Goal: Task Accomplishment & Management: Manage account settings

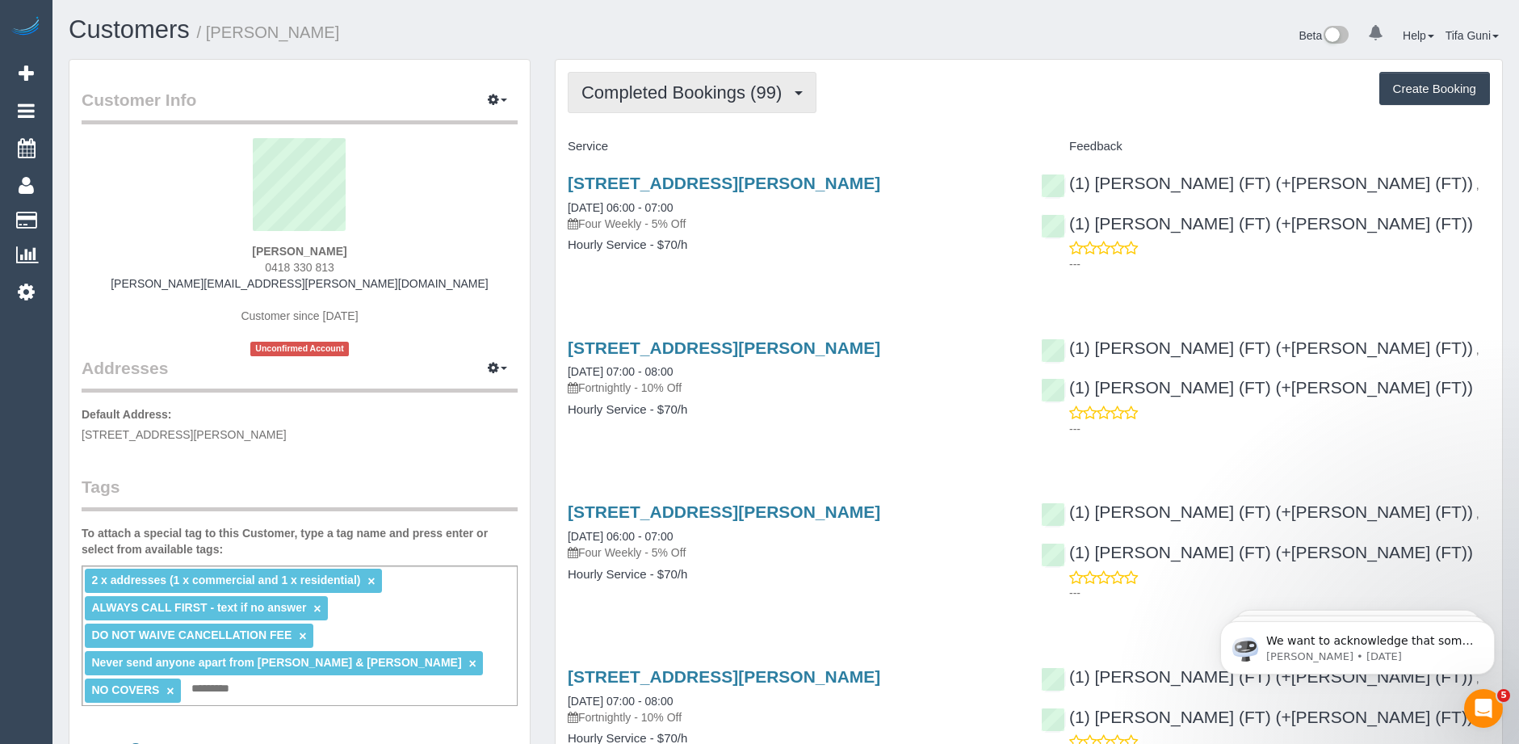
click at [724, 98] on span "Completed Bookings (99)" at bounding box center [686, 92] width 208 height 20
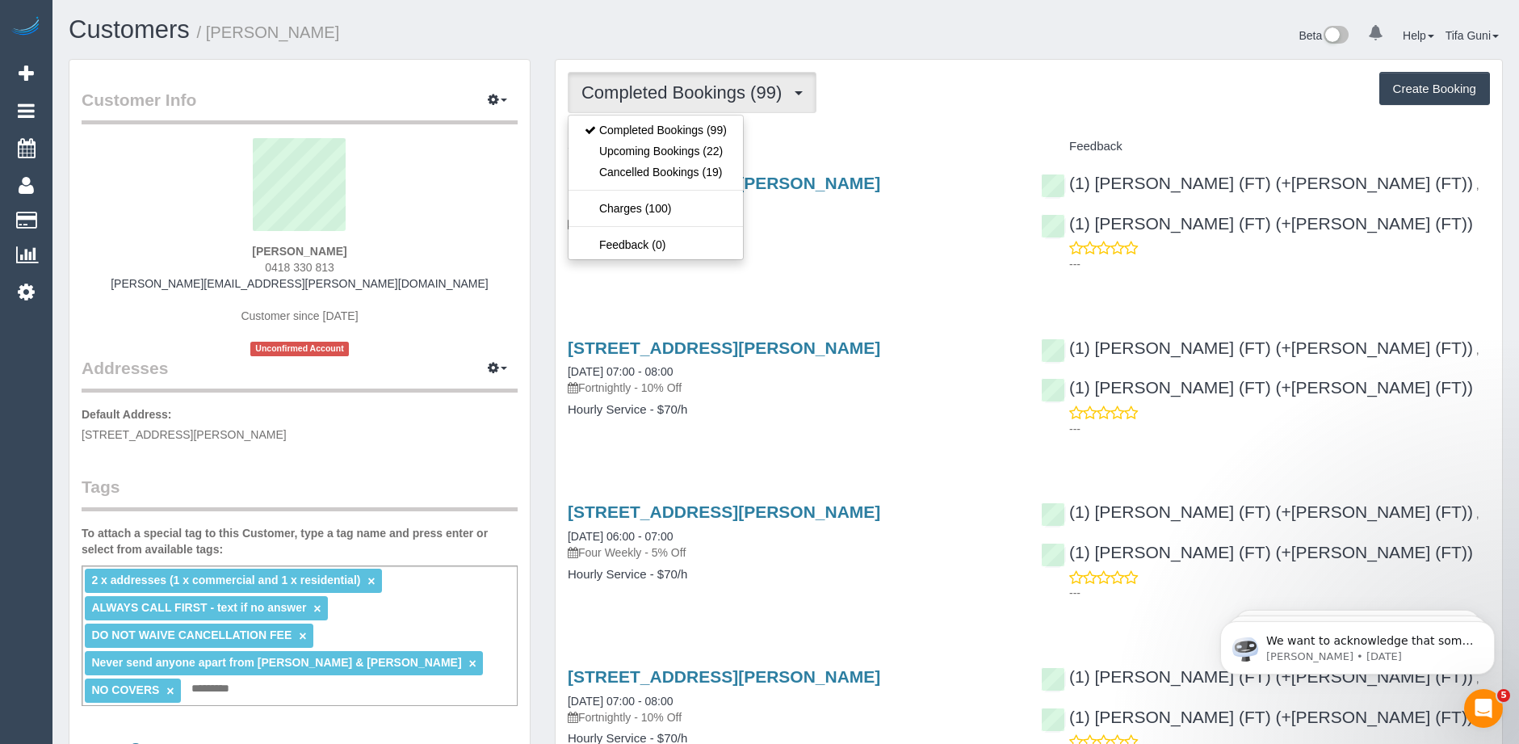
click at [838, 141] on h4 "Service" at bounding box center [792, 147] width 449 height 14
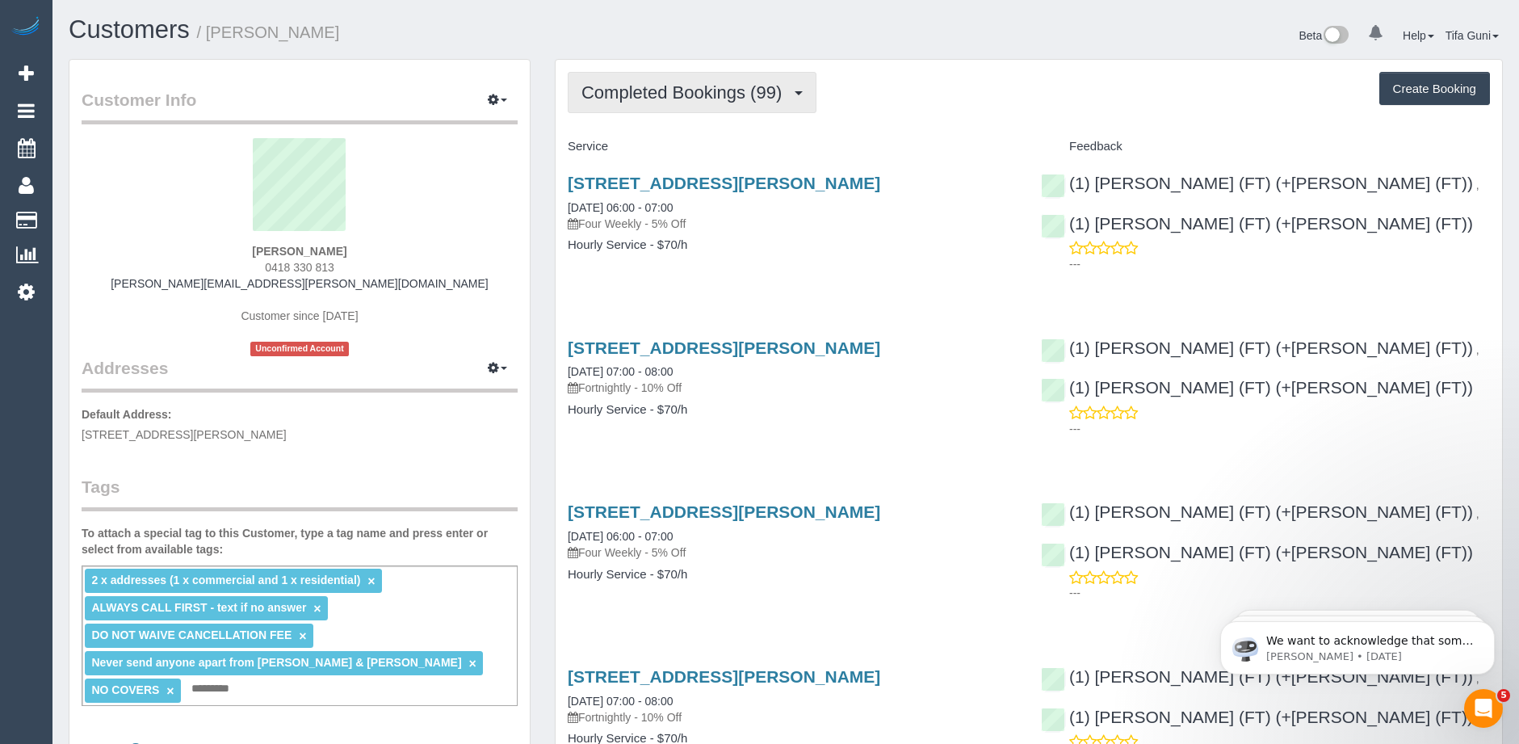
click at [736, 99] on span "Completed Bookings (99)" at bounding box center [686, 92] width 208 height 20
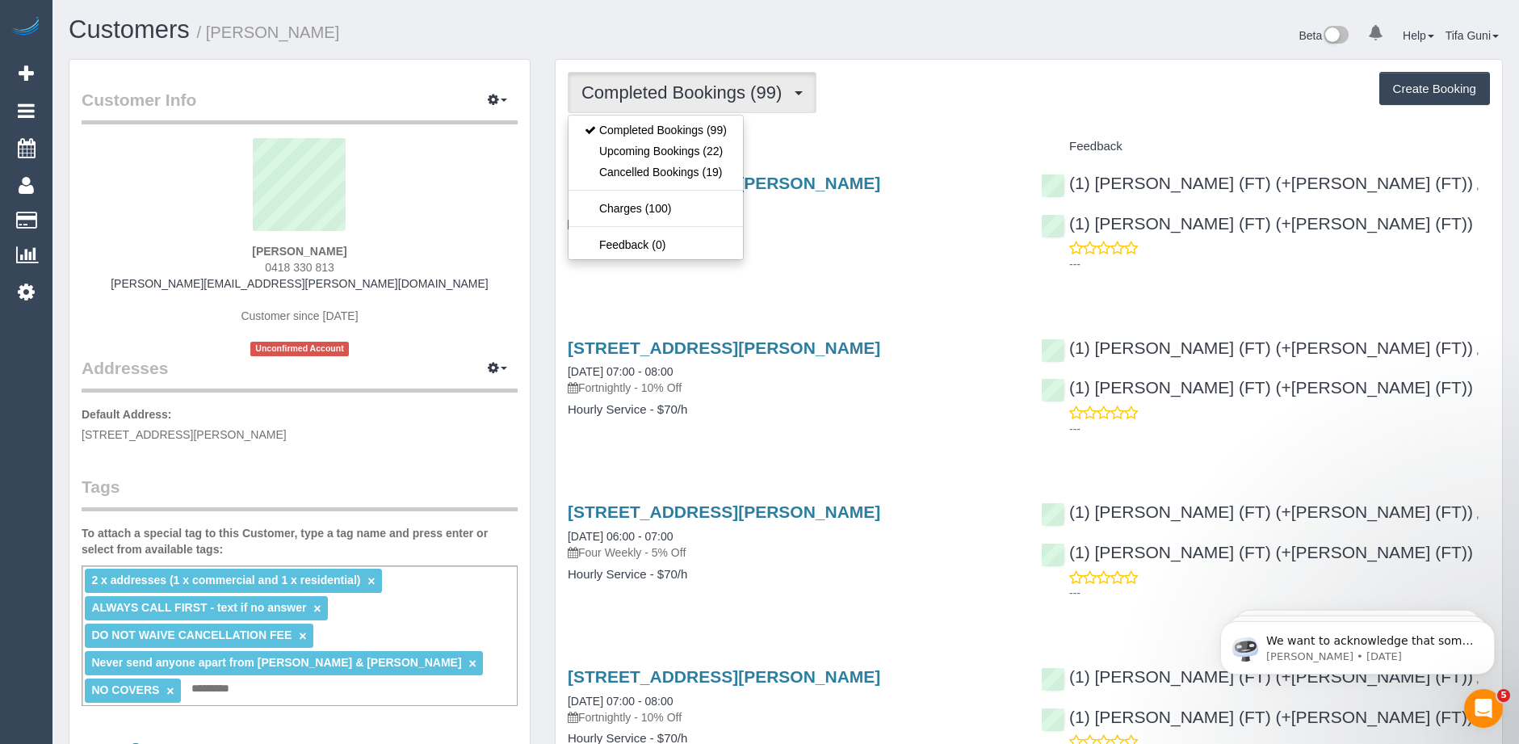
click at [879, 157] on div "Service" at bounding box center [792, 146] width 473 height 27
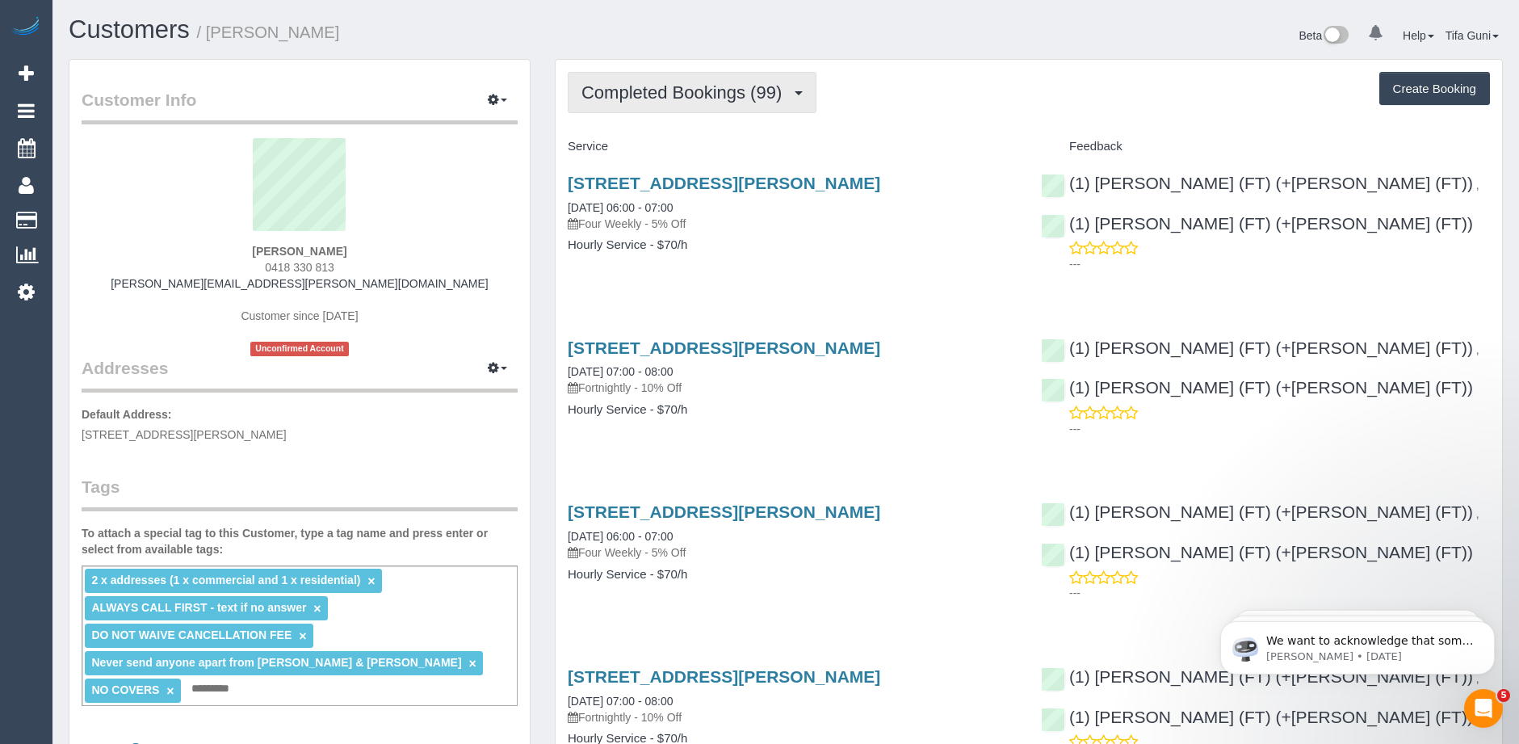
click at [753, 104] on button "Completed Bookings (99)" at bounding box center [692, 92] width 249 height 41
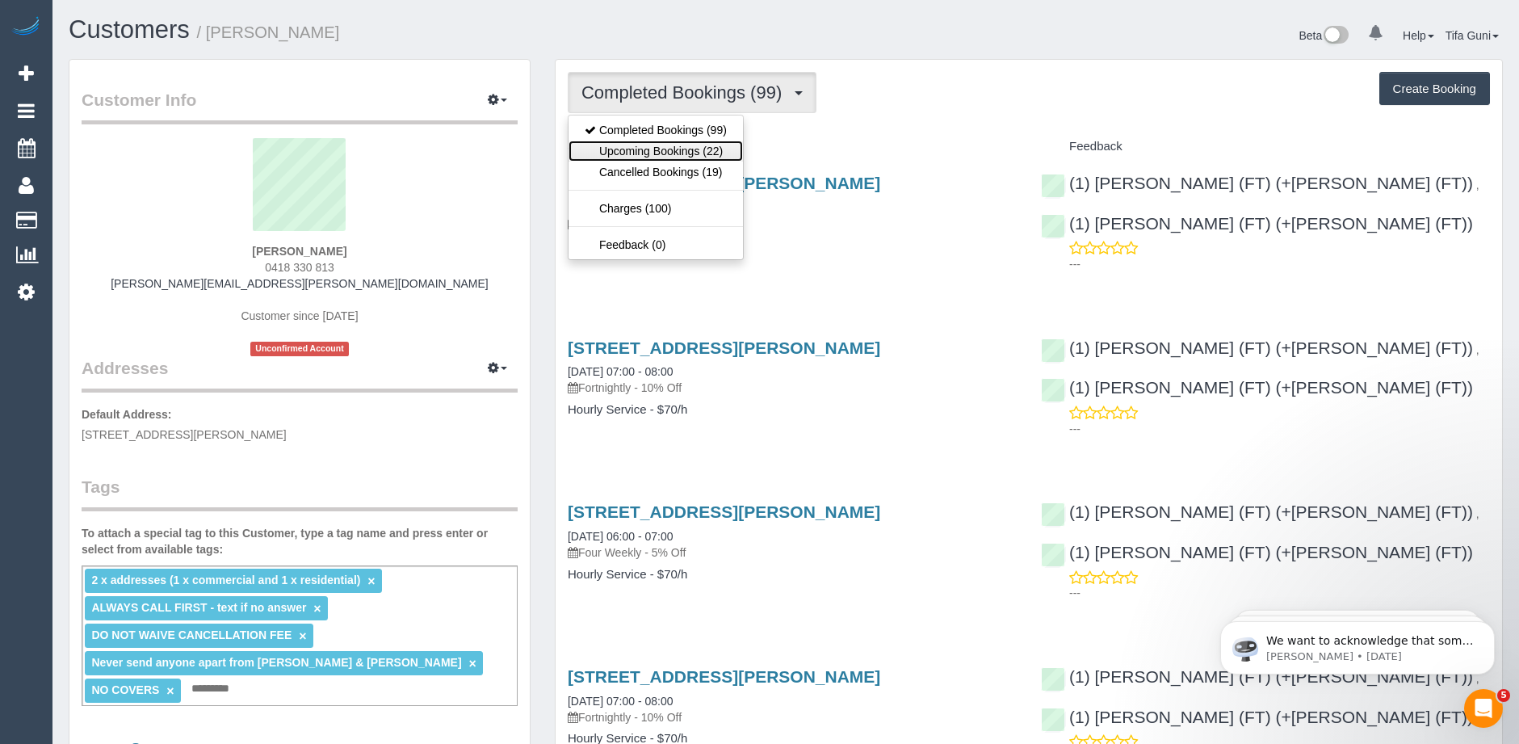
click at [685, 150] on link "Upcoming Bookings (22)" at bounding box center [656, 151] width 174 height 21
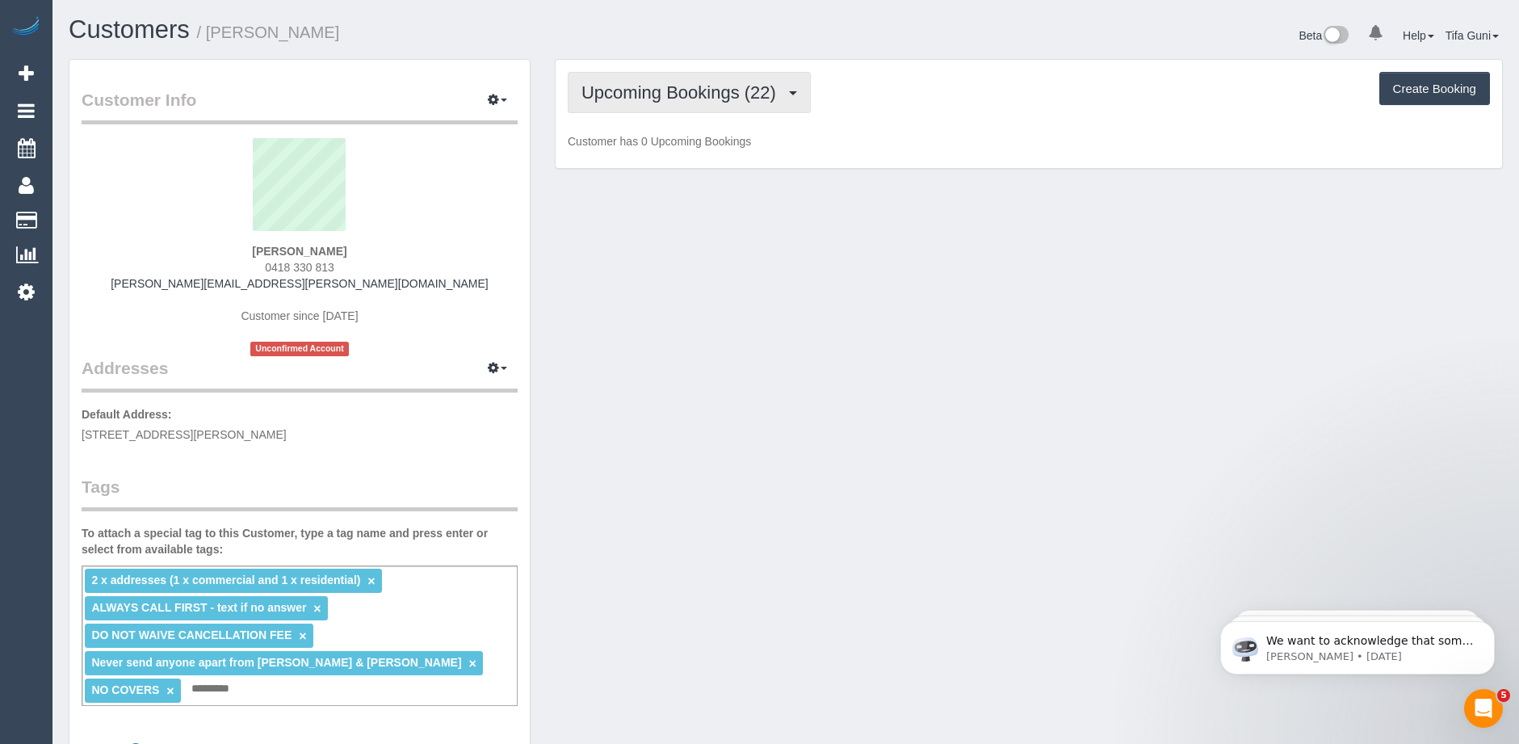
click at [712, 103] on button "Upcoming Bookings (22)" at bounding box center [689, 92] width 243 height 41
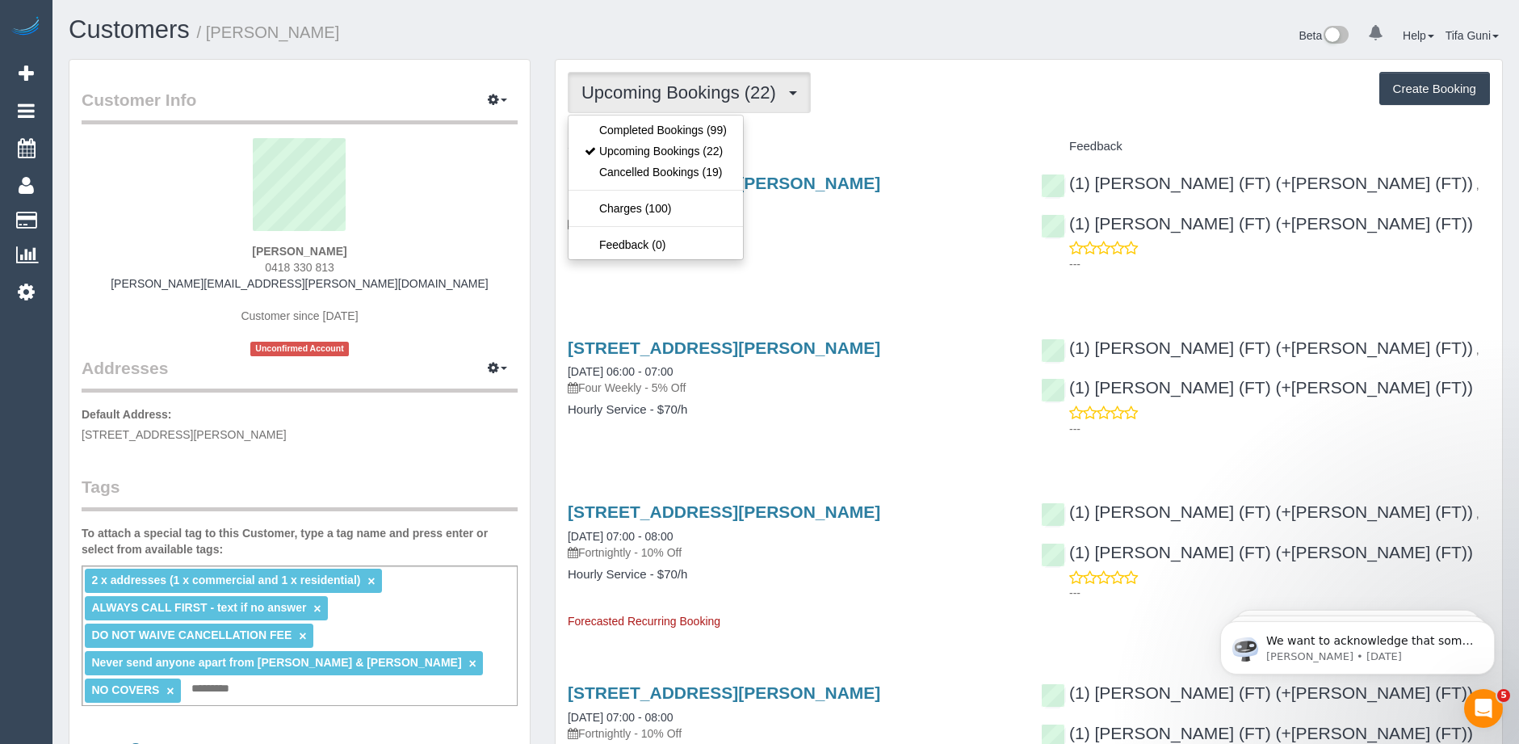
click at [873, 137] on div "Service" at bounding box center [792, 146] width 473 height 27
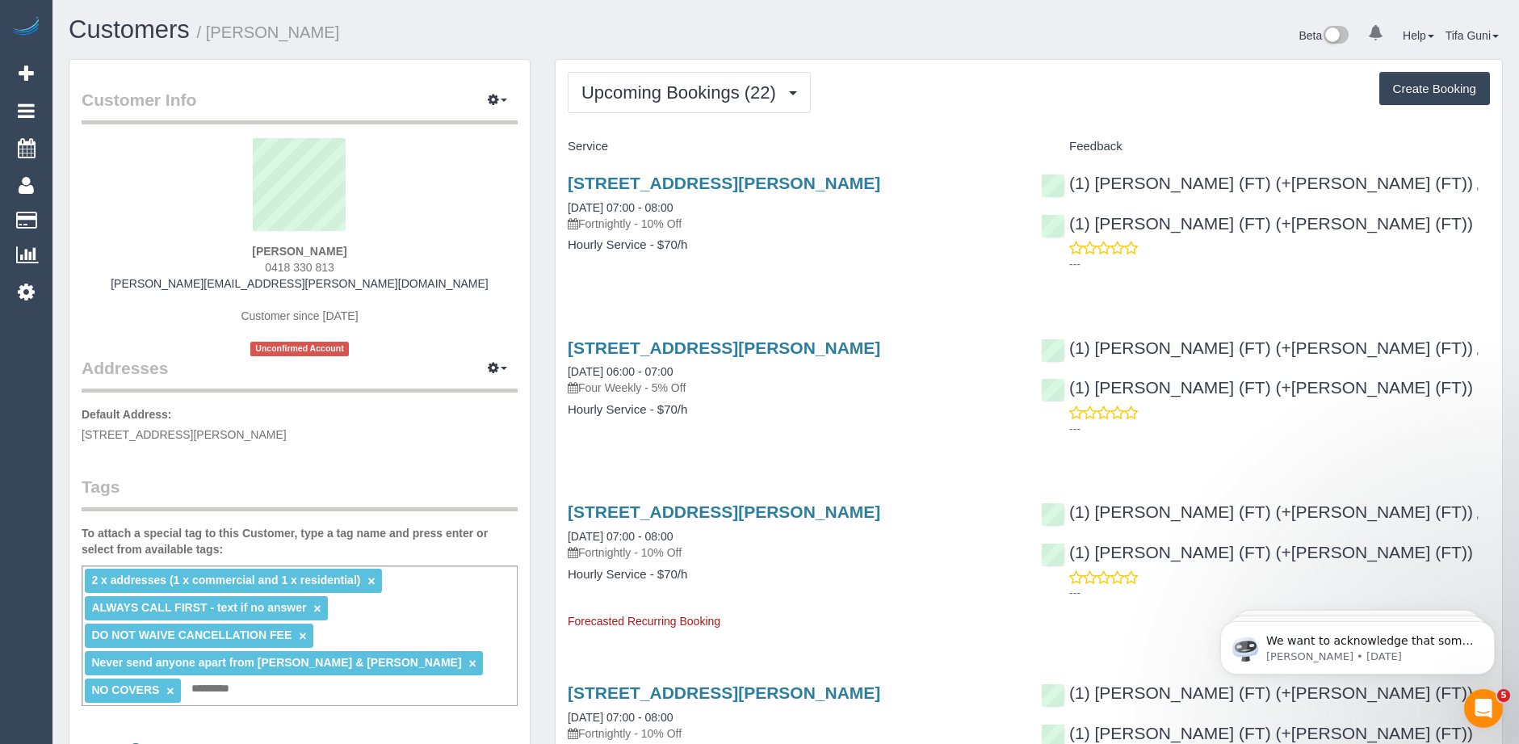
drag, startPoint x: 477, startPoint y: 1, endPoint x: 851, endPoint y: 53, distance: 377.6
click at [706, 182] on link "10 Tiffany Court, Keilor, VIC 3036" at bounding box center [724, 183] width 313 height 19
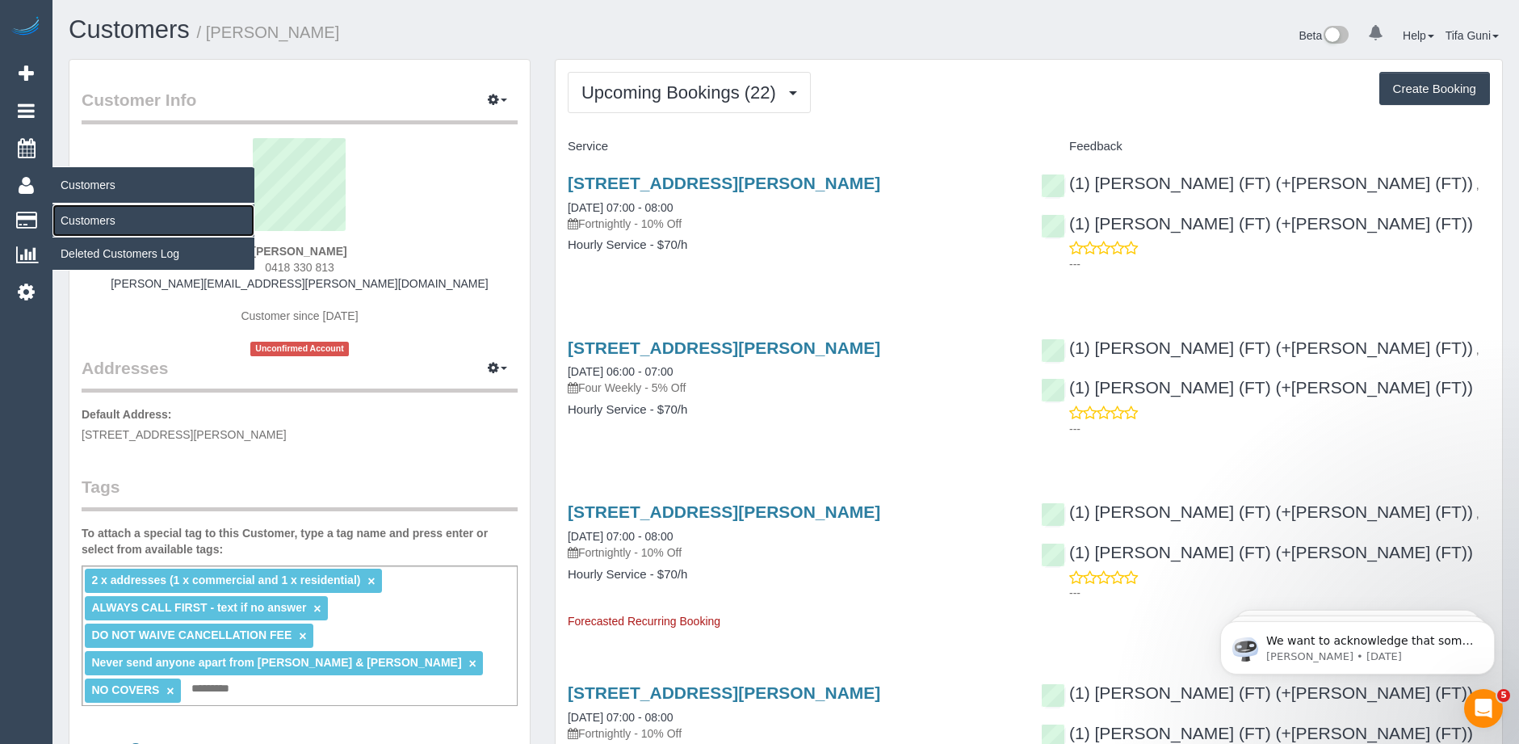
click at [82, 220] on link "Customers" at bounding box center [153, 220] width 202 height 32
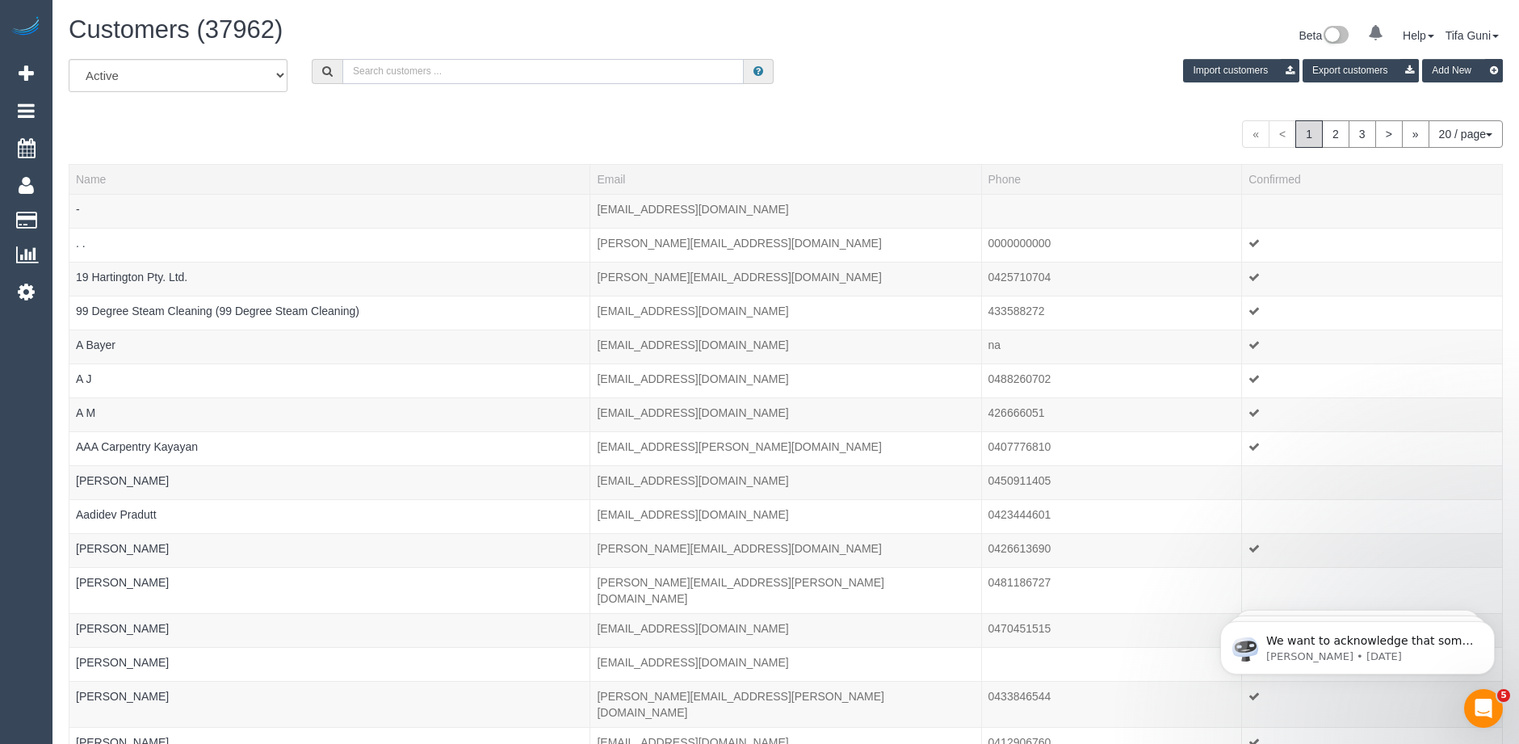
click at [452, 73] on input "text" at bounding box center [542, 71] width 401 height 25
paste input "61408751335"
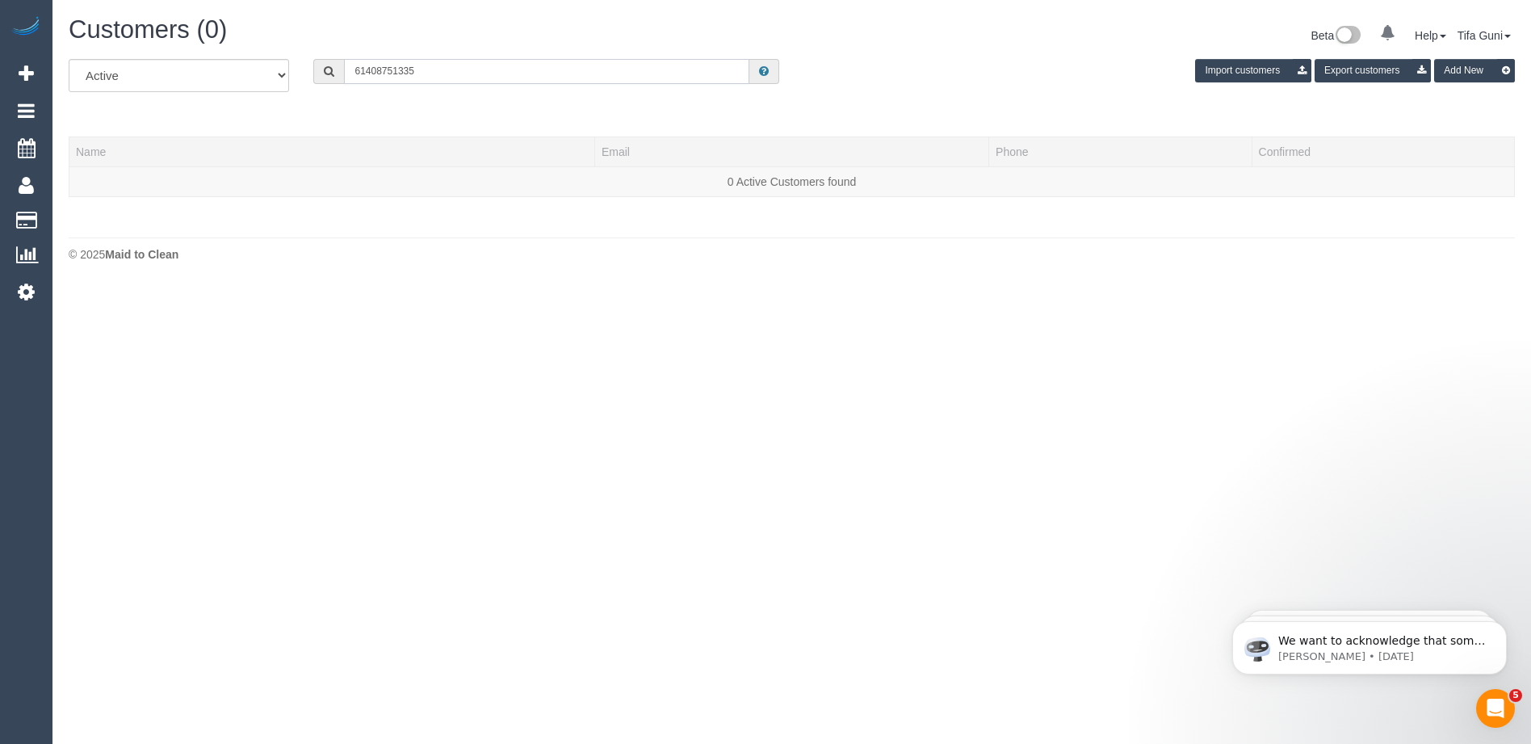
drag, startPoint x: 364, startPoint y: 70, endPoint x: 346, endPoint y: 71, distance: 17.8
click at [346, 71] on input "61408751335" at bounding box center [546, 71] width 405 height 25
click at [376, 71] on input "0408751335" at bounding box center [546, 71] width 405 height 25
click at [397, 69] on input "0408 751335" at bounding box center [546, 71] width 405 height 25
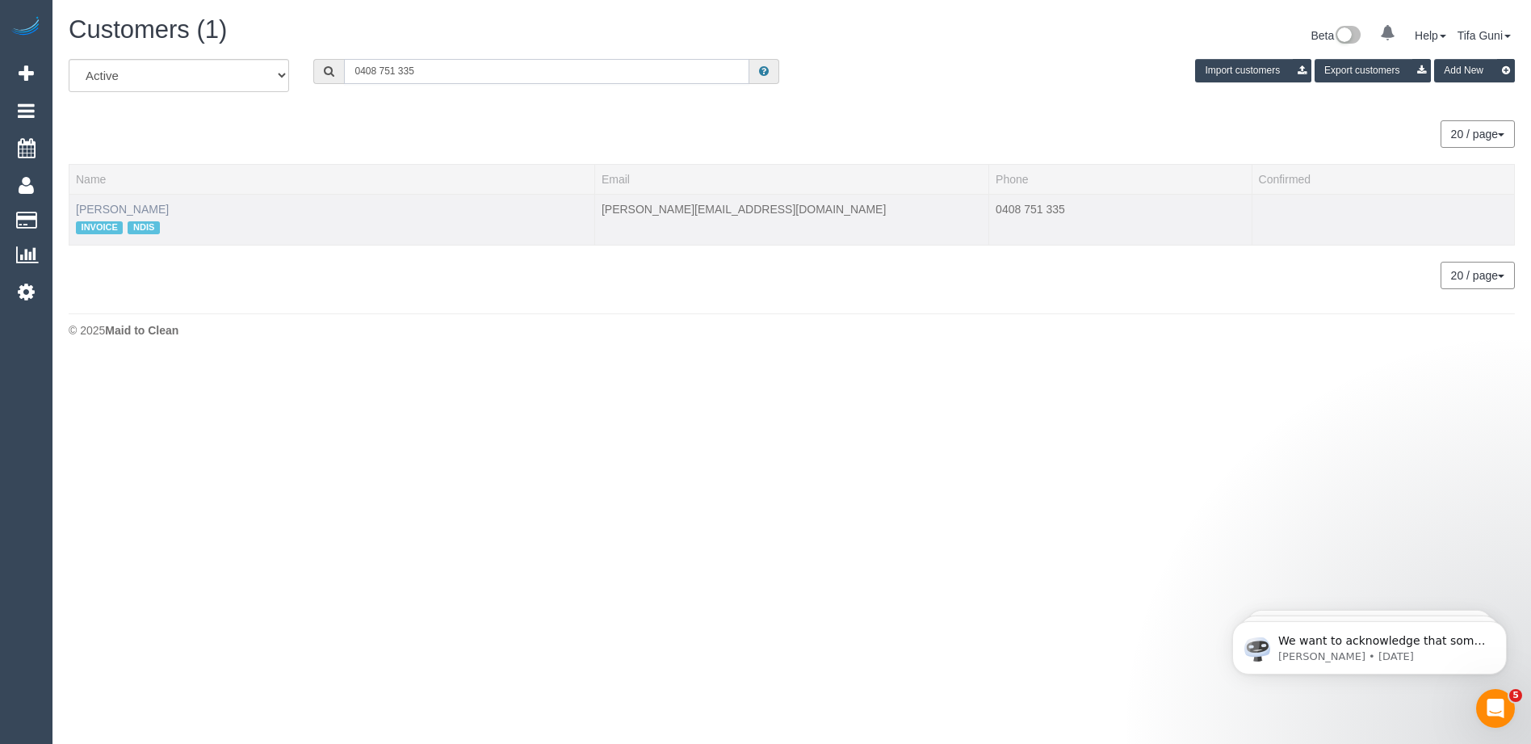
type input "0408 751 335"
click at [138, 206] on link "Vincenzo Caio Verbinding" at bounding box center [122, 209] width 93 height 13
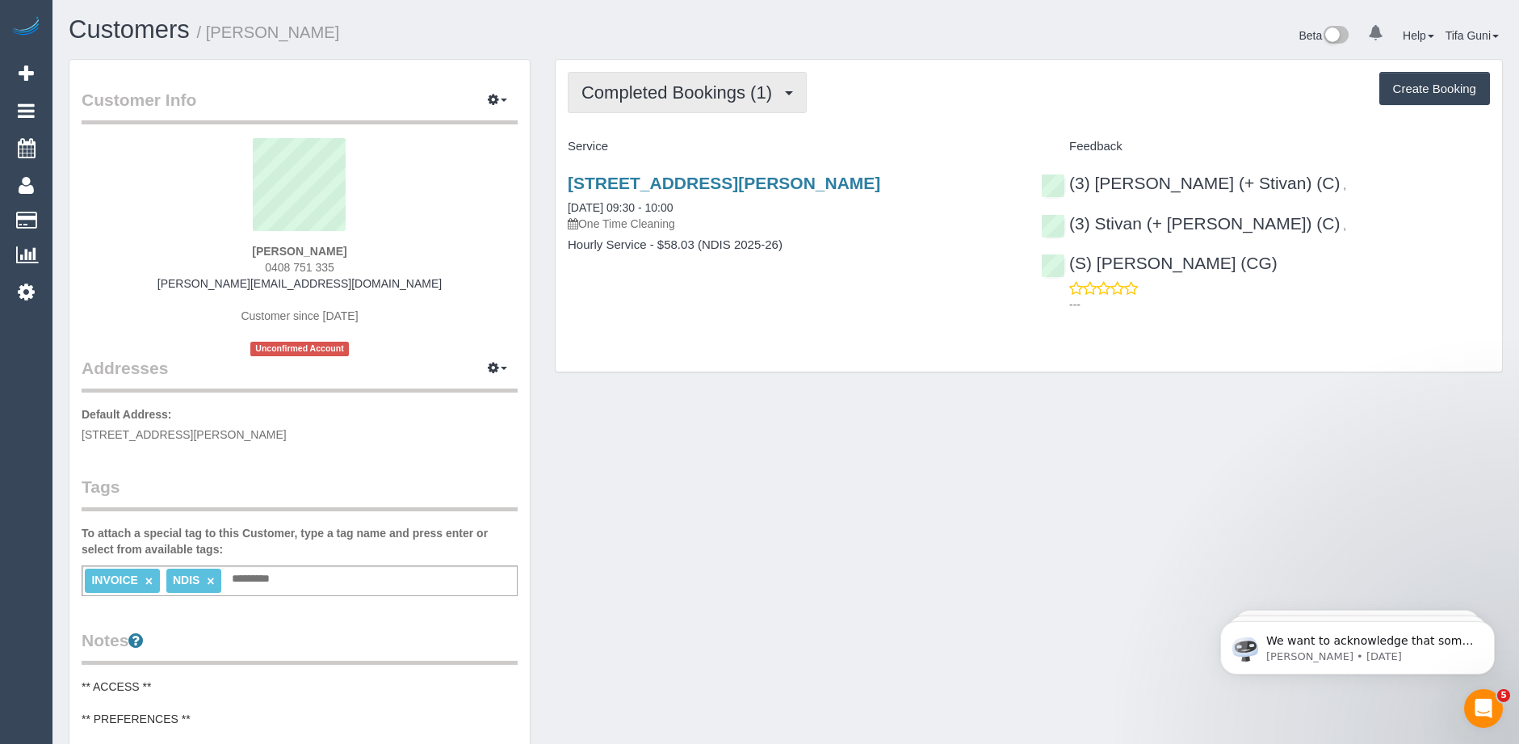
click at [666, 105] on button "Completed Bookings (1)" at bounding box center [687, 92] width 239 height 41
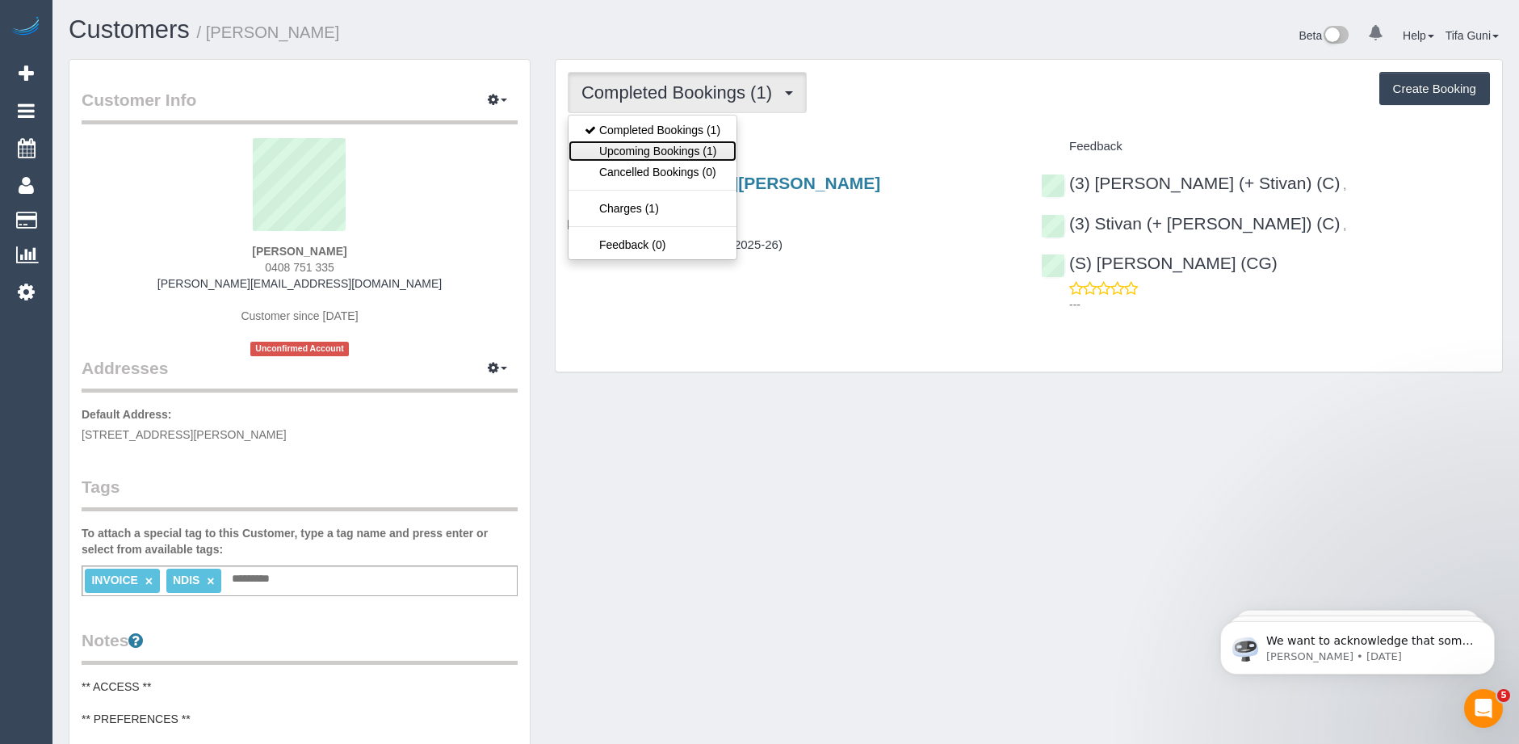
click at [702, 149] on link "Upcoming Bookings (1)" at bounding box center [653, 151] width 168 height 21
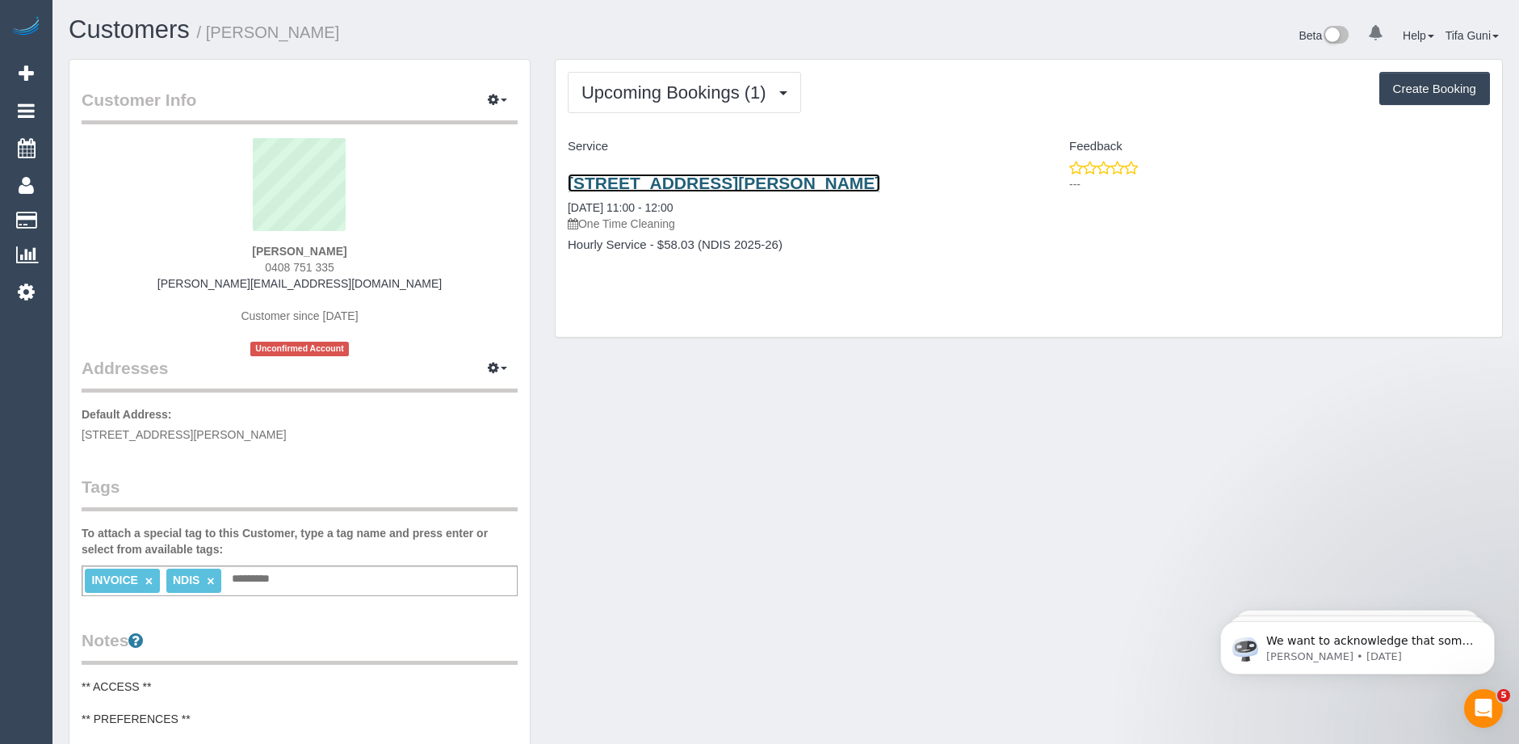
click at [679, 178] on link "1/12-18 Martin Street, St Kilda, VIC 3182" at bounding box center [724, 183] width 313 height 19
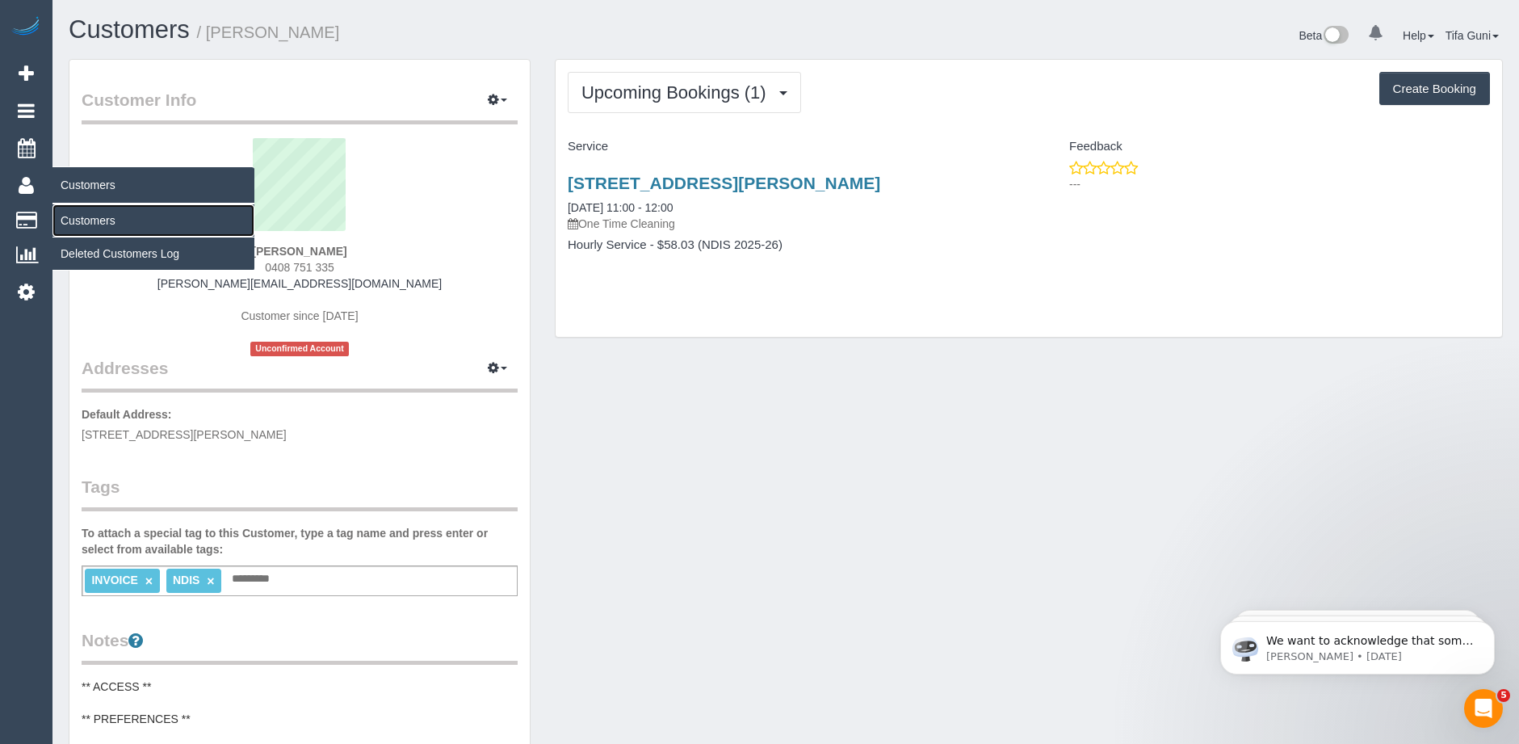
click at [83, 223] on link "Customers" at bounding box center [153, 220] width 202 height 32
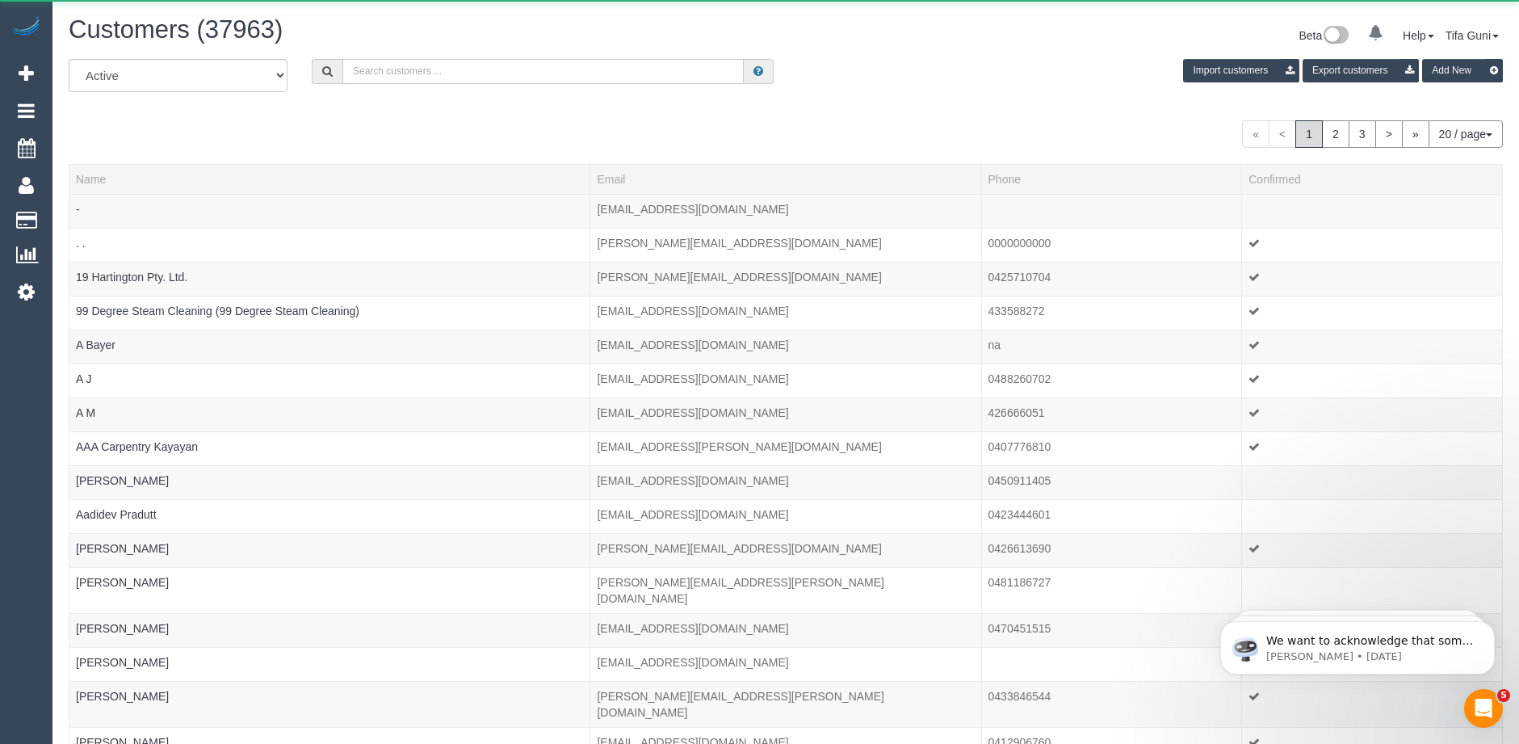
click at [388, 73] on input "text" at bounding box center [542, 71] width 401 height 25
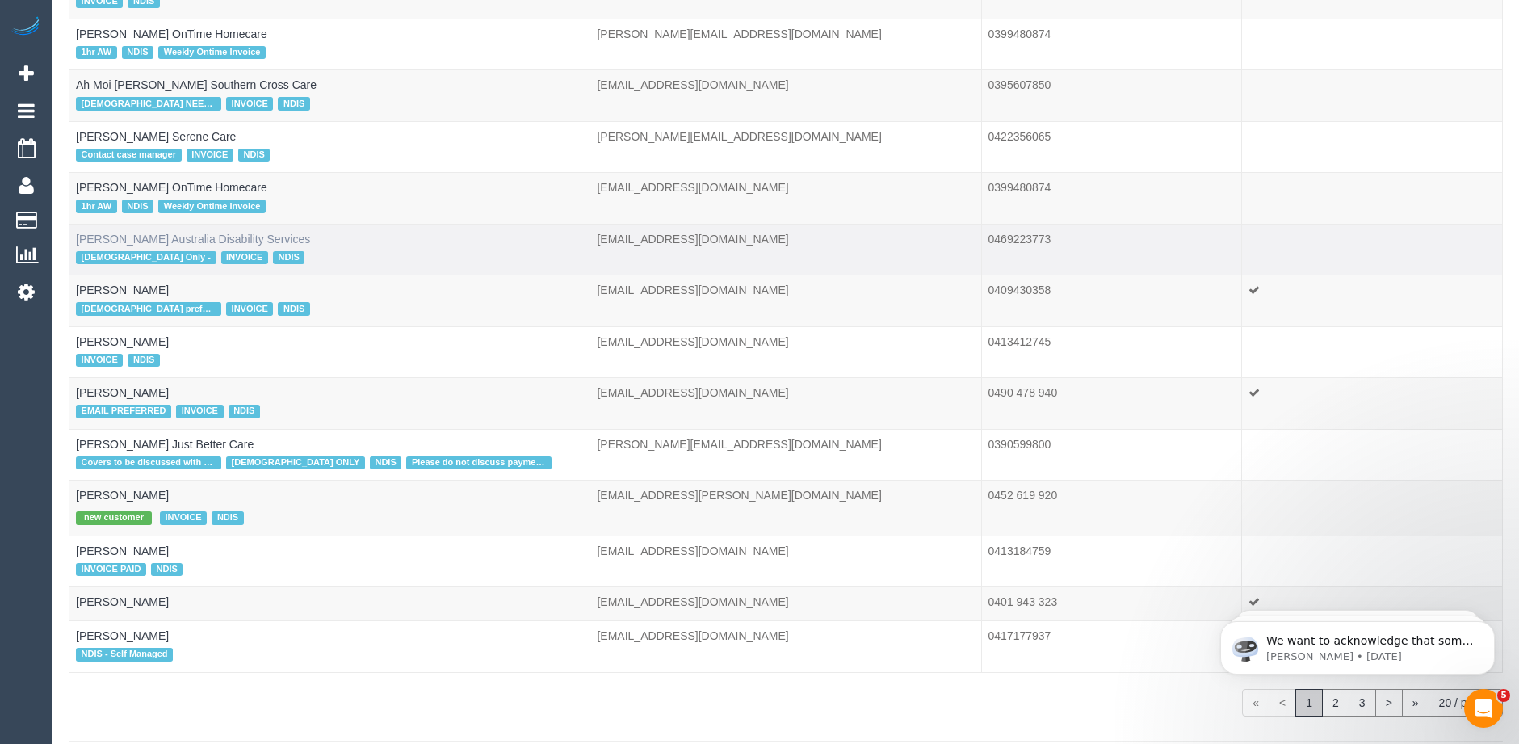
scroll to position [579, 0]
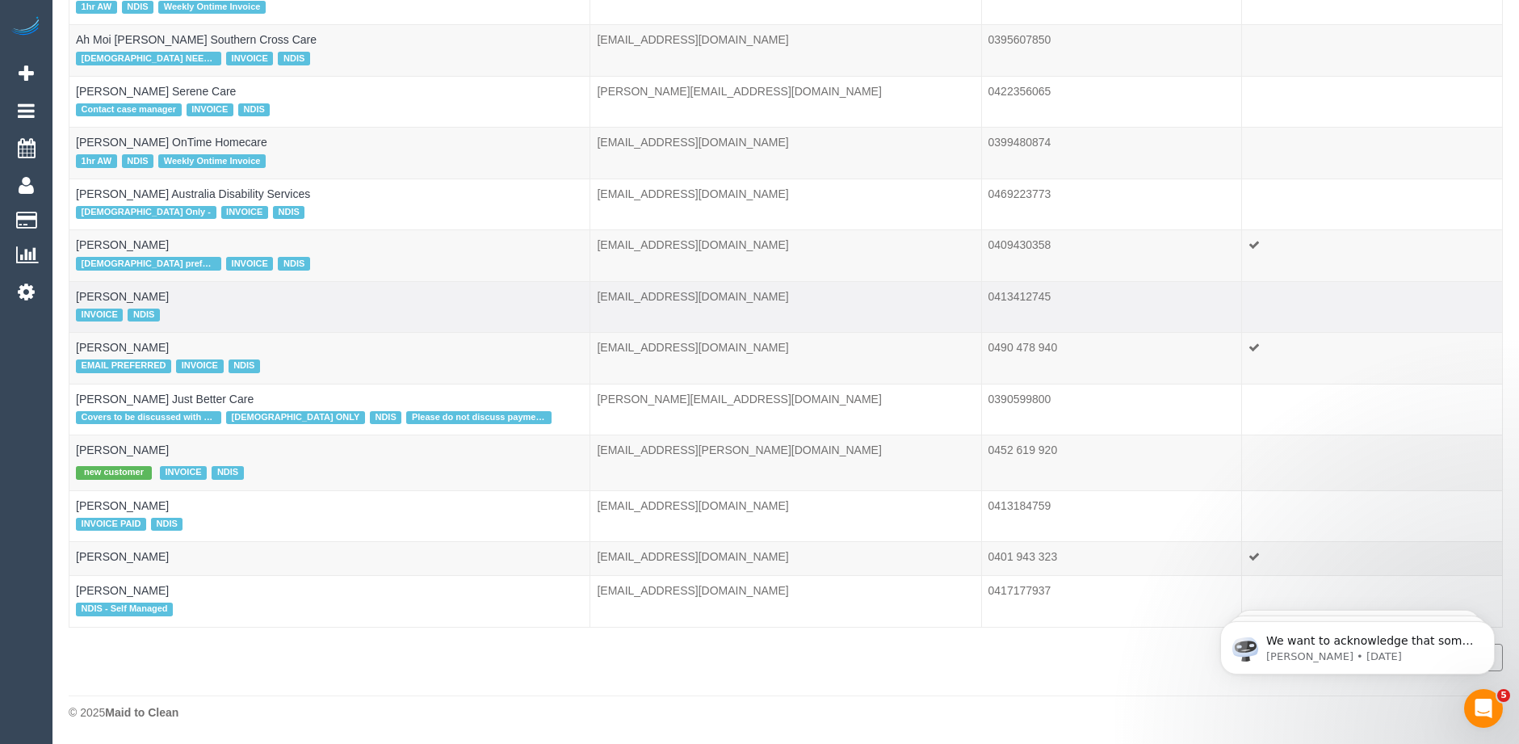
type input "ndis"
click at [142, 305] on div "INVOICE NDIS" at bounding box center [329, 314] width 507 height 21
click at [115, 297] on link "Alan McHugh" at bounding box center [122, 296] width 93 height 13
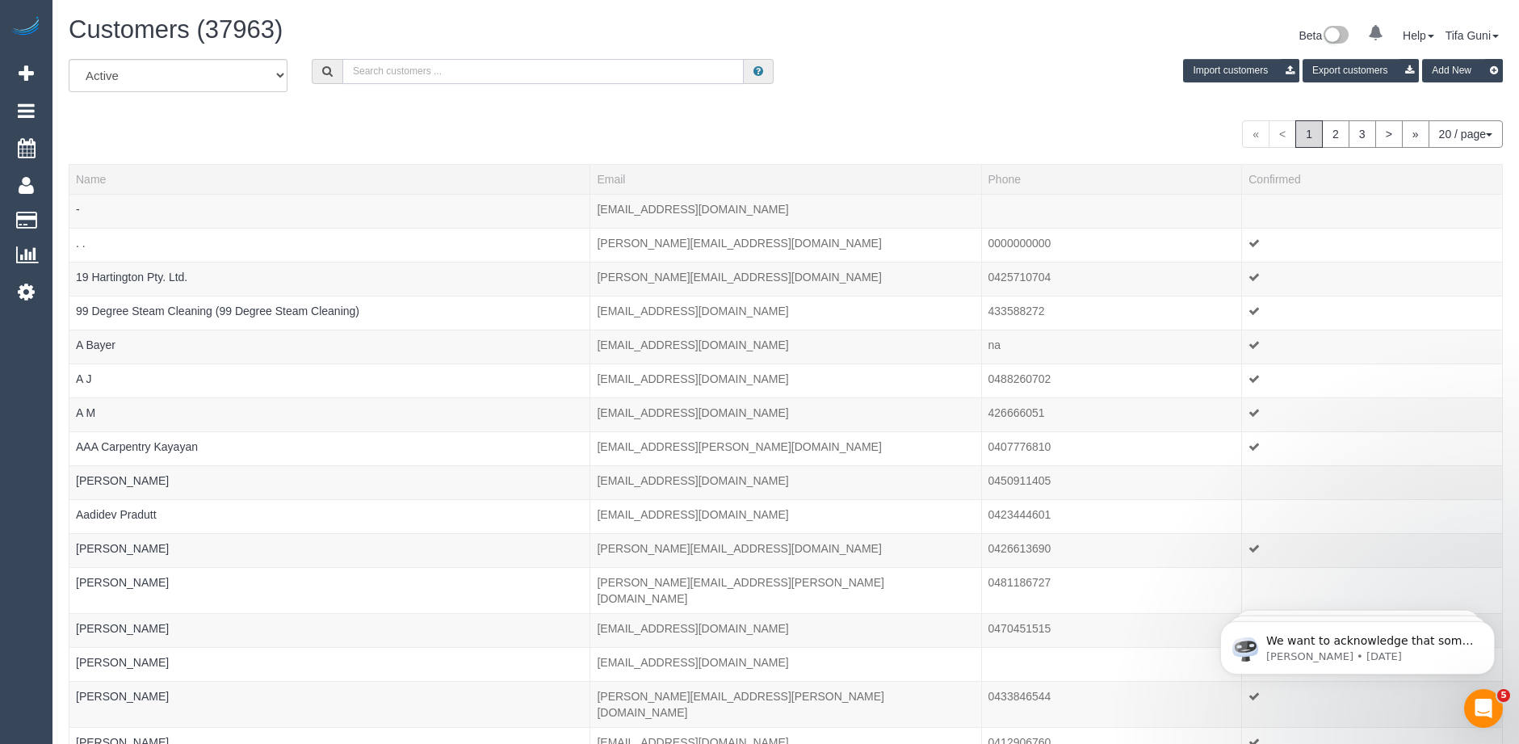
click at [376, 72] on input "text" at bounding box center [542, 71] width 401 height 25
type input "ndis"
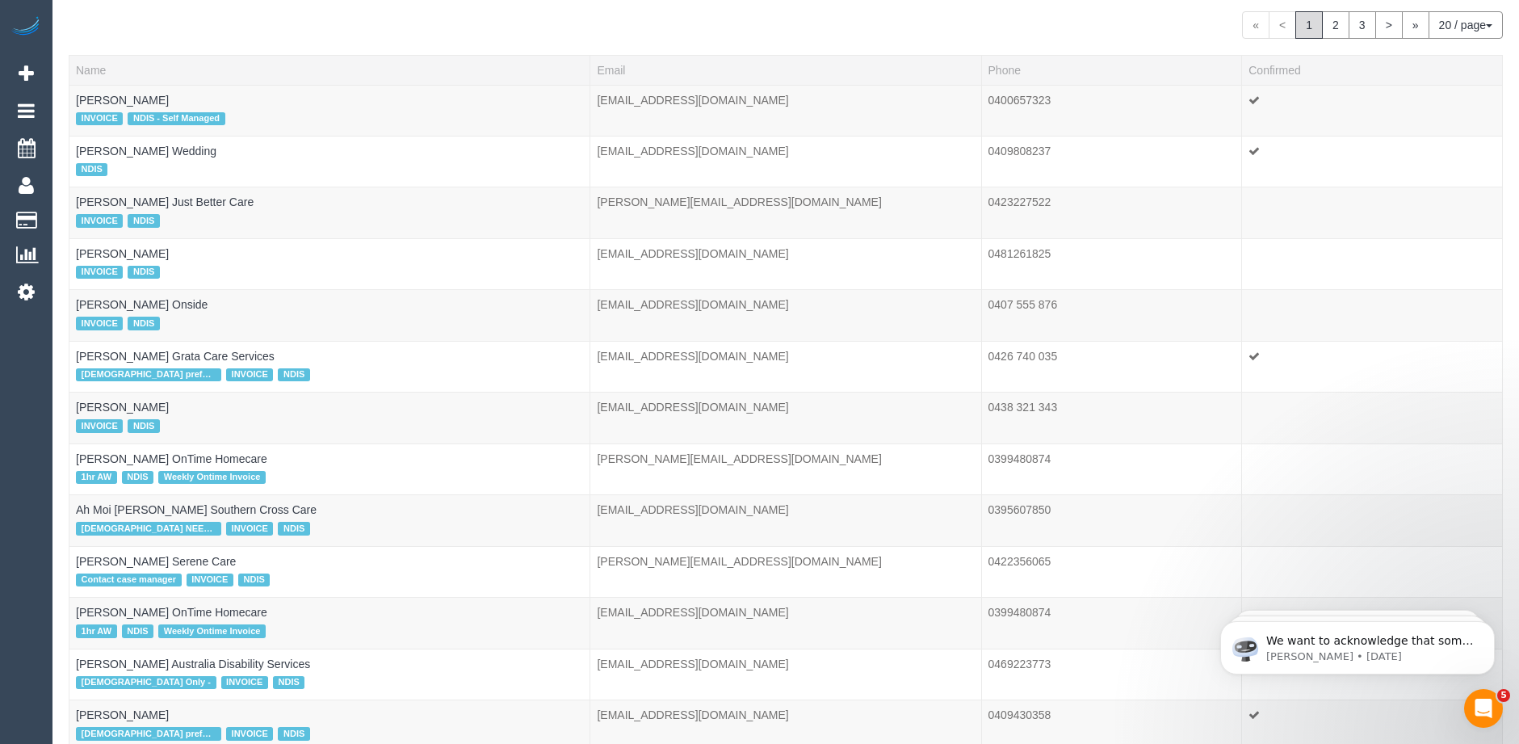
scroll to position [242, 0]
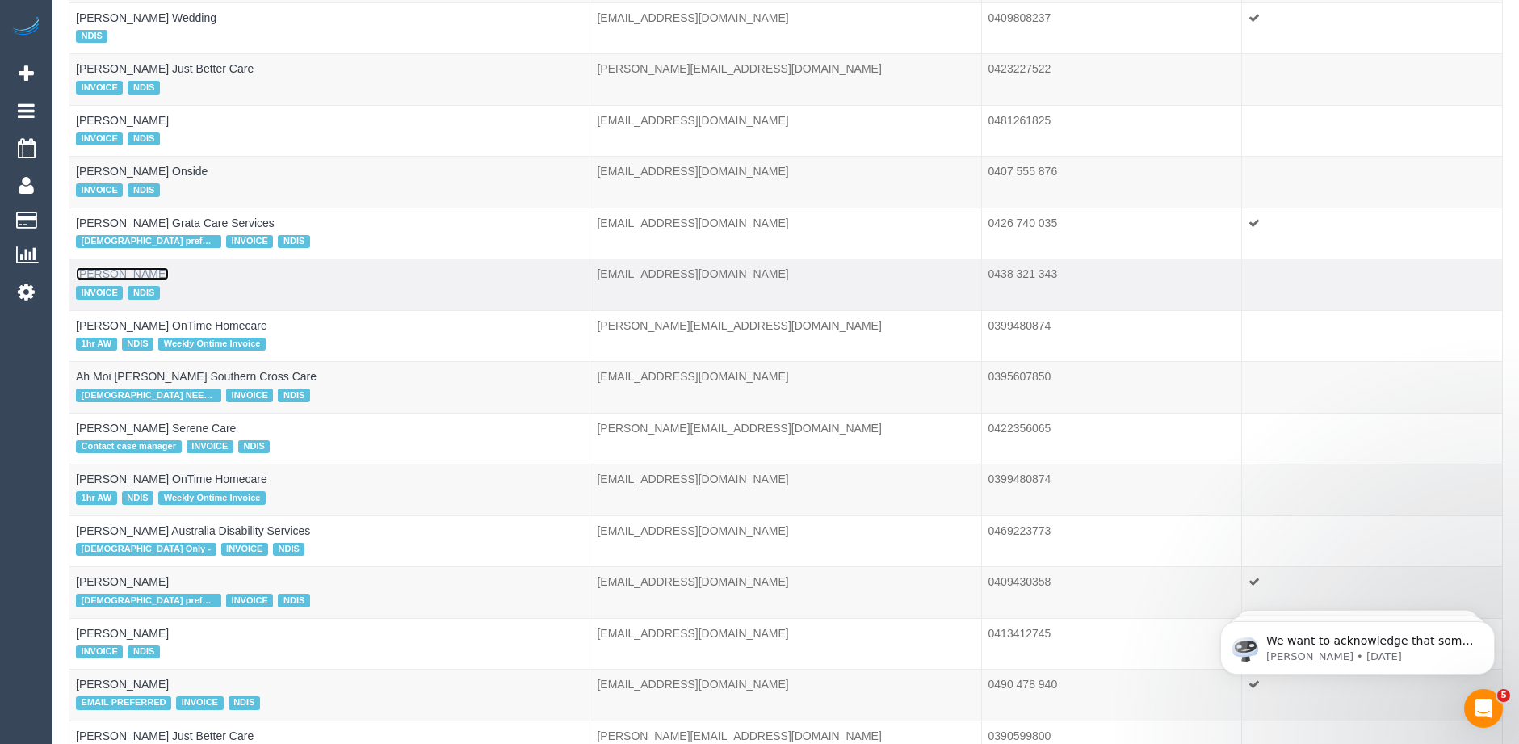
click at [134, 279] on link "Ageliki Papafotiou" at bounding box center [122, 273] width 93 height 13
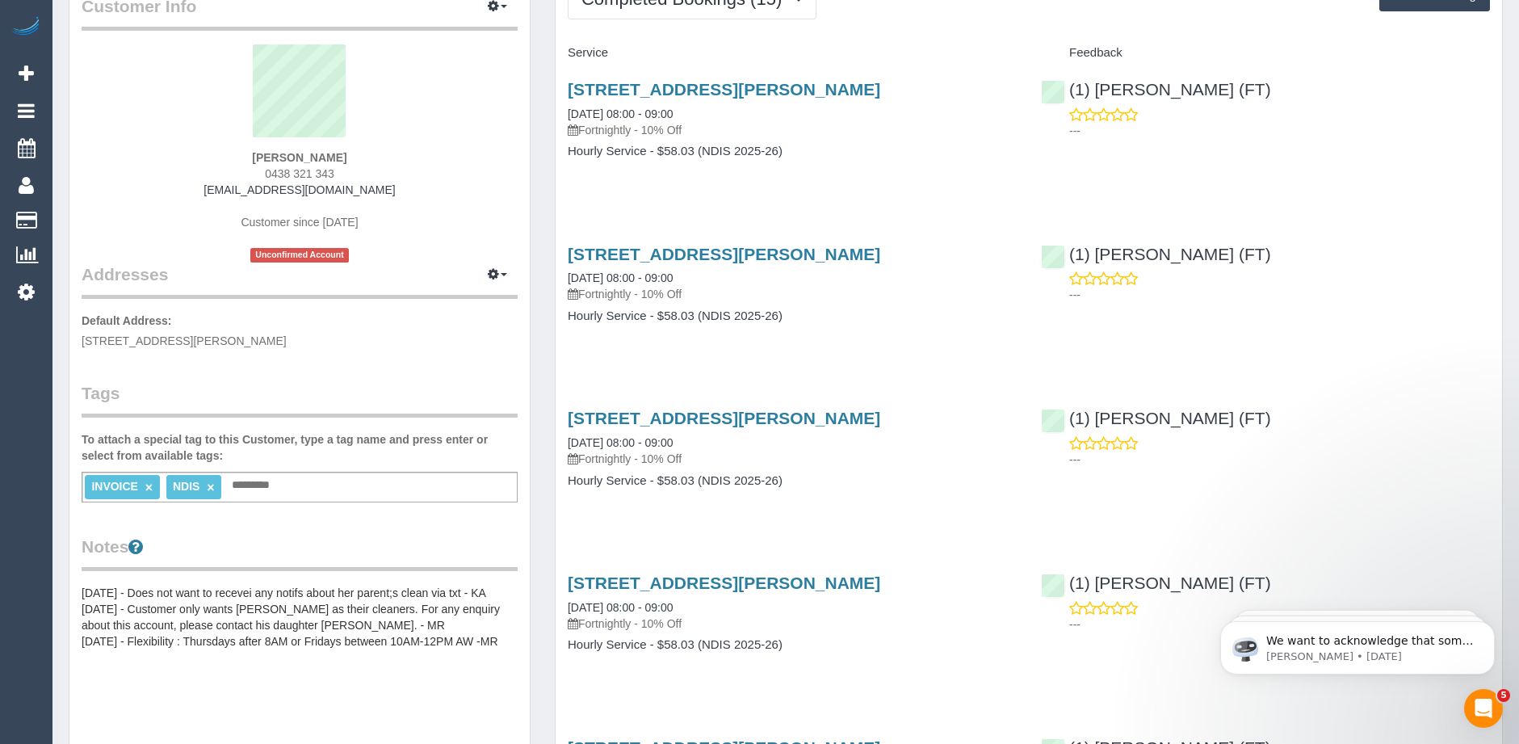
scroll to position [81, 0]
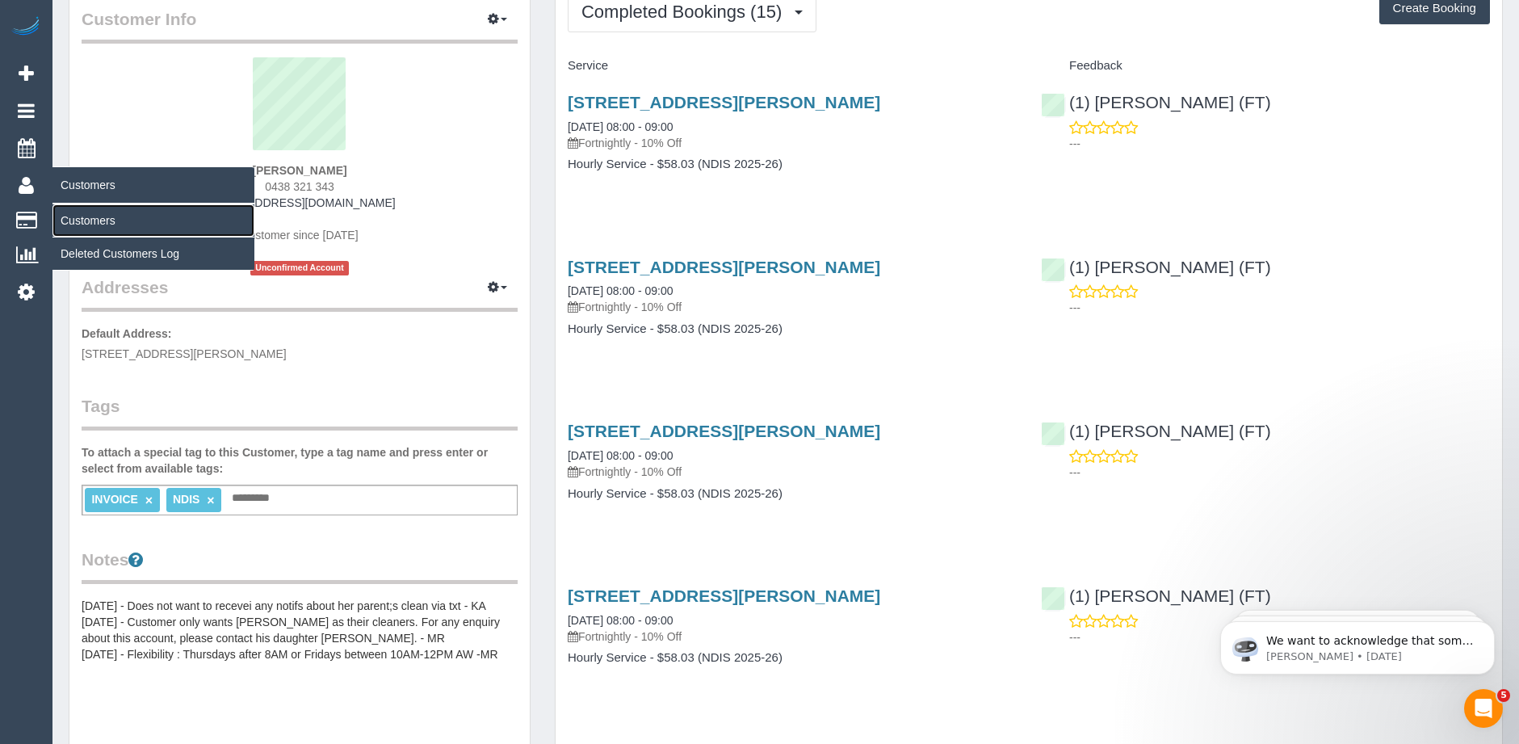
click at [93, 216] on link "Customers" at bounding box center [153, 220] width 202 height 32
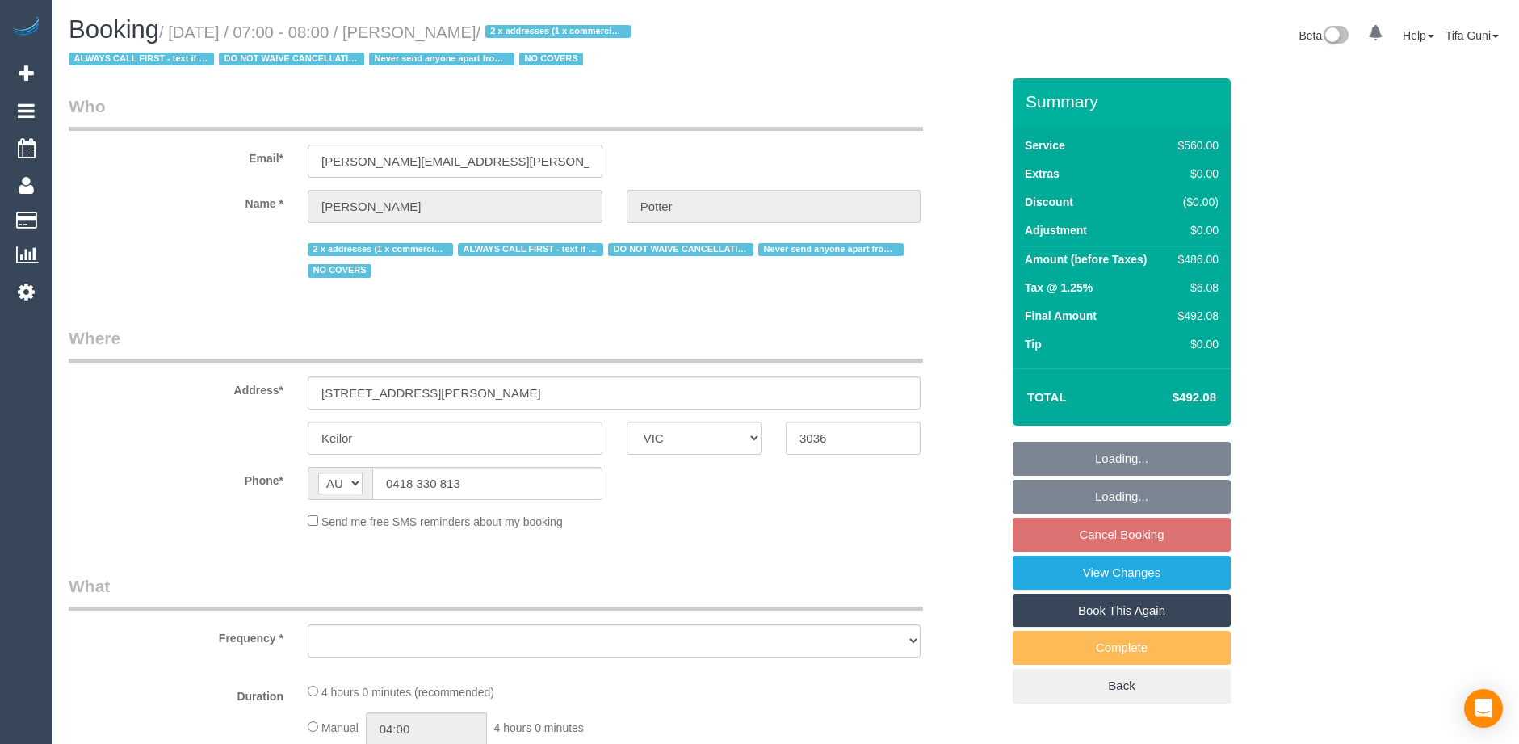
select select "VIC"
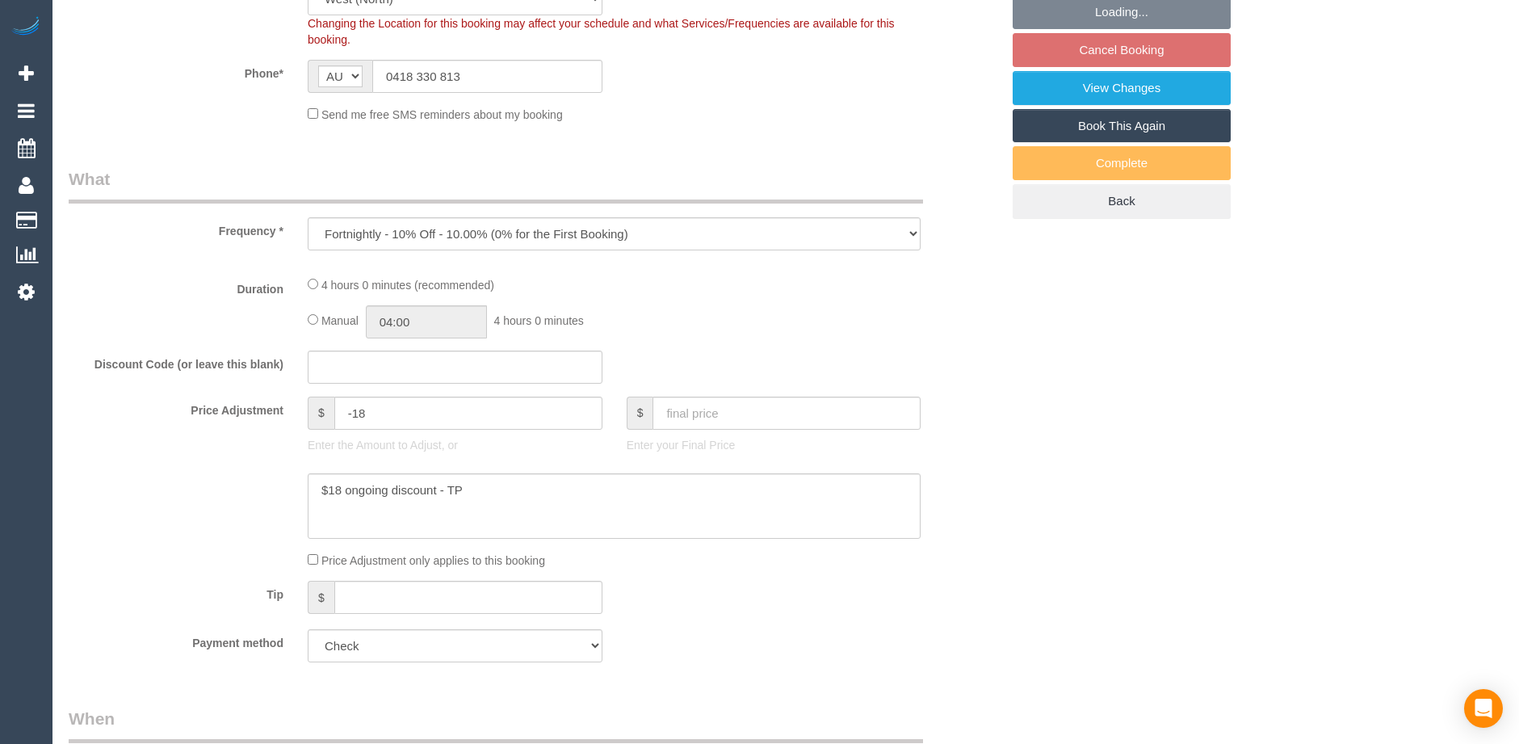
select select "object:694"
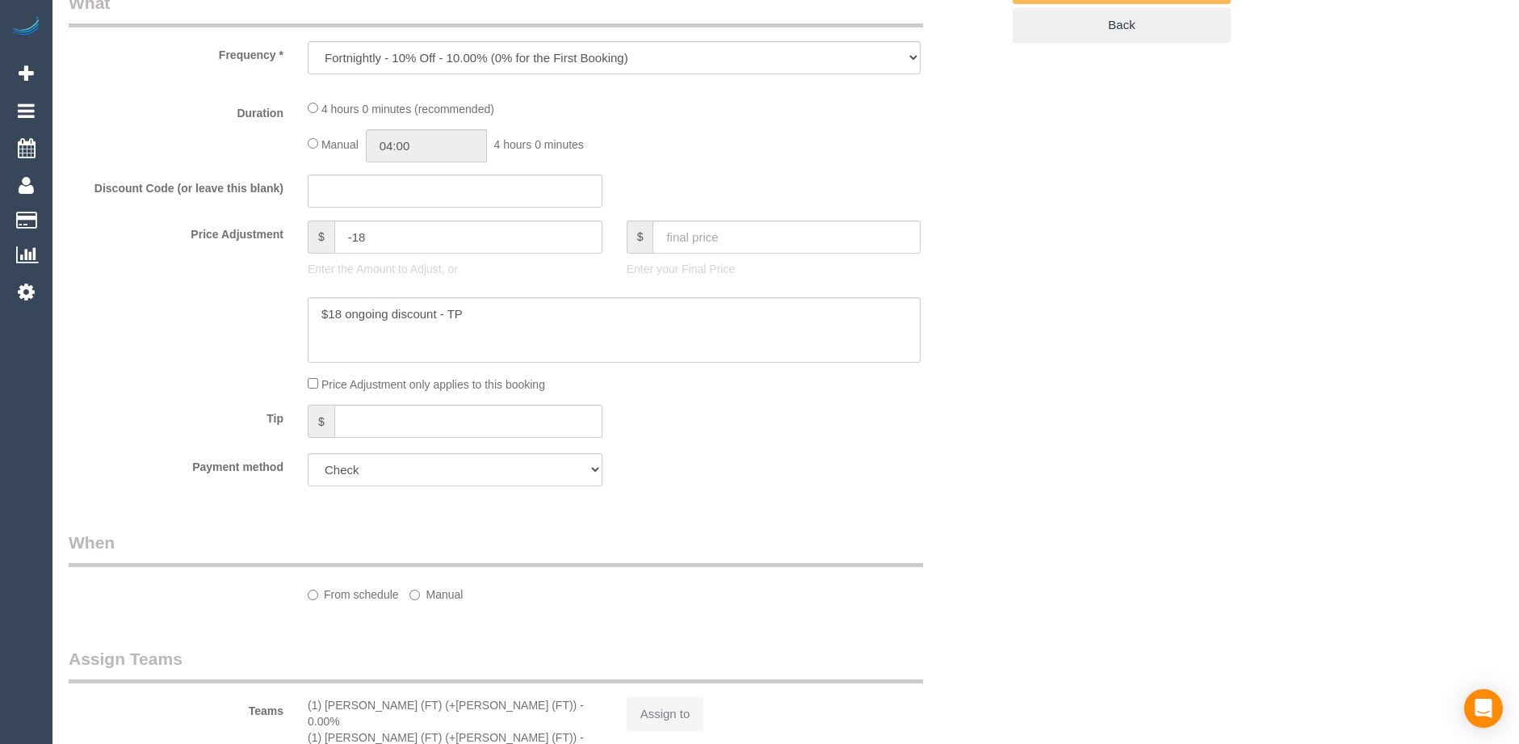
select select "number:28"
select select "number:14"
select select "number:19"
select select "number:22"
select select "number:35"
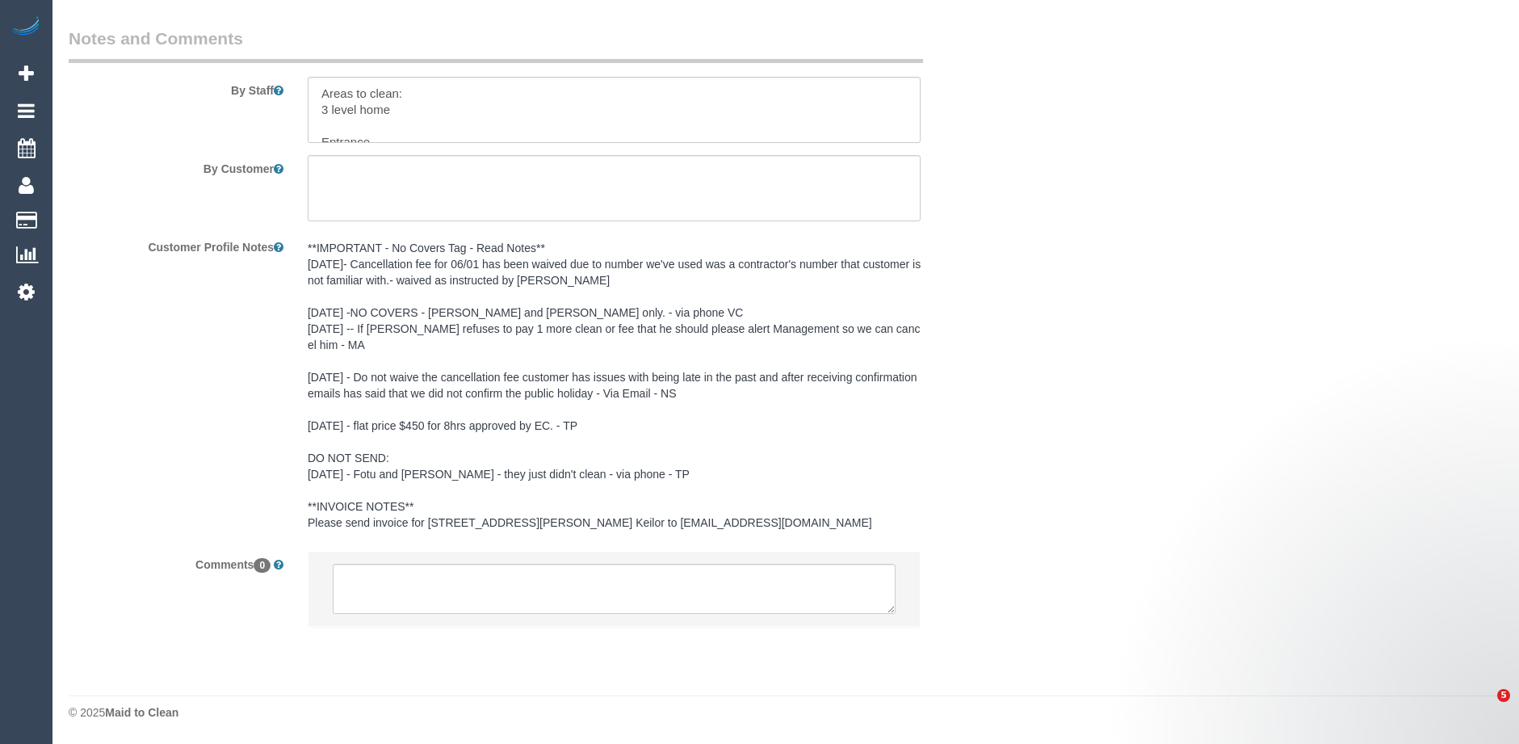
select select "2"
select select "240"
select select "spot1"
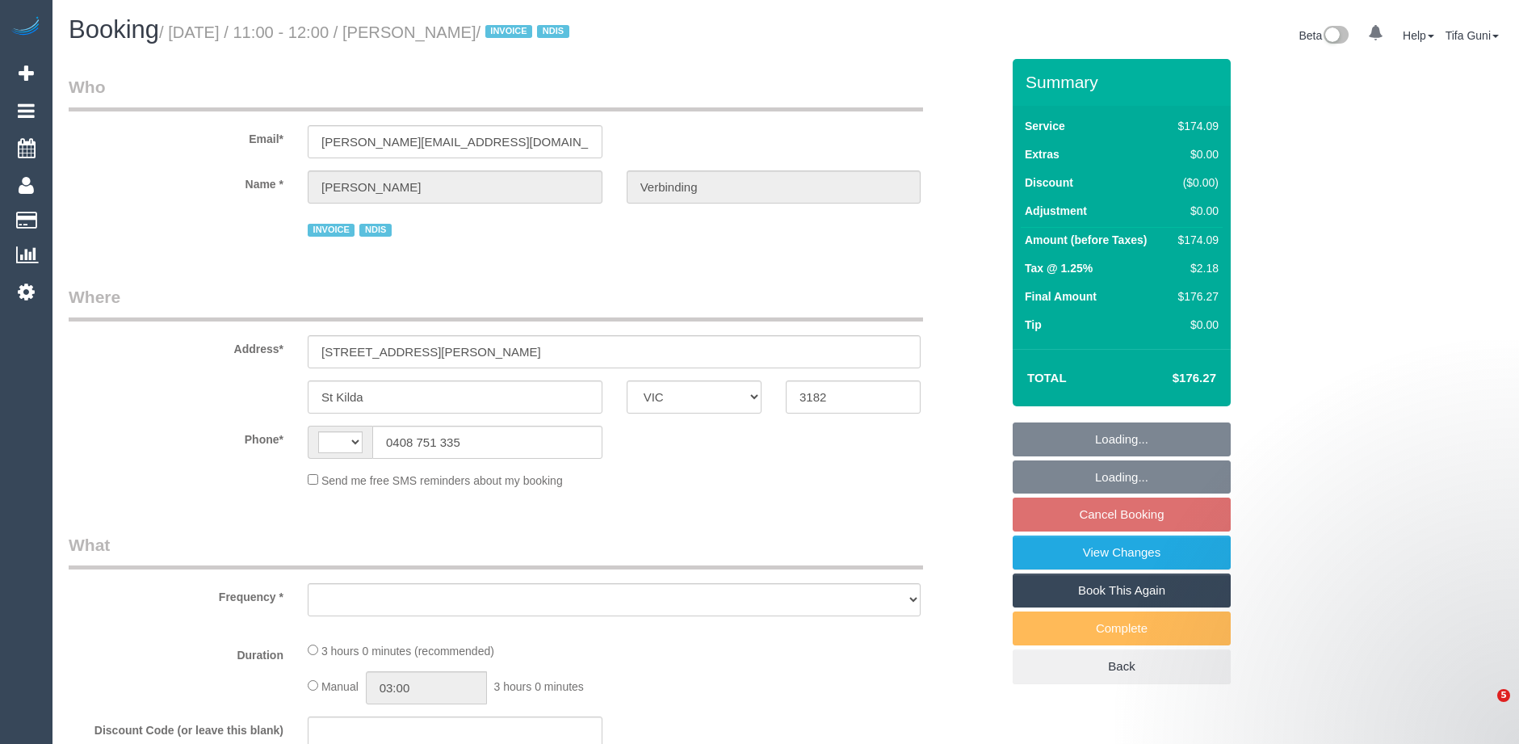
select select "VIC"
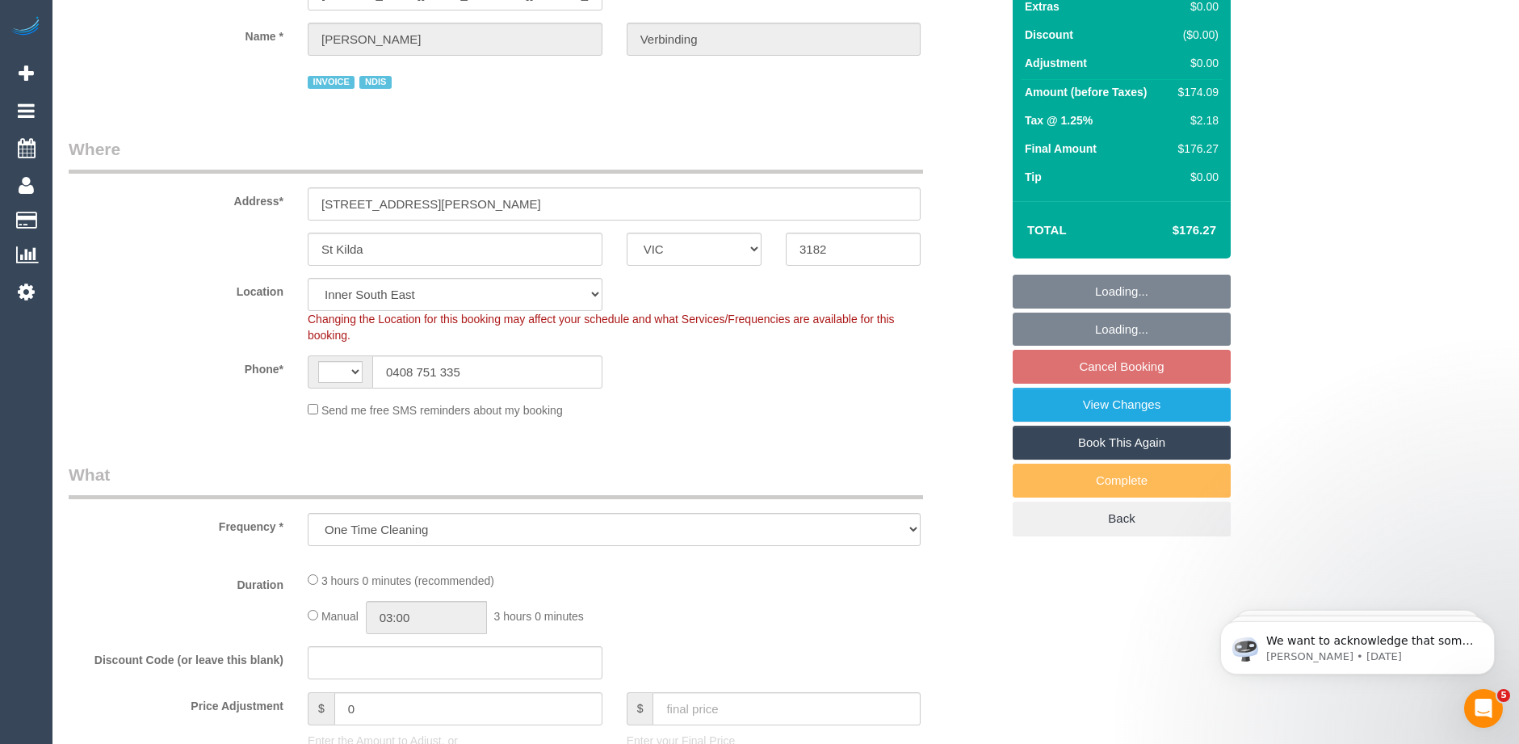
select select "object:627"
select select "string:AU"
select select "180"
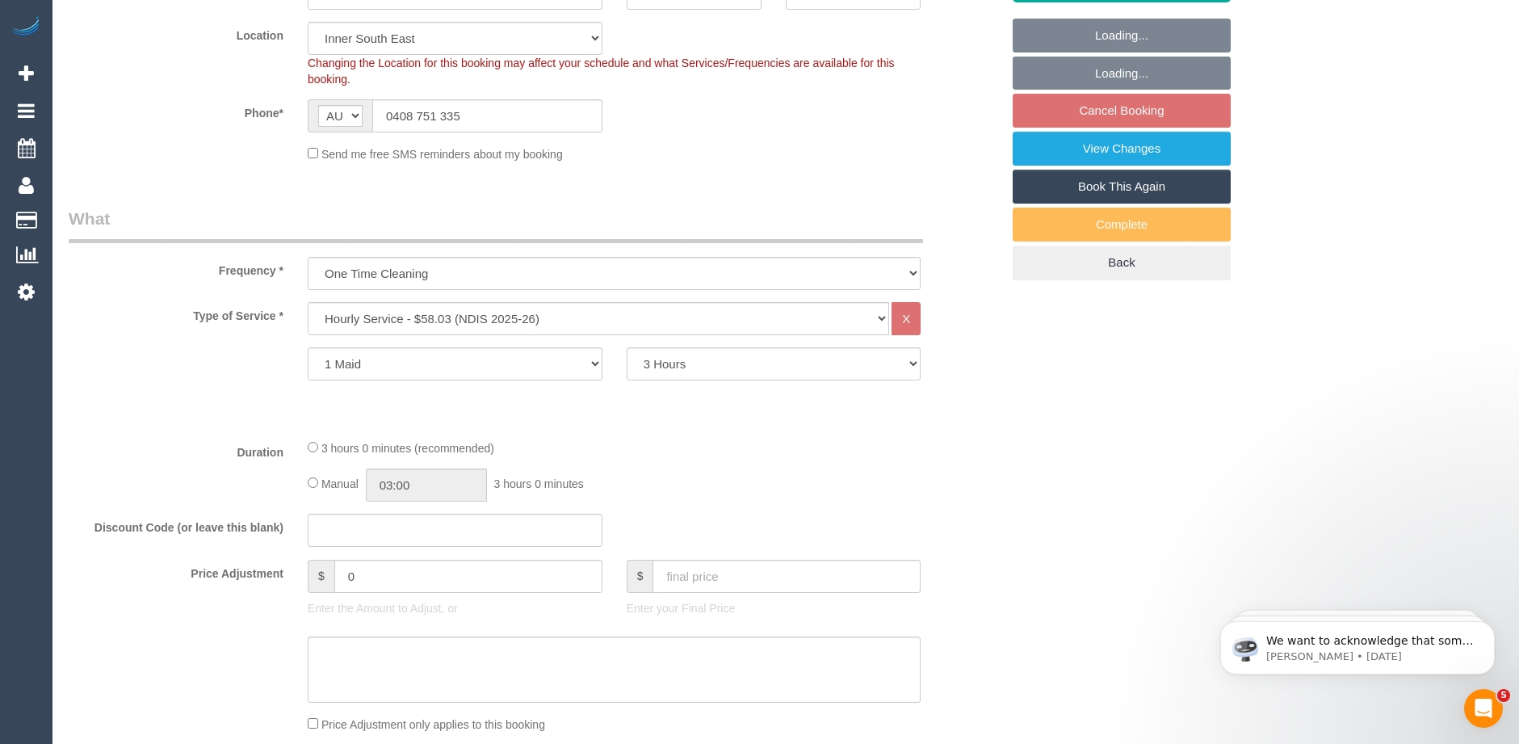
select select "number:28"
select select "number:14"
select select "number:19"
select select "number:25"
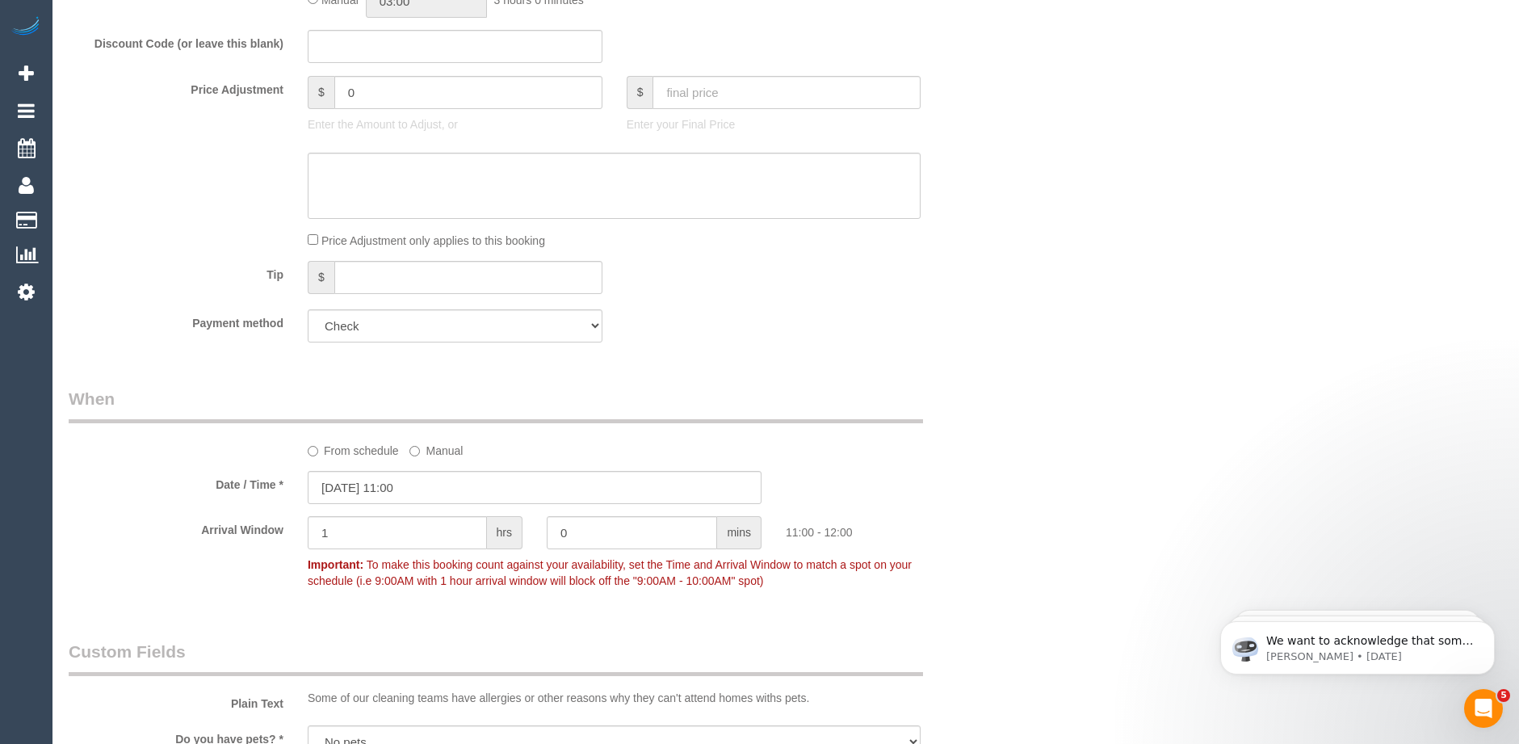
scroll to position [1050, 0]
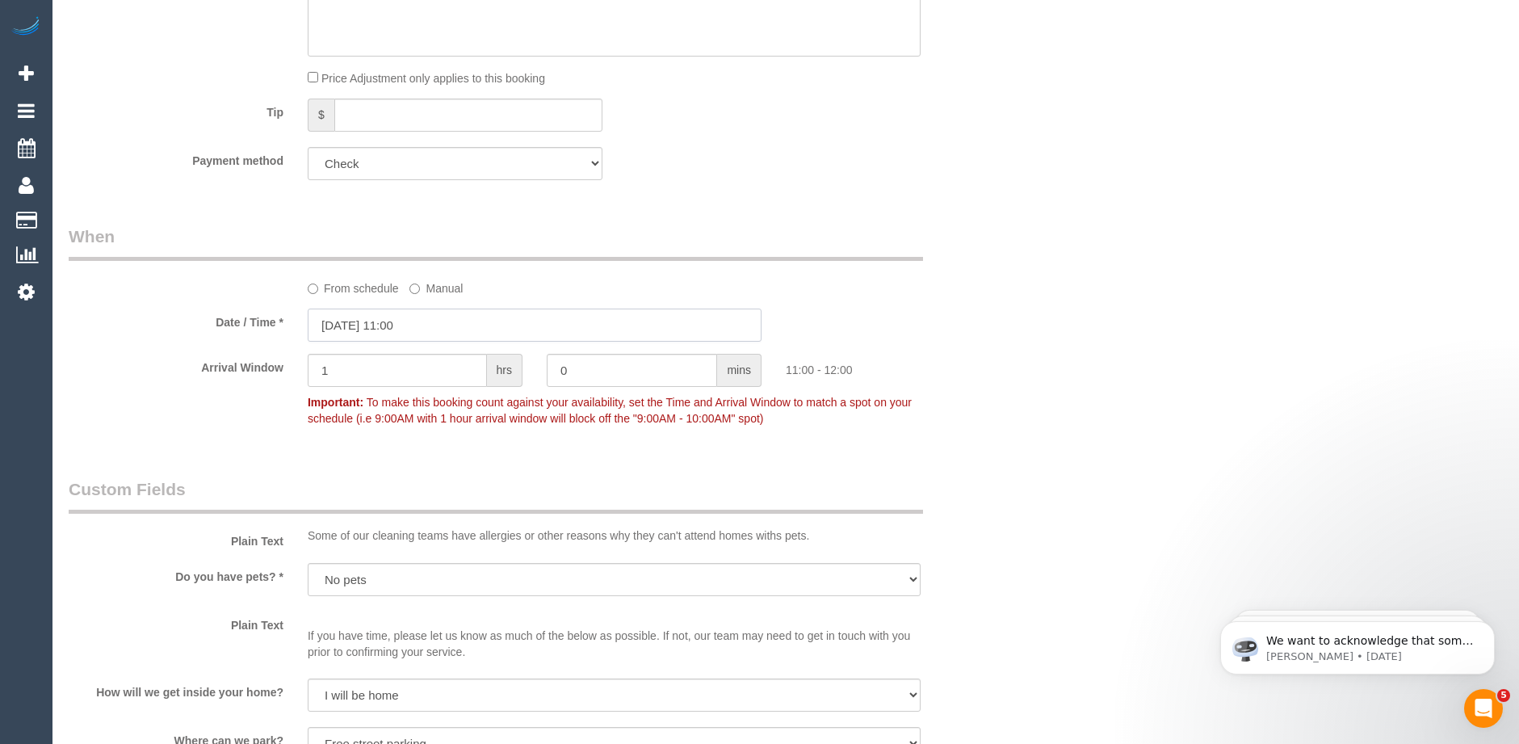
click at [509, 328] on input "[DATE] 11:00" at bounding box center [535, 325] width 454 height 33
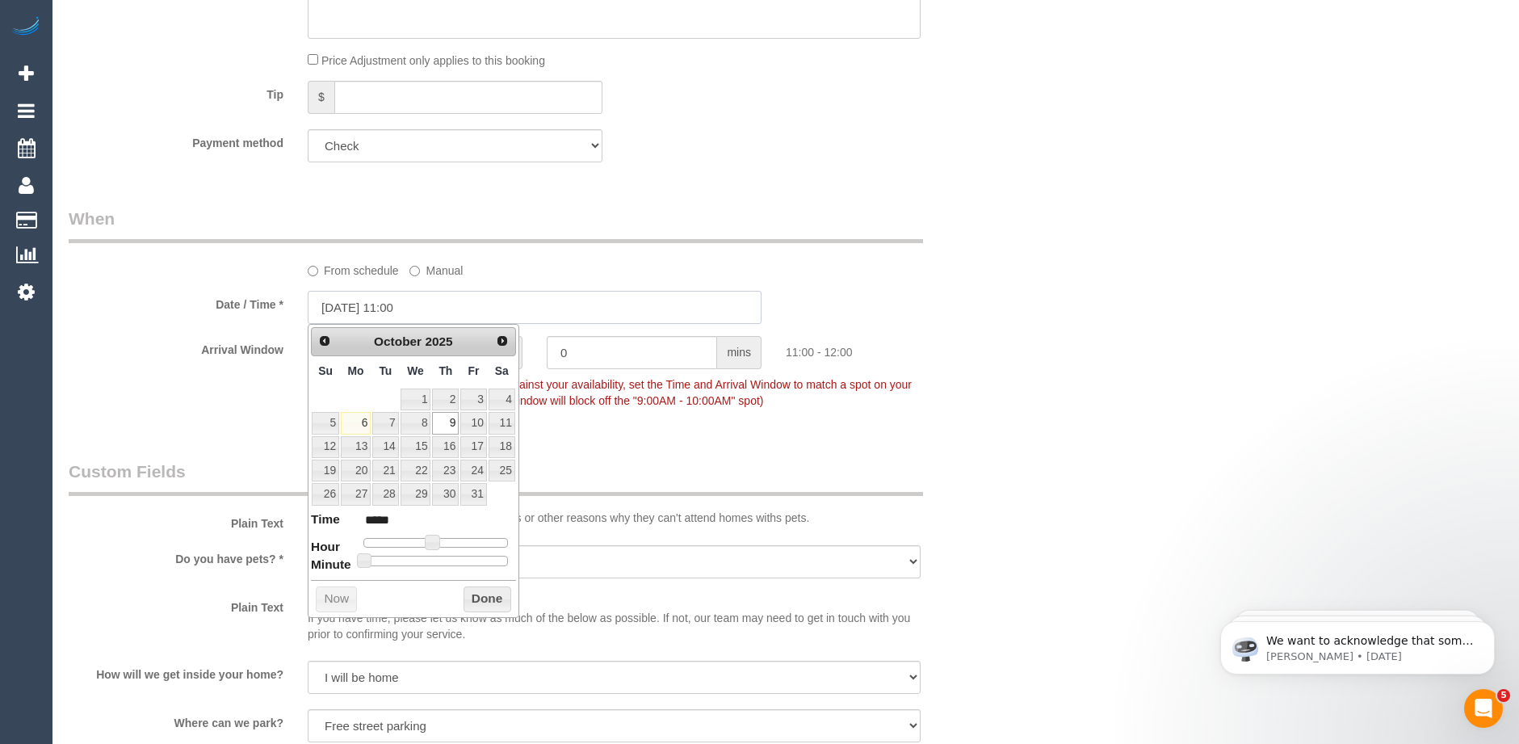
scroll to position [1131, 0]
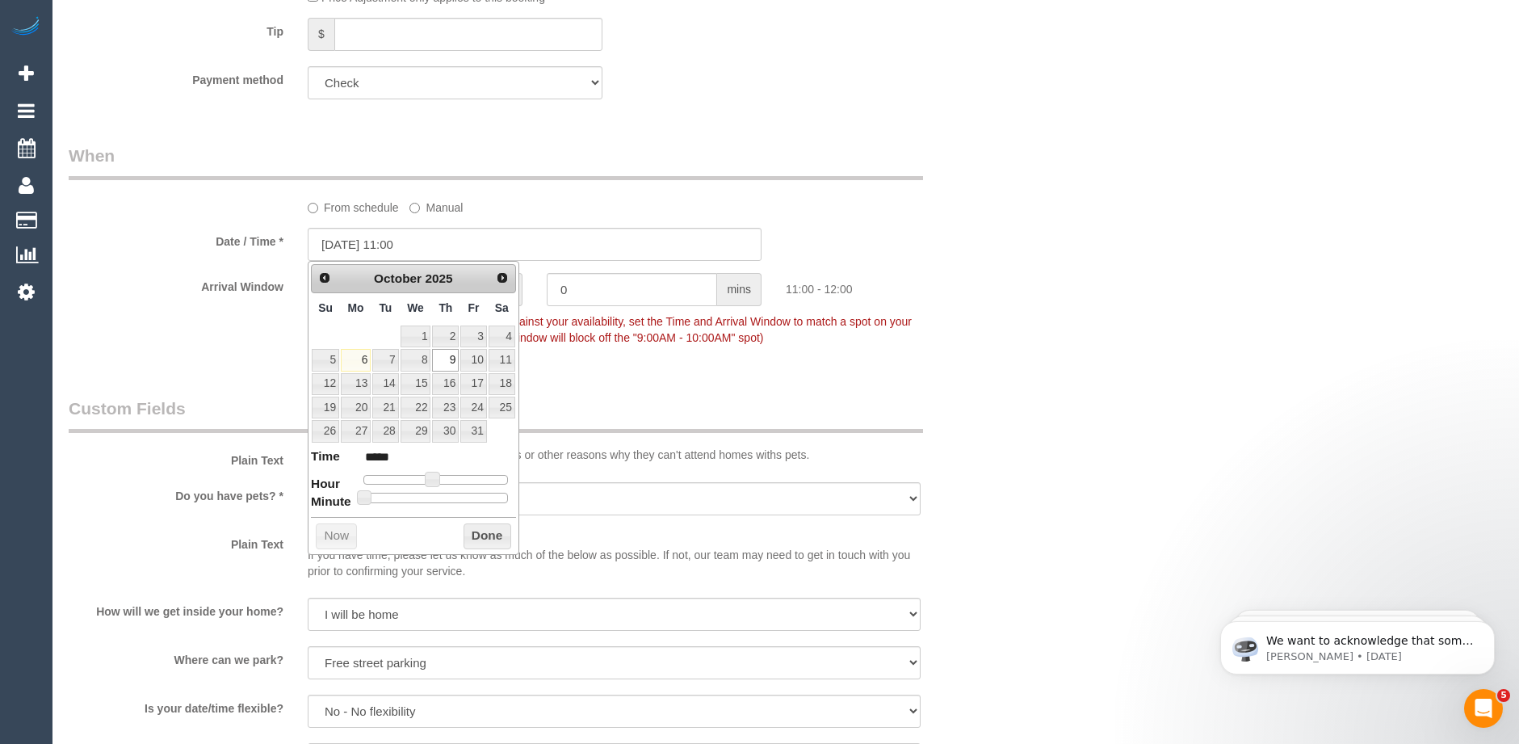
click at [674, 400] on legend "Custom Fields" at bounding box center [496, 415] width 855 height 36
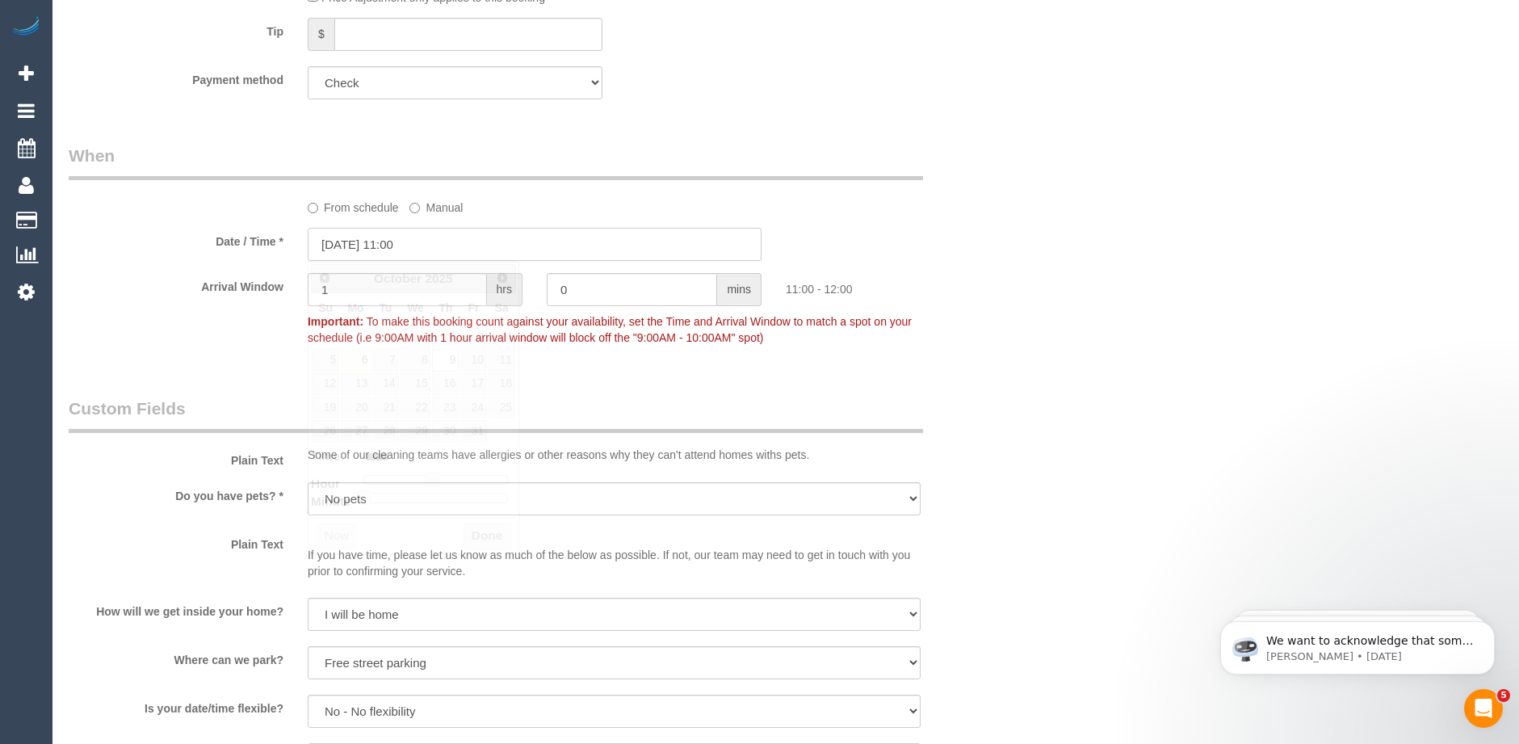
click at [451, 251] on input "09/10/2025 11:00" at bounding box center [535, 244] width 454 height 33
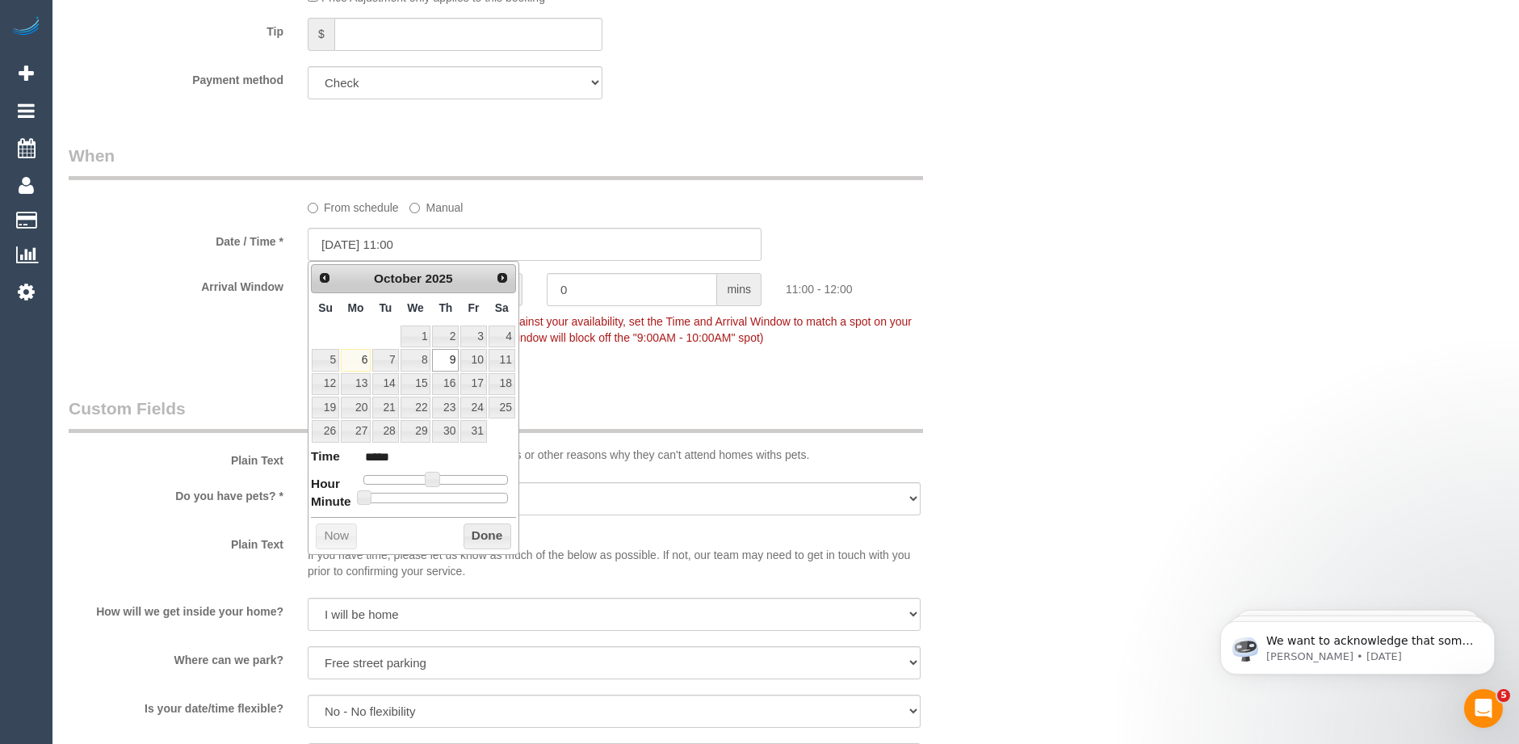
click at [640, 357] on fieldset "When From schedule Manual Date / Time * 09/10/2025 11:00 Arrival Window 1 hrs 0…" at bounding box center [535, 254] width 932 height 221
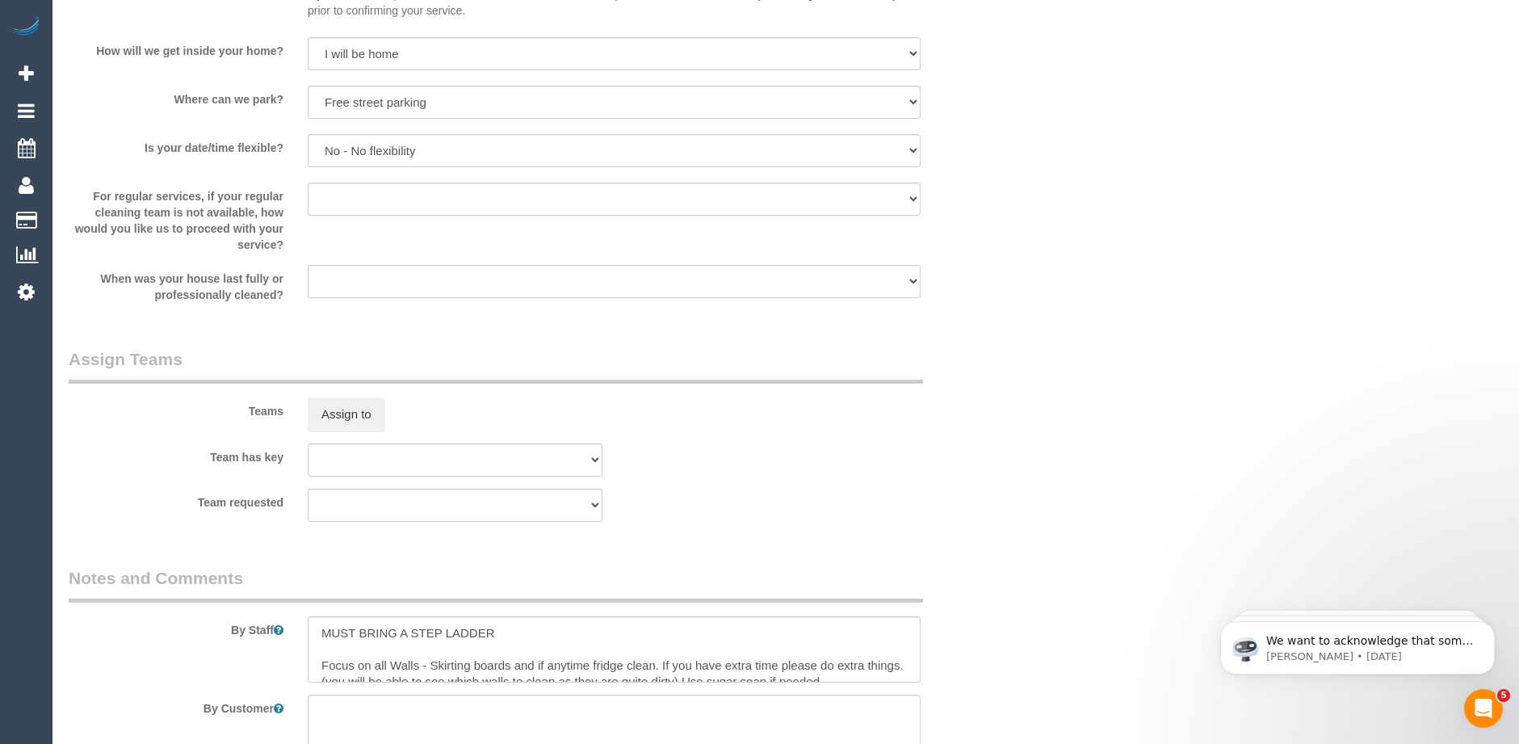
scroll to position [1858, 0]
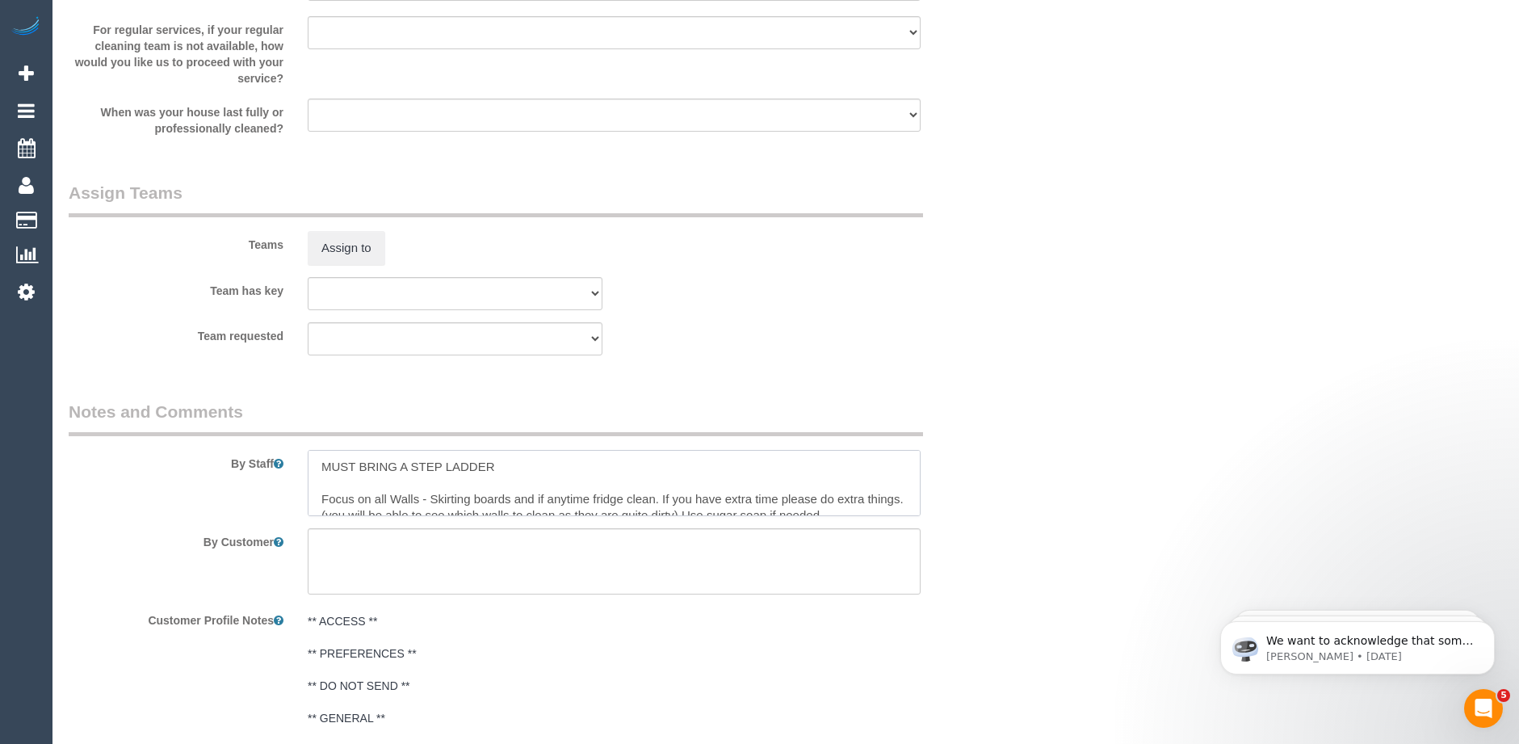
click at [643, 475] on textarea at bounding box center [614, 483] width 613 height 66
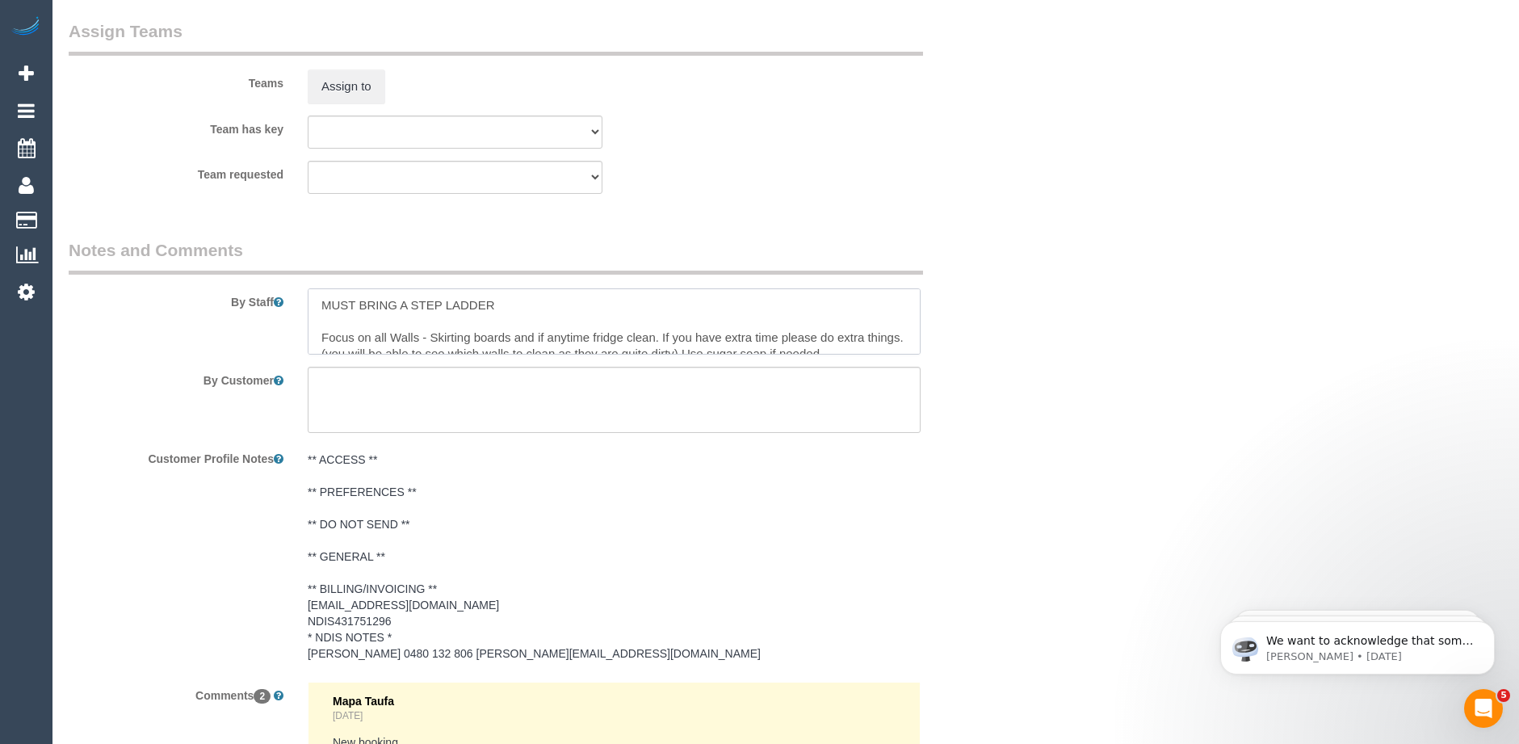
scroll to position [32, 0]
click at [319, 304] on textarea at bounding box center [614, 321] width 613 height 66
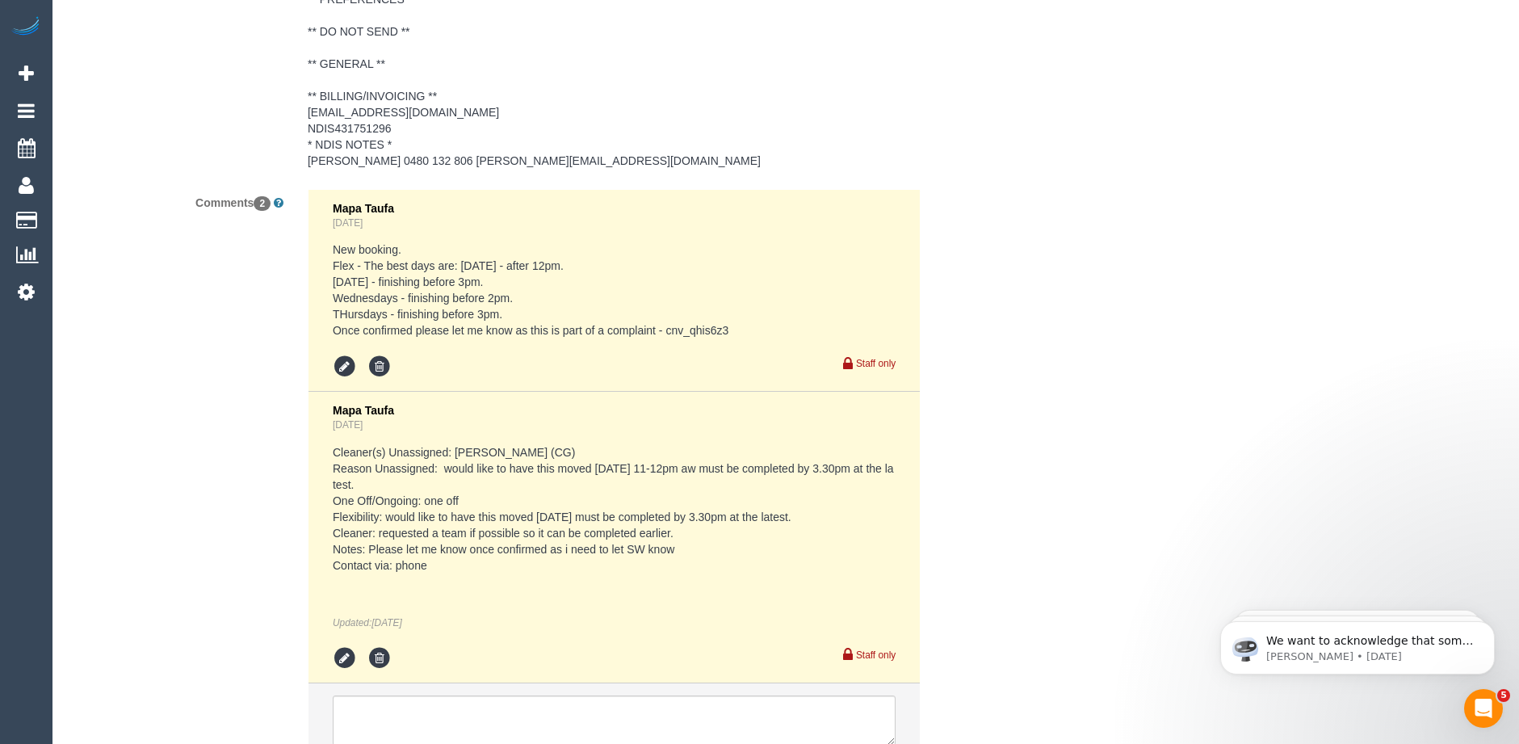
scroll to position [2643, 0]
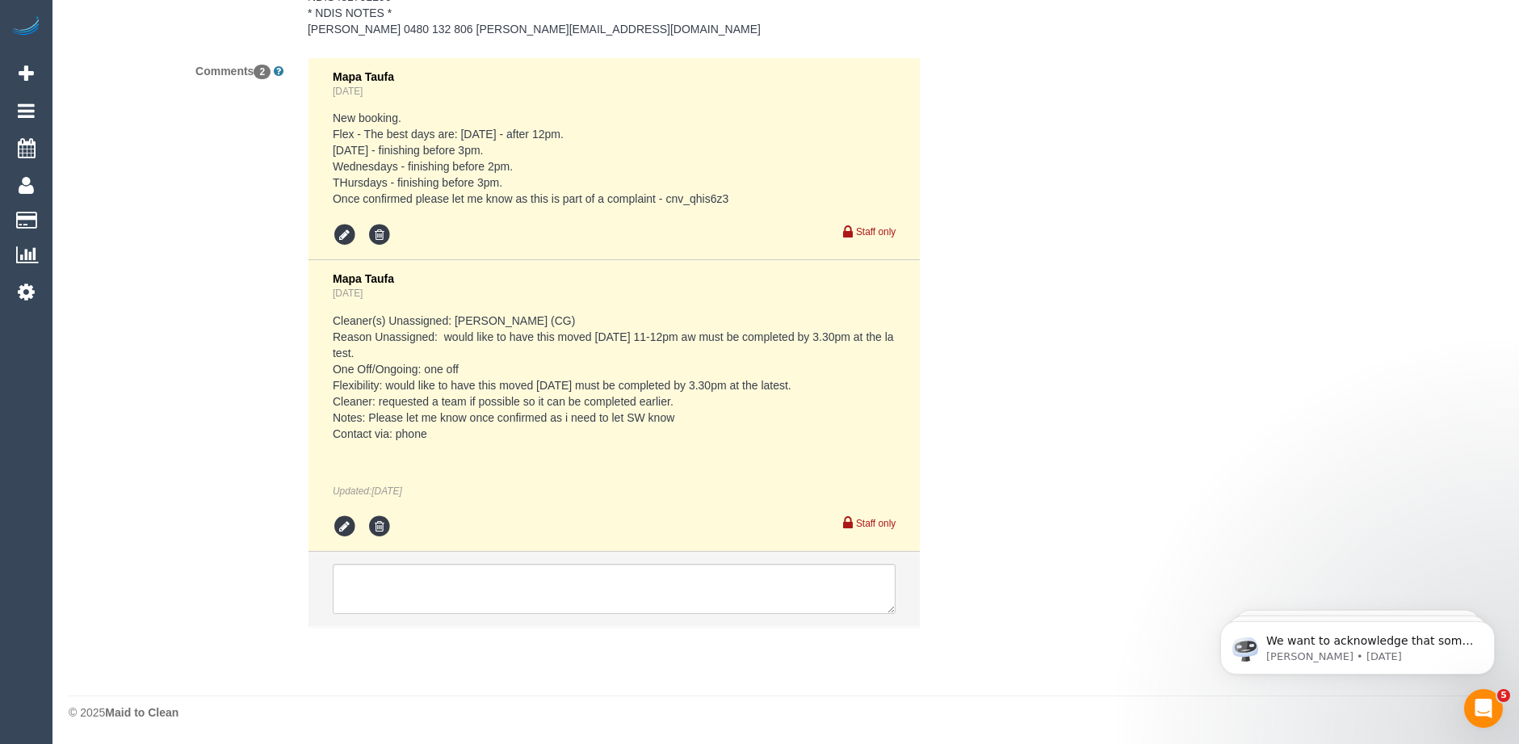
type textarea "MUST BRING A STEP LADDER Window cleaning, Focus on all Walls - Skirting boards …"
click at [607, 573] on textarea at bounding box center [614, 589] width 563 height 50
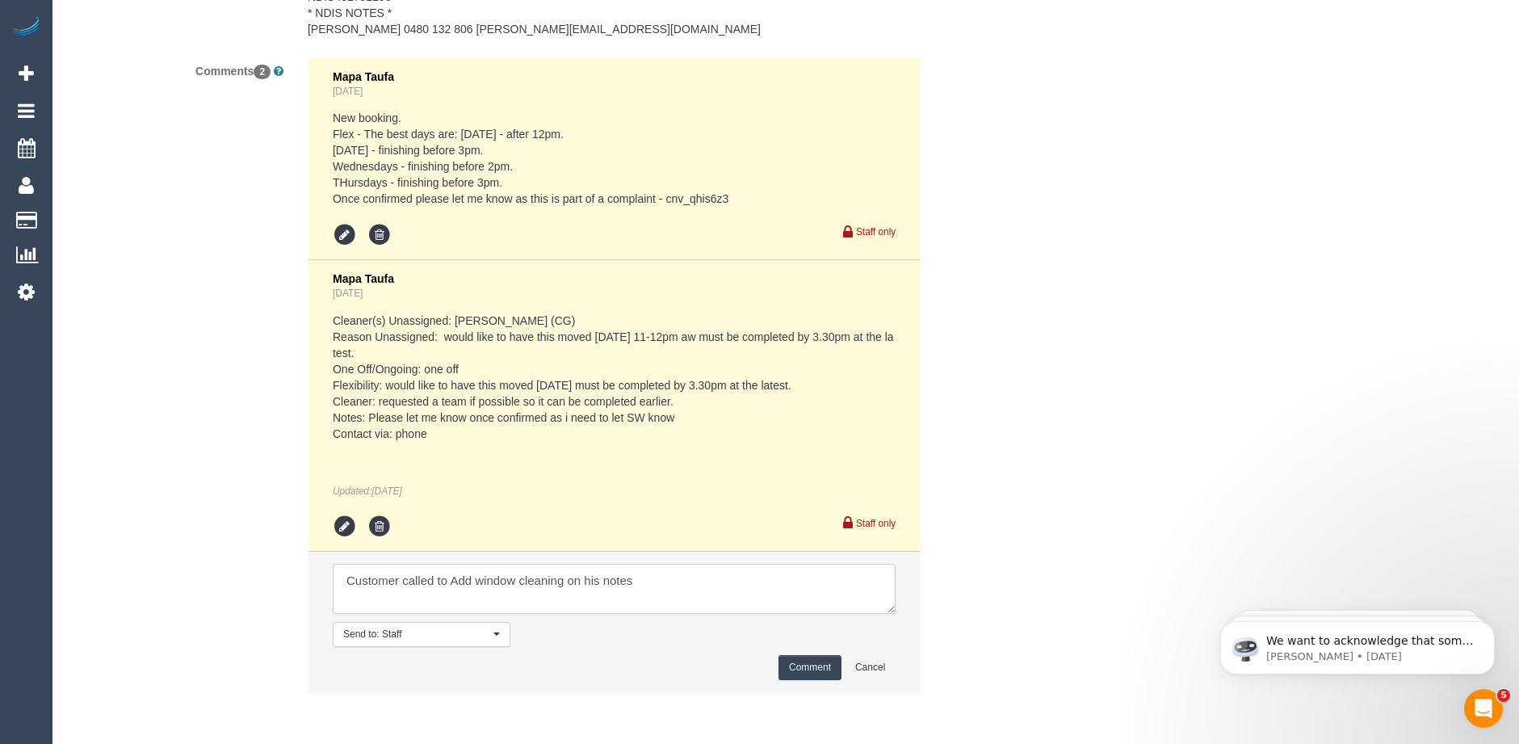
type textarea "Customer called to Add window cleaning on his notes"
click at [800, 662] on button "Comment" at bounding box center [810, 667] width 63 height 25
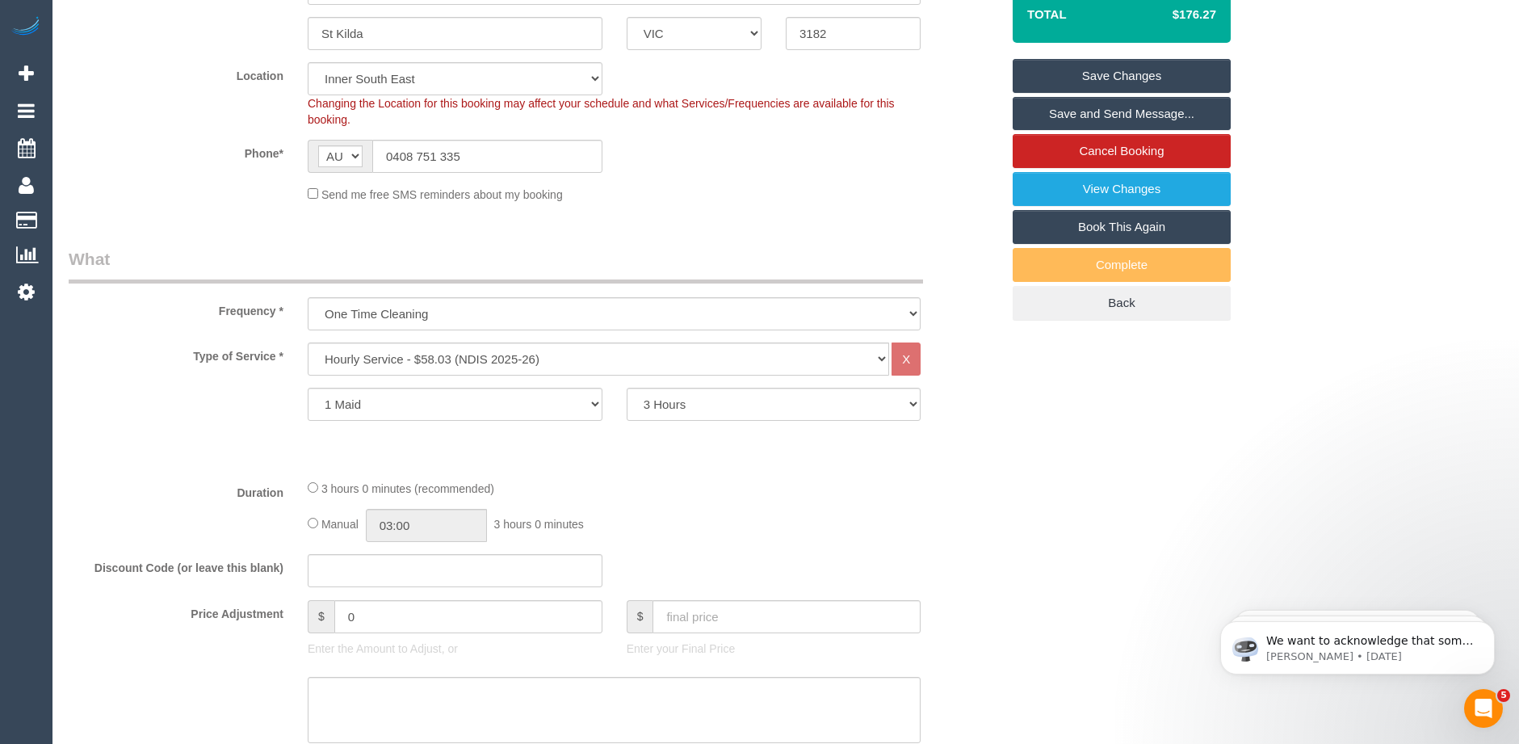
scroll to position [220, 0]
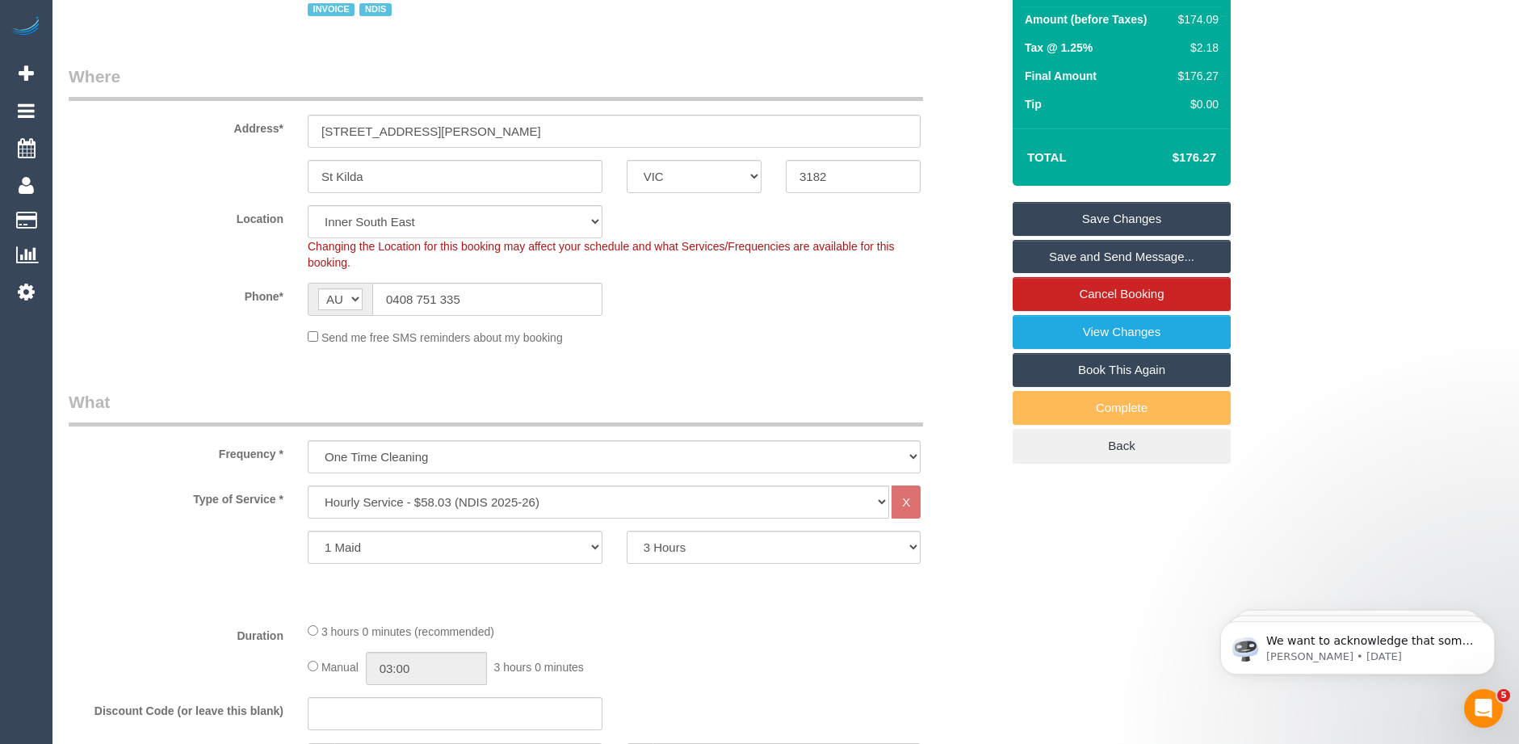
click at [1113, 220] on link "Save Changes" at bounding box center [1122, 219] width 218 height 34
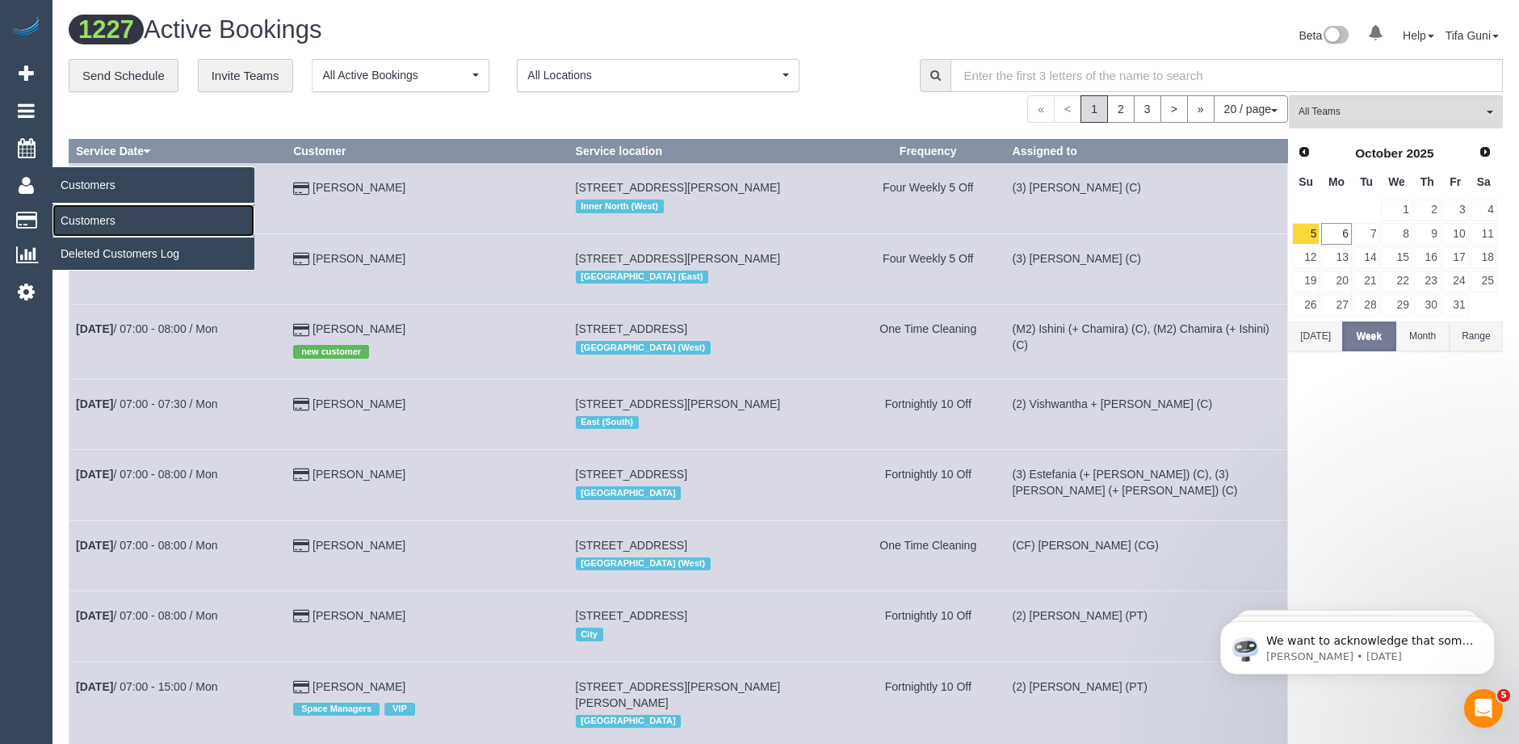
click at [82, 215] on link "Customers" at bounding box center [153, 220] width 202 height 32
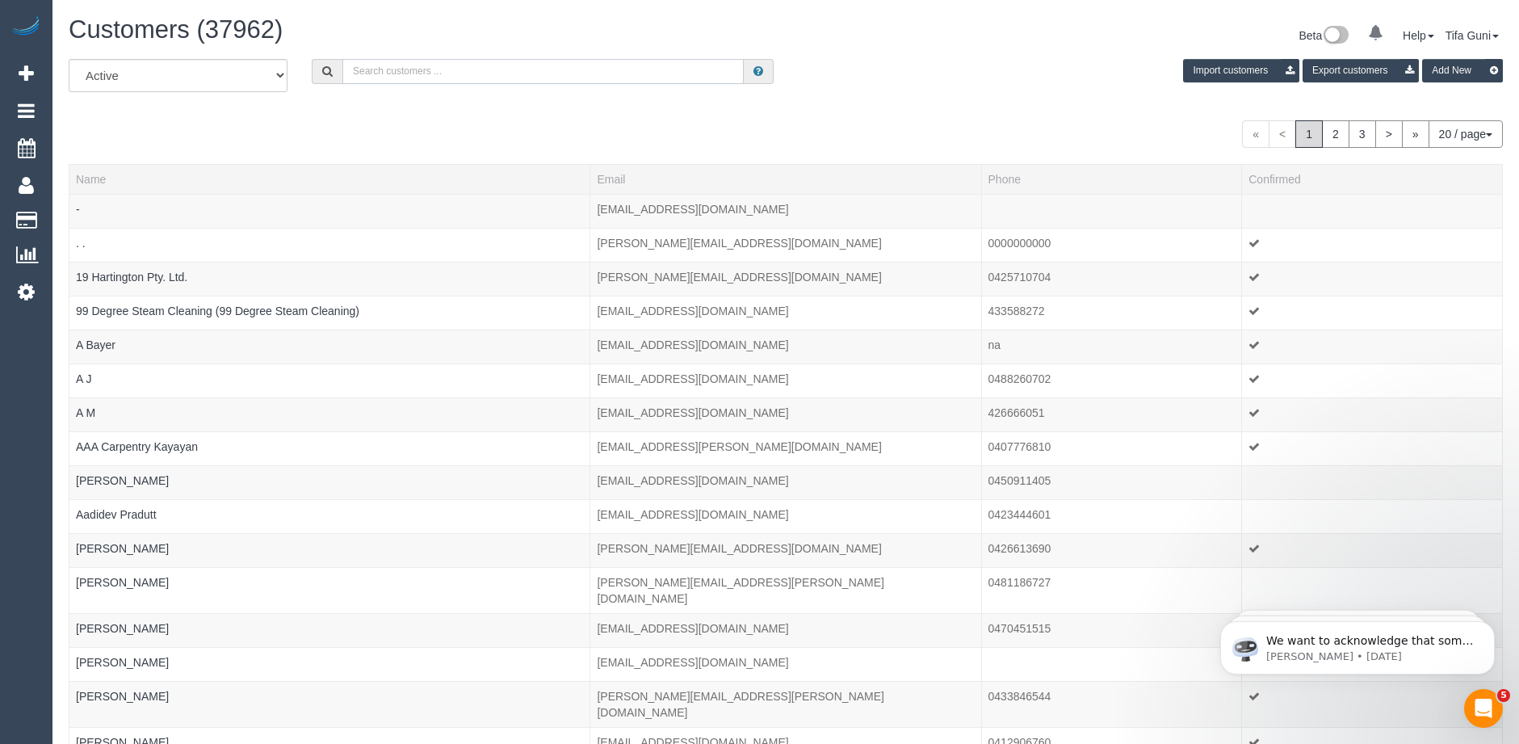
click at [384, 73] on input "text" at bounding box center [542, 71] width 401 height 25
paste input "+61 417 988 324"
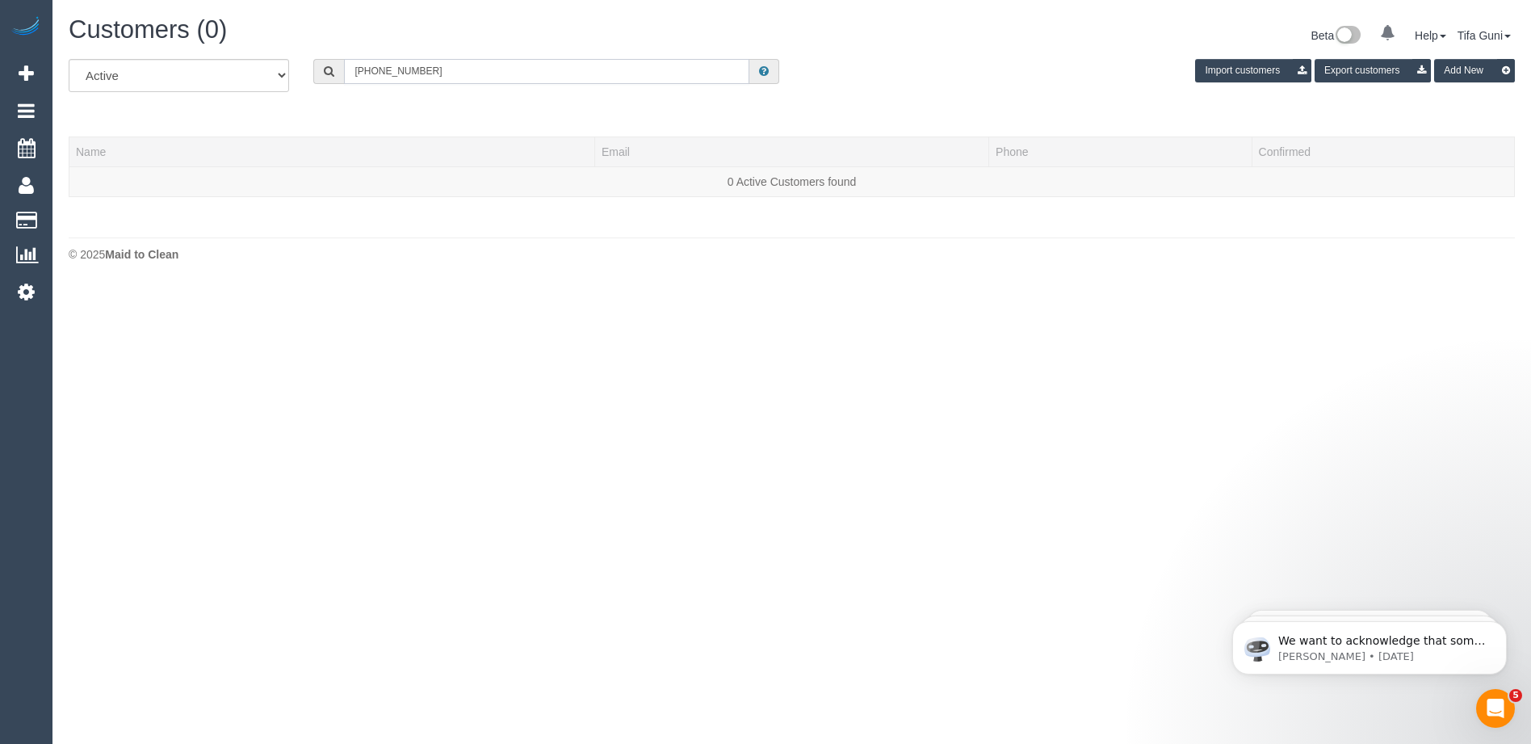
drag, startPoint x: 375, startPoint y: 70, endPoint x: 346, endPoint y: 72, distance: 28.3
click at [346, 72] on input "+61 417 988 324" at bounding box center [546, 71] width 405 height 25
click at [421, 72] on input "0417 988 324" at bounding box center [546, 71] width 405 height 25
click at [380, 66] on input "0417 988 324" at bounding box center [546, 71] width 405 height 25
click at [399, 66] on input "0417988 324" at bounding box center [546, 71] width 405 height 25
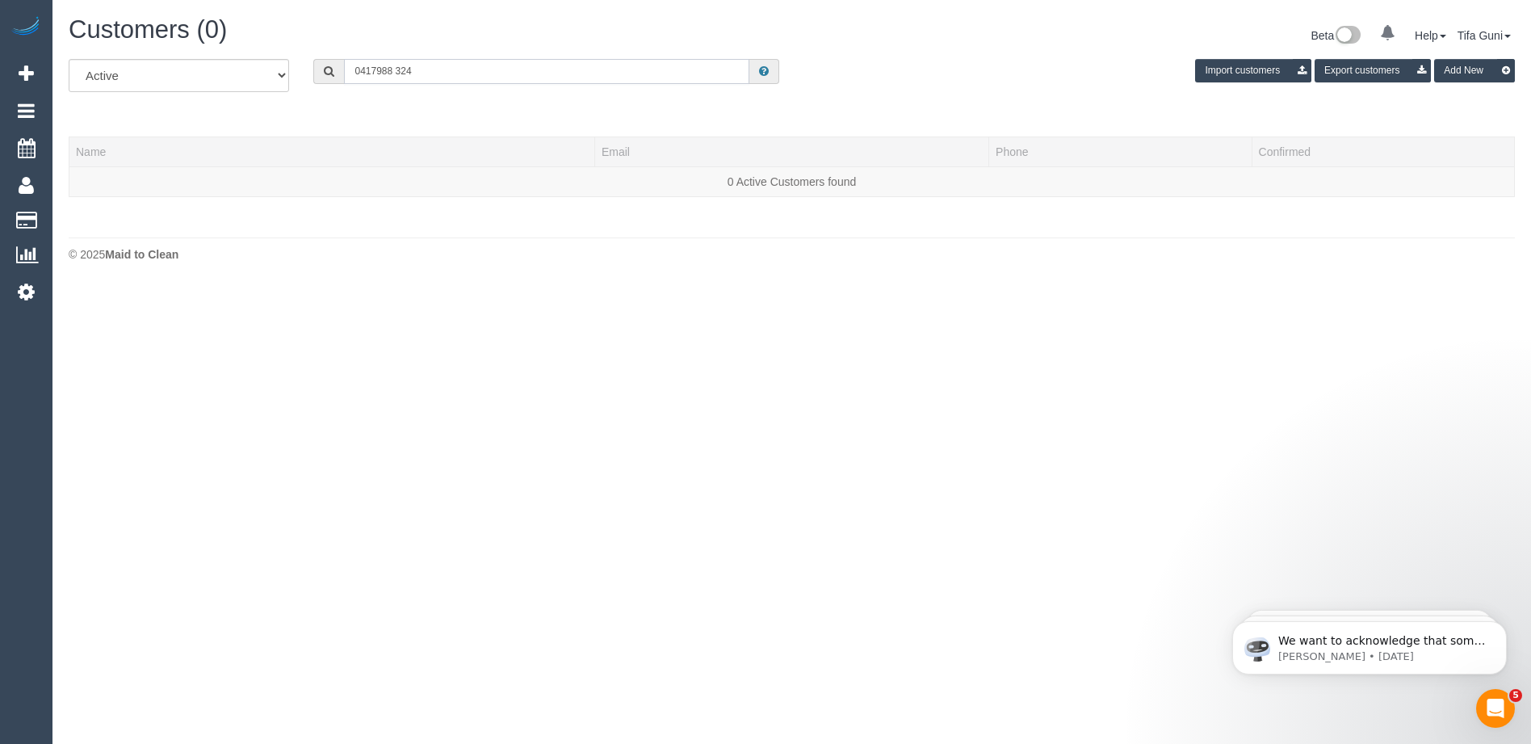
type input "0417988 24"
click at [418, 68] on input "0417988 24" at bounding box center [546, 71] width 405 height 25
drag, startPoint x: 418, startPoint y: 68, endPoint x: 319, endPoint y: 65, distance: 98.6
click at [319, 65] on div "0417988 24" at bounding box center [546, 71] width 466 height 25
click at [386, 62] on input "text" at bounding box center [546, 71] width 405 height 25
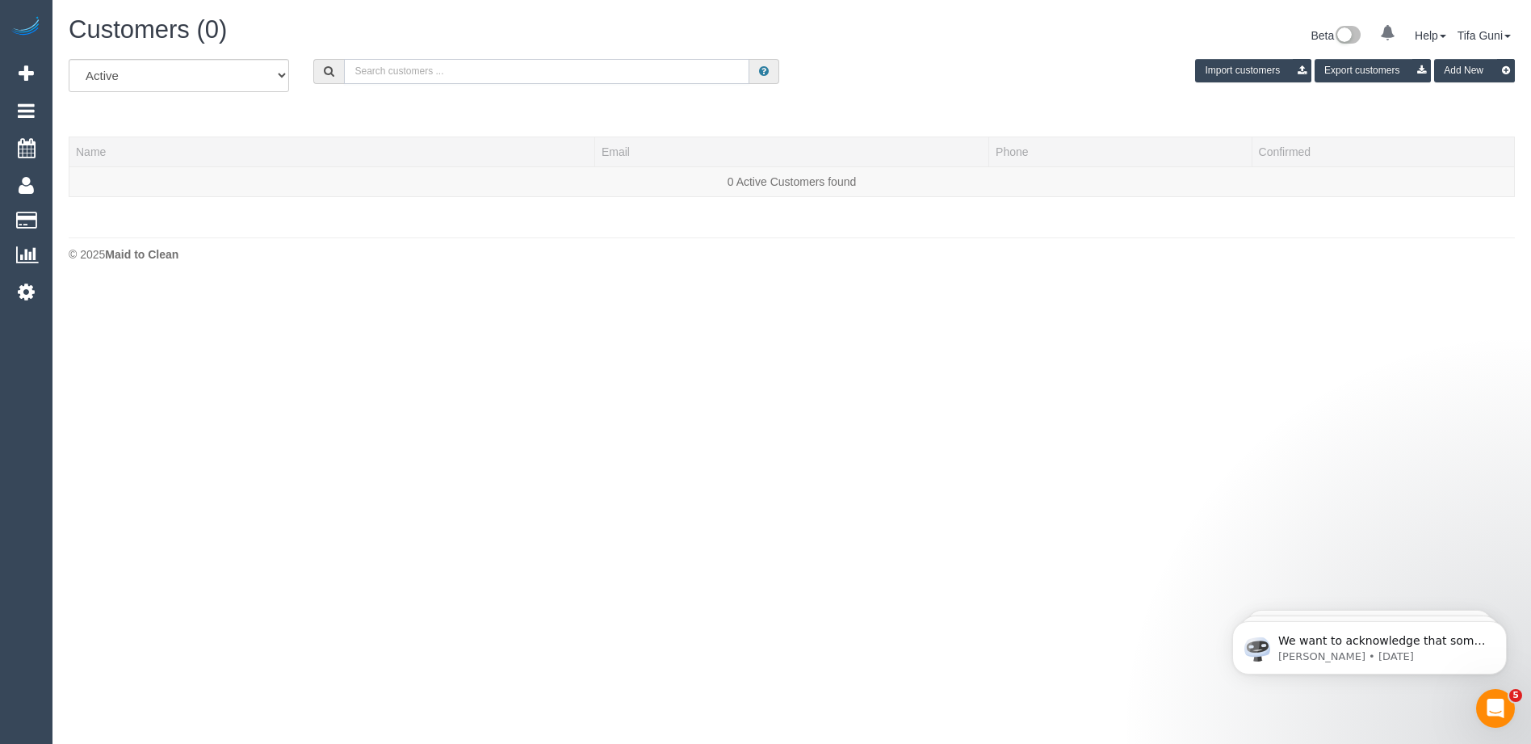
paste input "61413597569"
drag, startPoint x: 365, startPoint y: 69, endPoint x: 343, endPoint y: 73, distance: 22.3
click at [343, 73] on div "61413597569" at bounding box center [546, 71] width 466 height 25
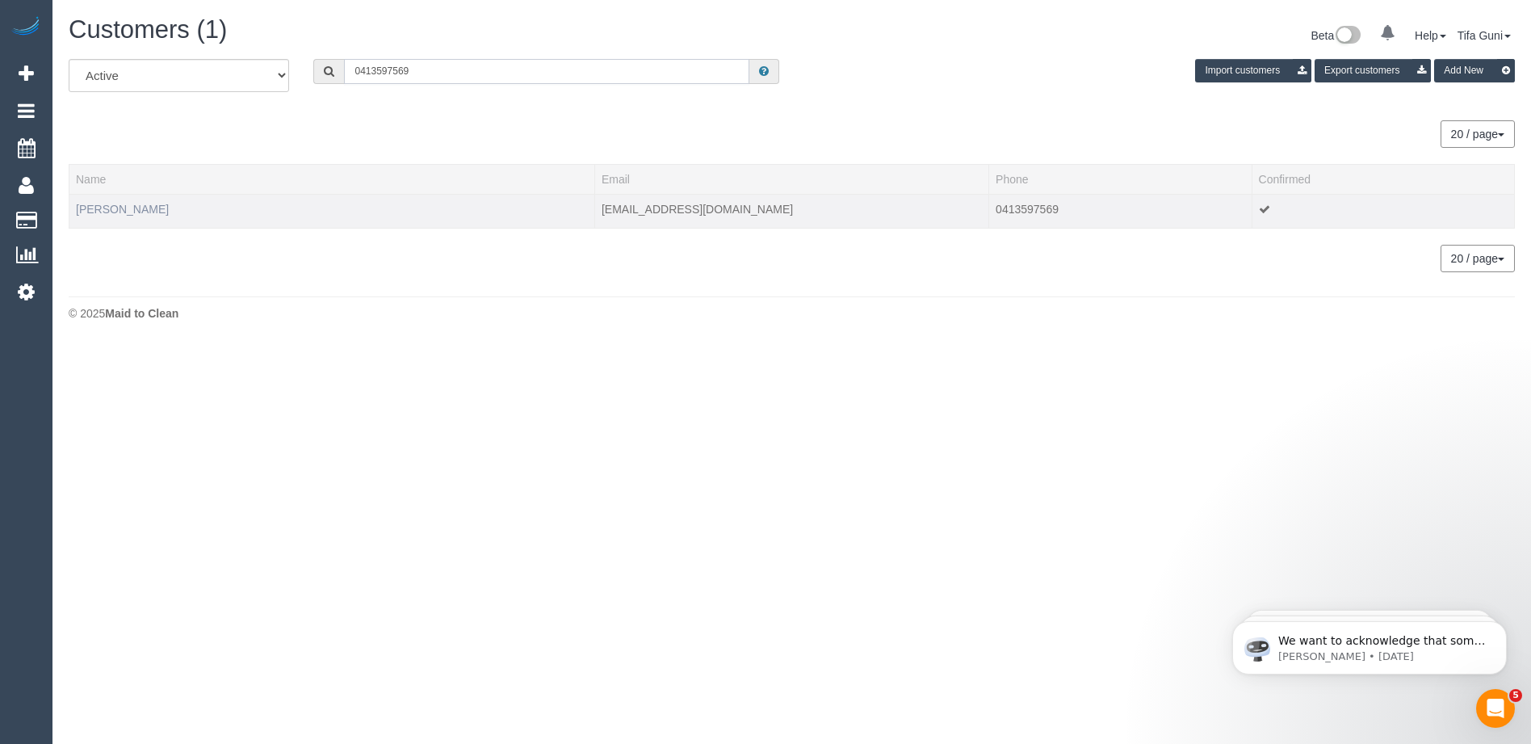
type input "0413597569"
click at [103, 210] on link "Liz Didilis" at bounding box center [122, 209] width 93 height 13
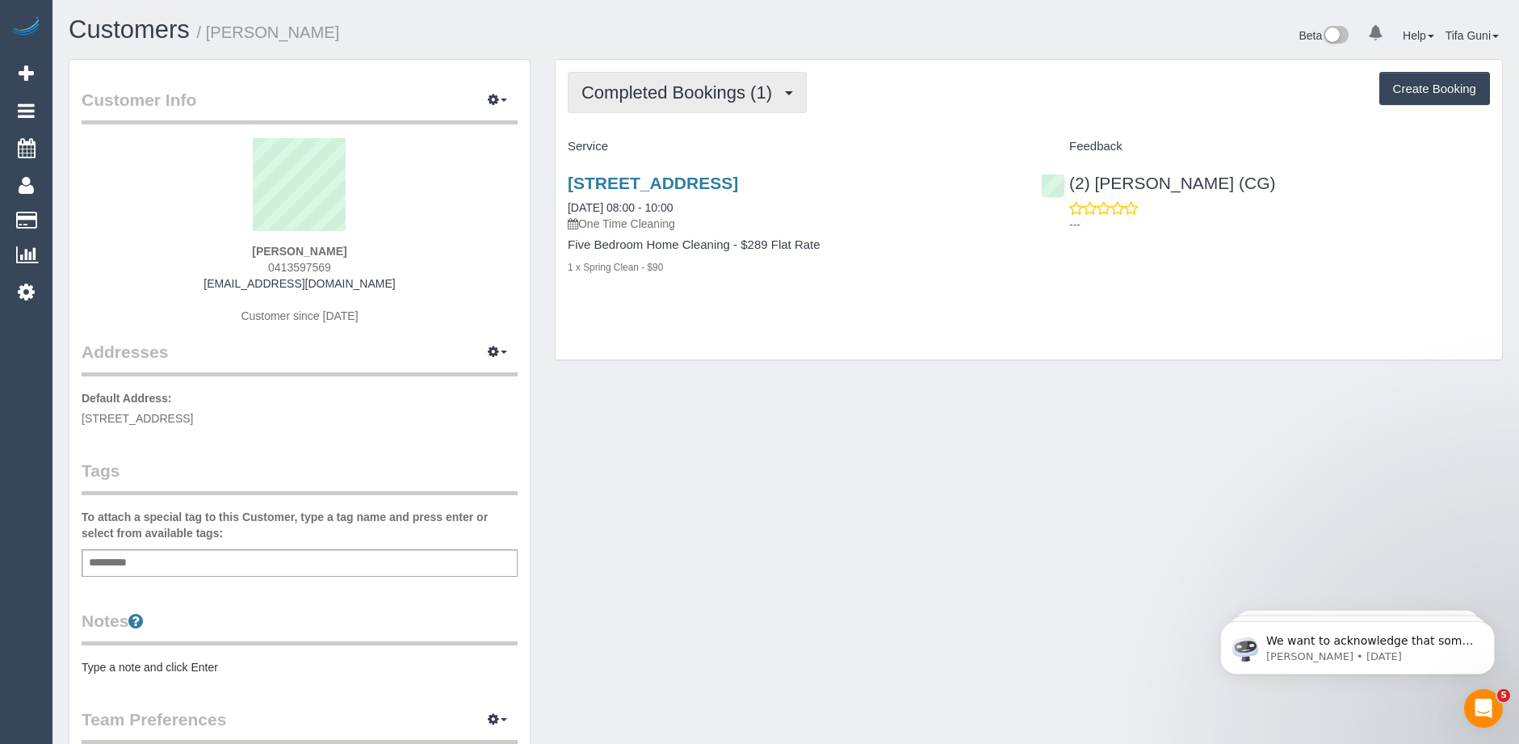
click at [713, 99] on span "Completed Bookings (1)" at bounding box center [681, 92] width 199 height 20
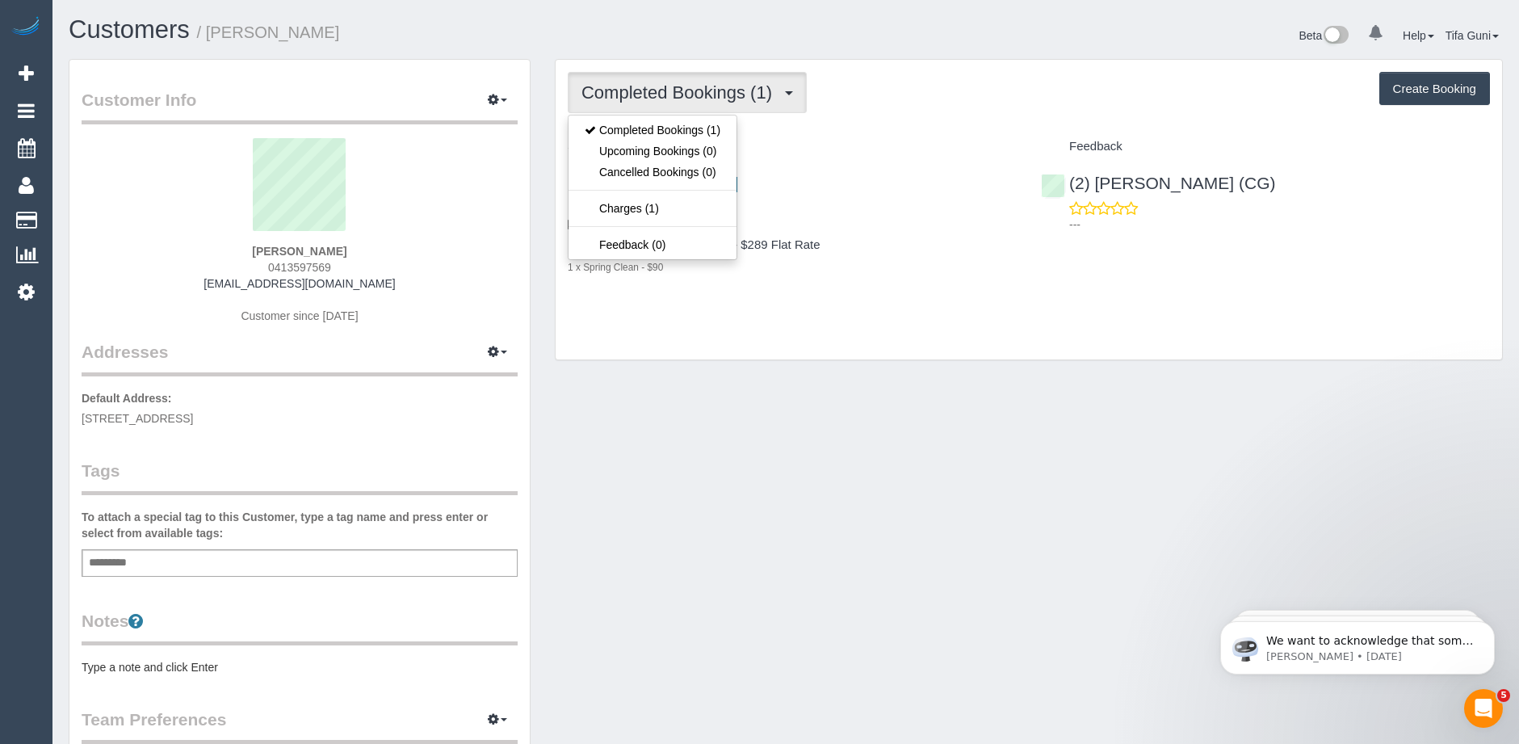
click at [916, 206] on div "12 Seira Street, Bundoora, VIC 3083 26/11/2022 08:00 - 10:00 One Time Cleaning" at bounding box center [792, 203] width 449 height 58
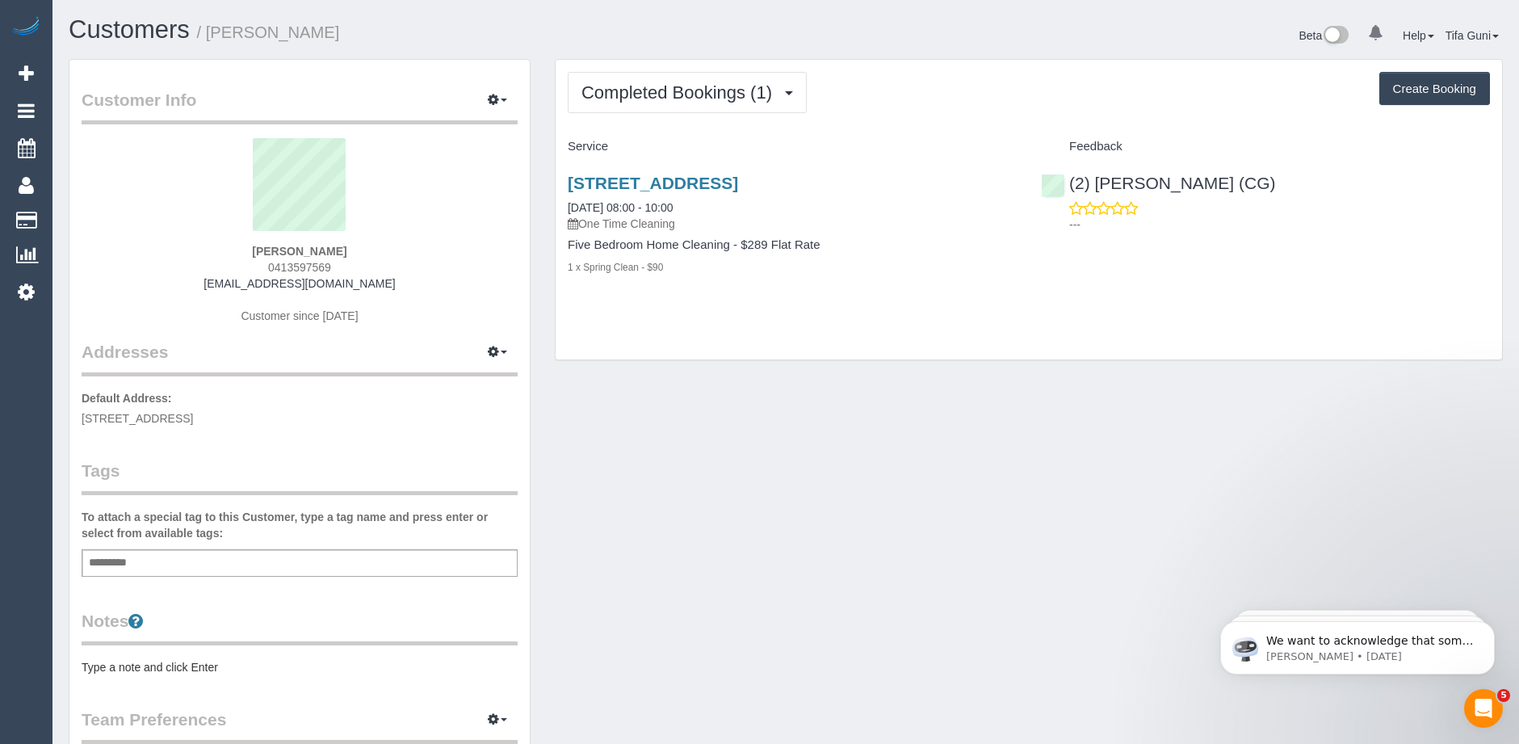
drag, startPoint x: 376, startPoint y: 282, endPoint x: 213, endPoint y: 284, distance: 163.2
click at [213, 284] on div "Liz Didilis 0413597569 lizdidilis1@gmail.com Customer since 2022" at bounding box center [300, 239] width 436 height 202
copy link "lizdidilis1@gmail.com"
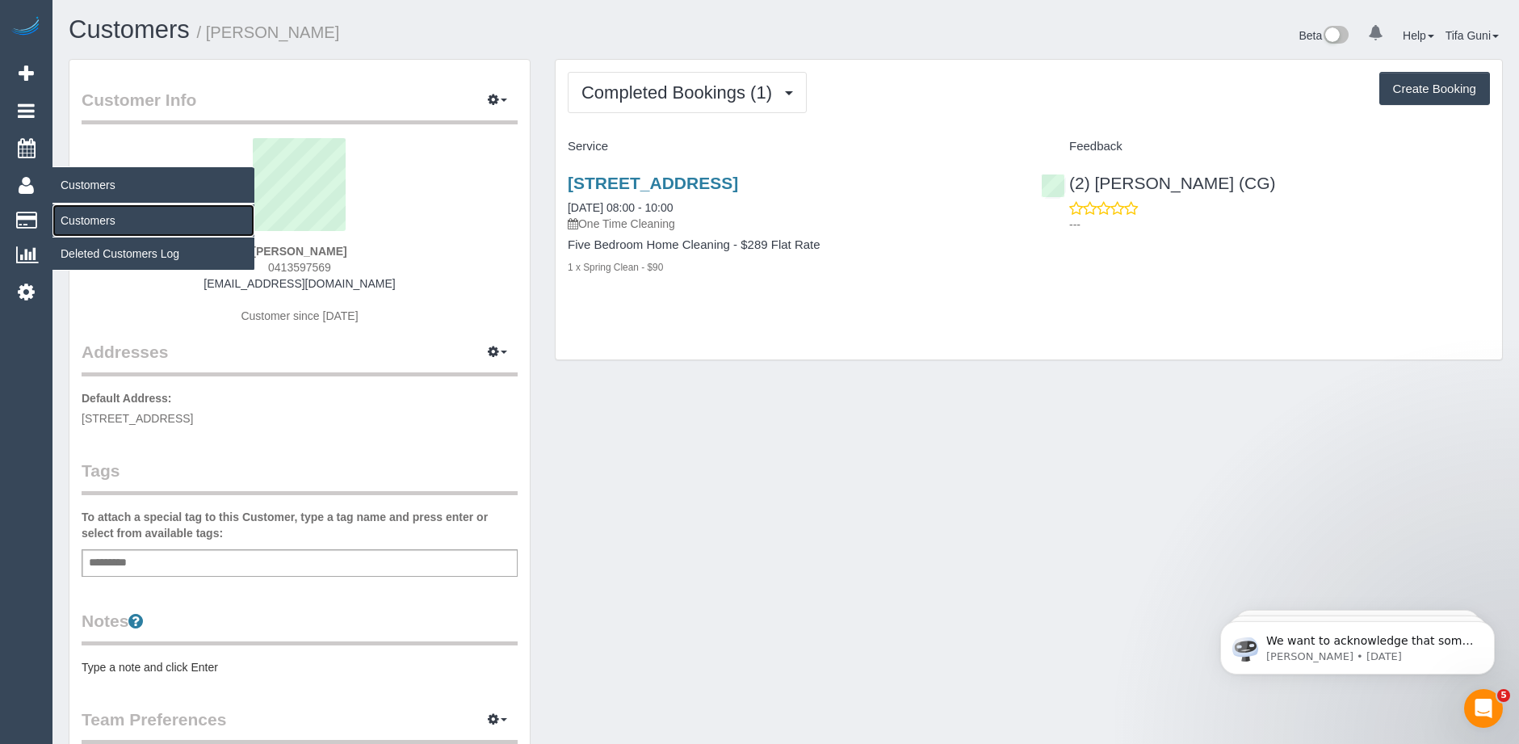
click at [87, 219] on link "Customers" at bounding box center [153, 220] width 202 height 32
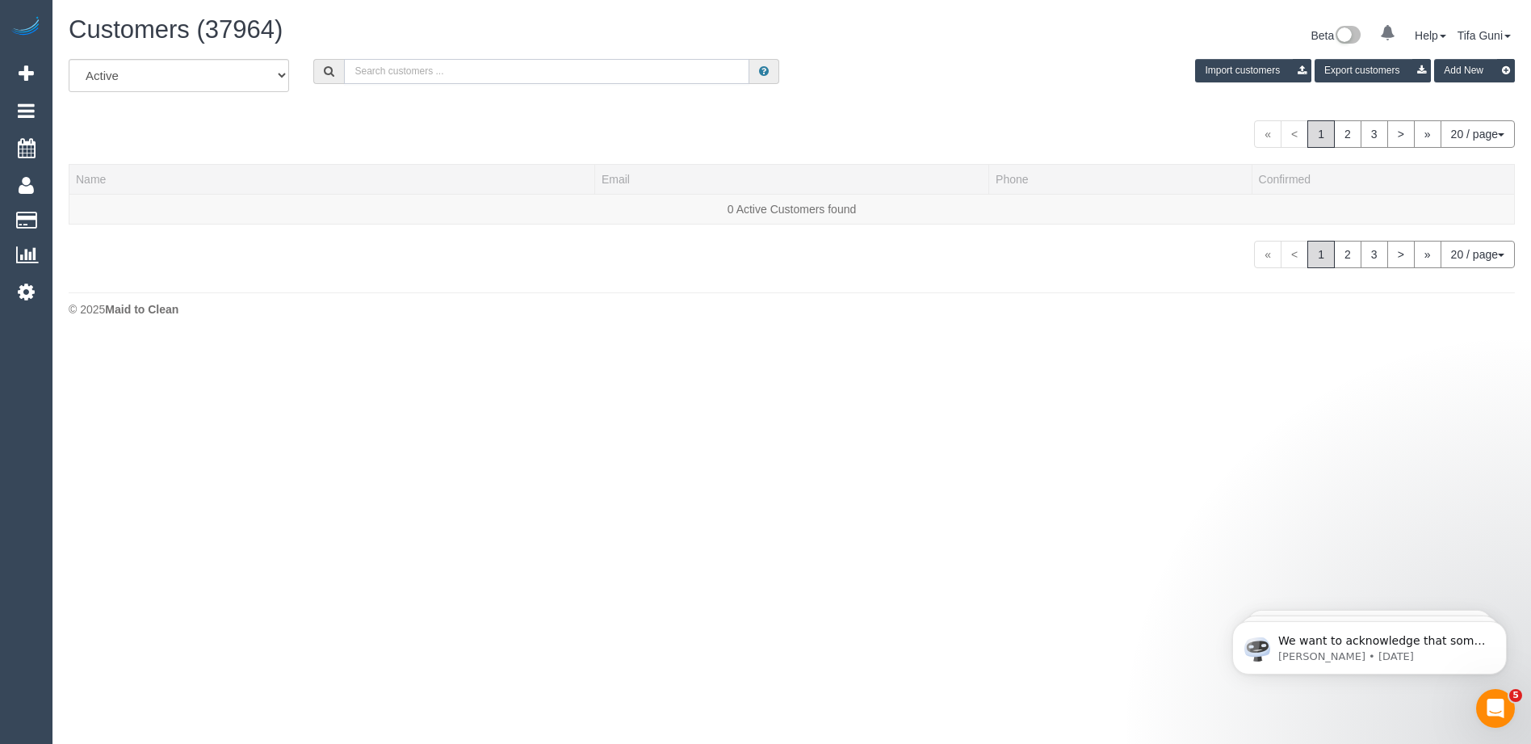
click at [383, 70] on input "text" at bounding box center [546, 71] width 405 height 25
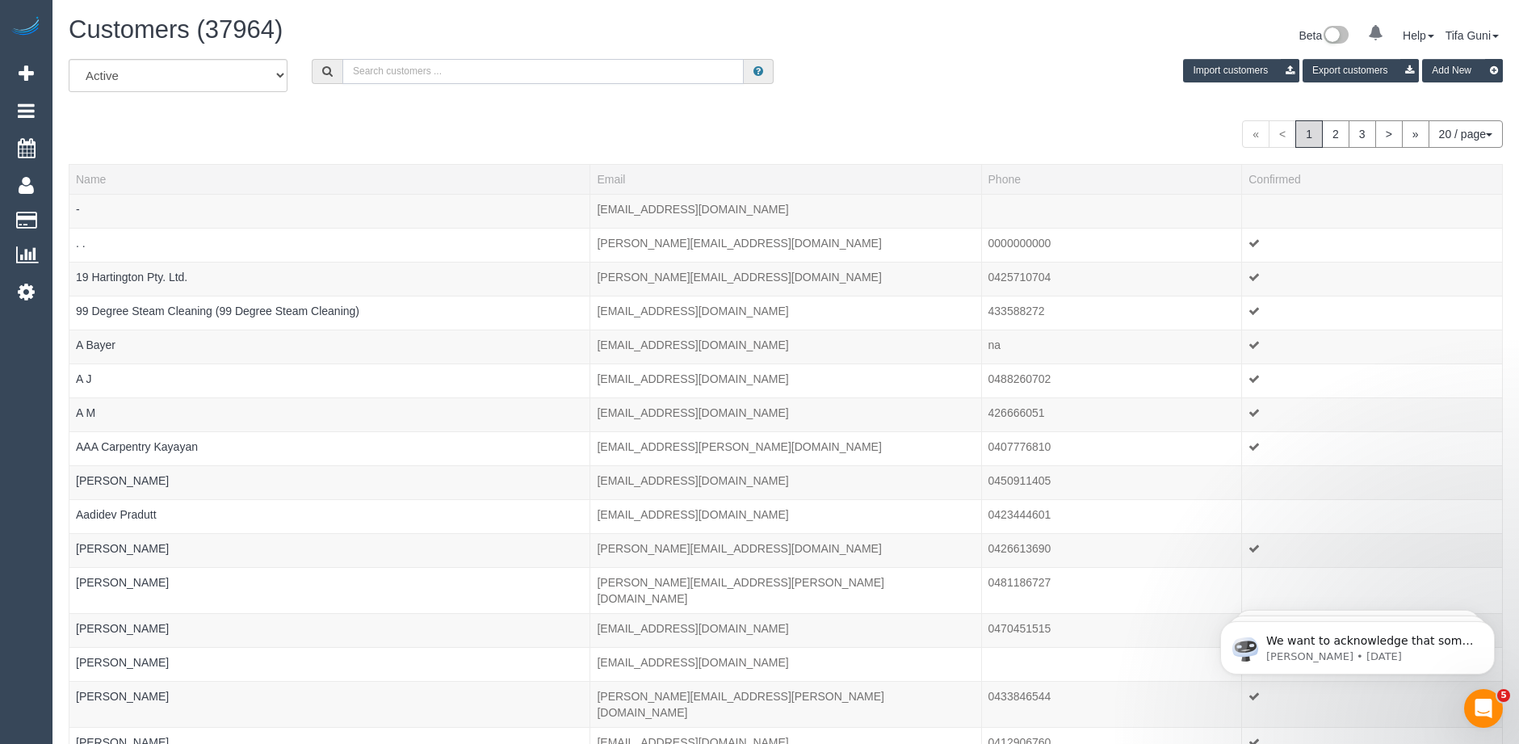
paste input "+61 488 669 110"
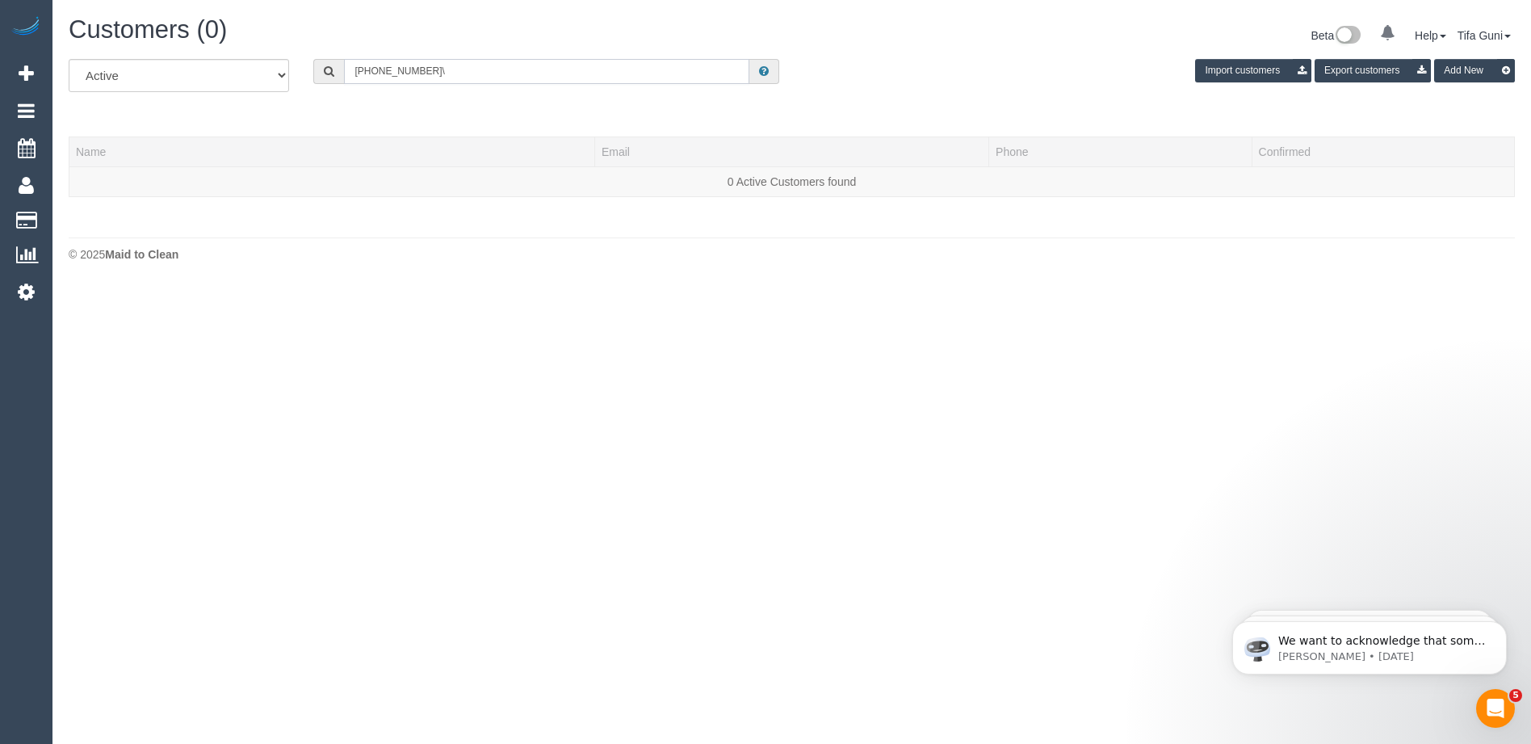
drag, startPoint x: 450, startPoint y: 73, endPoint x: 208, endPoint y: 78, distance: 242.4
click at [208, 78] on div "All Active Archived +61 488 669 110\ Import customers Export customers Add New" at bounding box center [792, 81] width 1471 height 45
paste input "text"
drag, startPoint x: 497, startPoint y: 69, endPoint x: 288, endPoint y: 65, distance: 208.4
click at [279, 65] on div "All Active Archived +61 488 669 110 Import customers Export customers Add New" at bounding box center [792, 81] width 1471 height 45
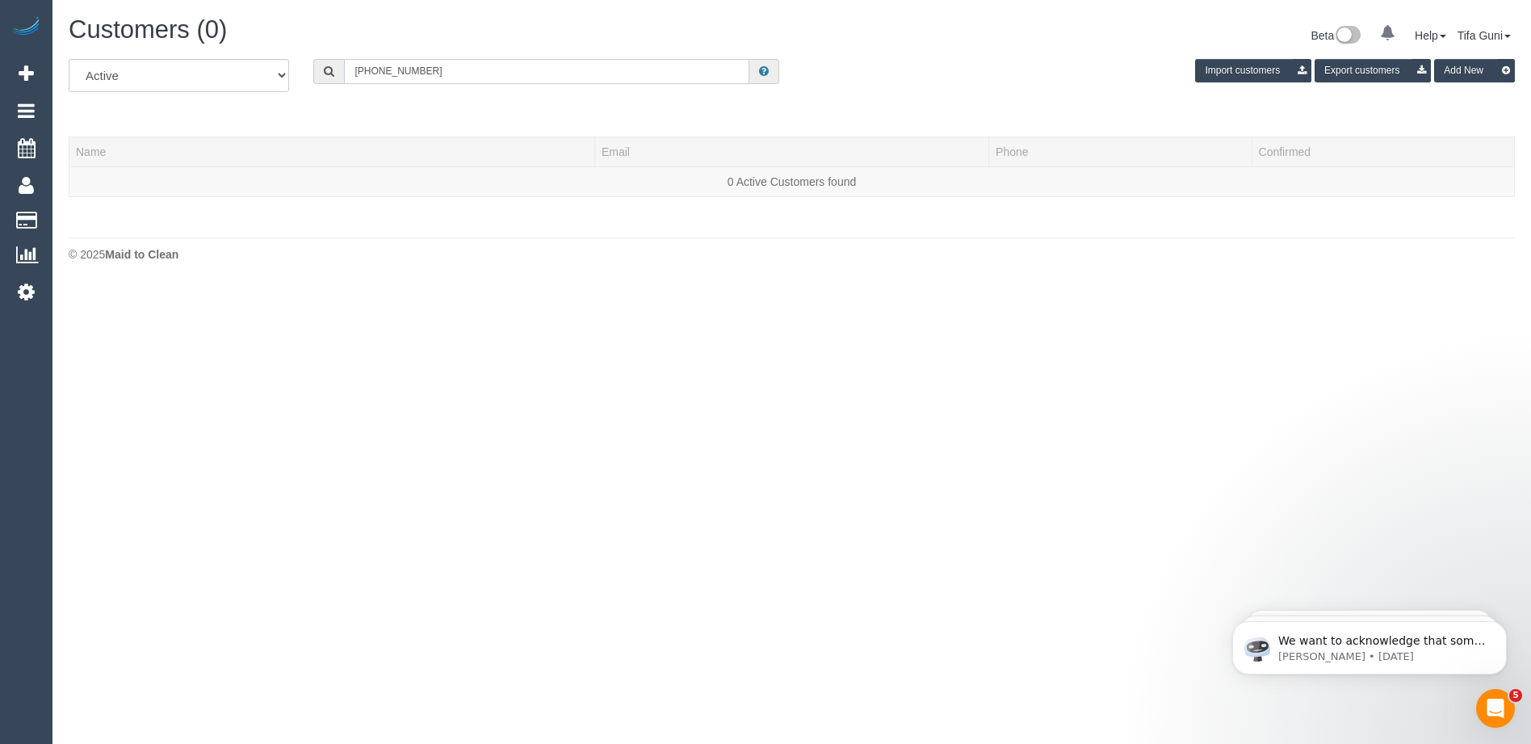
paste input "Lachlan Small"
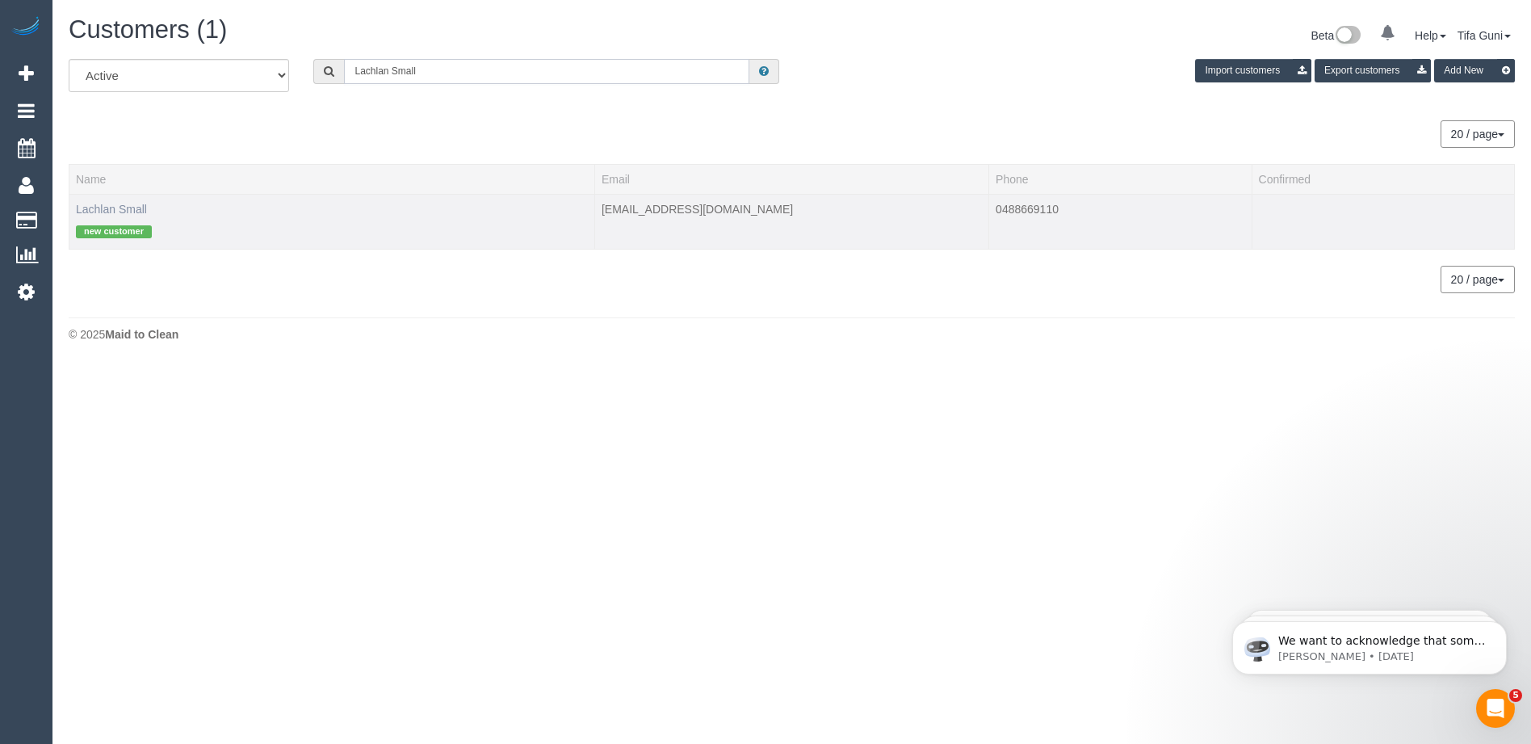
type input "Lachlan Small"
click at [127, 205] on link "Lachlan Small" at bounding box center [111, 209] width 71 height 13
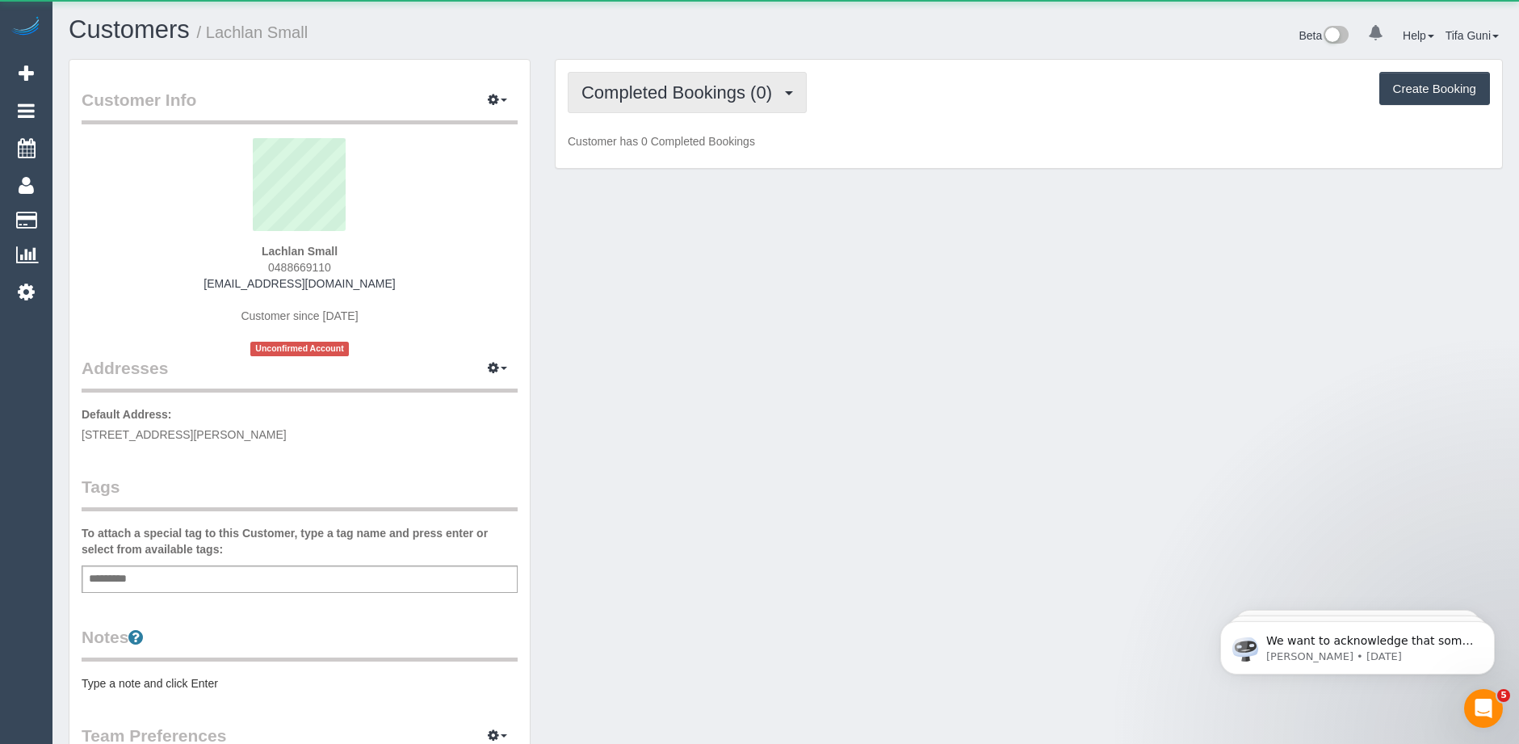
click at [661, 86] on span "Completed Bookings (0)" at bounding box center [681, 92] width 199 height 20
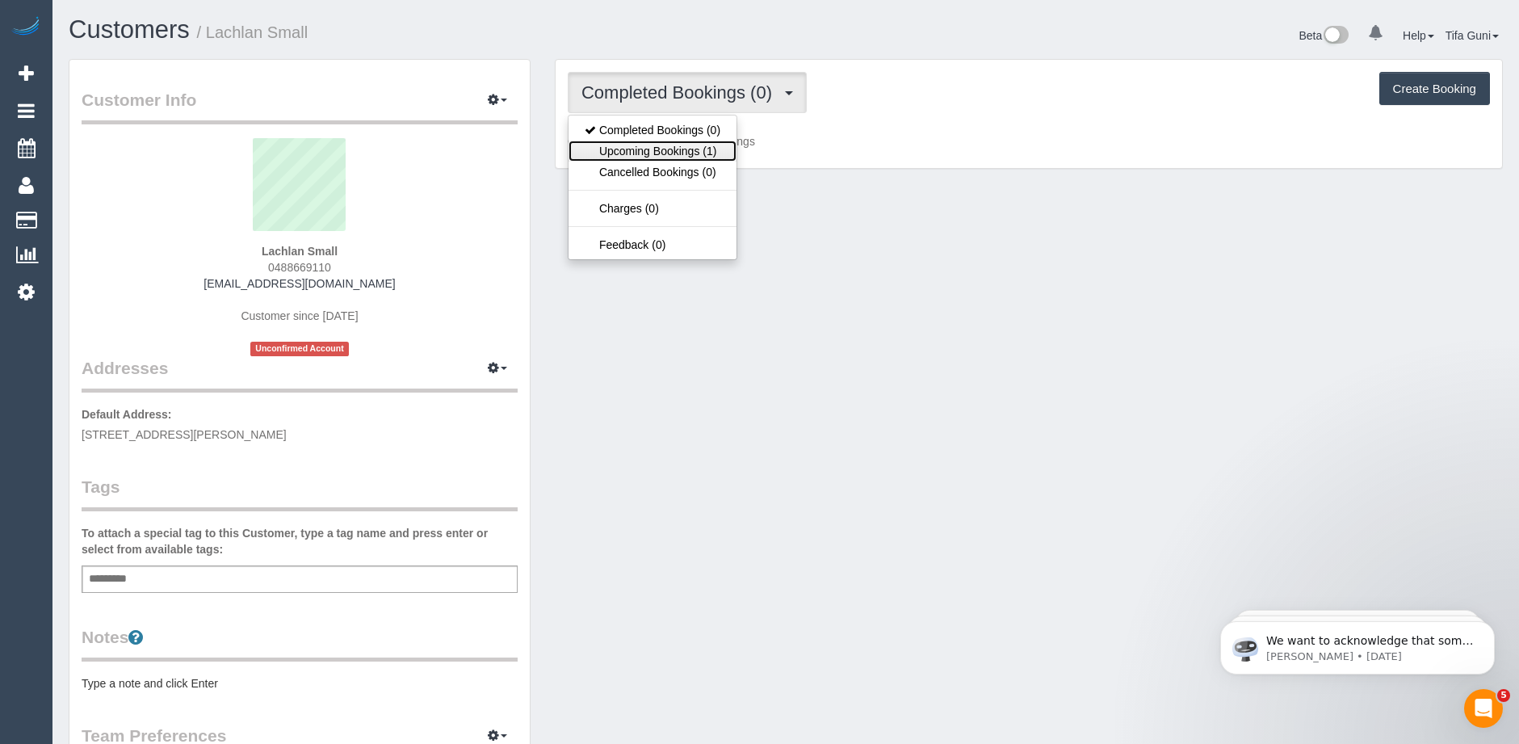
click at [669, 146] on link "Upcoming Bookings (1)" at bounding box center [653, 151] width 168 height 21
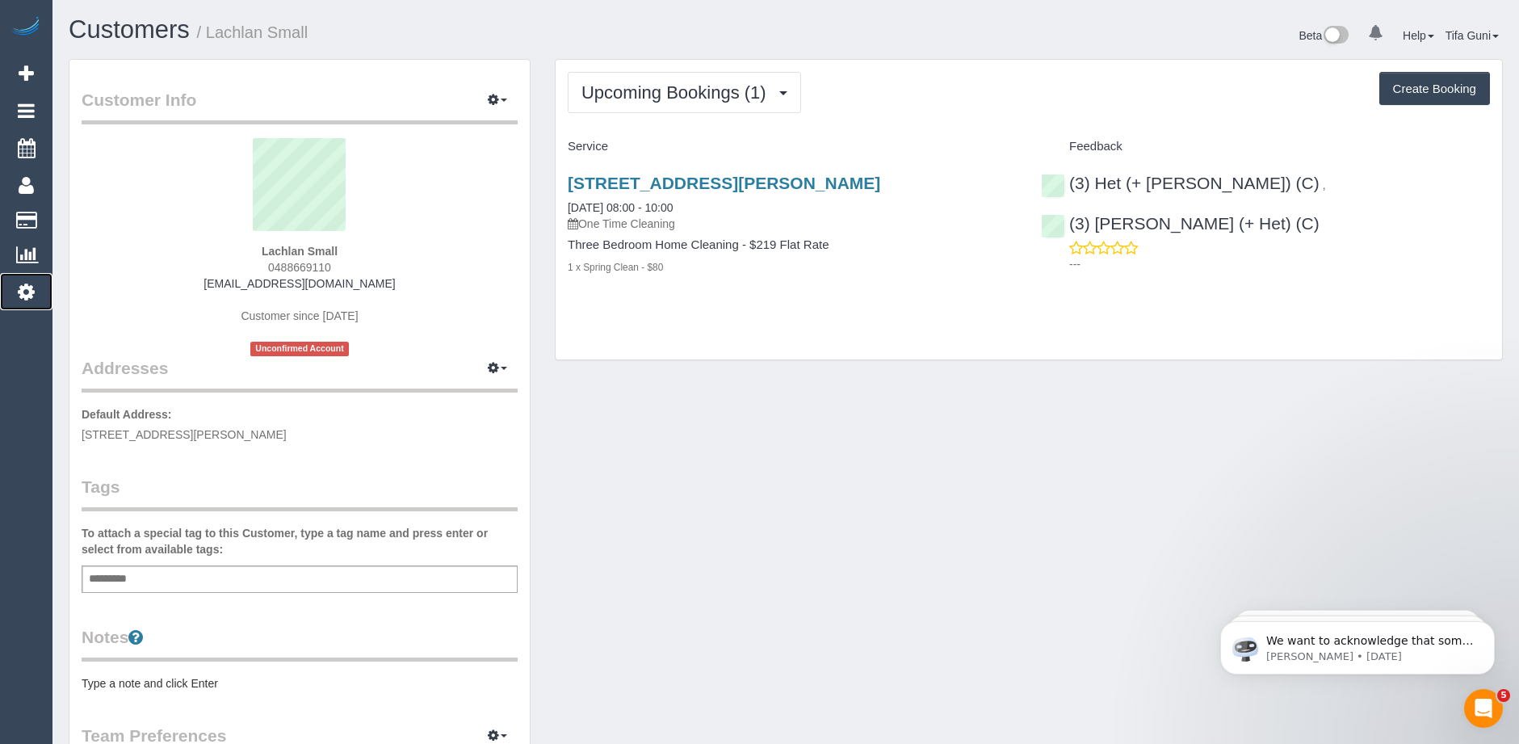
click at [27, 288] on icon at bounding box center [26, 291] width 17 height 19
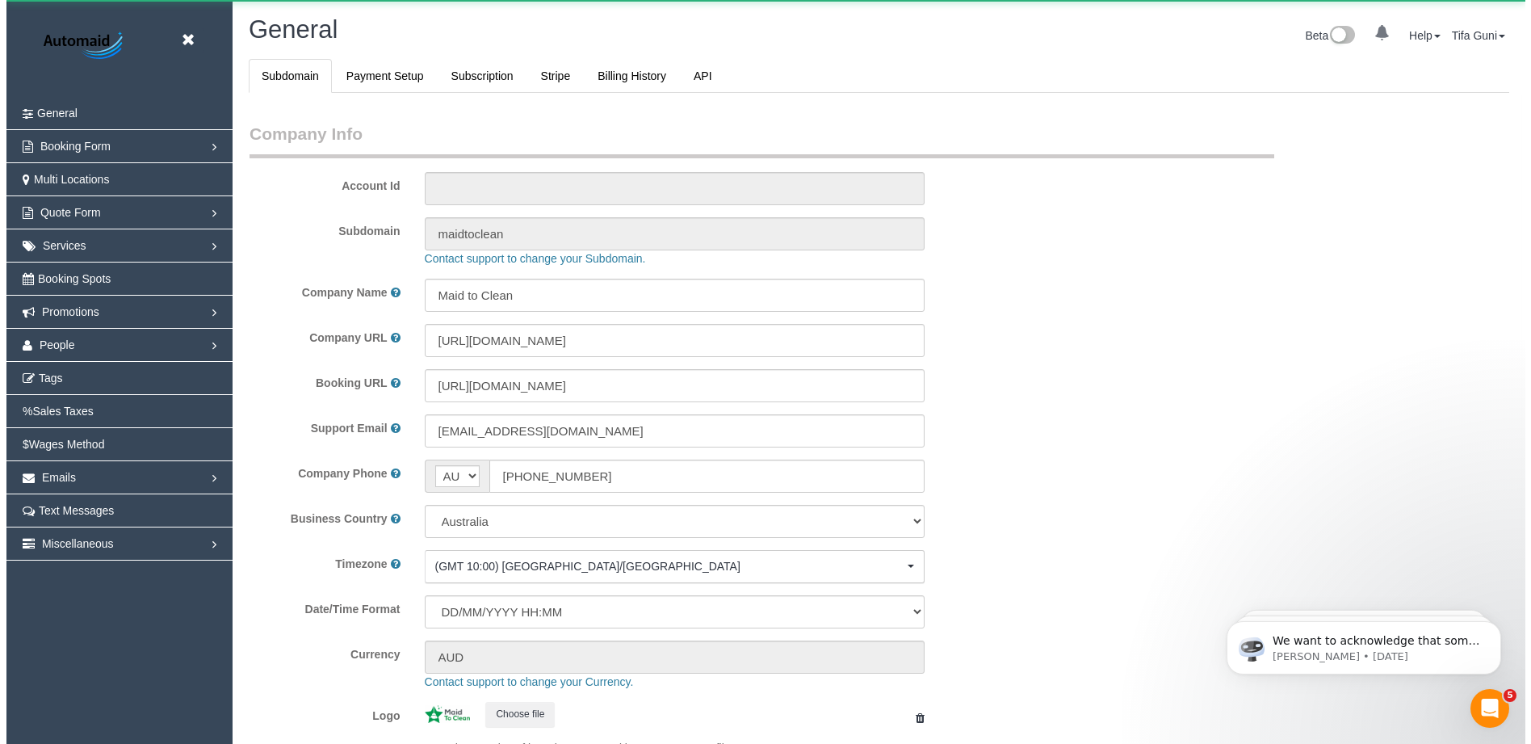
scroll to position [3660, 1519]
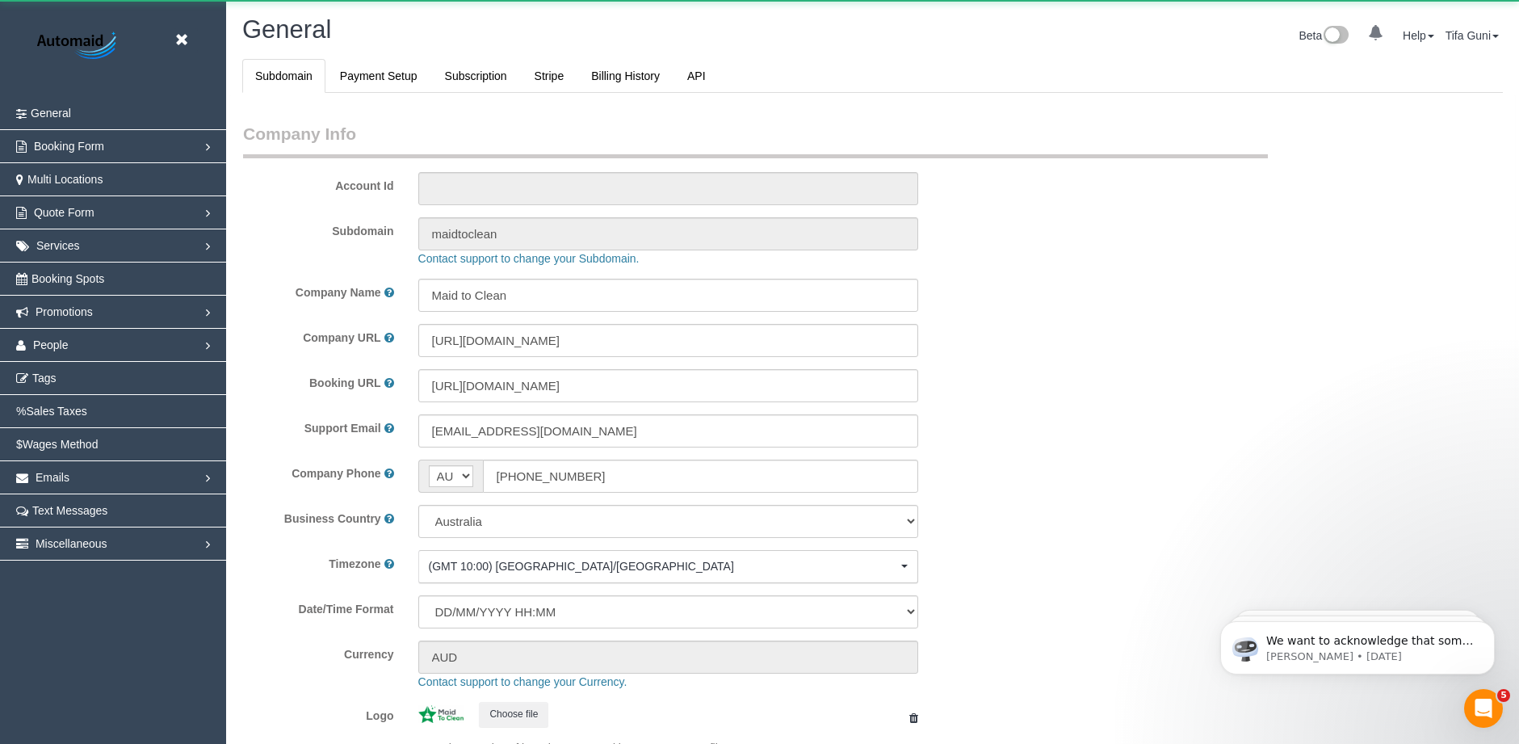
select select "1"
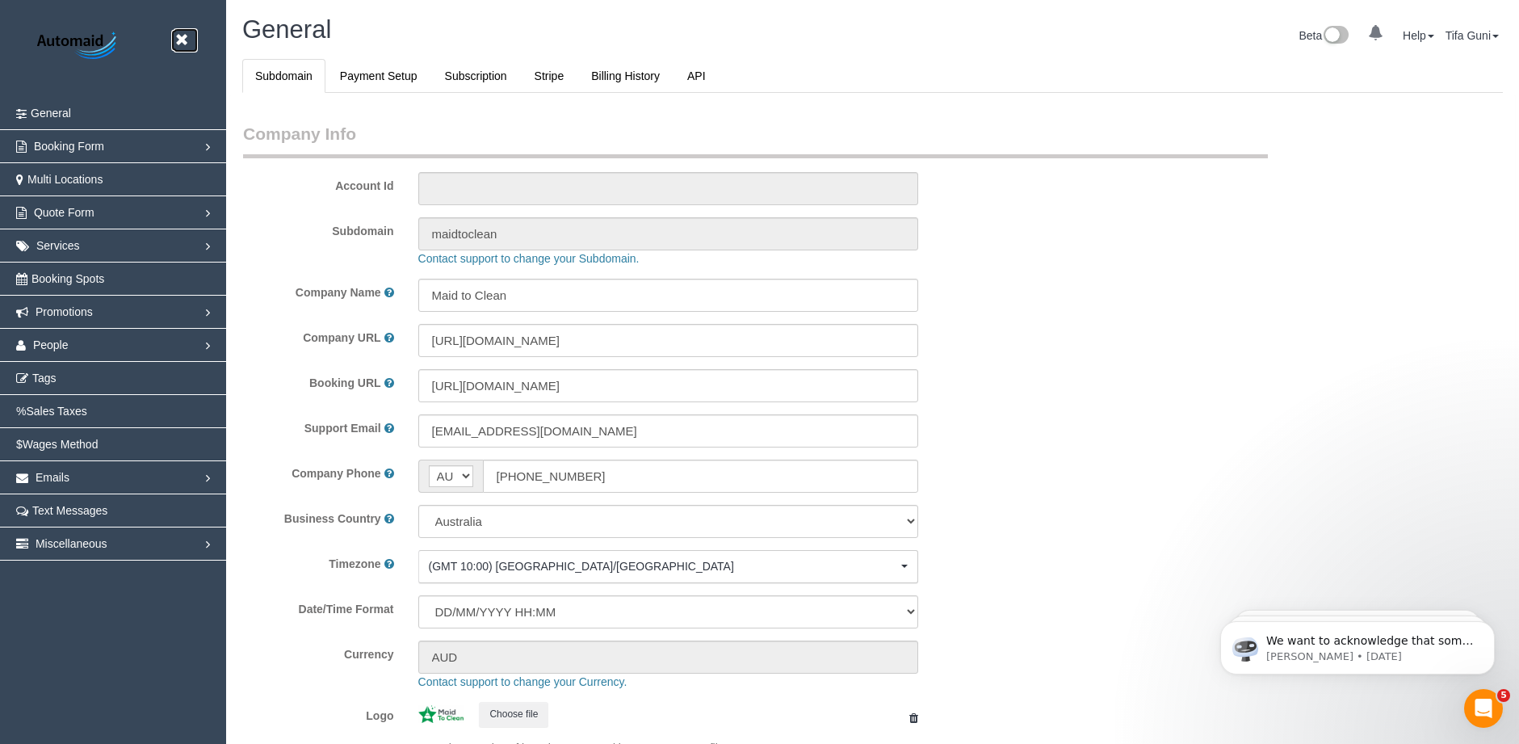
click at [182, 38] on icon at bounding box center [181, 40] width 20 height 20
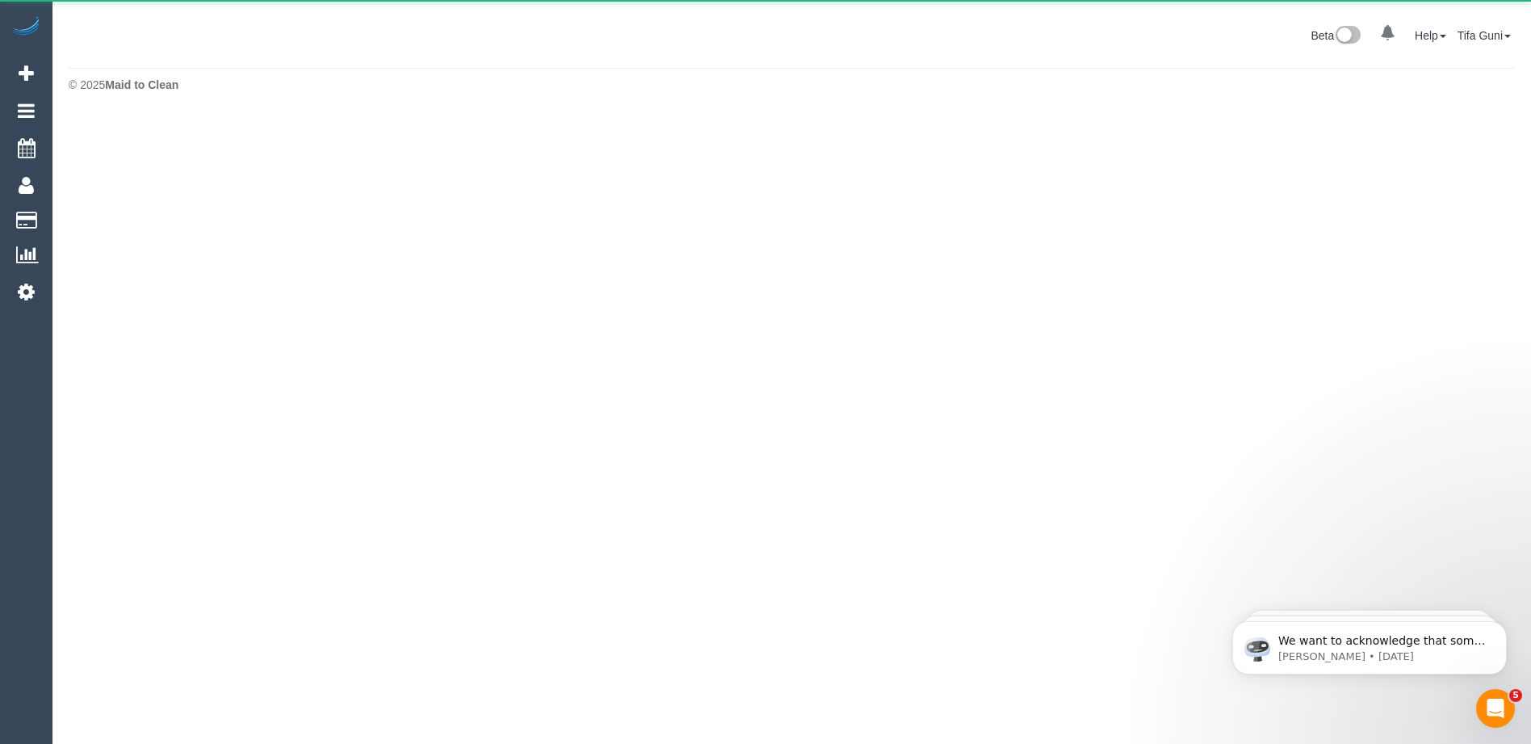
scroll to position [80651, 79236]
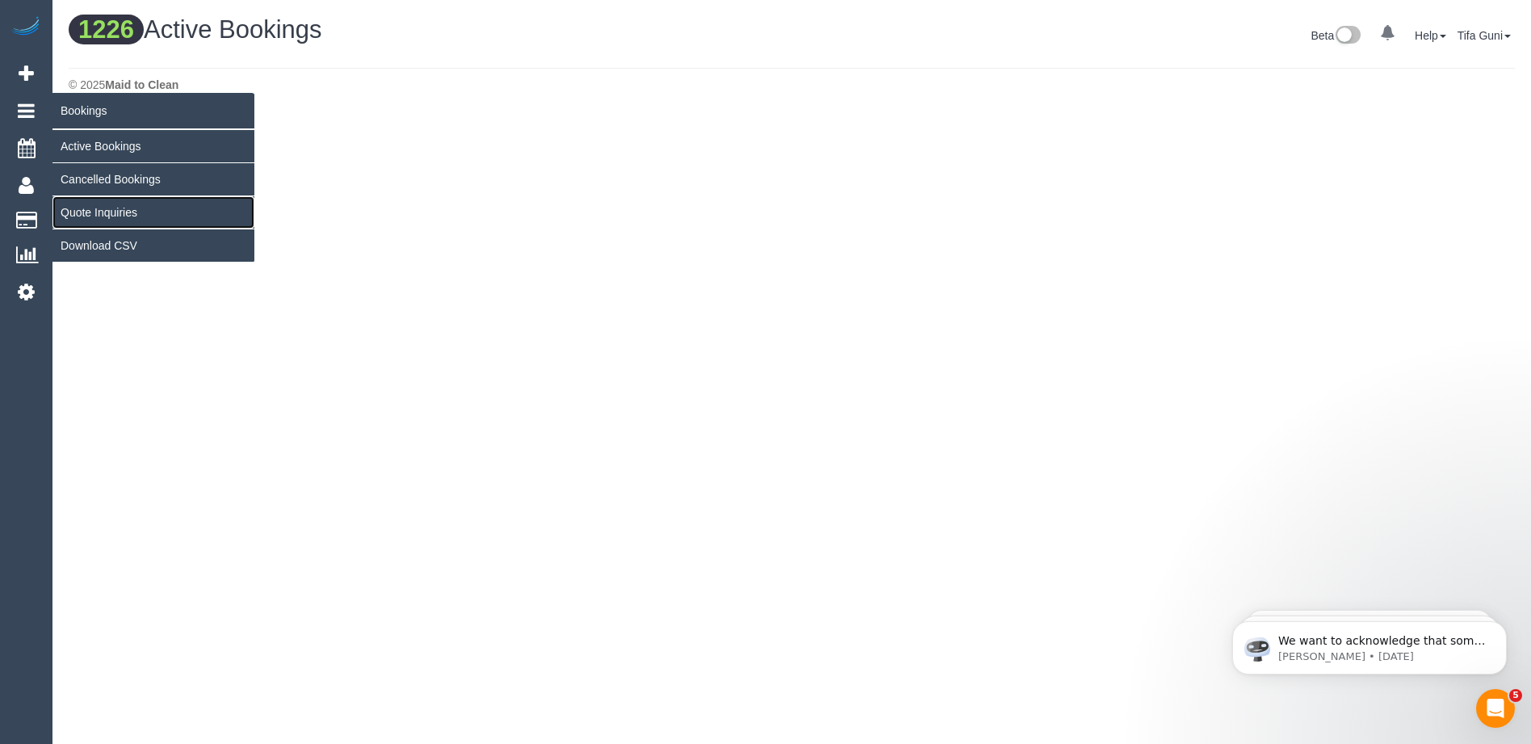
click at [96, 211] on link "Quote Inquiries" at bounding box center [153, 212] width 202 height 32
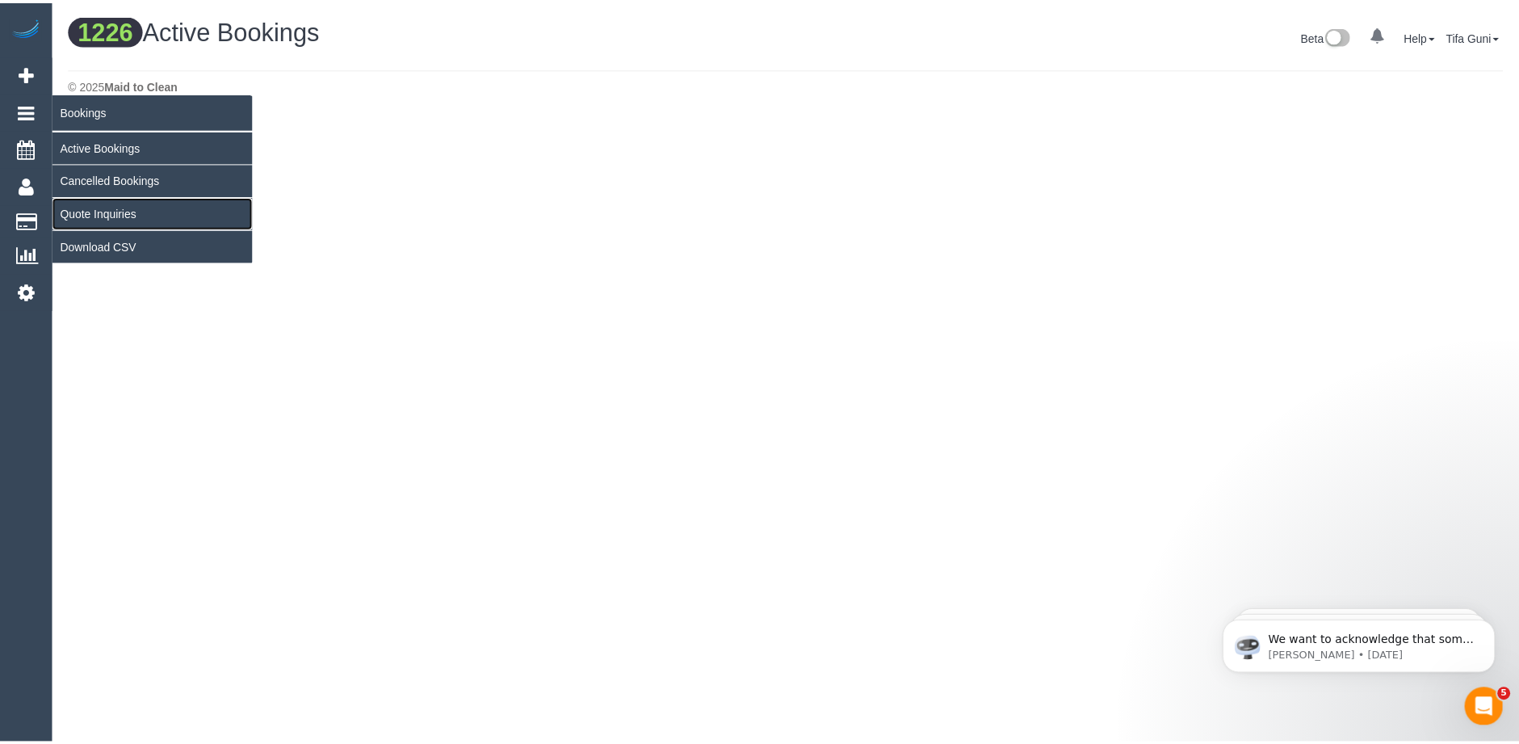
scroll to position [1758, 1519]
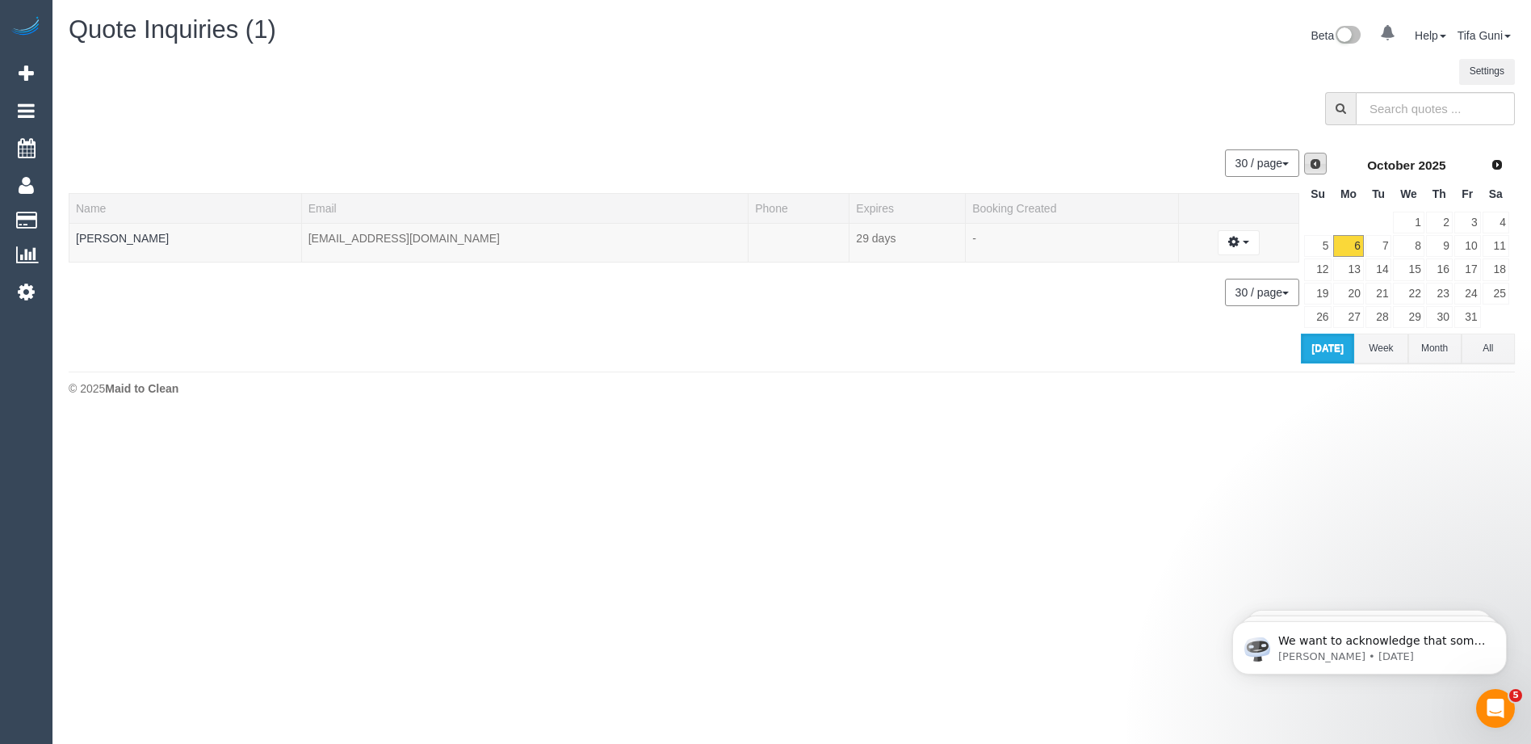
click at [1319, 166] on span "Prev" at bounding box center [1315, 163] width 13 height 13
click at [1447, 220] on link "4" at bounding box center [1439, 223] width 27 height 22
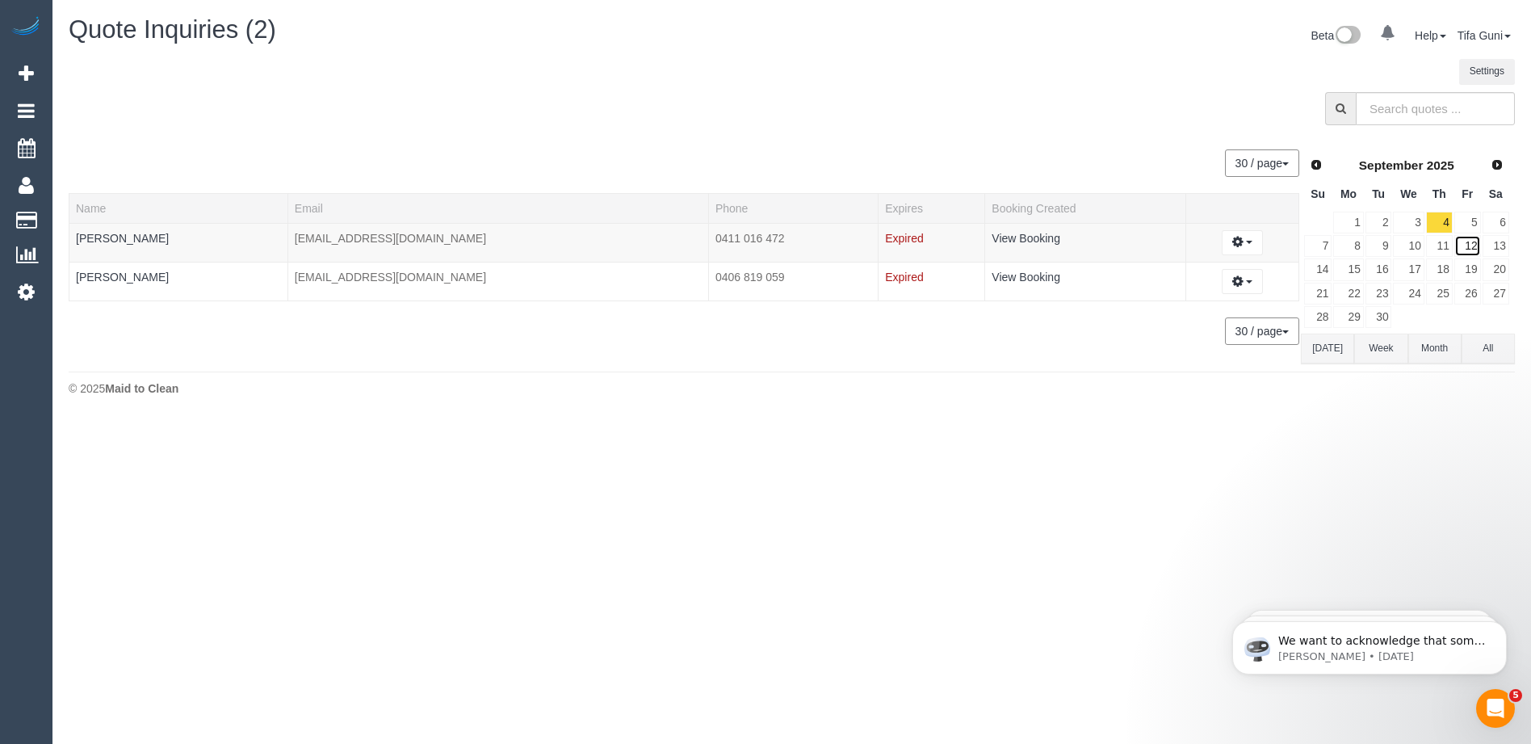
click at [1472, 248] on link "12" at bounding box center [1468, 246] width 27 height 22
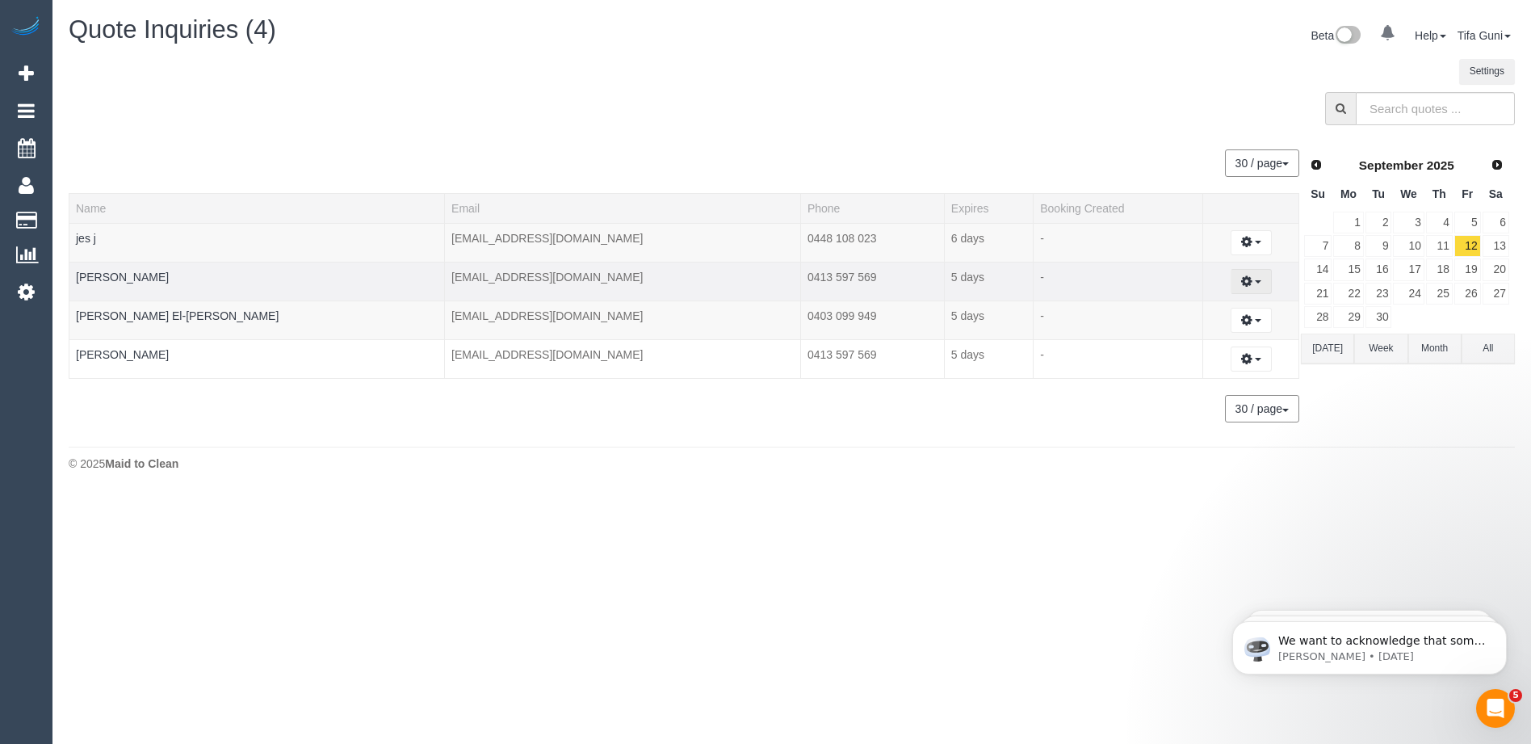
click at [1243, 283] on button "button" at bounding box center [1251, 281] width 41 height 25
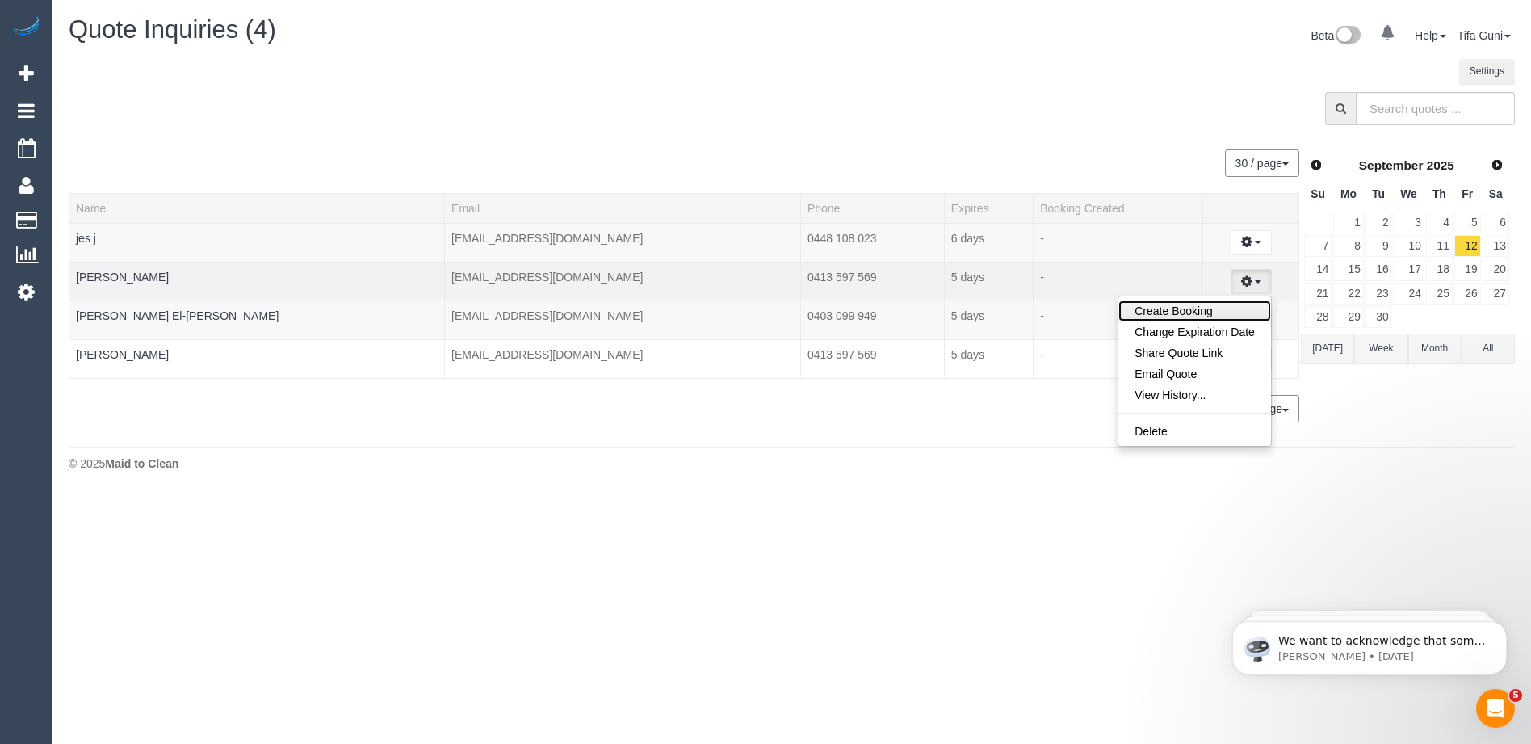
click at [1170, 312] on link "Create Booking" at bounding box center [1195, 310] width 153 height 21
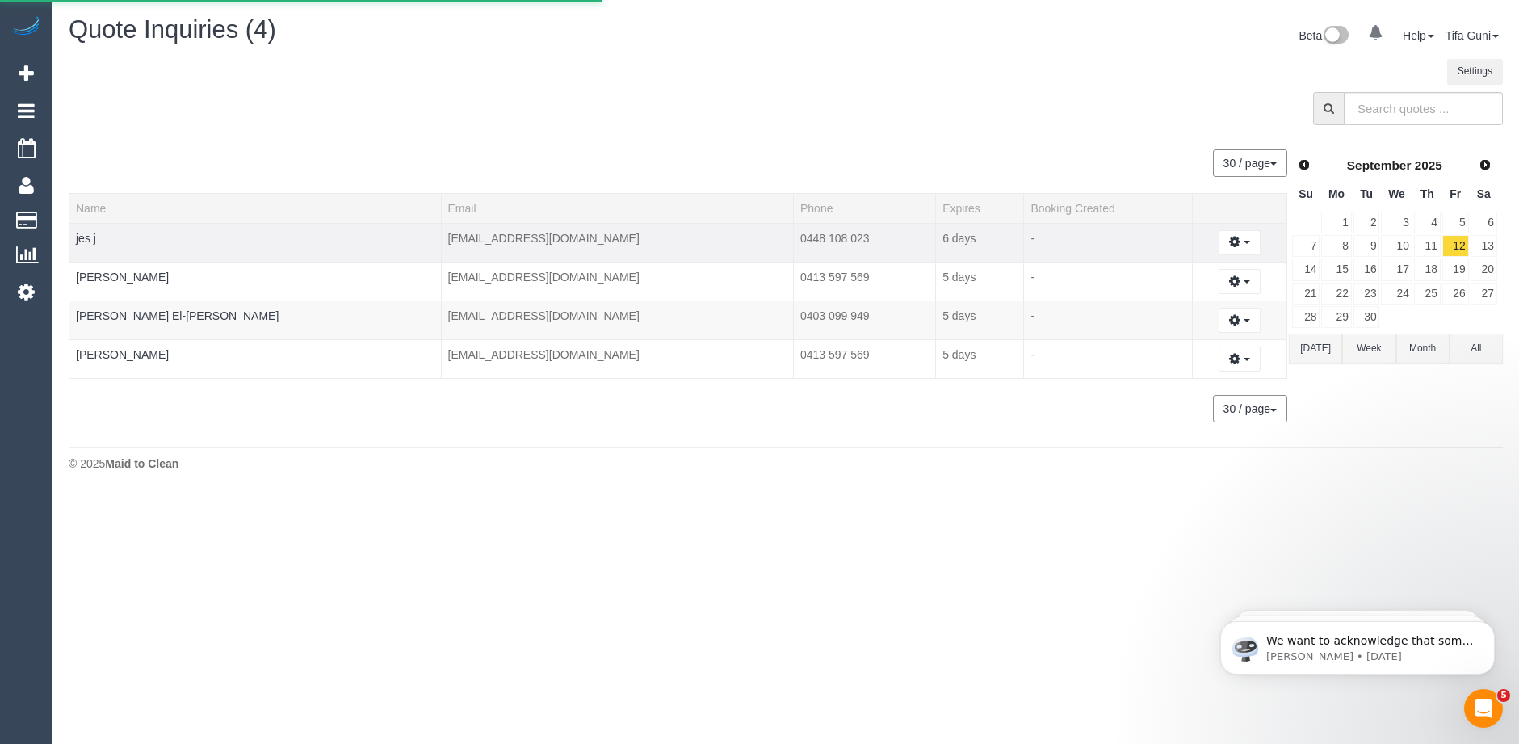
select select "VIC"
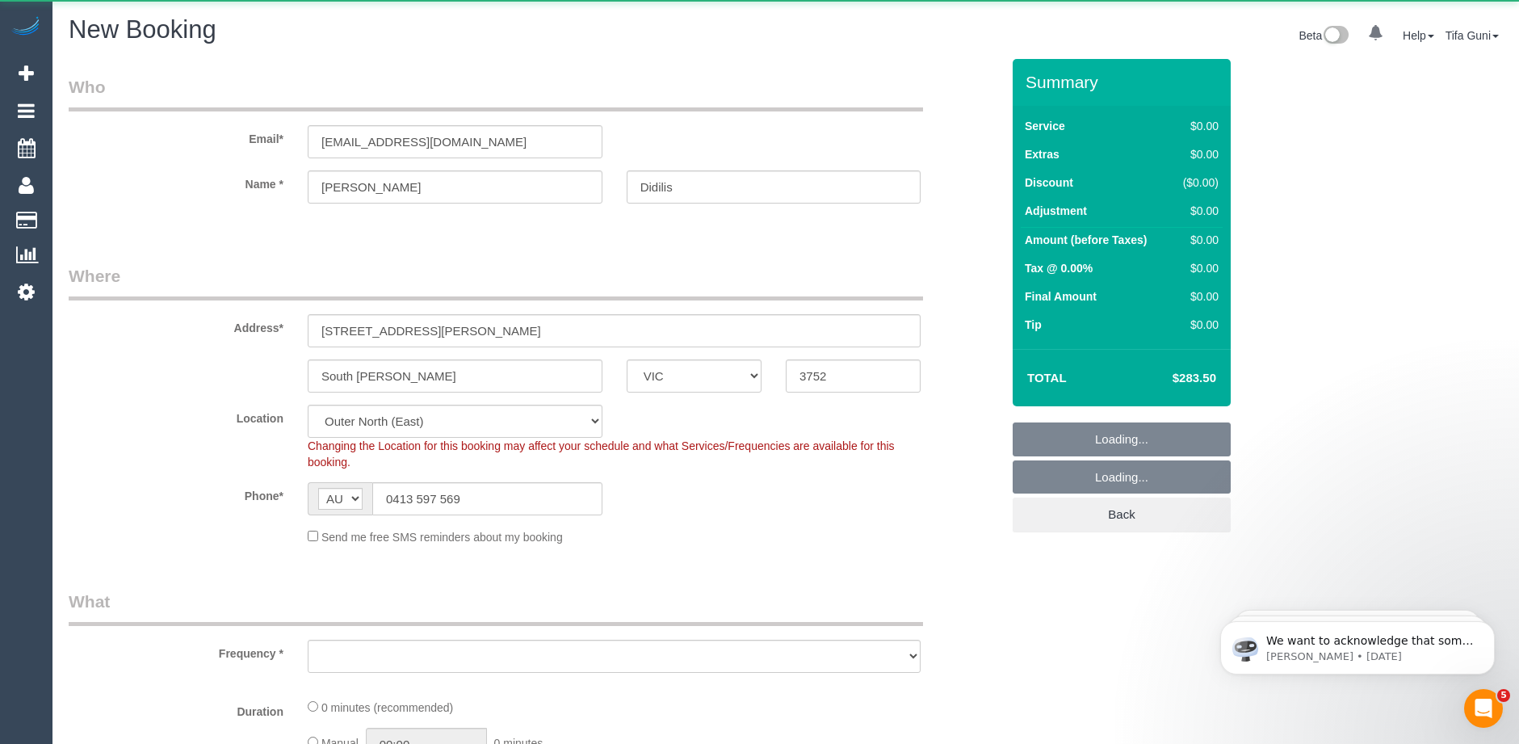
select select "240"
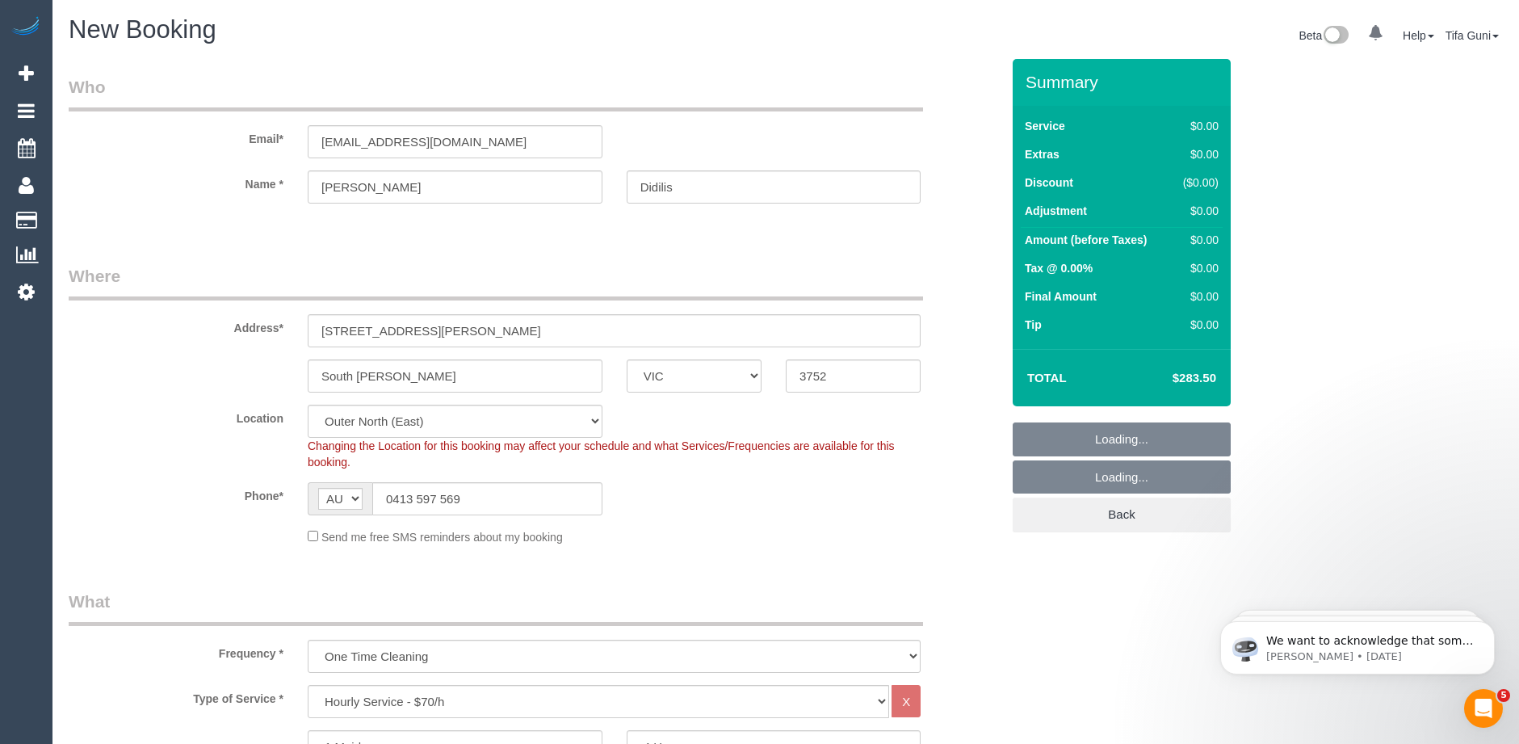
select select "object:6332"
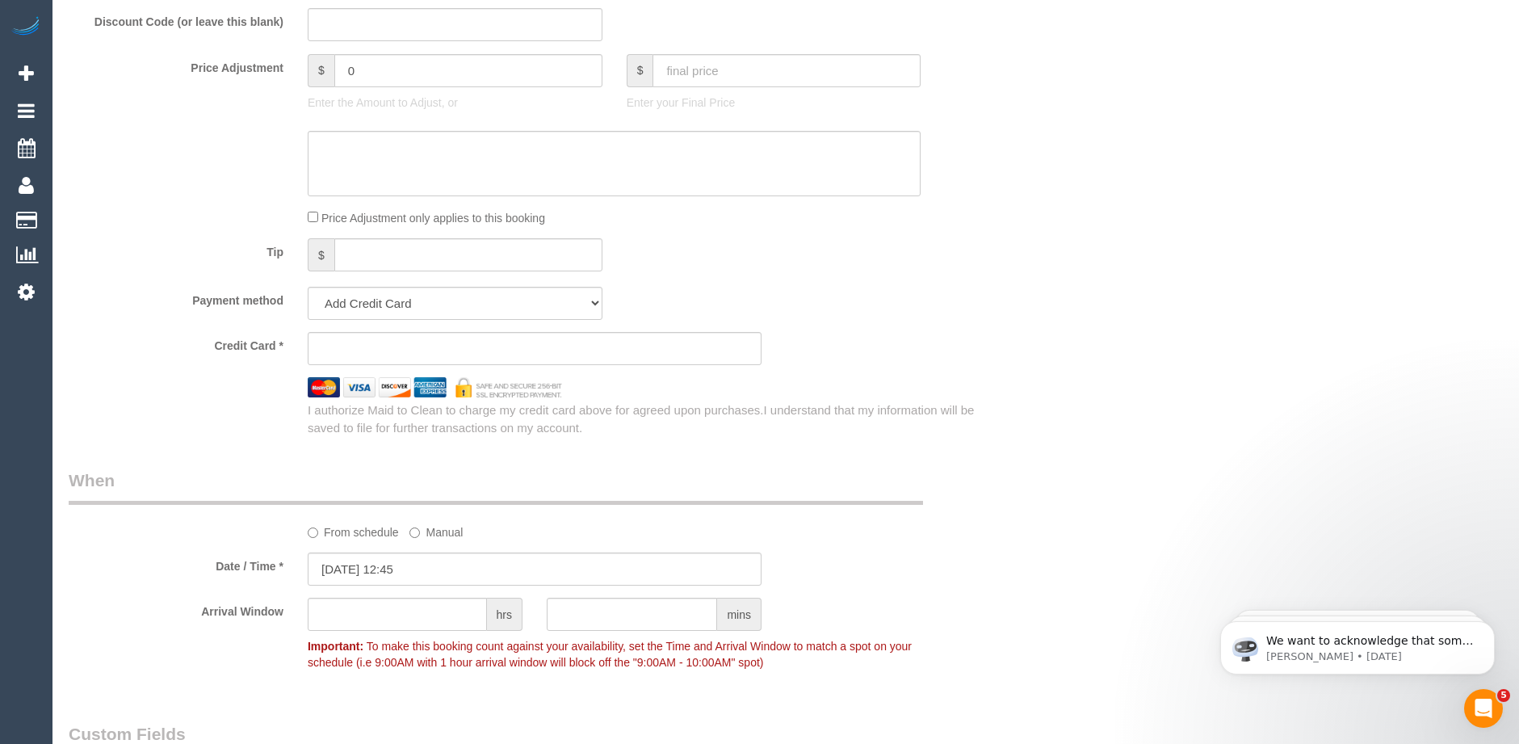
scroll to position [1454, 0]
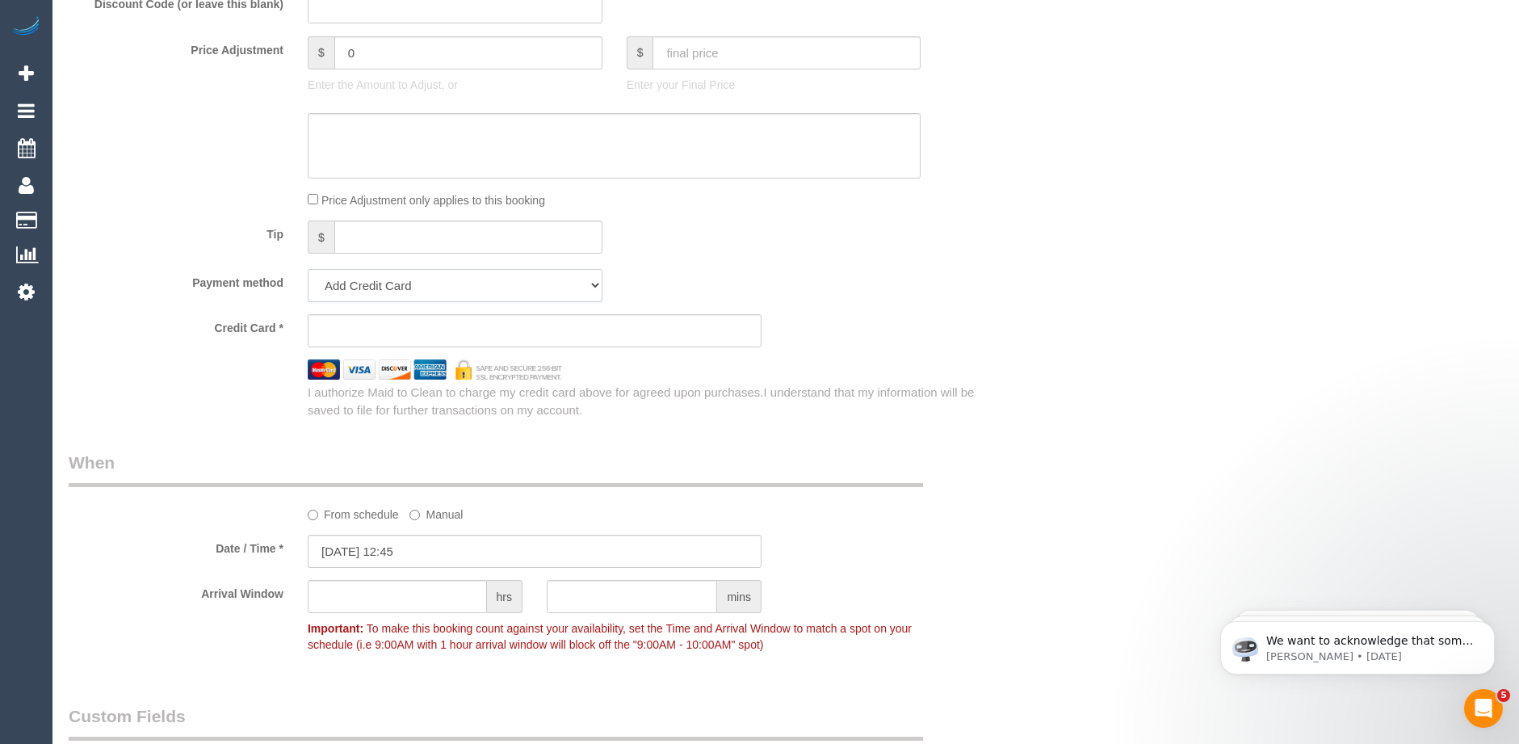
click at [592, 289] on select "Add Credit Card Cash Check Paypal" at bounding box center [455, 285] width 295 height 33
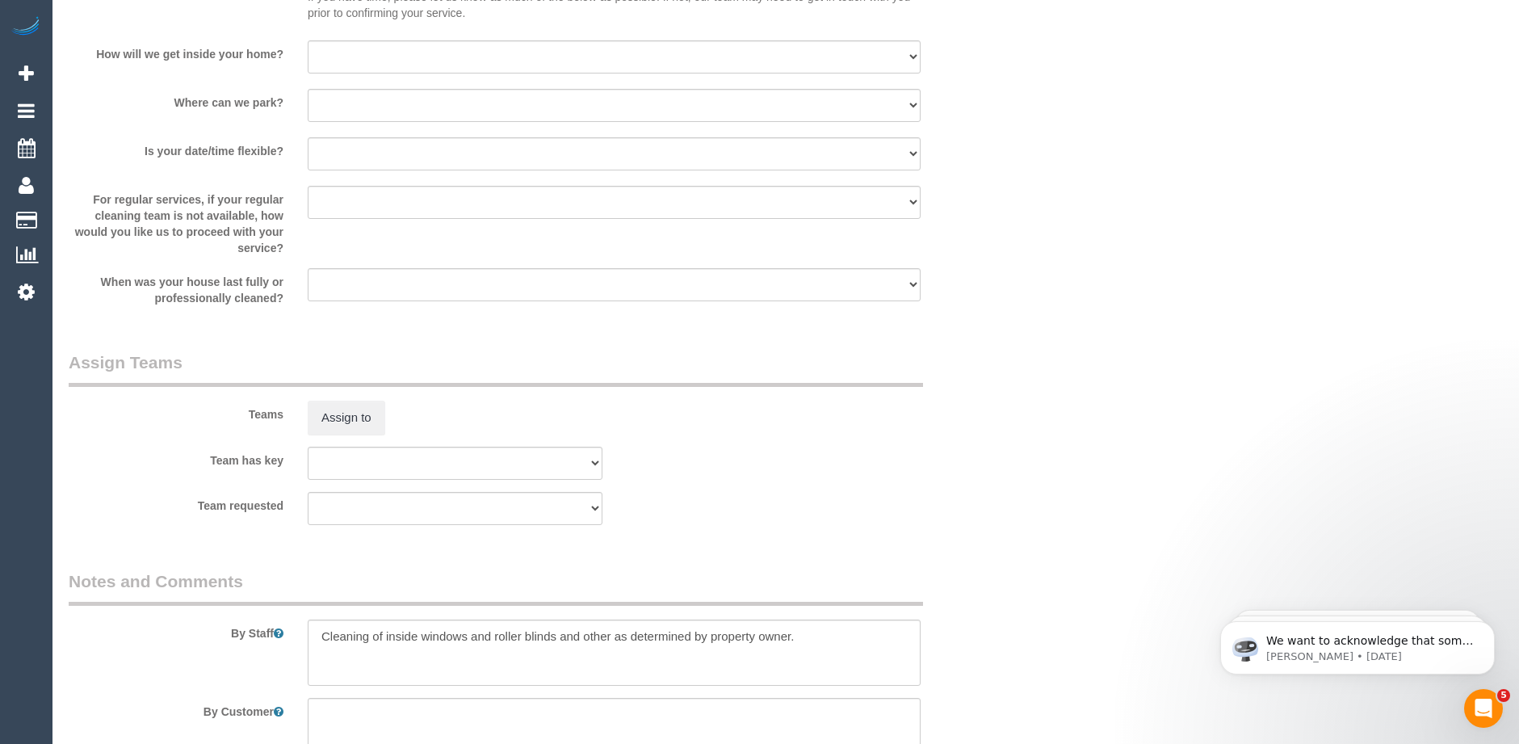
scroll to position [2439, 0]
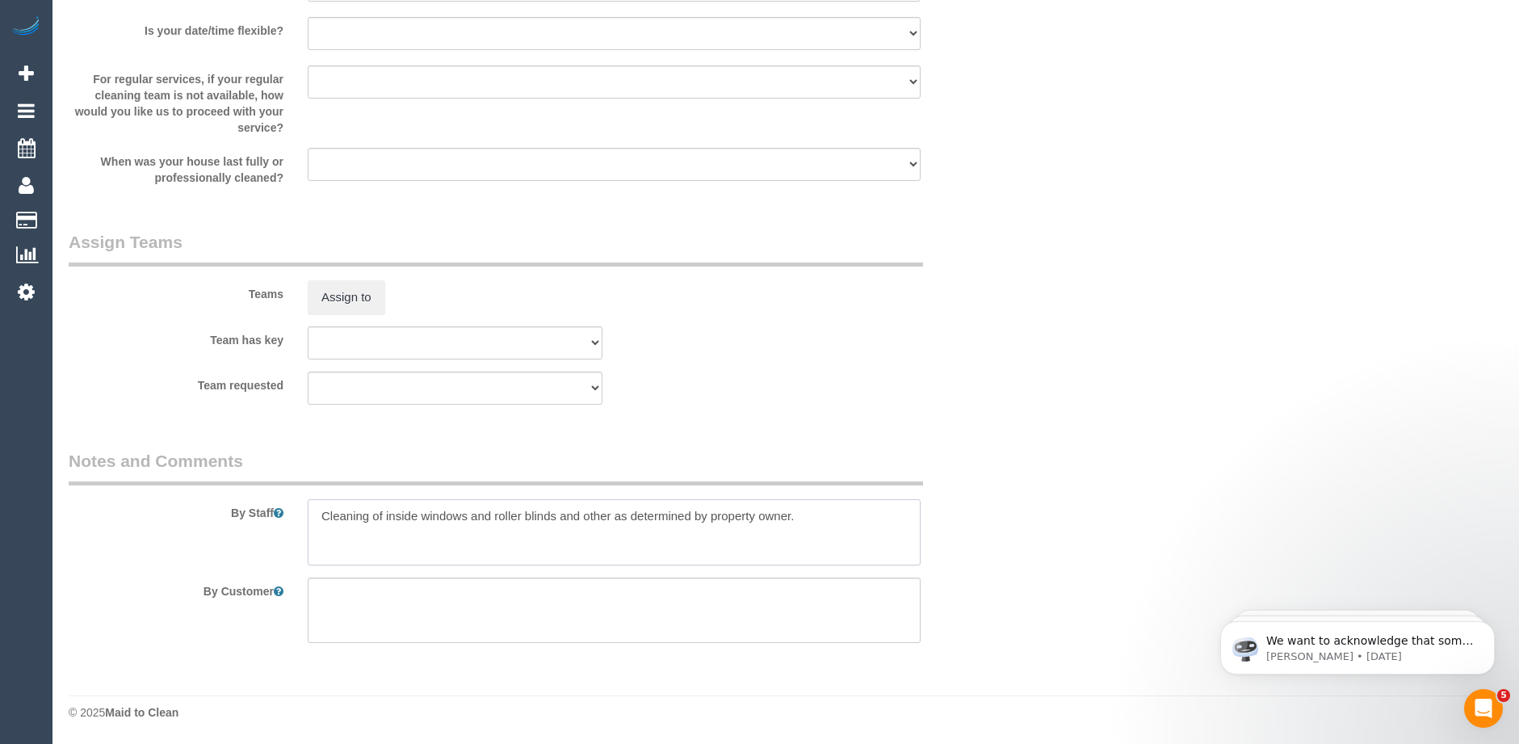
click at [840, 531] on textarea at bounding box center [614, 532] width 613 height 66
type textarea "Cleaning of inside windows and roller blinds and other as determined by propert…"
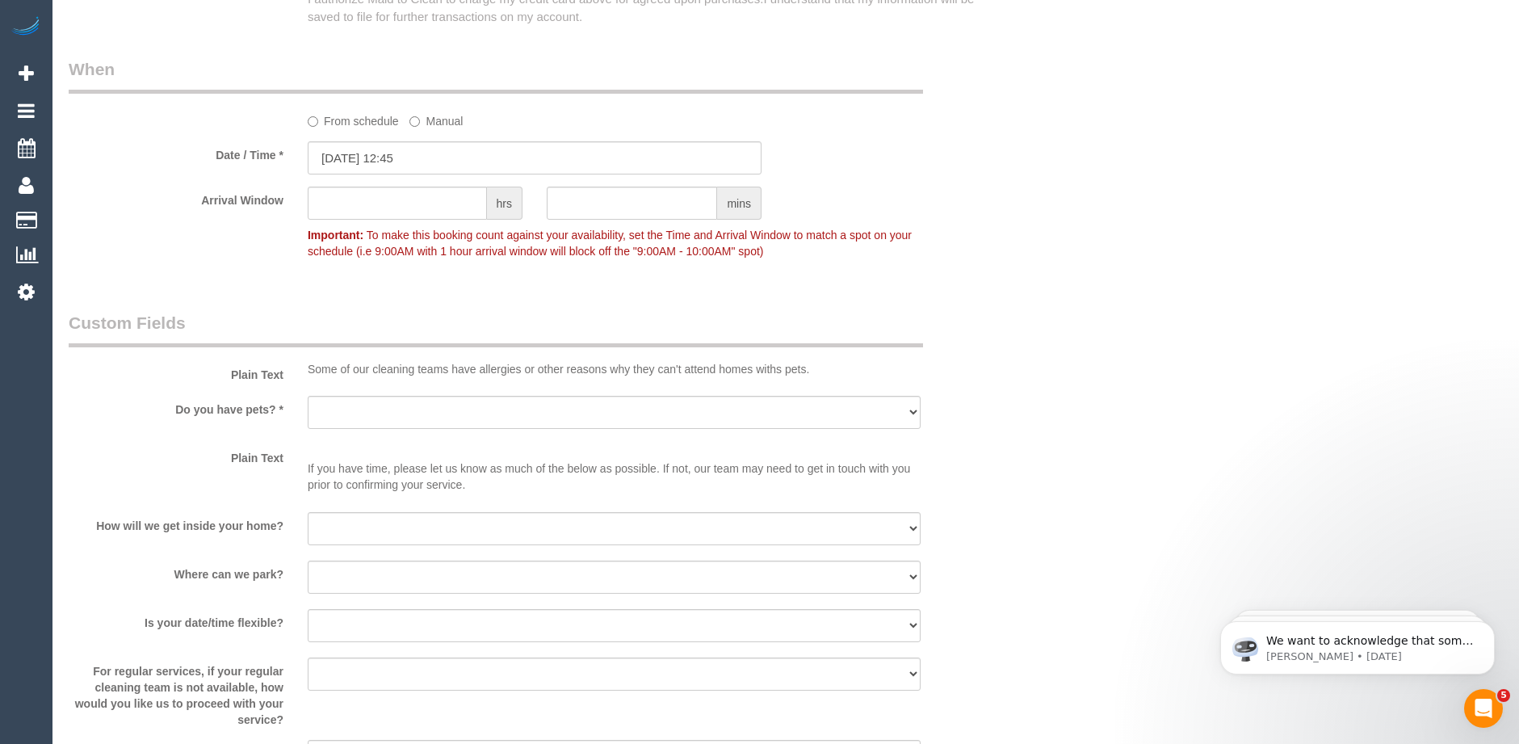
scroll to position [1858, 0]
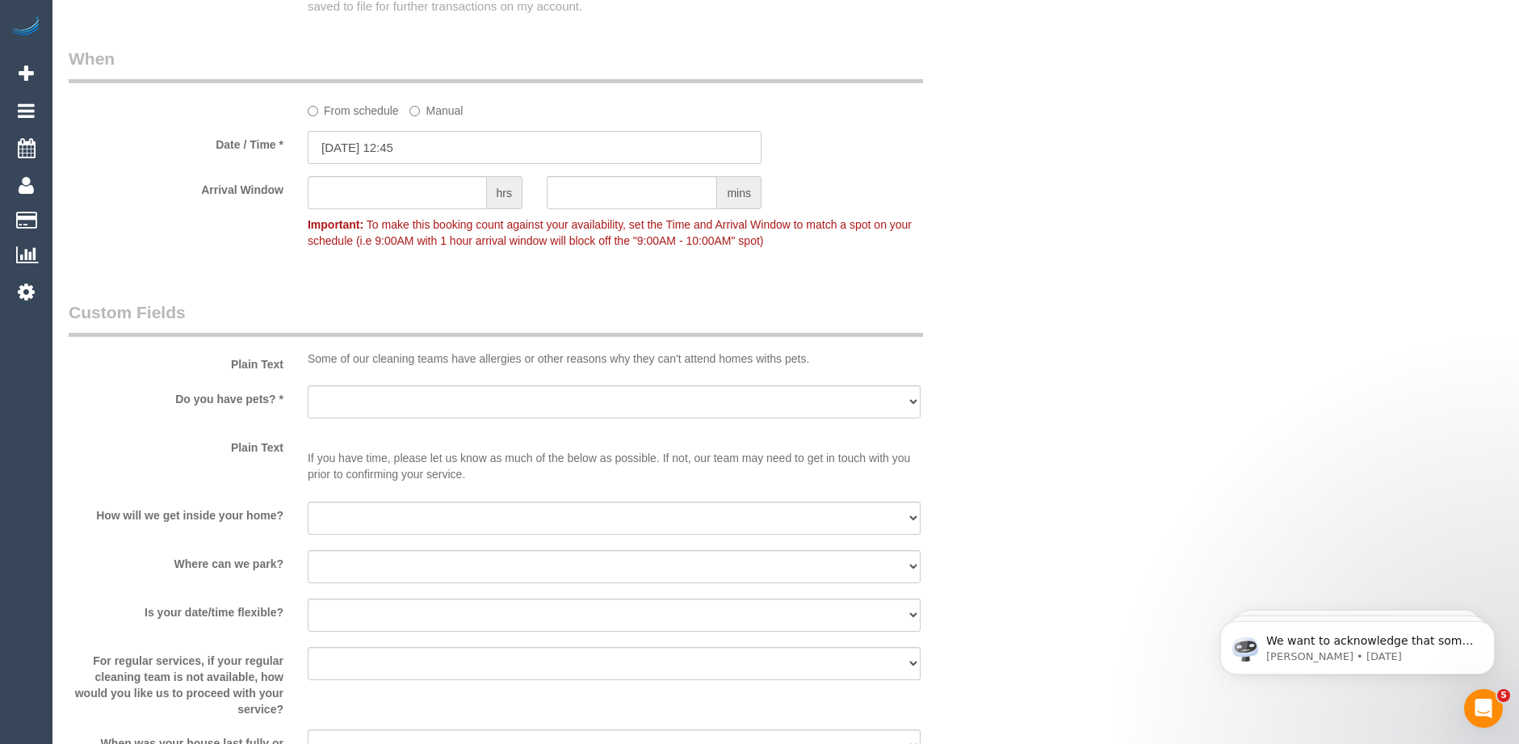
click at [434, 146] on input "12/09/2025 12:45" at bounding box center [535, 147] width 454 height 33
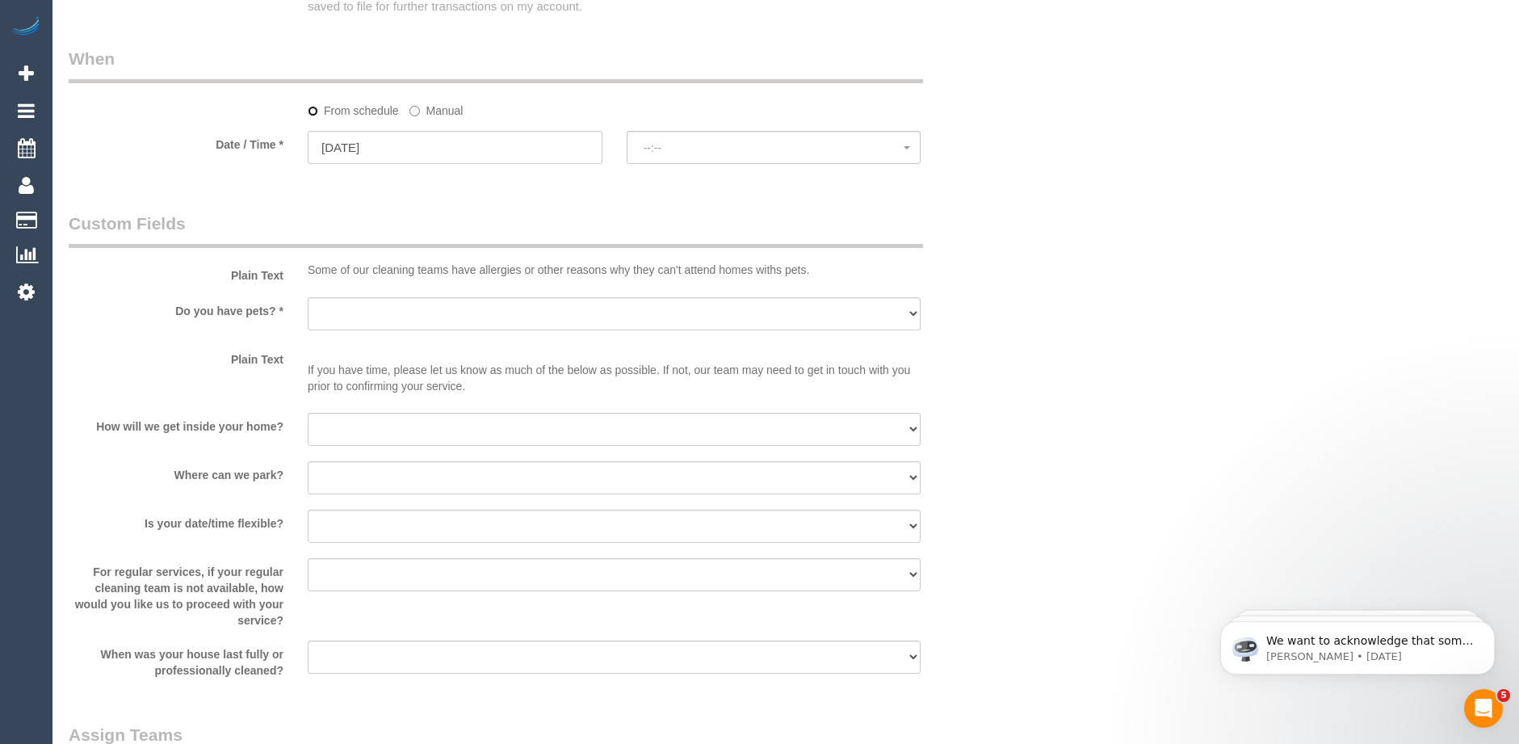
select select "spot19"
click at [440, 149] on input "[DATE]" at bounding box center [455, 147] width 295 height 33
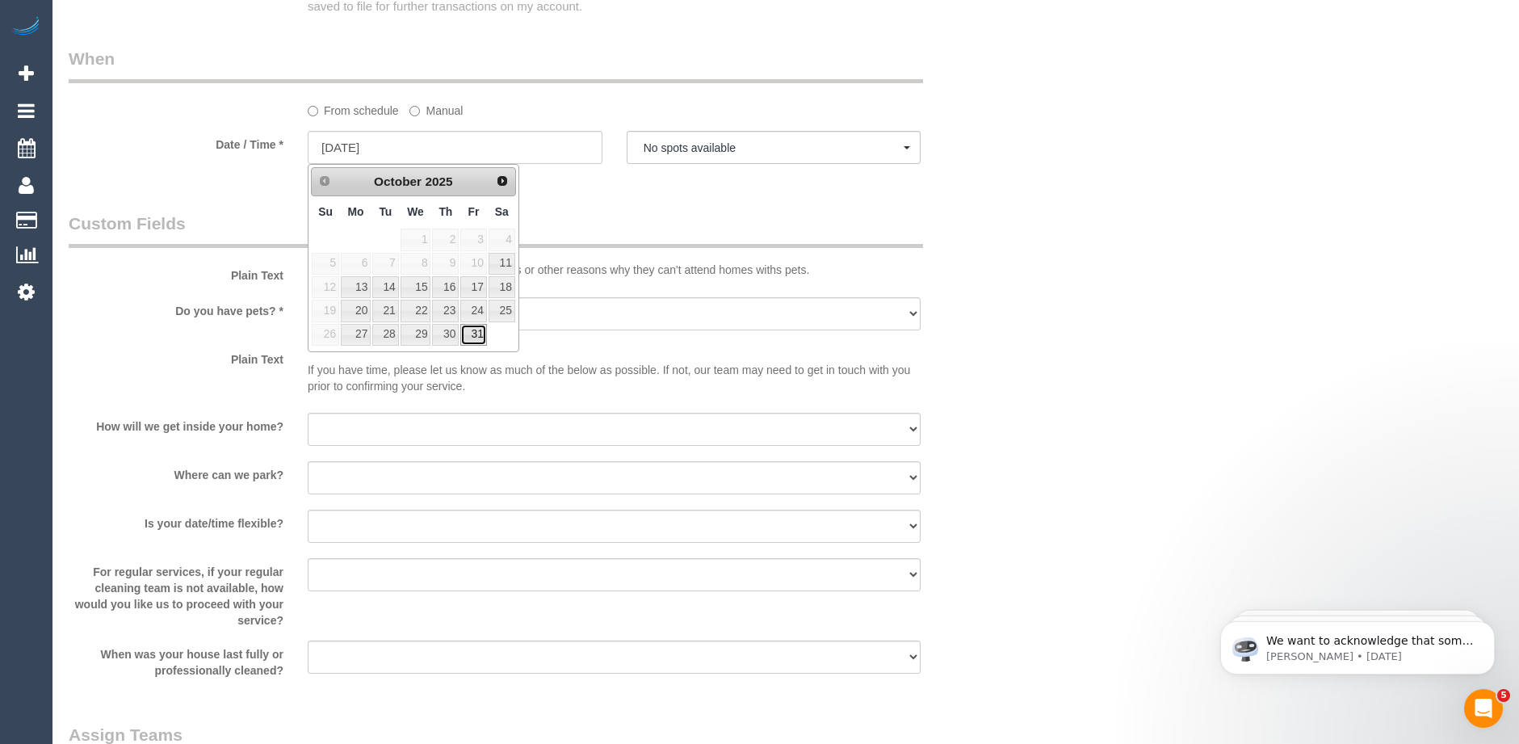
click at [484, 334] on link "31" at bounding box center [473, 335] width 26 height 22
type input "31/10/2025"
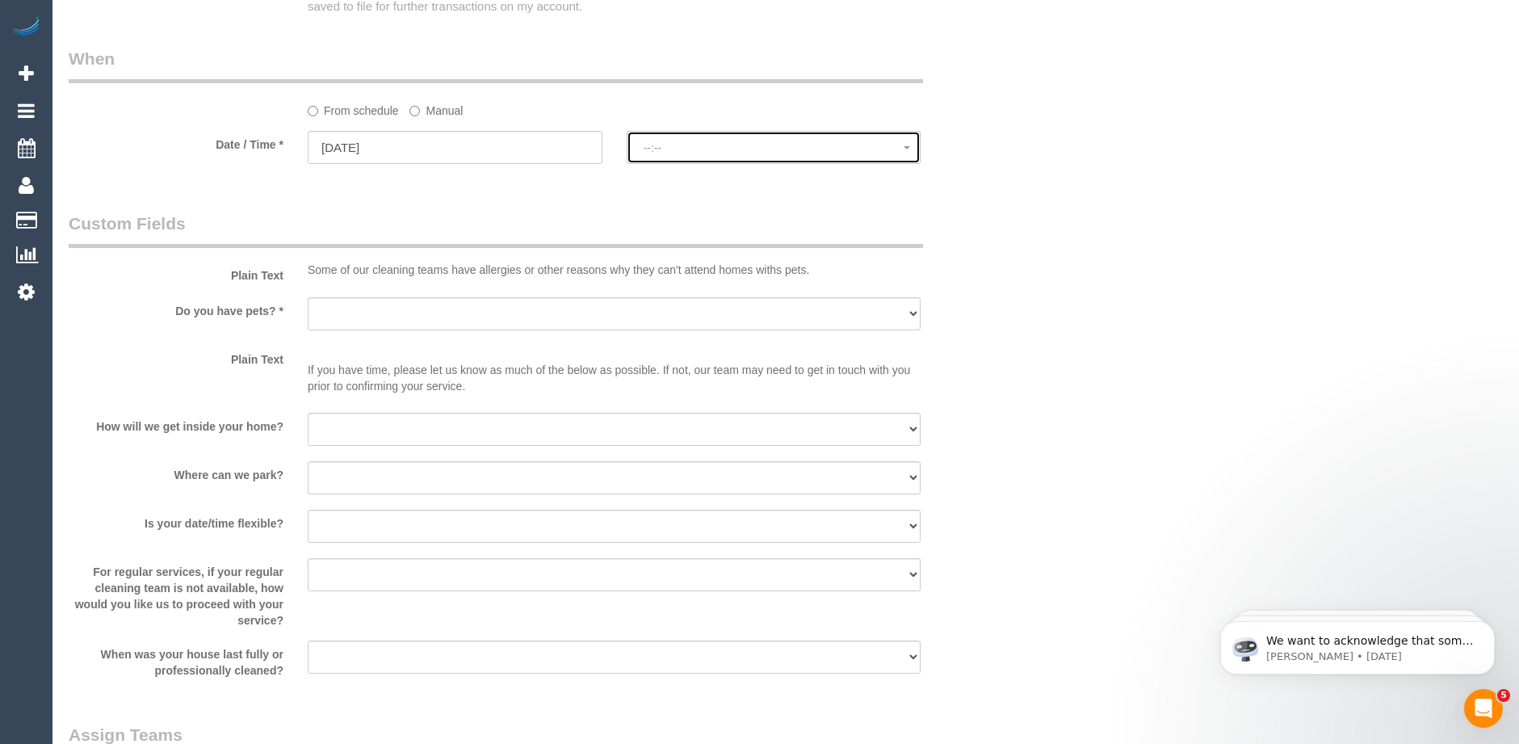
click at [700, 149] on span "--:--" at bounding box center [774, 147] width 261 height 13
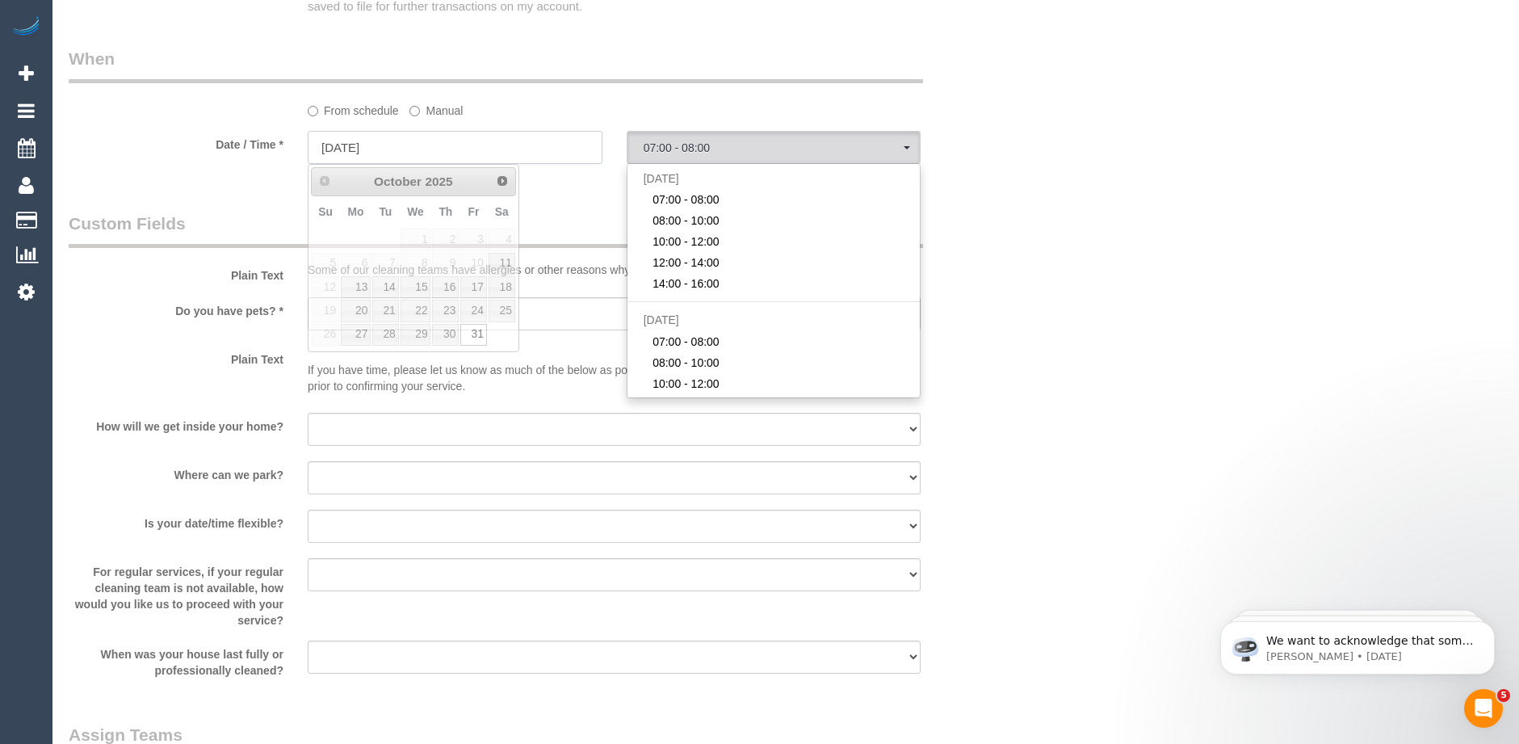
click at [418, 141] on input "31/10/2025" at bounding box center [455, 147] width 295 height 33
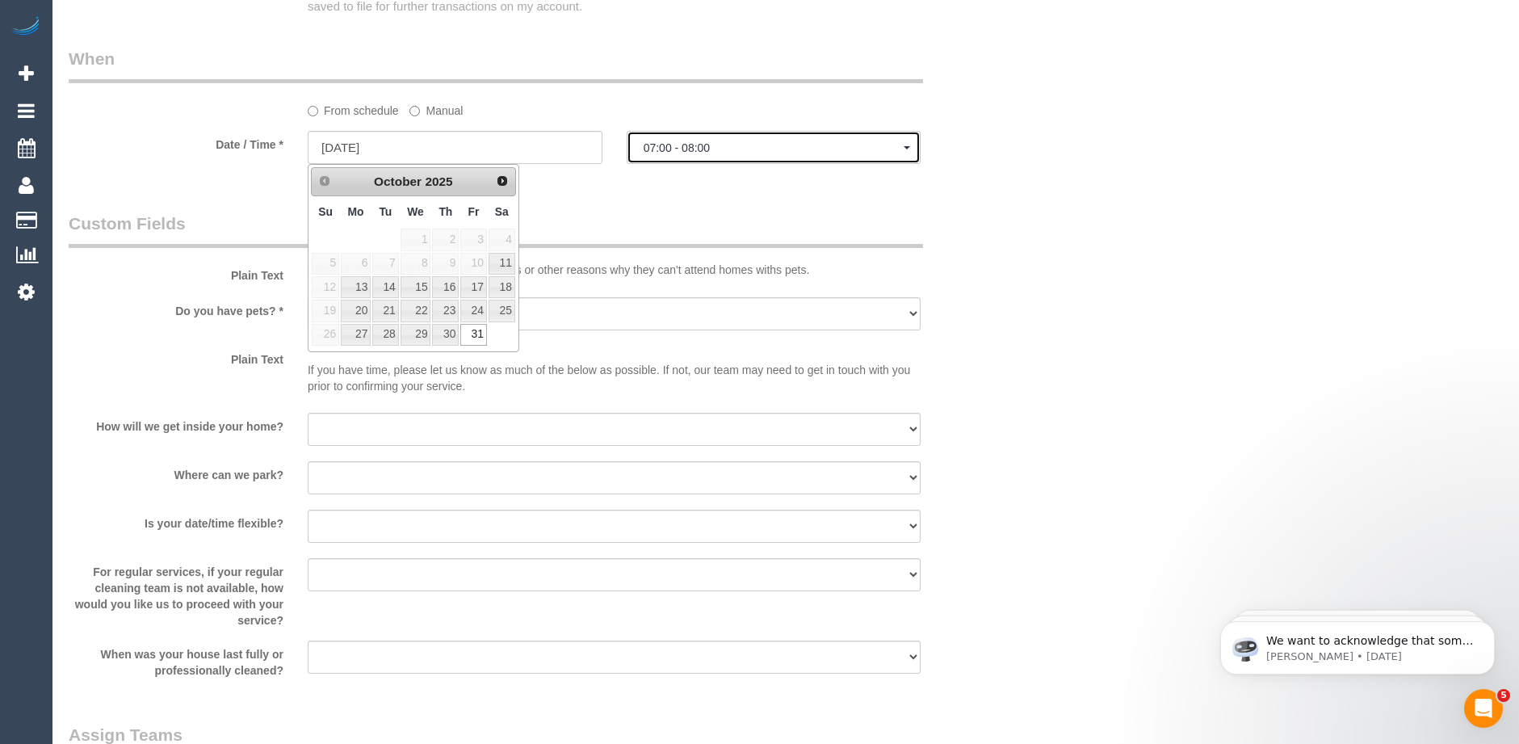
click at [676, 153] on span "07:00 - 08:00" at bounding box center [774, 147] width 261 height 13
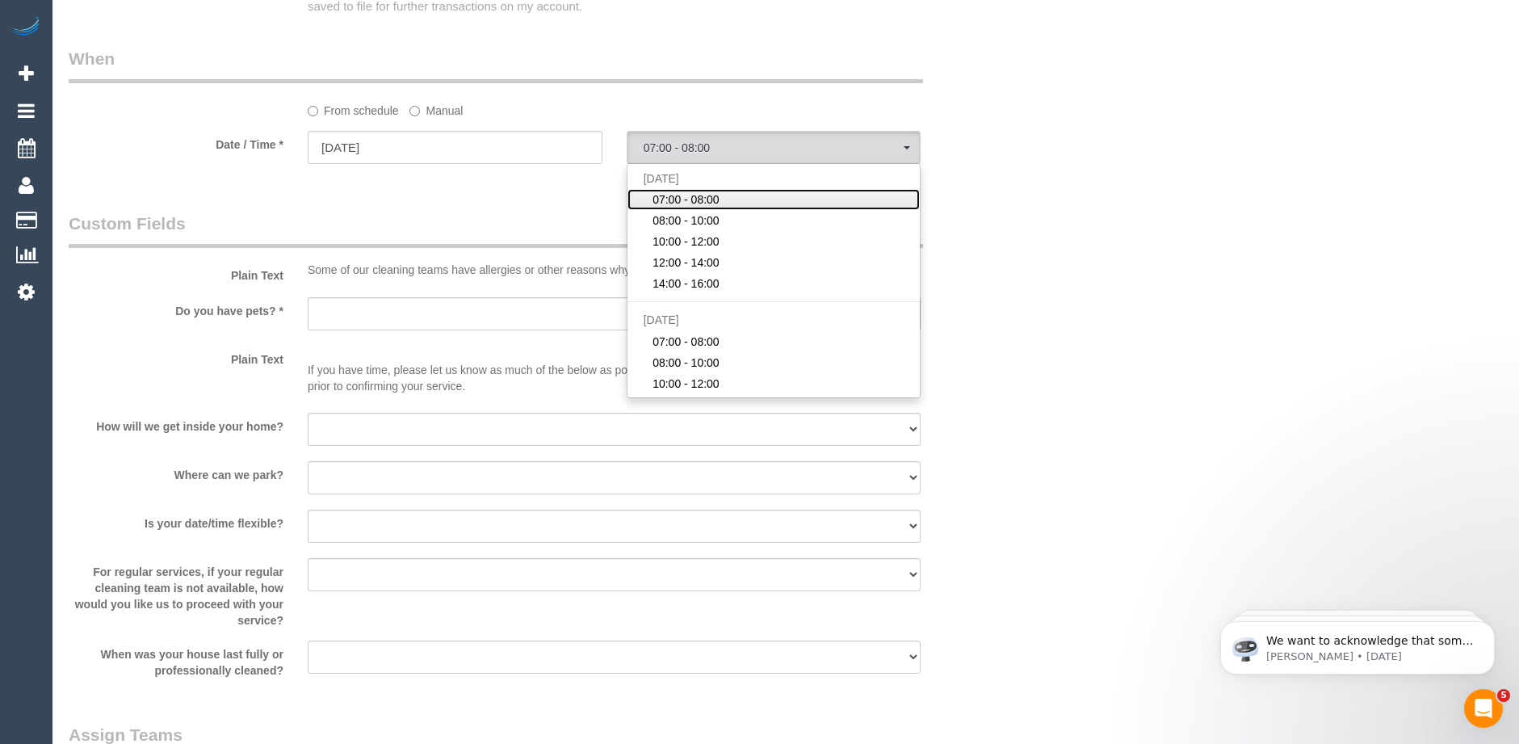
click at [682, 195] on span "07:00 - 08:00" at bounding box center [686, 199] width 67 height 16
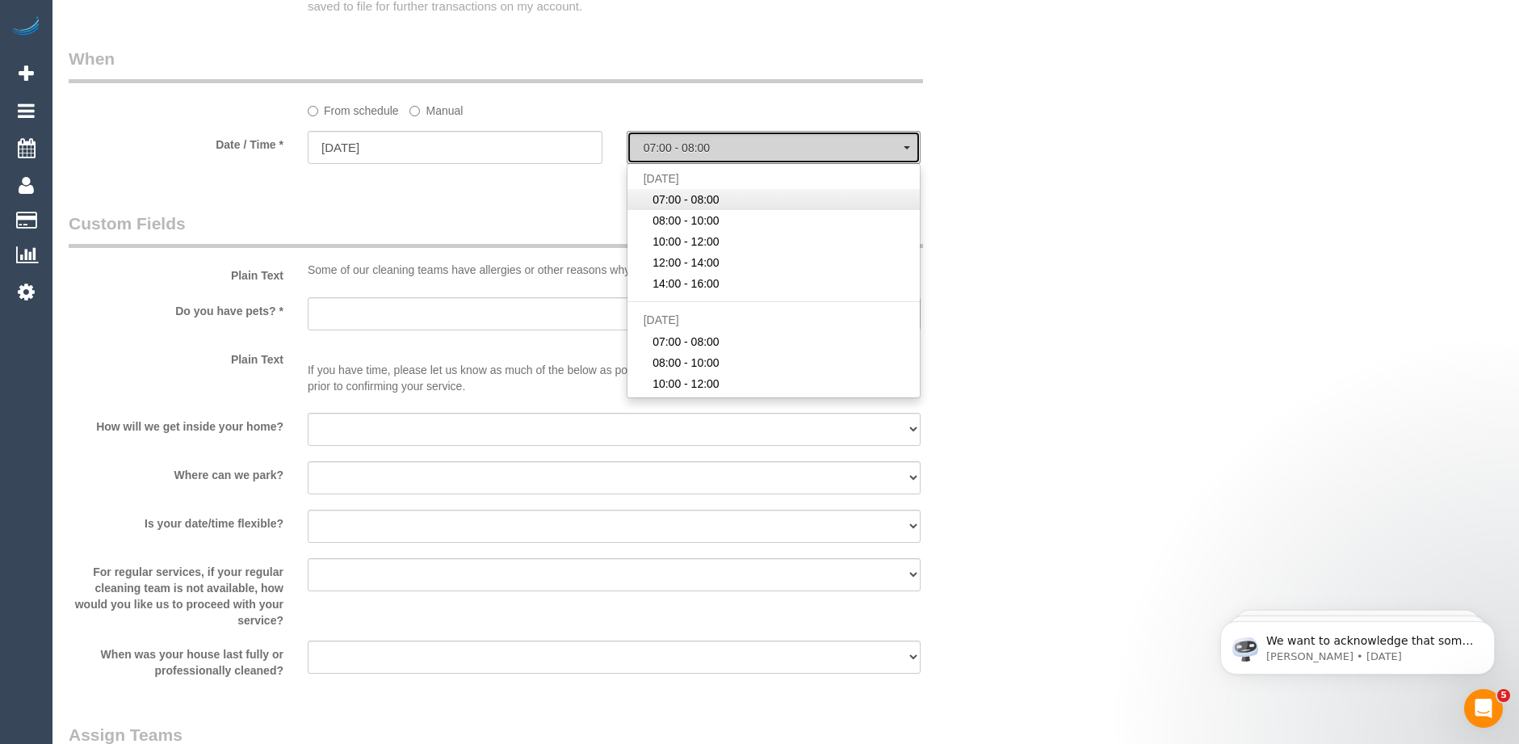
select select "spot24"
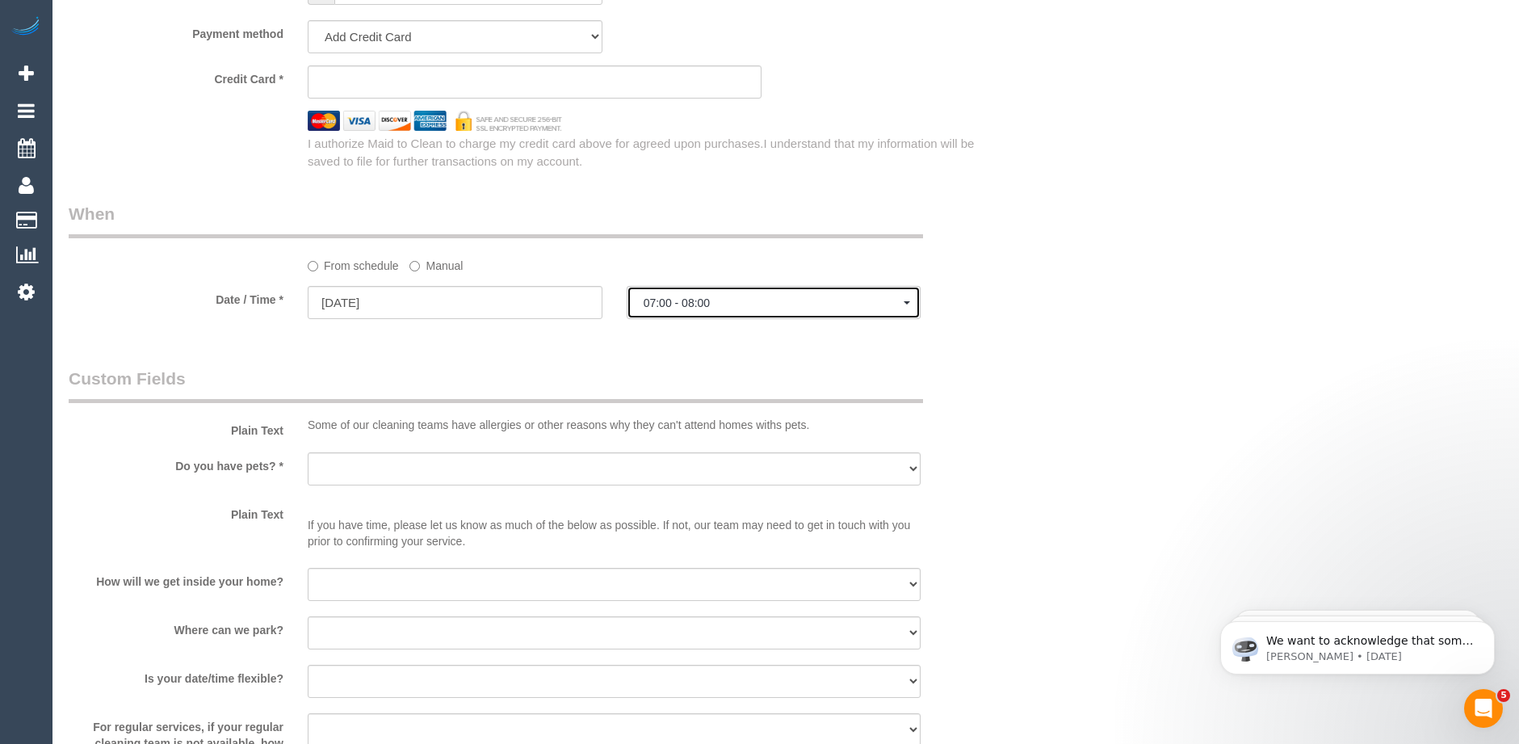
scroll to position [1696, 0]
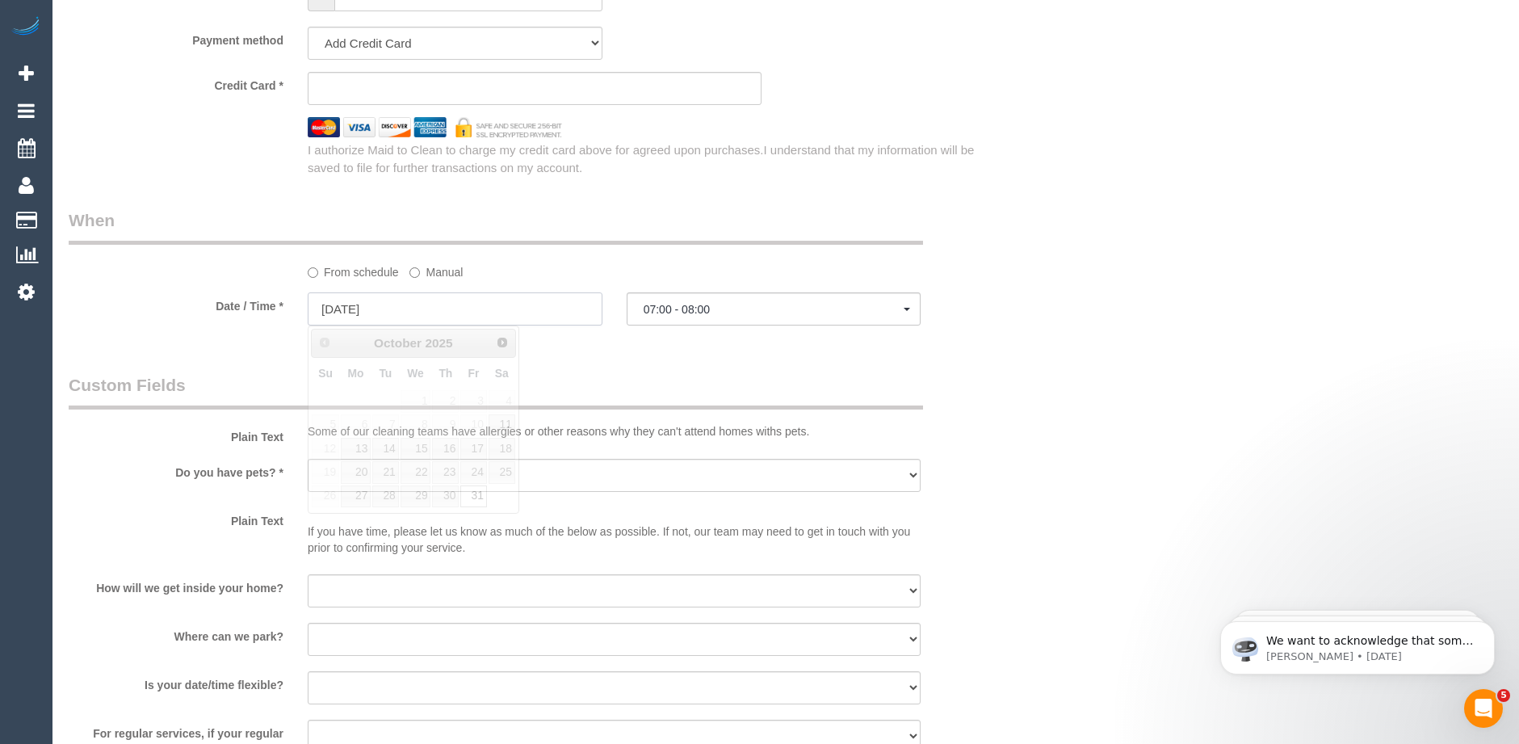
click at [414, 309] on input "31/10/2025" at bounding box center [455, 308] width 295 height 33
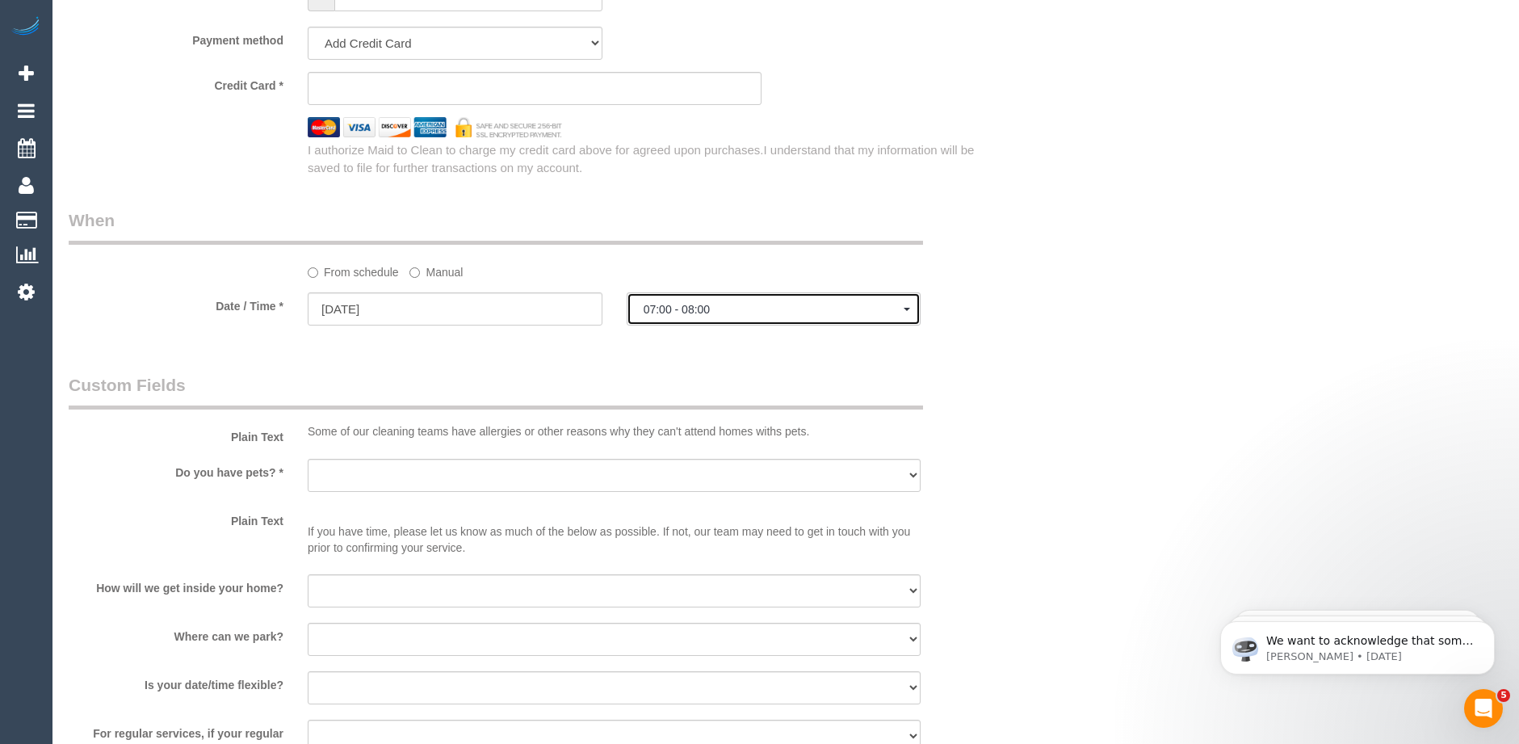
click at [701, 311] on span "07:00 - 08:00" at bounding box center [774, 309] width 261 height 13
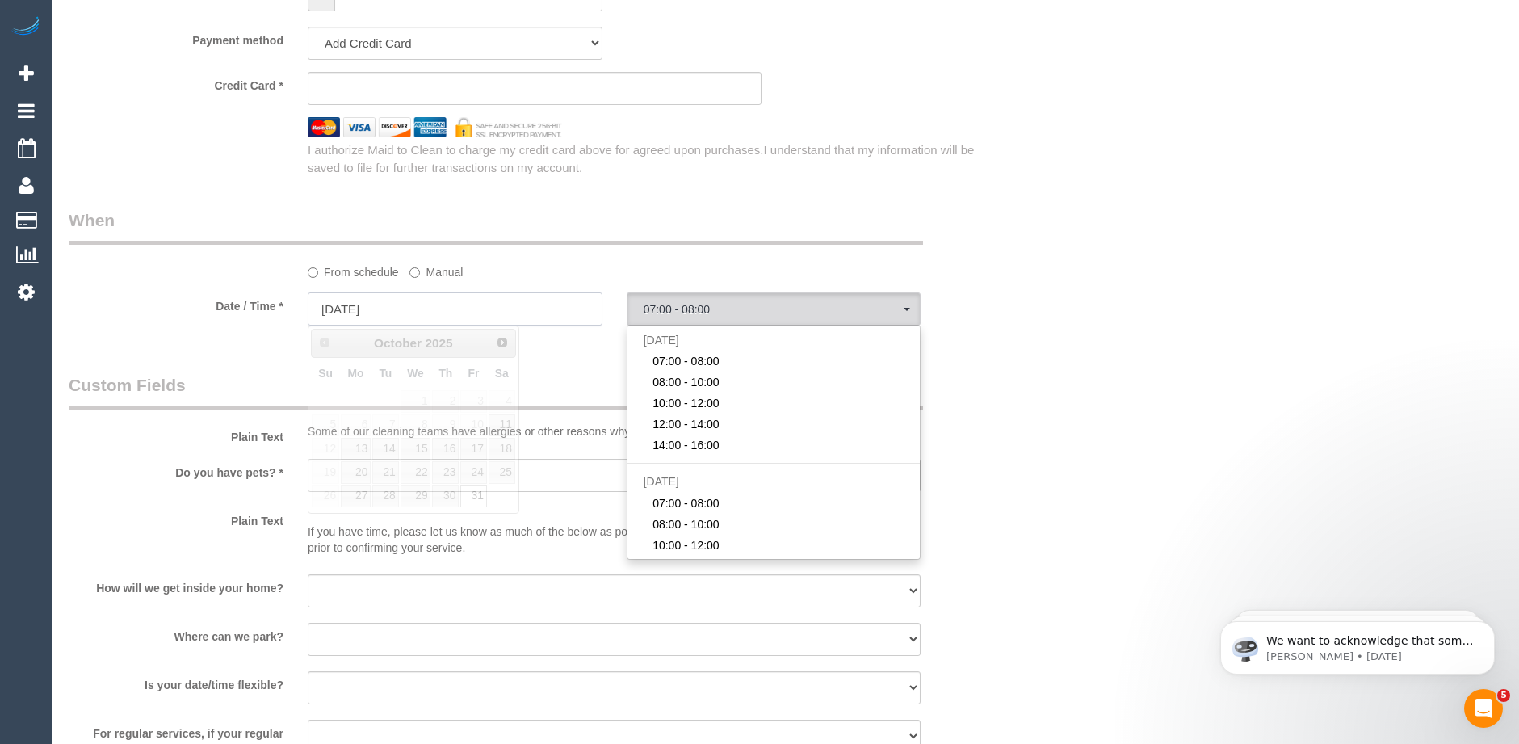
click at [388, 313] on input "31/10/2025" at bounding box center [455, 308] width 295 height 33
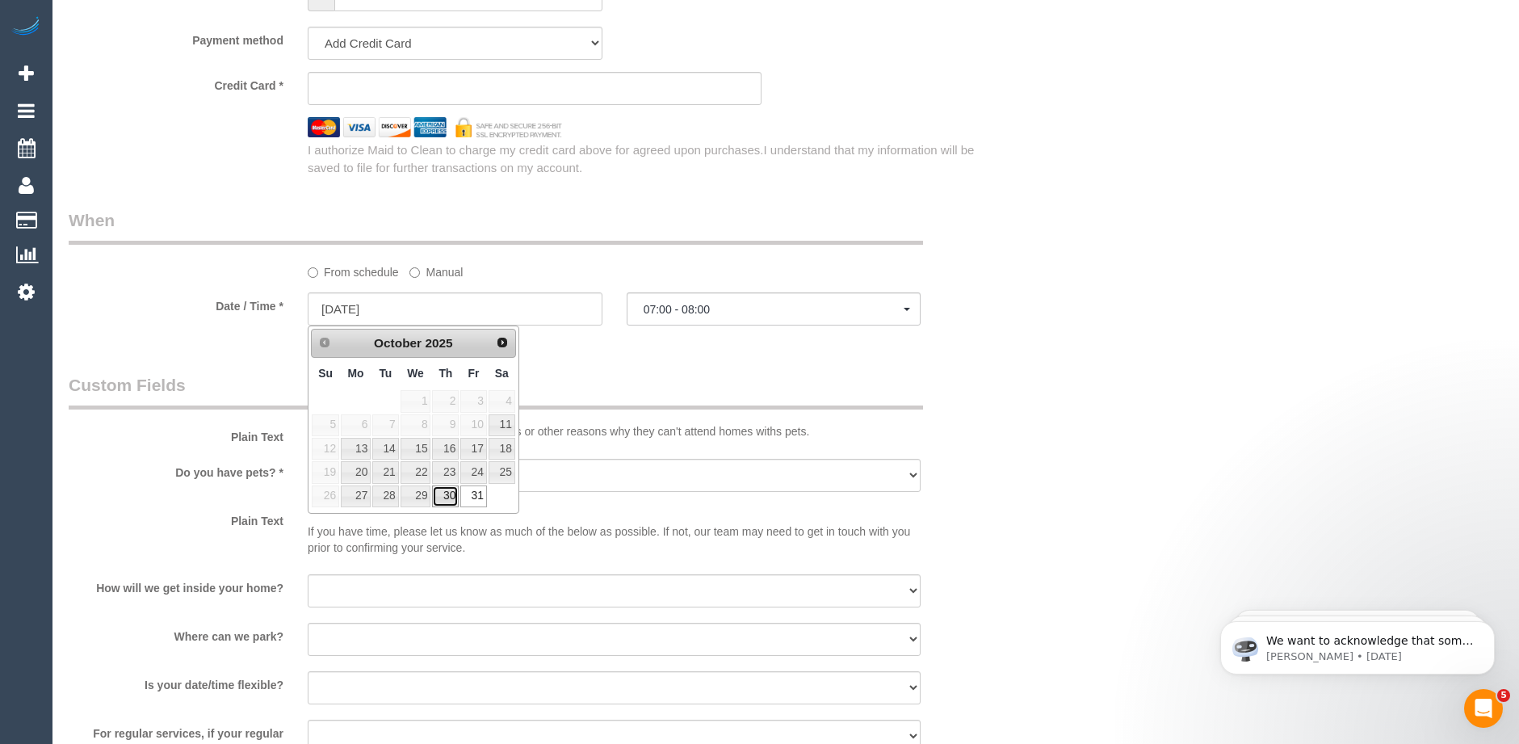
click at [451, 493] on link "30" at bounding box center [445, 496] width 27 height 22
type input "[DATE]"
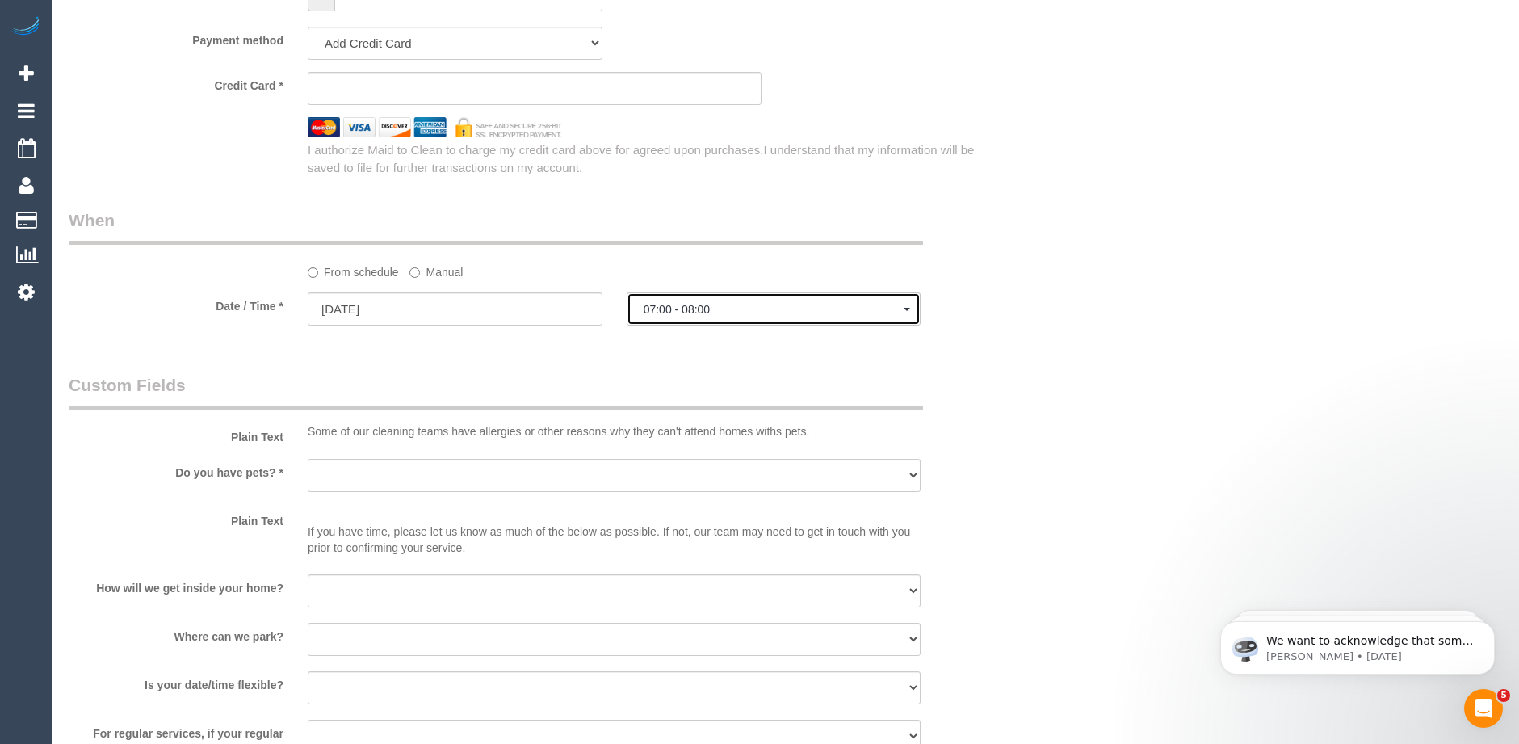
click at [678, 313] on span "07:00 - 08:00" at bounding box center [774, 309] width 261 height 13
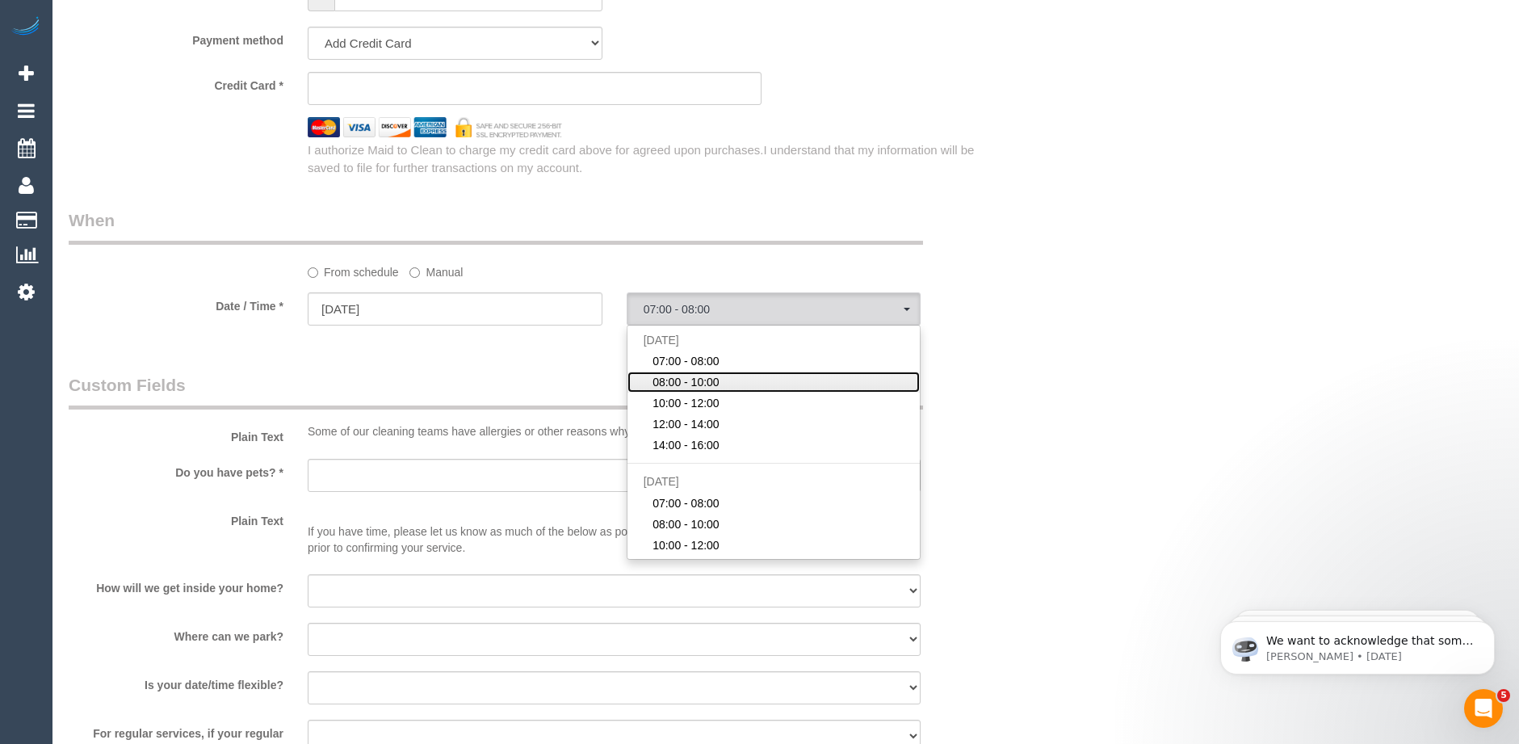
click at [694, 379] on span "08:00 - 10:00" at bounding box center [686, 382] width 67 height 16
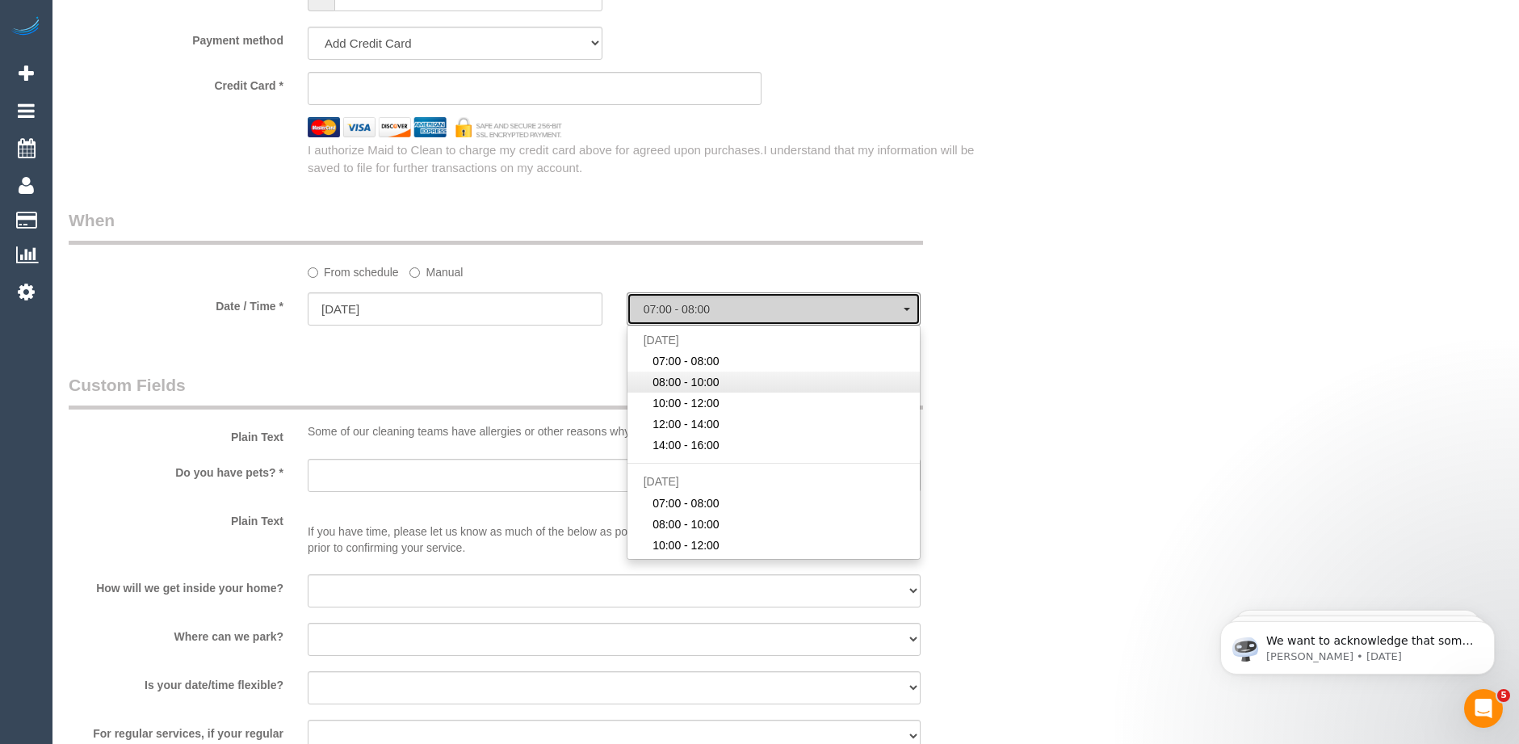
select select "spot42"
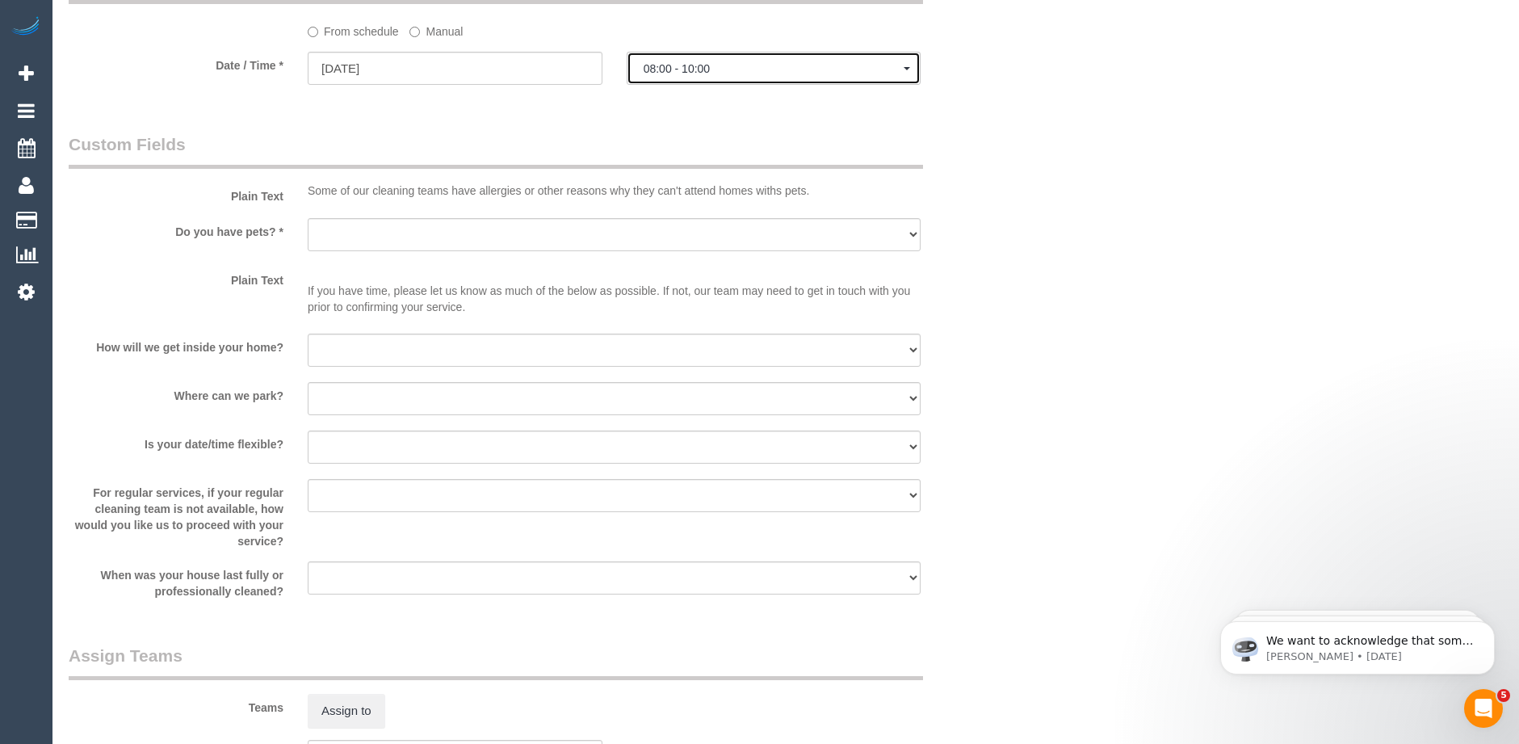
scroll to position [1938, 0]
click at [409, 224] on select "Yes - Cats Yes - Dogs No pets Yes - Dogs and Cats Yes - Other" at bounding box center [614, 232] width 613 height 33
select select "number:27"
click at [308, 216] on select "Yes - Cats Yes - Dogs No pets Yes - Dogs and Cats Yes - Other" at bounding box center [614, 232] width 613 height 33
click at [383, 351] on select "I will be home Key will be left (please provide details below) Lock box/Access …" at bounding box center [614, 348] width 613 height 33
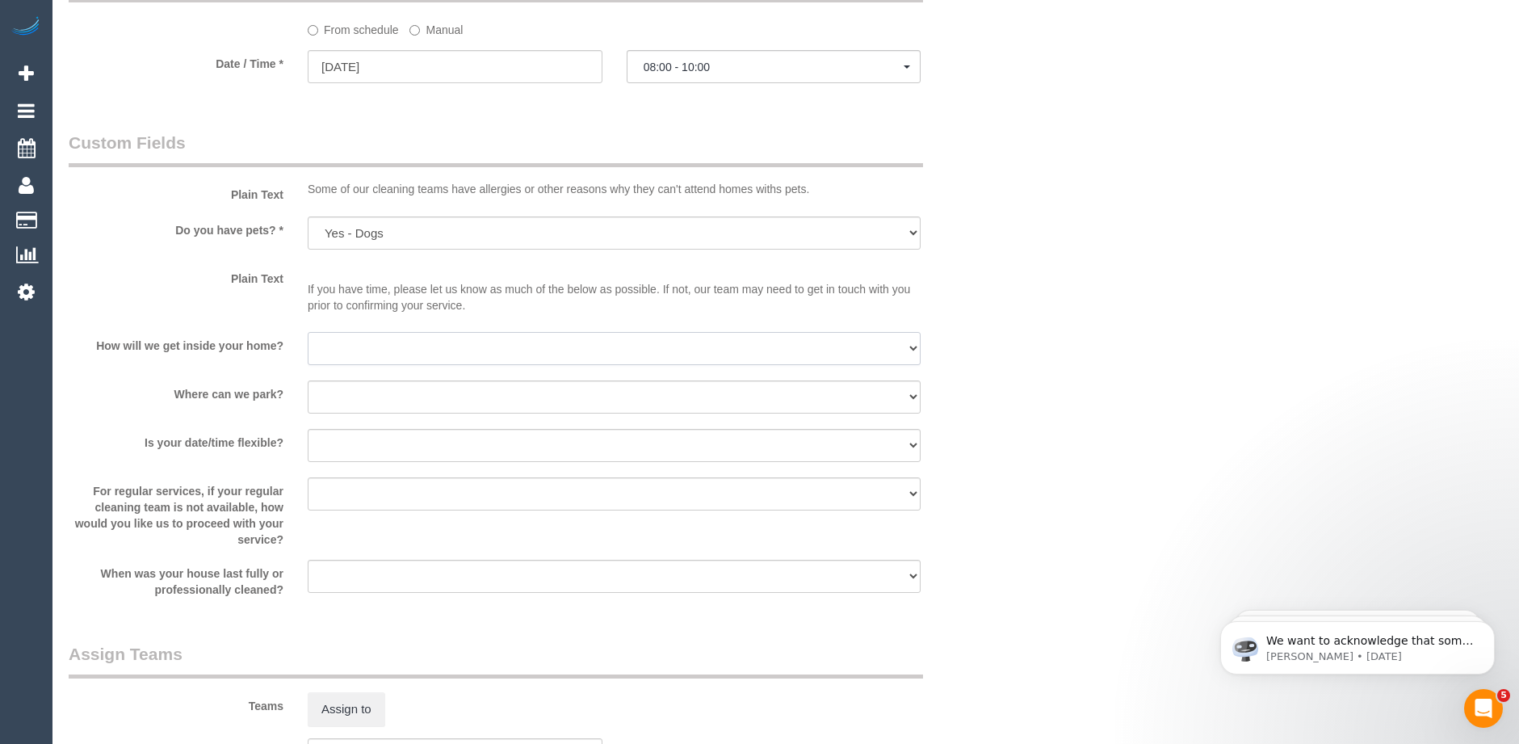
select select "number:14"
click at [308, 332] on select "I will be home Key will be left (please provide details below) Lock box/Access …" at bounding box center [614, 348] width 613 height 33
click at [378, 397] on select "I will provide parking on-site Free street parking Paid street parking (cost wi…" at bounding box center [614, 396] width 613 height 33
select select "number:18"
click at [308, 380] on select "I will provide parking on-site Free street parking Paid street parking (cost wi…" at bounding box center [614, 396] width 613 height 33
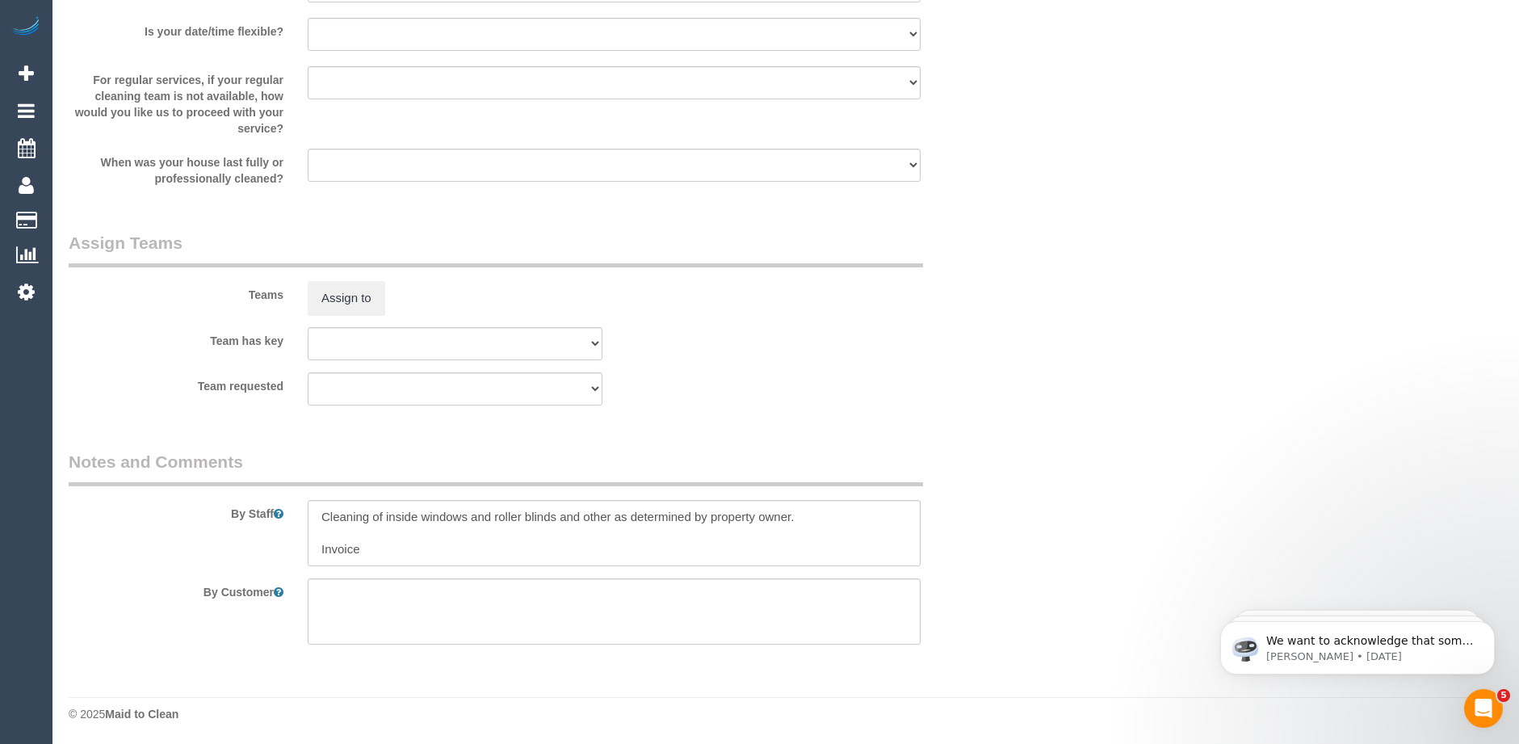
scroll to position [2351, 0]
click at [345, 594] on textarea at bounding box center [614, 610] width 613 height 66
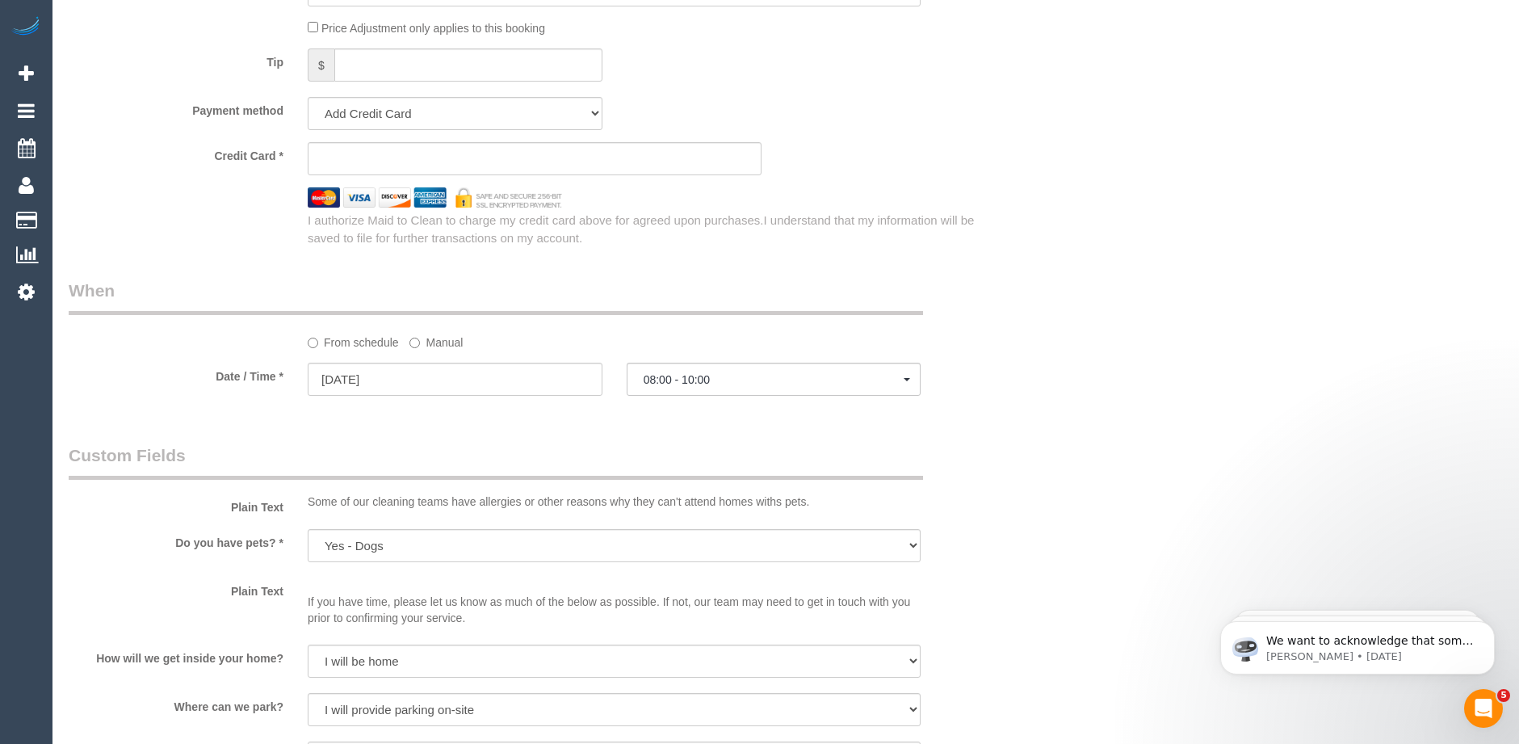
scroll to position [1463, 0]
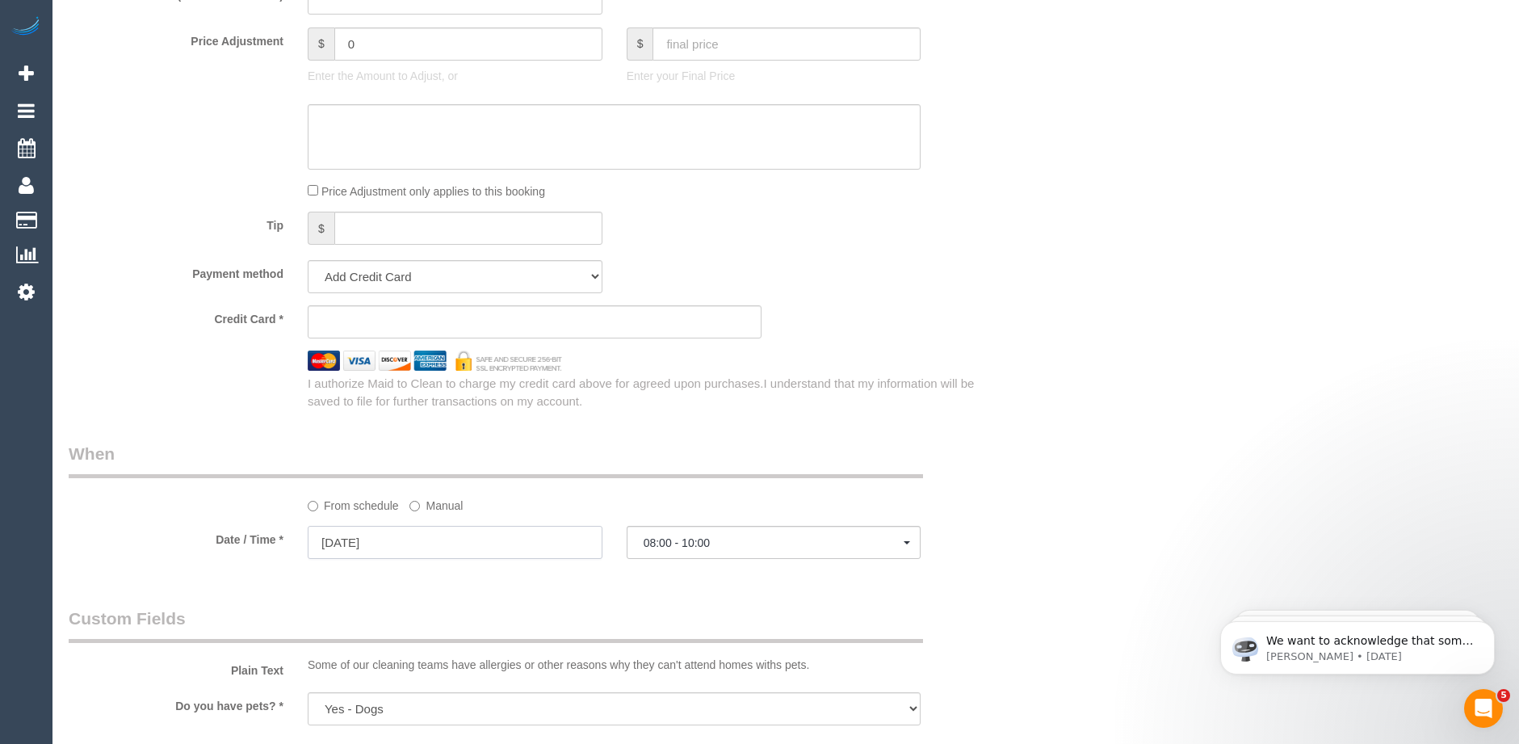
click at [418, 538] on input "[DATE]" at bounding box center [455, 542] width 295 height 33
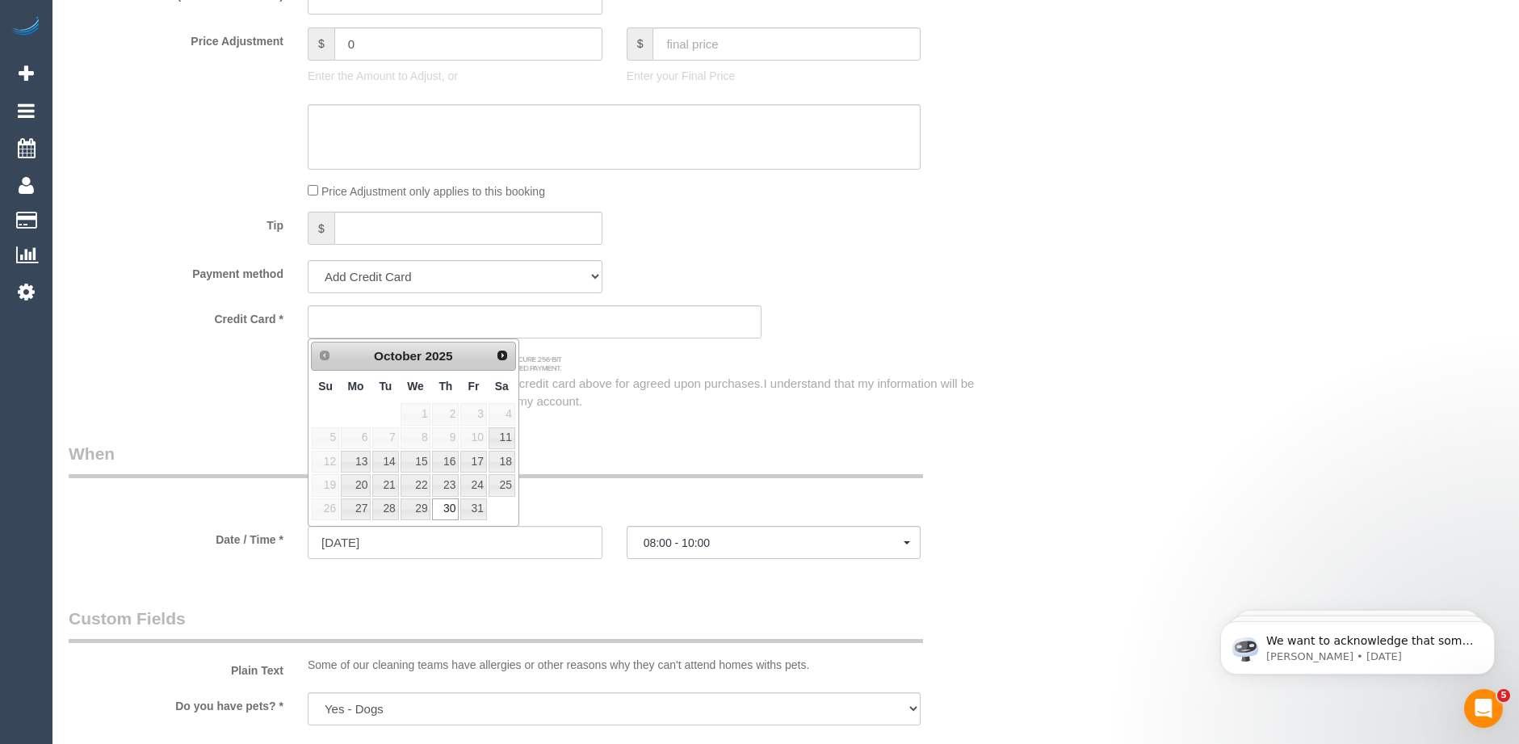
click at [904, 223] on div "Tip $" at bounding box center [535, 230] width 956 height 36
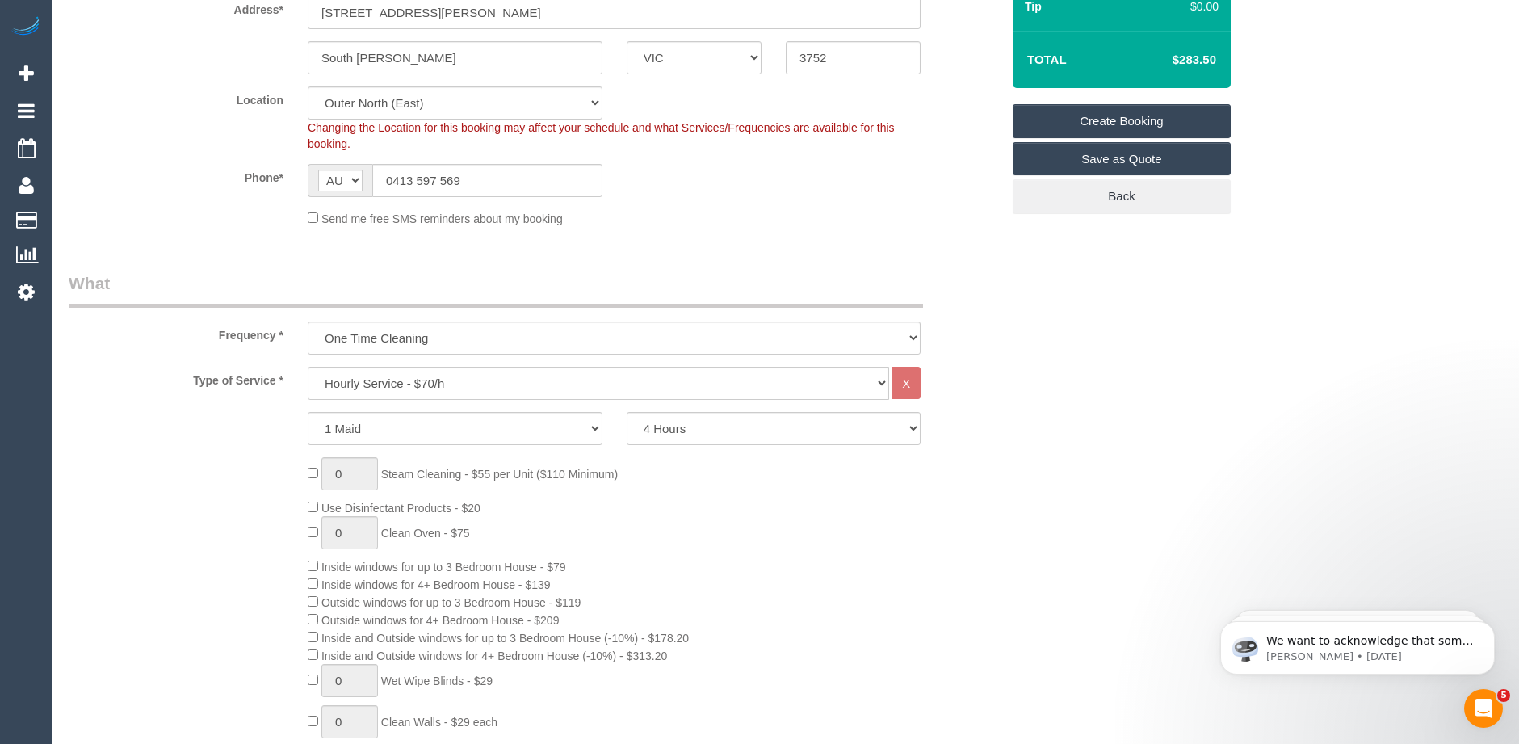
scroll to position [332, 0]
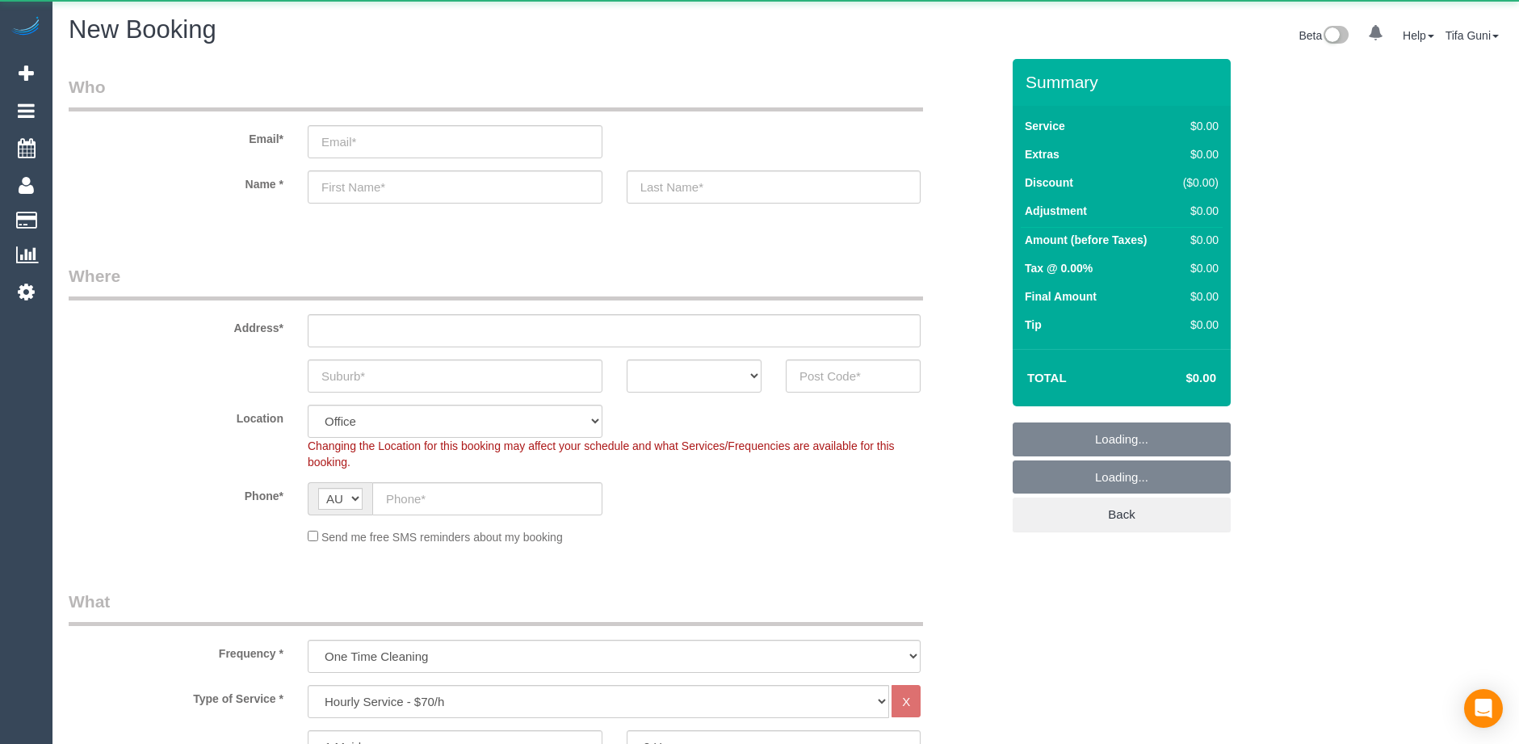
select select "object:825"
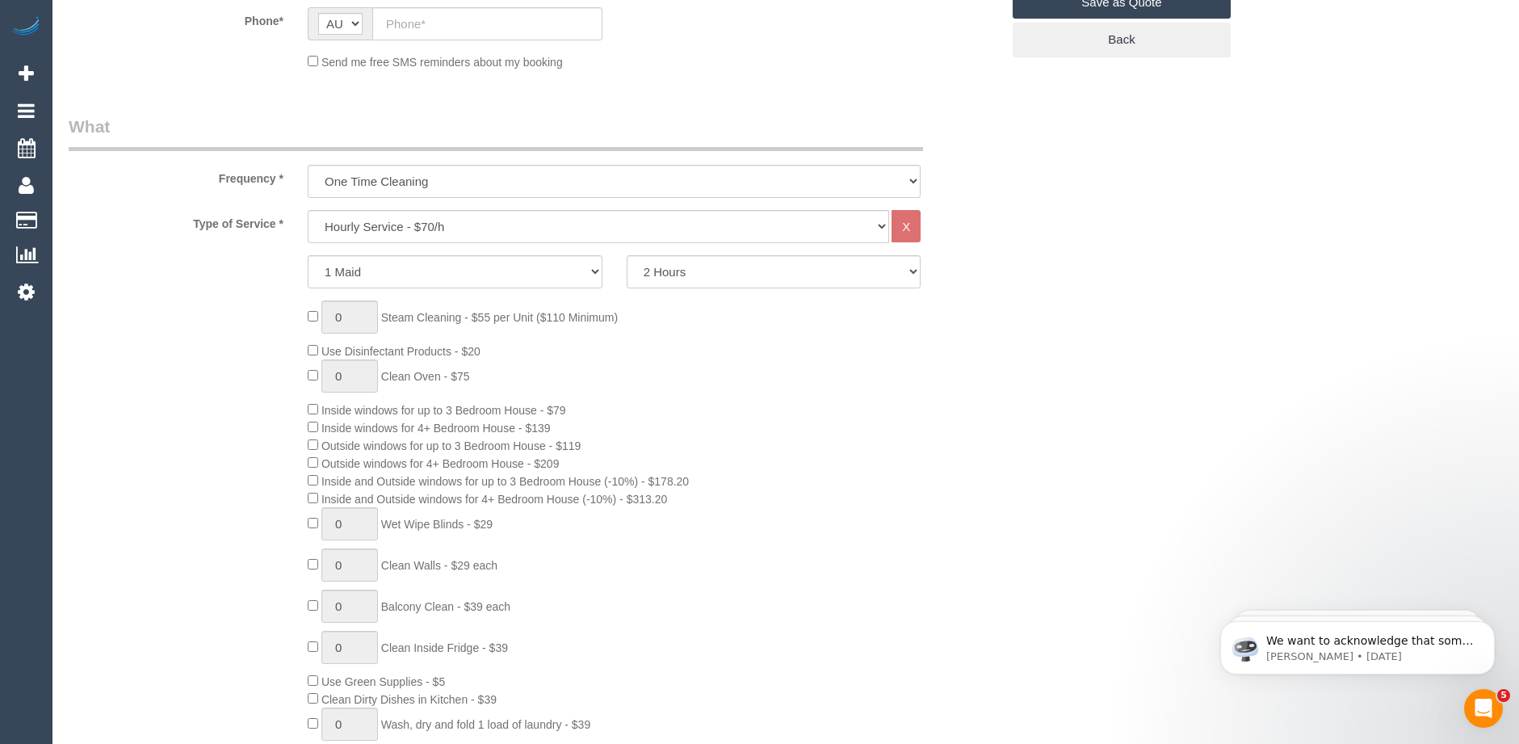
scroll to position [485, 0]
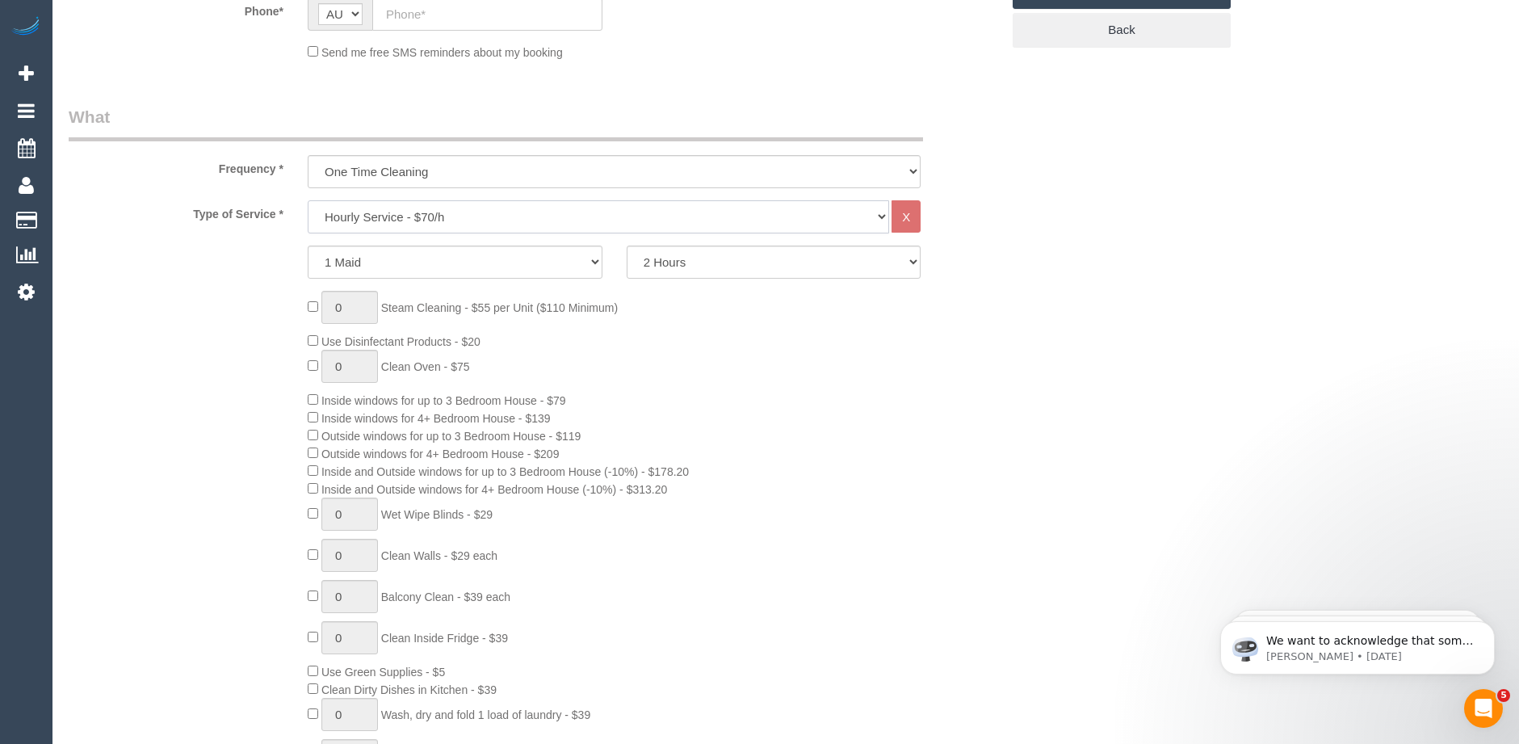
click at [479, 209] on select "Hourly Service - $70/h Hourly Service - $65/h Hourly Service - $60/h Hourly Ser…" at bounding box center [599, 216] width 582 height 33
click at [308, 200] on select "Hourly Service - $70/h Hourly Service - $65/h Hourly Service - $60/h Hourly Ser…" at bounding box center [599, 216] width 582 height 33
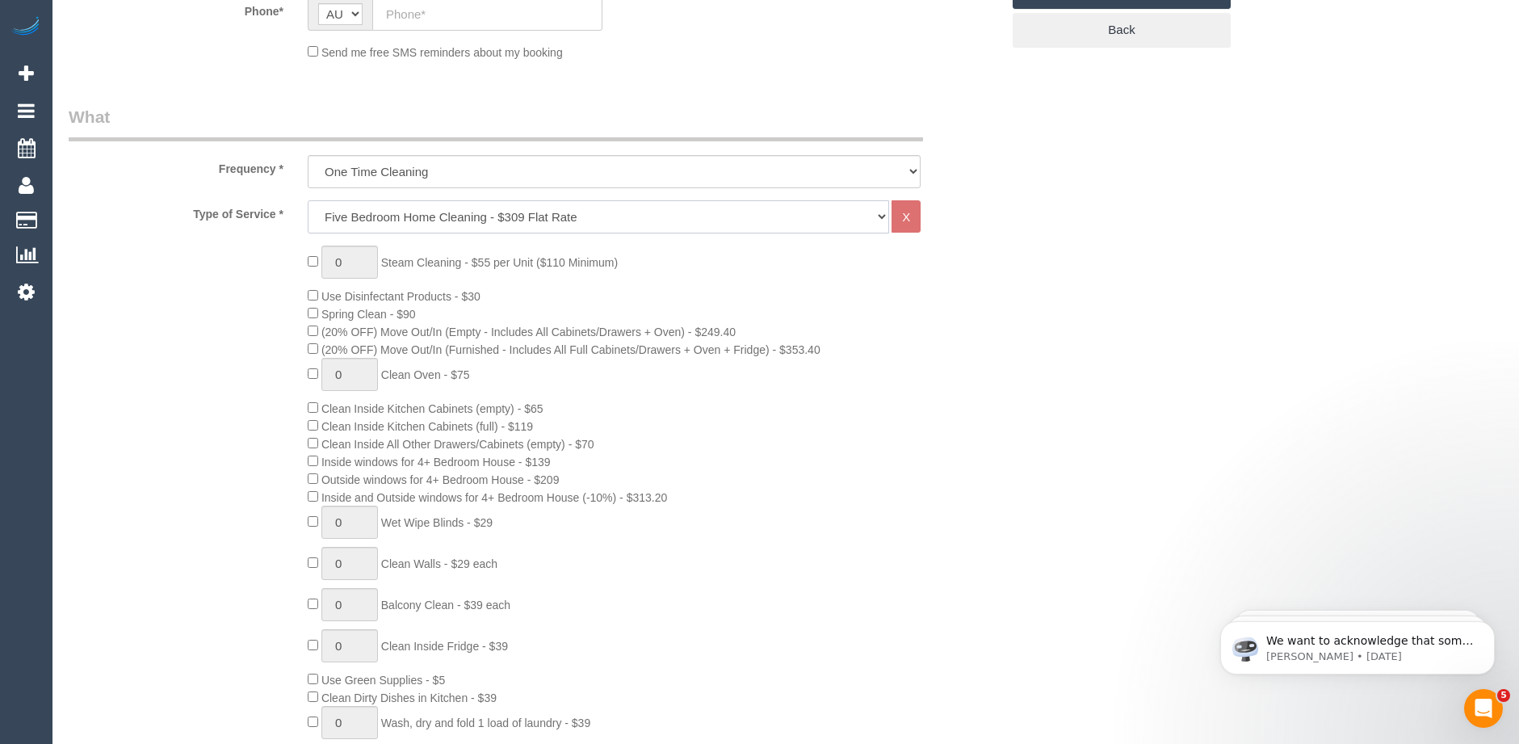
click at [440, 220] on select "Hourly Service - $70/h Hourly Service - $65/h Hourly Service - $60/h Hourly Ser…" at bounding box center [599, 216] width 582 height 33
click at [308, 200] on select "Hourly Service - $70/h Hourly Service - $65/h Hourly Service - $60/h Hourly Ser…" at bounding box center [599, 216] width 582 height 33
click at [659, 448] on div "0 Steam Cleaning - $55 per Unit ($110 Minimum) Use Disinfectant Products - $30 …" at bounding box center [654, 547] width 717 height 602
click at [391, 217] on select "Hourly Service - $70/h Hourly Service - $65/h Hourly Service - $60/h Hourly Ser…" at bounding box center [599, 216] width 582 height 33
click at [308, 200] on select "Hourly Service - $70/h Hourly Service - $65/h Hourly Service - $60/h Hourly Ser…" at bounding box center [599, 216] width 582 height 33
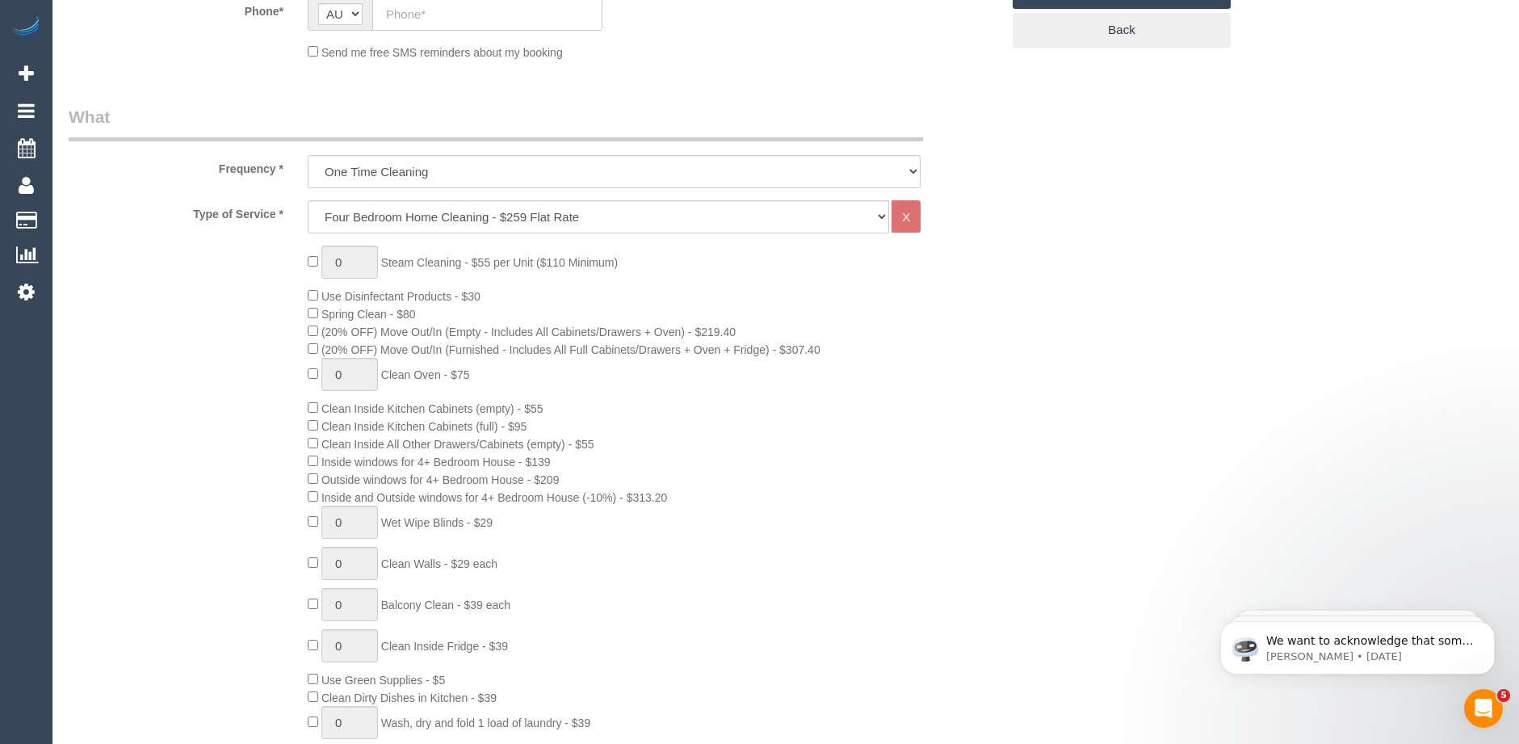
click at [216, 367] on div "0 Steam Cleaning - $55 per Unit ($110 Minimum) Use Disinfectant Products - $30 …" at bounding box center [535, 547] width 956 height 602
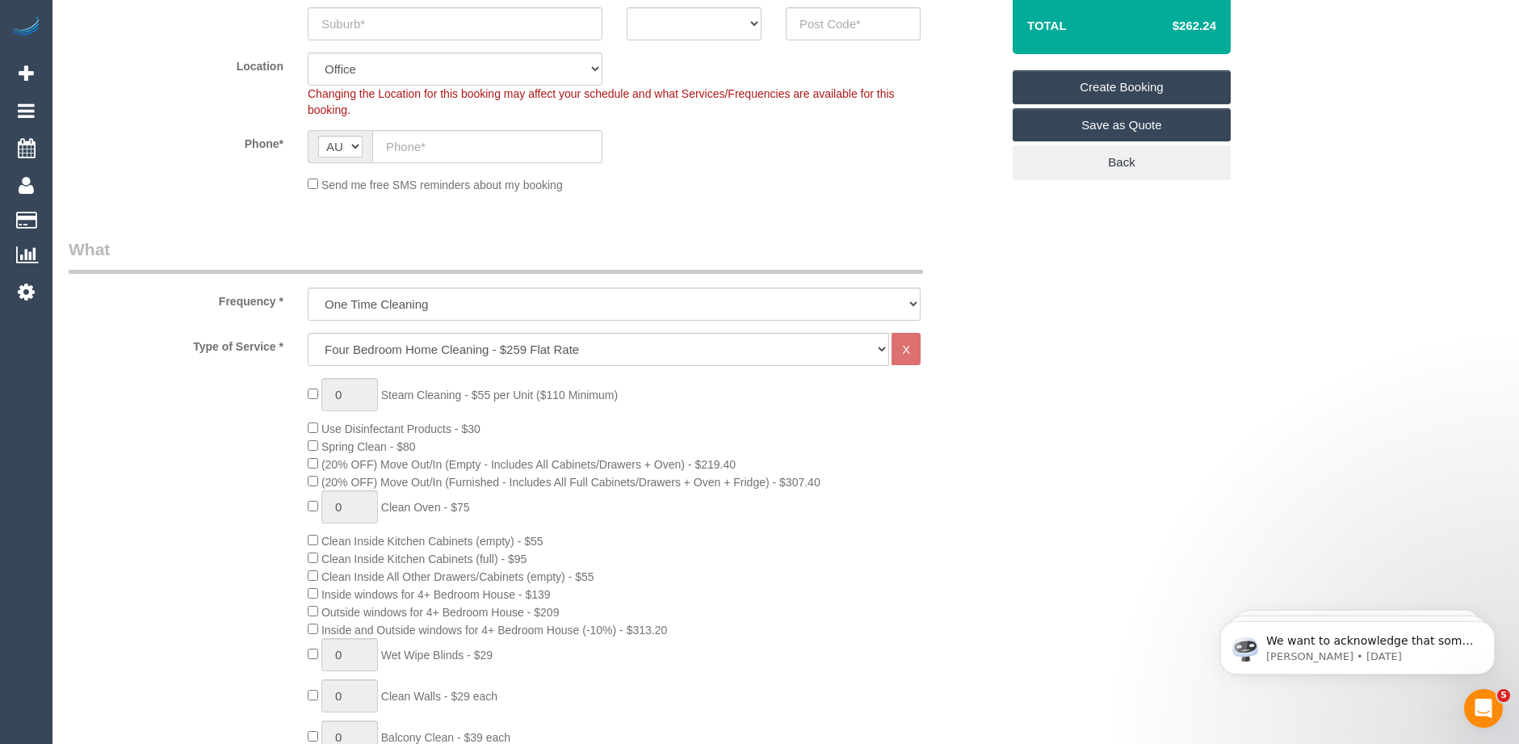
scroll to position [323, 0]
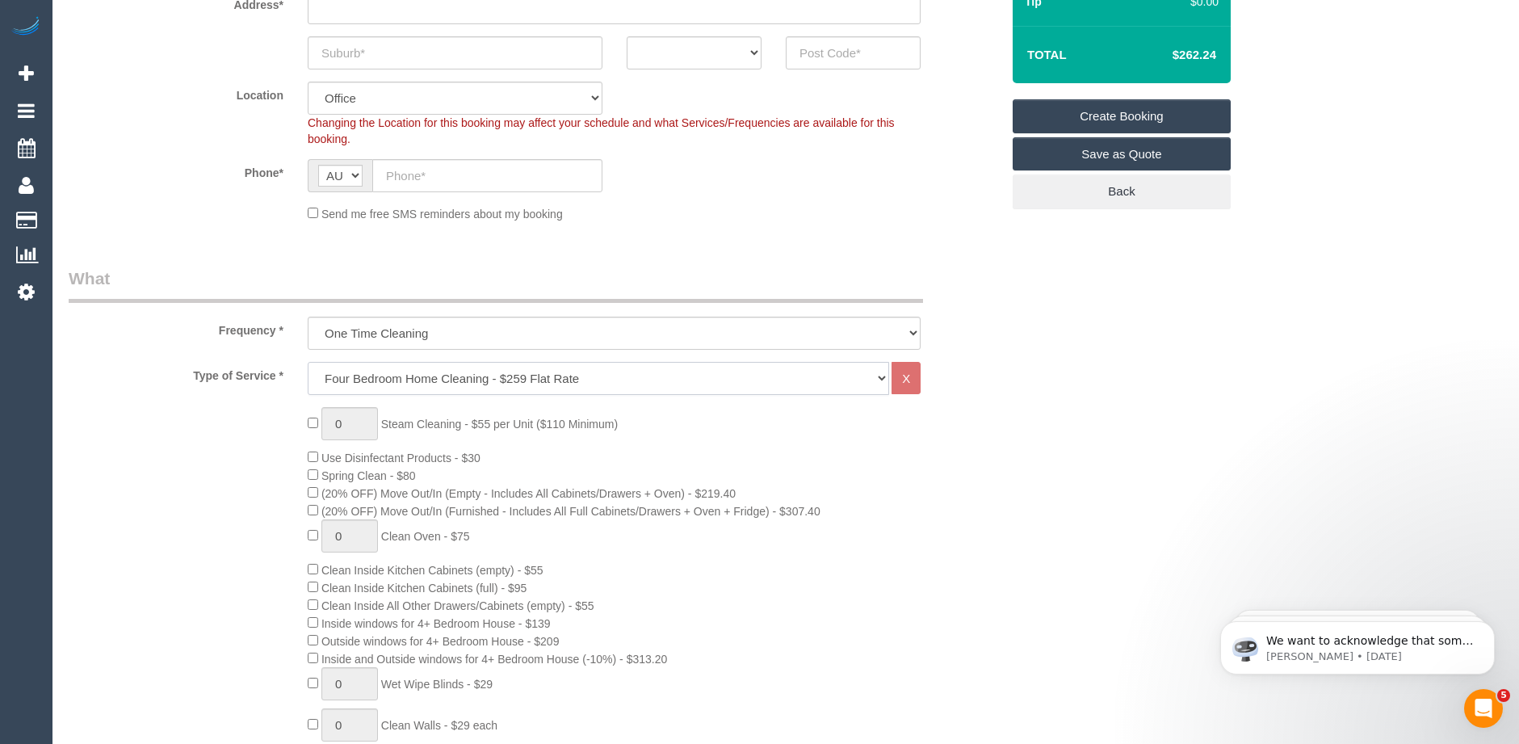
click at [398, 378] on select "Hourly Service - $70/h Hourly Service - $65/h Hourly Service - $60/h Hourly Ser…" at bounding box center [599, 378] width 582 height 33
click at [308, 362] on select "Hourly Service - $70/h Hourly Service - $65/h Hourly Service - $60/h Hourly Ser…" at bounding box center [599, 378] width 582 height 33
click at [416, 378] on select "Hourly Service - $70/h Hourly Service - $65/h Hourly Service - $60/h Hourly Ser…" at bounding box center [599, 378] width 582 height 33
select select "209"
click at [308, 362] on select "Hourly Service - $70/h Hourly Service - $65/h Hourly Service - $60/h Hourly Ser…" at bounding box center [599, 378] width 582 height 33
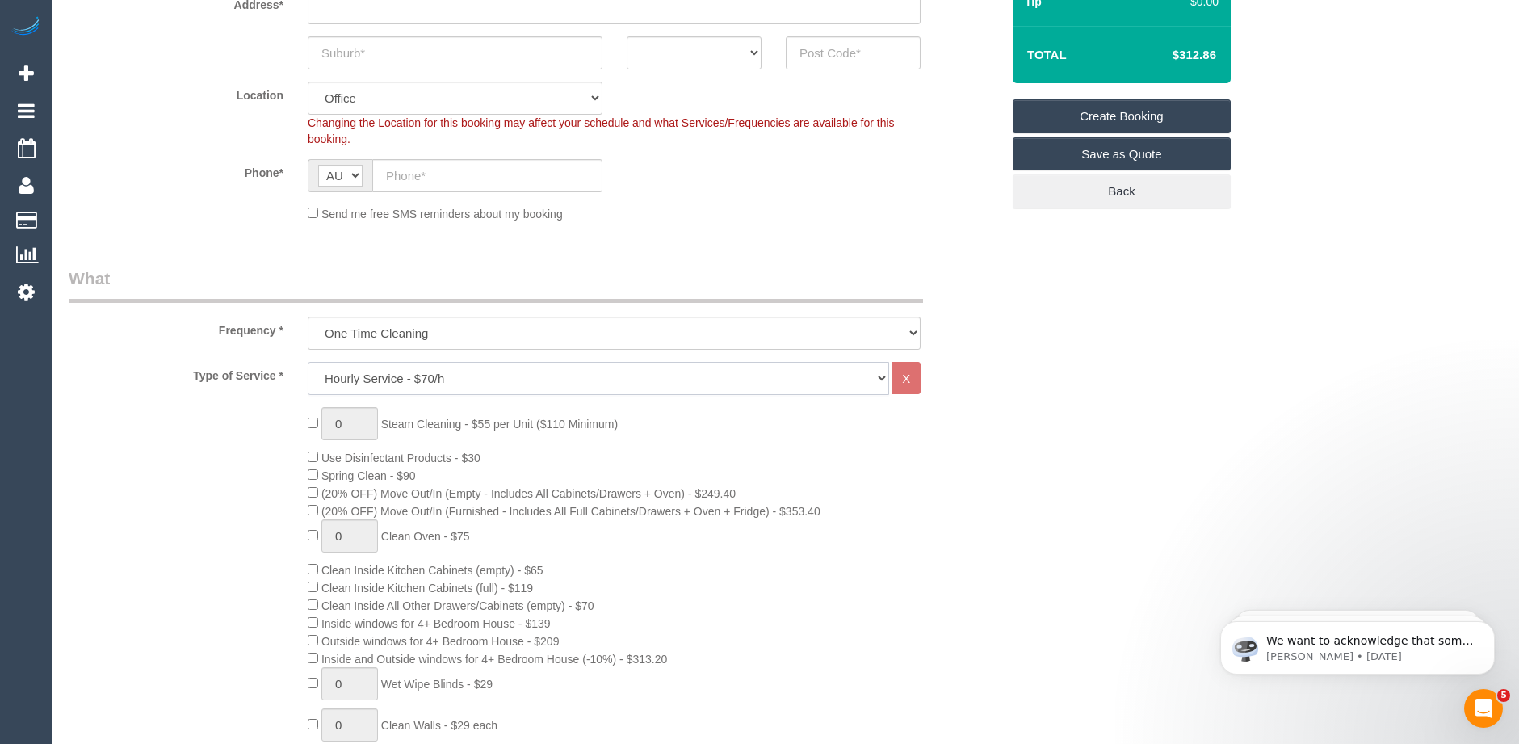
select select "1"
select select "120"
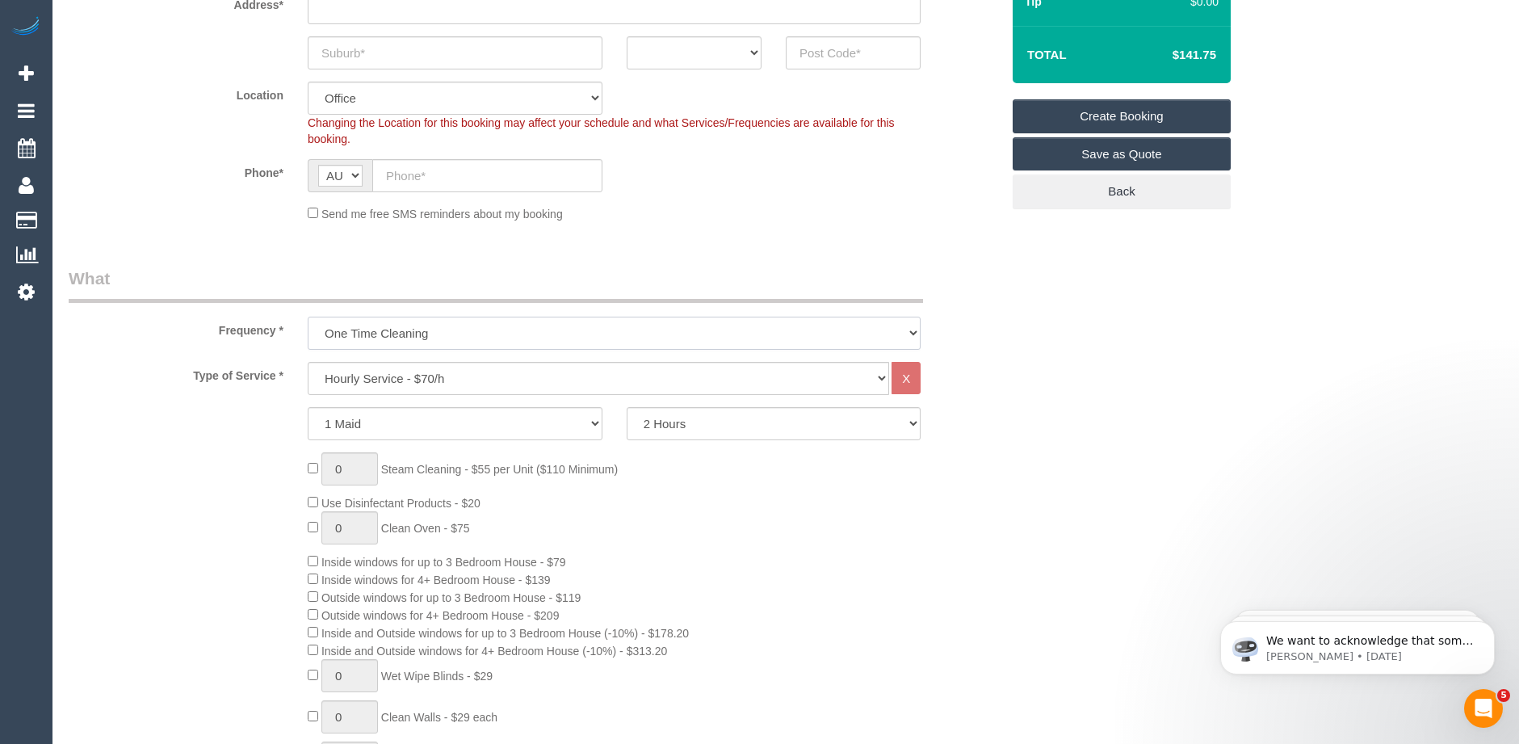
click at [400, 330] on select "One Time Cleaning Weekly - 10% Off - 10.00% (0% for the First Booking) Fortnigh…" at bounding box center [614, 333] width 613 height 33
select select "object:827"
click at [308, 317] on select "One Time Cleaning Weekly - 10% Off - 10.00% (0% for the First Booking) Fortnigh…" at bounding box center [614, 333] width 613 height 33
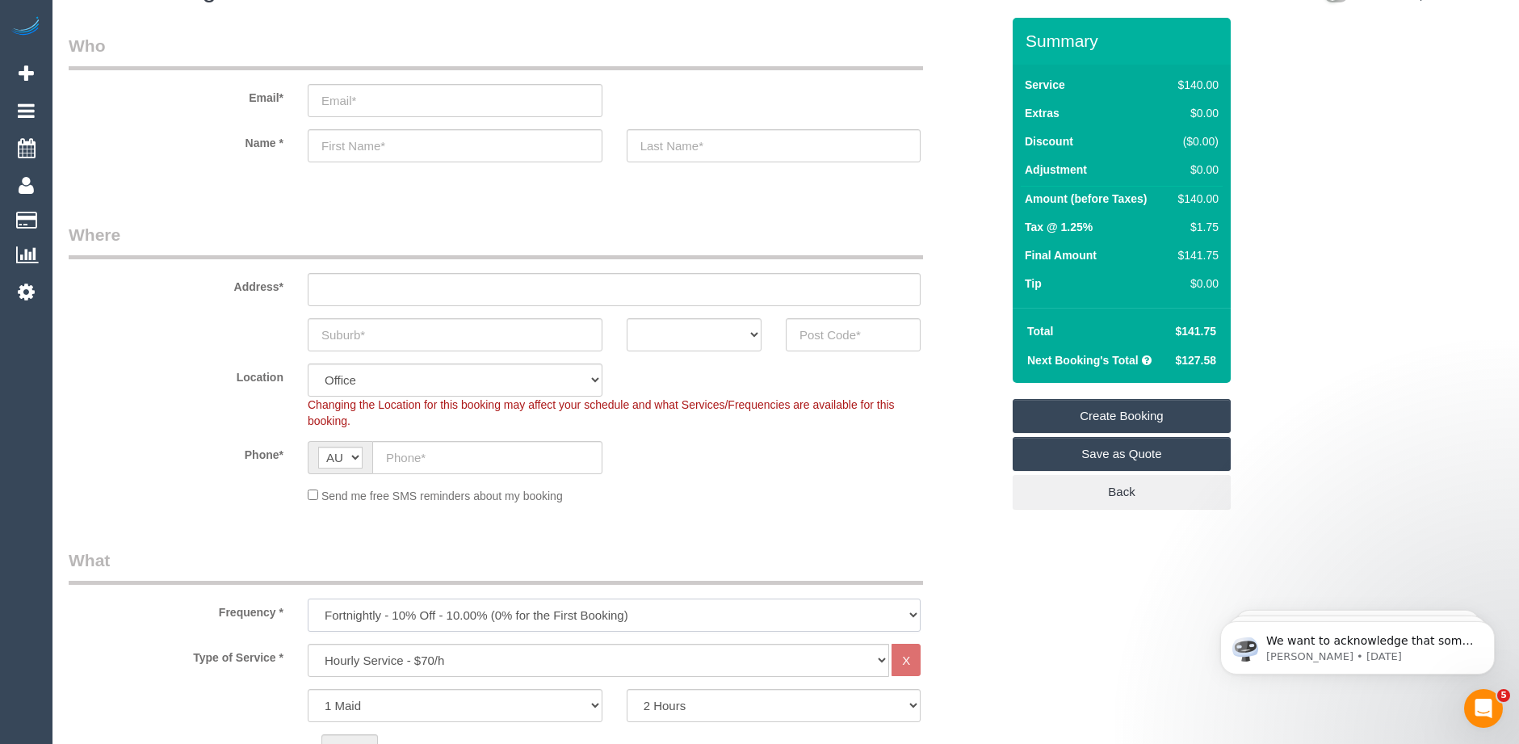
scroll to position [162, 0]
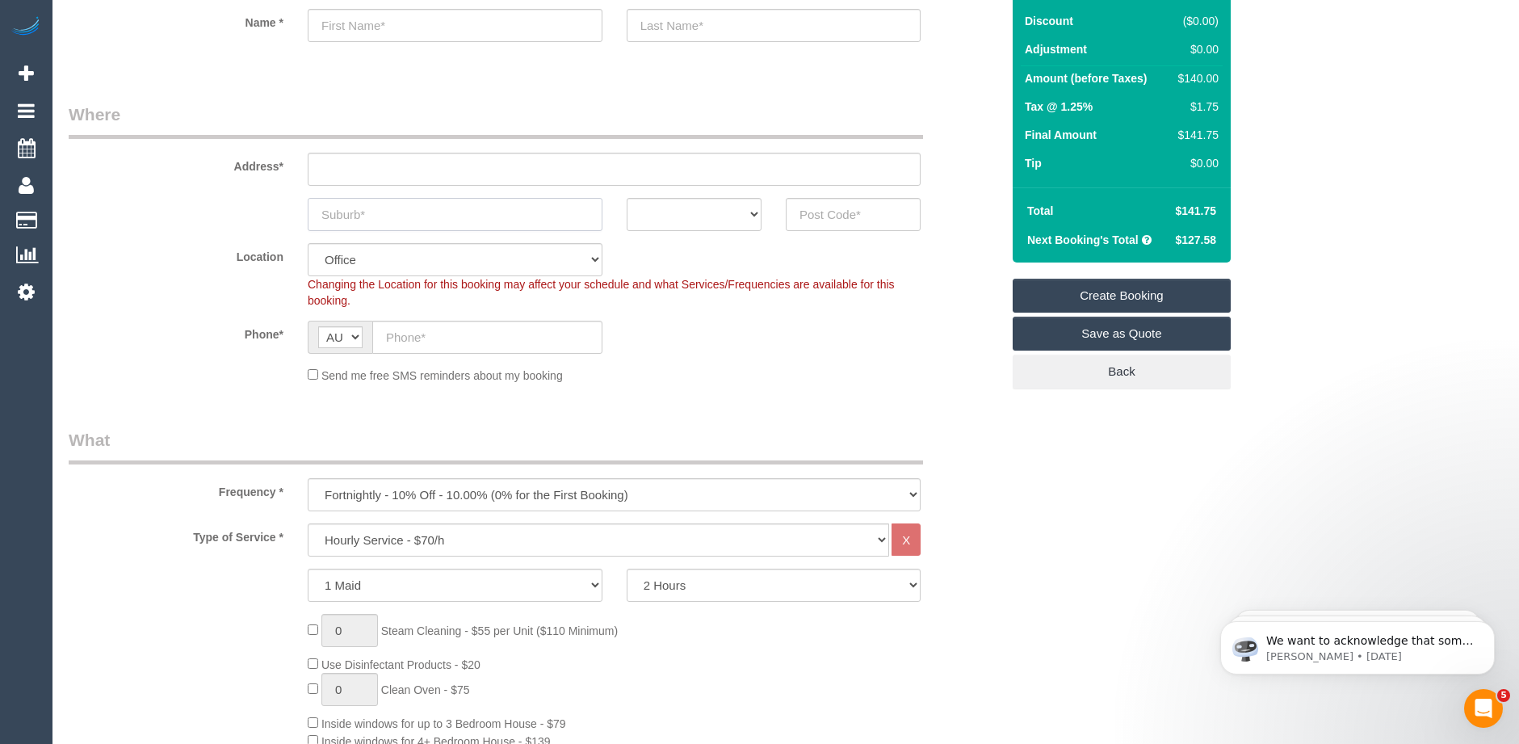
click at [373, 215] on input "text" at bounding box center [455, 214] width 295 height 33
type input "Chartna"
click at [808, 216] on input "text" at bounding box center [853, 214] width 135 height 33
type input "3192"
click at [737, 205] on select "ACT [GEOGRAPHIC_DATA] NT [GEOGRAPHIC_DATA] SA TAS [GEOGRAPHIC_DATA] [GEOGRAPHIC…" at bounding box center [694, 214] width 135 height 33
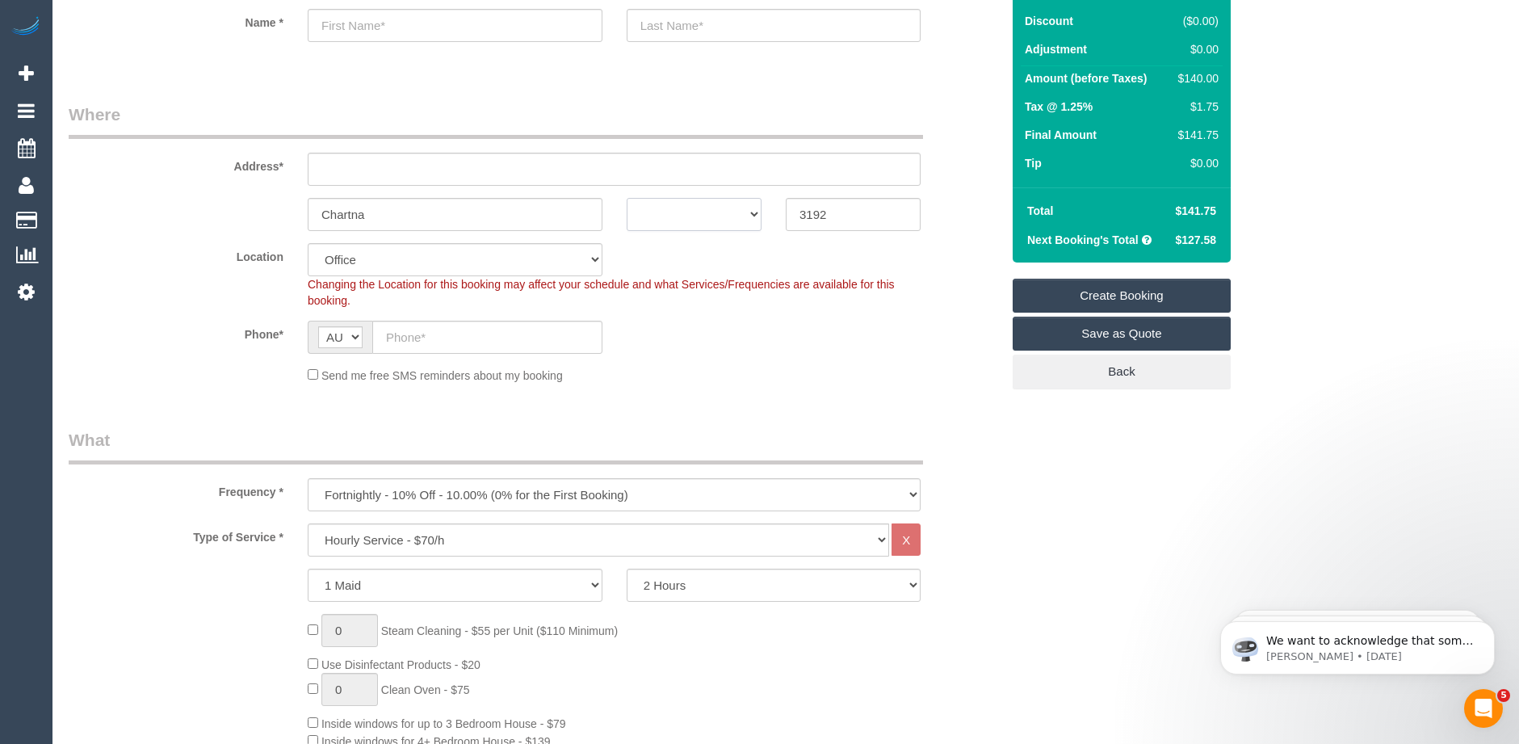
select select "VIC"
click at [627, 198] on select "ACT [GEOGRAPHIC_DATA] NT [GEOGRAPHIC_DATA] SA TAS [GEOGRAPHIC_DATA] [GEOGRAPHIC…" at bounding box center [694, 214] width 135 height 33
click at [398, 172] on input "text" at bounding box center [614, 169] width 613 height 33
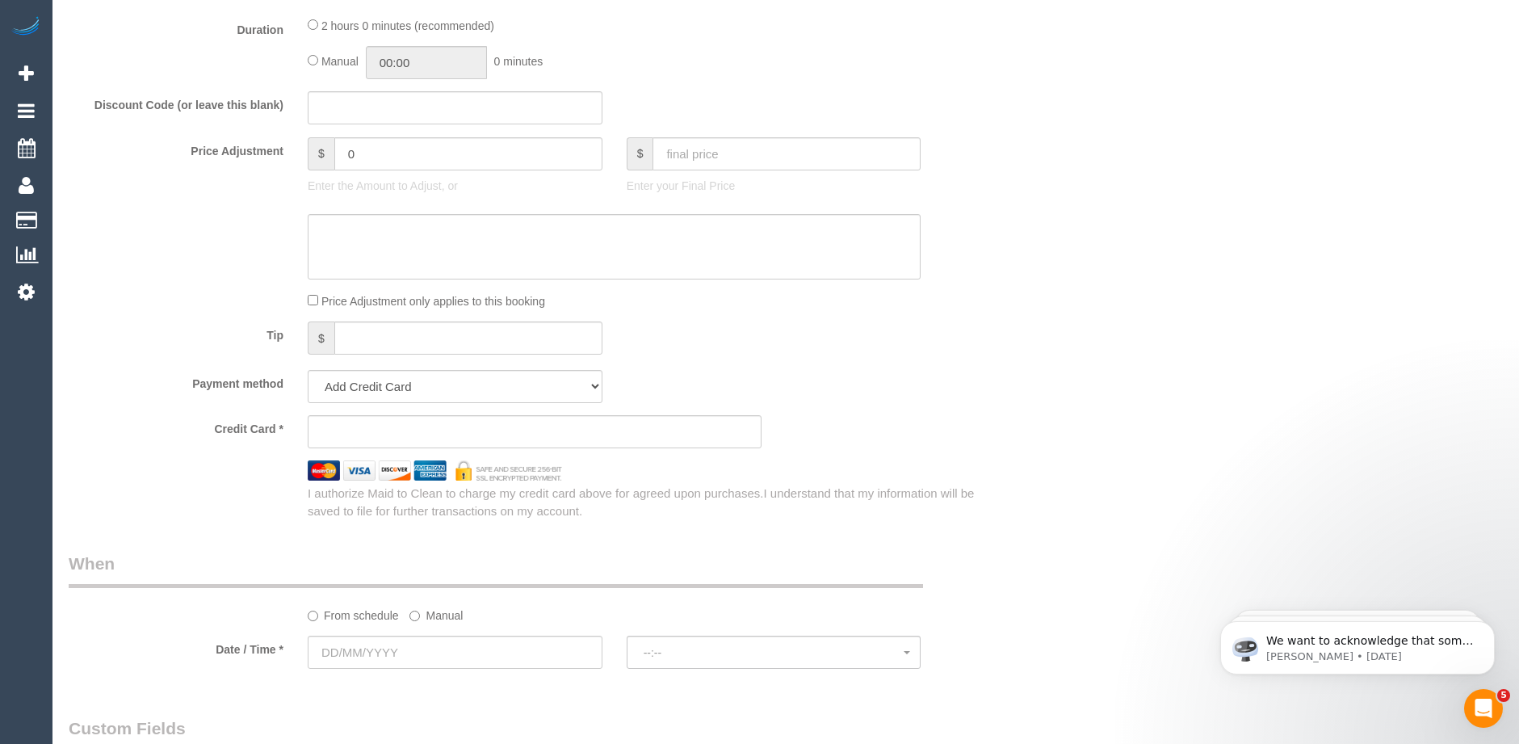
scroll to position [1535, 0]
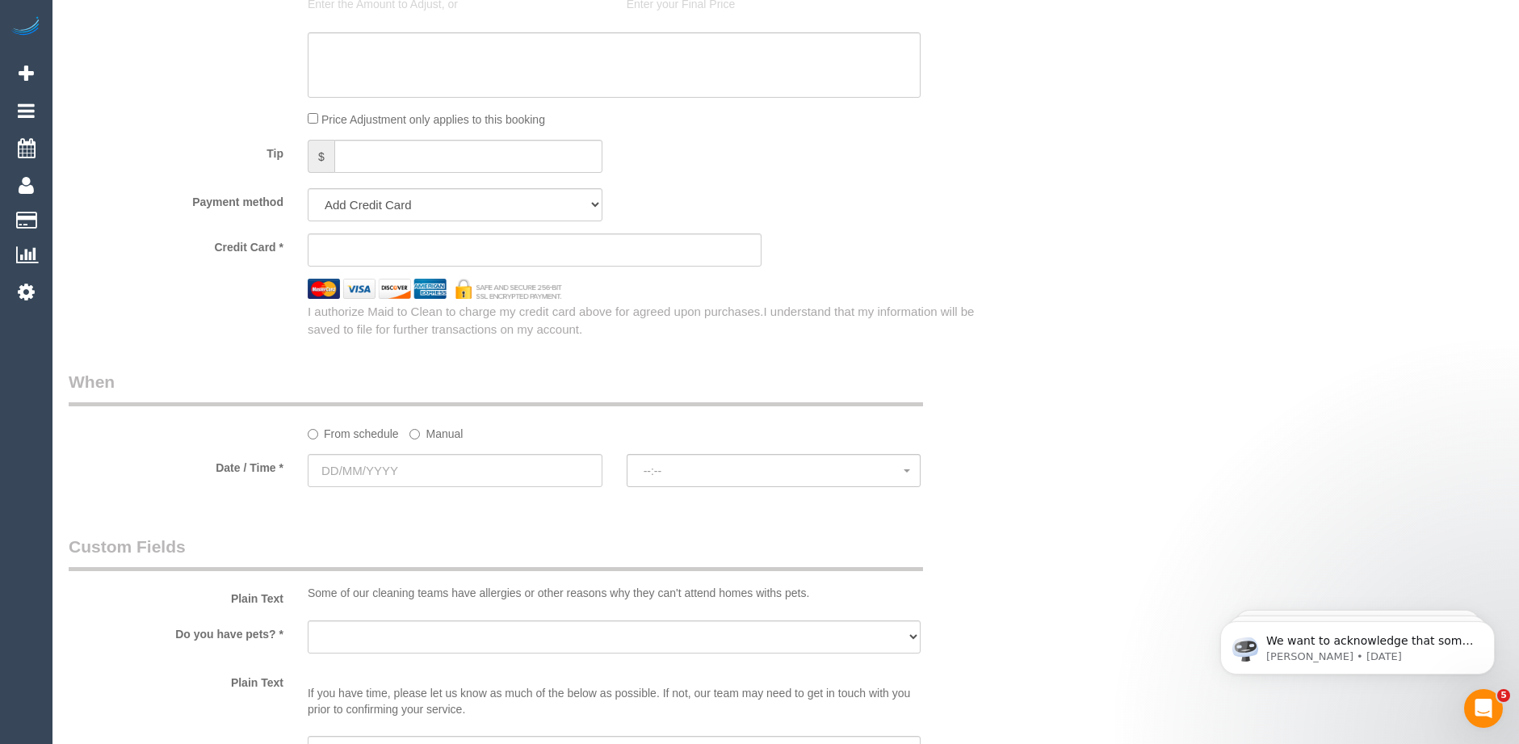
type input "-"
click at [437, 467] on input "text" at bounding box center [455, 470] width 295 height 33
select select "64"
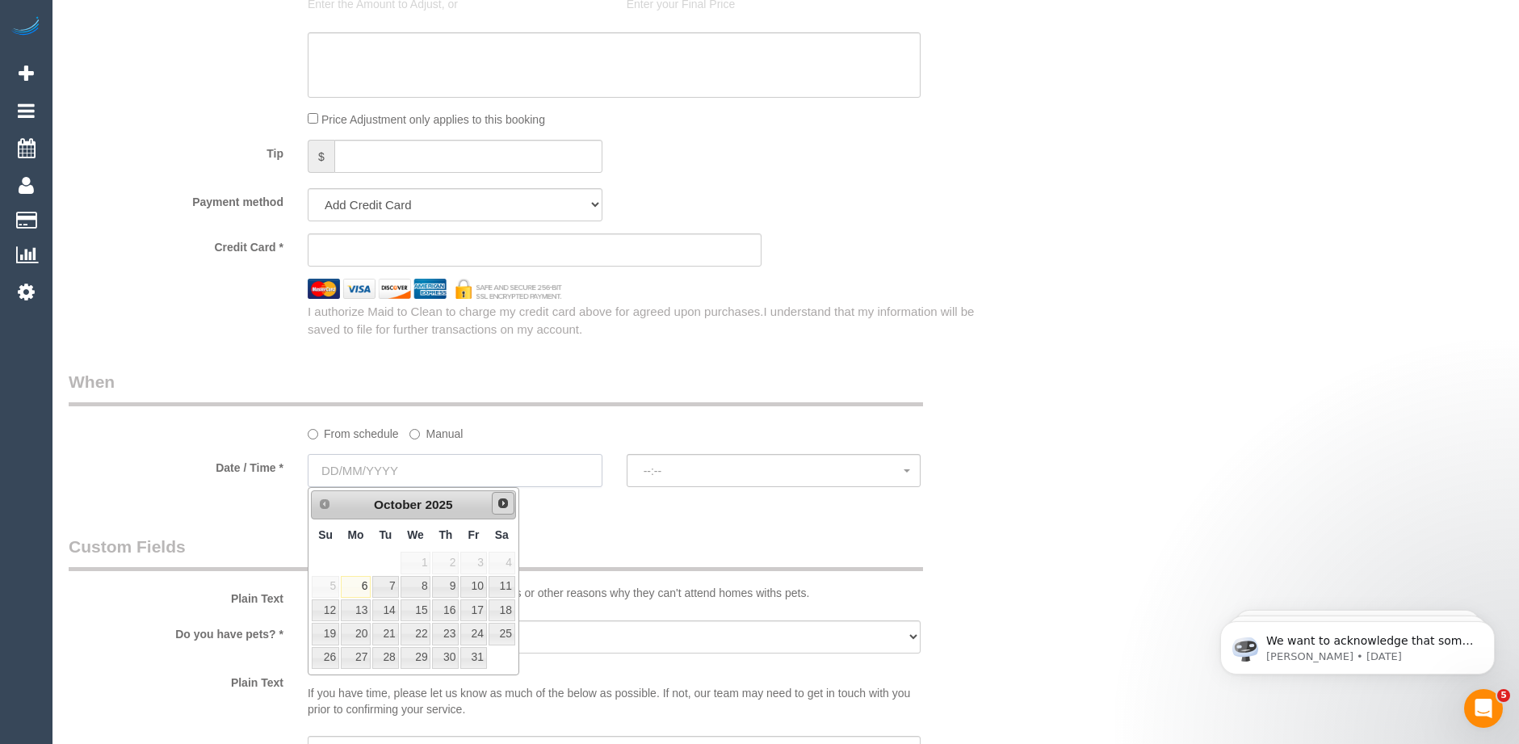
select select "object:2595"
click at [504, 591] on link "11" at bounding box center [502, 587] width 27 height 22
type input "[DATE]"
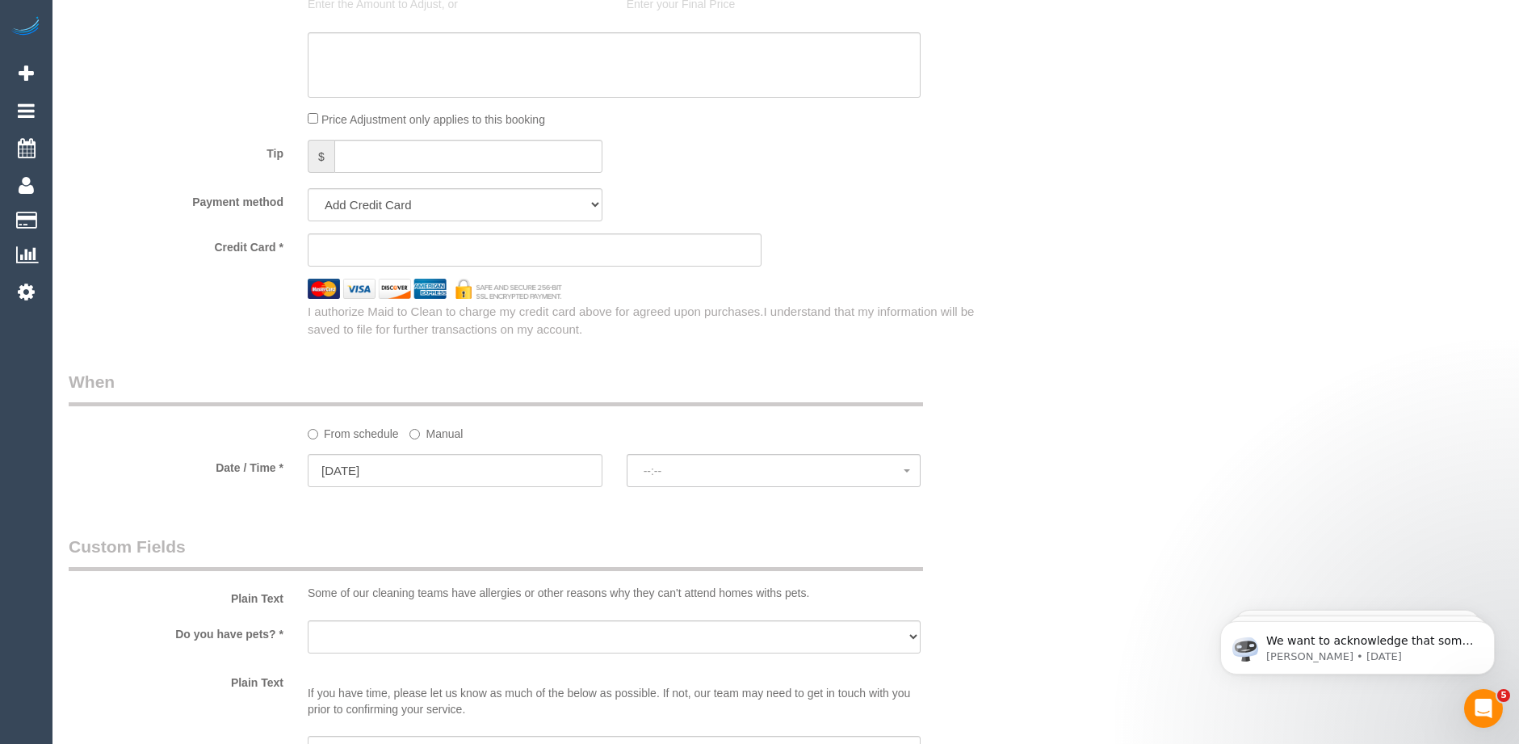
select select "spot1"
click at [436, 465] on input "[DATE]" at bounding box center [455, 470] width 295 height 33
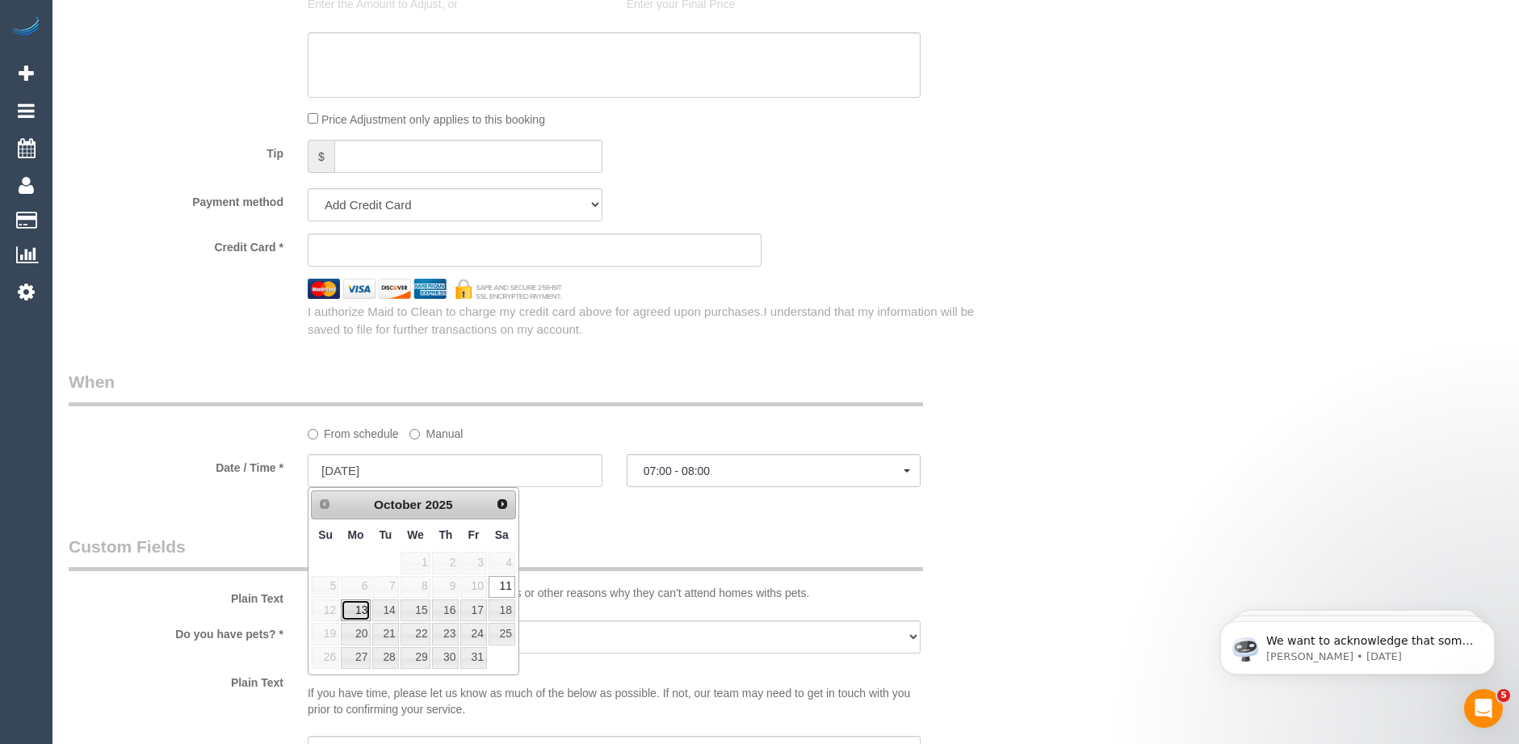
click at [362, 611] on link "13" at bounding box center [356, 610] width 30 height 22
type input "13/10/2025"
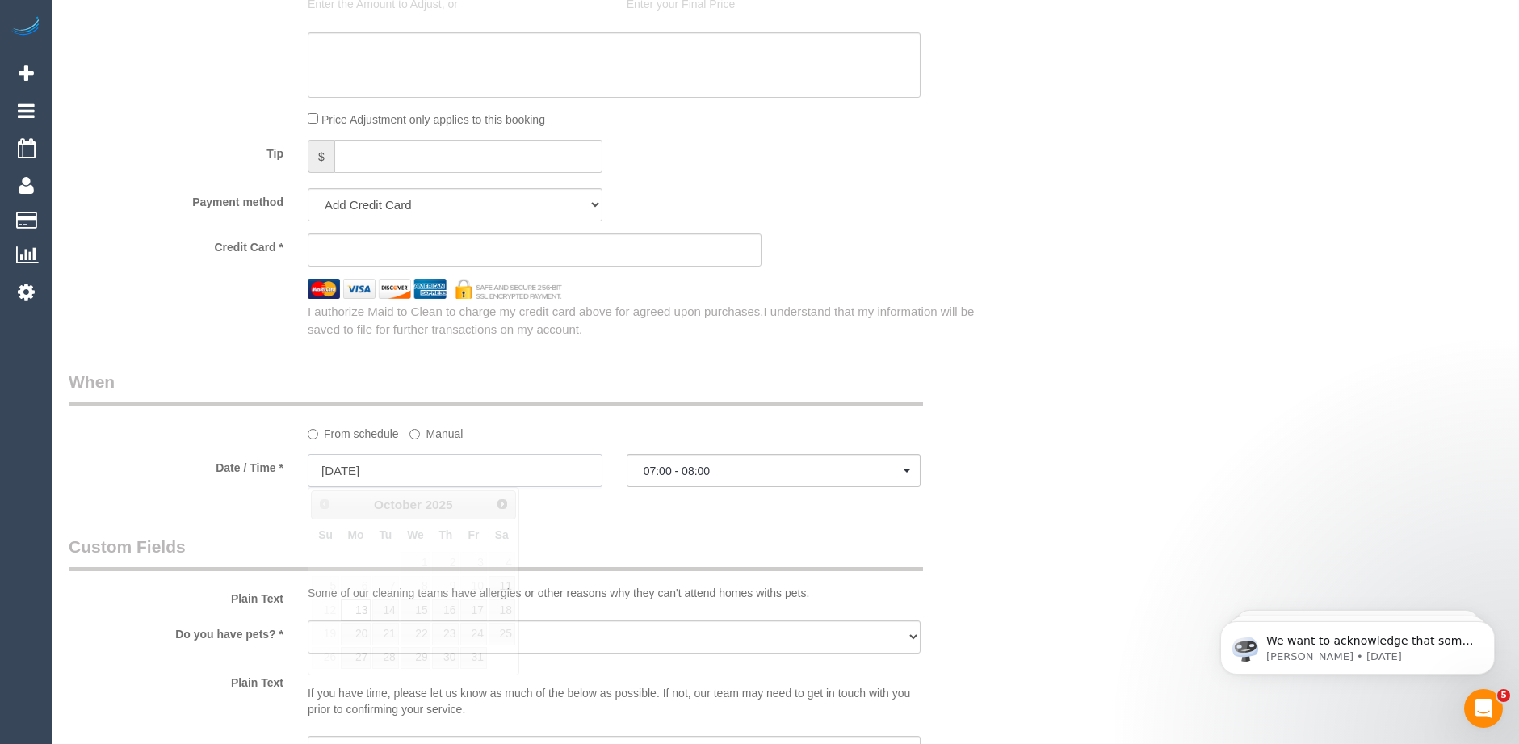
click at [388, 459] on input "13/10/2025" at bounding box center [455, 470] width 295 height 33
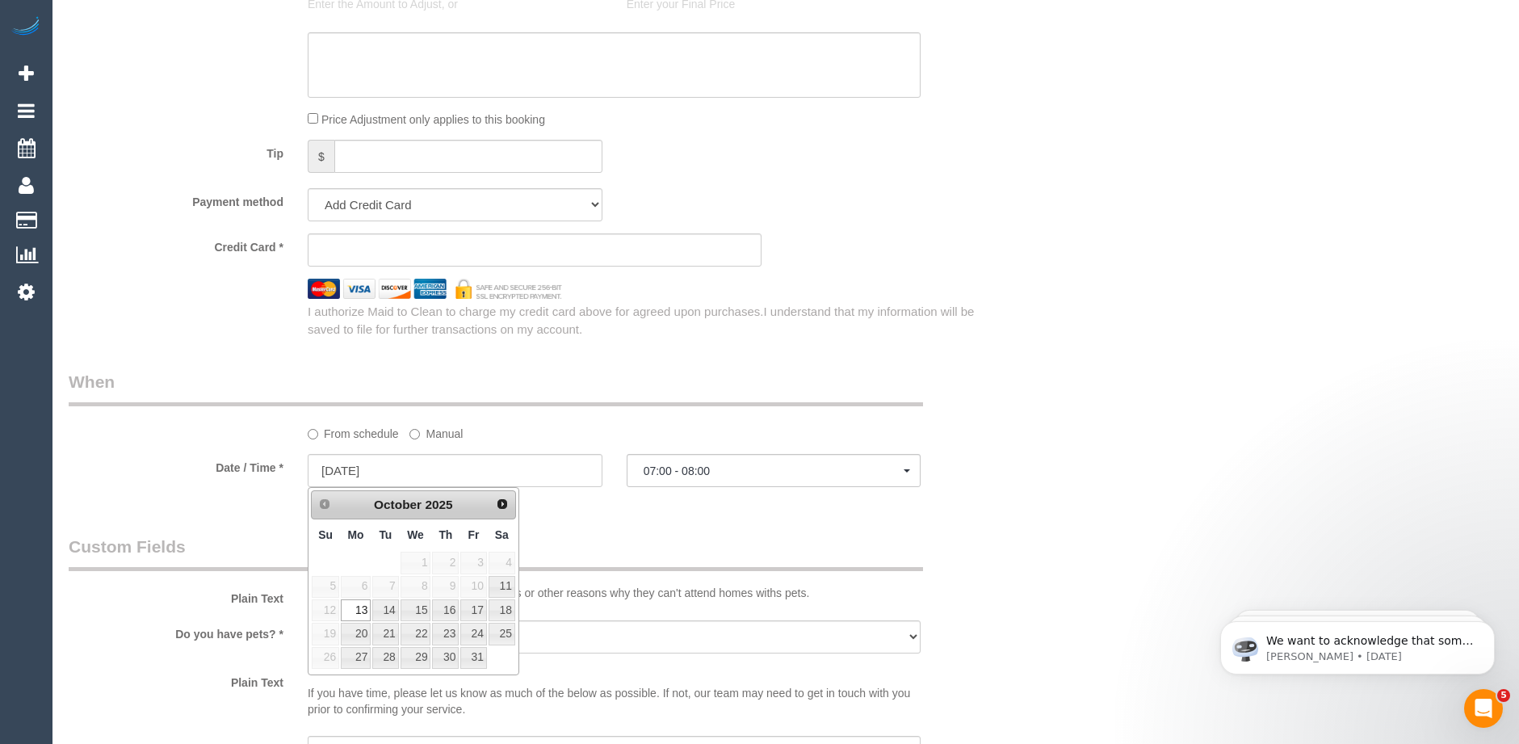
click at [705, 497] on fieldset "When From schedule Manual Date / Time * 13/10/2025 07:00 - 08:00 Sat October 11…" at bounding box center [535, 436] width 932 height 132
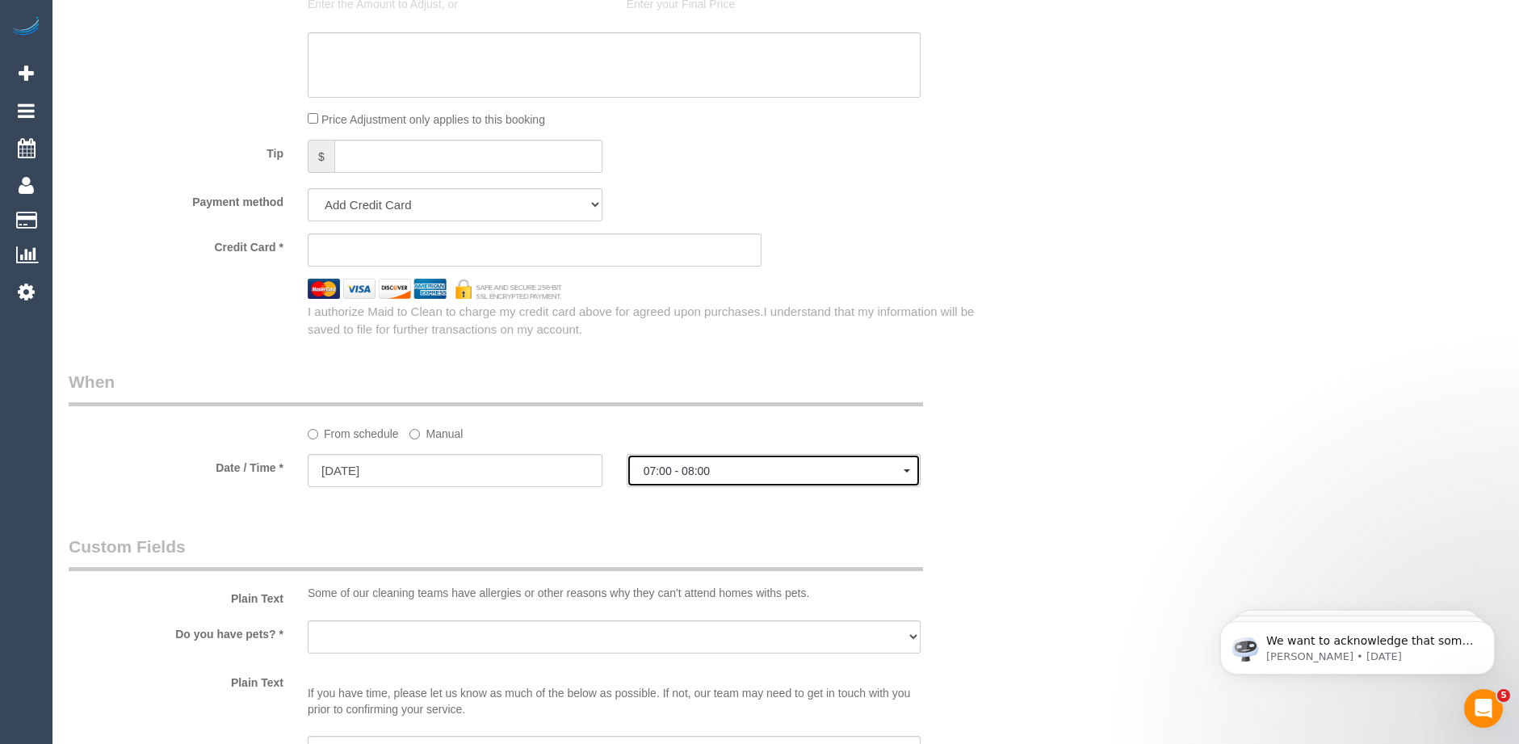
click at [693, 471] on span "07:00 - 08:00" at bounding box center [774, 470] width 261 height 13
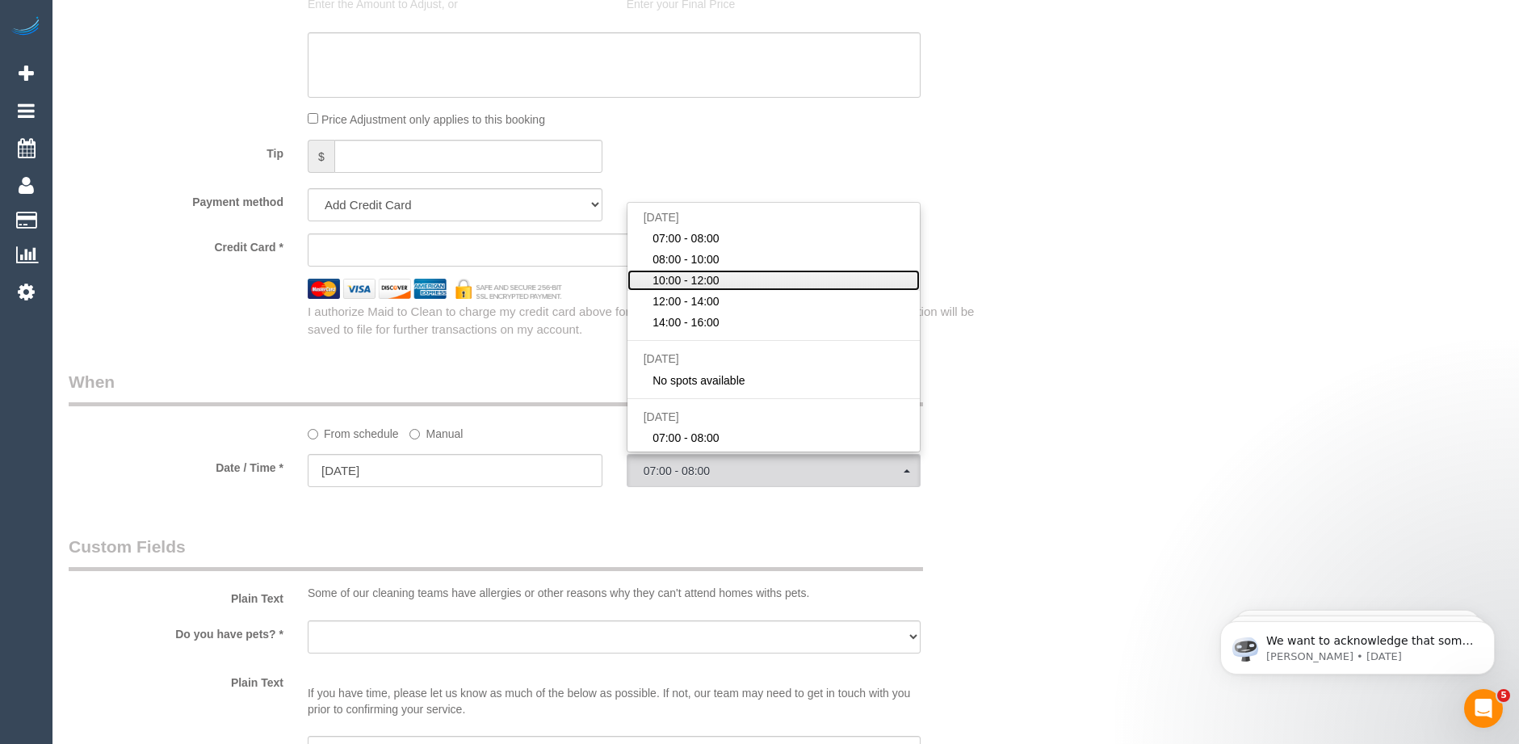
click at [705, 279] on span "10:00 - 12:00" at bounding box center [686, 280] width 67 height 16
select select "spot3"
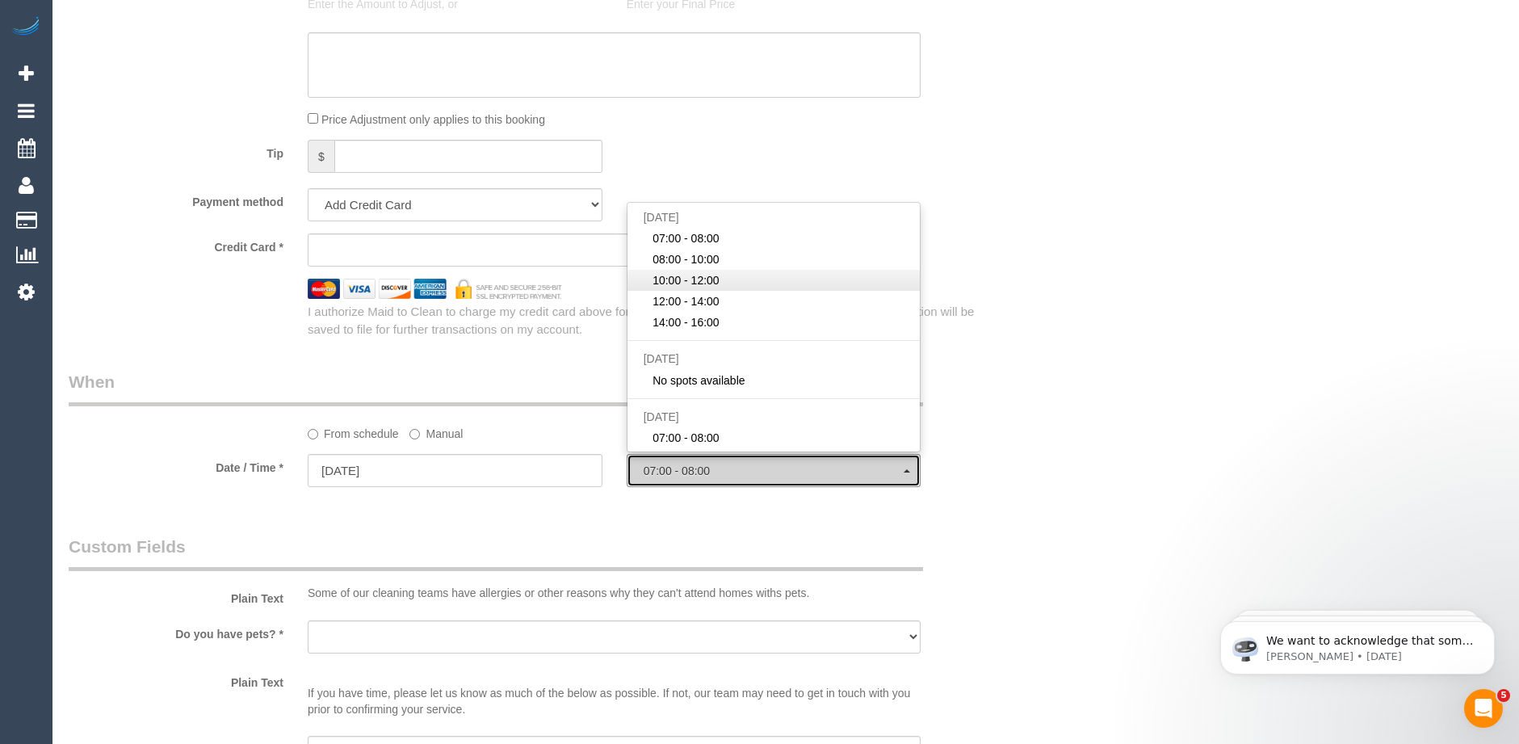
type input "[DATE]"
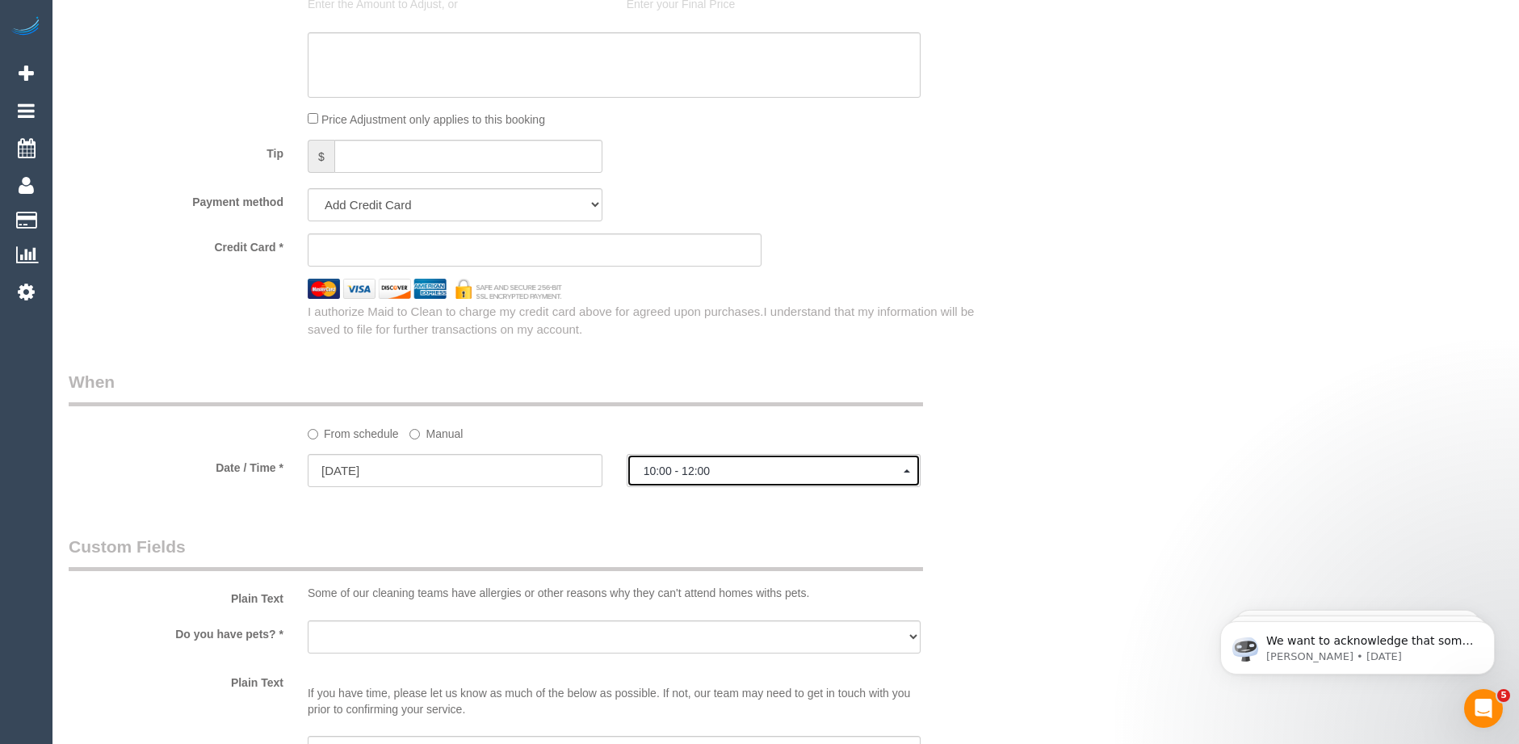
click at [712, 471] on span "10:00 - 12:00" at bounding box center [774, 470] width 261 height 13
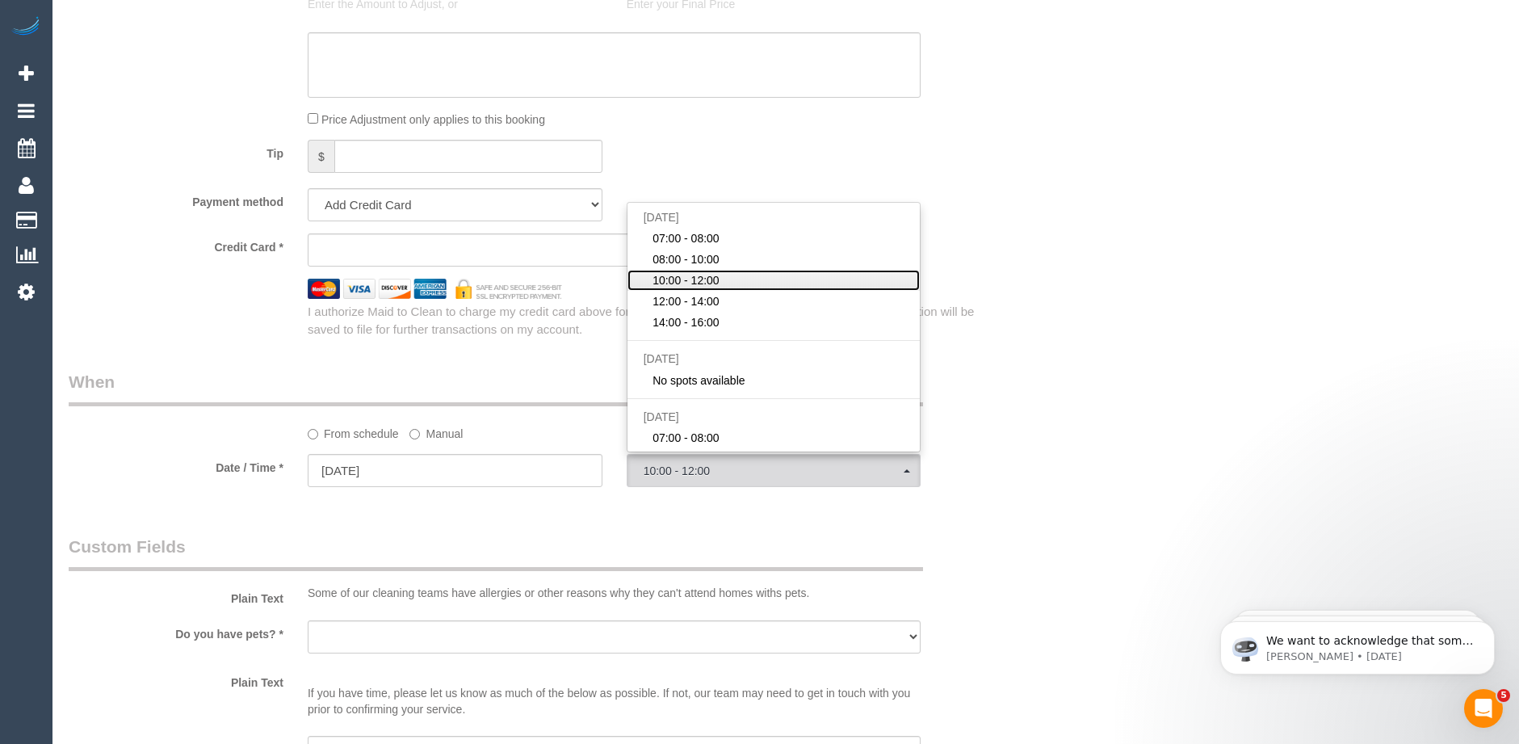
click at [690, 276] on span "10:00 - 12:00" at bounding box center [686, 280] width 67 height 16
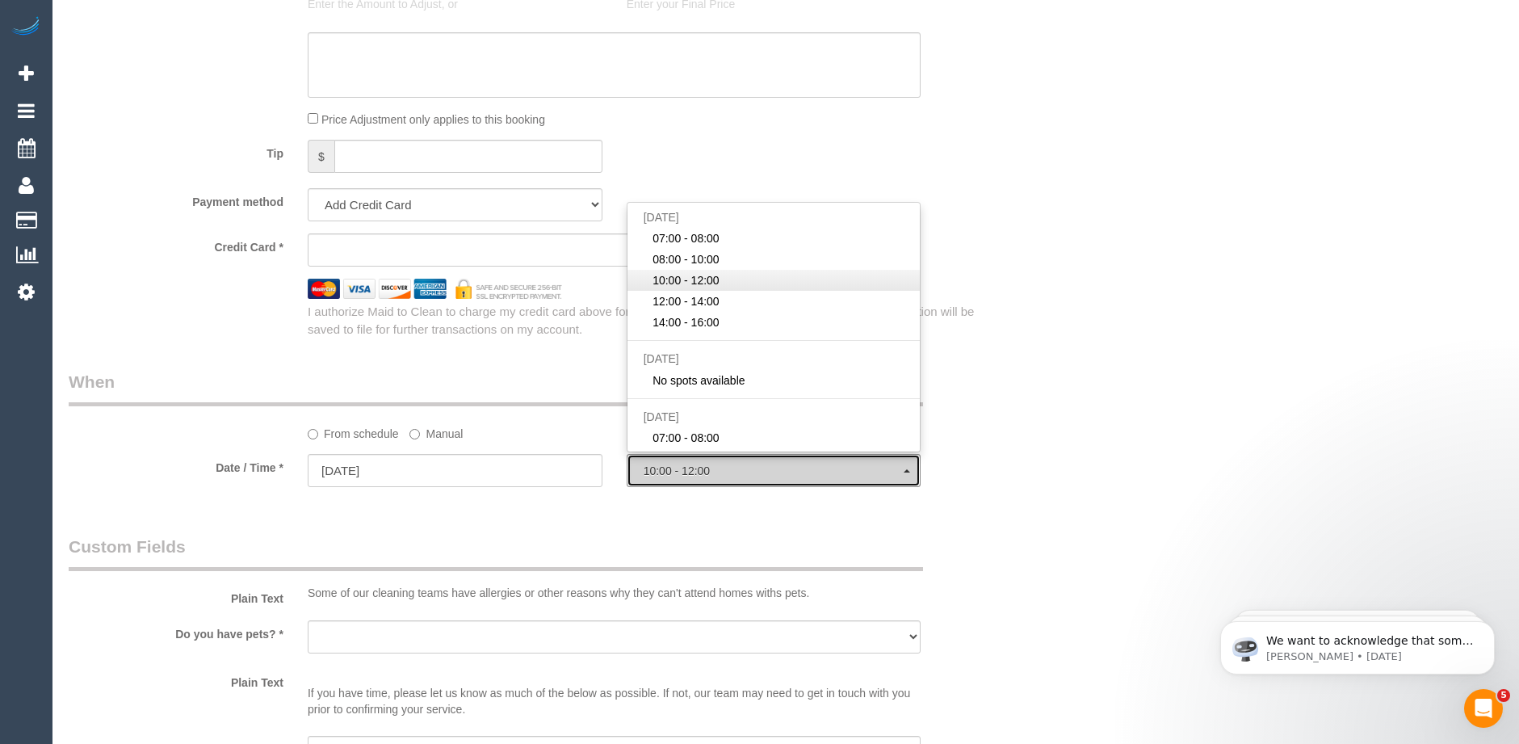
select select "spot3"
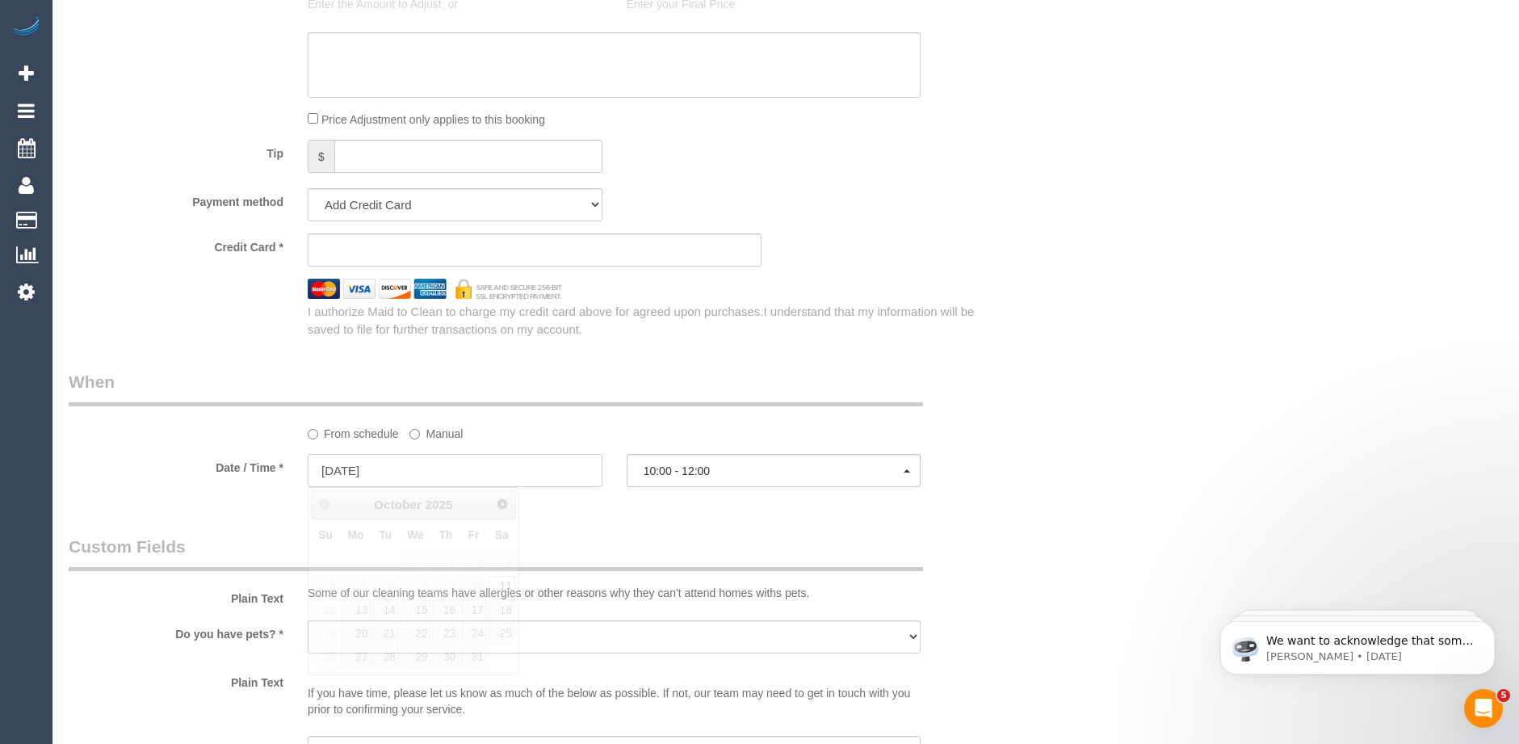
click at [409, 471] on input "[DATE]" at bounding box center [455, 470] width 295 height 33
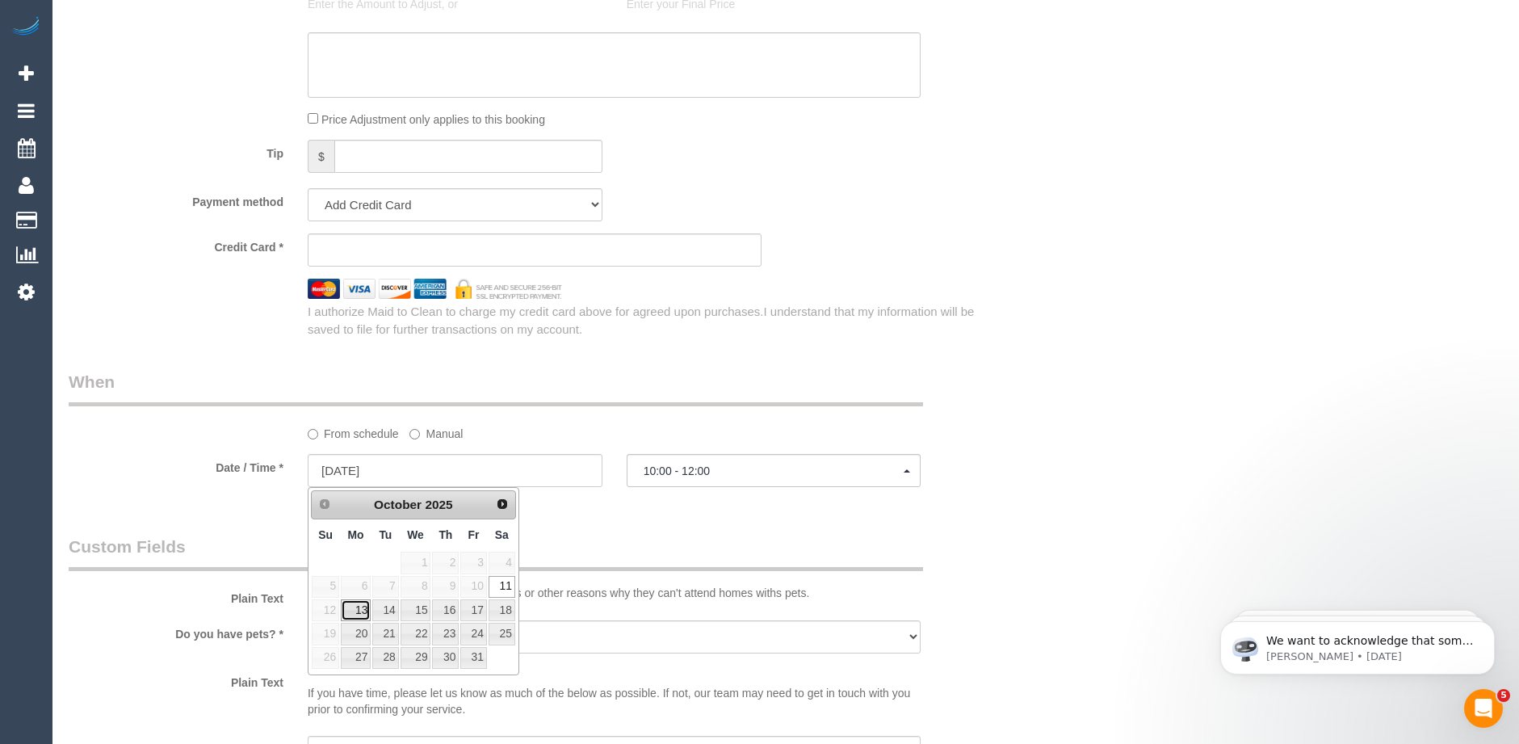
click at [356, 610] on link "13" at bounding box center [356, 610] width 30 height 22
type input "13/10/2025"
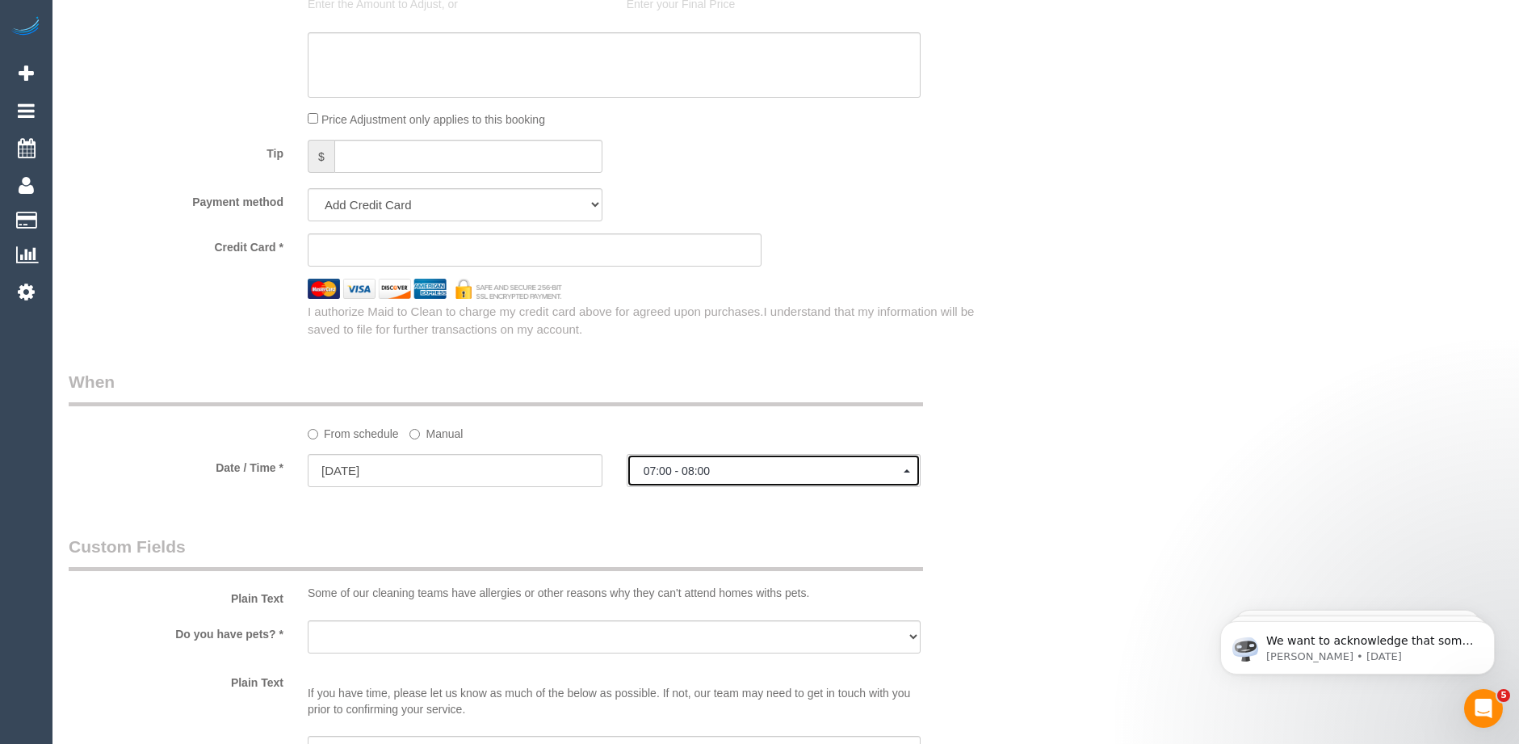
click at [687, 469] on span "07:00 - 08:00" at bounding box center [774, 470] width 261 height 13
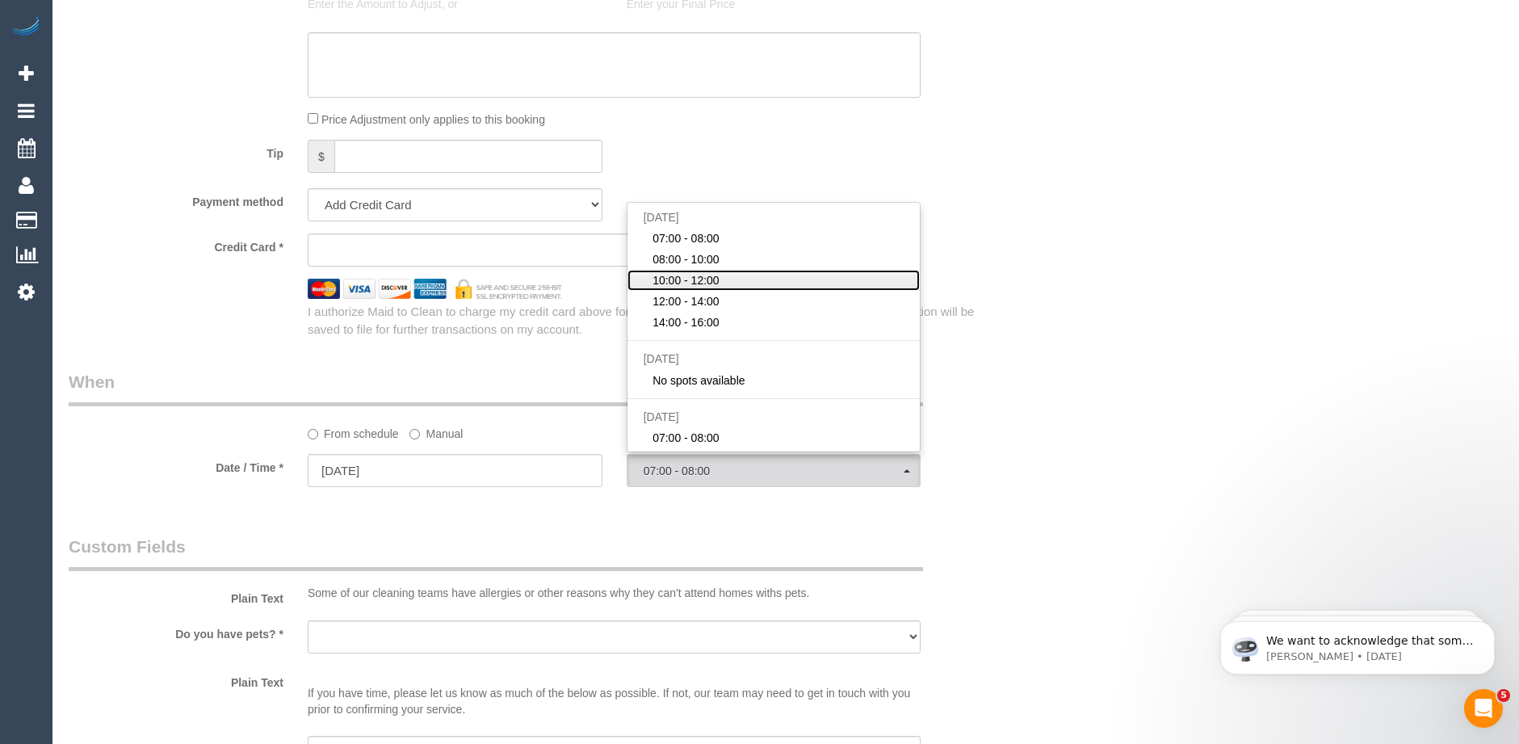
click at [691, 283] on span "10:00 - 12:00" at bounding box center [686, 280] width 67 height 16
select select "spot3"
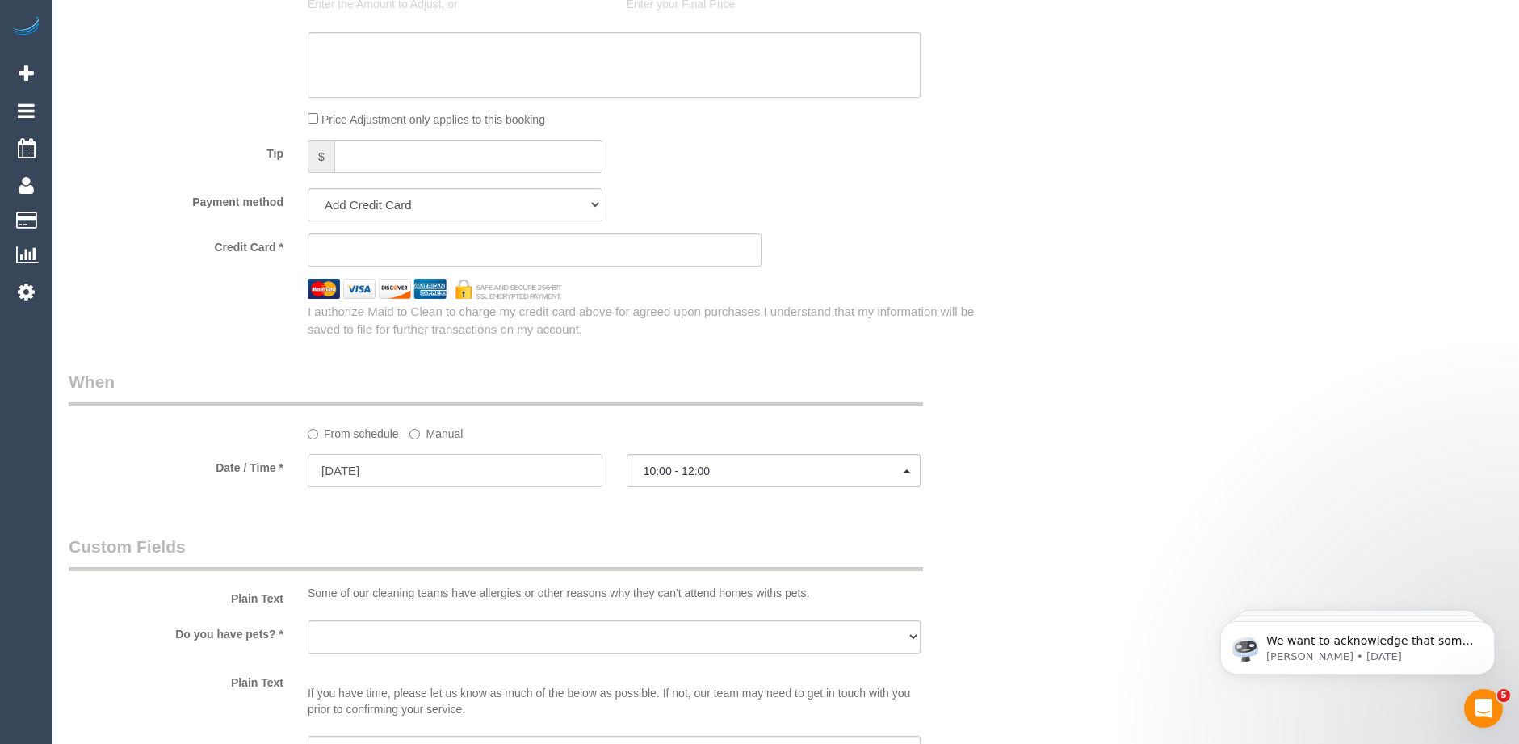
click at [379, 468] on input "[DATE]" at bounding box center [455, 470] width 295 height 33
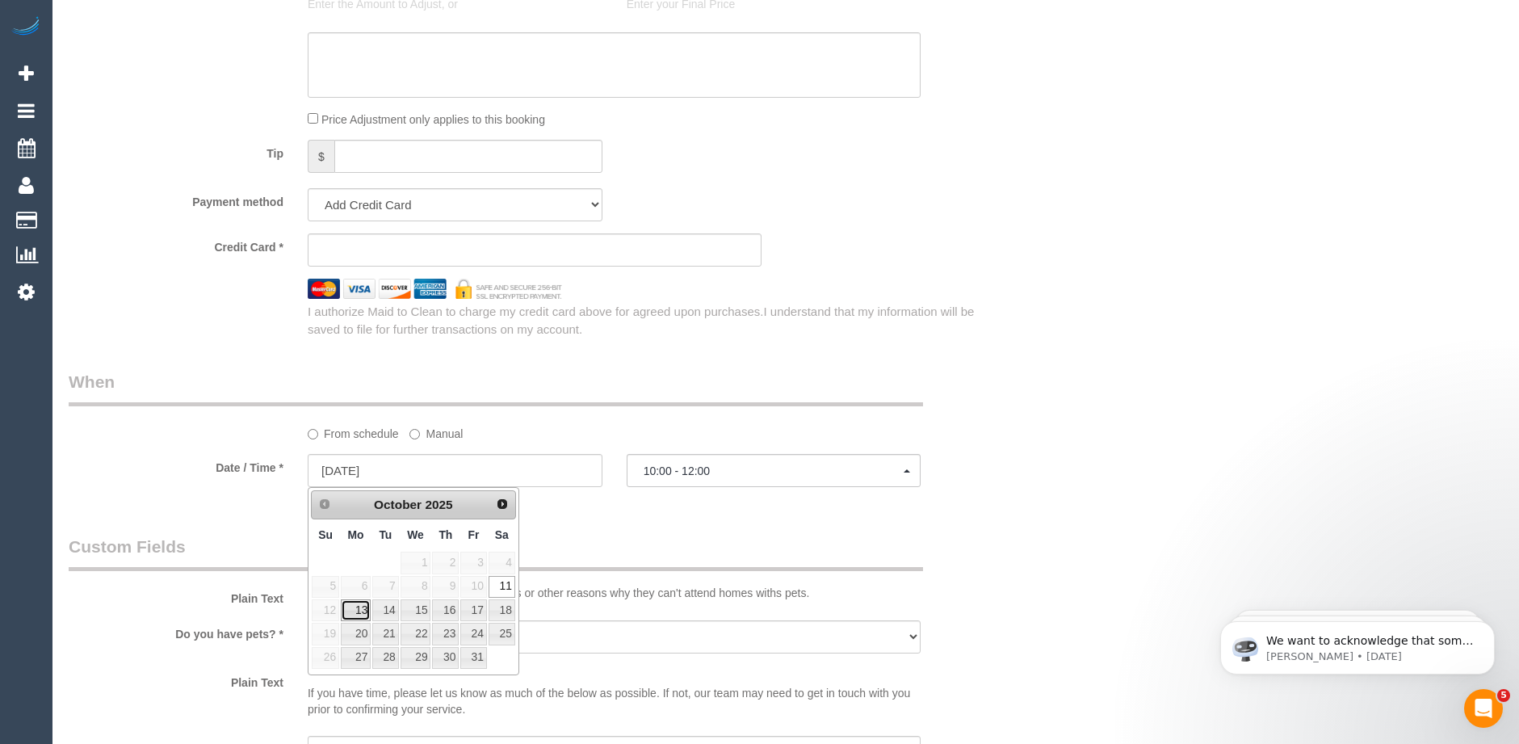
click at [355, 608] on link "13" at bounding box center [356, 610] width 30 height 22
type input "13/10/2025"
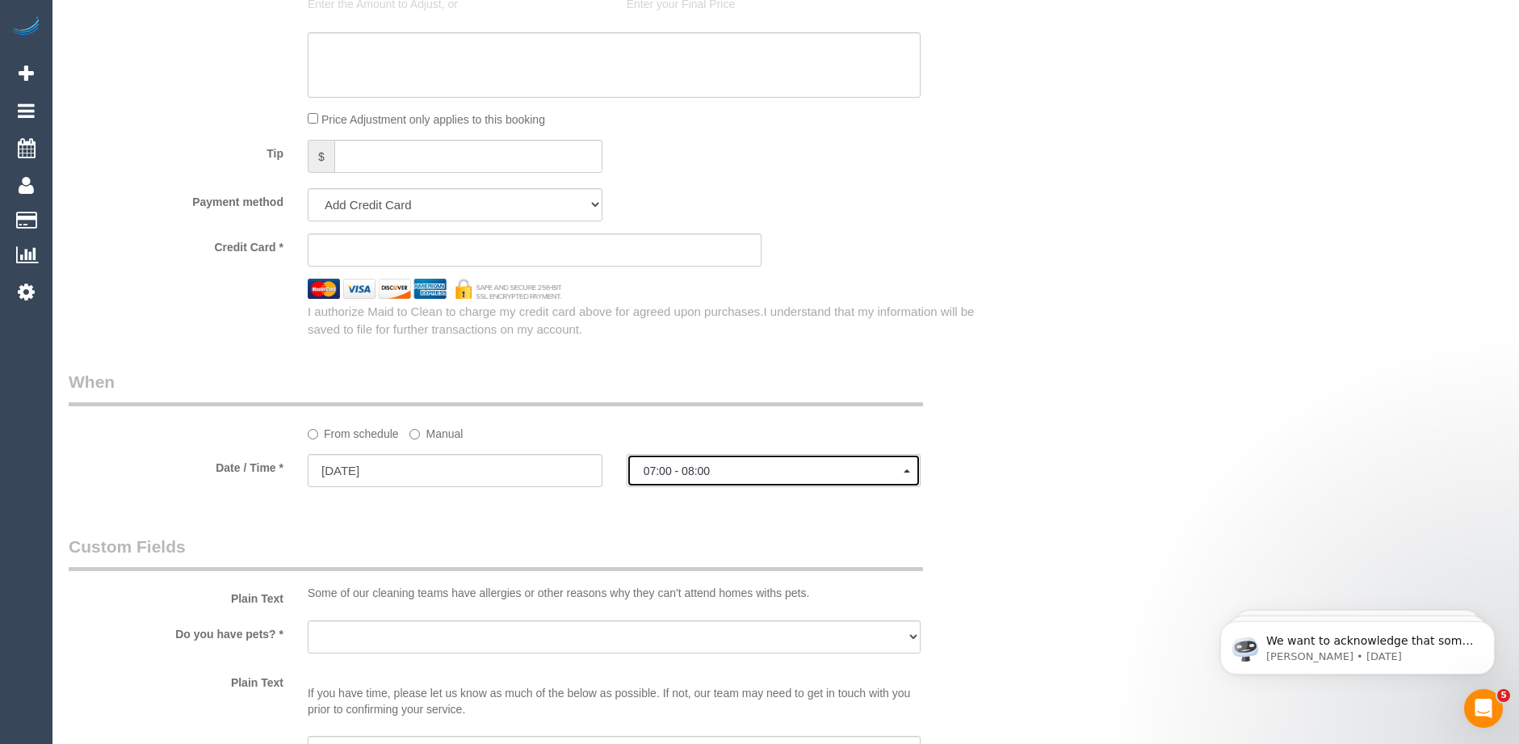
click at [737, 470] on span "07:00 - 08:00" at bounding box center [774, 470] width 261 height 13
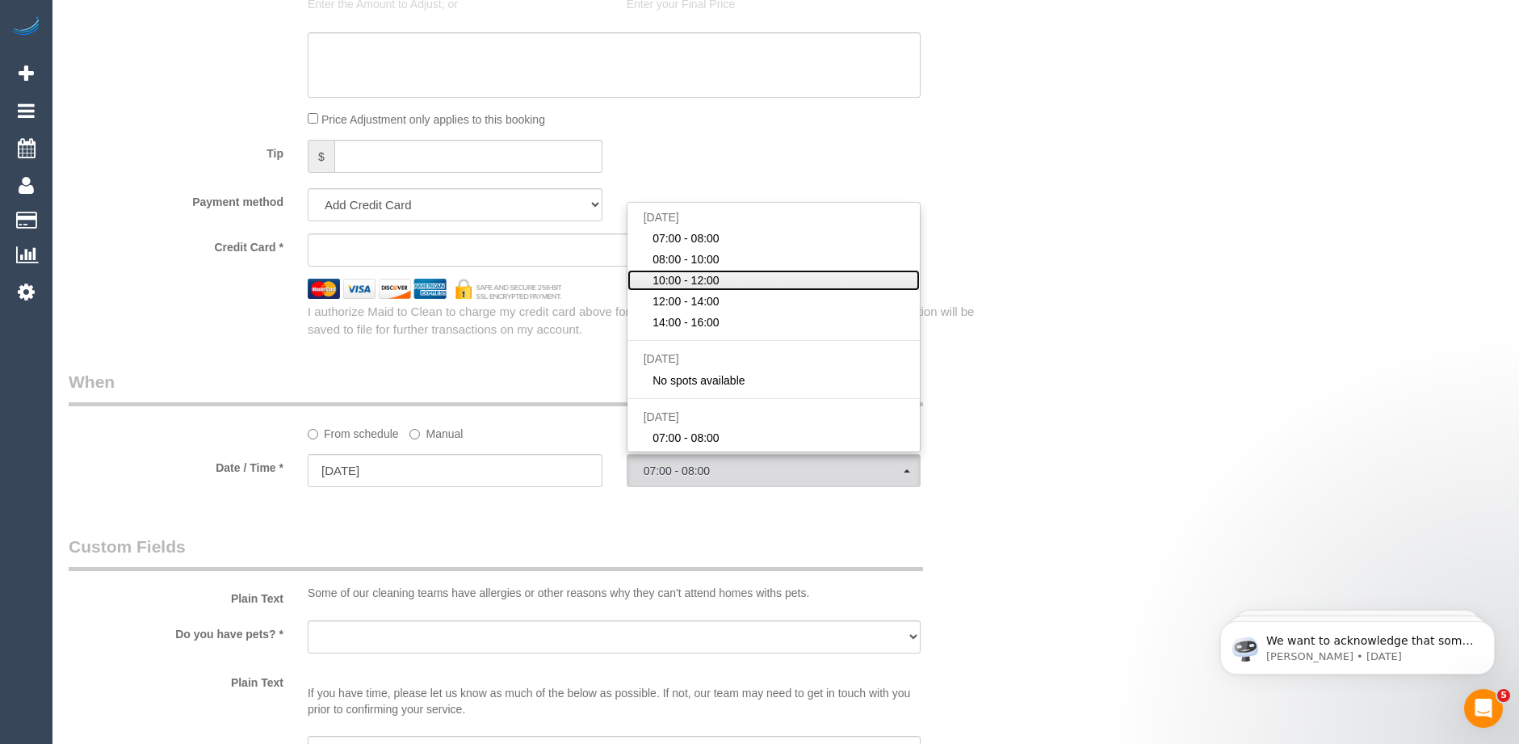
click at [694, 279] on span "10:00 - 12:00" at bounding box center [686, 280] width 67 height 16
select select "spot3"
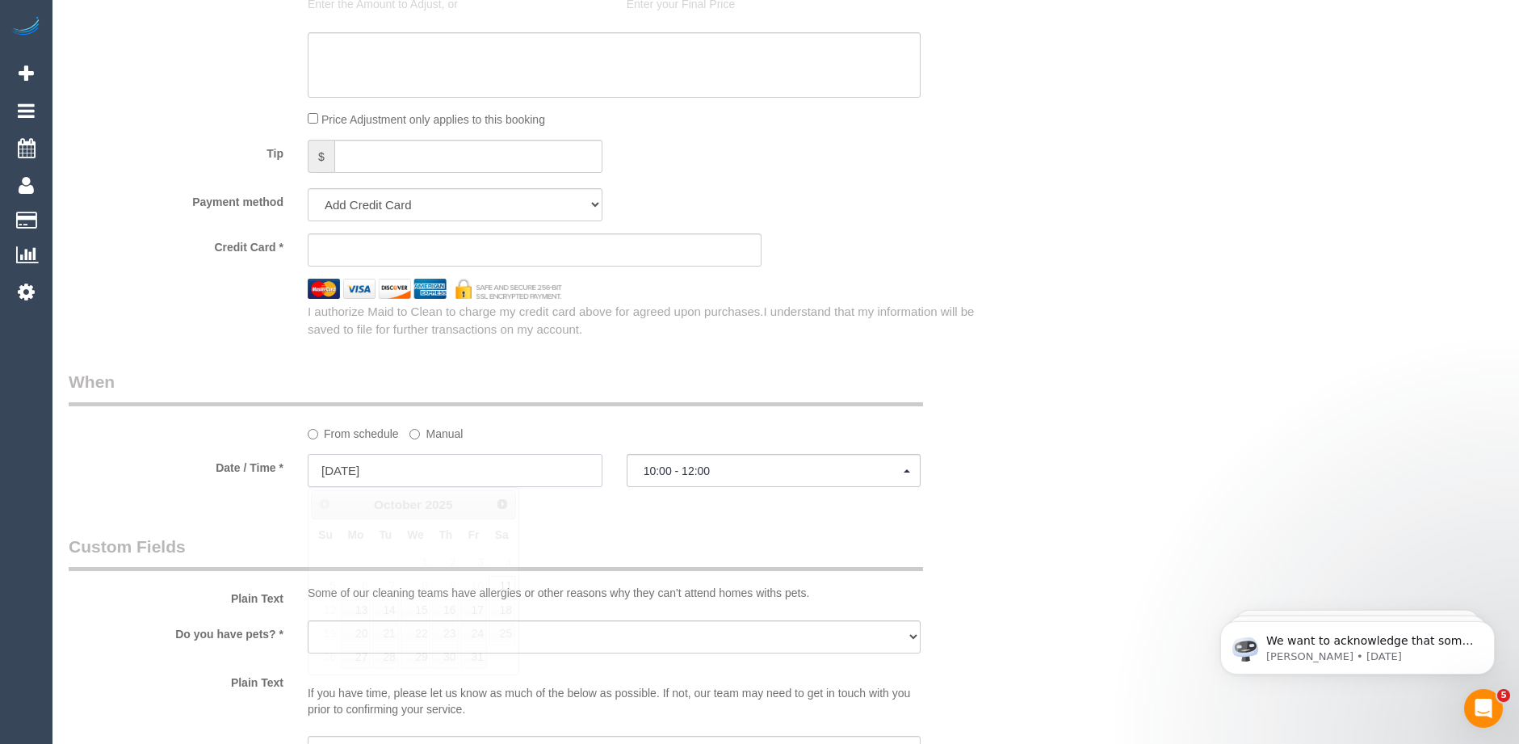
click at [426, 467] on input "11/10/2025" at bounding box center [455, 470] width 295 height 33
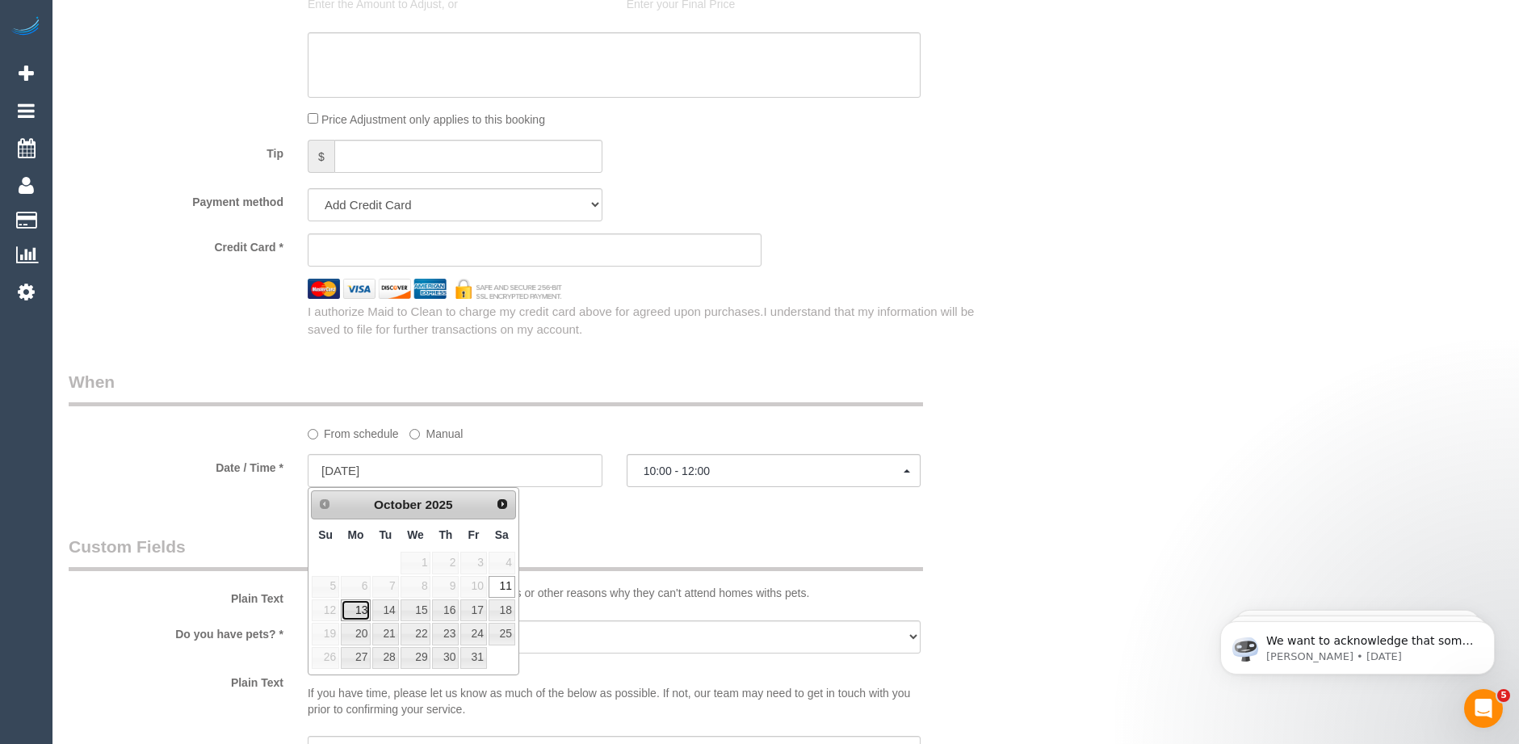
click at [362, 613] on link "13" at bounding box center [356, 610] width 30 height 22
type input "13/10/2025"
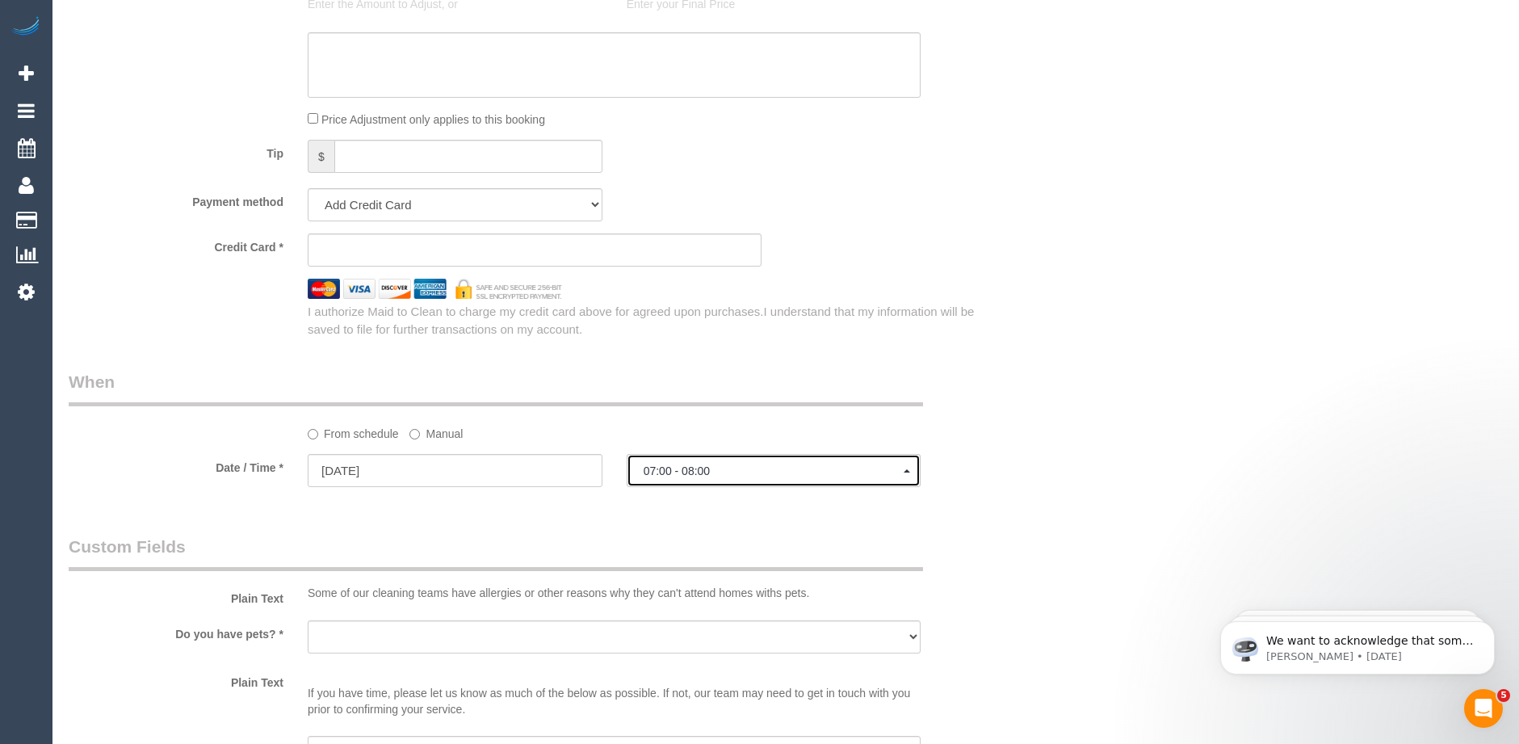
click at [720, 477] on button "07:00 - 08:00" at bounding box center [774, 470] width 295 height 33
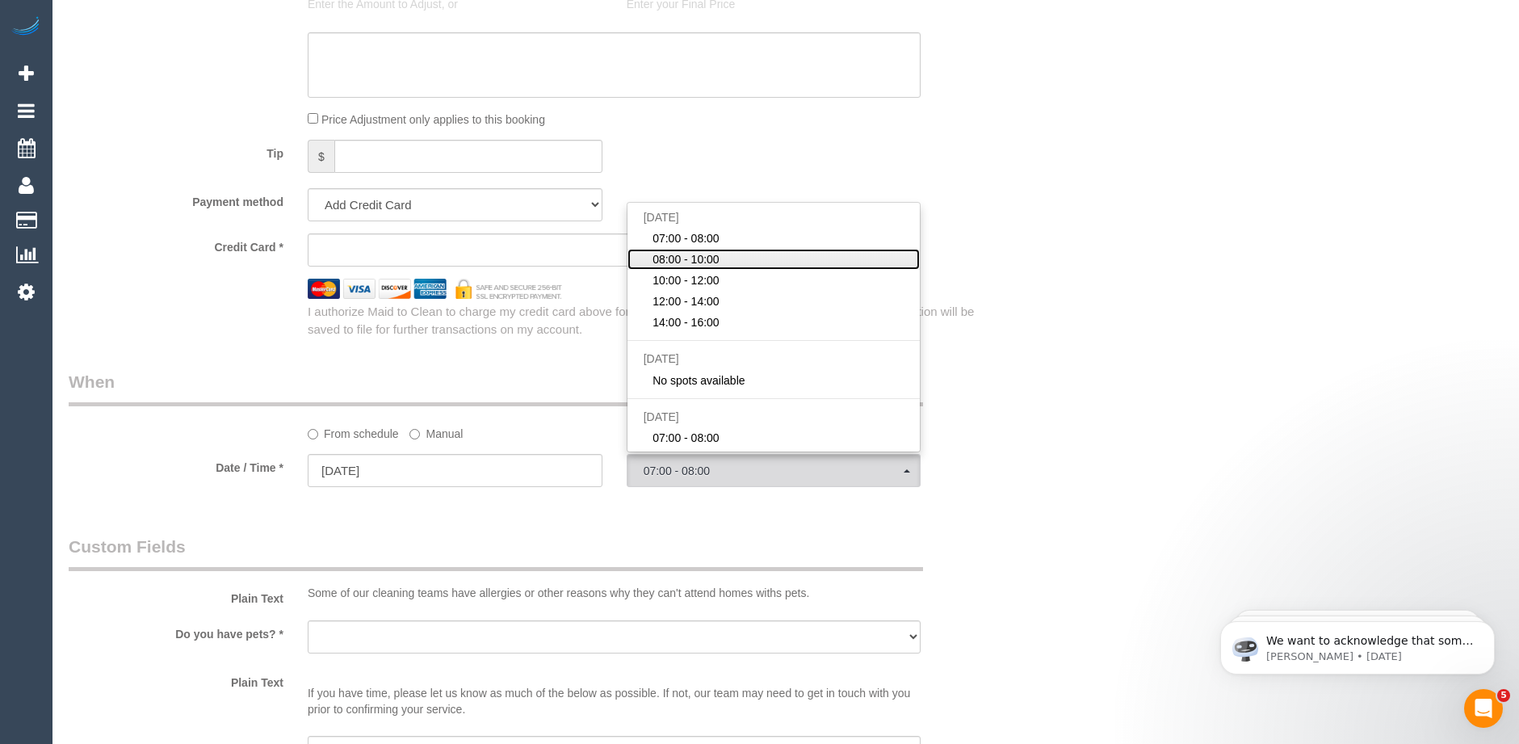
click at [686, 258] on span "08:00 - 10:00" at bounding box center [686, 259] width 67 height 16
select select "spot2"
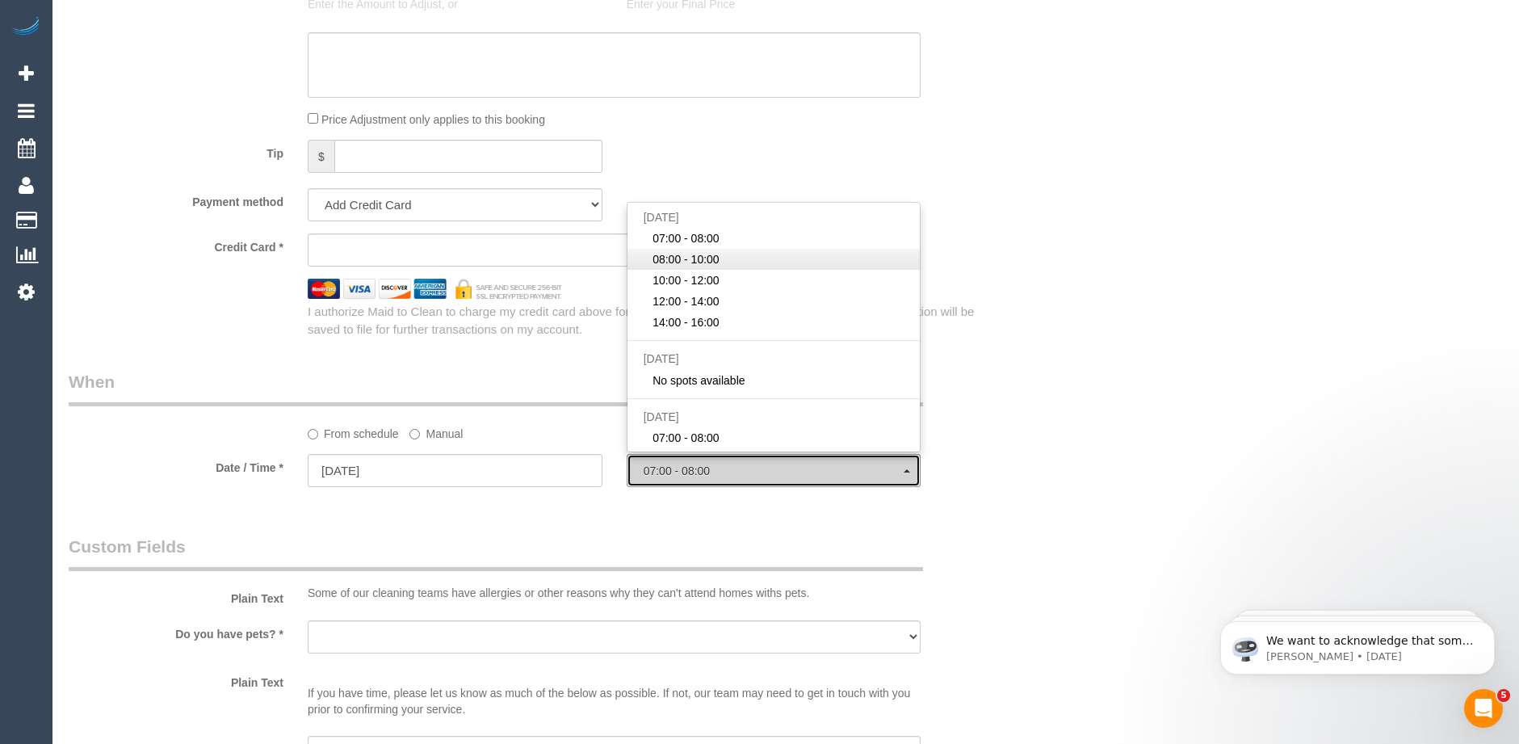
type input "11/10/2025"
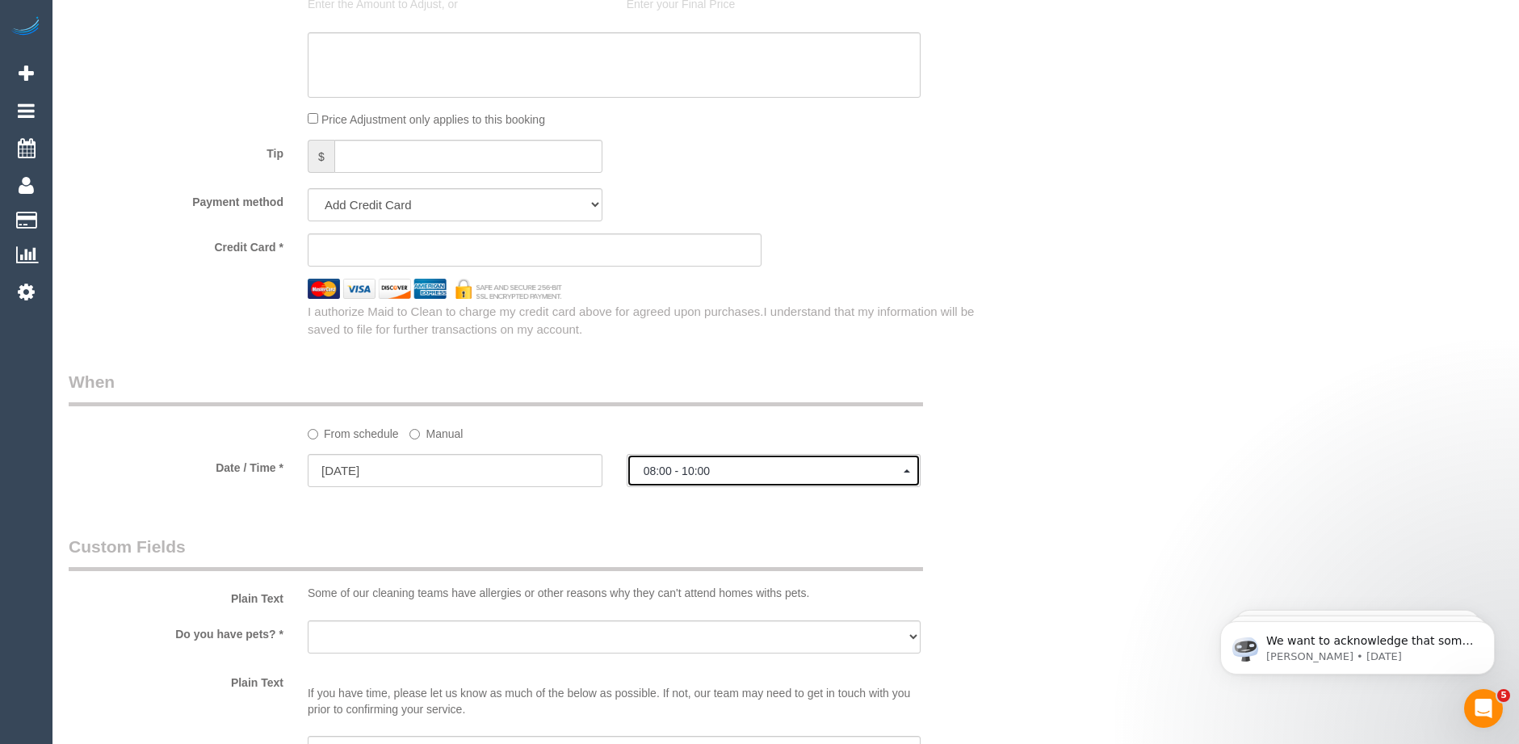
click at [636, 473] on button "08:00 - 10:00" at bounding box center [774, 470] width 295 height 33
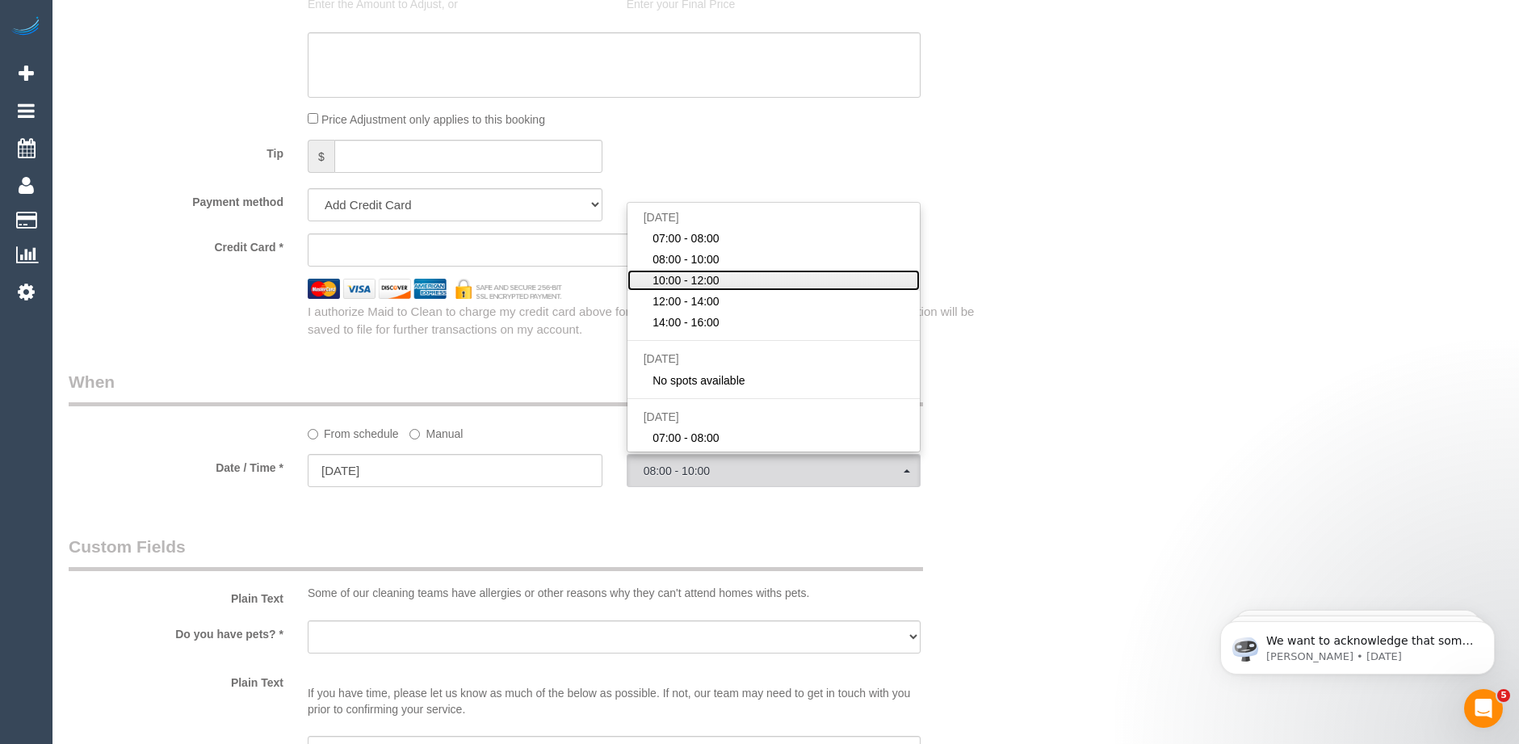
click at [692, 283] on span "10:00 - 12:00" at bounding box center [686, 280] width 67 height 16
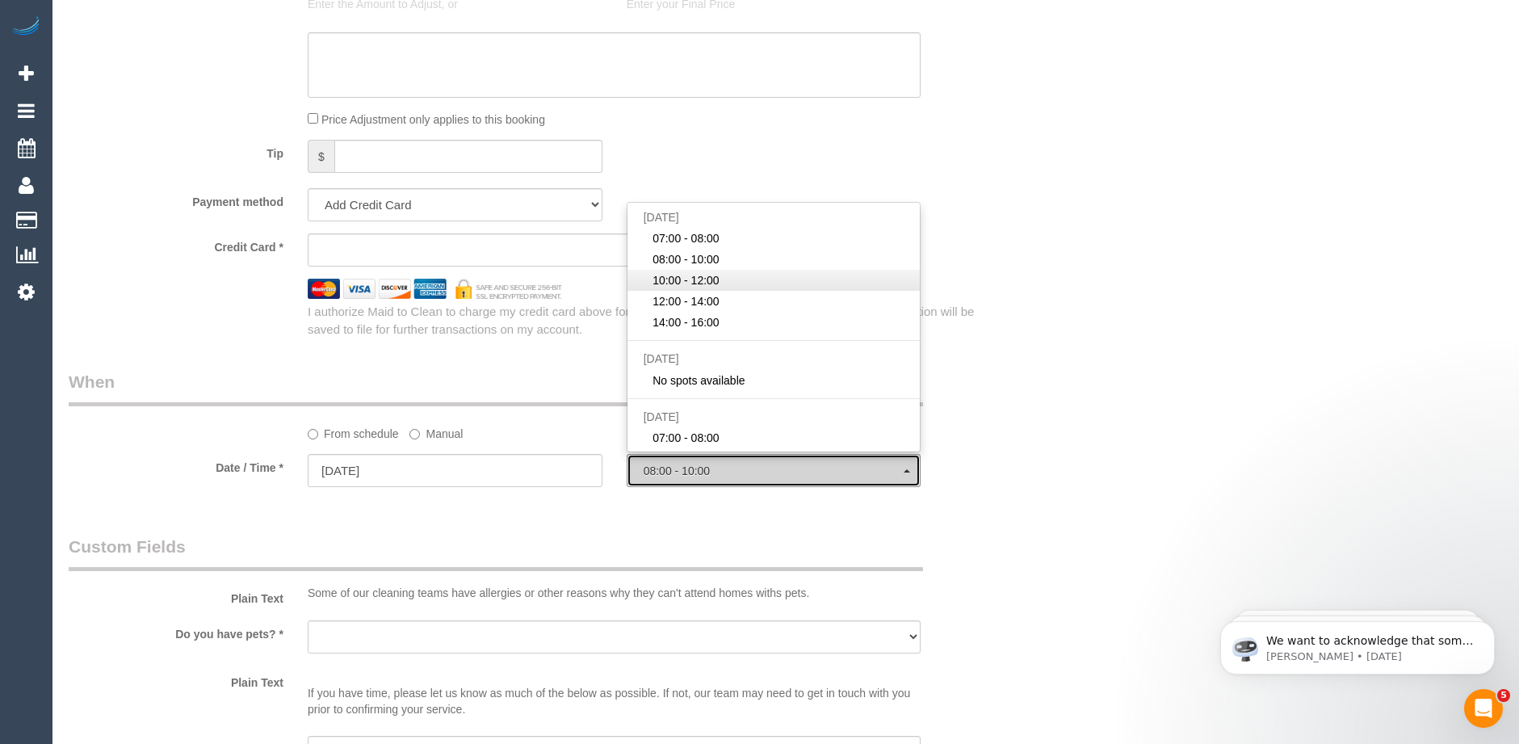
select select "spot3"
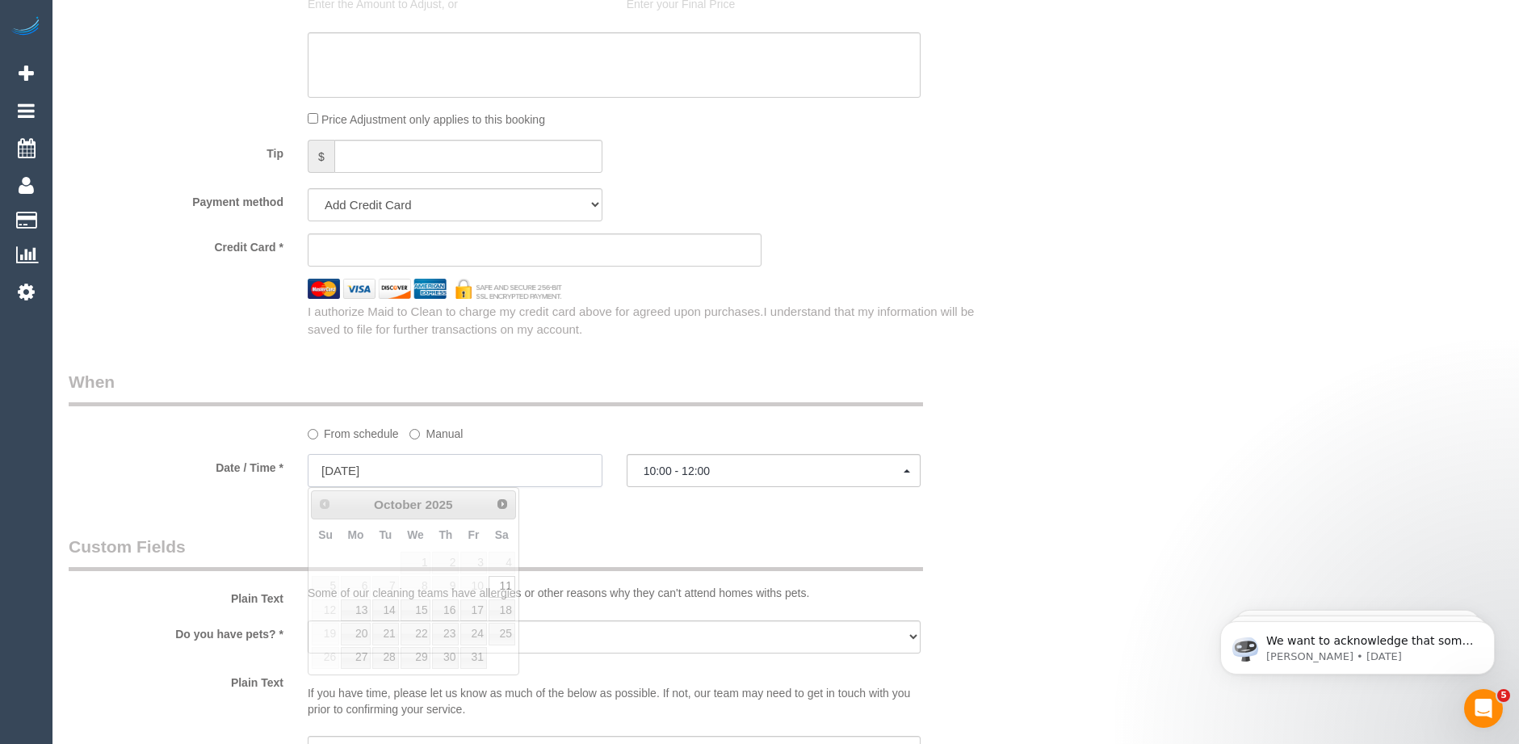
click at [362, 474] on input "11/10/2025" at bounding box center [455, 470] width 295 height 33
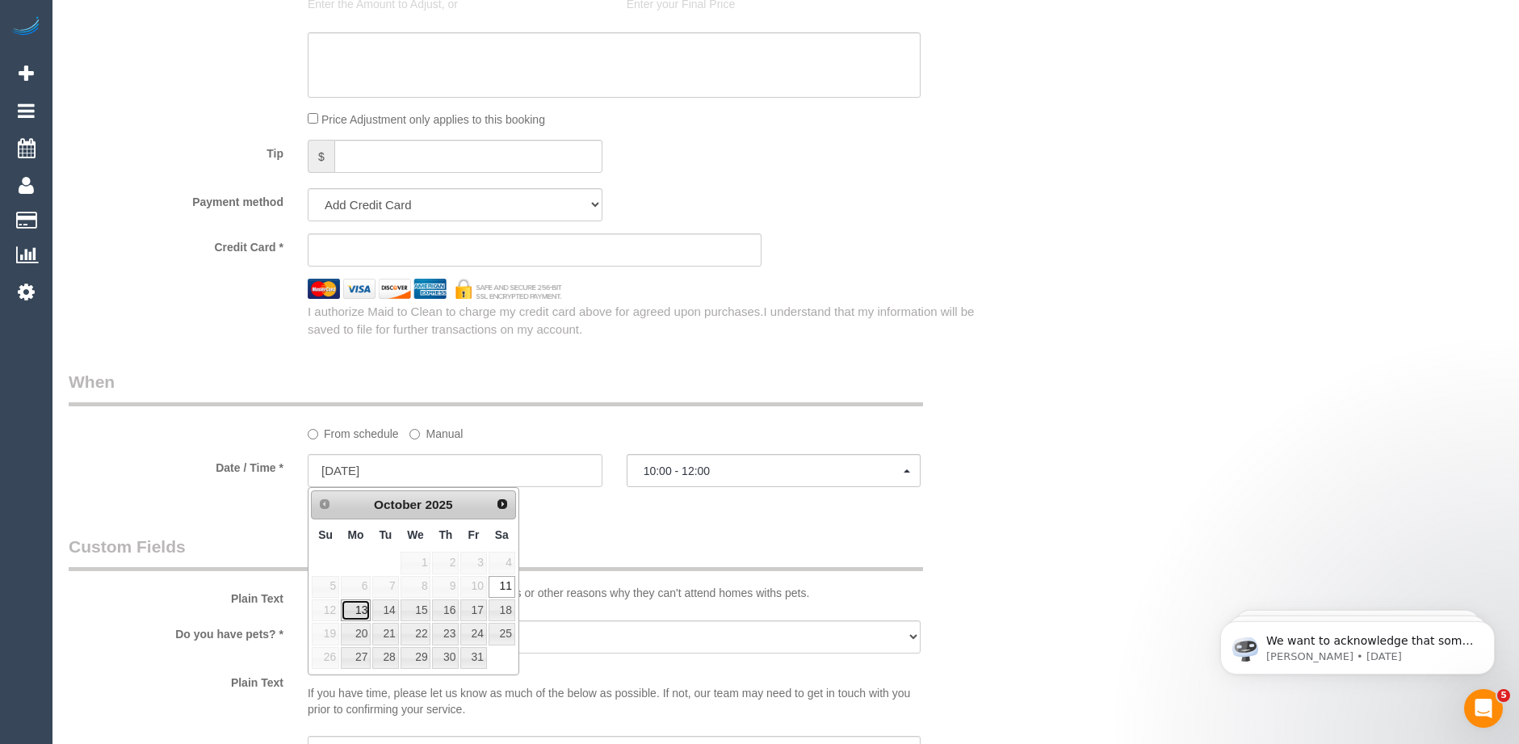
click at [356, 614] on link "13" at bounding box center [356, 610] width 30 height 22
type input "13/10/2025"
select select "spot7"
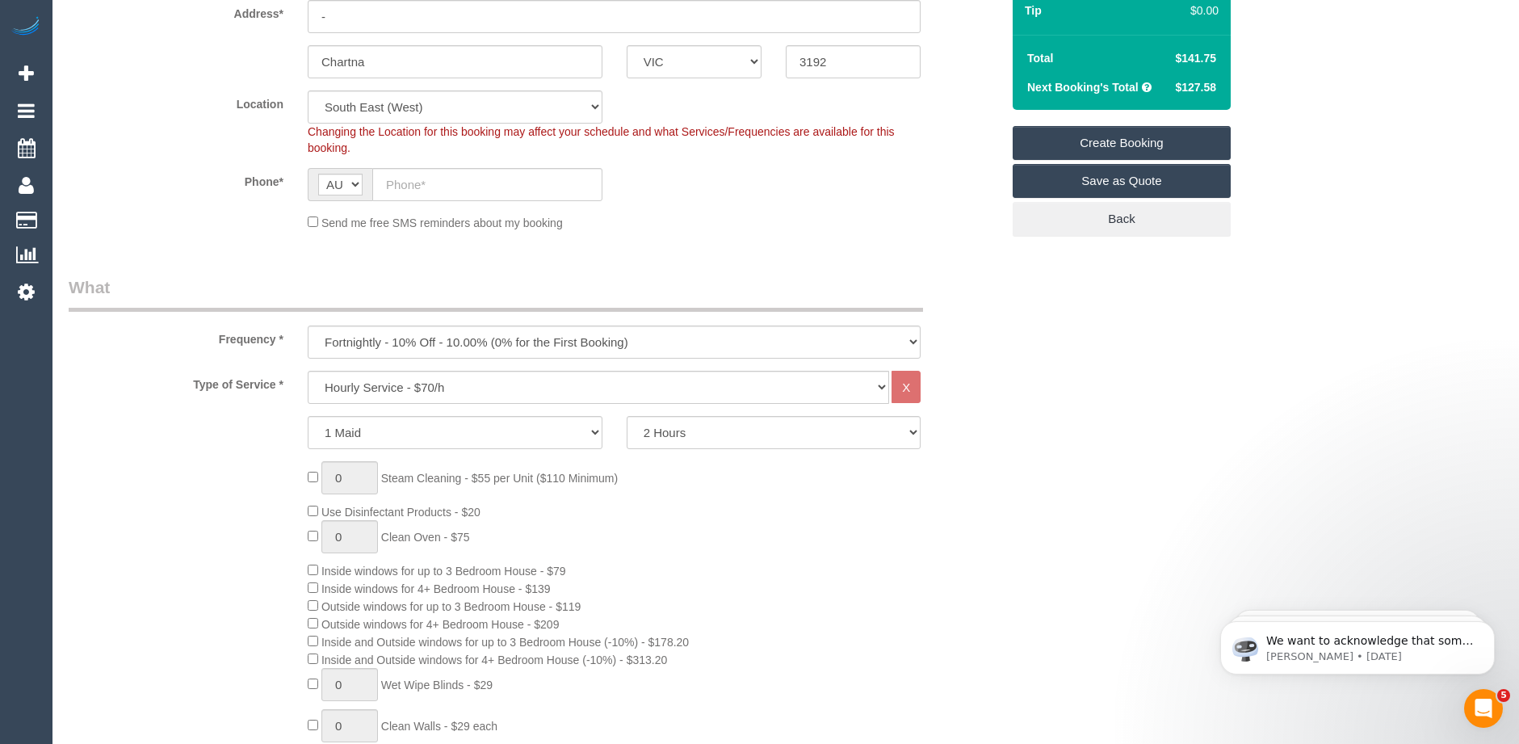
scroll to position [323, 0]
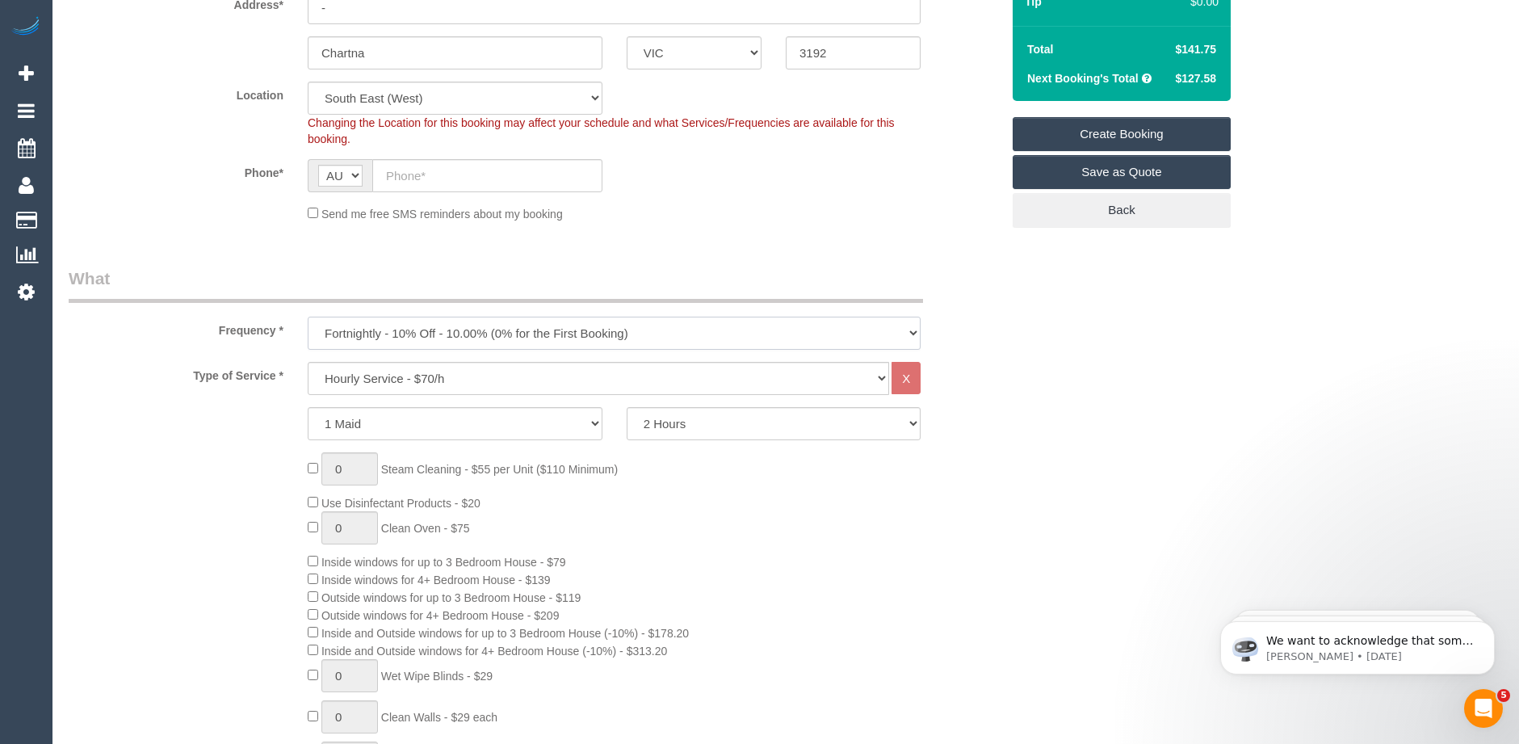
click at [452, 334] on select "One Time Cleaning Weekly - 10% Off - 10.00% (0% for the First Booking) Fortnigh…" at bounding box center [614, 333] width 613 height 33
select select "object:2596"
click at [308, 317] on select "One Time Cleaning Weekly - 10% Off - 10.00% (0% for the First Booking) Fortnigh…" at bounding box center [614, 333] width 613 height 33
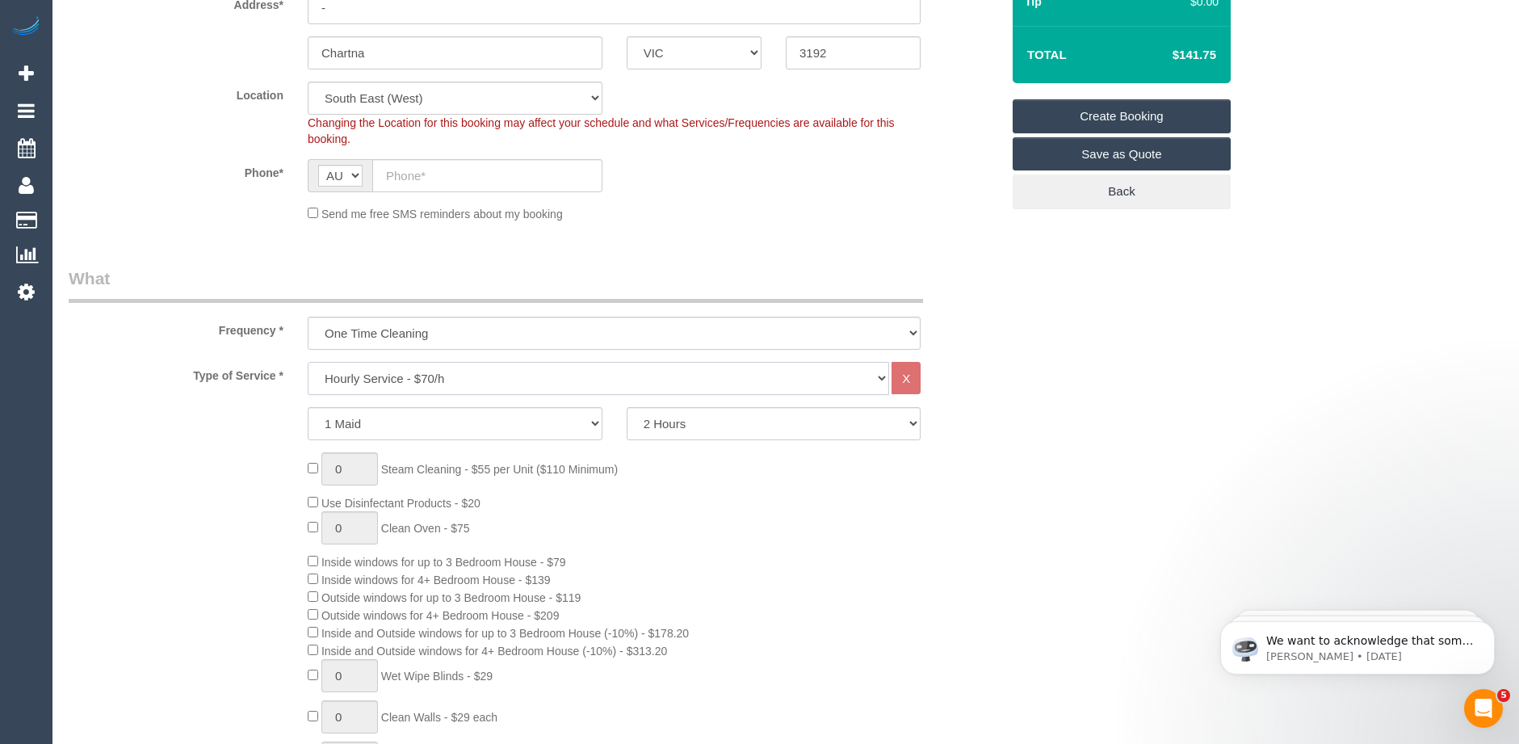
click at [486, 371] on select "Hourly Service - $70/h Hourly Service - $65/h Hourly Service - $60/h Hourly Ser…" at bounding box center [599, 378] width 582 height 33
click at [308, 362] on select "Hourly Service - $70/h Hourly Service - $65/h Hourly Service - $60/h Hourly Ser…" at bounding box center [599, 378] width 582 height 33
click at [737, 427] on select "2 Hours 2.5 Hours 3 Hours 3.5 Hours 4 Hours 4.5 Hours 5 Hours 5.5 Hours 6 Hours…" at bounding box center [774, 423] width 295 height 33
select select "240"
click at [627, 407] on select "2 Hours 2.5 Hours 3 Hours 3.5 Hours 4 Hours 4.5 Hours 5 Hours 5.5 Hours 6 Hours…" at bounding box center [774, 423] width 295 height 33
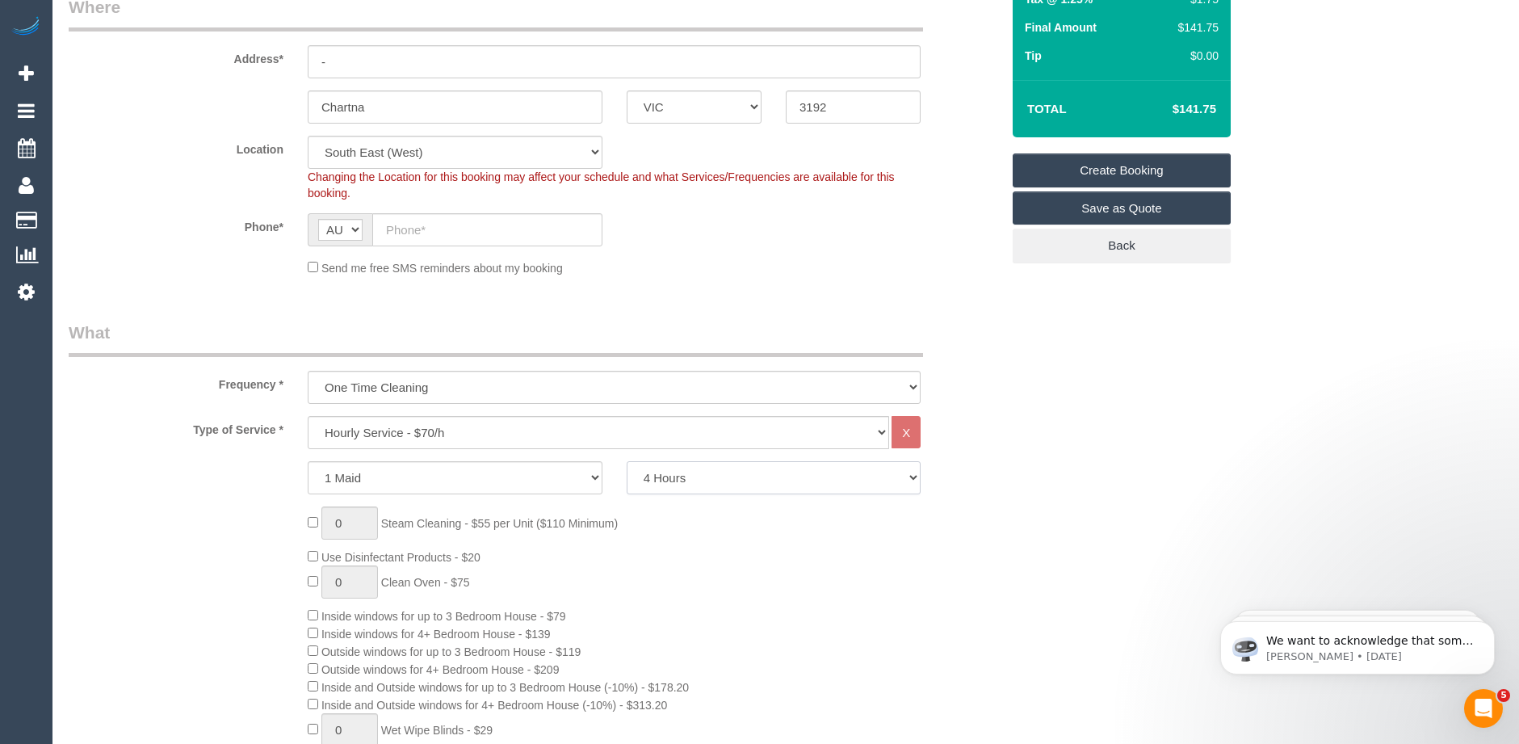
scroll to position [0, 0]
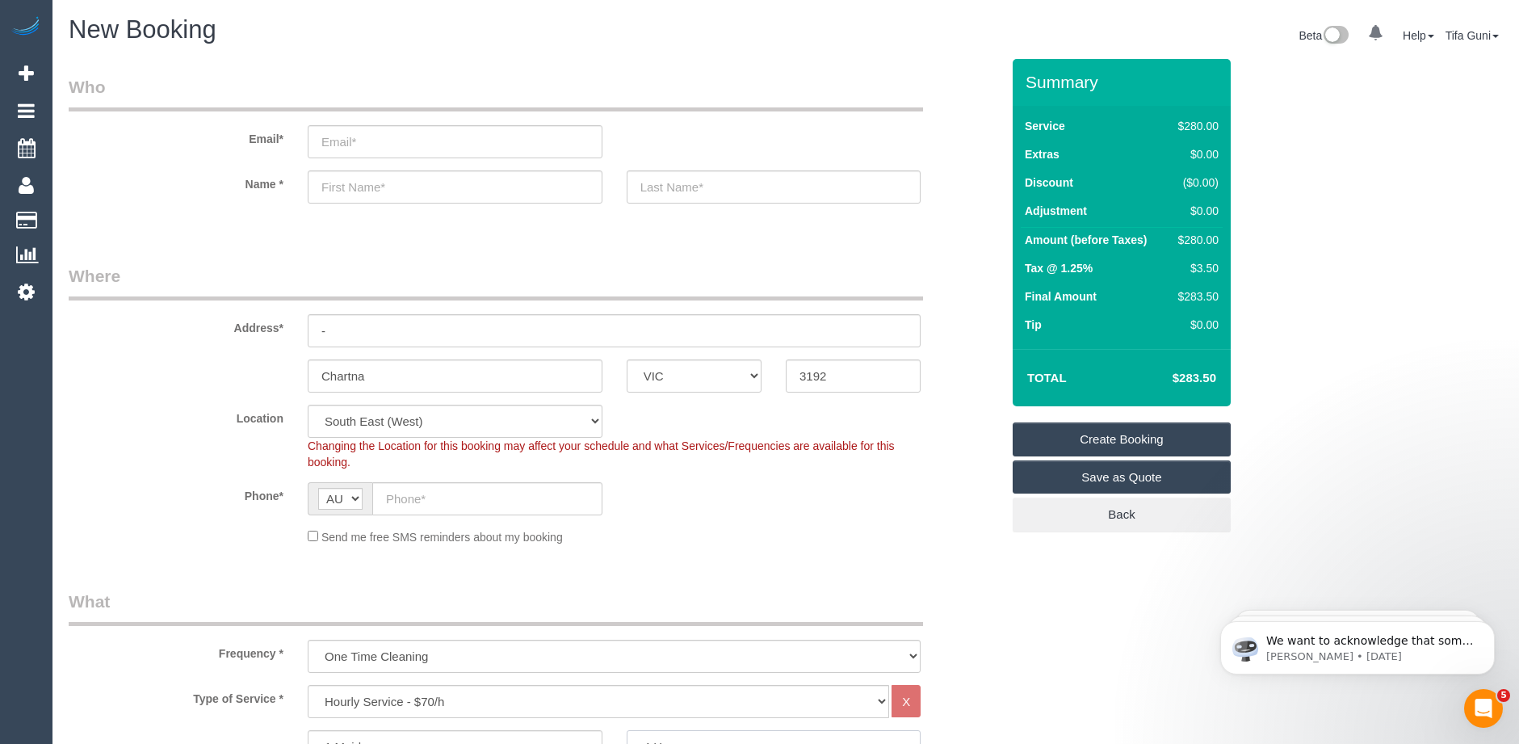
select select "spot22"
click at [367, 334] on input "-" at bounding box center [614, 330] width 613 height 33
drag, startPoint x: 847, startPoint y: 377, endPoint x: 776, endPoint y: 378, distance: 71.1
click at [776, 378] on div "3192" at bounding box center [853, 375] width 159 height 33
click at [425, 332] on input "21 mernda" at bounding box center [614, 330] width 613 height 33
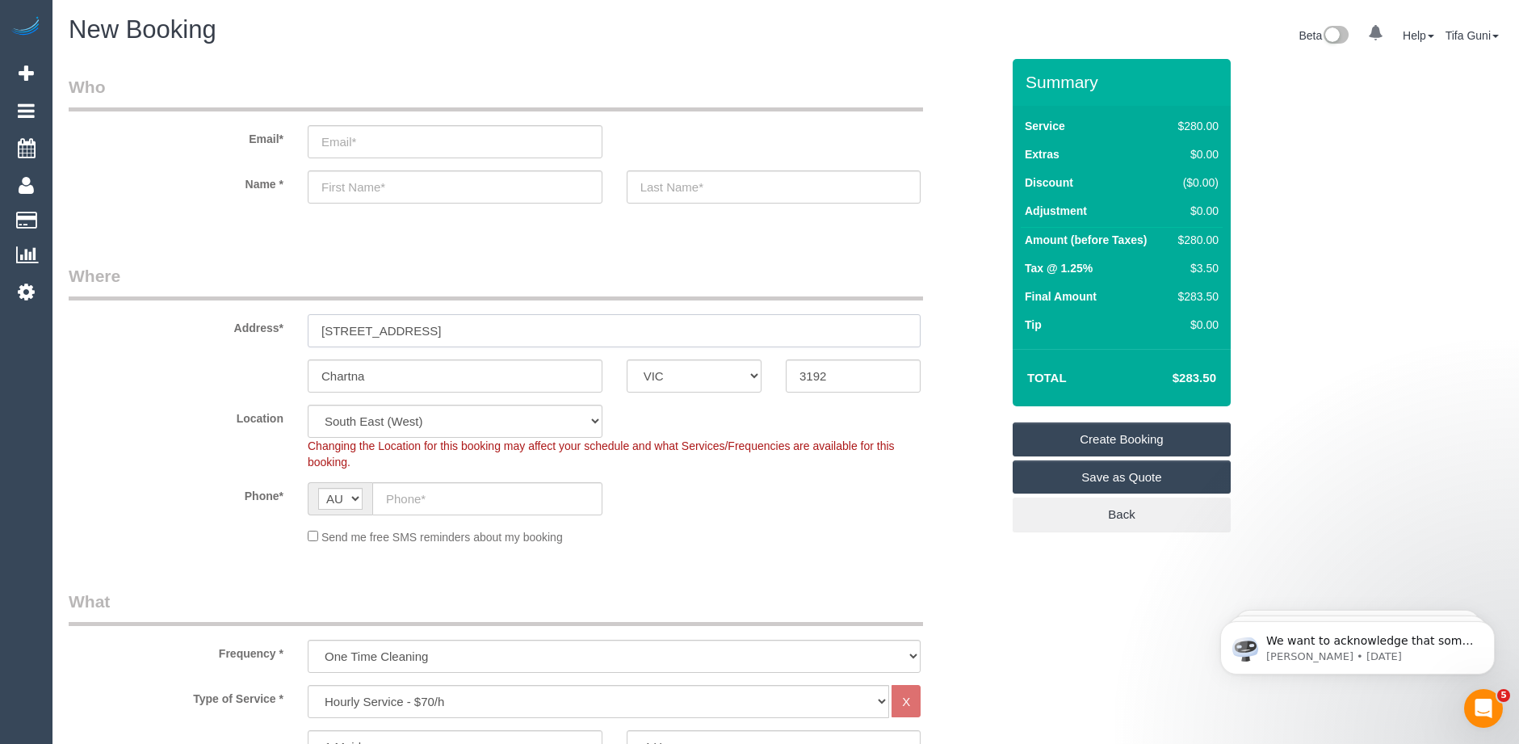
type input "21 mernda avenue"
click at [367, 188] on input "text" at bounding box center [455, 186] width 295 height 33
type input "sallie"
click at [696, 191] on input "text" at bounding box center [774, 186] width 295 height 33
type input "roscngrave"
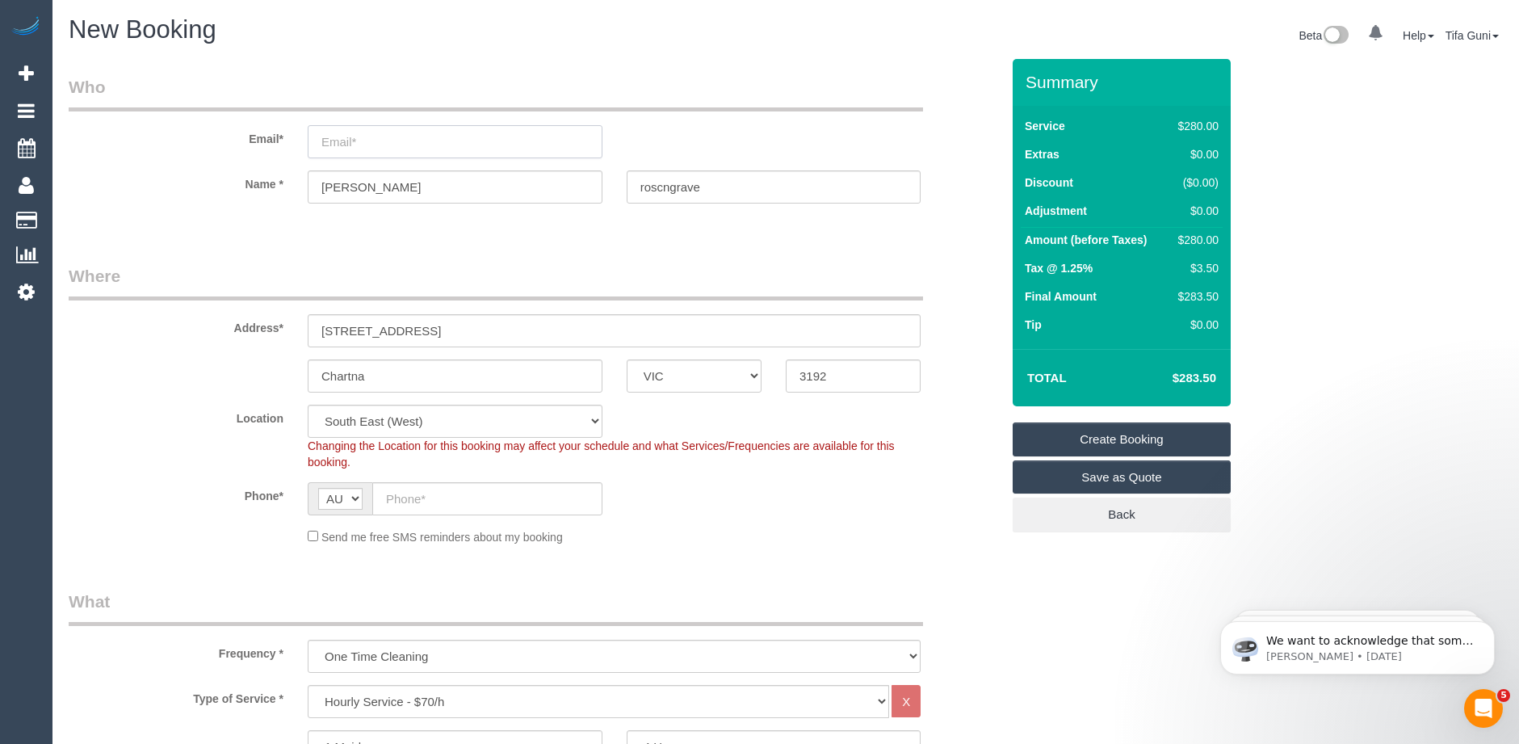
click at [344, 136] on input "email" at bounding box center [455, 141] width 295 height 33
type input "s"
click at [351, 142] on input "srosngrave@yahoo.com.au" at bounding box center [455, 141] width 295 height 33
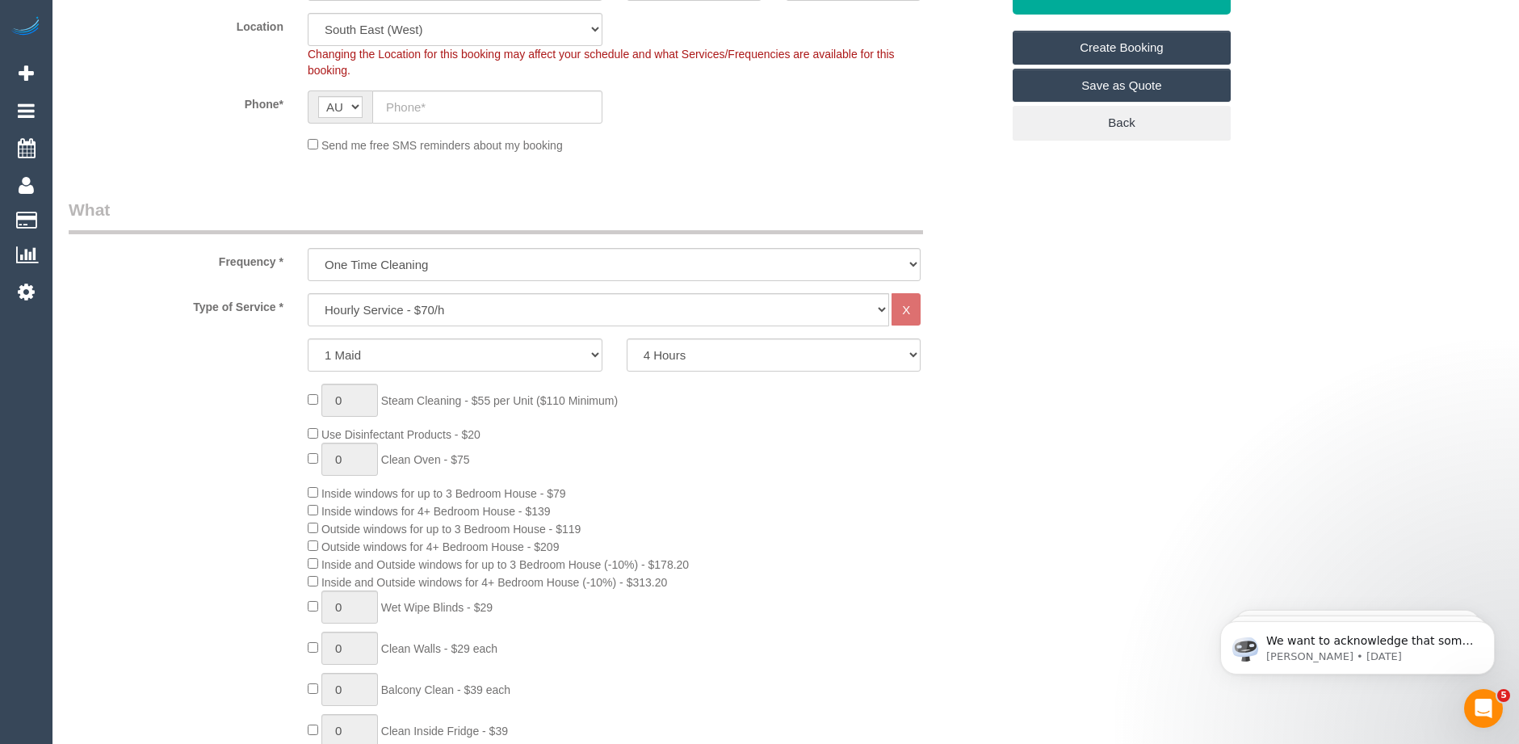
scroll to position [404, 0]
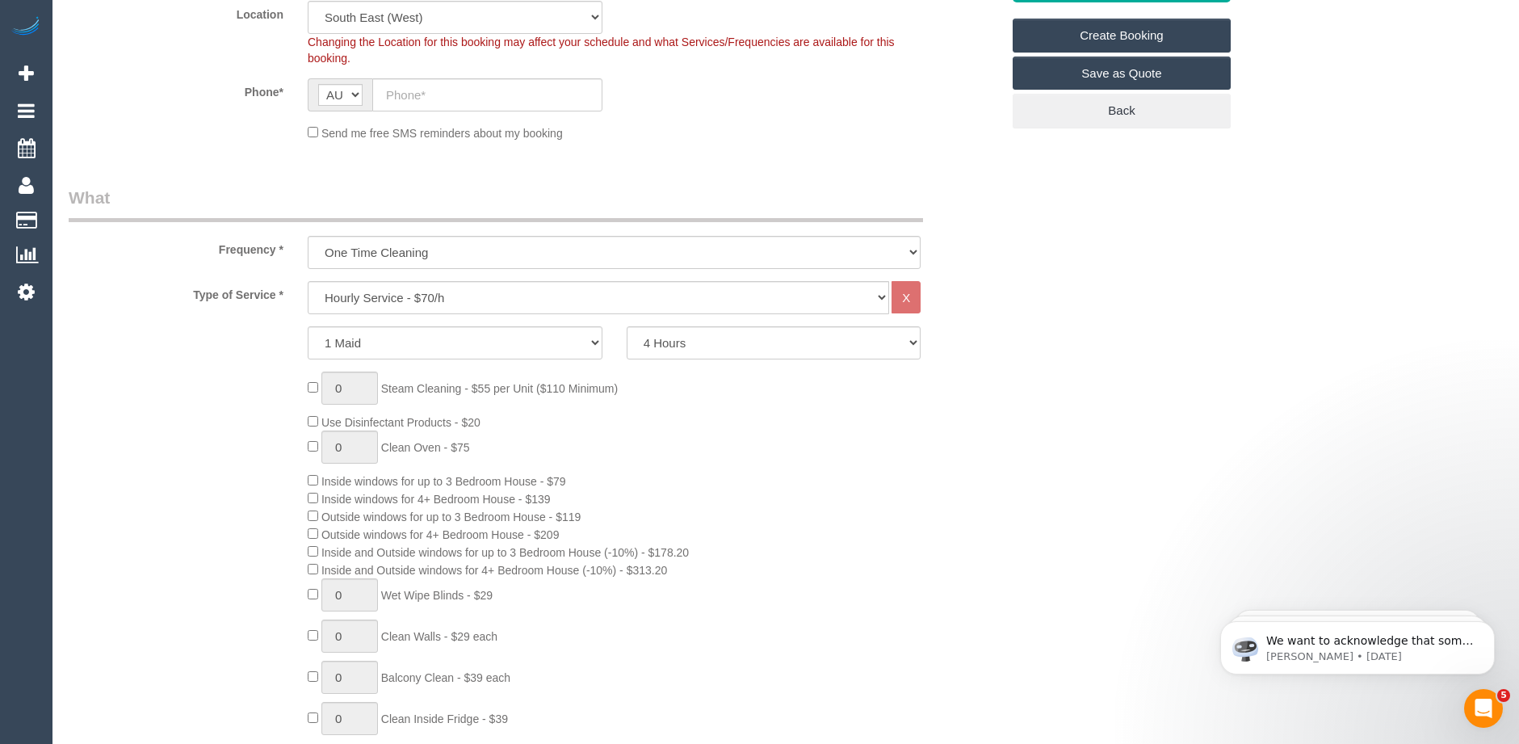
type input "srosegrave@yahoo.com.au"
select select "spot47"
click at [407, 95] on input "text" at bounding box center [487, 94] width 230 height 33
paste input "61 448 891 514"
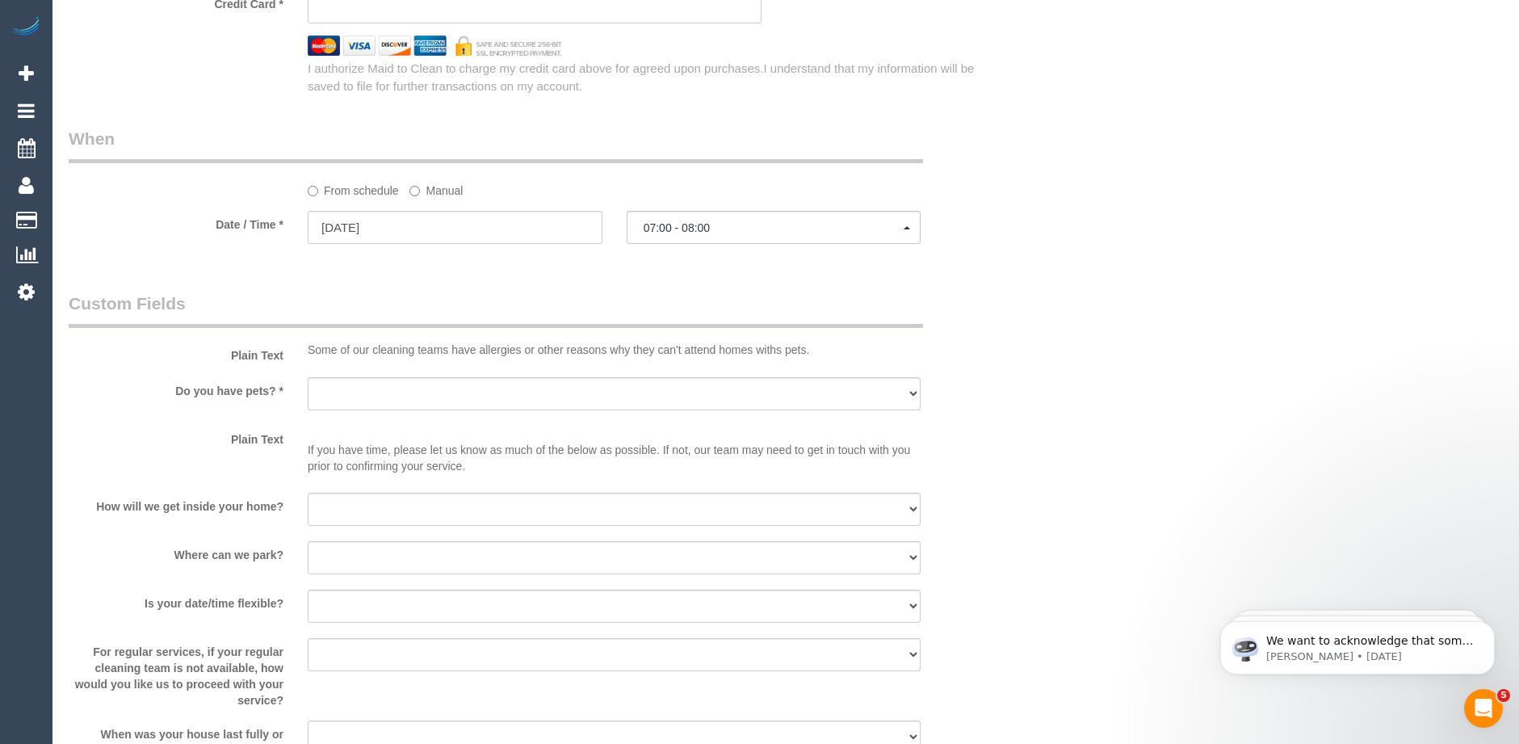
scroll to position [1777, 0]
type input "61 448 891 514"
click at [427, 388] on select "Yes - Cats Yes - Dogs No pets Yes - Dogs and Cats Yes - Other" at bounding box center [614, 394] width 613 height 33
select select "number:28"
click at [308, 378] on select "Yes - Cats Yes - Dogs No pets Yes - Dogs and Cats Yes - Other" at bounding box center [614, 394] width 613 height 33
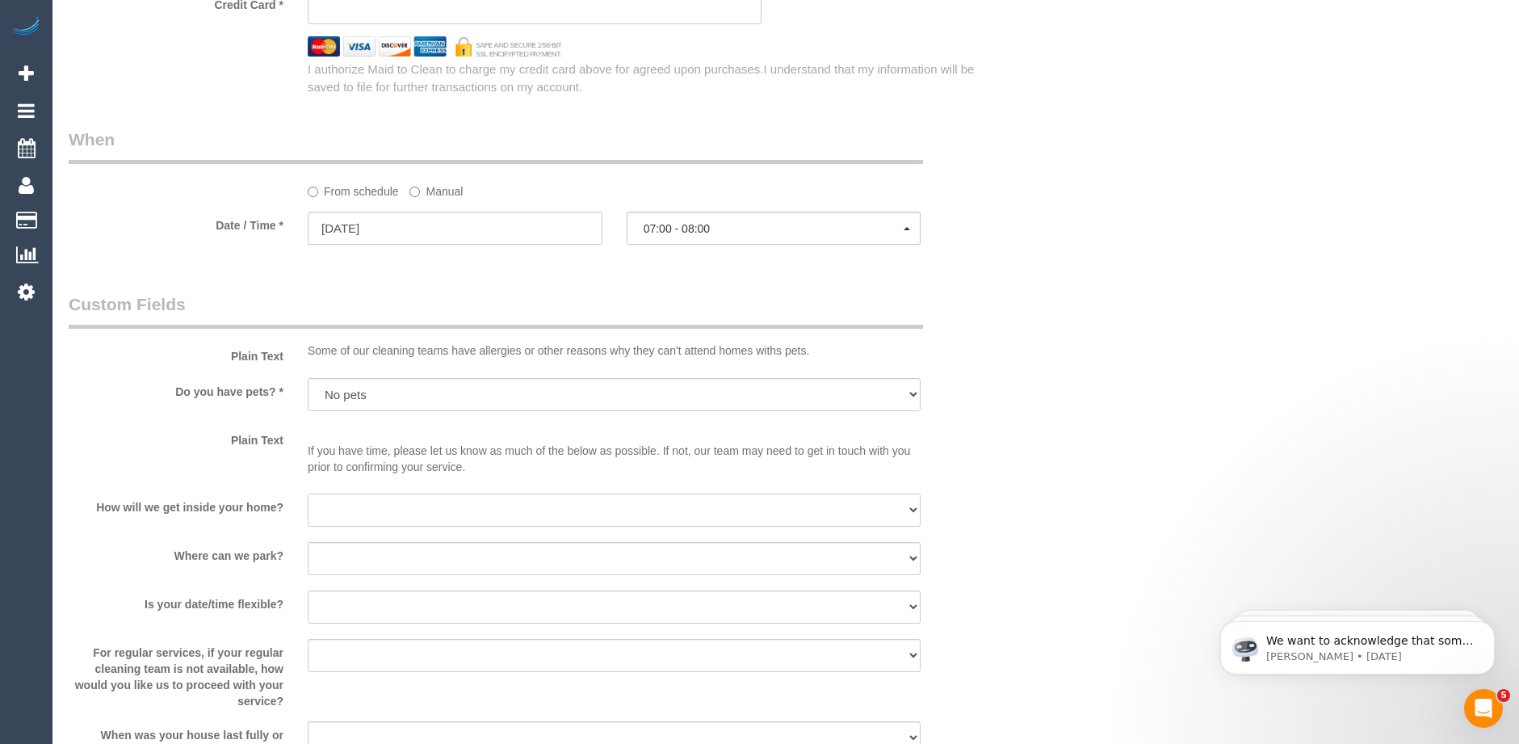
click at [427, 513] on select "I will be home Key will be left (please provide details below) Lock box/Access …" at bounding box center [614, 509] width 613 height 33
select select "number:14"
click at [308, 493] on select "I will be home Key will be left (please provide details below) Lock box/Access …" at bounding box center [614, 509] width 613 height 33
click at [366, 556] on select "I will provide parking on-site Free street parking Paid street parking (cost wi…" at bounding box center [614, 558] width 613 height 33
select select "number:18"
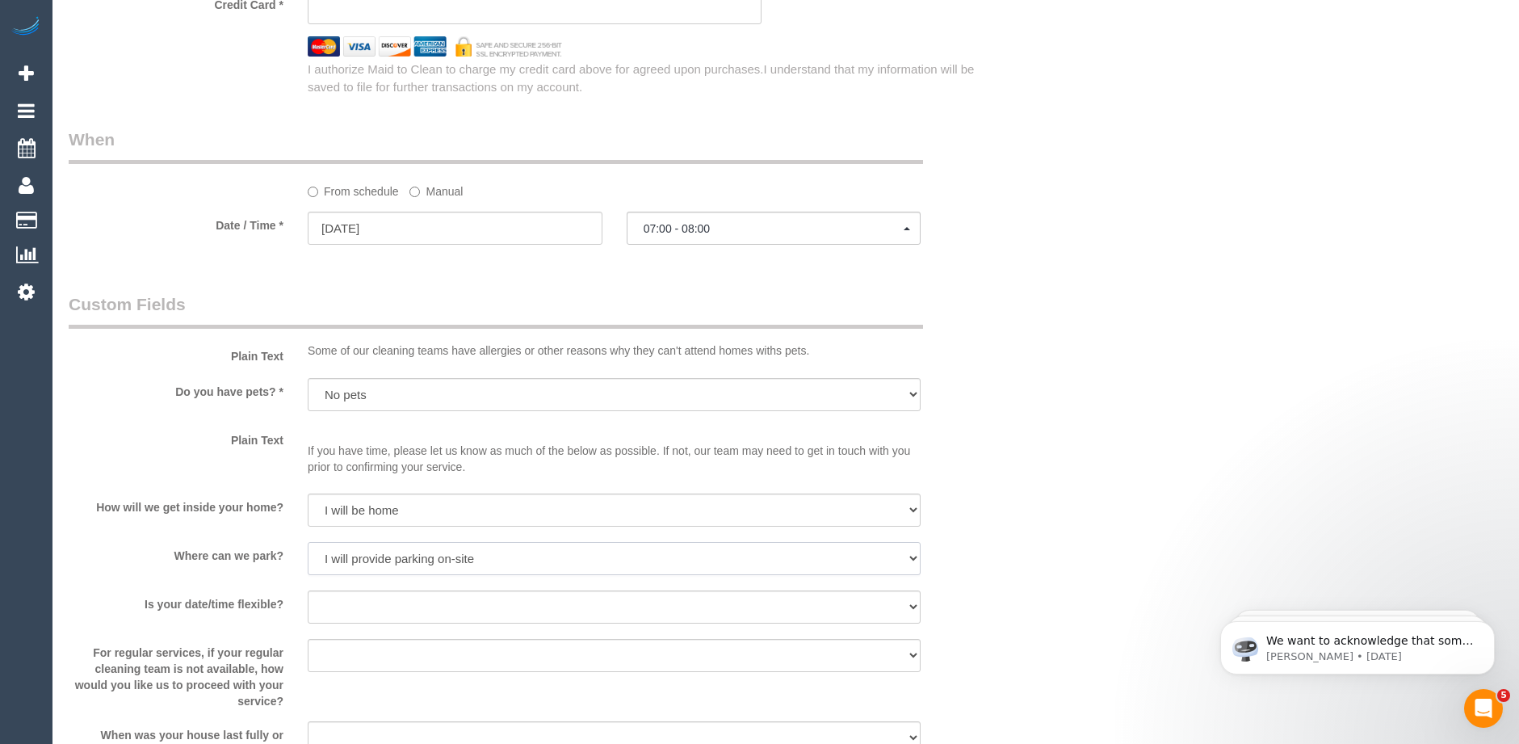
click at [308, 542] on select "I will provide parking on-site Free street parking Paid street parking (cost wi…" at bounding box center [614, 558] width 613 height 33
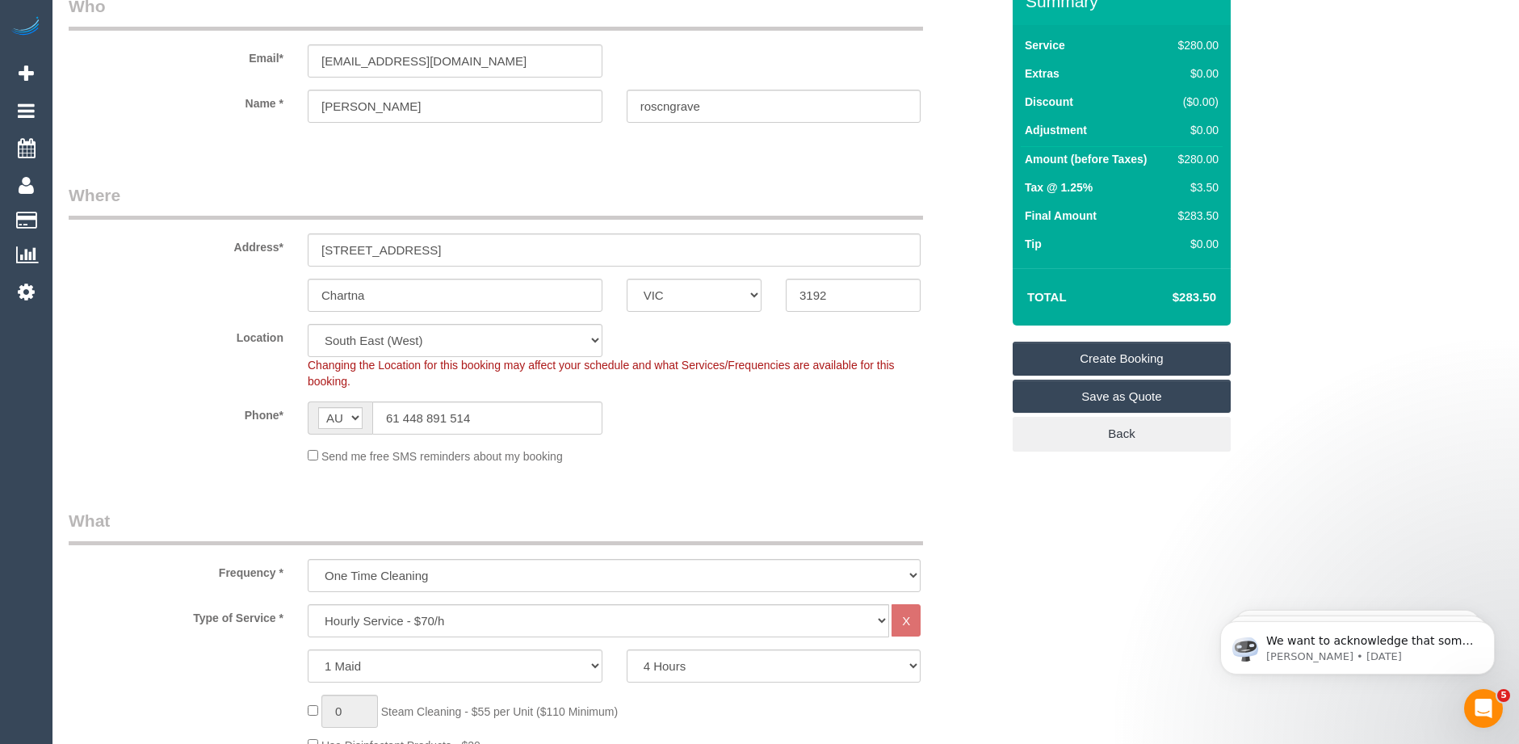
scroll to position [0, 0]
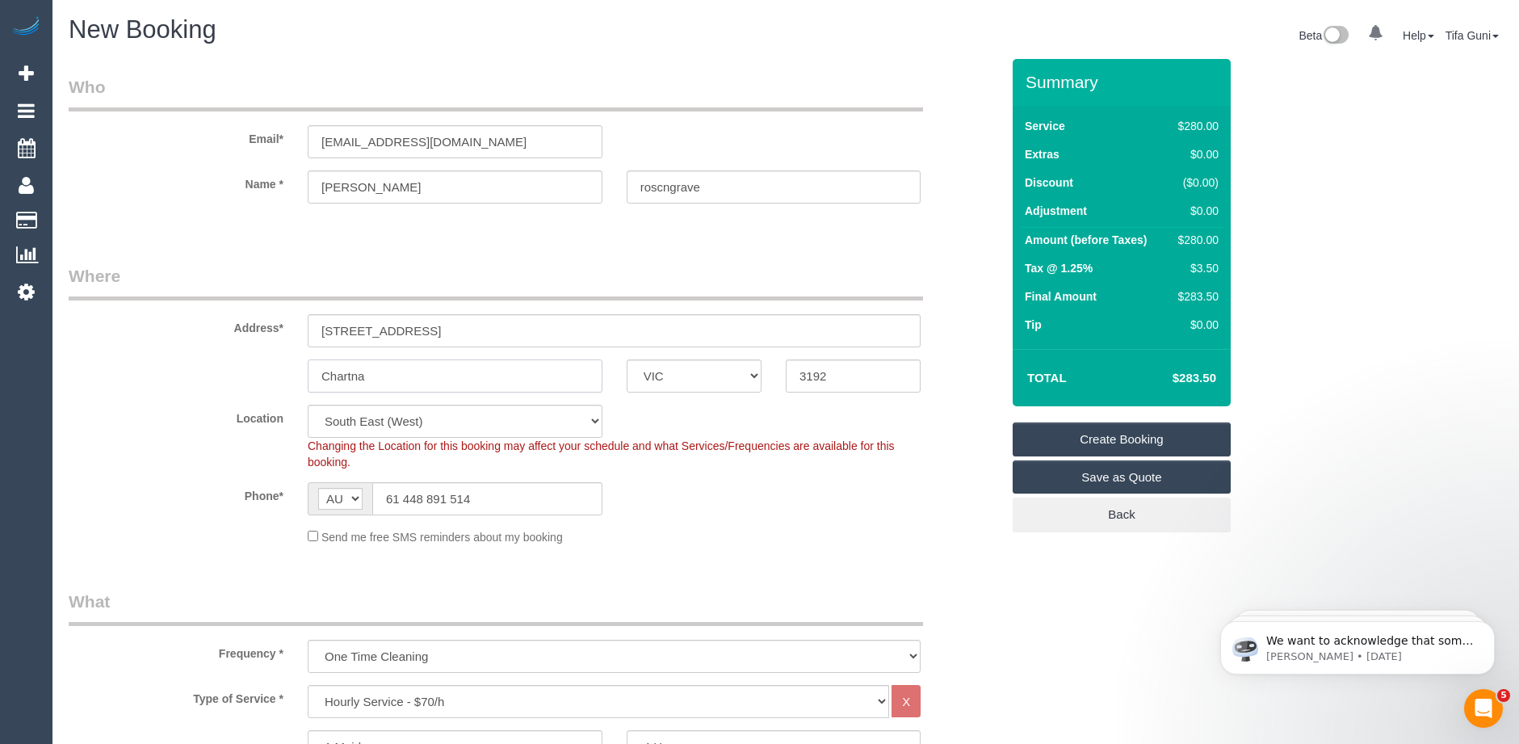
drag, startPoint x: 384, startPoint y: 380, endPoint x: 255, endPoint y: 367, distance: 129.2
click at [255, 367] on div "Chartna ACT NSW NT QLD SA TAS VIC WA 3192" at bounding box center [535, 375] width 956 height 33
paste input "Cheltenham"
type input "Cheltenham"
drag, startPoint x: 719, startPoint y: 187, endPoint x: 636, endPoint y: 195, distance: 83.5
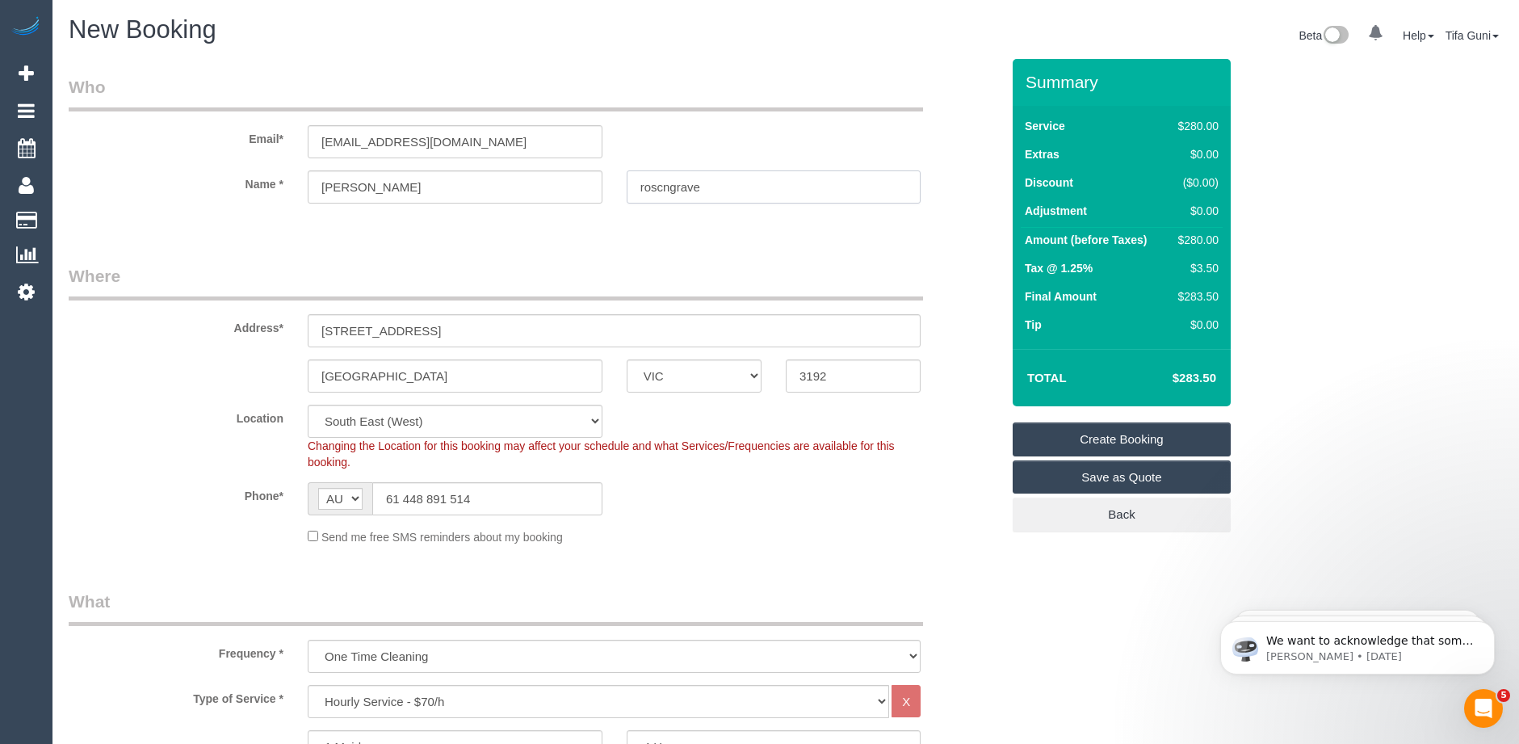
click at [636, 195] on input "roscngrave" at bounding box center [774, 186] width 295 height 33
type input "Rosengrave"
drag, startPoint x: 374, startPoint y: 190, endPoint x: 297, endPoint y: 186, distance: 76.8
click at [297, 186] on div "sallie" at bounding box center [455, 186] width 319 height 33
click at [359, 182] on input "Sa" at bounding box center [455, 186] width 295 height 33
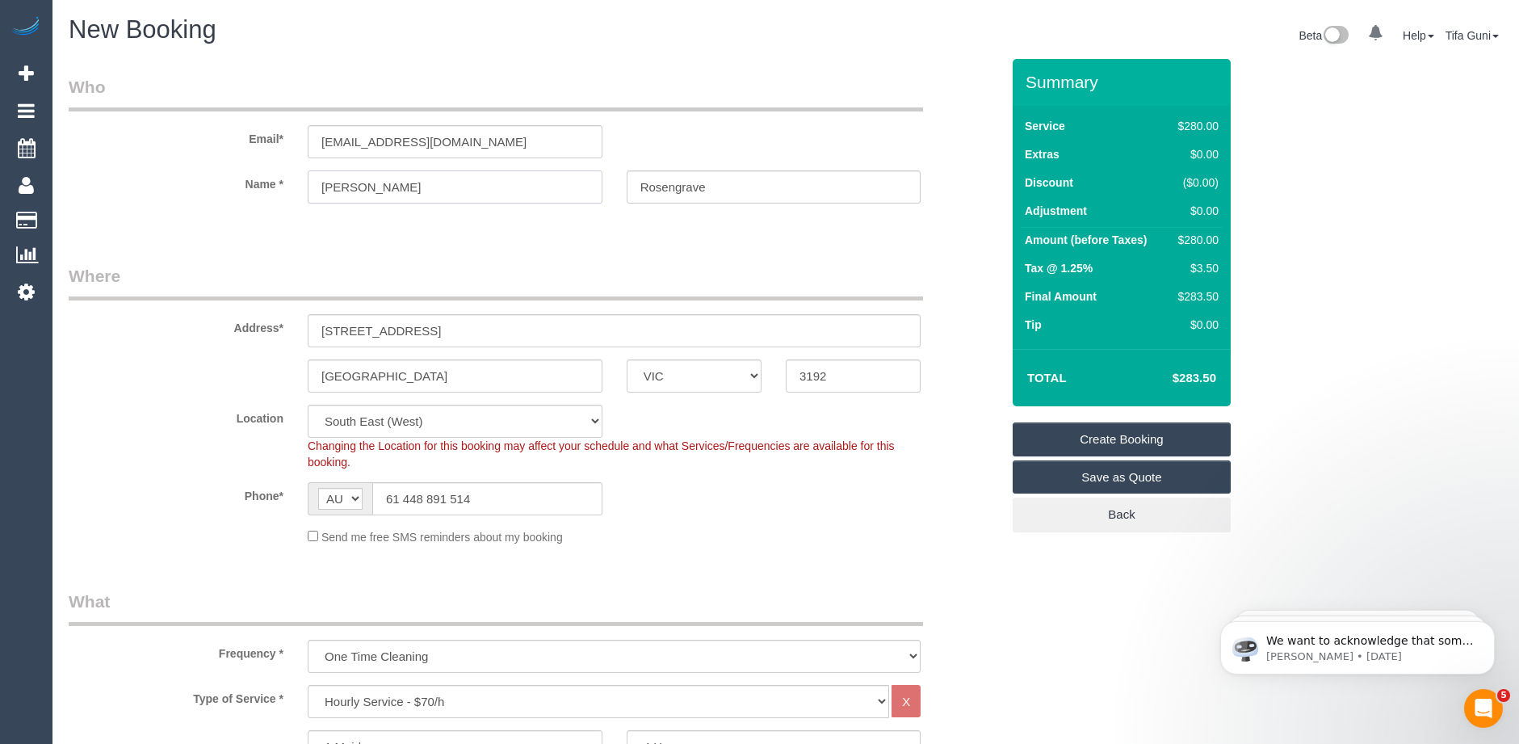
type input "Sallie"
drag, startPoint x: 380, startPoint y: 143, endPoint x: 304, endPoint y: 142, distance: 75.9
click at [304, 142] on div "srosegrave@yahoo.com.au" at bounding box center [455, 141] width 319 height 33
type input "srosengrave@yahoo.com.au"
drag, startPoint x: 497, startPoint y: 145, endPoint x: 258, endPoint y: 135, distance: 239.3
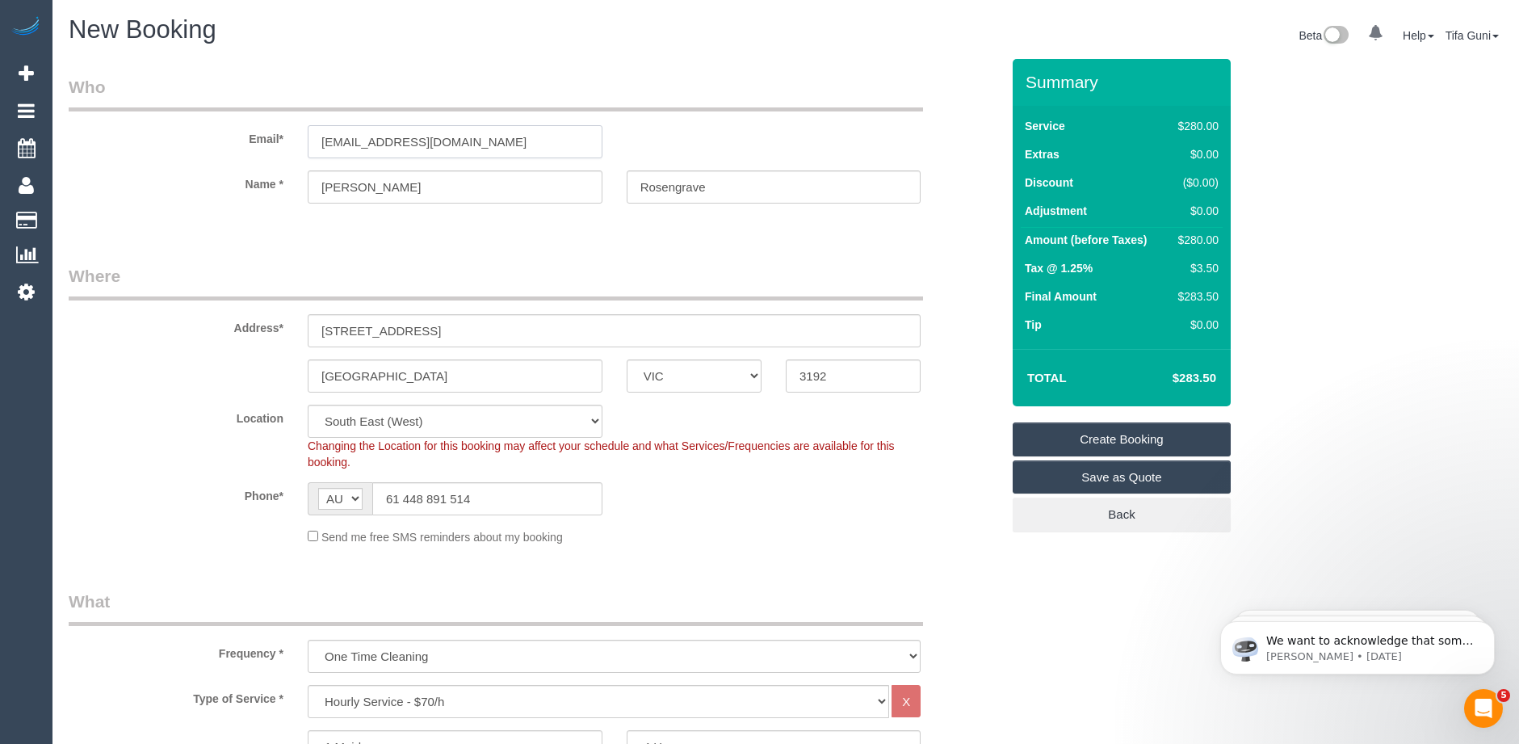
click at [258, 135] on div "Email* srosengrave@yahoo.com.au" at bounding box center [535, 116] width 956 height 83
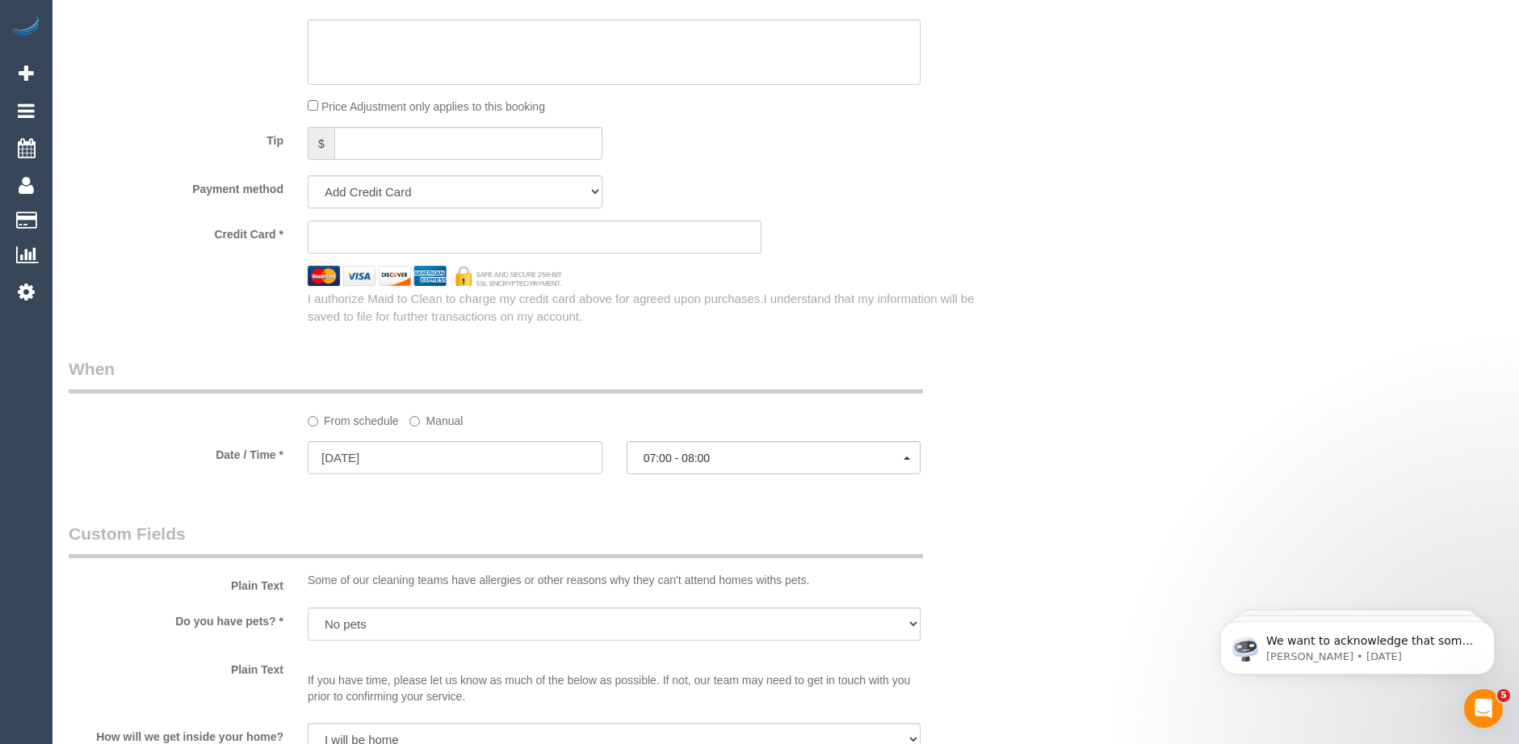
scroll to position [1615, 0]
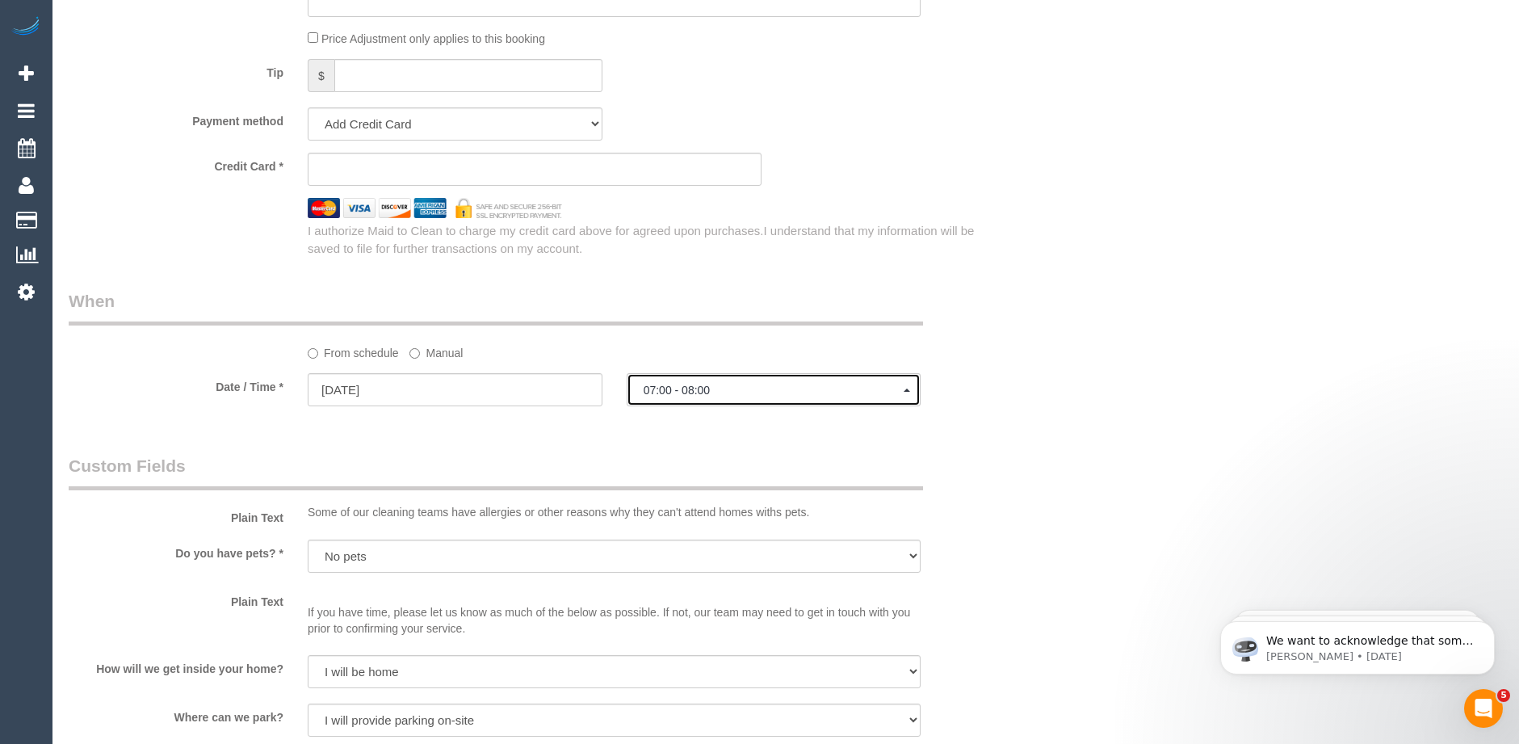
click at [720, 388] on span "07:00 - 08:00" at bounding box center [774, 390] width 261 height 13
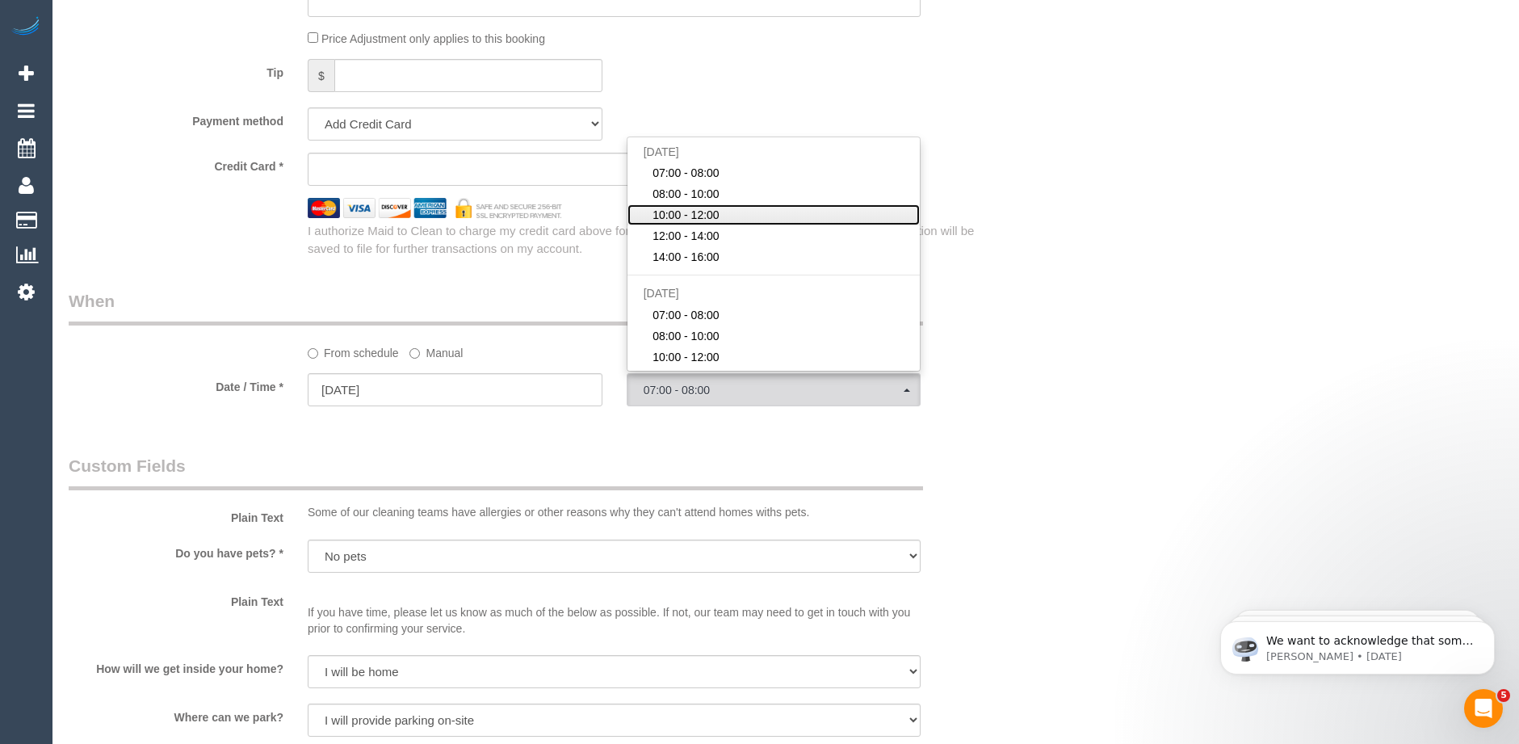
click at [681, 217] on span "10:00 - 12:00" at bounding box center [686, 215] width 67 height 16
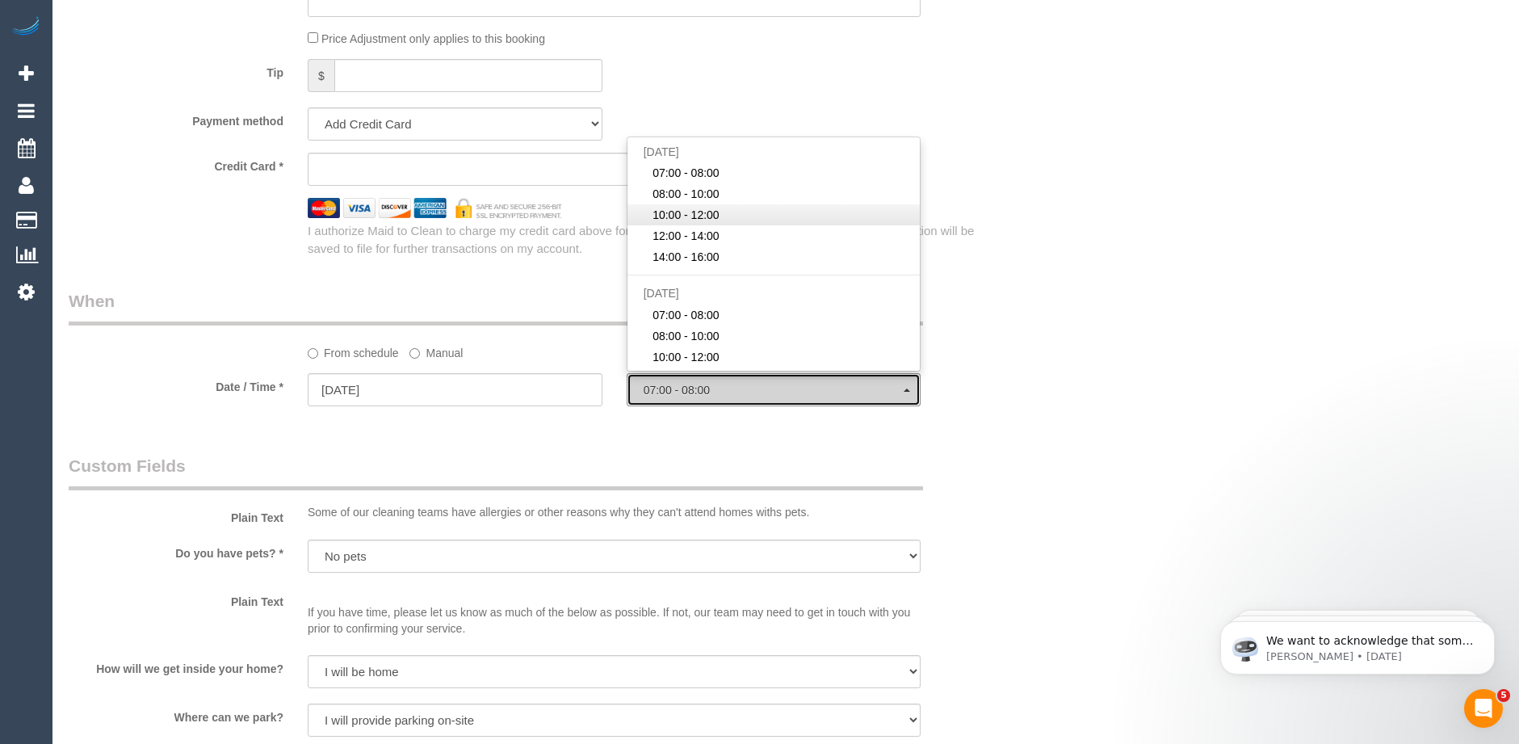
select select "spot74"
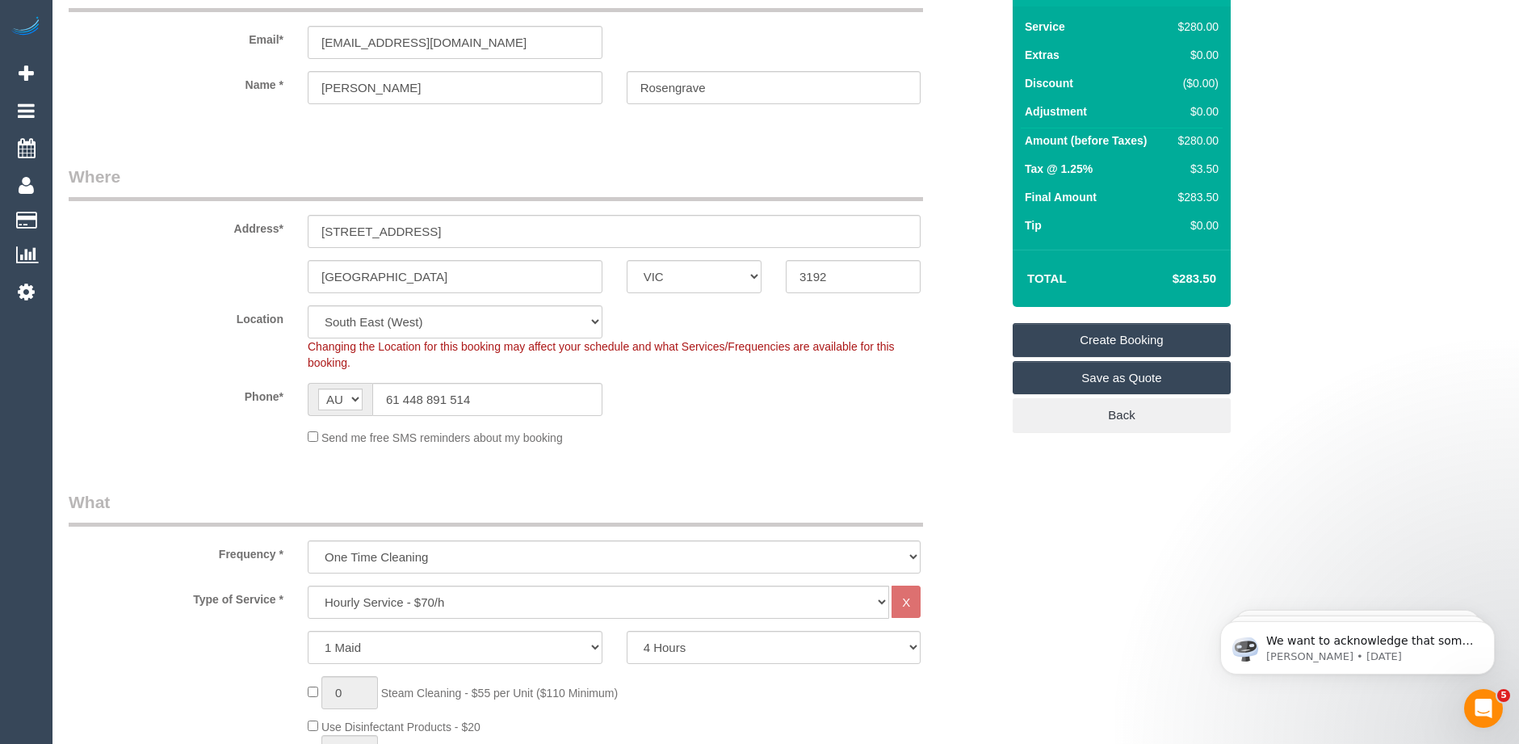
scroll to position [0, 0]
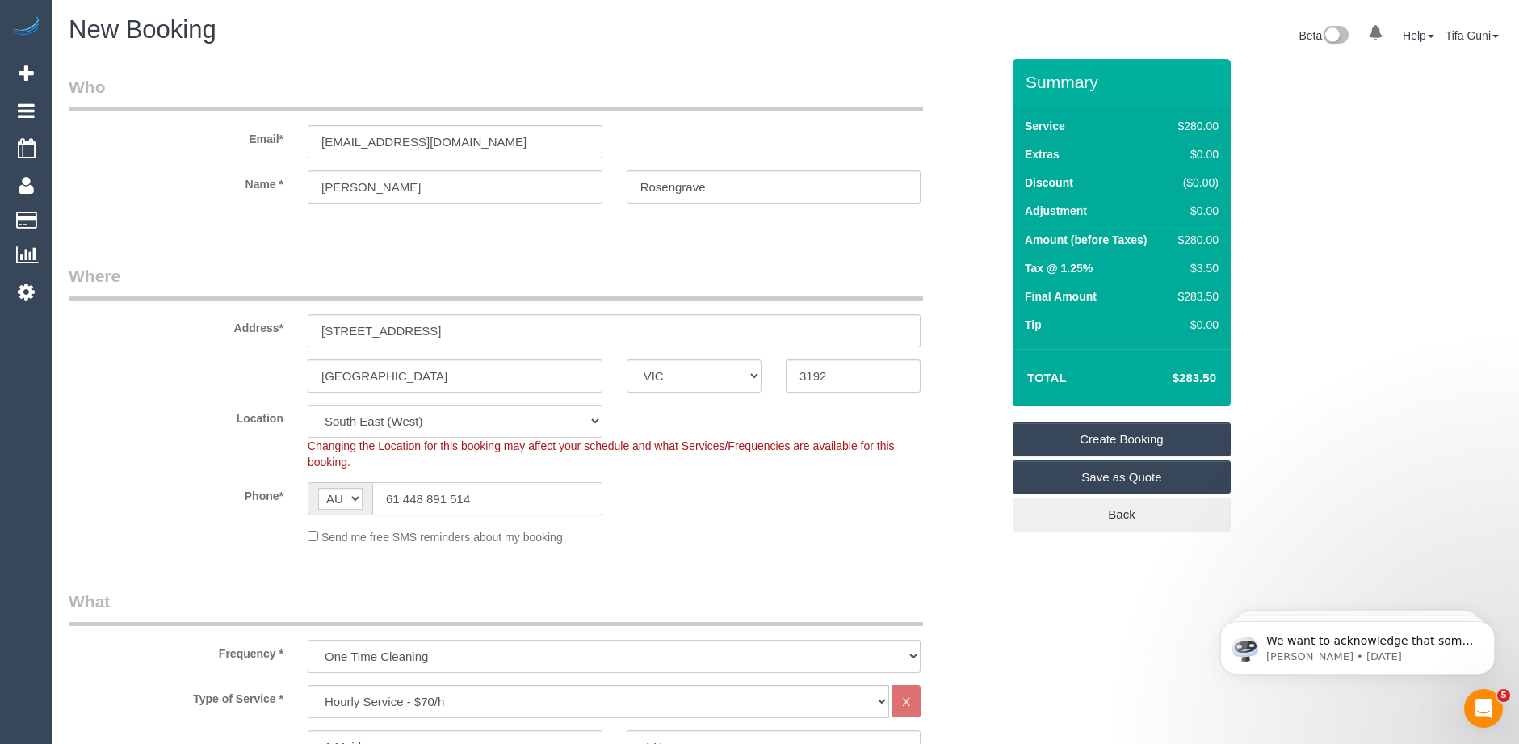
drag, startPoint x: 401, startPoint y: 496, endPoint x: 379, endPoint y: 498, distance: 21.9
click at [379, 498] on input "61 448 891 514" at bounding box center [487, 498] width 230 height 33
type input "0448 891 514"
drag, startPoint x: 508, startPoint y: 136, endPoint x: 277, endPoint y: 145, distance: 231.1
click at [277, 145] on div "Email* srosengrave@yahoo.com.au" at bounding box center [535, 116] width 956 height 83
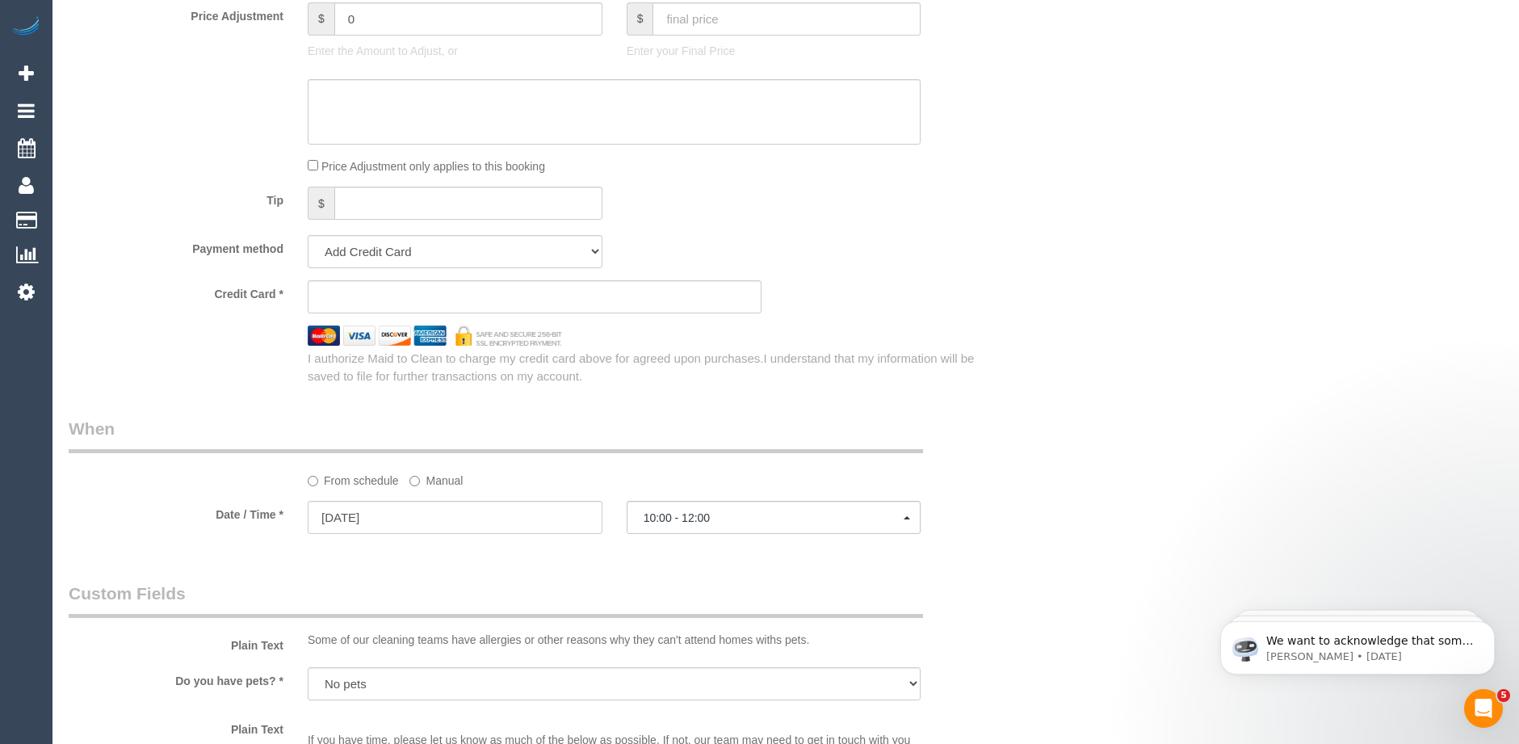
scroll to position [1535, 0]
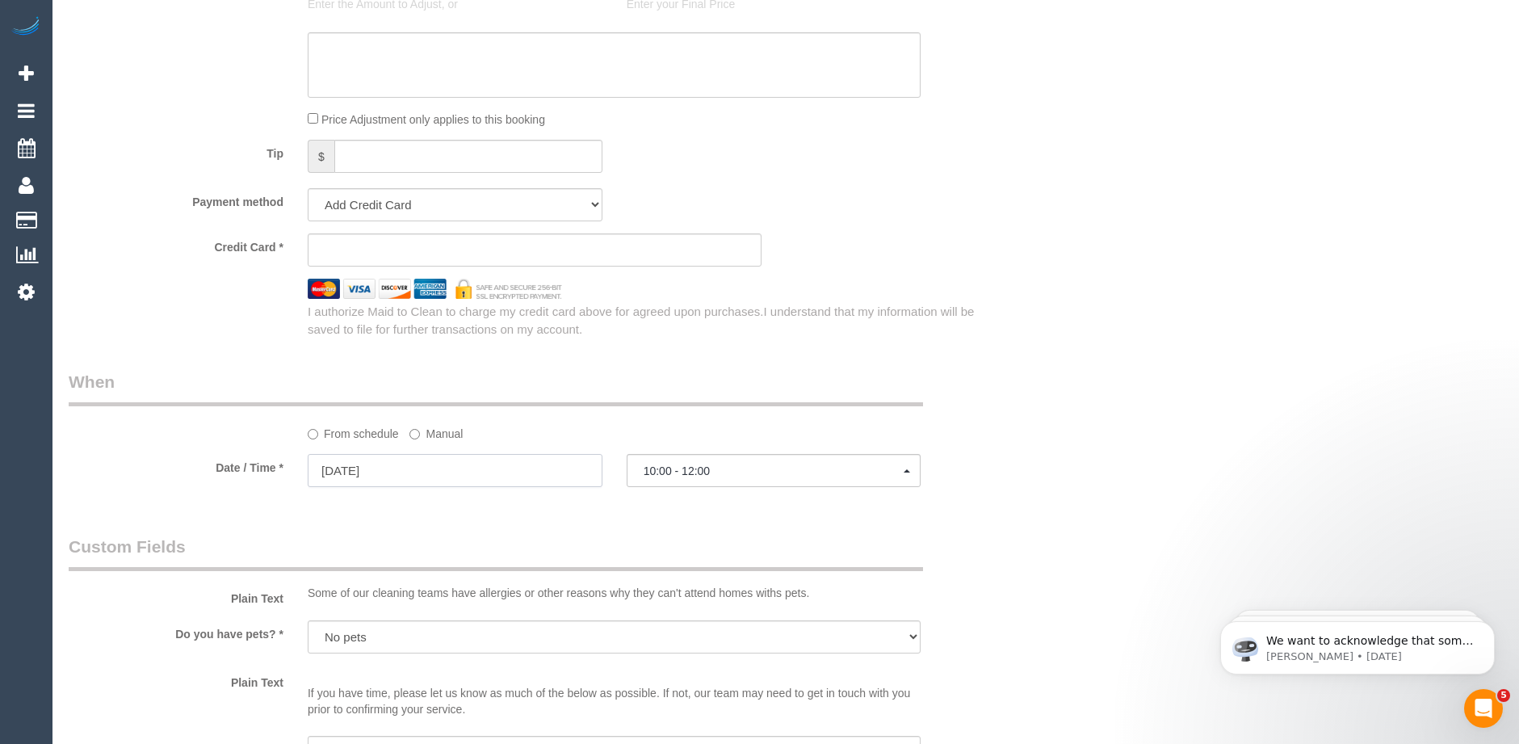
click at [414, 463] on input "13/10/2025" at bounding box center [455, 470] width 295 height 33
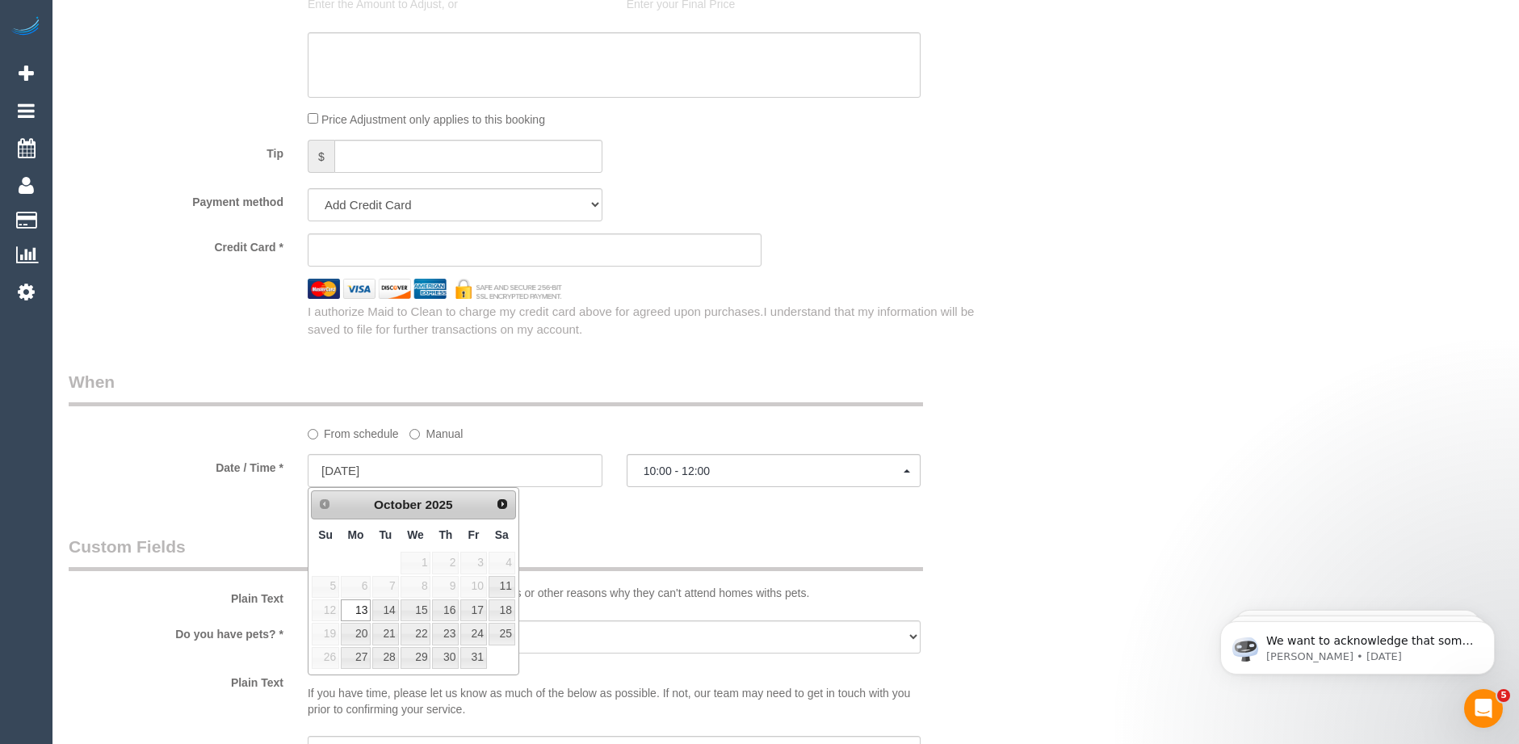
click at [657, 526] on div "Who Email* srosengrave@yahoo.com.au Name * Sallie Rosengrave Where Address* 21 …" at bounding box center [535, 13] width 956 height 2979
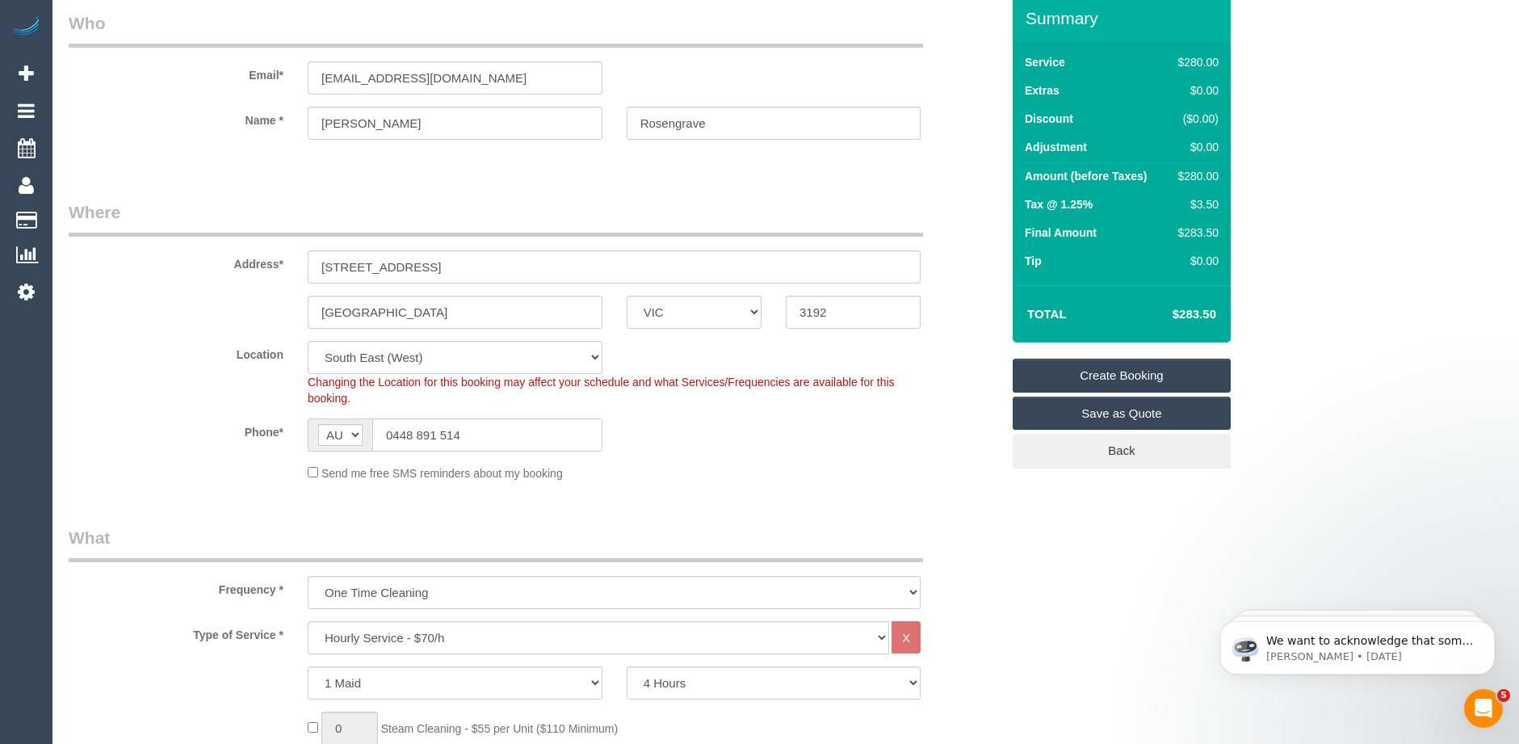
scroll to position [0, 0]
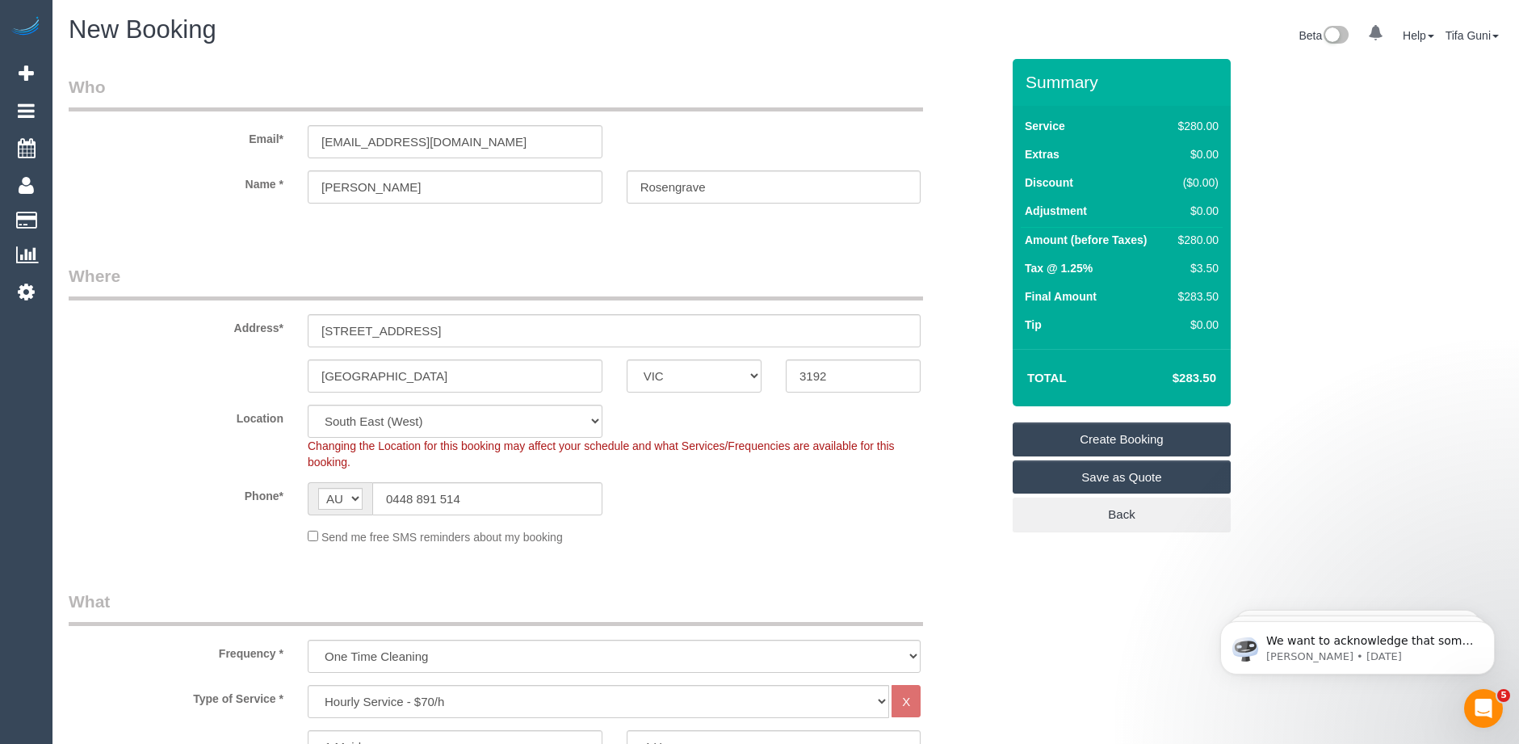
click at [1107, 435] on link "Create Booking" at bounding box center [1122, 439] width 218 height 34
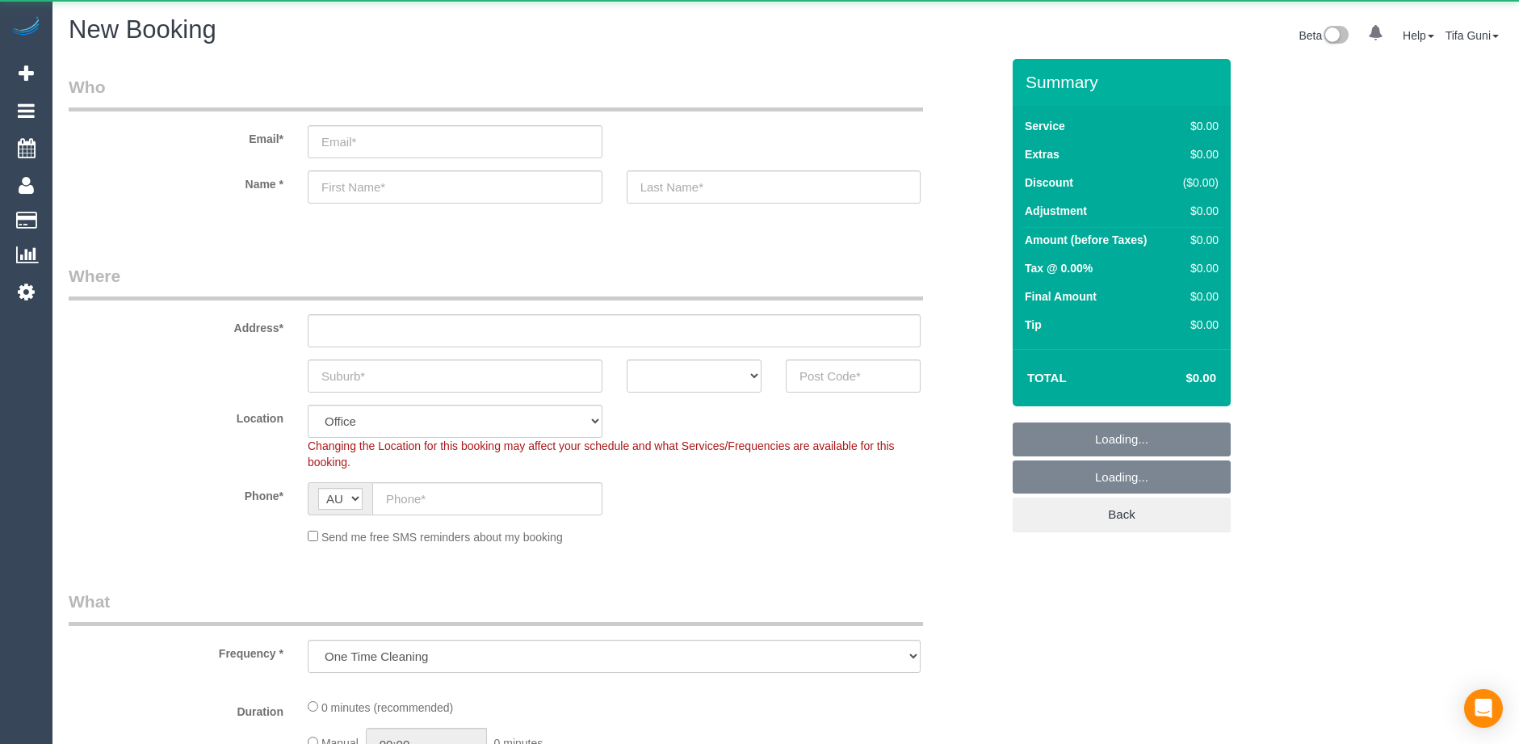
select select "object:825"
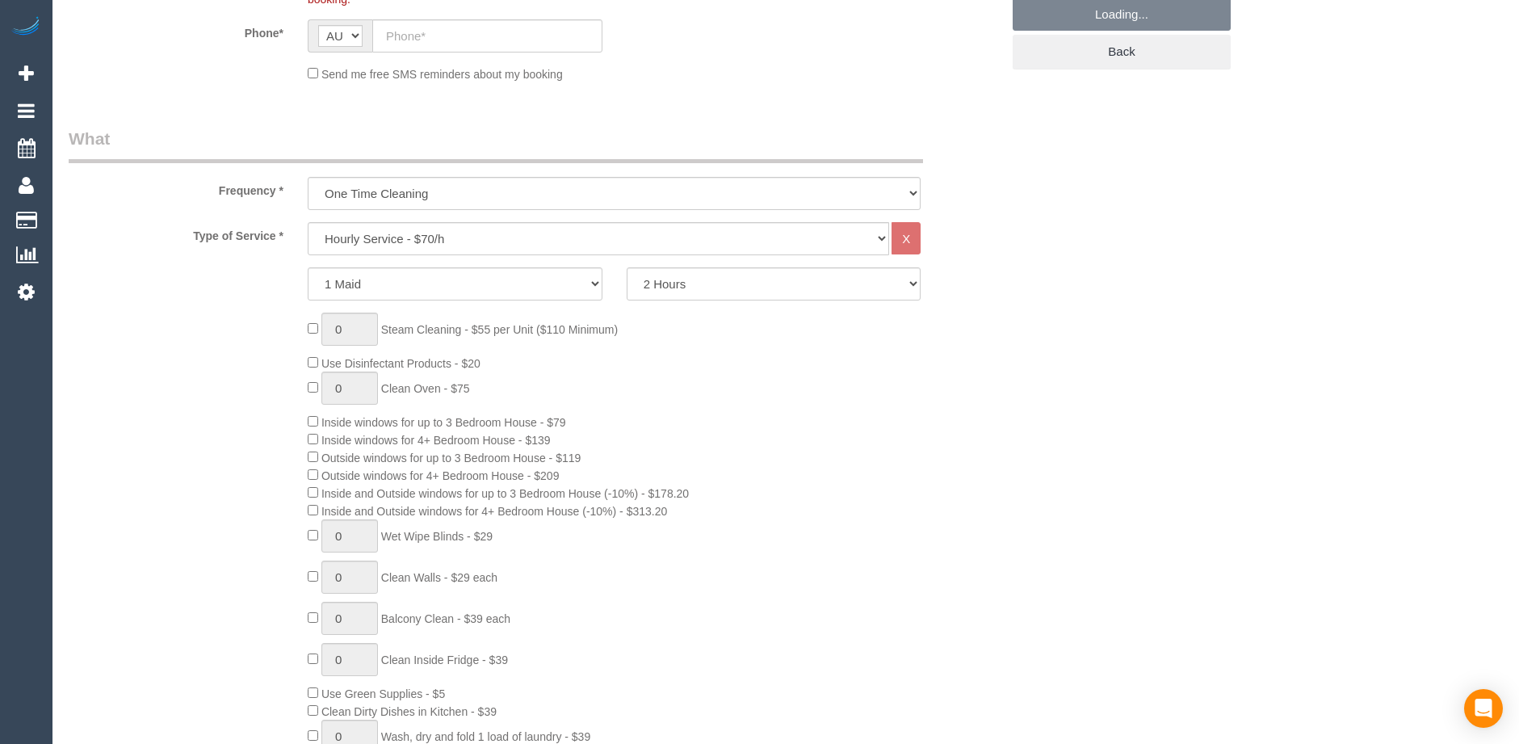
scroll to position [485, 0]
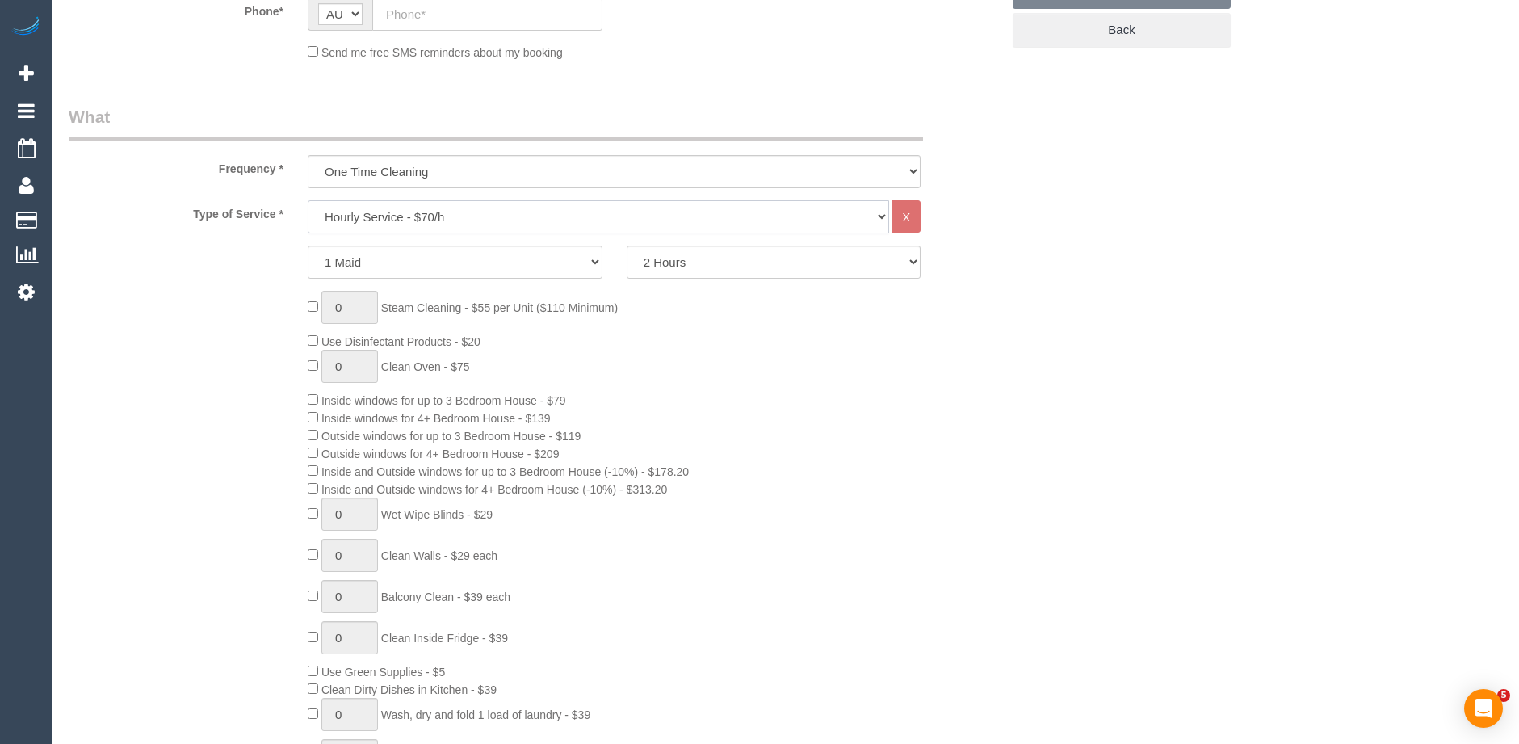
click at [394, 225] on select "Hourly Service - $70/h Hourly Service - $65/h Hourly Service - $60/h Hourly Ser…" at bounding box center [599, 216] width 582 height 33
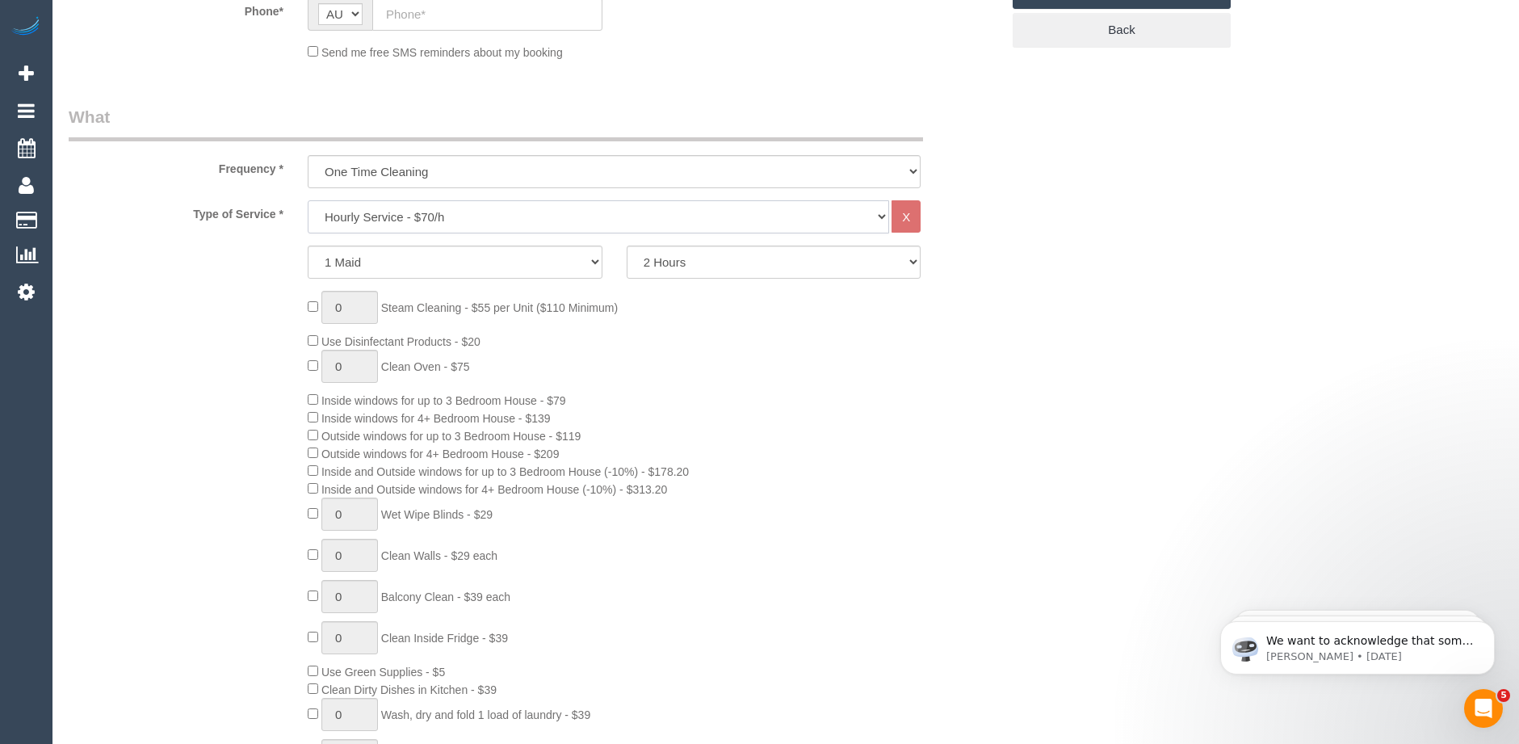
scroll to position [0, 0]
click at [394, 225] on select "Hourly Service - $70/h Hourly Service - $65/h Hourly Service - $60/h Hourly Ser…" at bounding box center [599, 216] width 582 height 33
select select "210"
click at [308, 200] on select "Hourly Service - $70/h Hourly Service - $65/h Hourly Service - $60/h Hourly Ser…" at bounding box center [599, 216] width 582 height 33
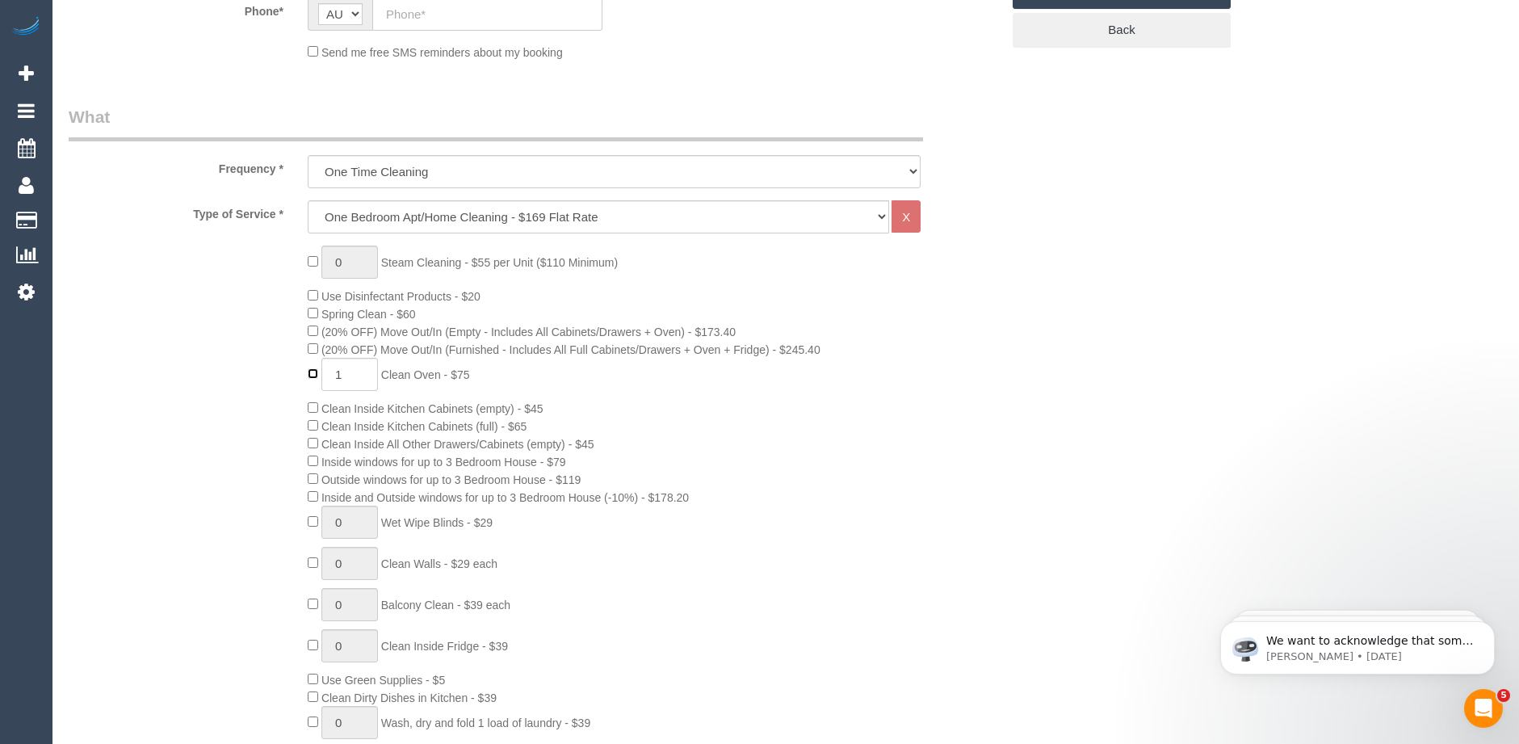
type input "0"
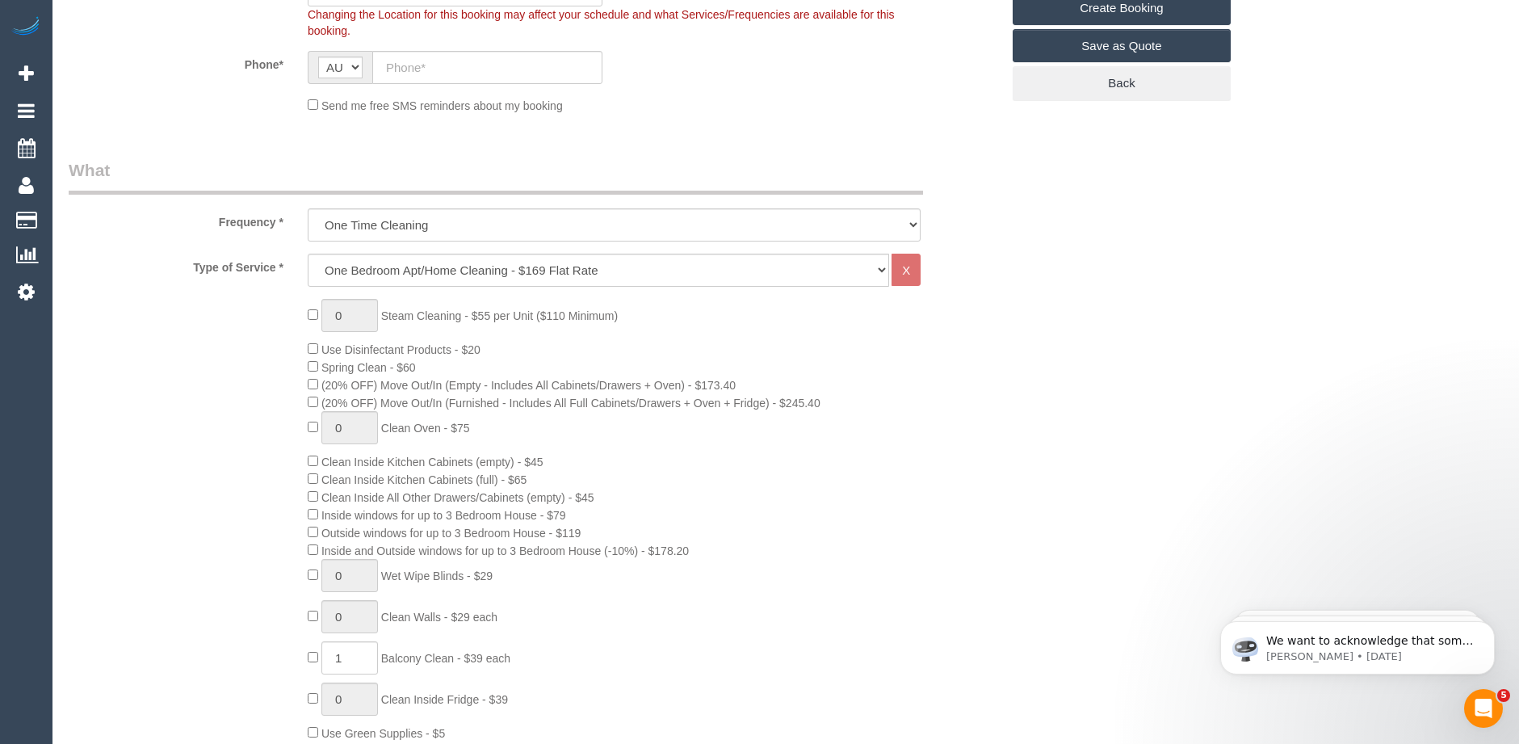
scroll to position [485, 0]
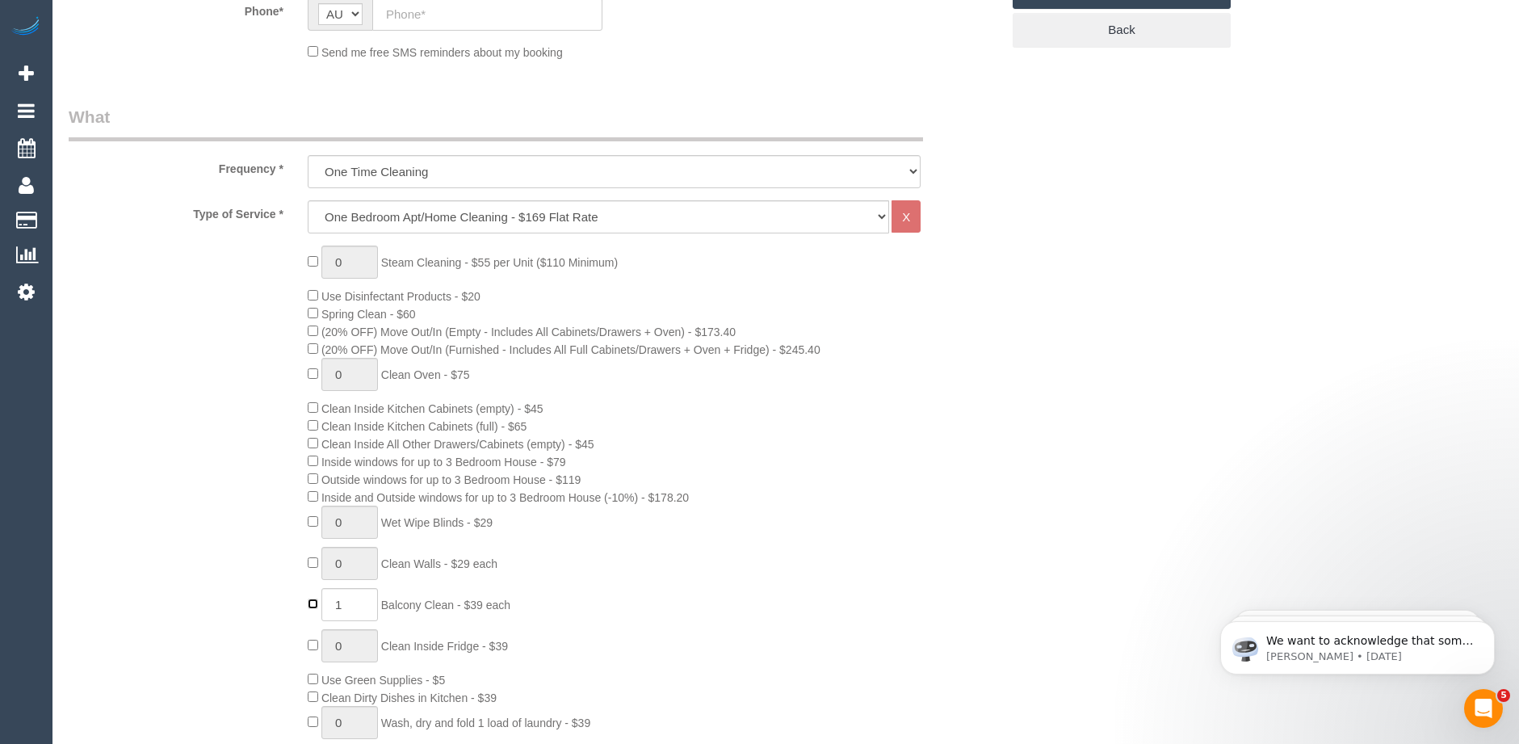
type input "0"
click at [409, 220] on select "Hourly Service - $70/h Hourly Service - $65/h Hourly Service - $60/h Hourly Ser…" at bounding box center [599, 216] width 582 height 33
select select "211"
click at [308, 200] on select "Hourly Service - $70/h Hourly Service - $65/h Hourly Service - $60/h Hourly Ser…" at bounding box center [599, 216] width 582 height 33
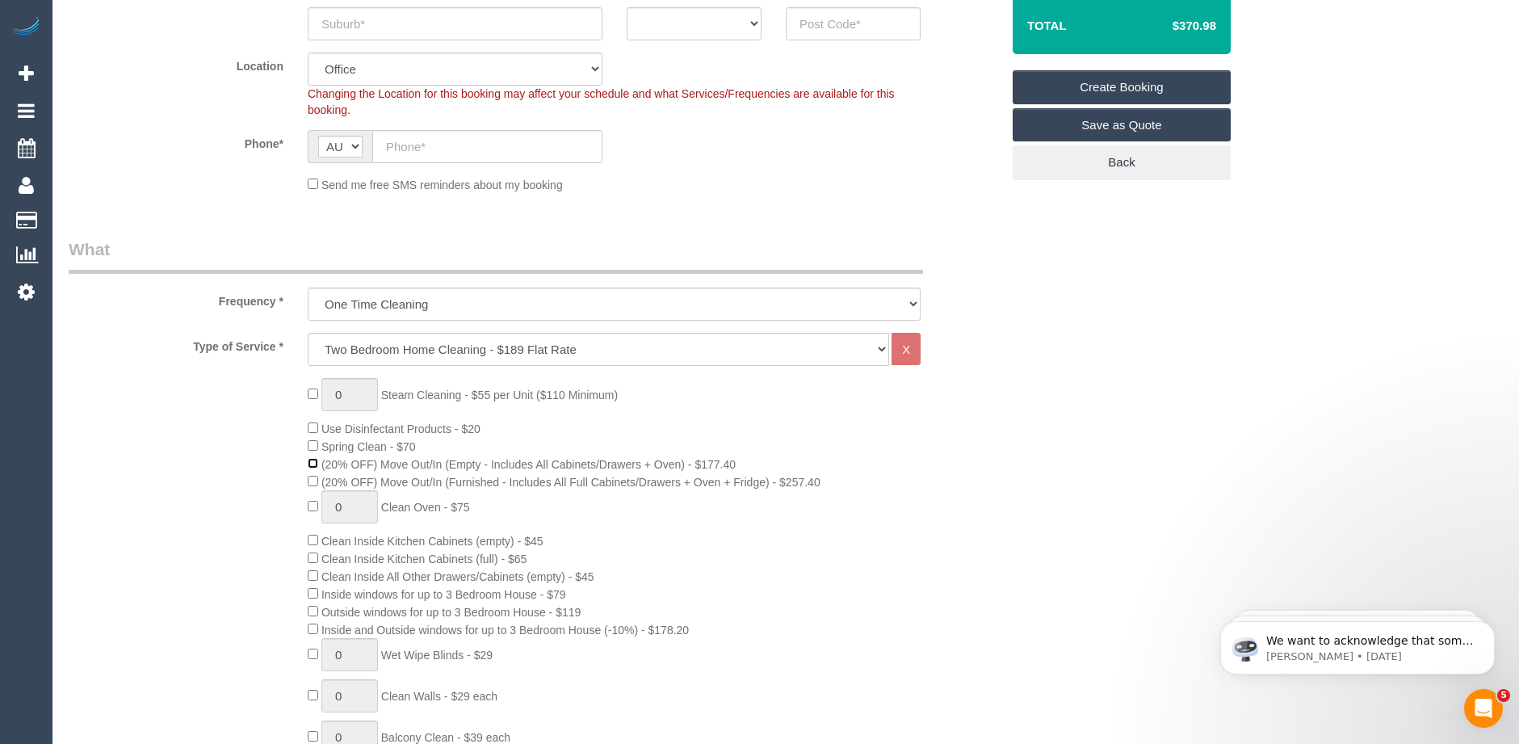
scroll to position [646, 0]
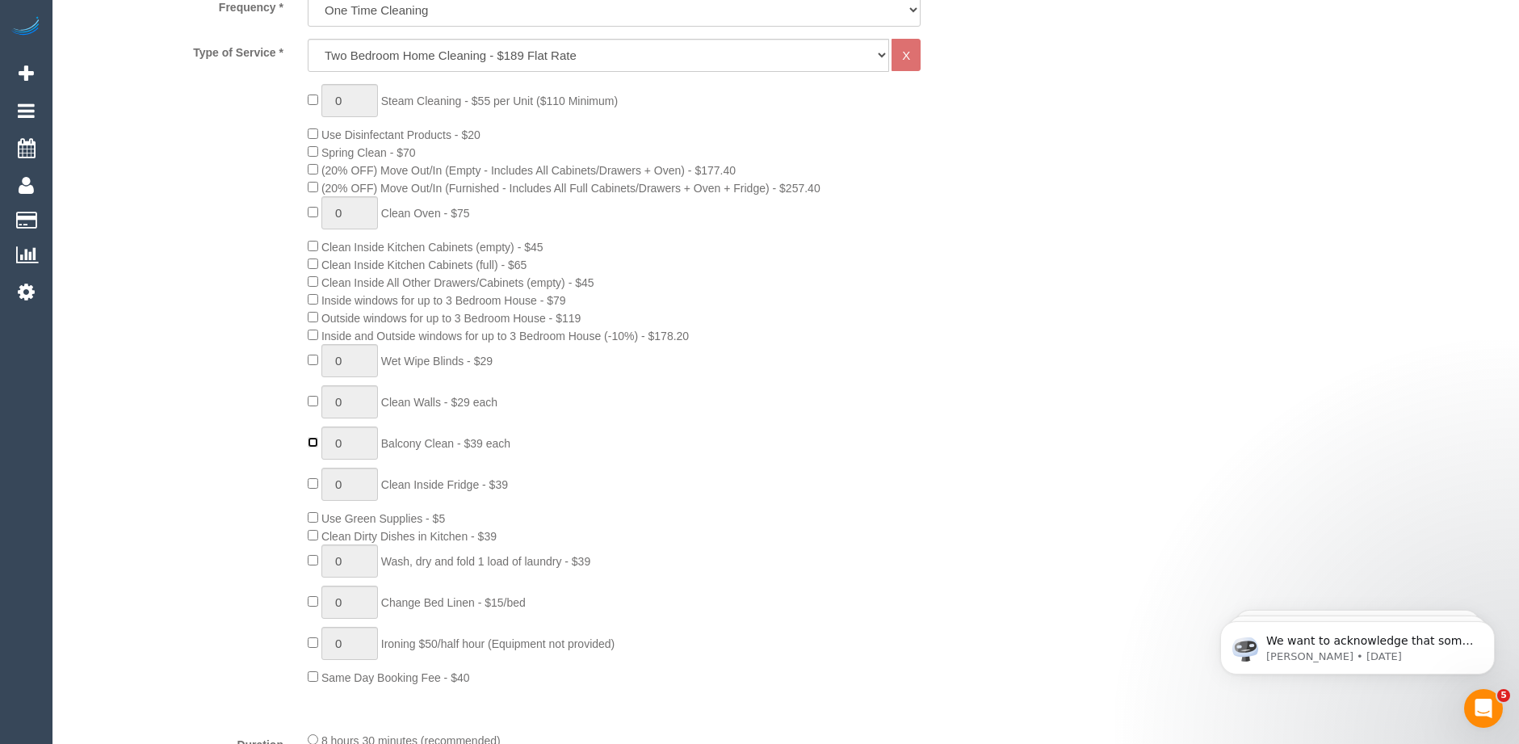
type input "1"
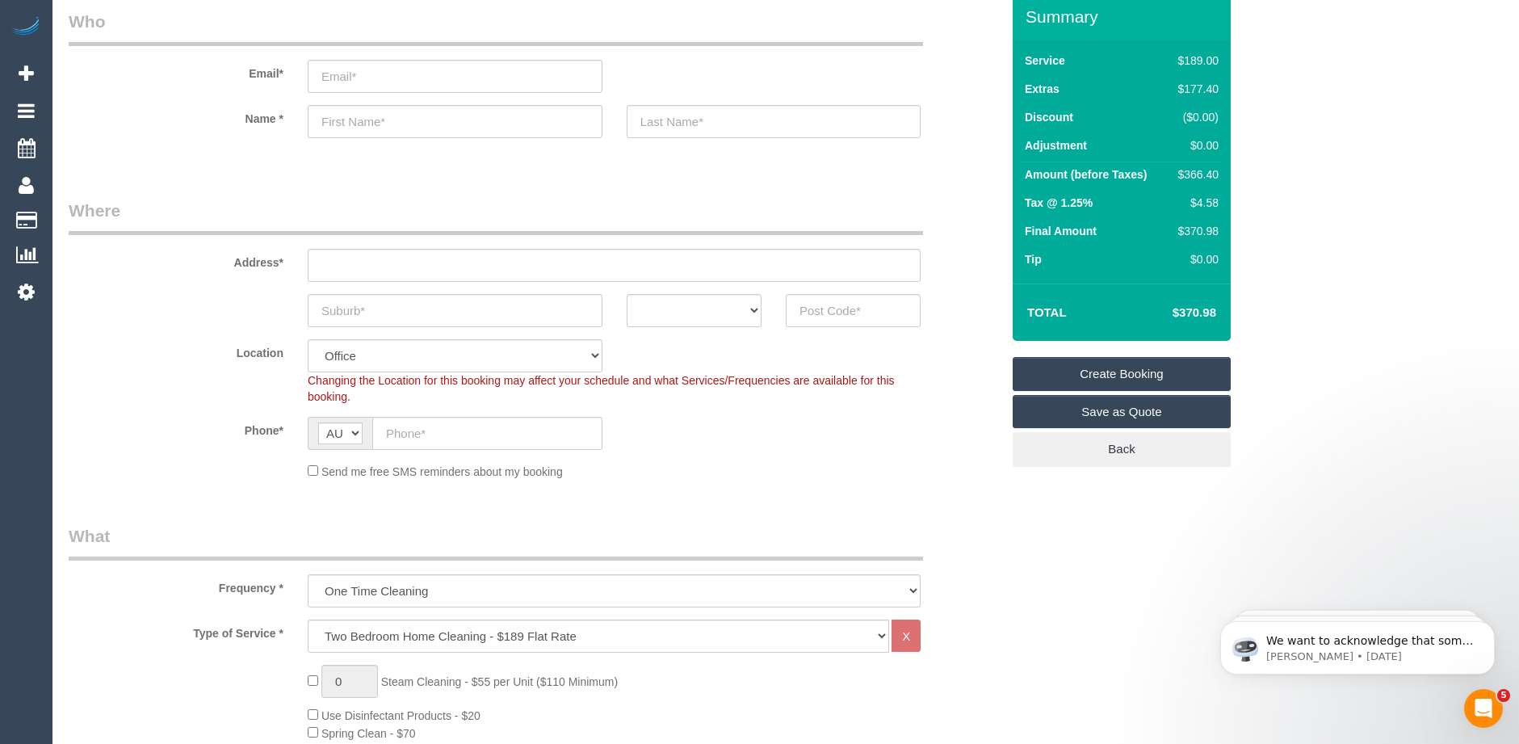
scroll to position [0, 0]
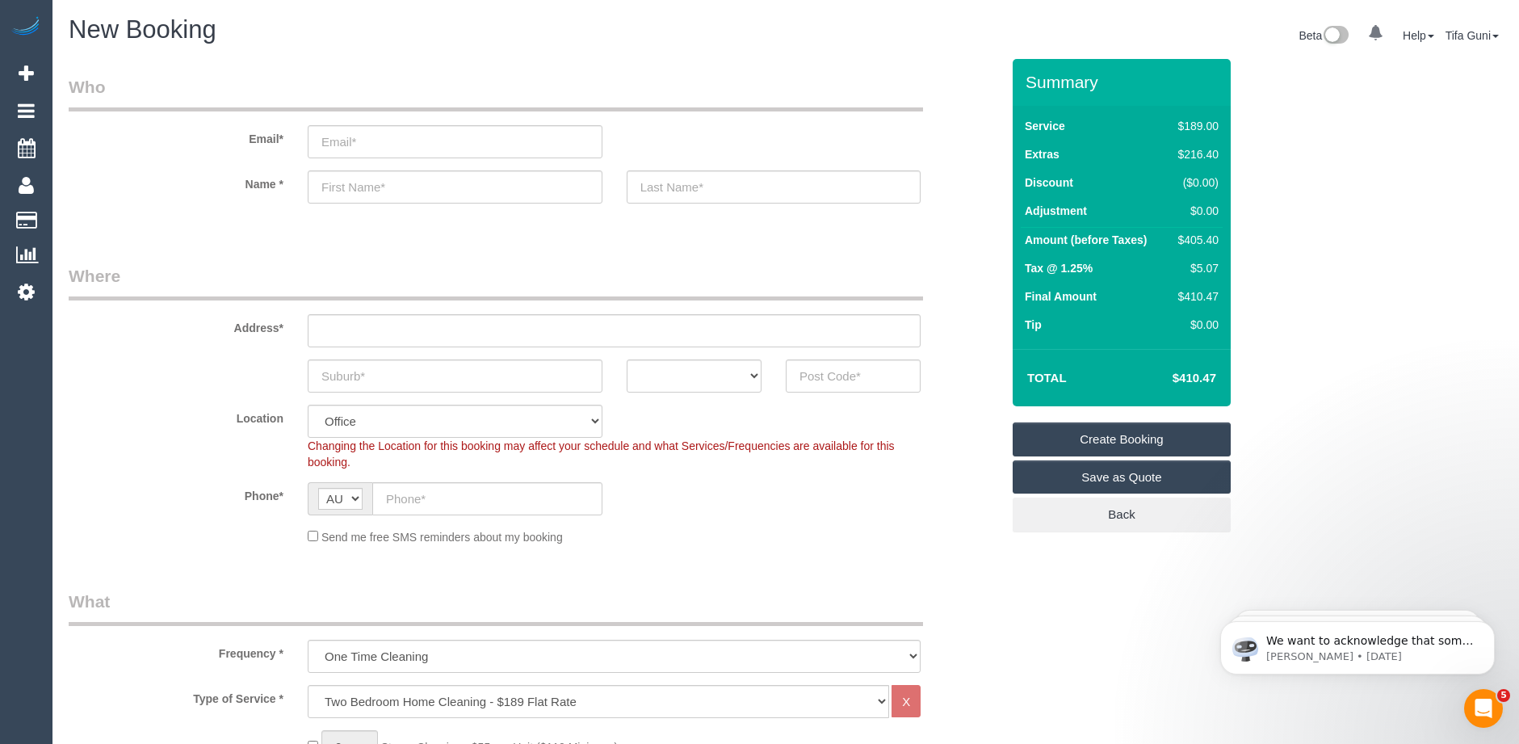
click at [964, 338] on div "Address*" at bounding box center [535, 305] width 956 height 83
click at [699, 376] on select "ACT [GEOGRAPHIC_DATA] NT [GEOGRAPHIC_DATA] SA TAS [GEOGRAPHIC_DATA] [GEOGRAPHIC…" at bounding box center [694, 375] width 135 height 33
select select "VIC"
click at [627, 359] on select "ACT [GEOGRAPHIC_DATA] NT [GEOGRAPHIC_DATA] SA TAS [GEOGRAPHIC_DATA] [GEOGRAPHIC…" at bounding box center [694, 375] width 135 height 33
click at [377, 374] on input "text" at bounding box center [455, 375] width 295 height 33
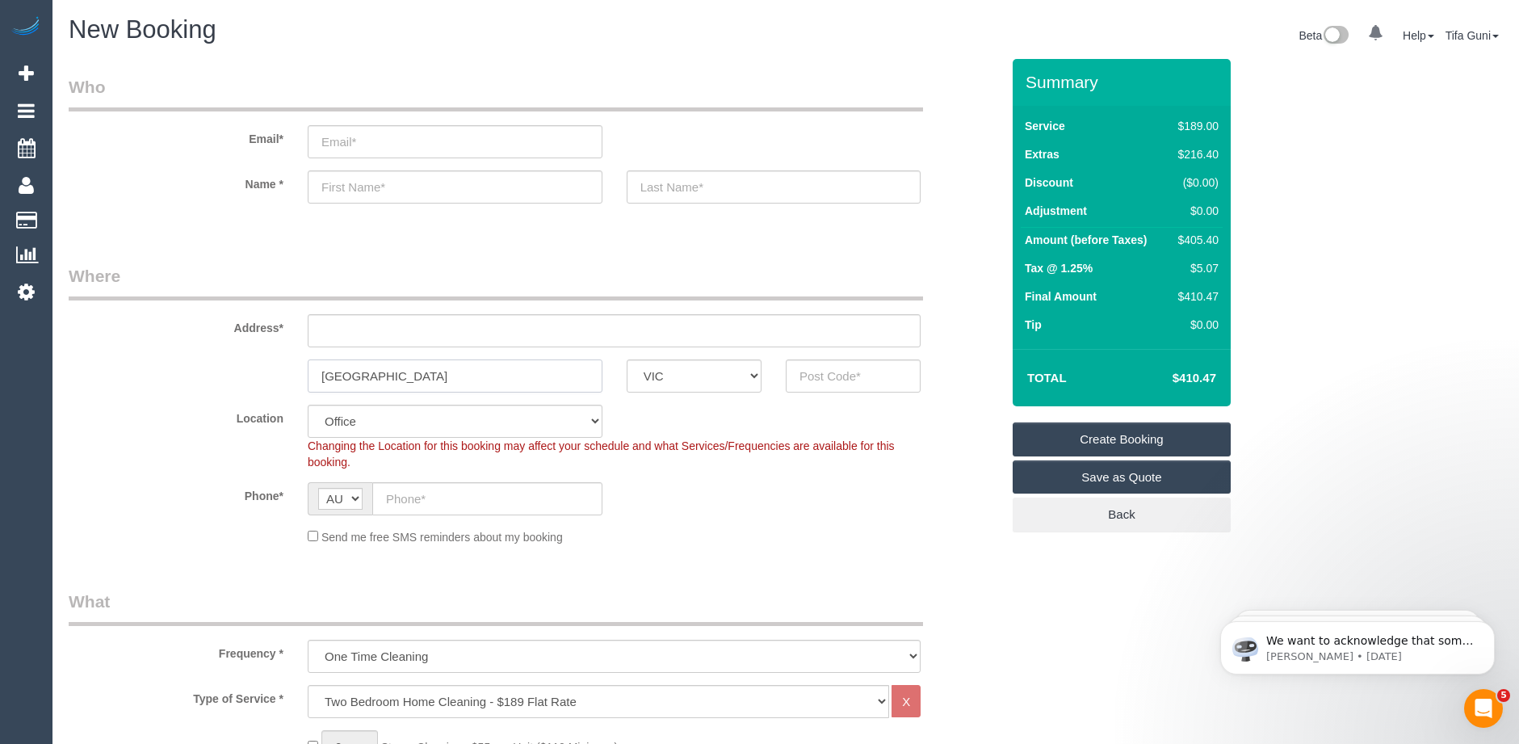
type input "richmond"
click at [829, 372] on input "text" at bounding box center [853, 375] width 135 height 33
type input "30"
click at [367, 328] on input "text" at bounding box center [614, 330] width 613 height 33
type input "-"
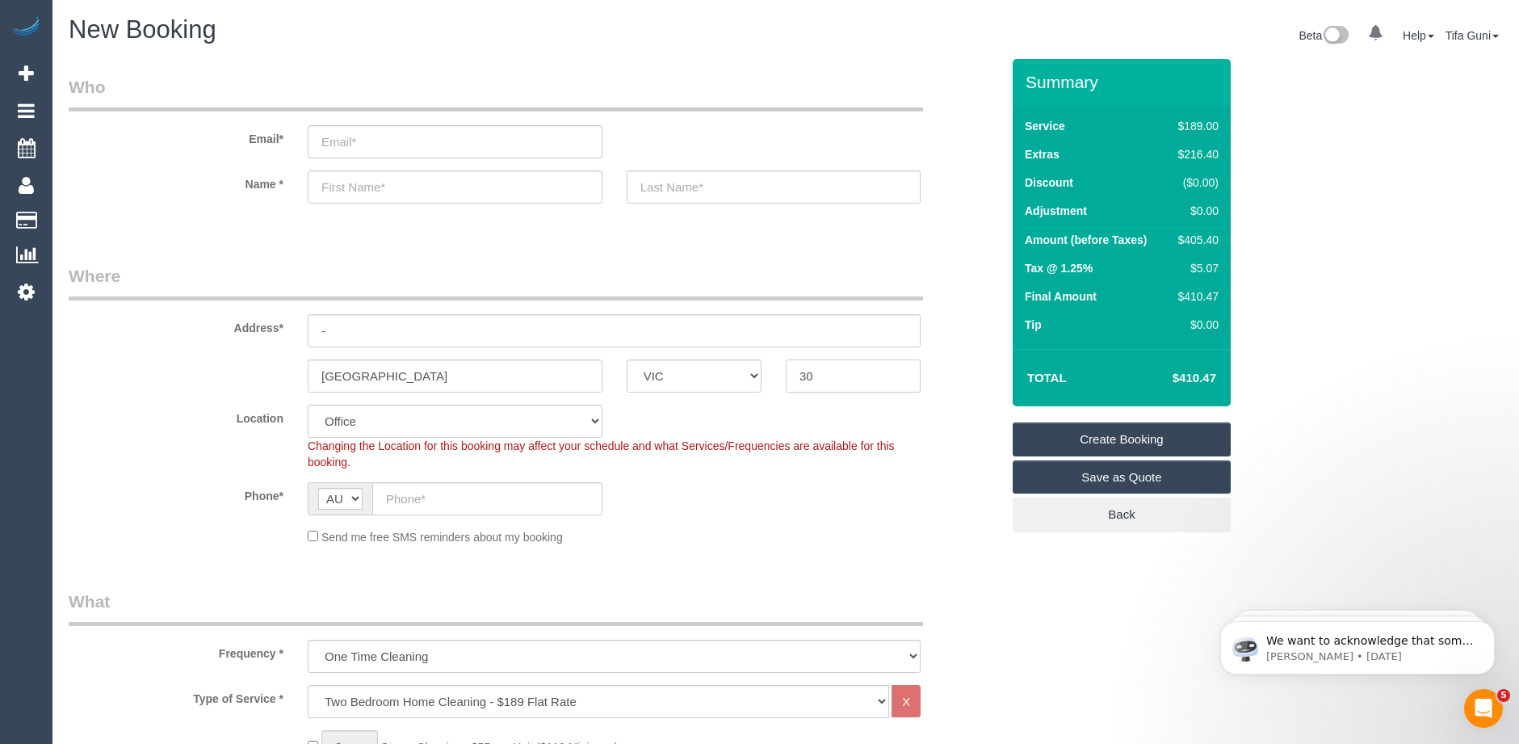
click at [834, 373] on input "30" at bounding box center [853, 375] width 135 height 33
drag, startPoint x: 410, startPoint y: 376, endPoint x: 309, endPoint y: 373, distance: 101.0
click at [238, 371] on div "richmond ACT NSW NT QLD SA TAS VIC WA 30" at bounding box center [535, 375] width 956 height 33
click at [838, 380] on input "30" at bounding box center [853, 375] width 135 height 33
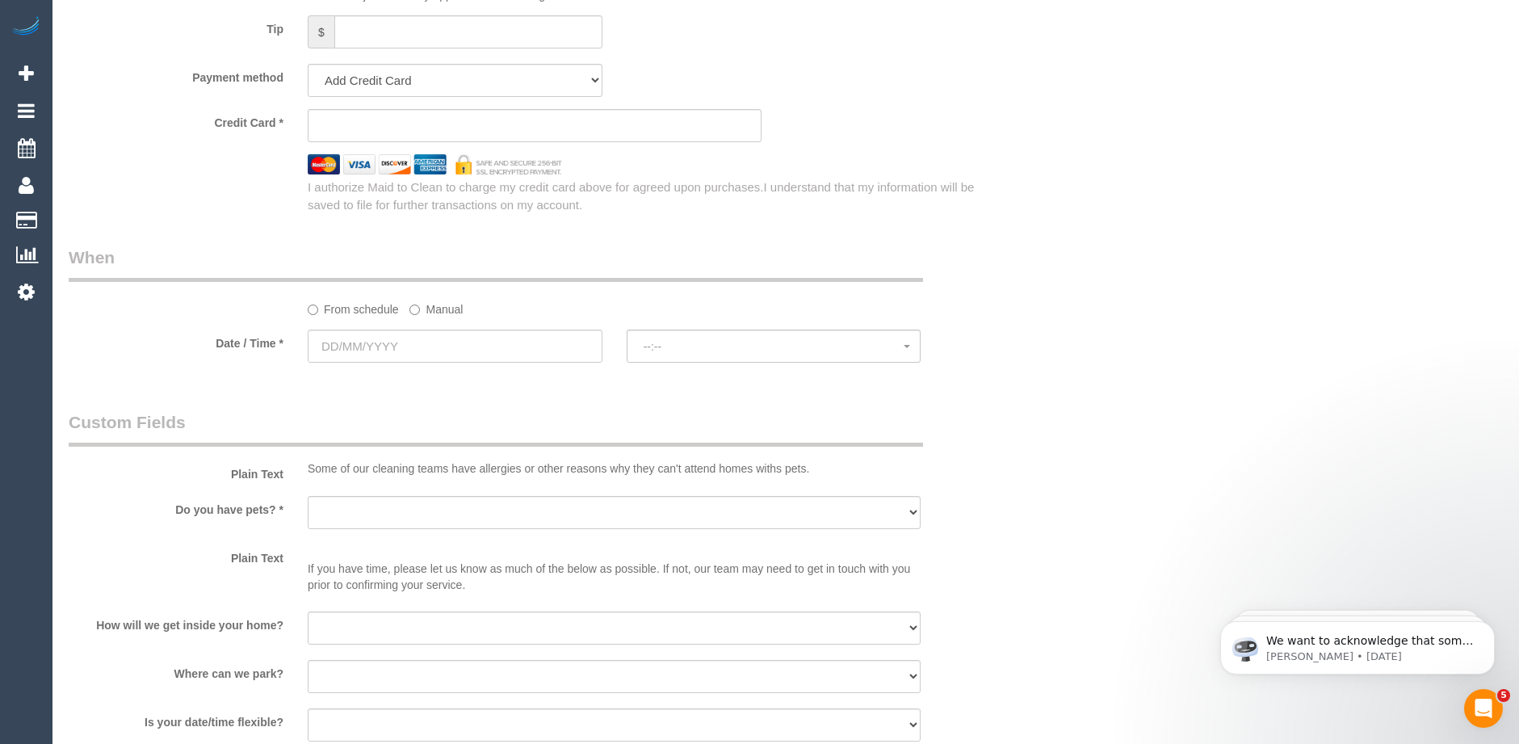
scroll to position [1696, 0]
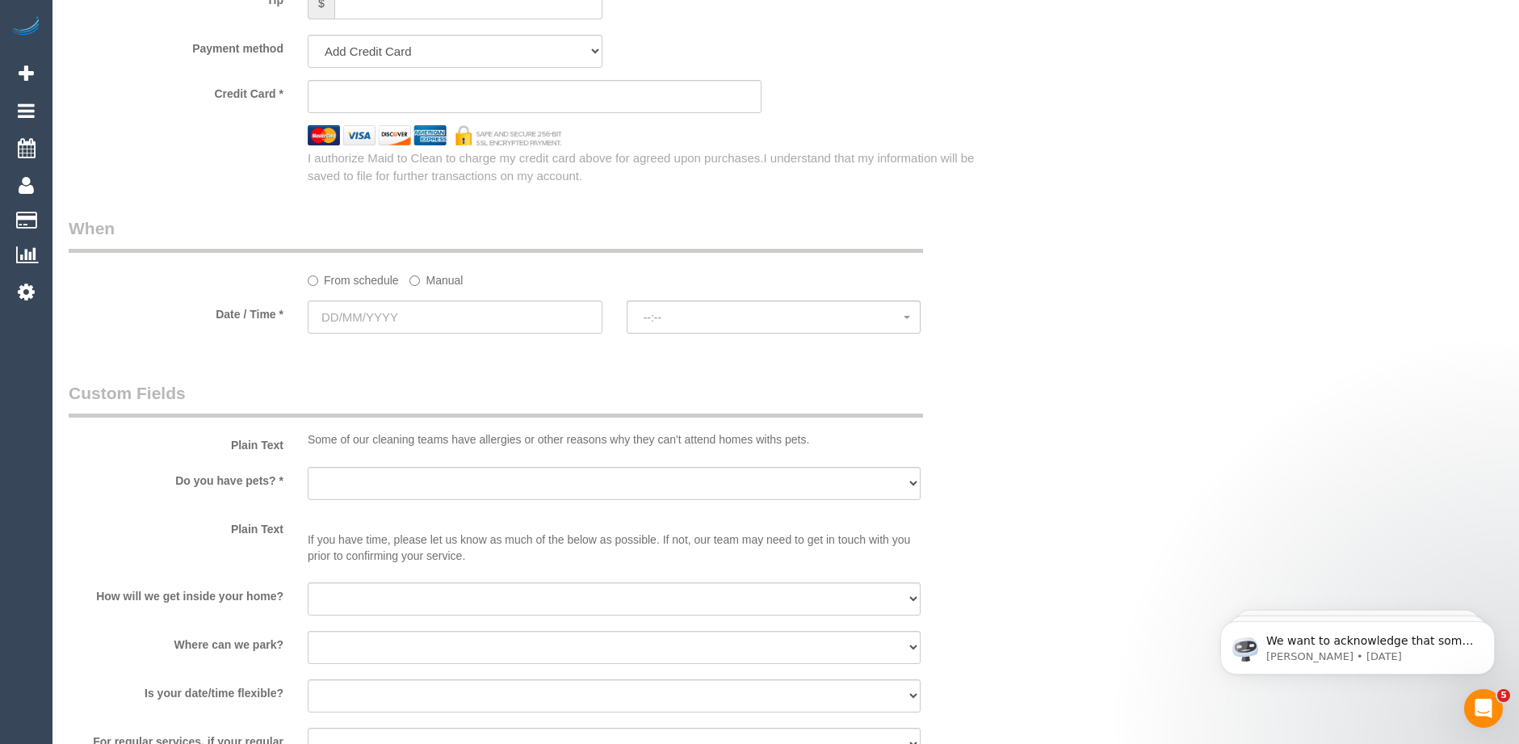
type input "3067"
click at [403, 317] on input "text" at bounding box center [455, 316] width 295 height 33
select select "47"
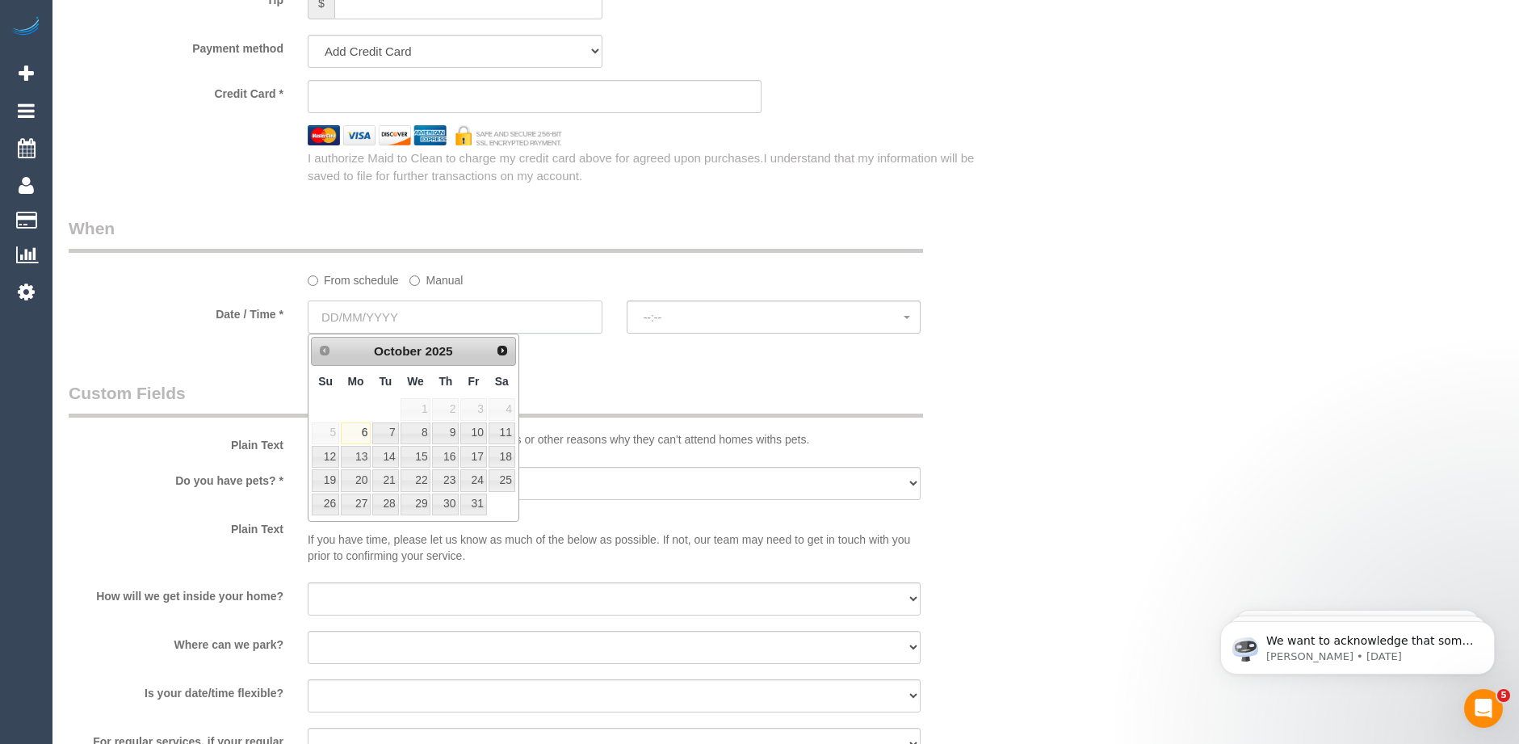
select select "object:2269"
click at [445, 461] on link "16" at bounding box center [445, 457] width 27 height 22
type input "16/10/2025"
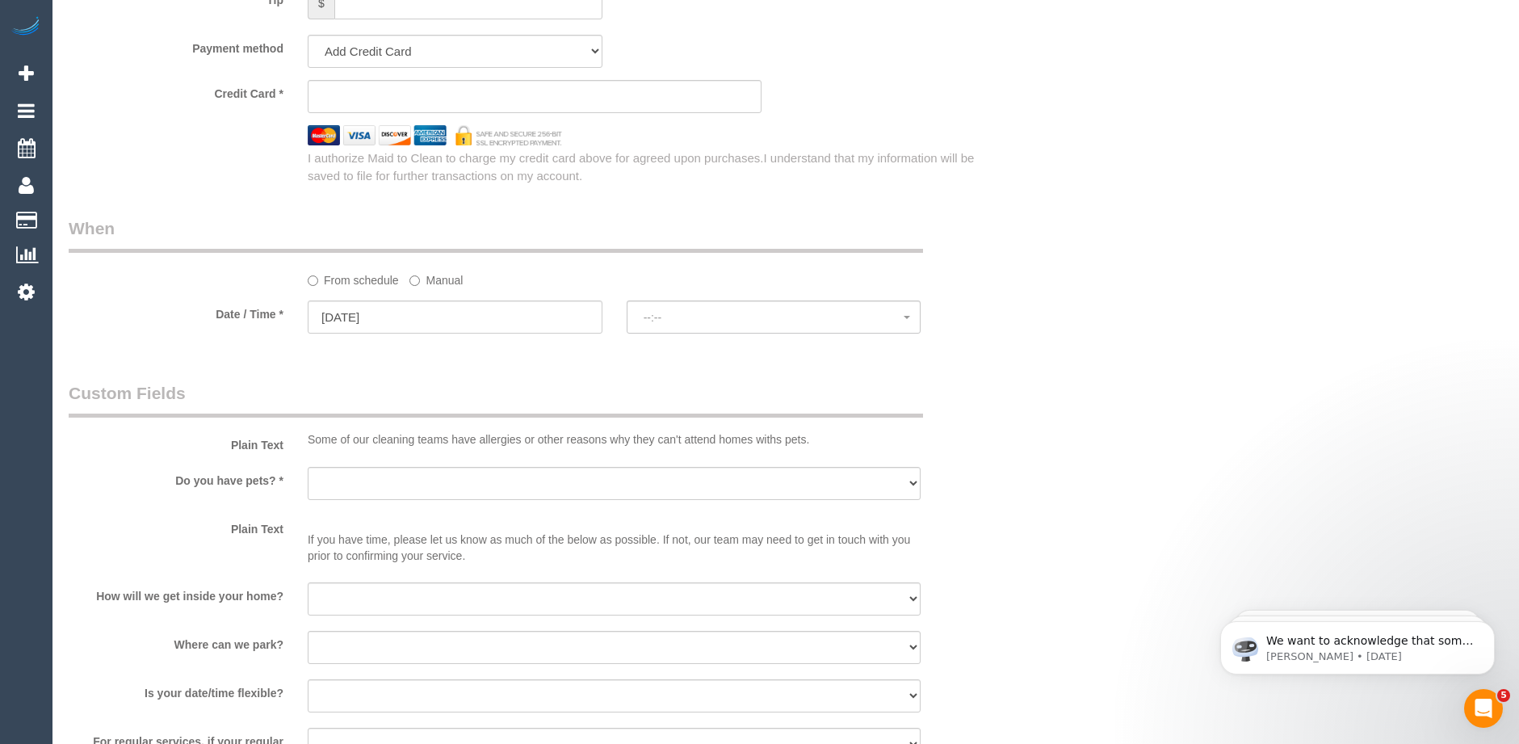
select select "spot1"
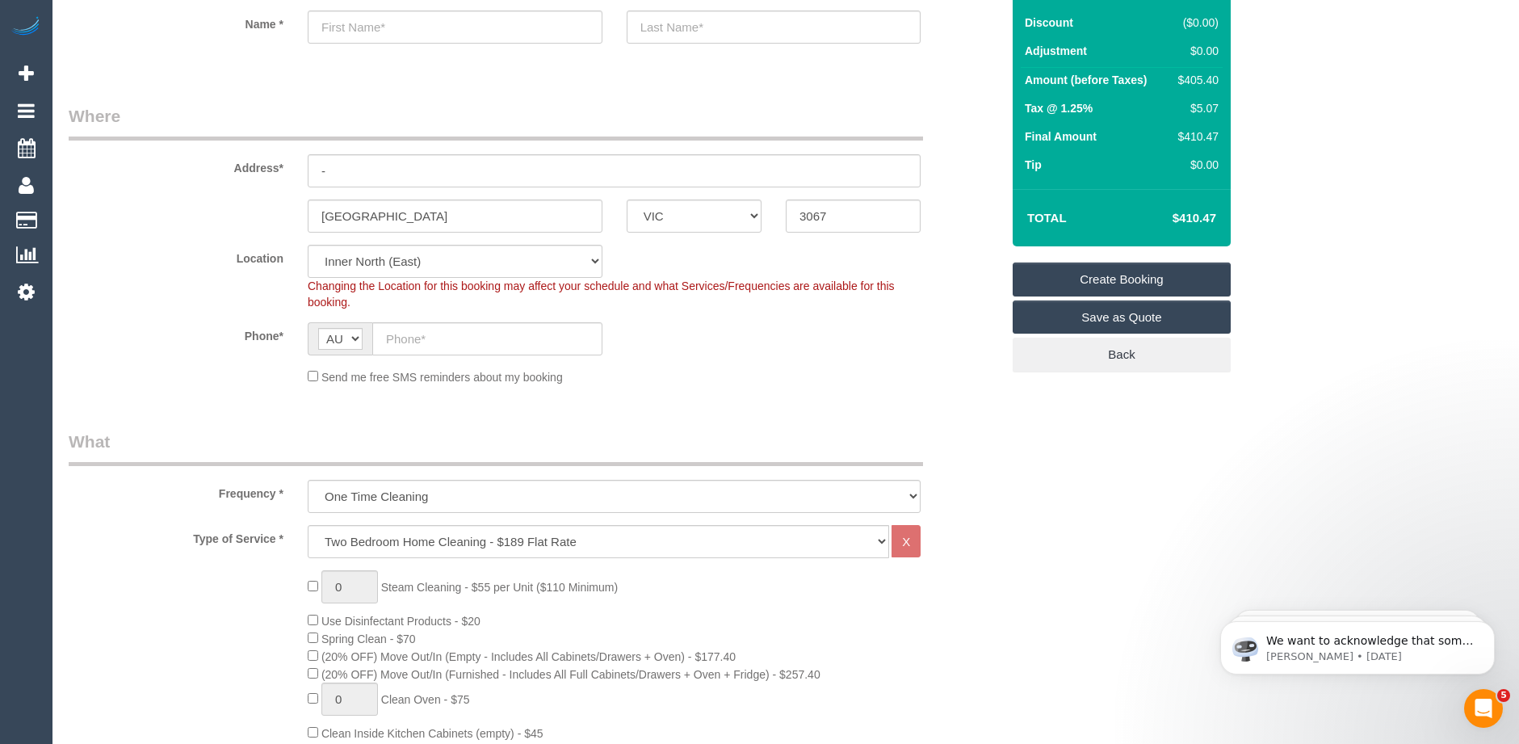
scroll to position [0, 0]
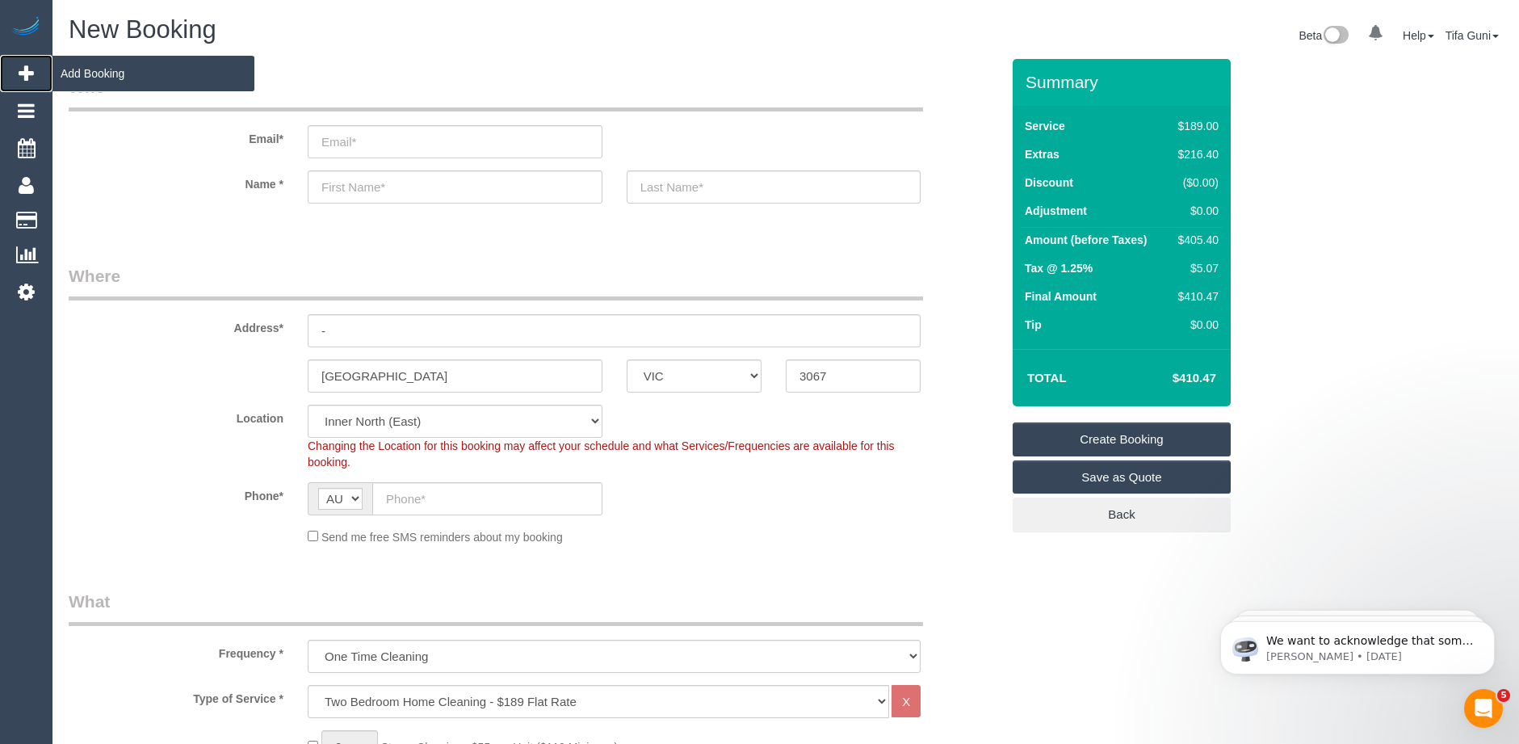
click at [109, 81] on span "Add Booking" at bounding box center [153, 73] width 202 height 37
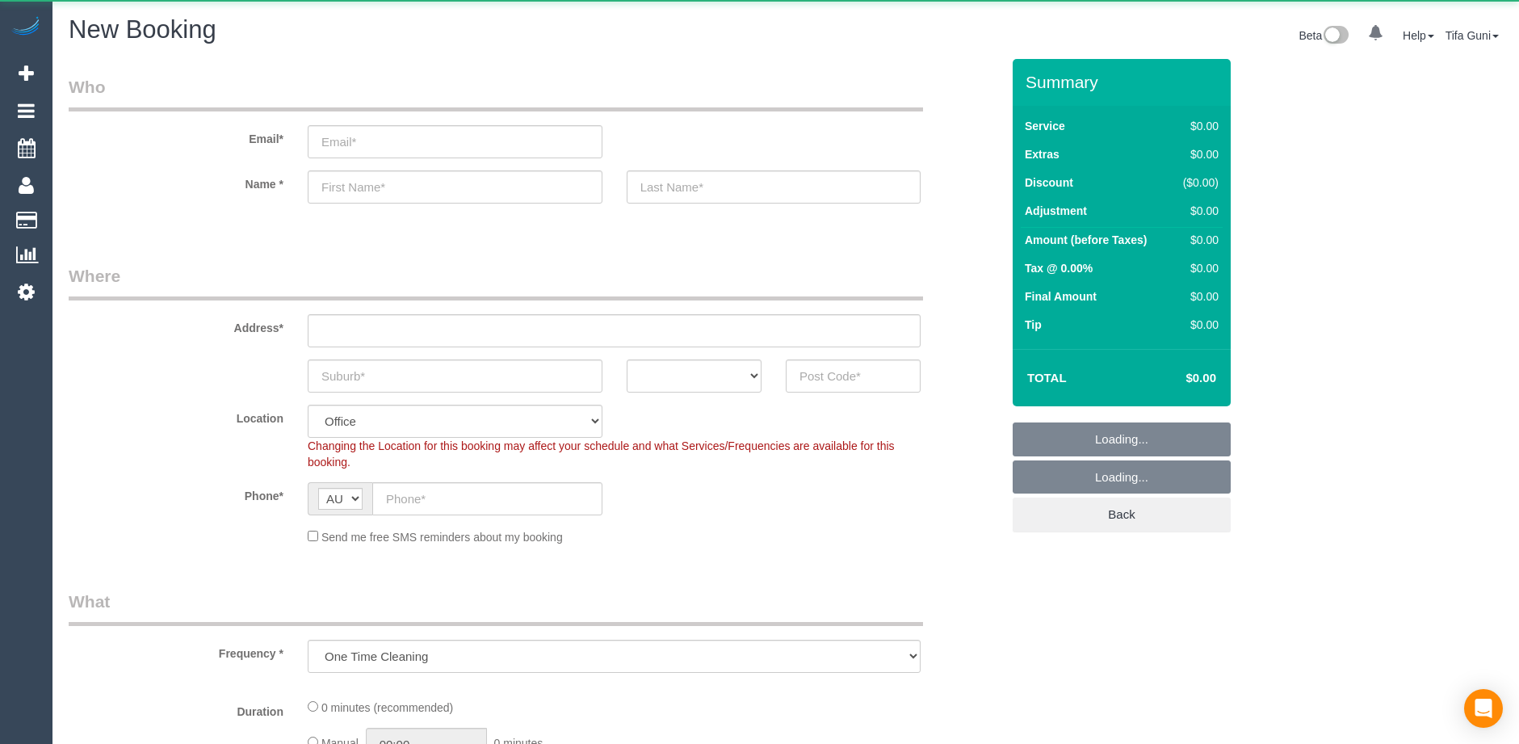
select select "object:649"
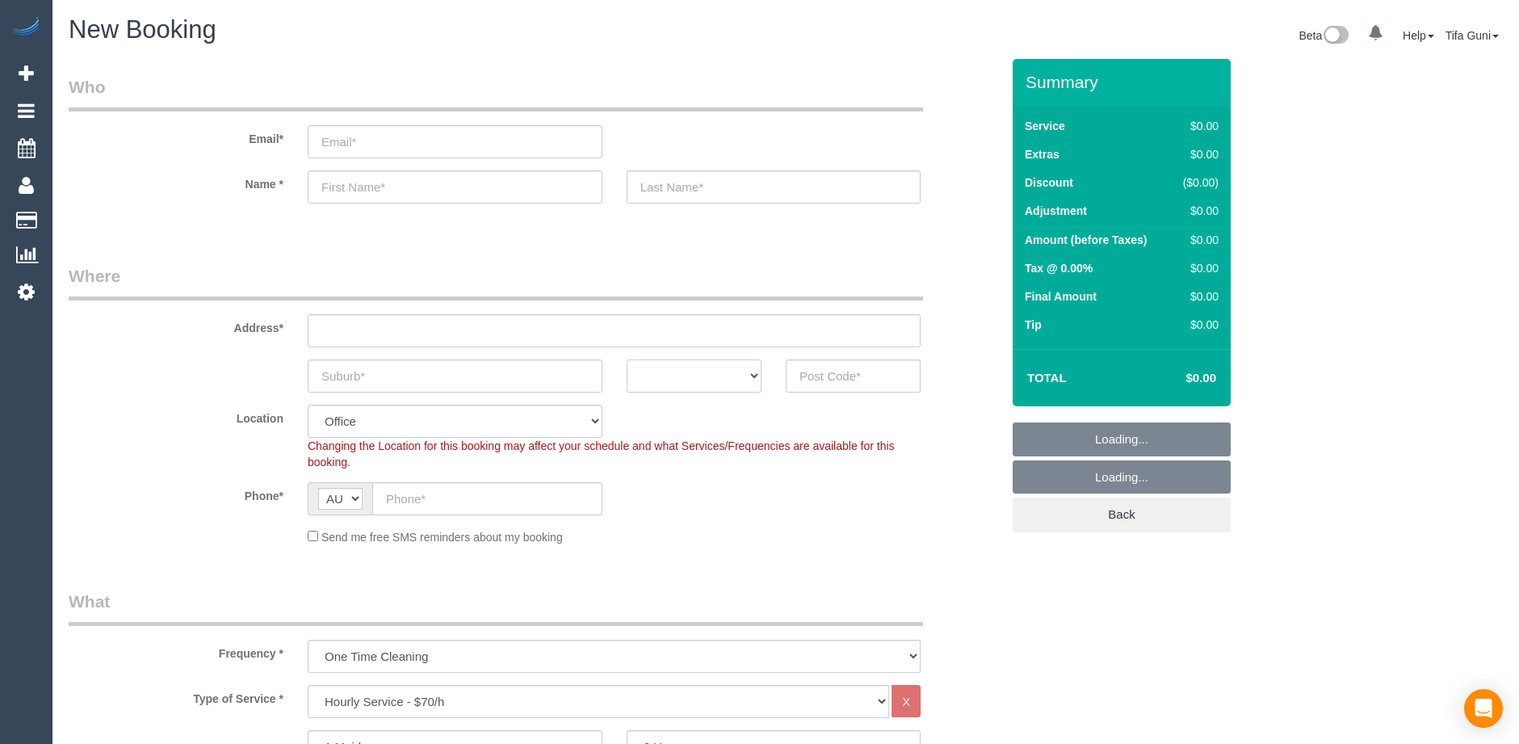
click at [754, 375] on select "ACT [GEOGRAPHIC_DATA] NT [GEOGRAPHIC_DATA] SA TAS [GEOGRAPHIC_DATA] [GEOGRAPHIC…" at bounding box center [694, 375] width 135 height 33
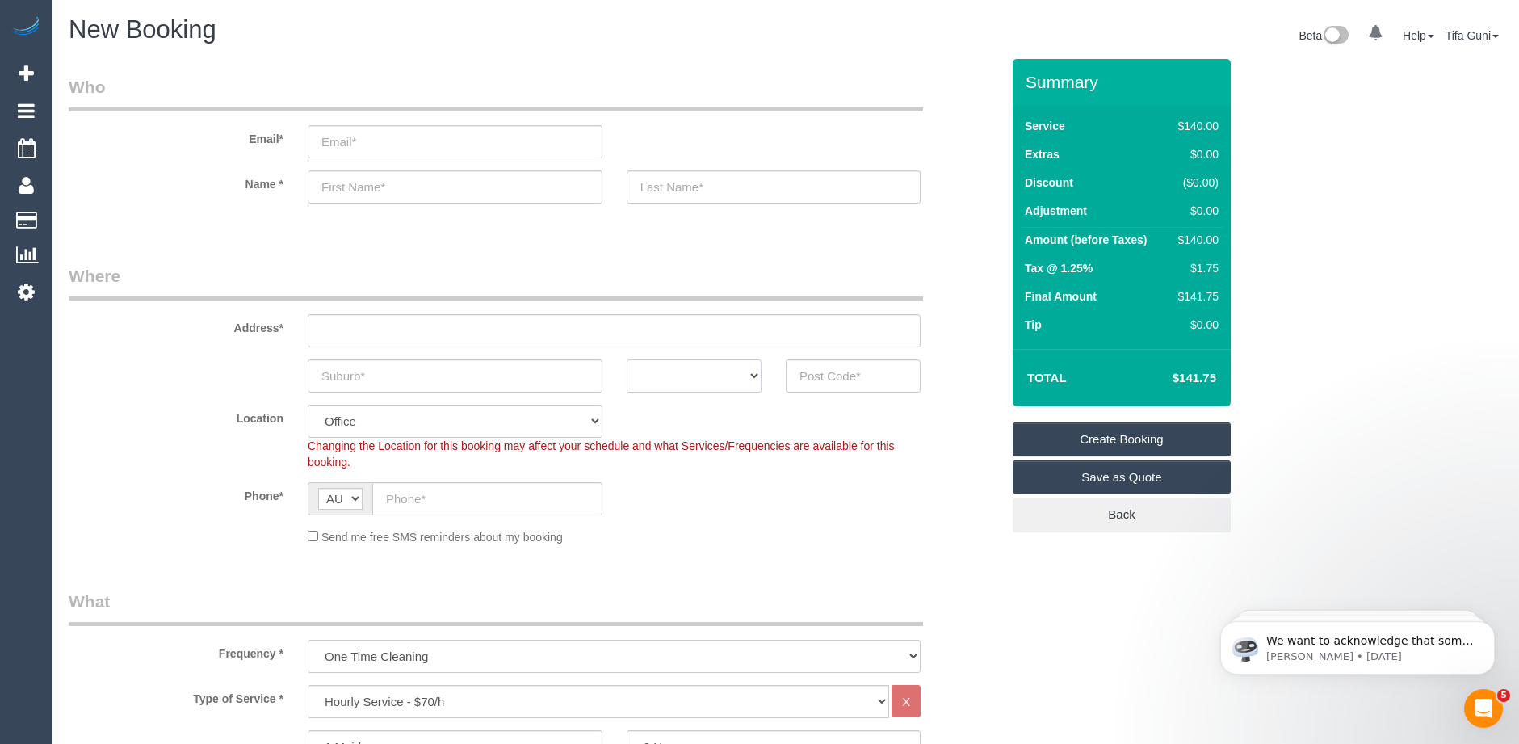
select select "VIC"
click at [627, 359] on select "ACT [GEOGRAPHIC_DATA] NT [GEOGRAPHIC_DATA] SA TAS [GEOGRAPHIC_DATA] [GEOGRAPHIC…" at bounding box center [694, 375] width 135 height 33
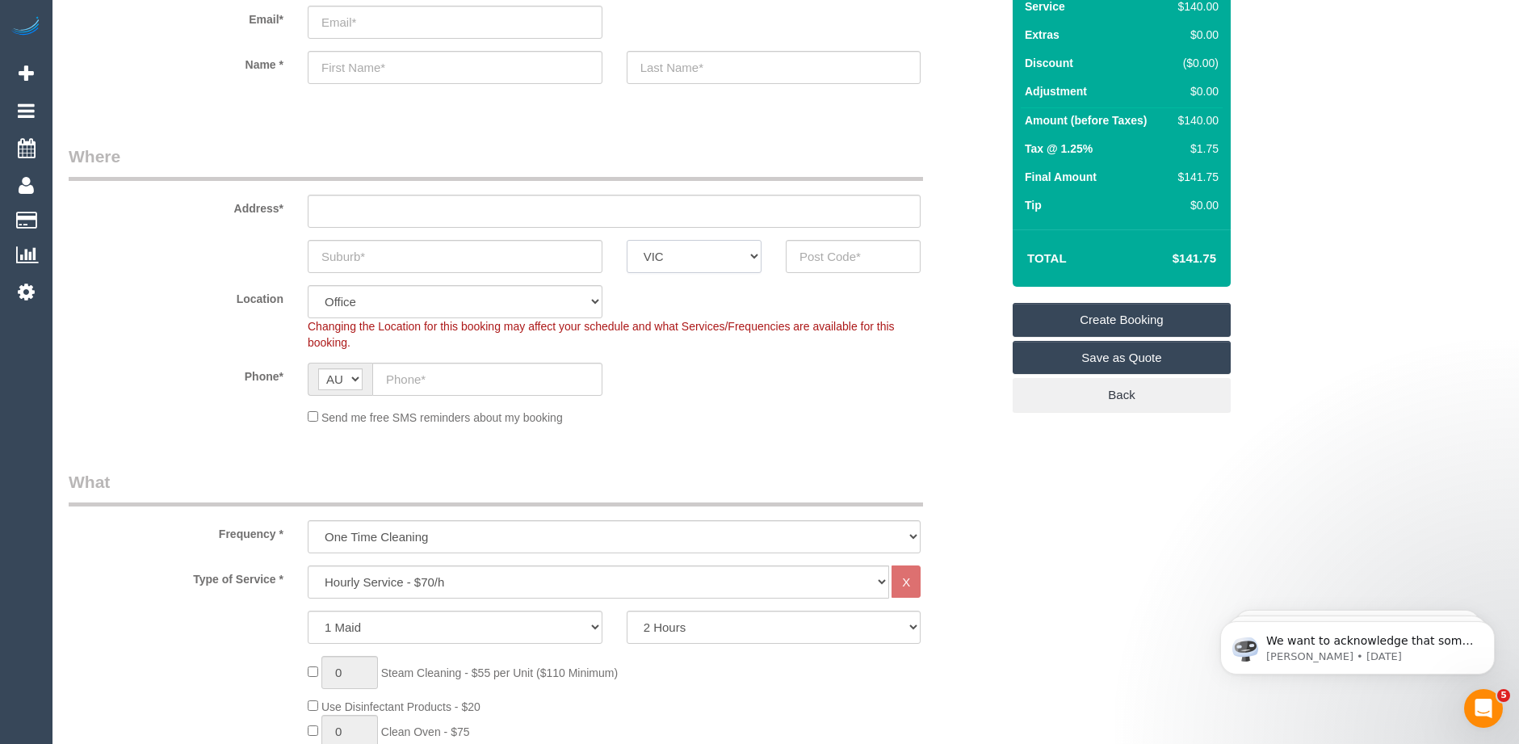
scroll to position [81, 0]
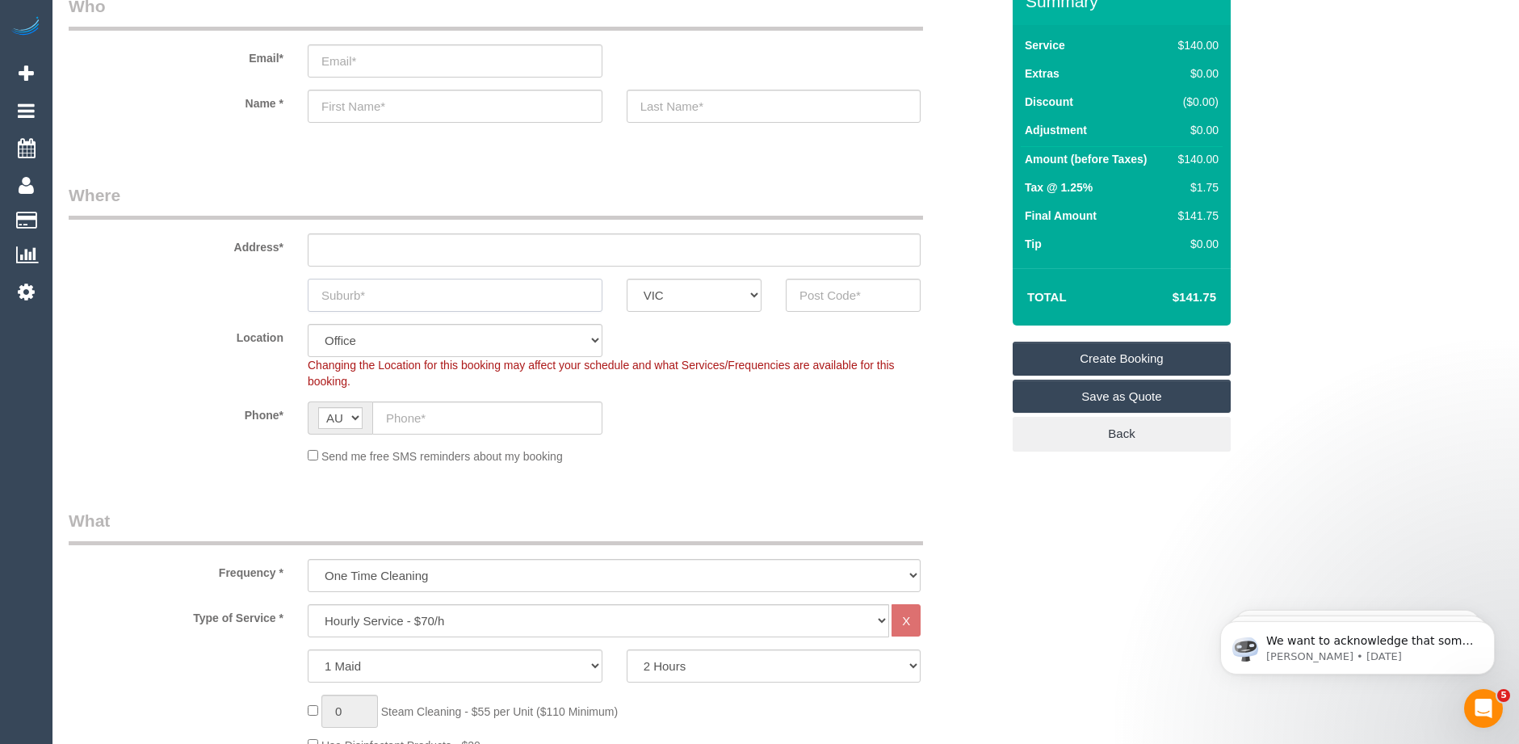
click at [338, 300] on input "text" at bounding box center [455, 295] width 295 height 33
paste input "61406482689"
type input "61406482689"
click at [855, 299] on input "text" at bounding box center [853, 295] width 135 height 33
drag, startPoint x: 430, startPoint y: 292, endPoint x: 244, endPoint y: 296, distance: 186.6
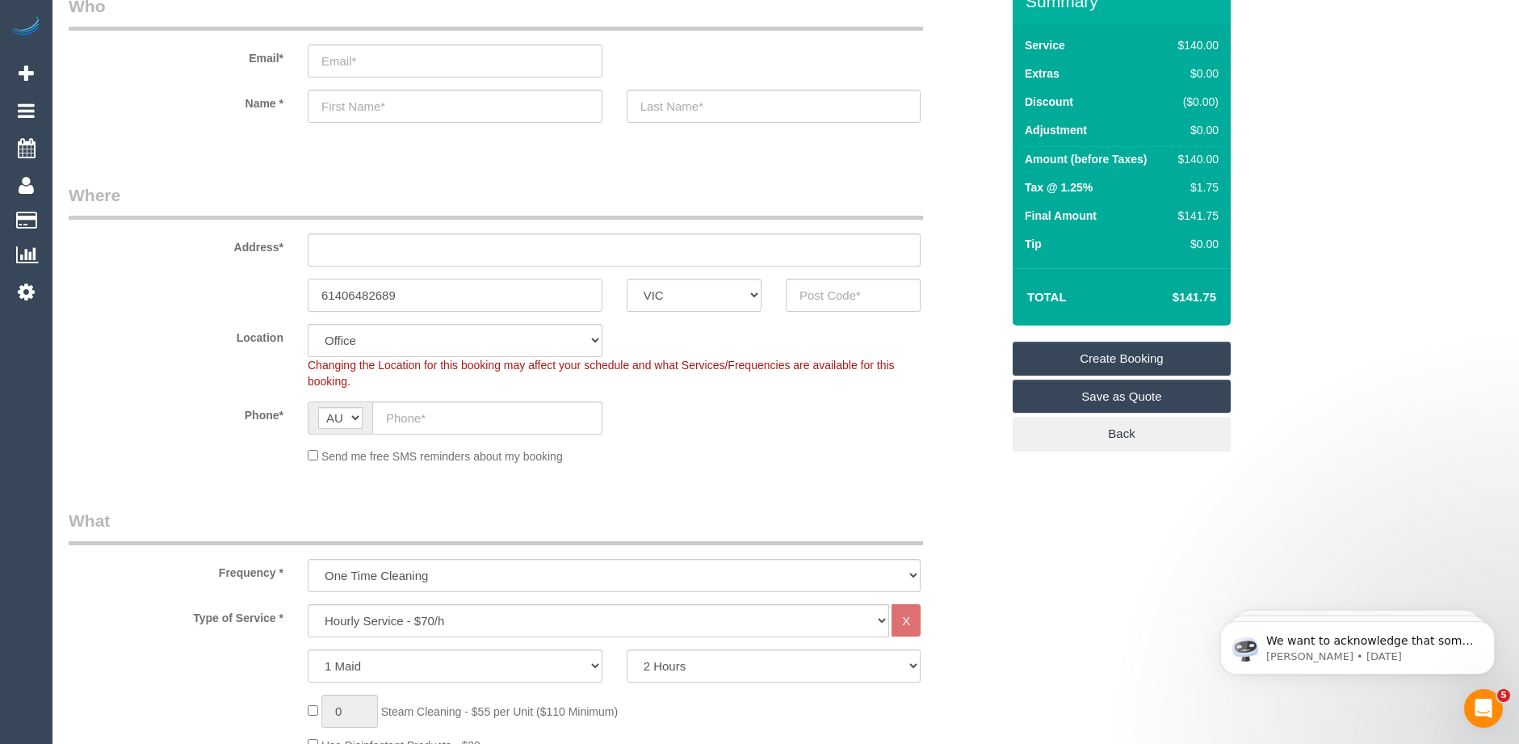
click at [244, 296] on div "61406482689 ACT [GEOGRAPHIC_DATA] NT [GEOGRAPHIC_DATA] SA TAS [GEOGRAPHIC_DATA]…" at bounding box center [535, 295] width 956 height 33
click at [436, 414] on input "text" at bounding box center [487, 417] width 230 height 33
paste input "61 406 482 689"
drag, startPoint x: 401, startPoint y: 418, endPoint x: 372, endPoint y: 418, distance: 29.1
click at [372, 418] on input "61 406 482 689" at bounding box center [487, 417] width 230 height 33
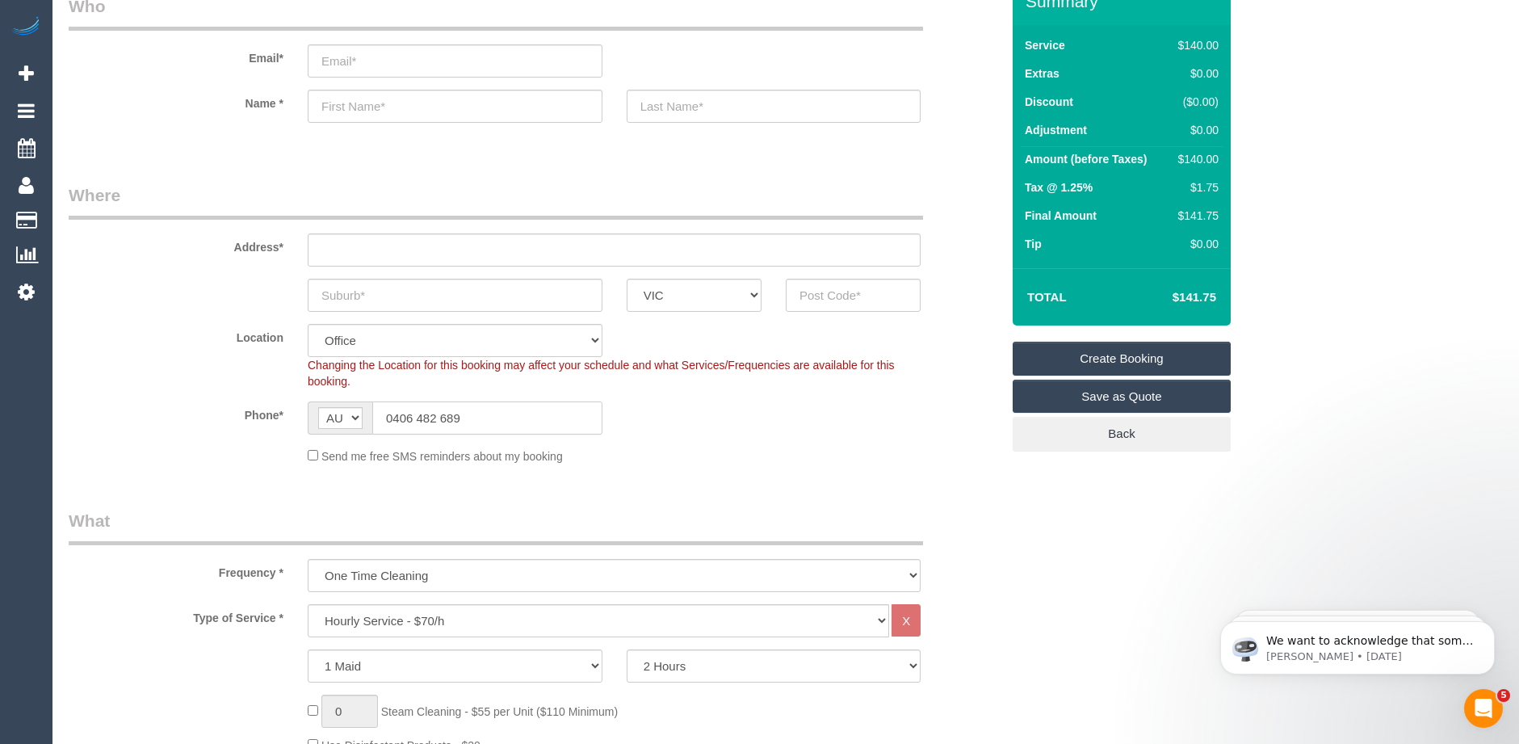
type input "0406 482 689"
click at [343, 249] on input "text" at bounding box center [614, 249] width 613 height 33
type input "[STREET_ADDRESS][PERSON_NAME]"
click at [376, 296] on input "text" at bounding box center [455, 295] width 295 height 33
type input "Horton Eaxst"
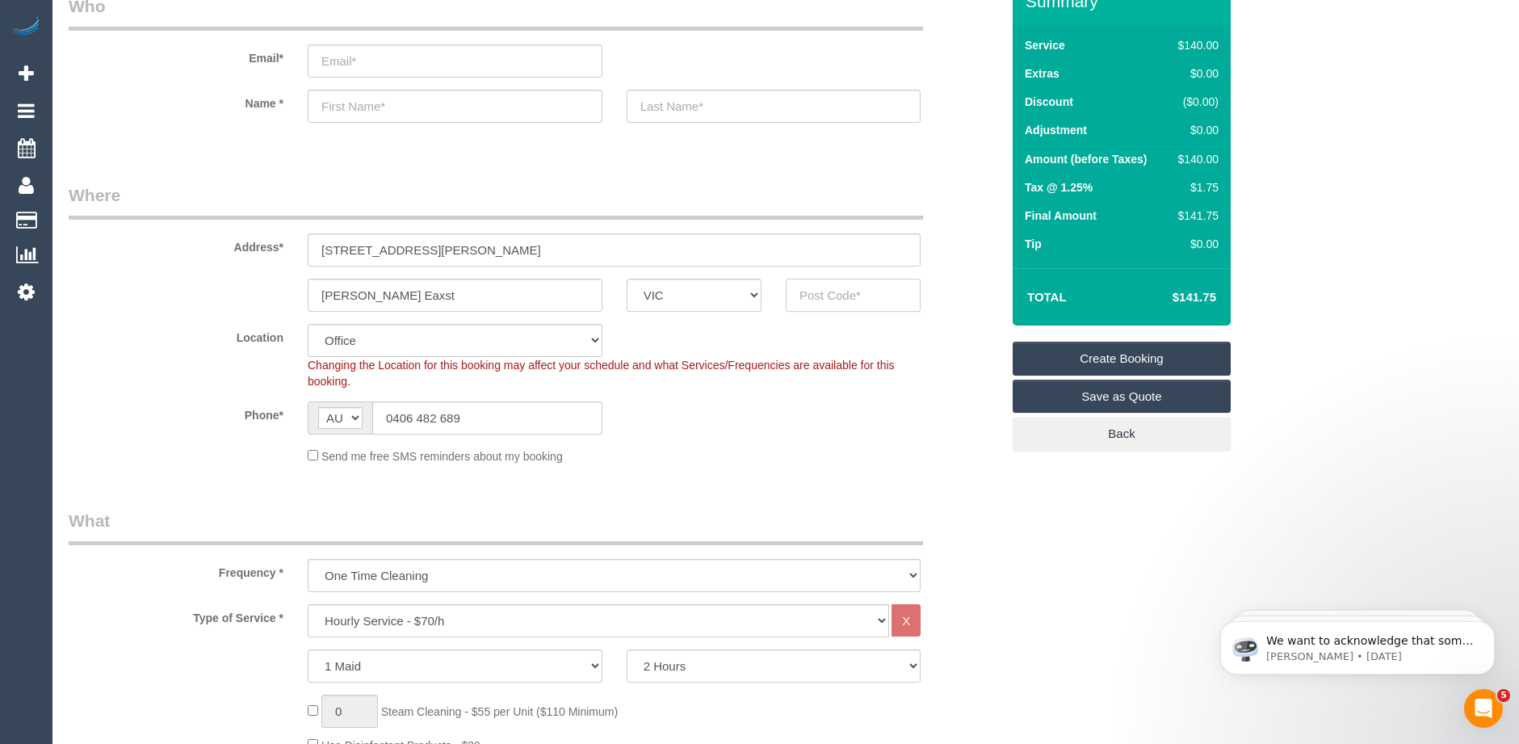
click at [829, 293] on input "text" at bounding box center [853, 295] width 135 height 33
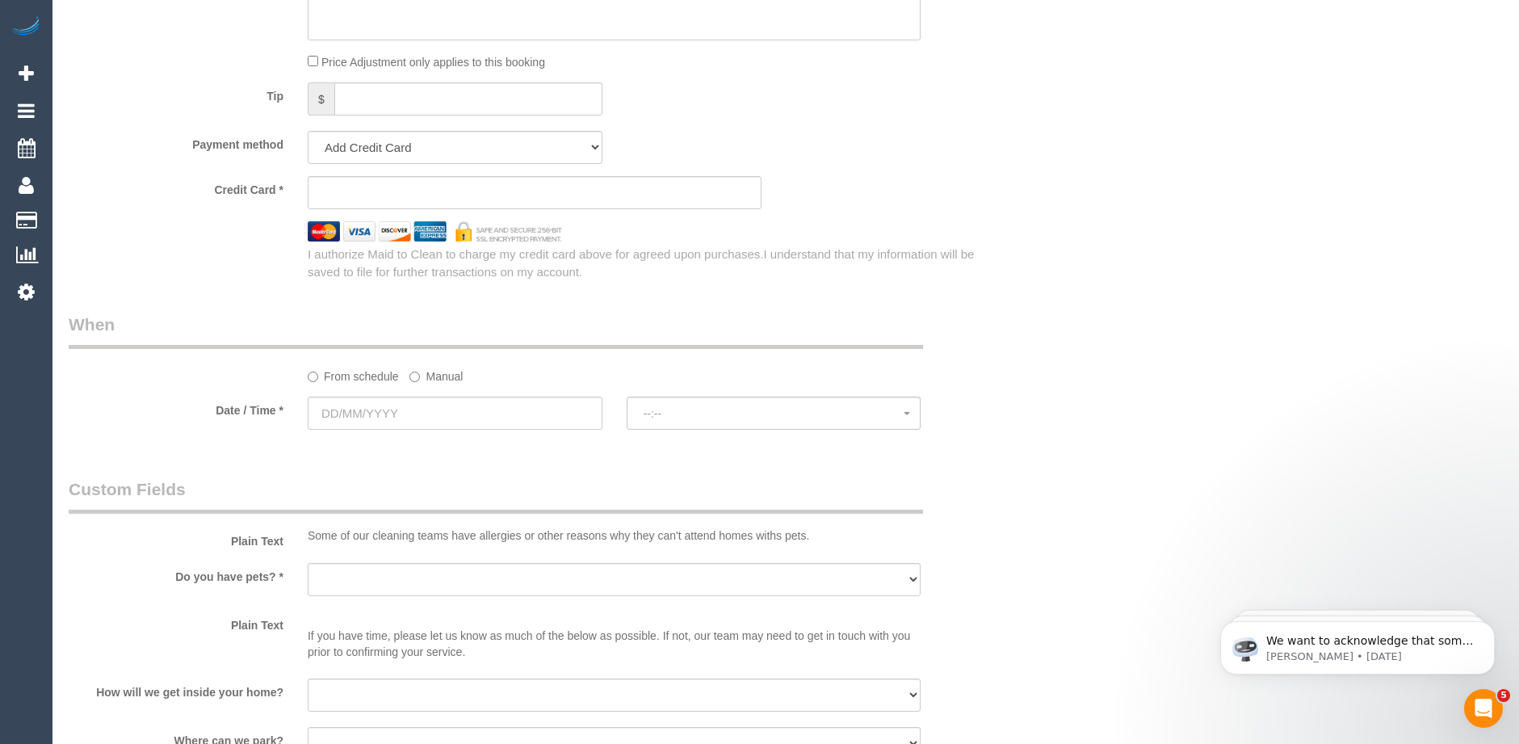
scroll to position [1858, 0]
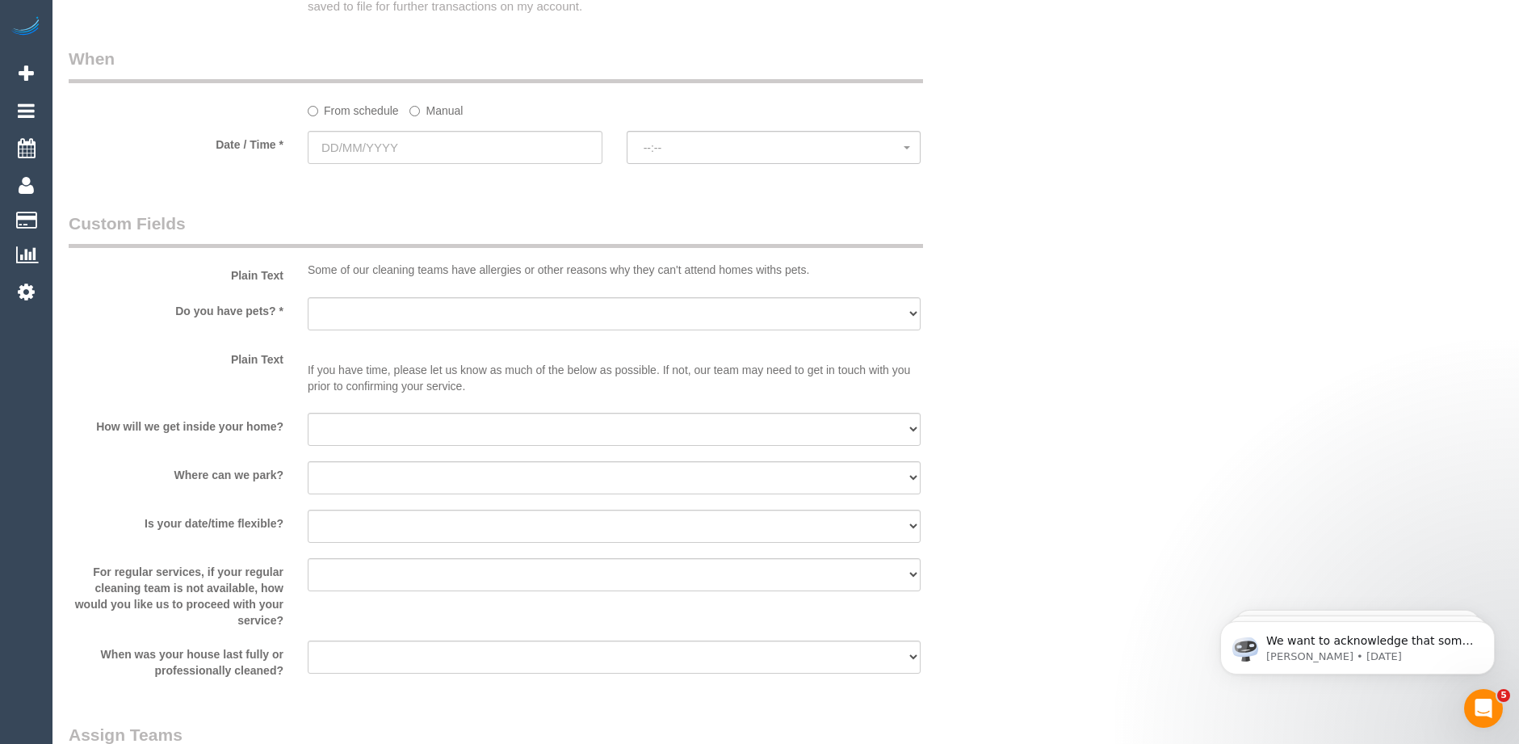
type input "3123"
click at [378, 304] on select "Yes - Cats Yes - Dogs No pets Yes - Dogs and Cats Yes - Other" at bounding box center [614, 313] width 613 height 33
select select "55"
select select "number:28"
click at [308, 297] on select "Yes - Cats Yes - Dogs No pets Yes - Dogs and Cats Yes - Other" at bounding box center [614, 313] width 613 height 33
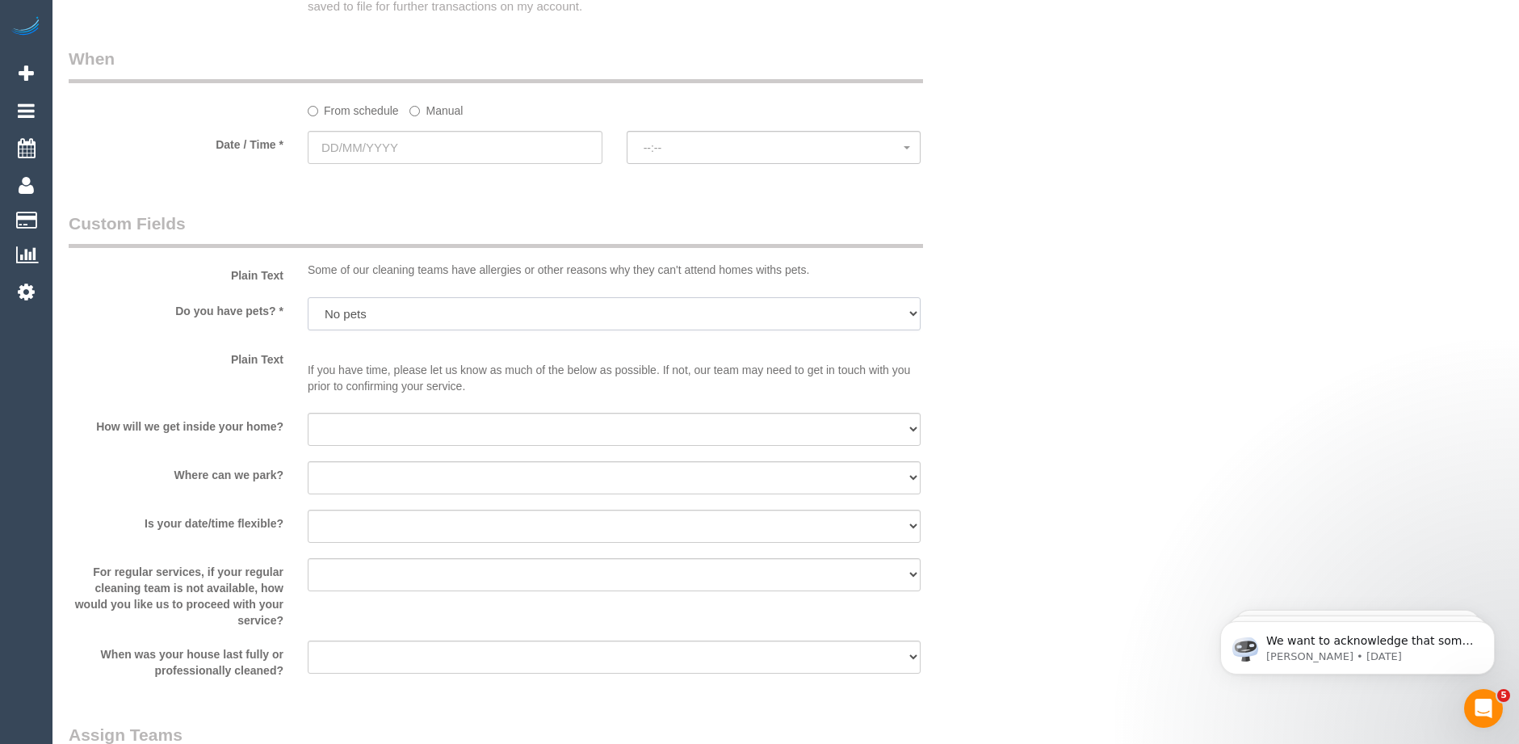
select select "object:2097"
click at [395, 426] on select "I will be home Key will be left (please provide details below) Lock box/Access …" at bounding box center [614, 429] width 613 height 33
select select "number:14"
click at [308, 413] on select "I will be home Key will be left (please provide details below) Lock box/Access …" at bounding box center [614, 429] width 613 height 33
click at [388, 477] on select "I will provide parking on-site Free street parking Paid street parking (cost wi…" at bounding box center [614, 477] width 613 height 33
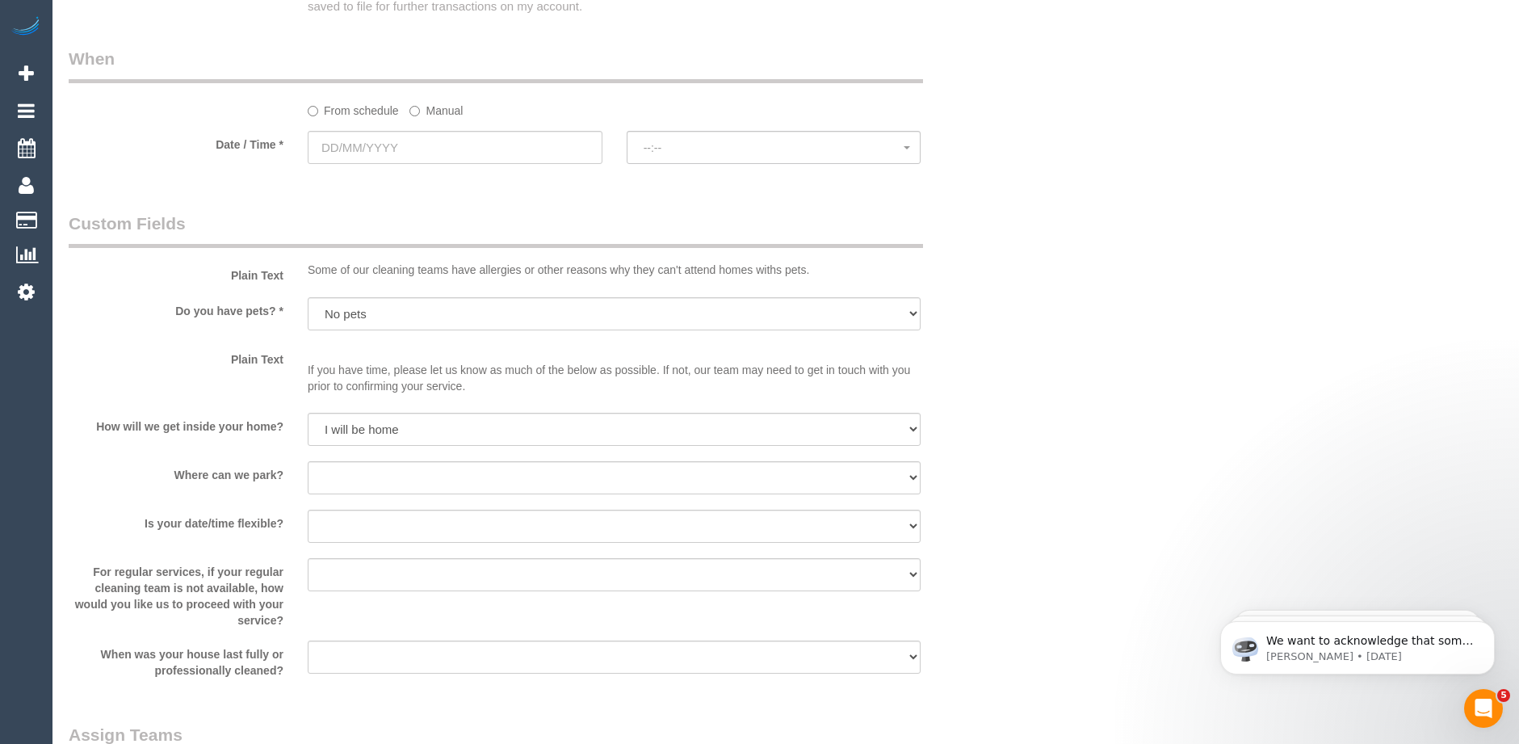
click at [960, 237] on div "Plain Text Some of our cleaning teams have allergies or other reasons why they …" at bounding box center [535, 248] width 956 height 73
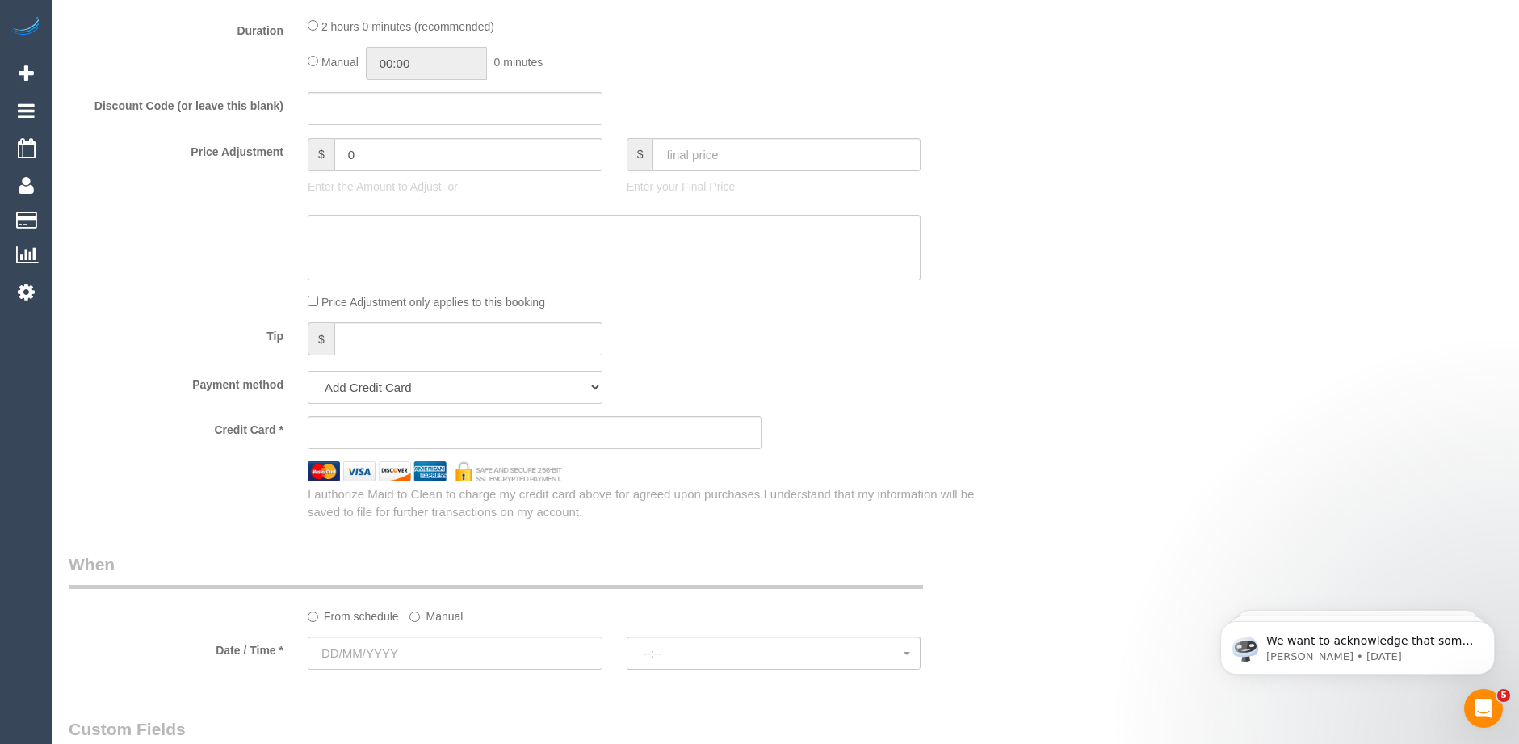
scroll to position [1696, 0]
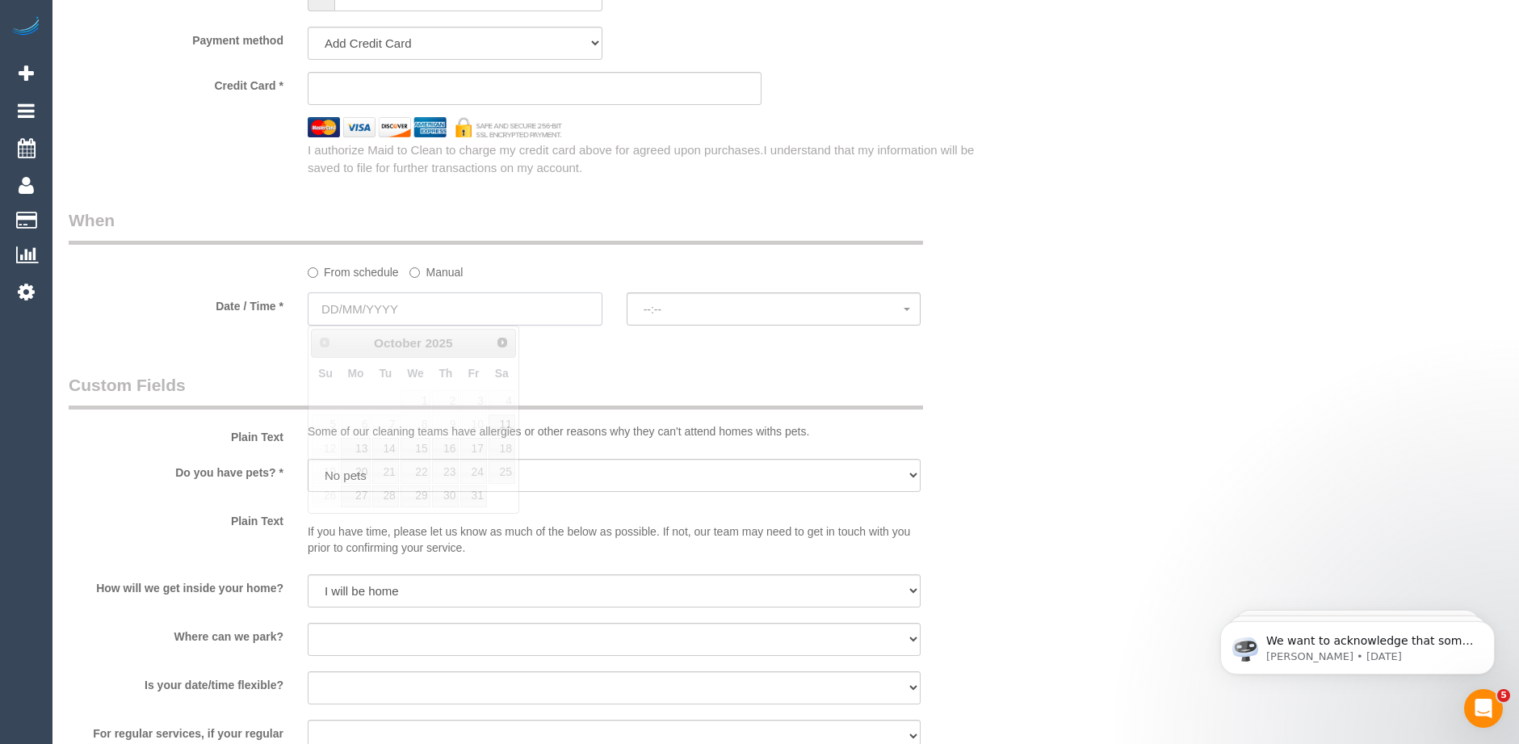
click at [391, 300] on input "text" at bounding box center [455, 308] width 295 height 33
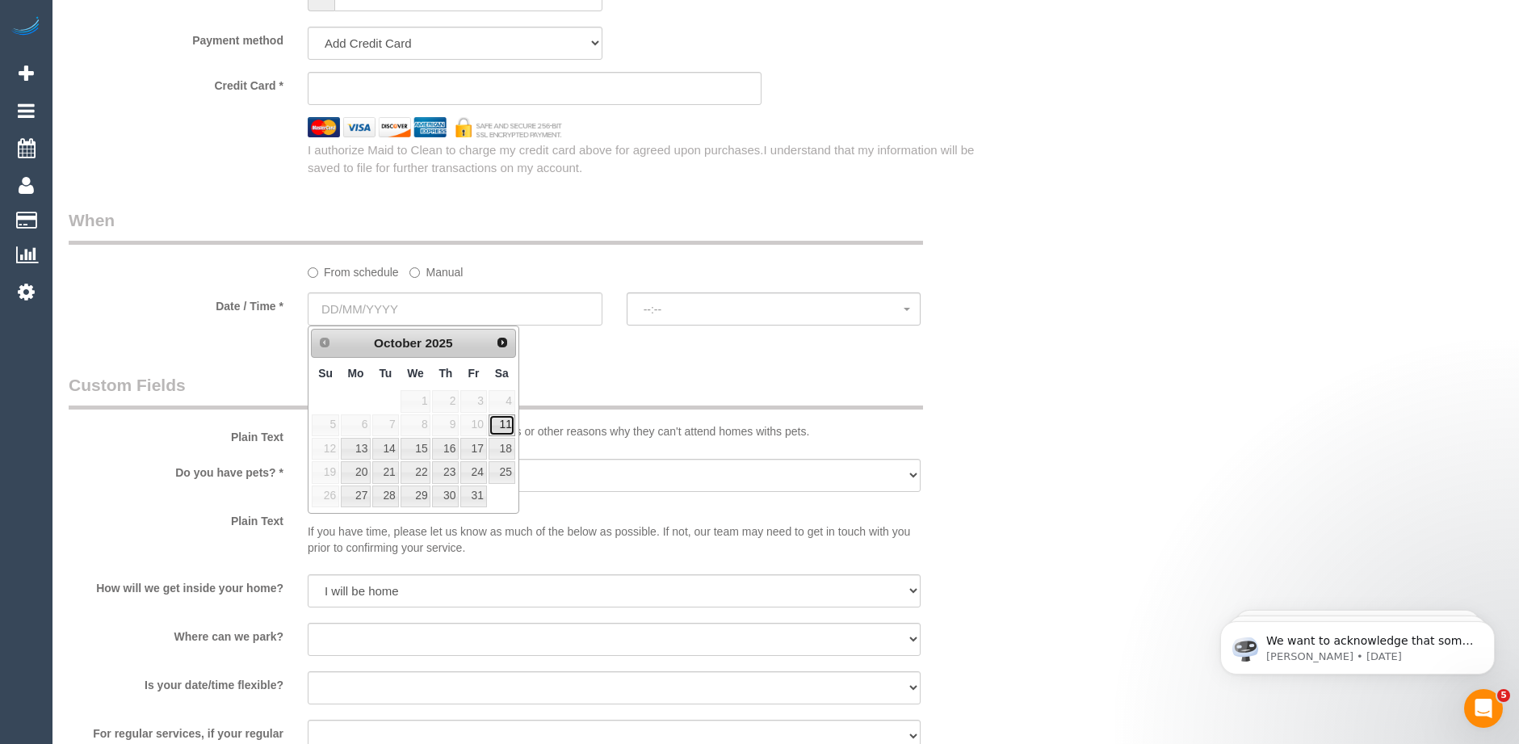
click at [507, 427] on link "11" at bounding box center [502, 425] width 27 height 22
type input "11/10/2025"
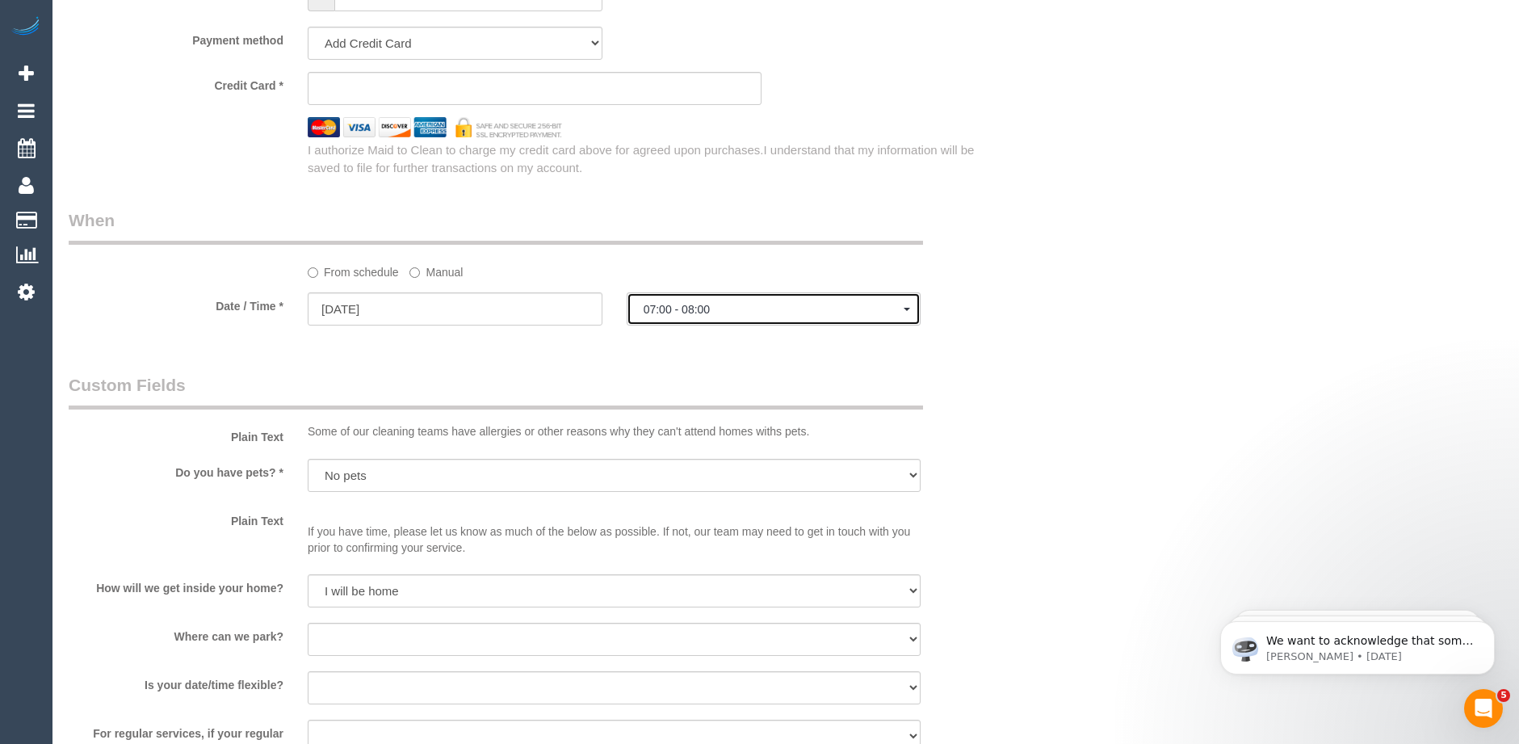
click at [729, 314] on span "07:00 - 08:00" at bounding box center [774, 309] width 261 height 13
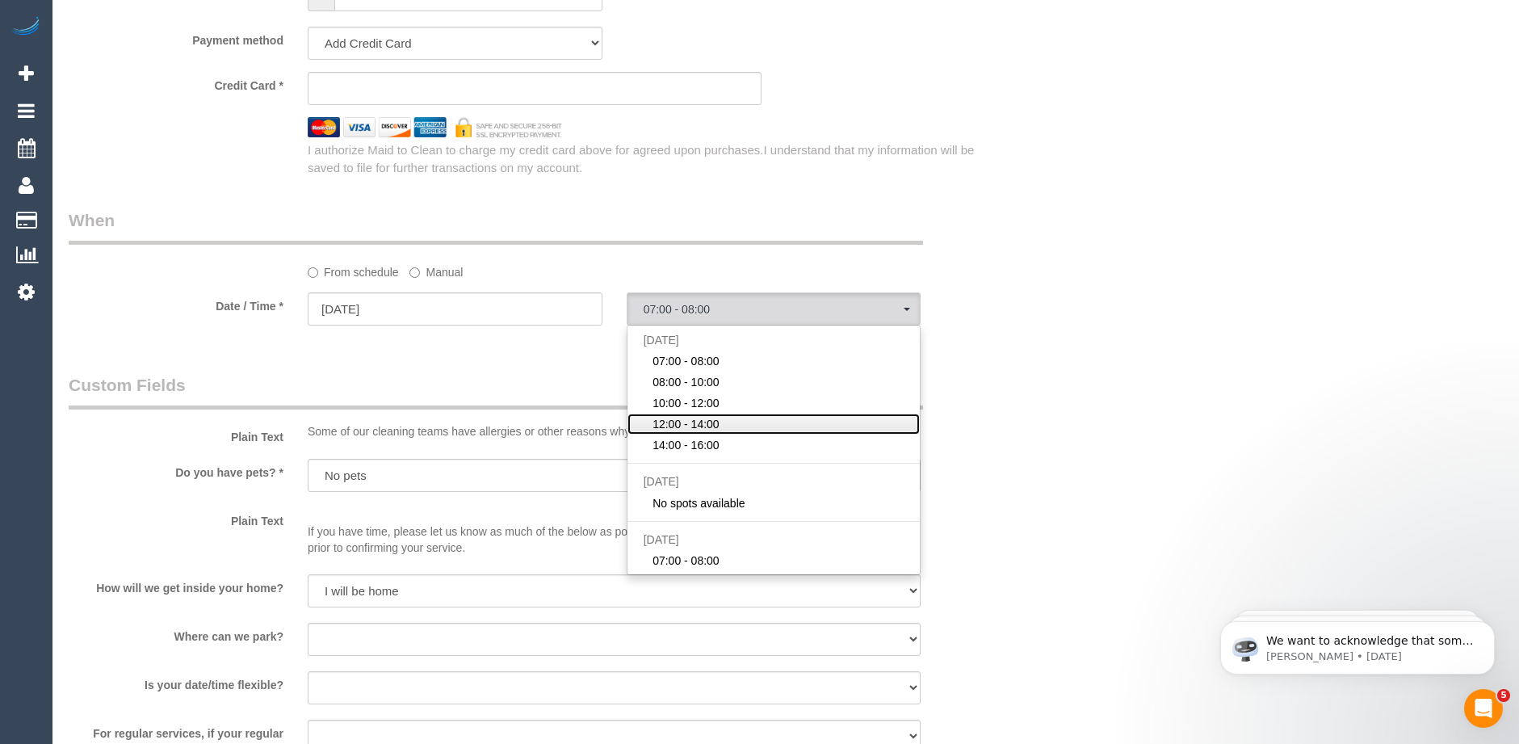
click at [691, 422] on span "12:00 - 14:00" at bounding box center [686, 424] width 67 height 16
select select "spot4"
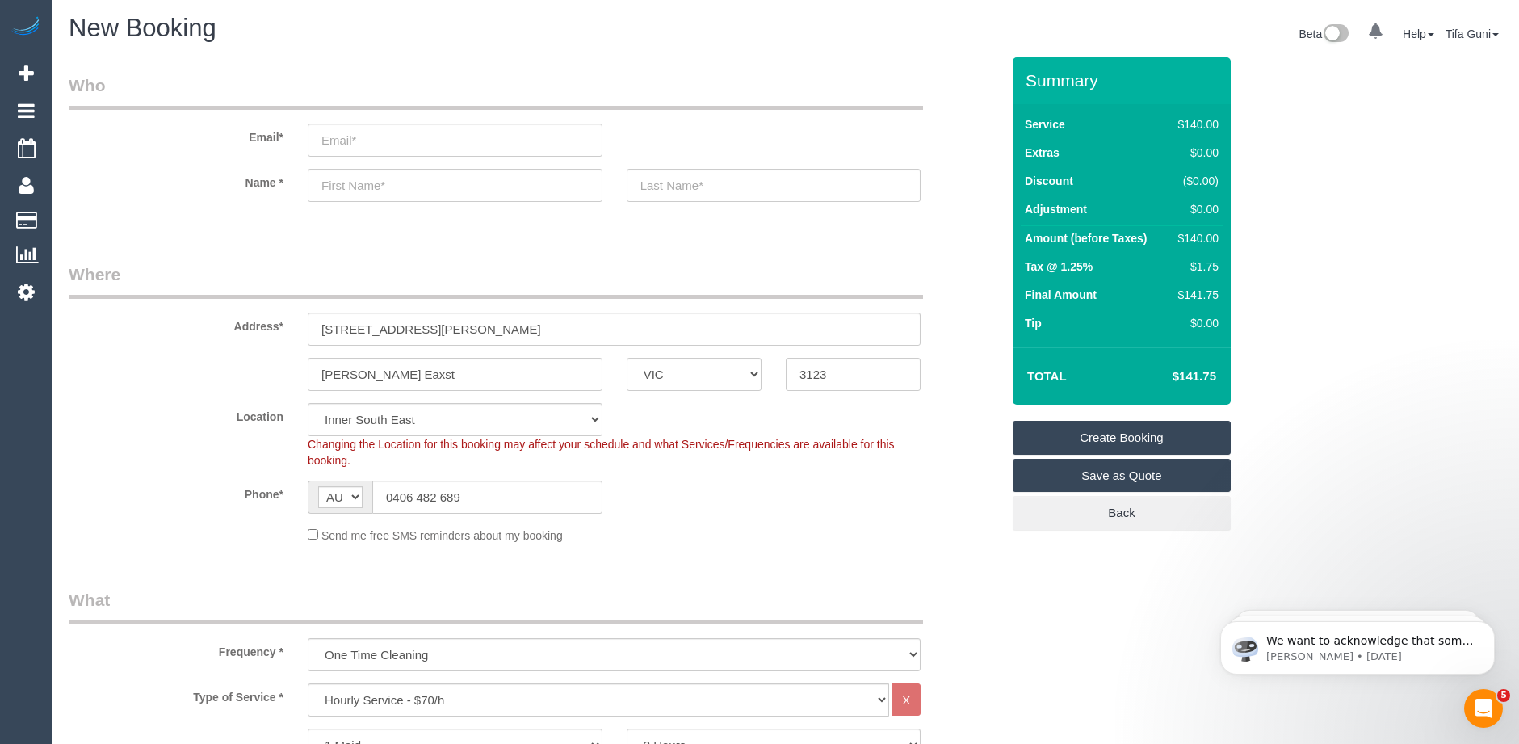
scroll to position [0, 0]
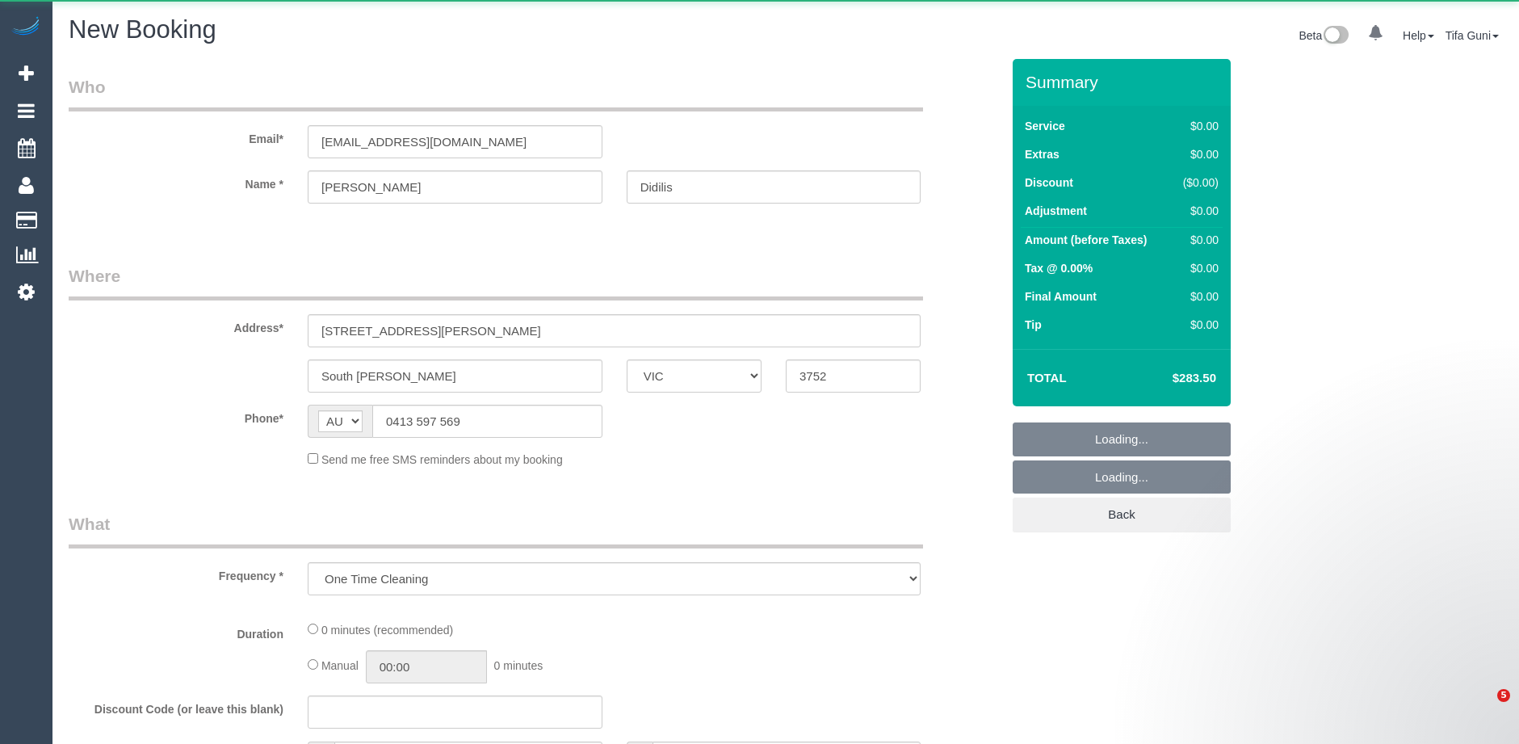
select select "VIC"
select select "object:949"
select select "240"
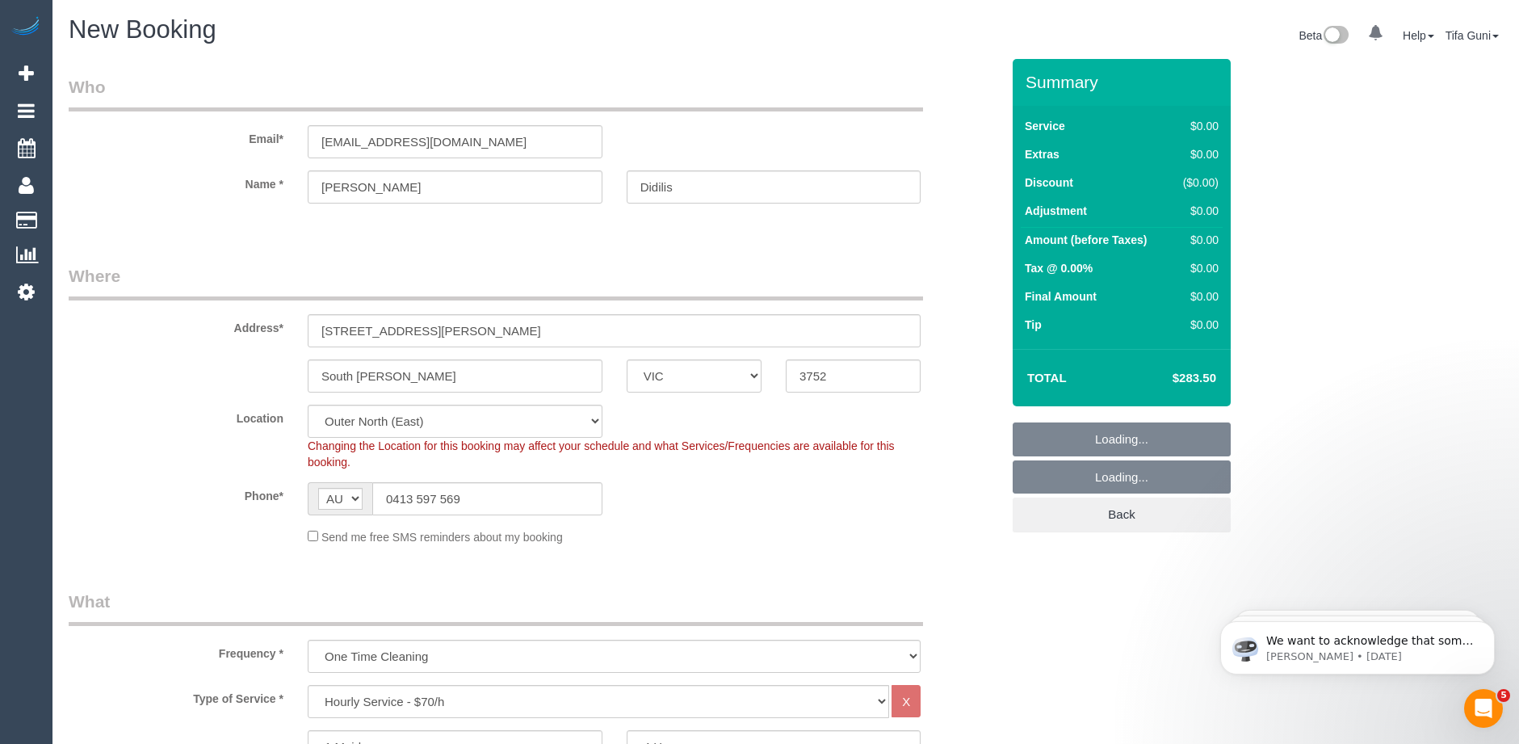
select select "object:1294"
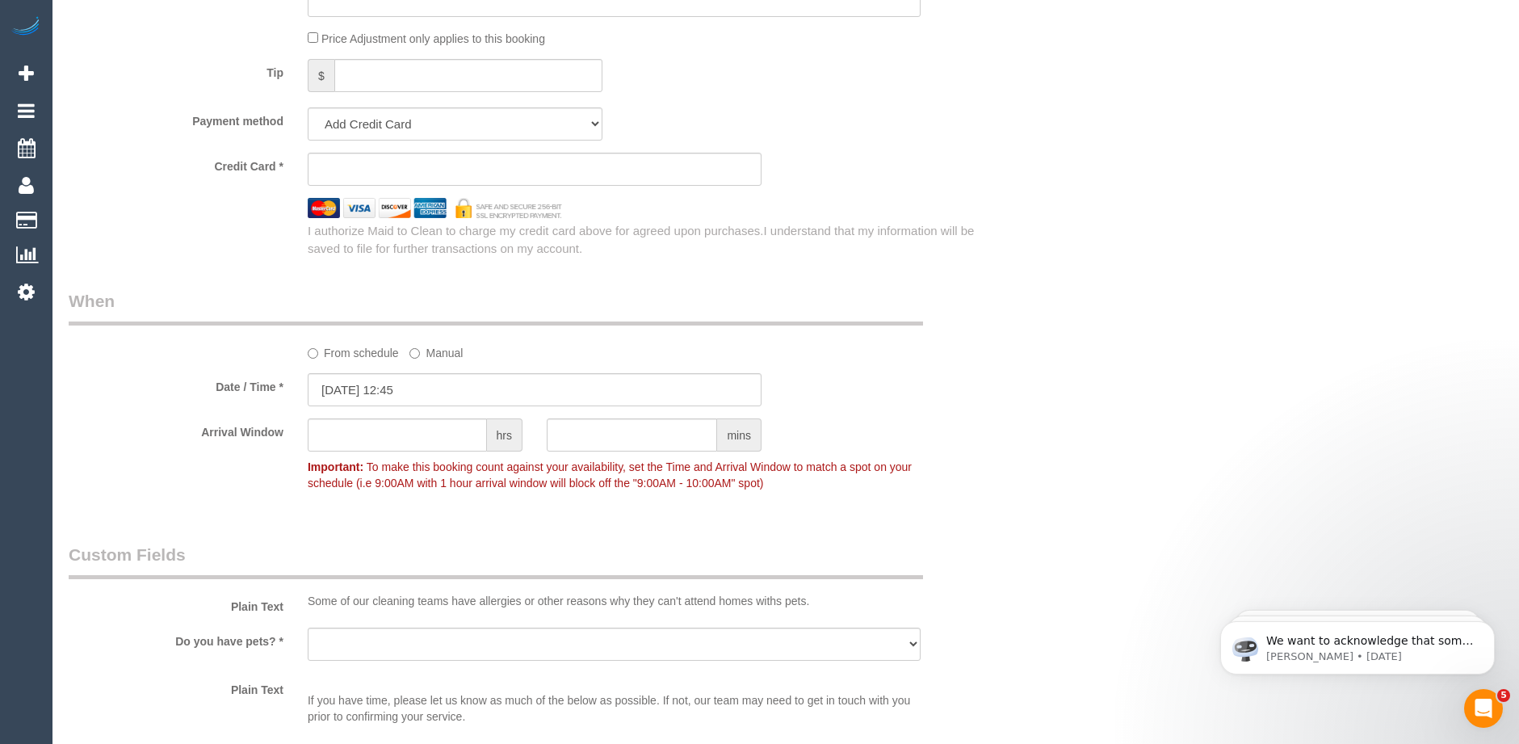
scroll to position [1696, 0]
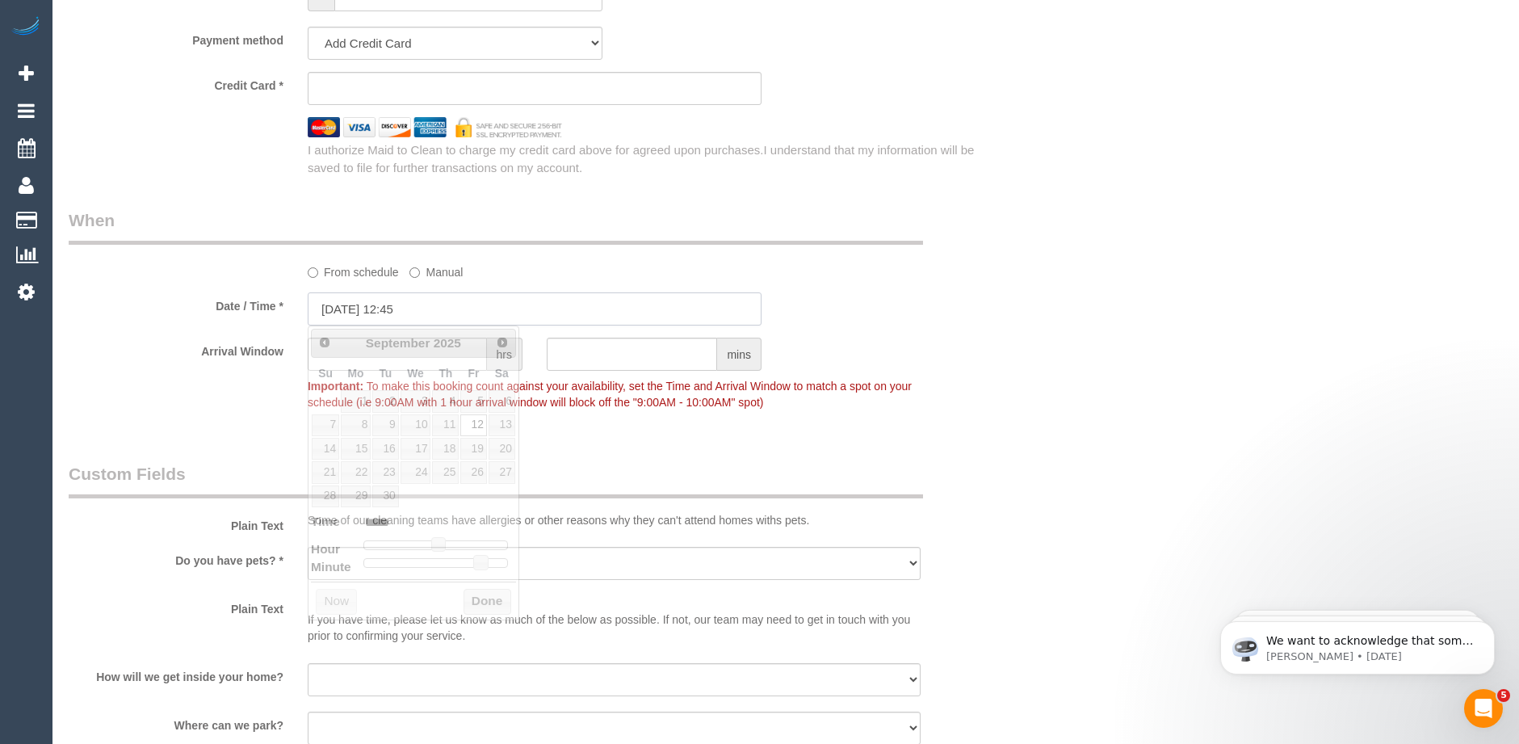
click at [456, 311] on input "[DATE] 12:45" at bounding box center [535, 308] width 454 height 33
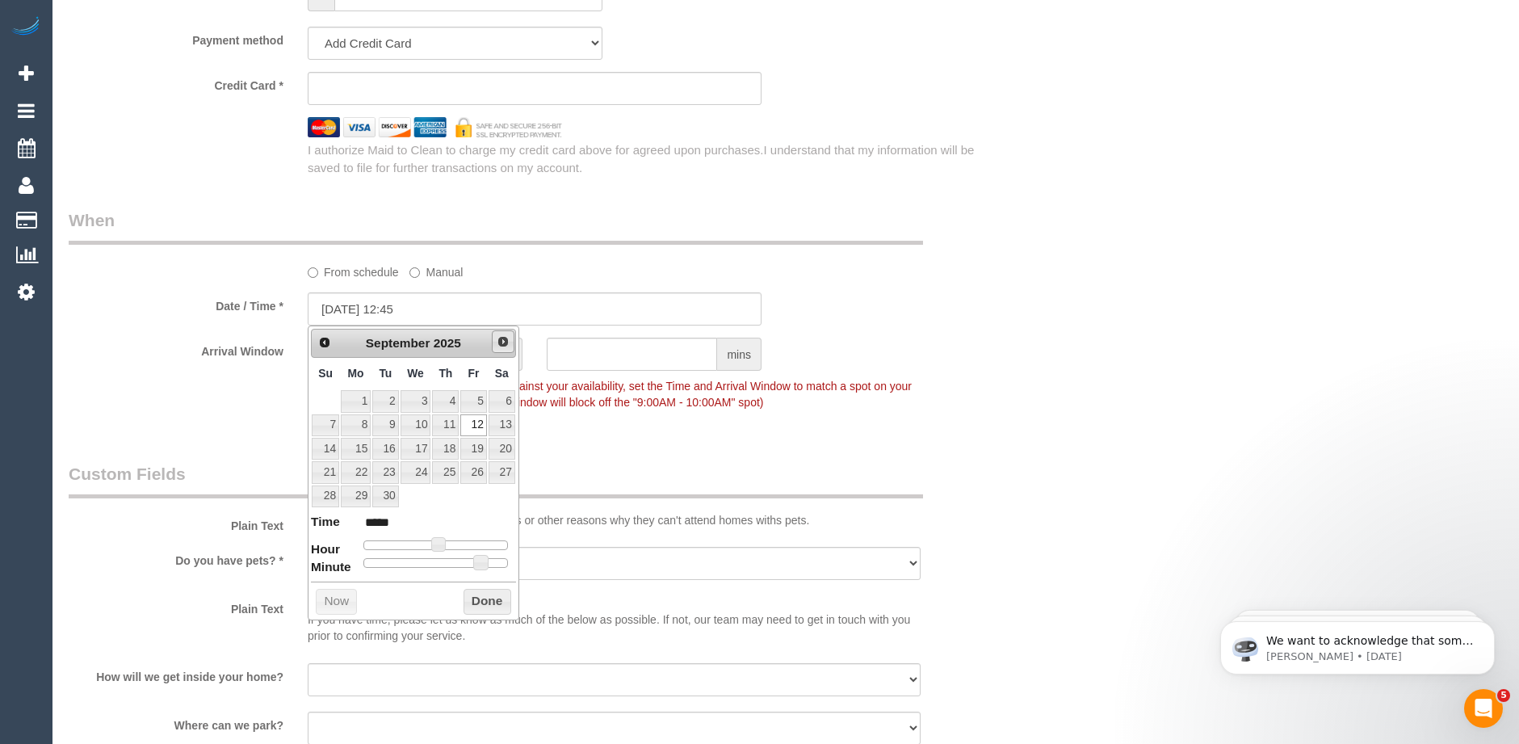
click at [500, 343] on span "Next" at bounding box center [503, 341] width 13 height 13
click at [443, 498] on link "30" at bounding box center [445, 496] width 27 height 22
type input "[DATE] 12:45"
click at [482, 598] on button "Done" at bounding box center [488, 602] width 48 height 26
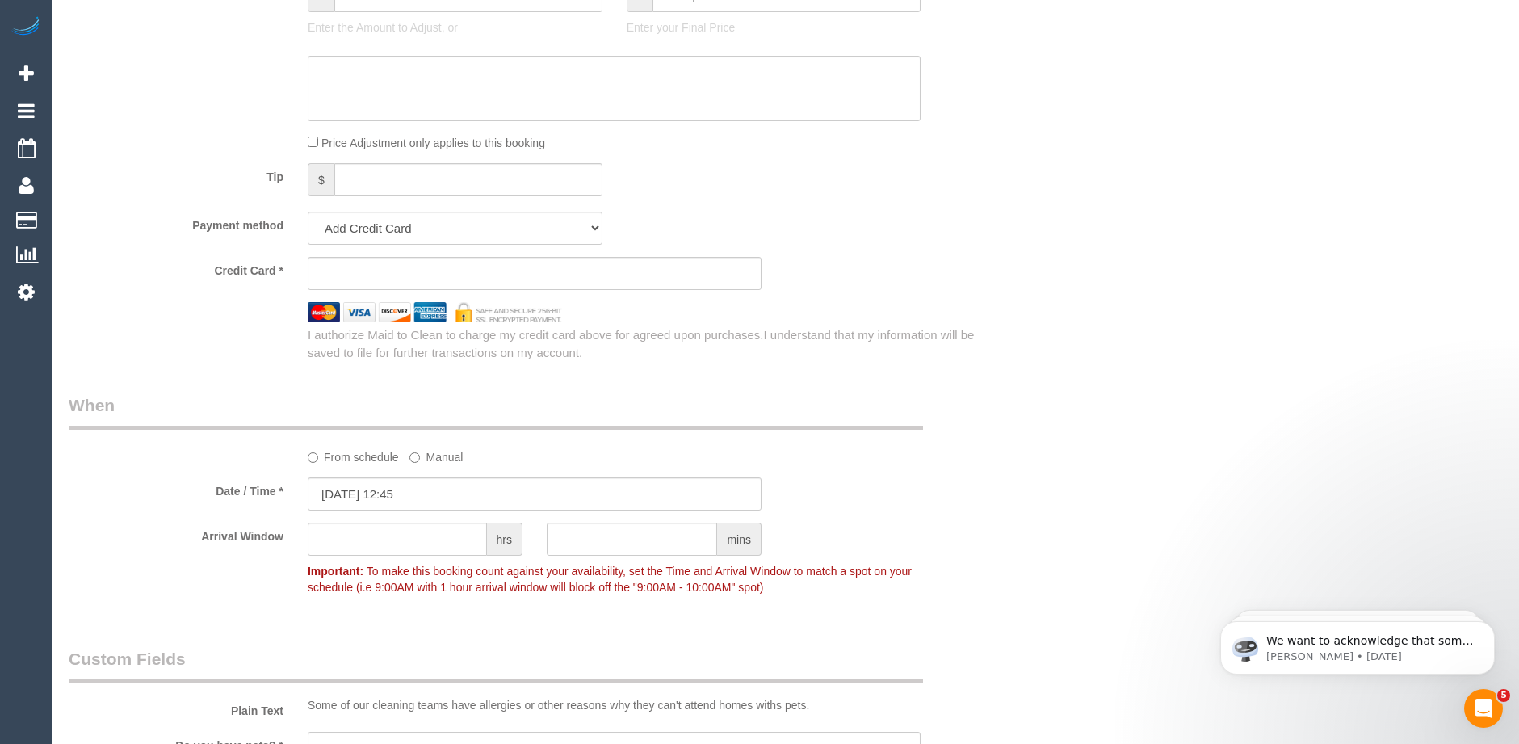
scroll to position [1454, 0]
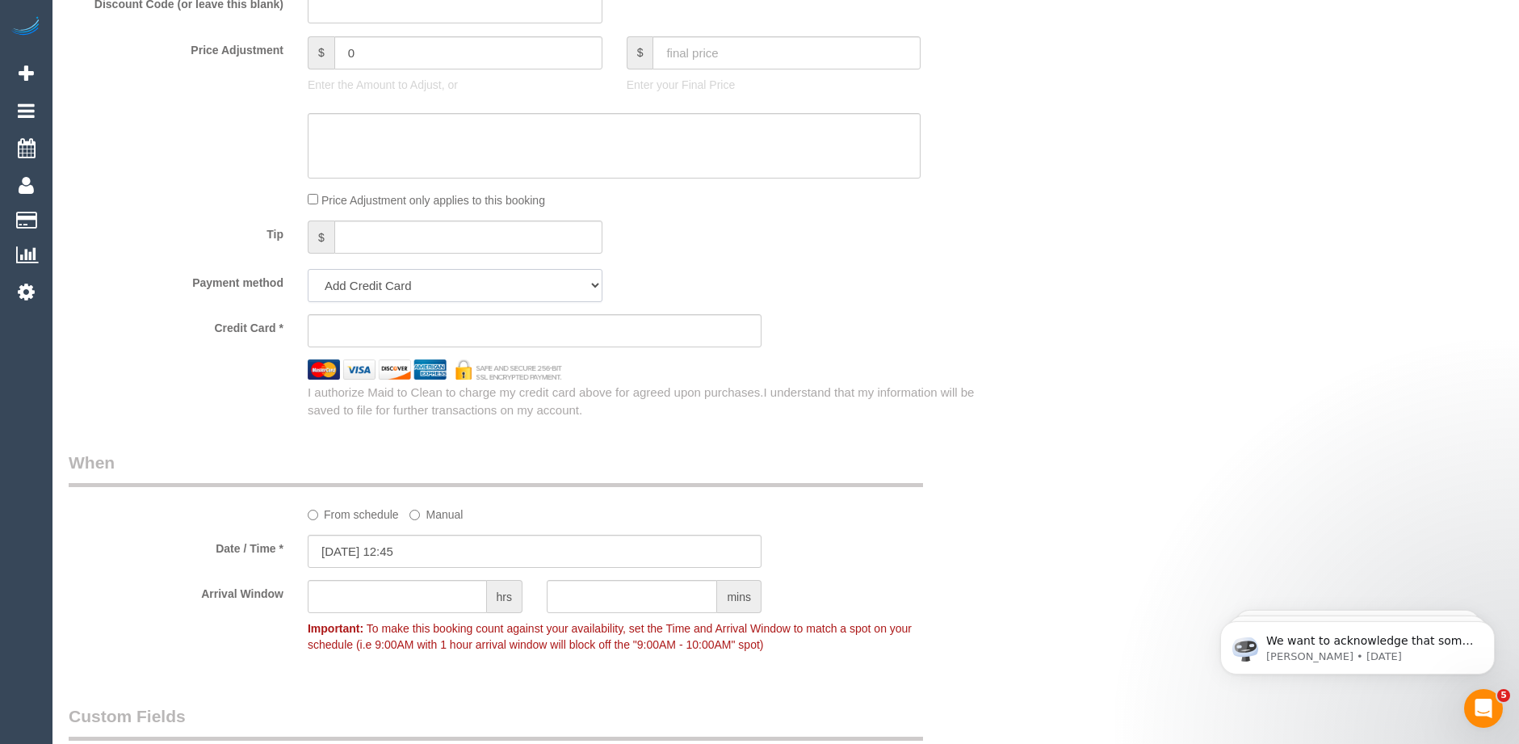
click at [397, 285] on select "Add Credit Card Cash Check Paypal" at bounding box center [455, 285] width 295 height 33
select select "string:check"
click at [308, 269] on select "Add Credit Card Cash Check Paypal" at bounding box center [455, 285] width 295 height 33
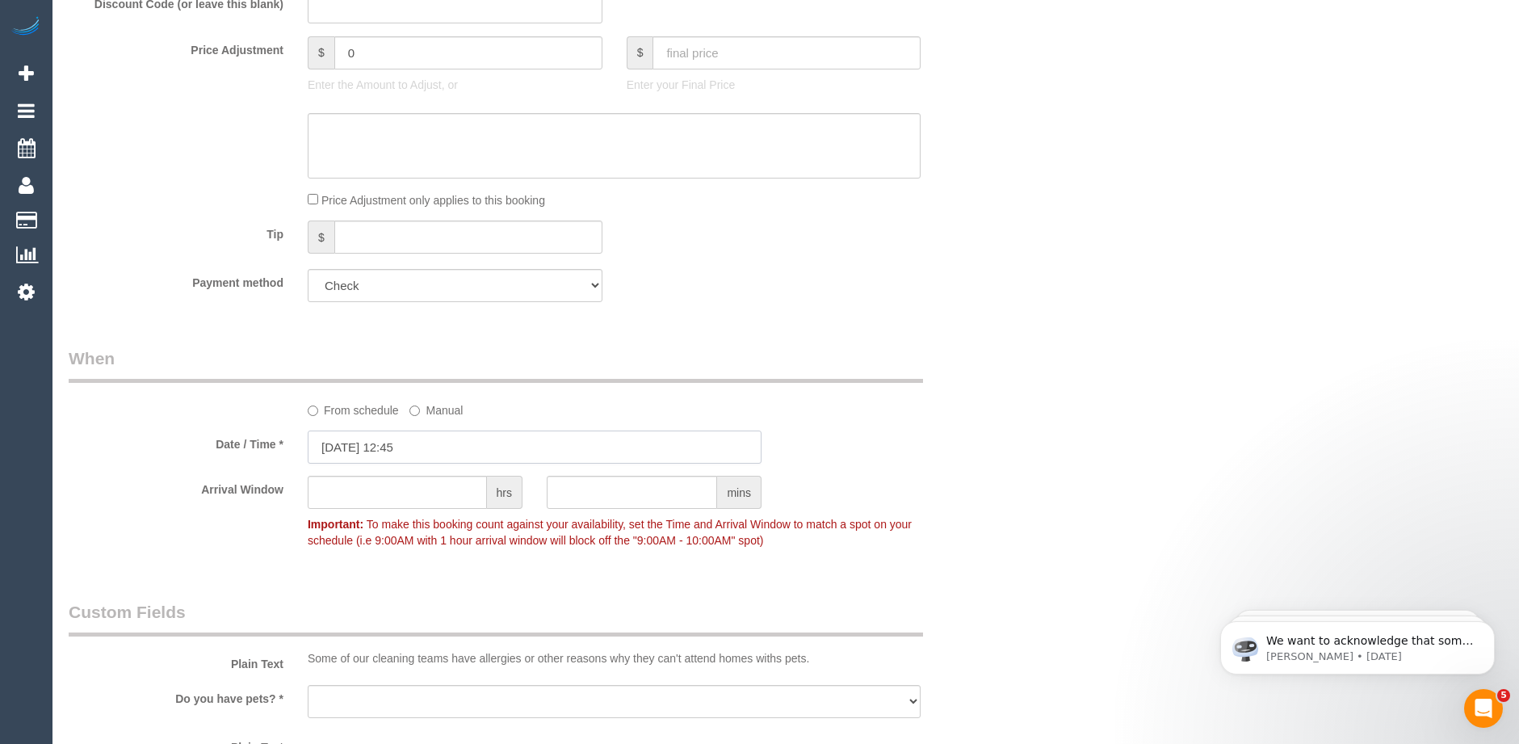
click at [426, 443] on input "[DATE] 12:45" at bounding box center [535, 446] width 454 height 33
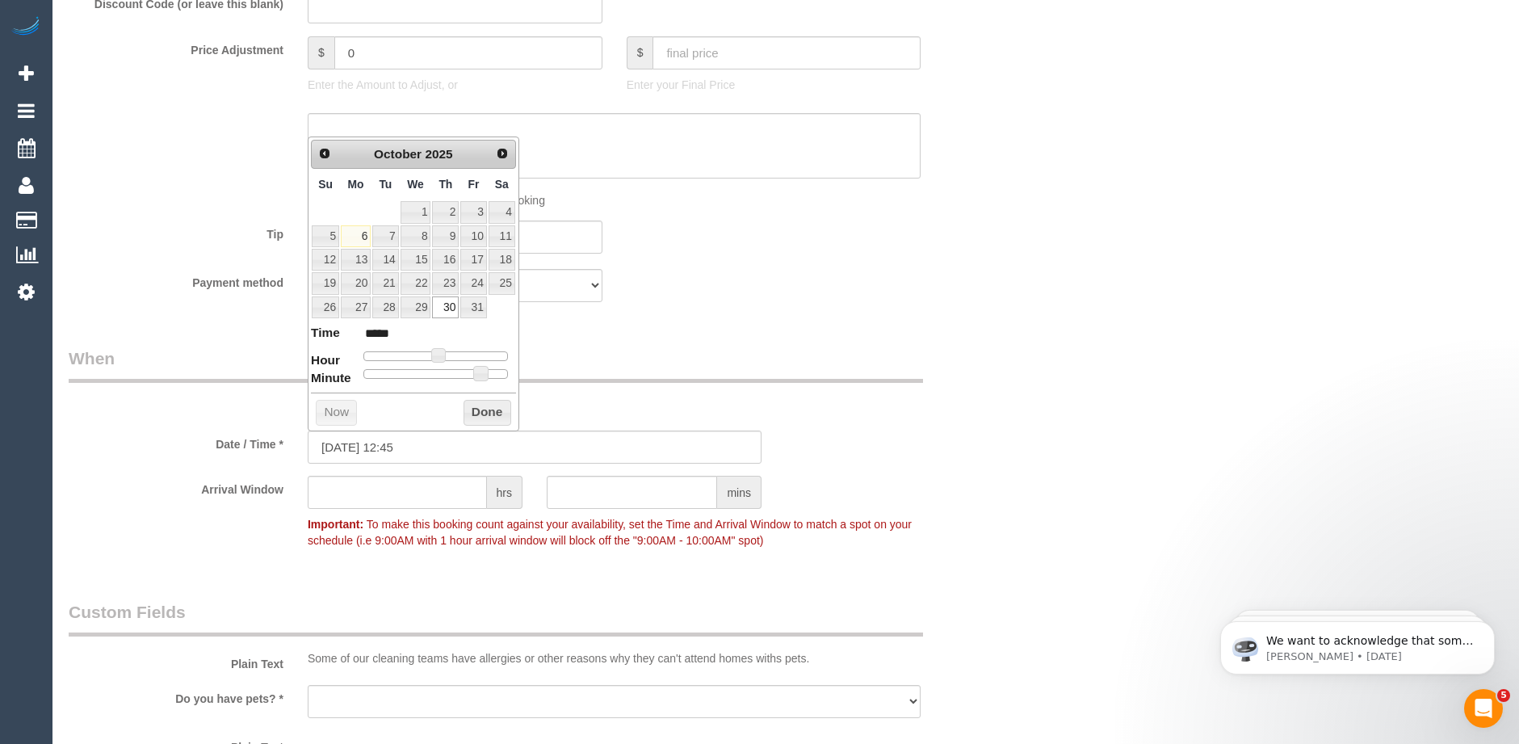
click at [579, 334] on div "Who Email* [EMAIL_ADDRESS][DOMAIN_NAME] Name * [PERSON_NAME][GEOGRAPHIC_DATA] W…" at bounding box center [535, 87] width 956 height 2964
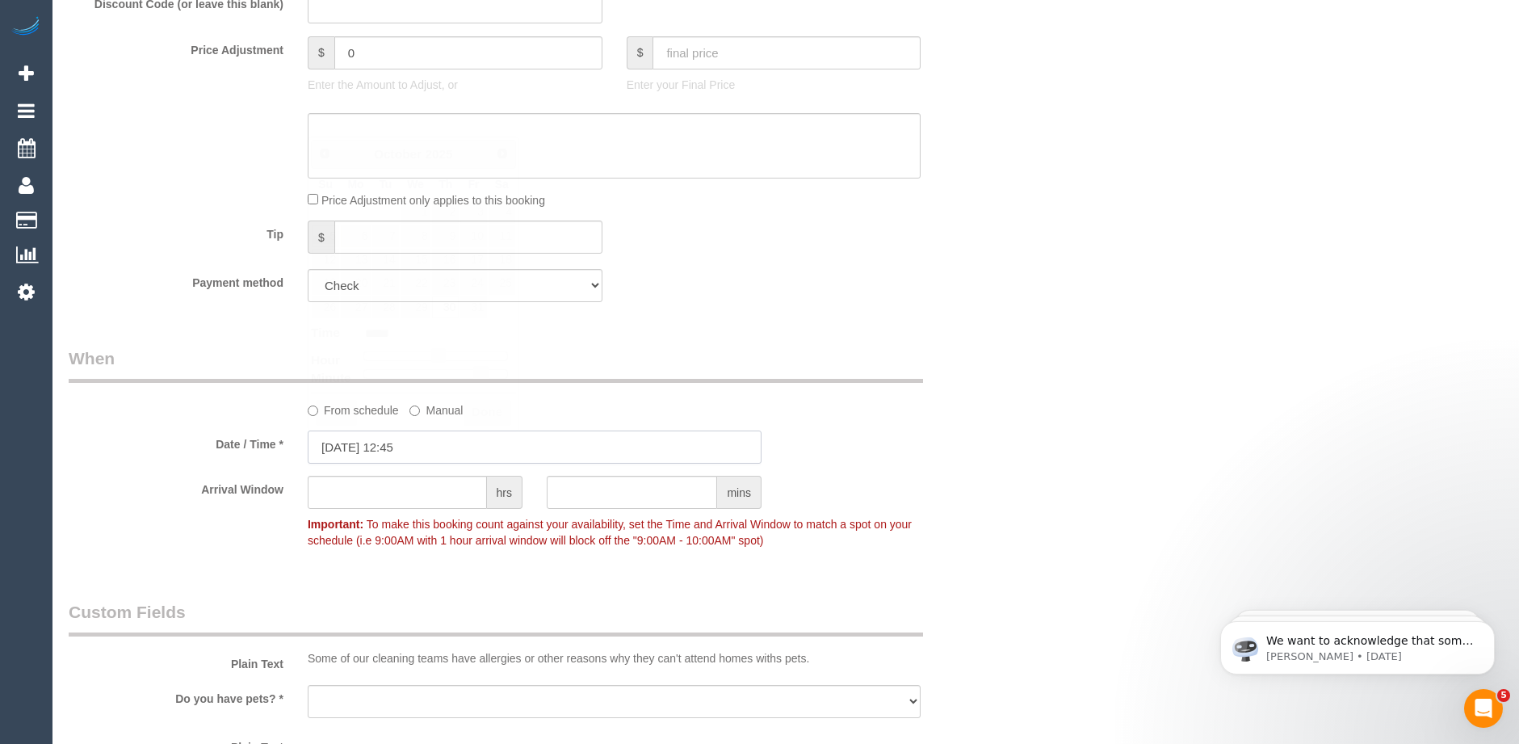
click at [510, 446] on input "[DATE] 12:45" at bounding box center [535, 446] width 454 height 33
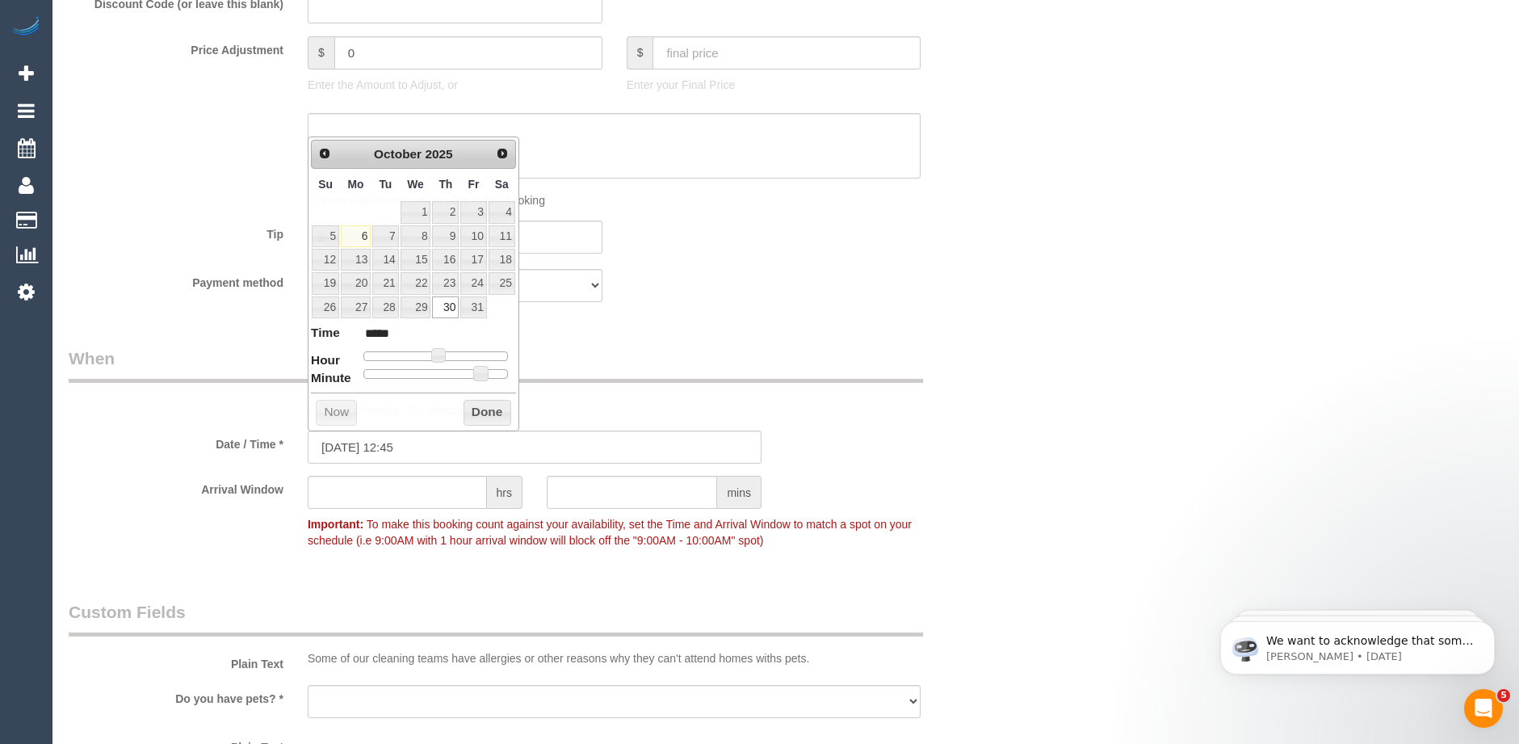
click at [698, 318] on div "Who Email* [EMAIL_ADDRESS][DOMAIN_NAME] Name * [PERSON_NAME][GEOGRAPHIC_DATA] W…" at bounding box center [535, 87] width 956 height 2964
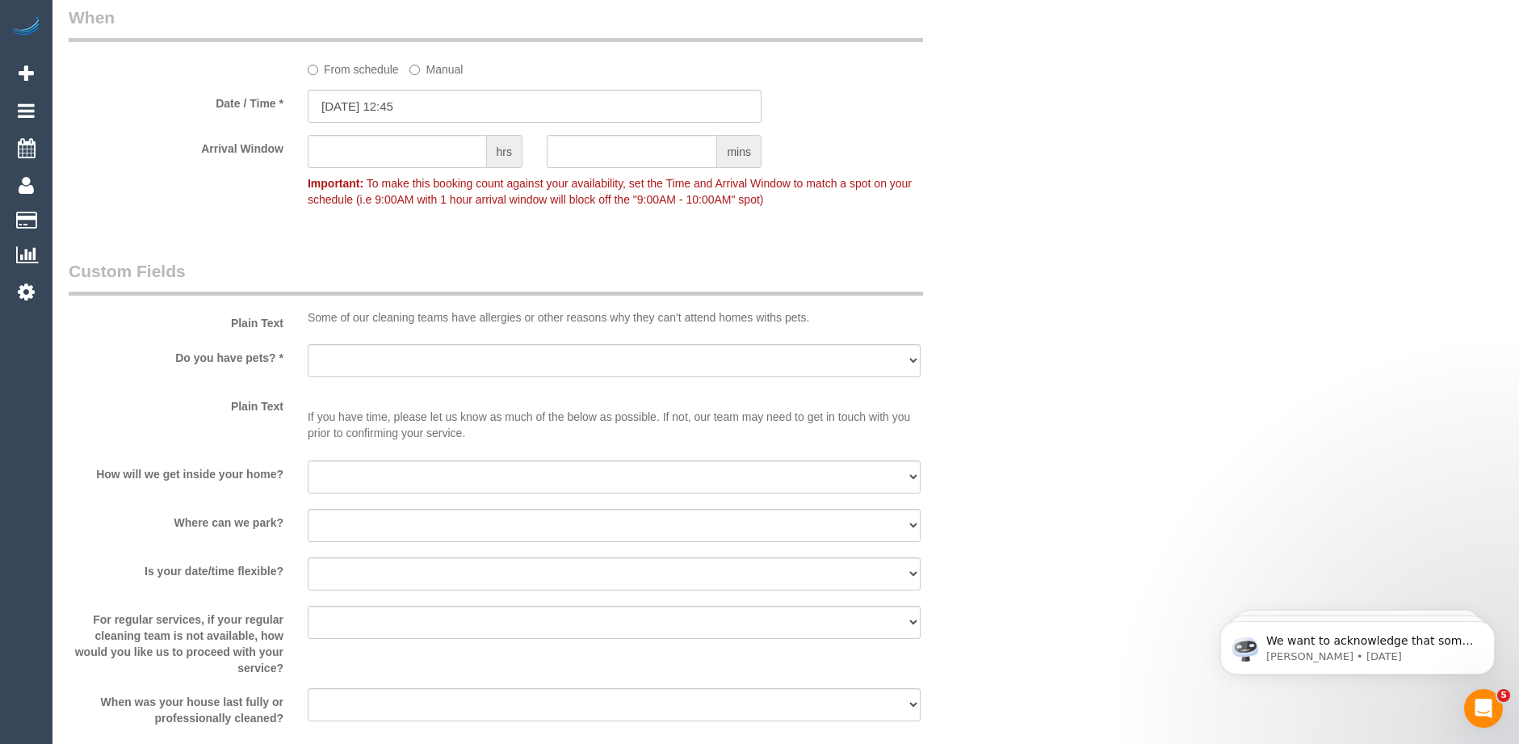
scroll to position [1527, 0]
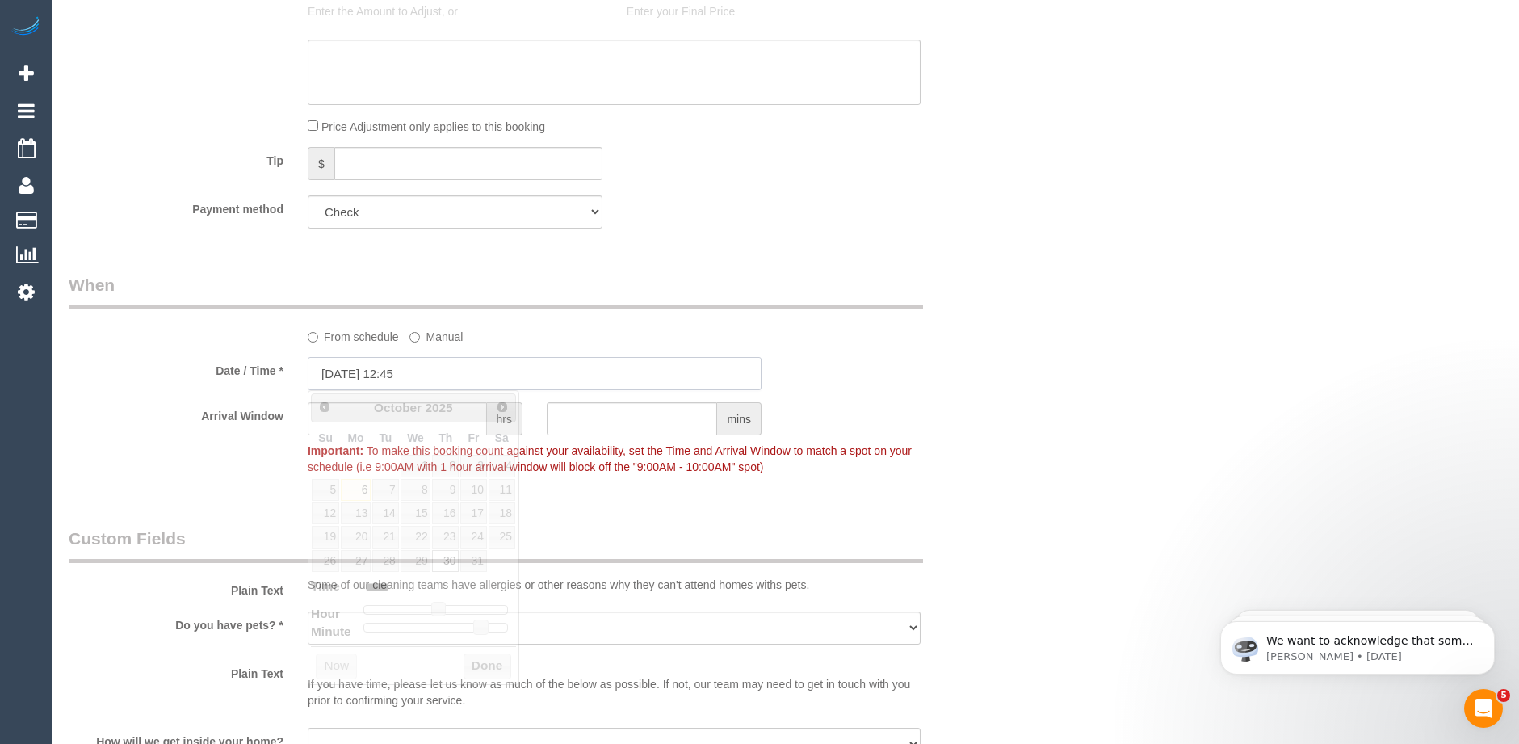
click at [516, 371] on input "[DATE] 12:45" at bounding box center [535, 373] width 454 height 33
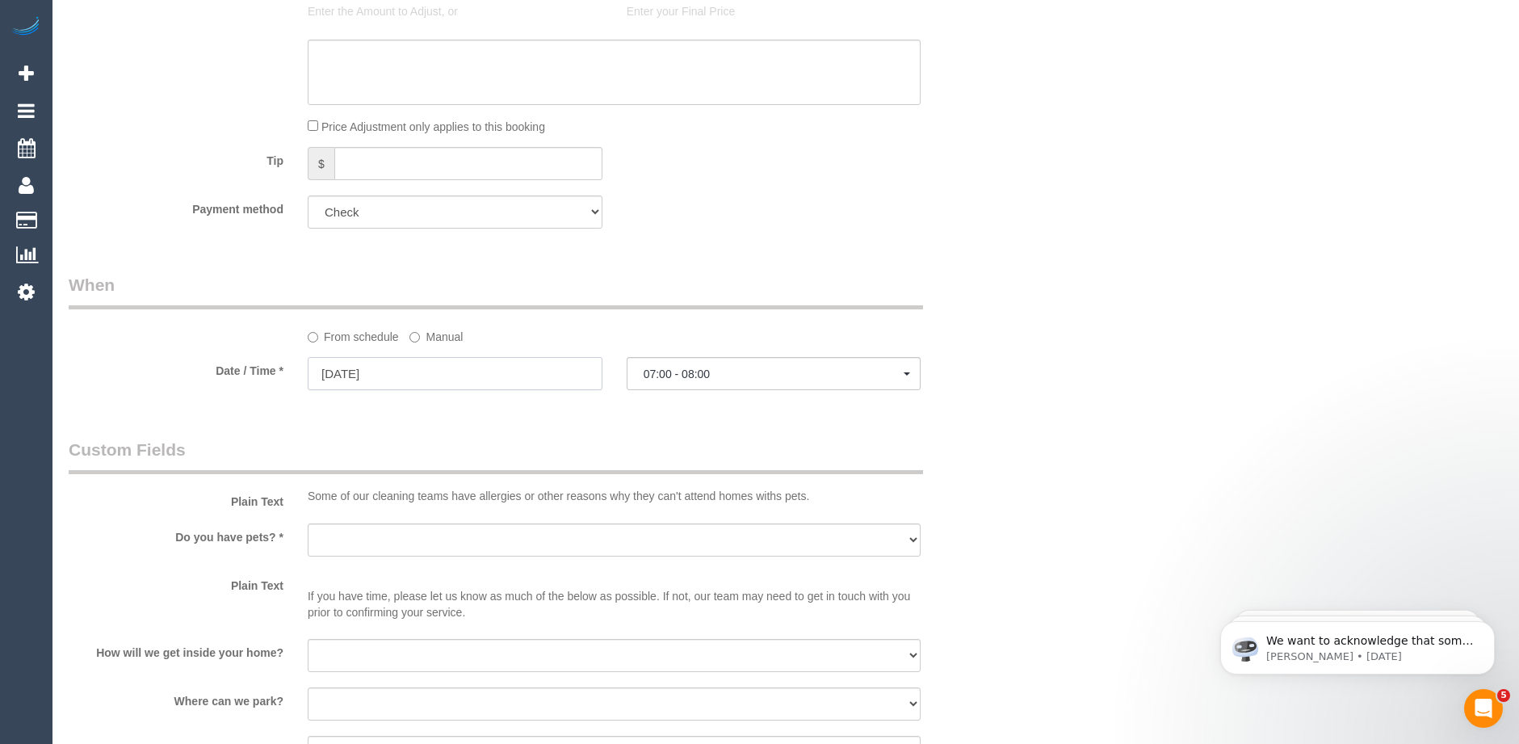
click at [398, 375] on input "[DATE]" at bounding box center [455, 373] width 295 height 33
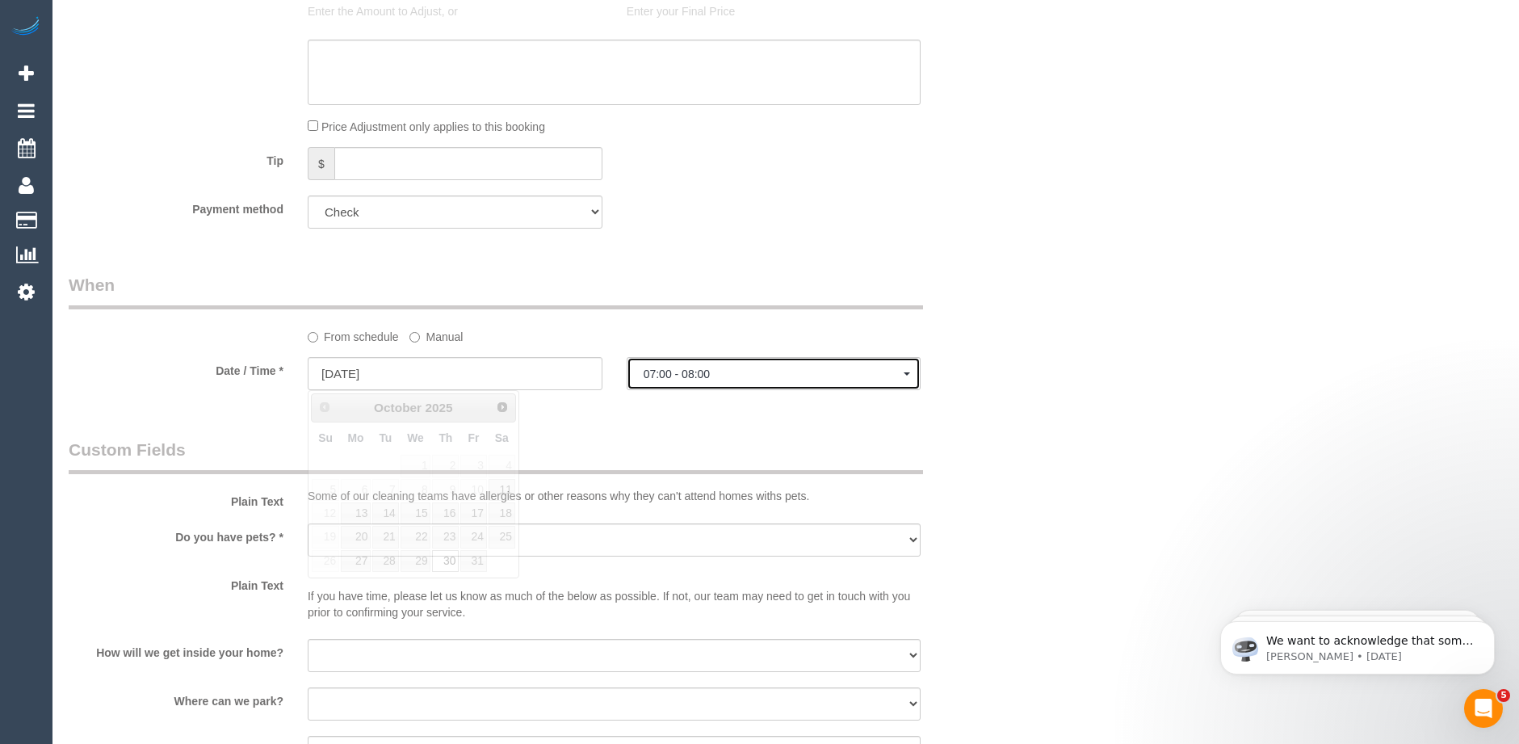
click at [678, 376] on span "07:00 - 08:00" at bounding box center [774, 373] width 261 height 13
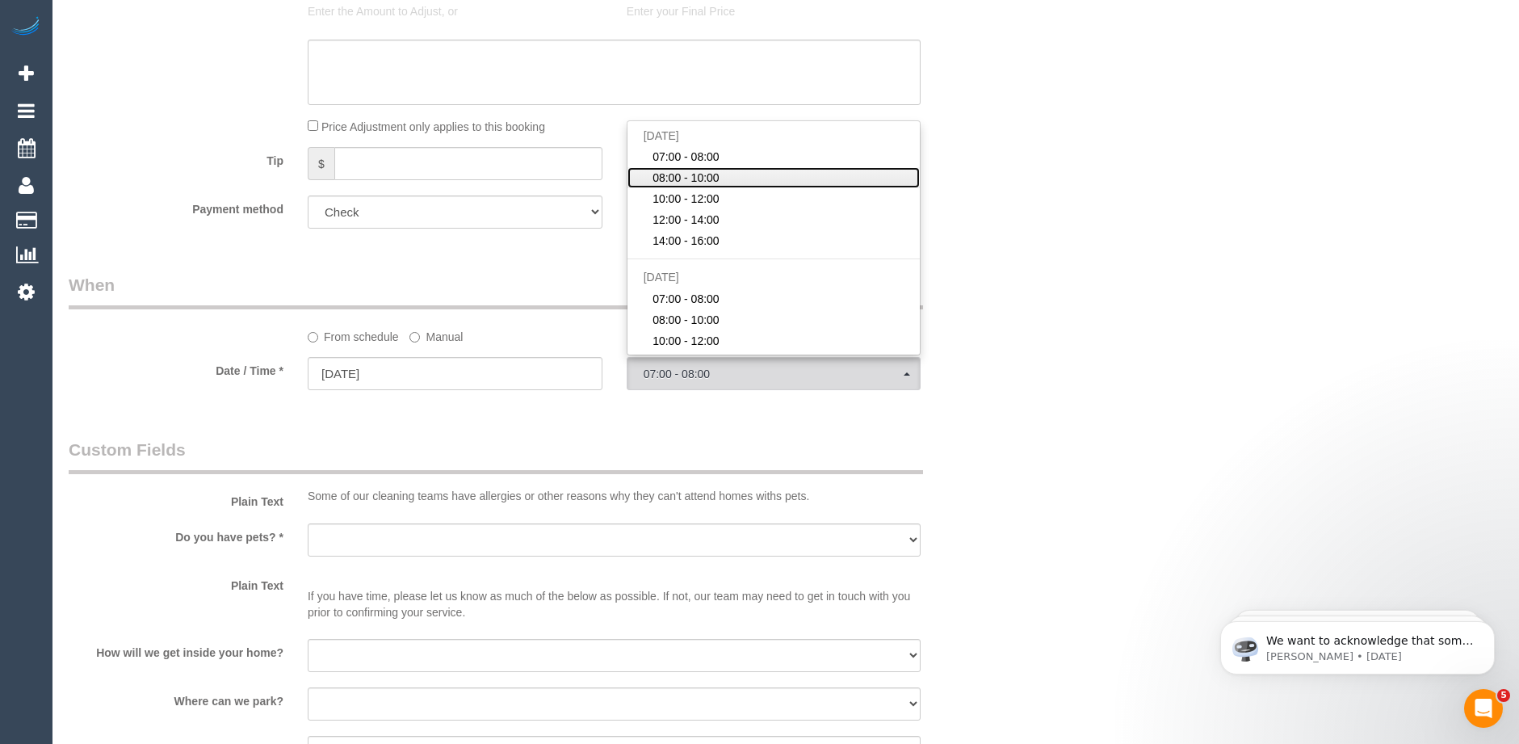
click at [687, 179] on span "08:00 - 10:00" at bounding box center [686, 178] width 67 height 16
select select "spot7"
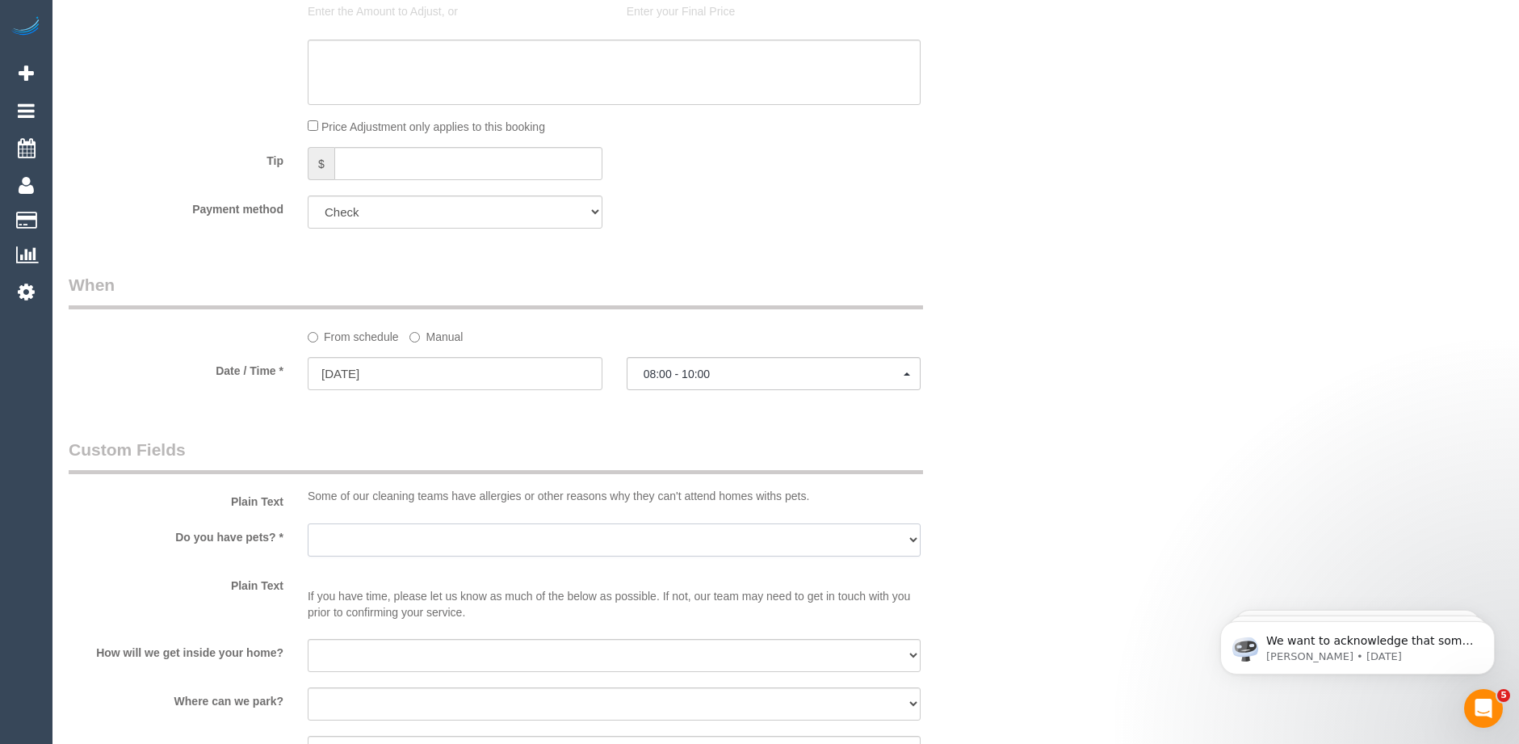
click at [464, 543] on select "Yes - Cats Yes - Dogs No pets Yes - Dogs and Cats Yes - Other" at bounding box center [614, 539] width 613 height 33
select select "number:28"
click at [308, 523] on select "Yes - Cats Yes - Dogs No pets Yes - Dogs and Cats Yes - Other" at bounding box center [614, 539] width 613 height 33
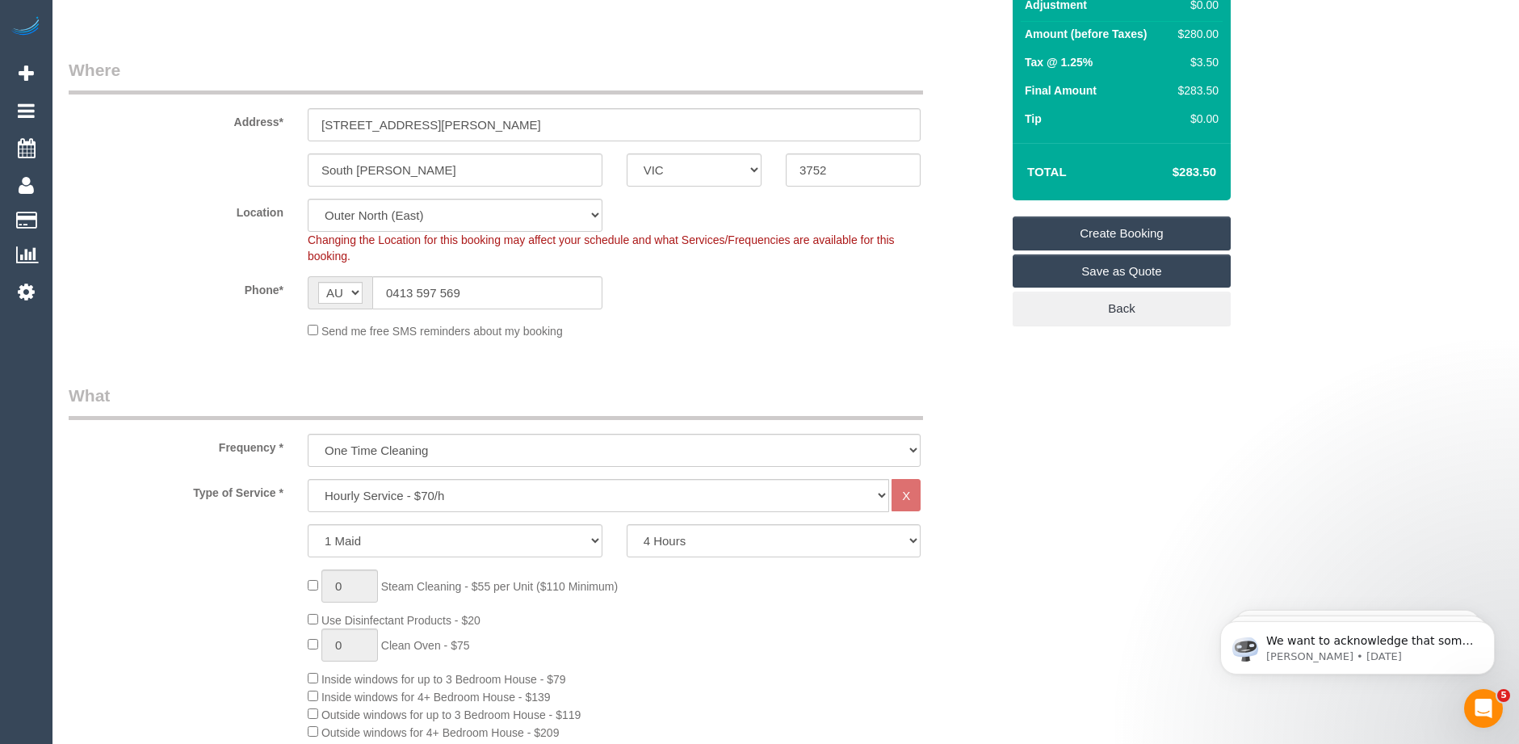
scroll to position [0, 0]
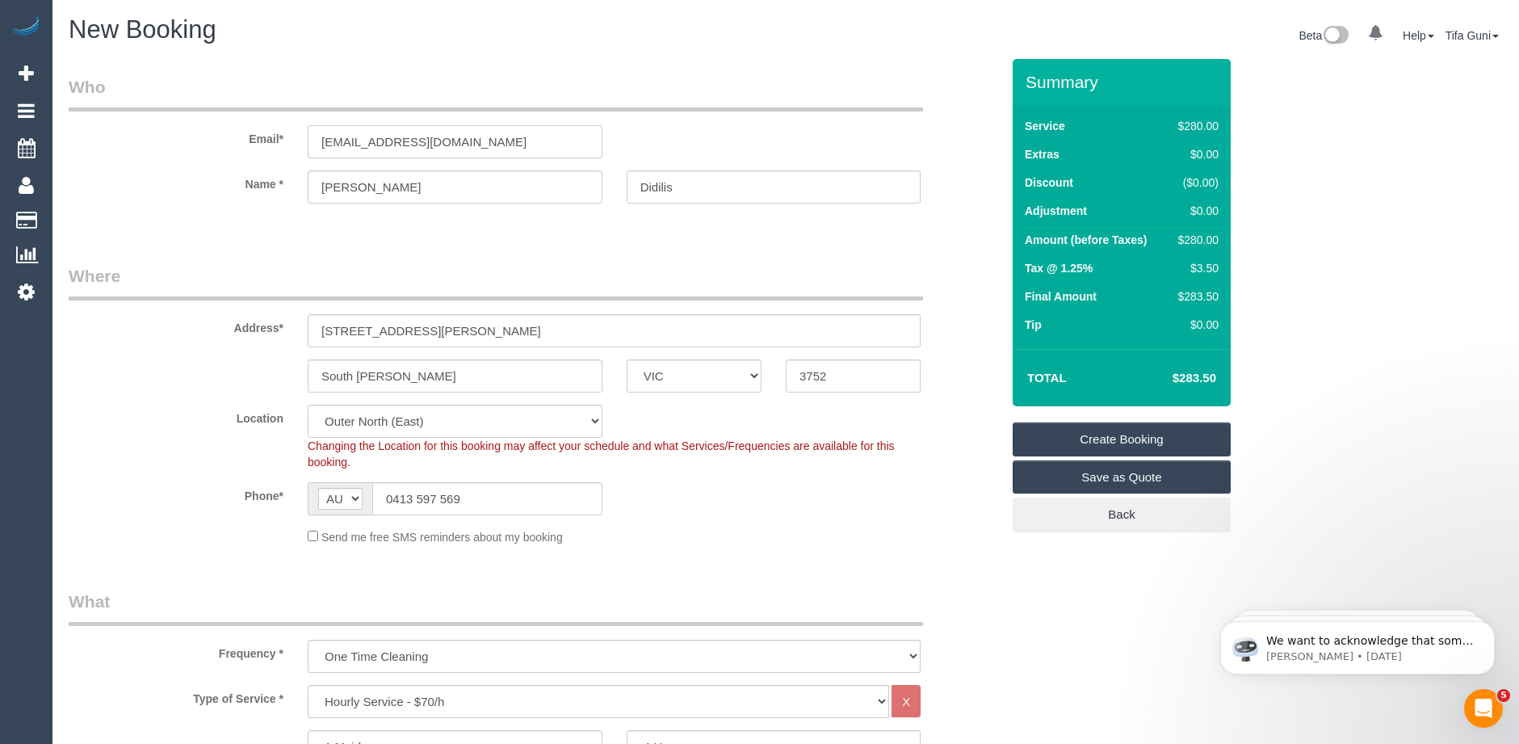
drag, startPoint x: 464, startPoint y: 145, endPoint x: 242, endPoint y: 138, distance: 222.2
click at [242, 138] on div "Email* [EMAIL_ADDRESS][DOMAIN_NAME]" at bounding box center [535, 116] width 956 height 83
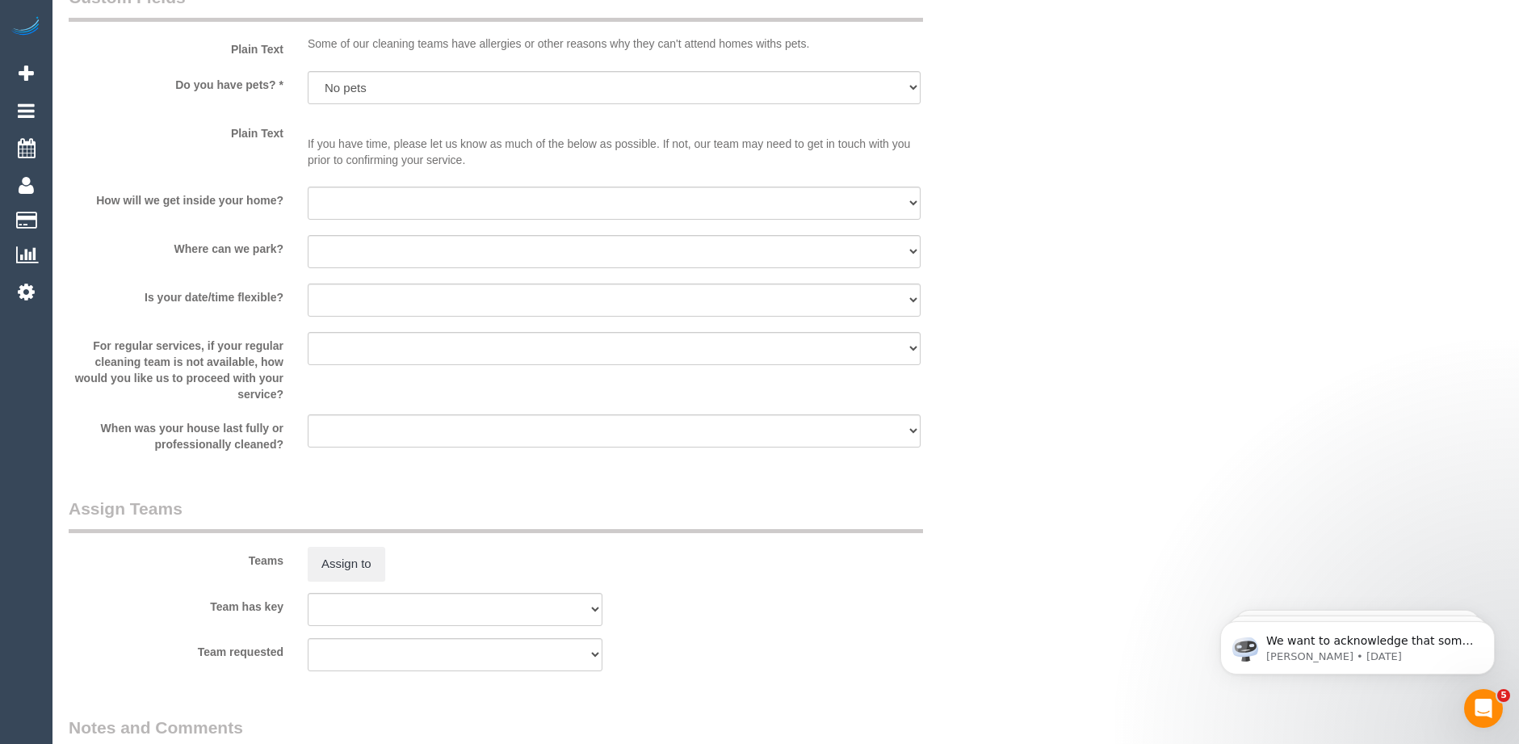
scroll to position [2247, 0]
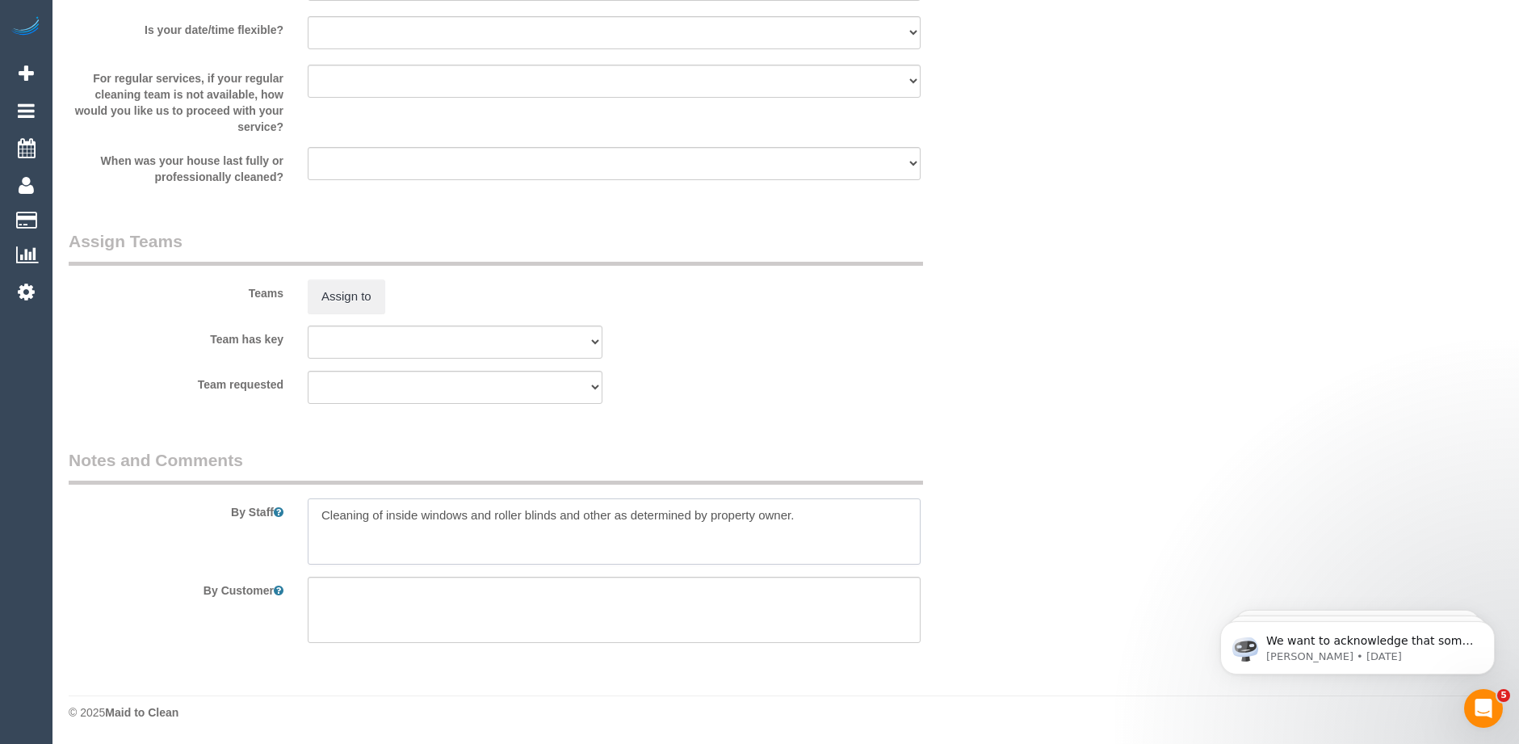
click at [321, 510] on textarea at bounding box center [614, 531] width 613 height 66
click at [433, 515] on textarea at bounding box center [614, 531] width 613 height 66
drag, startPoint x: 430, startPoint y: 514, endPoint x: 306, endPoint y: 514, distance: 124.4
click at [306, 514] on div at bounding box center [614, 531] width 637 height 66
click at [393, 516] on textarea at bounding box center [614, 531] width 613 height 66
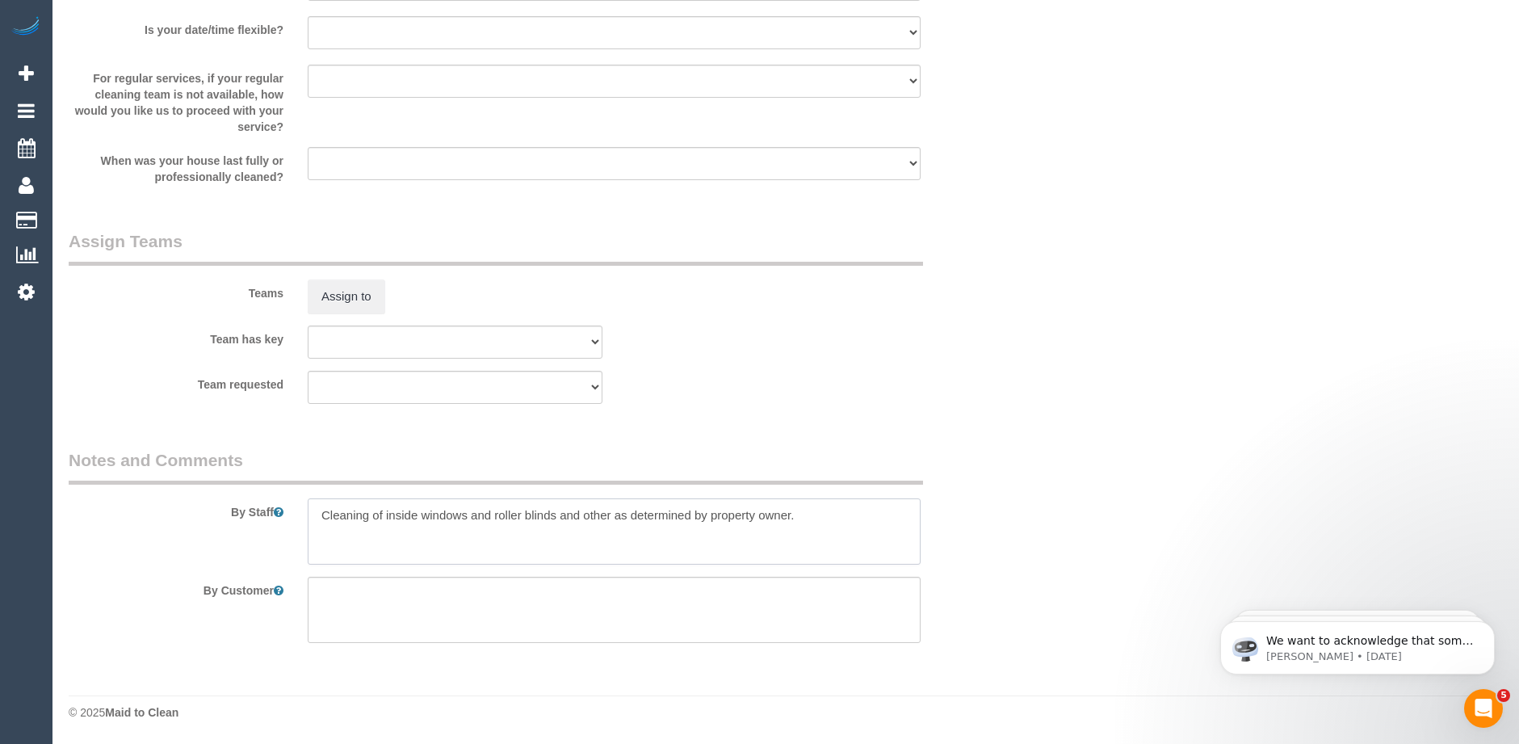
click at [389, 515] on textarea at bounding box center [614, 531] width 613 height 66
click at [850, 519] on textarea at bounding box center [614, 531] width 613 height 66
click at [514, 515] on textarea at bounding box center [614, 531] width 613 height 66
drag, startPoint x: 580, startPoint y: 524, endPoint x: 541, endPoint y: 585, distance: 71.9
click at [533, 595] on textarea at bounding box center [614, 610] width 613 height 66
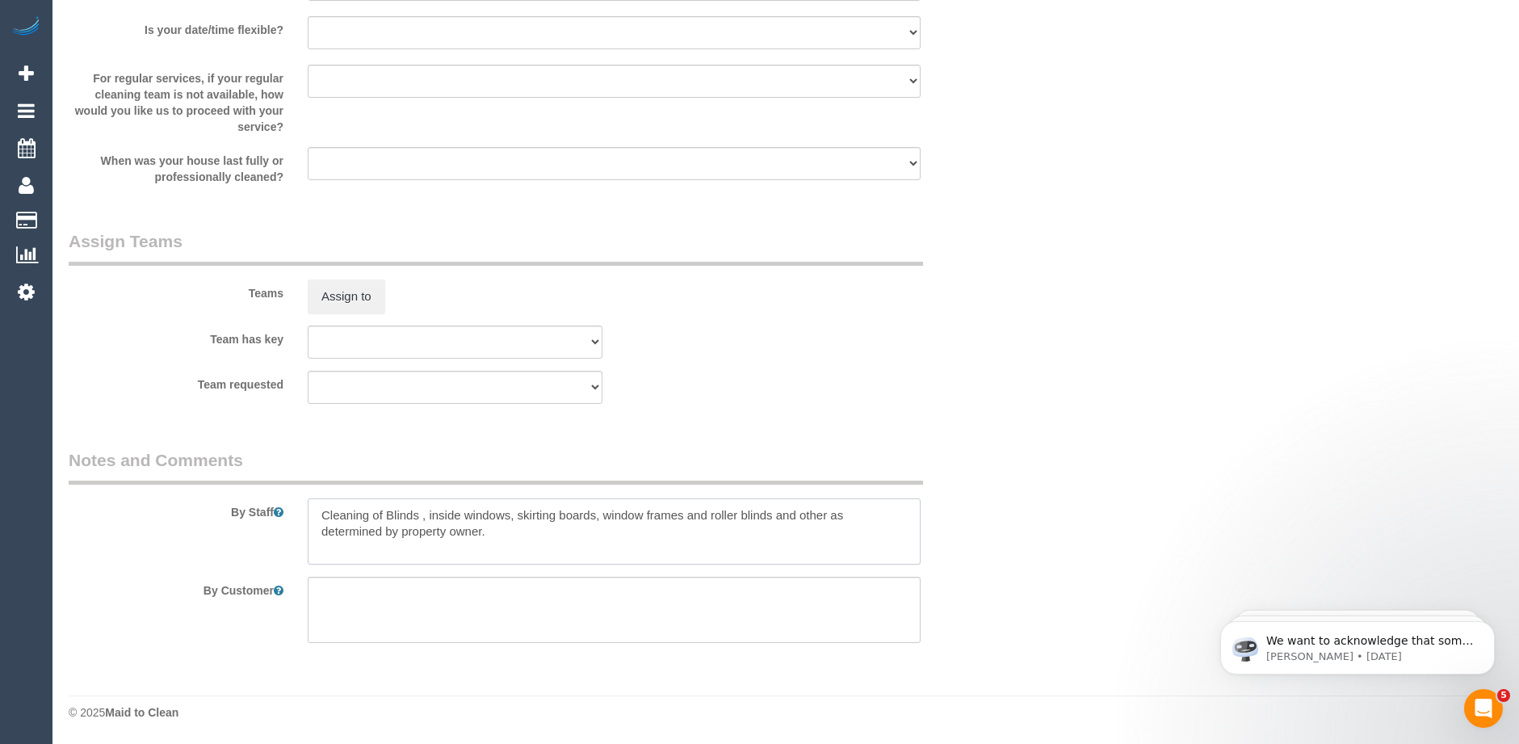
click at [514, 532] on textarea at bounding box center [614, 531] width 613 height 66
drag, startPoint x: 700, startPoint y: 519, endPoint x: 773, endPoint y: 545, distance: 77.4
click at [773, 545] on textarea at bounding box center [614, 531] width 613 height 66
drag, startPoint x: 688, startPoint y: 514, endPoint x: 749, endPoint y: 556, distance: 73.3
click at [749, 556] on textarea at bounding box center [614, 531] width 613 height 66
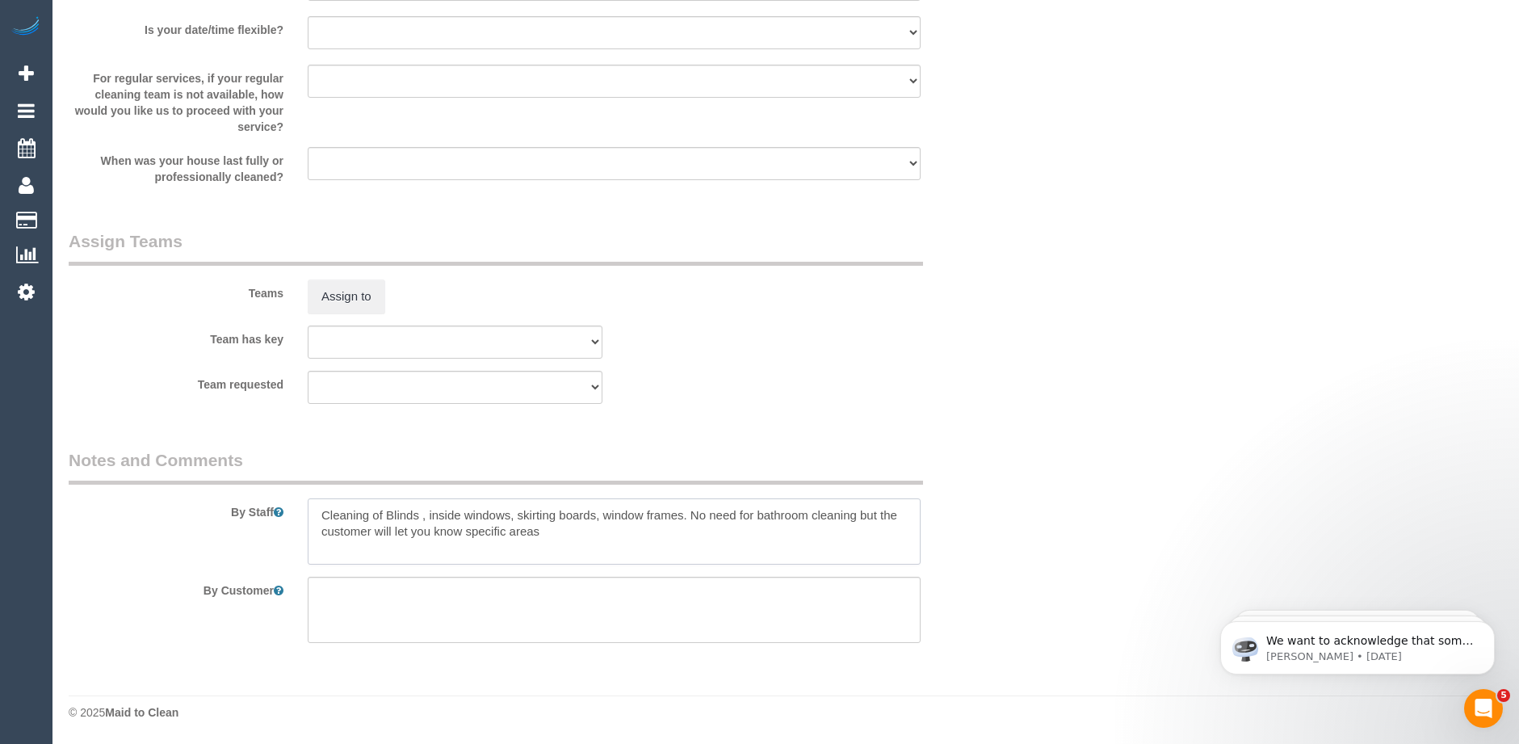
click at [687, 515] on textarea at bounding box center [614, 531] width 613 height 66
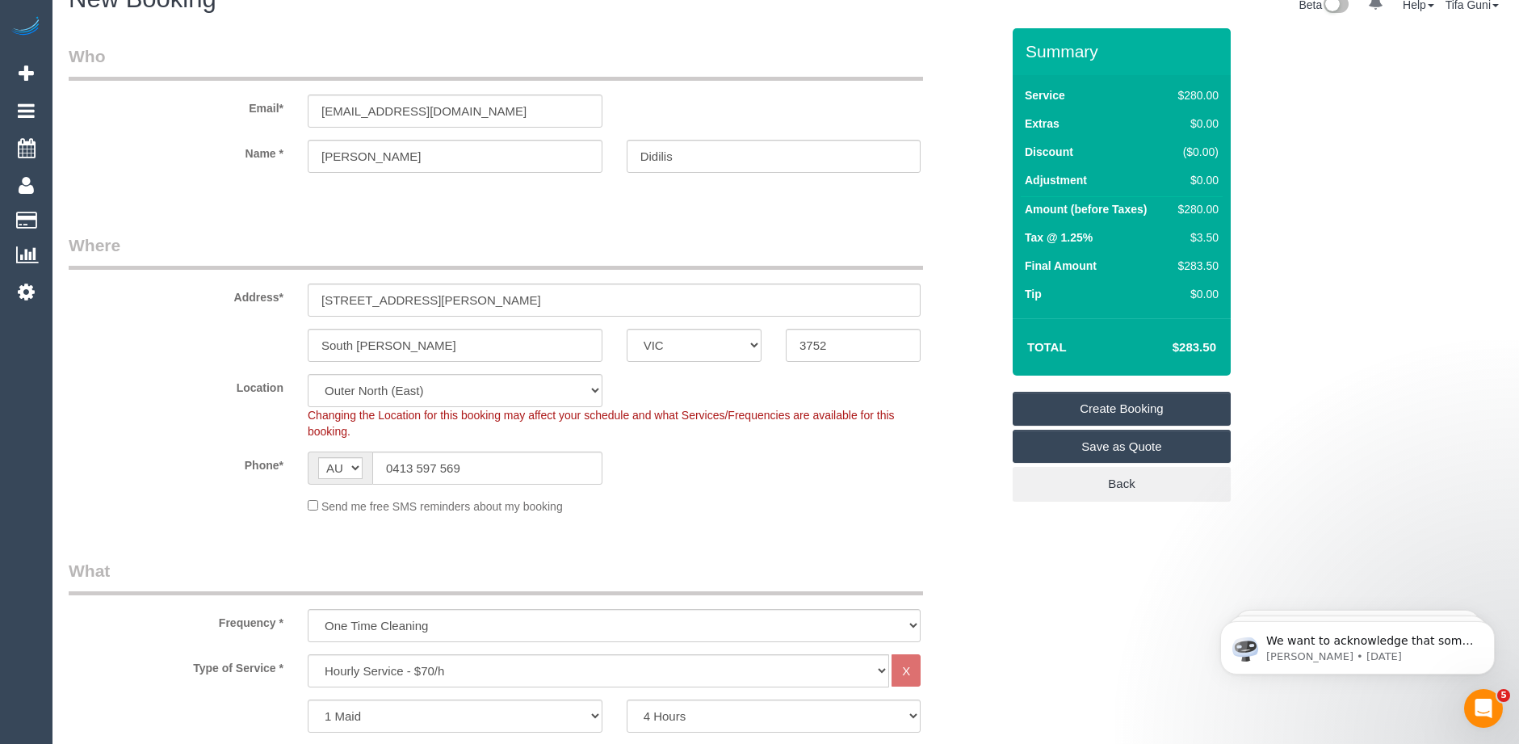
scroll to position [0, 0]
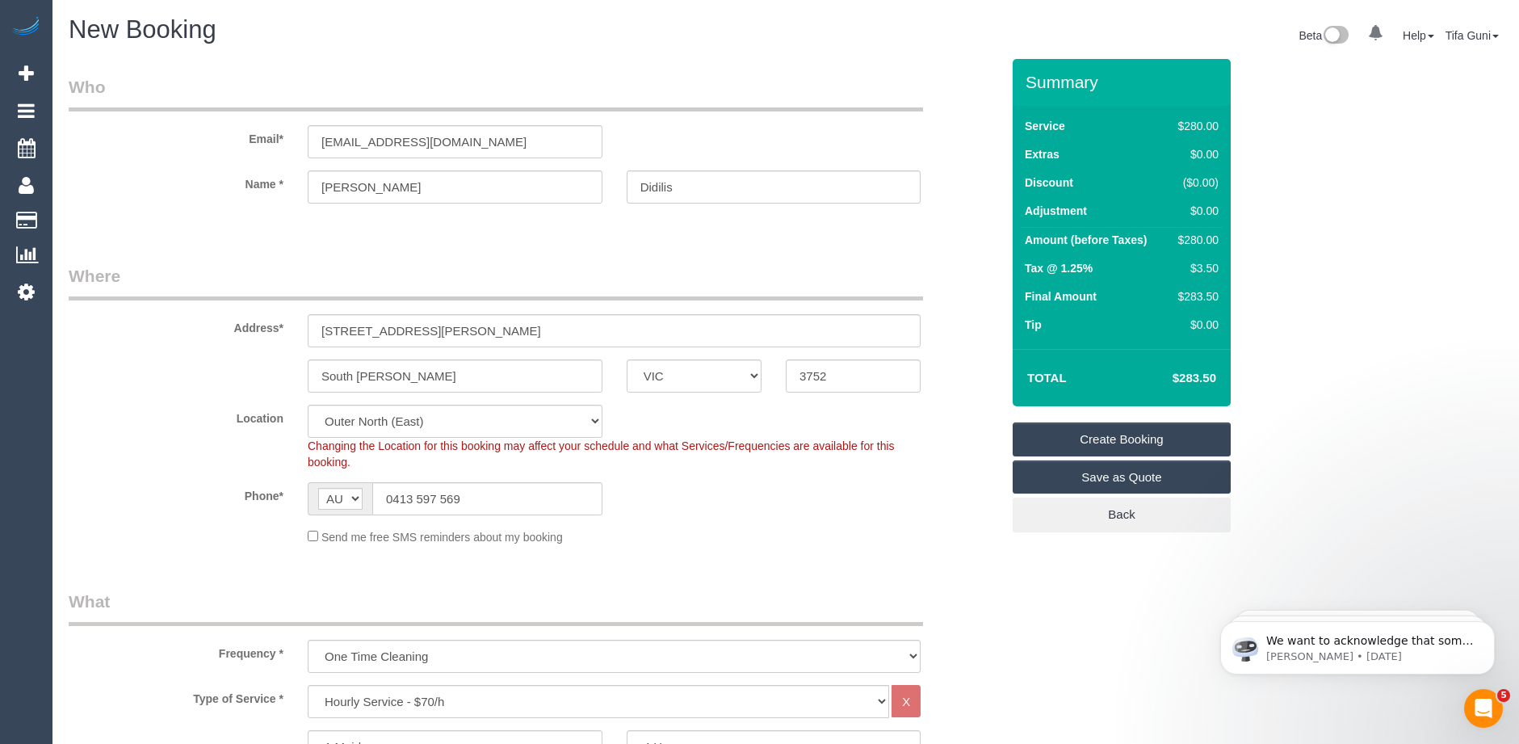
type textarea "Cleaning of Blinds , inside windows, skirting boards, window frames and maybe i…"
drag, startPoint x: 457, startPoint y: 142, endPoint x: 208, endPoint y: 150, distance: 249.7
click at [208, 150] on div "Email* [EMAIL_ADDRESS][DOMAIN_NAME]" at bounding box center [535, 116] width 956 height 83
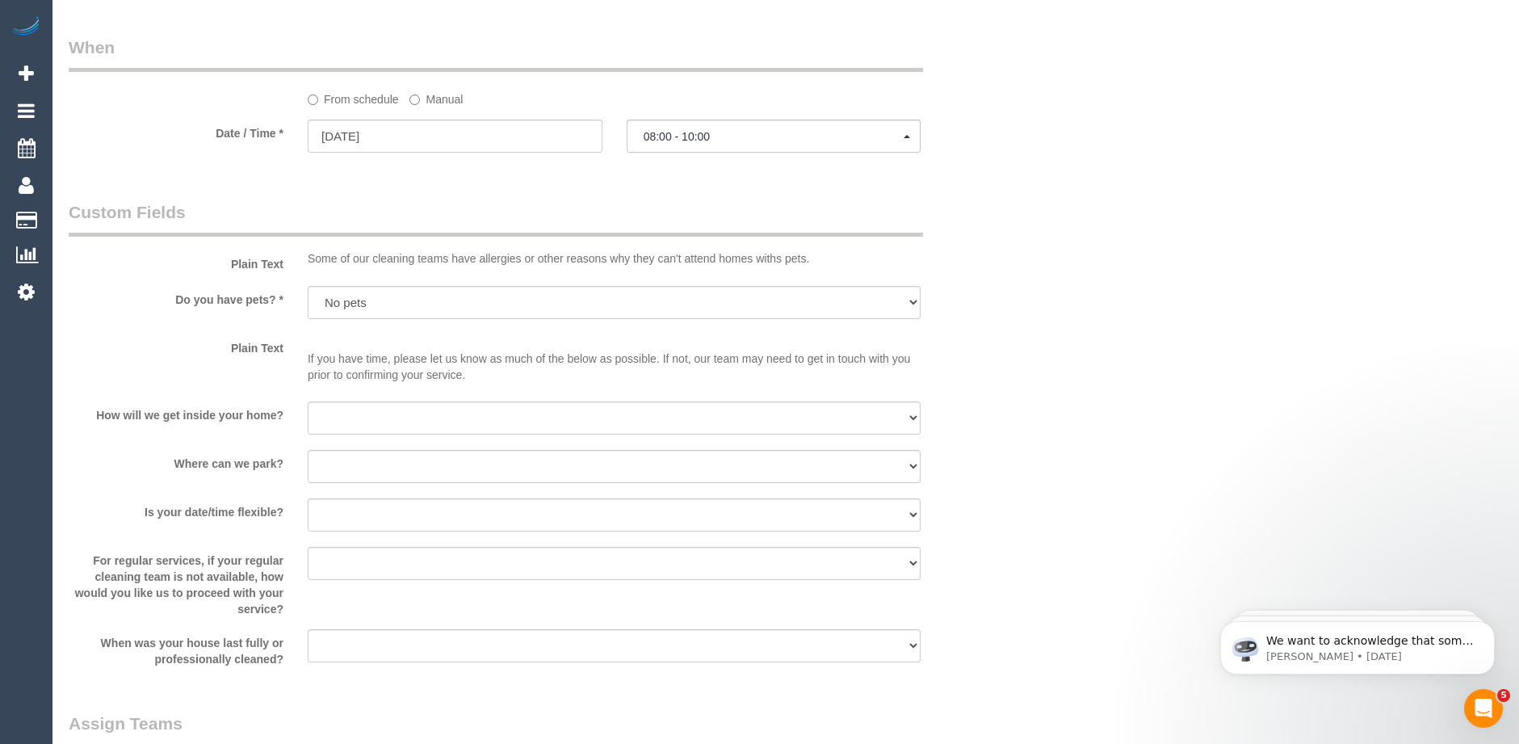
scroll to position [1777, 0]
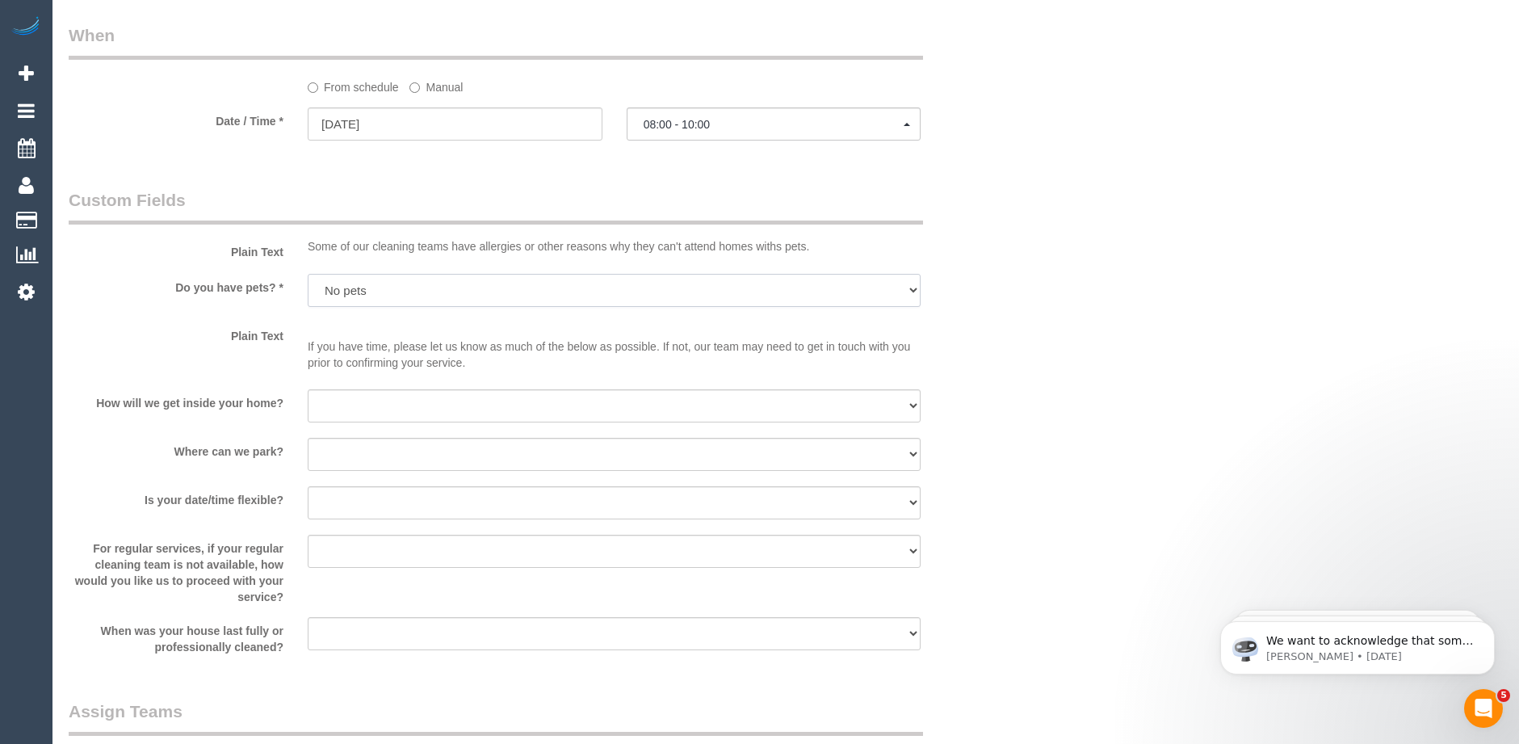
click at [443, 290] on select "Yes - Cats Yes - Dogs No pets Yes - Dogs and Cats Yes - Other" at bounding box center [614, 290] width 613 height 33
select select "number:27"
click at [308, 274] on select "Yes - Cats Yes - Dogs No pets Yes - Dogs and Cats Yes - Other" at bounding box center [614, 290] width 613 height 33
click at [417, 406] on select "I will be home Key will be left (please provide details below) Lock box/Access …" at bounding box center [614, 405] width 613 height 33
select select "number:14"
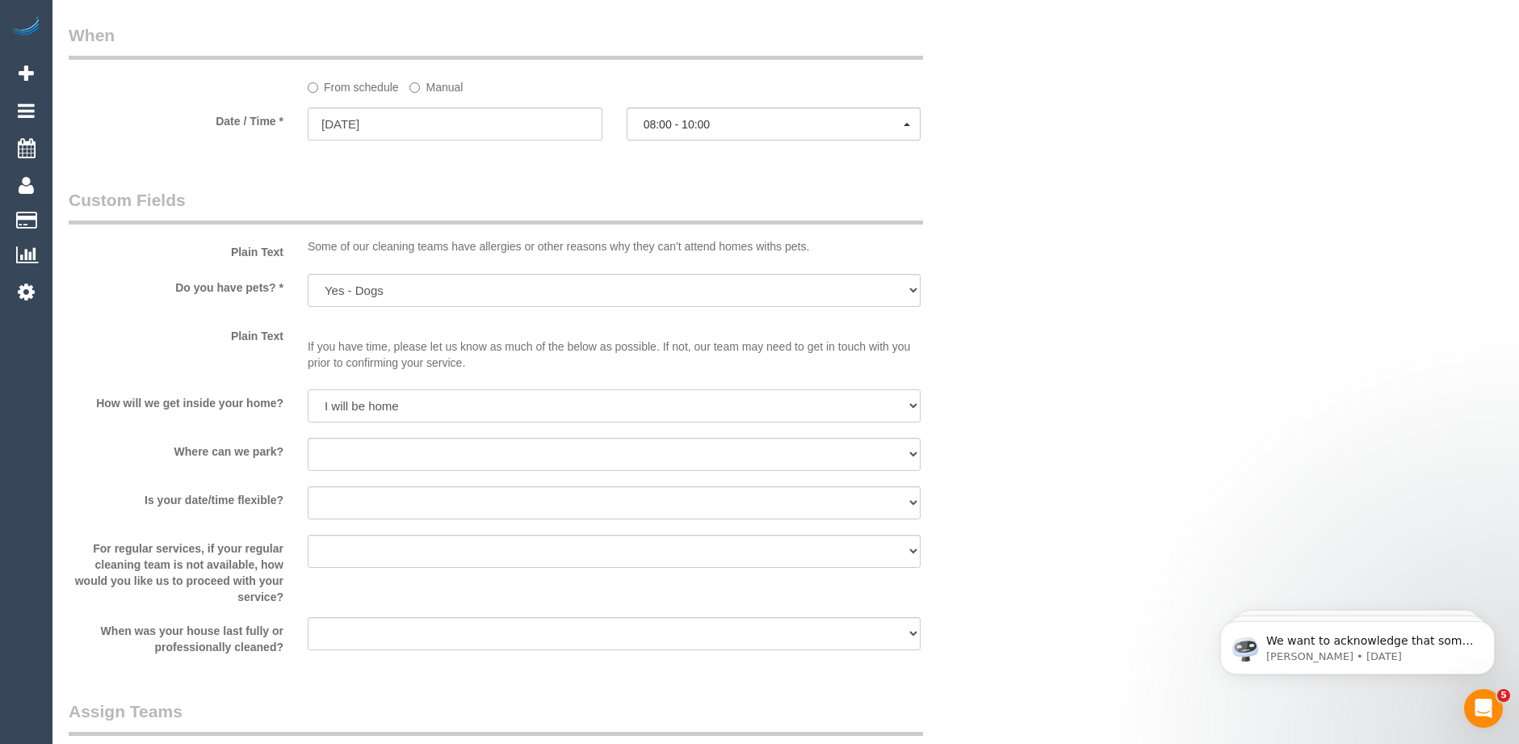
click at [308, 389] on select "I will be home Key will be left (please provide details below) Lock box/Access …" at bounding box center [614, 405] width 613 height 33
click at [353, 450] on select "I will provide parking on-site Free street parking Paid street parking (cost wi…" at bounding box center [614, 454] width 613 height 33
select select "number:18"
click at [308, 438] on select "I will provide parking on-site Free street parking Paid street parking (cost wi…" at bounding box center [614, 454] width 613 height 33
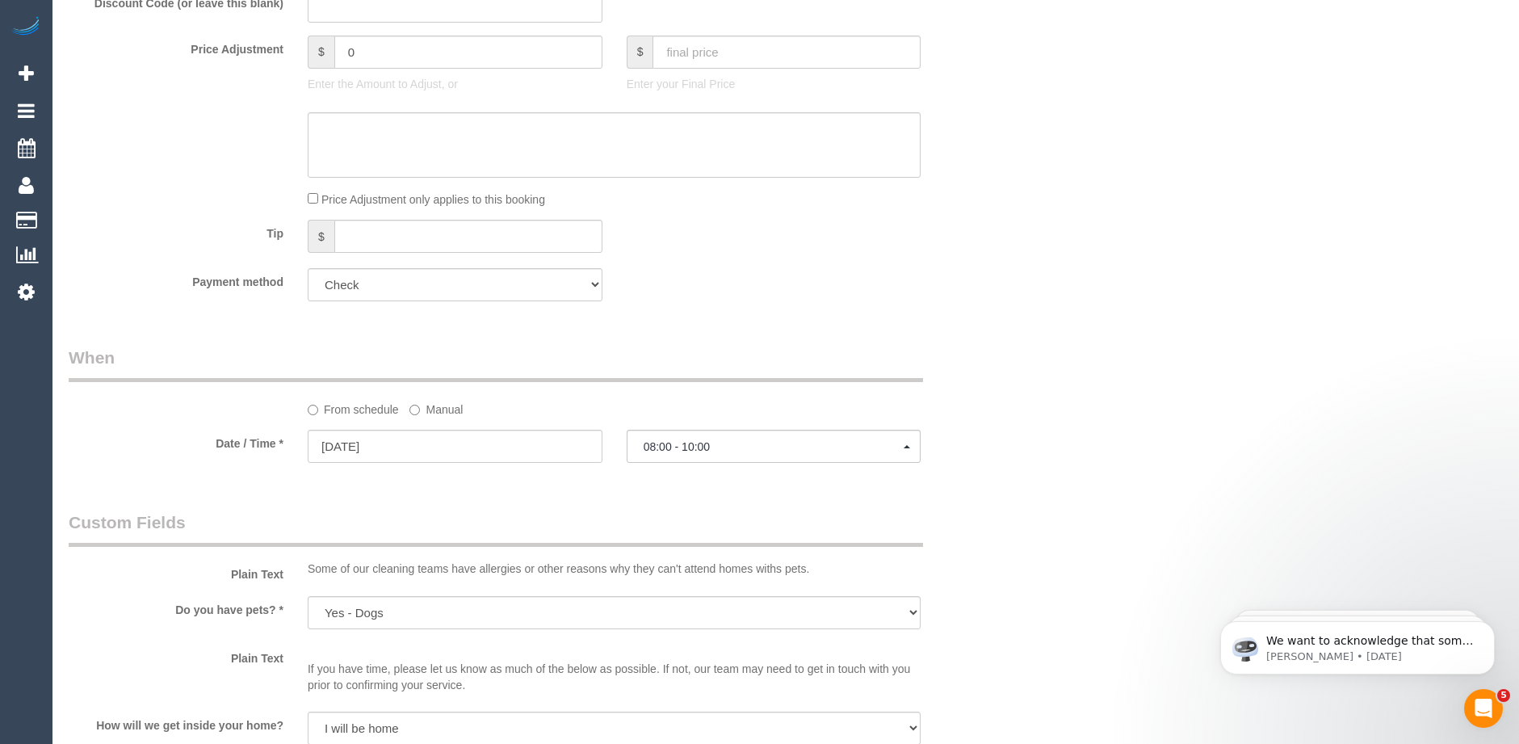
scroll to position [1454, 0]
click at [424, 285] on select "Add Credit Card Cash Check Paypal" at bounding box center [455, 285] width 295 height 33
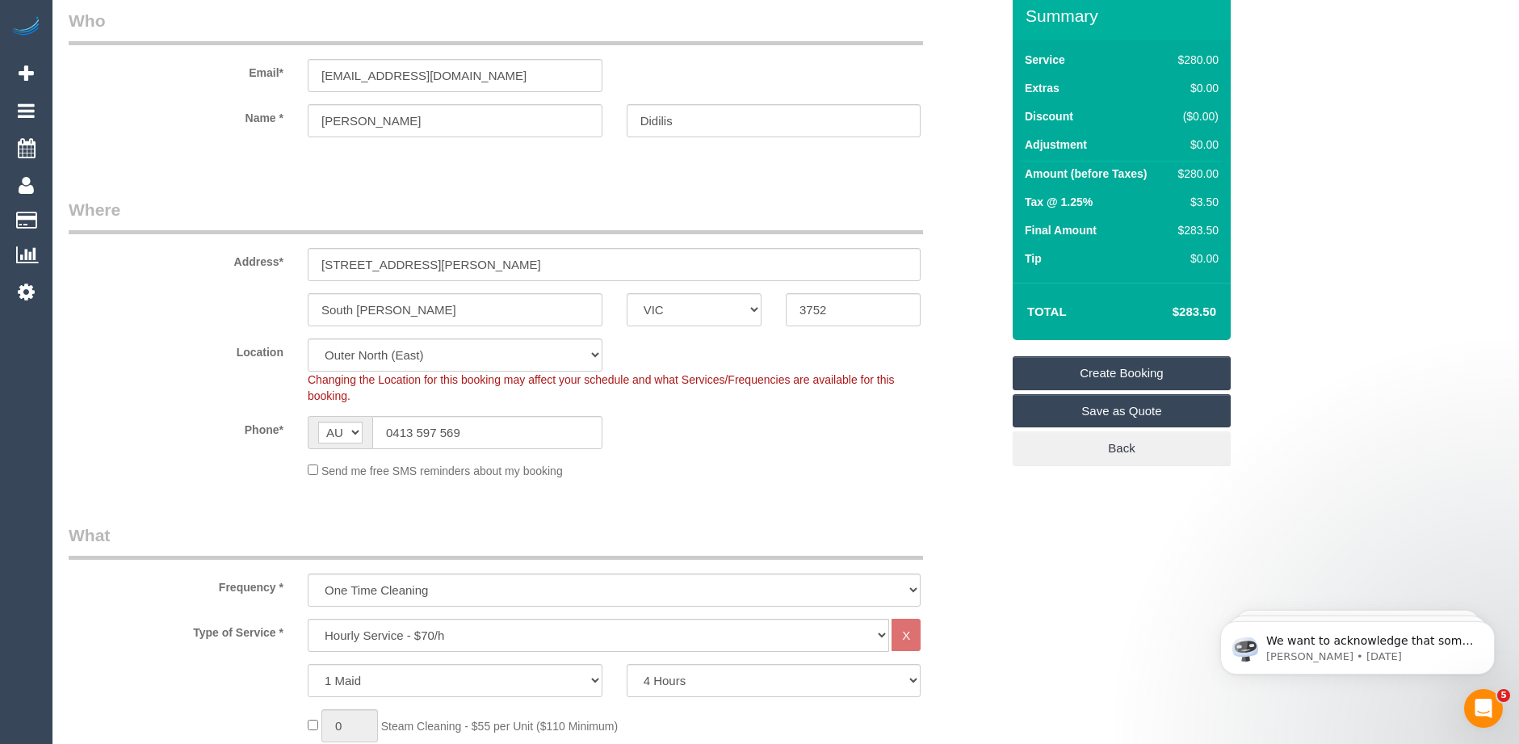
scroll to position [0, 0]
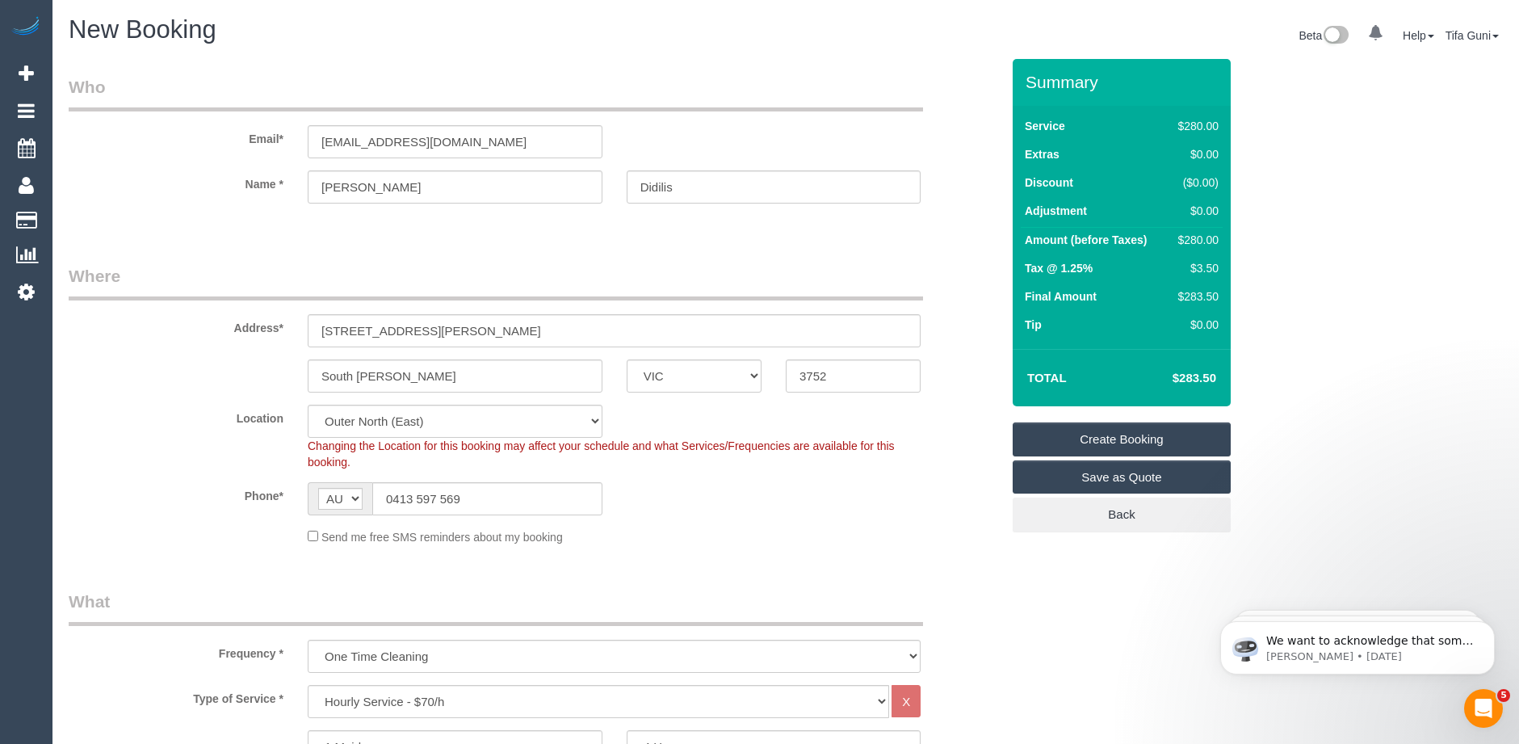
click at [1113, 439] on link "Create Booking" at bounding box center [1122, 439] width 218 height 34
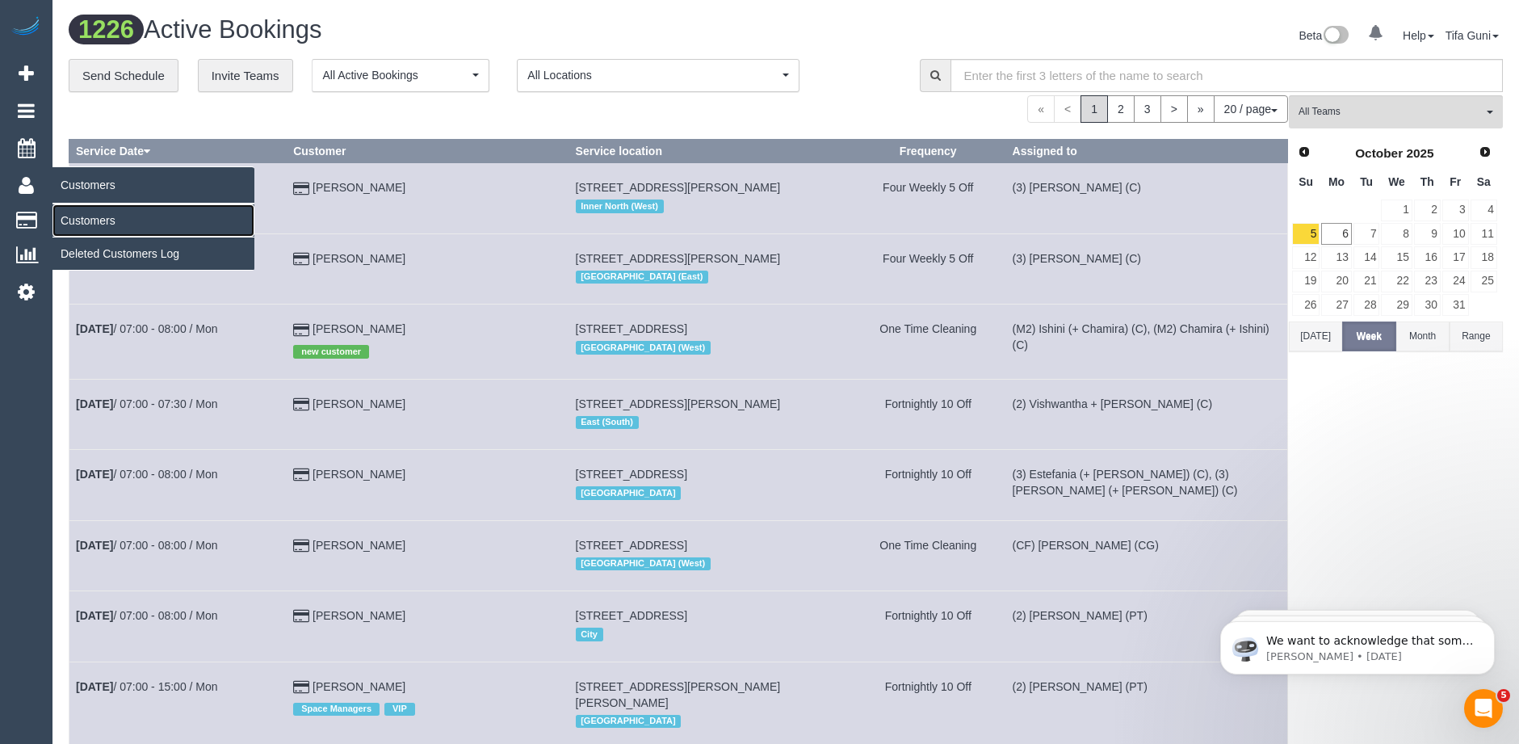
click at [83, 216] on link "Customers" at bounding box center [153, 220] width 202 height 32
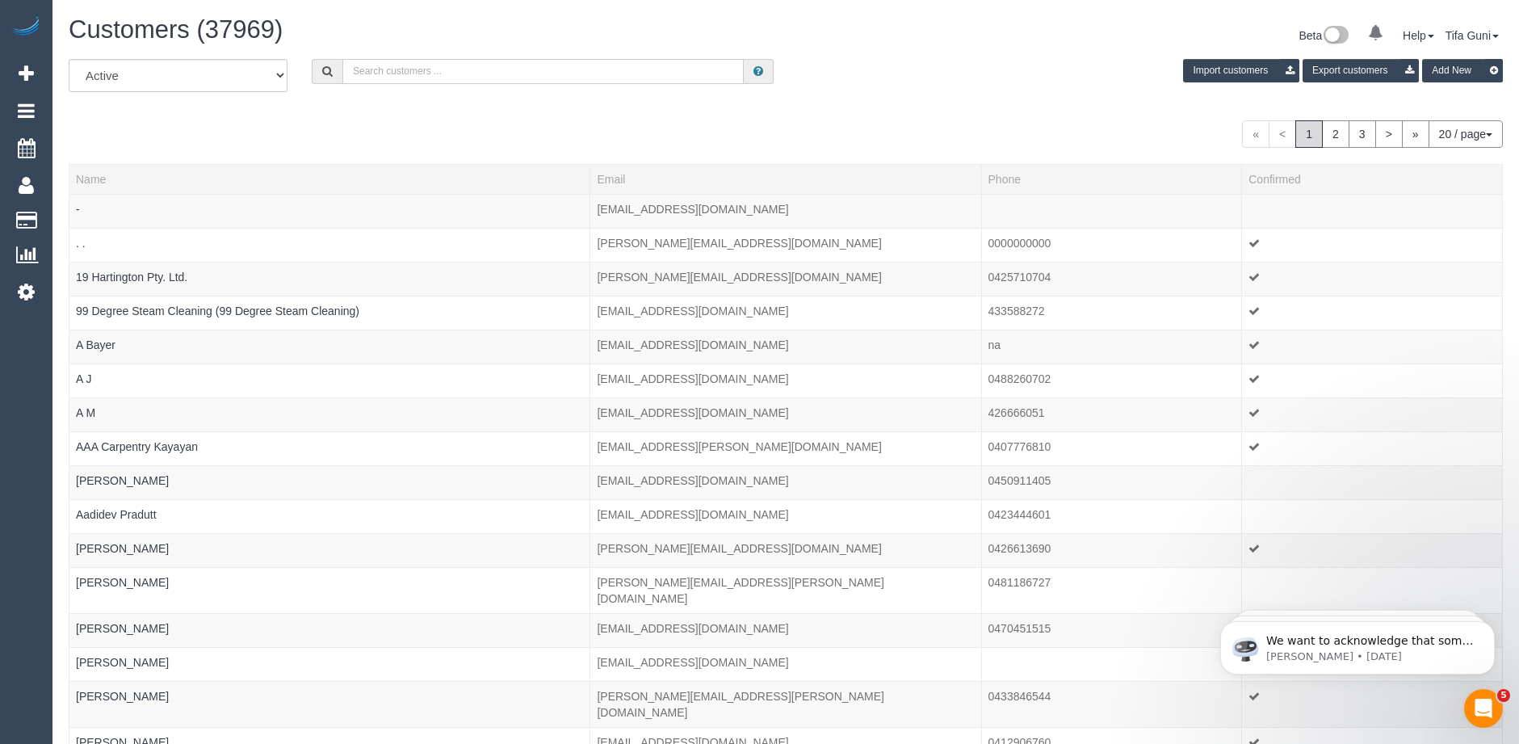
paste input "[EMAIL_ADDRESS][DOMAIN_NAME]"
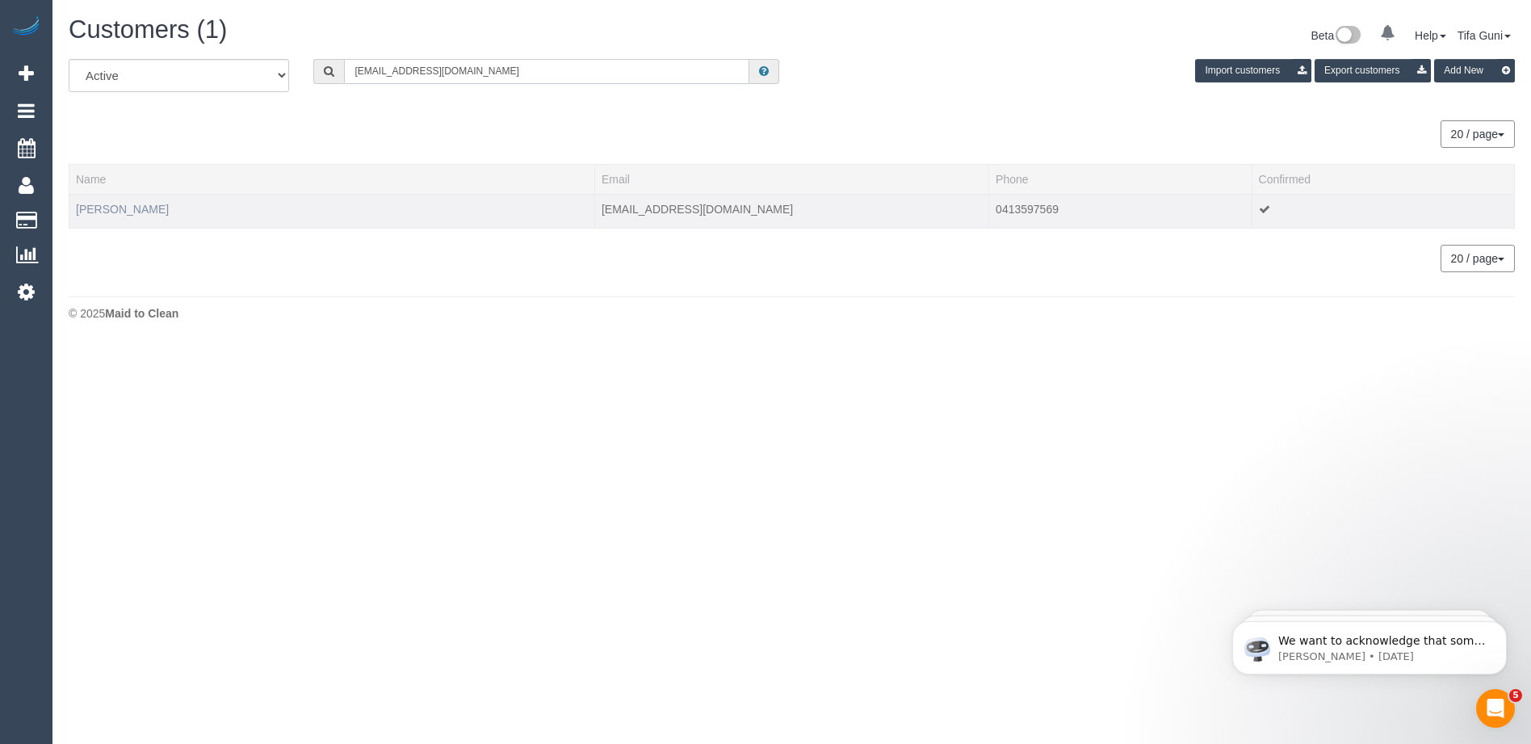
type input "[EMAIL_ADDRESS][DOMAIN_NAME]"
click at [101, 207] on link "[PERSON_NAME]" at bounding box center [122, 209] width 93 height 13
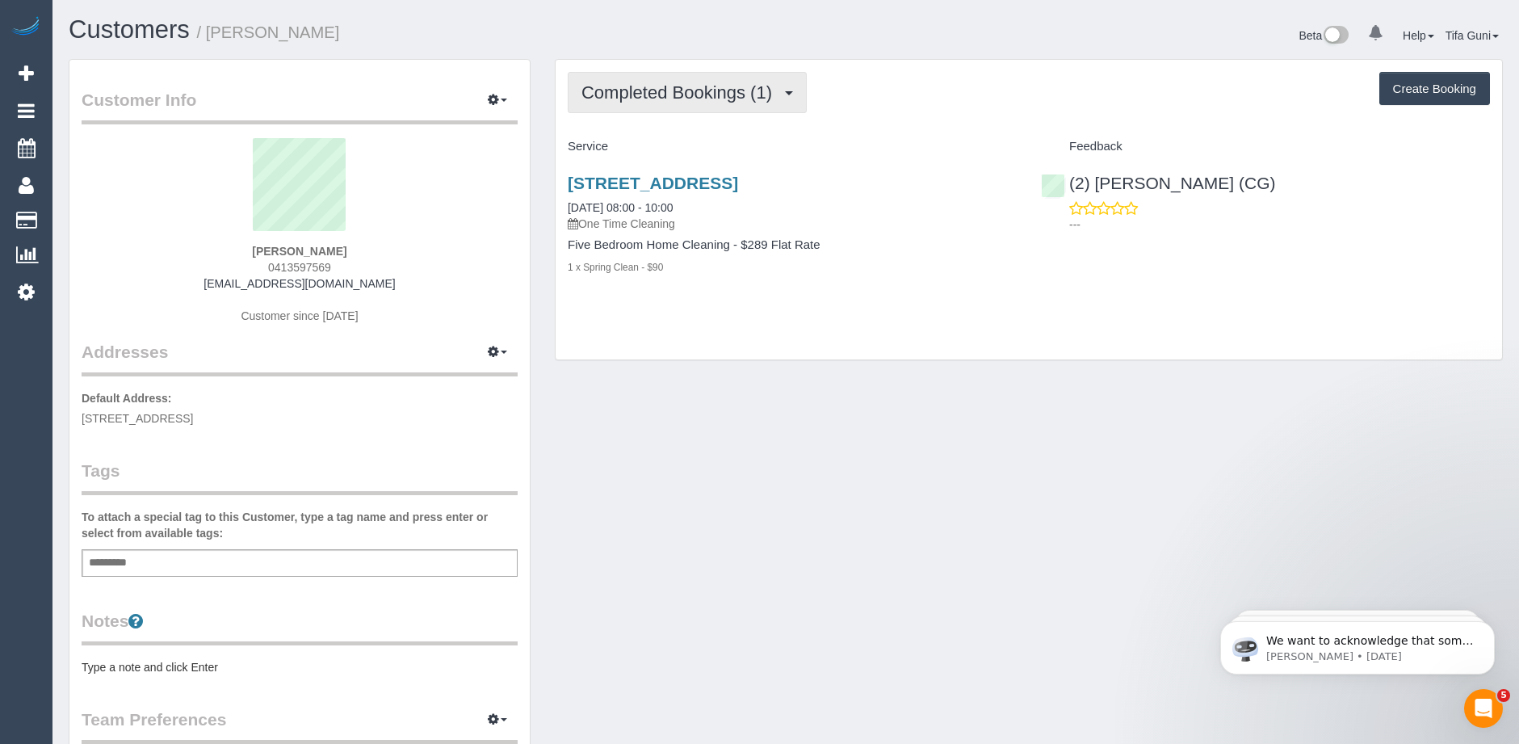
click at [765, 94] on span "Completed Bookings (1)" at bounding box center [681, 92] width 199 height 20
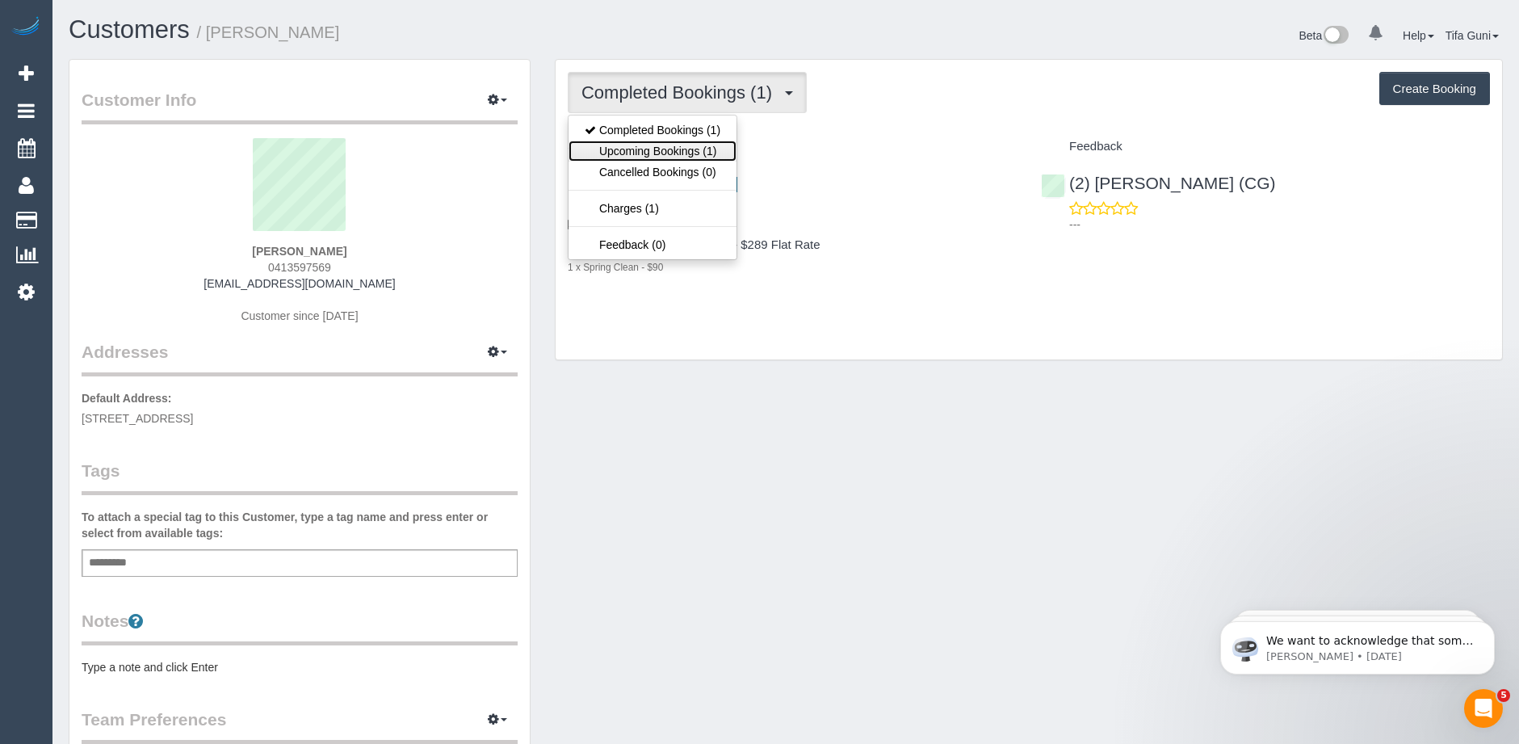
click at [703, 152] on link "Upcoming Bookings (1)" at bounding box center [653, 151] width 168 height 21
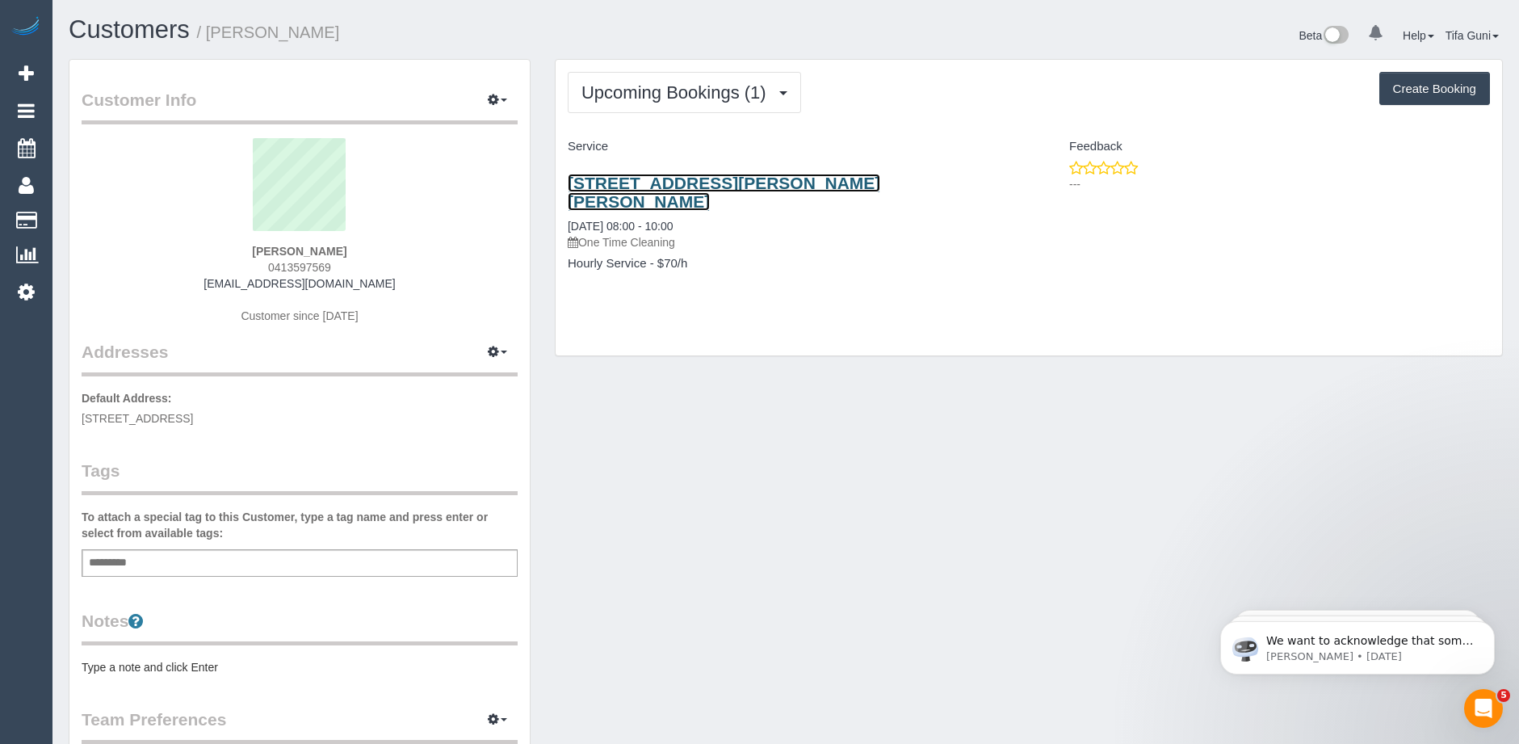
click at [677, 183] on link "31 Darius Terrace, South Morang, VIC 3752" at bounding box center [724, 192] width 313 height 37
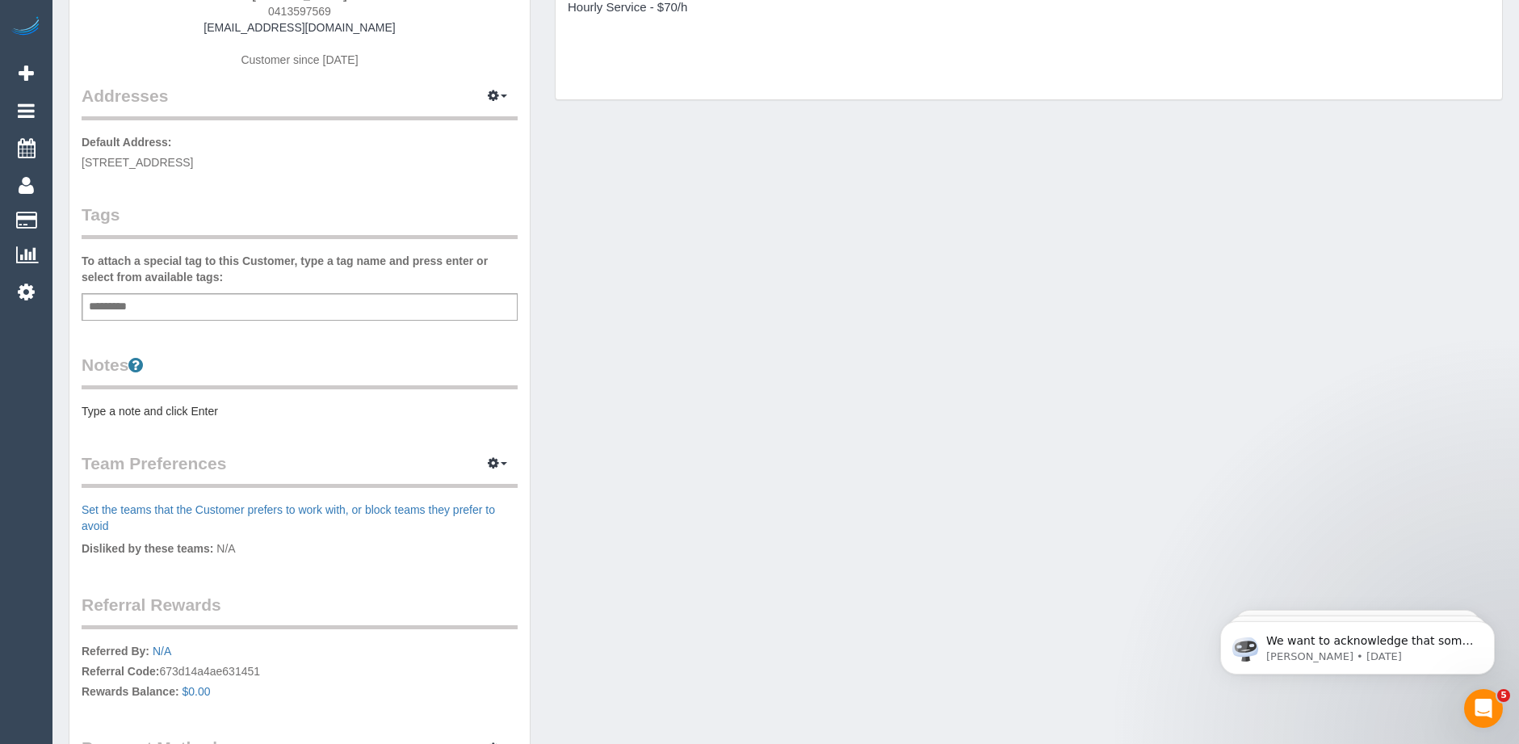
scroll to position [323, 0]
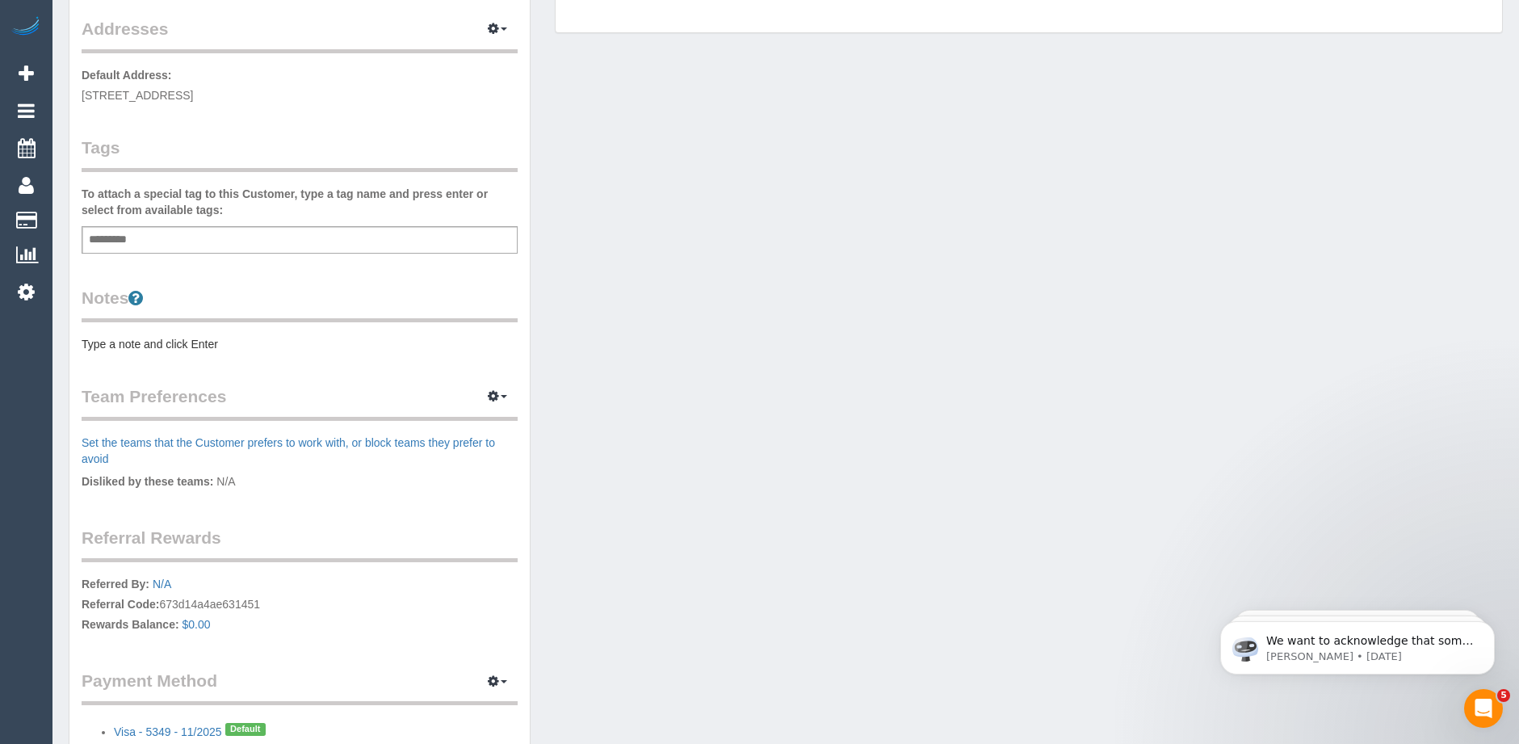
click at [149, 241] on div "Add a tag" at bounding box center [300, 239] width 436 height 27
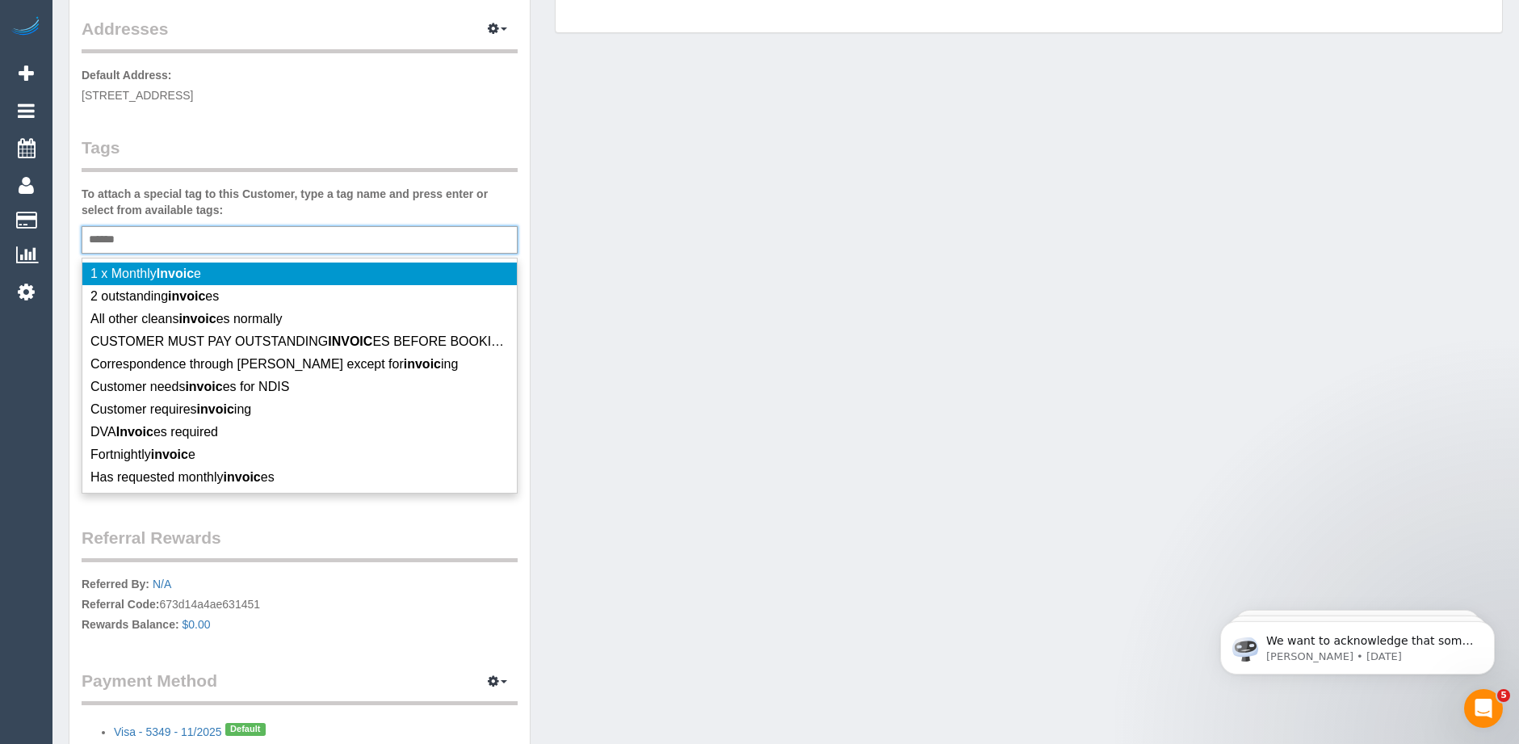
type input "*******"
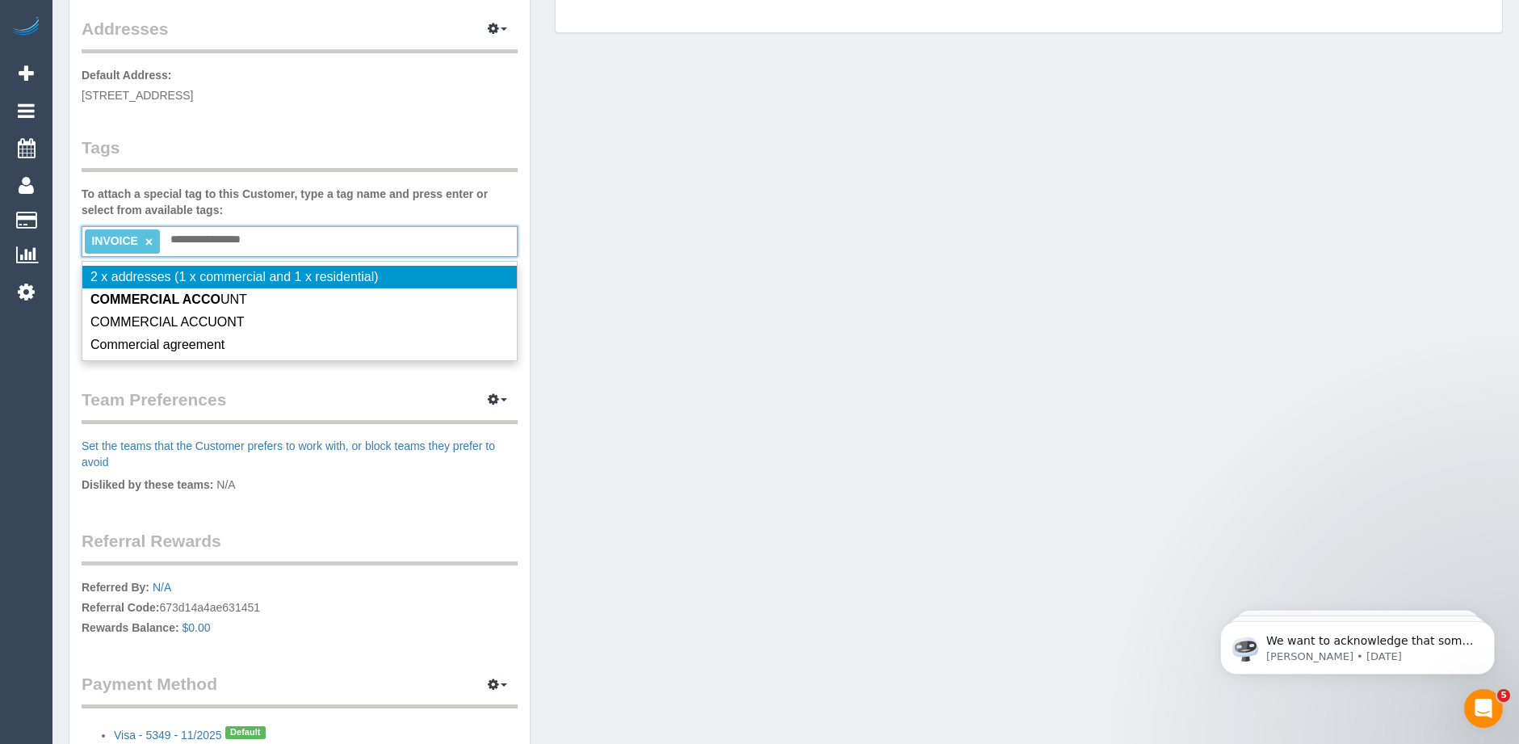
type input "**********"
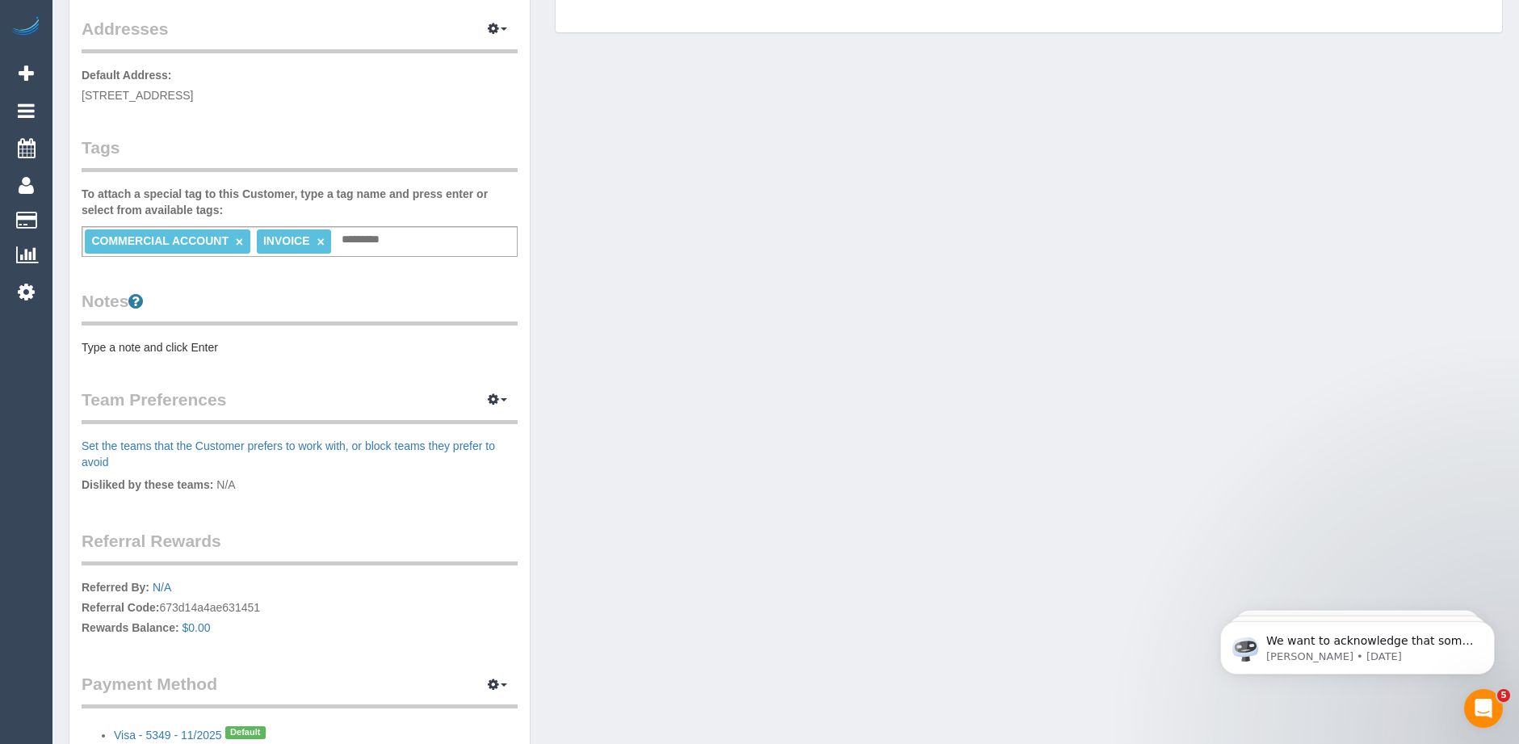
click at [136, 346] on pre "Type a note and click Enter" at bounding box center [300, 347] width 436 height 16
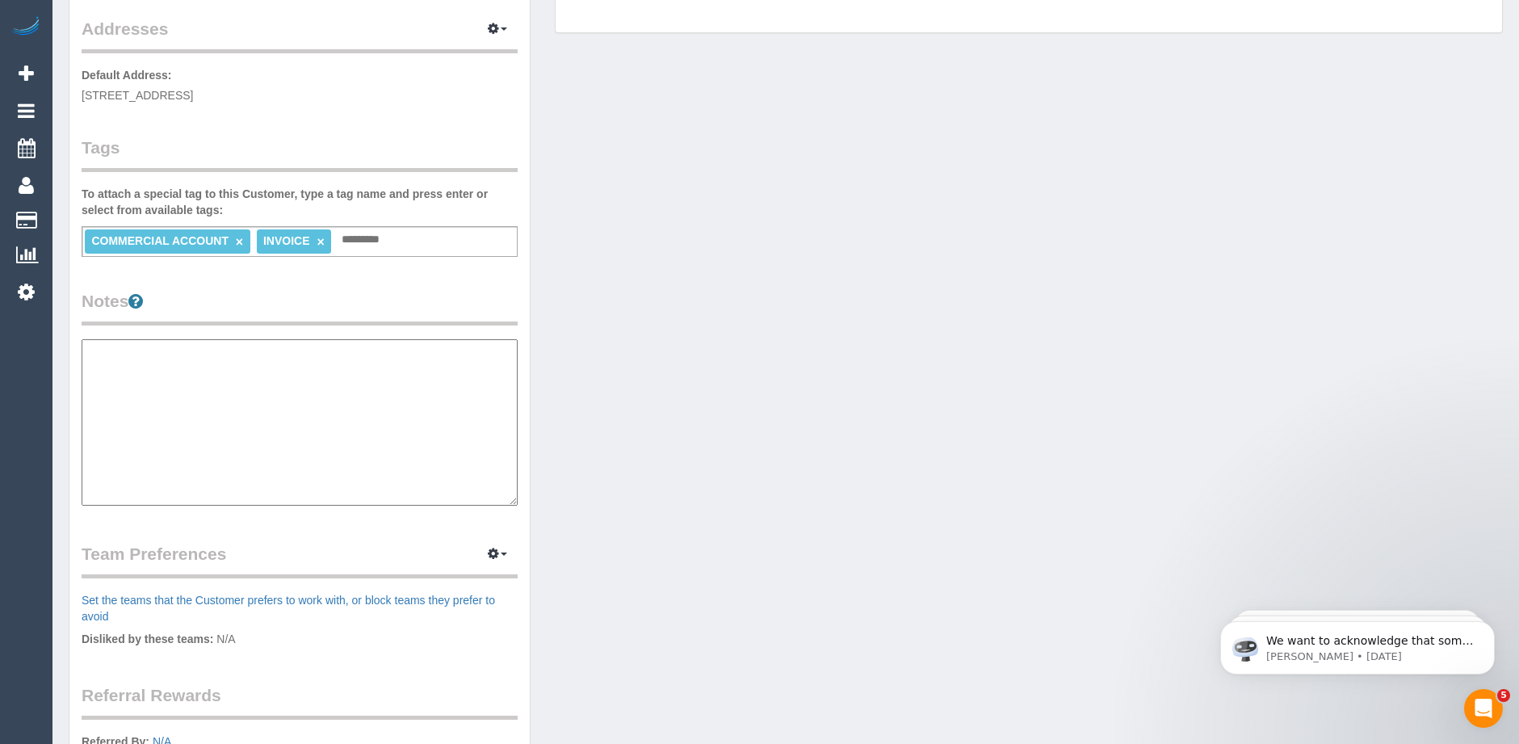
click at [109, 363] on textarea at bounding box center [300, 422] width 436 height 166
type textarea "*"
paste textarea "**********"
click at [170, 348] on textarea "**********" at bounding box center [300, 422] width 436 height 166
click at [270, 352] on textarea "**********" at bounding box center [300, 422] width 436 height 166
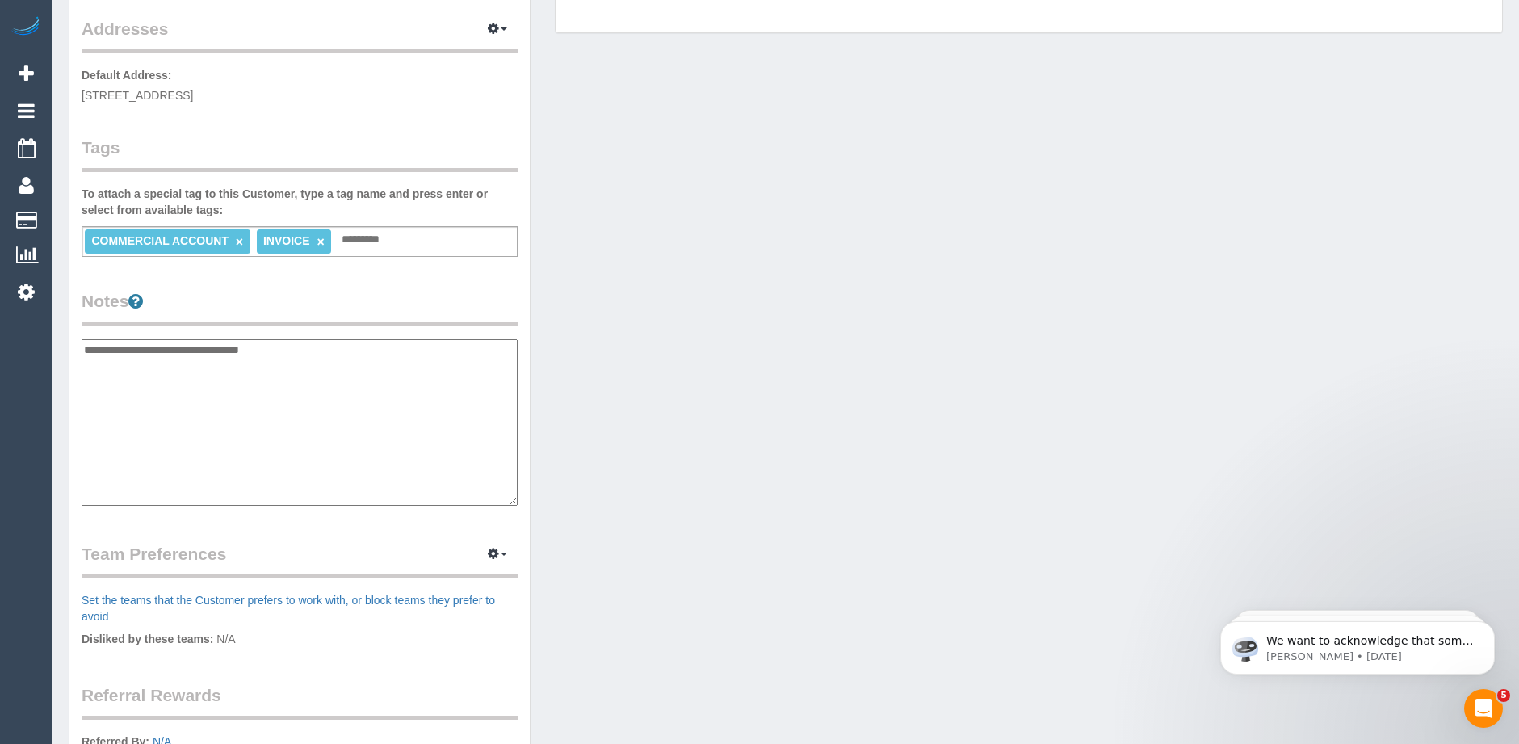
paste textarea "**********"
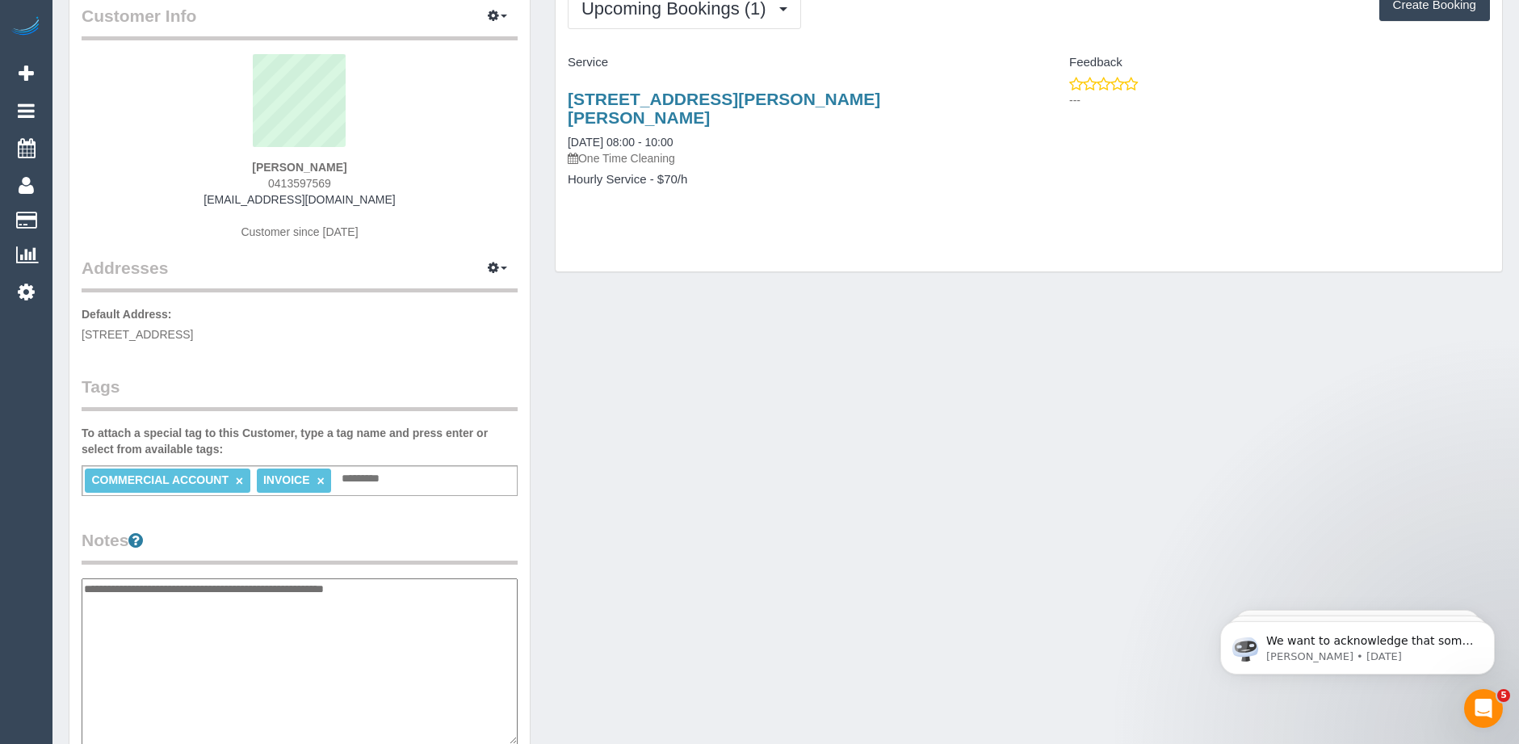
scroll to position [81, 0]
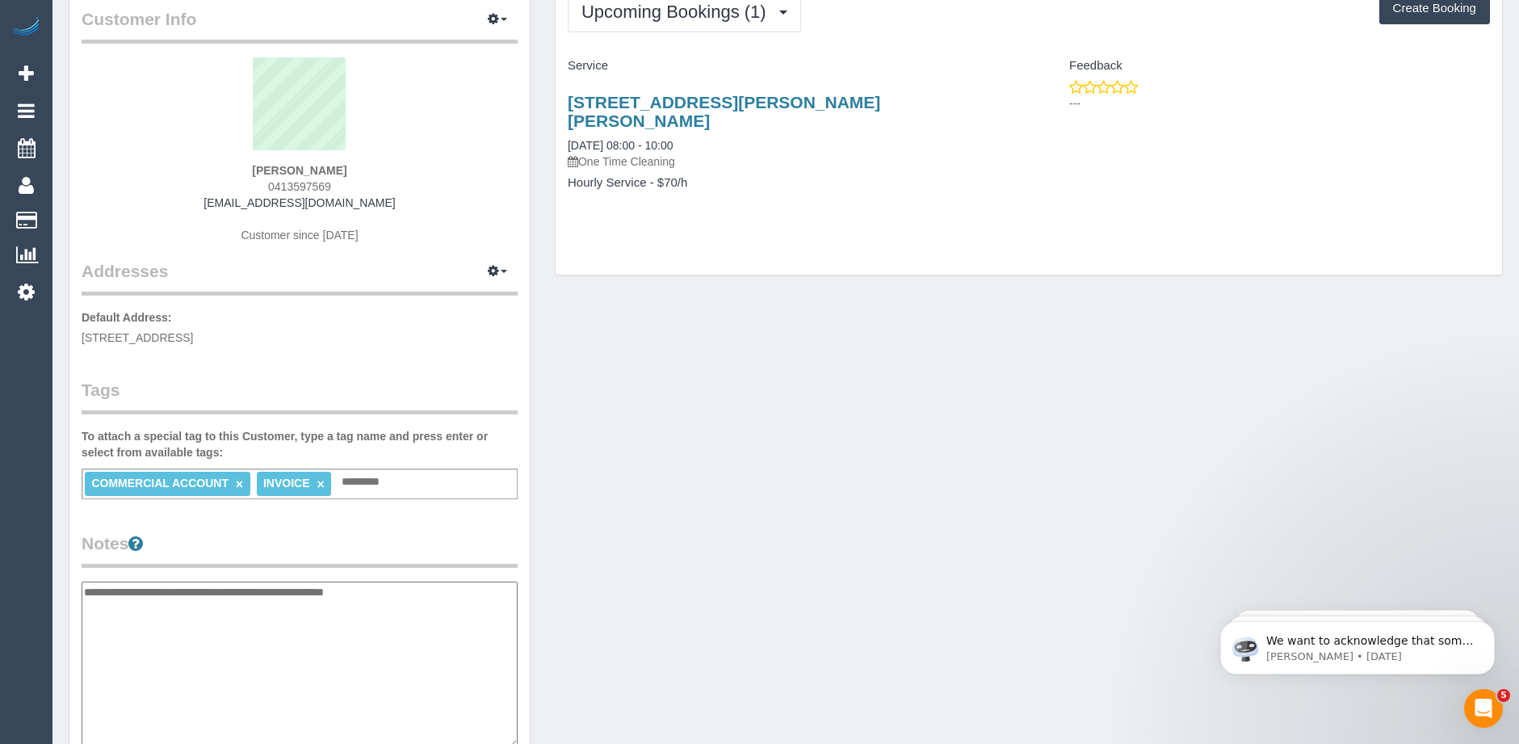
type textarea "**********"
click at [943, 384] on div "Customer Info Edit Contact Info Send Message Email Preferences Special Sales Ta…" at bounding box center [786, 590] width 1459 height 1224
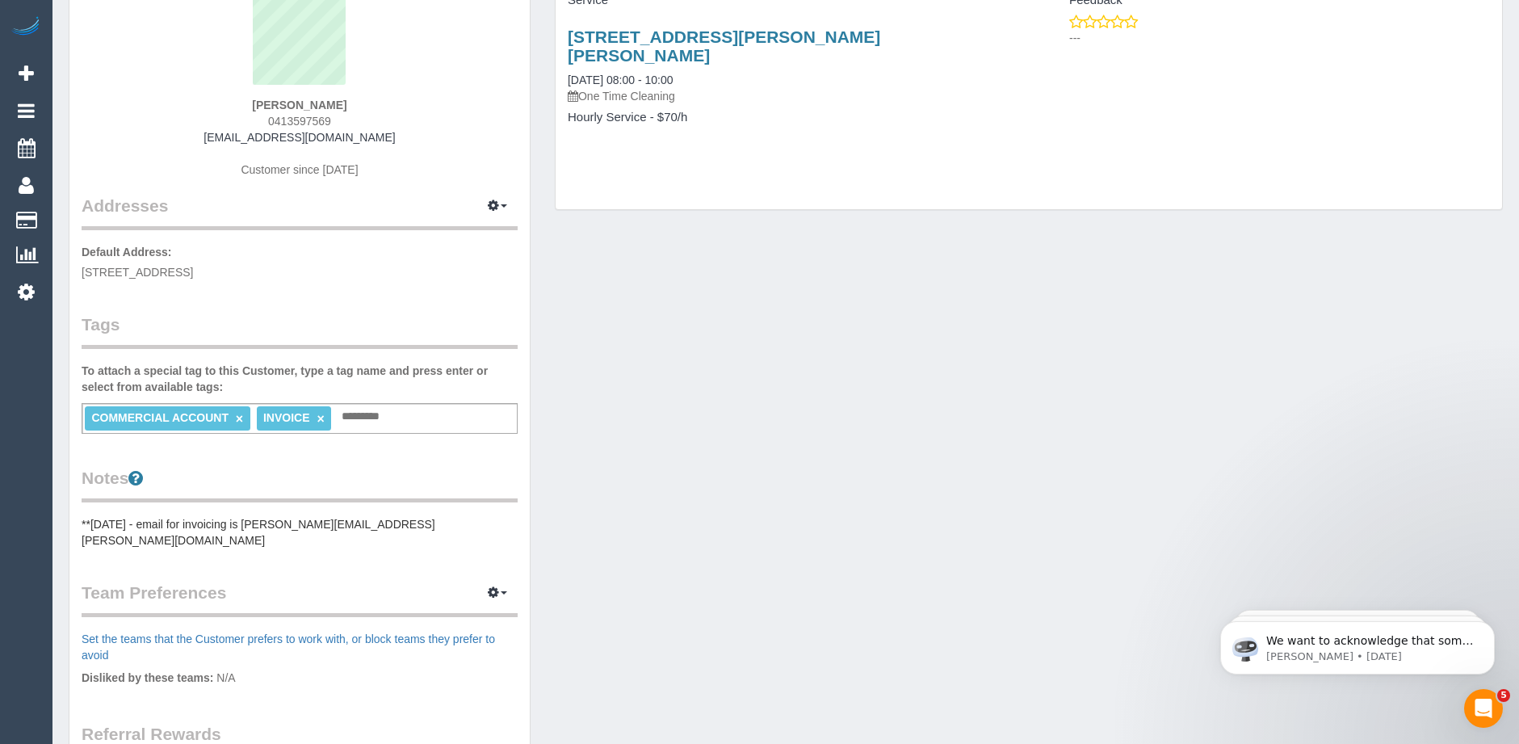
scroll to position [0, 0]
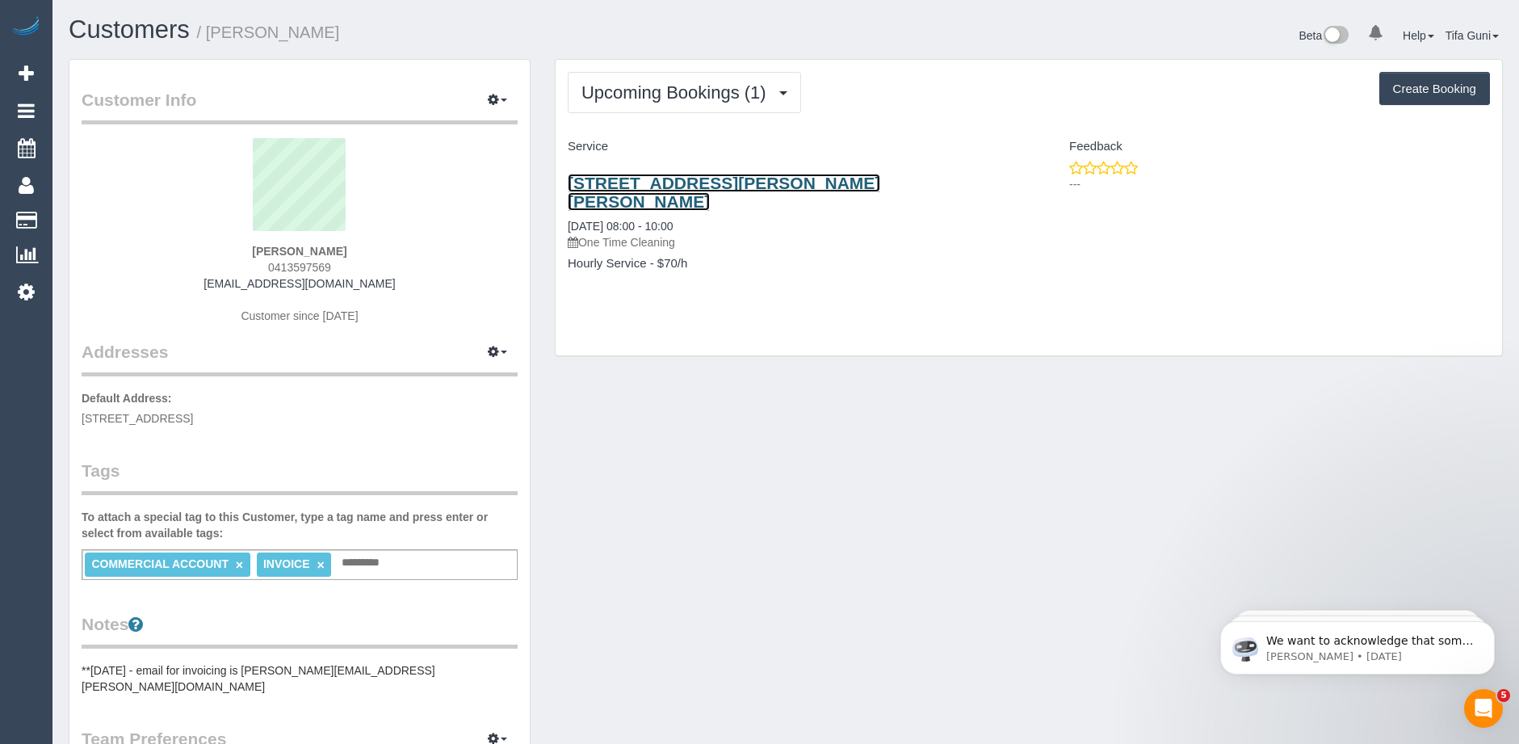
click at [755, 183] on link "31 Darius Terrace, South Morang, VIC 3752" at bounding box center [724, 192] width 313 height 37
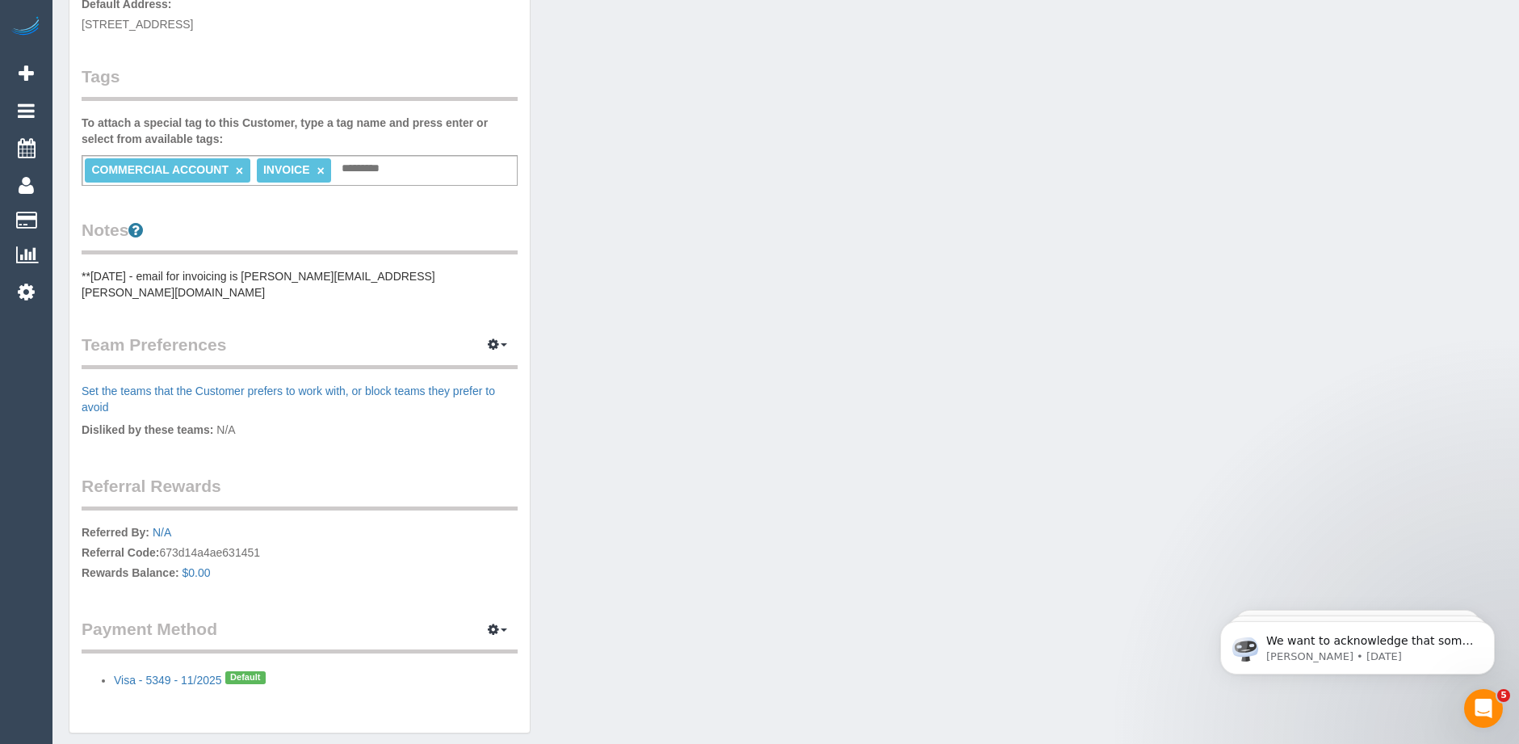
scroll to position [404, 0]
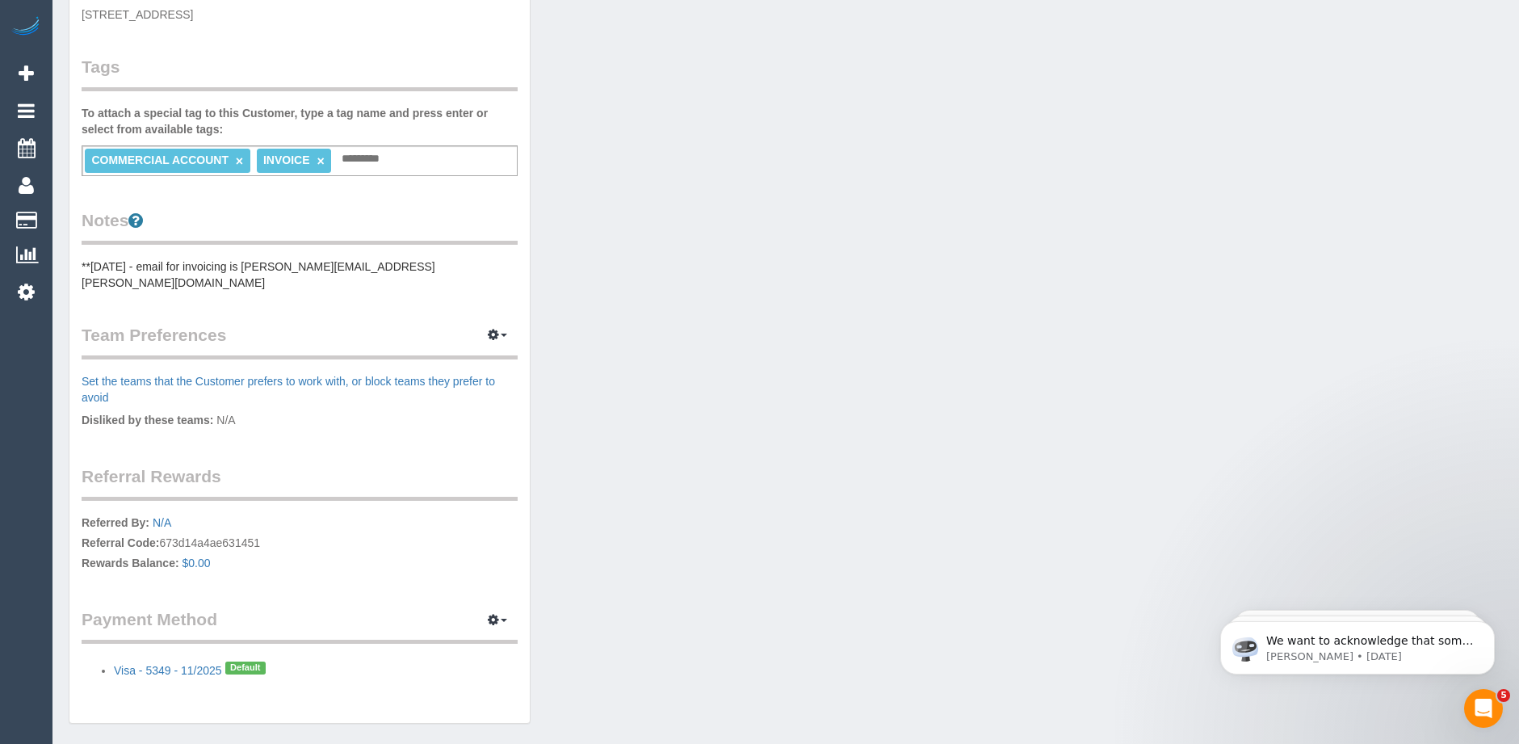
click at [409, 262] on pre "**06/10/2025 - email for invoicing is Tim.Newhouse@kbr.com" at bounding box center [300, 274] width 436 height 32
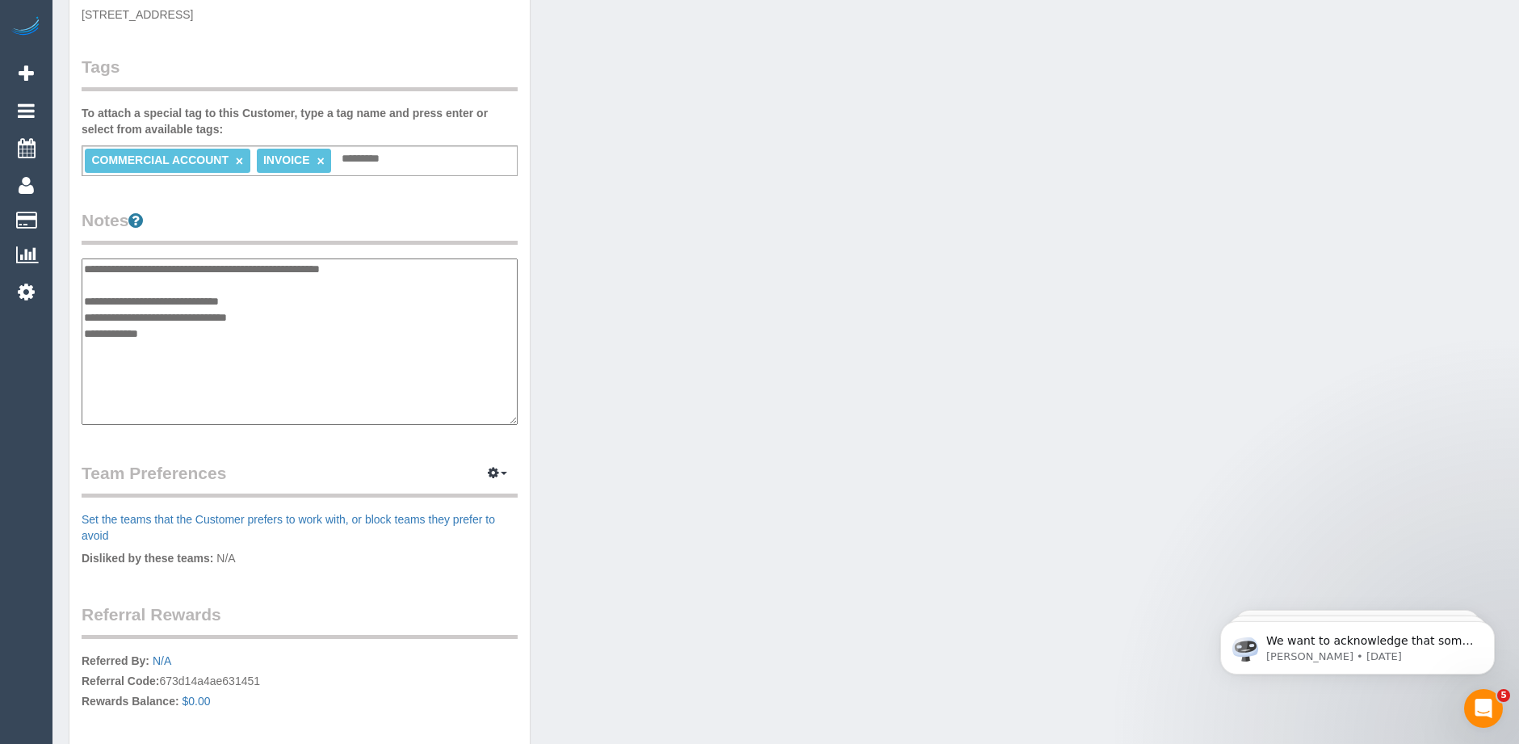
click at [87, 296] on textarea "**********" at bounding box center [300, 341] width 436 height 166
click at [86, 298] on textarea "**********" at bounding box center [300, 341] width 436 height 166
click at [405, 269] on textarea "**********" at bounding box center [300, 341] width 436 height 166
click at [182, 317] on textarea "**********" at bounding box center [300, 341] width 436 height 166
type textarea "**********"
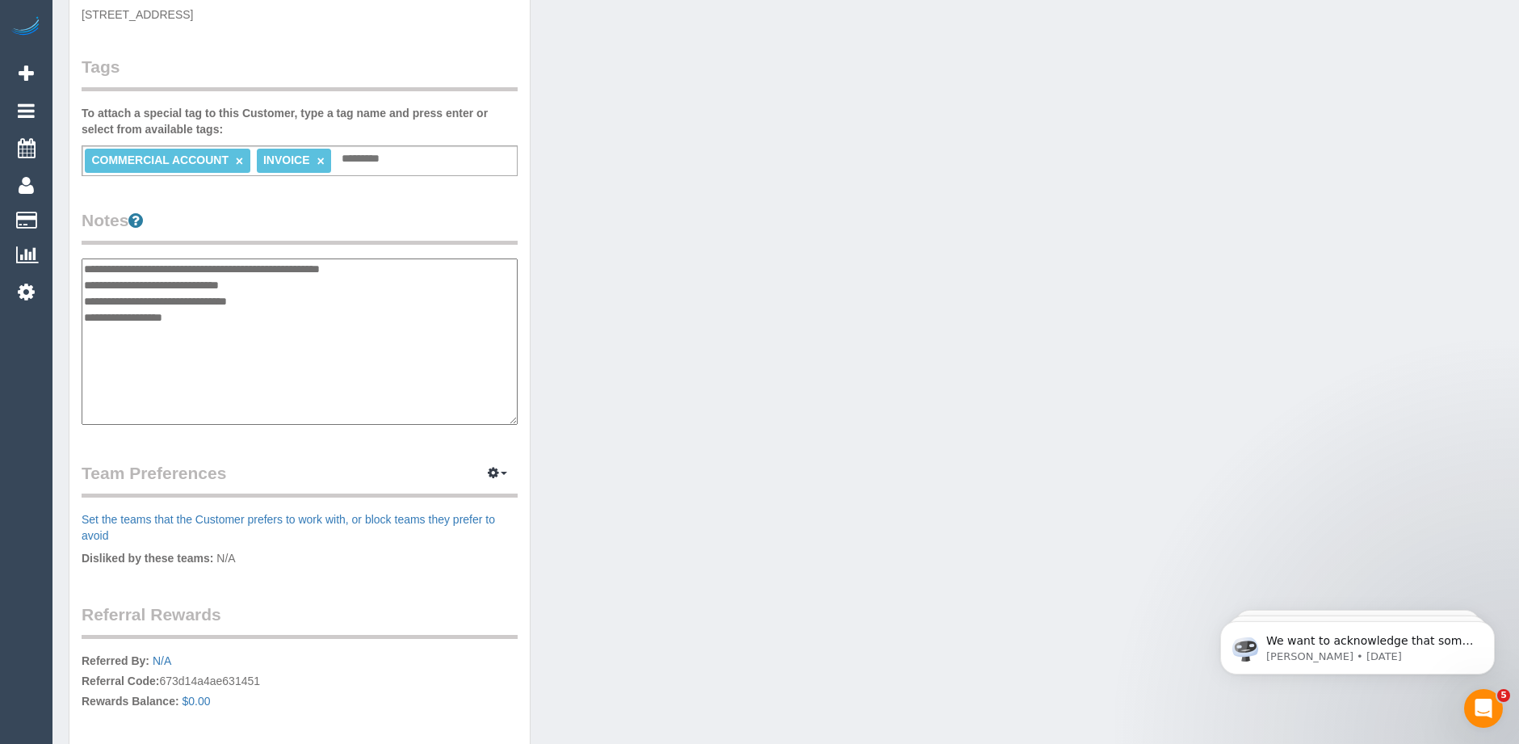
click at [682, 245] on div "Customer Info Edit Contact Info Send Message Email Preferences Special Sales Ta…" at bounding box center [786, 267] width 1459 height 1224
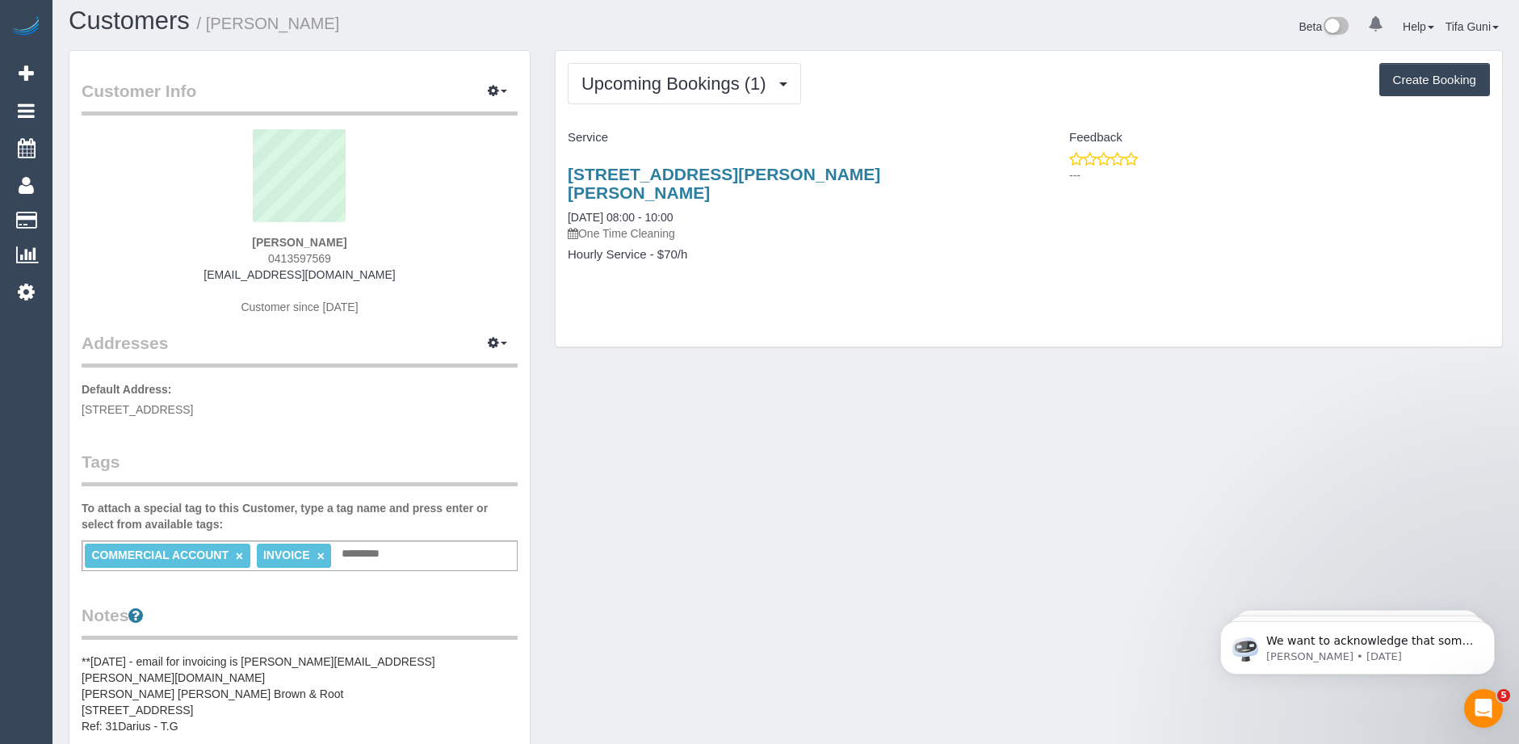
scroll to position [0, 0]
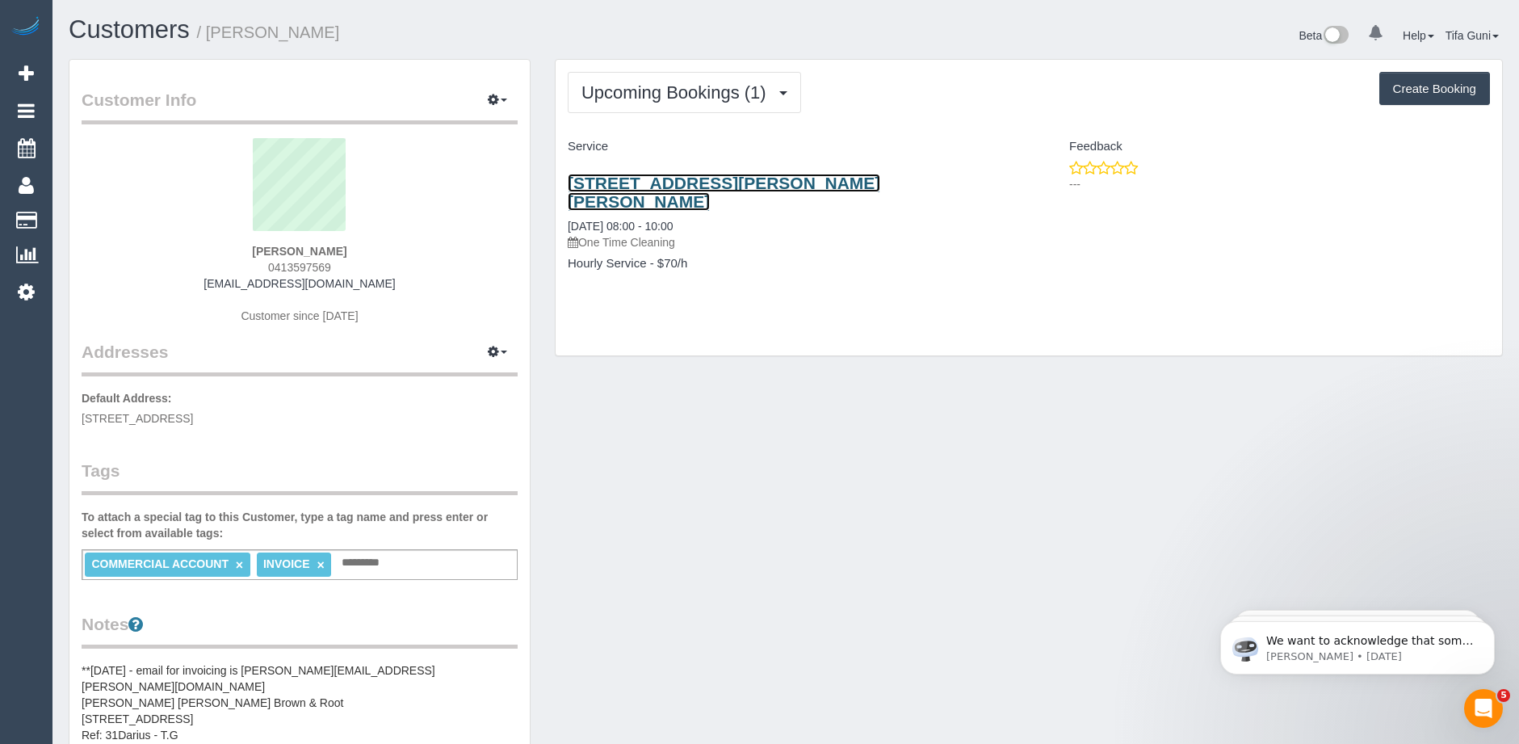
click at [702, 187] on link "31 Darius Terrace, South Morang, VIC 3752" at bounding box center [724, 192] width 313 height 37
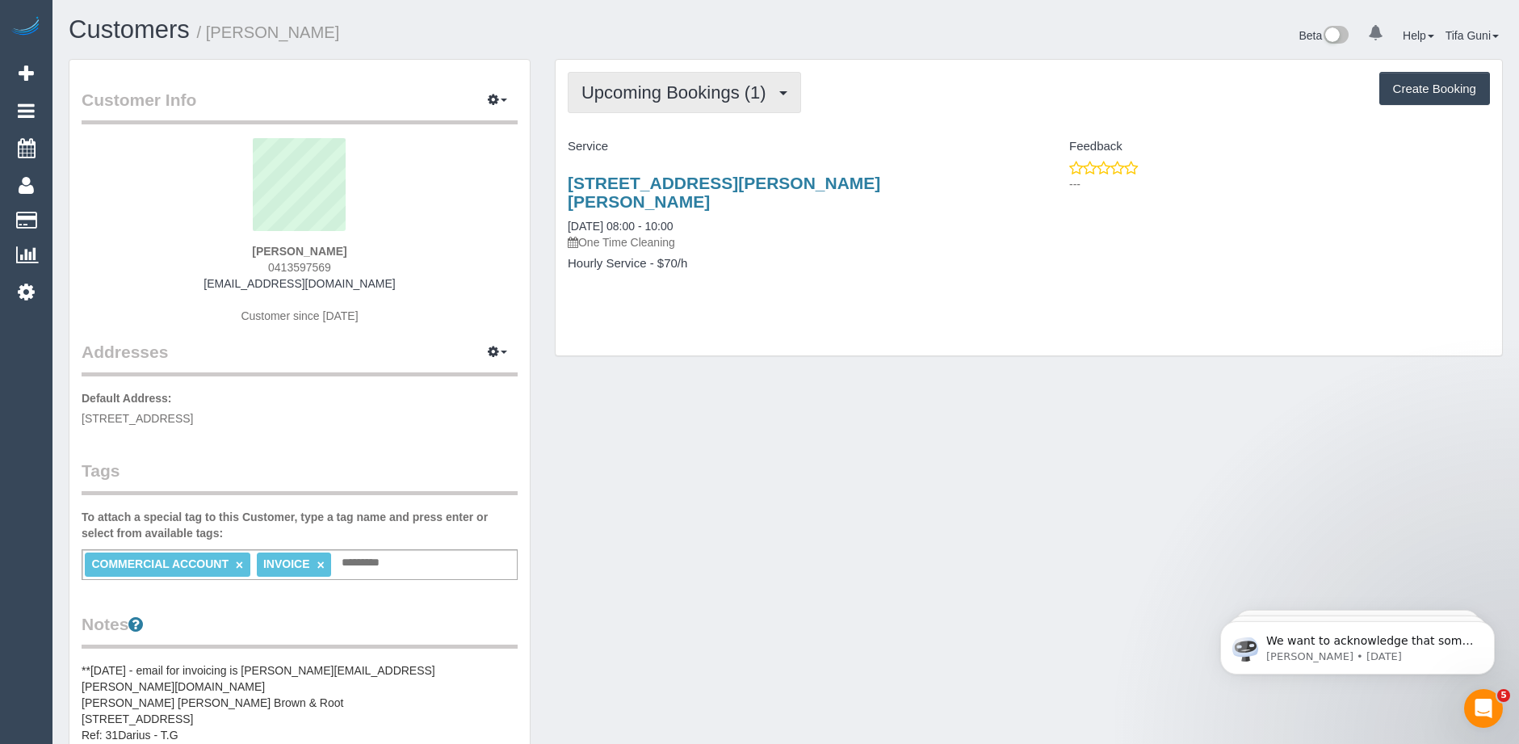
click at [707, 93] on span "Upcoming Bookings (1)" at bounding box center [678, 92] width 193 height 20
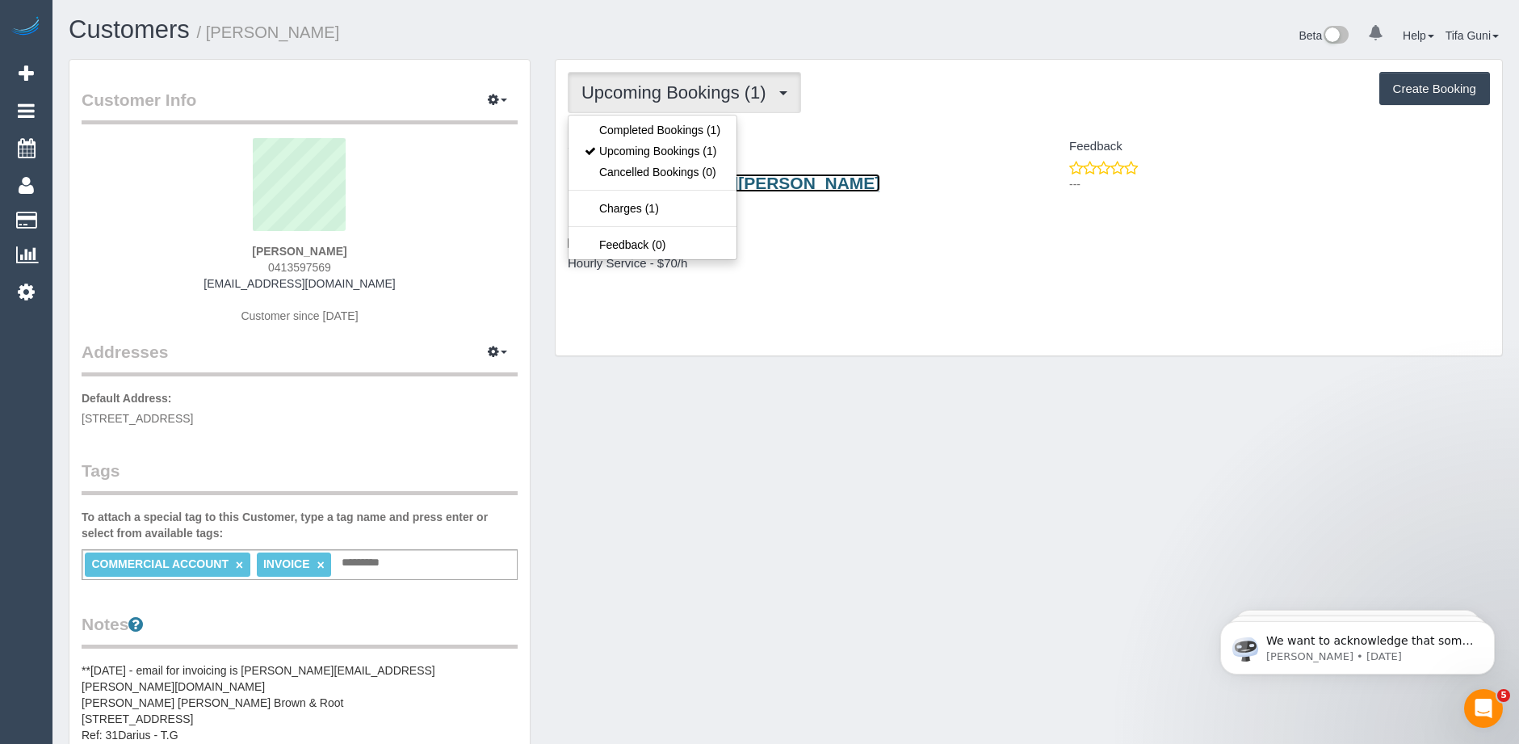
click at [769, 183] on link "31 Darius Terrace, South Morang, VIC 3752" at bounding box center [724, 192] width 313 height 37
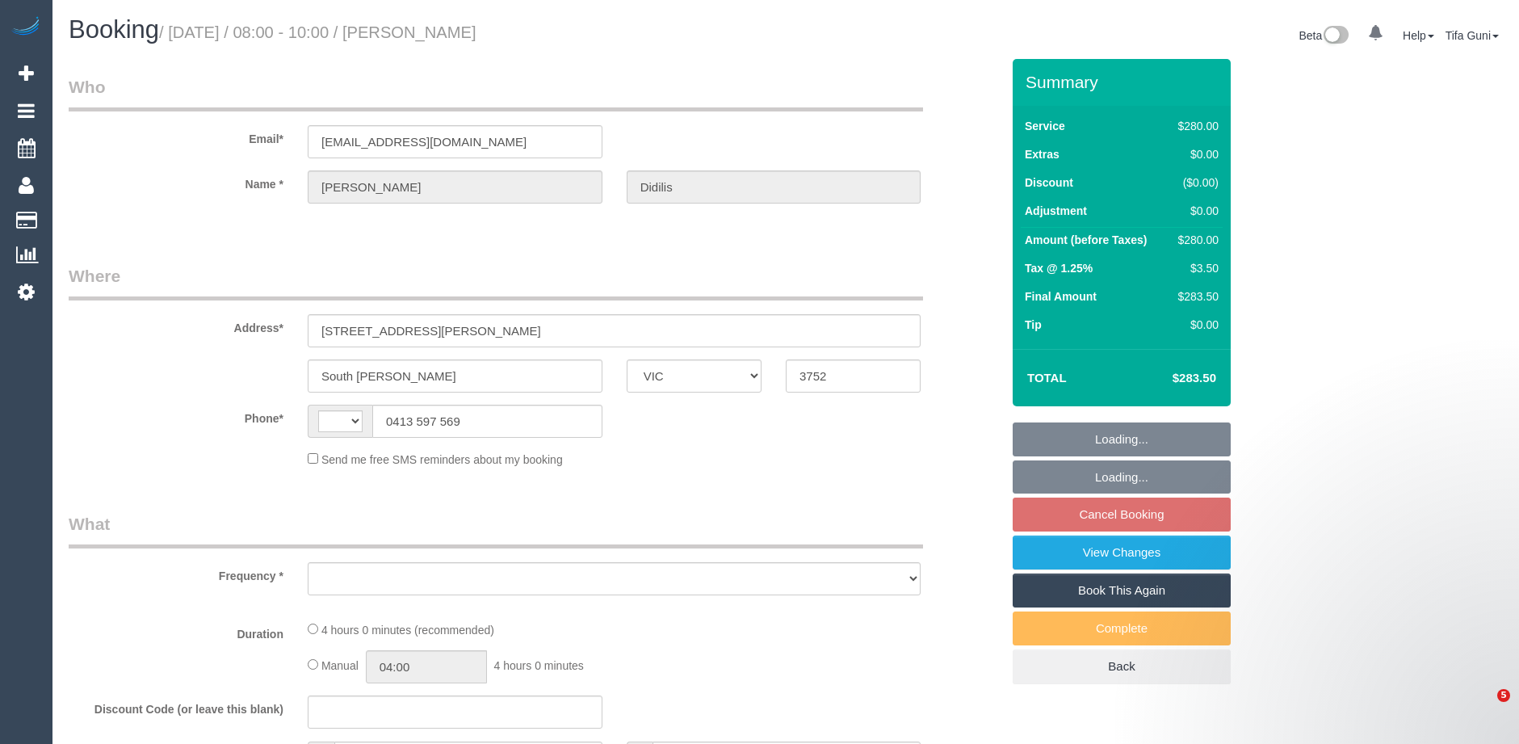
select select "VIC"
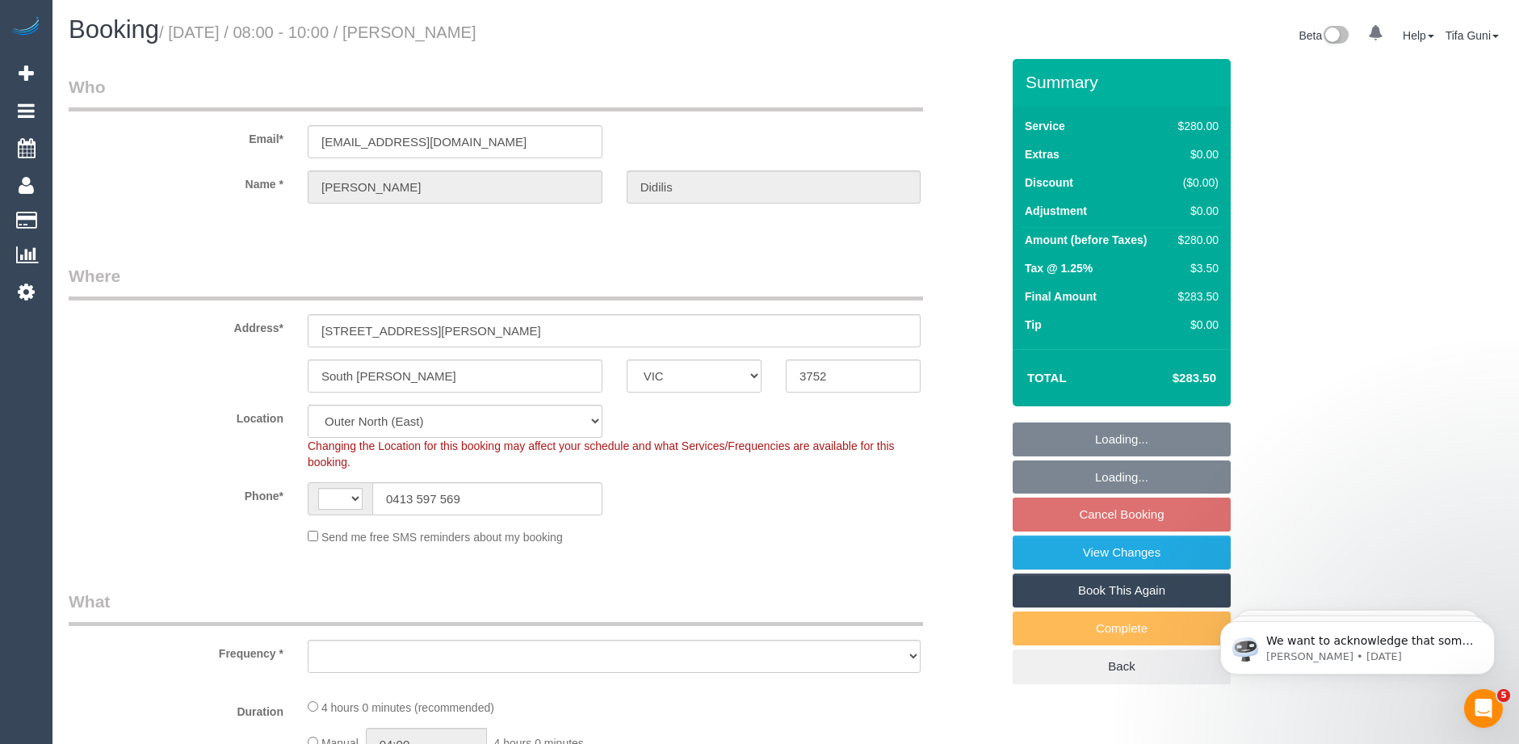
select select "string:AU"
select select "object:508"
select select "240"
select select "object:1015"
select select "spot2"
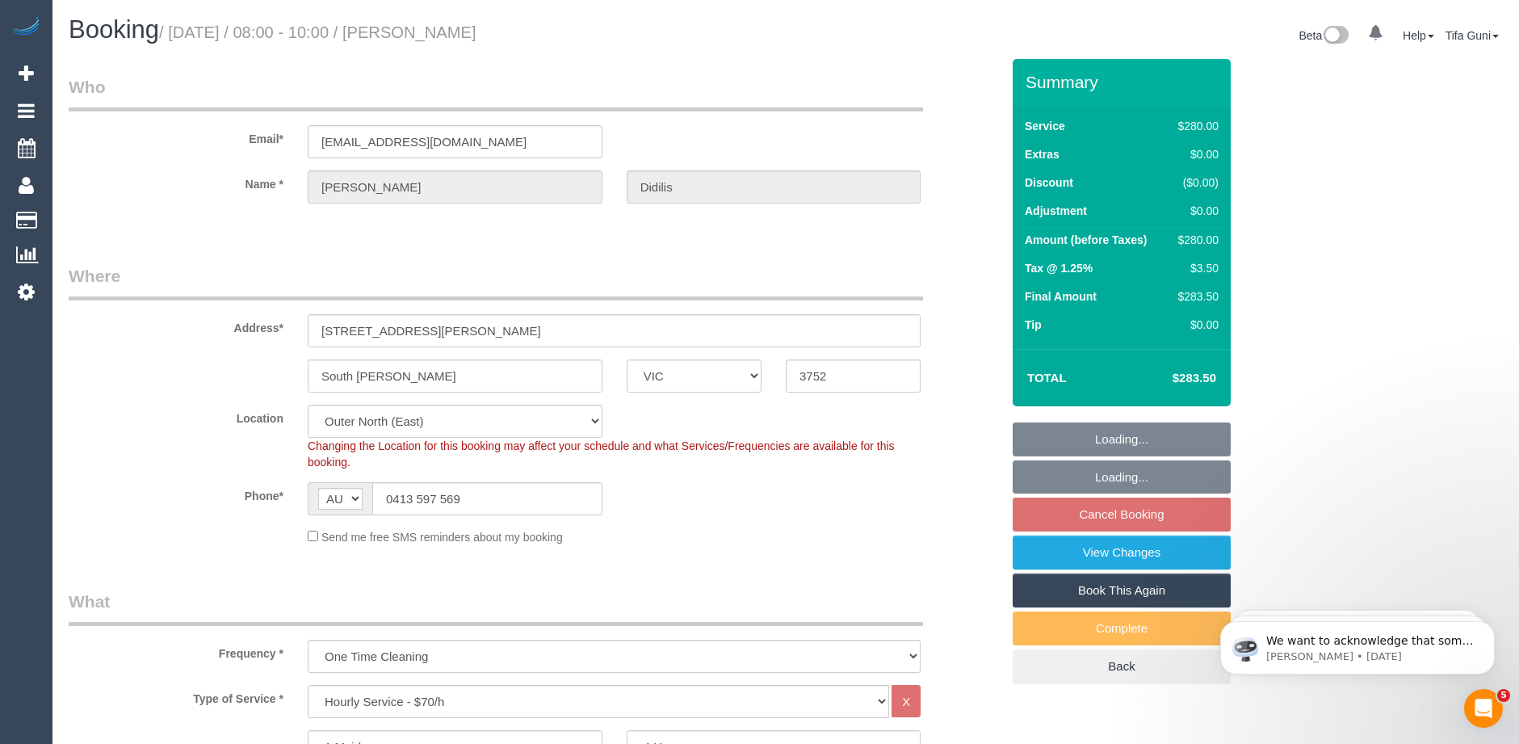
select select "number:27"
select select "number:14"
select select "number:18"
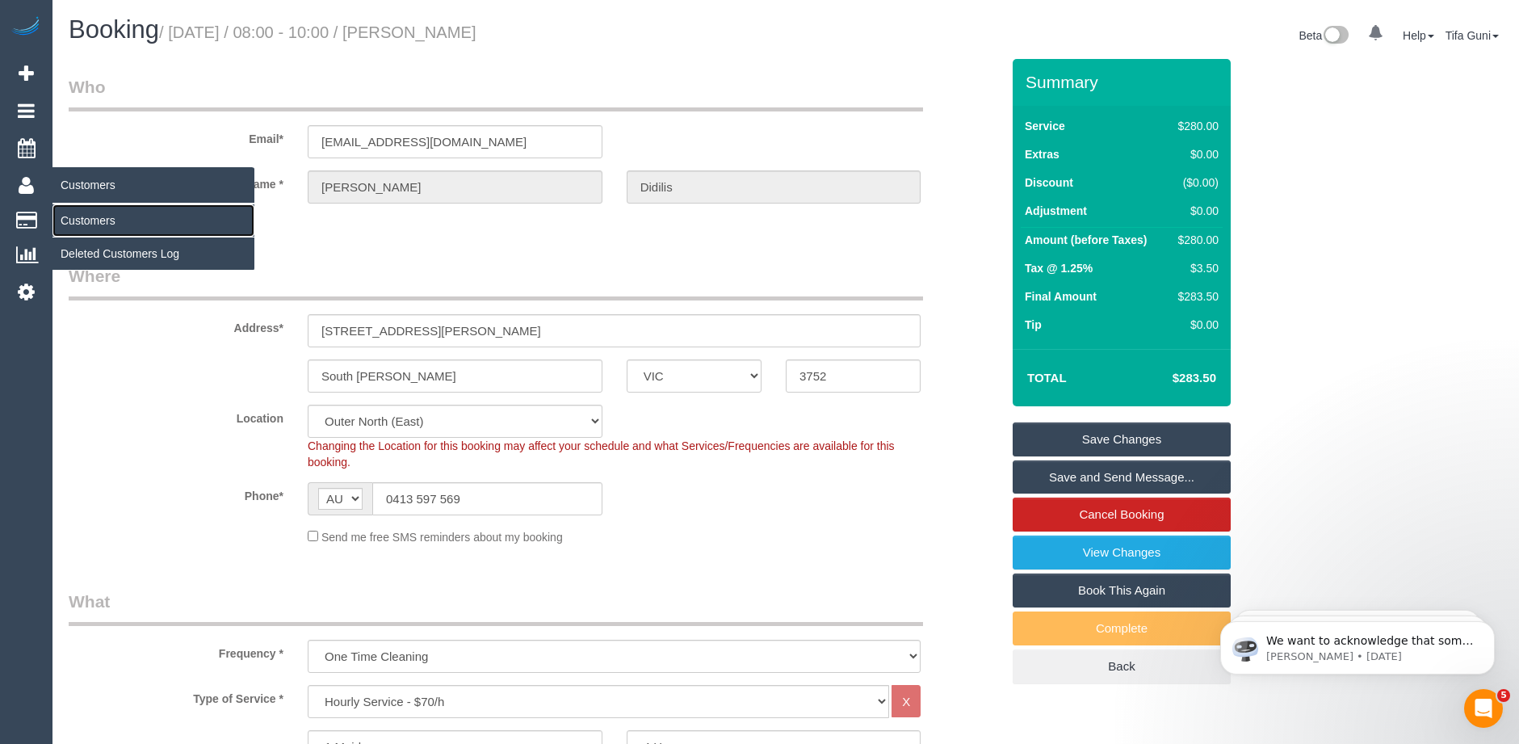
click at [103, 220] on link "Customers" at bounding box center [153, 220] width 202 height 32
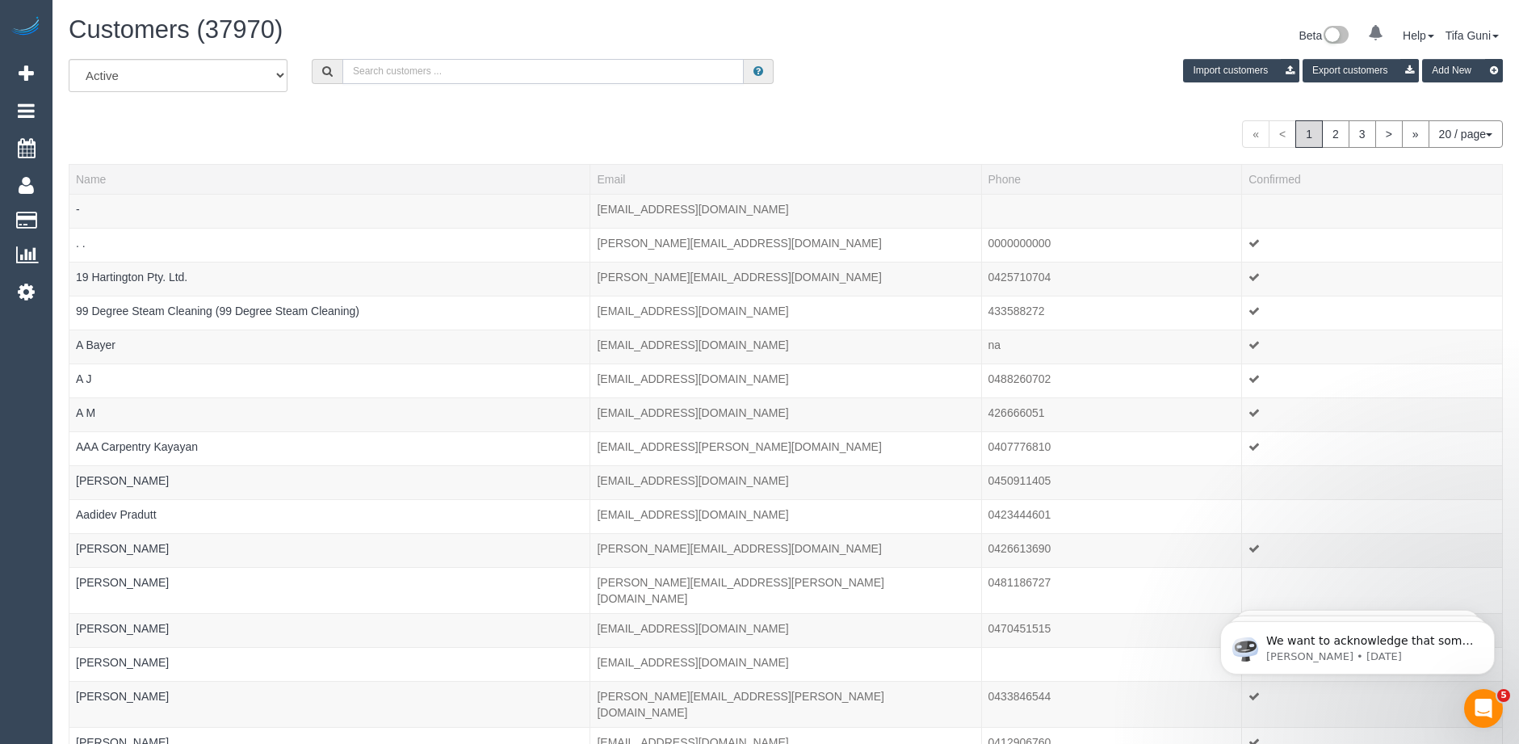
click at [400, 70] on input "text" at bounding box center [542, 71] width 401 height 25
paste input "61406482689"
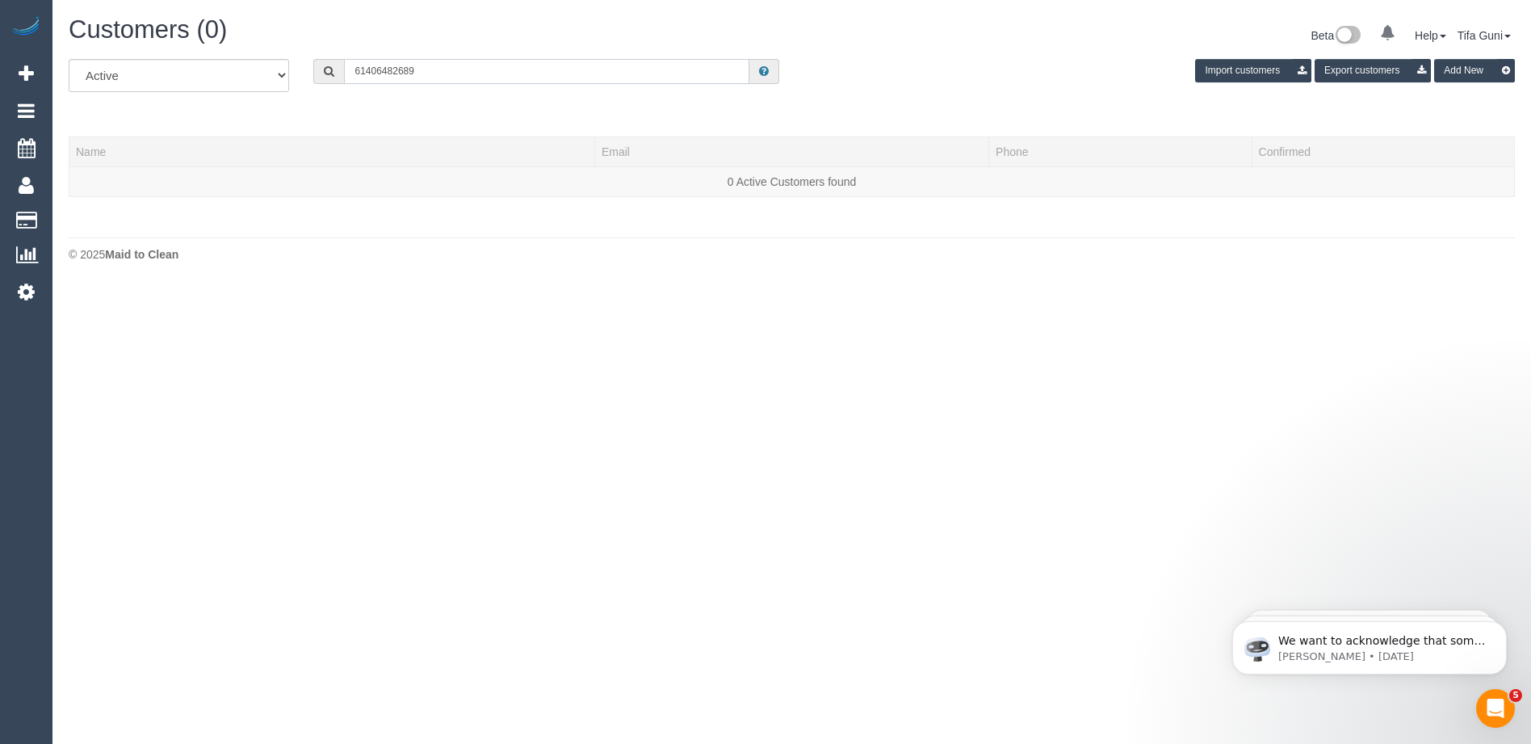
drag, startPoint x: 367, startPoint y: 70, endPoint x: 352, endPoint y: 71, distance: 15.4
click at [352, 71] on input "61406482689" at bounding box center [546, 71] width 405 height 25
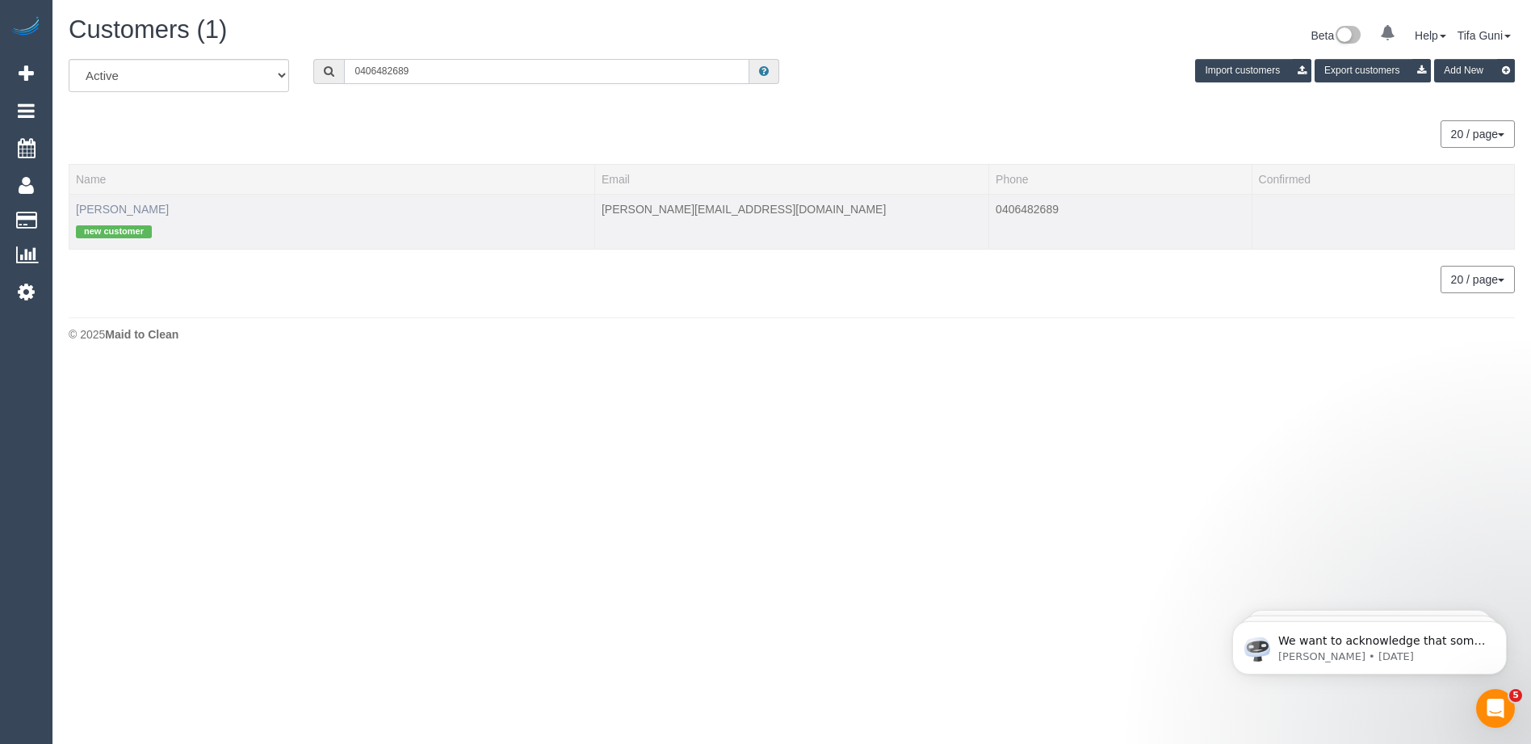
type input "0406482689"
click at [124, 205] on link "[PERSON_NAME]" at bounding box center [122, 209] width 93 height 13
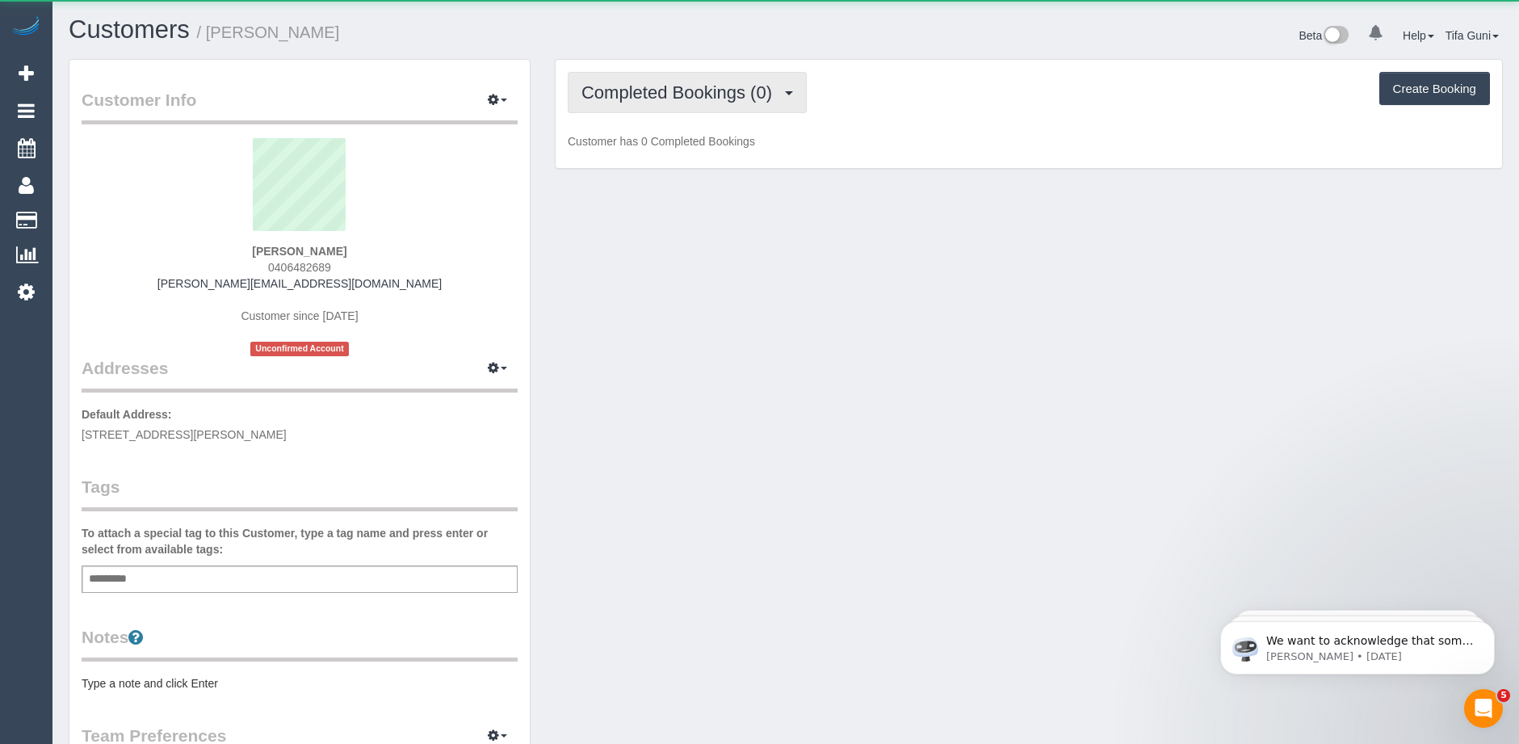
click at [654, 90] on span "Completed Bookings (0)" at bounding box center [681, 92] width 199 height 20
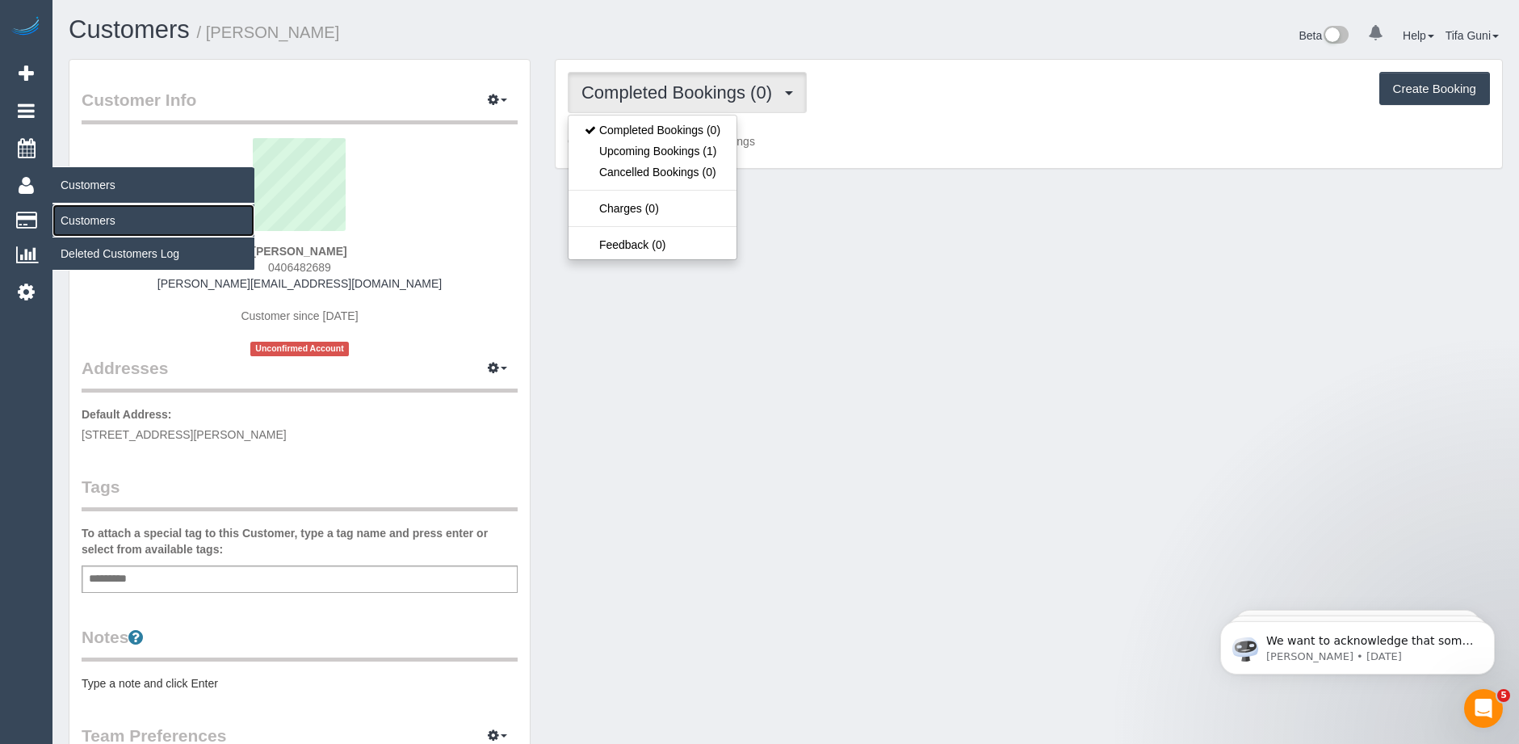
click at [73, 215] on link "Customers" at bounding box center [153, 220] width 202 height 32
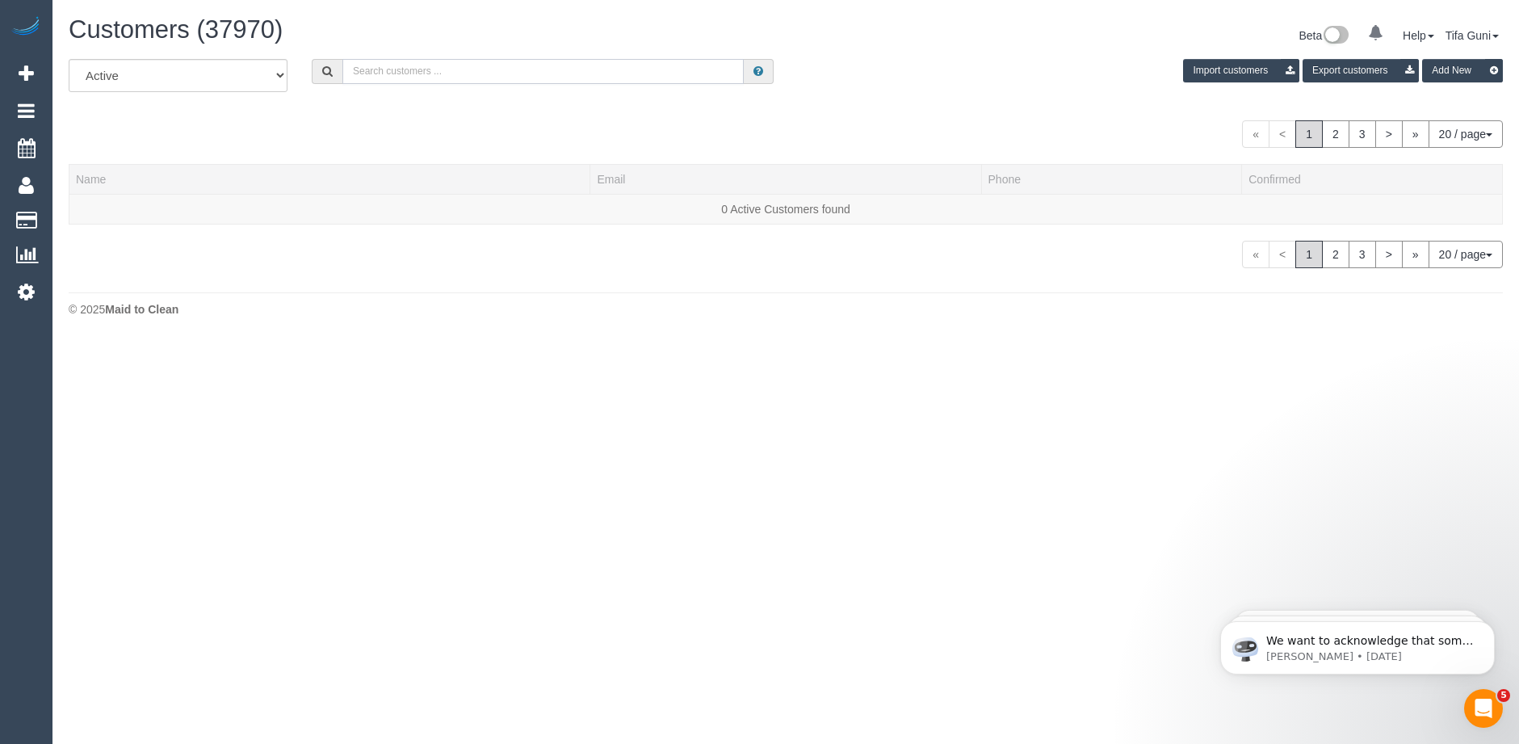
click at [479, 74] on input "text" at bounding box center [542, 71] width 401 height 25
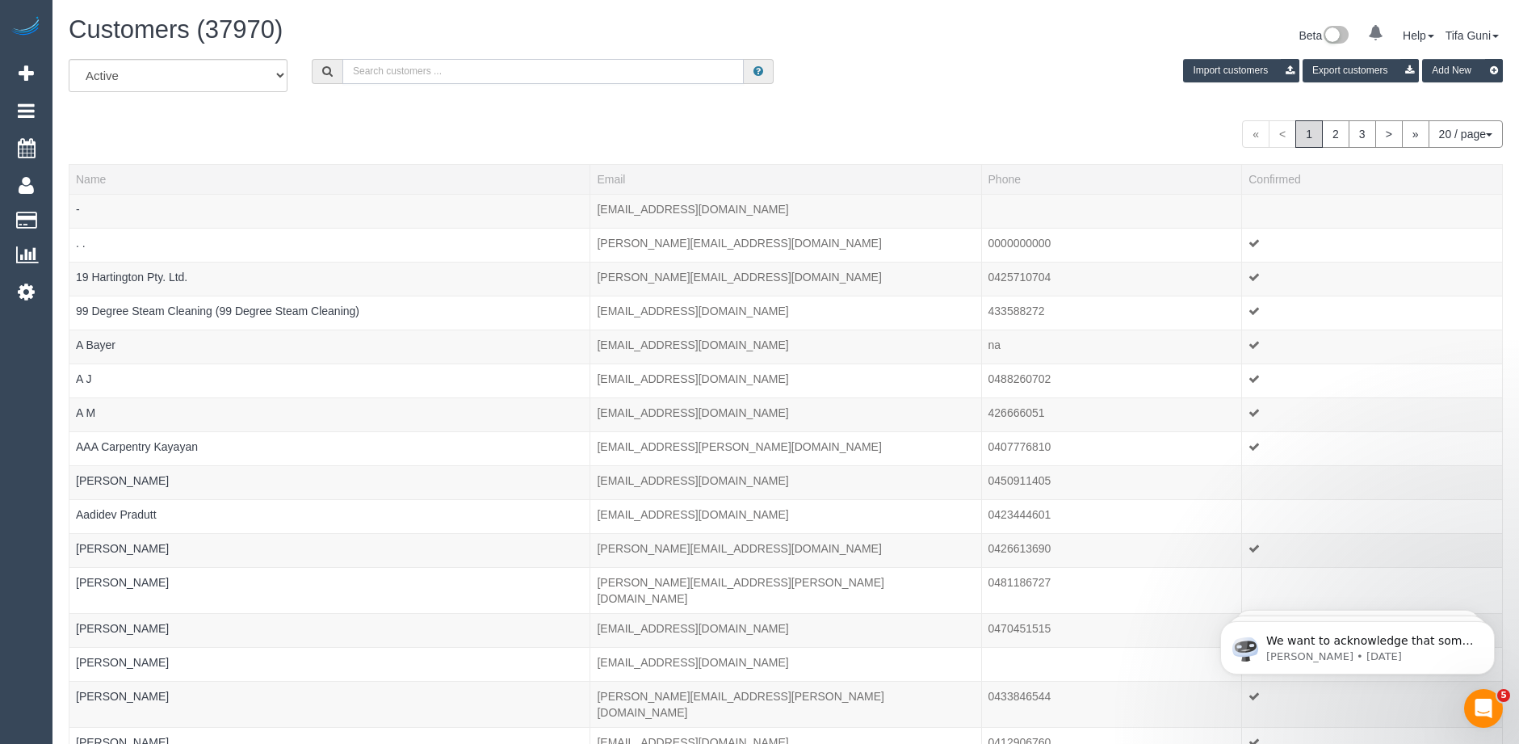
paste input "61431894250"
drag, startPoint x: 361, startPoint y: 67, endPoint x: 345, endPoint y: 70, distance: 16.5
click at [345, 70] on input "61431894250" at bounding box center [542, 71] width 401 height 25
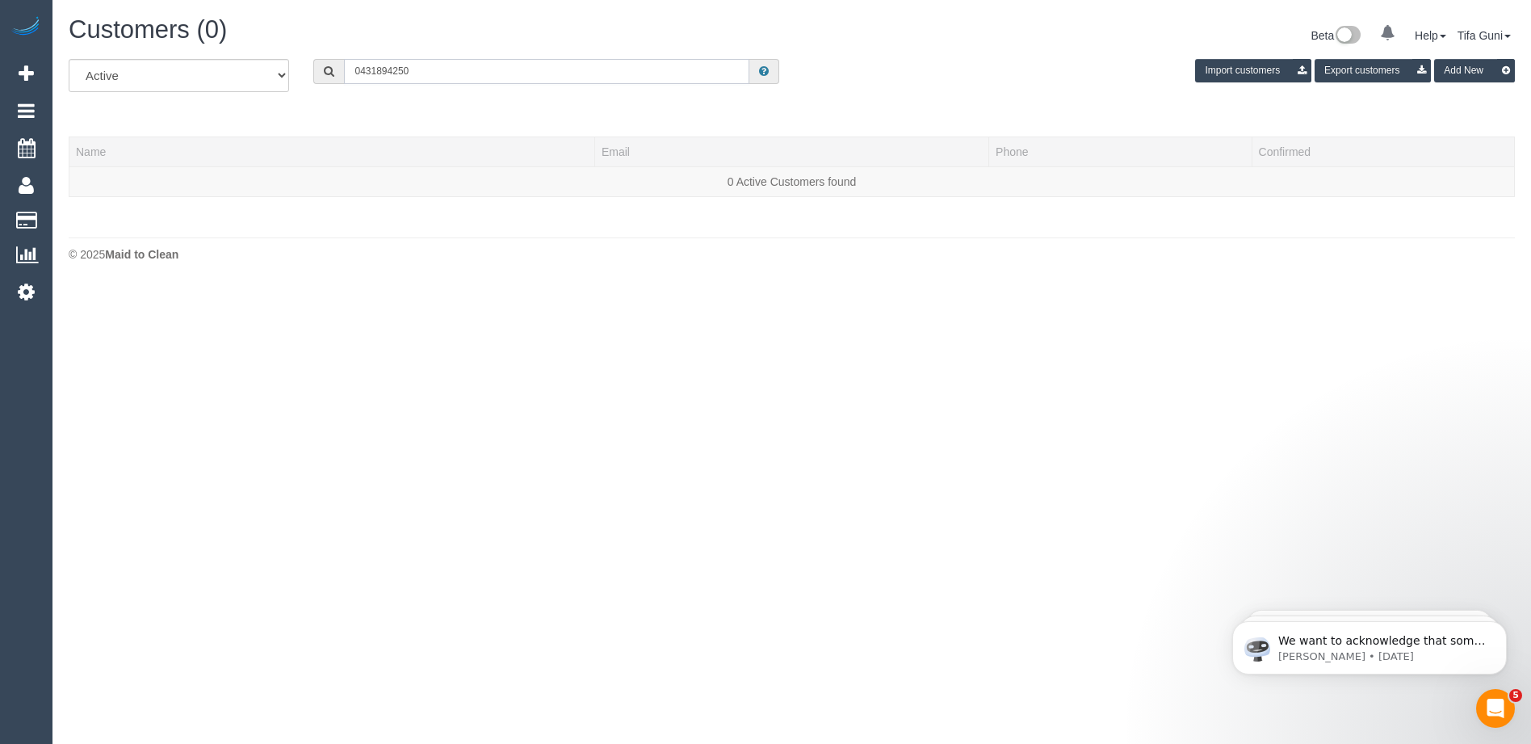
click at [376, 69] on input "0431894250" at bounding box center [546, 71] width 405 height 25
click at [393, 71] on input "0431 894250" at bounding box center [546, 71] width 405 height 25
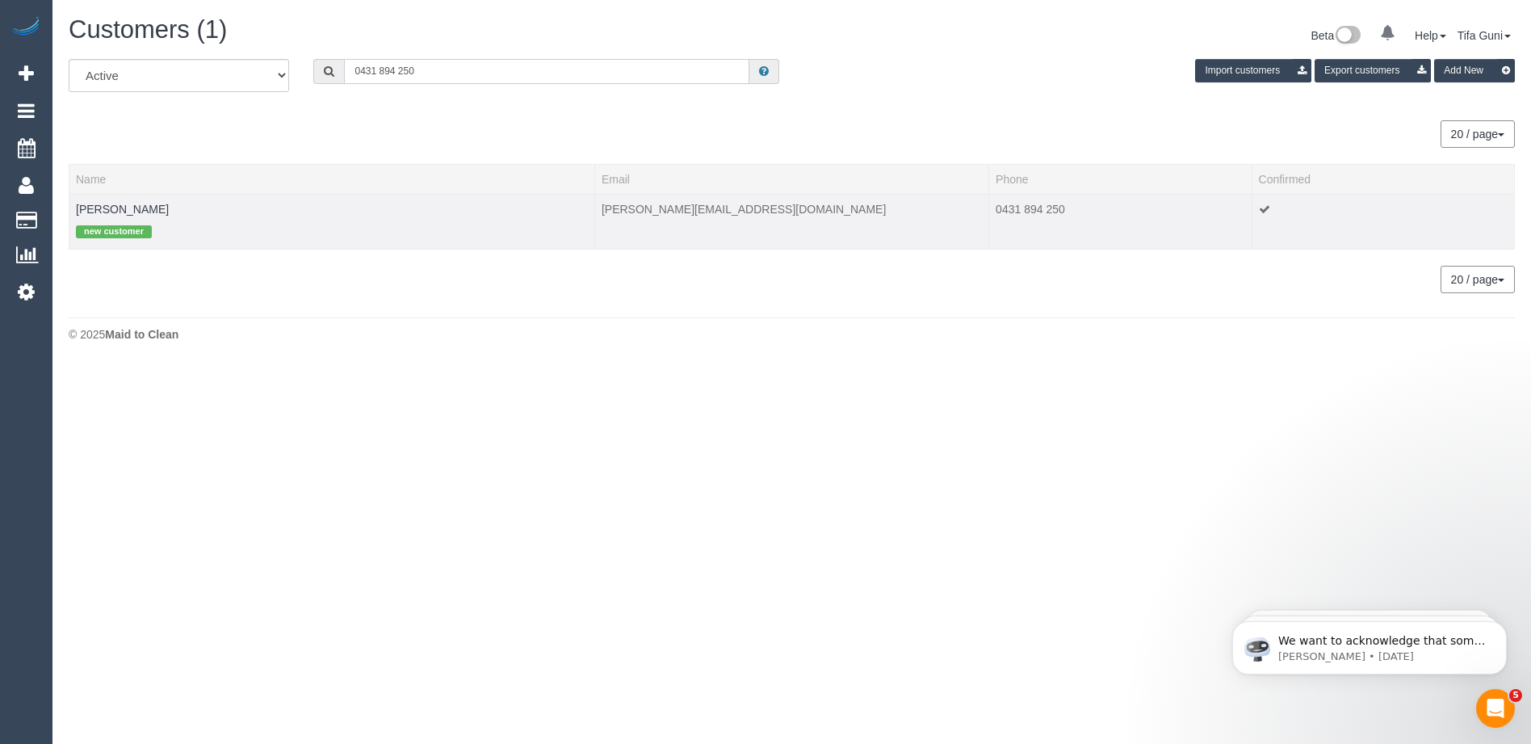
type input "0431 894 250"
click at [154, 208] on td "[PERSON_NAME] new customer" at bounding box center [332, 221] width 526 height 55
click at [106, 216] on td "[PERSON_NAME] new customer" at bounding box center [332, 221] width 526 height 55
click at [119, 207] on link "[PERSON_NAME]" at bounding box center [122, 209] width 93 height 13
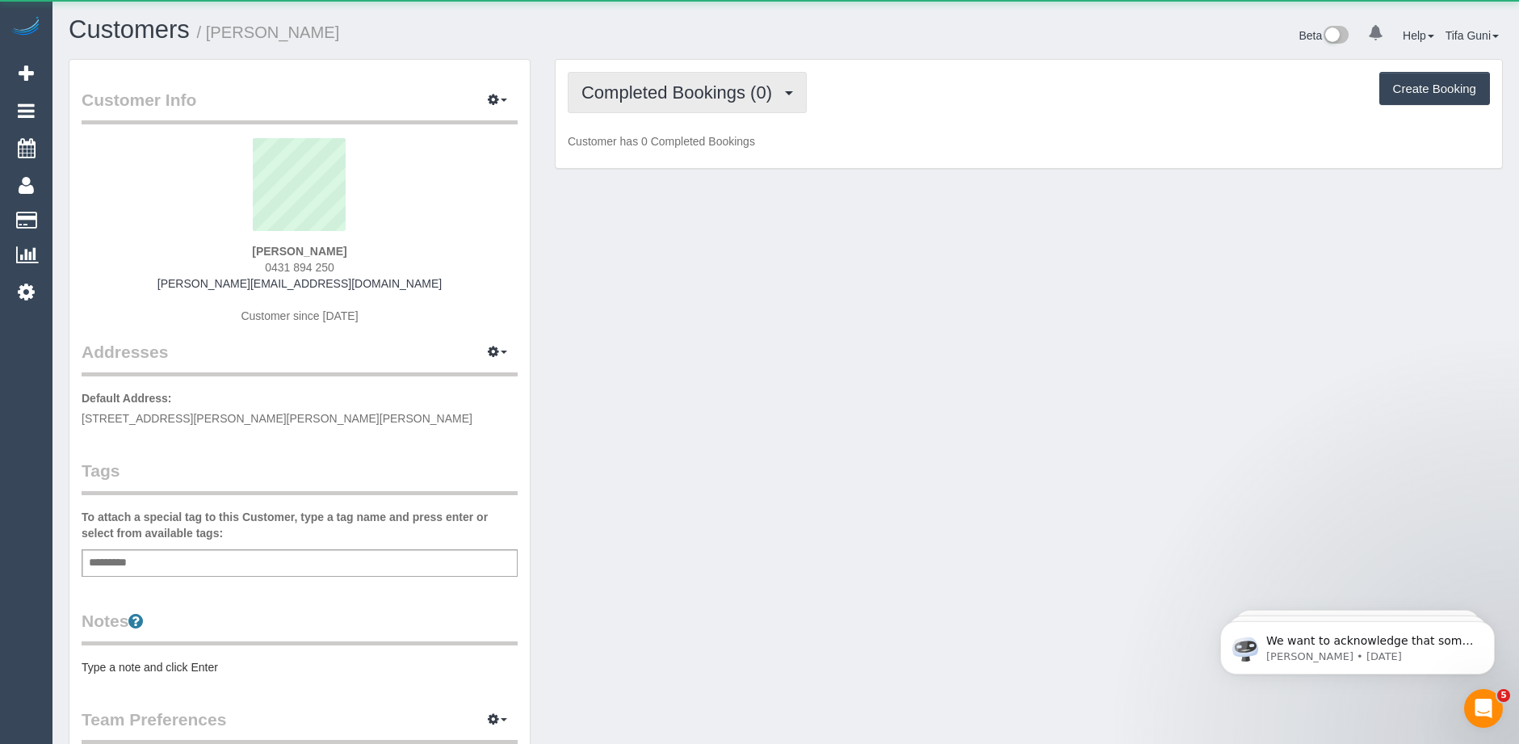
click at [695, 91] on span "Completed Bookings (0)" at bounding box center [681, 92] width 199 height 20
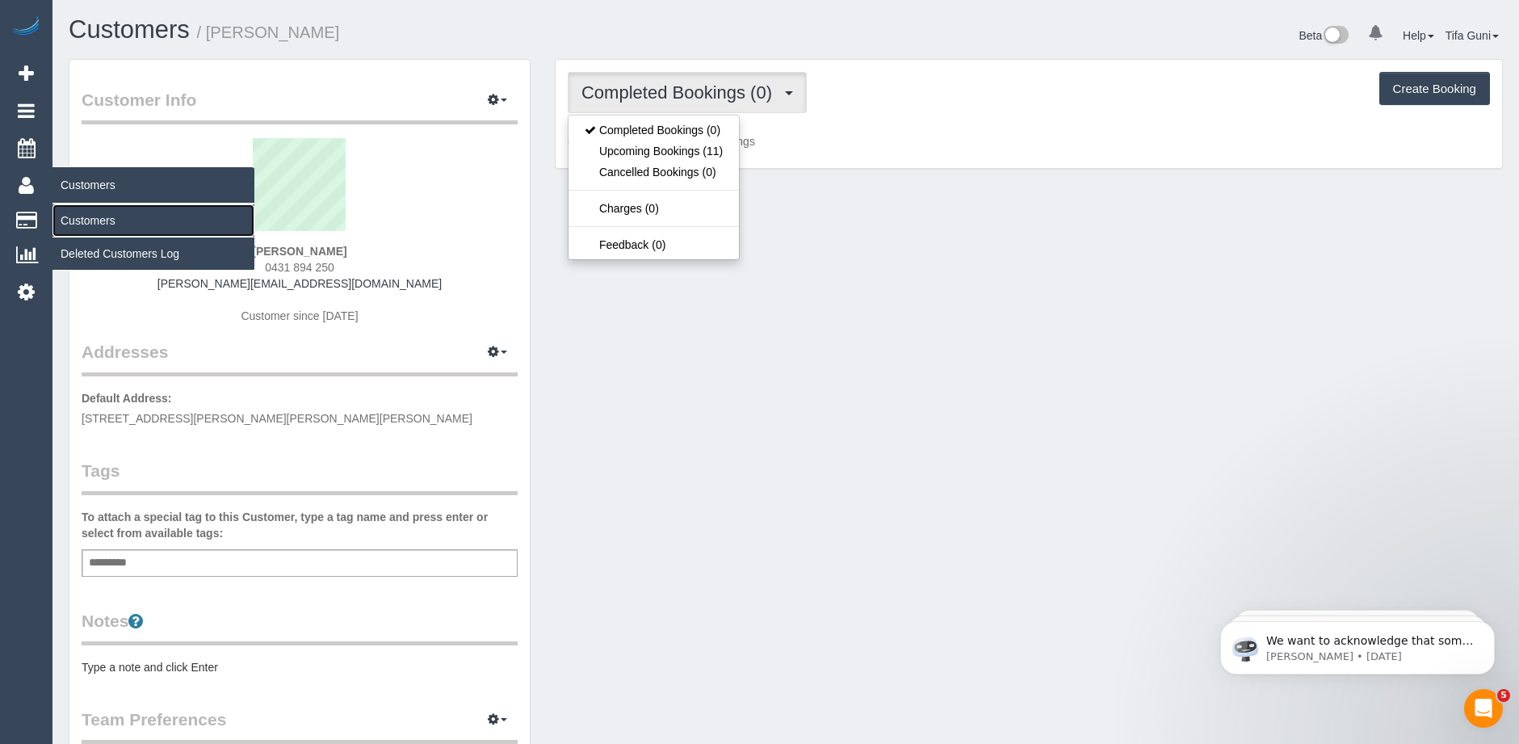
click at [91, 215] on link "Customers" at bounding box center [153, 220] width 202 height 32
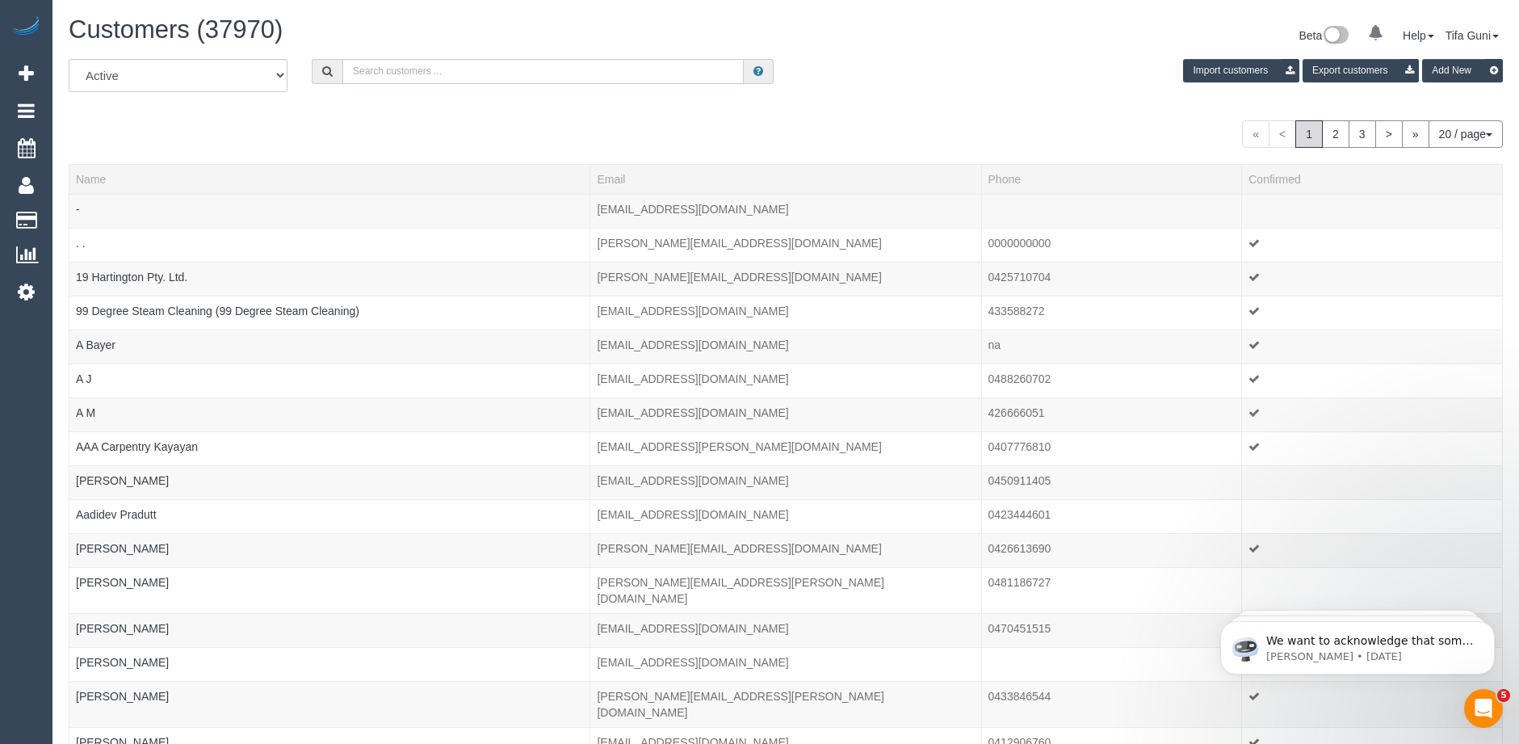
click at [483, 69] on input "text" at bounding box center [542, 71] width 401 height 25
paste input "[PHONE_NUMBER]"
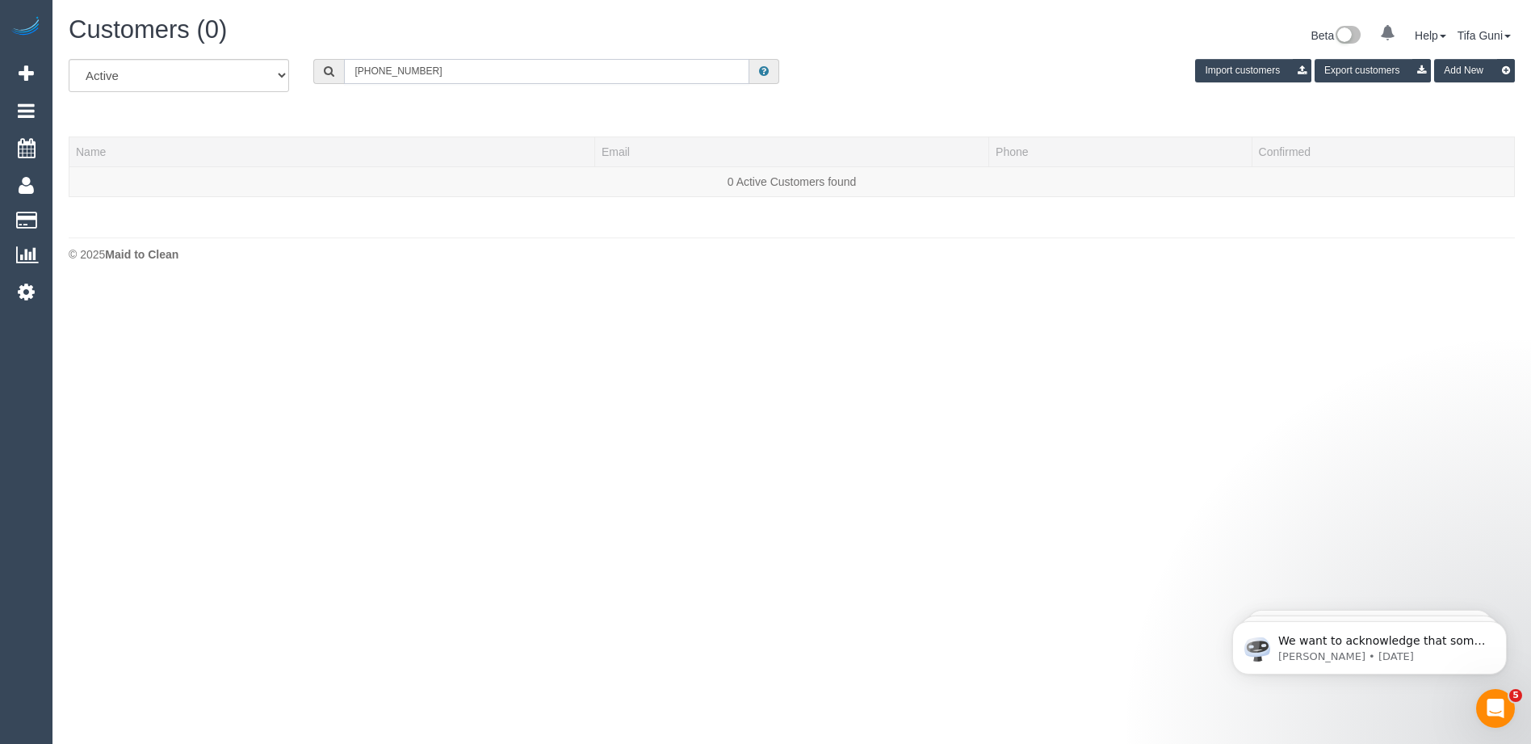
drag, startPoint x: 372, startPoint y: 68, endPoint x: 325, endPoint y: 71, distance: 47.8
click at [325, 71] on div "[PHONE_NUMBER]" at bounding box center [546, 71] width 466 height 25
click at [382, 69] on input "0417 988 324" at bounding box center [546, 71] width 405 height 25
click at [380, 70] on input "0417 988 324" at bounding box center [546, 71] width 405 height 25
click at [397, 70] on input "0417988 324" at bounding box center [546, 71] width 405 height 25
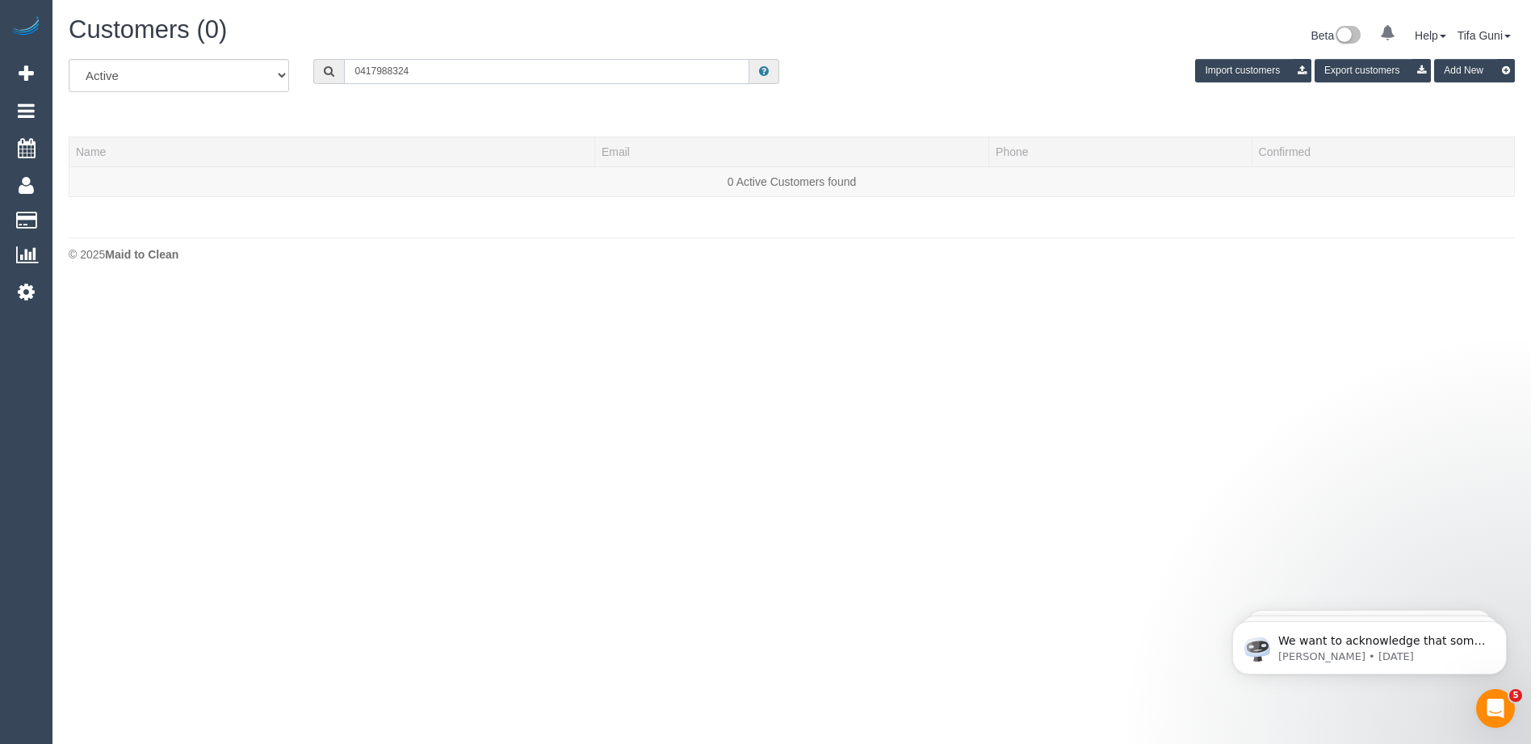
click at [412, 69] on input "0417988324" at bounding box center [546, 71] width 405 height 25
drag, startPoint x: 431, startPoint y: 67, endPoint x: 227, endPoint y: 76, distance: 204.5
click at [227, 76] on div "All Active Archived 0417988324 Import customers Export customers Add New" at bounding box center [792, 81] width 1471 height 45
paste input "vardaxis@hotmail.com"
drag, startPoint x: 485, startPoint y: 71, endPoint x: 231, endPoint y: 55, distance: 254.1
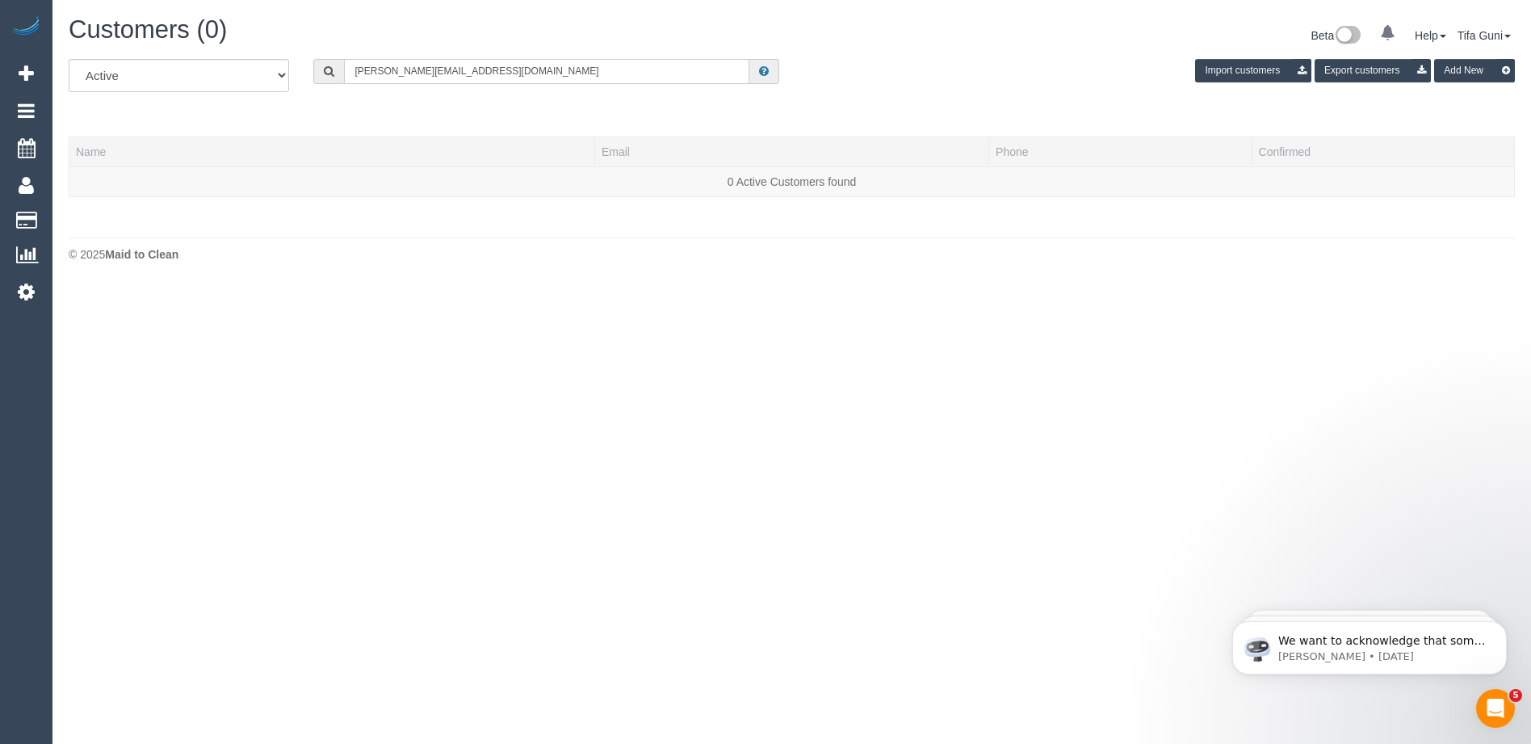
click at [230, 56] on div "Customers (0) Beta 0 Your Notifications You have 0 alerts Help Help Docs Take a…" at bounding box center [791, 143] width 1479 height 286
paste input "lizdidilis1@g"
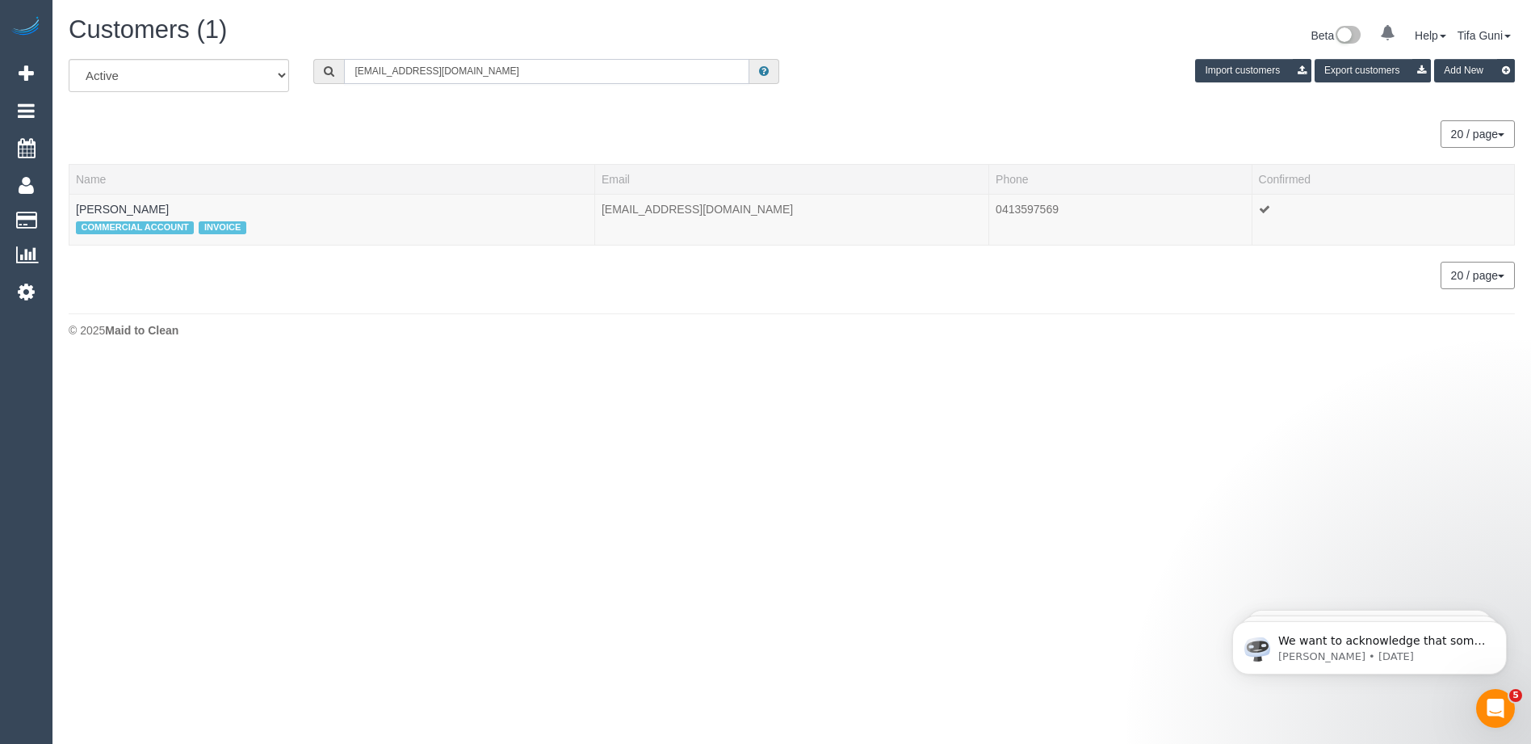
type input "[EMAIL_ADDRESS][DOMAIN_NAME]"
click at [87, 205] on link "Liz Didilis" at bounding box center [122, 209] width 93 height 13
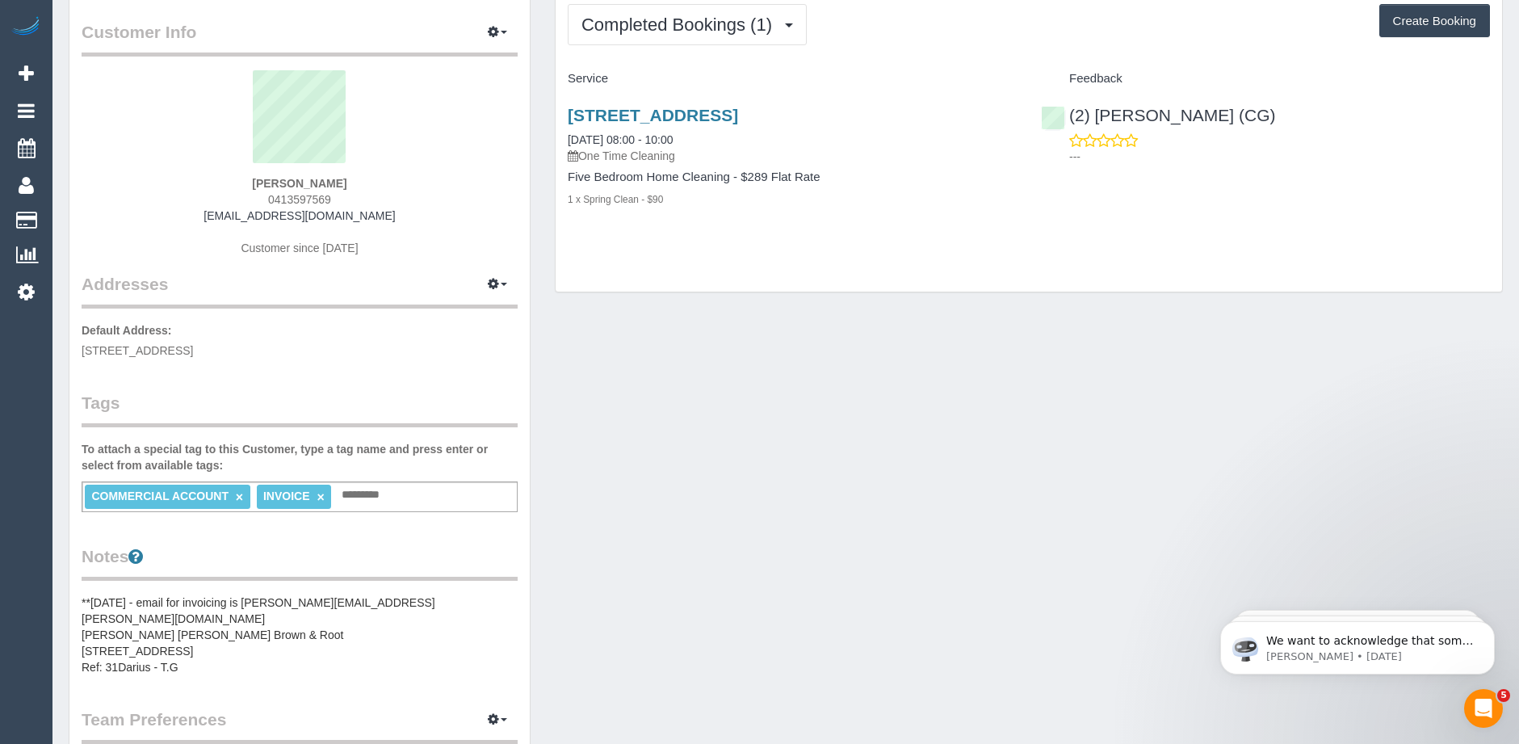
scroll to position [242, 0]
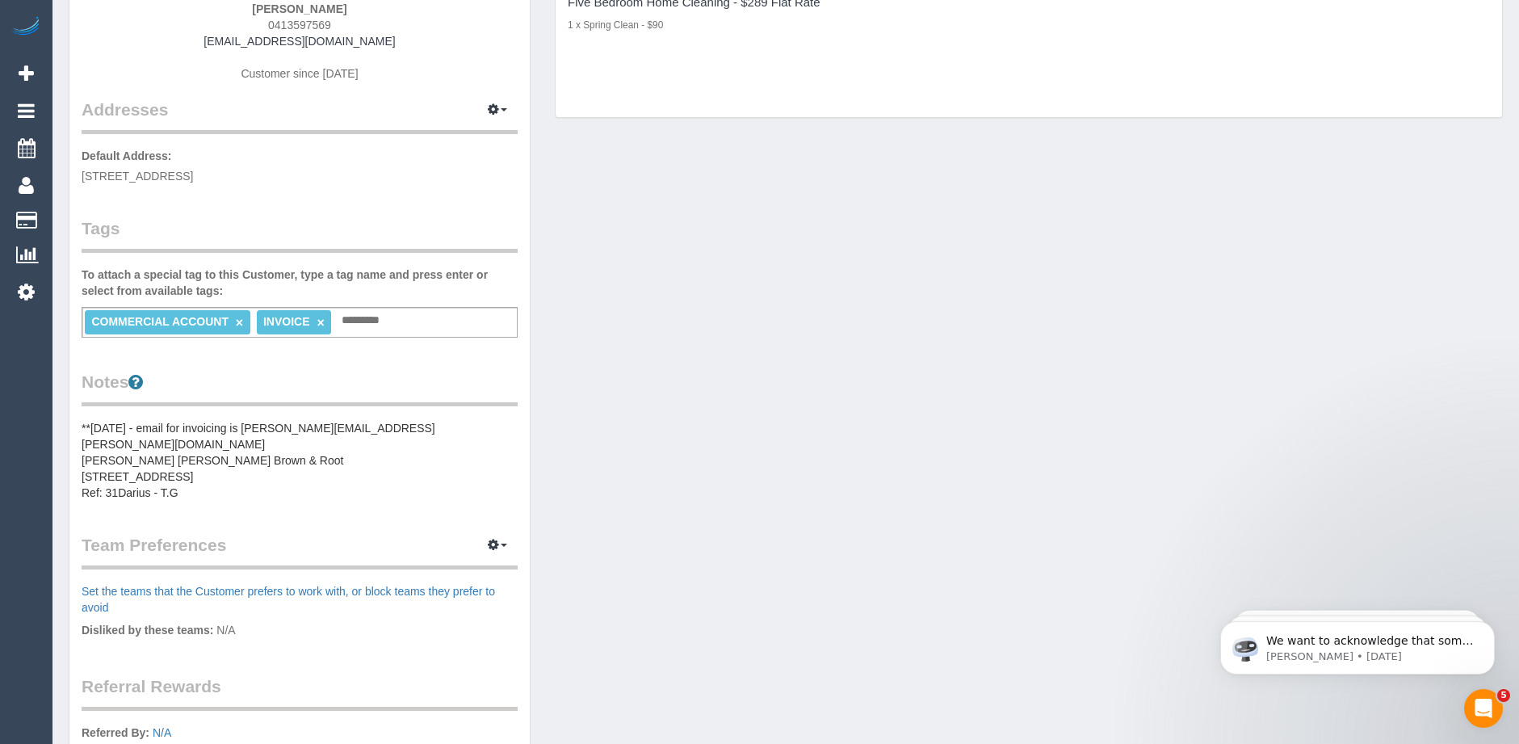
click at [238, 452] on pre "**06/10/2025 - email for invoicing is Tim.Newhouse@kbr.com John Holland Kellogg…" at bounding box center [300, 460] width 436 height 81
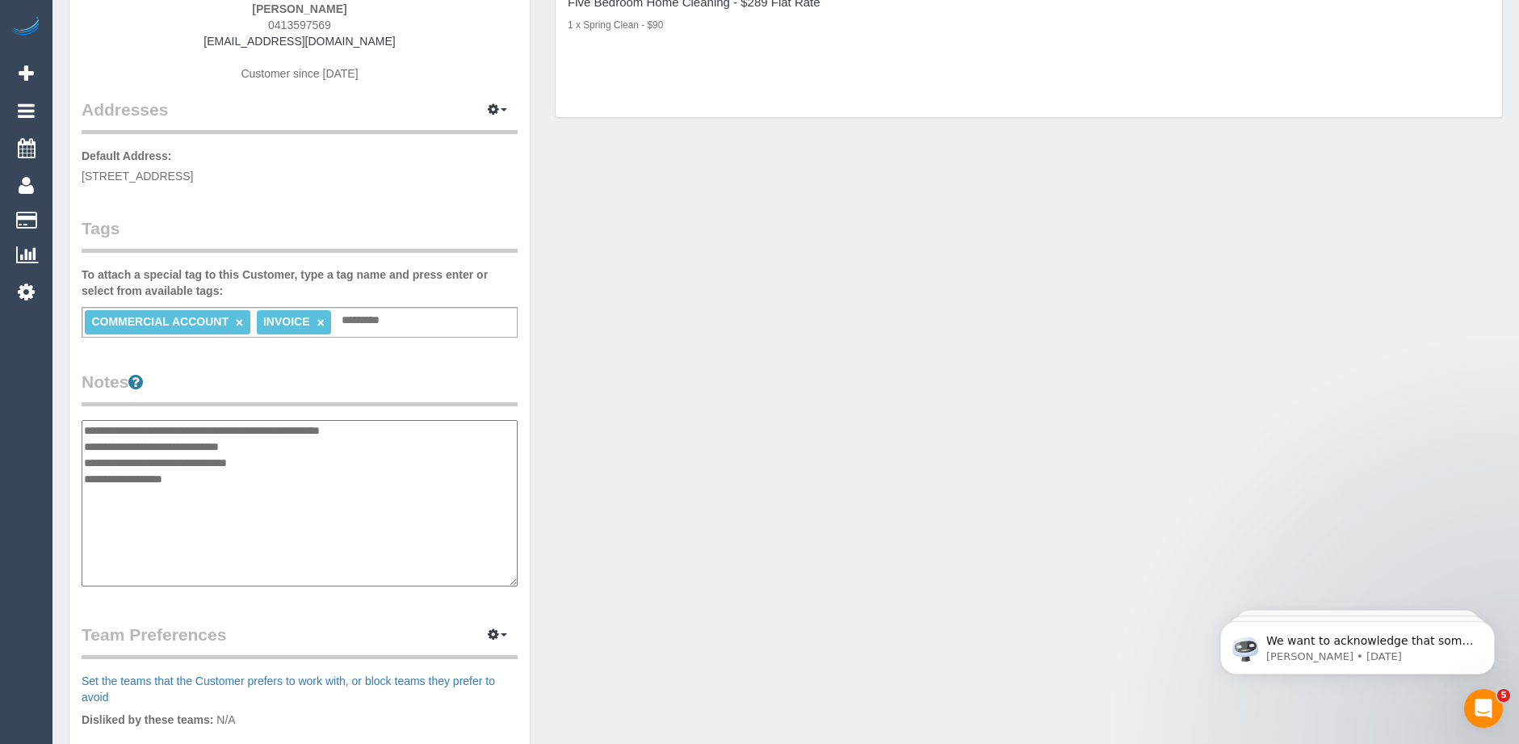
click at [160, 428] on textarea "**********" at bounding box center [300, 503] width 436 height 166
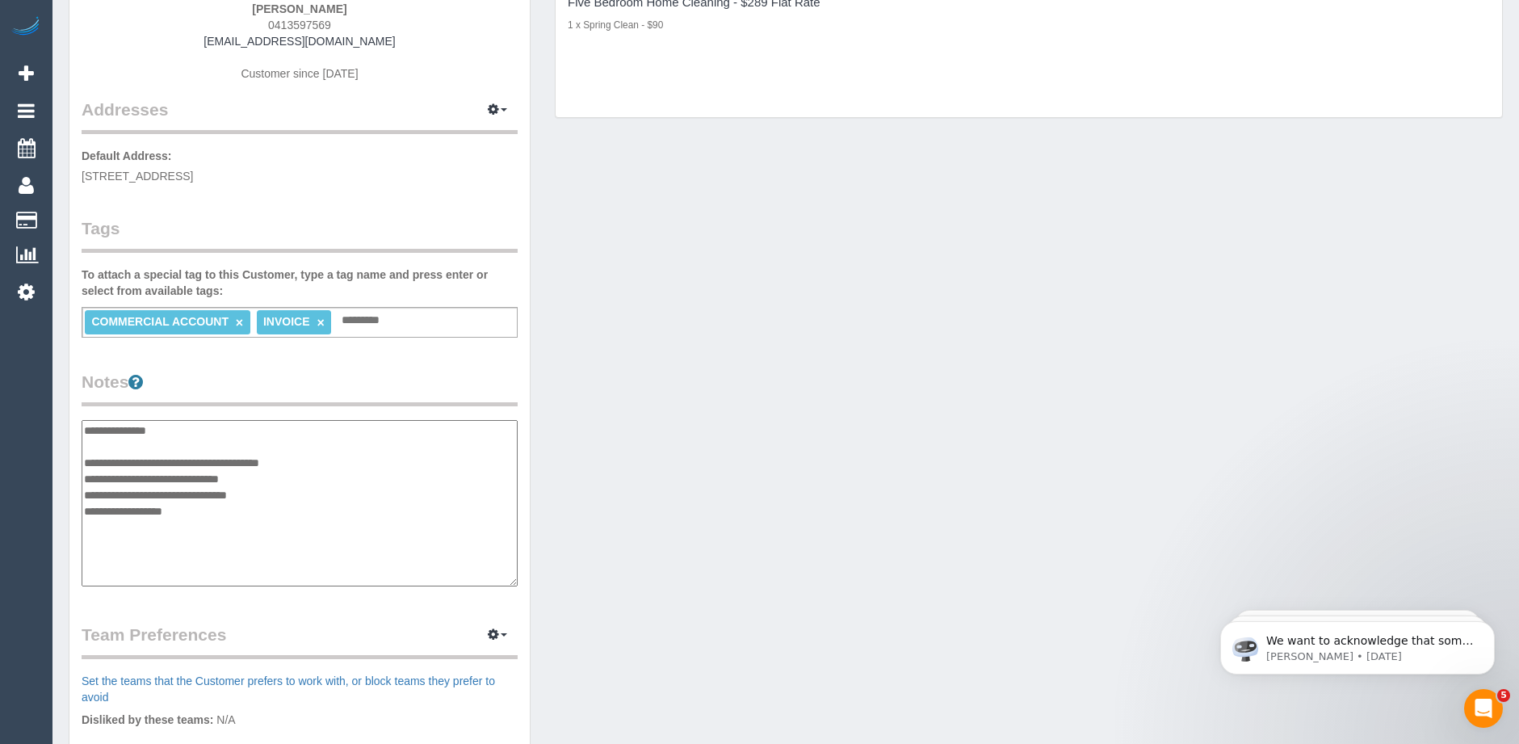
click at [184, 428] on textarea "**********" at bounding box center [300, 503] width 436 height 166
click at [106, 476] on textarea "**********" at bounding box center [300, 503] width 436 height 166
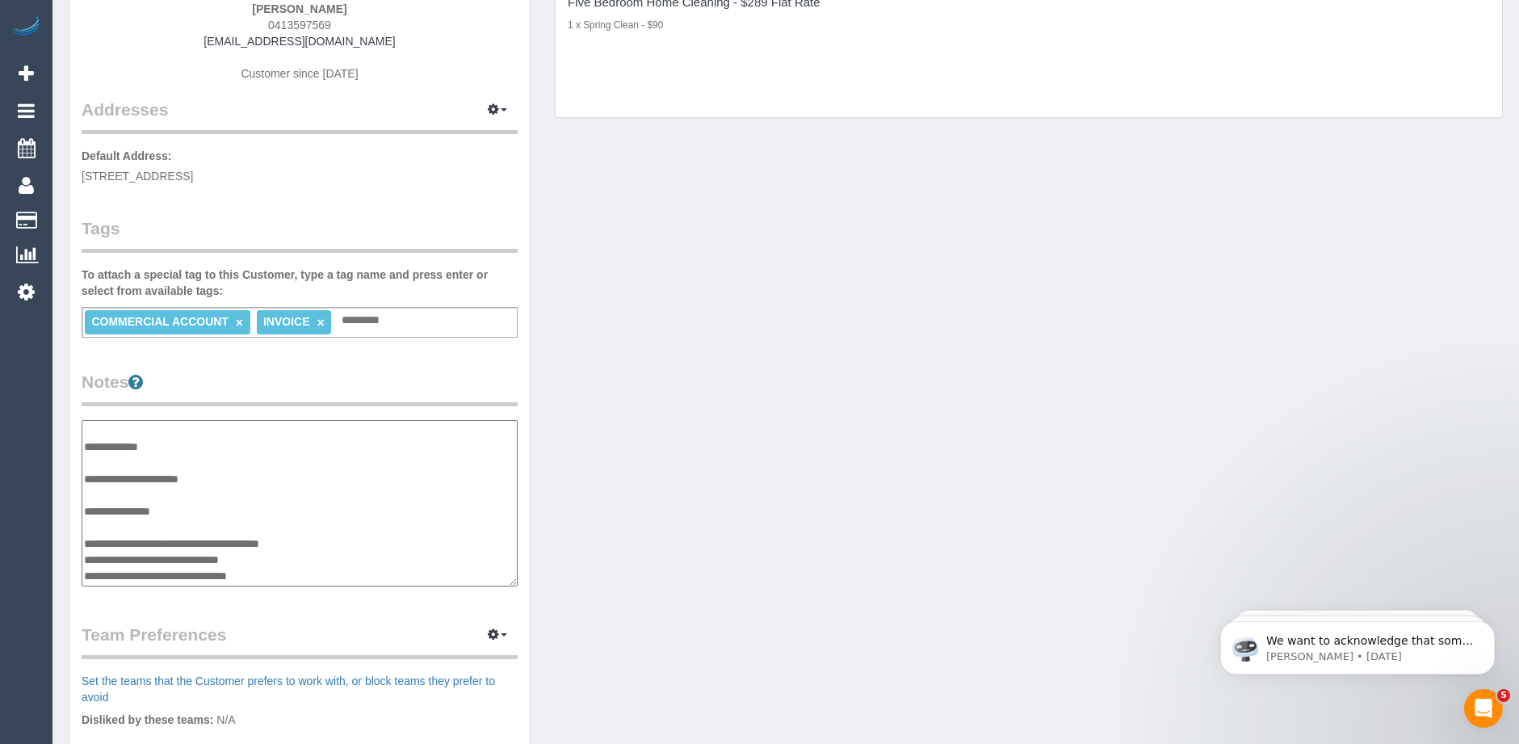
scroll to position [97, 0]
drag, startPoint x: 86, startPoint y: 523, endPoint x: 295, endPoint y: 552, distance: 211.2
click at [295, 552] on textarea "**********" at bounding box center [300, 503] width 436 height 166
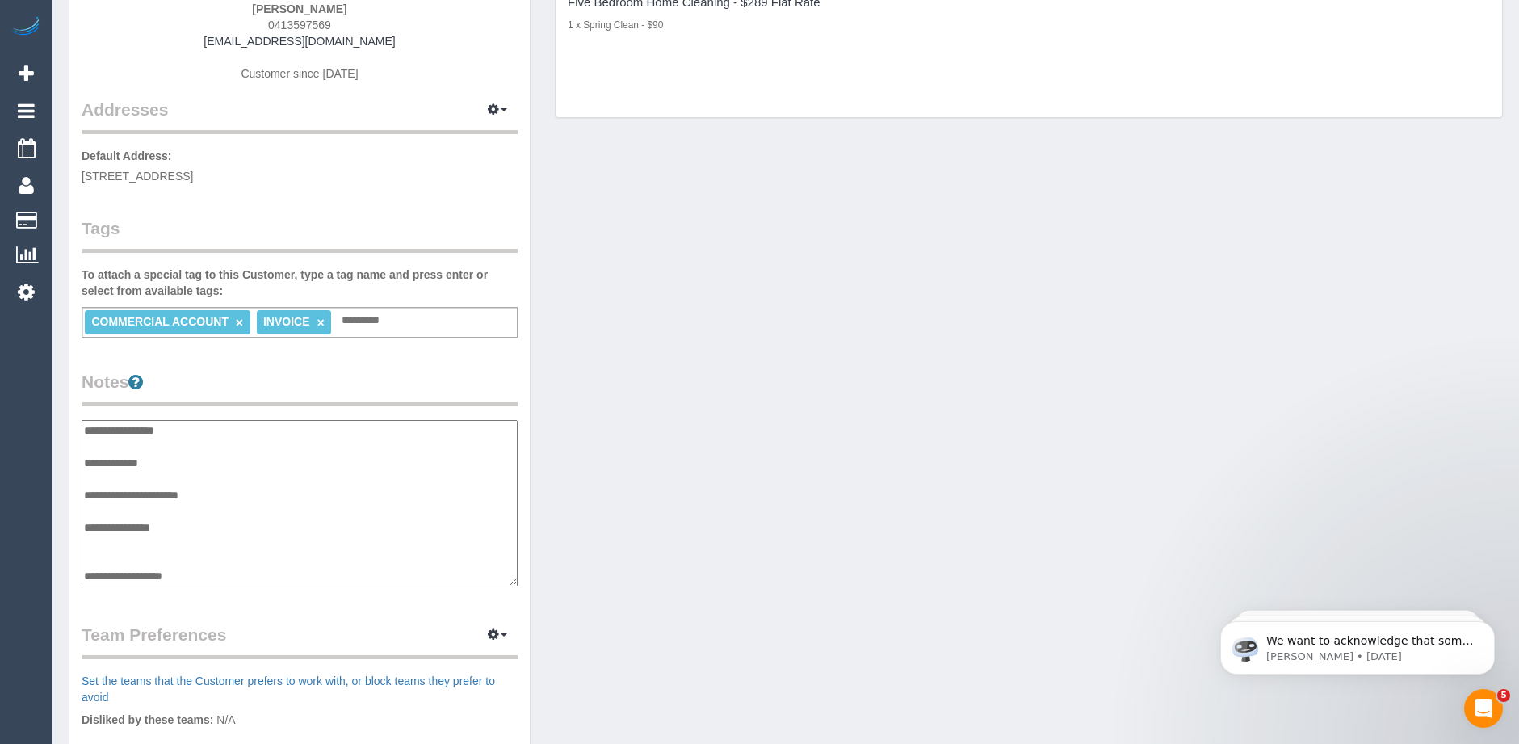
scroll to position [65, 0]
click at [225, 492] on textarea "**********" at bounding box center [300, 503] width 436 height 166
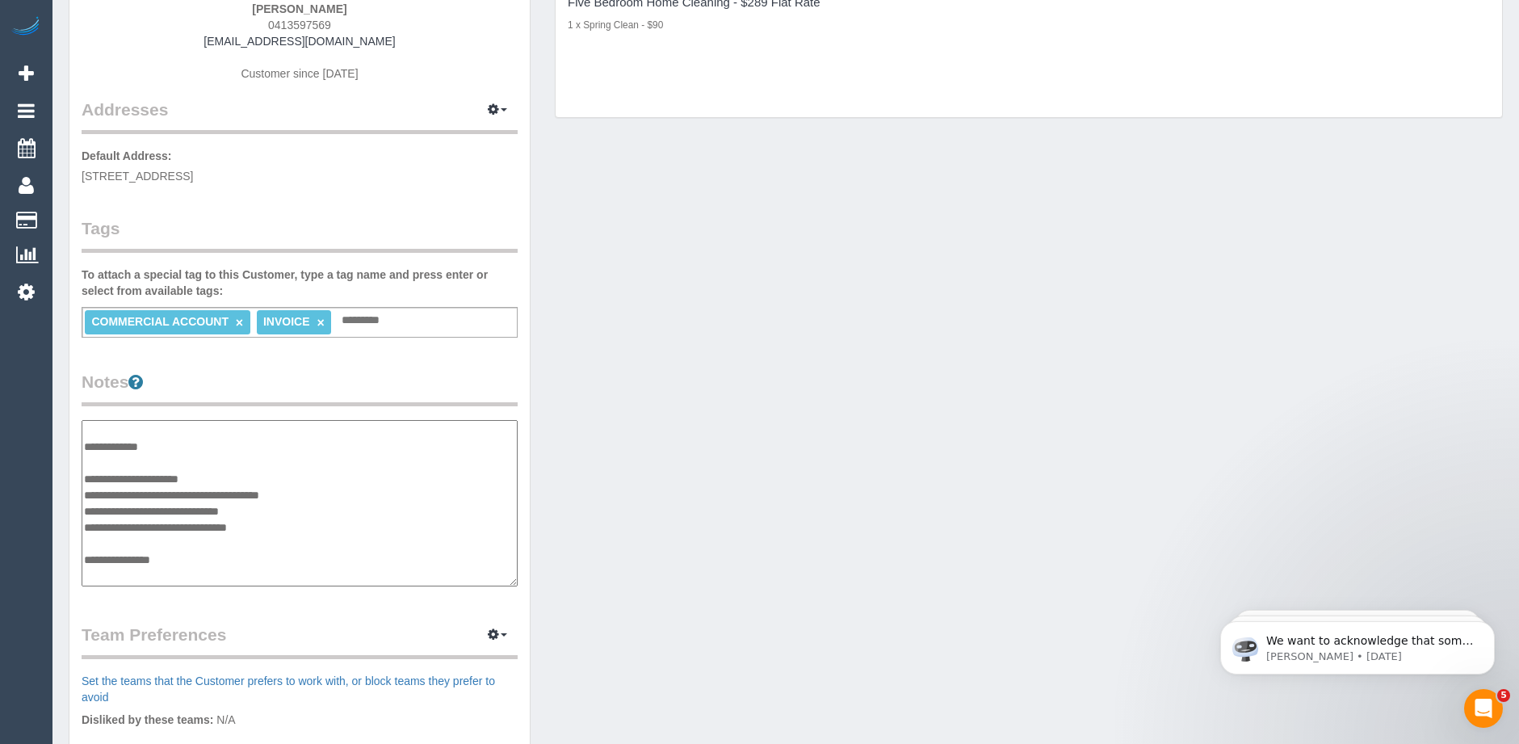
scroll to position [97, 0]
click at [86, 478] on textarea "**********" at bounding box center [300, 503] width 436 height 166
click at [86, 498] on textarea "**********" at bounding box center [300, 503] width 436 height 166
click at [98, 476] on textarea "**********" at bounding box center [300, 503] width 436 height 166
type textarea "**********"
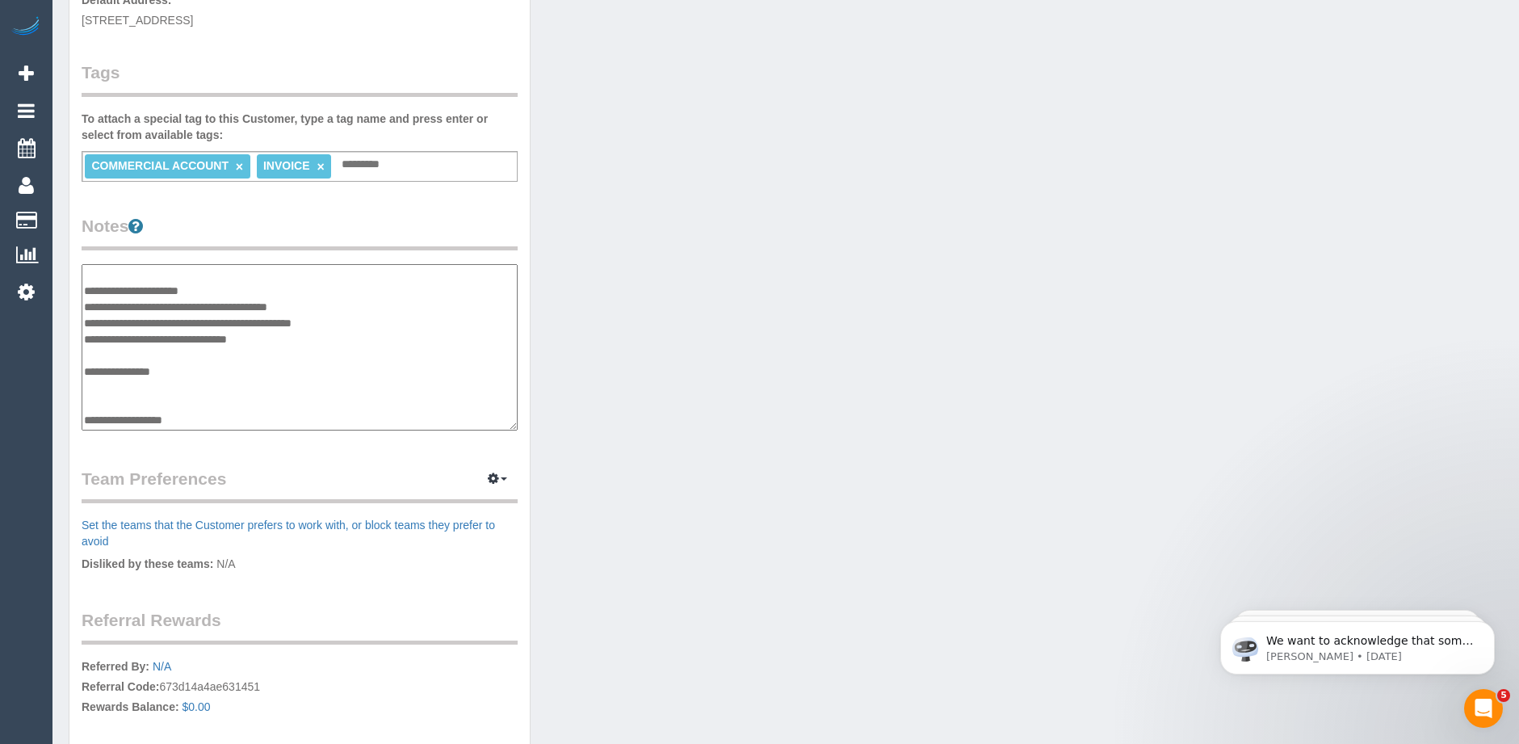
scroll to position [404, 0]
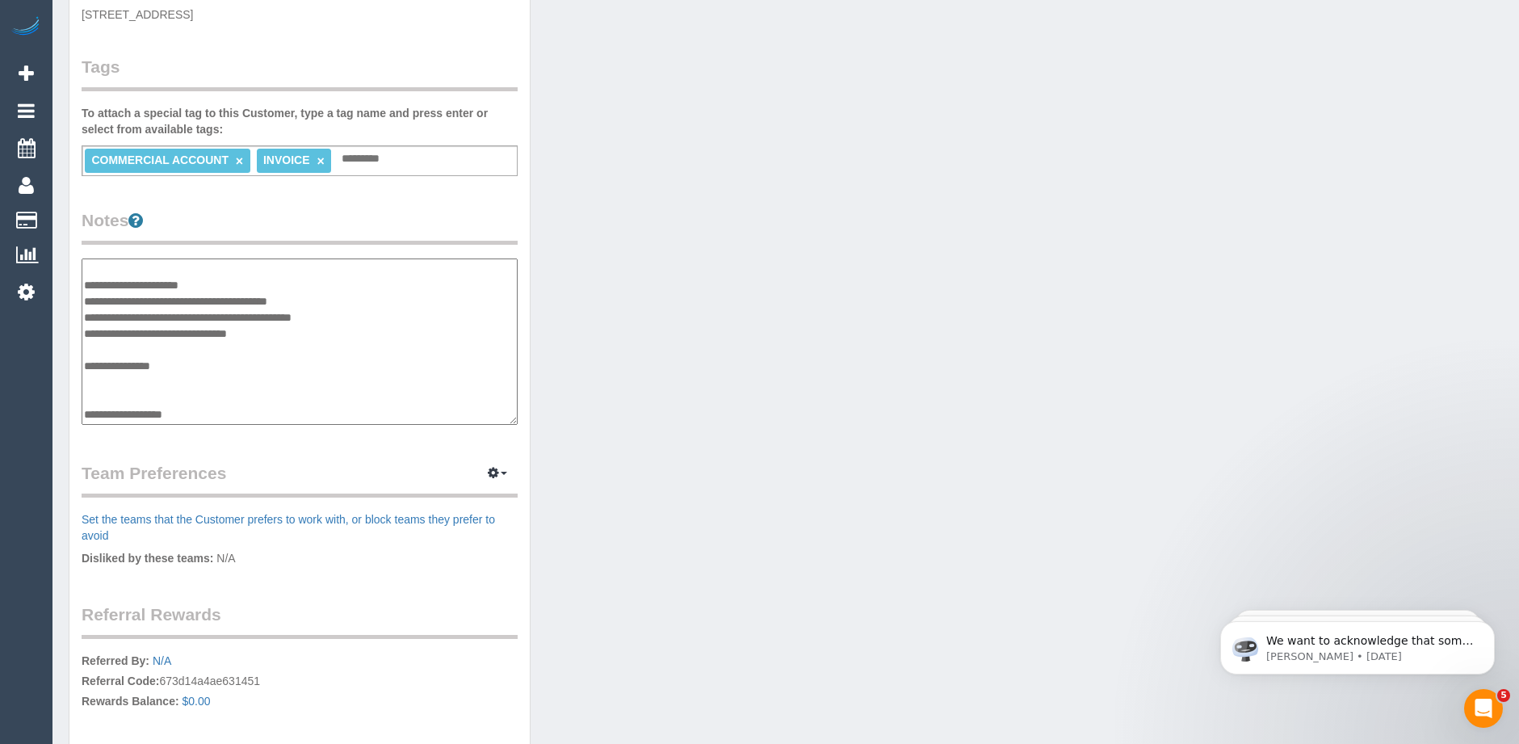
drag, startPoint x: 146, startPoint y: 363, endPoint x: 61, endPoint y: 362, distance: 85.6
click at [61, 362] on div "Customer Info Edit Contact Info Send Message Email Preferences Special Sales Ta…" at bounding box center [300, 267] width 486 height 1224
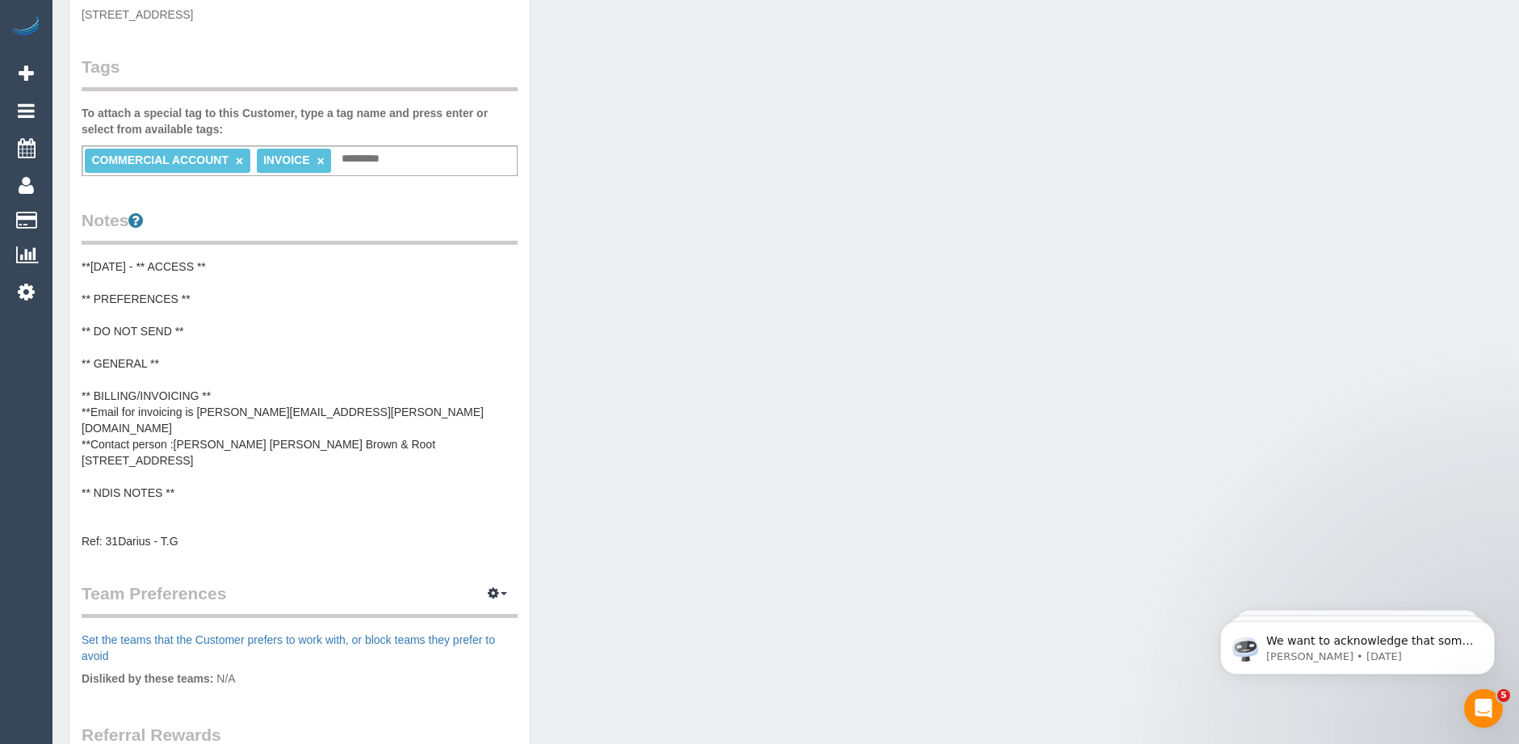
click at [163, 471] on pre "**06/10/2025 - ** ACCESS ** ** PREFERENCES ** ** DO NOT SEND ** ** GENERAL ** *…" at bounding box center [300, 403] width 436 height 291
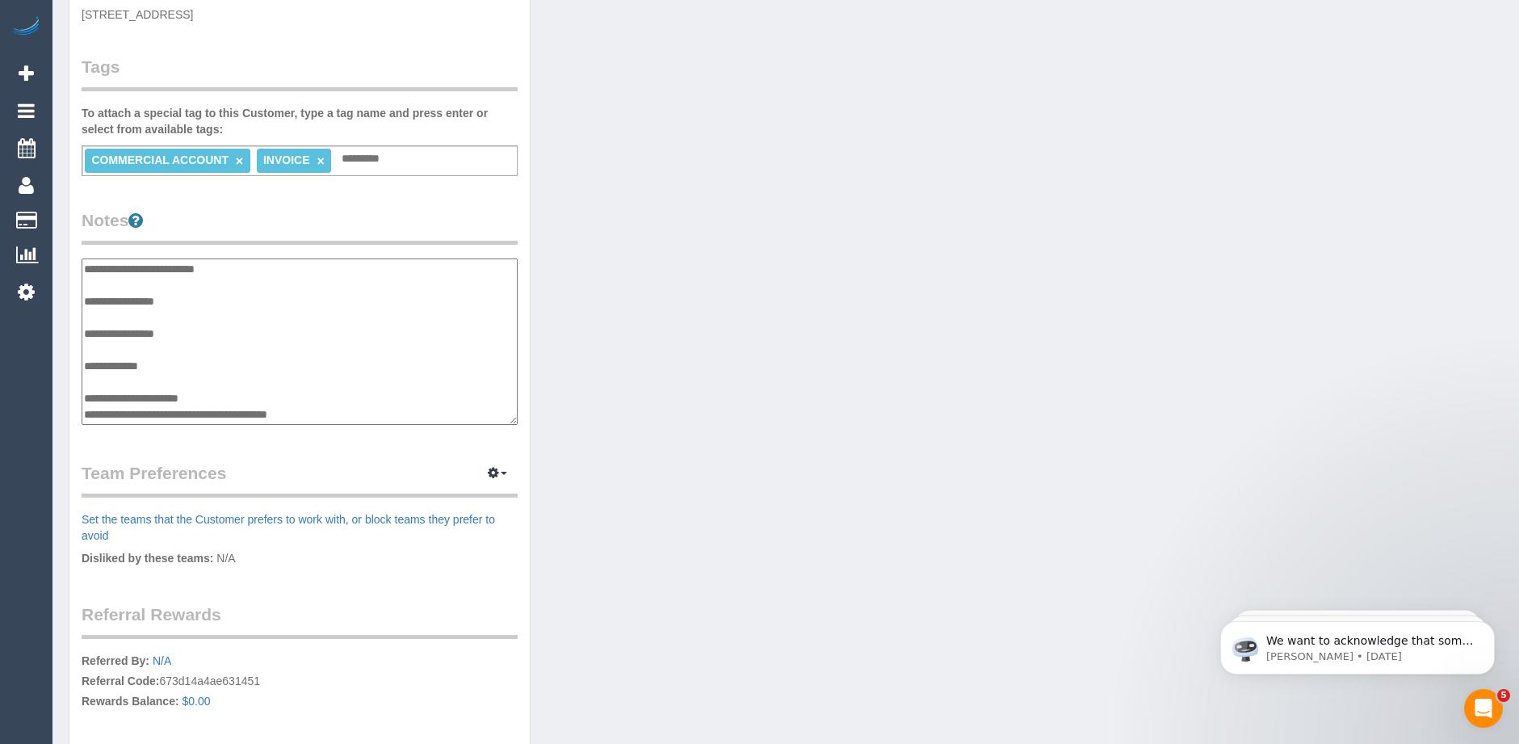
scroll to position [113, 0]
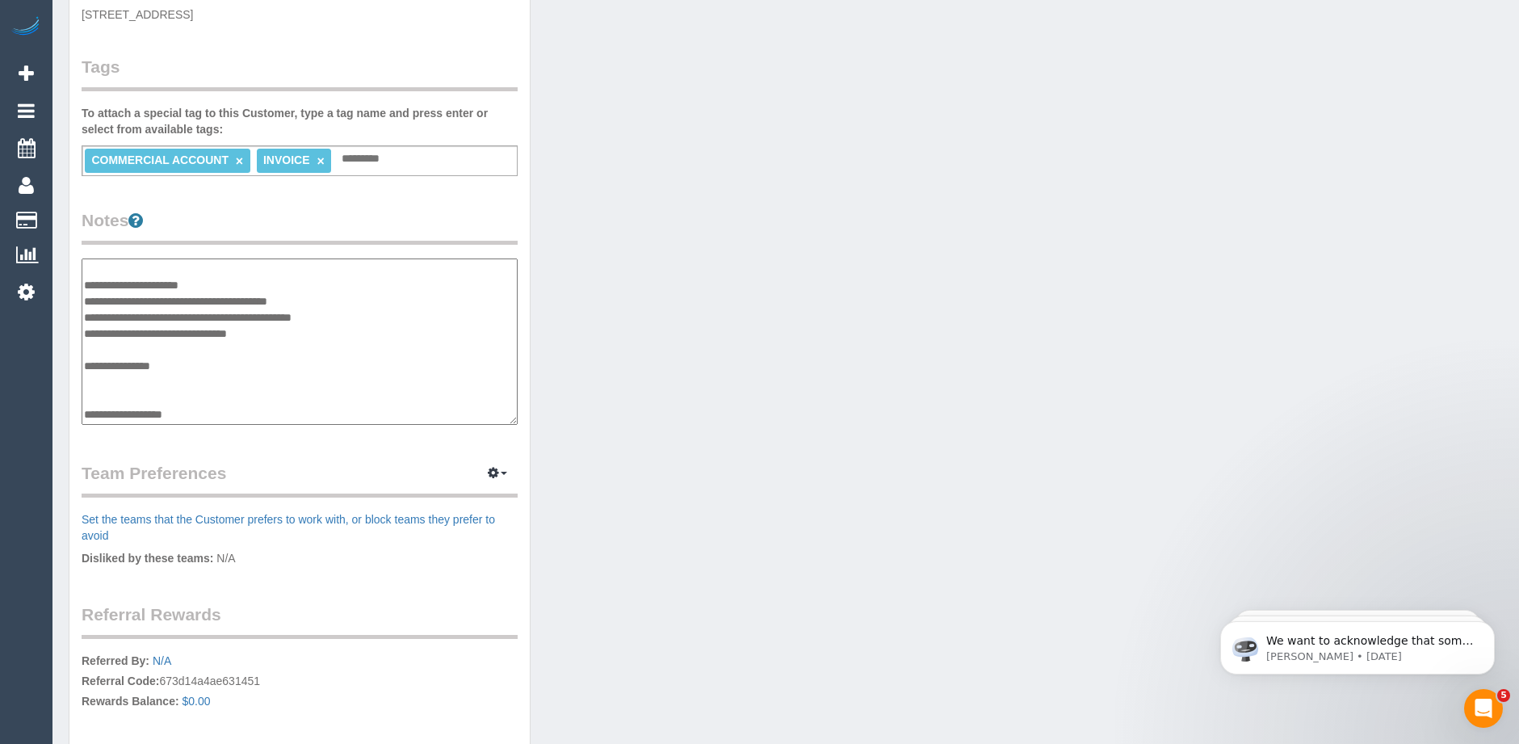
drag, startPoint x: 196, startPoint y: 370, endPoint x: 86, endPoint y: 363, distance: 110.8
click at [86, 363] on textarea "**********" at bounding box center [300, 341] width 436 height 166
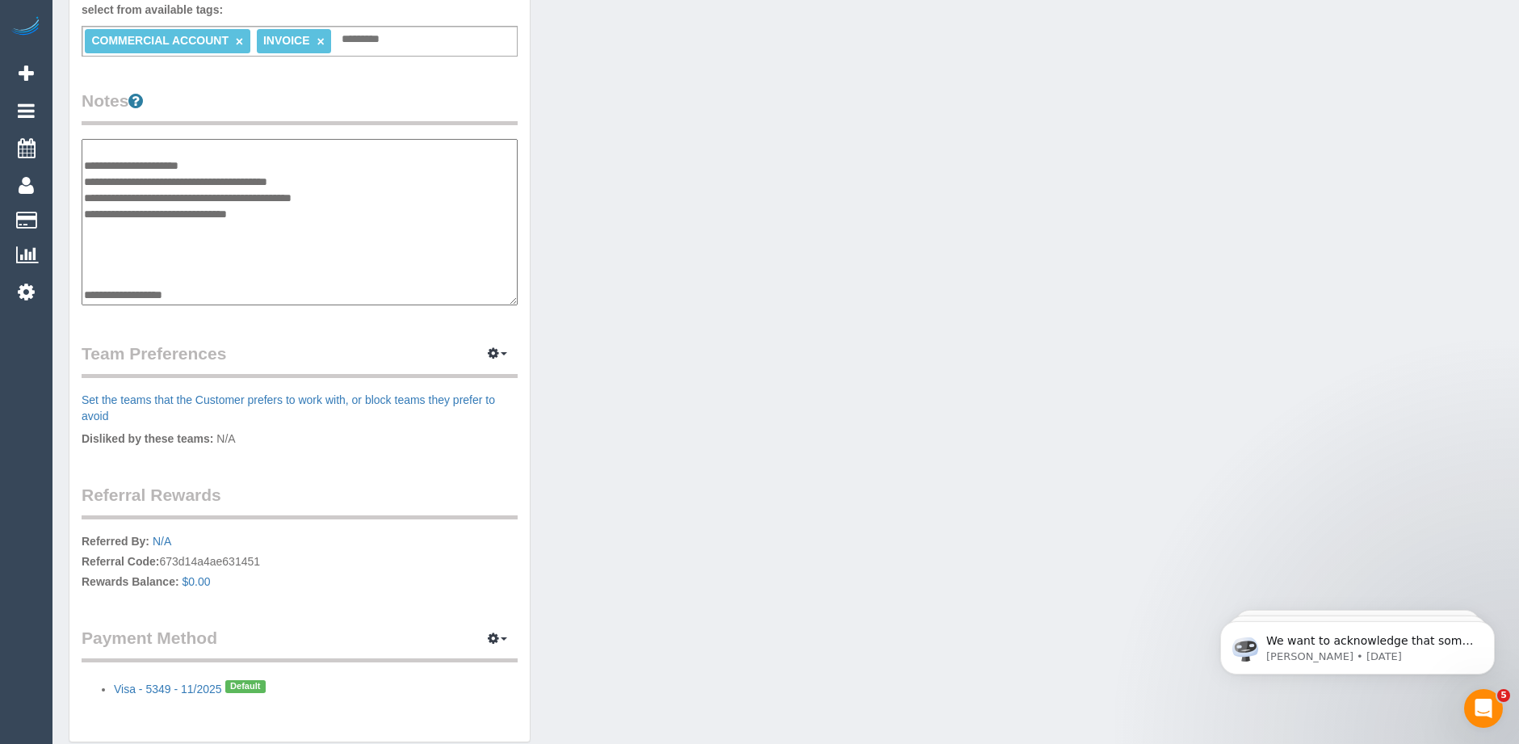
scroll to position [485, 0]
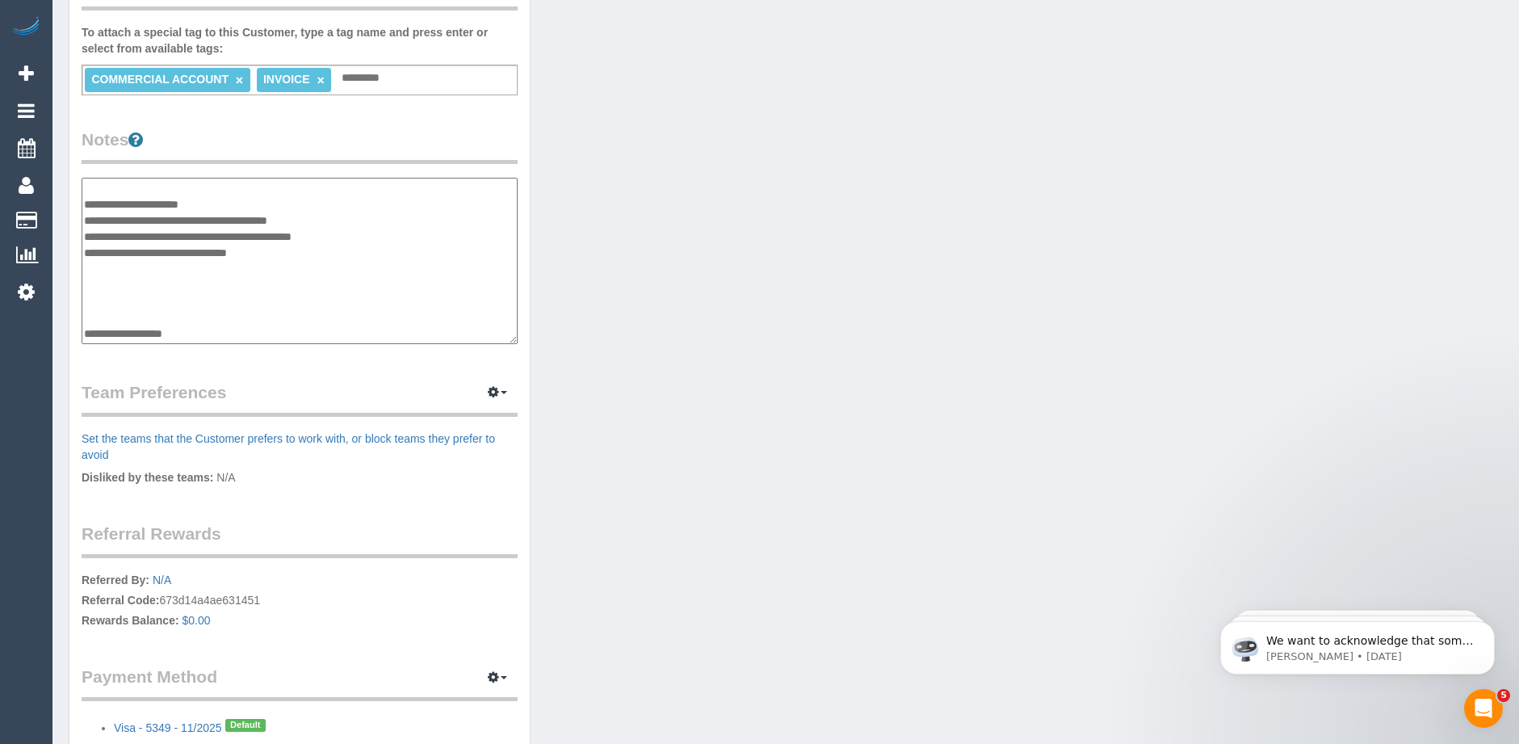
click at [86, 333] on textarea "**********" at bounding box center [300, 261] width 436 height 166
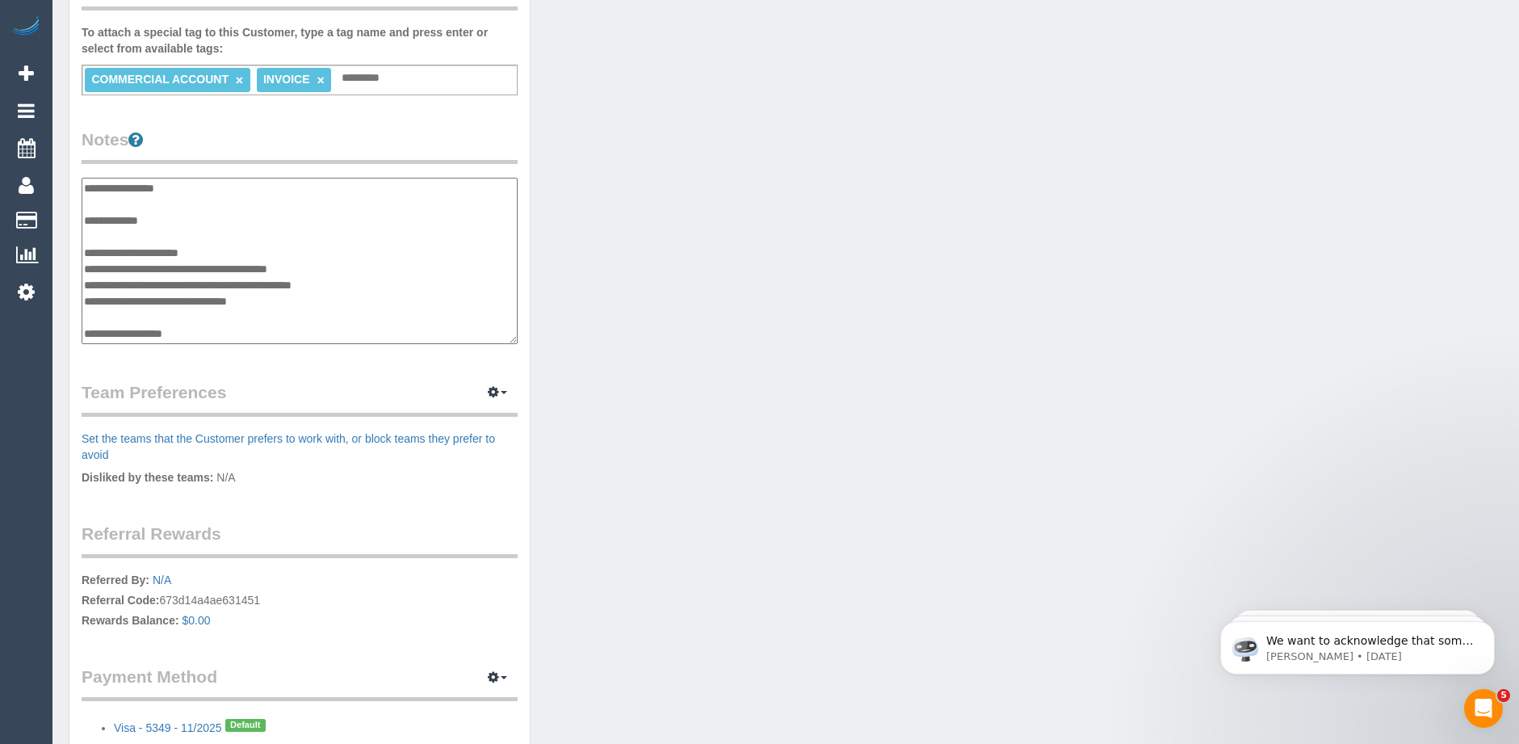
scroll to position [65, 0]
type textarea "**********"
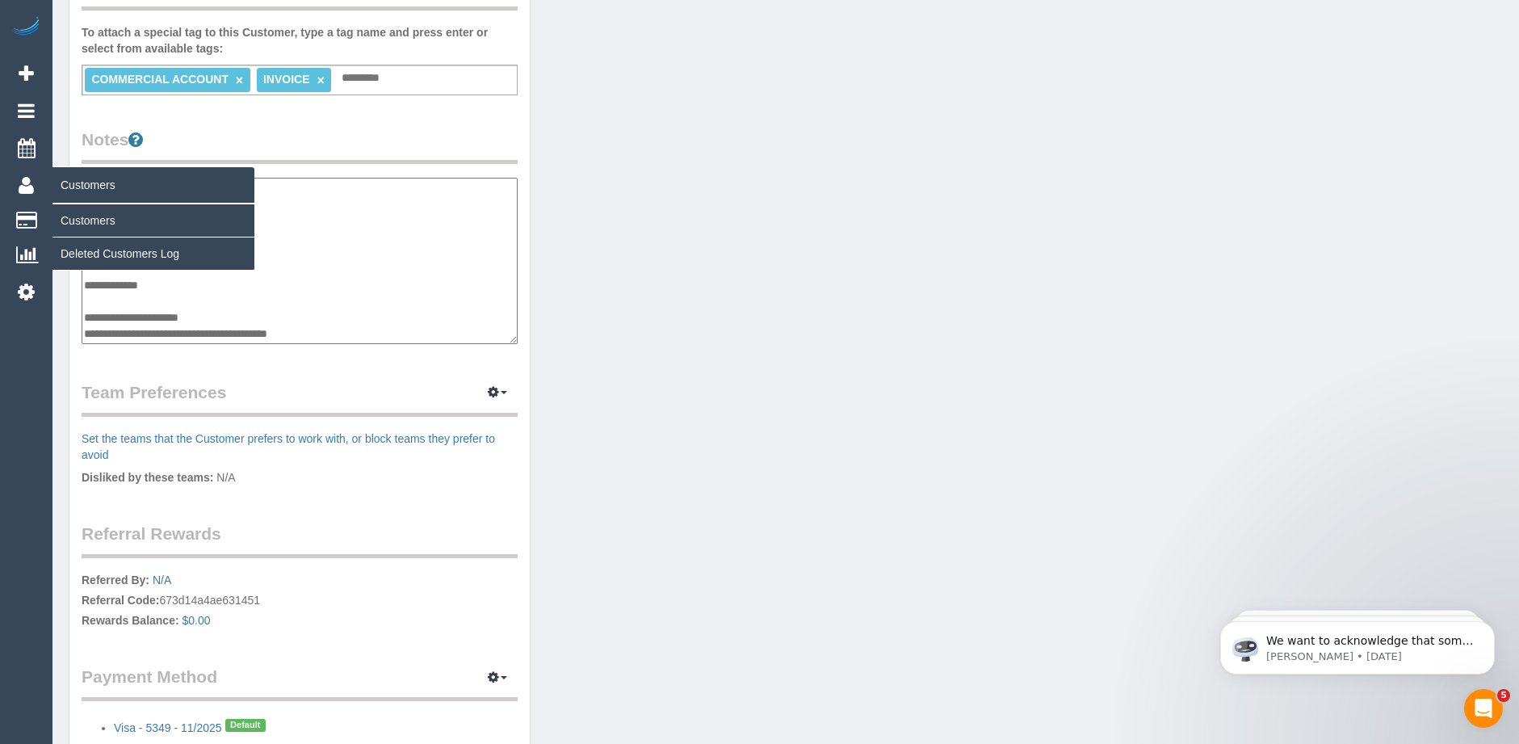
drag, startPoint x: 150, startPoint y: 186, endPoint x: 136, endPoint y: 195, distance: 16.8
click at [135, 195] on div "0 Beta Your Notifications You have 0 alerts Add Booking Bookings Active Booking…" at bounding box center [759, 184] width 1519 height 1338
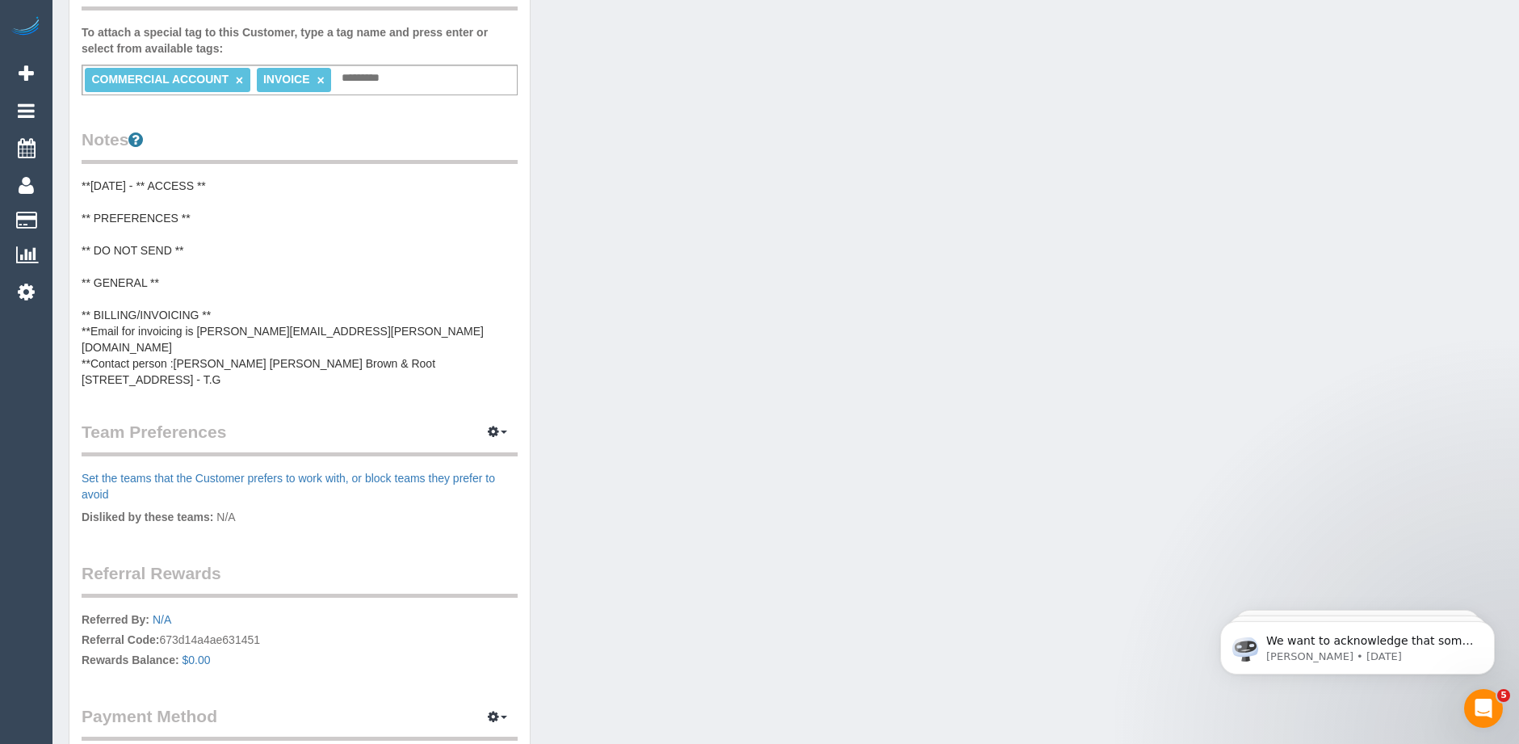
click at [238, 176] on div "Notes **06/10/2025 - ** ACCESS ** ** PREFERENCES ** ** DO NOT SEND ** ** GENERA…" at bounding box center [300, 258] width 436 height 260
click at [226, 181] on pre "**06/10/2025 - ** ACCESS ** ** PREFERENCES ** ** DO NOT SEND ** ** GENERAL ** *…" at bounding box center [300, 283] width 436 height 210
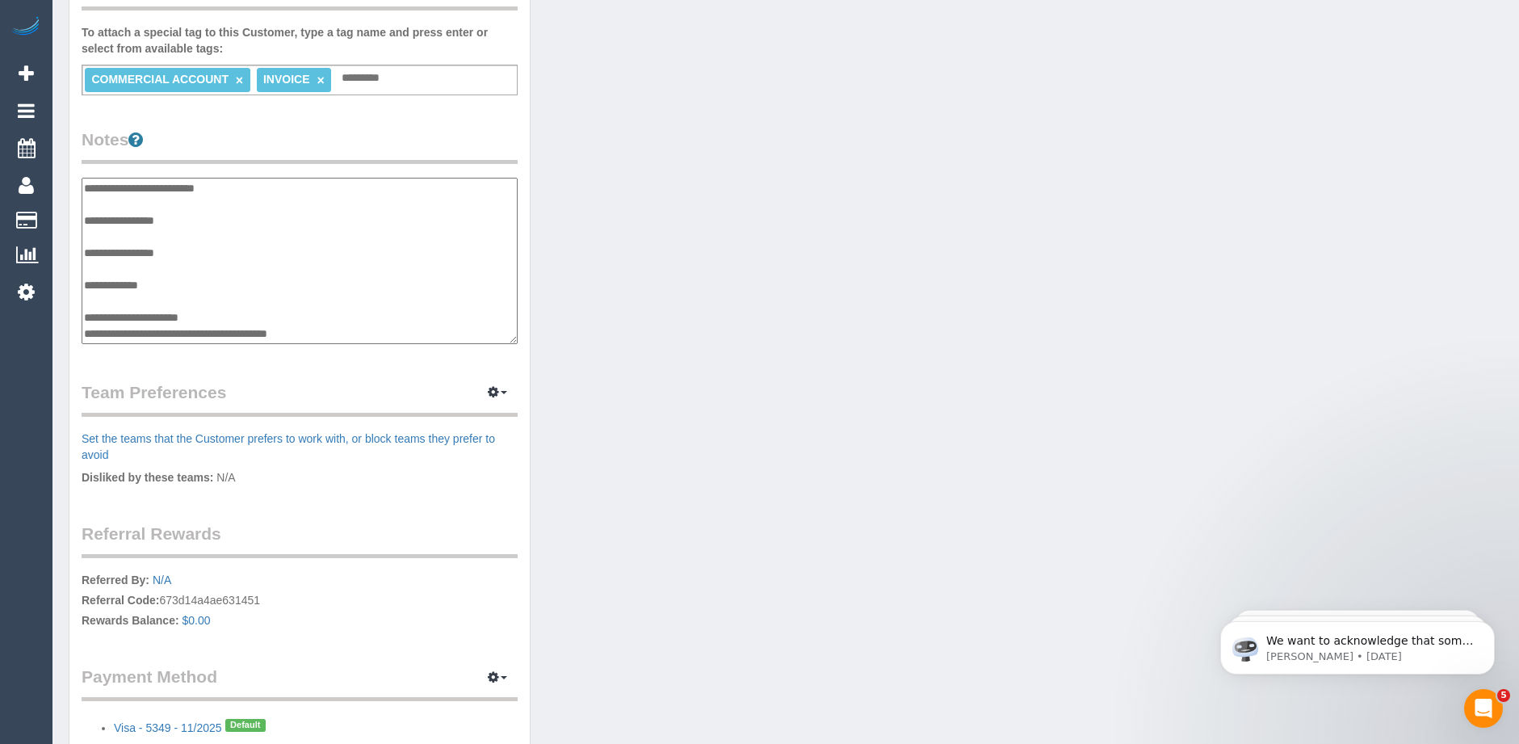
click at [237, 188] on textarea "**********" at bounding box center [300, 261] width 436 height 166
click at [159, 189] on textarea "**********" at bounding box center [300, 261] width 436 height 166
click at [240, 186] on textarea "**********" at bounding box center [300, 261] width 436 height 166
type textarea "**********"
drag, startPoint x: 212, startPoint y: 217, endPoint x: 69, endPoint y: 217, distance: 143.8
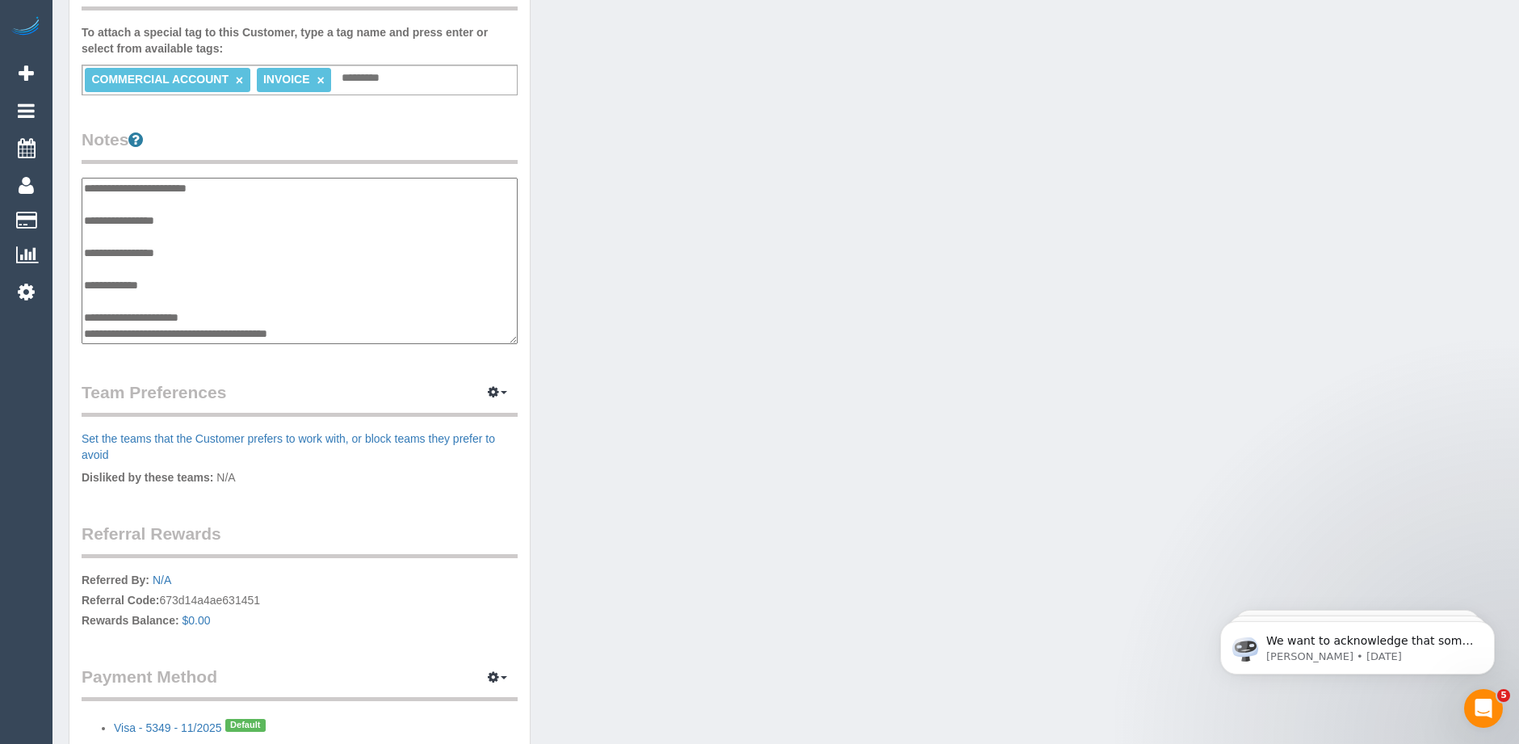
click at [69, 217] on div "Customer Info Edit Contact Info Send Message Email Preferences Special Sales Ta…" at bounding box center [300, 177] width 462 height 1207
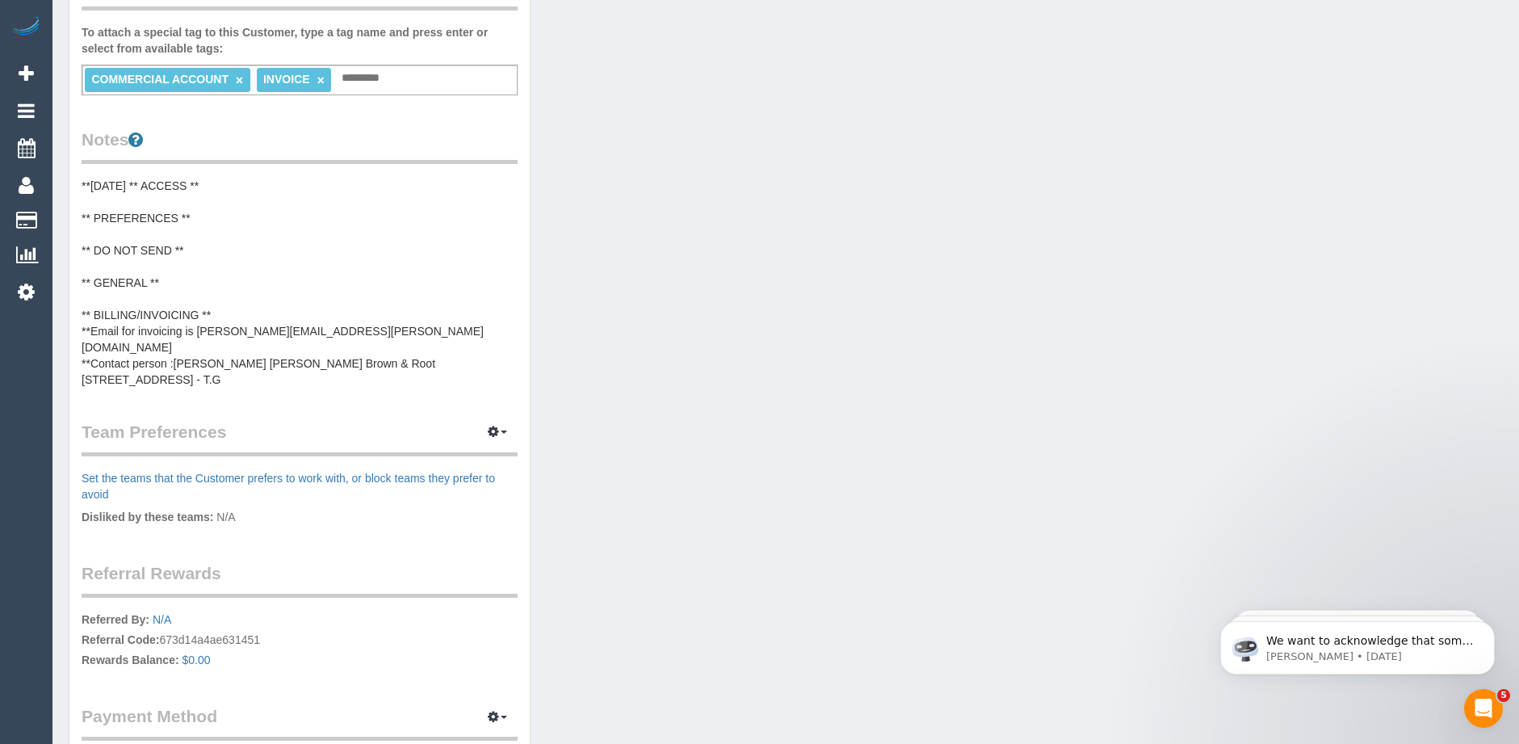
click at [157, 230] on pre "**06/10/2025 ** ACCESS ** ** PREFERENCES ** ** DO NOT SEND ** ** GENERAL ** ** …" at bounding box center [300, 283] width 436 height 210
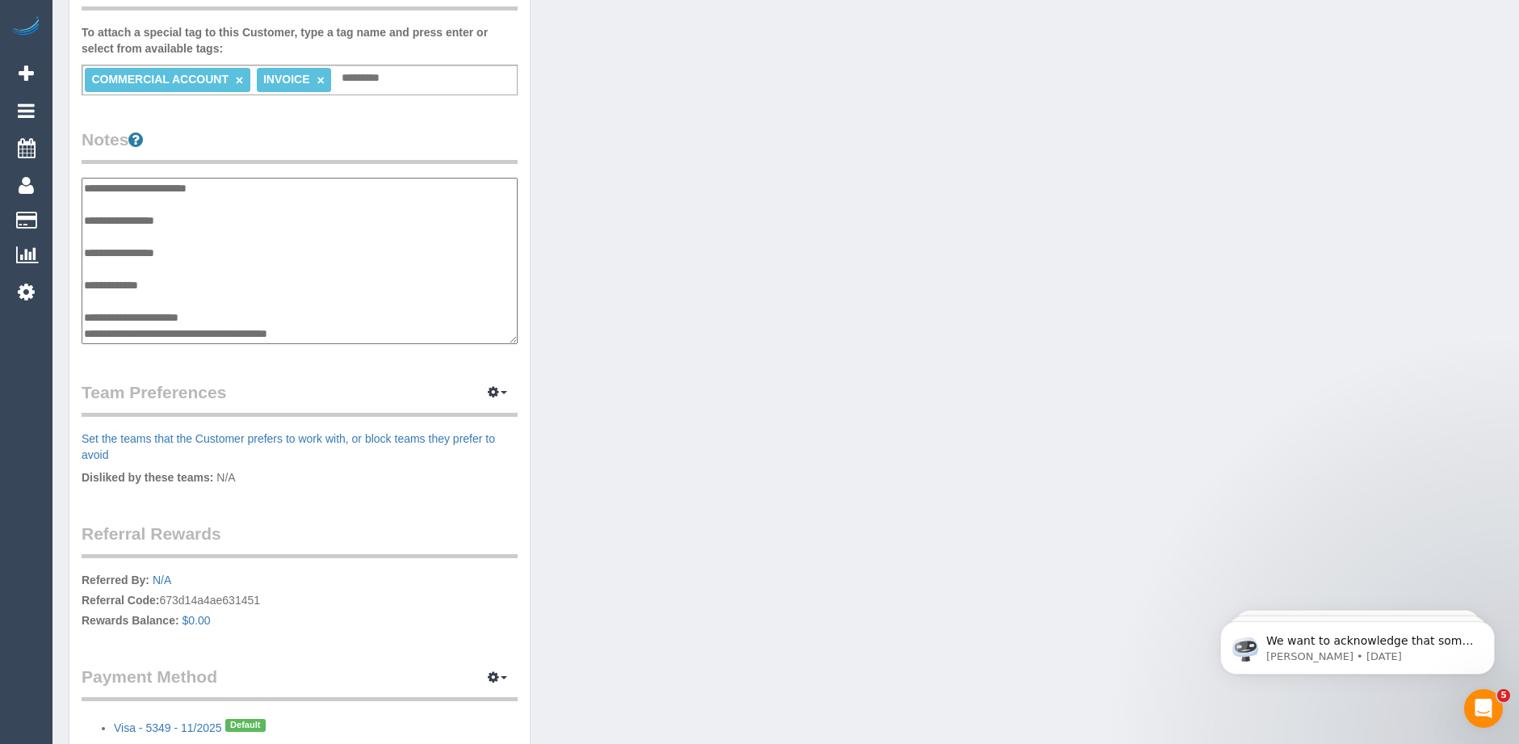
drag, startPoint x: 210, startPoint y: 220, endPoint x: 82, endPoint y: 215, distance: 127.7
click at [82, 215] on textarea "**********" at bounding box center [300, 261] width 436 height 166
click at [176, 249] on textarea "**********" at bounding box center [300, 261] width 436 height 166
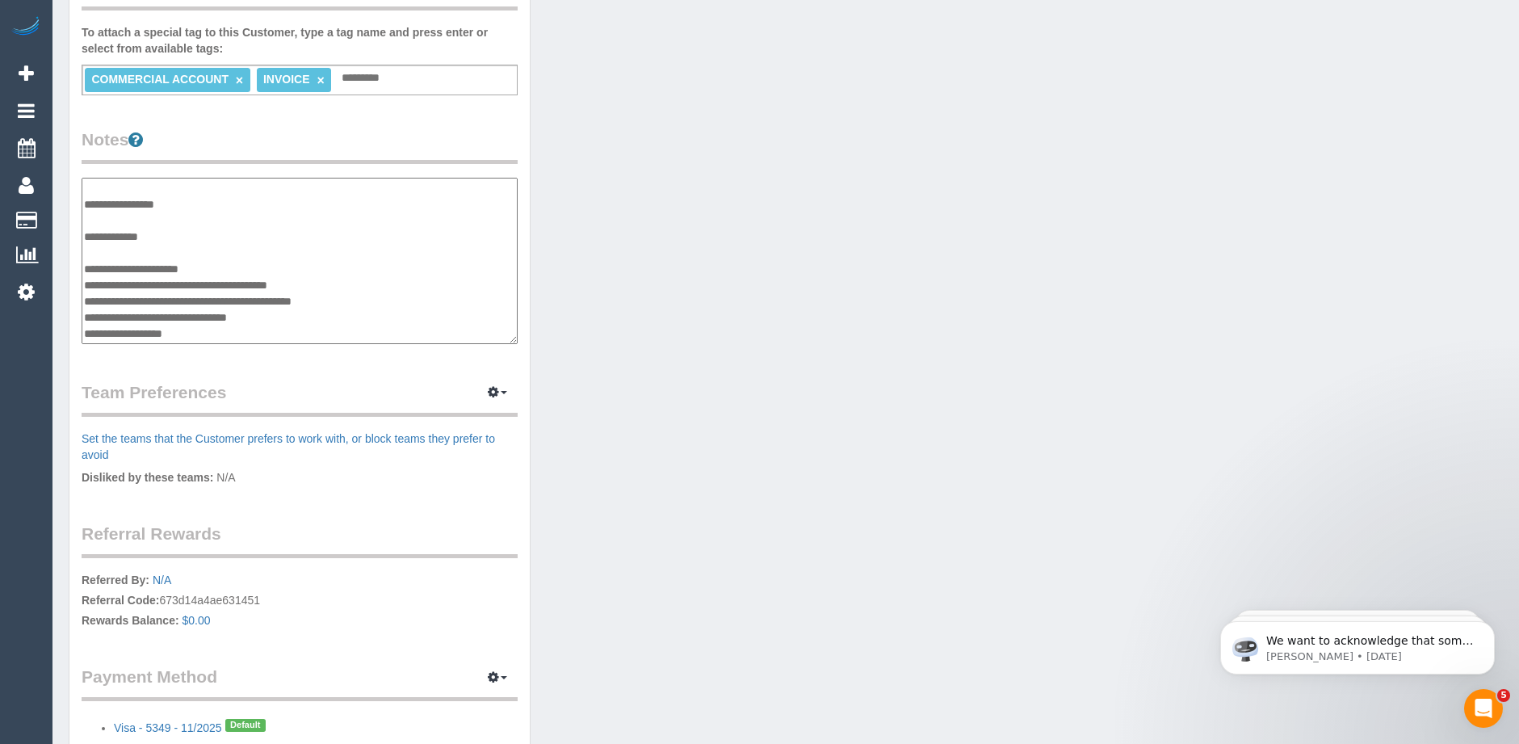
type textarea "**********"
click at [688, 246] on div "Customer Info Edit Contact Info Send Message Email Preferences Special Sales Ta…" at bounding box center [786, 186] width 1459 height 1224
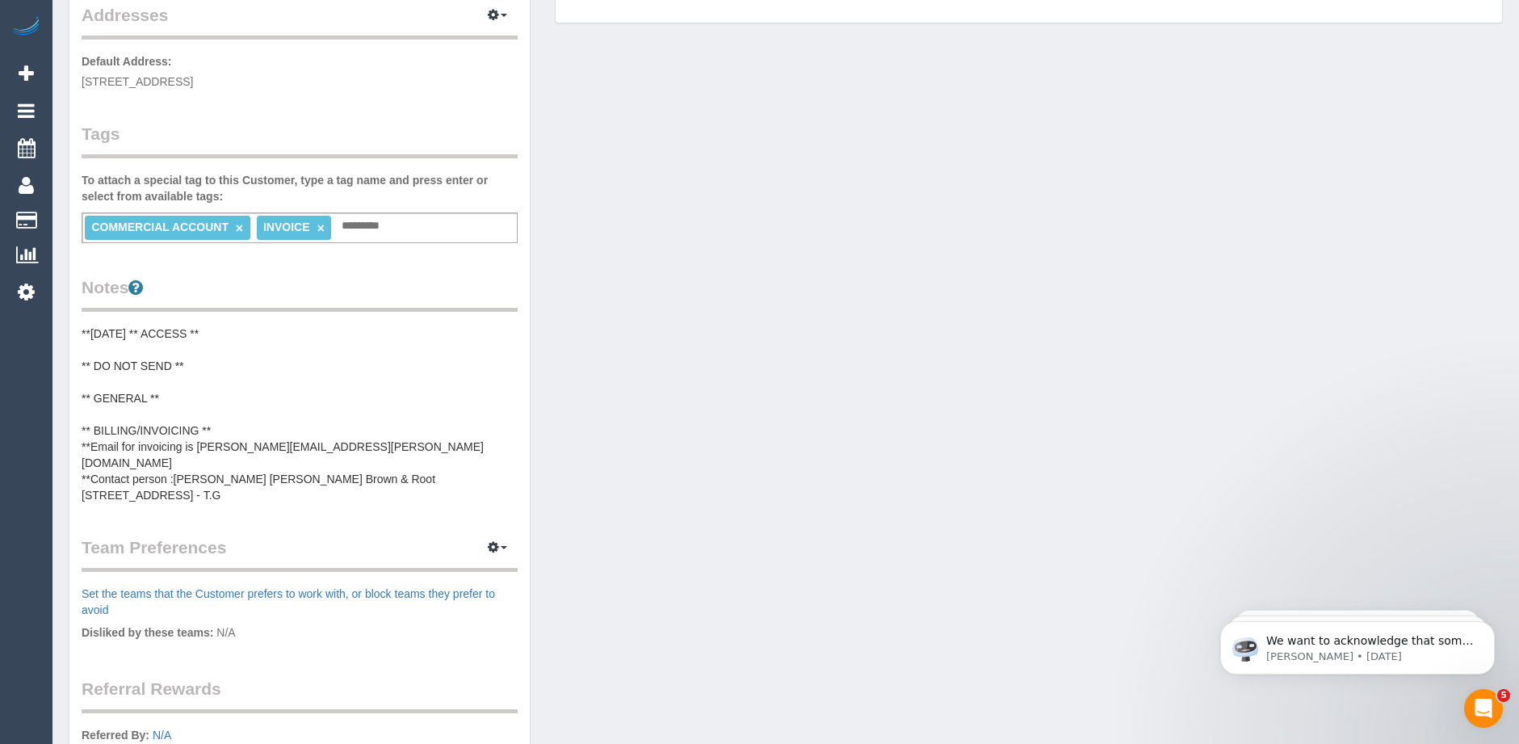
scroll to position [323, 0]
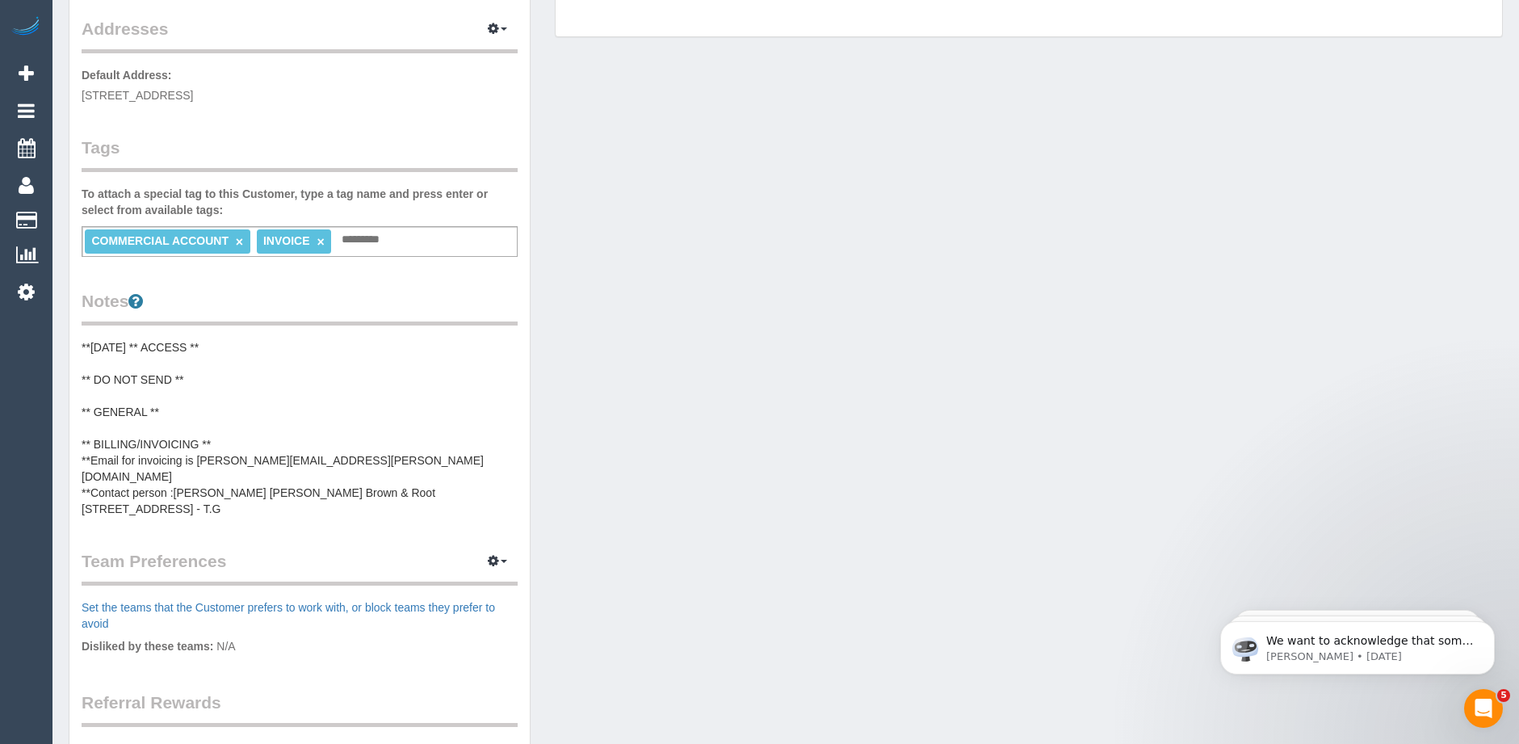
click at [175, 362] on pre "**06/10/2025 ** ACCESS ** ** DO NOT SEND ** ** GENERAL ** ** BILLING/INVOICING …" at bounding box center [300, 428] width 436 height 178
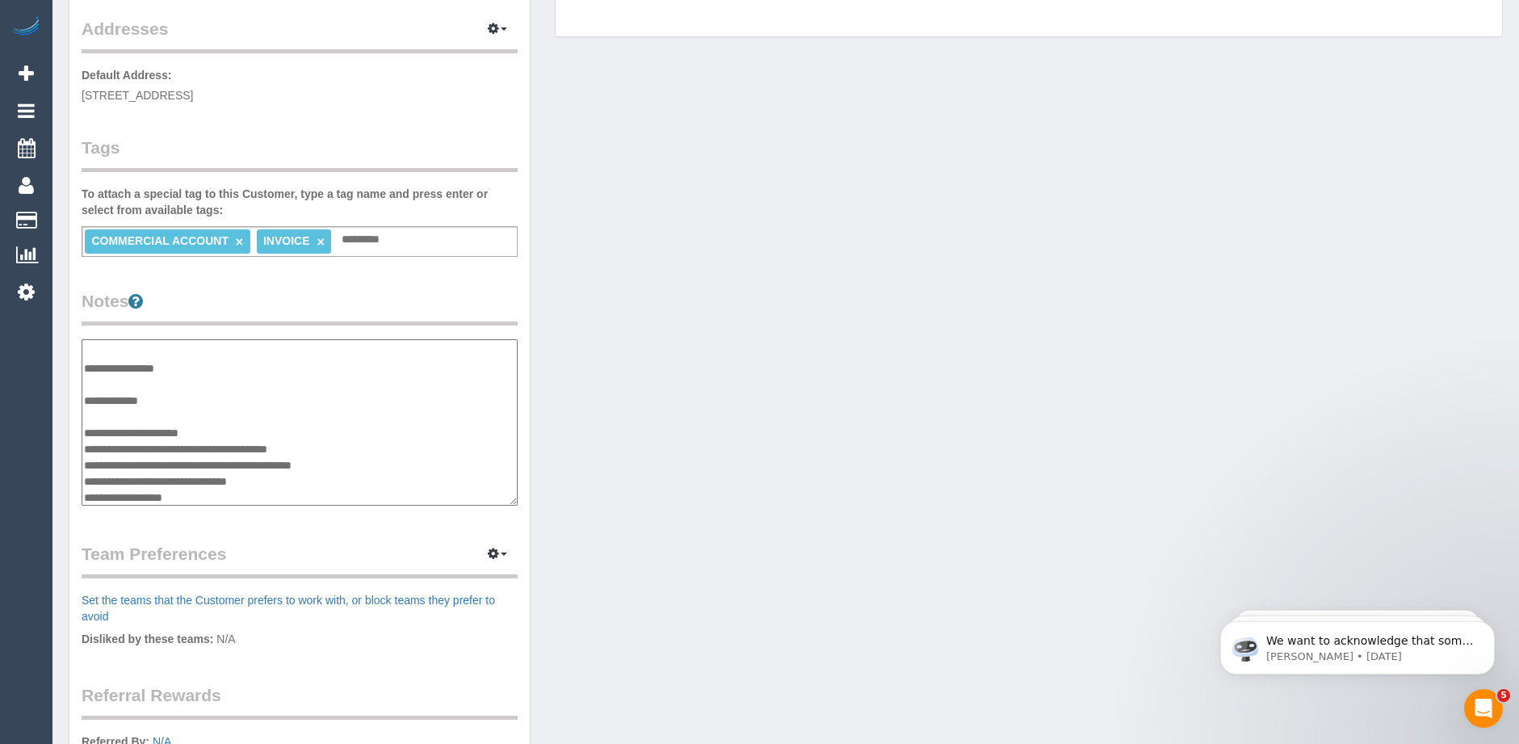
scroll to position [0, 0]
click at [353, 298] on legend "Notes" at bounding box center [300, 307] width 436 height 36
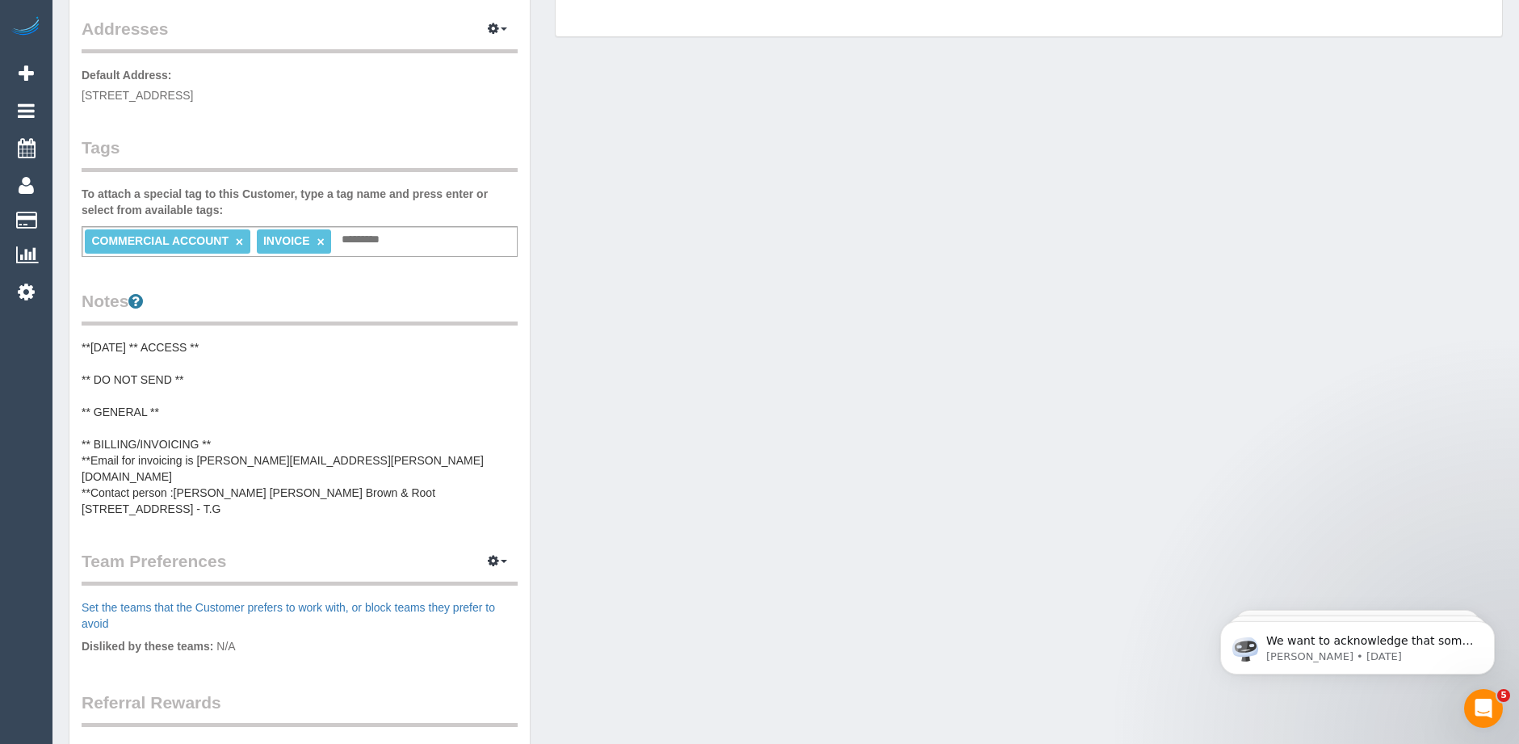
click at [194, 346] on pre "**06/10/2025 ** ACCESS ** ** DO NOT SEND ** ** GENERAL ** ** BILLING/INVOICING …" at bounding box center [300, 428] width 436 height 178
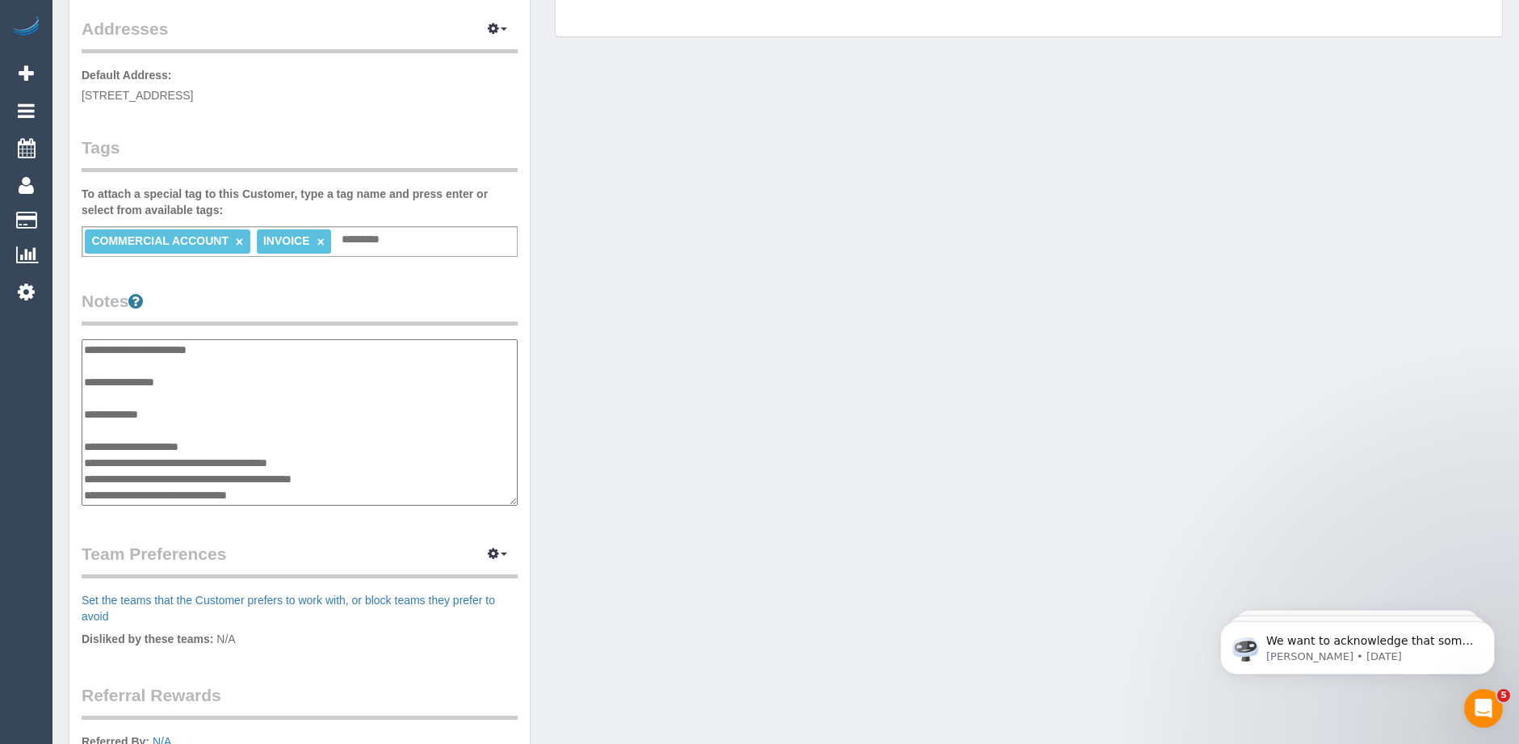
click at [245, 348] on textarea "**********" at bounding box center [300, 422] width 436 height 166
click at [115, 377] on textarea "**********" at bounding box center [300, 422] width 436 height 166
paste textarea "**********"
type textarea "**********"
click at [367, 307] on legend "Notes" at bounding box center [300, 307] width 436 height 36
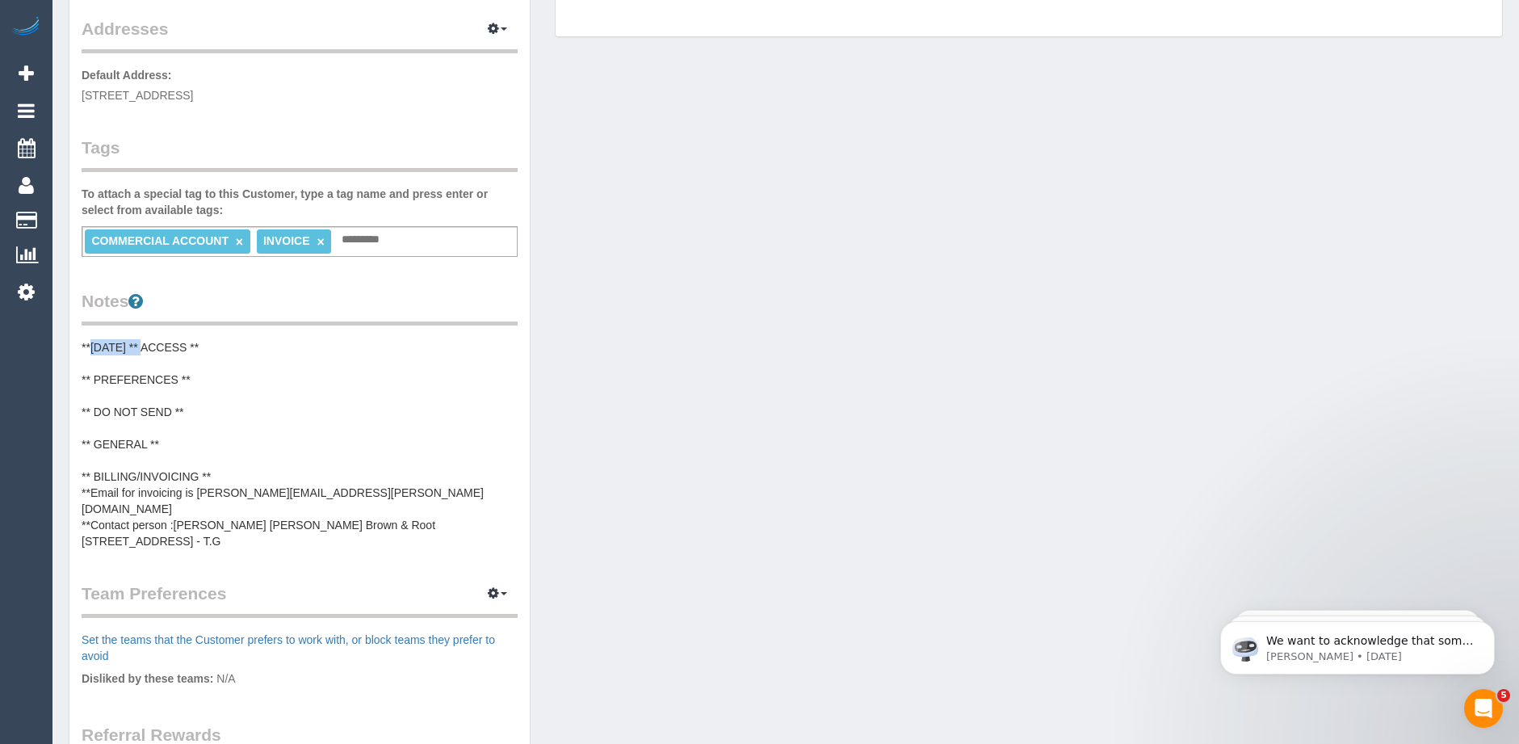
drag, startPoint x: 145, startPoint y: 345, endPoint x: 90, endPoint y: 346, distance: 55.8
click at [90, 346] on pre "**06/10/2025 ** ACCESS ** ** PREFERENCES ** ** DO NOT SEND ** ** GENERAL ** ** …" at bounding box center [300, 444] width 436 height 210
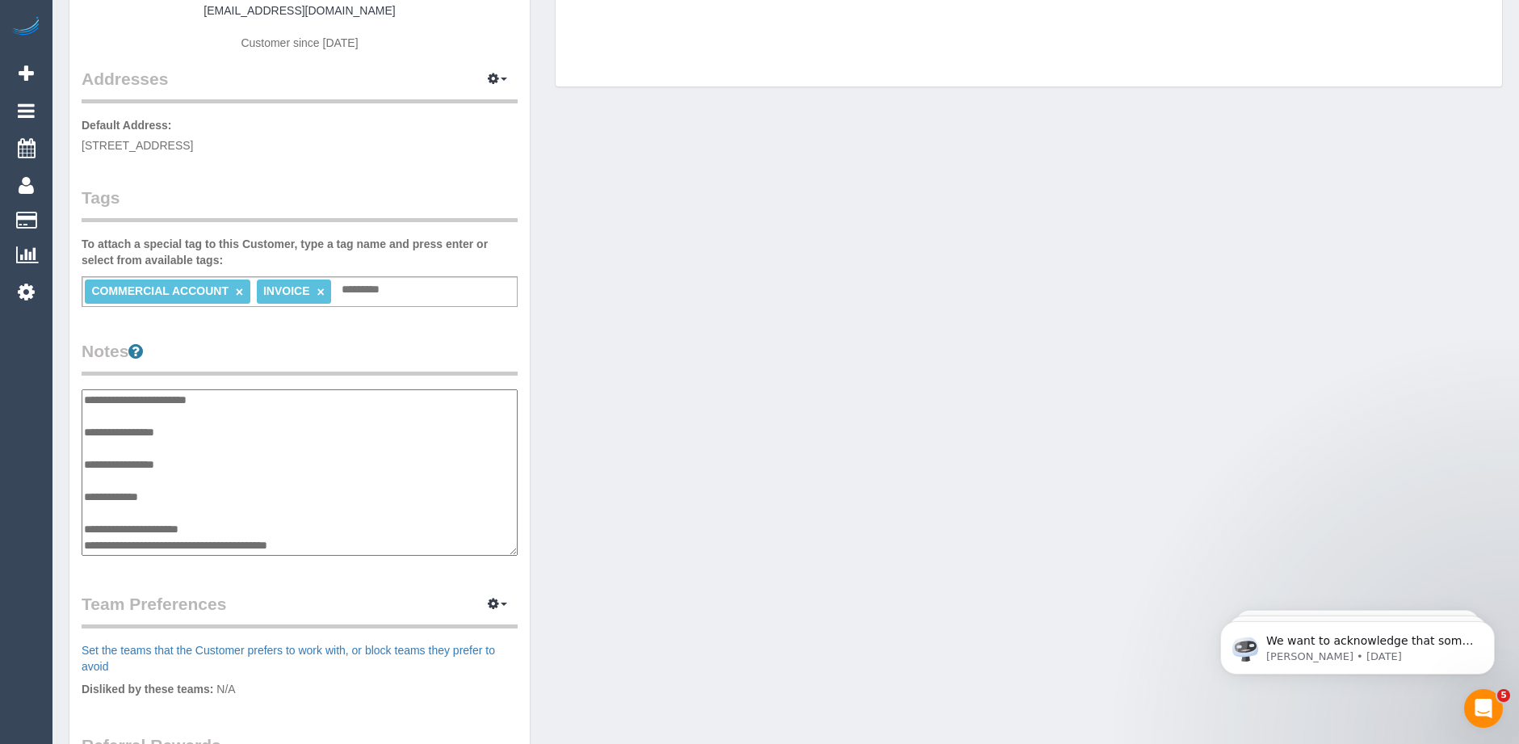
scroll to position [162, 0]
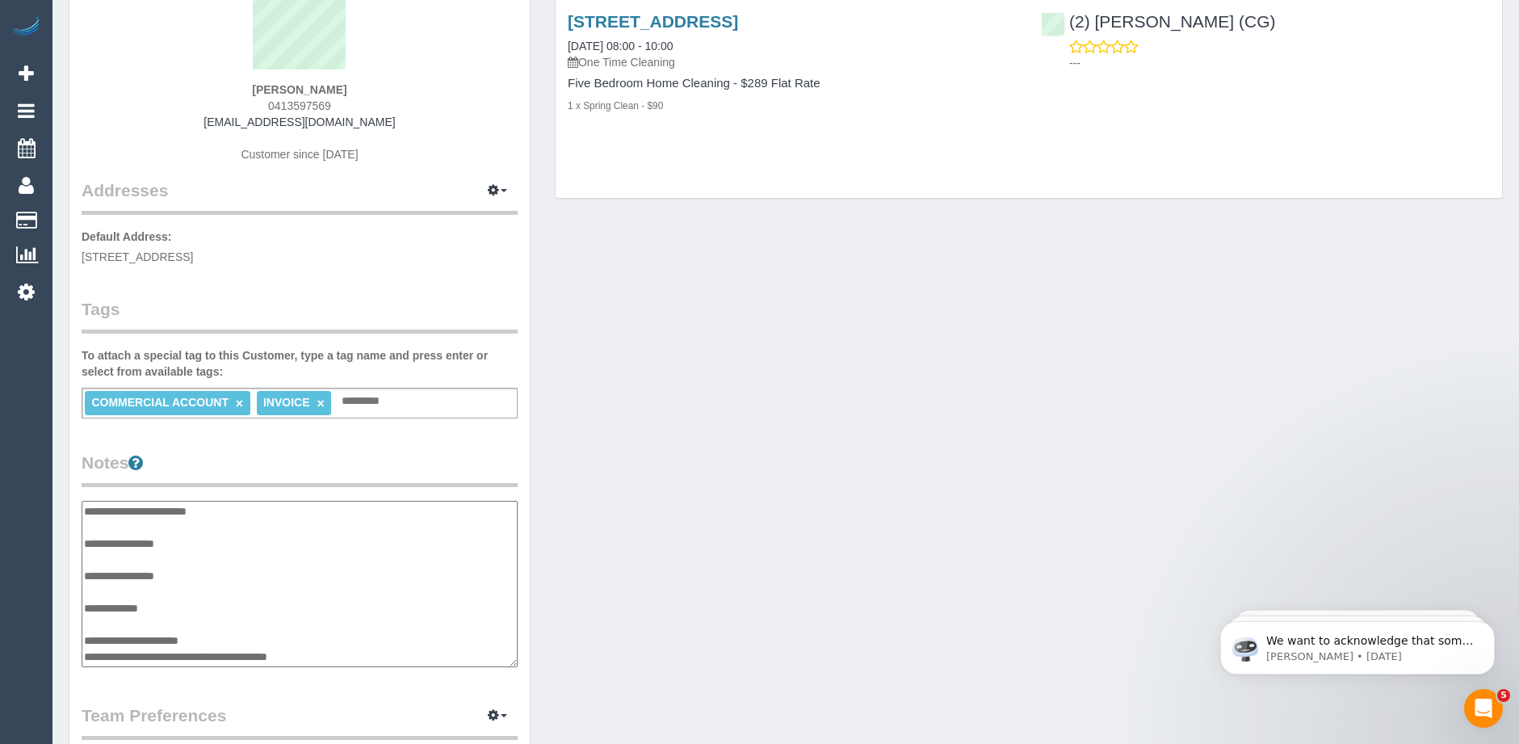
drag, startPoint x: 147, startPoint y: 510, endPoint x: 94, endPoint y: 506, distance: 52.6
click at [94, 506] on textarea "**********" at bounding box center [300, 584] width 436 height 166
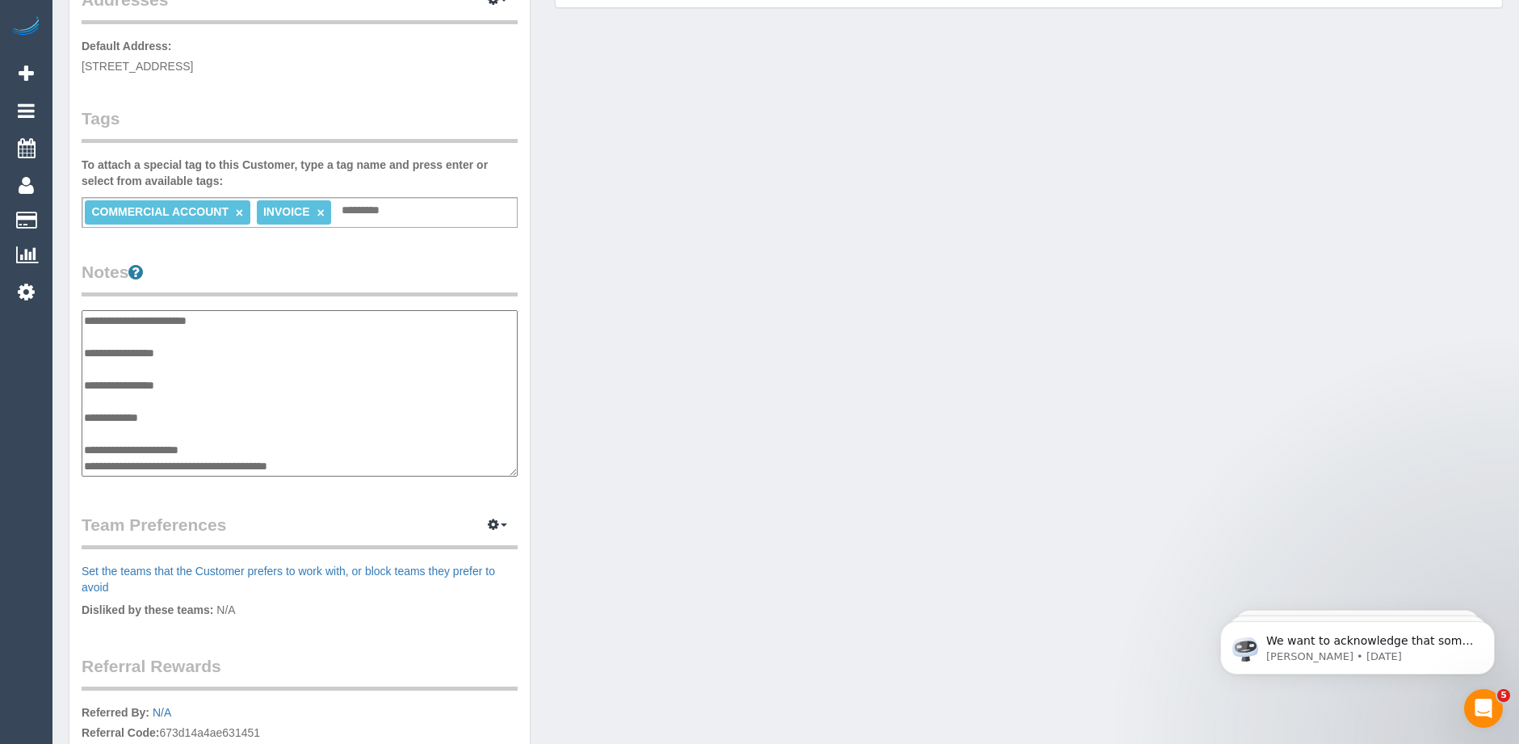
scroll to position [404, 0]
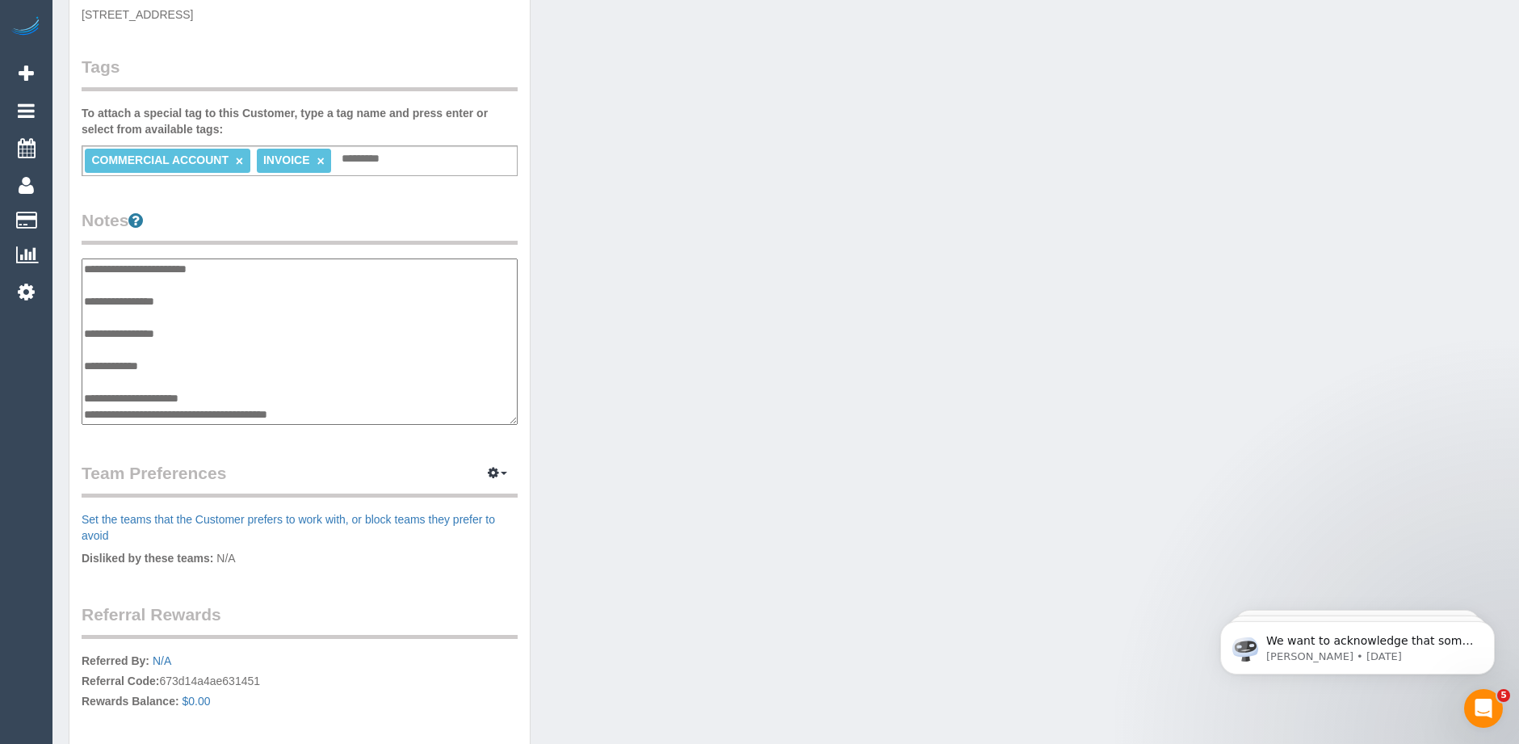
click at [94, 409] on textarea "**********" at bounding box center [300, 341] width 436 height 166
type textarea "**********"
click at [594, 296] on div "Customer Info Edit Contact Info Send Message Email Preferences Special Sales Ta…" at bounding box center [786, 267] width 1459 height 1224
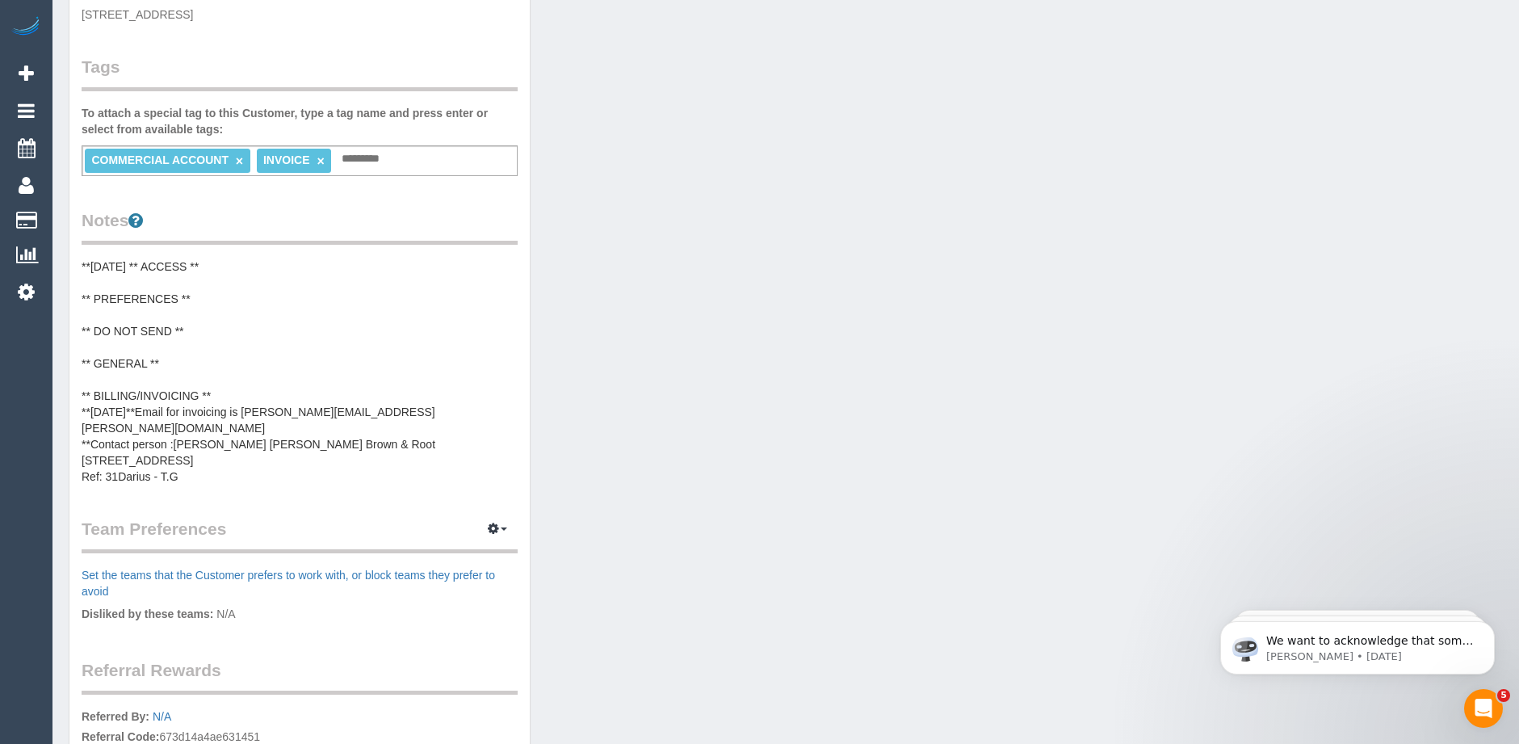
click at [346, 308] on pre "**06/10/2025 ** ACCESS ** ** PREFERENCES ** ** DO NOT SEND ** ** GENERAL ** ** …" at bounding box center [300, 371] width 436 height 226
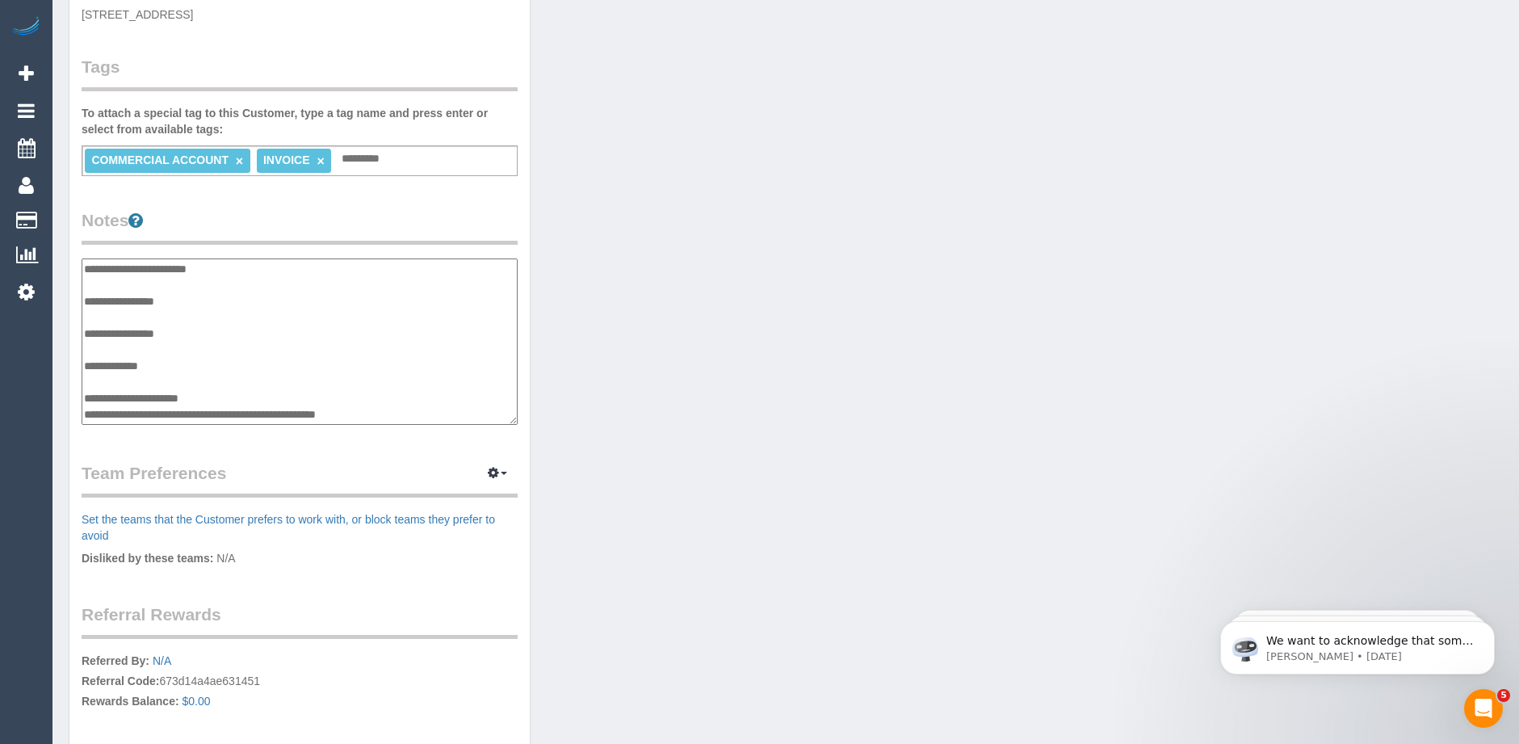
scroll to position [48, 0]
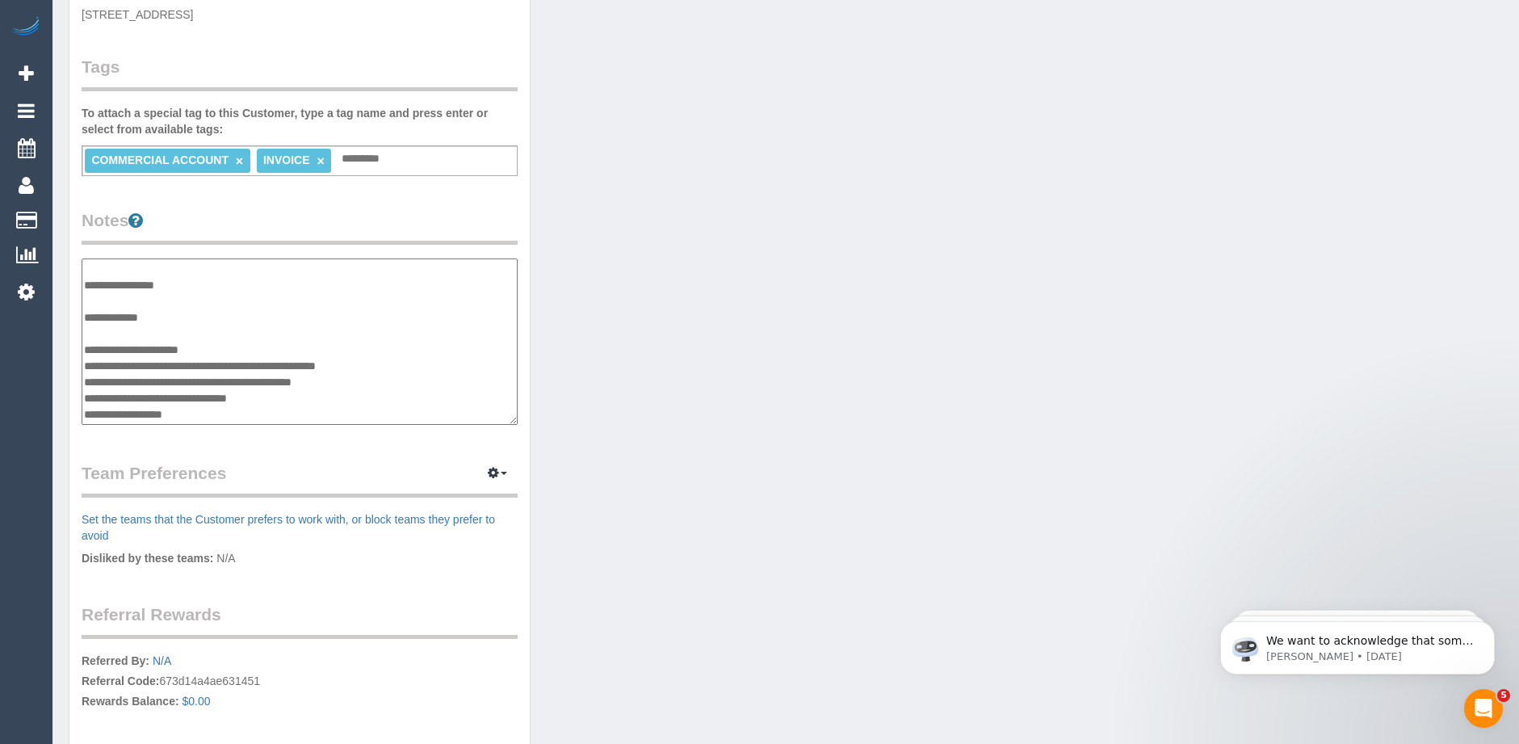
click at [499, 204] on div "Customer Info Edit Contact Info Send Message Email Preferences Special Sales Ta…" at bounding box center [299, 259] width 460 height 1206
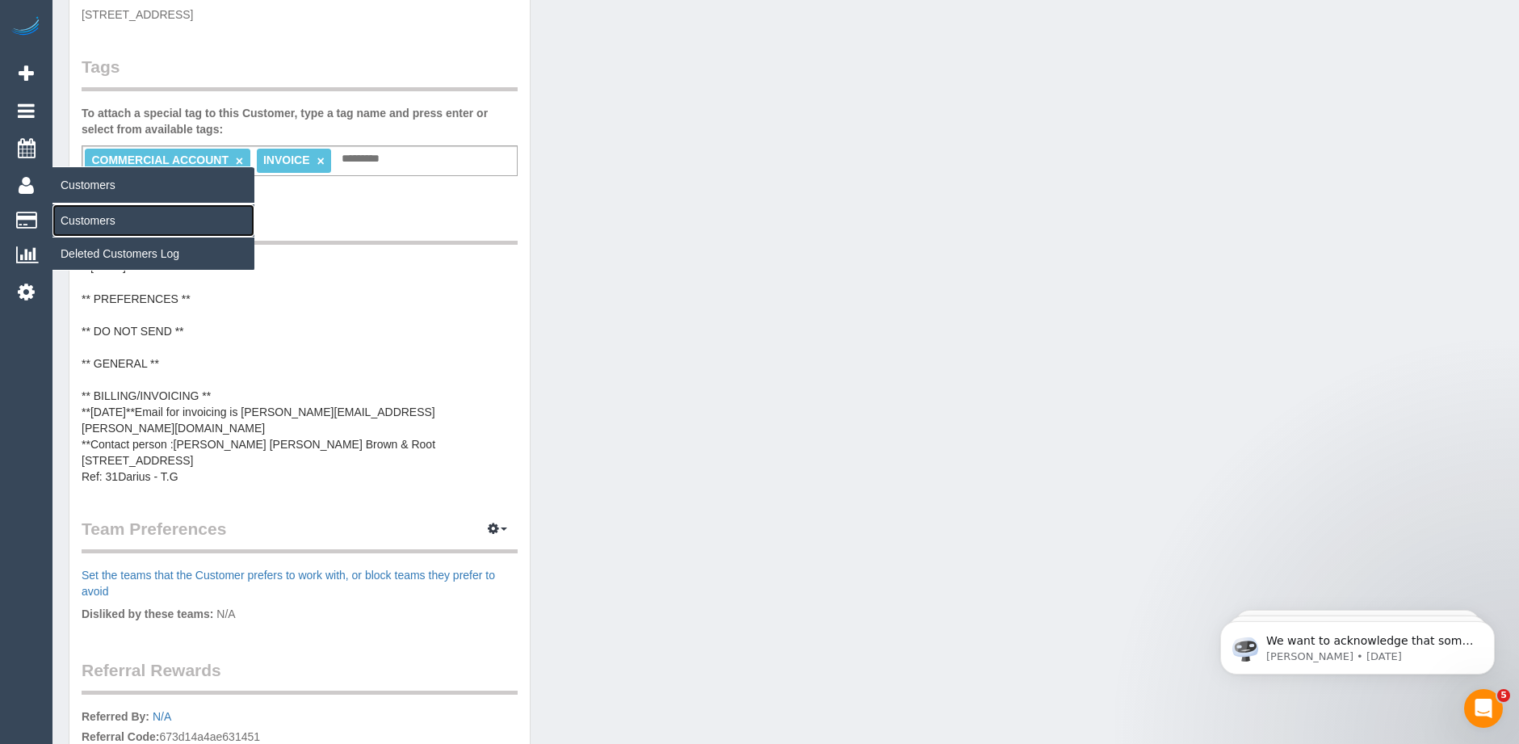
click at [90, 224] on link "Customers" at bounding box center [153, 220] width 202 height 32
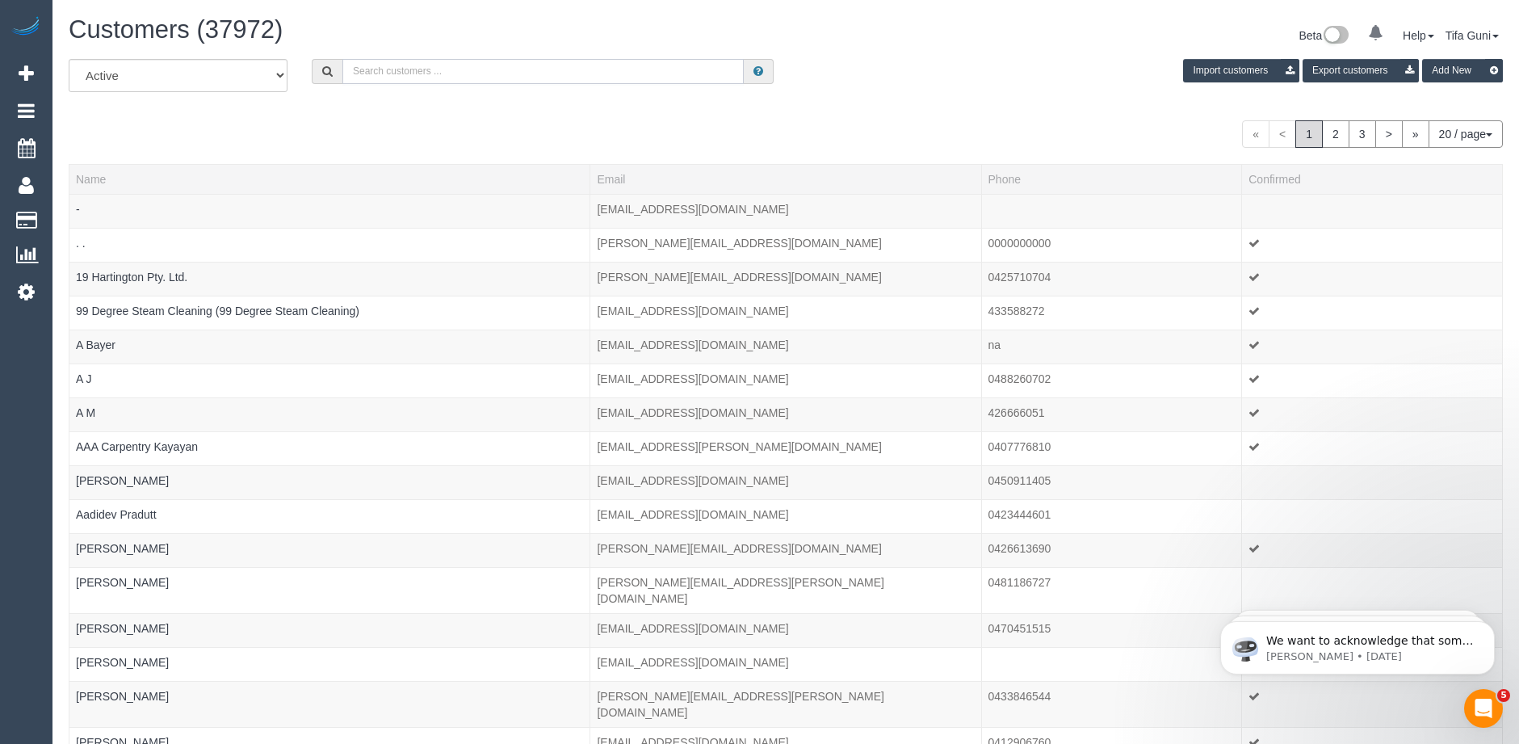
click at [414, 73] on input "text" at bounding box center [542, 71] width 401 height 25
paste input "Maria Cooper"
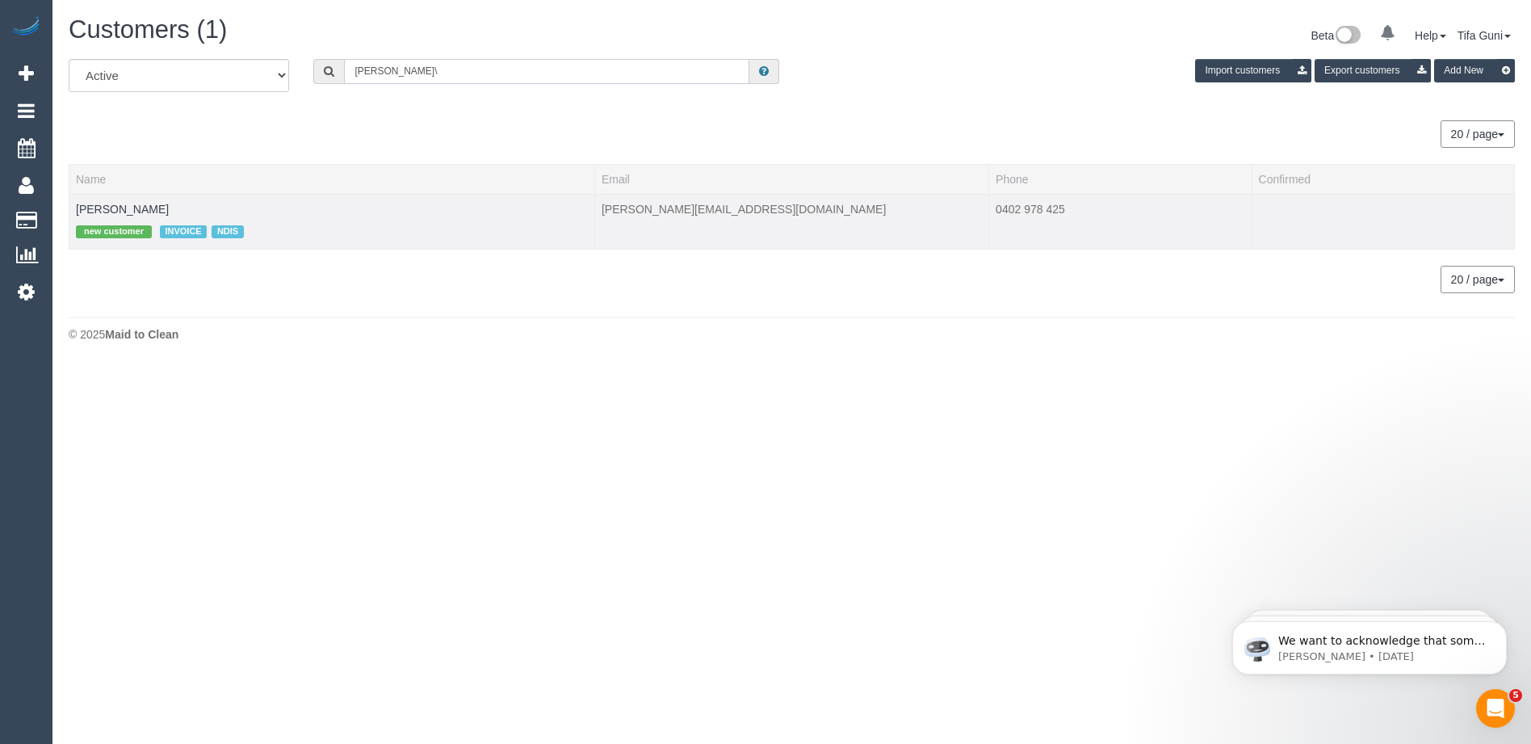
type input "Maria Cooper\"
click at [113, 200] on td "Maria Cooper new customer INVOICE NDIS" at bounding box center [332, 221] width 526 height 55
click at [115, 204] on link "Maria Cooper" at bounding box center [122, 209] width 93 height 13
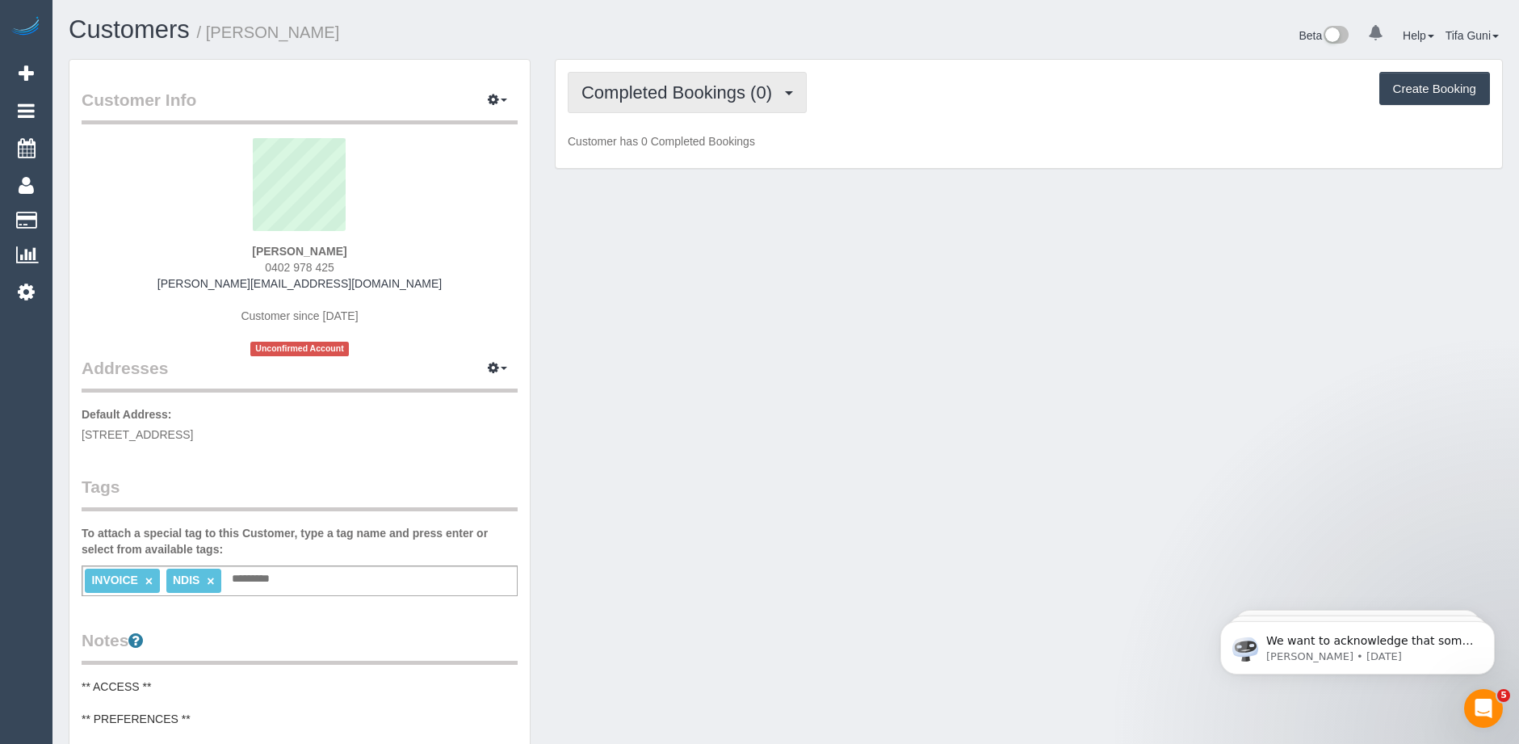
click at [803, 92] on button "Completed Bookings (0)" at bounding box center [687, 92] width 239 height 41
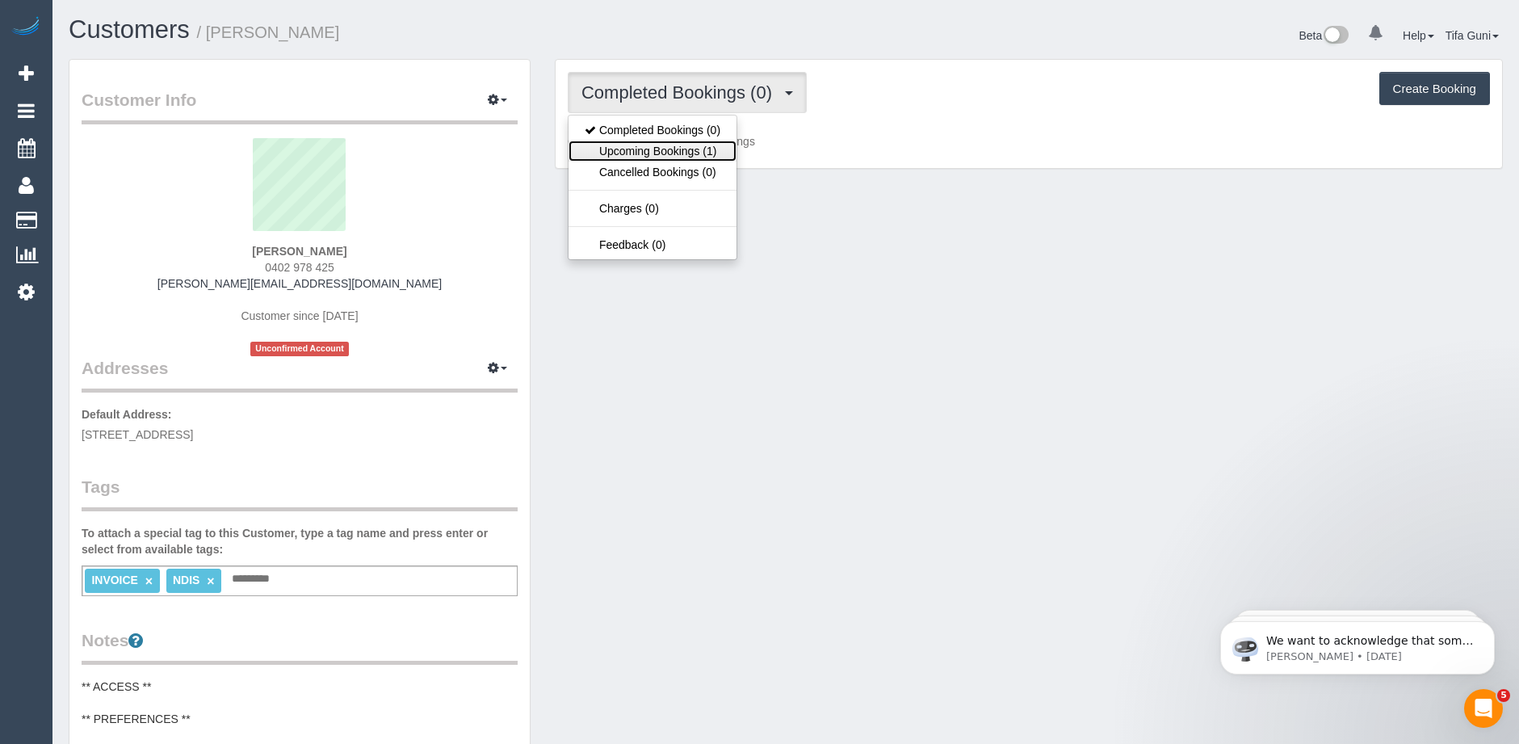
click at [687, 157] on link "Upcoming Bookings (1)" at bounding box center [653, 151] width 168 height 21
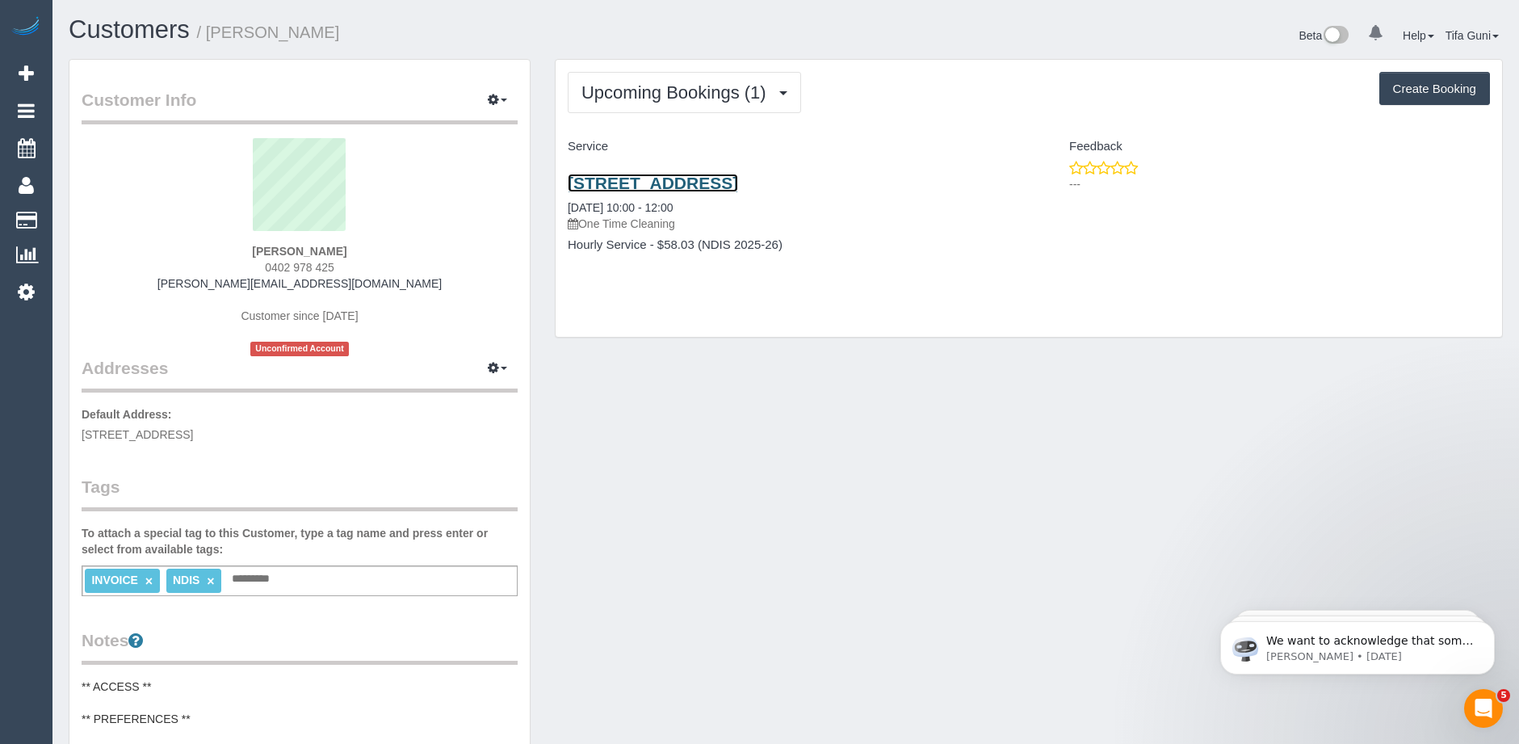
click at [699, 177] on link "800 Riversdale Road,, Camberwell, VIC 3124" at bounding box center [653, 183] width 170 height 19
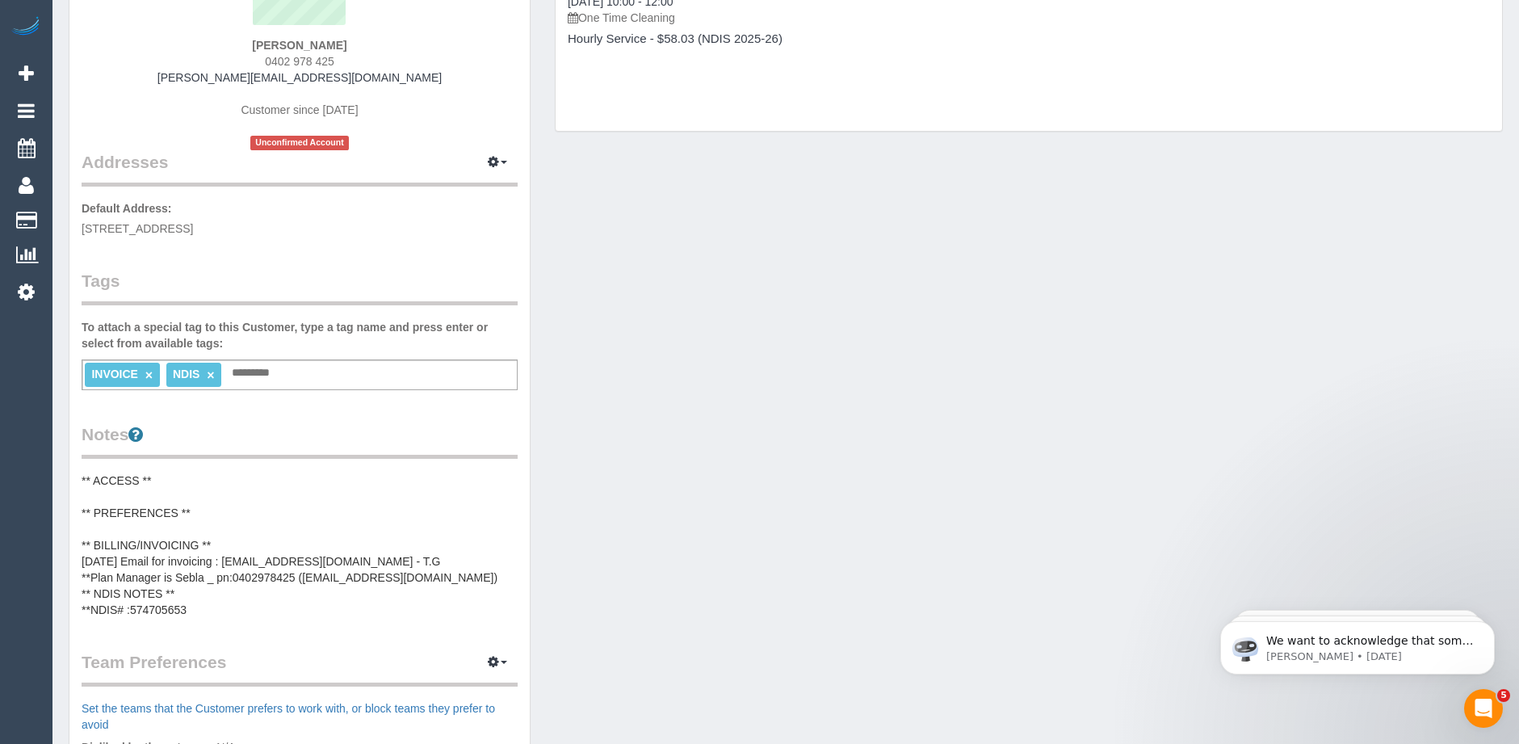
scroll to position [323, 0]
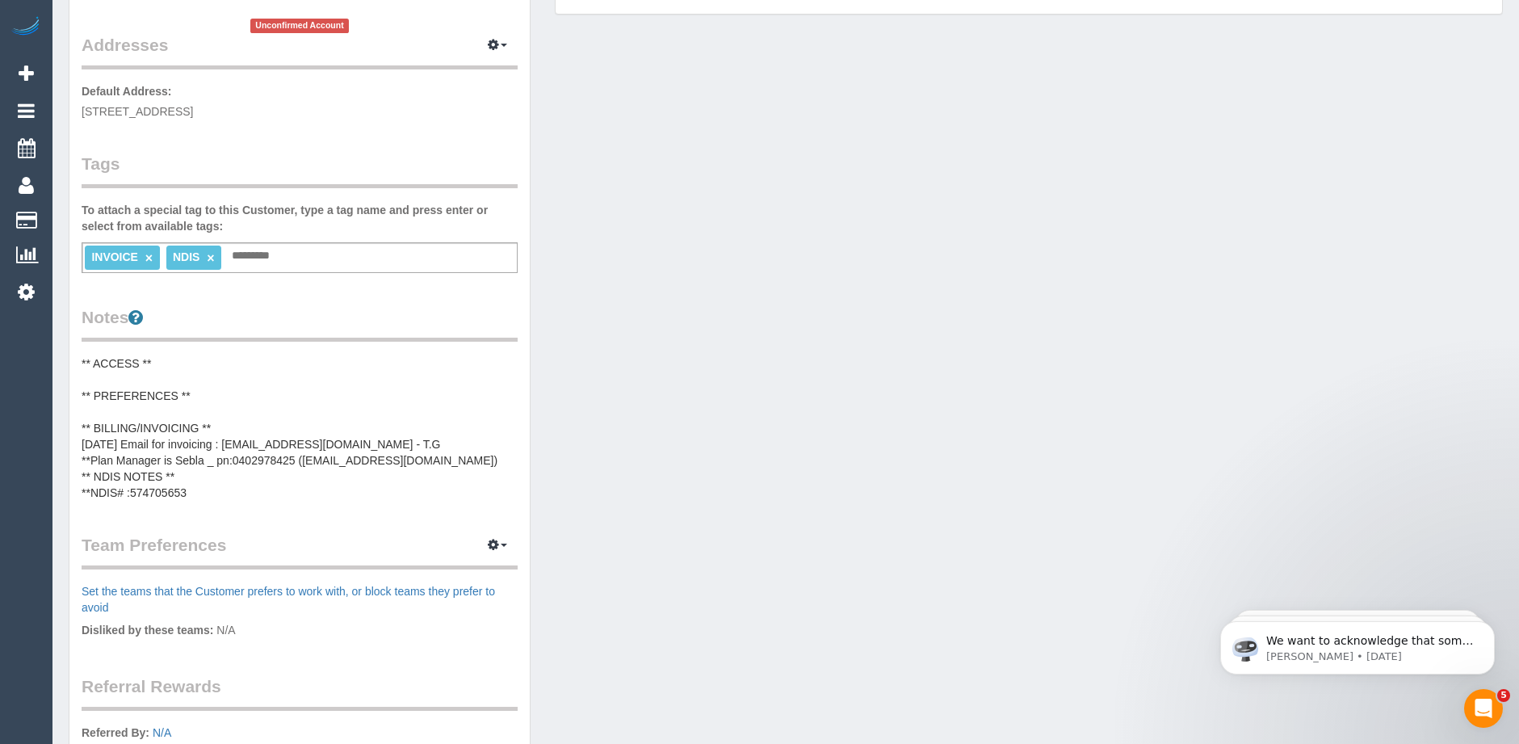
click at [183, 395] on pre "** ACCESS ** ** PREFERENCES ** ** BILLING/INVOICING ** 06/10/2025 Email for inv…" at bounding box center [300, 427] width 436 height 145
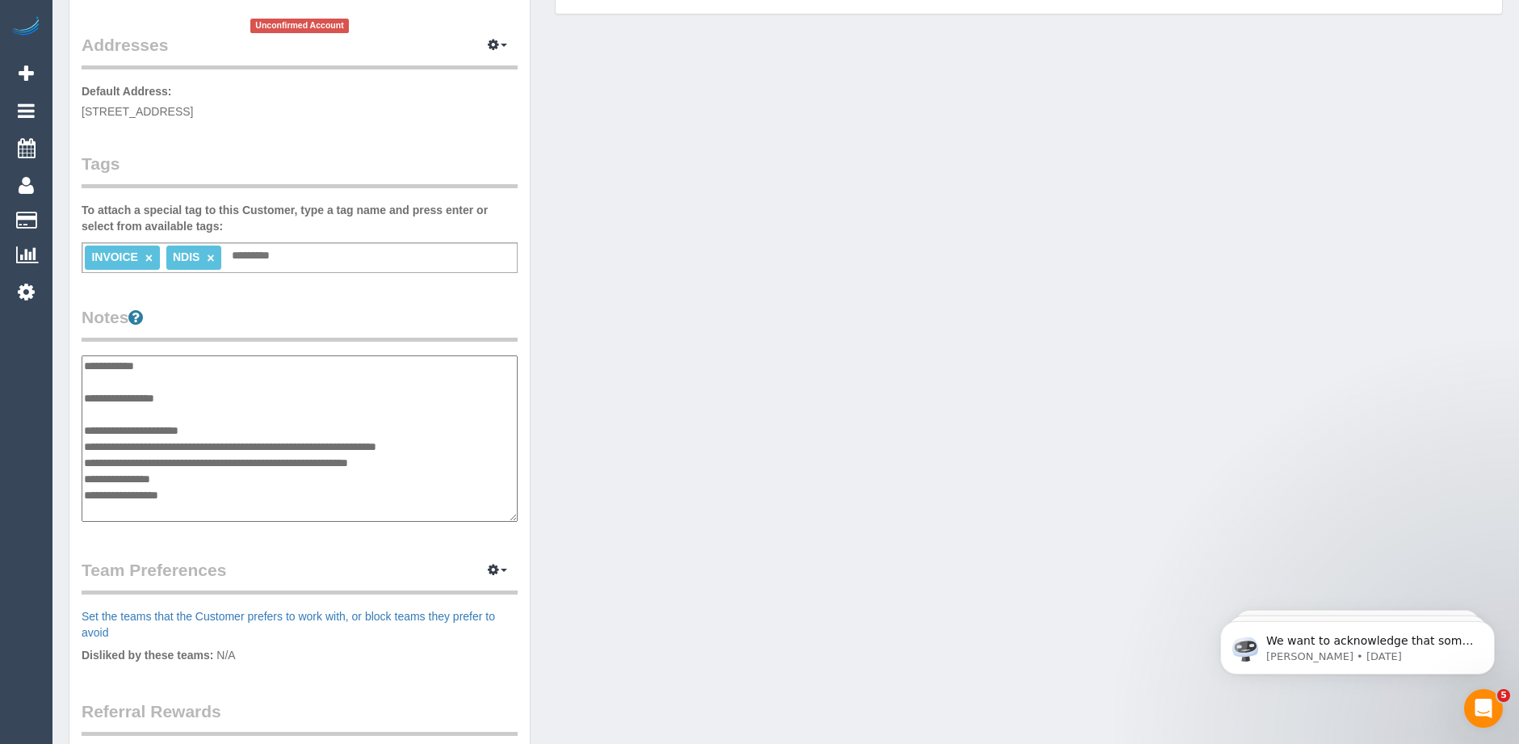
click at [197, 392] on textarea "**********" at bounding box center [300, 438] width 436 height 166
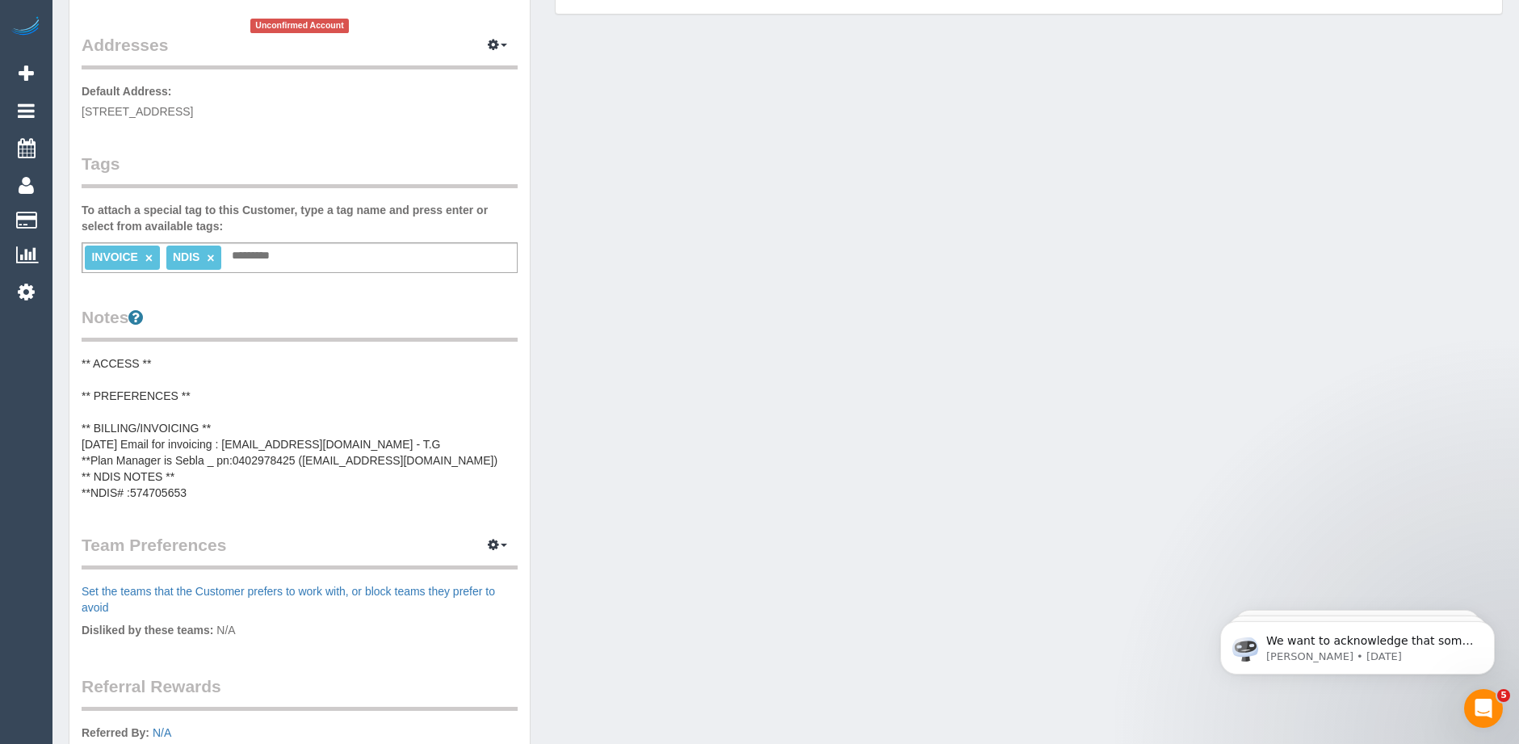
click at [191, 388] on pre "** ACCESS ** ** PREFERENCES ** ** BILLING/INVOICING ** 06/10/2025 Email for inv…" at bounding box center [300, 427] width 436 height 145
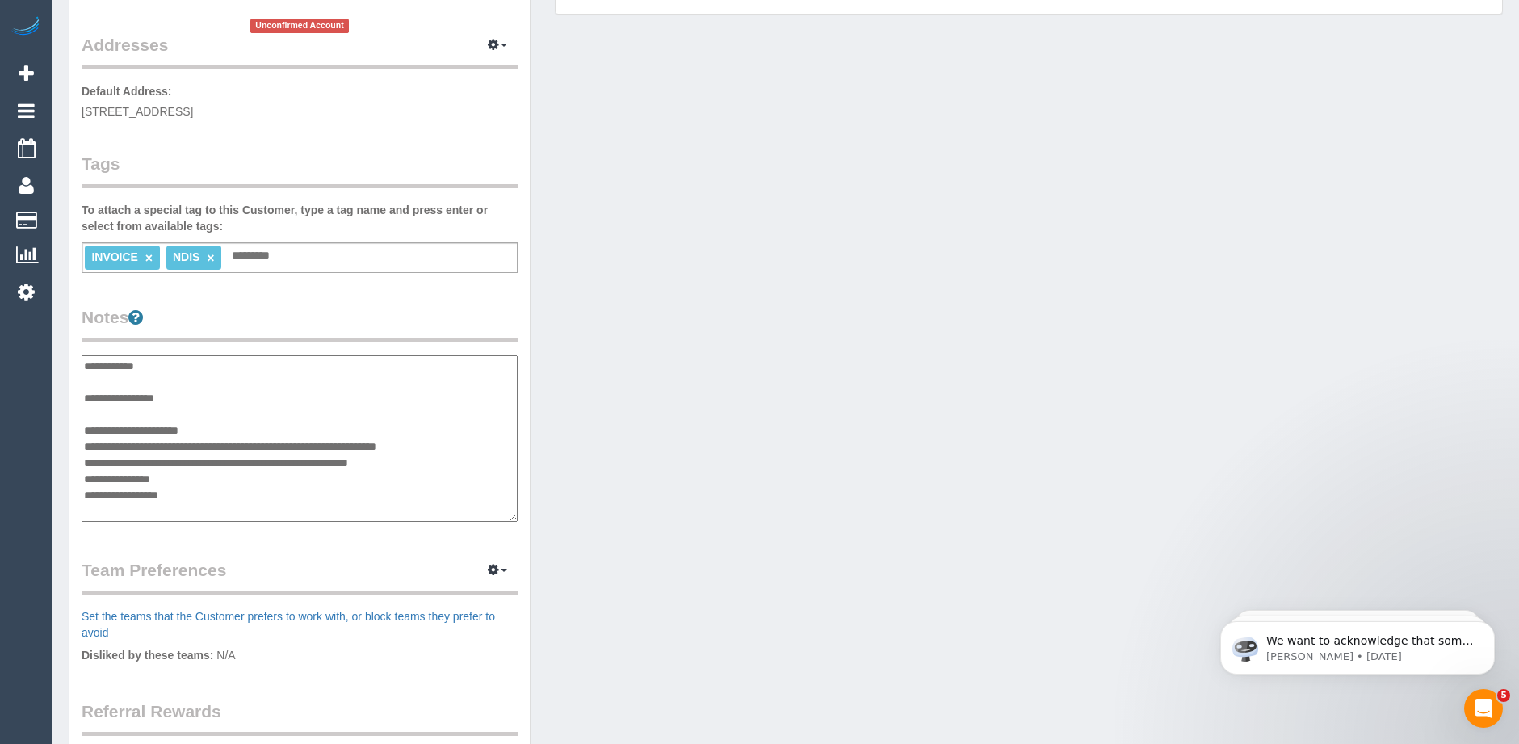
click at [195, 393] on textarea "**********" at bounding box center [300, 438] width 436 height 166
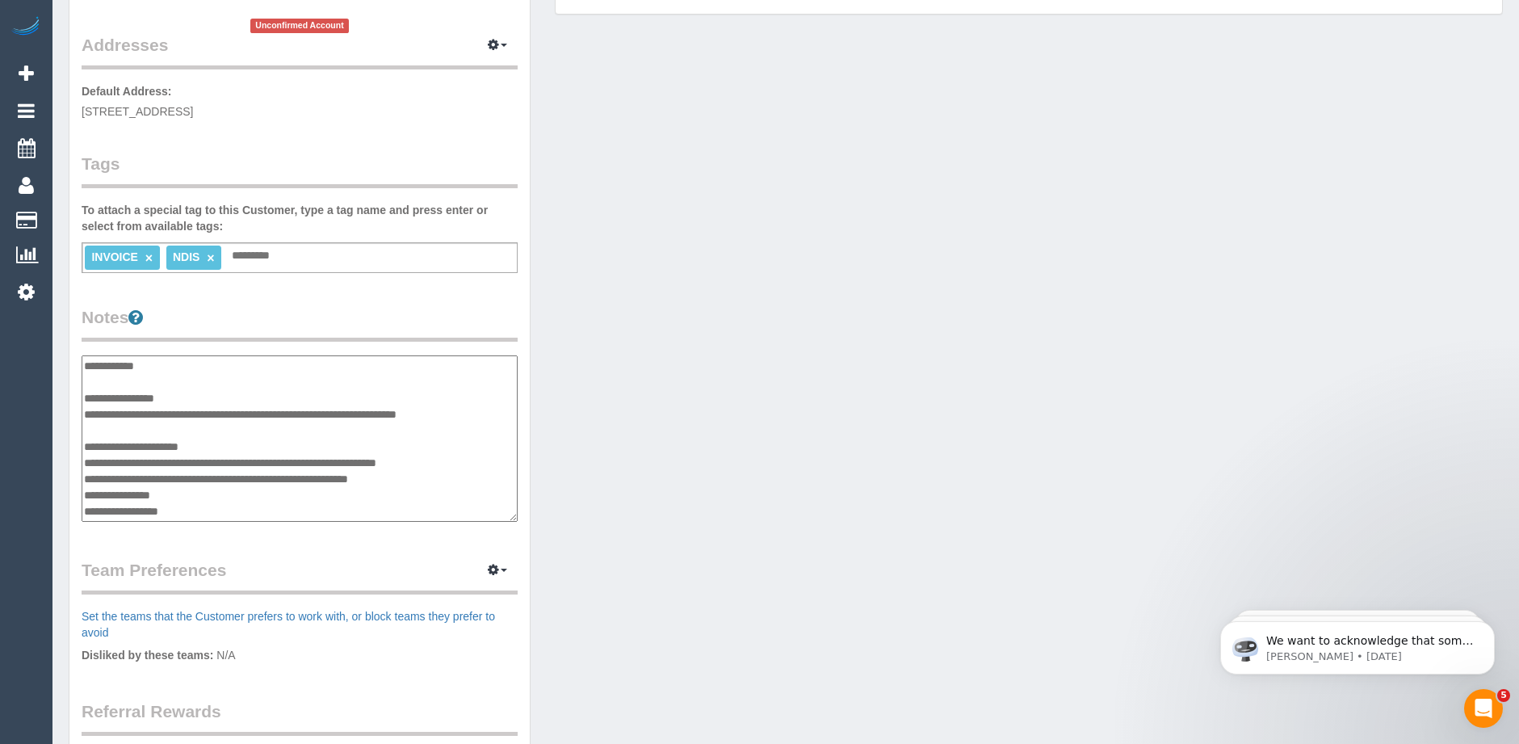
drag, startPoint x: 331, startPoint y: 418, endPoint x: 317, endPoint y: 446, distance: 31.8
click at [317, 446] on textarea "**********" at bounding box center [300, 438] width 436 height 166
click at [349, 413] on textarea "**********" at bounding box center [300, 438] width 436 height 166
click at [85, 413] on textarea "**********" at bounding box center [300, 438] width 436 height 166
click at [481, 414] on textarea "**********" at bounding box center [300, 438] width 436 height 166
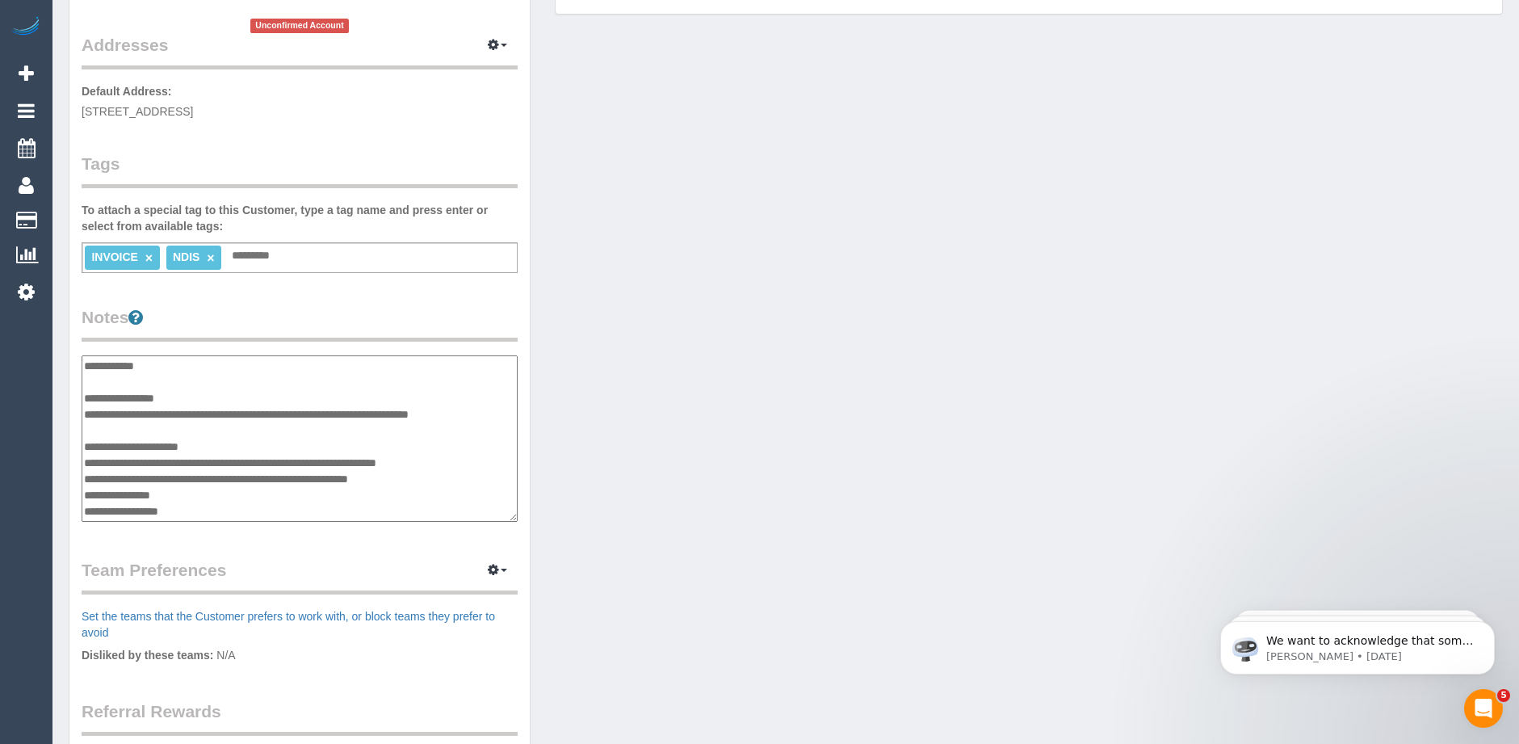
drag, startPoint x: 175, startPoint y: 413, endPoint x: 115, endPoint y: 421, distance: 60.3
click at [115, 421] on textarea "**********" at bounding box center [300, 438] width 436 height 166
click at [158, 421] on textarea "**********" at bounding box center [300, 438] width 436 height 166
click at [199, 412] on textarea "**********" at bounding box center [300, 438] width 436 height 166
click at [195, 414] on textarea "**********" at bounding box center [300, 438] width 436 height 166
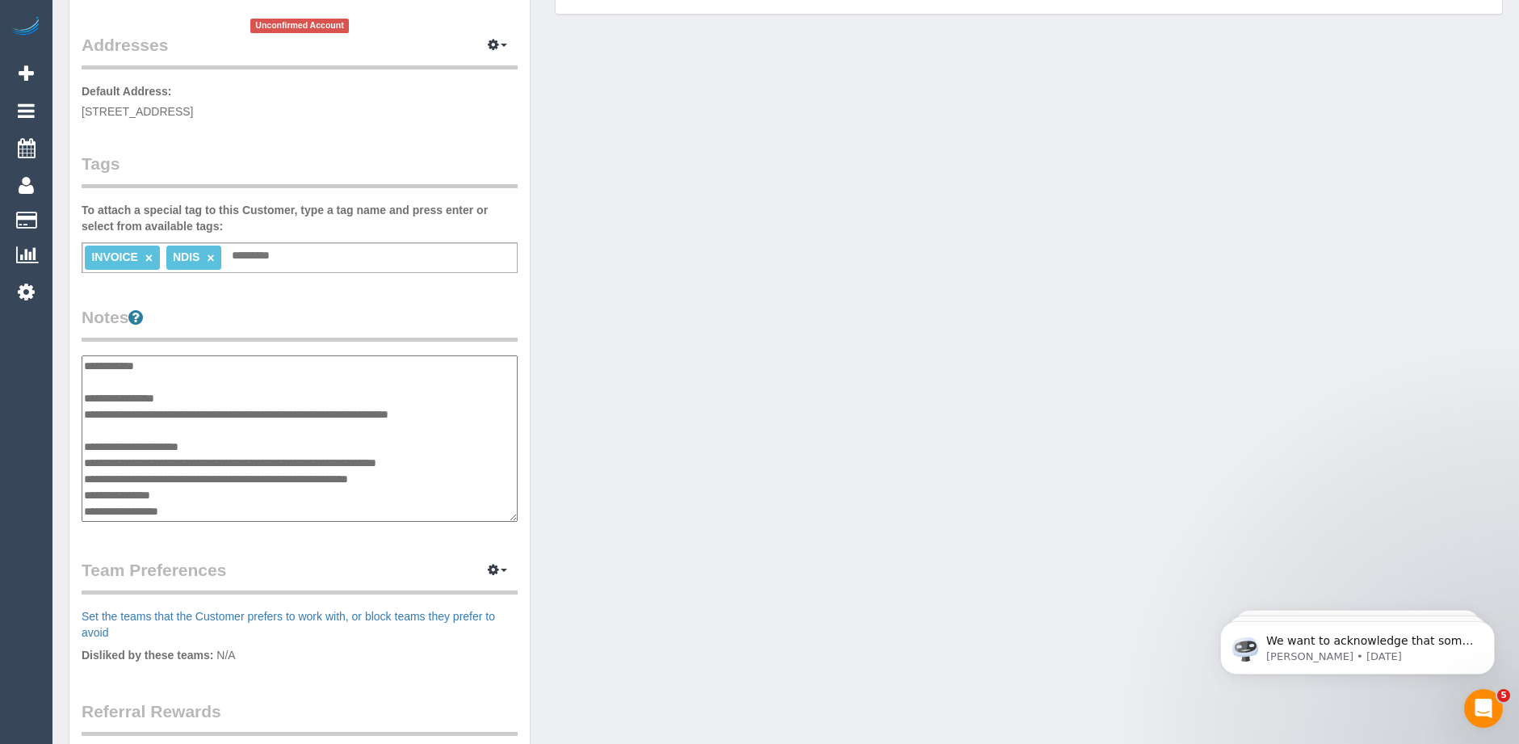
type textarea "**********"
drag, startPoint x: 139, startPoint y: 460, endPoint x: 80, endPoint y: 463, distance: 59.0
click at [80, 463] on div "Customer Info Edit Contact Info Send Message Email Preferences Special Sales Ta…" at bounding box center [299, 345] width 460 height 1217
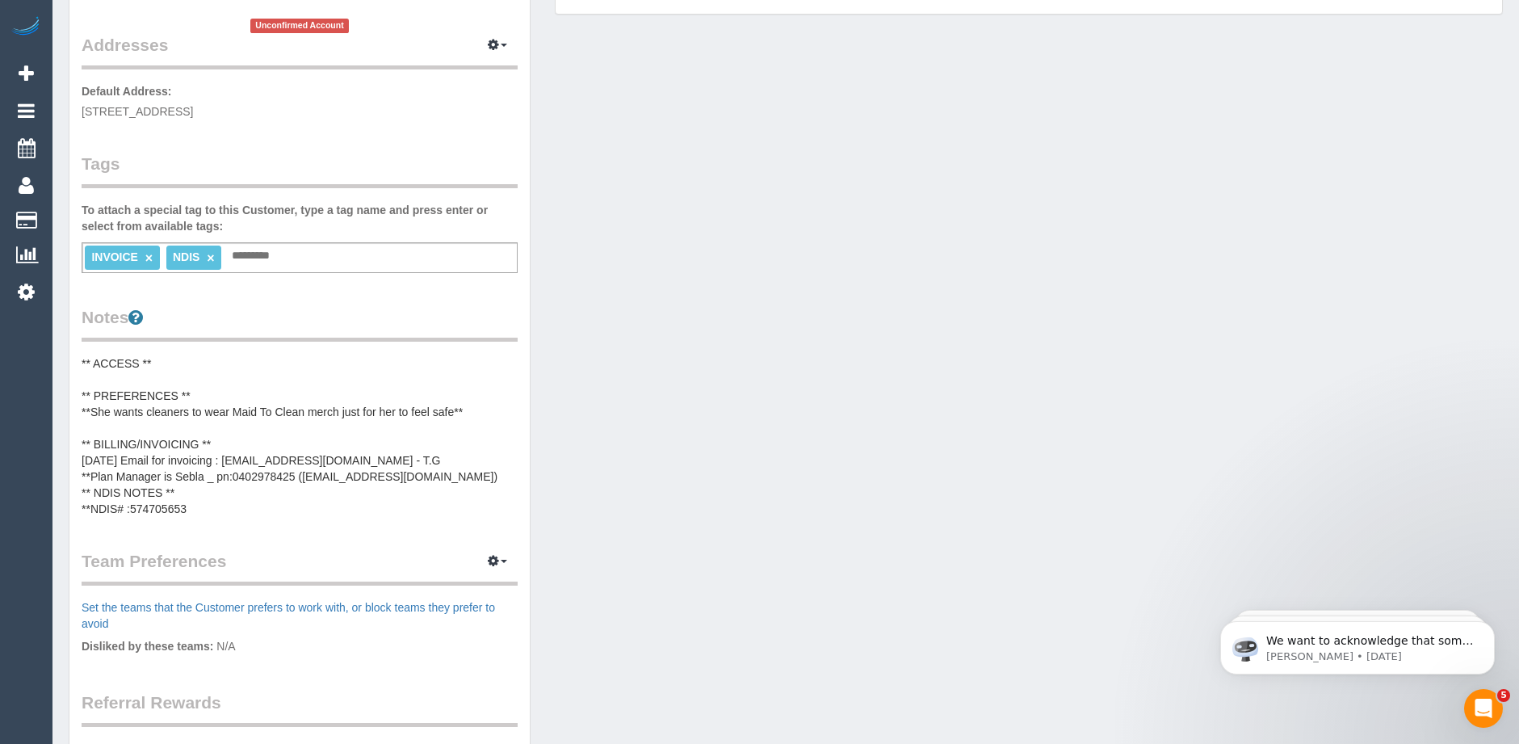
click at [136, 458] on pre "** ACCESS ** ** PREFERENCES ** **She wants cleaners to wear Maid To Clean merch…" at bounding box center [300, 436] width 436 height 162
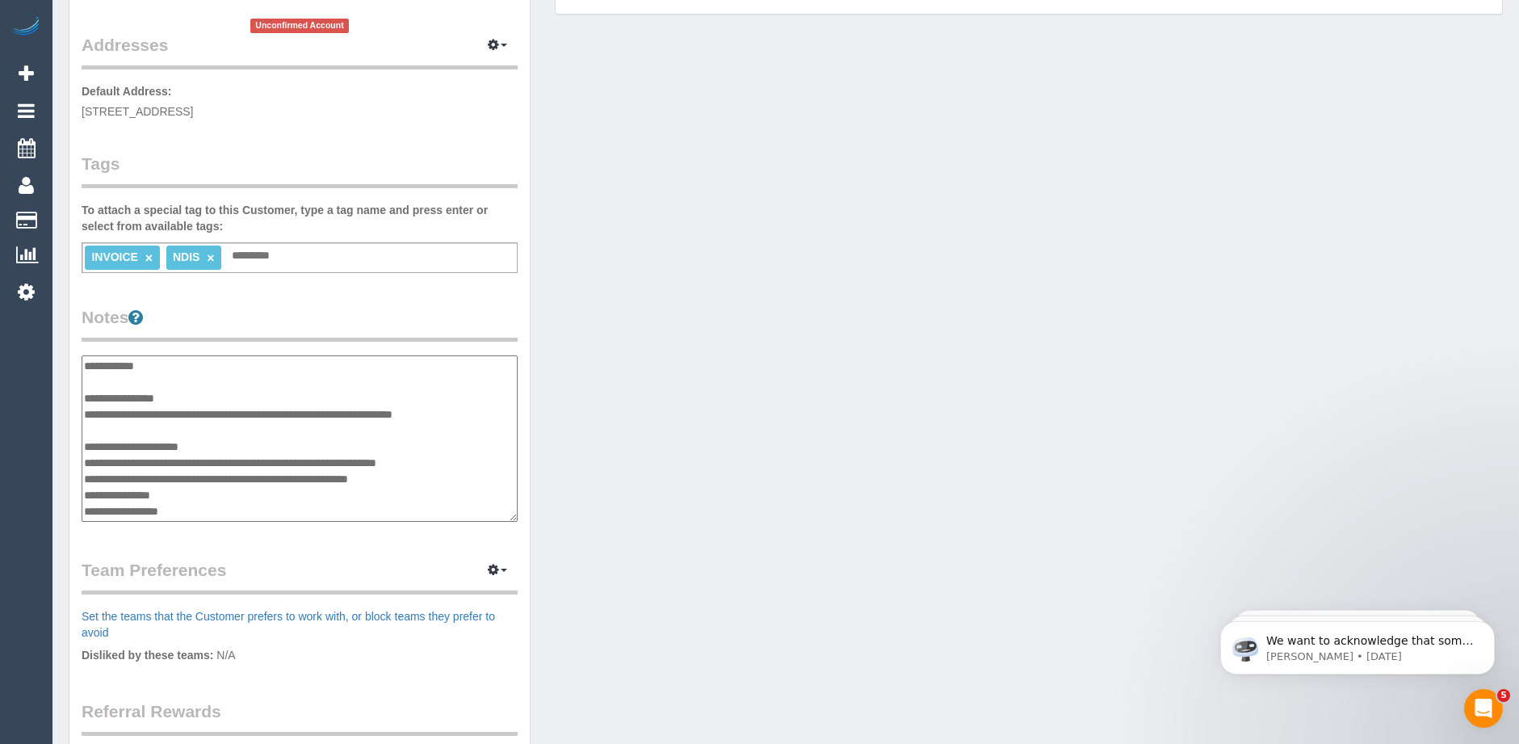
drag, startPoint x: 141, startPoint y: 463, endPoint x: 82, endPoint y: 464, distance: 59.8
click at [82, 464] on textarea "**********" at bounding box center [300, 438] width 436 height 166
click at [85, 411] on textarea "**********" at bounding box center [300, 438] width 436 height 166
type textarea "**********"
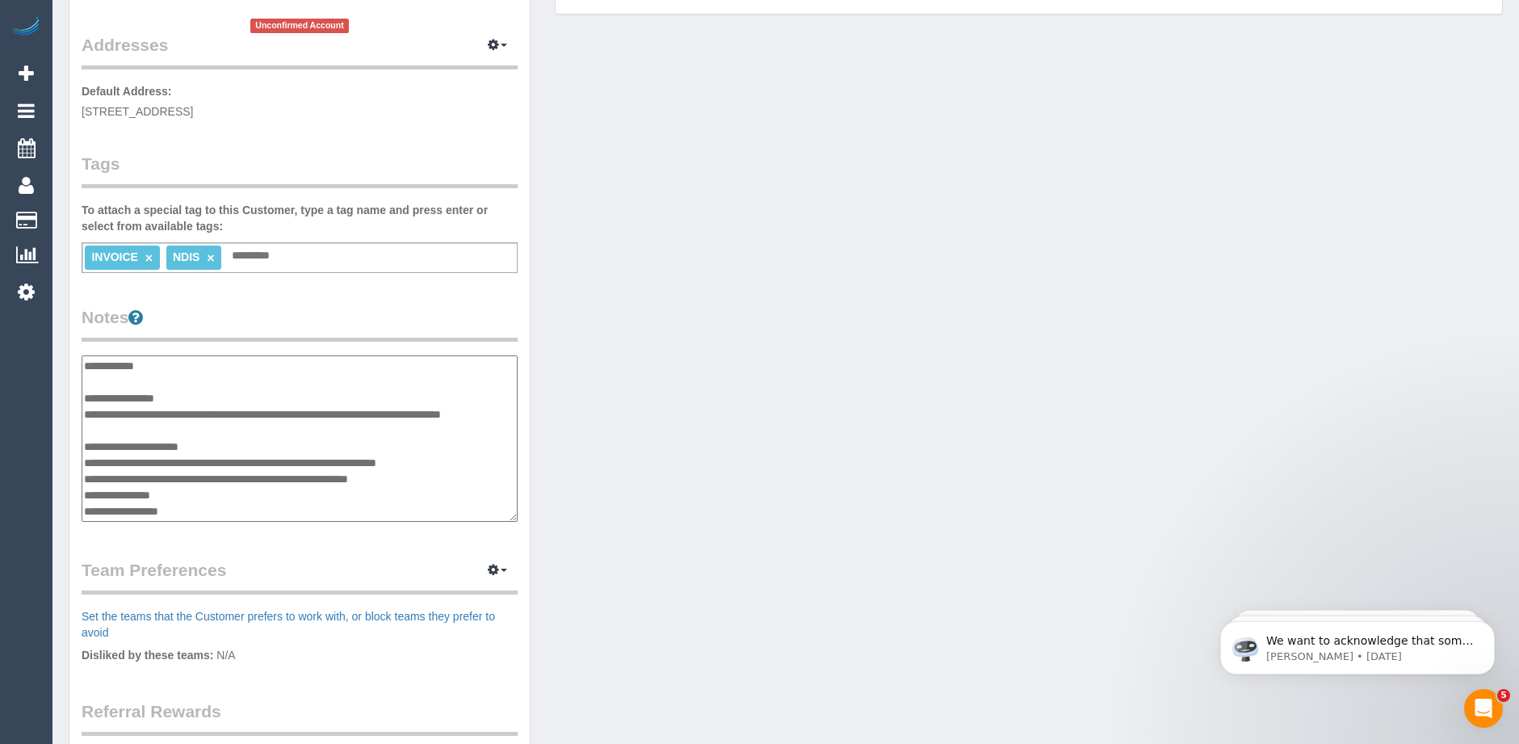
click at [439, 293] on div "Customer Info Edit Contact Info Send Message Email Preferences Special Sales Ta…" at bounding box center [299, 345] width 460 height 1217
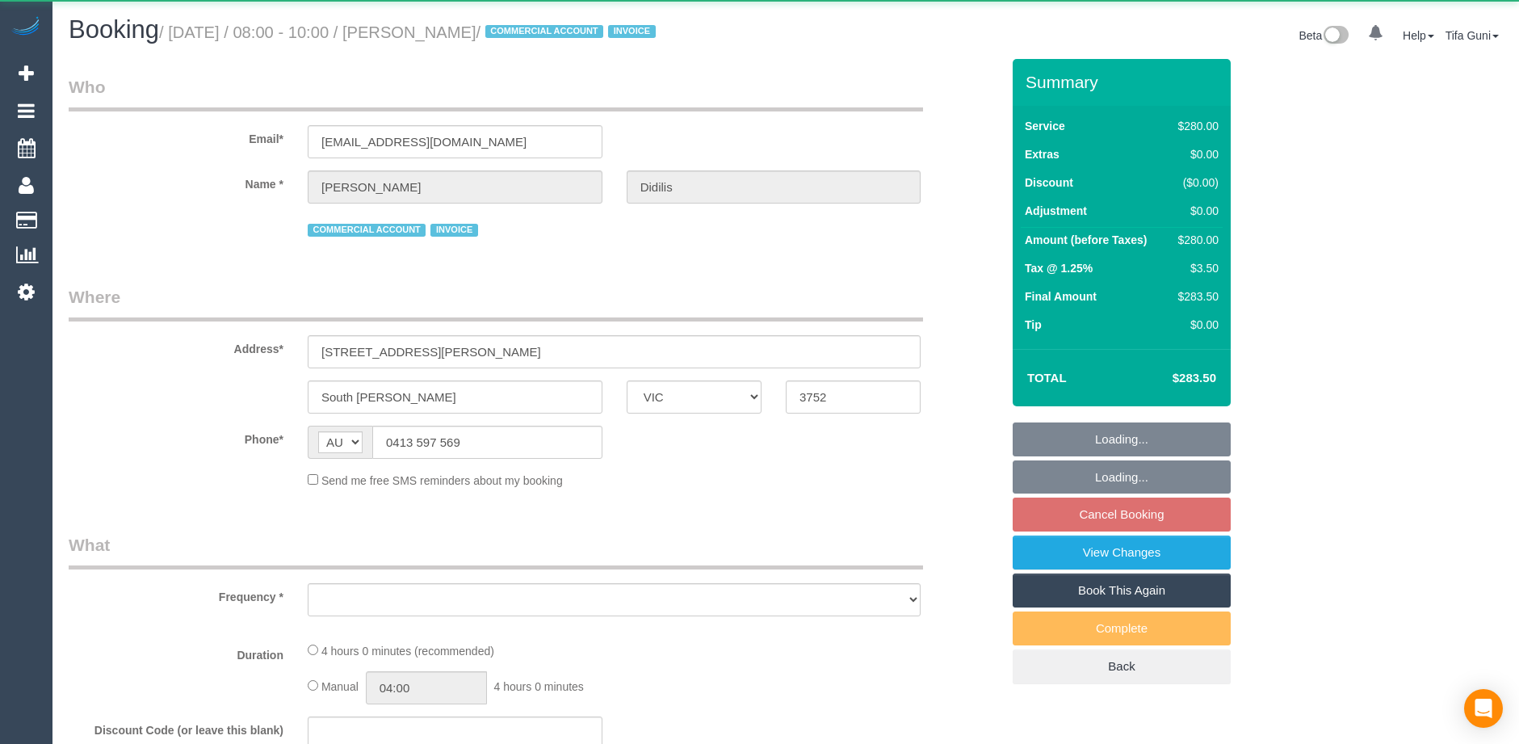
select select "VIC"
select select "object:519"
select select "240"
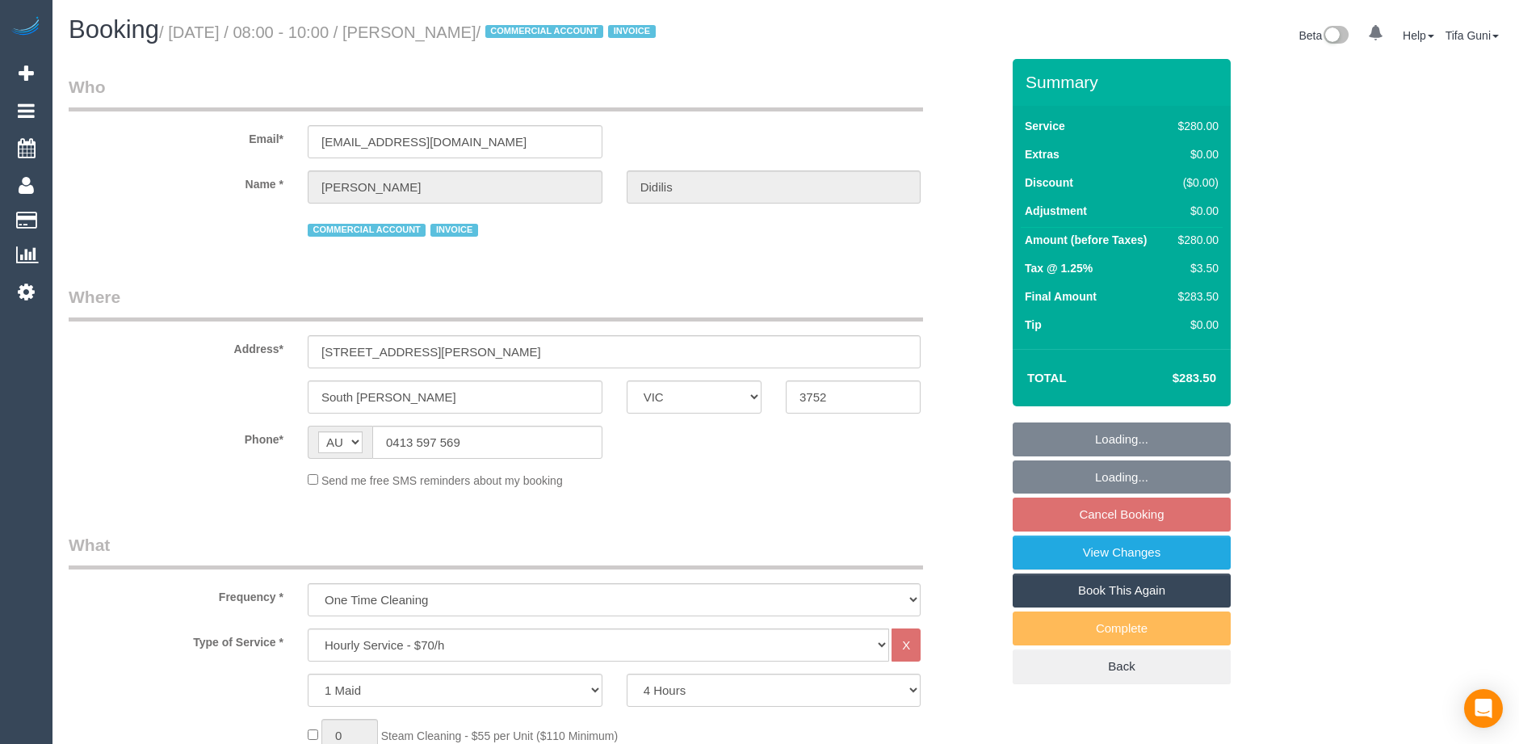
select select "number:27"
select select "number:14"
select select "number:18"
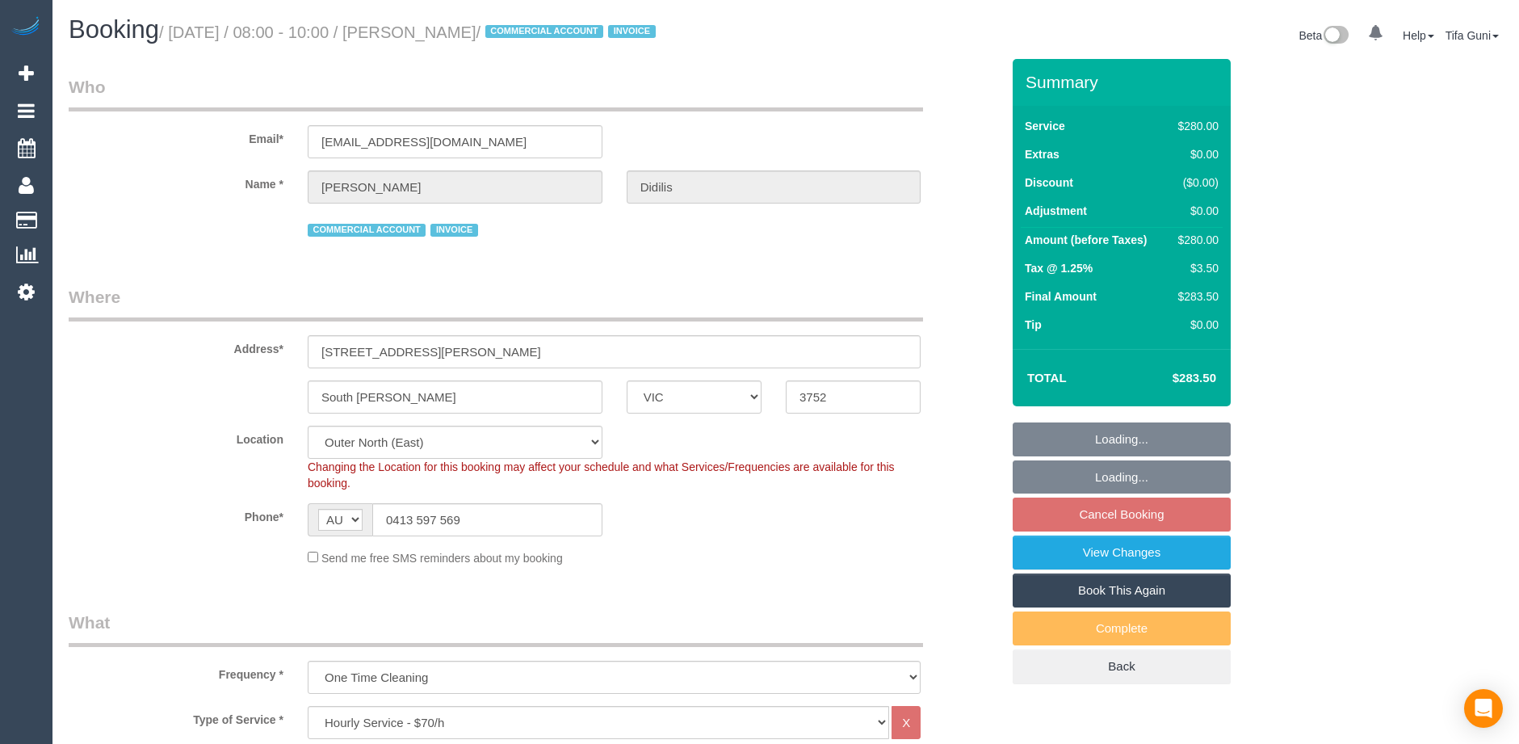
select select "object:848"
select select "spot2"
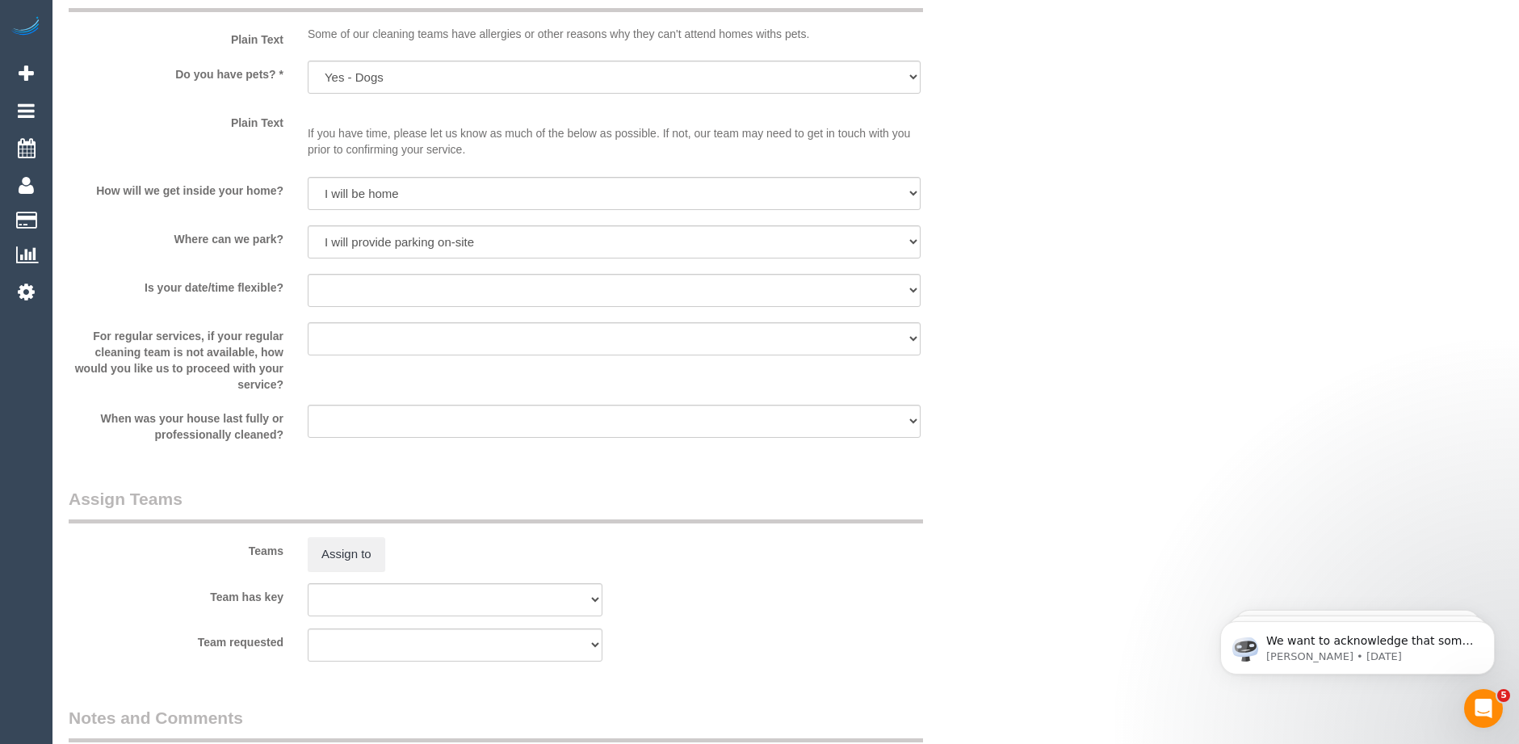
scroll to position [2415, 0]
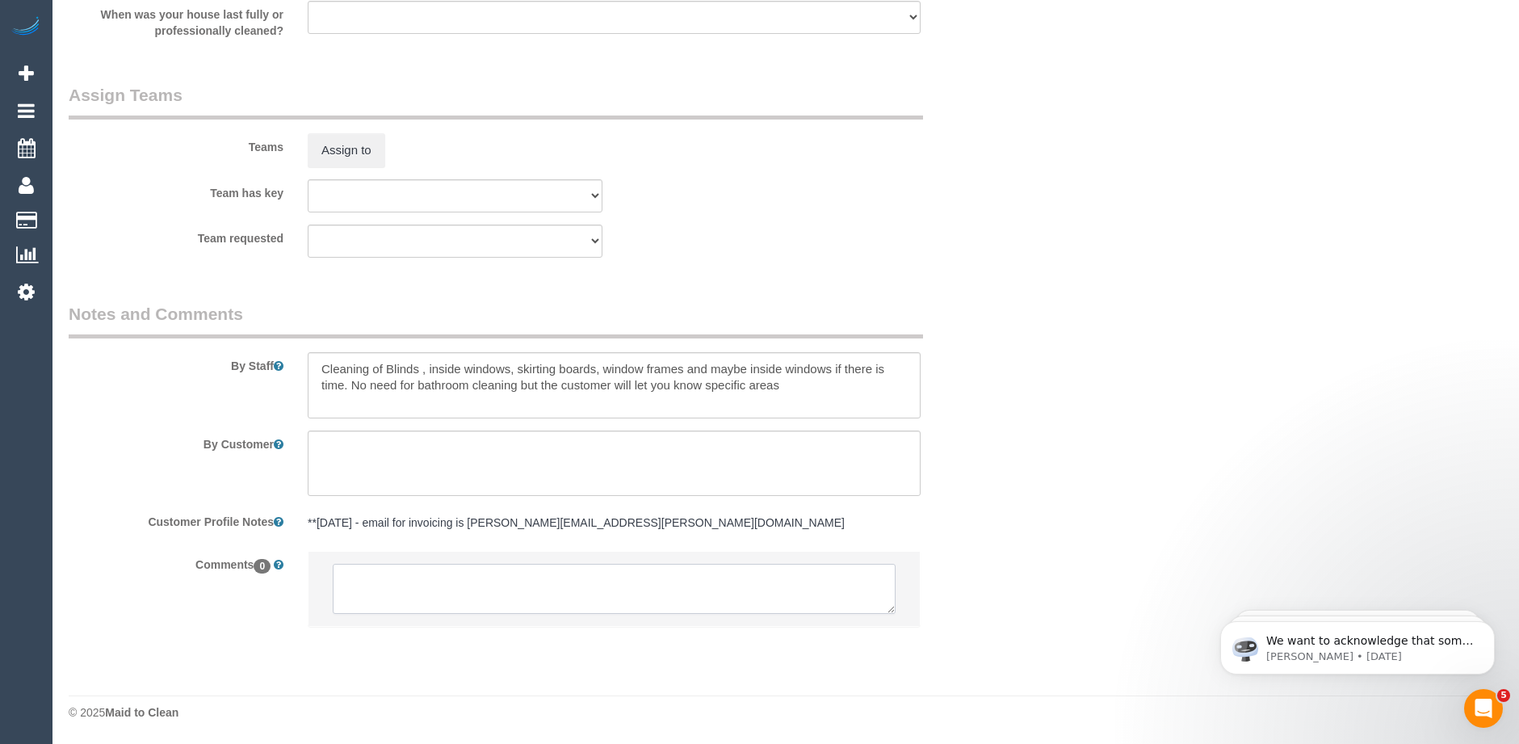
click at [486, 582] on textarea at bounding box center [614, 589] width 563 height 50
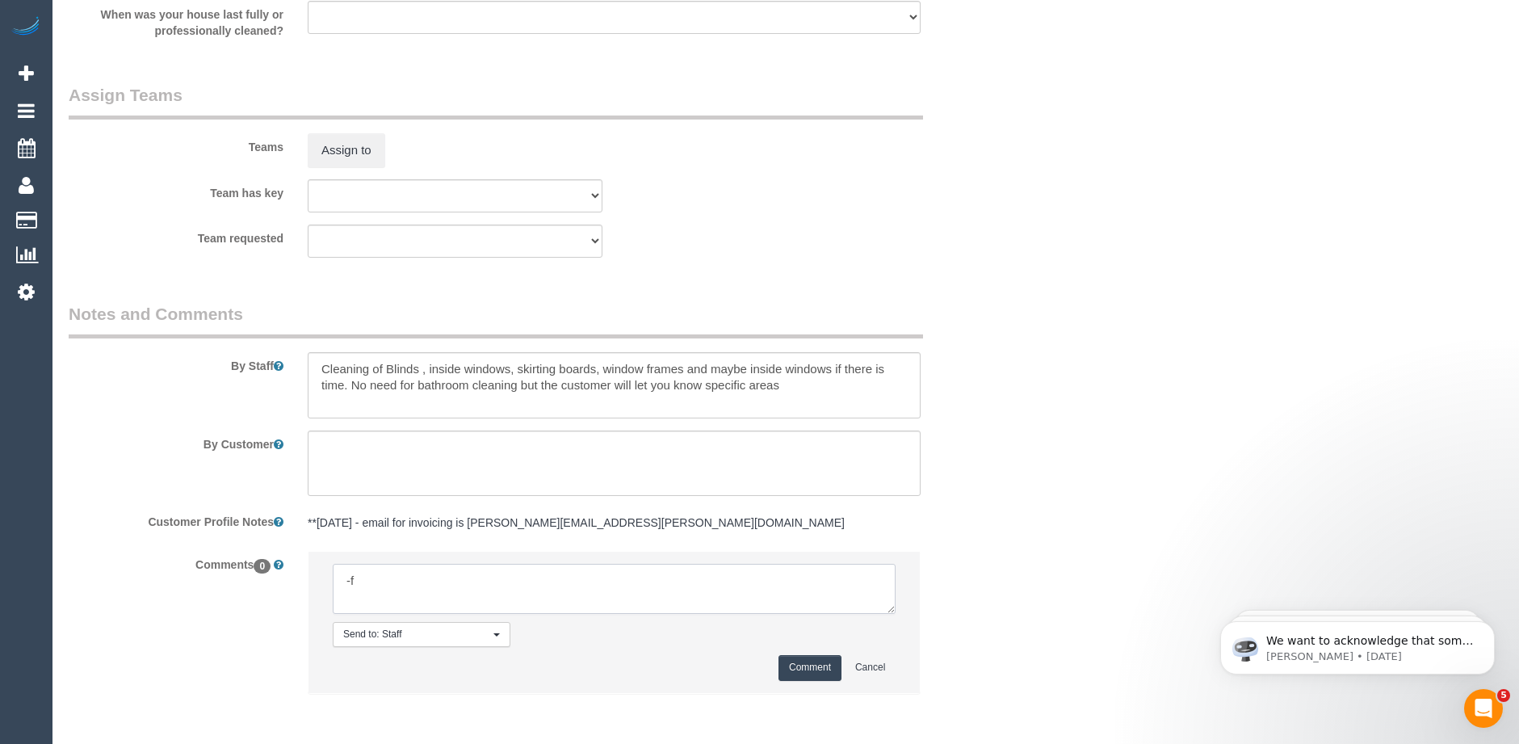
type textarea "-"
paste textarea "Flexibility dates: Flexibility times: Notes: knows we need to review Contact vi…"
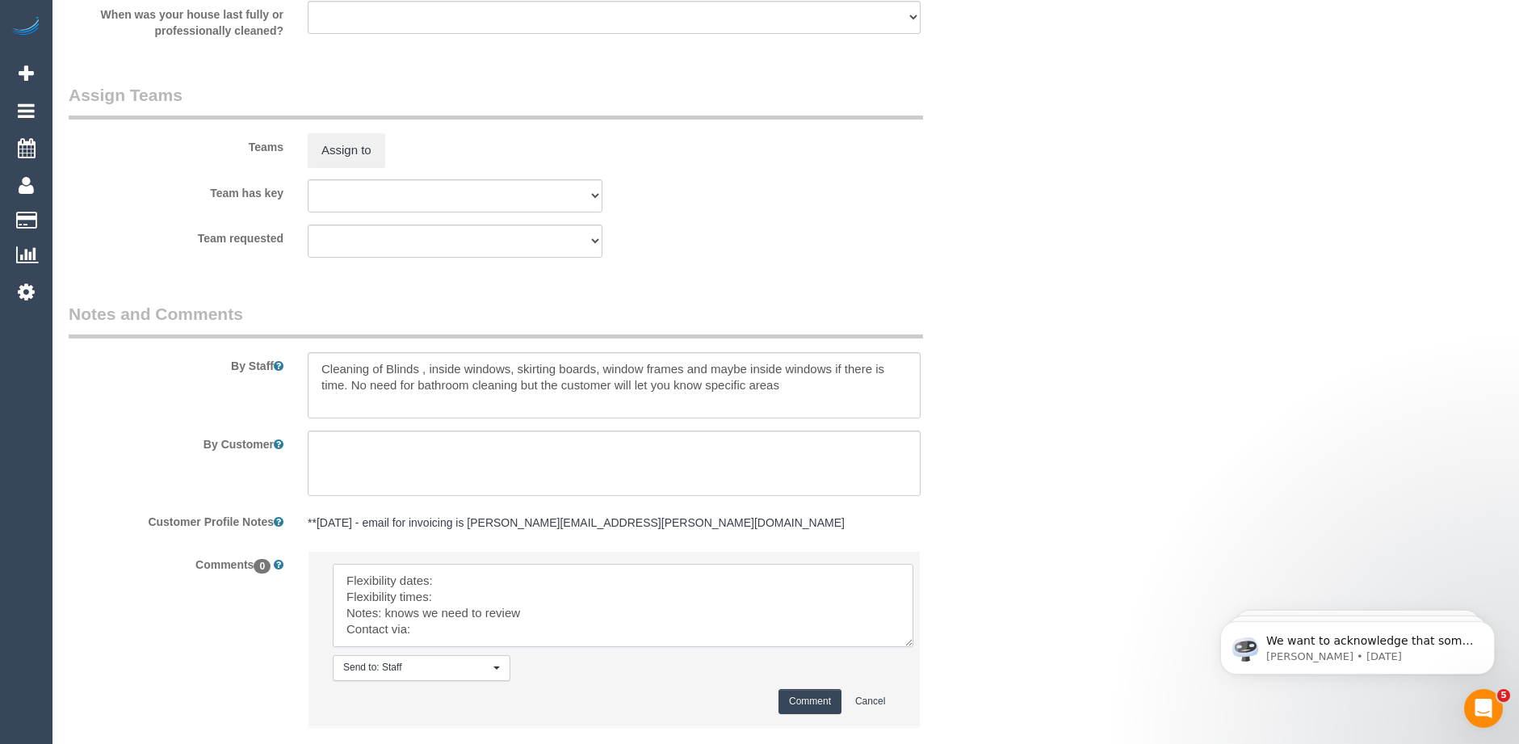
scroll to position [0, 0]
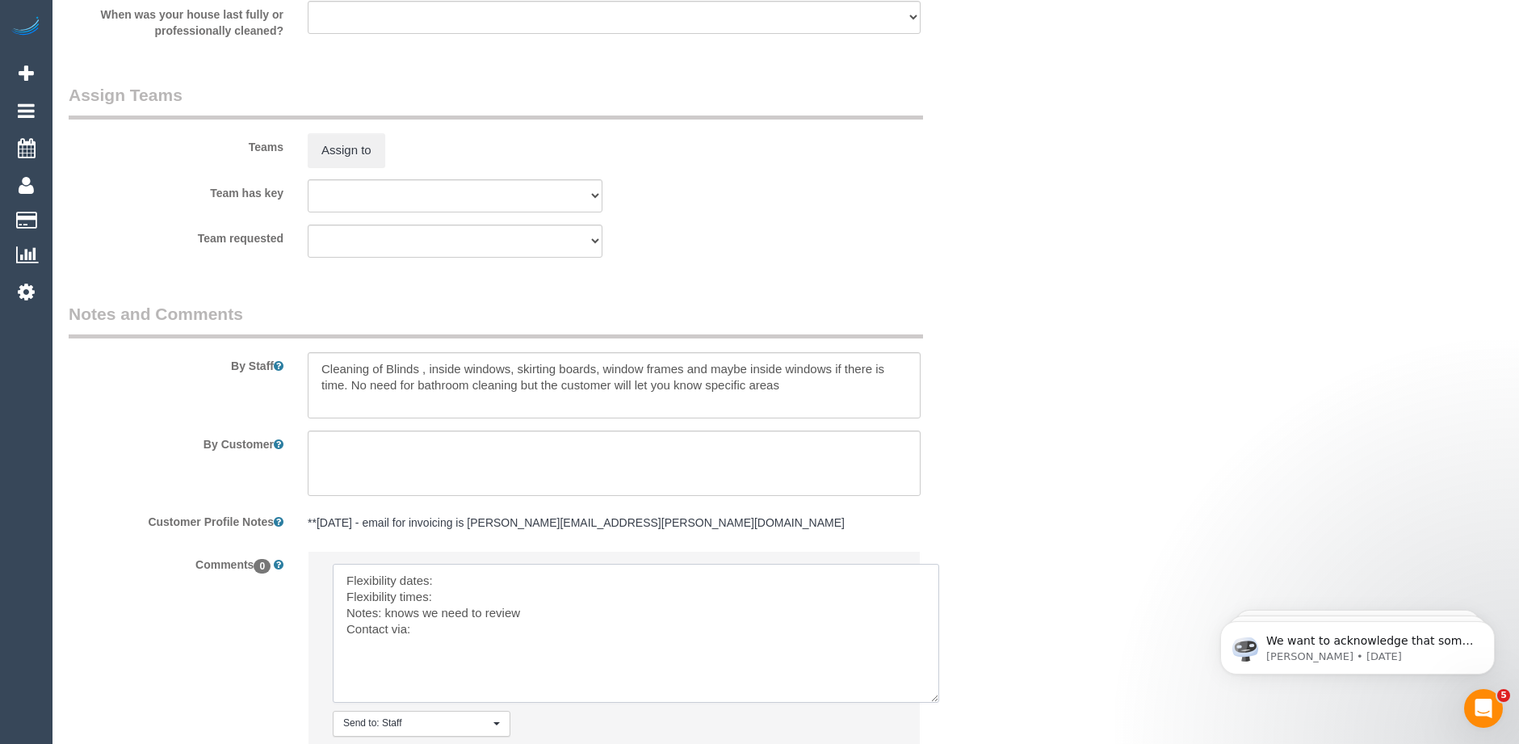
drag, startPoint x: 893, startPoint y: 607, endPoint x: 937, endPoint y: 695, distance: 99.0
click at [937, 695] on textarea at bounding box center [636, 633] width 607 height 139
click at [473, 573] on textarea at bounding box center [636, 633] width 607 height 139
click at [456, 596] on textarea at bounding box center [636, 633] width 607 height 139
drag, startPoint x: 531, startPoint y: 616, endPoint x: 388, endPoint y: 614, distance: 143.0
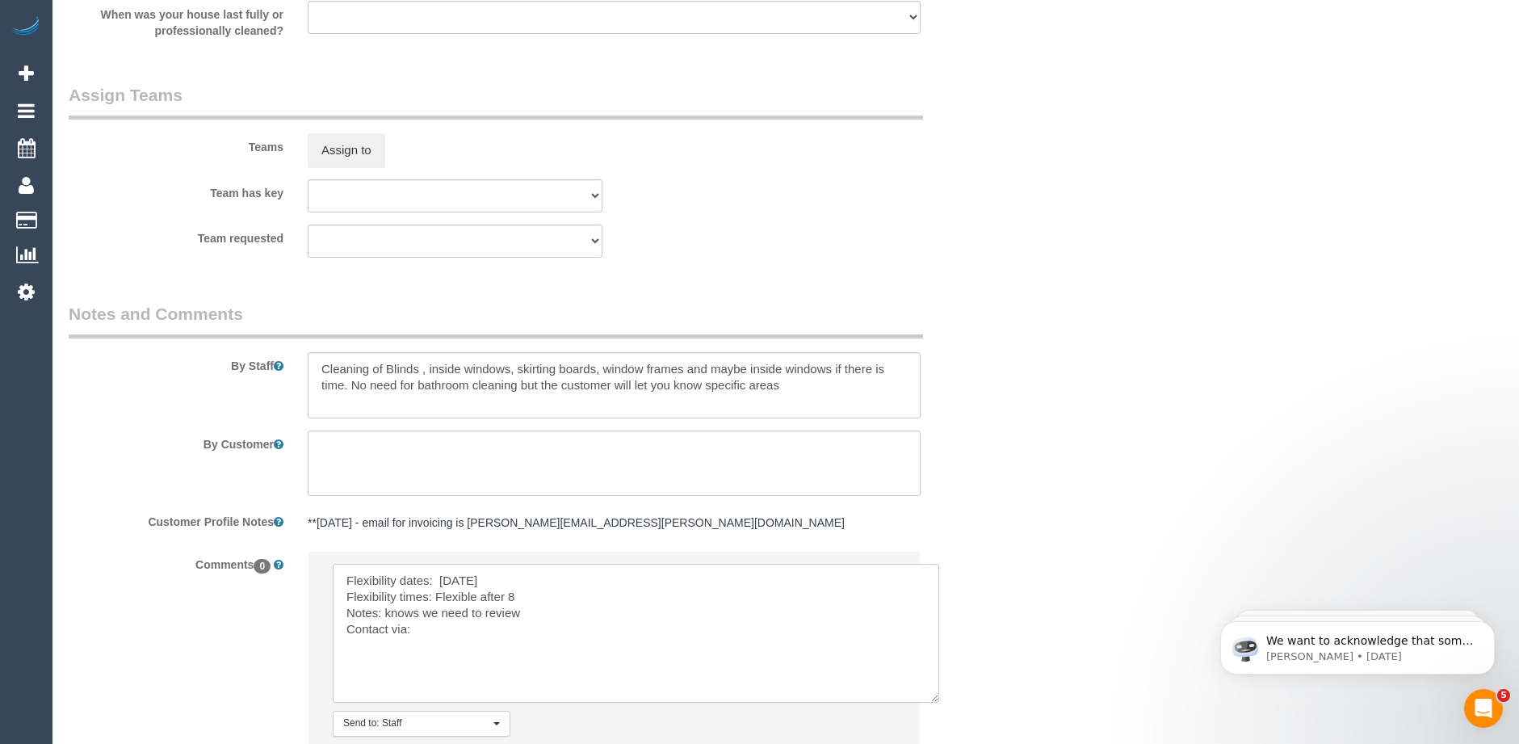
click at [388, 614] on textarea at bounding box center [636, 633] width 607 height 139
paste textarea "Tim.Newhouse@kbr.com"
click at [424, 626] on textarea at bounding box center [636, 633] width 607 height 139
type textarea "Flexibility dates: [DATE] Flexibility times: Flexible after 8 Notes: Invoicing …"
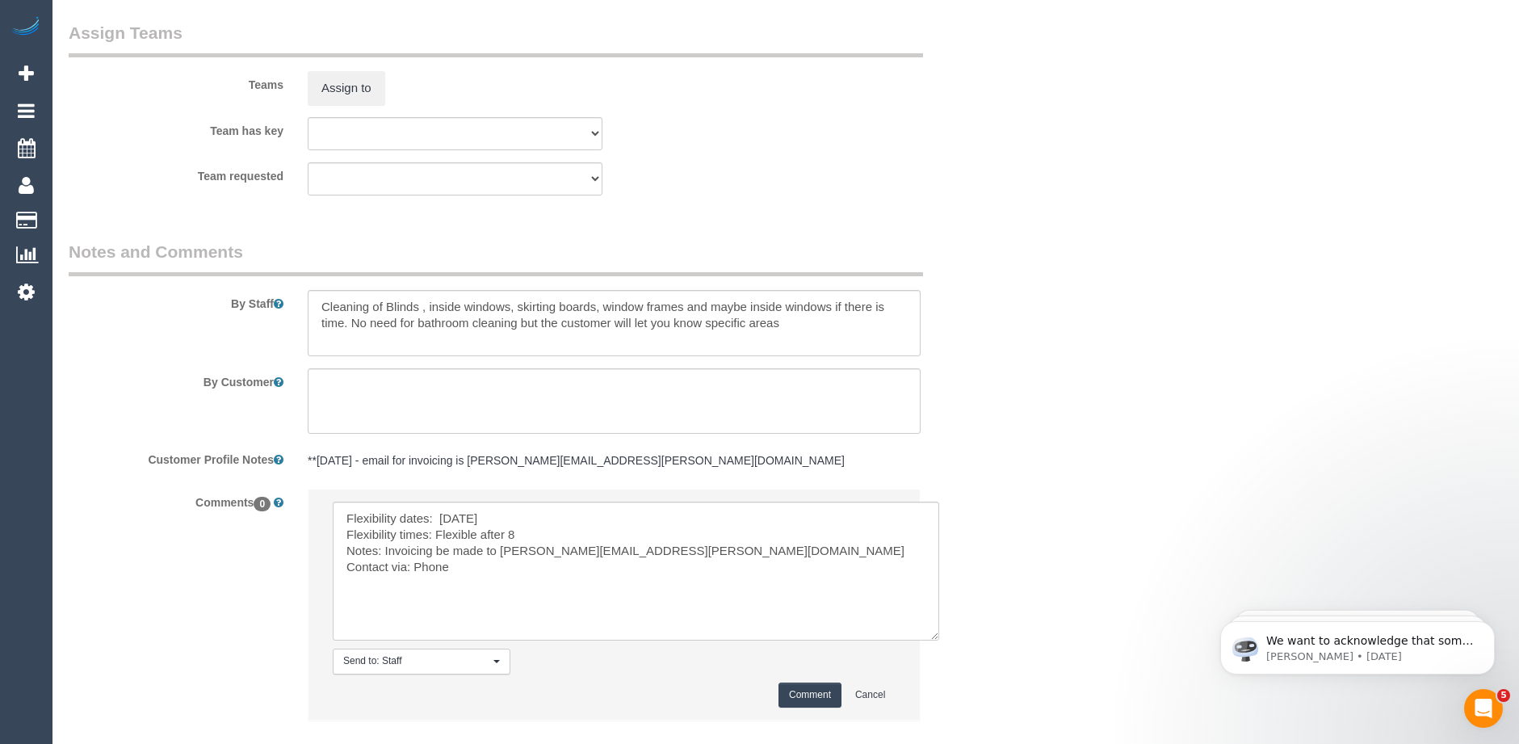
scroll to position [2571, 0]
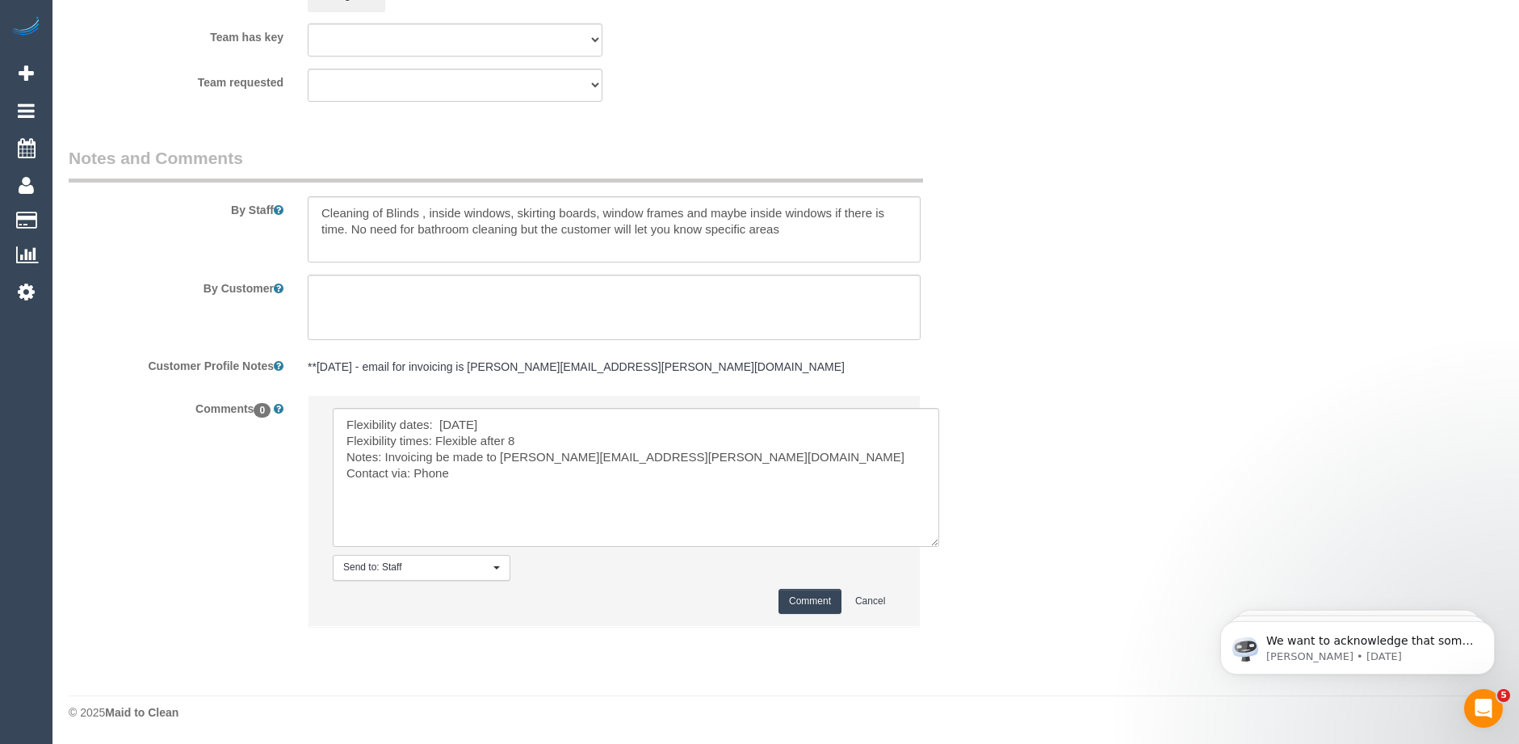
click at [804, 598] on button "Comment" at bounding box center [810, 601] width 63 height 25
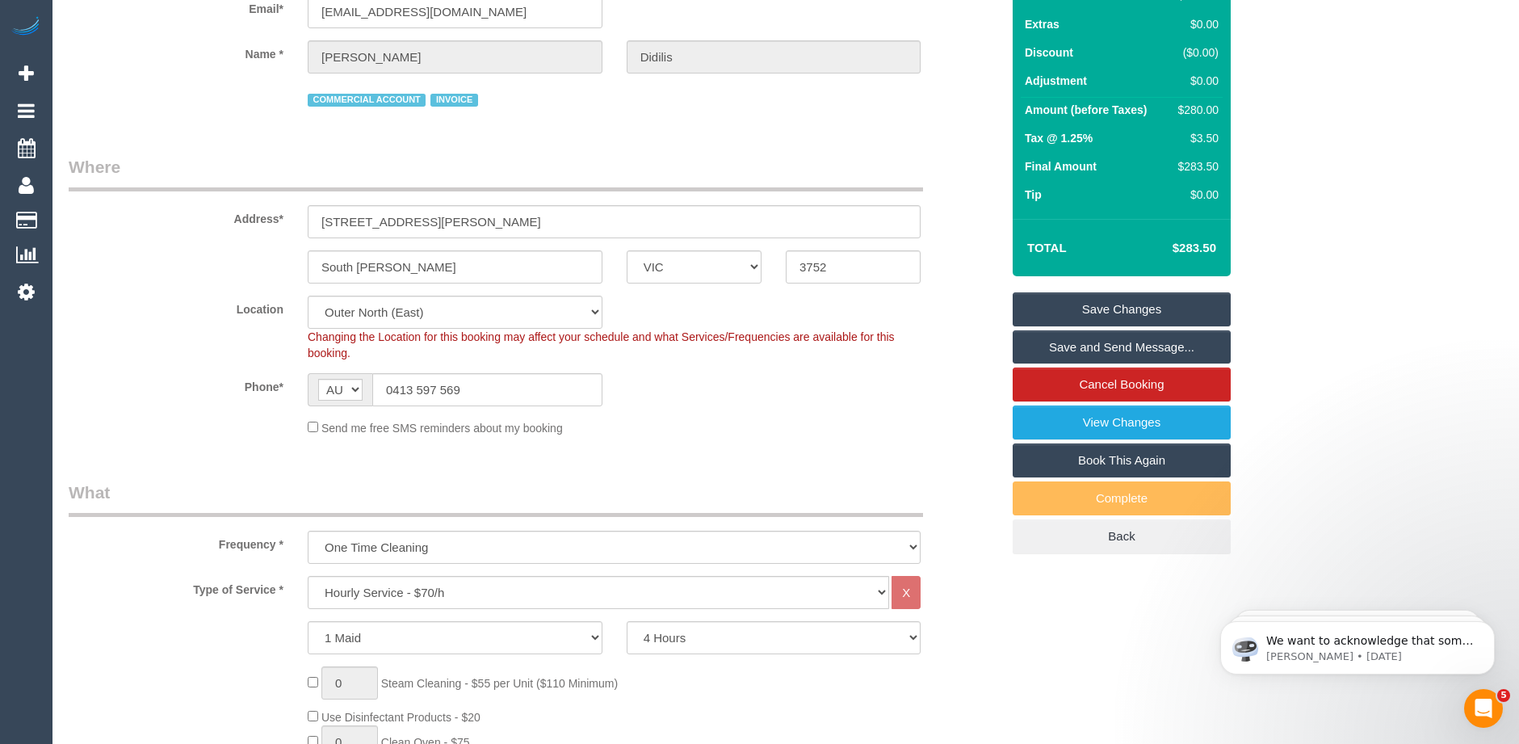
scroll to position [0, 0]
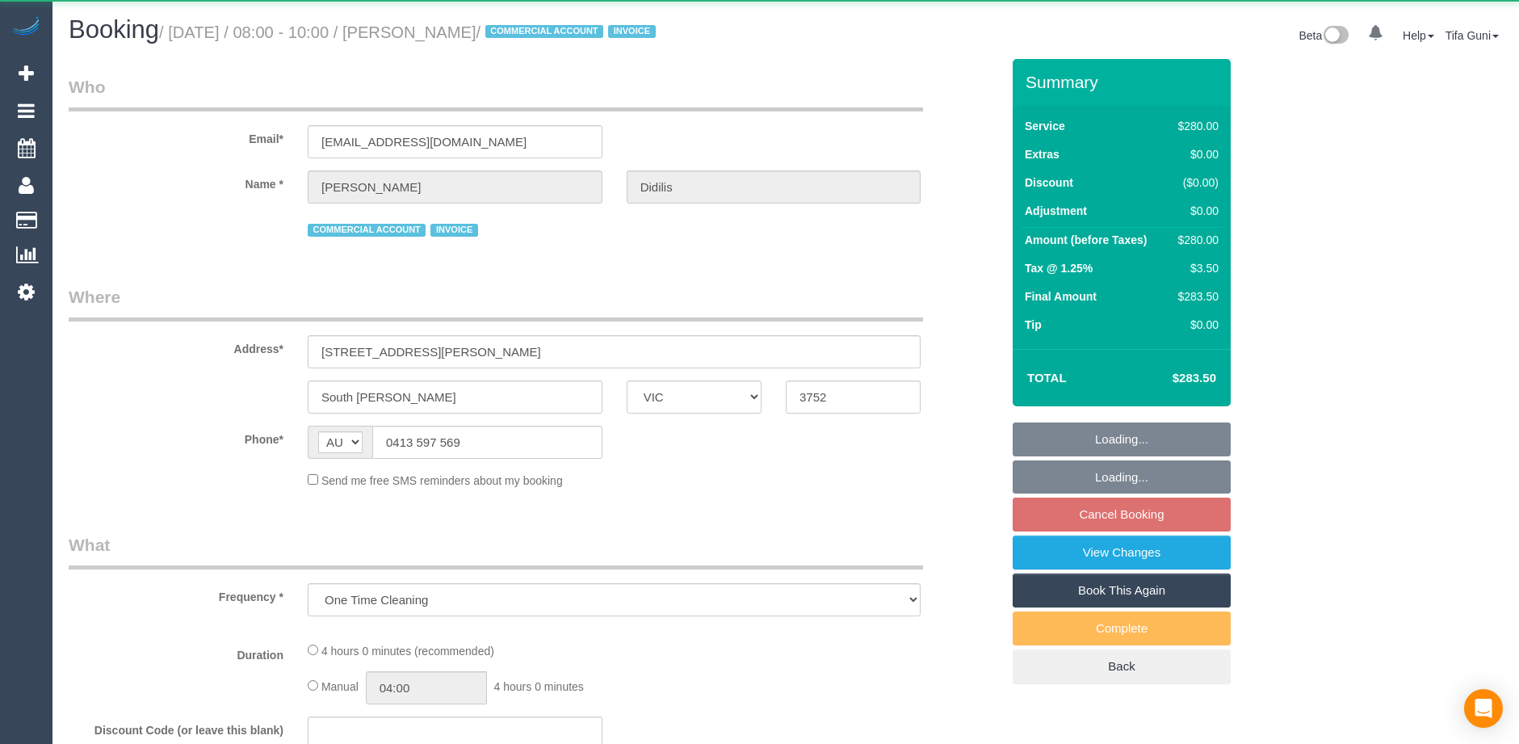
select select "VIC"
select select "240"
select select "number:27"
select select "number:14"
select select "number:18"
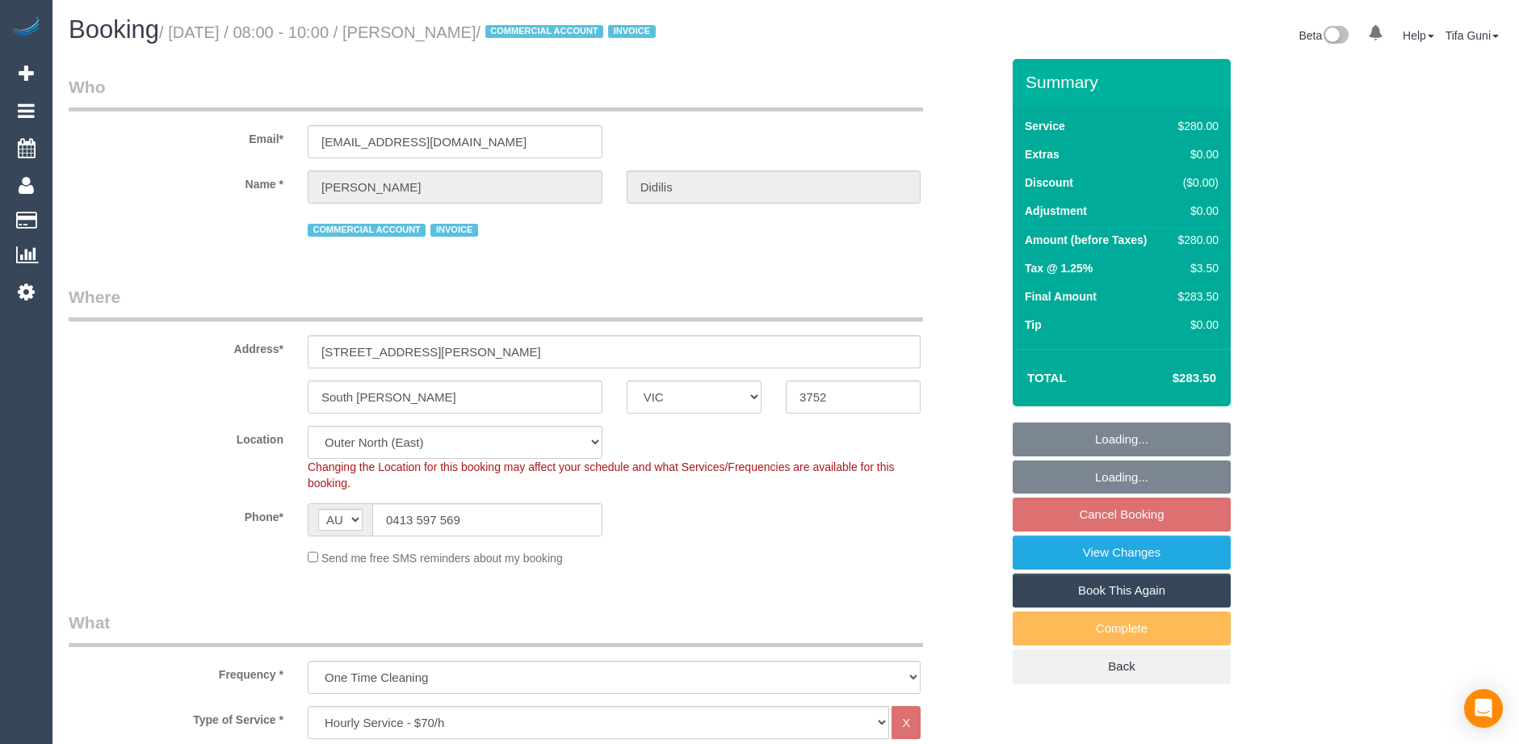
select select "object:869"
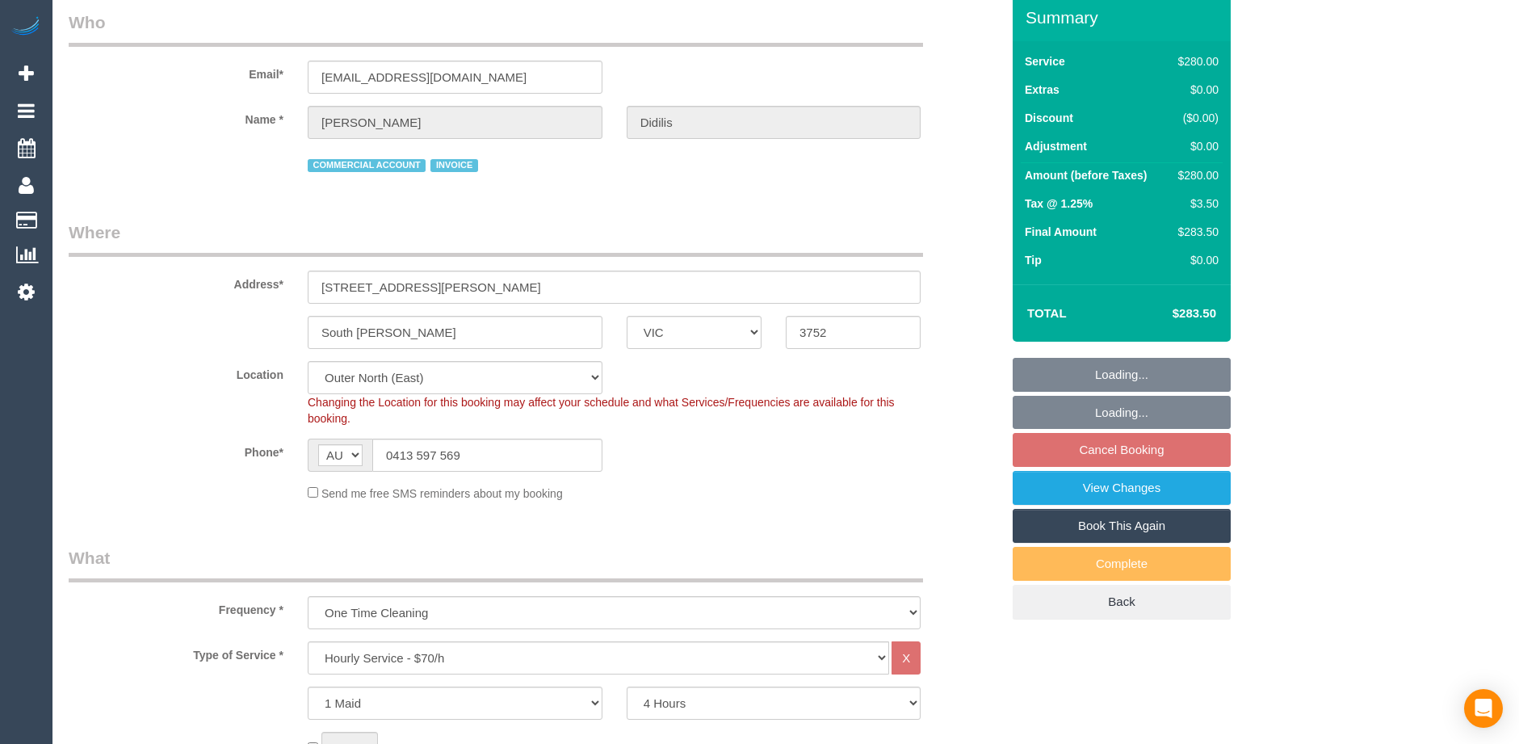
select select "spot2"
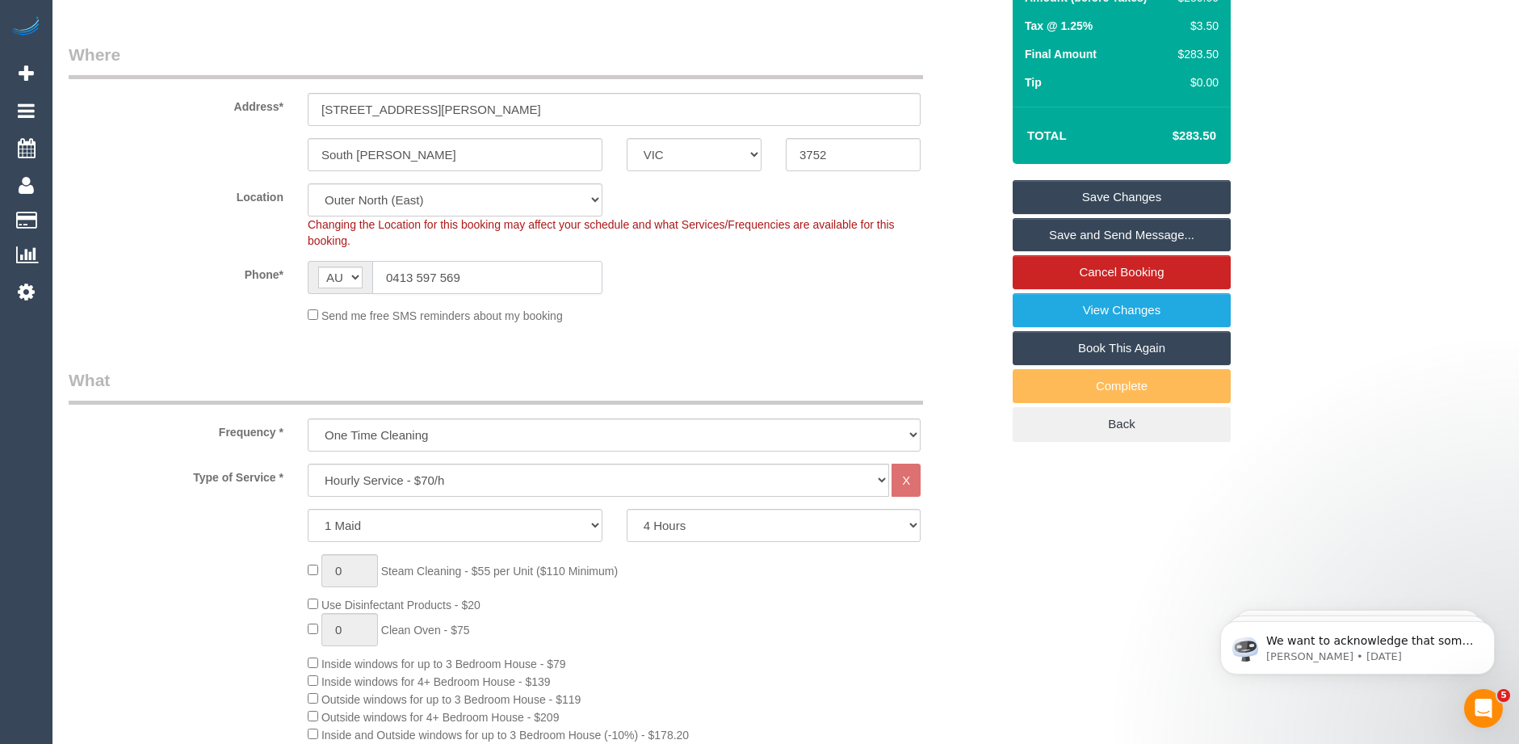
drag, startPoint x: 472, startPoint y: 279, endPoint x: 323, endPoint y: 272, distance: 148.8
click at [323, 272] on div "AF AL DZ AD AO AI AQ AG AR AM AW AU AT AZ BS BH BD BB BY BE BZ BJ BM BT BO BA B…" at bounding box center [455, 277] width 295 height 33
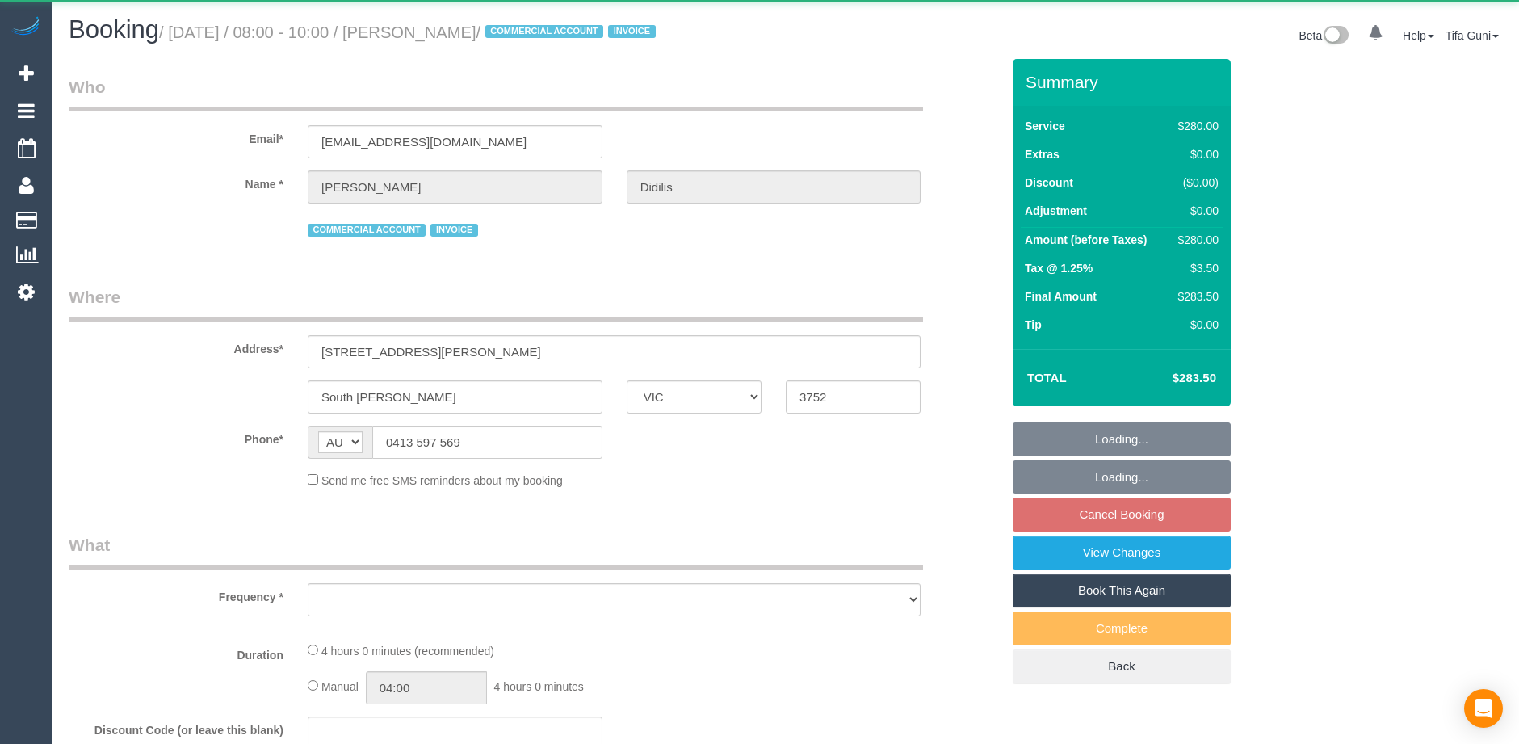
select select "VIC"
select select "object:540"
select select "240"
select select "number:27"
select select "number:14"
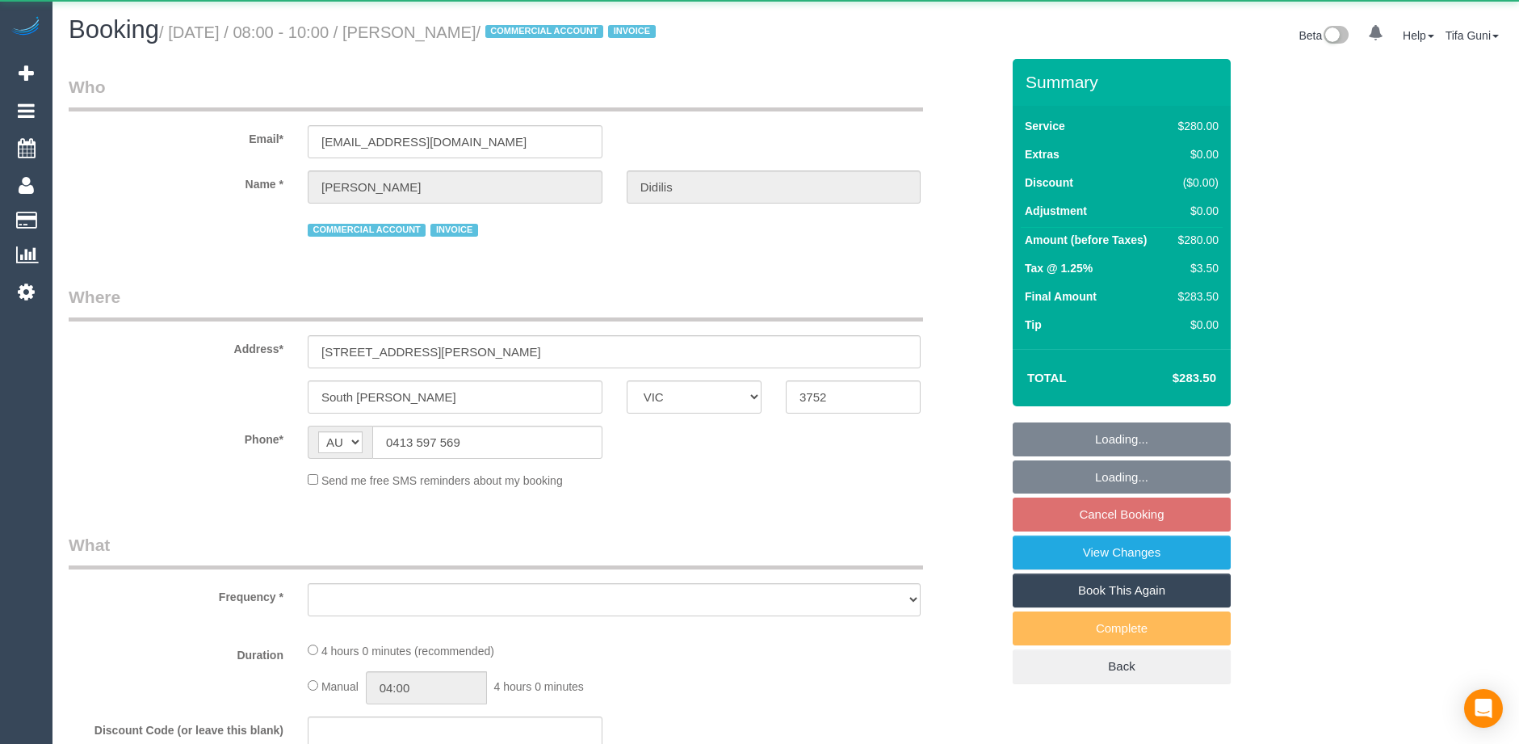
select select "number:18"
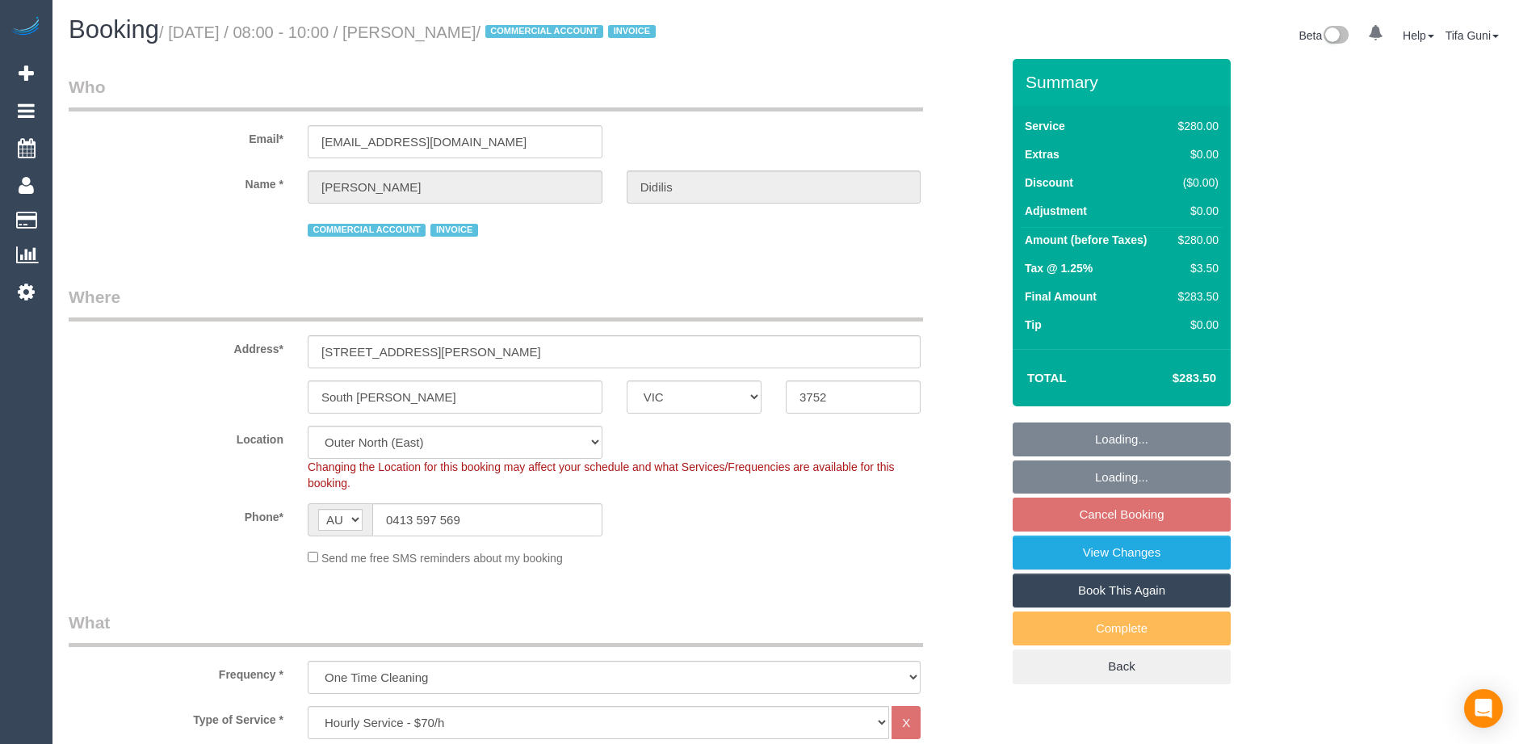
select select "object:869"
select select "spot2"
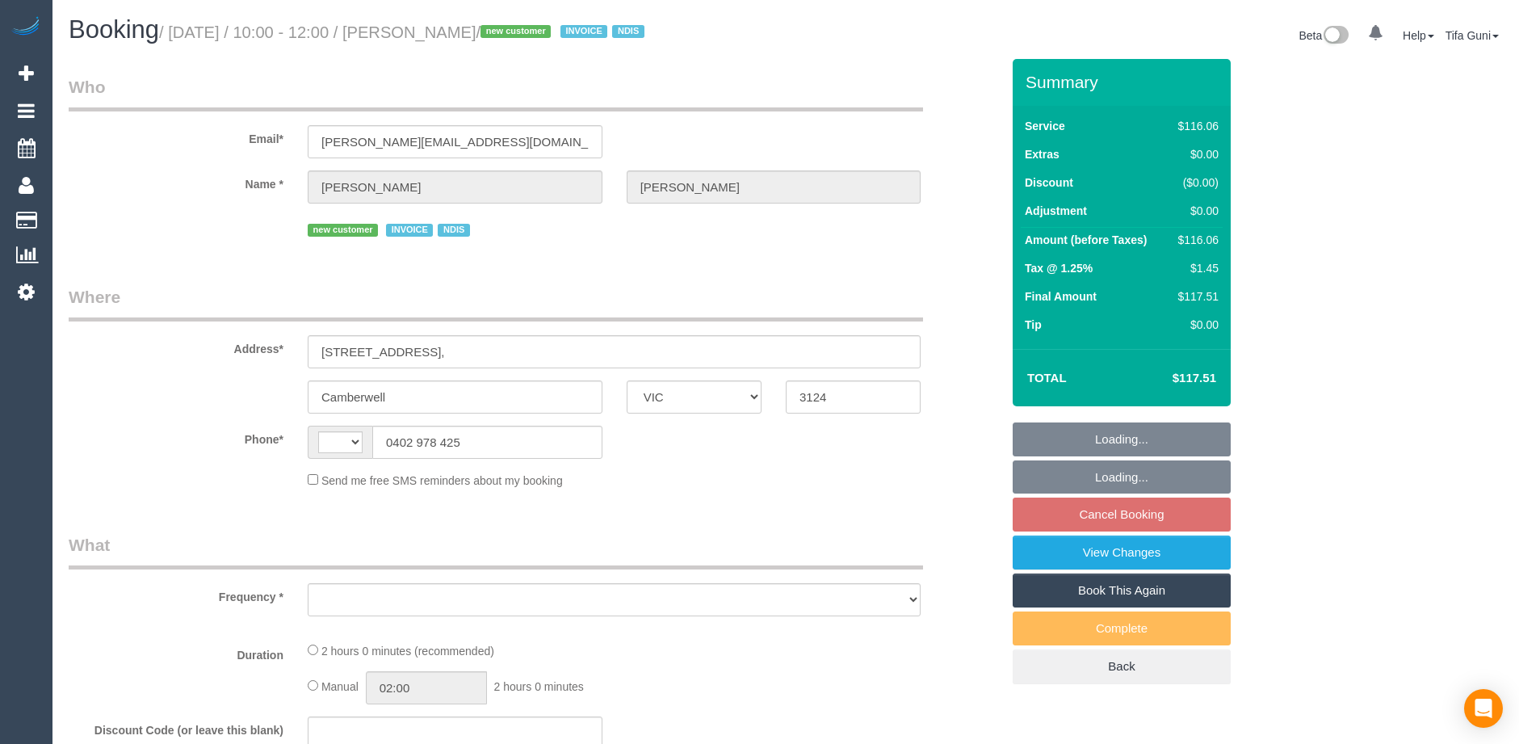
select select "VIC"
select select "object:297"
select select "number:28"
select select "number:14"
select select "number:19"
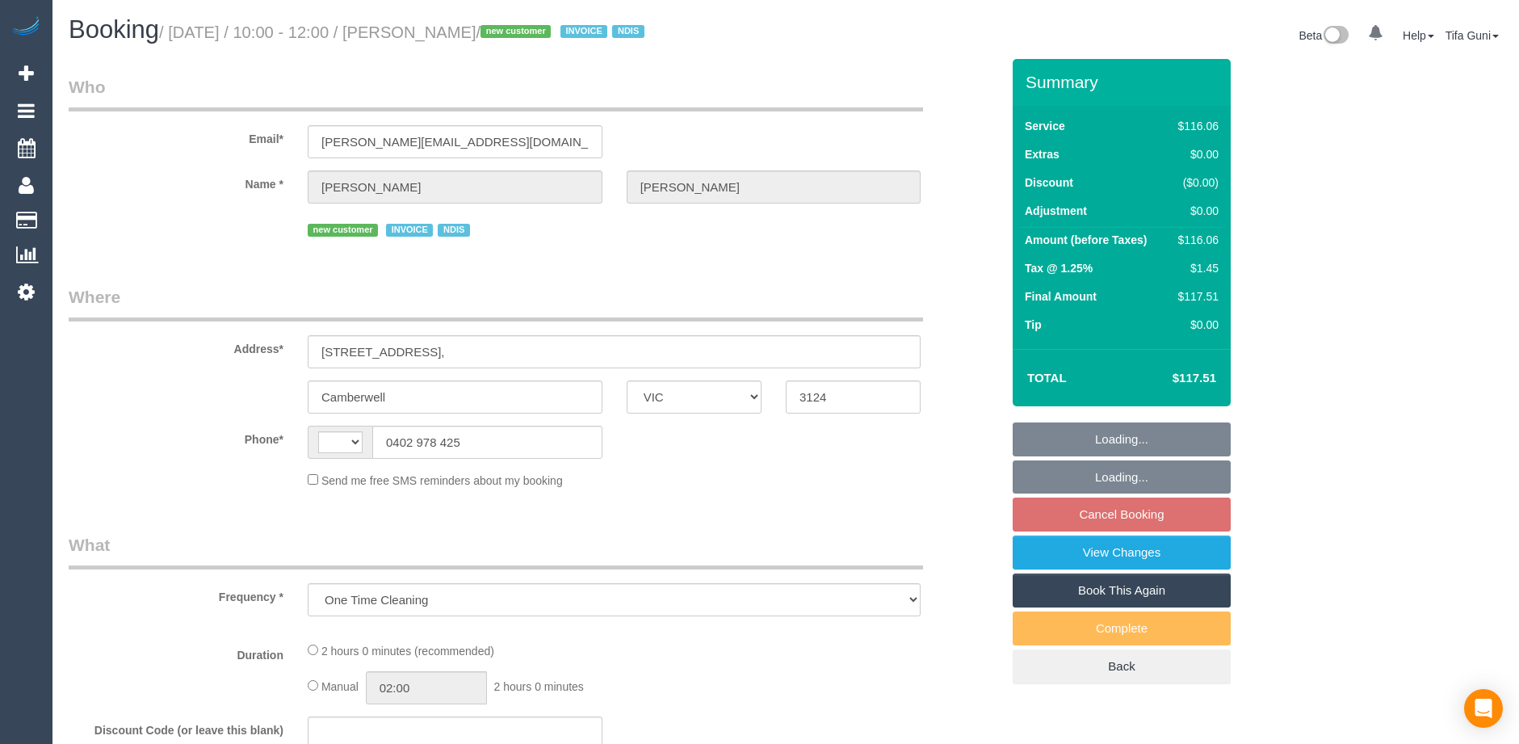
select select "string:AU"
select select "spot3"
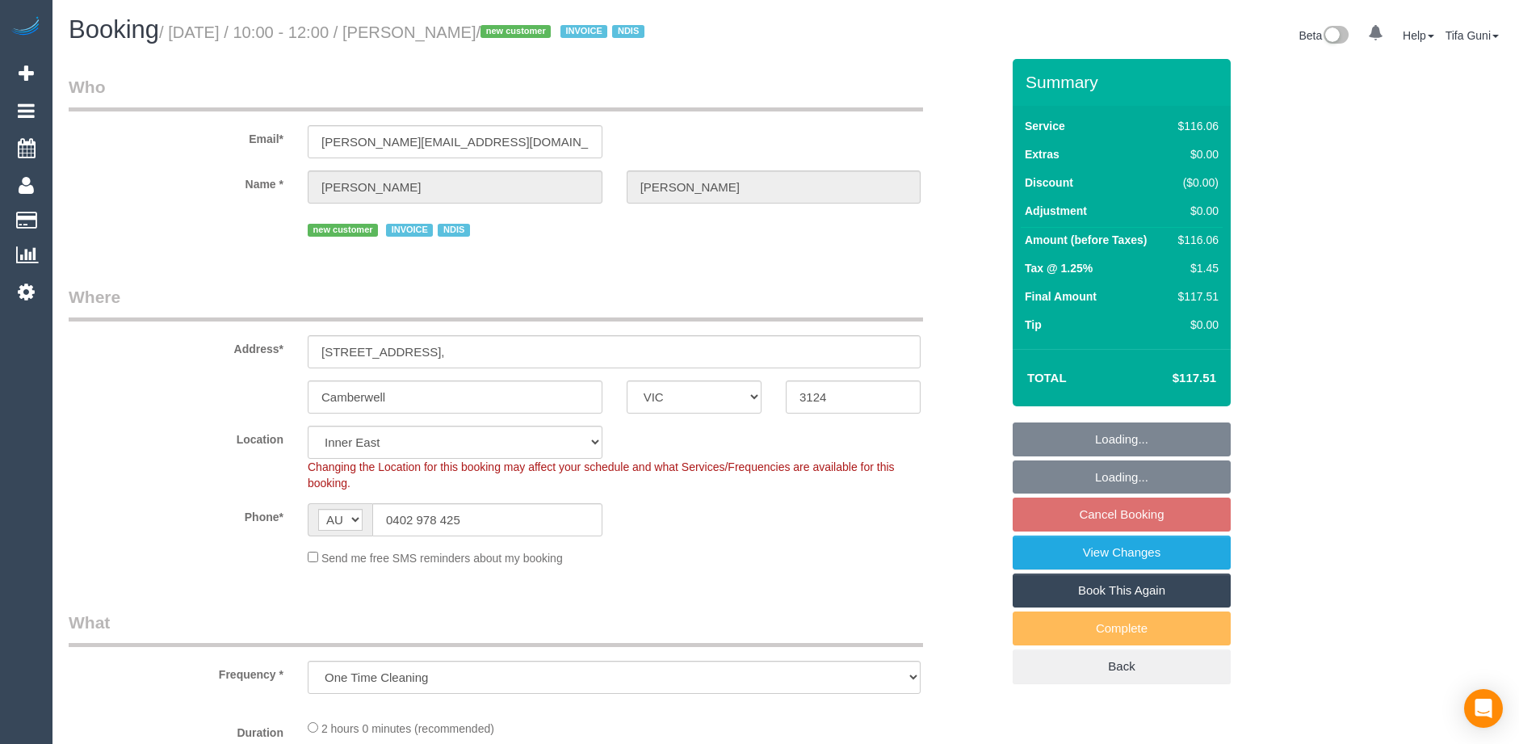
select select "spot24"
select select "object:1382"
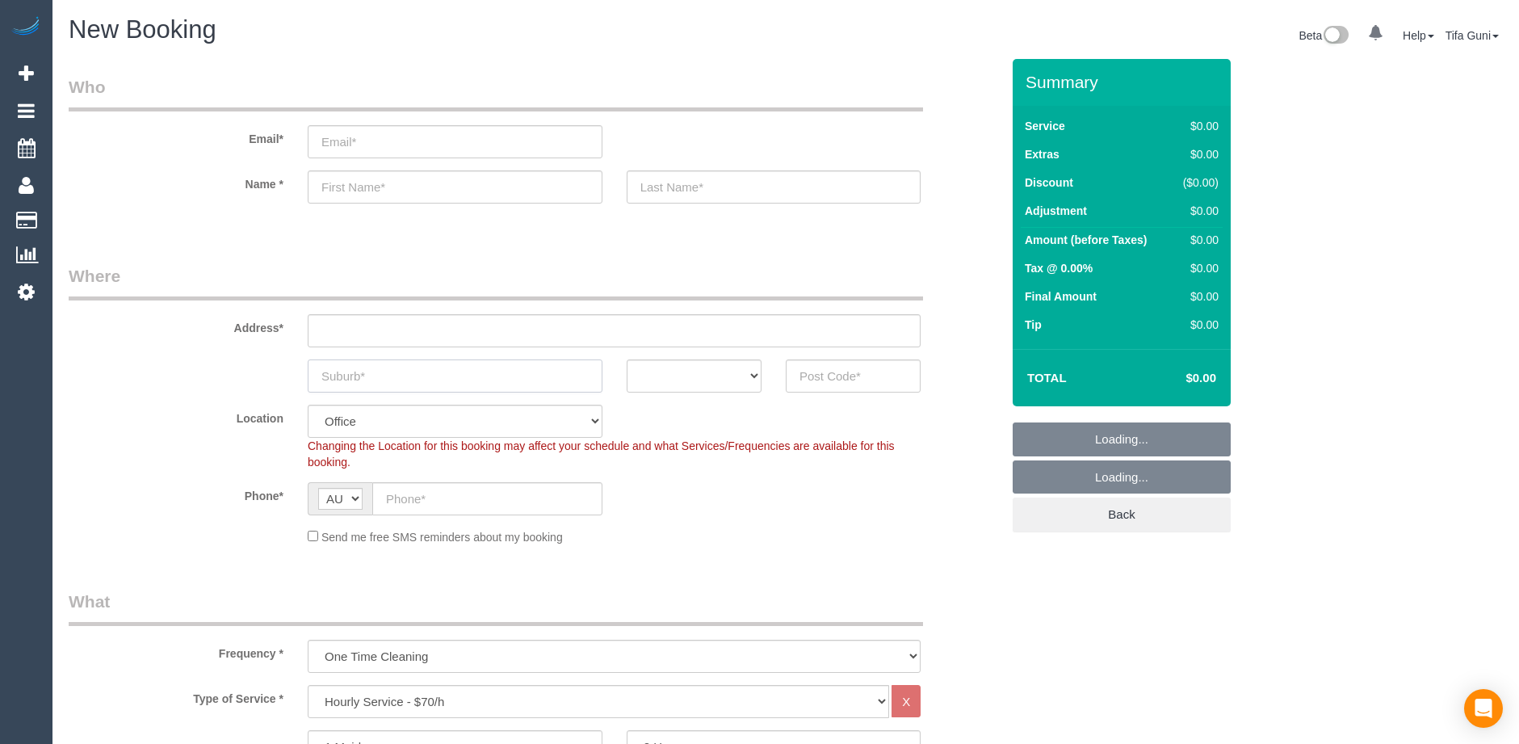
click at [368, 375] on input "text" at bounding box center [455, 375] width 295 height 33
select select "object:825"
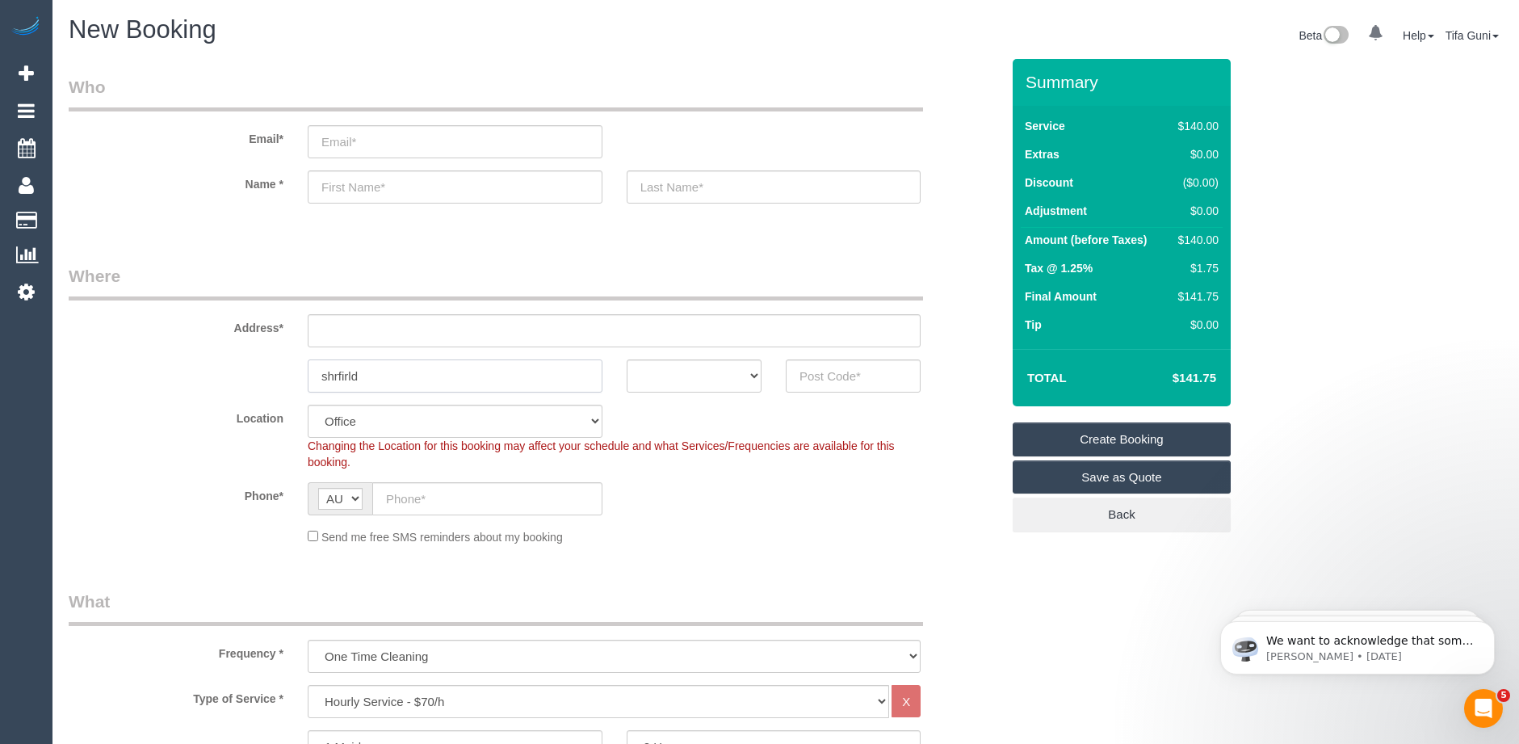
type input "shrfirld"
click at [754, 372] on select "ACT [GEOGRAPHIC_DATA] NT [GEOGRAPHIC_DATA] SA TAS [GEOGRAPHIC_DATA] [GEOGRAPHIC…" at bounding box center [694, 375] width 135 height 33
select select "VIC"
click at [627, 359] on select "ACT [GEOGRAPHIC_DATA] NT [GEOGRAPHIC_DATA] SA TAS [GEOGRAPHIC_DATA] [GEOGRAPHIC…" at bounding box center [694, 375] width 135 height 33
click at [825, 376] on input "text" at bounding box center [853, 375] width 135 height 33
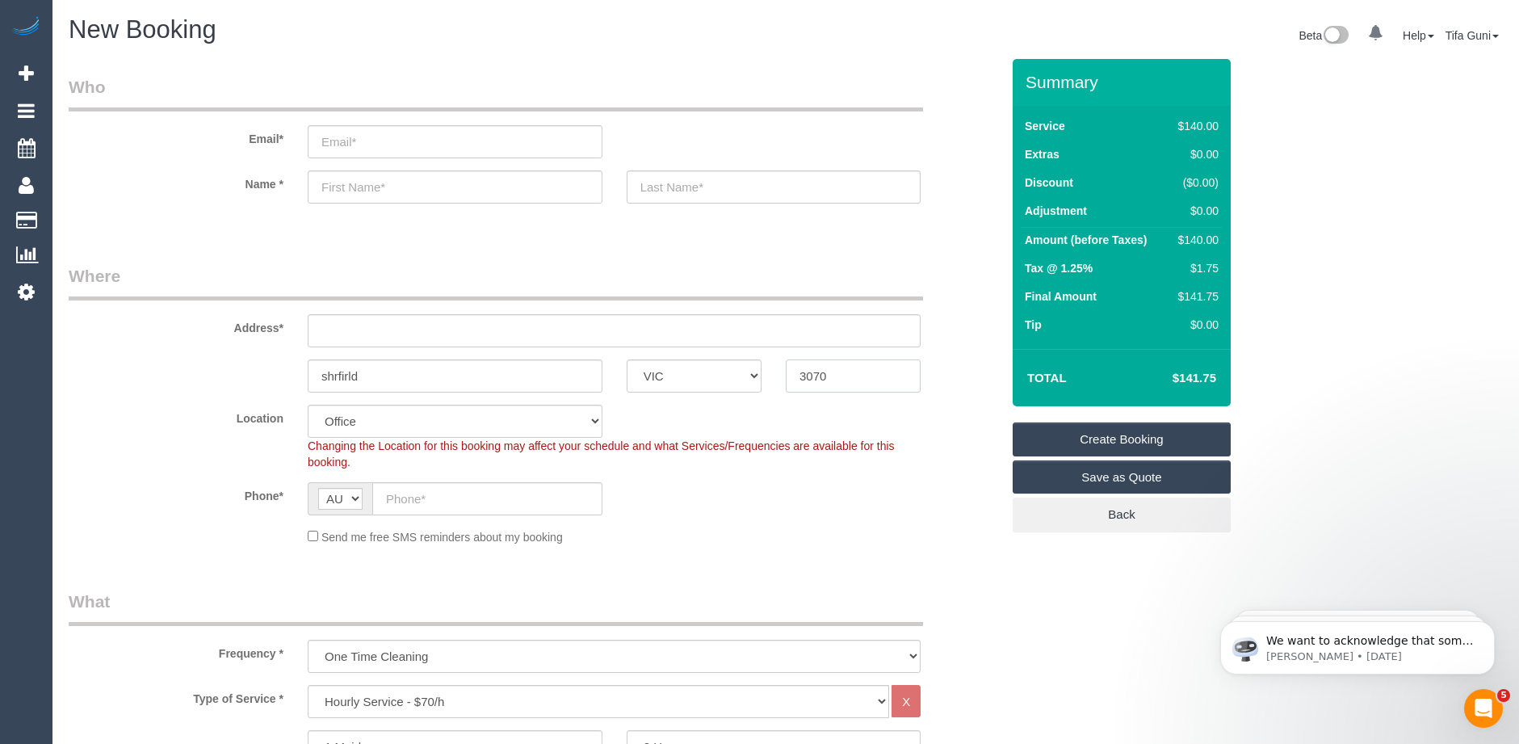
type input "3070"
click at [346, 321] on input "text" at bounding box center [614, 330] width 613 height 33
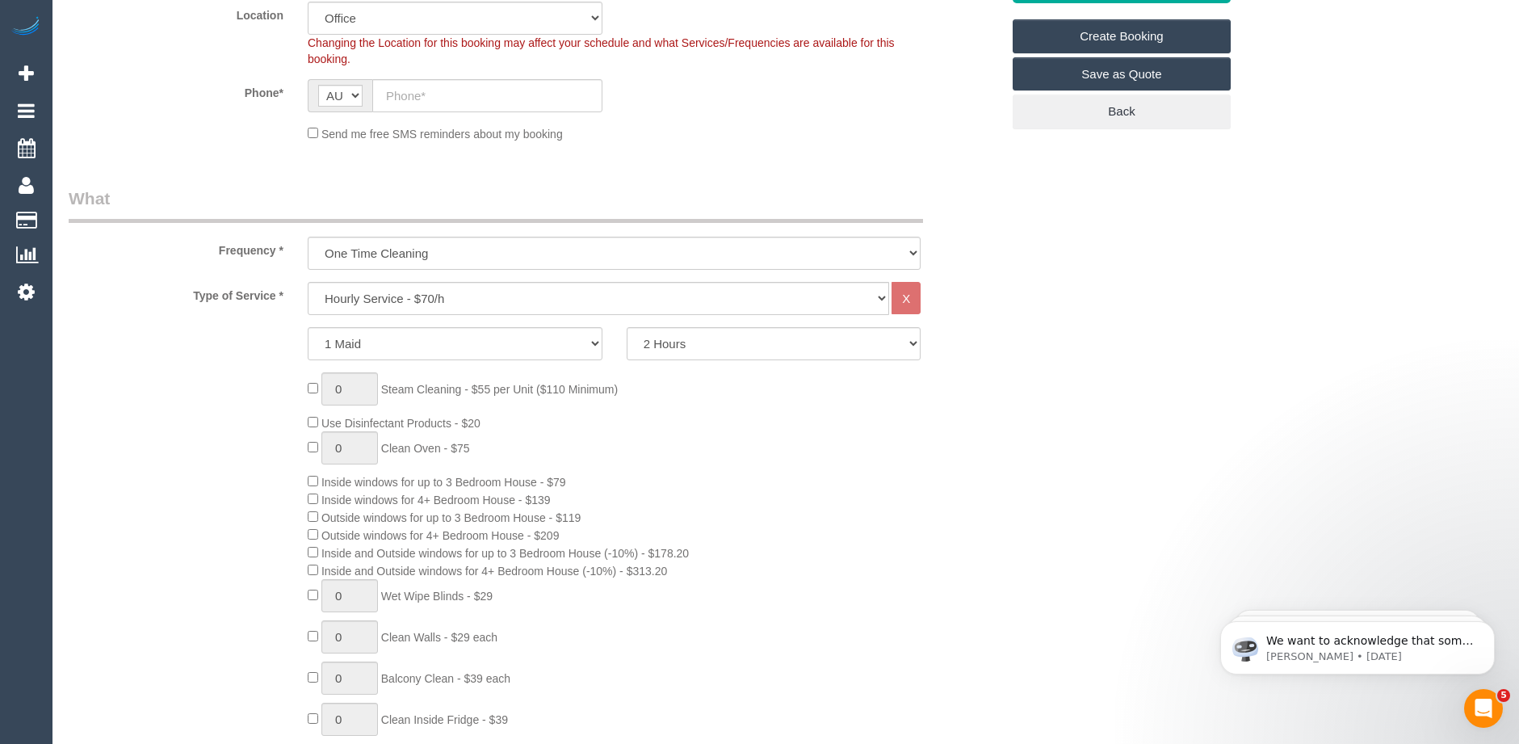
scroll to position [404, 0]
type input "-"
click at [395, 300] on select "Hourly Service - $70/h Hourly Service - $65/h Hourly Service - $60/h Hourly Ser…" at bounding box center [599, 297] width 582 height 33
select select "47"
select select "object:2096"
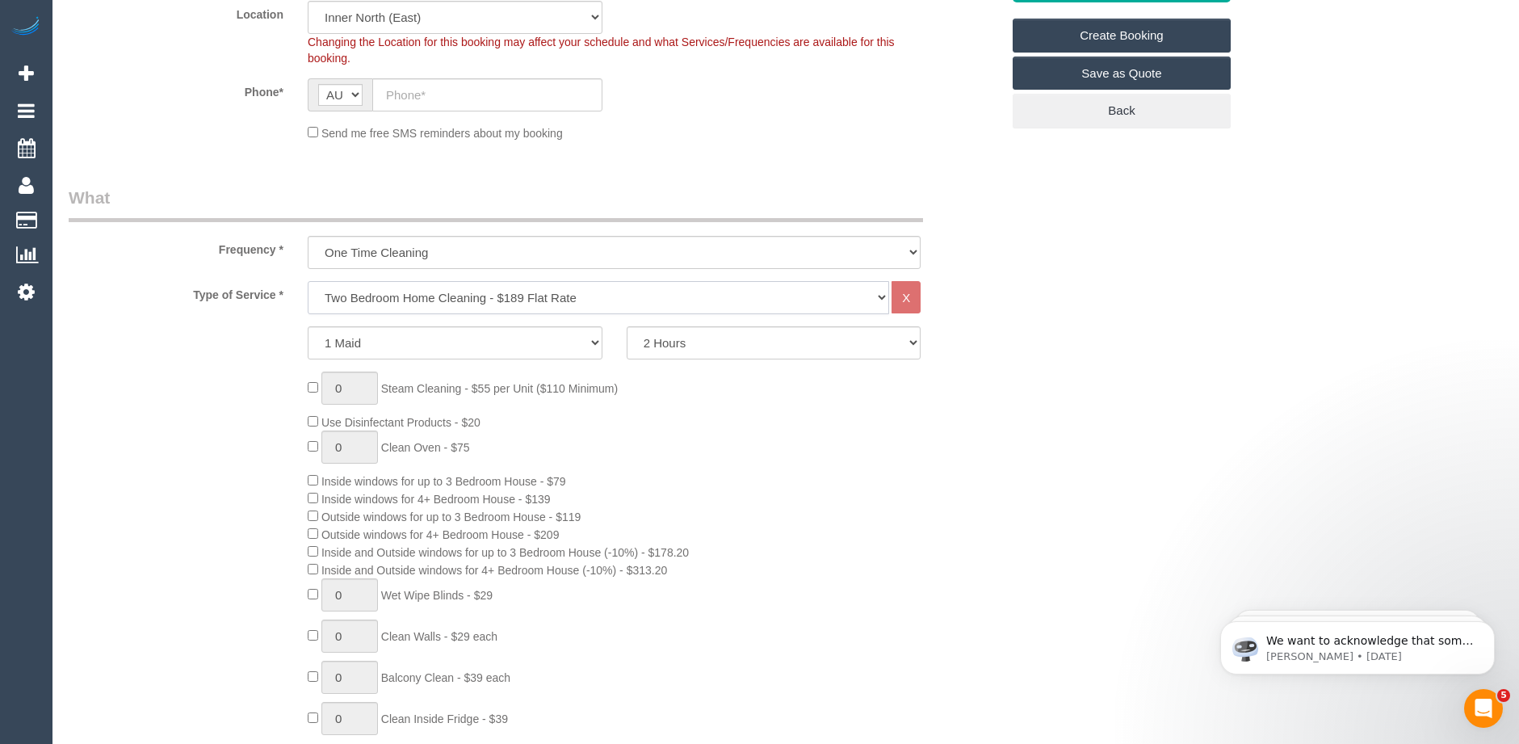
click at [308, 281] on select "Hourly Service - $70/h Hourly Service - $65/h Hourly Service - $60/h Hourly Ser…" at bounding box center [599, 297] width 582 height 33
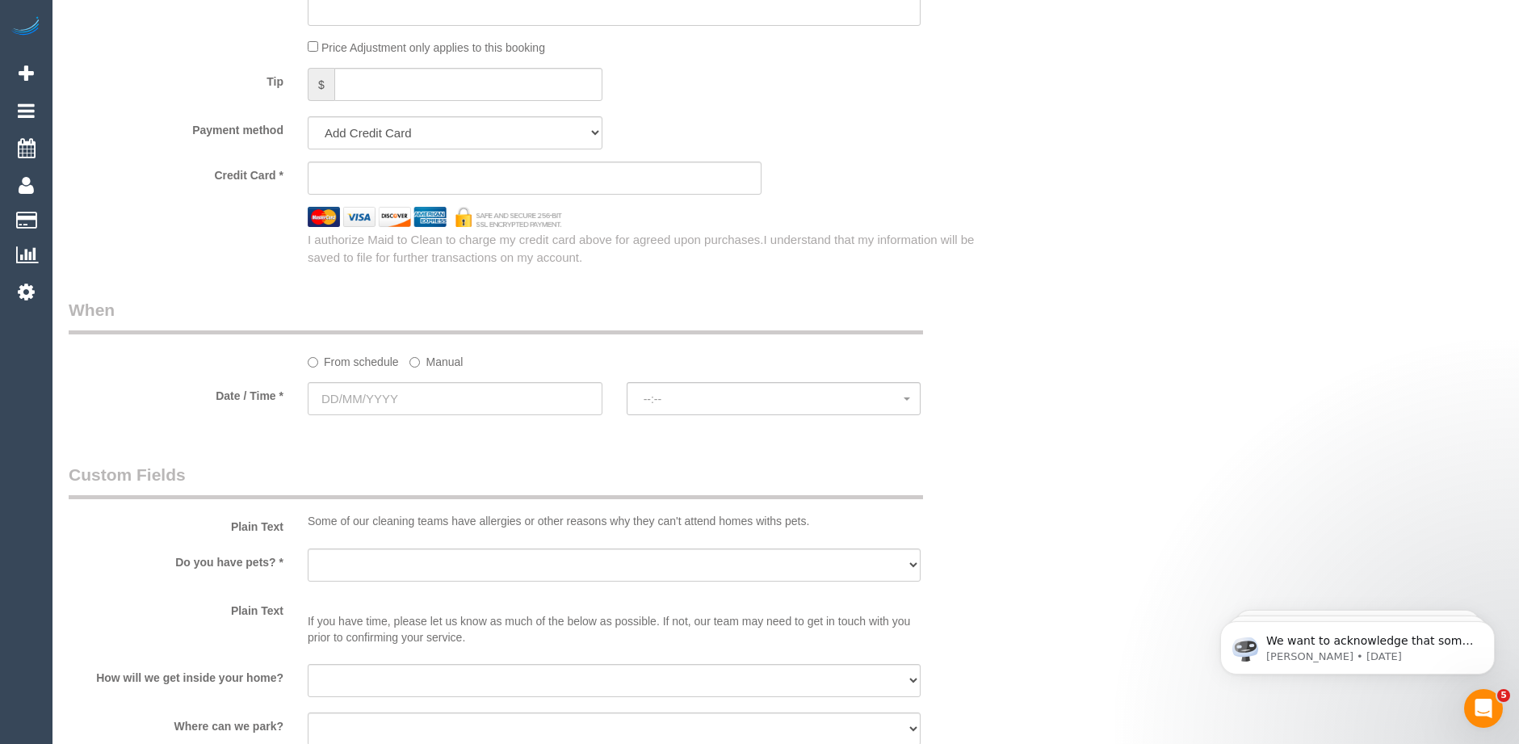
scroll to position [1615, 0]
click at [438, 390] on input "text" at bounding box center [455, 397] width 295 height 33
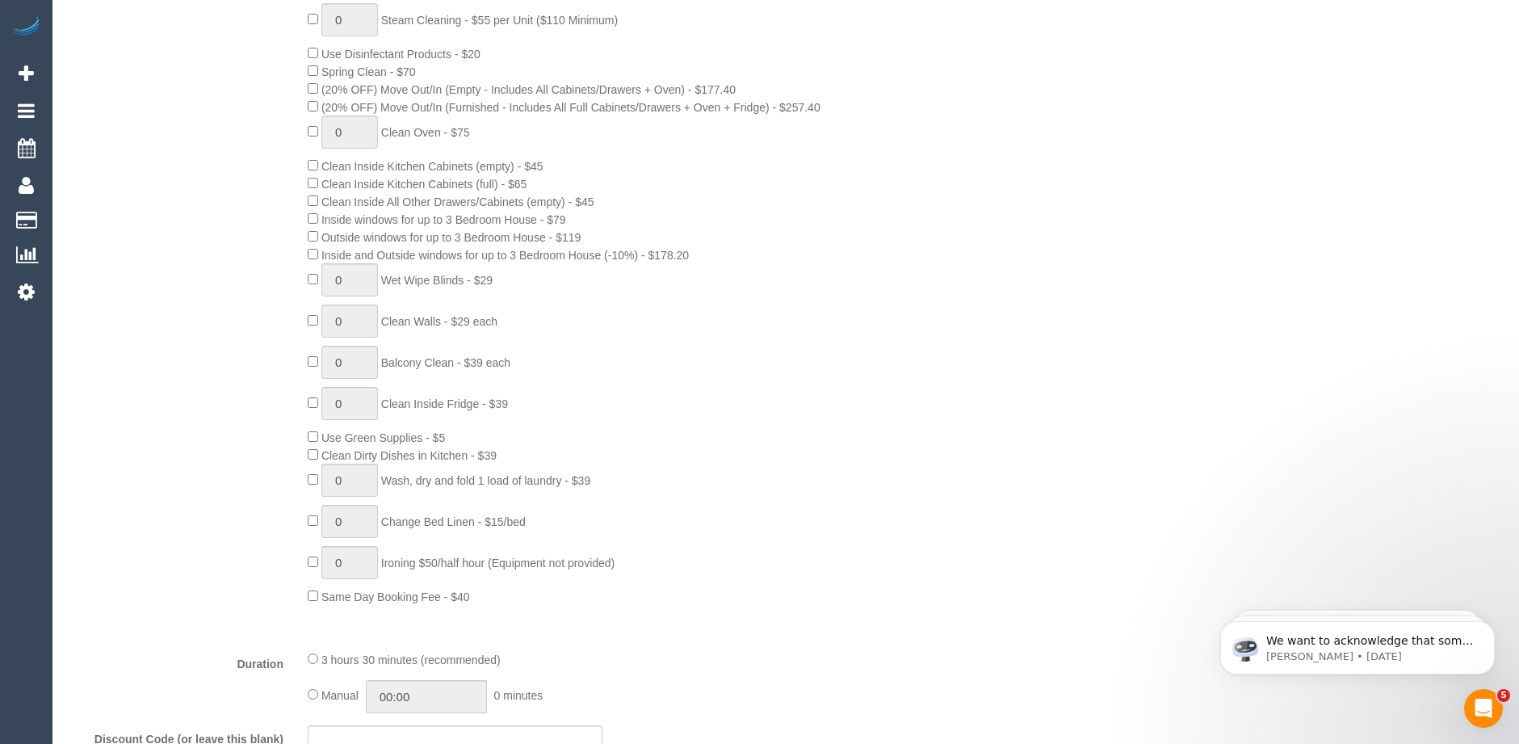
scroll to position [323, 0]
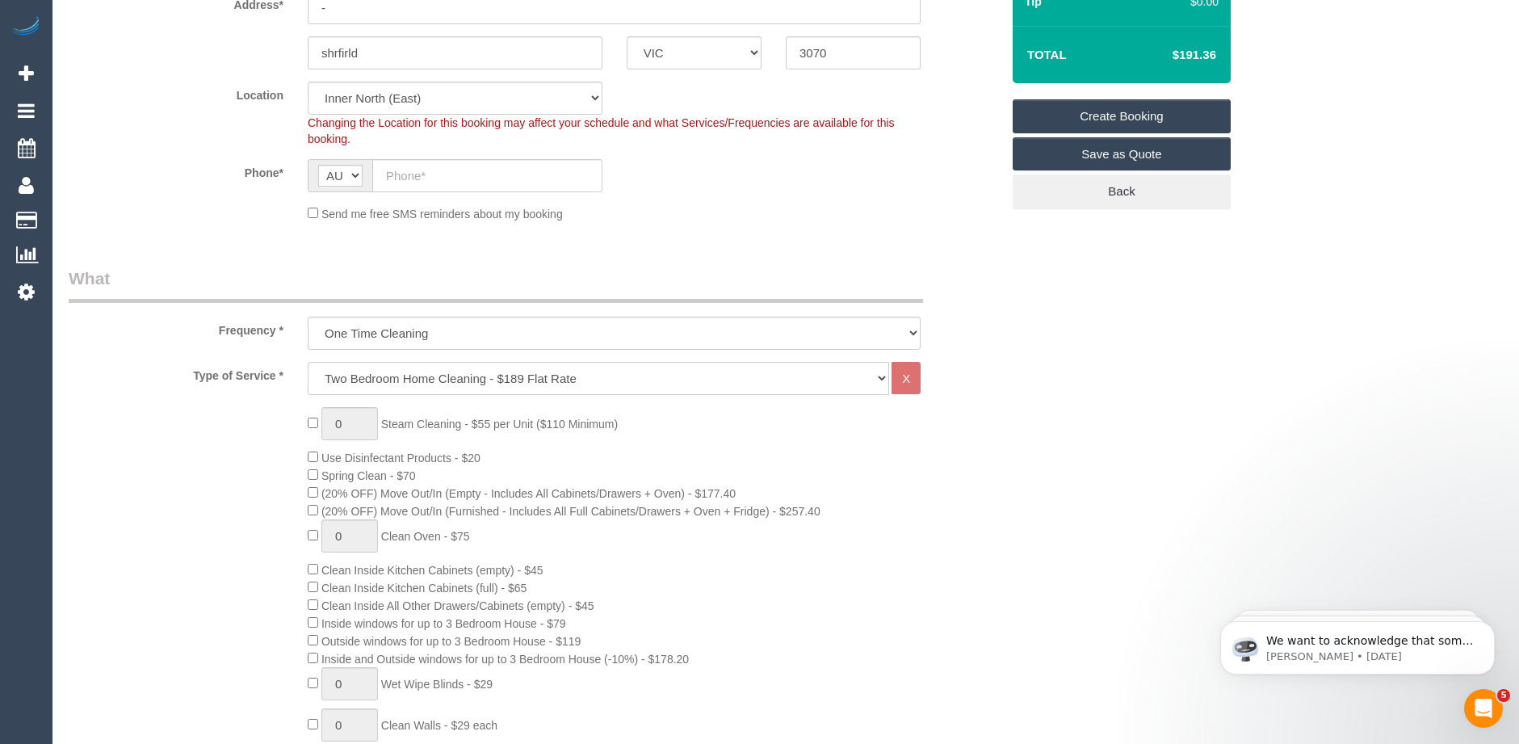
click at [503, 379] on select "Hourly Service - $70/h Hourly Service - $65/h Hourly Service - $60/h Hourly Ser…" at bounding box center [599, 378] width 582 height 33
select select "209"
click at [308, 362] on select "Hourly Service - $70/h Hourly Service - $65/h Hourly Service - $60/h Hourly Ser…" at bounding box center [599, 378] width 582 height 33
select select "1"
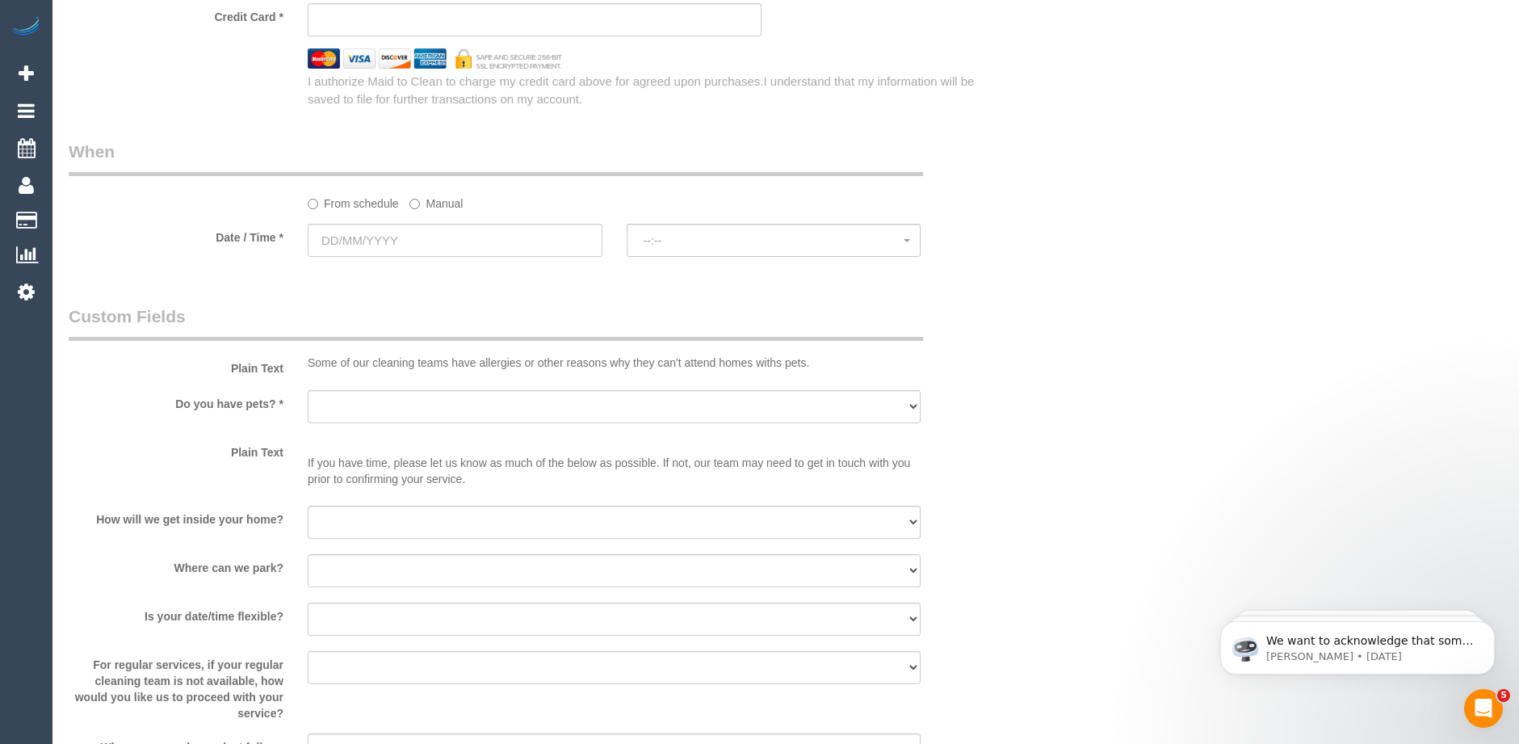
scroll to position [1777, 0]
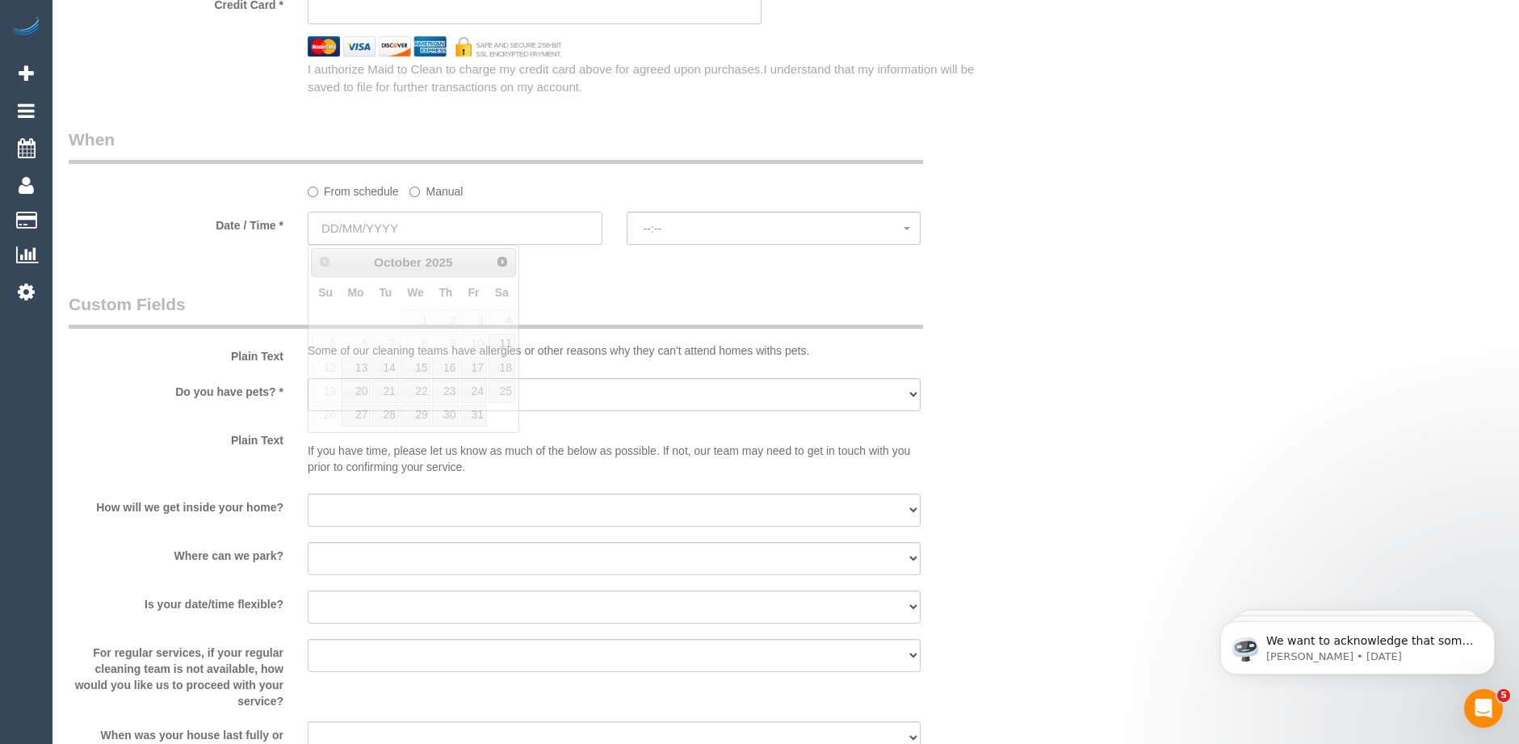
click at [483, 226] on input "text" at bounding box center [455, 228] width 295 height 33
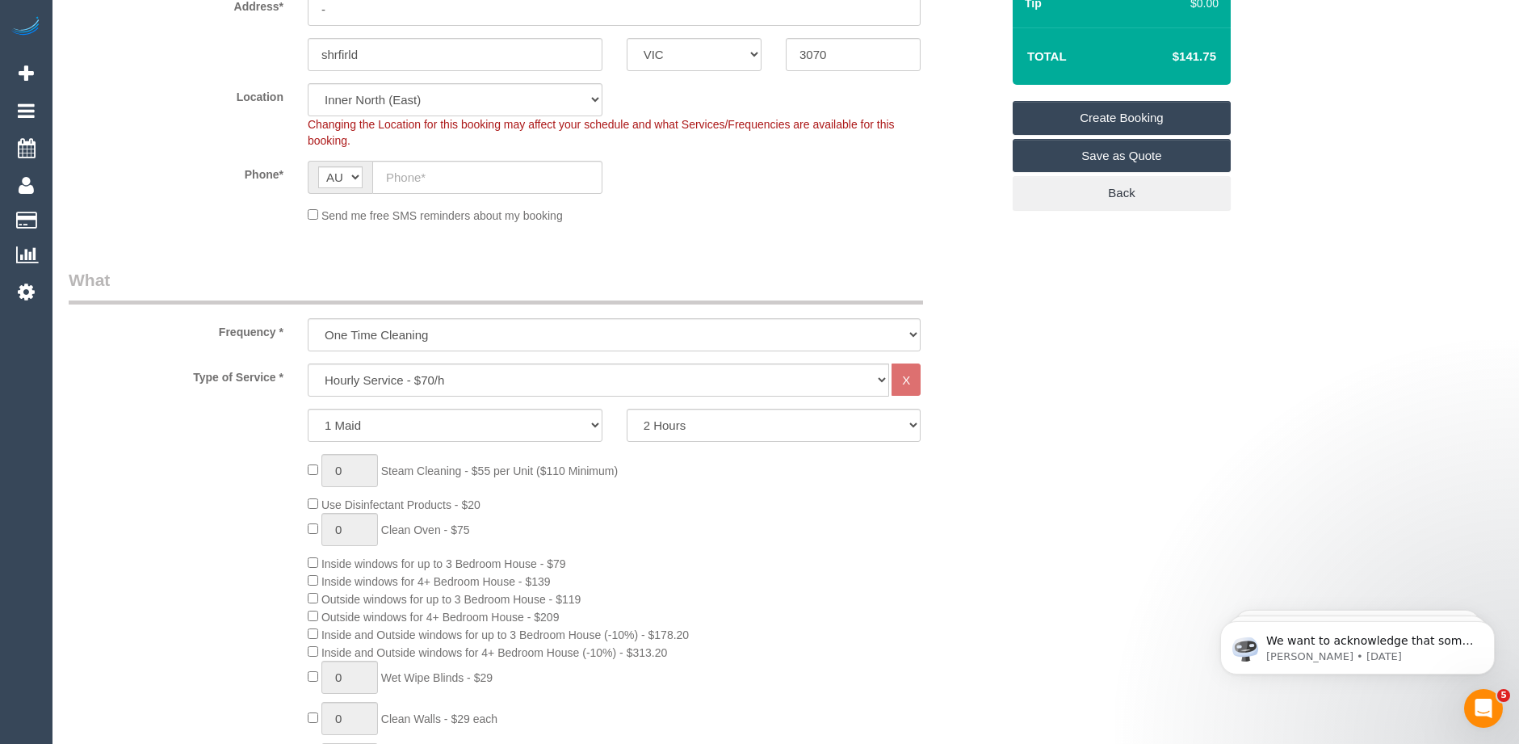
scroll to position [323, 0]
click at [694, 421] on select "2 Hours 2.5 Hours 3 Hours 3.5 Hours 4 Hours 4.5 Hours 5 Hours 5.5 Hours 6 Hours…" at bounding box center [774, 423] width 295 height 33
select select "240"
click at [627, 407] on select "2 Hours 2.5 Hours 3 Hours 3.5 Hours 4 Hours 4.5 Hours 5 Hours 5.5 Hours 6 Hours…" at bounding box center [774, 423] width 295 height 33
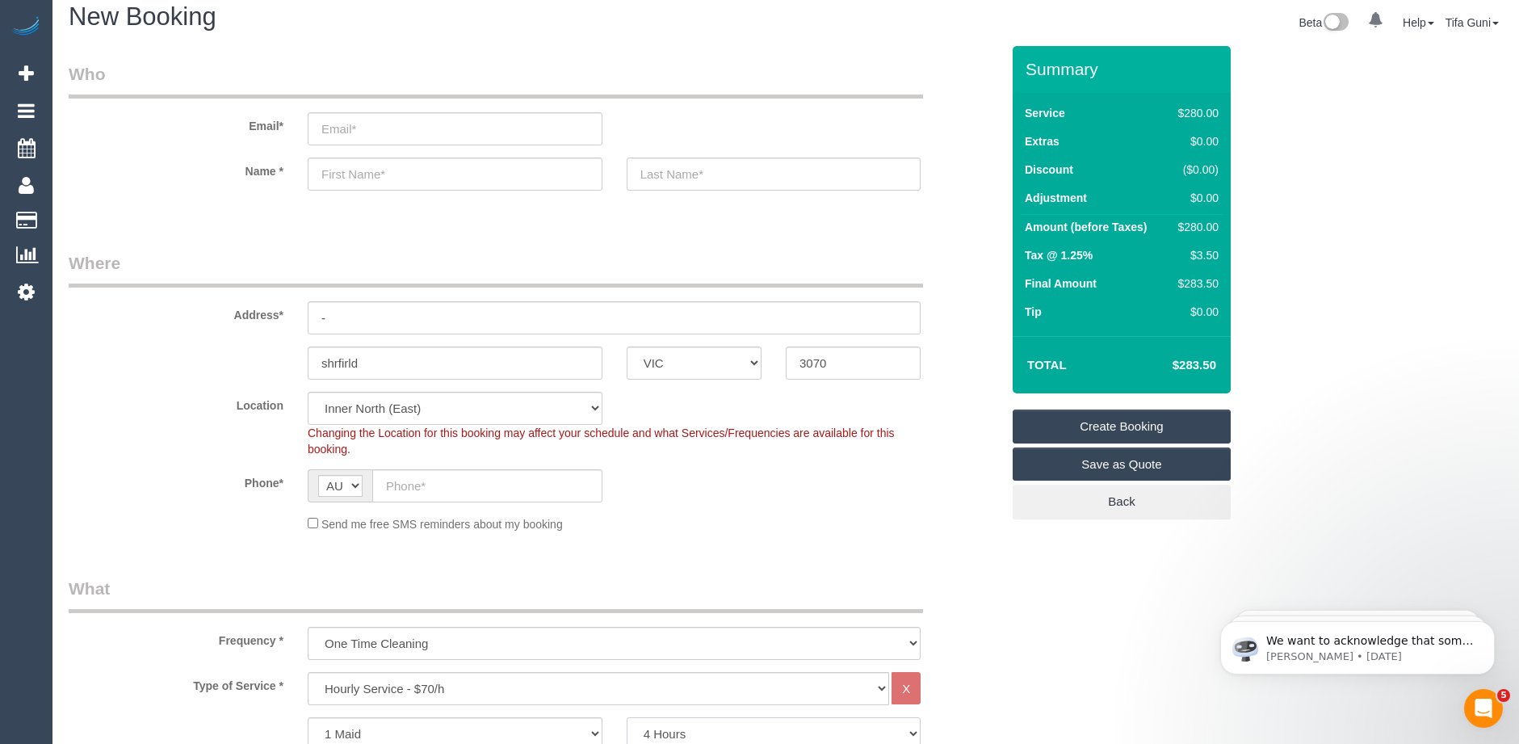
scroll to position [0, 0]
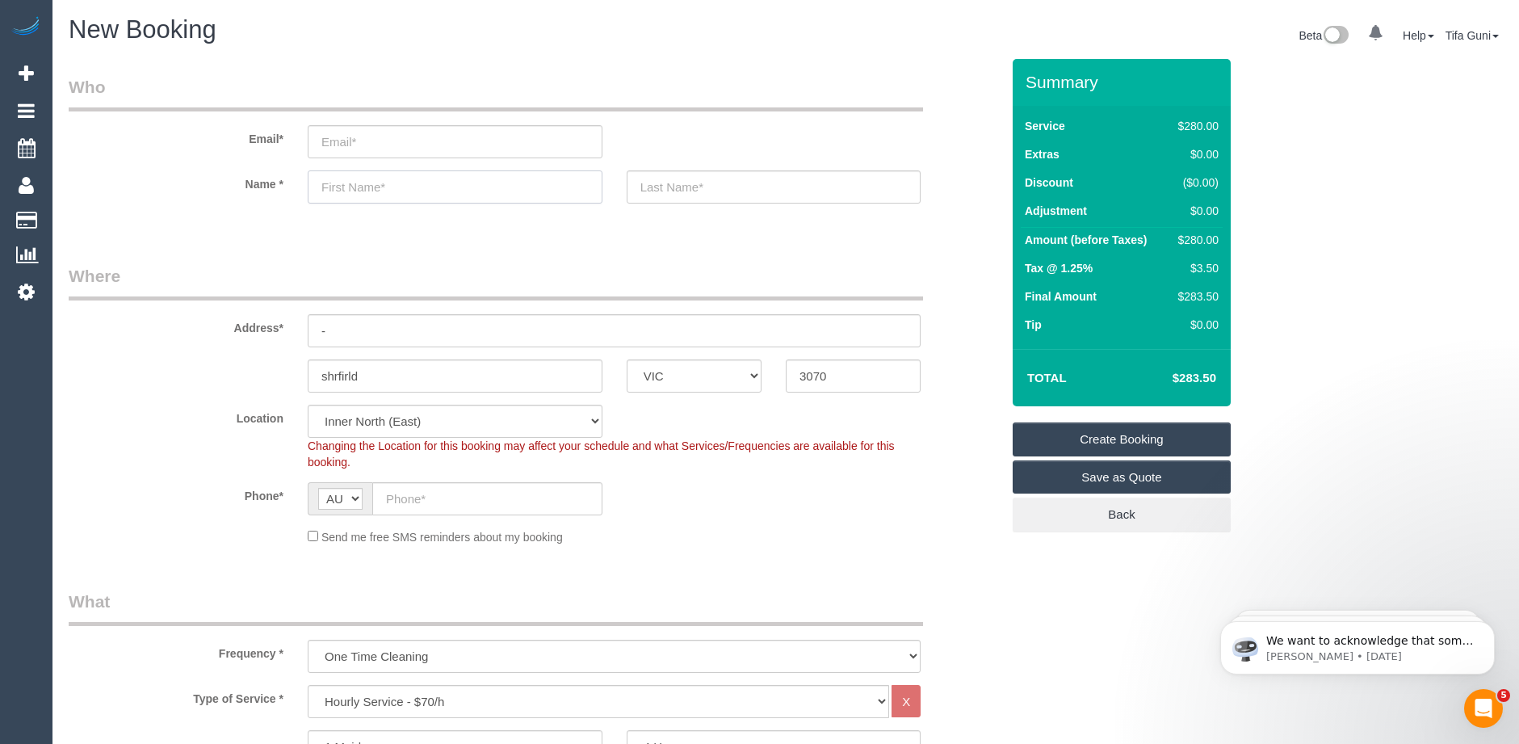
click at [378, 190] on input "text" at bounding box center [455, 186] width 295 height 33
type input "Stesan"
click at [695, 189] on input "text" at bounding box center [774, 186] width 295 height 33
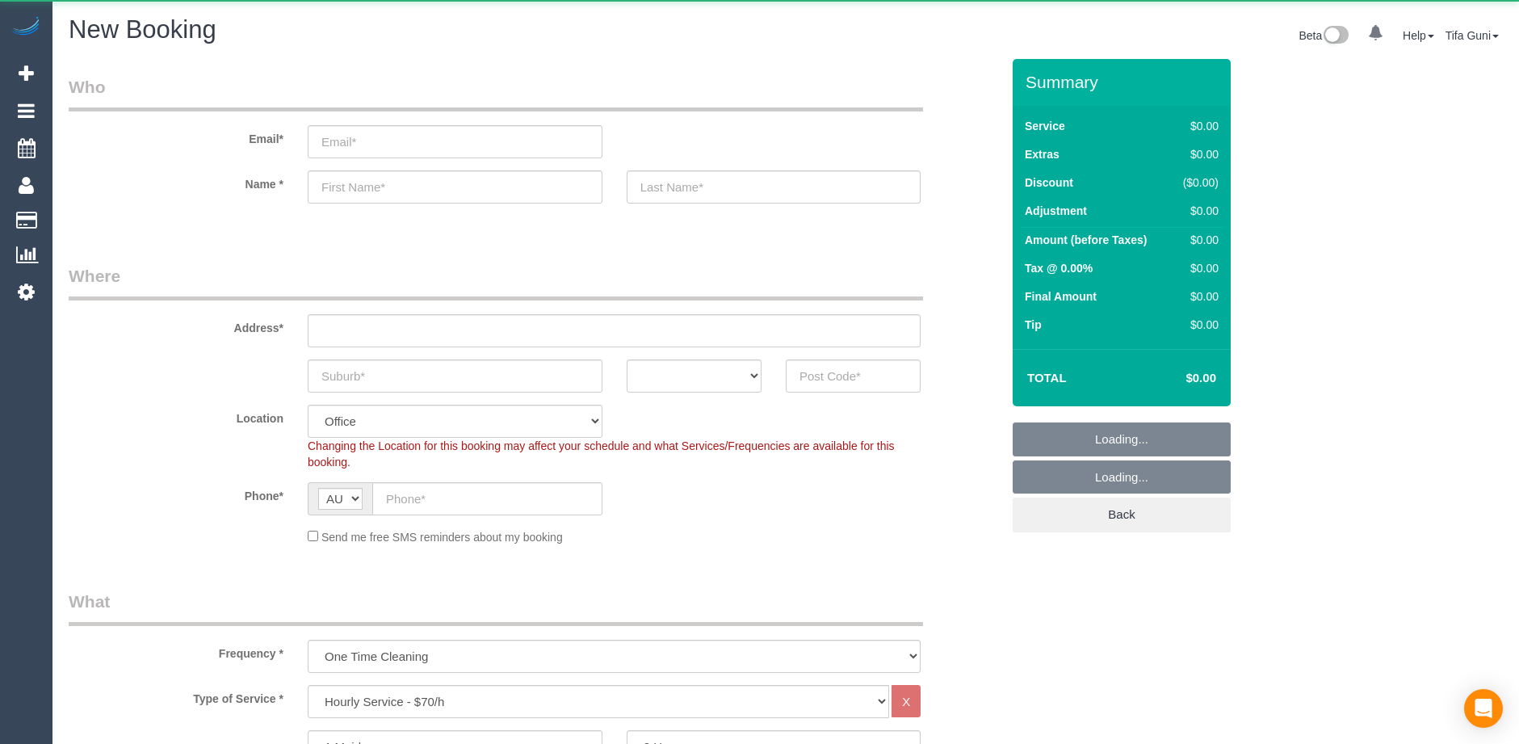
select select "object:825"
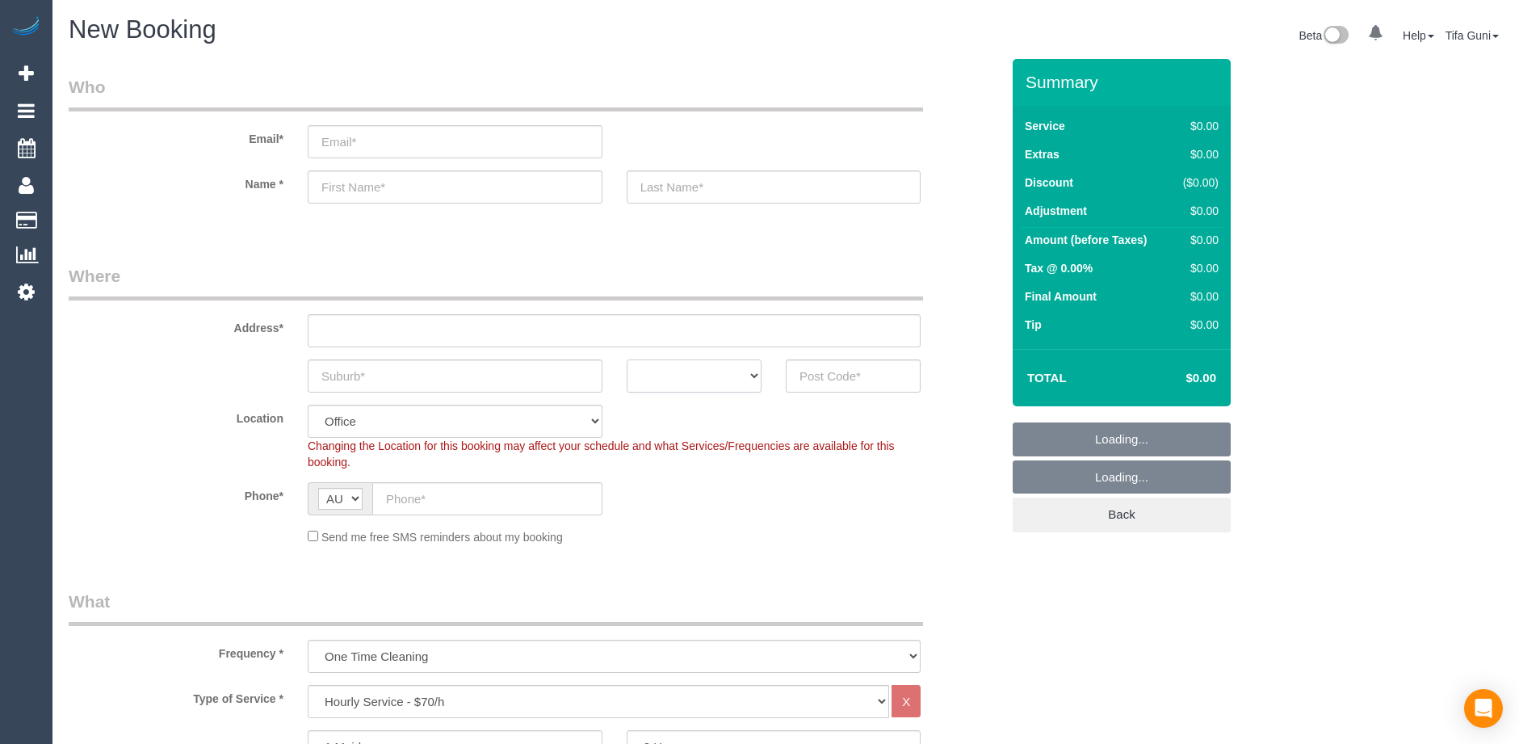
click at [754, 380] on select "ACT [GEOGRAPHIC_DATA] NT [GEOGRAPHIC_DATA] SA TAS [GEOGRAPHIC_DATA] [GEOGRAPHIC…" at bounding box center [694, 375] width 135 height 33
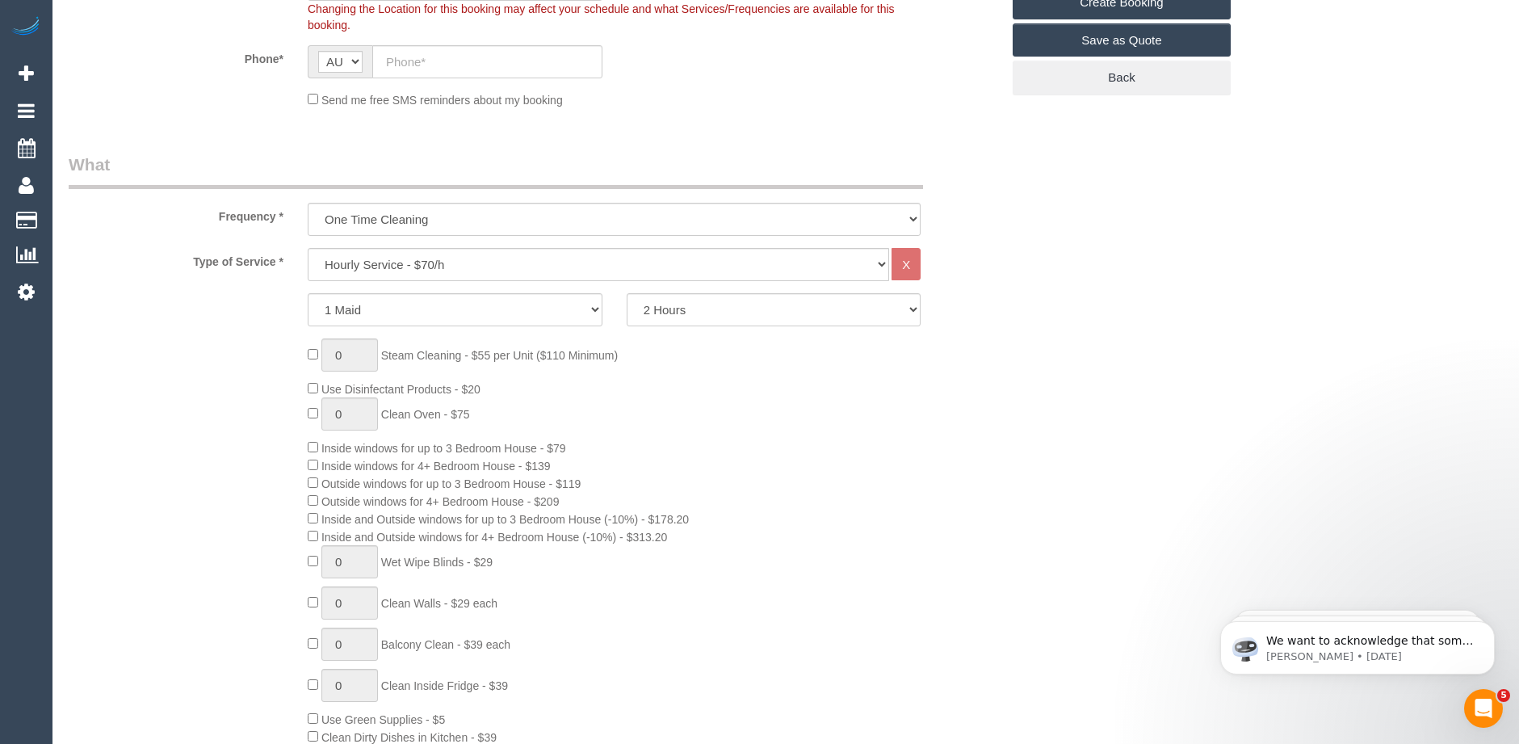
scroll to position [485, 0]
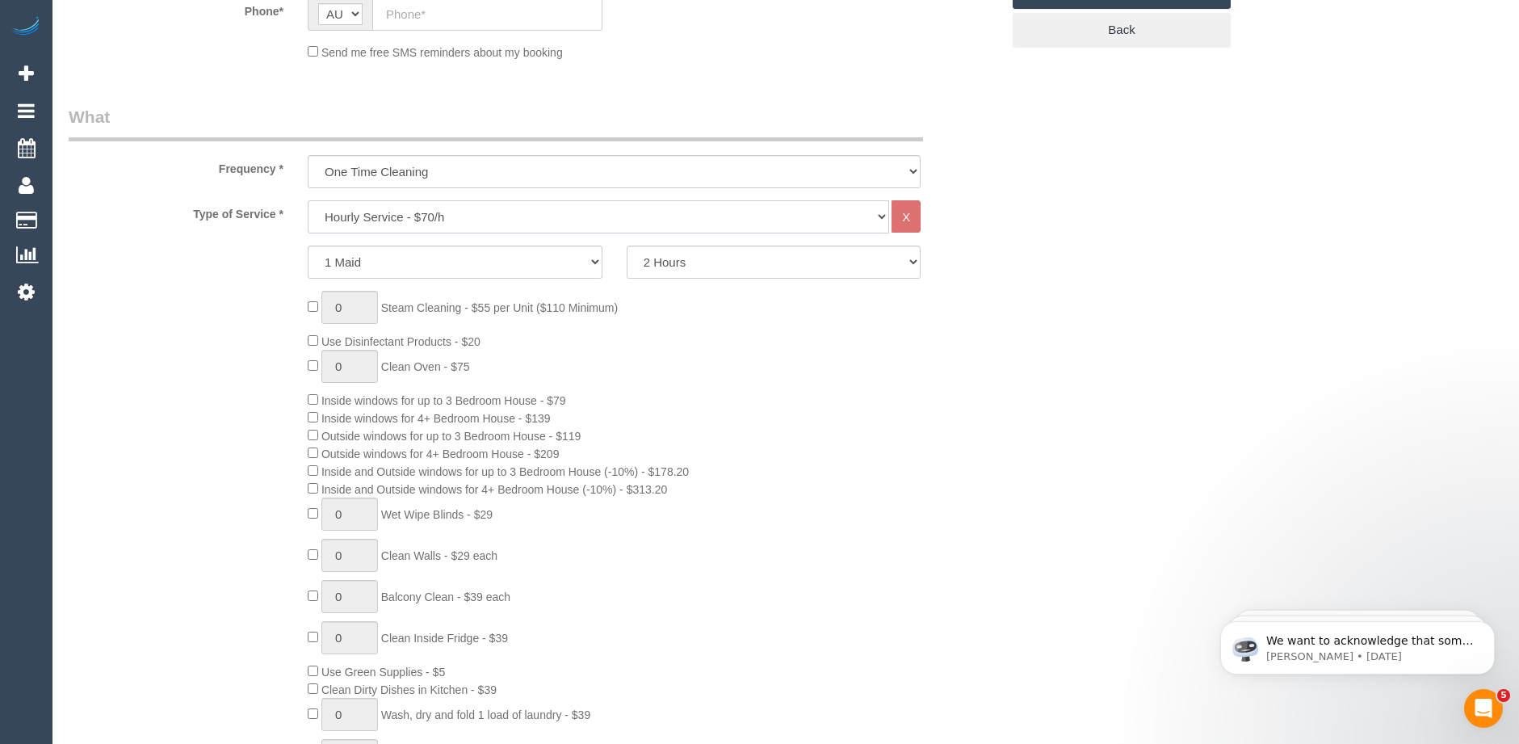
click at [401, 216] on select "Hourly Service - $70/h Hourly Service - $65/h Hourly Service - $60/h Hourly Ser…" at bounding box center [599, 216] width 582 height 33
select select "212"
click at [308, 200] on select "Hourly Service - $70/h Hourly Service - $65/h Hourly Service - $60/h Hourly Ser…" at bounding box center [599, 216] width 582 height 33
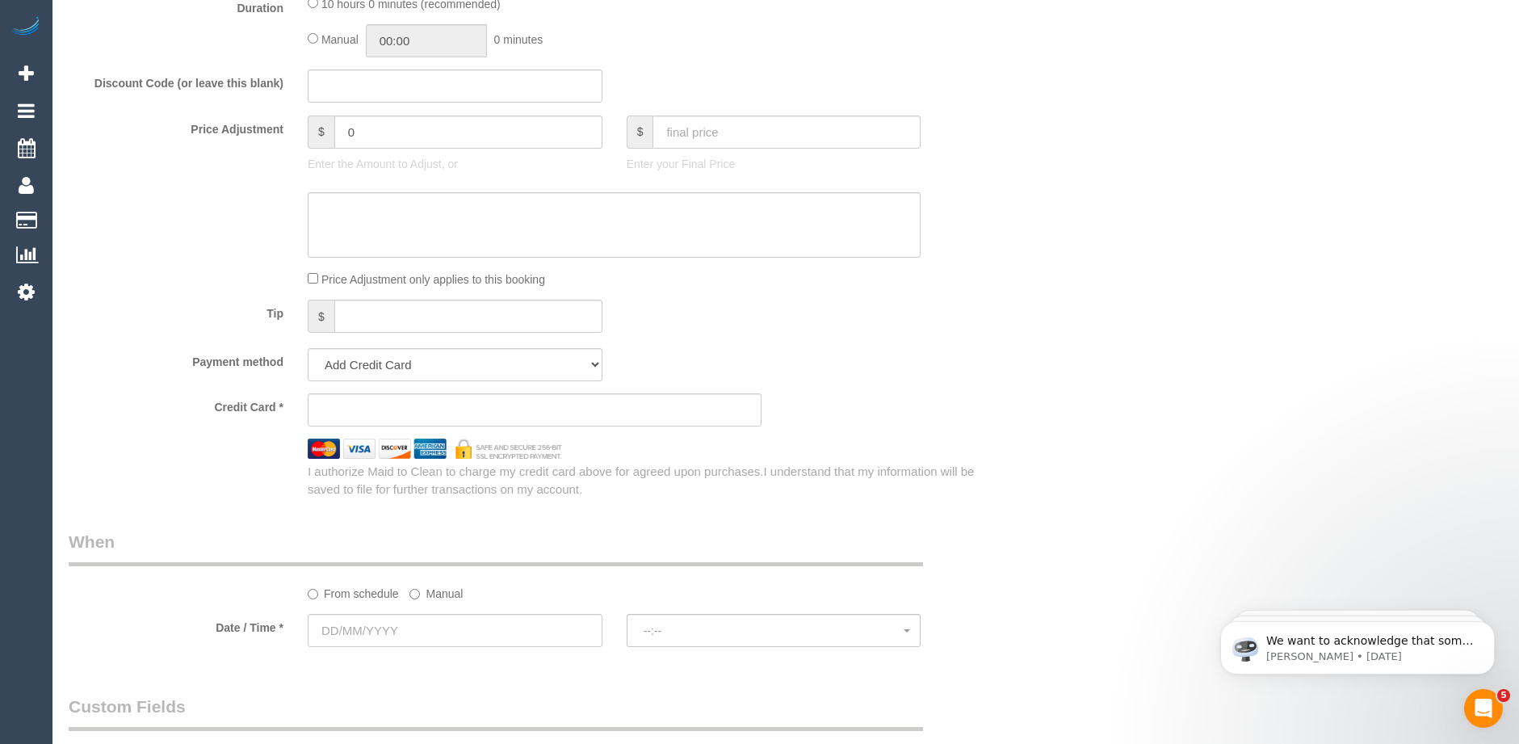
scroll to position [1292, 0]
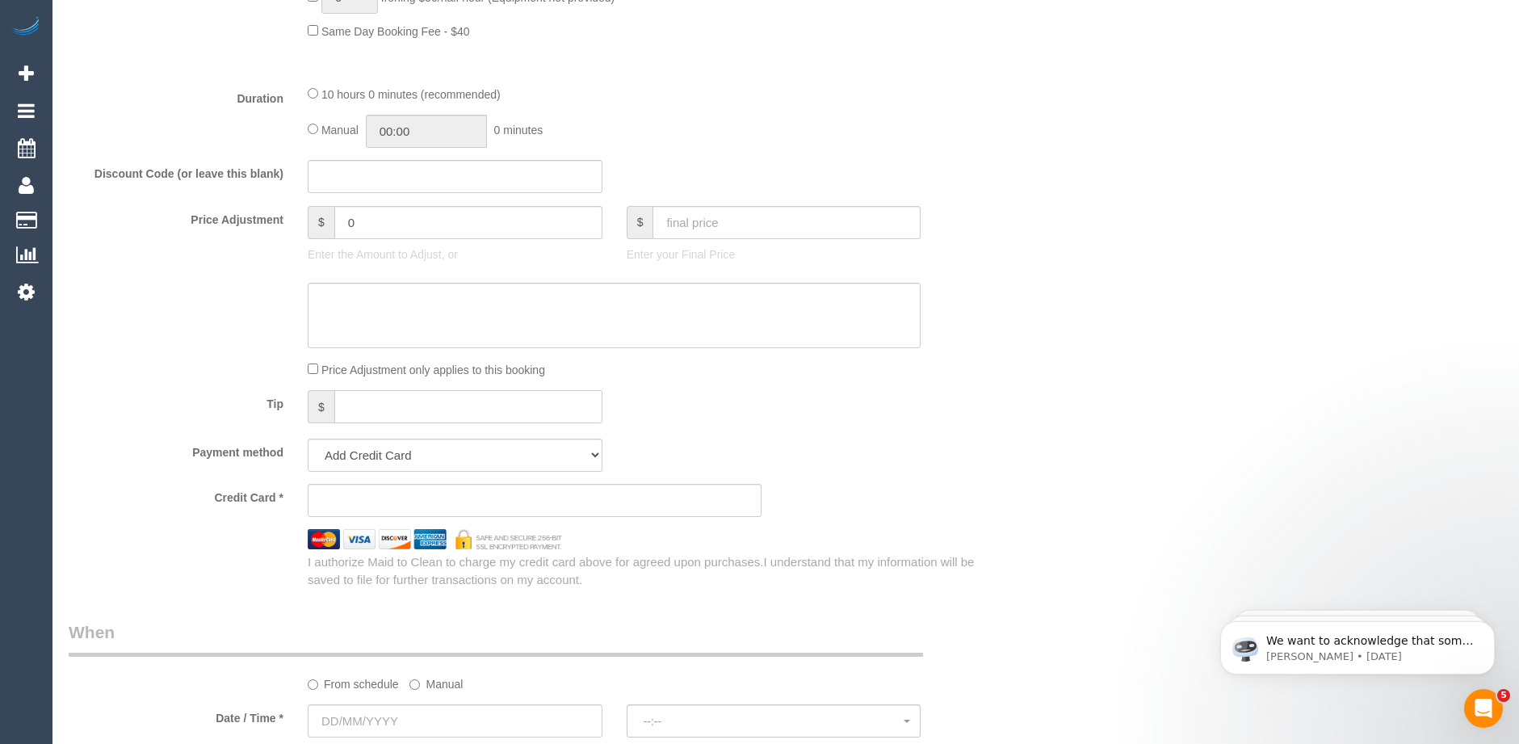
click at [365, 406] on input "text" at bounding box center [468, 406] width 268 height 33
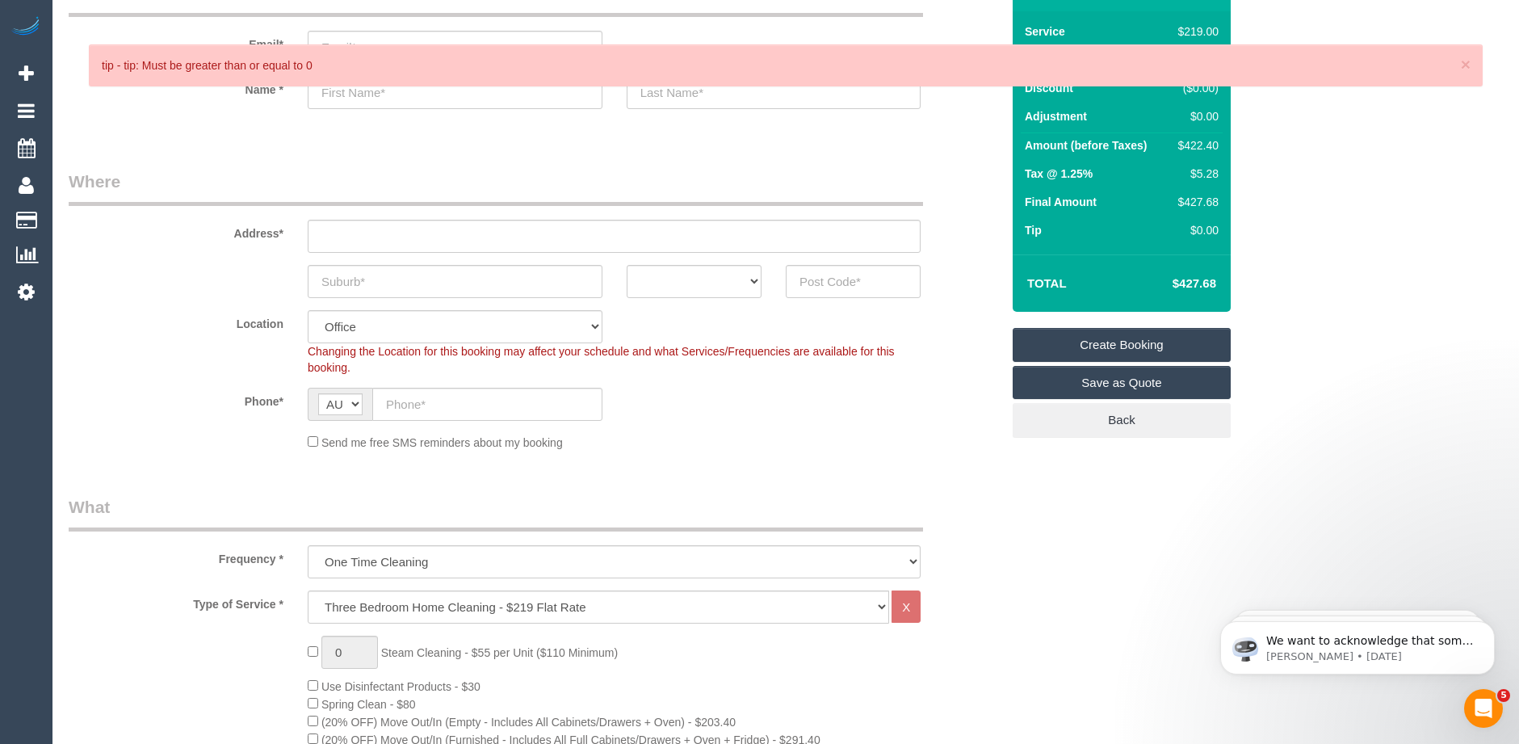
scroll to position [0, 0]
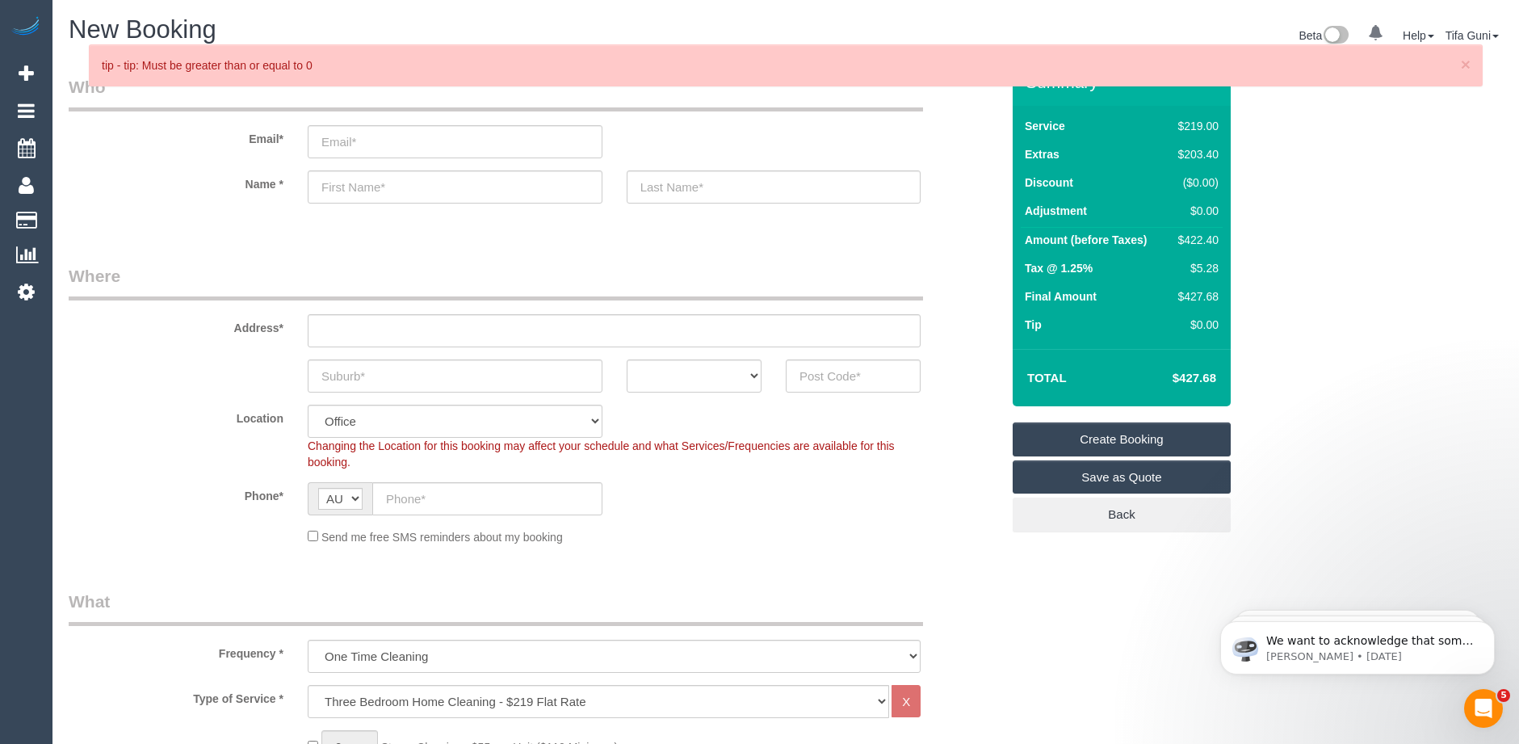
type input "-30"
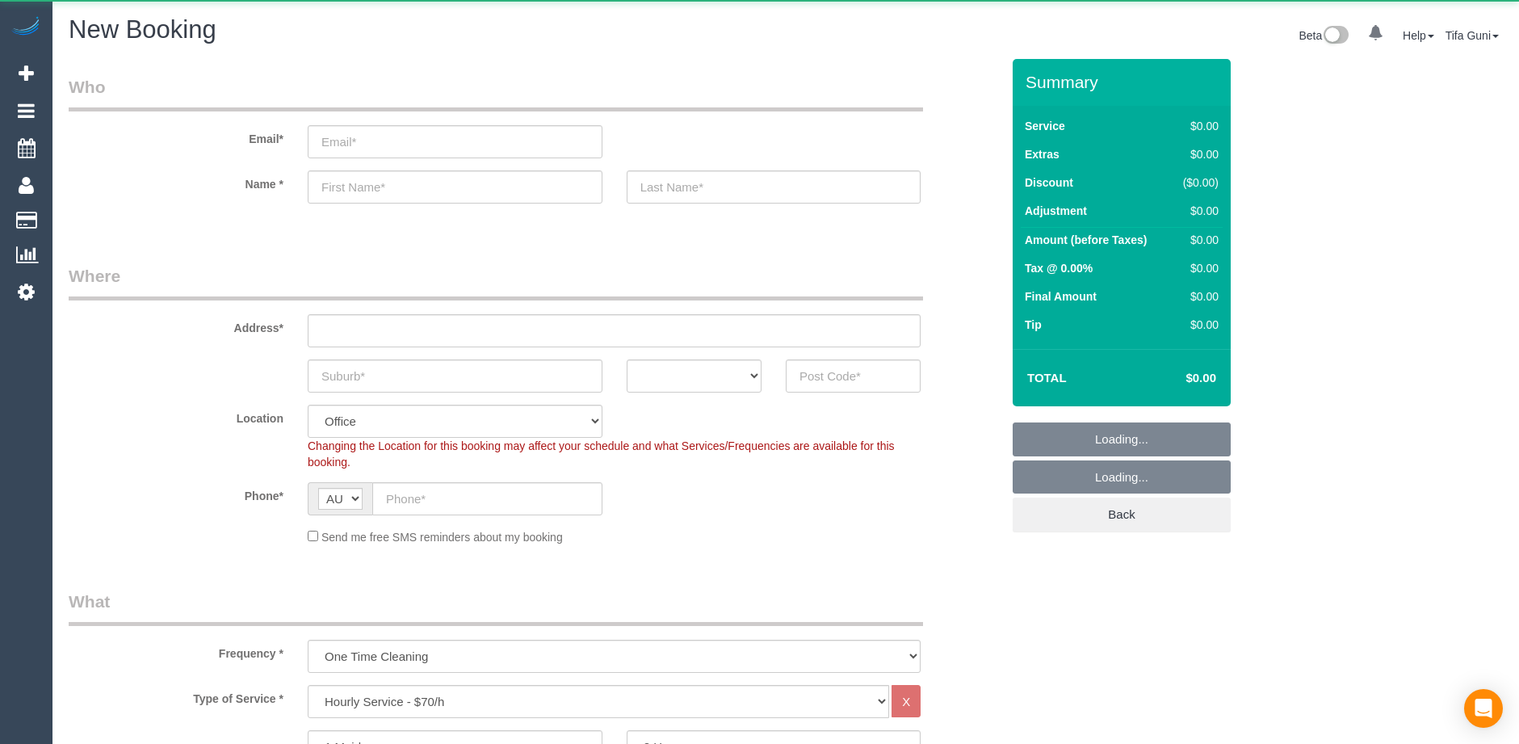
select select "object:825"
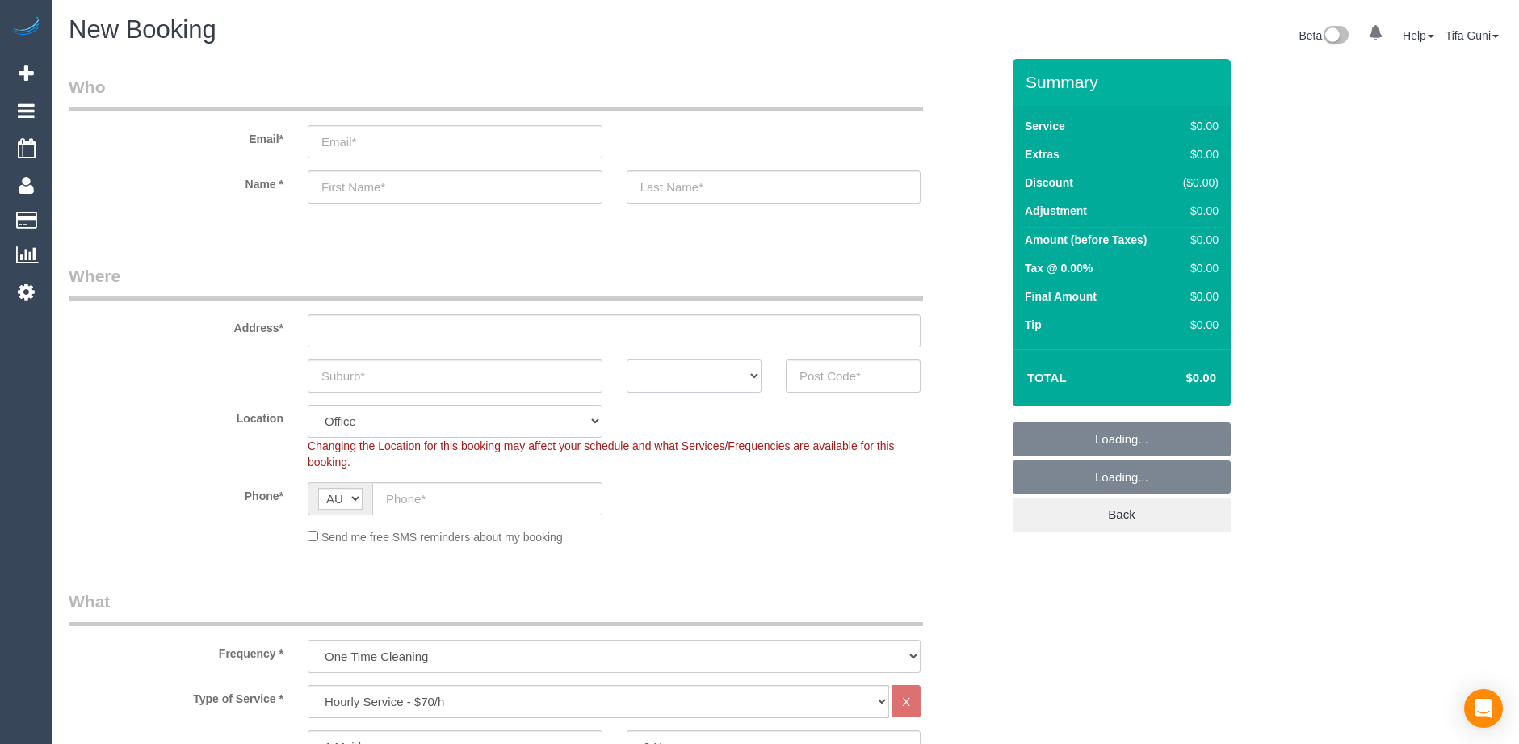
click at [700, 380] on select "ACT [GEOGRAPHIC_DATA] NT [GEOGRAPHIC_DATA] SA TAS [GEOGRAPHIC_DATA] [GEOGRAPHIC…" at bounding box center [694, 375] width 135 height 33
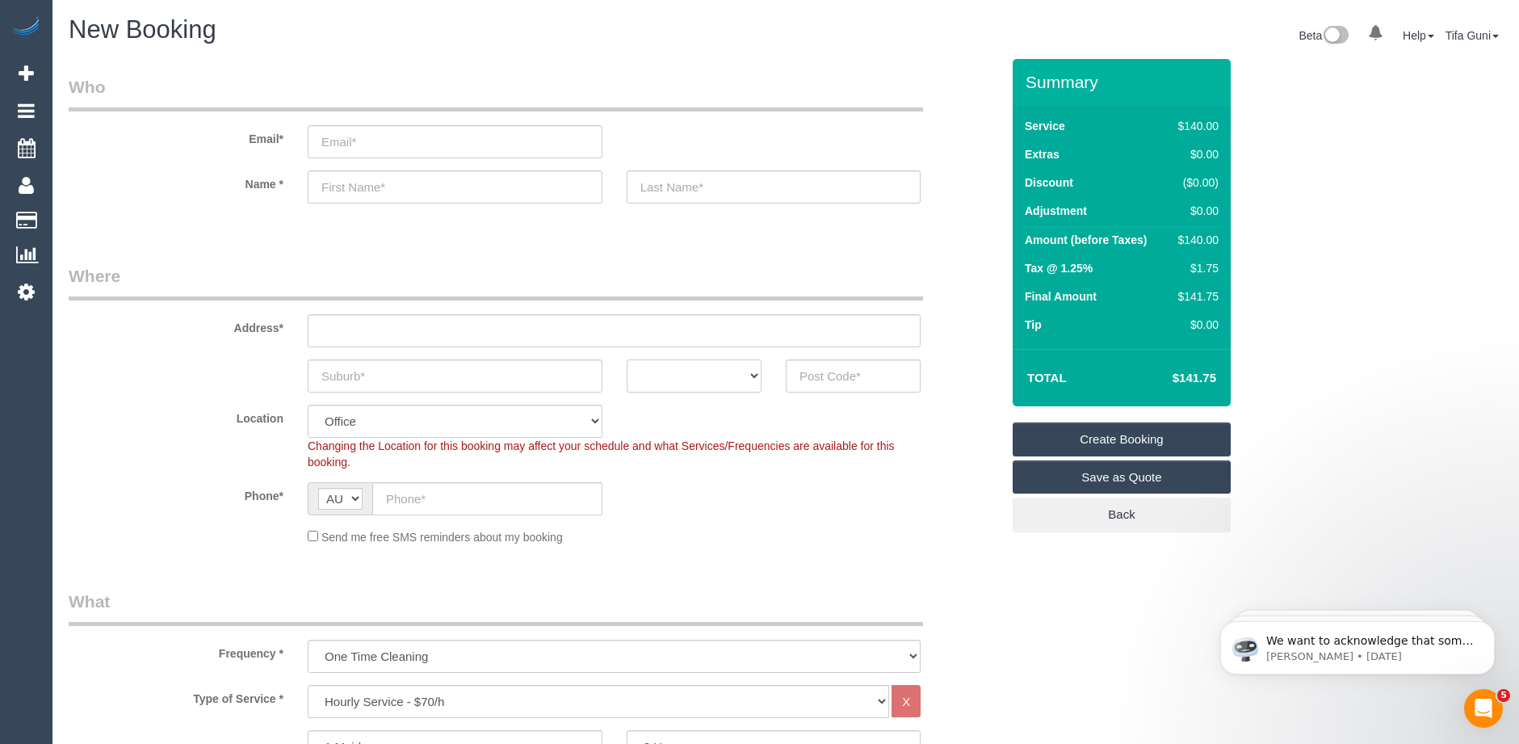
select select "VIC"
click at [627, 359] on select "ACT [GEOGRAPHIC_DATA] NT [GEOGRAPHIC_DATA] SA TAS [GEOGRAPHIC_DATA] [GEOGRAPHIC…" at bounding box center [694, 375] width 135 height 33
click at [361, 144] on input "email" at bounding box center [455, 141] width 295 height 33
paste input "ranch_mordecai@hotmail.com"
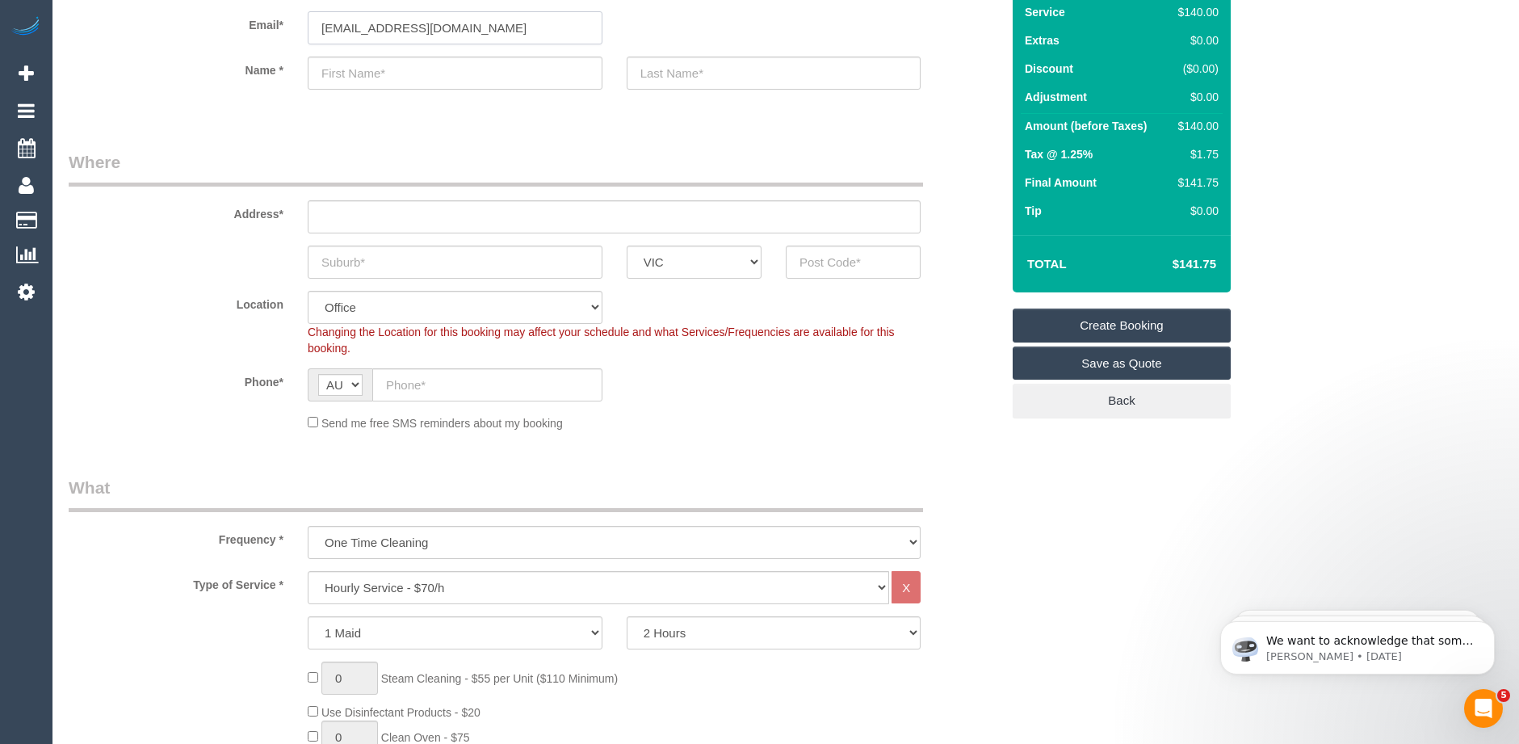
scroll to position [81, 0]
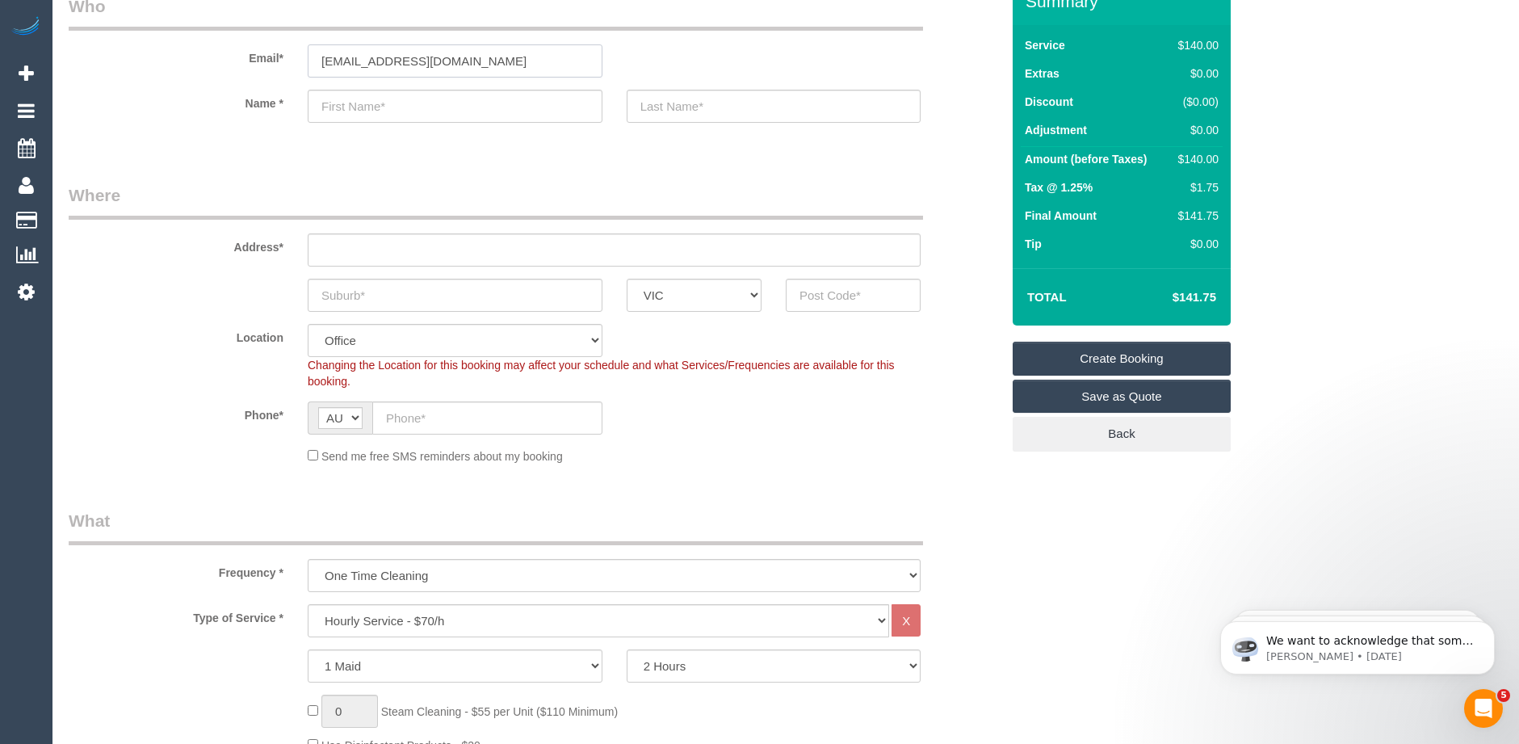
type input "ranch_mordecai@hotmail.com"
click at [381, 298] on input "text" at bounding box center [455, 295] width 295 height 33
click at [392, 300] on input "text" at bounding box center [455, 295] width 295 height 33
click at [432, 412] on input "text" at bounding box center [487, 417] width 230 height 33
paste input "61 499 994 220"
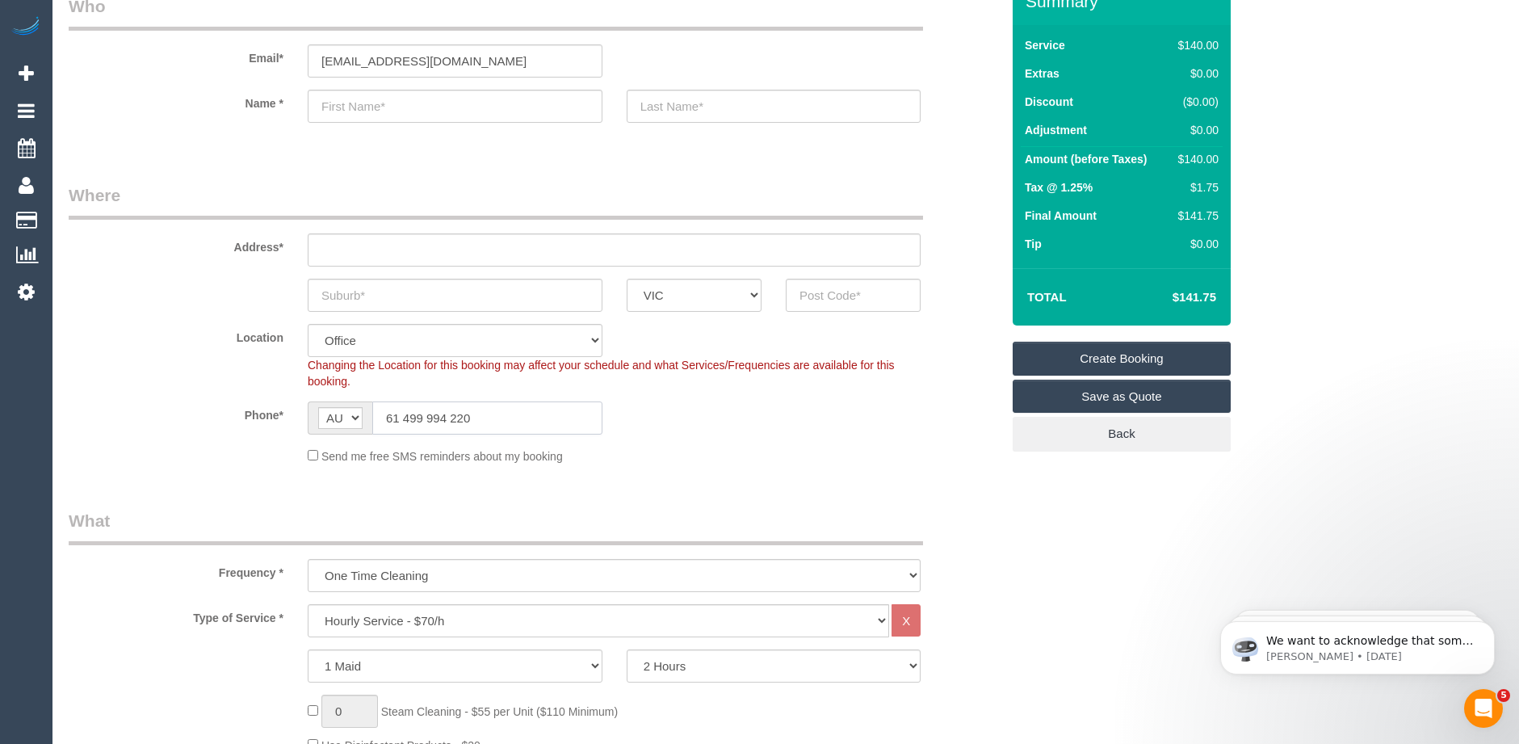
drag, startPoint x: 401, startPoint y: 418, endPoint x: 379, endPoint y: 420, distance: 22.7
click at [379, 420] on input "61 499 994 220" at bounding box center [487, 417] width 230 height 33
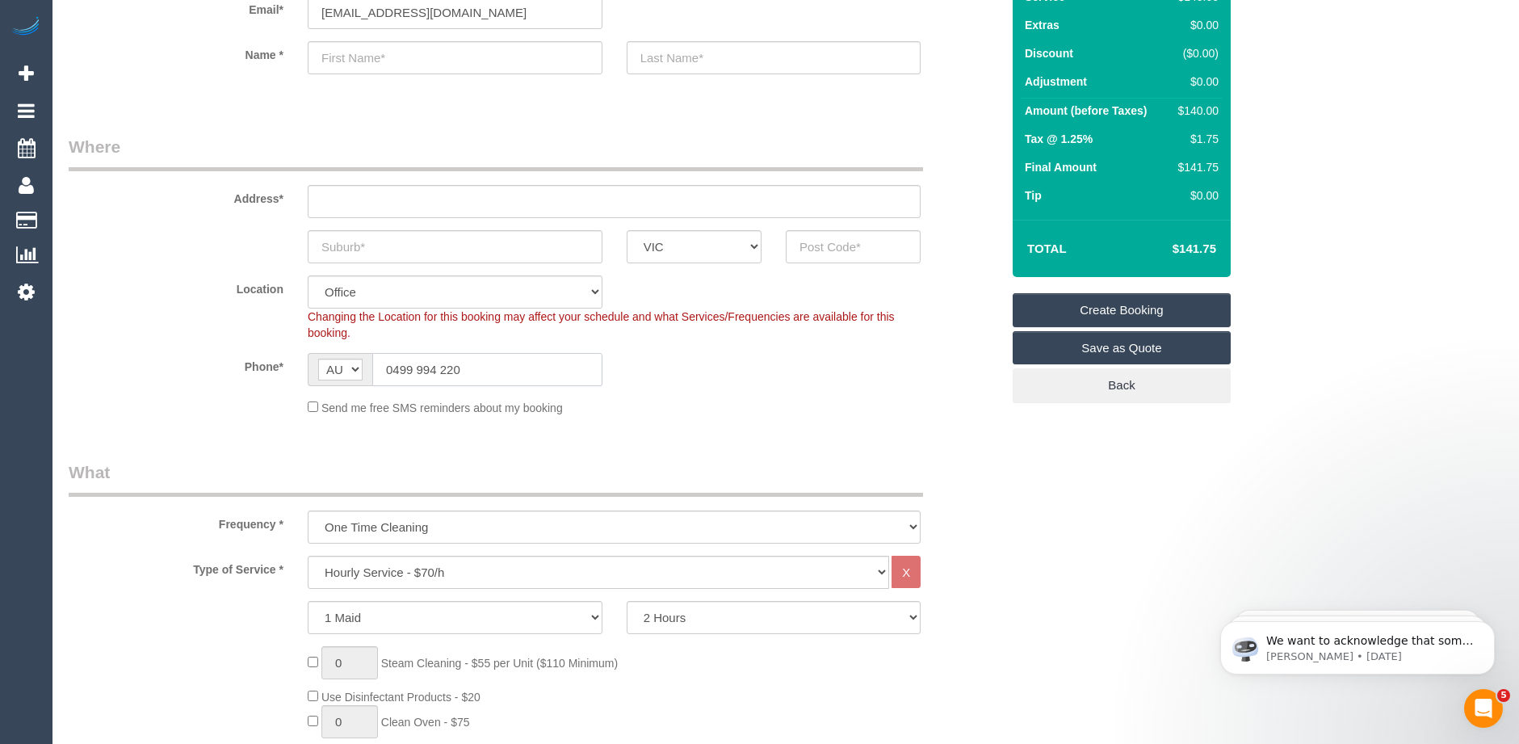
scroll to position [323, 0]
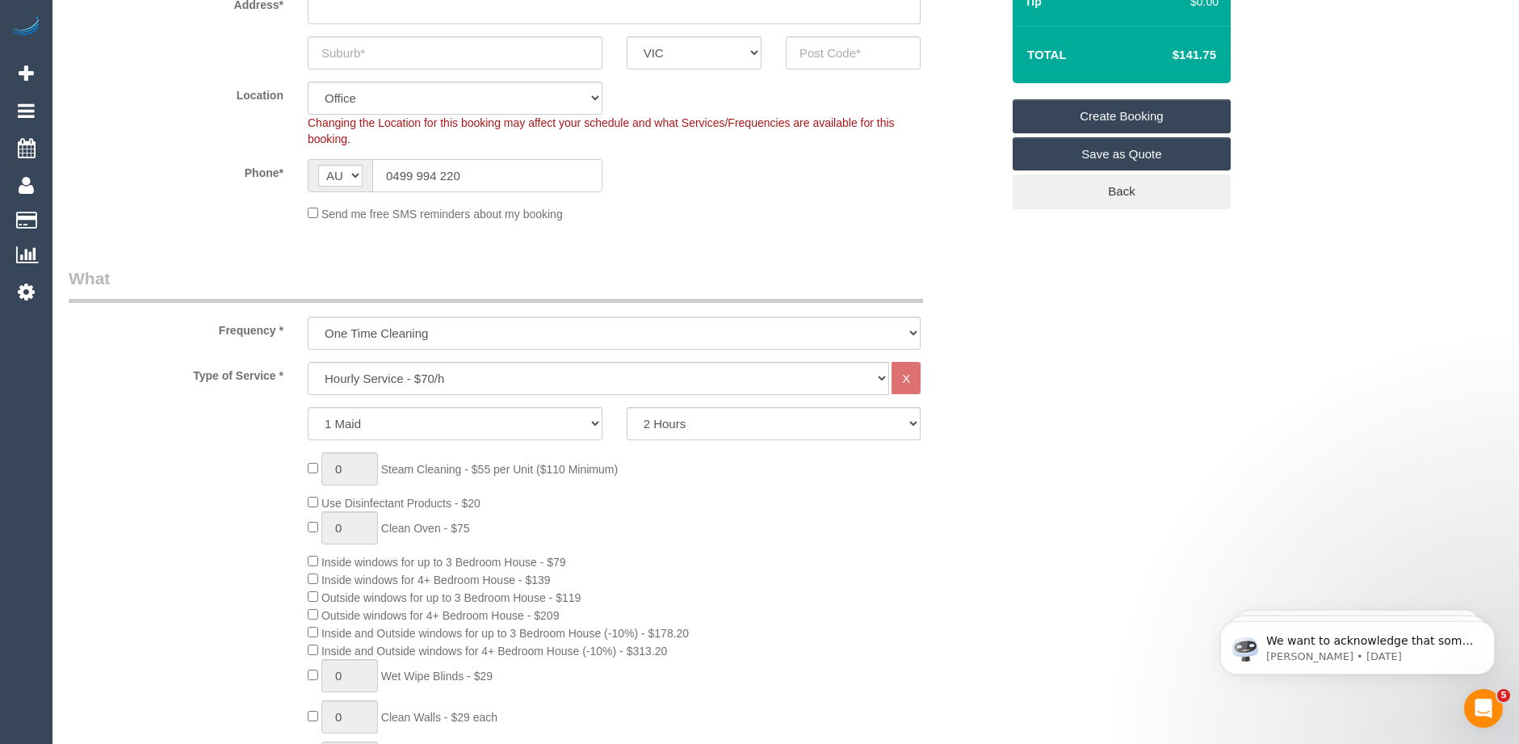
type input "0499 994 220"
click at [397, 335] on select "One Time Cleaning Weekly - 10% Off - 10.00% (0% for the First Booking) Fortnigh…" at bounding box center [614, 333] width 613 height 33
select select "object:827"
click at [308, 317] on select "One Time Cleaning Weekly - 10% Off - 10.00% (0% for the First Booking) Fortnigh…" at bounding box center [614, 333] width 613 height 33
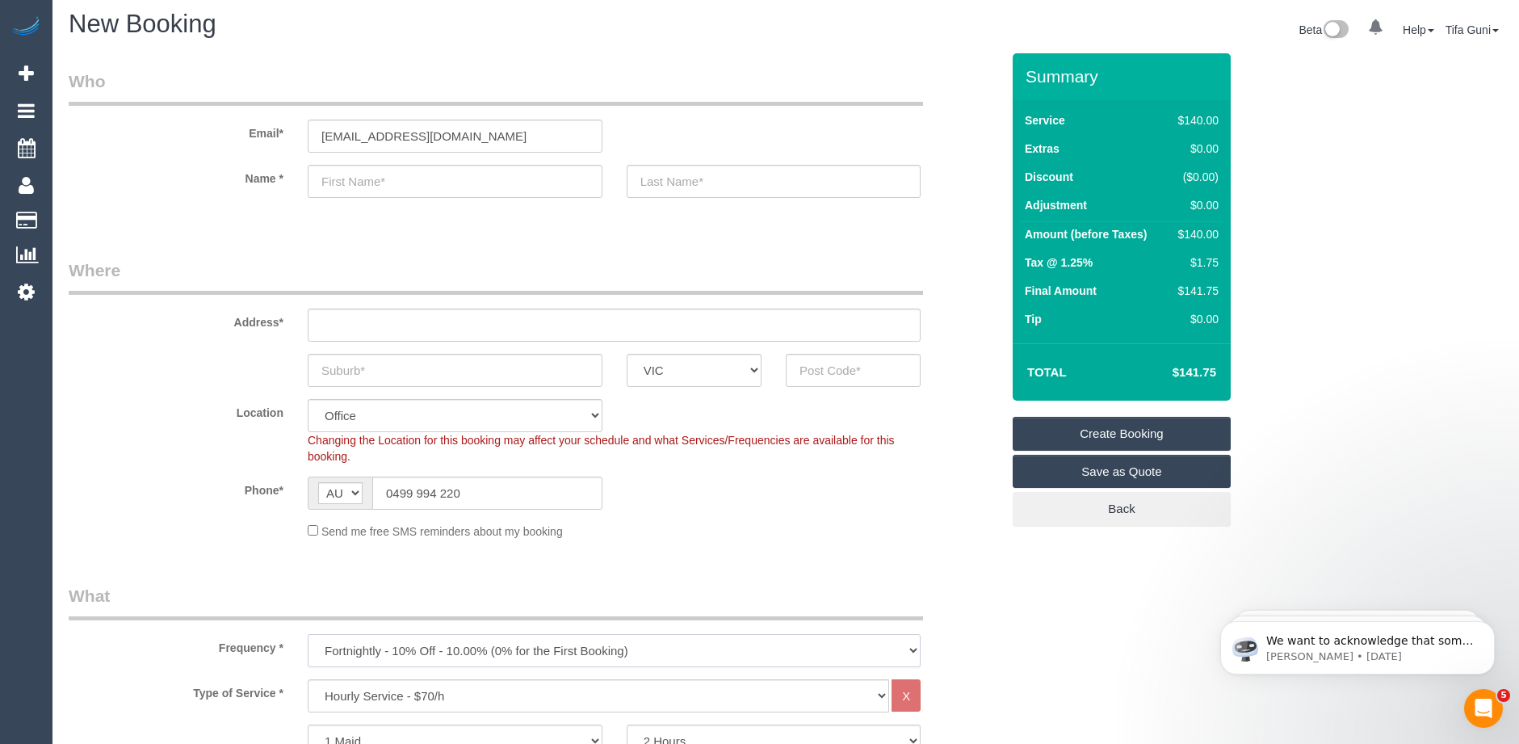
scroll to position [0, 0]
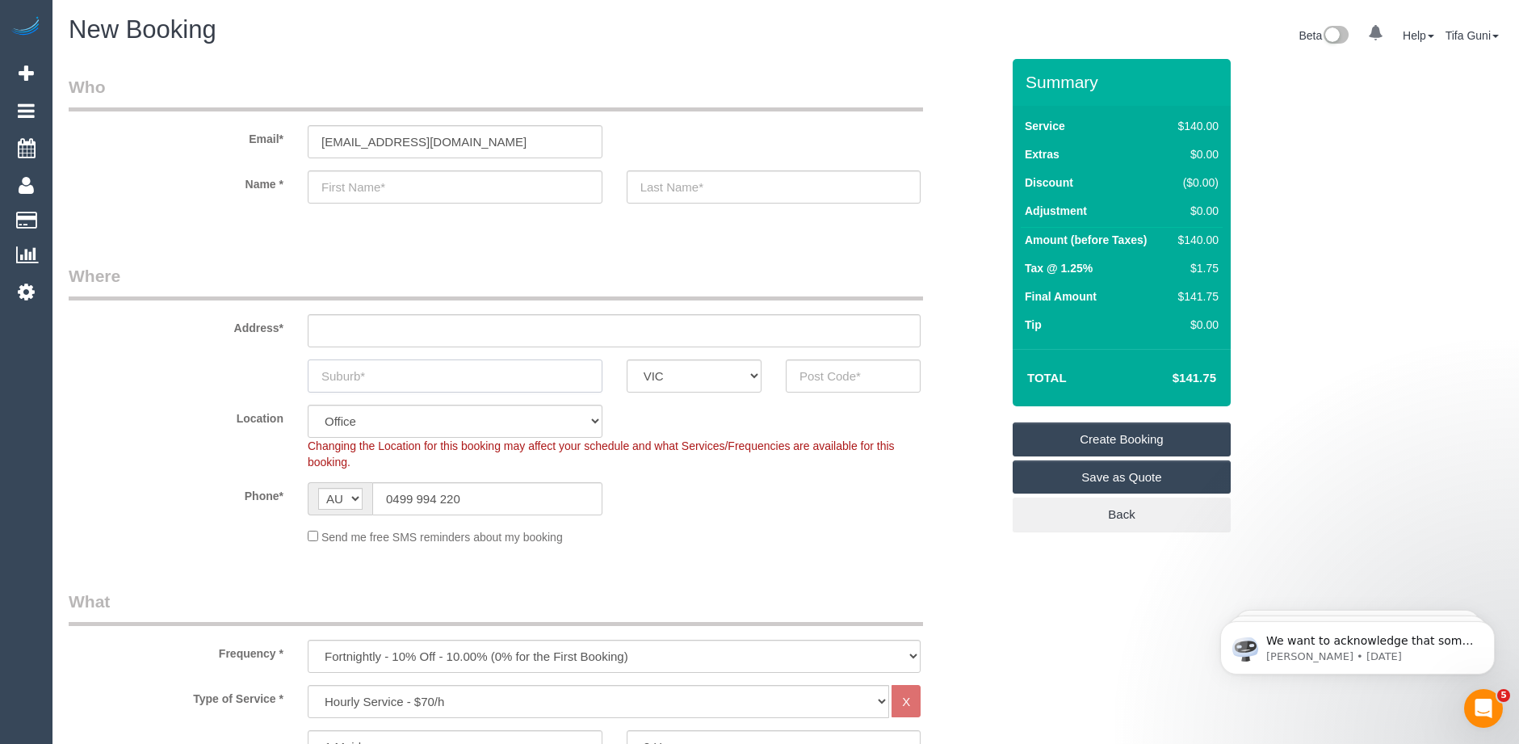
click at [384, 378] on input "text" at bounding box center [455, 375] width 295 height 33
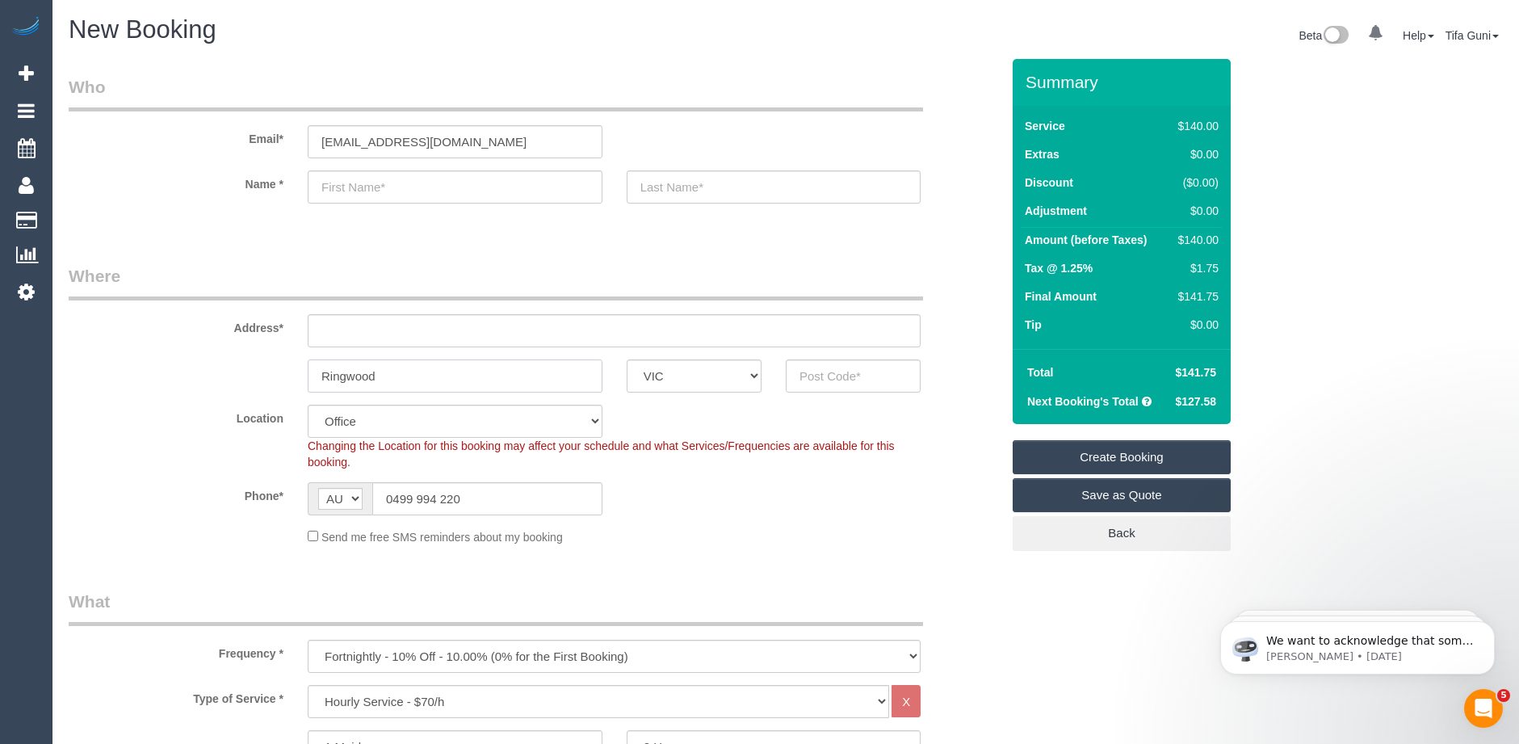
type input "Ringwood"
click at [826, 376] on input "text" at bounding box center [853, 375] width 135 height 33
type input "3134"
click at [340, 331] on input "text" at bounding box center [614, 330] width 613 height 33
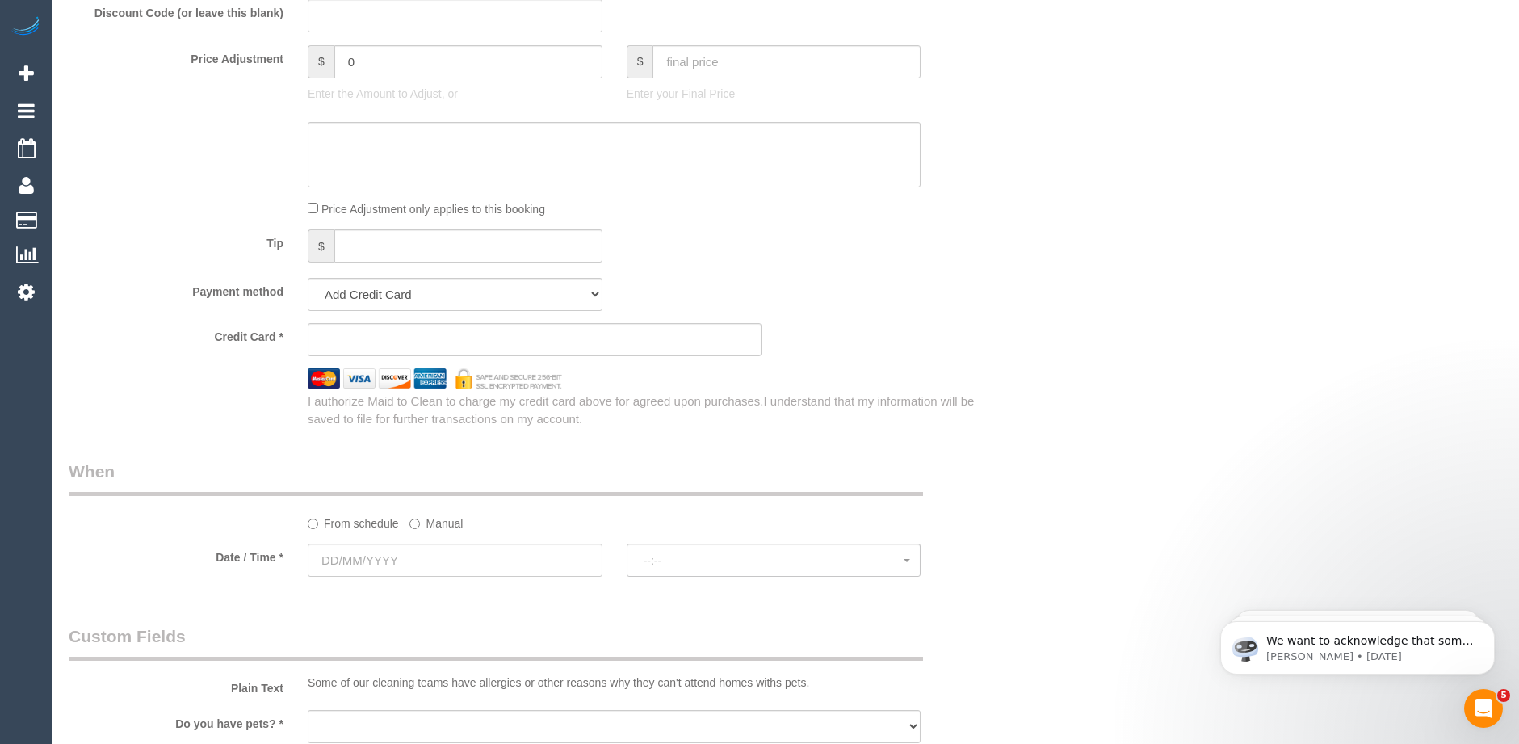
scroll to position [1454, 0]
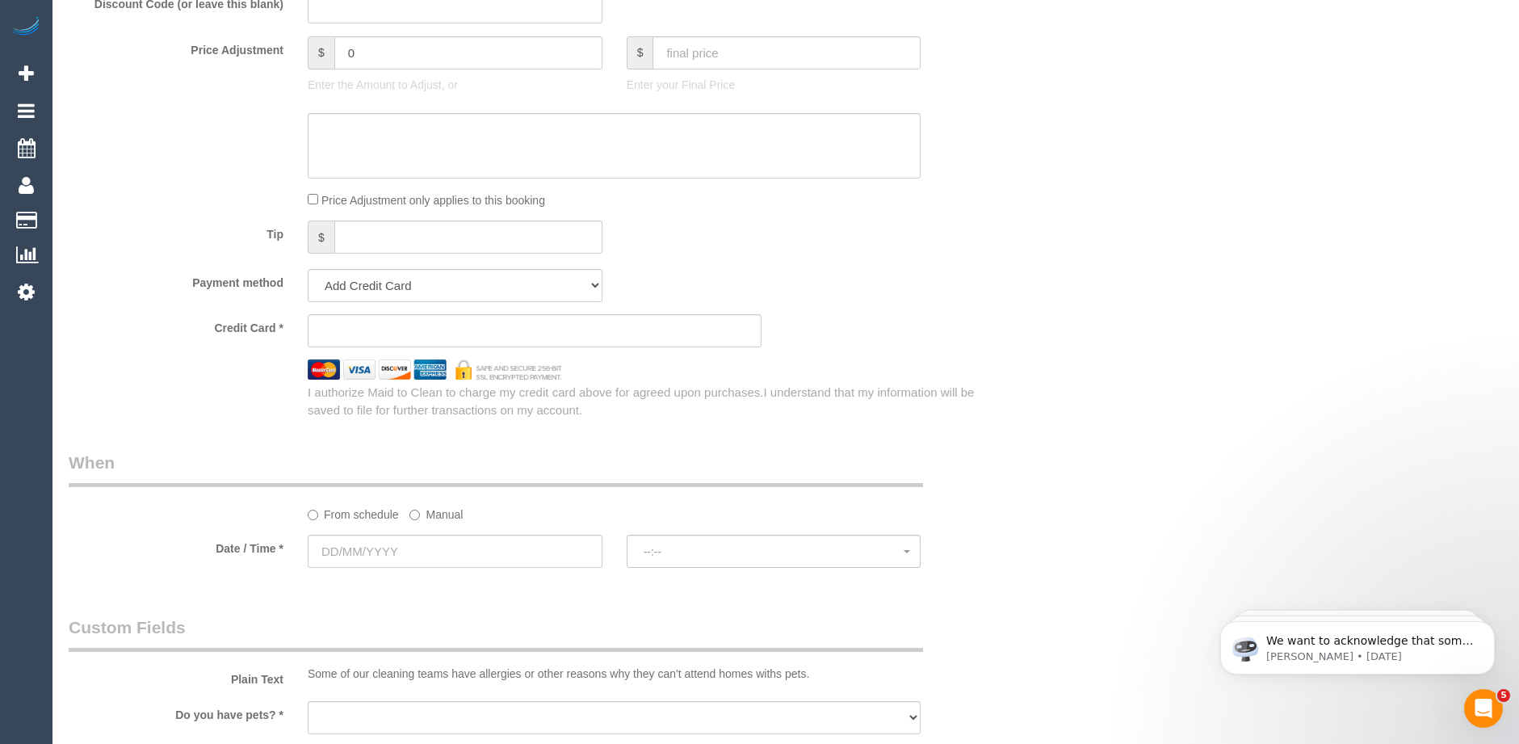
type input "2 Finona court"
click at [442, 548] on input "text" at bounding box center [455, 551] width 295 height 33
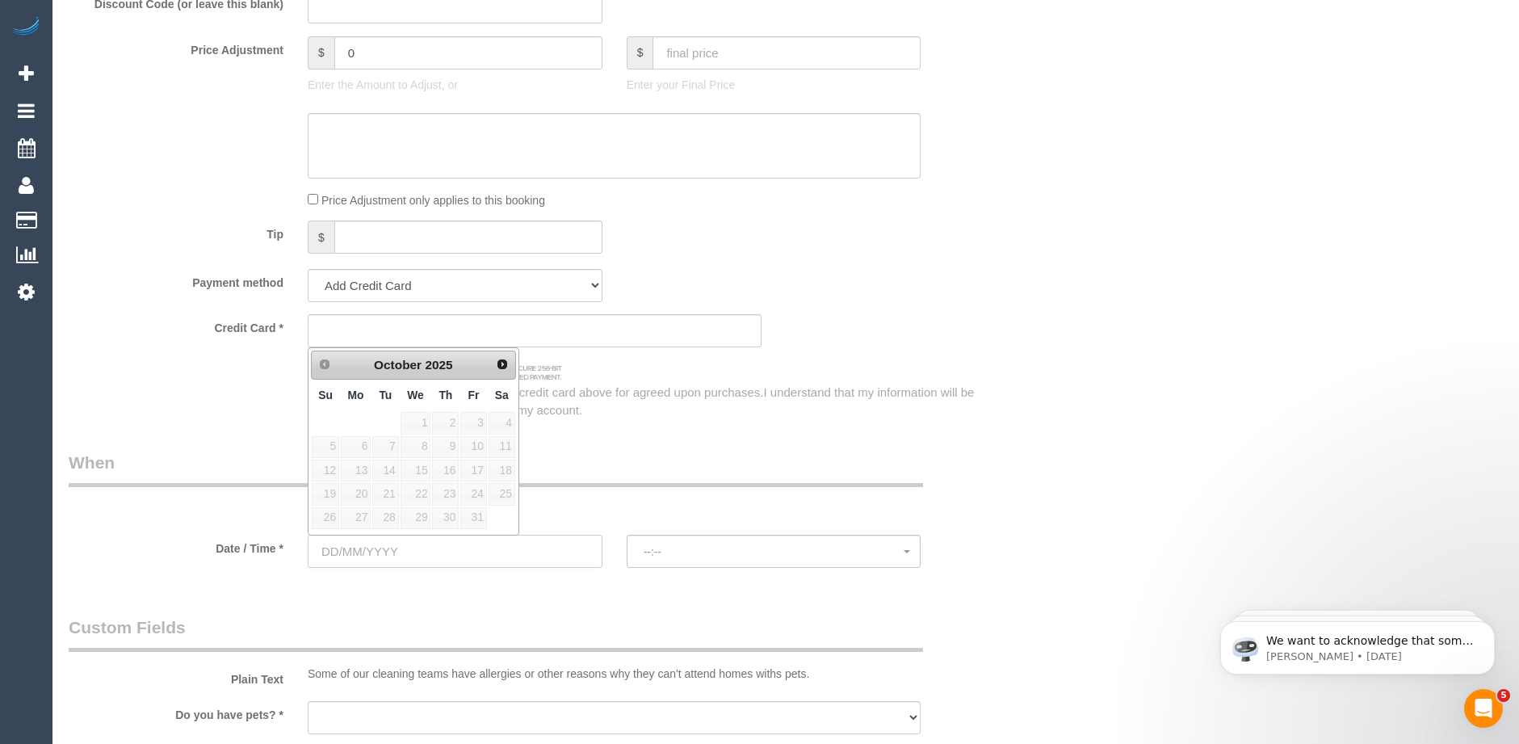
select select "57"
select select "object:2105"
click at [418, 469] on link "15" at bounding box center [416, 471] width 31 height 22
type input "[DATE]"
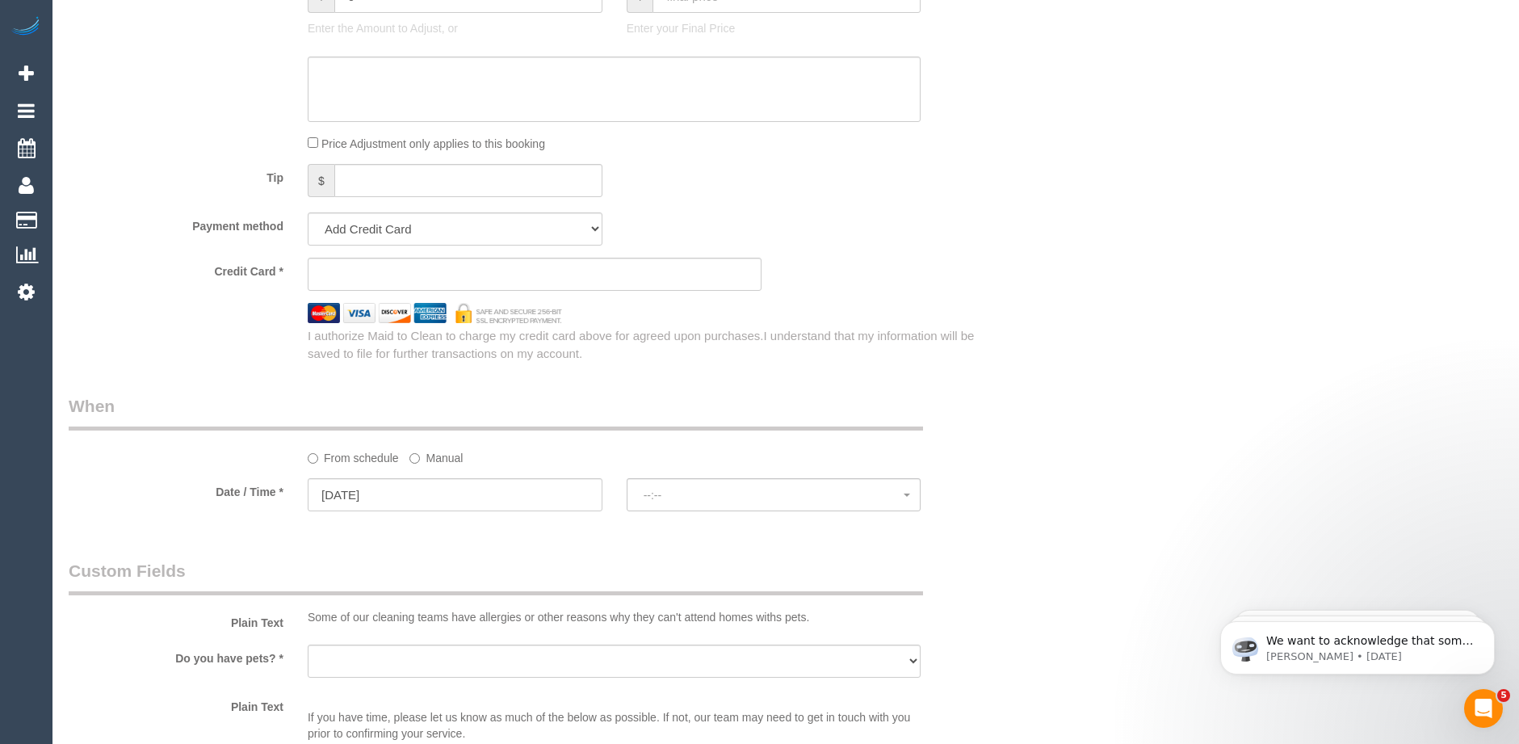
scroll to position [1696, 0]
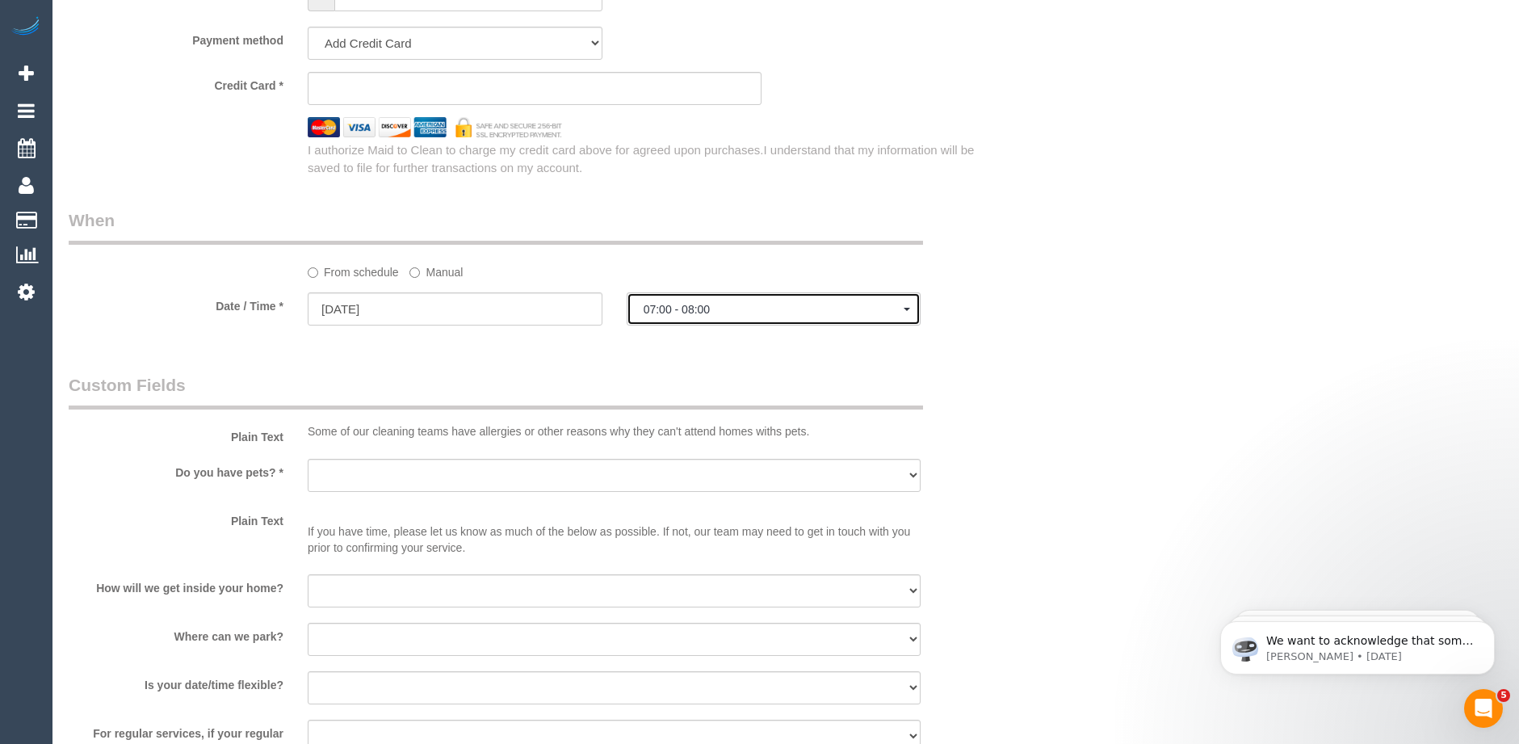
click at [688, 305] on span "07:00 - 08:00" at bounding box center [774, 309] width 261 height 13
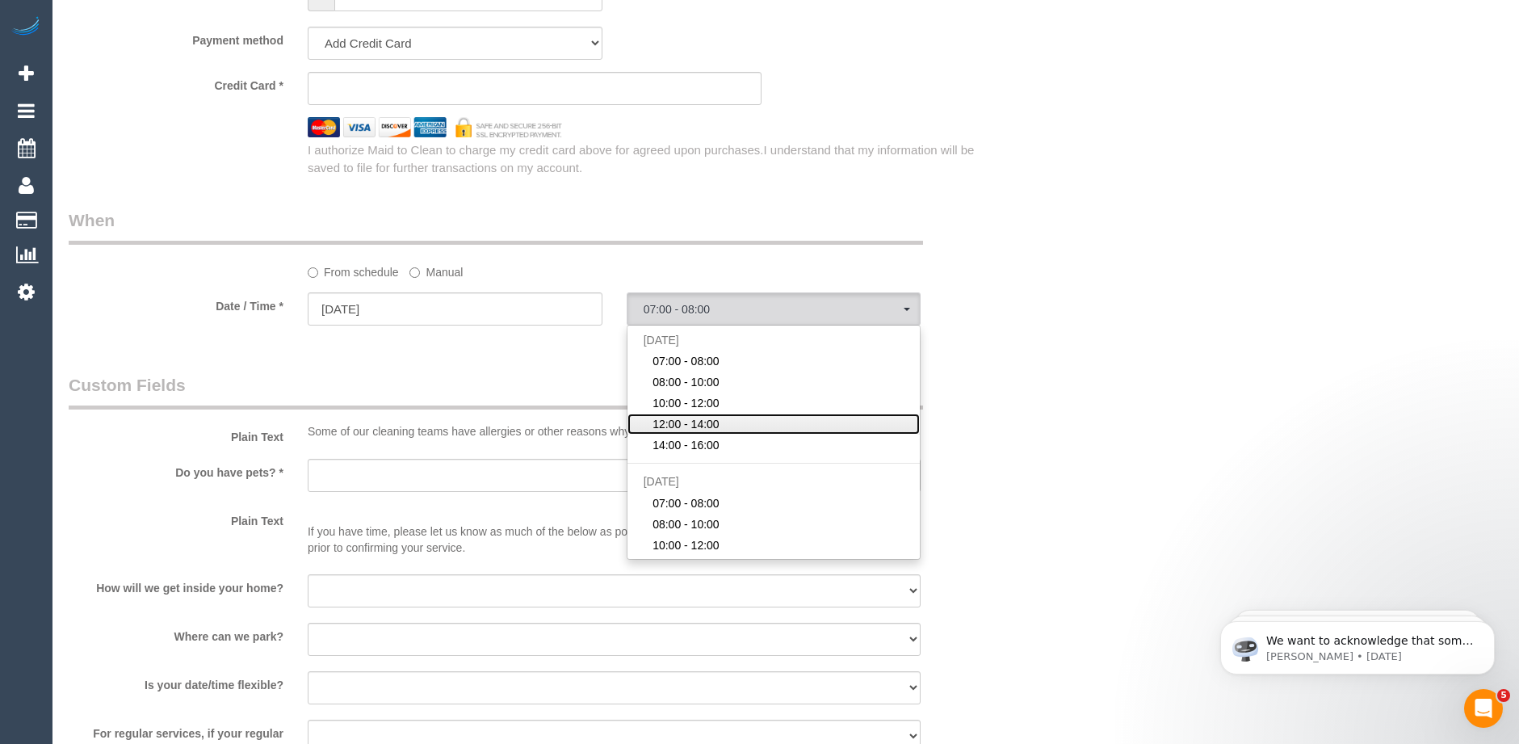
click at [699, 423] on span "12:00 - 14:00" at bounding box center [686, 424] width 67 height 16
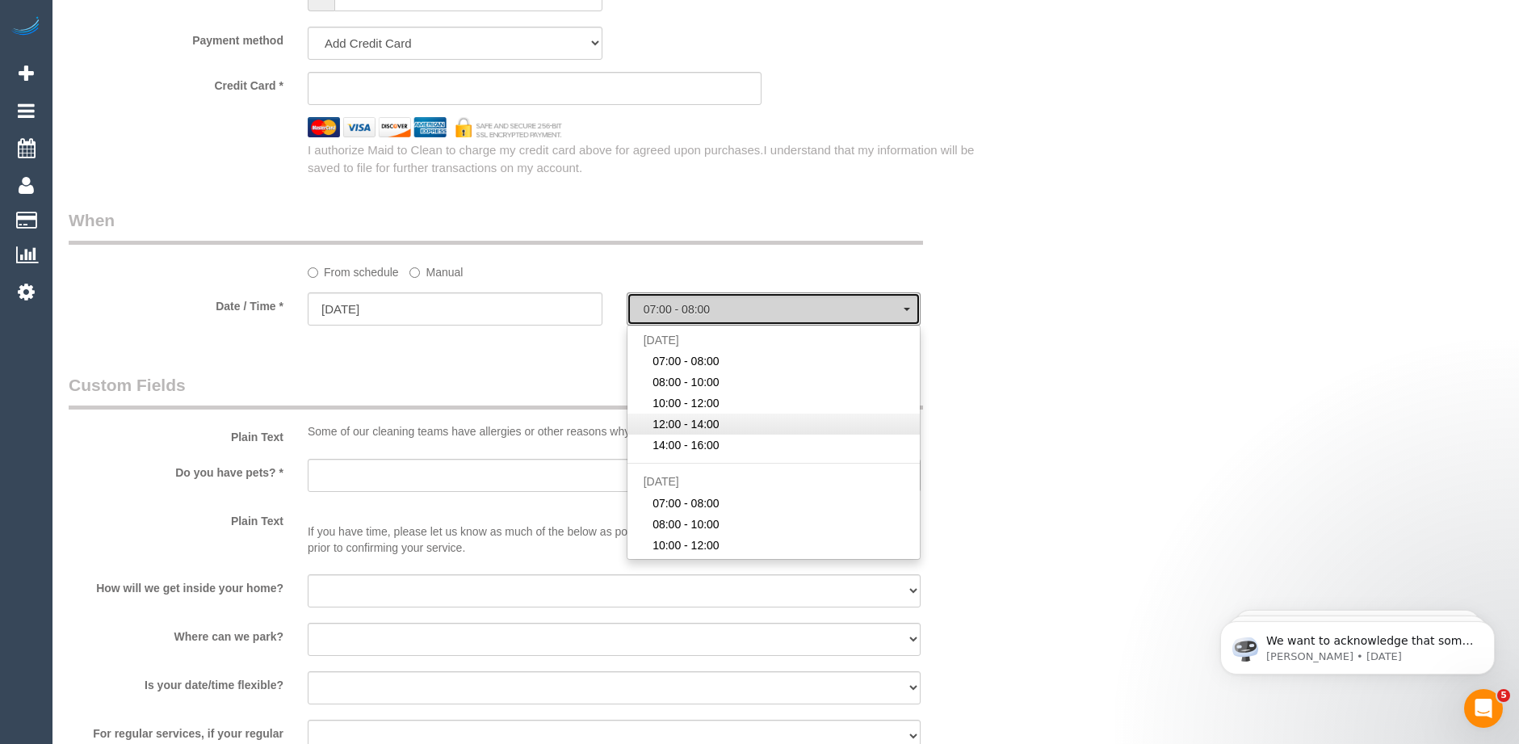
select select "spot4"
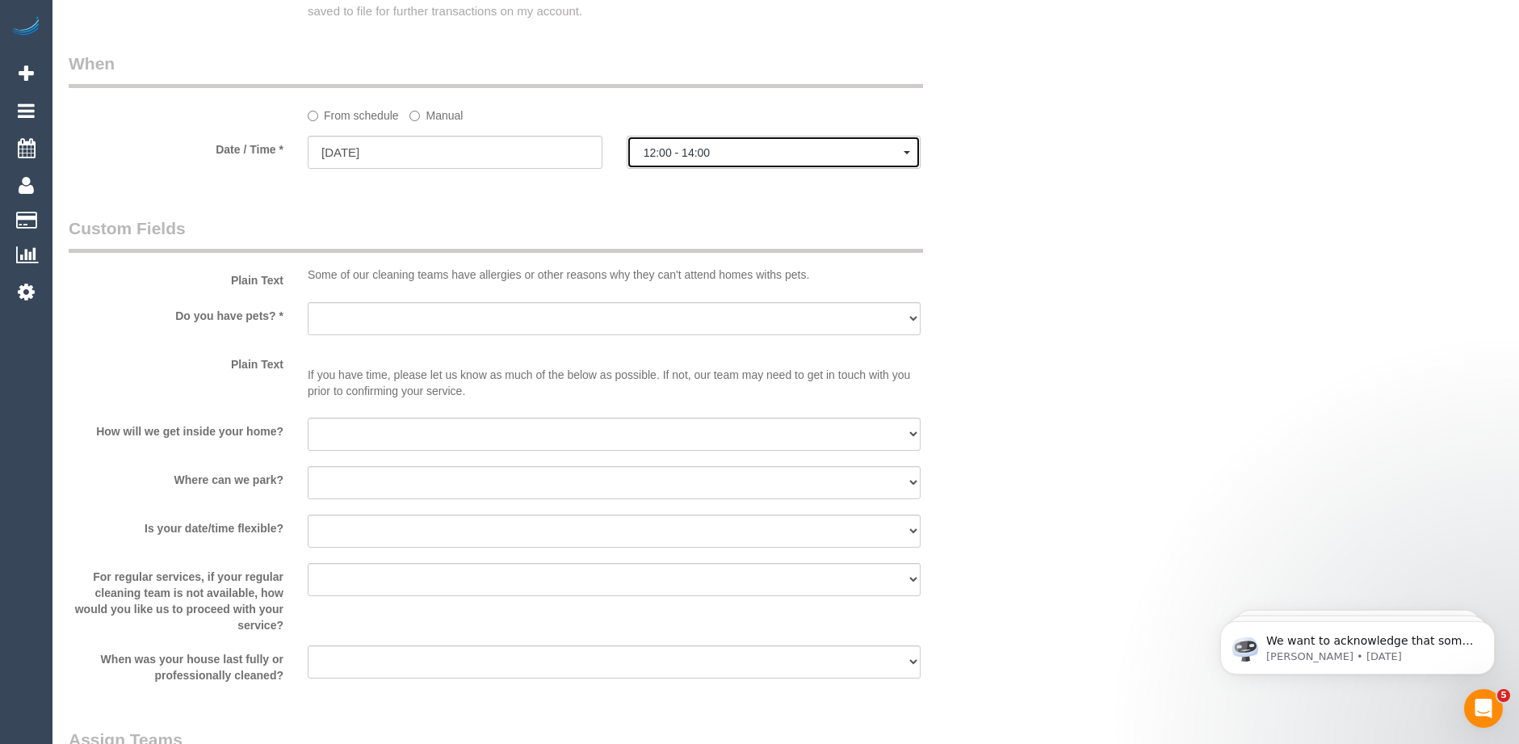
scroll to position [1858, 0]
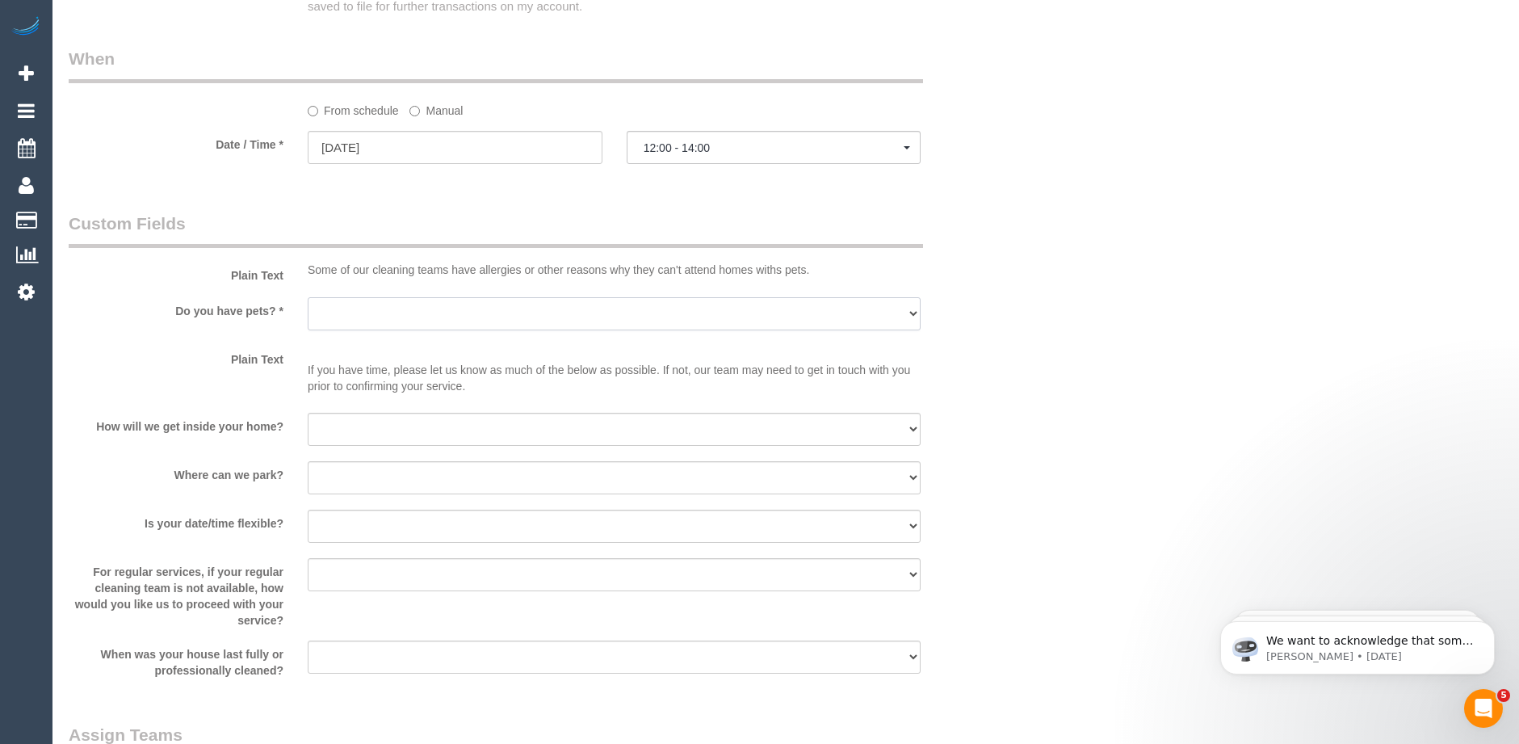
click at [511, 312] on select "Yes - Cats Yes - Dogs No pets Yes - Dogs and Cats Yes - Other" at bounding box center [614, 313] width 613 height 33
select select "number:29"
click at [308, 297] on select "Yes - Cats Yes - Dogs No pets Yes - Dogs and Cats Yes - Other" at bounding box center [614, 313] width 613 height 33
click at [372, 430] on select "I will be home Key will be left (please provide details below) Lock box/Access …" at bounding box center [614, 429] width 613 height 33
select select "number:14"
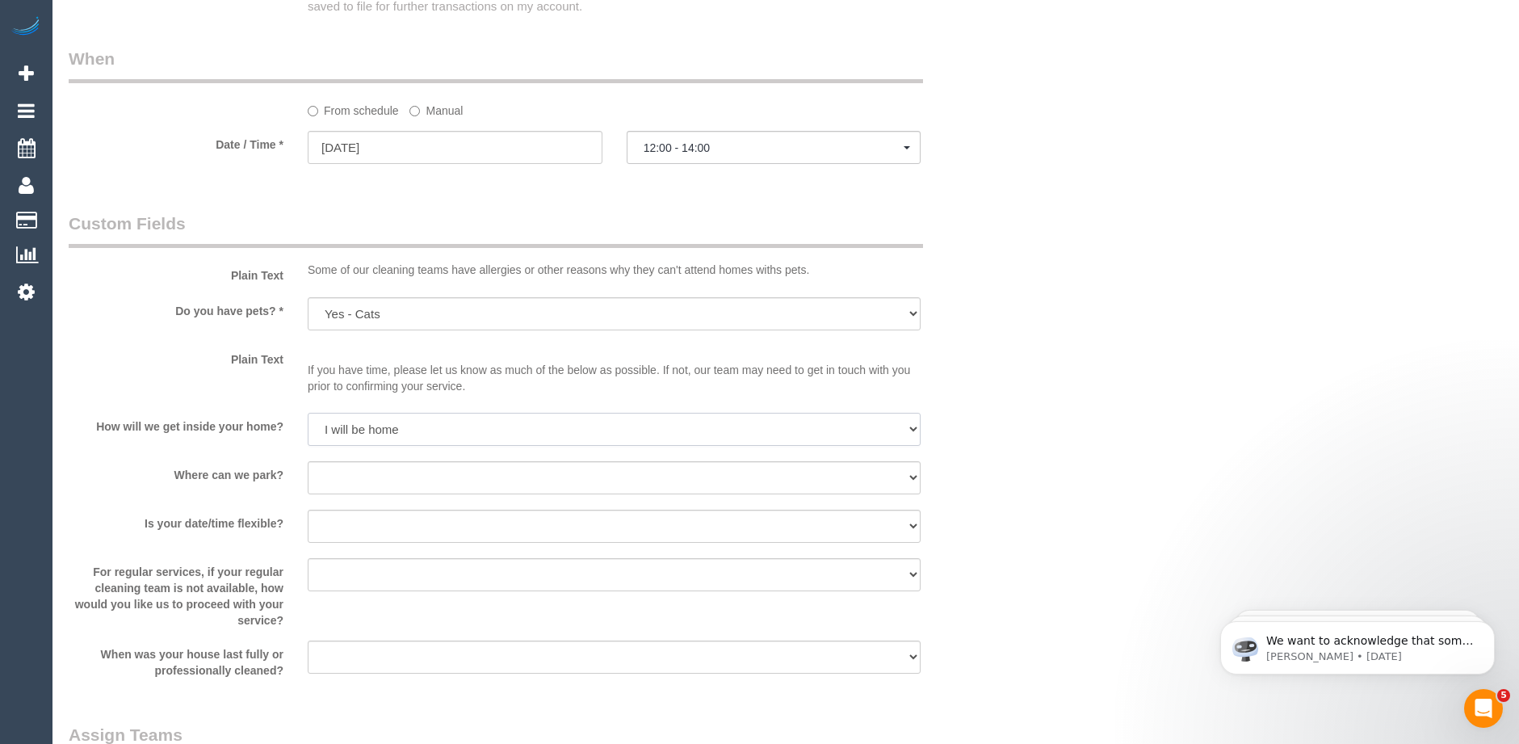
click at [308, 413] on select "I will be home Key will be left (please provide details below) Lock box/Access …" at bounding box center [614, 429] width 613 height 33
click at [367, 484] on select "I will provide parking on-site Free street parking Paid street parking (cost wi…" at bounding box center [614, 477] width 613 height 33
select select "number:19"
click at [308, 461] on select "I will provide parking on-site Free street parking Paid street parking (cost wi…" at bounding box center [614, 477] width 613 height 33
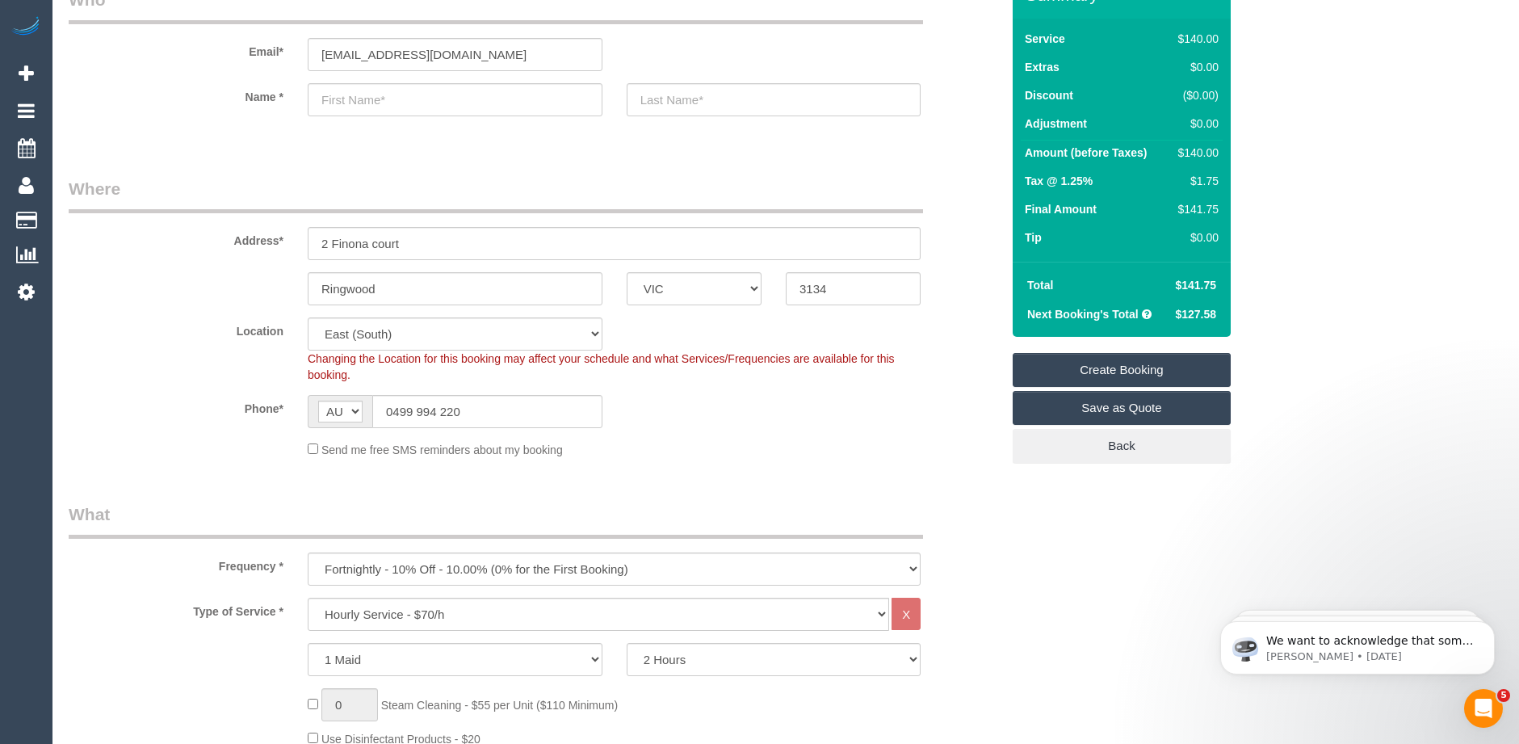
scroll to position [0, 0]
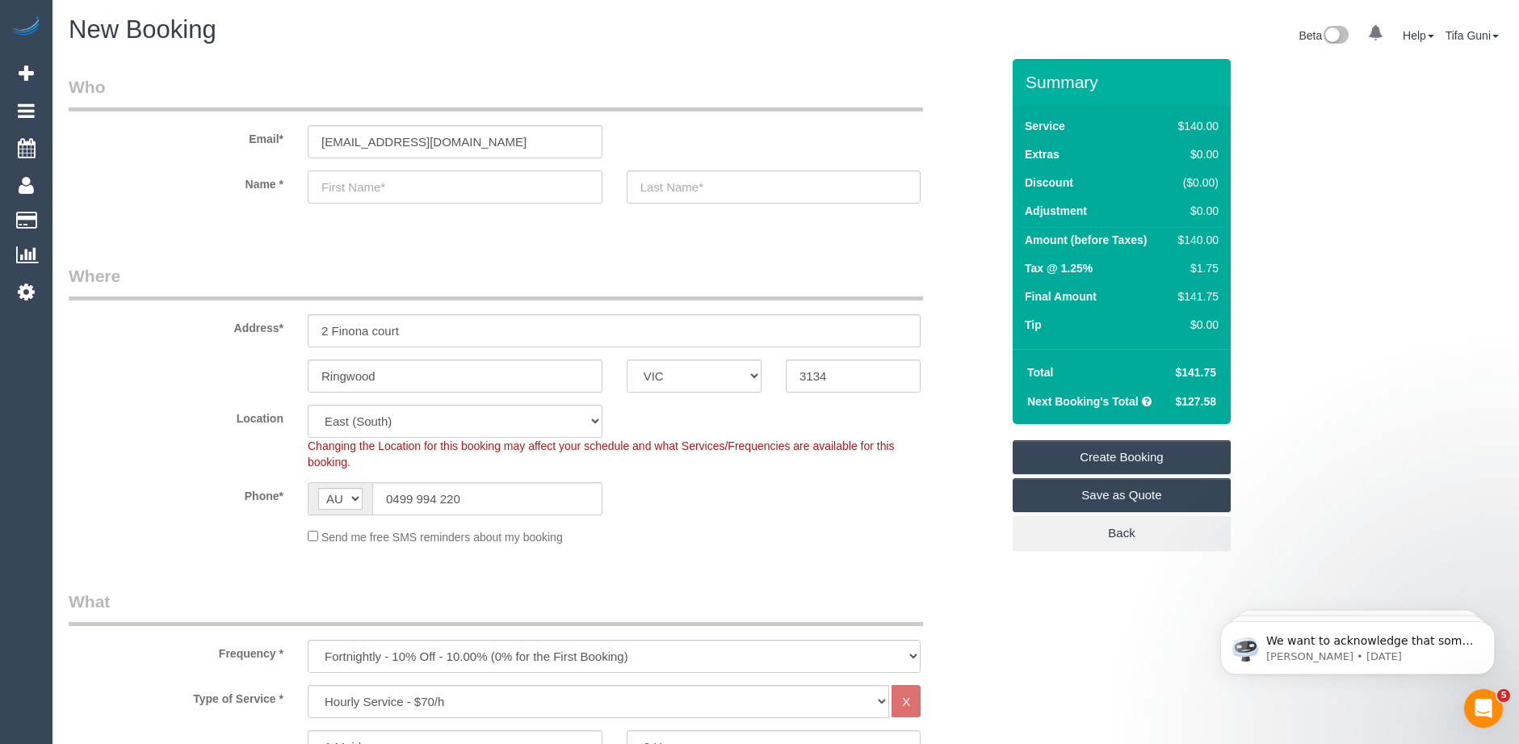
click at [368, 187] on input "text" at bounding box center [455, 186] width 295 height 33
type input "Rachael"
click at [688, 191] on input "text" at bounding box center [774, 186] width 295 height 33
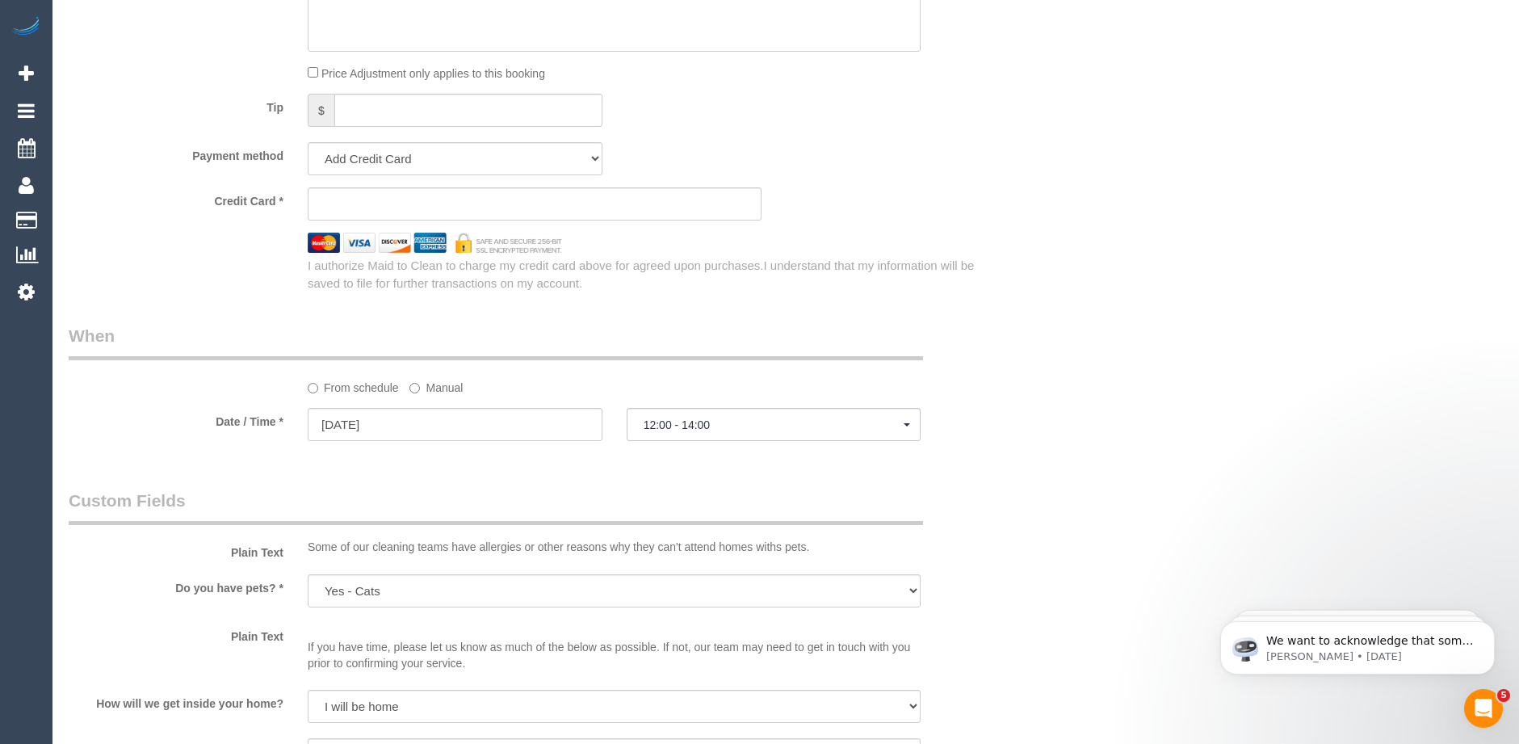
scroll to position [1543, 0]
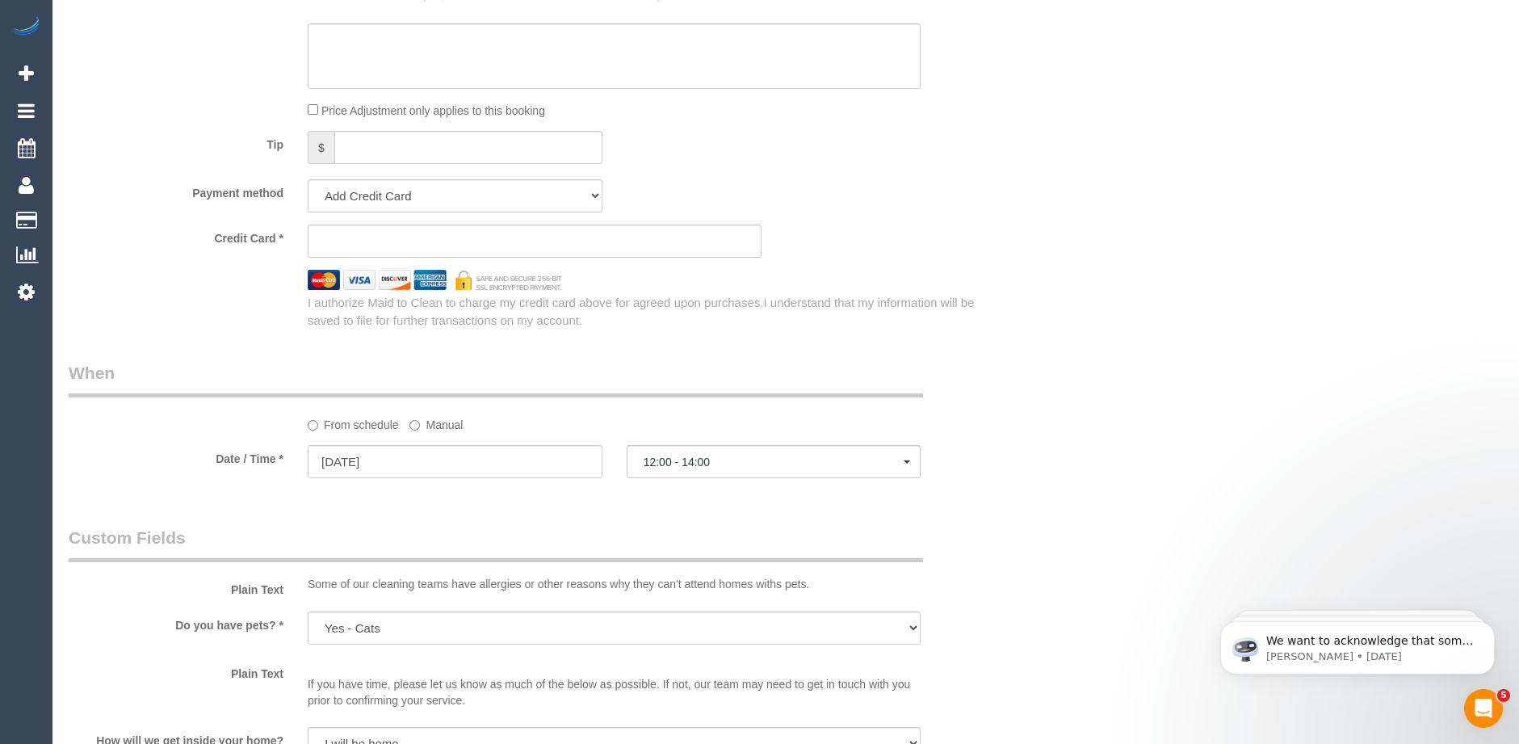
type input "Mordecai"
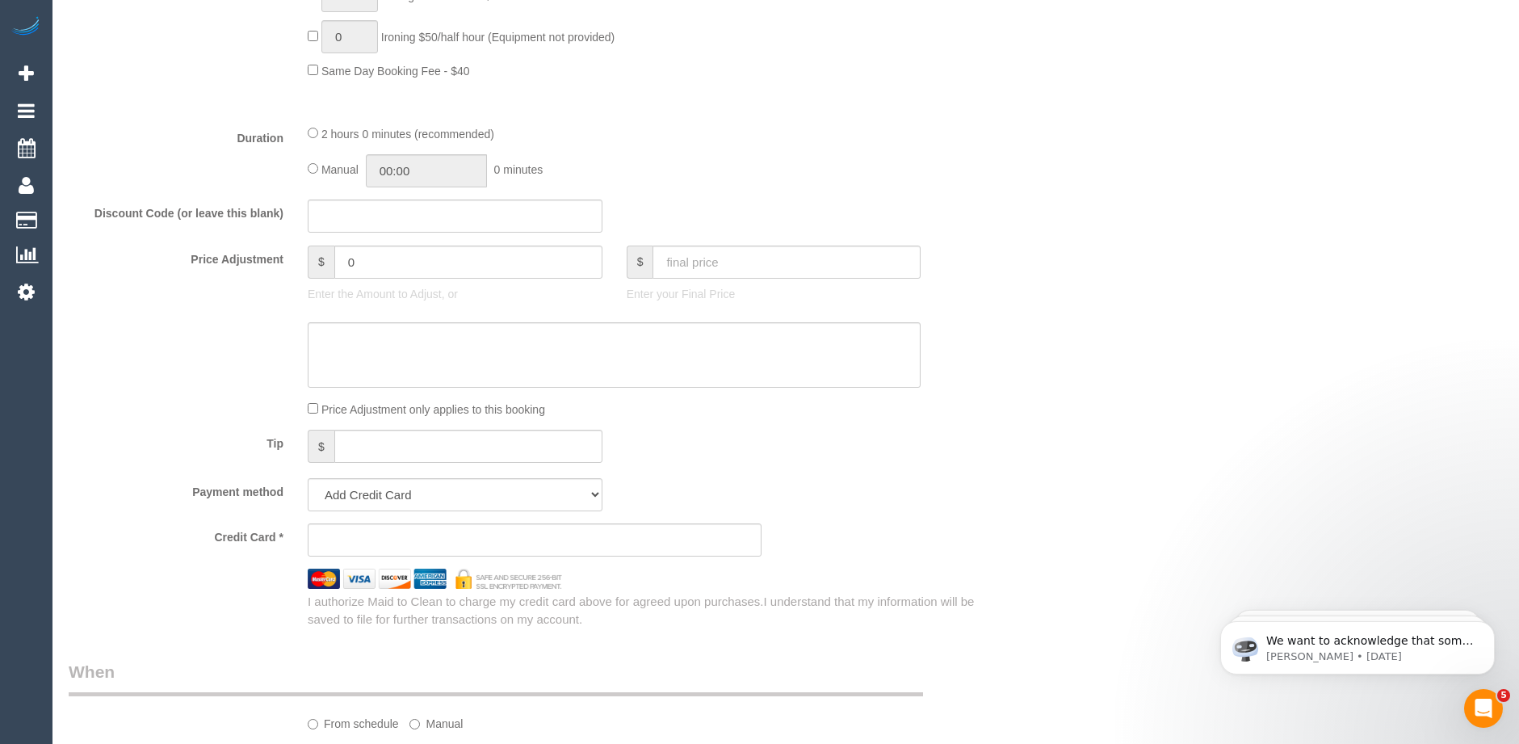
scroll to position [1220, 0]
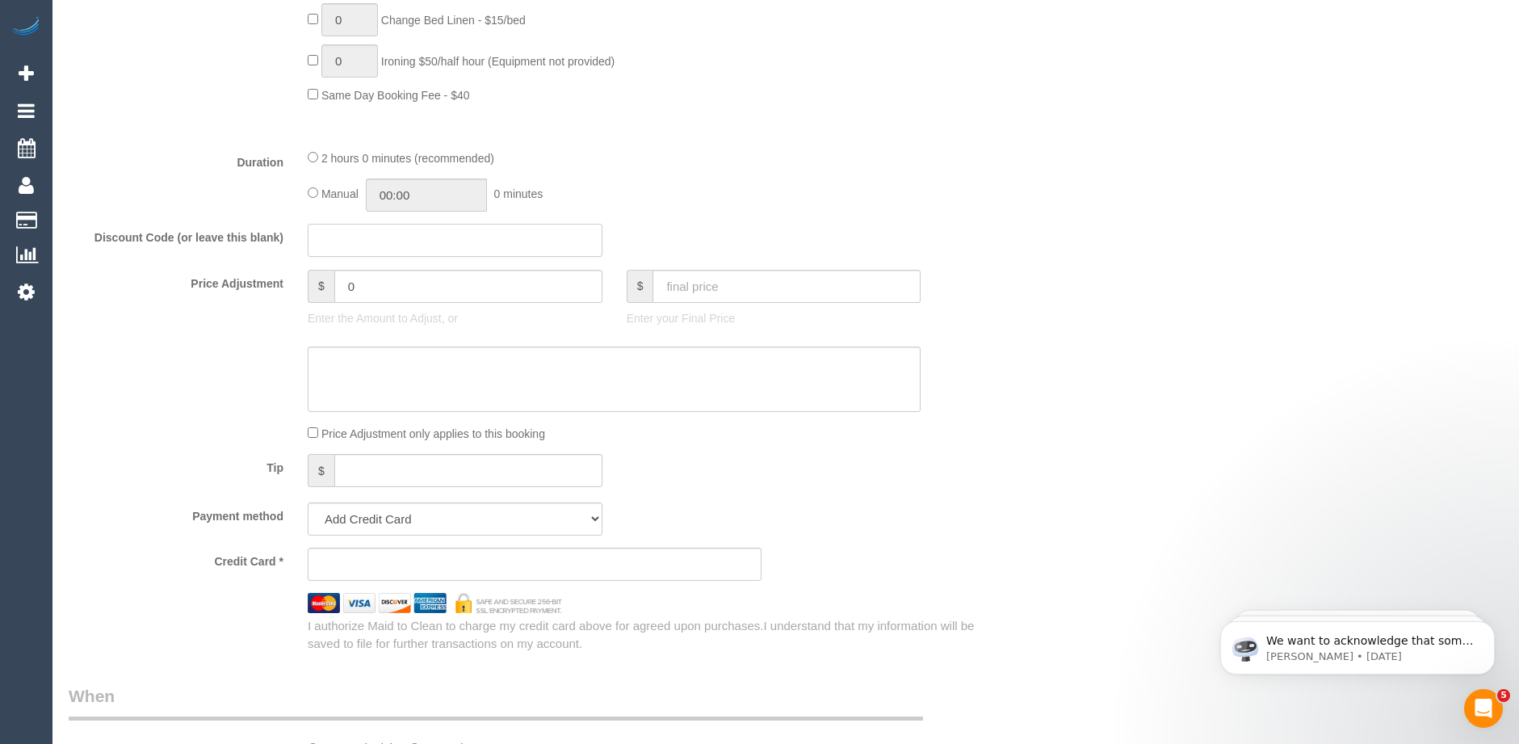
click at [342, 240] on input "text" at bounding box center [455, 240] width 295 height 33
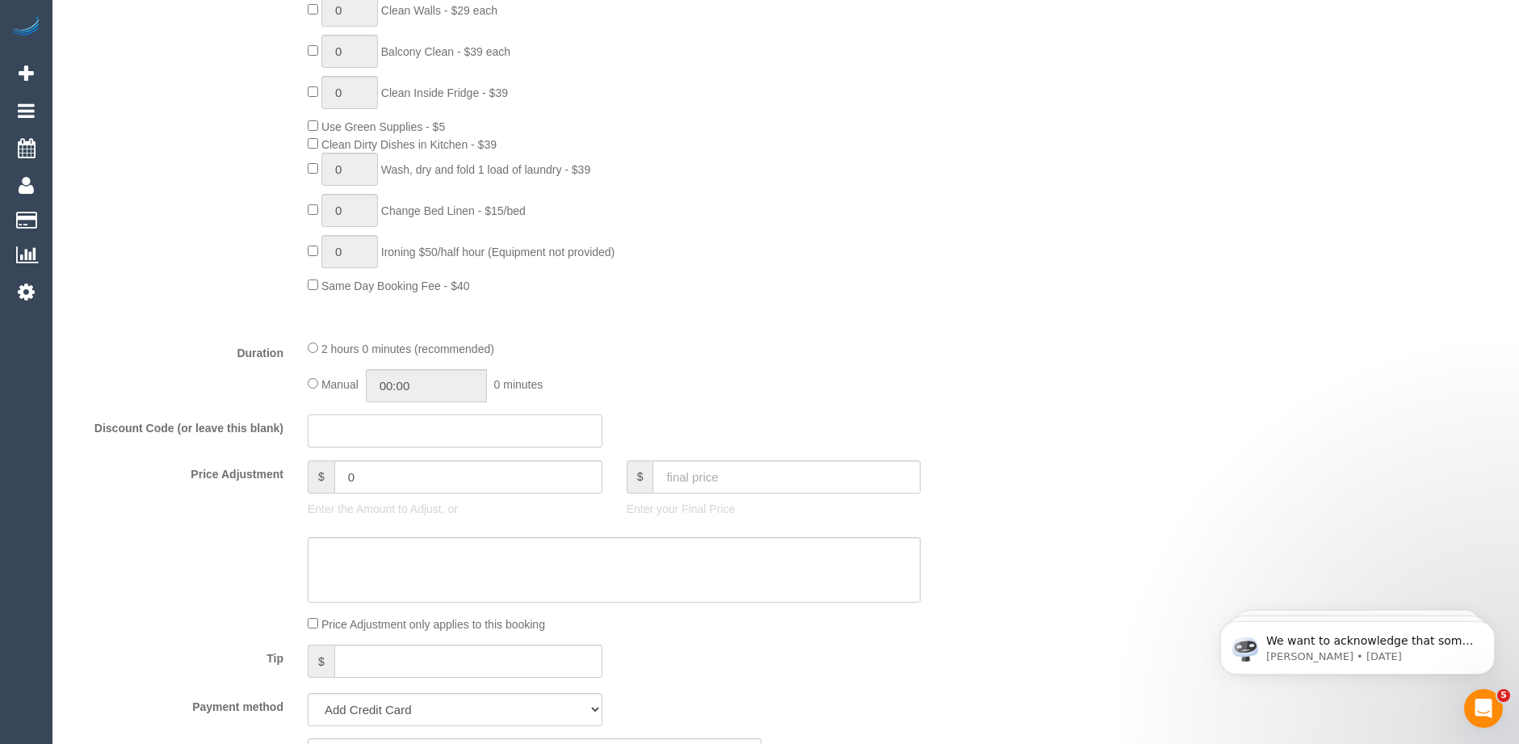
scroll to position [1059, 0]
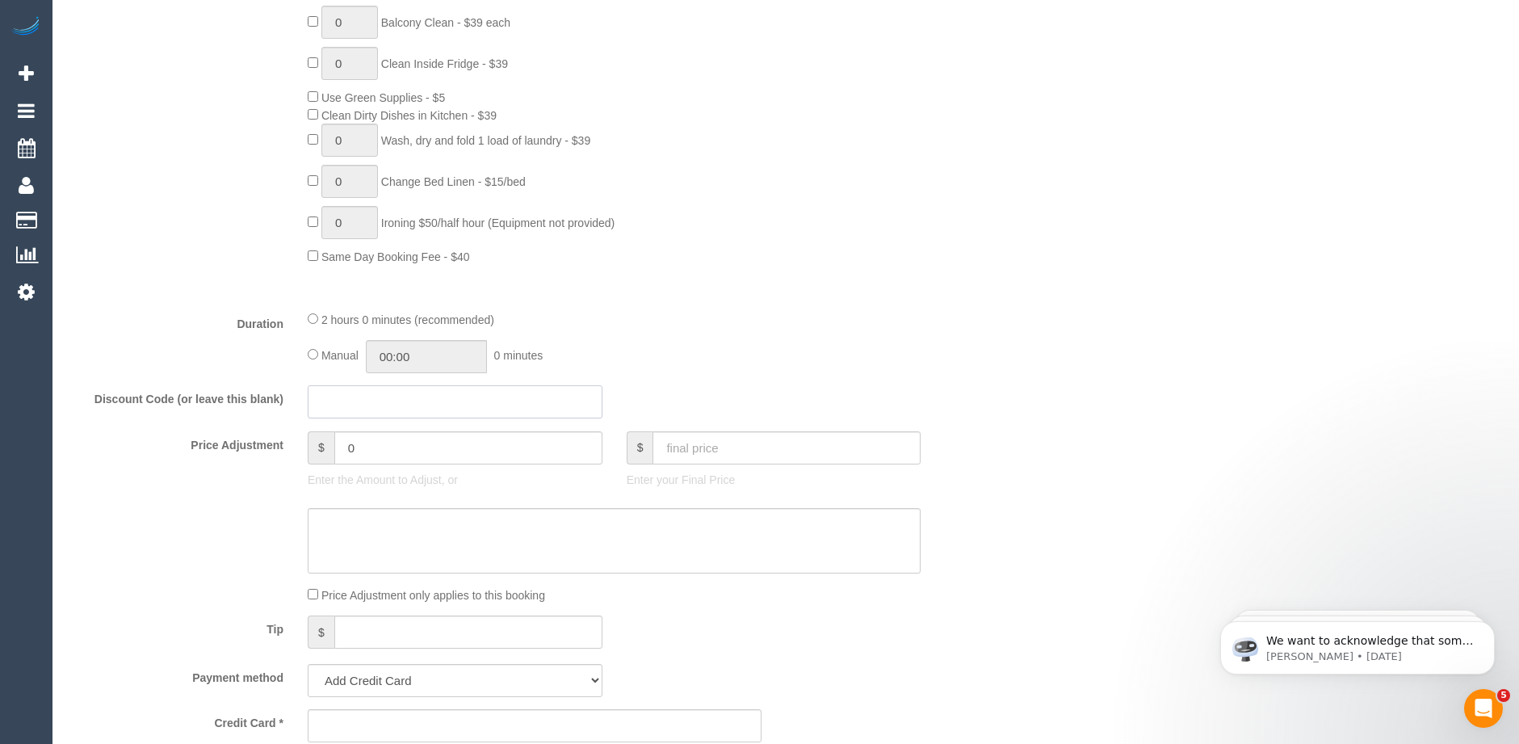
click at [323, 408] on input "text" at bounding box center [455, 401] width 295 height 33
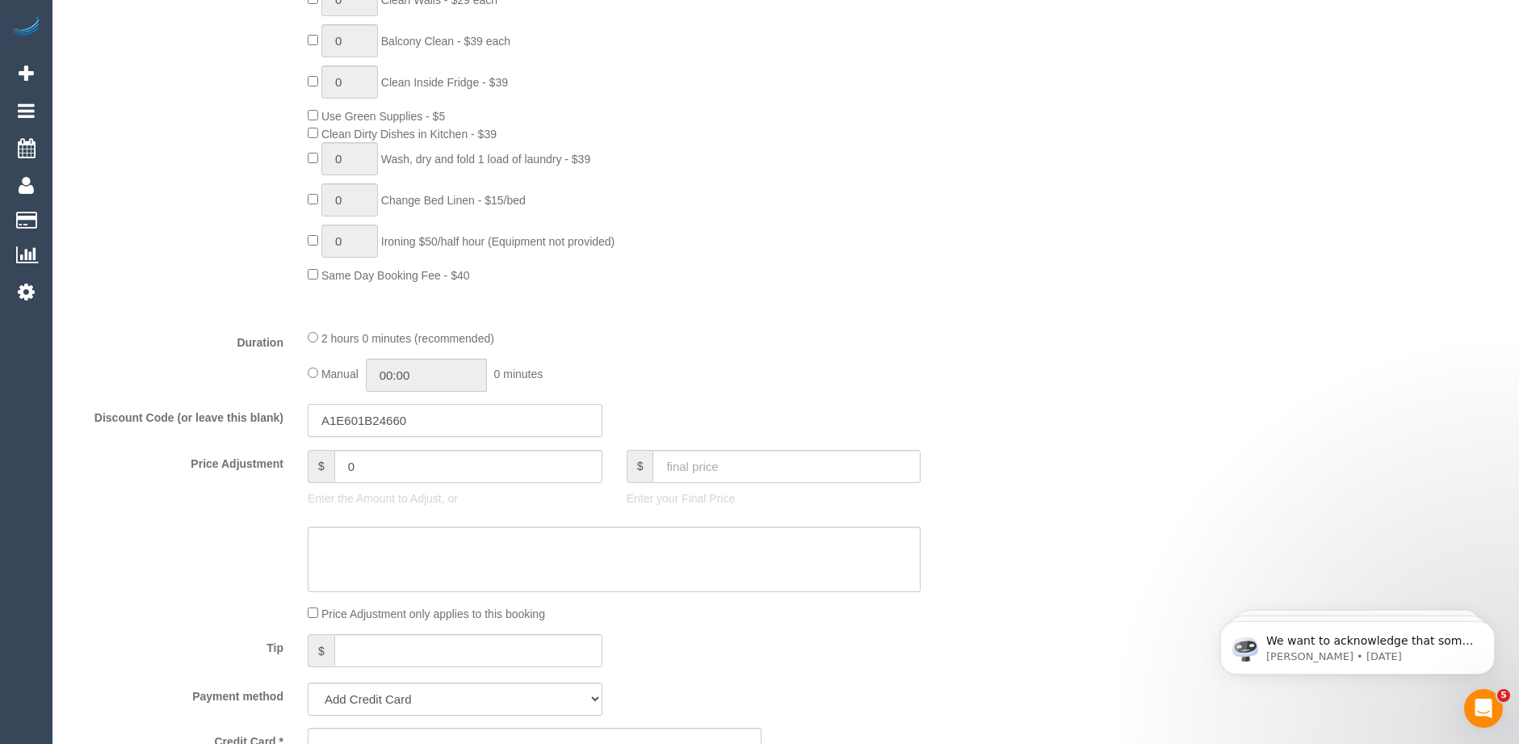
scroll to position [1050, 0]
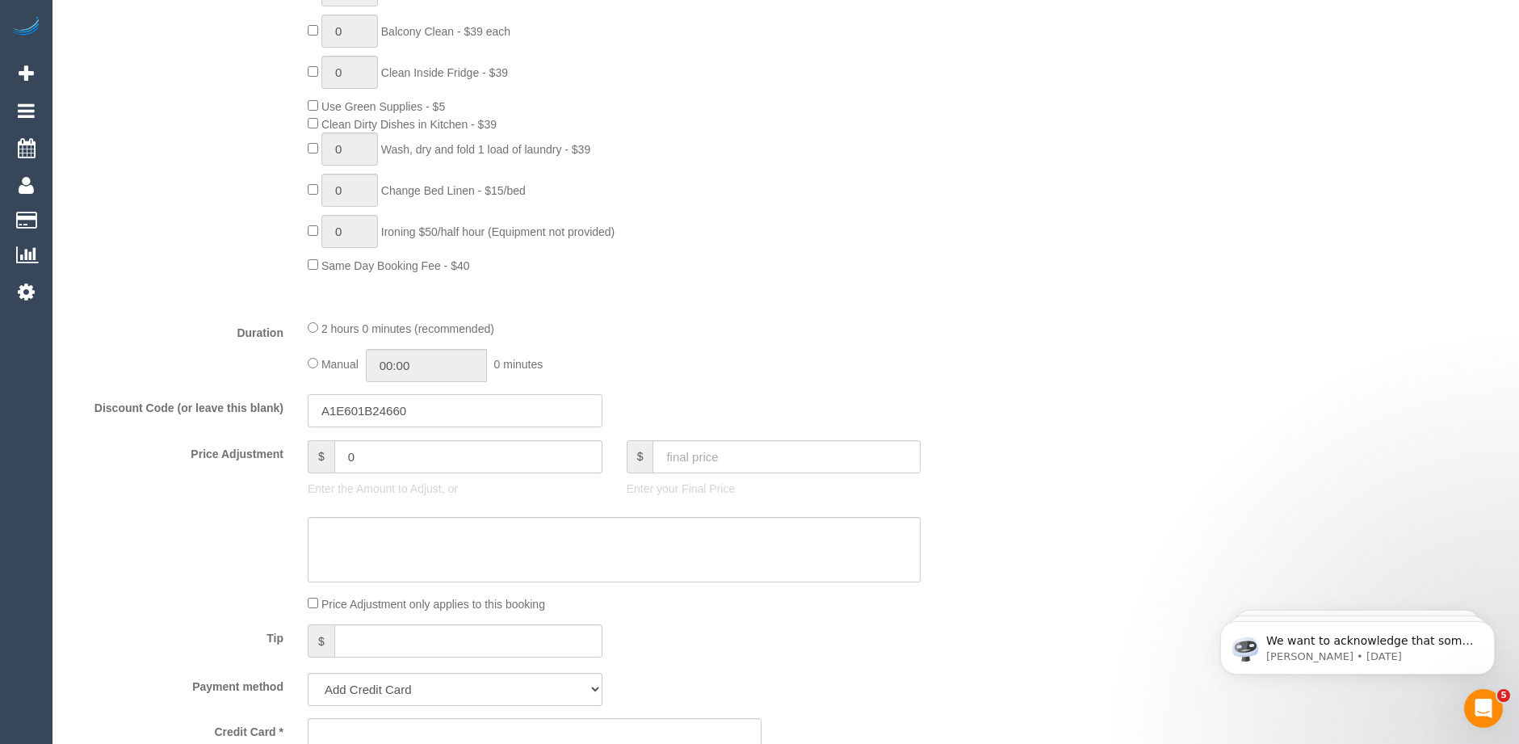
click at [338, 407] on input "A1E601B24660" at bounding box center [455, 410] width 295 height 33
type input "A5E601B24660"
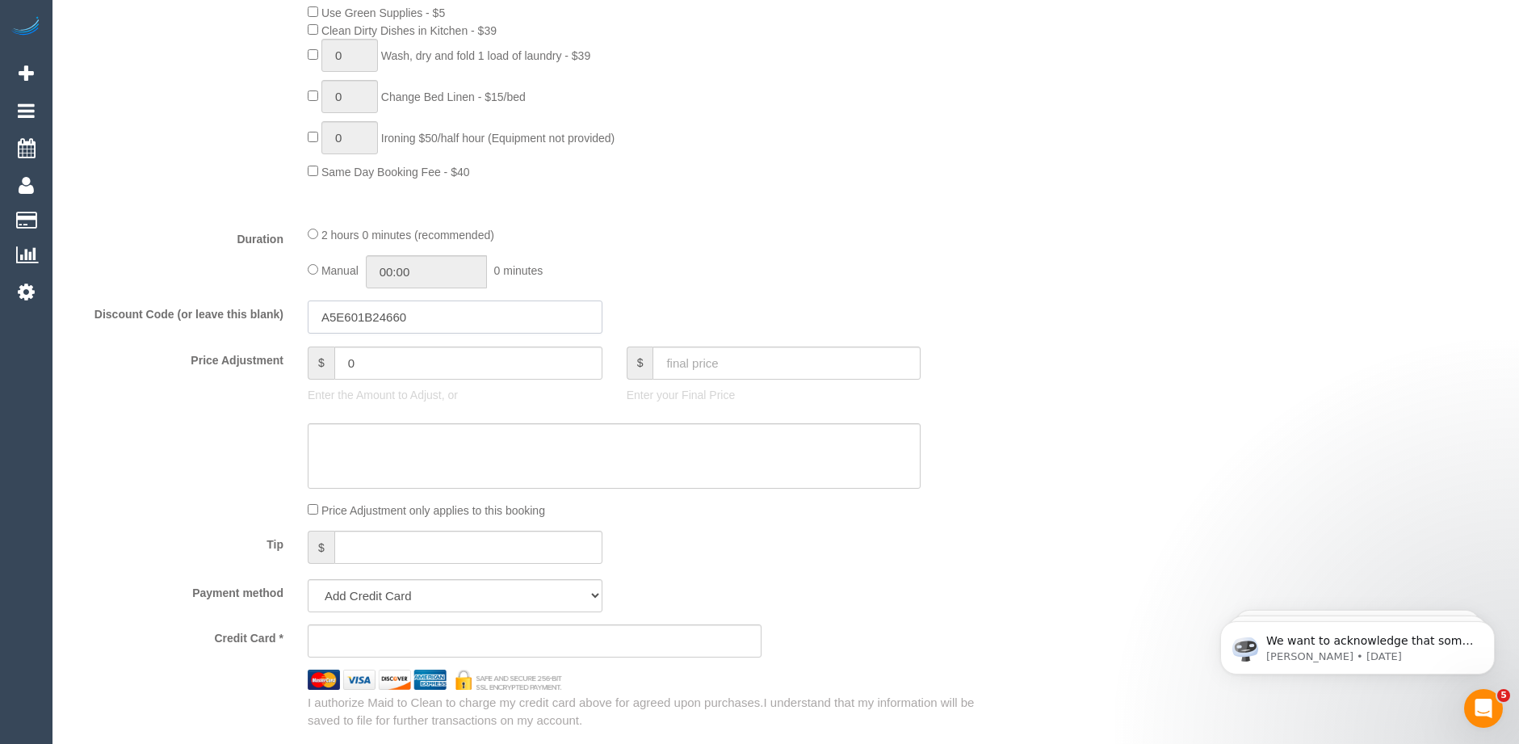
scroll to position [1292, 0]
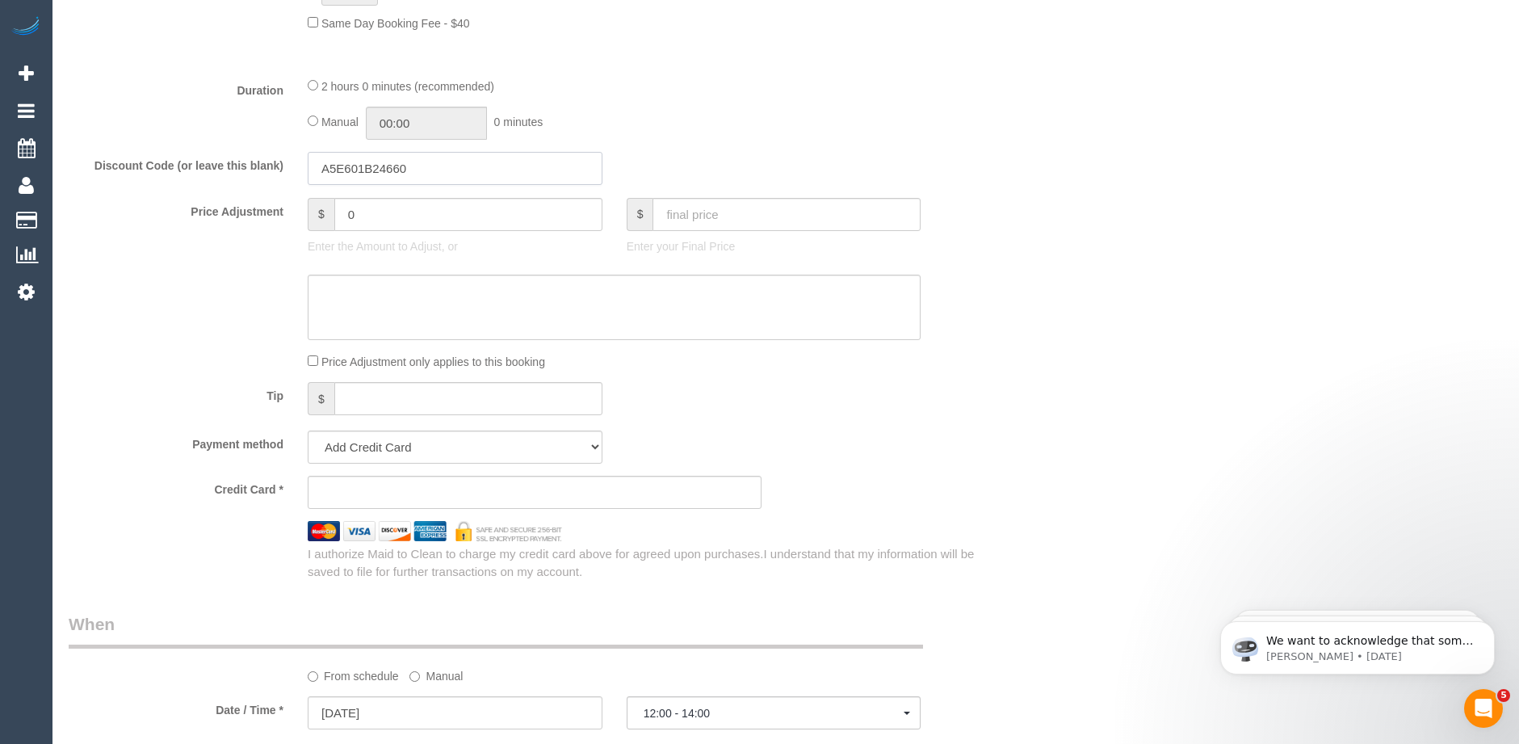
drag, startPoint x: 422, startPoint y: 166, endPoint x: 308, endPoint y: 167, distance: 114.7
click at [308, 167] on input "A5E601B24660" at bounding box center [455, 168] width 295 height 33
click at [359, 295] on textarea at bounding box center [614, 308] width 613 height 66
paste textarea "A5E601B24660"
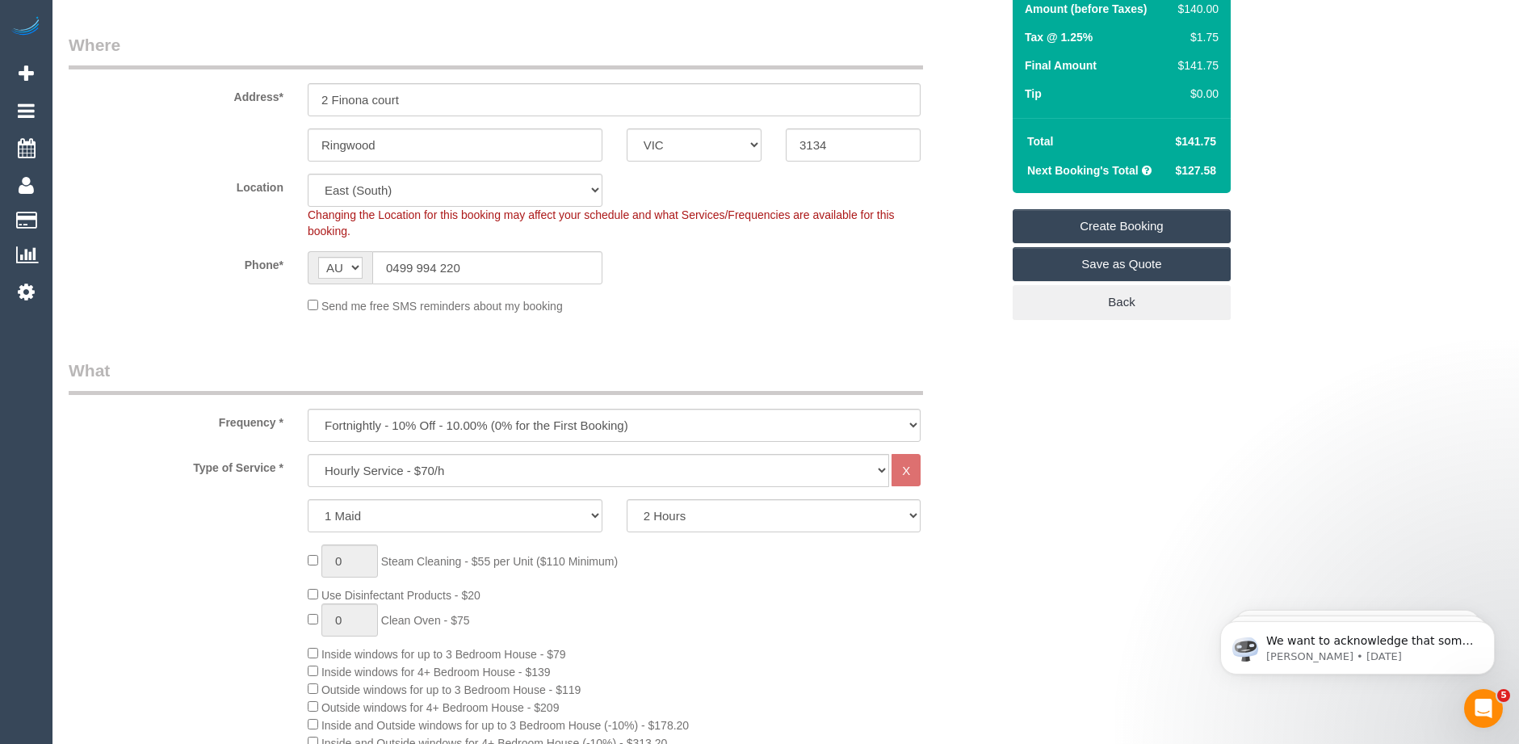
scroll to position [0, 0]
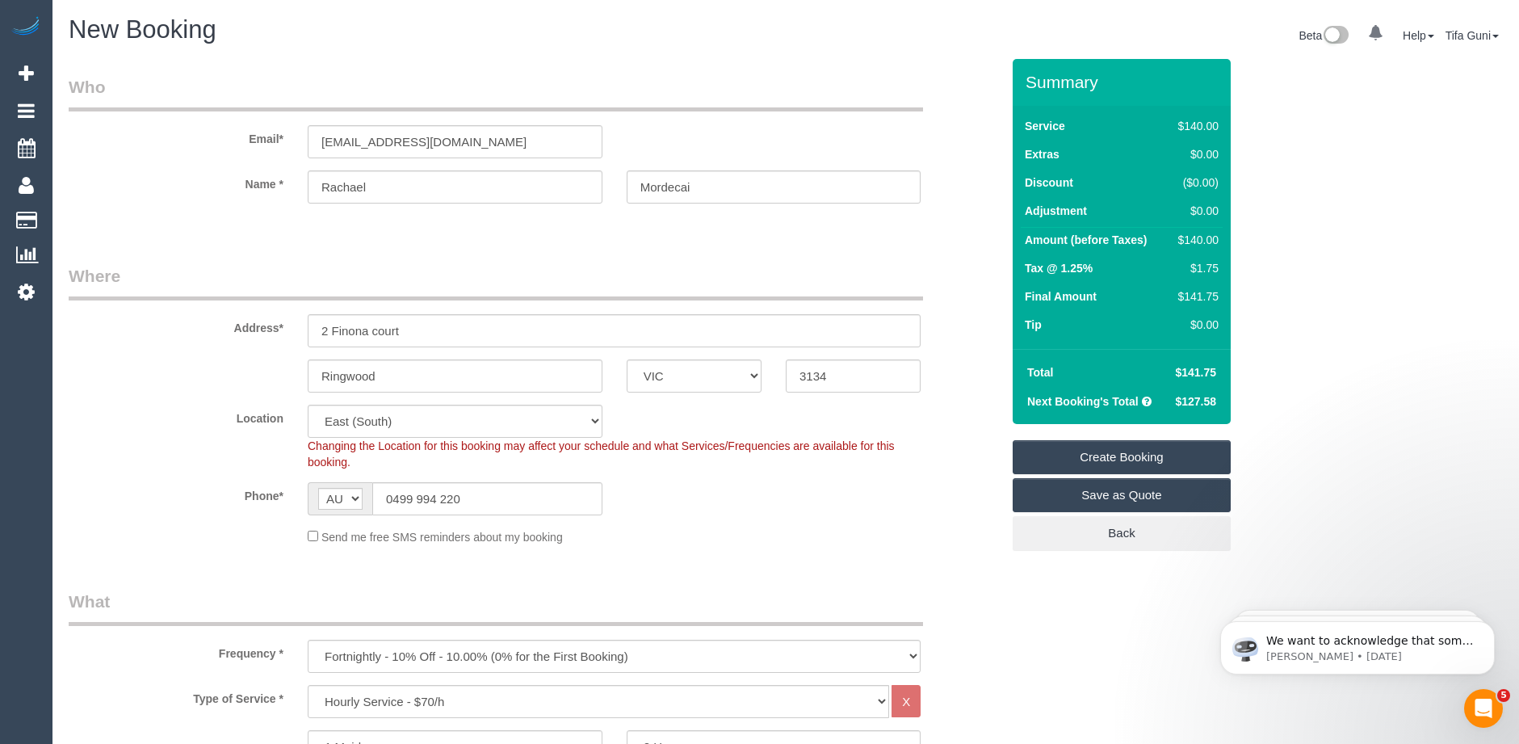
type textarea "A5E601B24660"
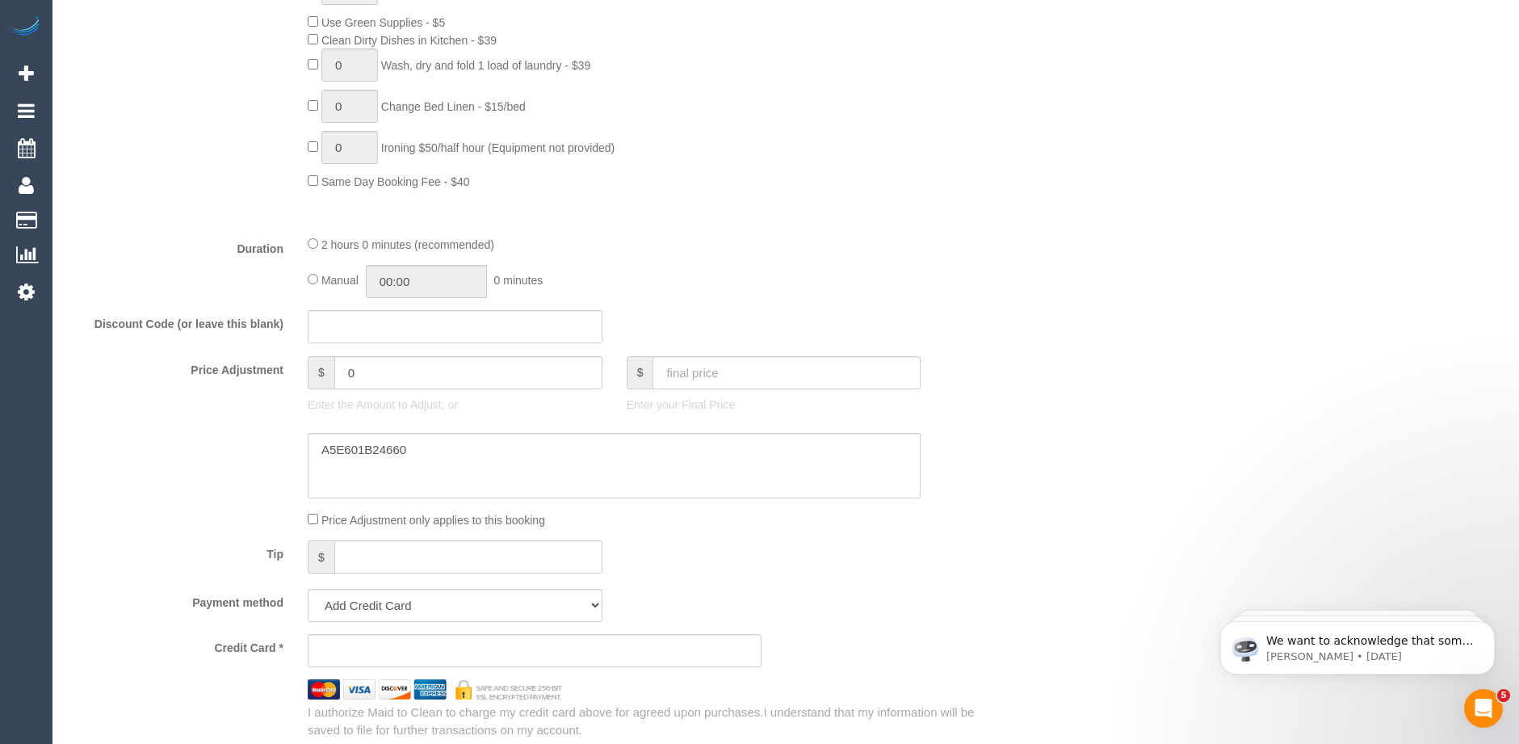
scroll to position [1131, 0]
drag, startPoint x: 435, startPoint y: 456, endPoint x: 285, endPoint y: 445, distance: 149.8
click at [285, 445] on div at bounding box center [535, 469] width 956 height 66
click at [332, 330] on input "text" at bounding box center [455, 329] width 295 height 33
paste input "A5E601B24660"
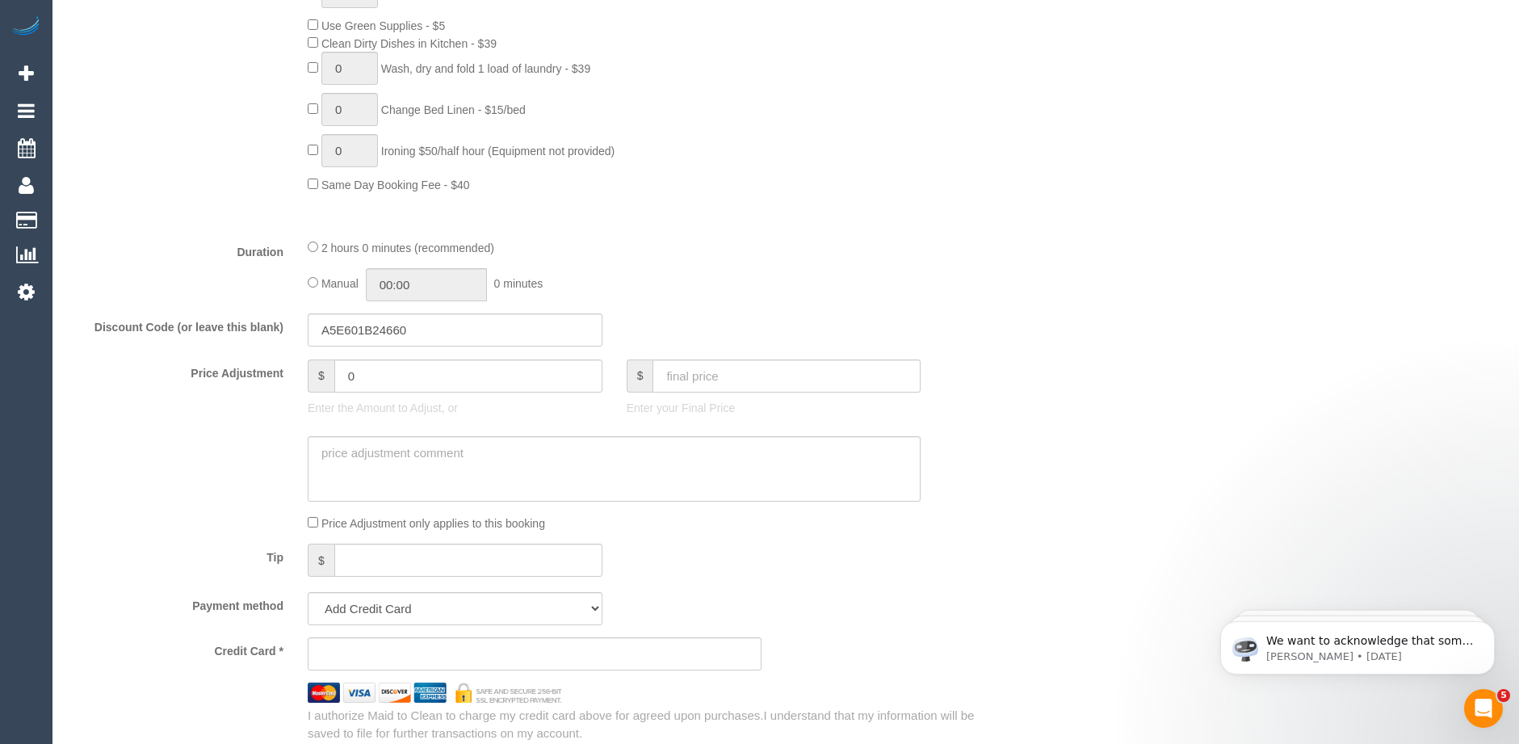
click at [666, 333] on div "Discount Code (or leave this blank) A5E601B24660" at bounding box center [535, 330] width 956 height 34
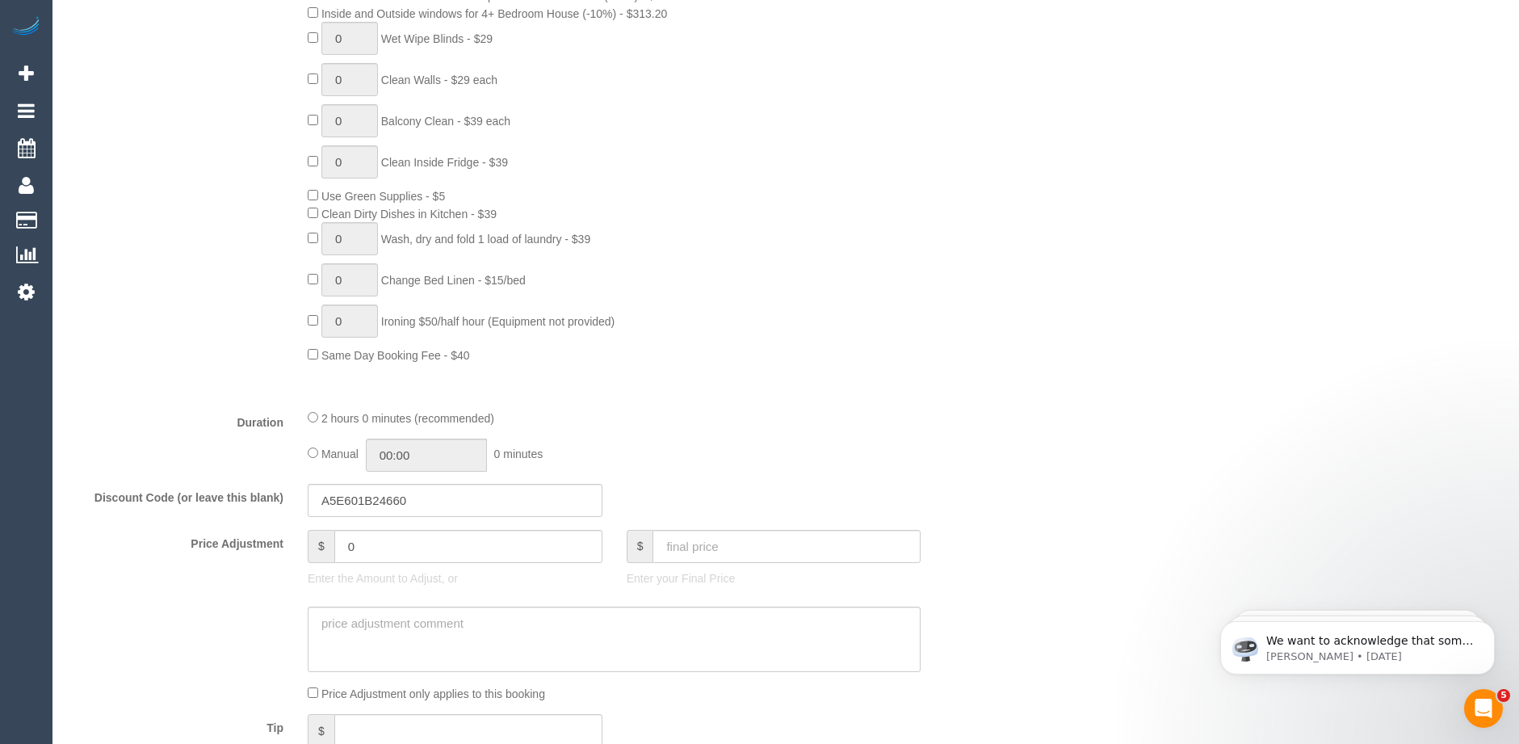
scroll to position [969, 0]
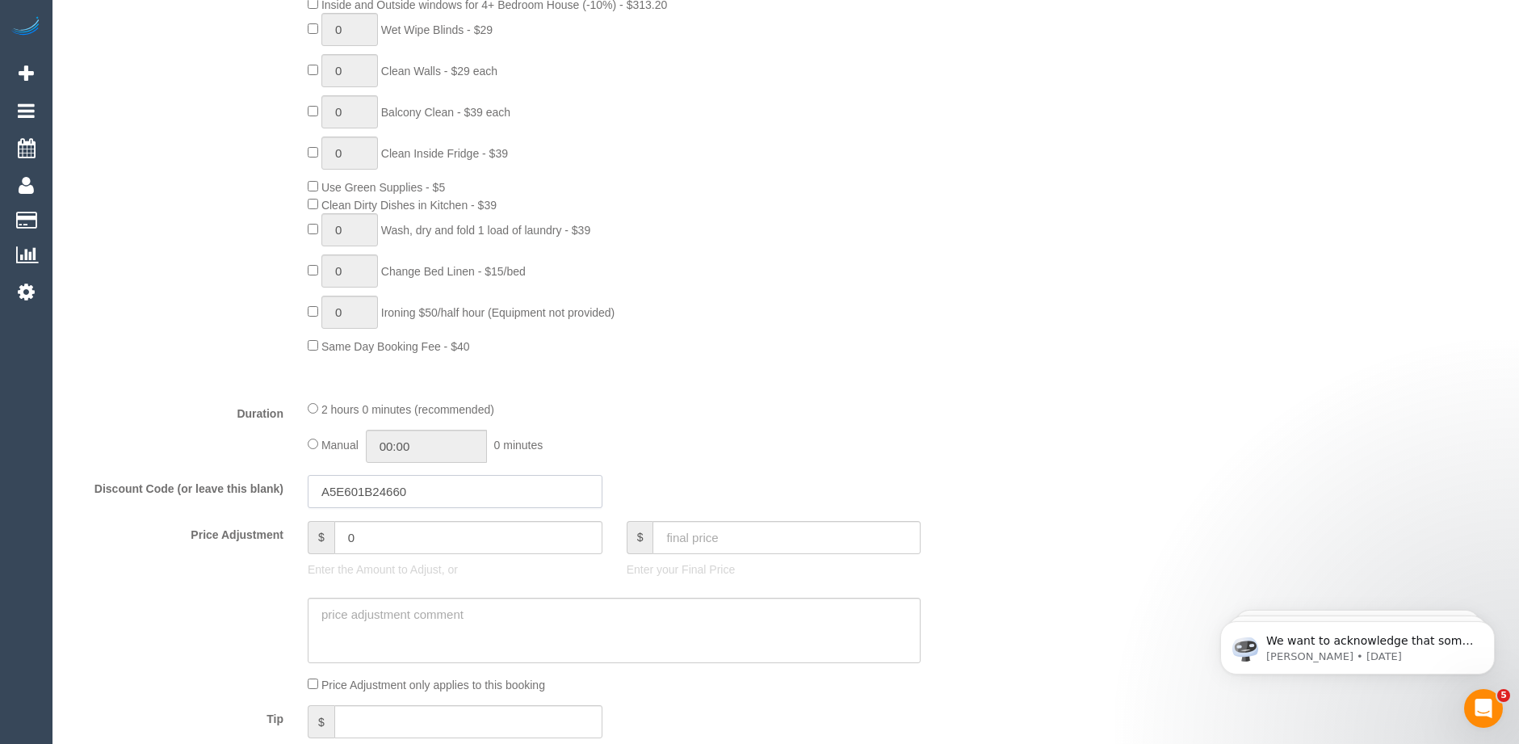
click at [353, 488] on input "A5E601B24660" at bounding box center [455, 491] width 295 height 33
click at [384, 489] on input "A5E6 01B24660" at bounding box center [455, 491] width 295 height 33
click at [352, 489] on input "A5E6 01B2 4660" at bounding box center [455, 491] width 295 height 33
click at [386, 492] on input "A5E6-01B2 4660" at bounding box center [455, 491] width 295 height 33
type input "A5E6-01B2-4660"
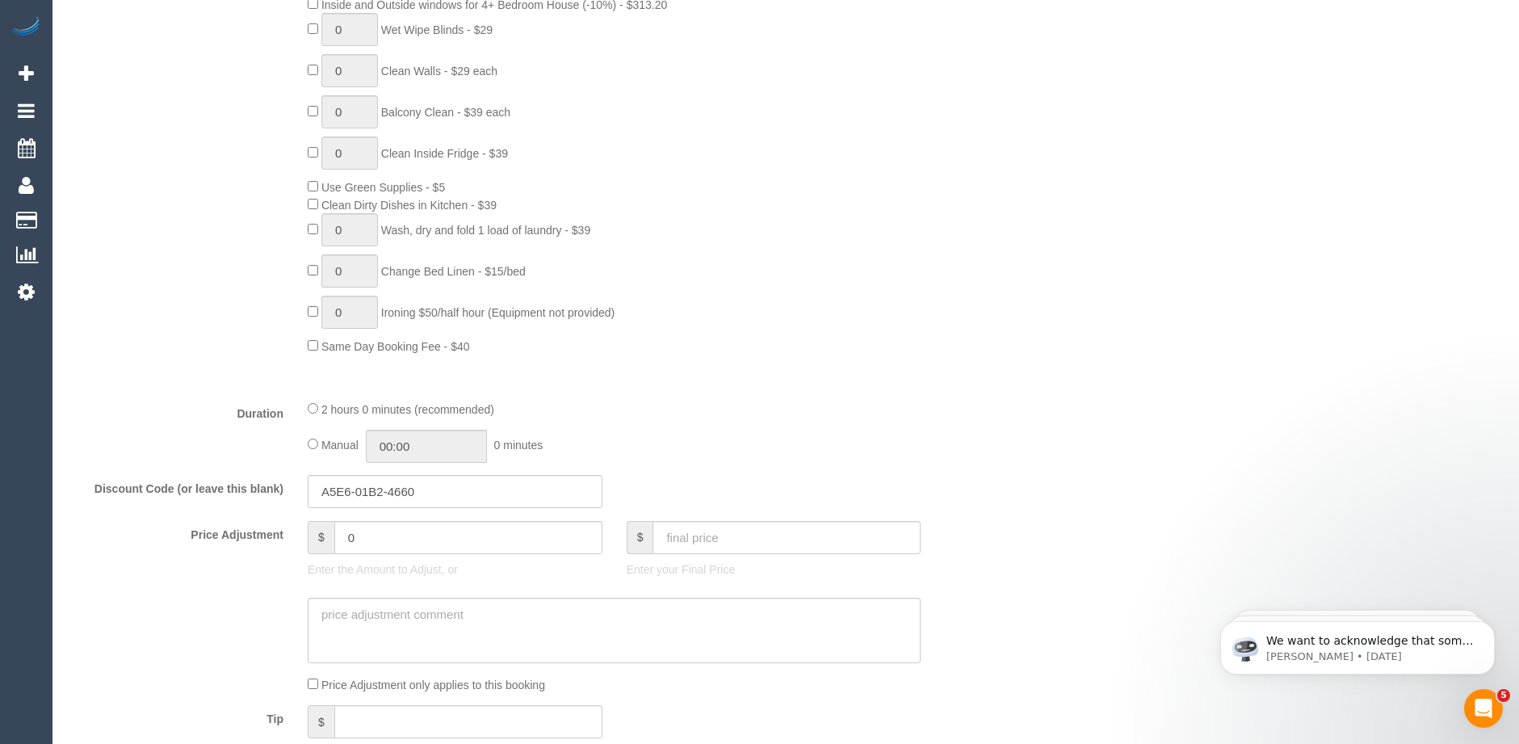
click at [728, 384] on div "Type of Service * Hourly Service - $70/h Hourly Service - $65/h Hourly Service …" at bounding box center [535, 51] width 932 height 671
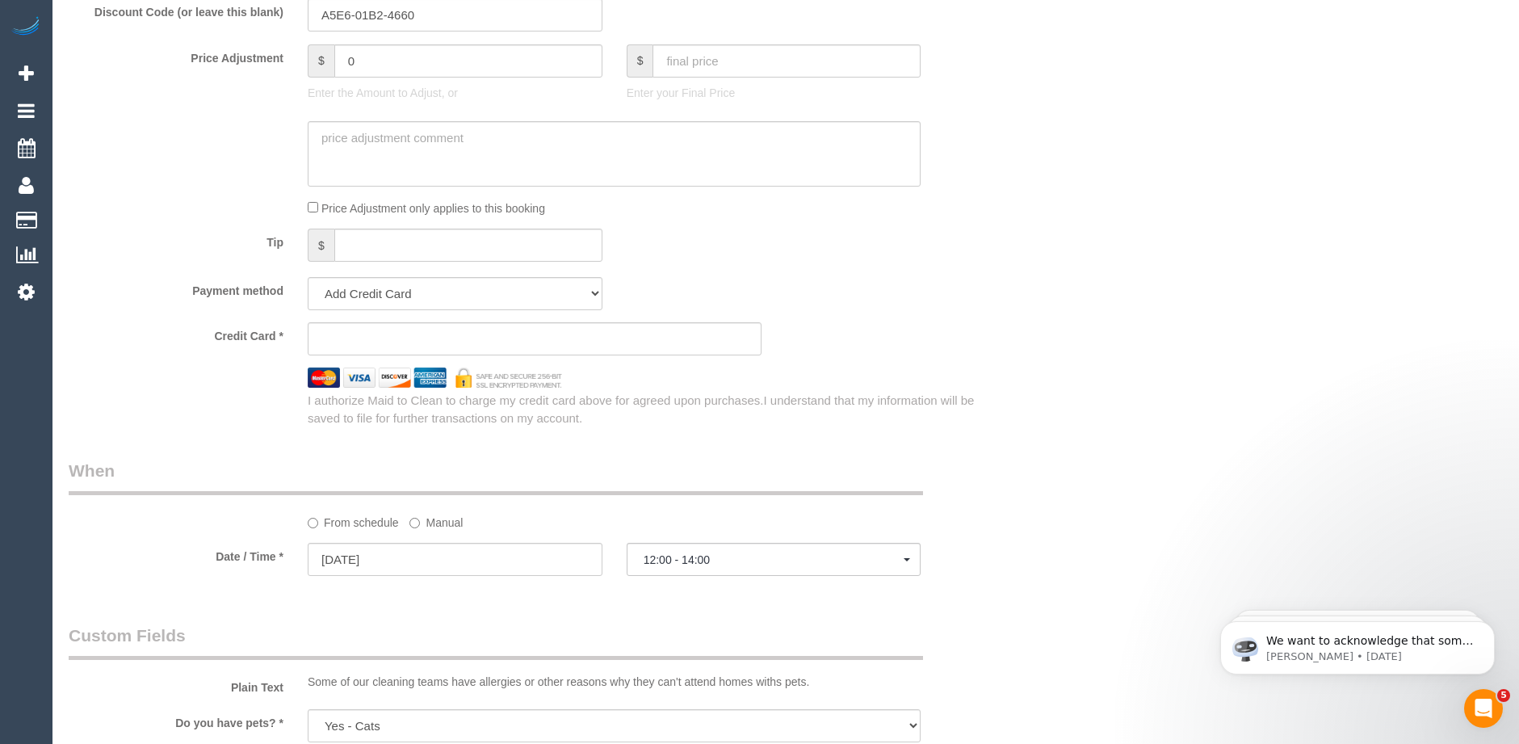
scroll to position [1131, 0]
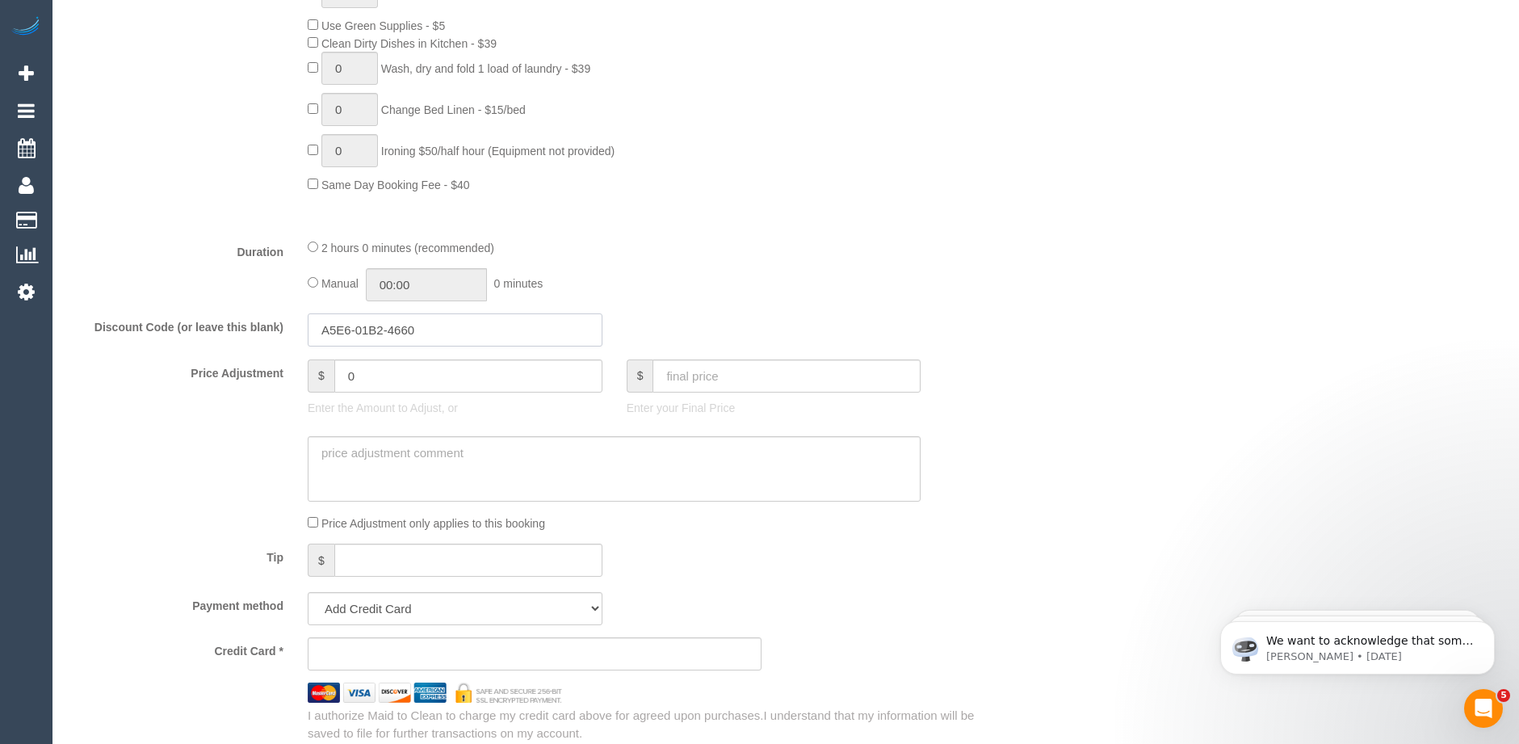
click at [439, 327] on input "A5E6-01B2-4660" at bounding box center [455, 329] width 295 height 33
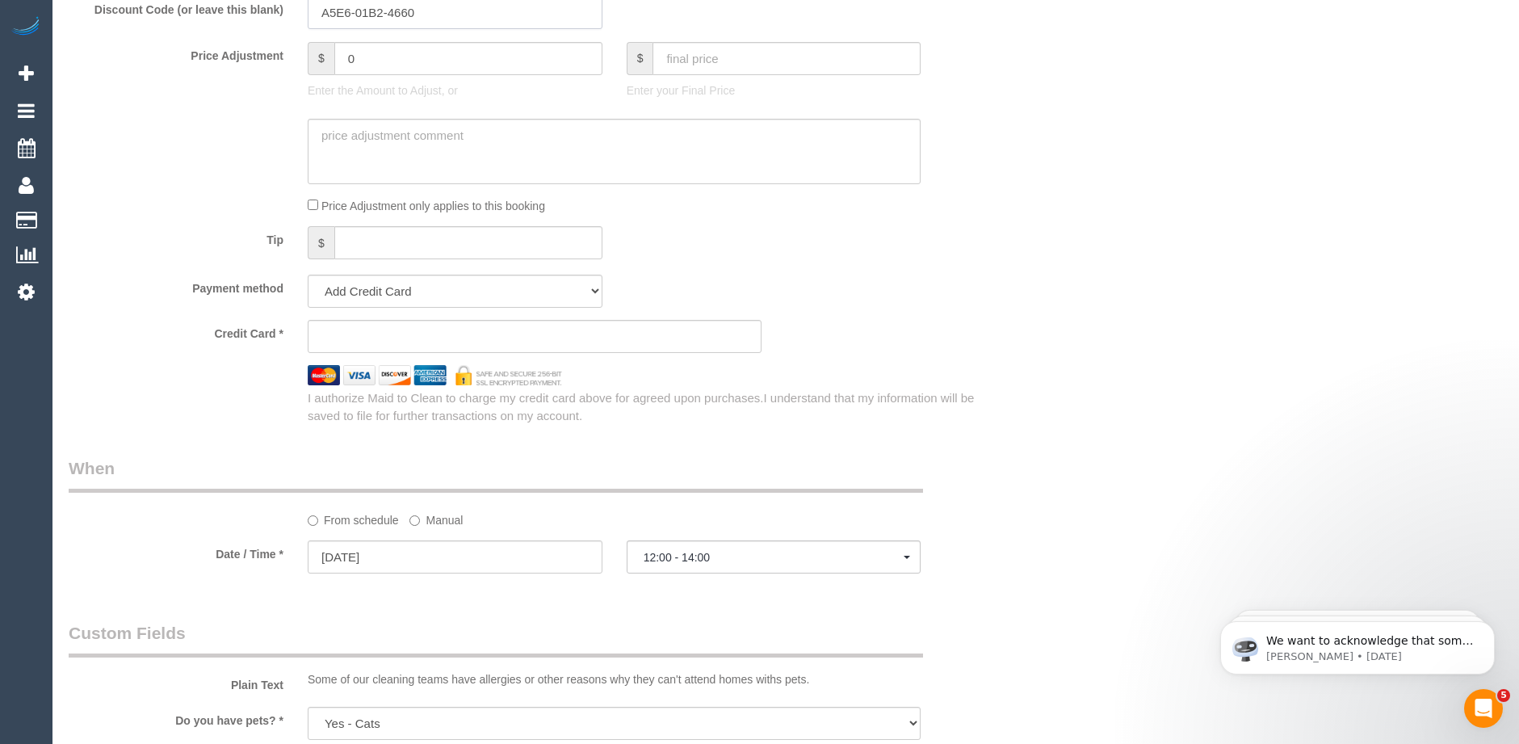
scroll to position [1454, 0]
click at [589, 288] on select "Add Credit Card Cash Check Paypal" at bounding box center [455, 285] width 295 height 33
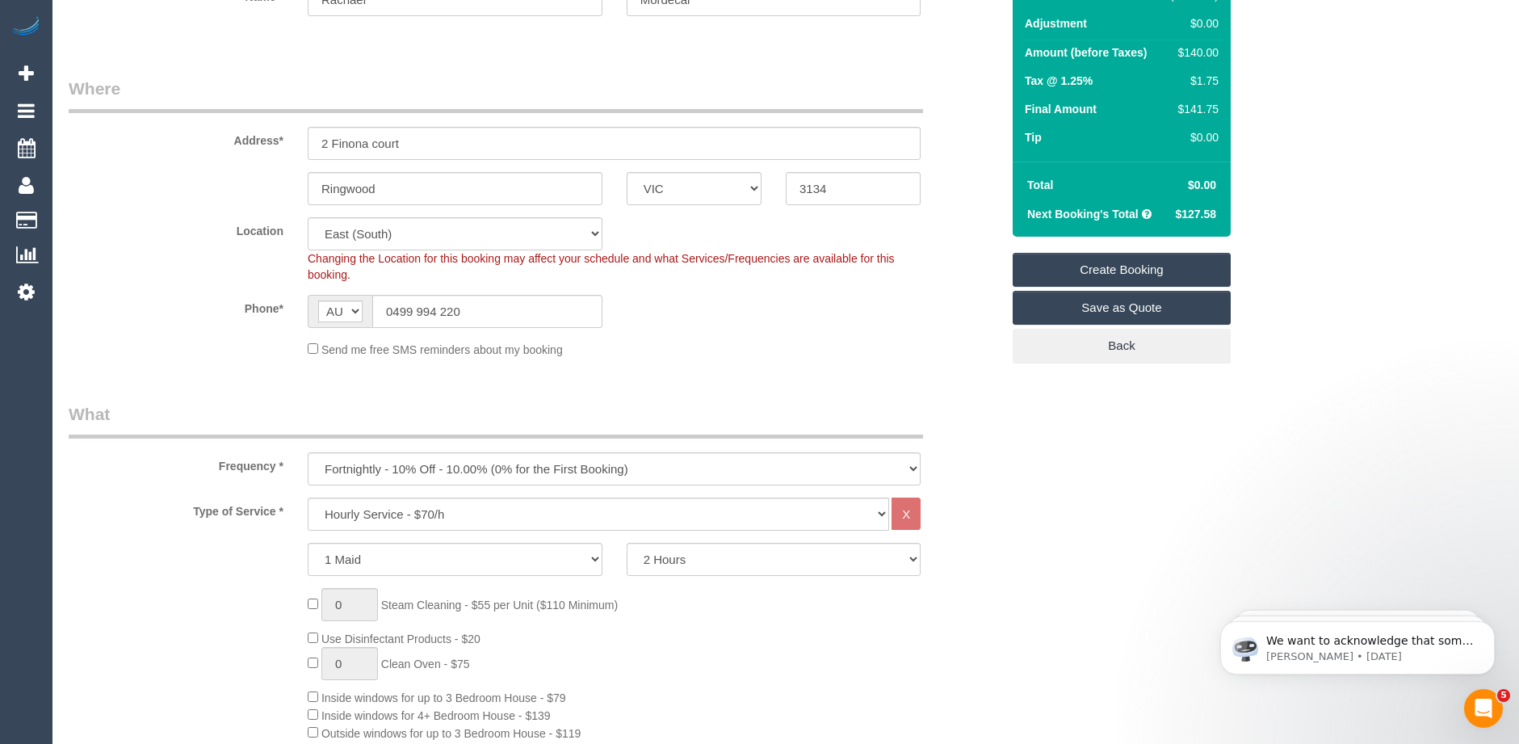
scroll to position [162, 0]
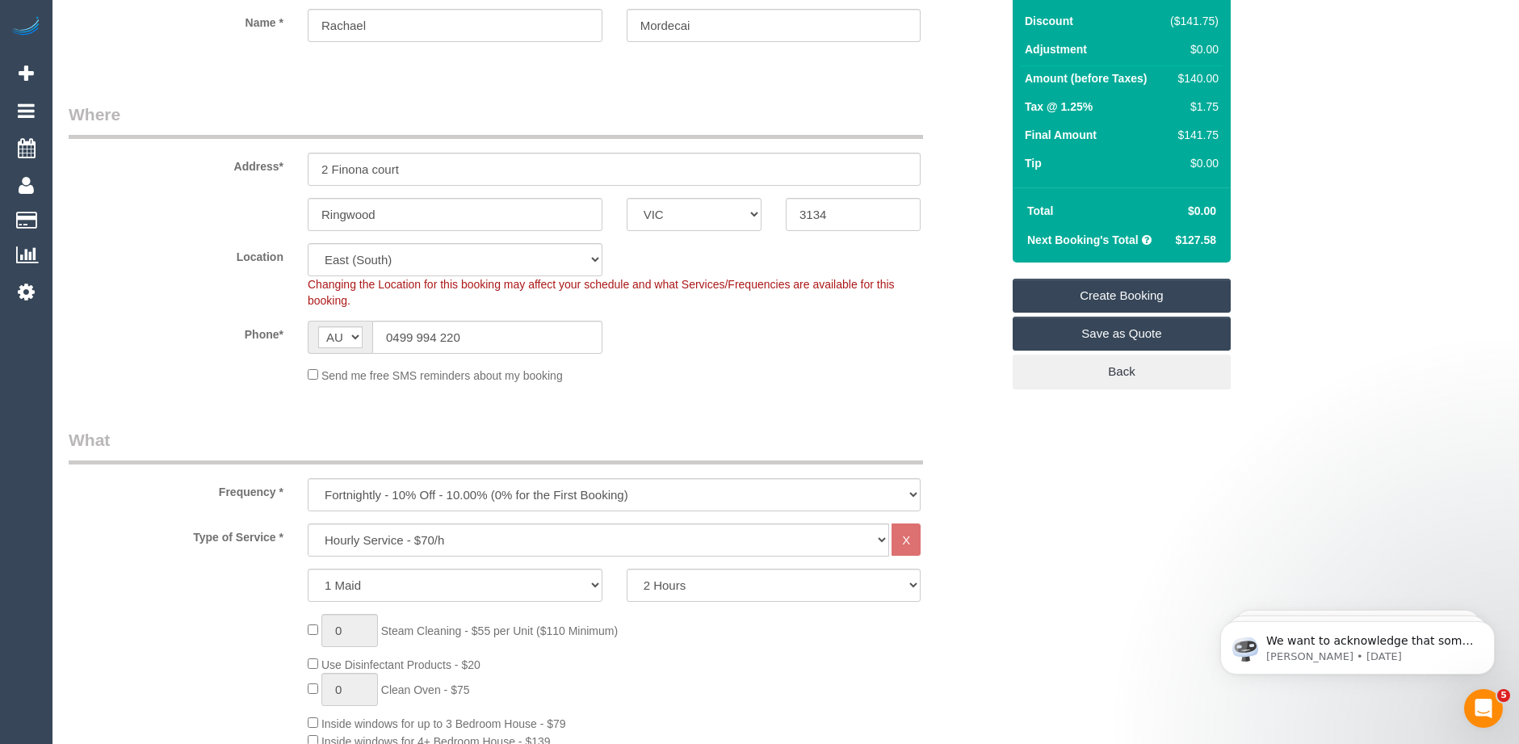
drag, startPoint x: 1216, startPoint y: 212, endPoint x: 1182, endPoint y: 212, distance: 34.7
click at [1182, 212] on td "$0.00" at bounding box center [1193, 210] width 57 height 29
click at [903, 356] on sui-booking-location "Location Office City East (North) East (South) Inner East Inner North (East) In…" at bounding box center [535, 313] width 932 height 141
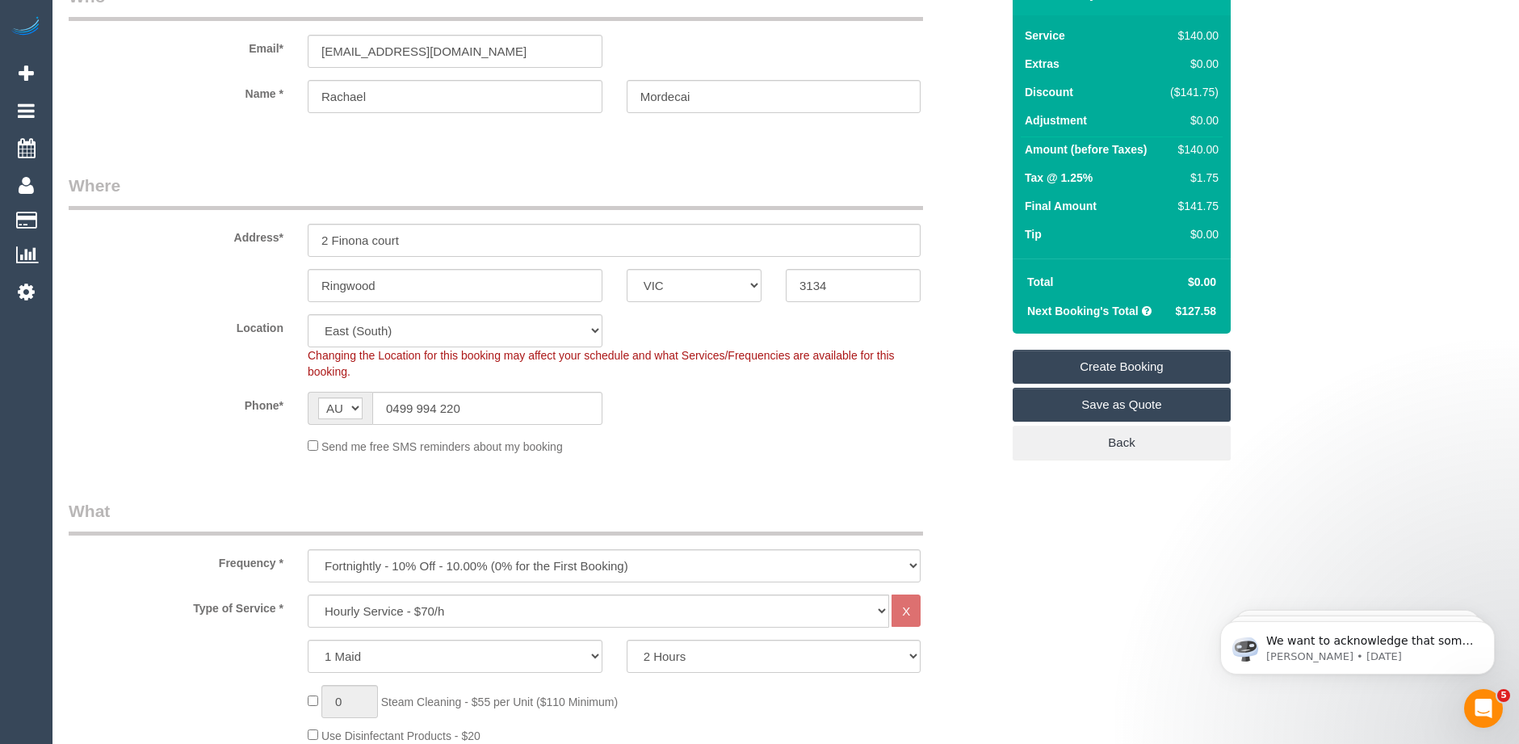
scroll to position [90, 0]
drag, startPoint x: 481, startPoint y: 410, endPoint x: 302, endPoint y: 405, distance: 178.6
click at [297, 405] on div "AF AL DZ AD AO AI AQ AG AR AM AW AU AT AZ BS BH BD BB BY BE BZ BJ BM BT BO BA B…" at bounding box center [455, 409] width 319 height 33
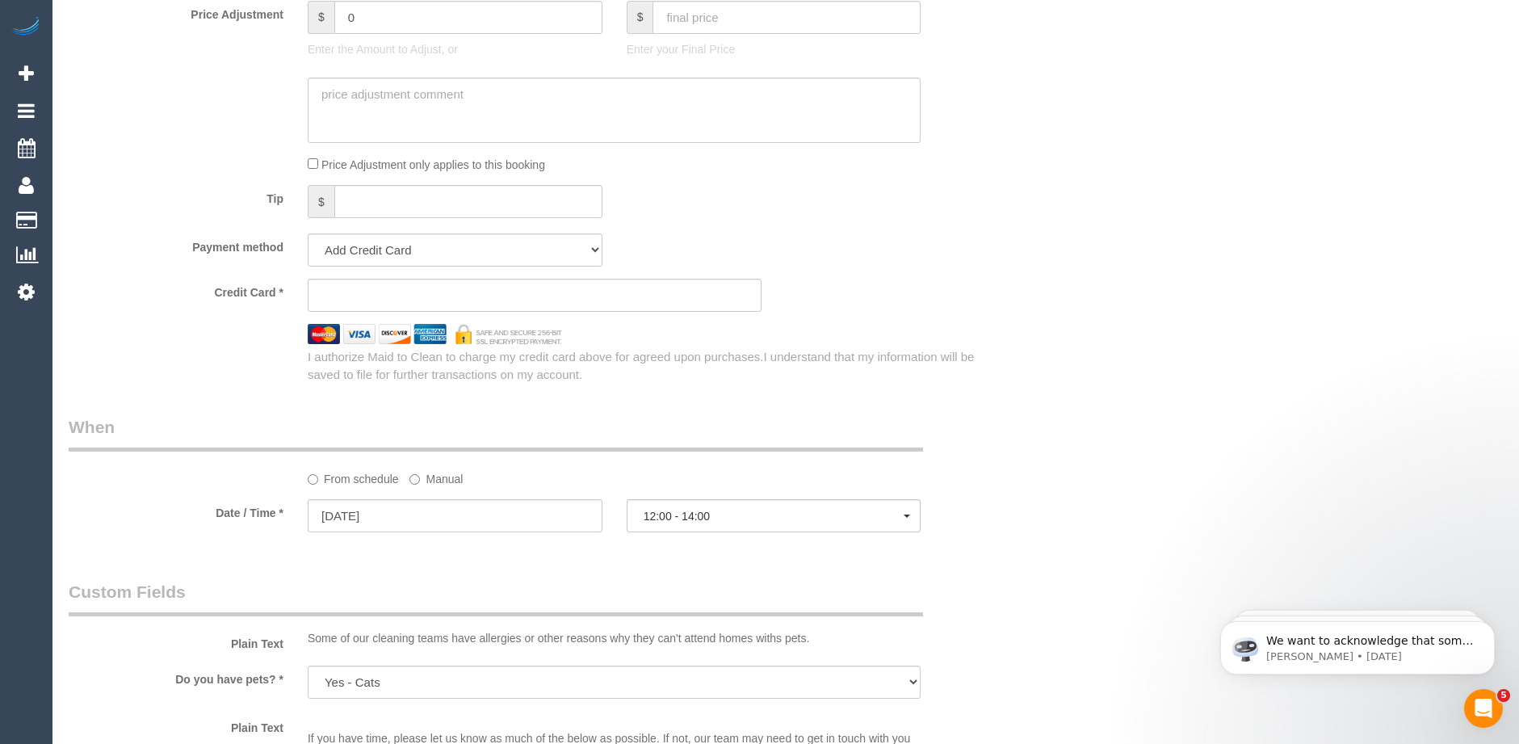
scroll to position [1535, 0]
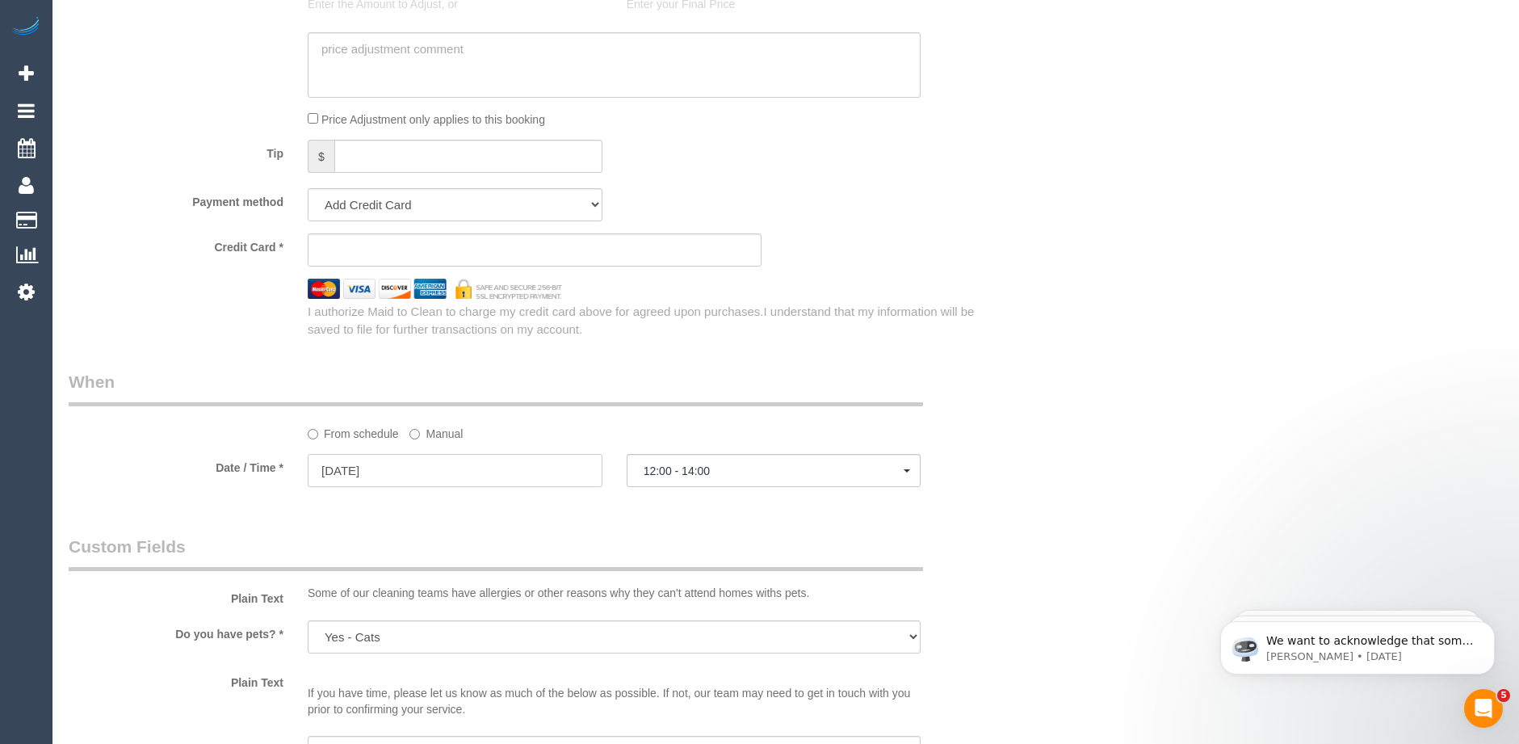
click at [446, 480] on input "[DATE]" at bounding box center [455, 470] width 295 height 33
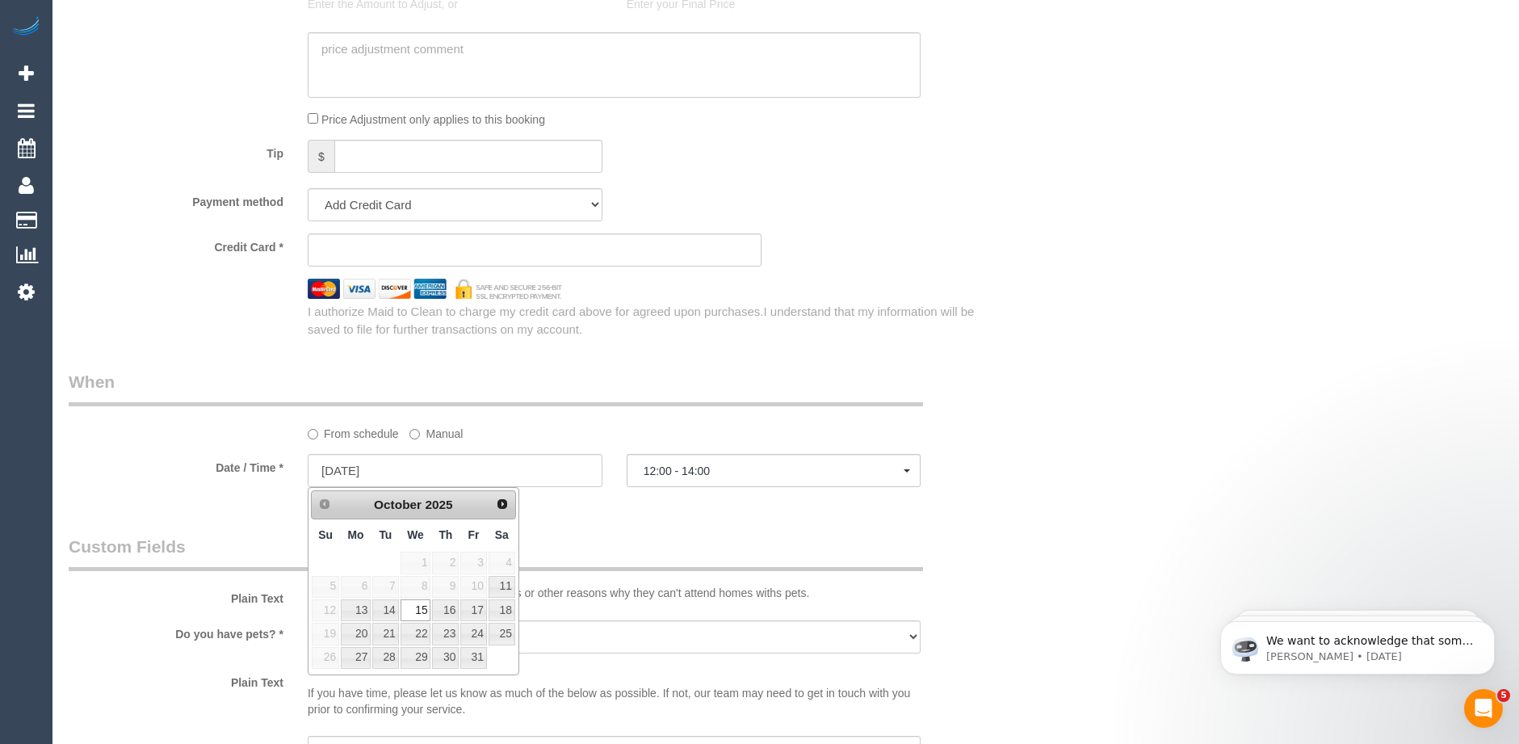
click at [699, 500] on fieldset "When From schedule Manual Date / Time * 15/10/2025 12:00 - 14:00 Wed October 15…" at bounding box center [535, 436] width 932 height 132
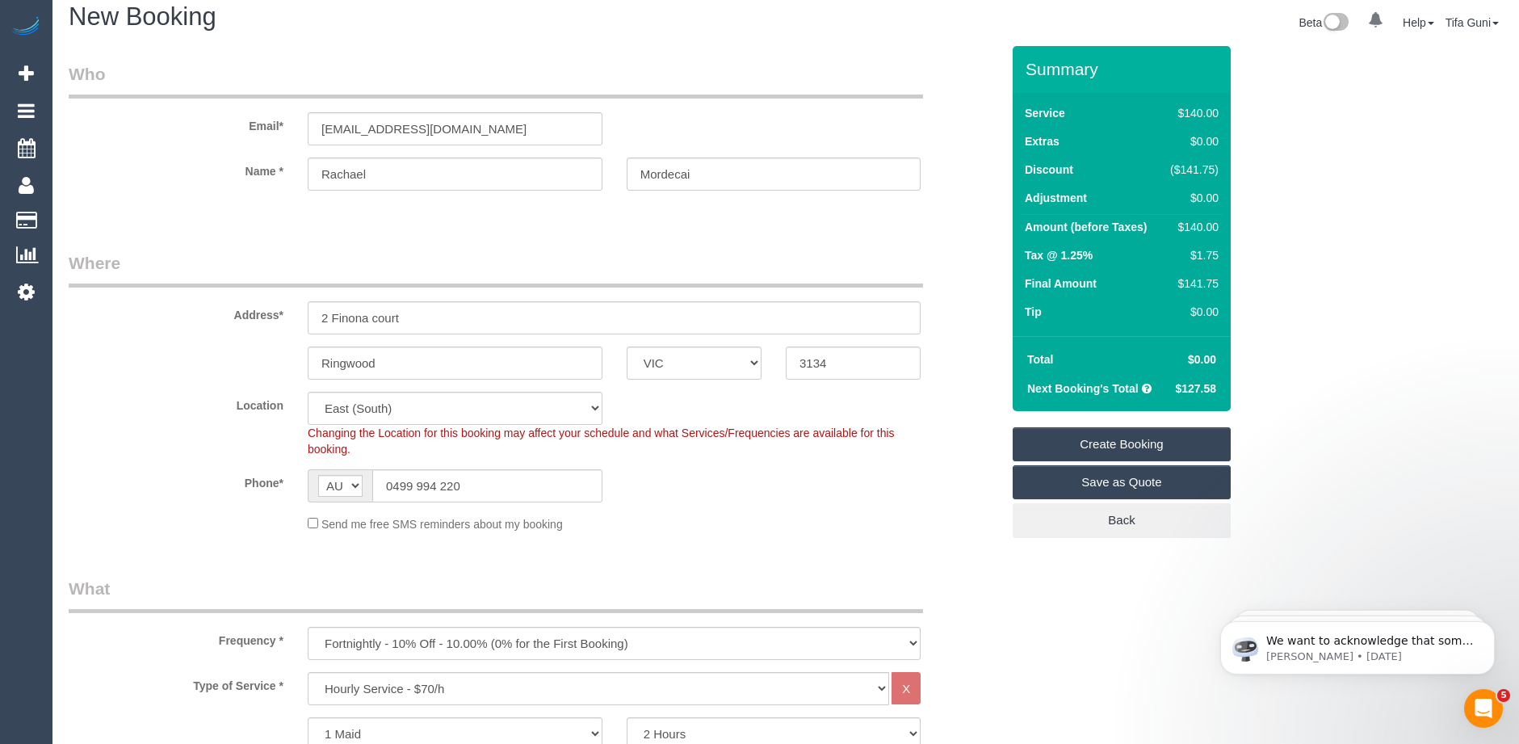
scroll to position [0, 0]
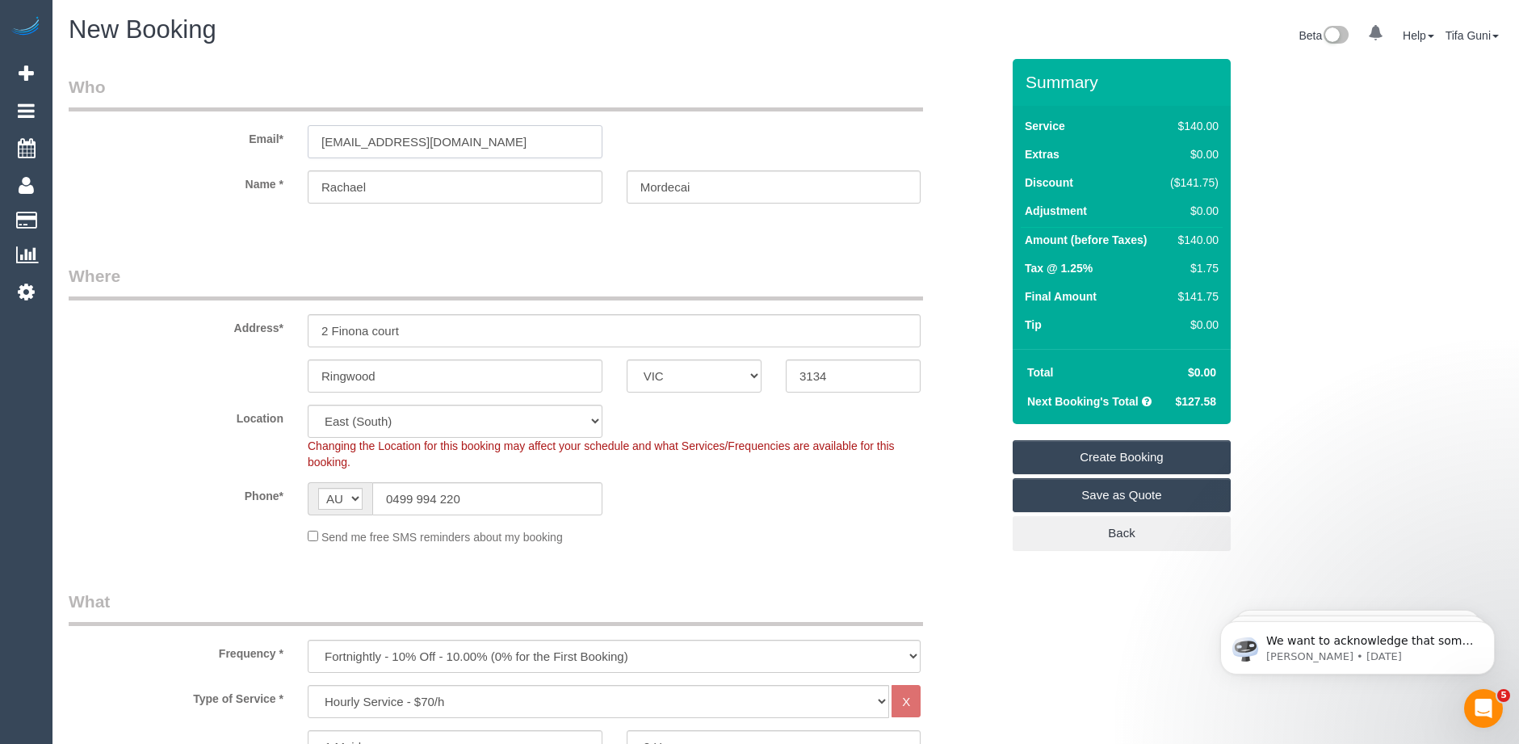
drag, startPoint x: 506, startPoint y: 142, endPoint x: 258, endPoint y: 144, distance: 248.0
click at [258, 144] on div "Email* ranch_mordecai@hotmail.com" at bounding box center [535, 116] width 956 height 83
click at [718, 230] on fieldset "Who Email* ranch_mordecai@hotmail.com Name * Rachael Mordecai" at bounding box center [535, 153] width 932 height 157
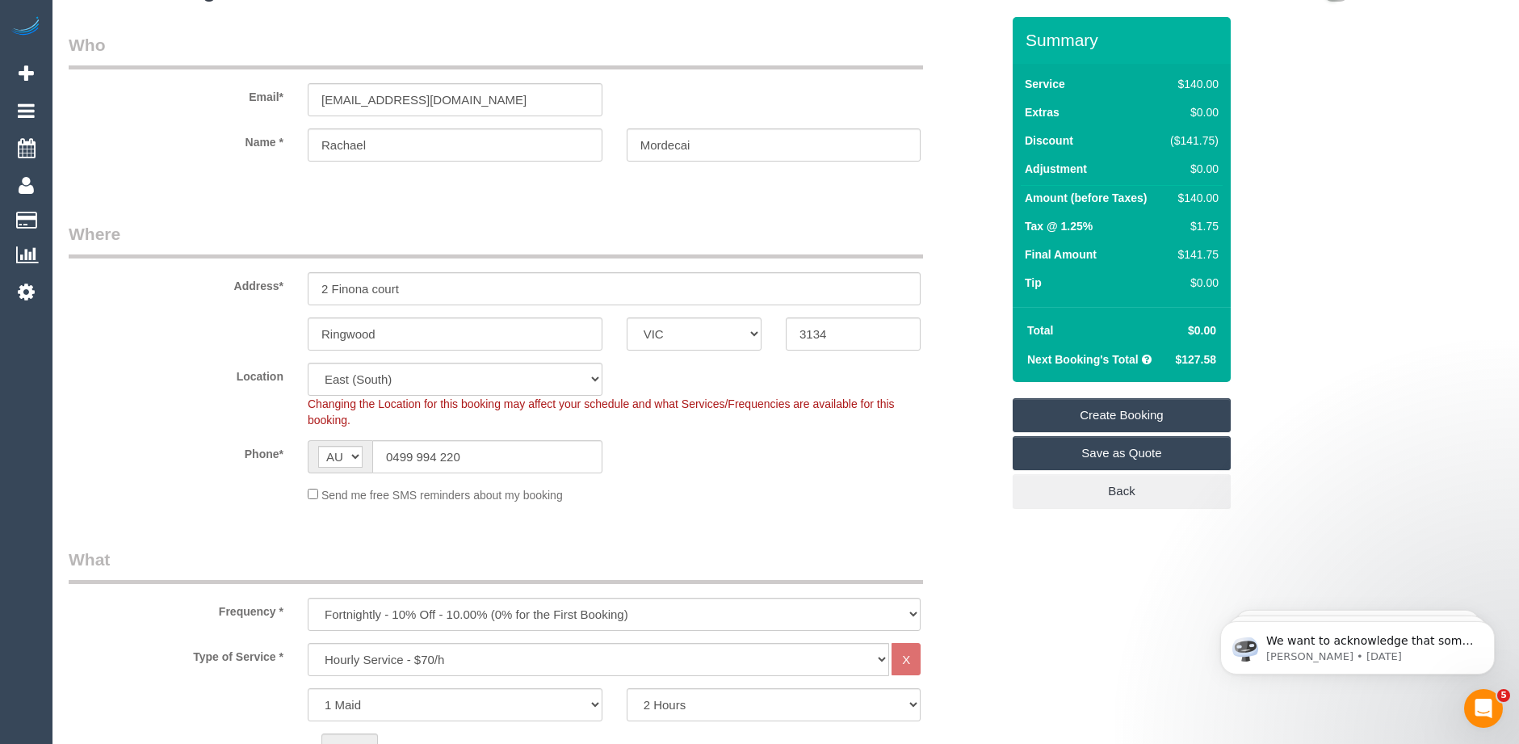
scroll to position [81, 0]
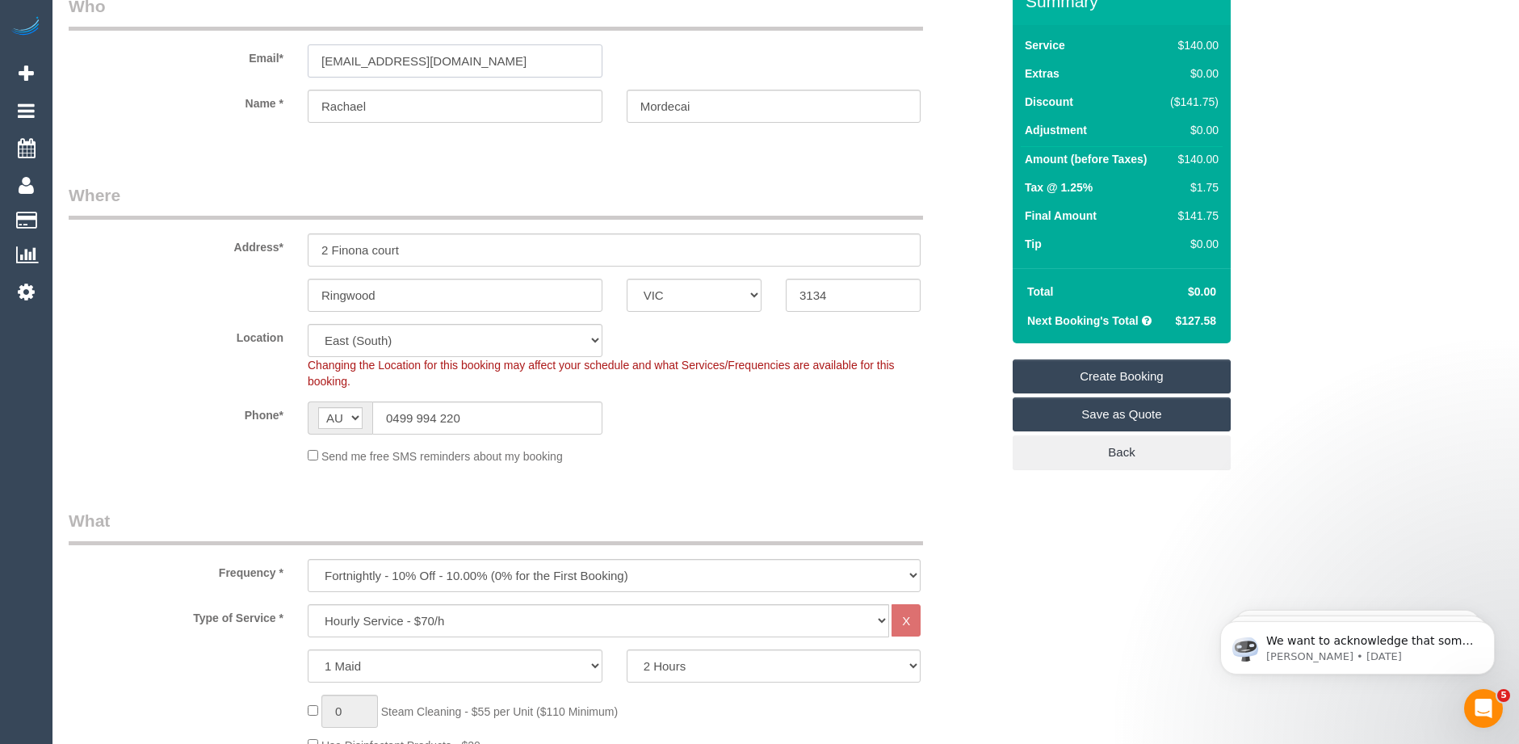
click at [342, 60] on input "ranch_mordecai@hotmail.com" at bounding box center [455, 60] width 295 height 33
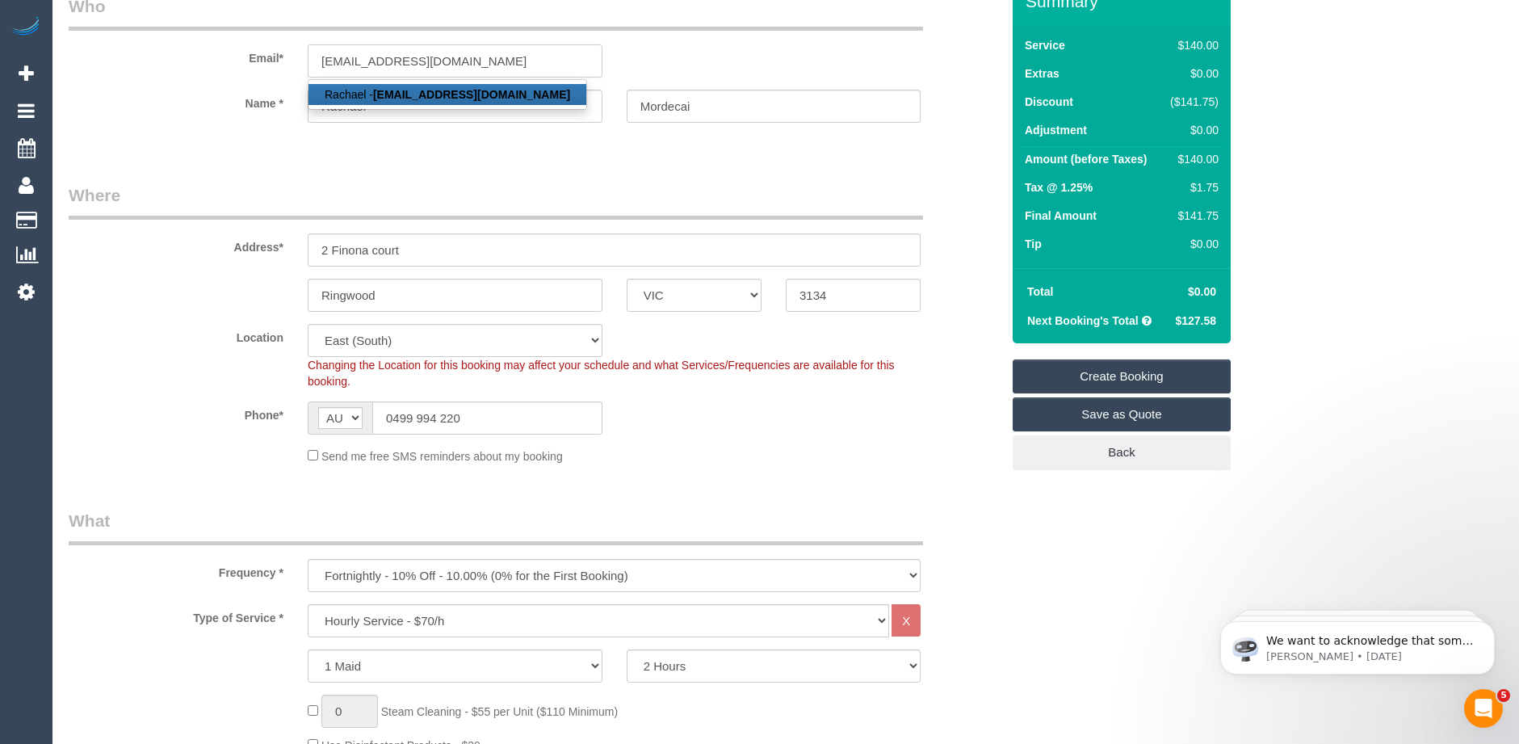
type input "[EMAIL_ADDRESS][DOMAIN_NAME]"
click at [471, 141] on fieldset "Who Email* rach_mordecai@hotmail.com Rachael - rach_mordecai@hotmail.com Name *…" at bounding box center [535, 72] width 932 height 157
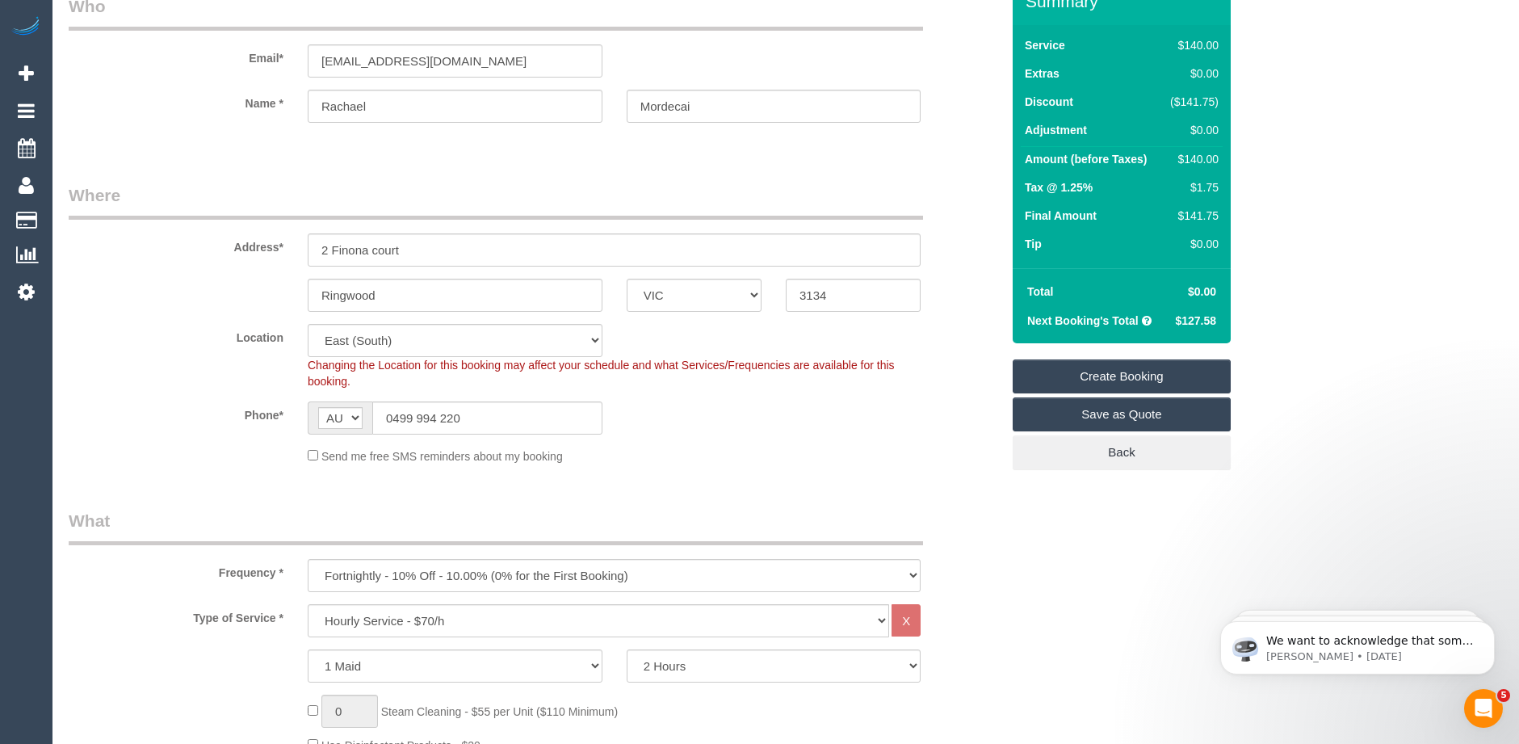
select select "spot25"
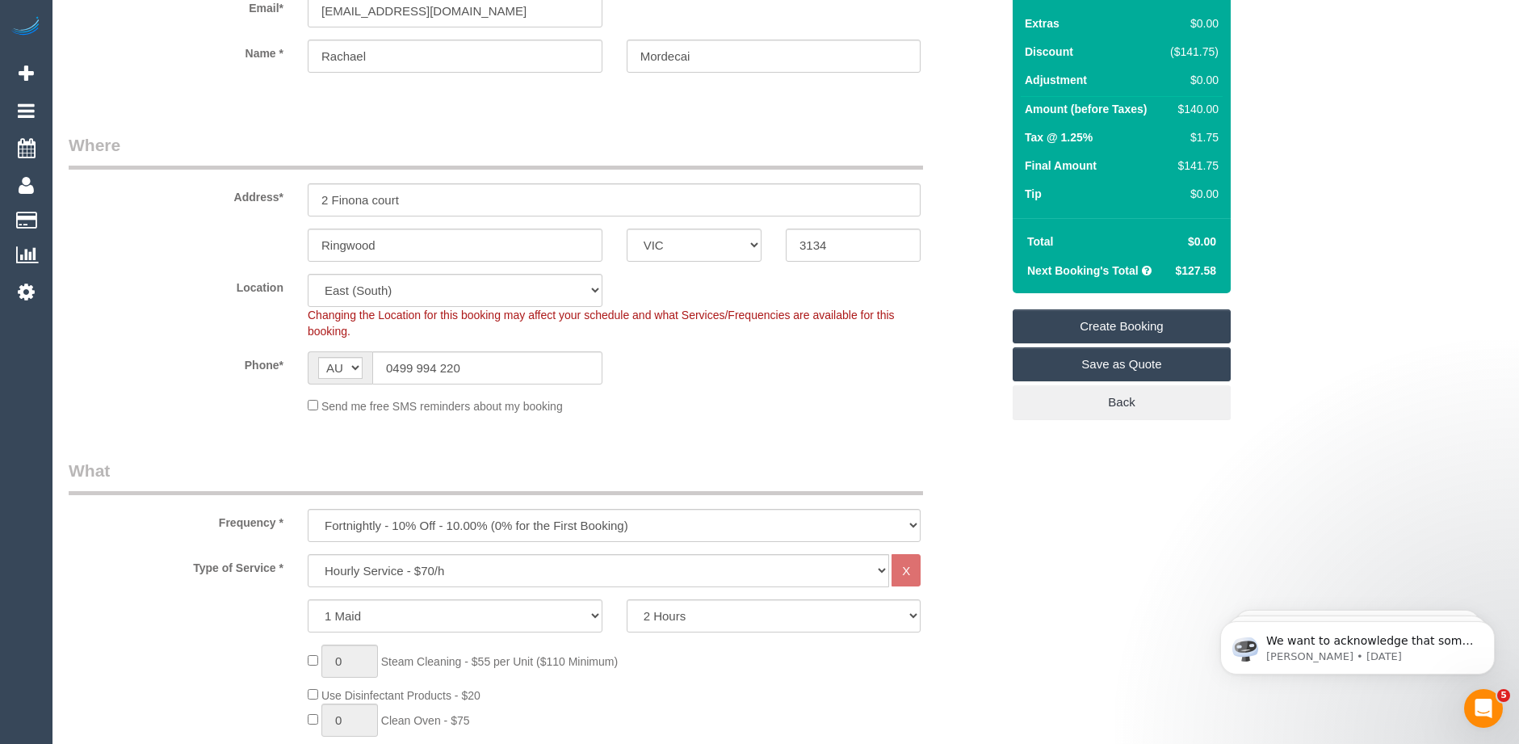
scroll to position [0, 0]
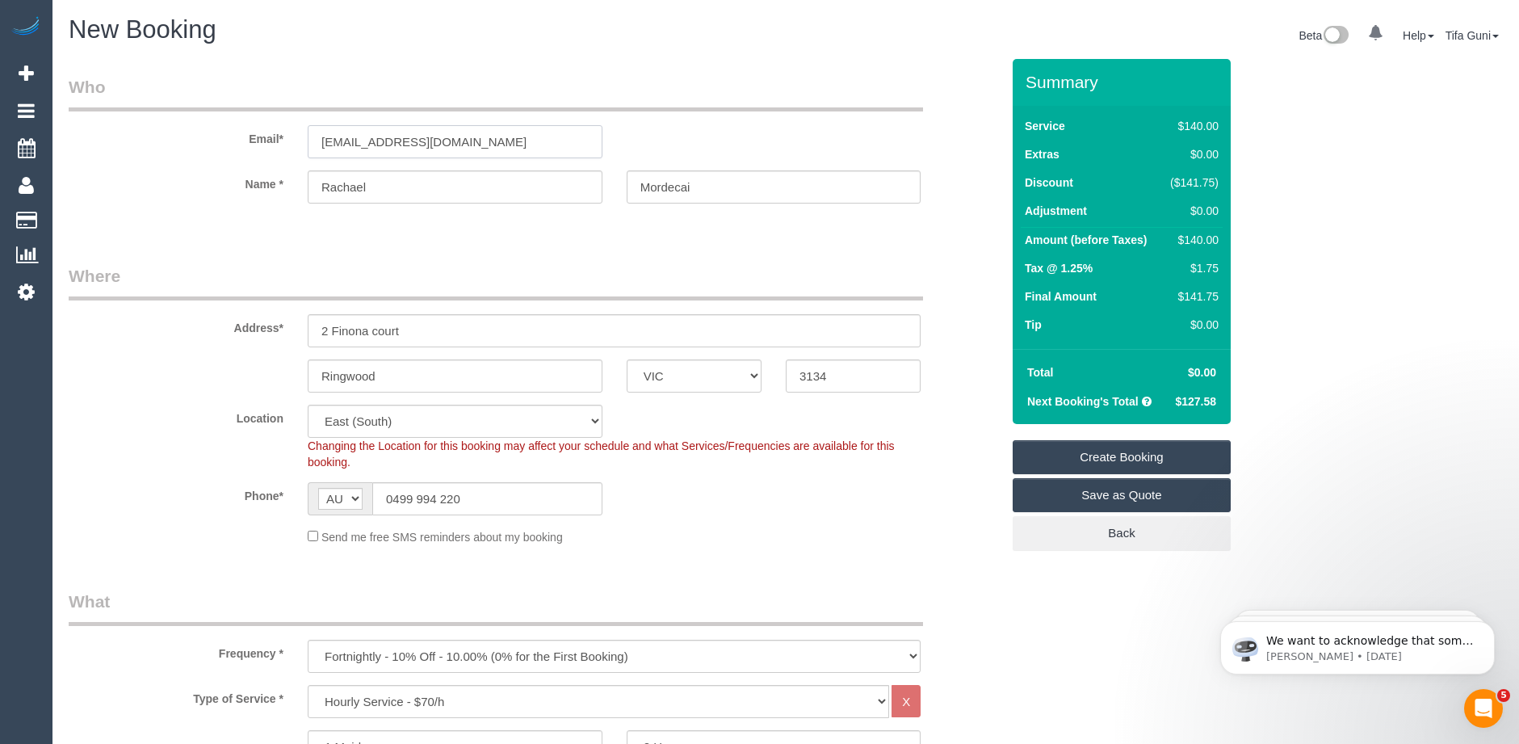
drag, startPoint x: 508, startPoint y: 138, endPoint x: 288, endPoint y: 137, distance: 219.7
click at [288, 137] on div "Email* rach_mordecai@hotmail.com" at bounding box center [535, 116] width 956 height 83
click at [1103, 451] on link "Create Booking" at bounding box center [1122, 457] width 218 height 34
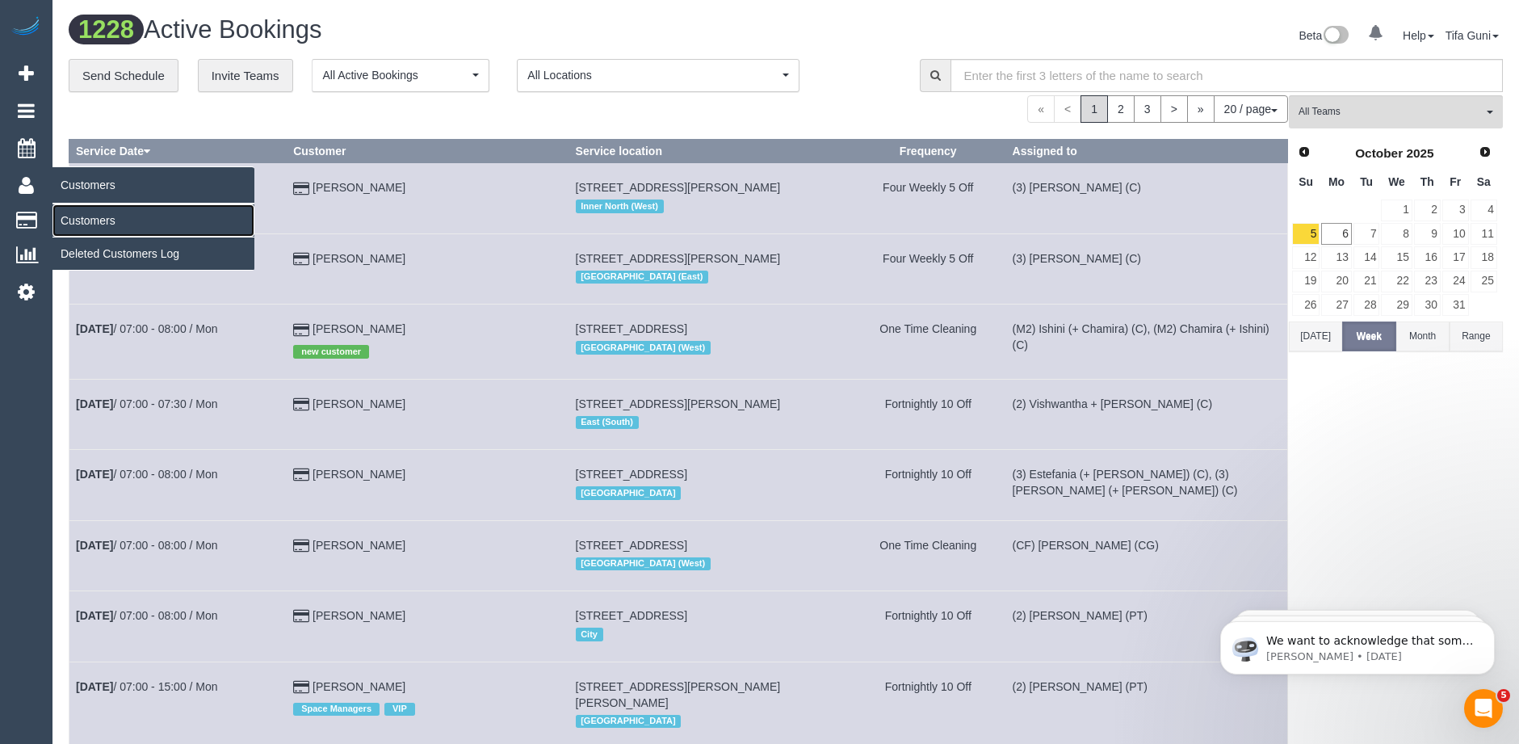
click at [96, 217] on link "Customers" at bounding box center [153, 220] width 202 height 32
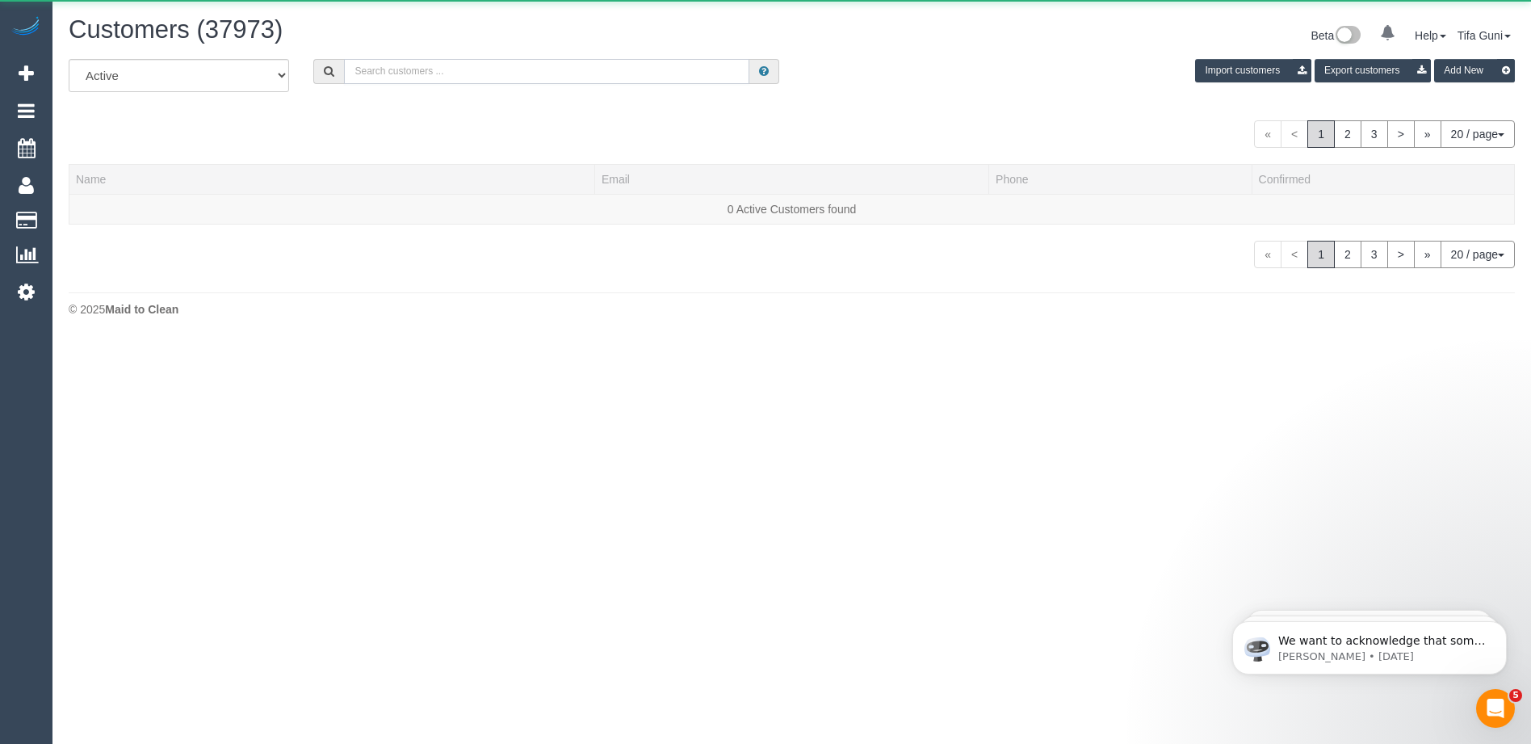
click at [397, 69] on input "text" at bounding box center [546, 71] width 405 height 25
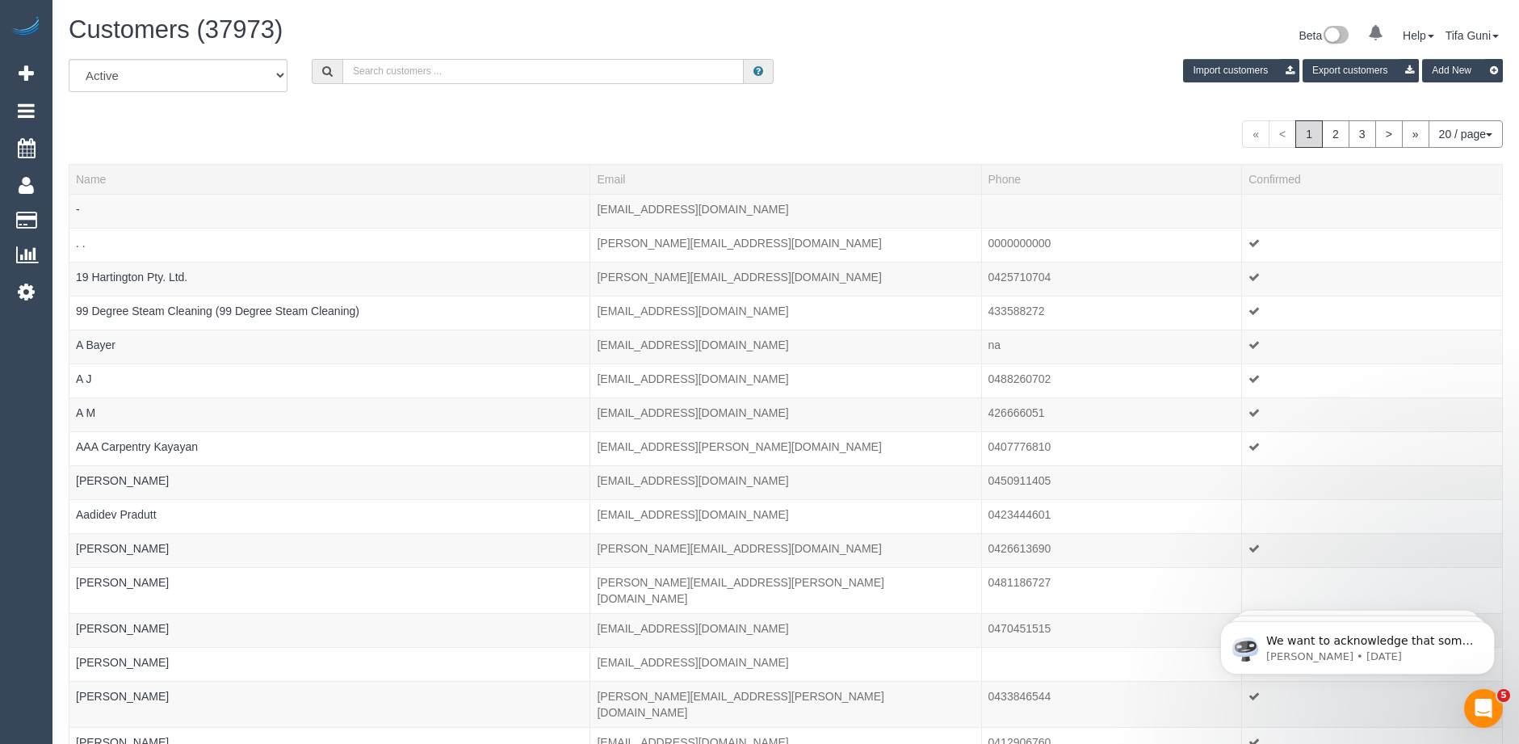
paste input "[EMAIL_ADDRESS][DOMAIN_NAME]"
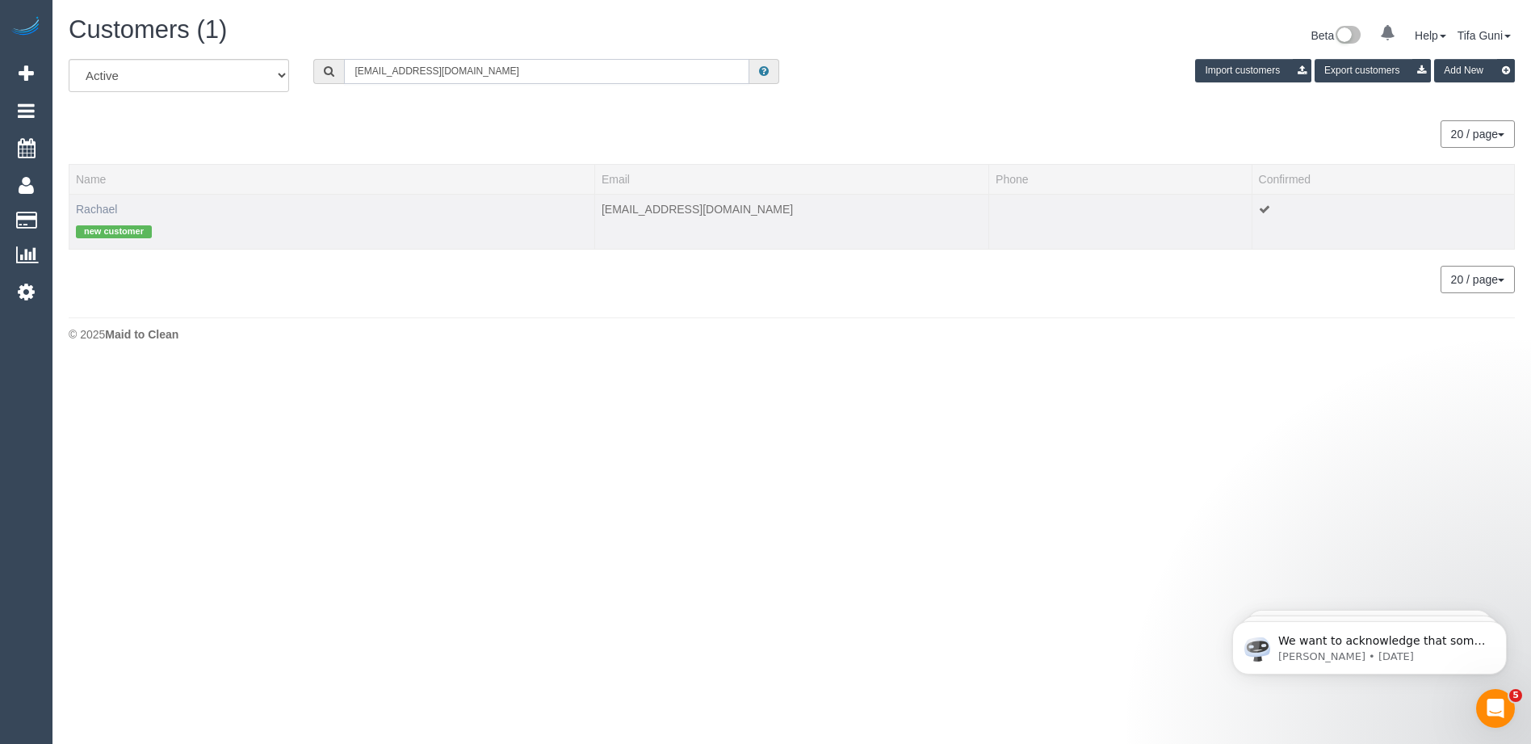
type input "[EMAIL_ADDRESS][DOMAIN_NAME]"
click at [107, 204] on link "Rachael" at bounding box center [96, 209] width 41 height 13
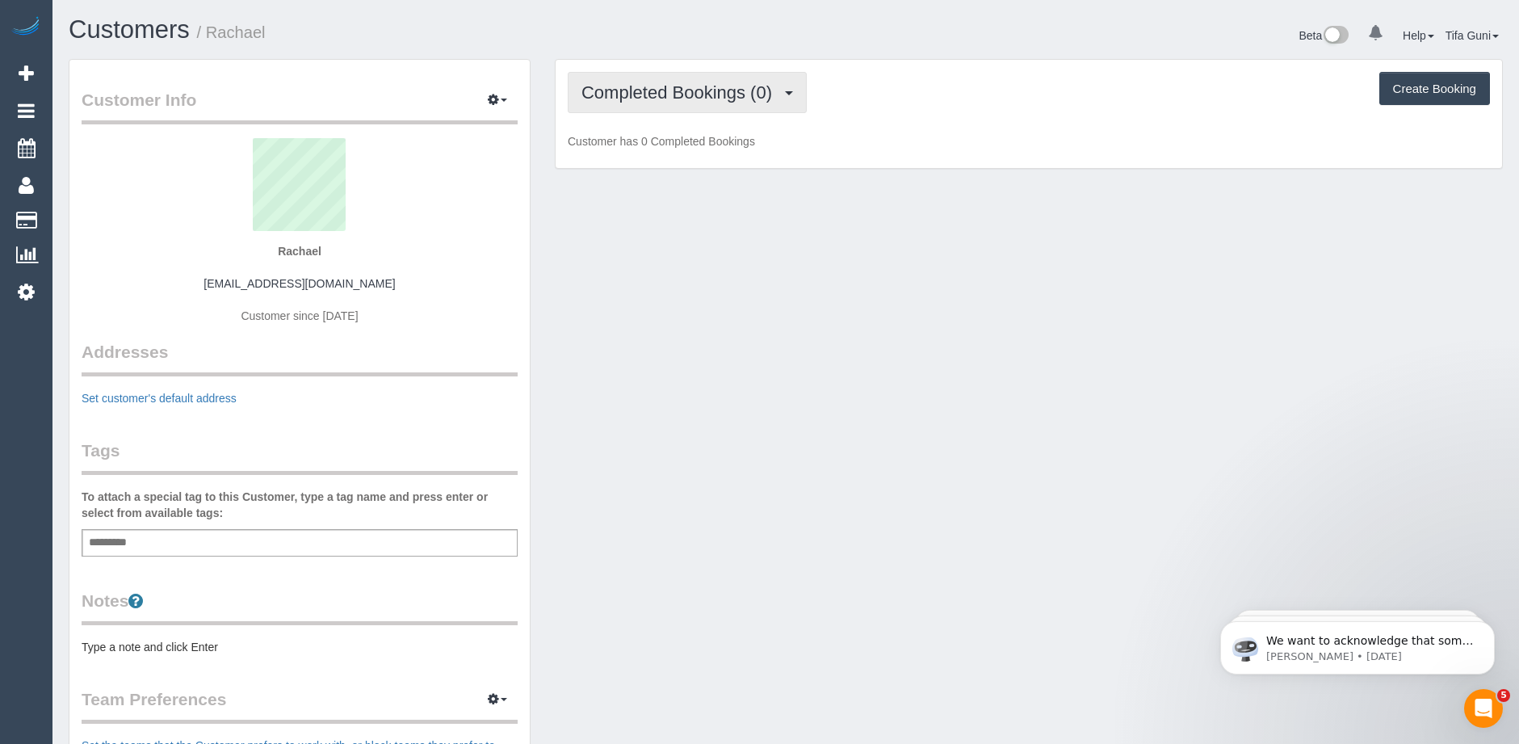
click at [726, 99] on span "Completed Bookings (0)" at bounding box center [681, 92] width 199 height 20
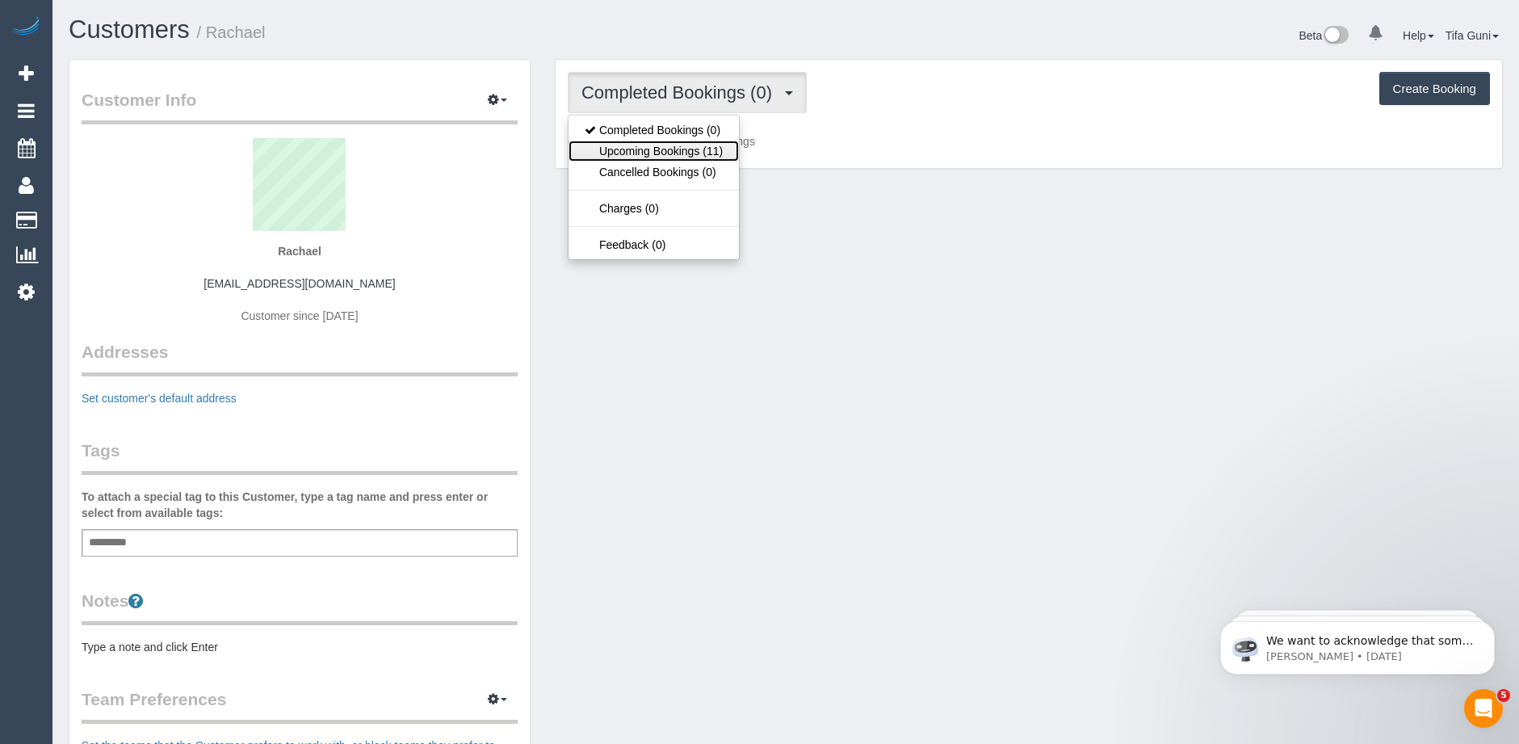
click at [699, 143] on link "Upcoming Bookings (11)" at bounding box center [654, 151] width 170 height 21
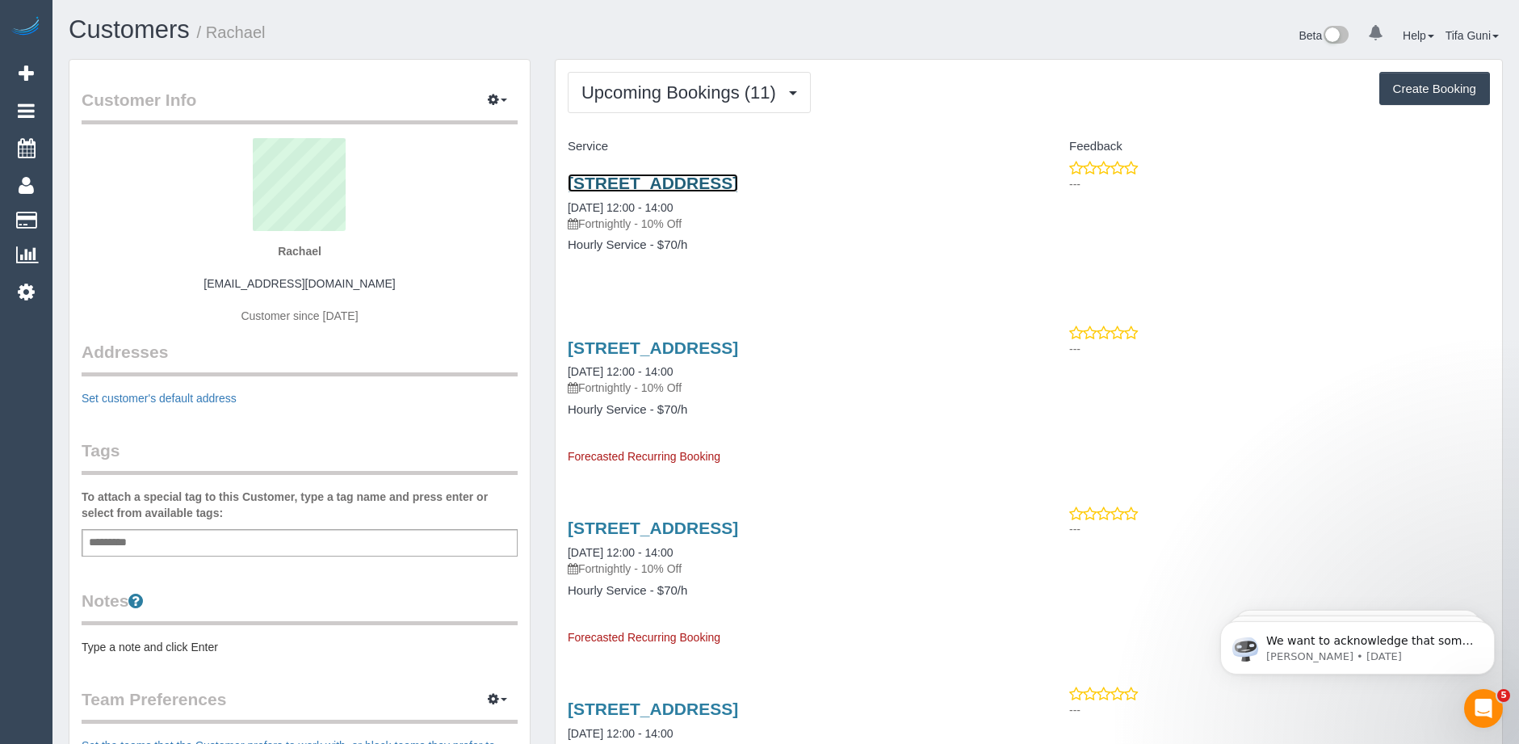
click at [738, 181] on link "2 Finona Court, Ringwood, VIC 3134" at bounding box center [653, 183] width 170 height 19
click at [641, 349] on link "2 Finona Court, Ringwood, VIC 3134" at bounding box center [653, 347] width 170 height 19
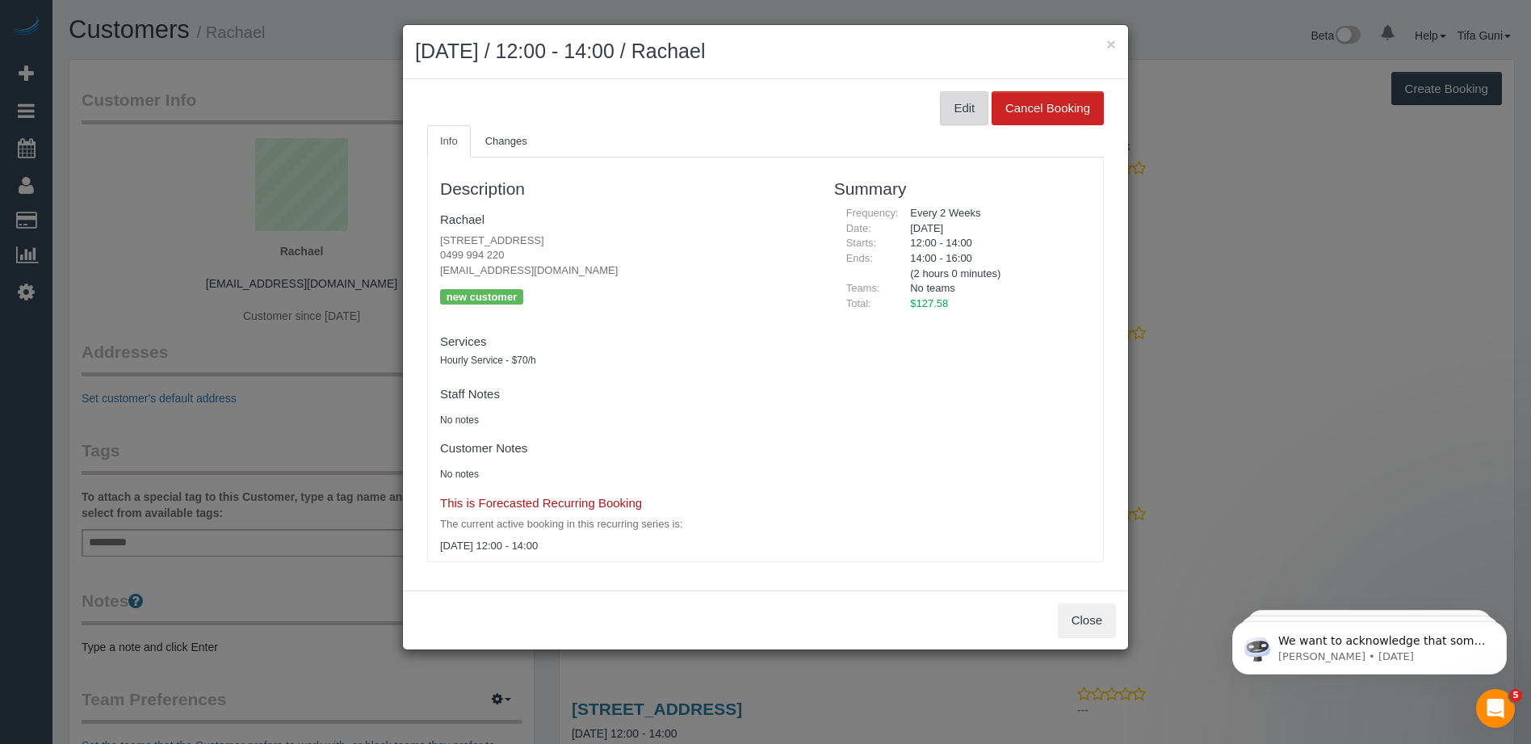
click at [957, 109] on button "Edit" at bounding box center [964, 108] width 48 height 34
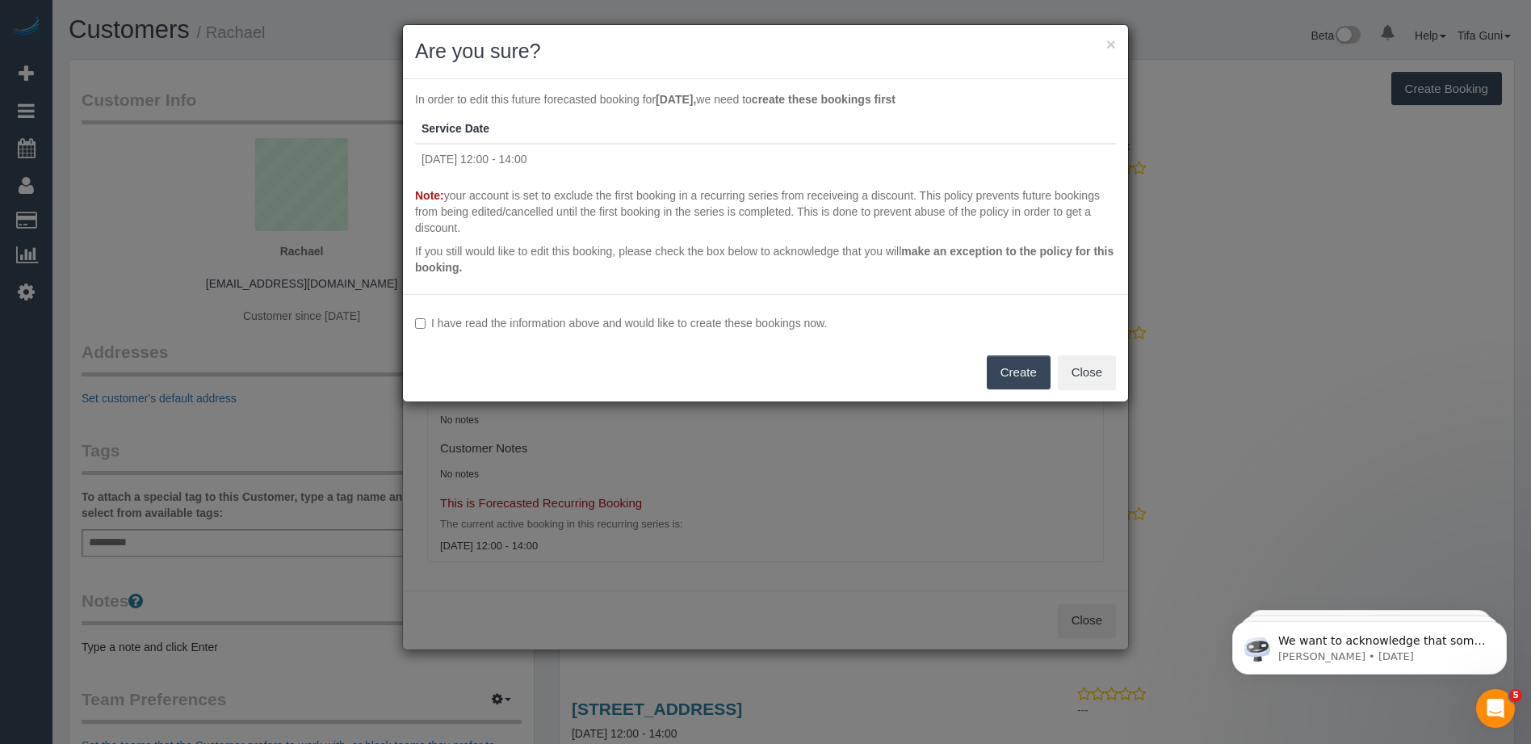
click at [1013, 377] on button "Create" at bounding box center [1019, 372] width 64 height 34
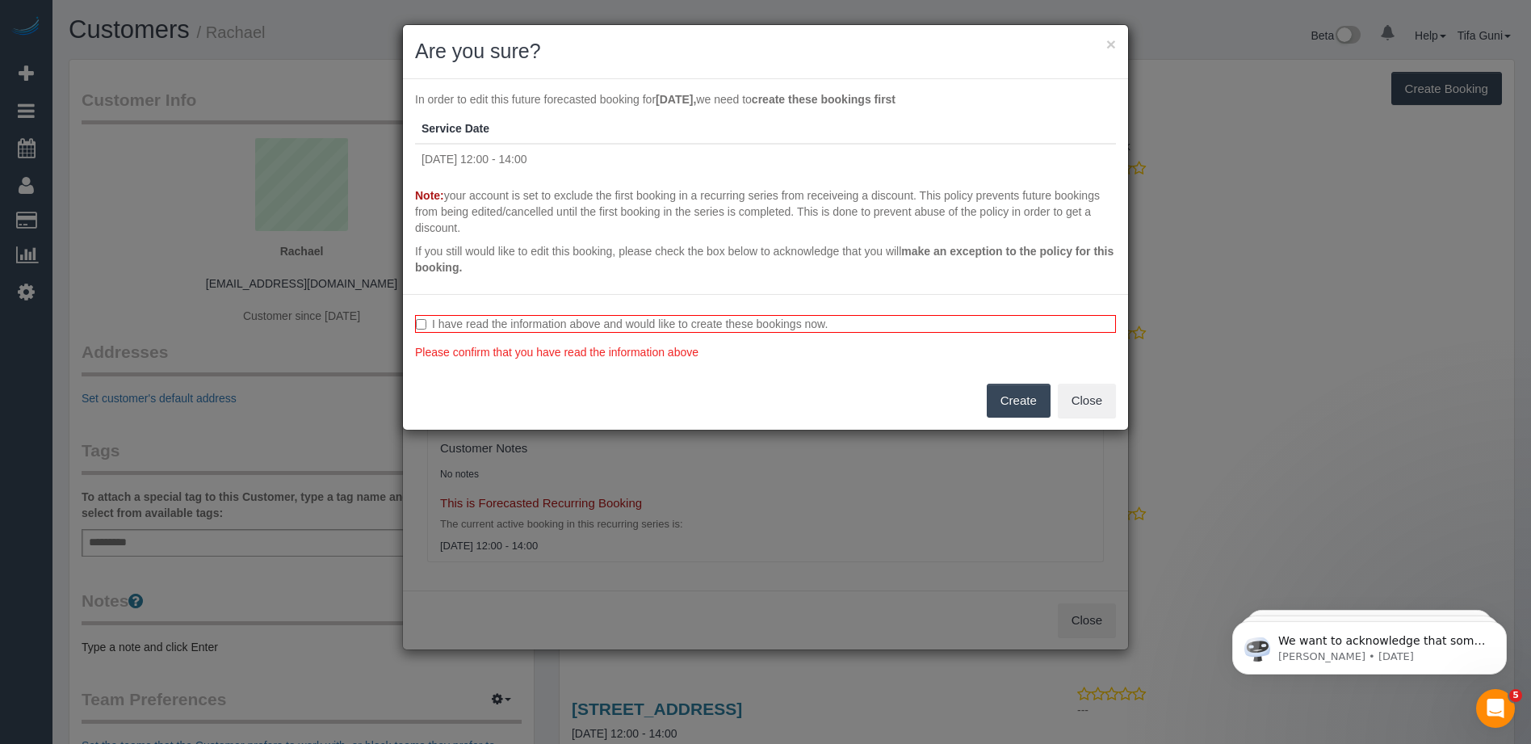
click at [1008, 398] on button "Create" at bounding box center [1019, 401] width 64 height 34
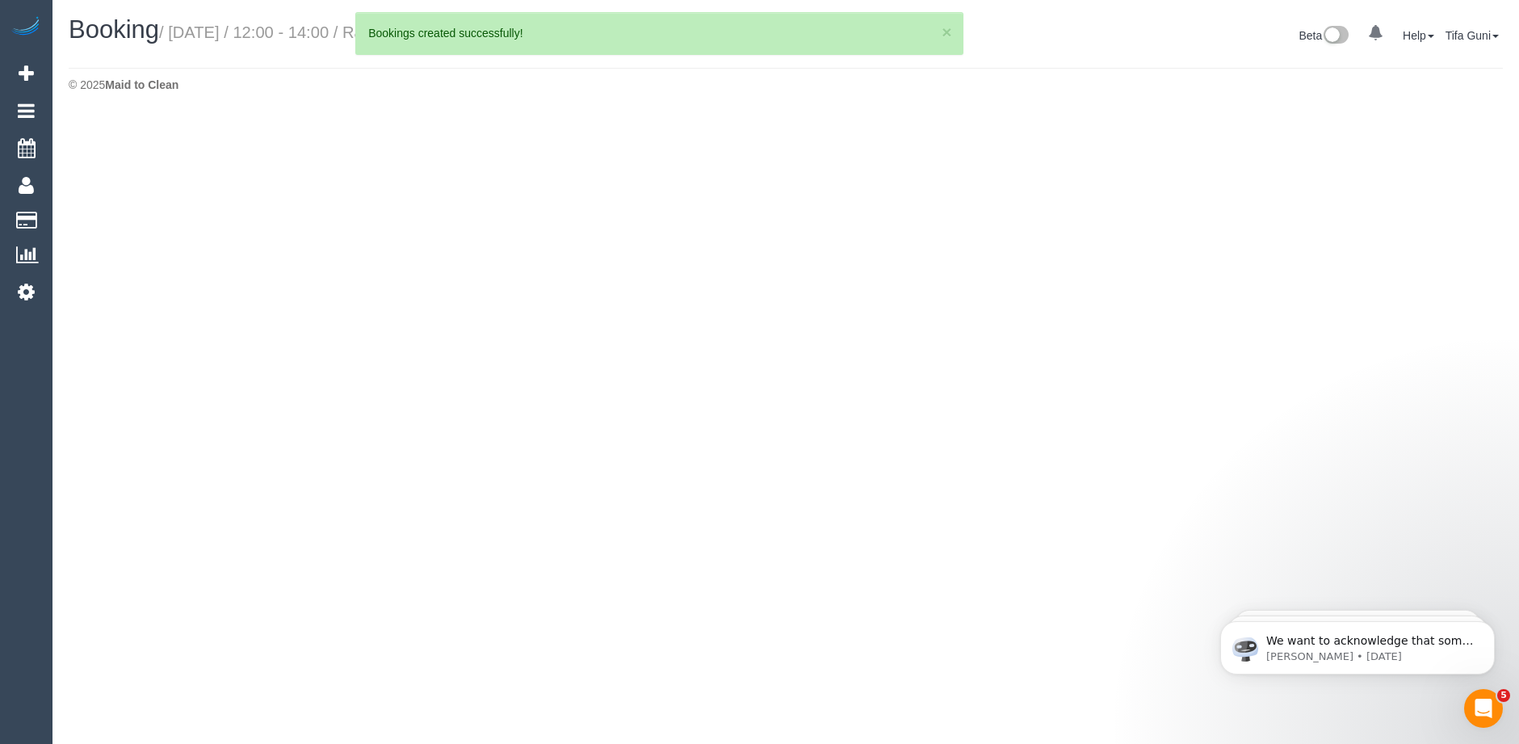
select select "VIC"
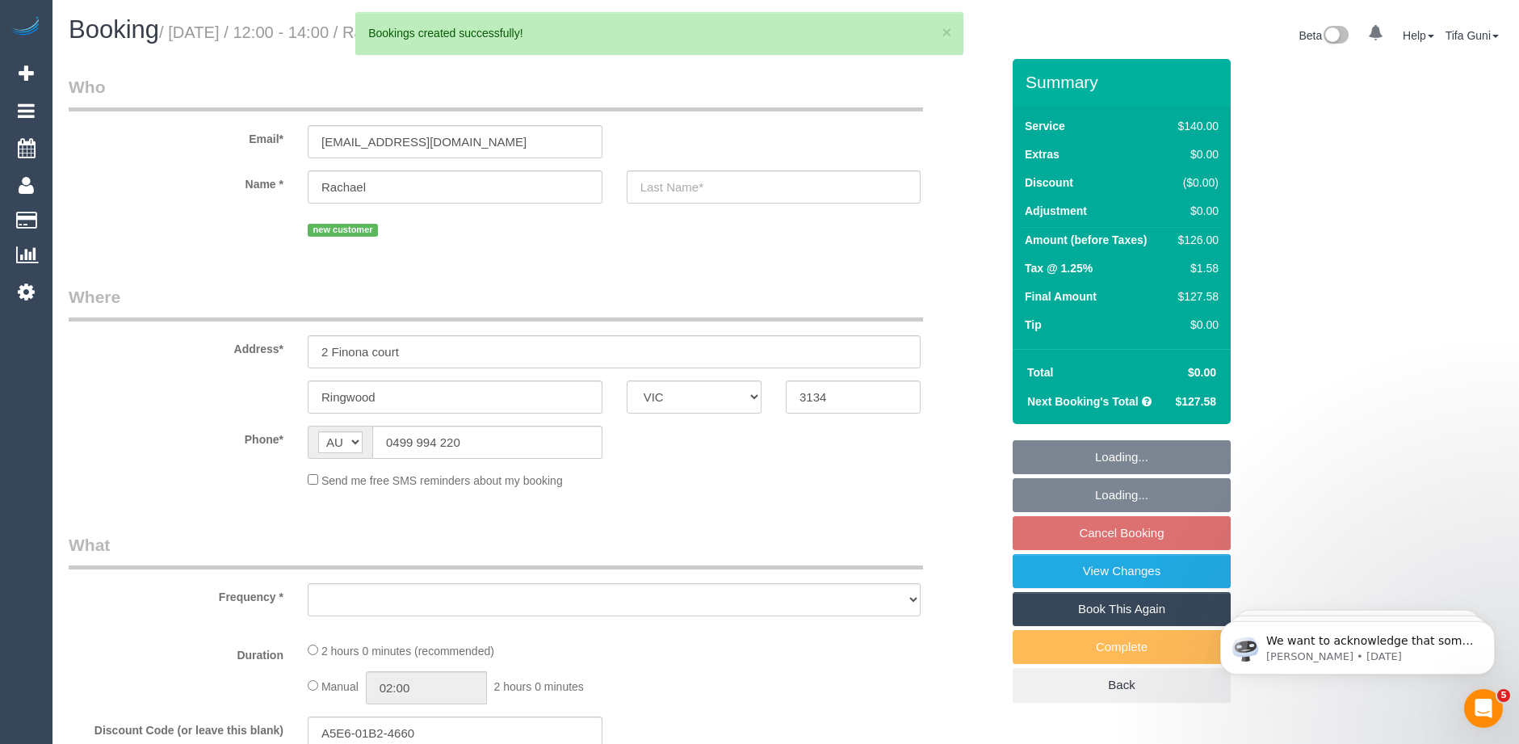
select select "object:5617"
select select "string:stripe-pm_1SF6pQ2GScqysDRVXQVkB6Xr"
select select "number:29"
select select "number:14"
select select "number:19"
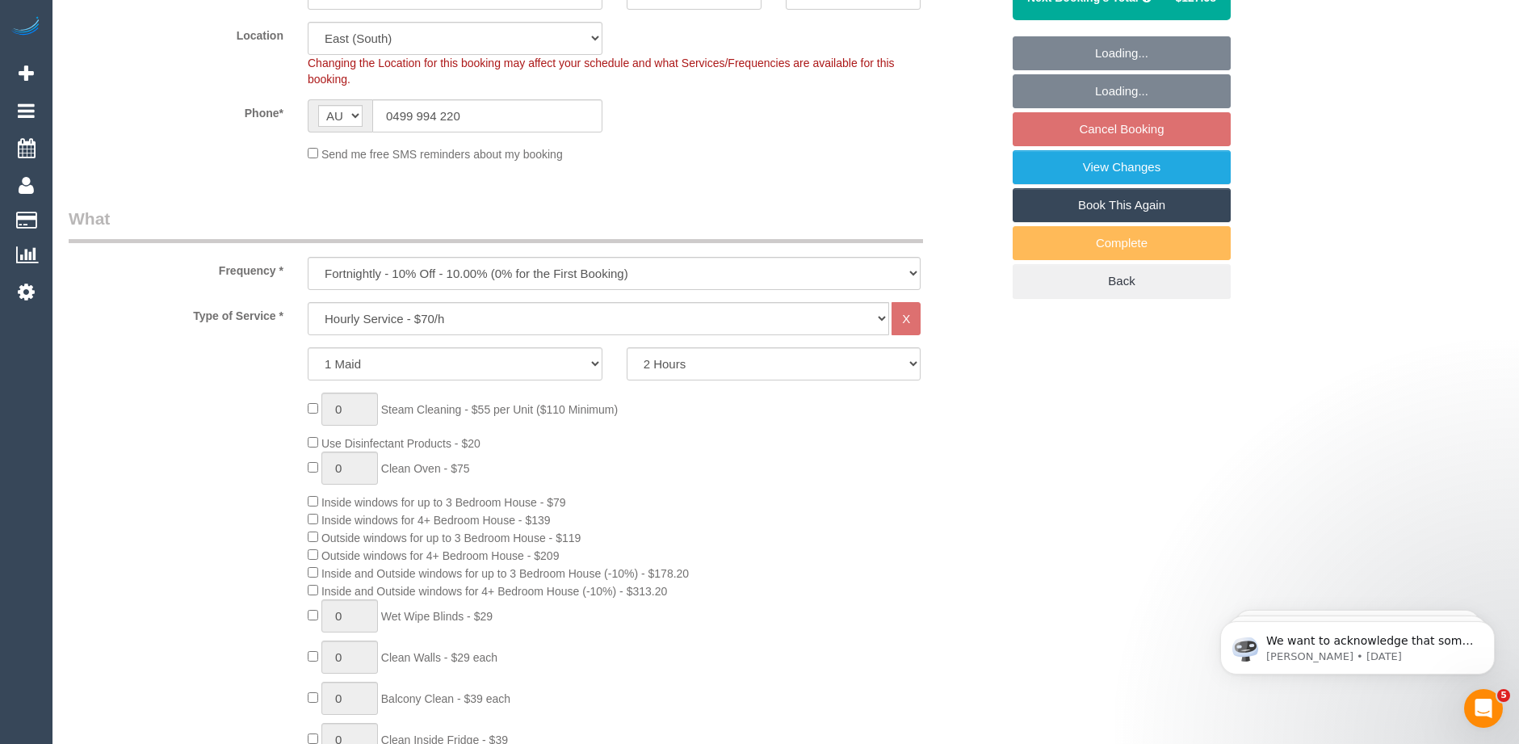
select select "object:5946"
select select "spot46"
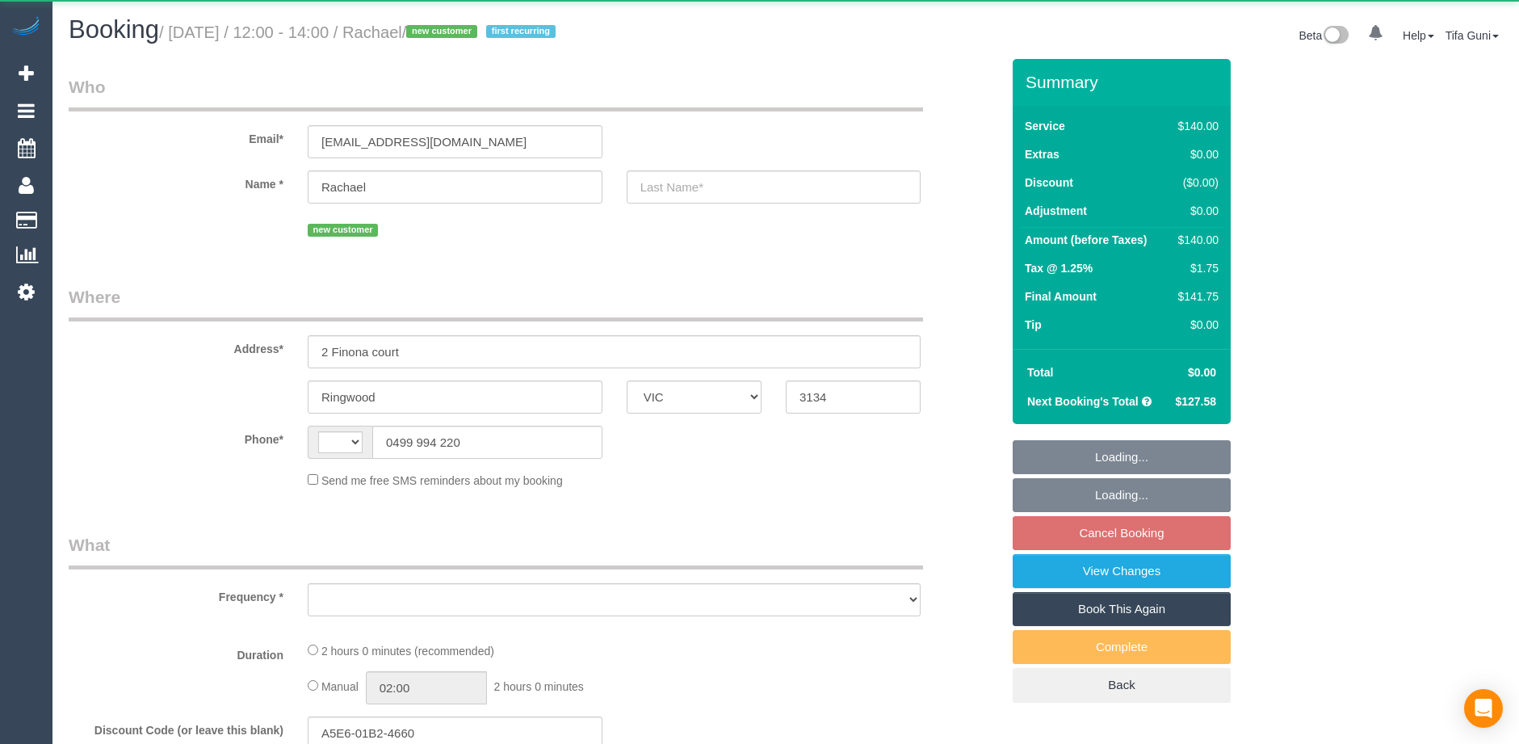
select select "VIC"
select select "string:AU"
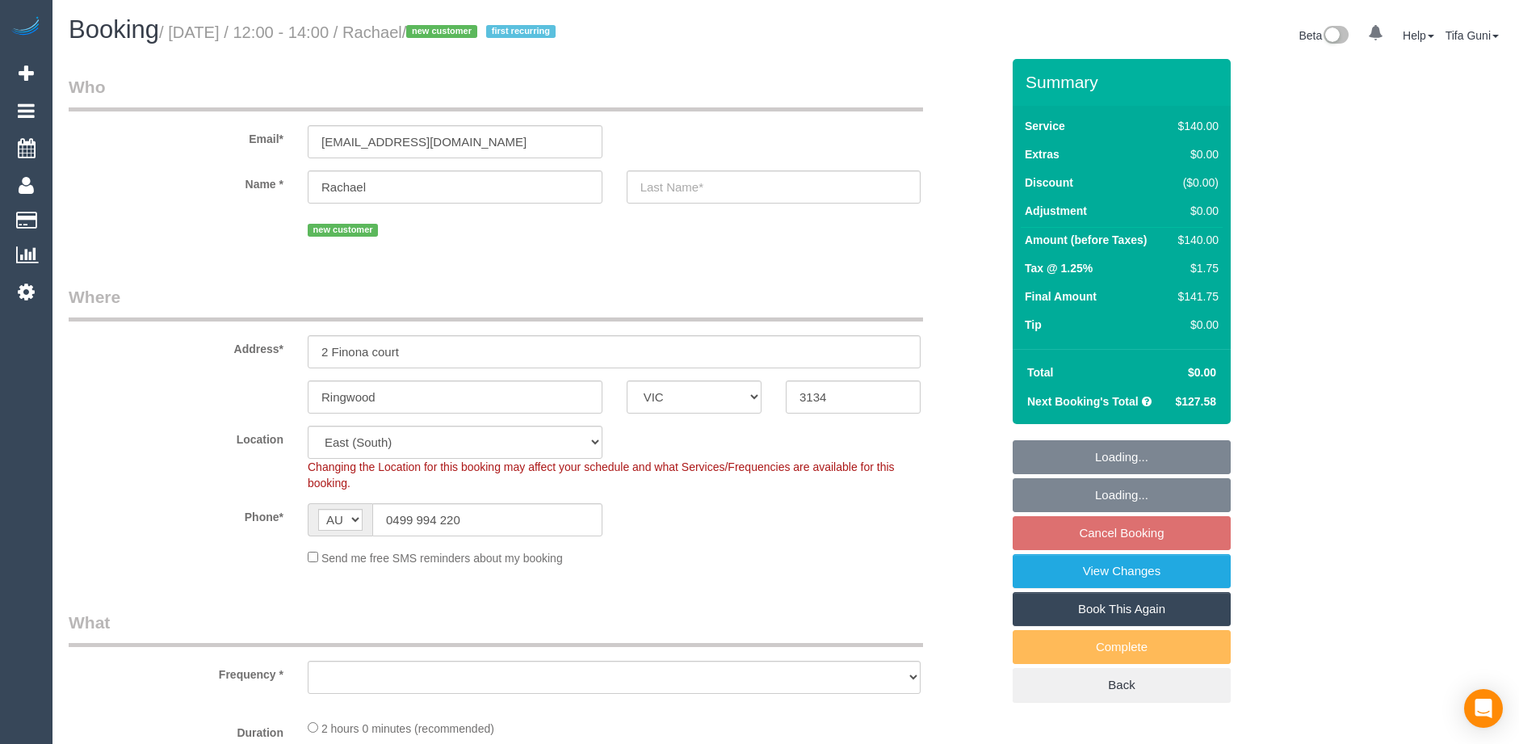
select select "object:714"
select select "string:stripe-pm_1SF6pQ2GScqysDRVXQVkB6Xr"
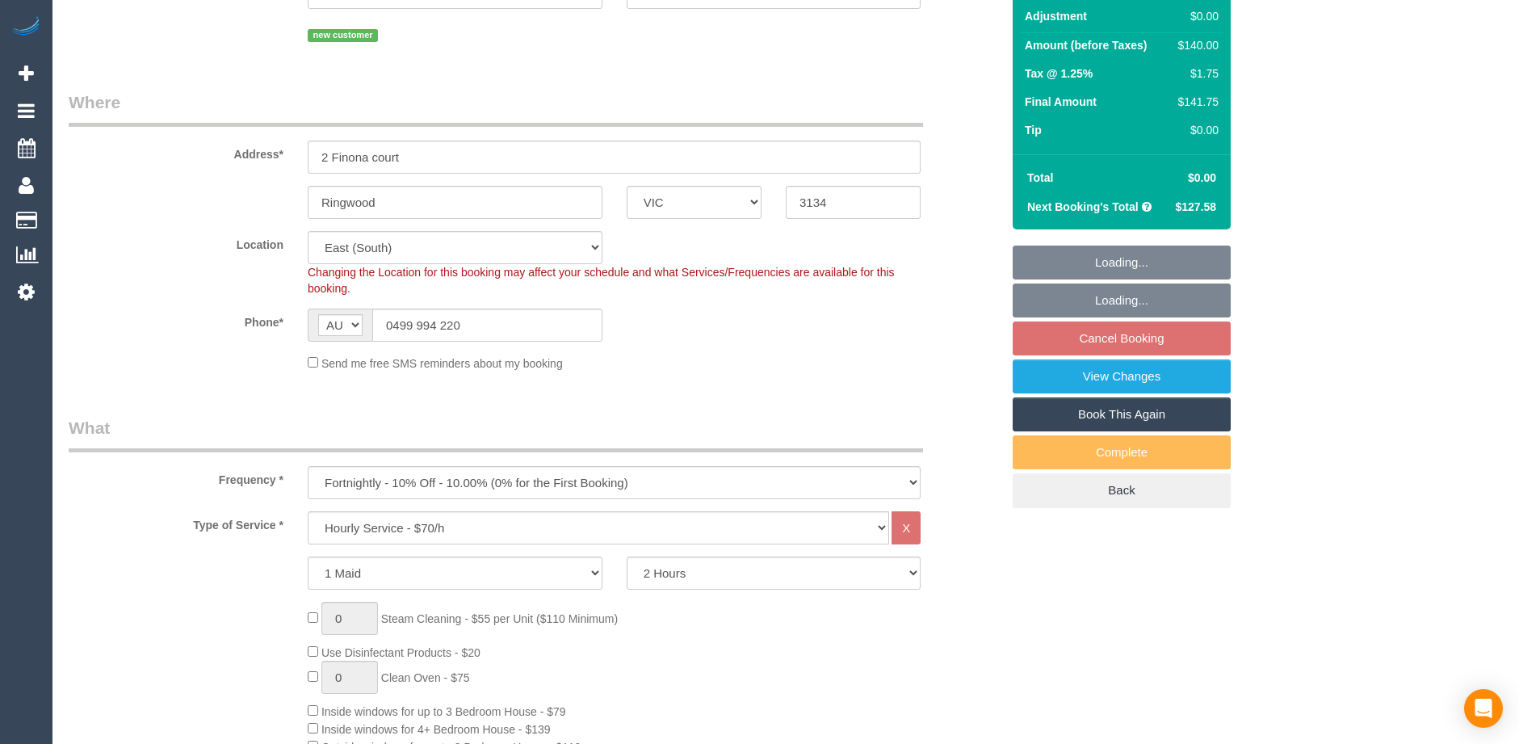
select select "object:865"
select select "number:29"
select select "number:14"
select select "number:19"
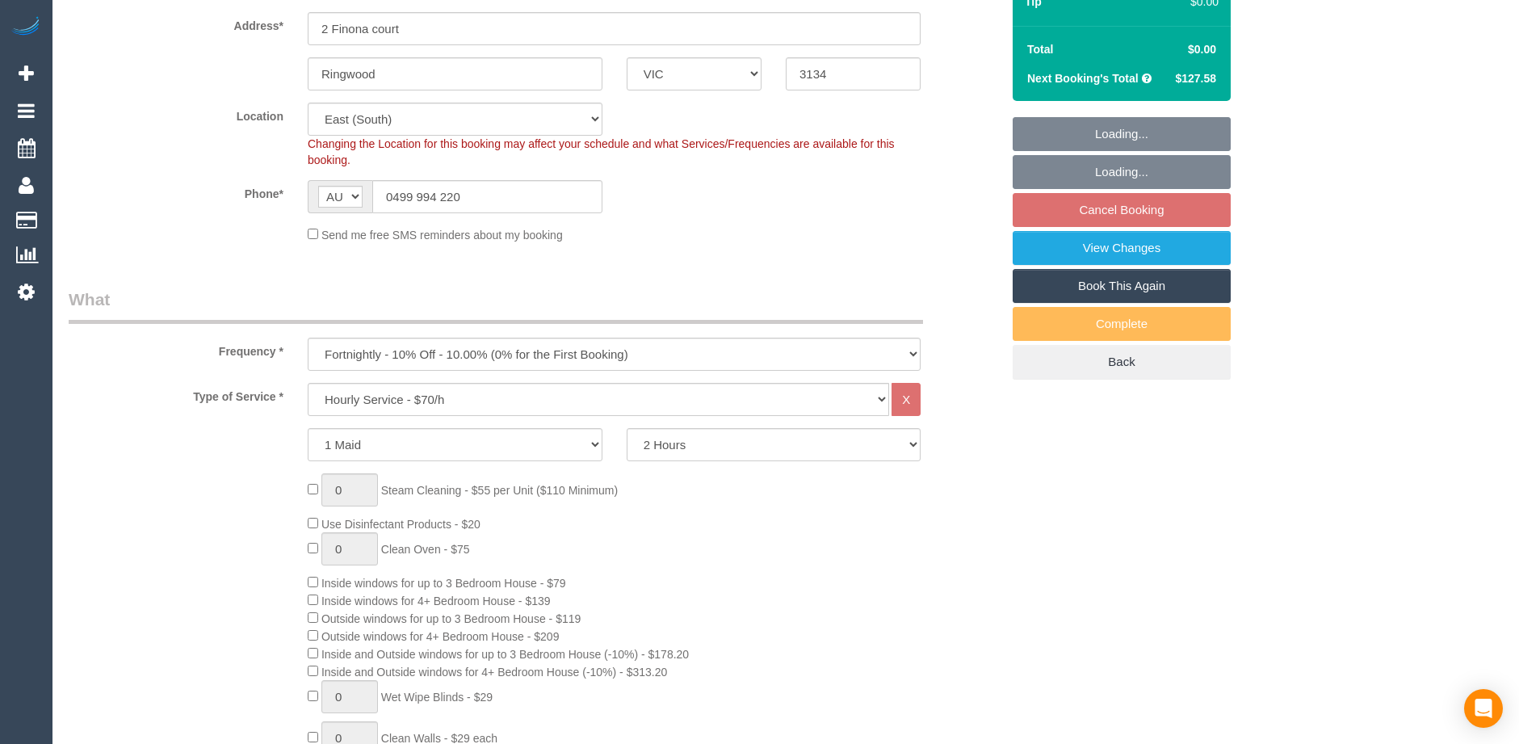
select select "spot4"
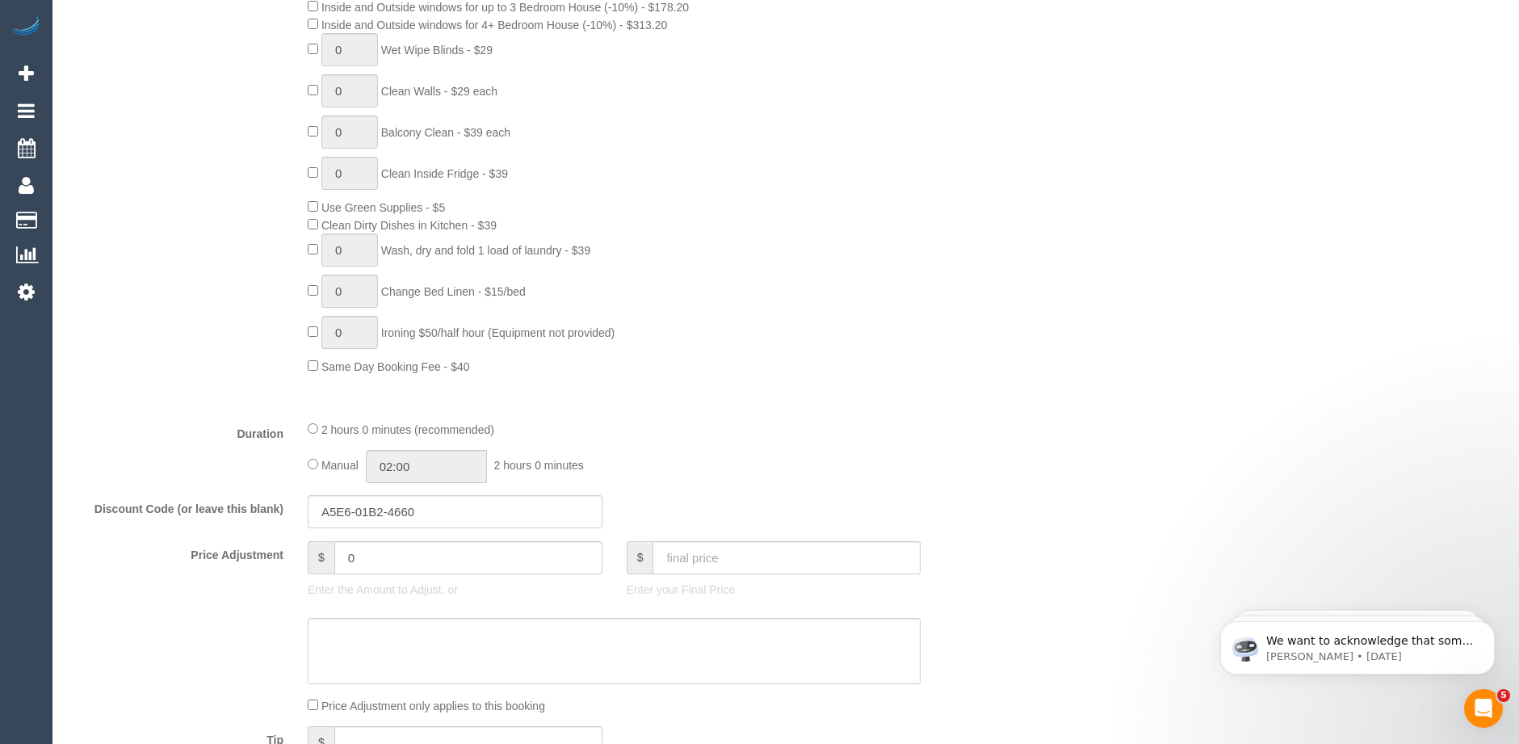
scroll to position [1292, 0]
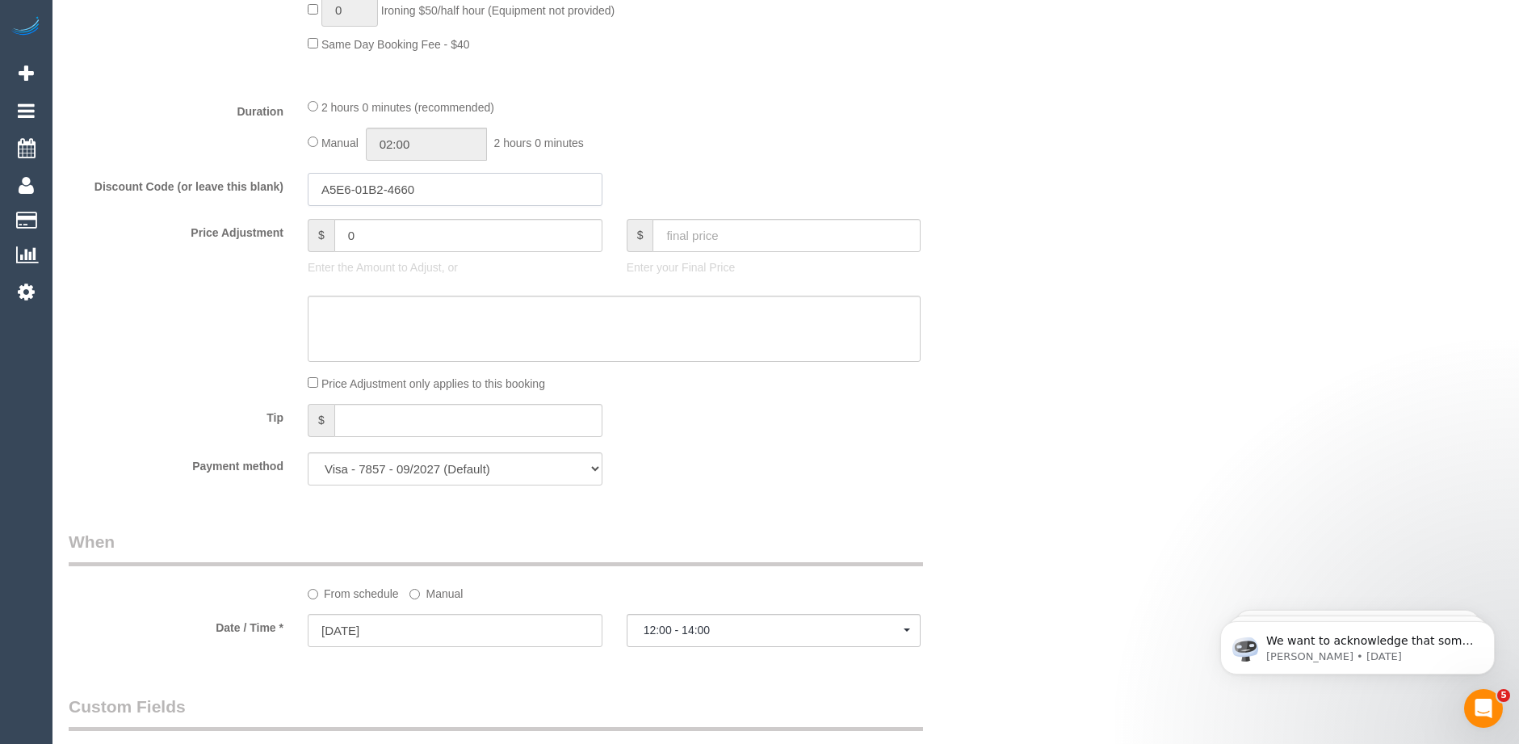
drag, startPoint x: 418, startPoint y: 186, endPoint x: 222, endPoint y: 191, distance: 195.5
click at [222, 191] on div "Discount Code (or leave this blank) A5E6-01B2-4660" at bounding box center [535, 190] width 956 height 34
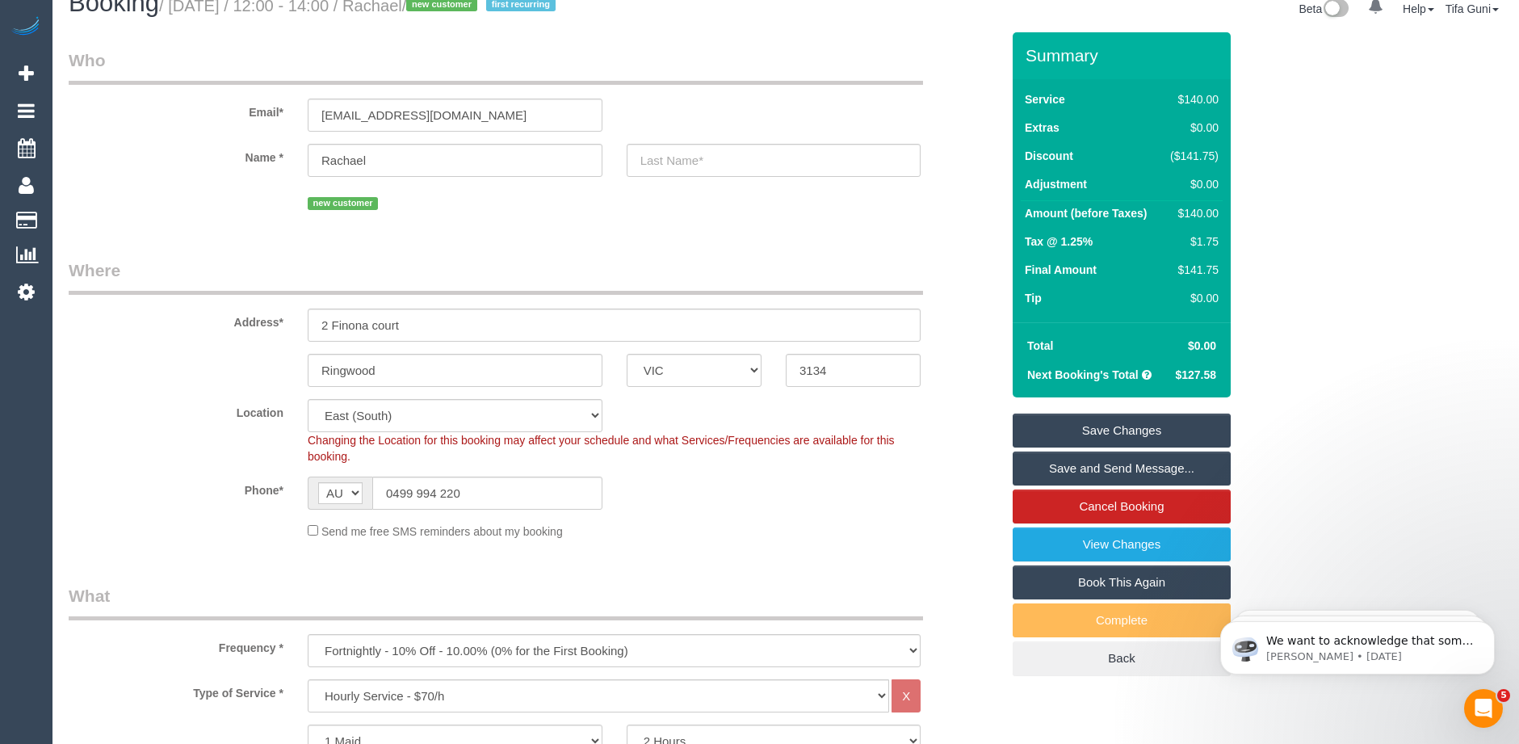
scroll to position [0, 0]
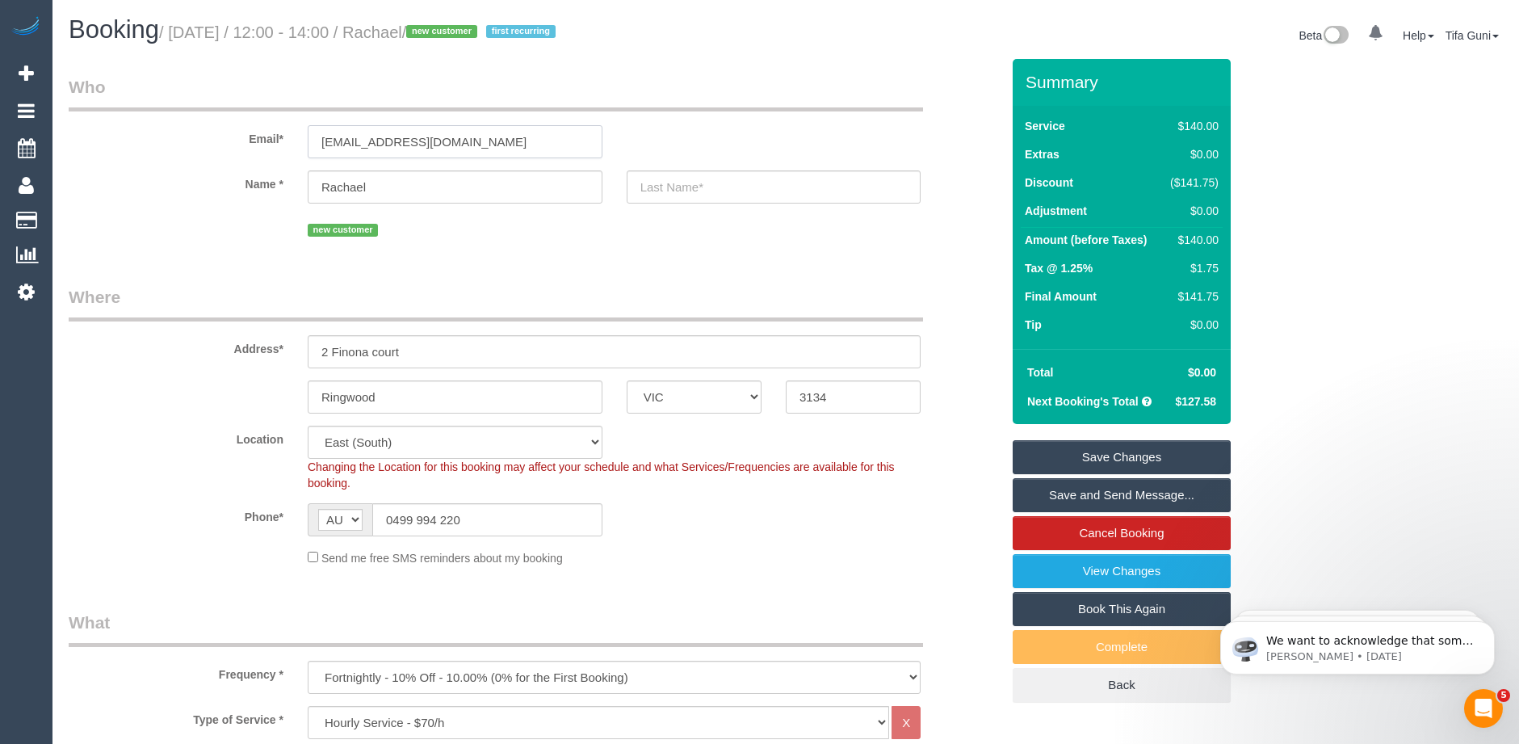
drag, startPoint x: 499, startPoint y: 145, endPoint x: 210, endPoint y: 137, distance: 289.3
click at [207, 137] on div "Email* rach_mordecai@hotmail.com" at bounding box center [535, 116] width 956 height 83
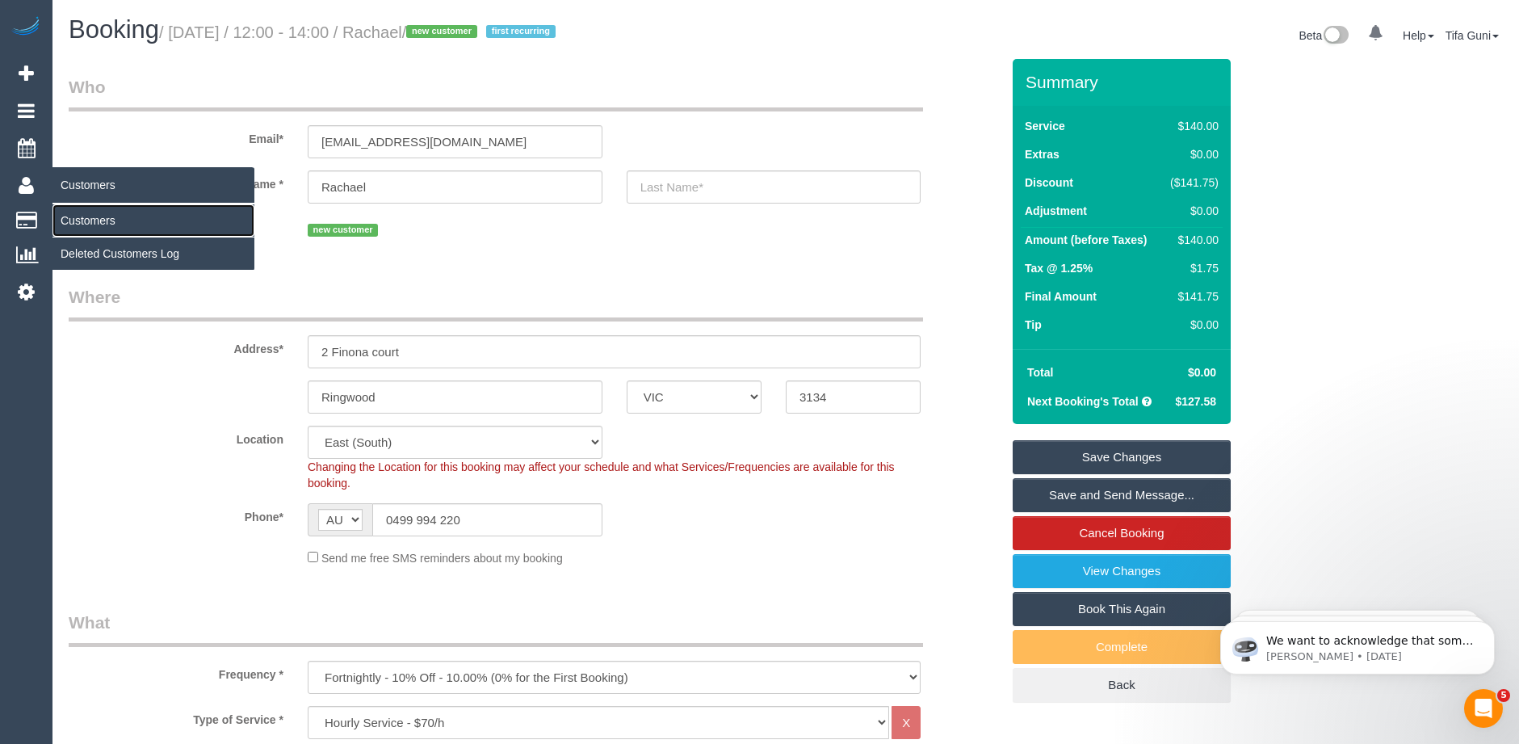
click at [80, 216] on link "Customers" at bounding box center [153, 220] width 202 height 32
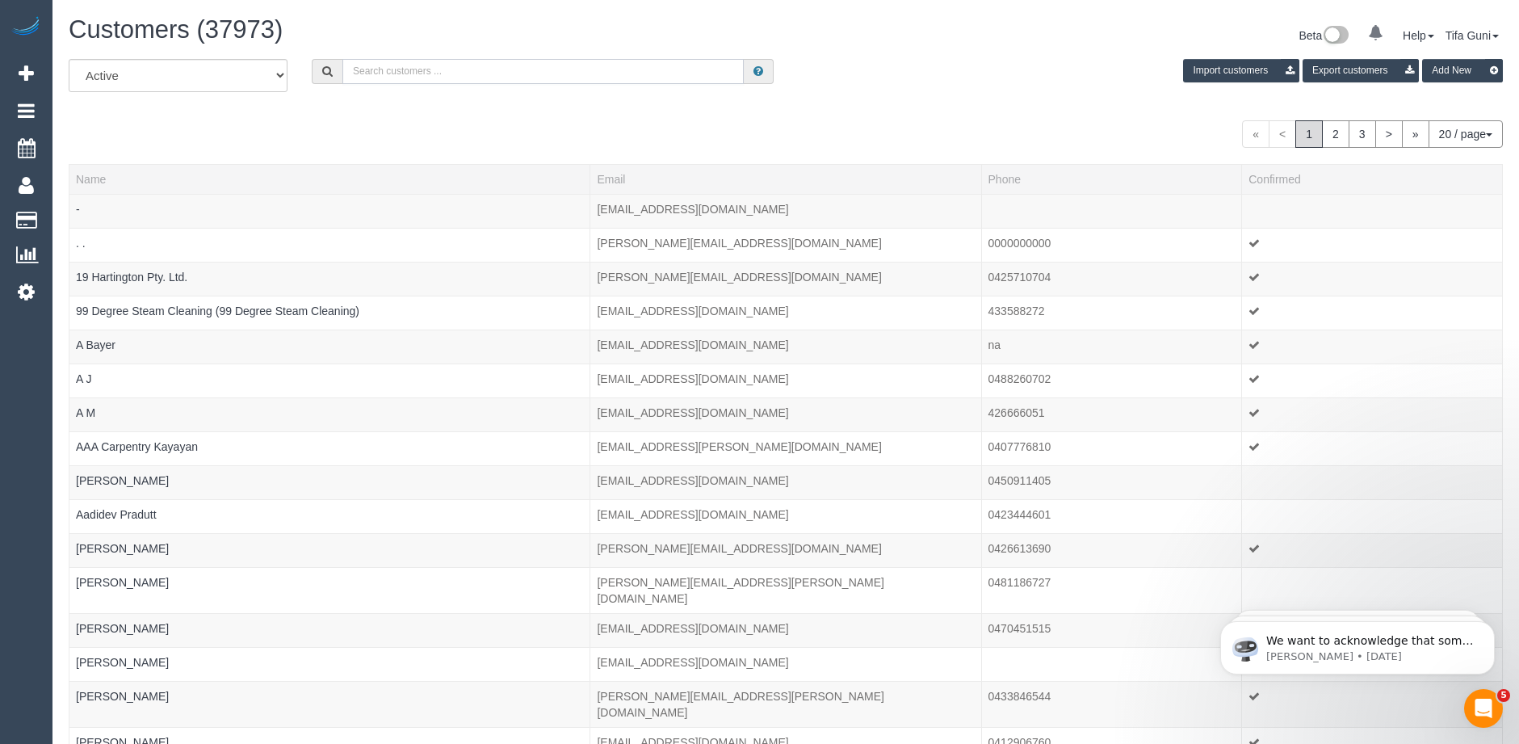
click at [418, 67] on input "text" at bounding box center [542, 71] width 401 height 25
paste input "[EMAIL_ADDRESS][DOMAIN_NAME]"
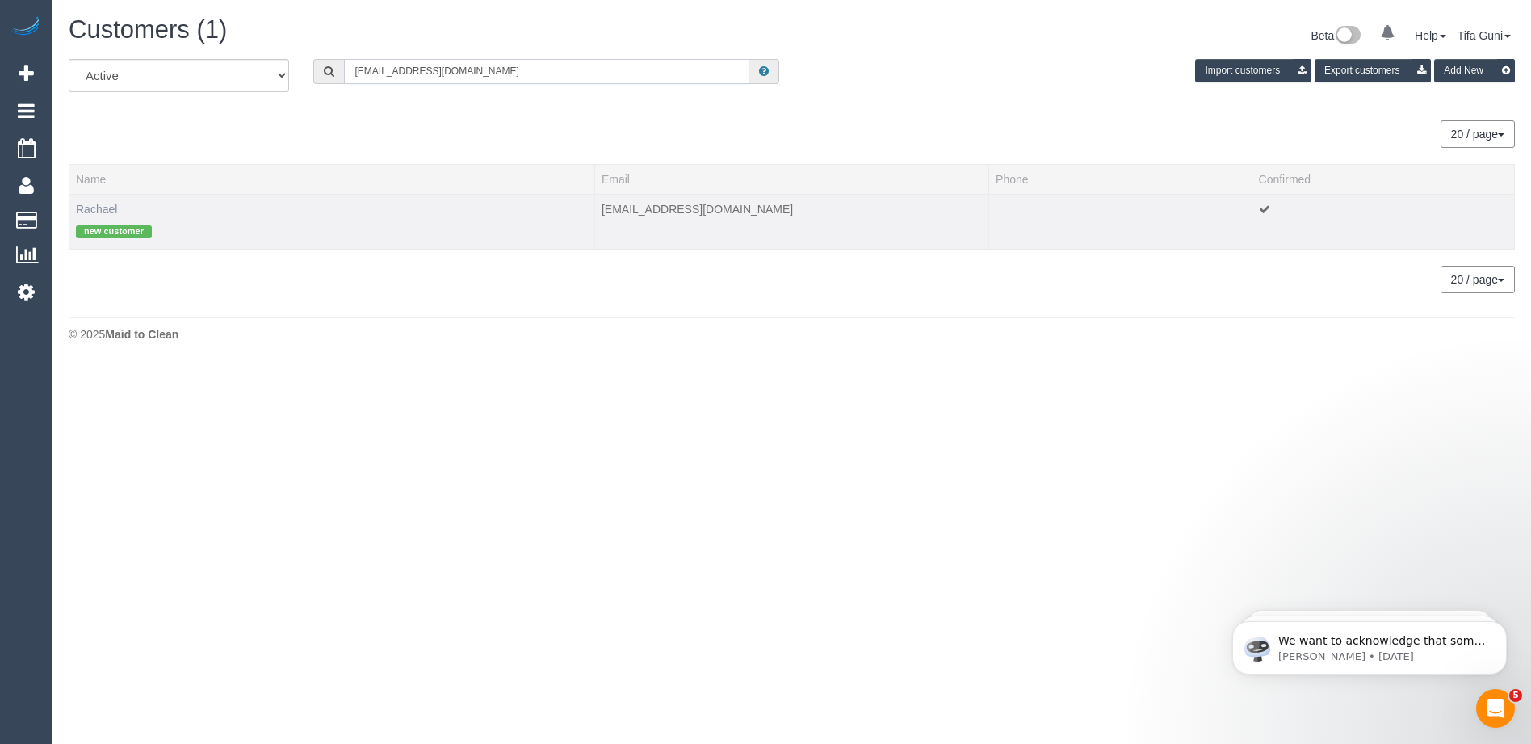
type input "[EMAIL_ADDRESS][DOMAIN_NAME]"
click at [90, 210] on link "Rachael" at bounding box center [96, 209] width 41 height 13
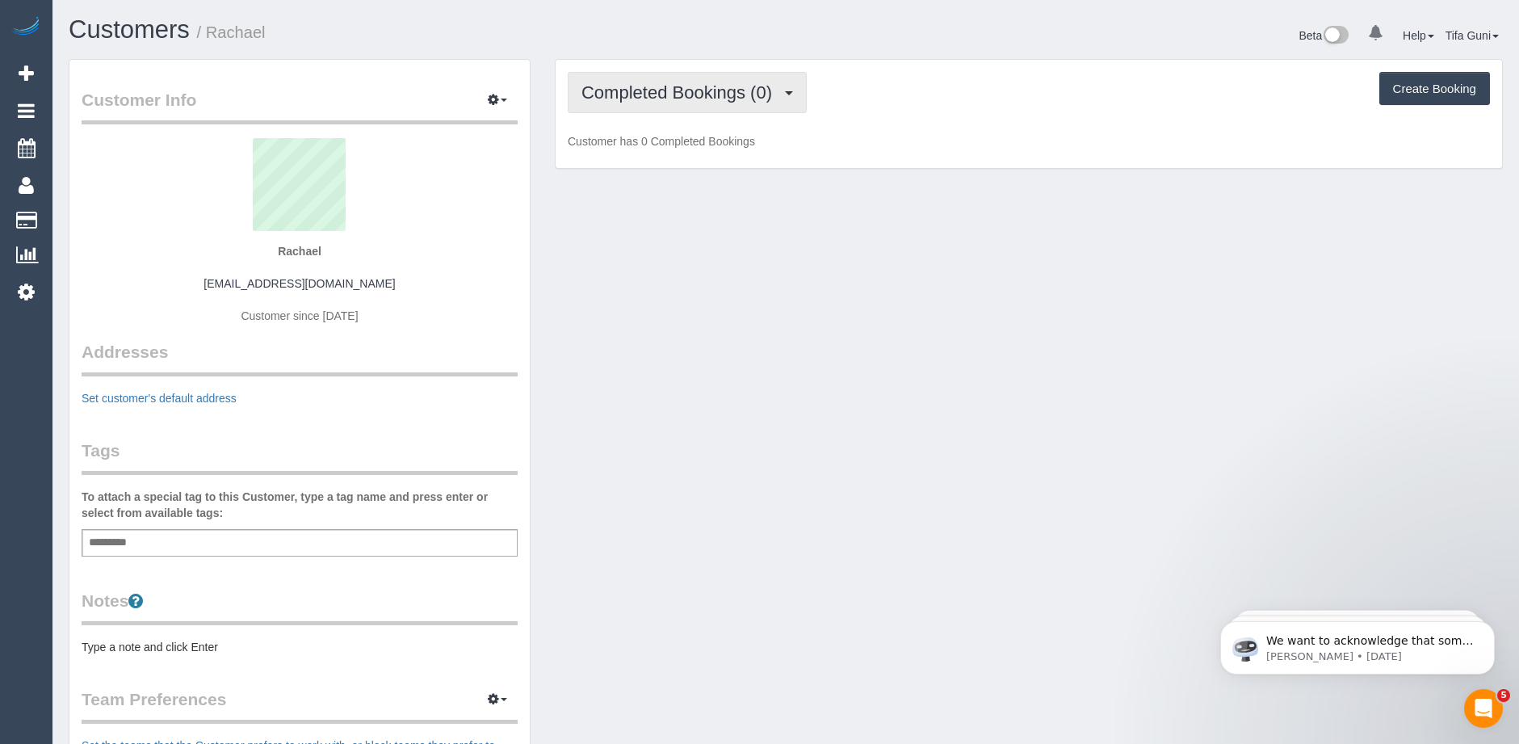
click at [737, 94] on span "Completed Bookings (0)" at bounding box center [681, 92] width 199 height 20
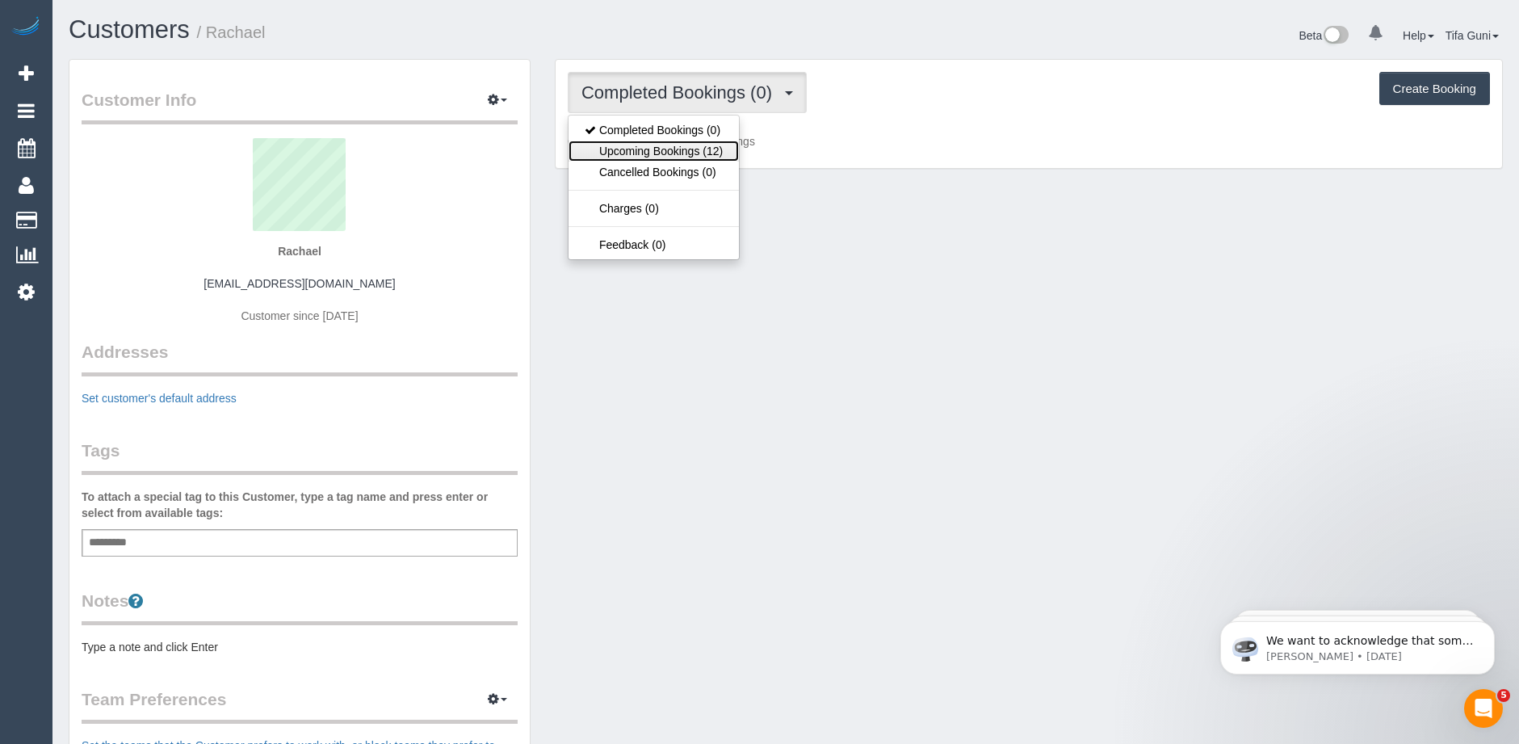
click at [713, 150] on link "Upcoming Bookings (12)" at bounding box center [654, 151] width 170 height 21
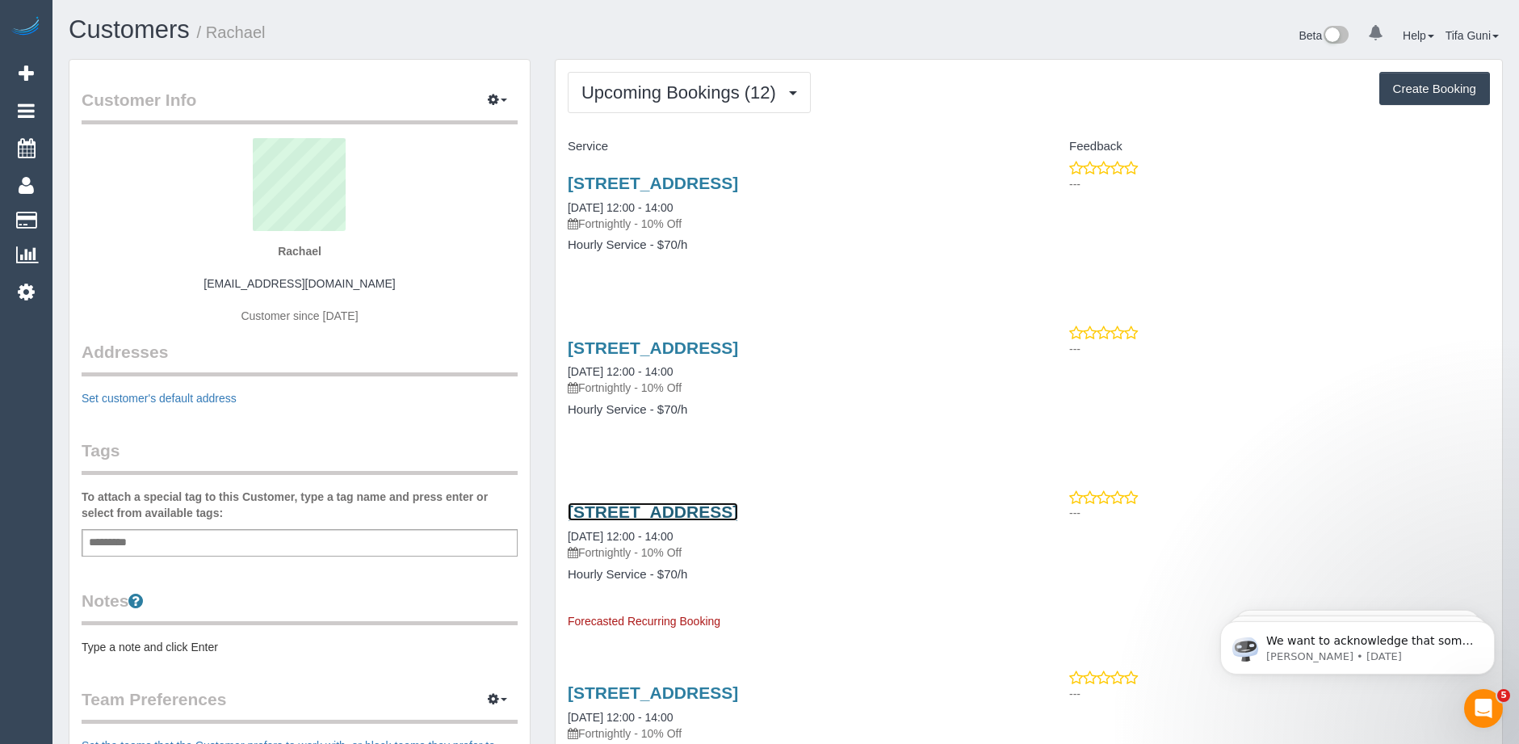
click at [666, 505] on link "2 Finona Court, Ringwood, VIC 3134" at bounding box center [653, 511] width 170 height 19
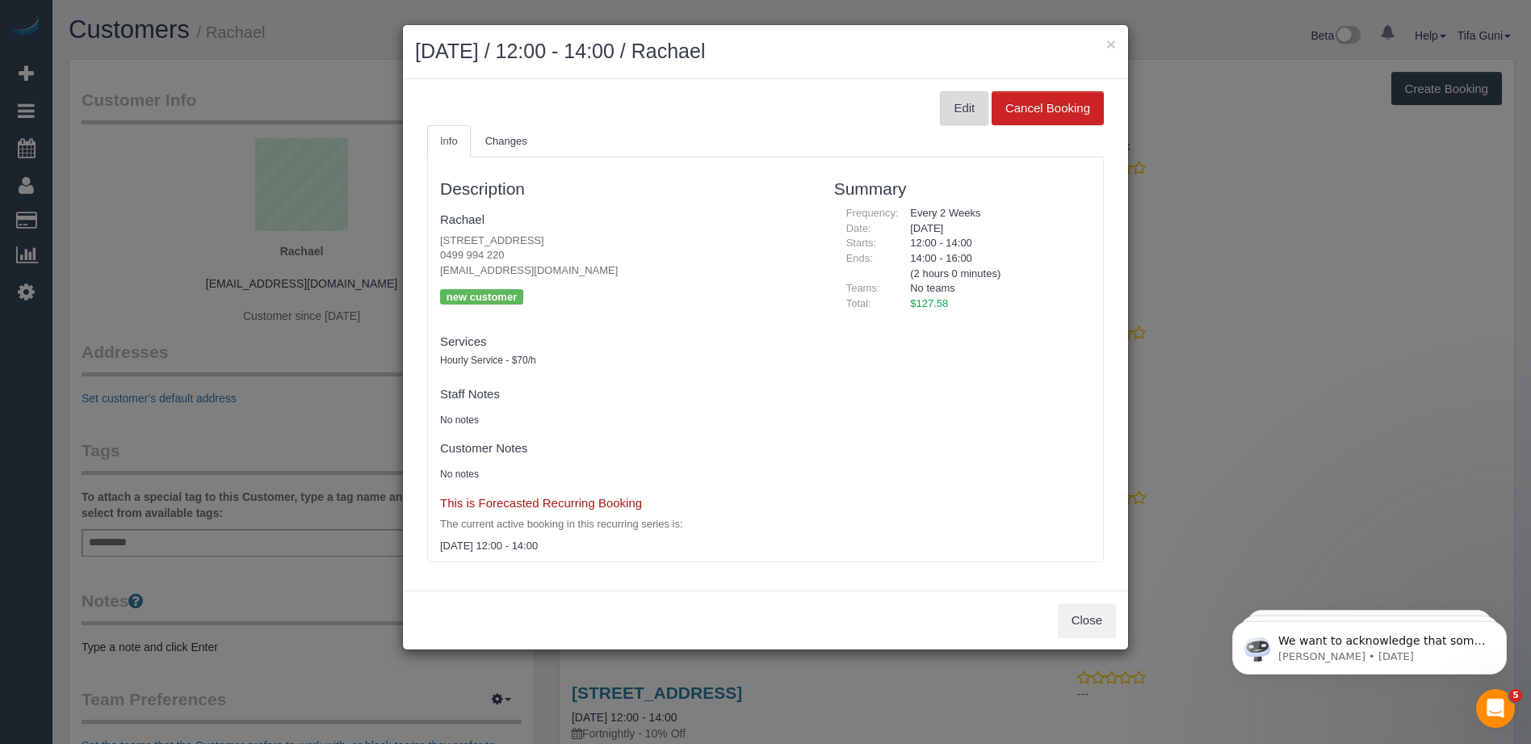
click at [956, 111] on button "Edit" at bounding box center [964, 108] width 48 height 34
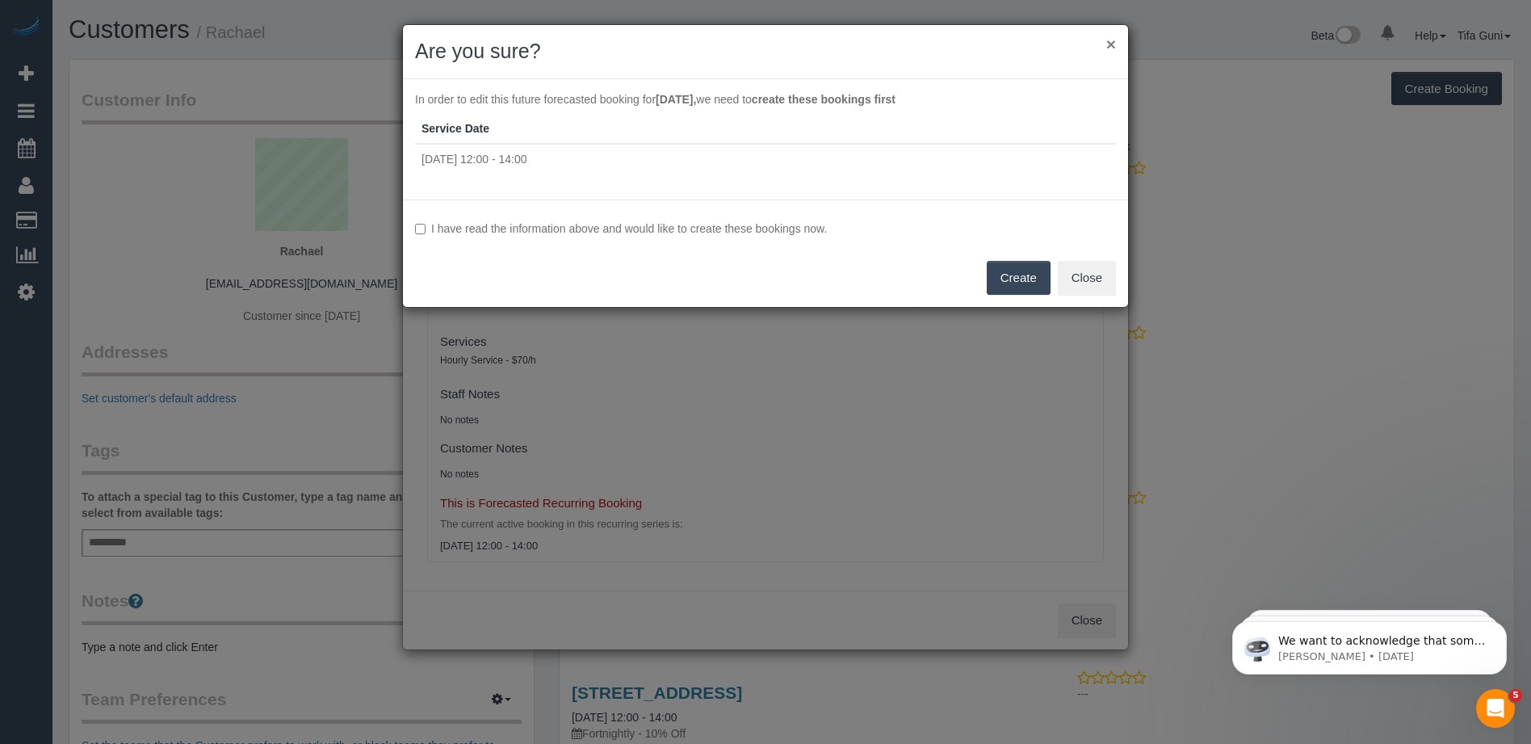
click at [1109, 47] on button "×" at bounding box center [1112, 44] width 10 height 17
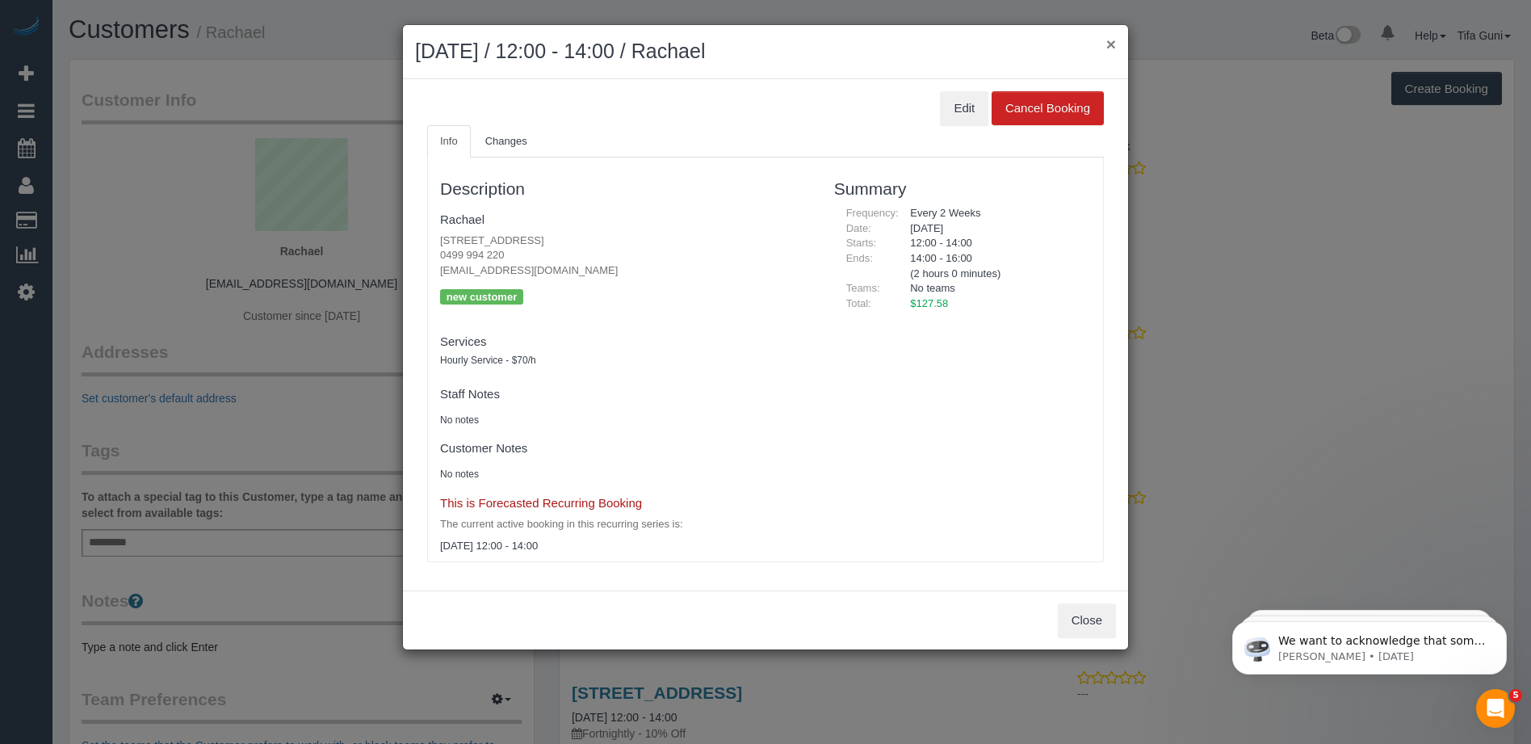
click at [1108, 45] on button "×" at bounding box center [1112, 44] width 10 height 17
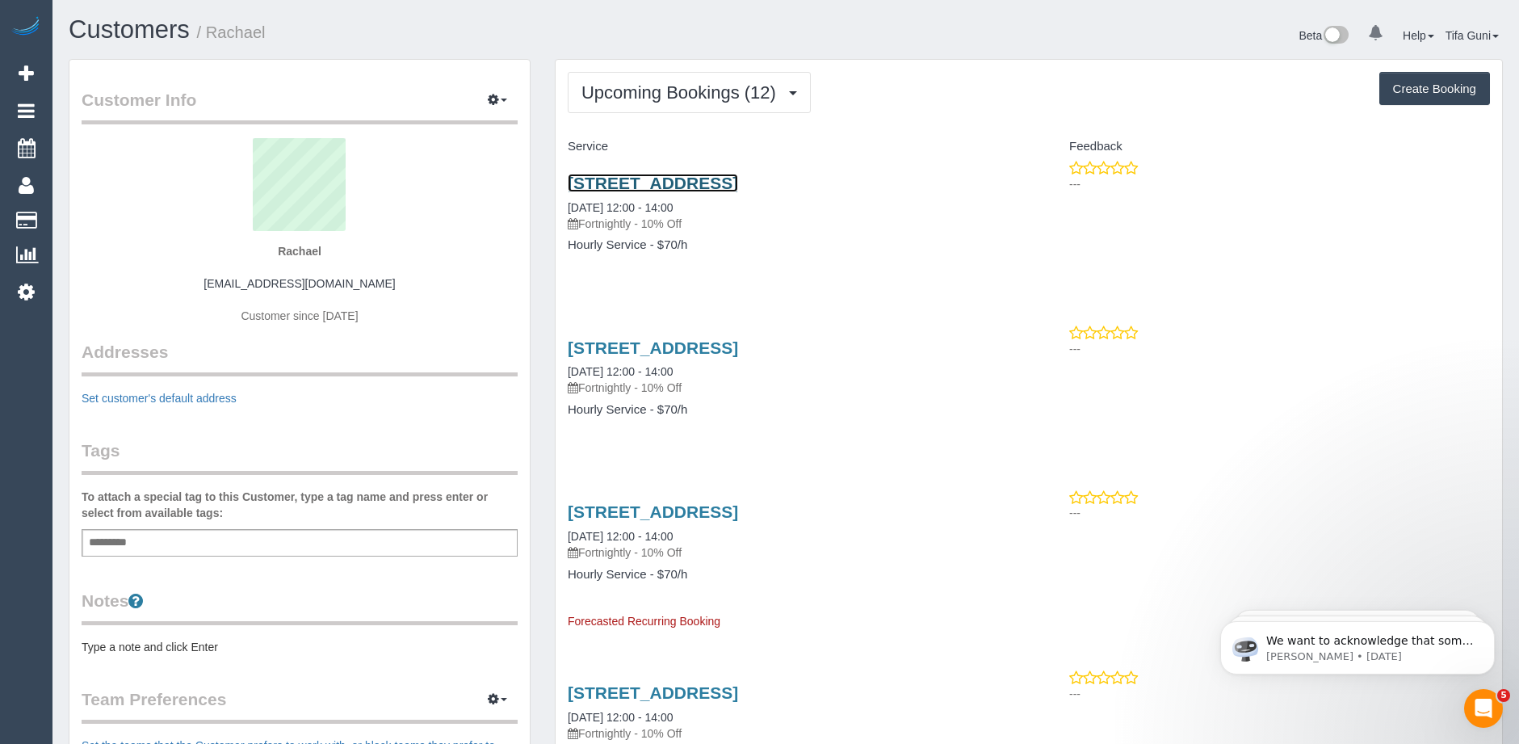
click at [700, 187] on link "2 Finona Court, Ringwood, VIC 3134" at bounding box center [653, 183] width 170 height 19
click at [685, 511] on link "2 Finona Court, Ringwood, VIC 3134" at bounding box center [653, 511] width 170 height 19
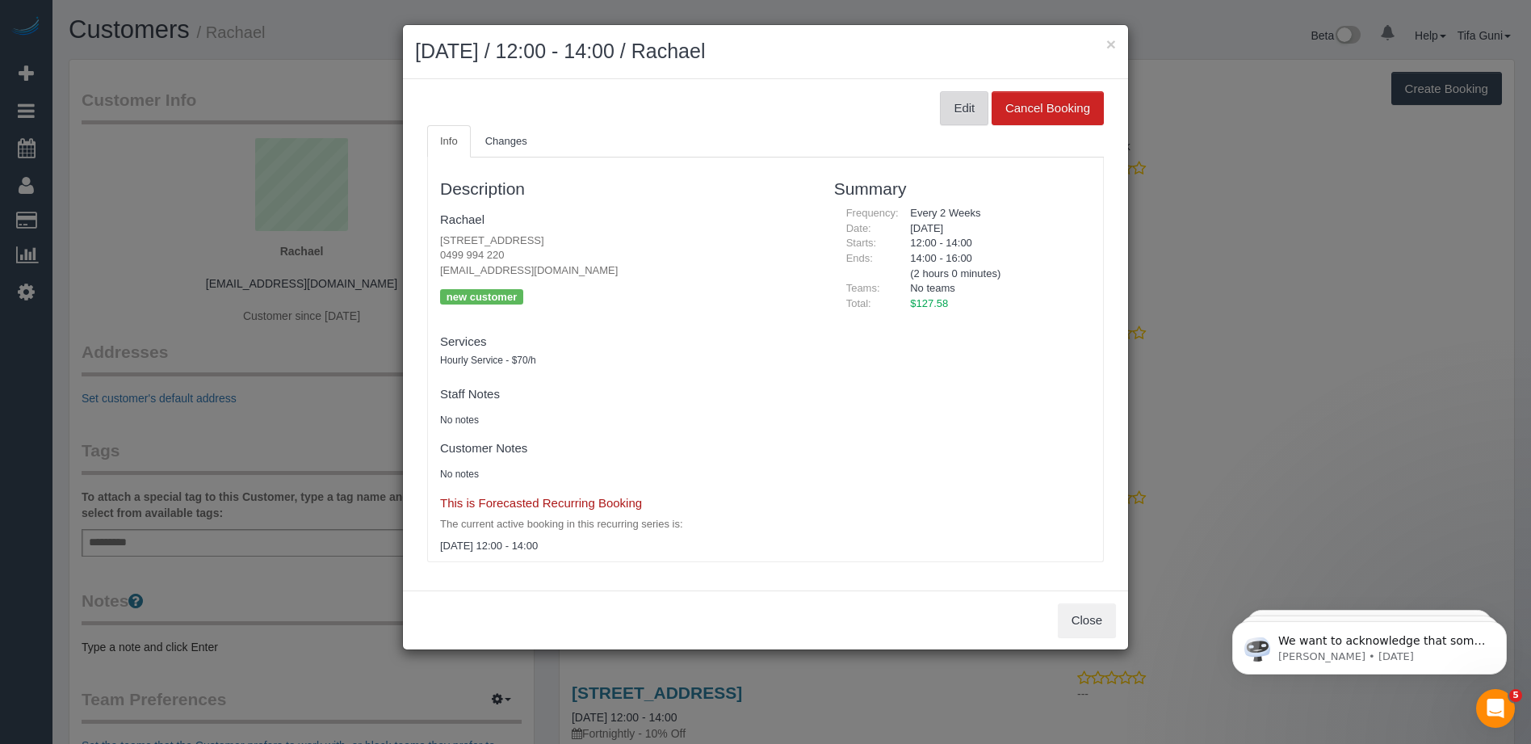
click at [966, 111] on button "Edit" at bounding box center [964, 108] width 48 height 34
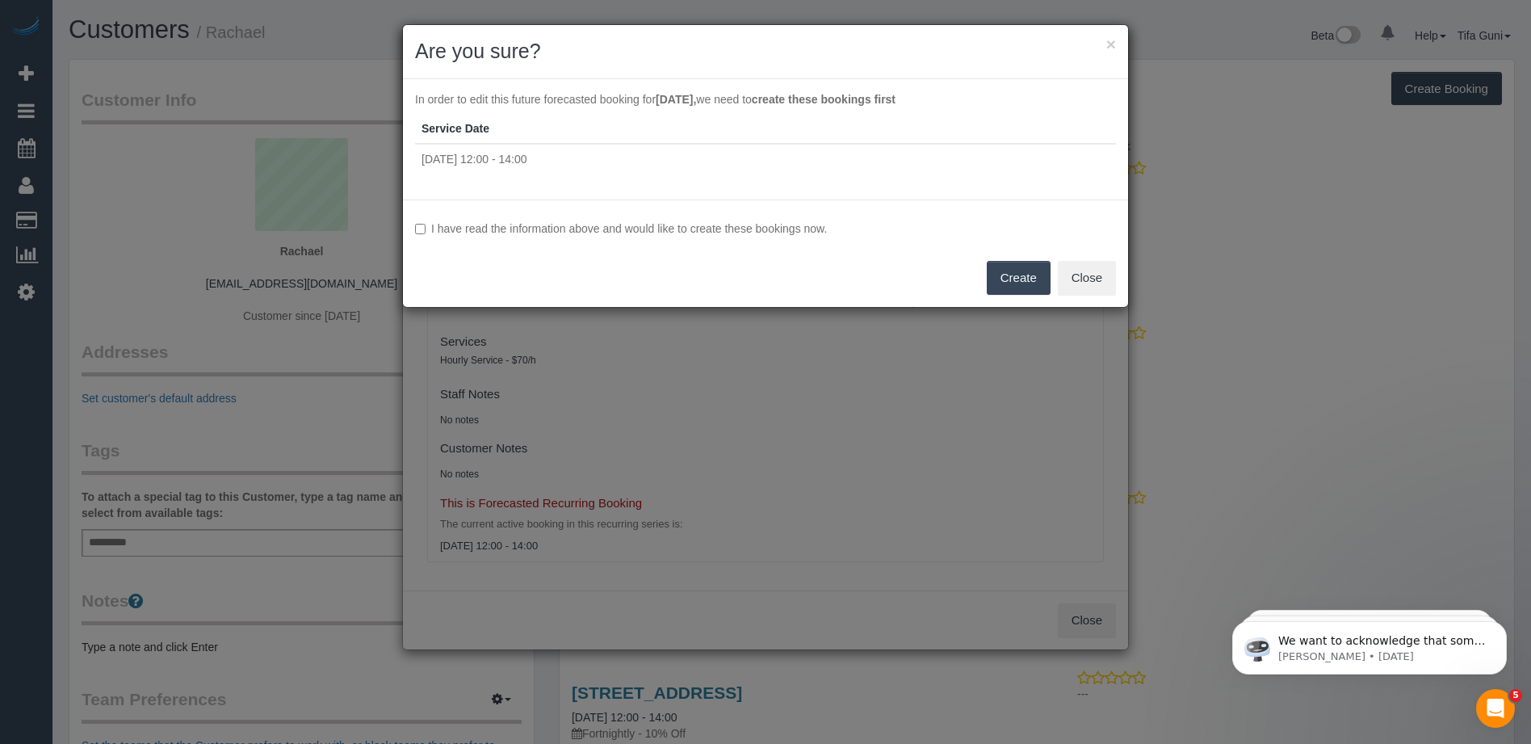
click at [1019, 278] on button "Create" at bounding box center [1019, 278] width 64 height 34
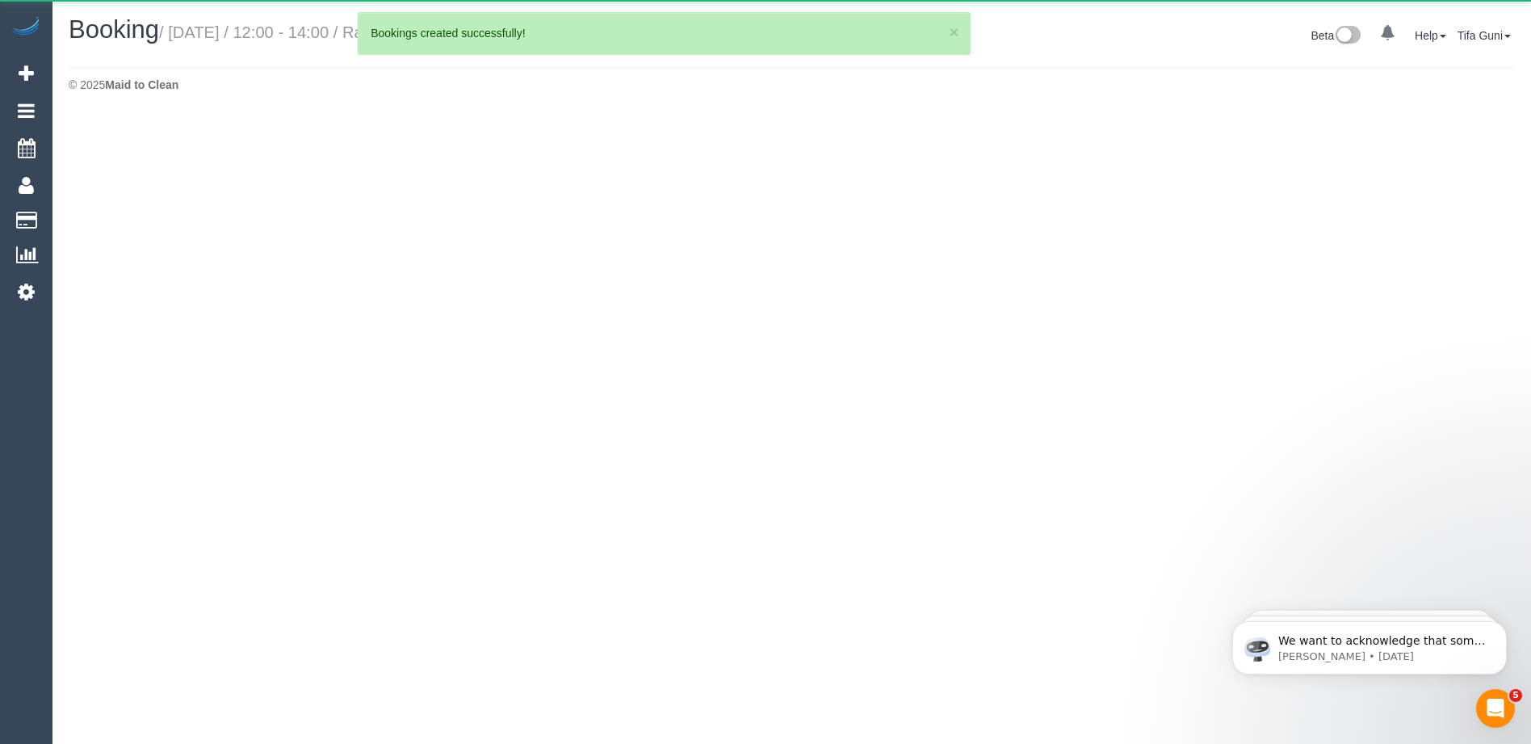
select select "VIC"
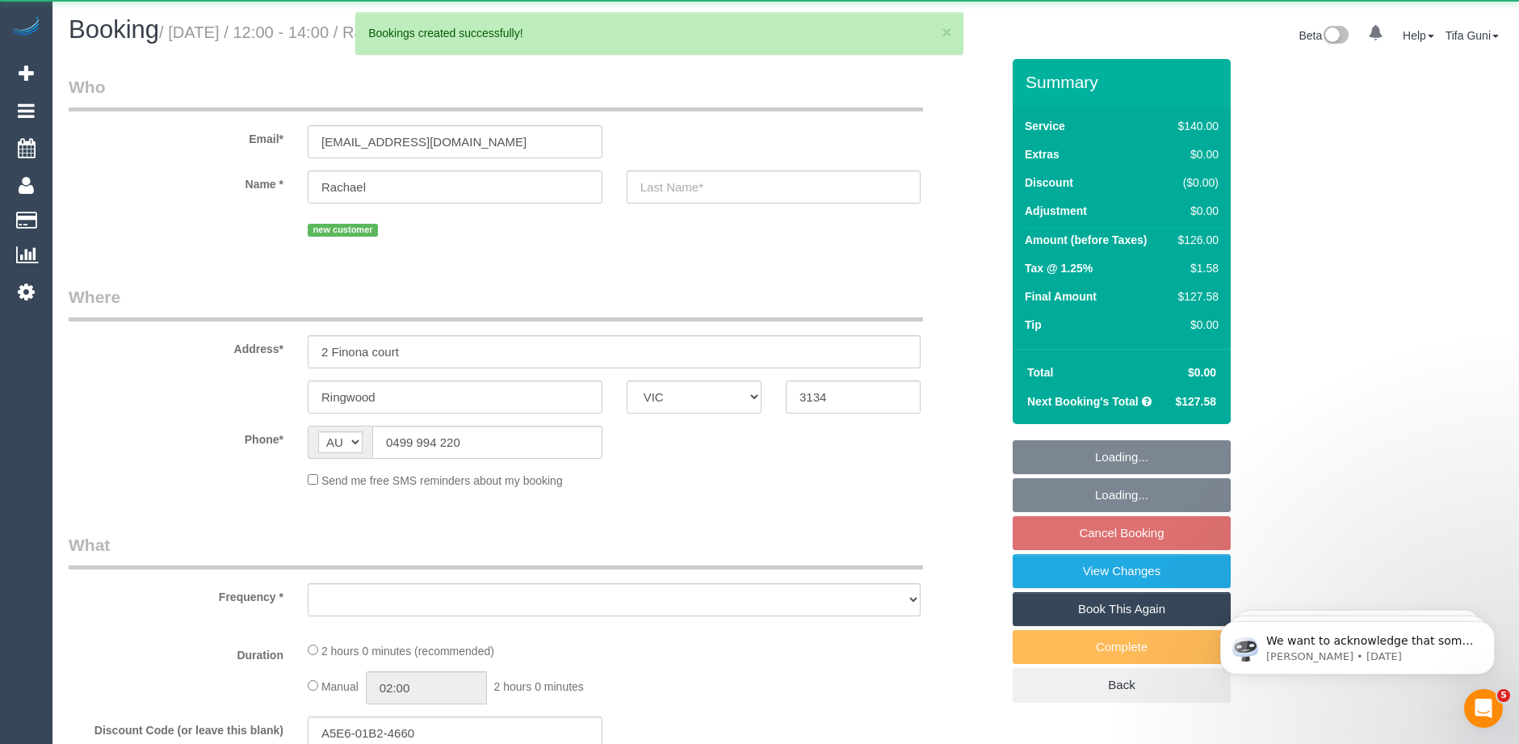
select select "object:2815"
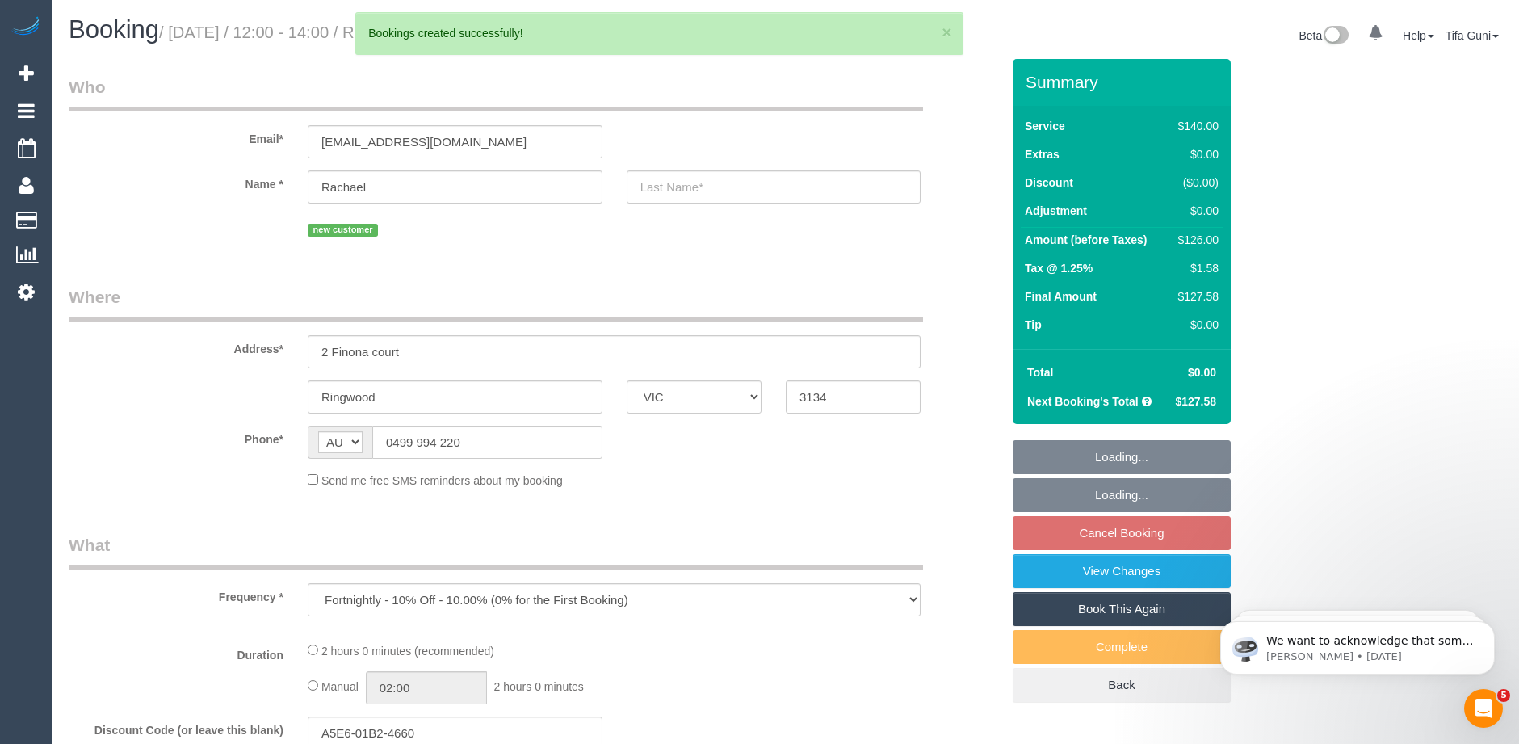
select select "string:stripe-pm_1SF6pQ2GScqysDRVXQVkB6Xr"
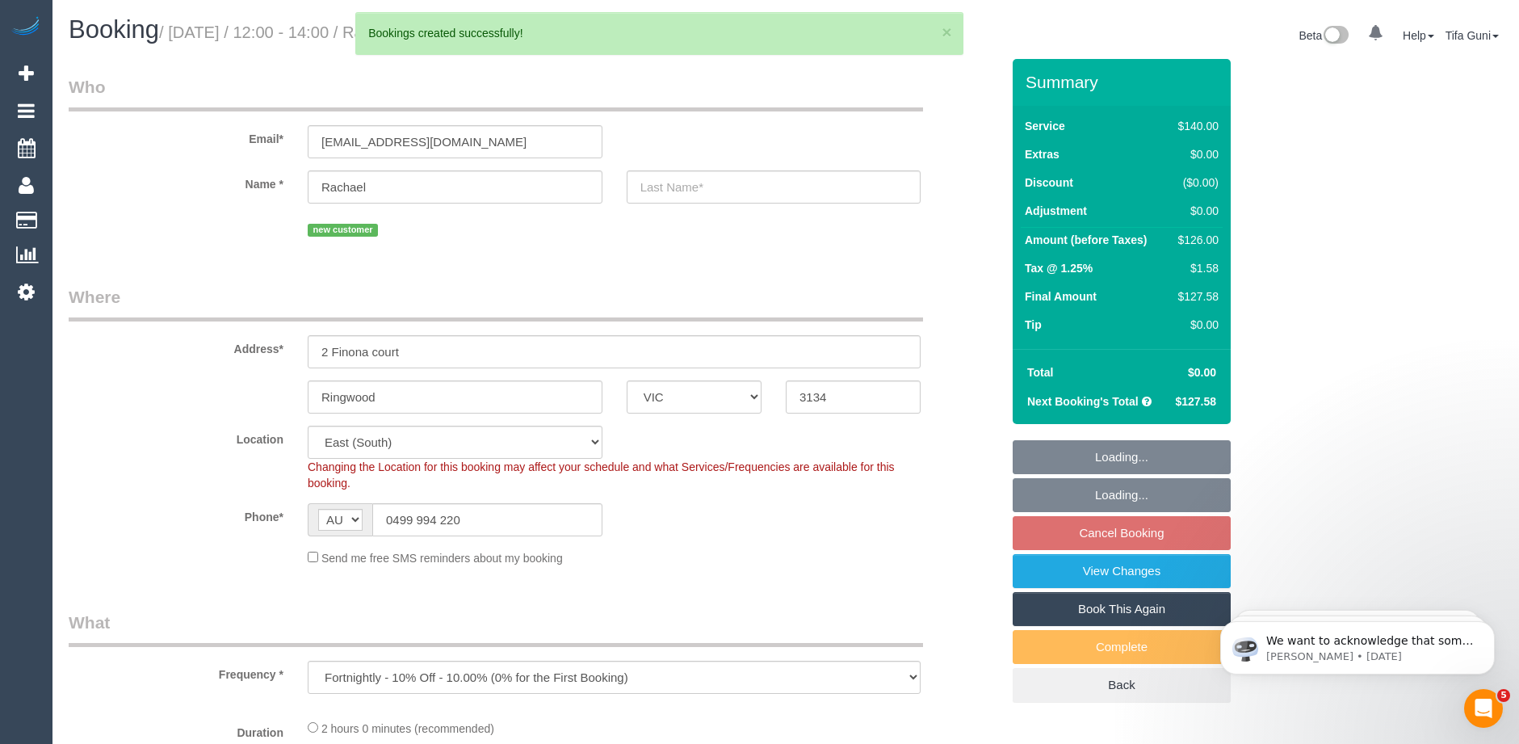
select select "object:2822"
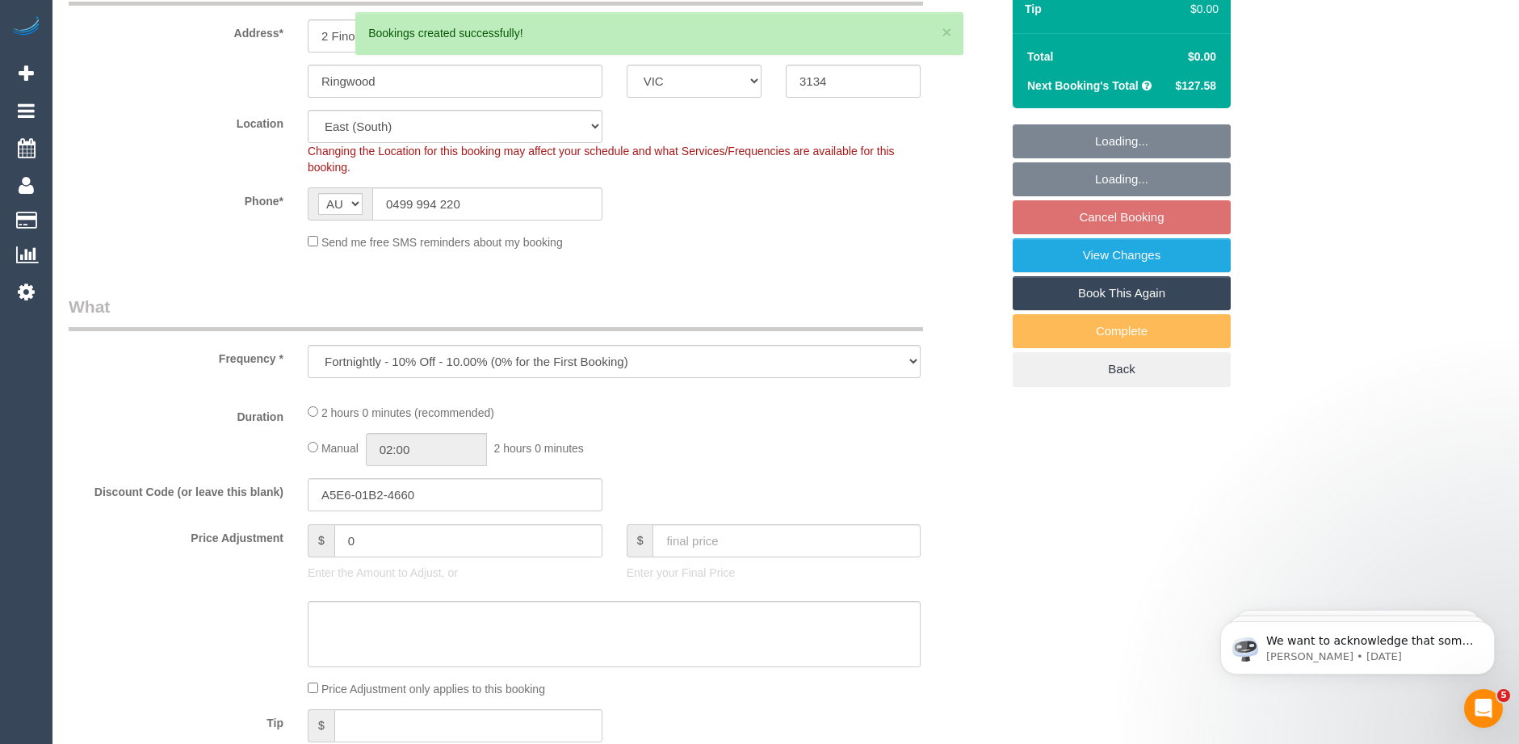
select select "spot25"
select select "number:29"
select select "number:14"
select select "number:19"
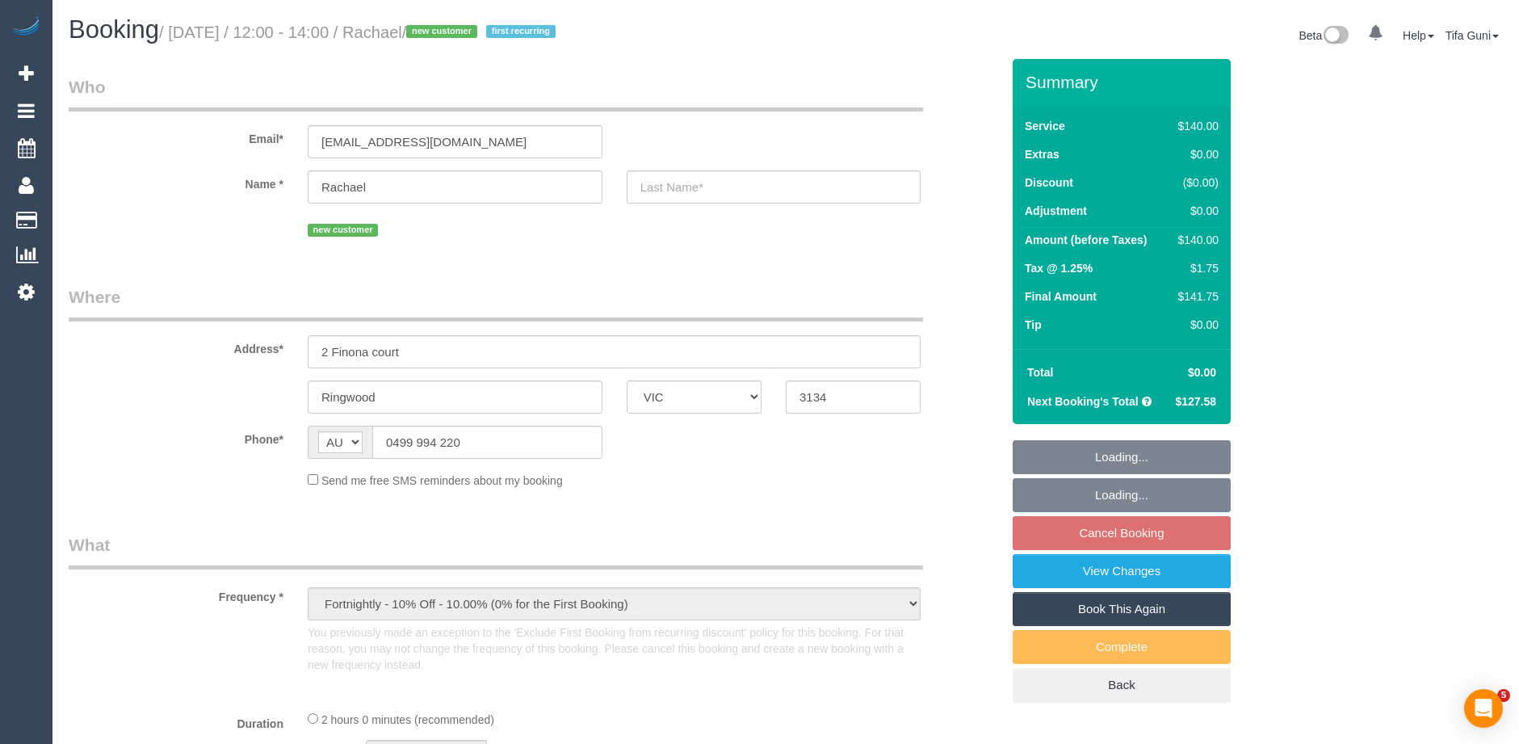
select select "VIC"
select select "object:870"
select select "string:stripe-pm_1SF6pQ2GScqysDRVXQVkB6Xr"
select select "number:29"
select select "number:14"
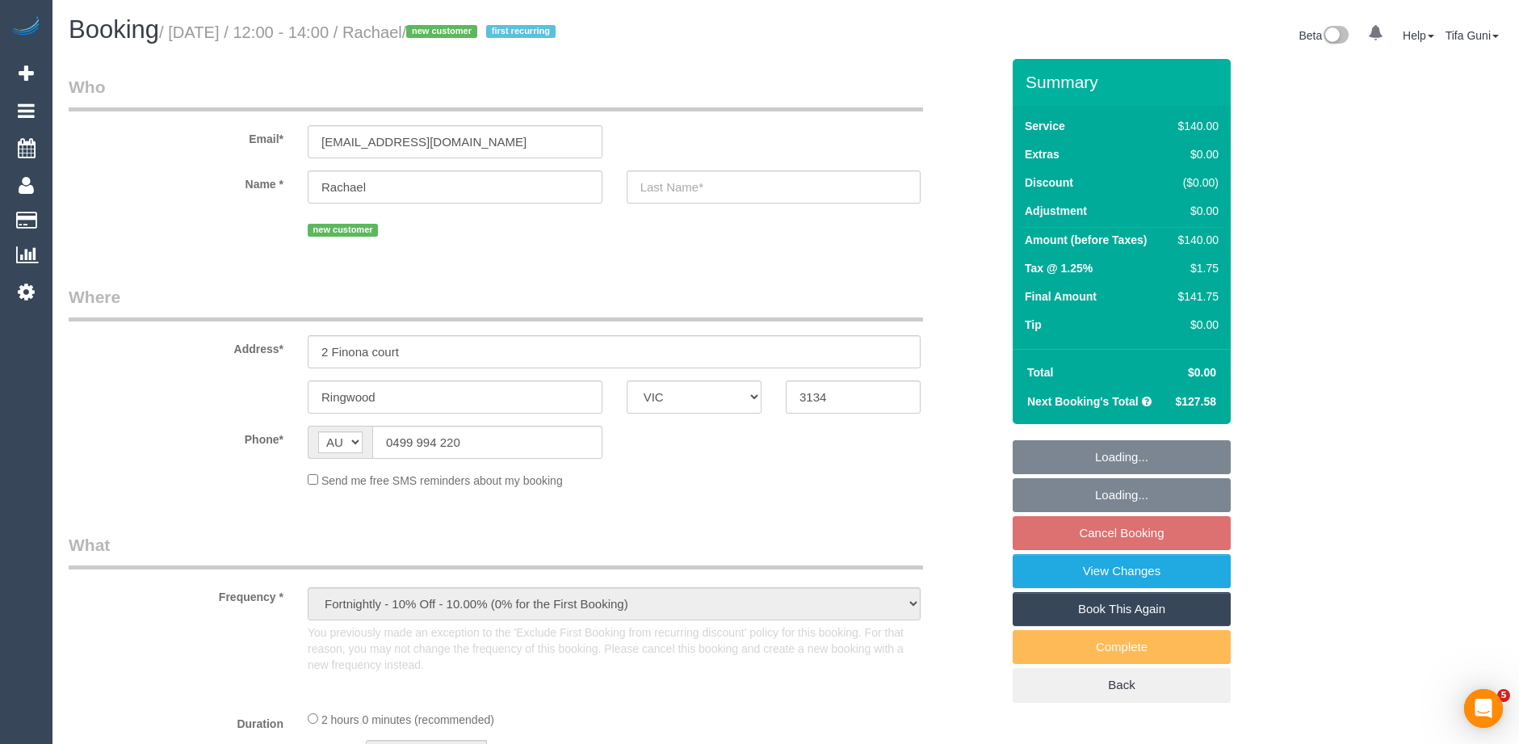
select select "number:19"
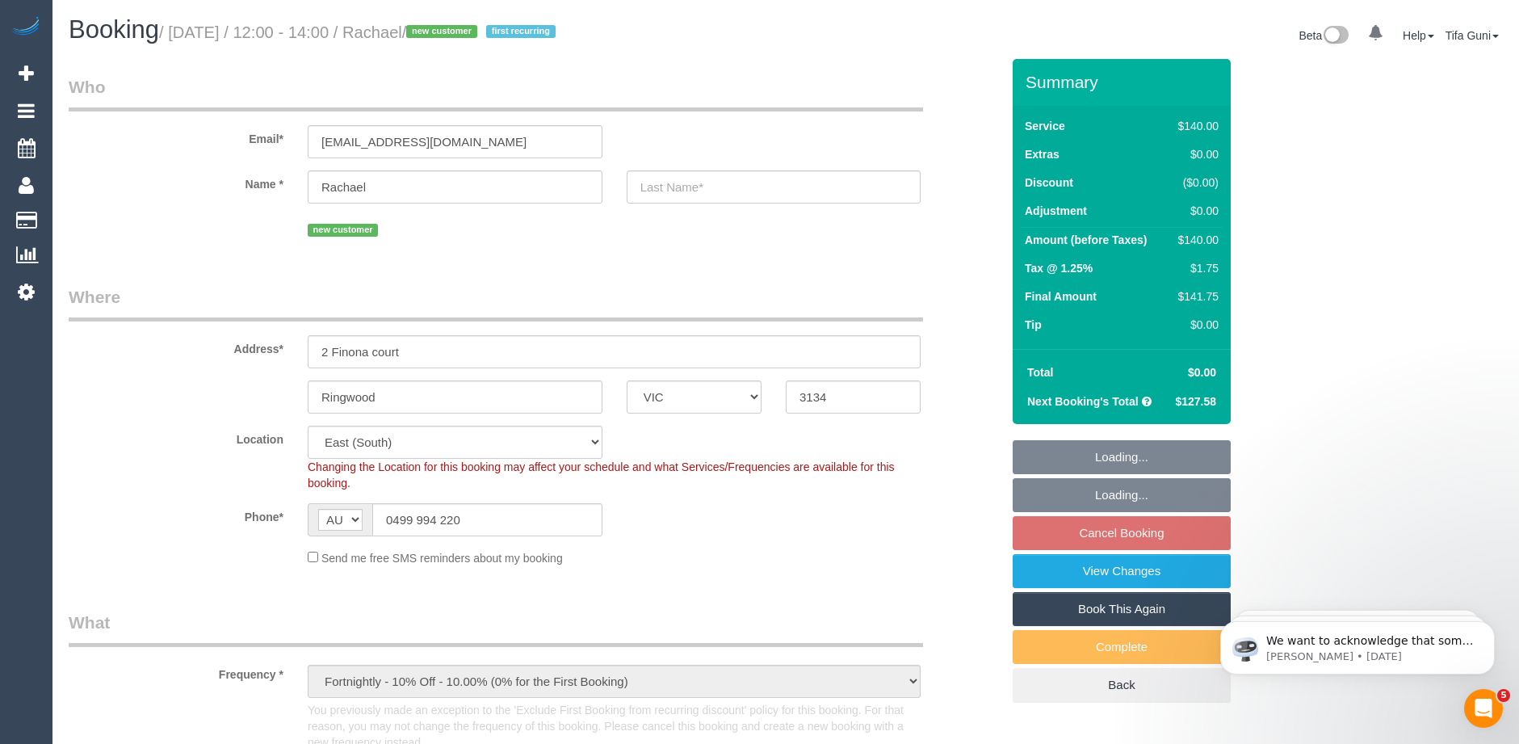
select select "spot4"
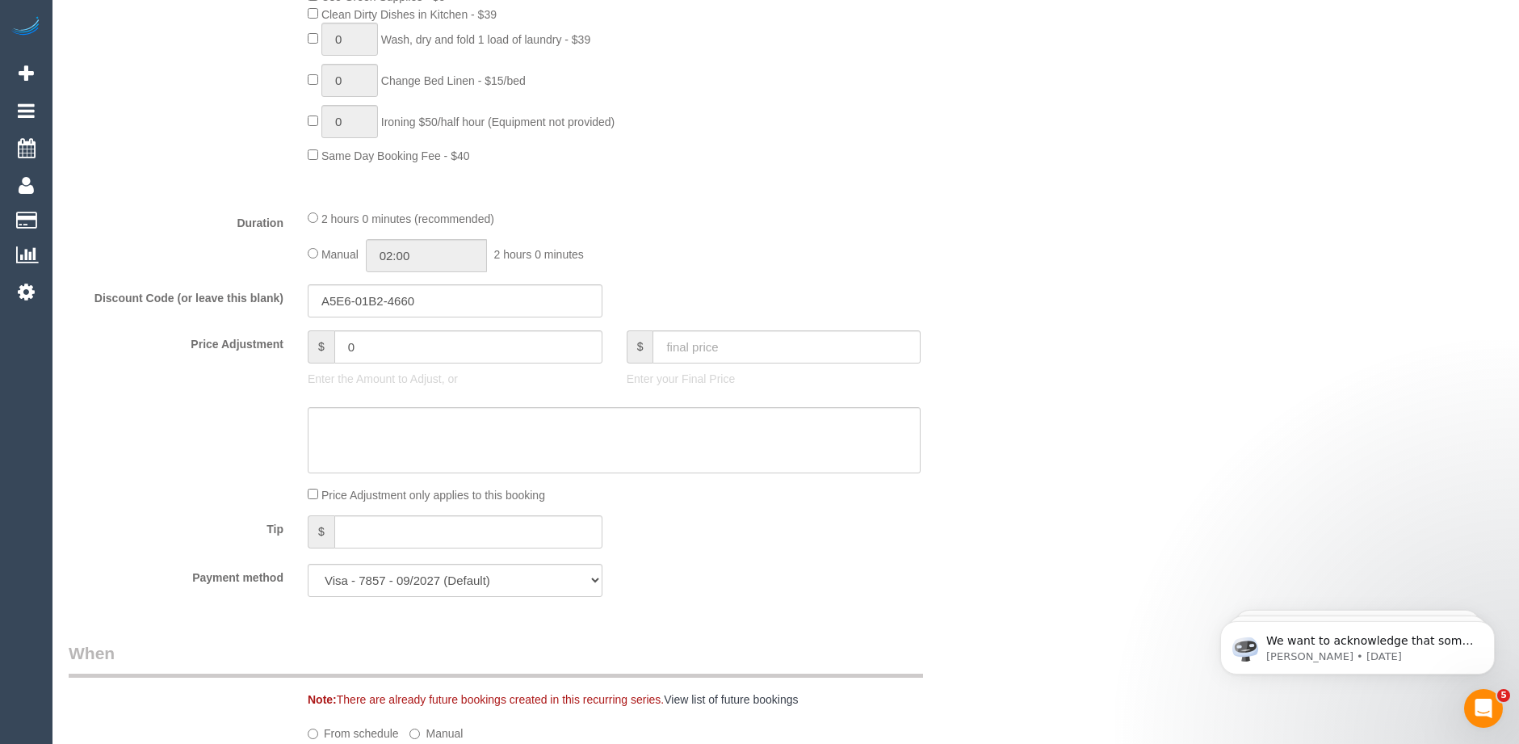
scroll to position [1373, 0]
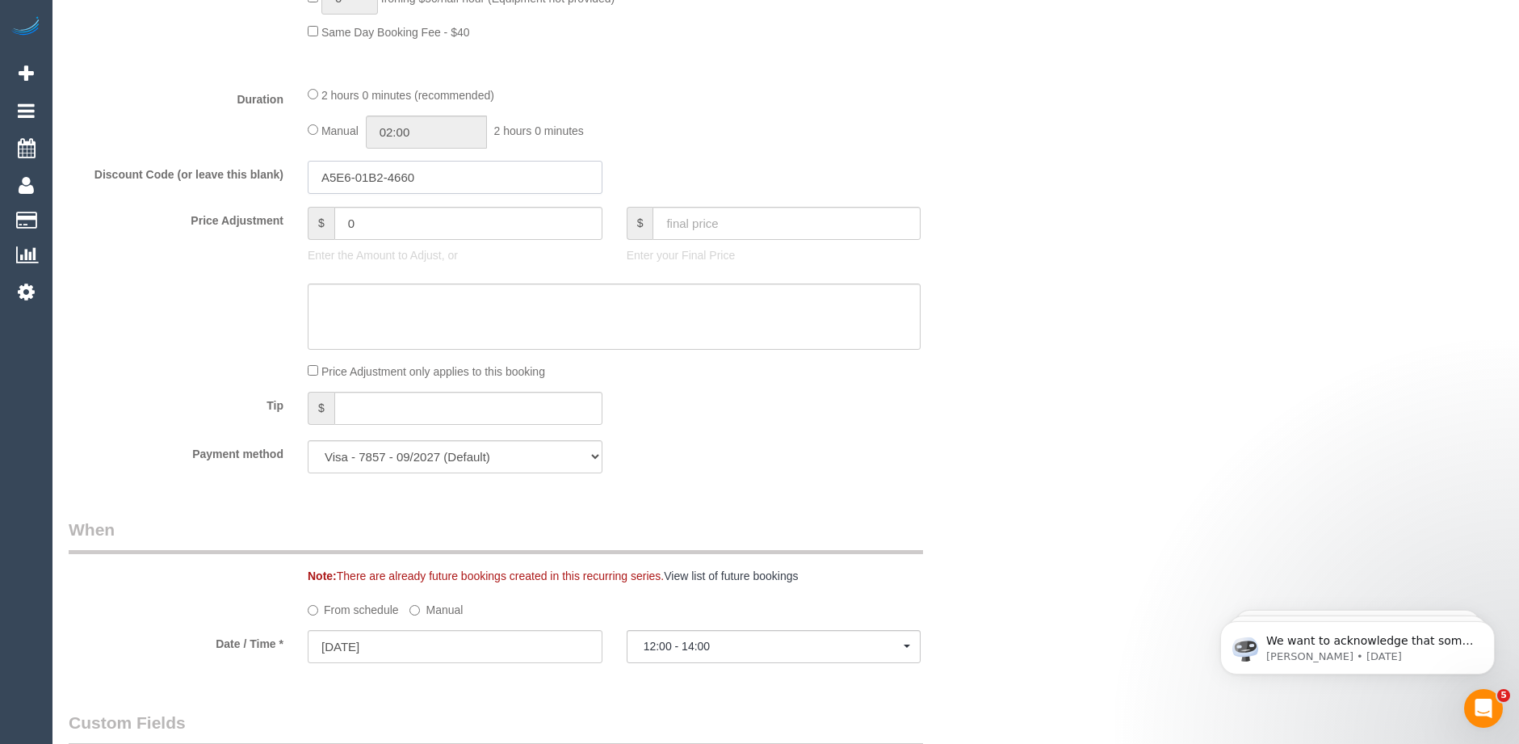
drag, startPoint x: 447, startPoint y: 182, endPoint x: 225, endPoint y: 180, distance: 222.1
click at [225, 180] on div "Discount Code (or leave this blank) A5E6-01B2-4660" at bounding box center [535, 178] width 956 height 34
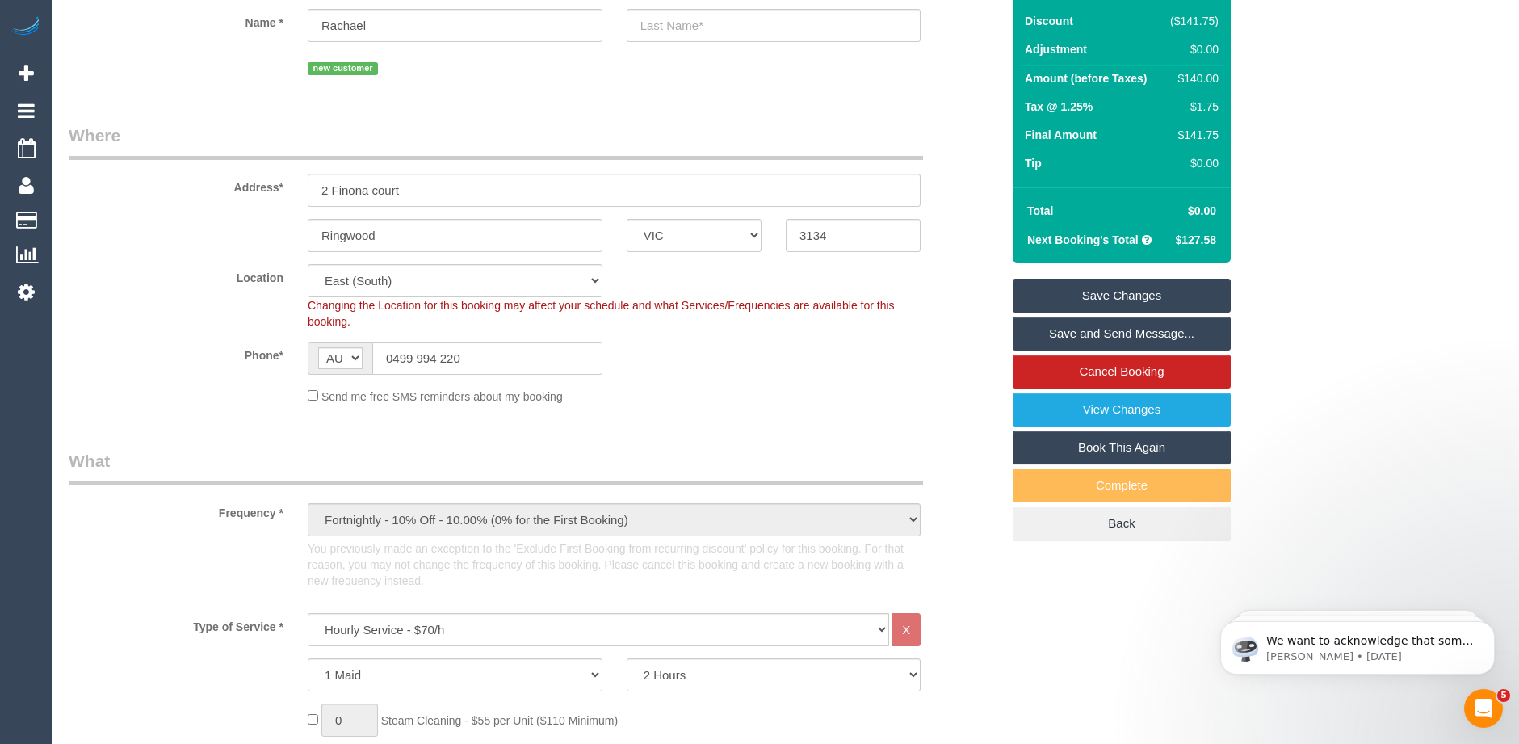
scroll to position [0, 0]
